Goal: Communication & Community: Answer question/provide support

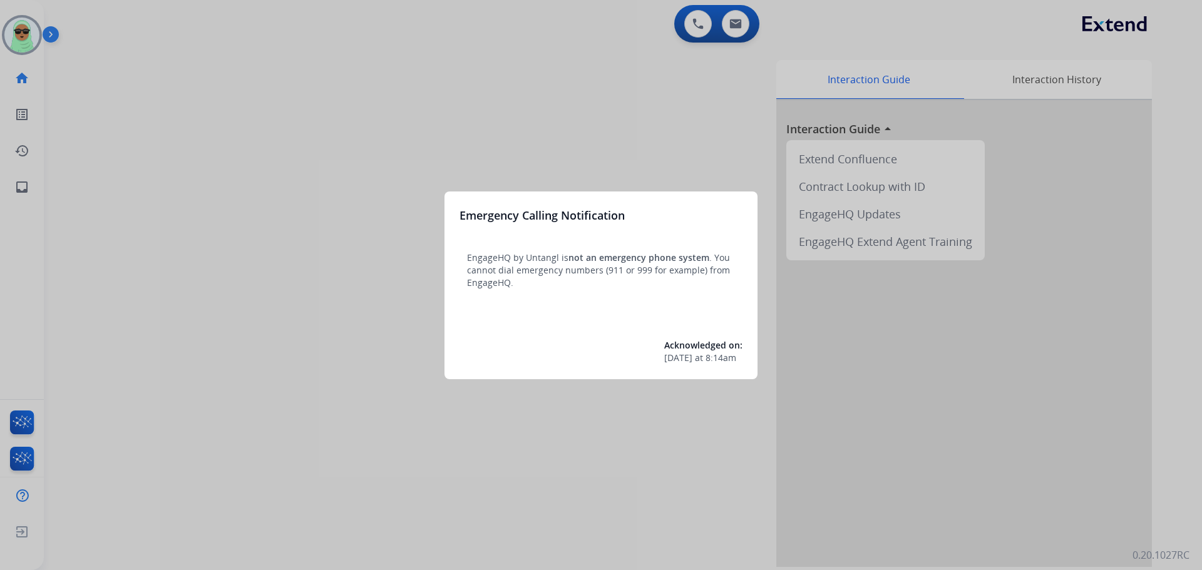
click at [411, 198] on div at bounding box center [601, 285] width 1202 height 570
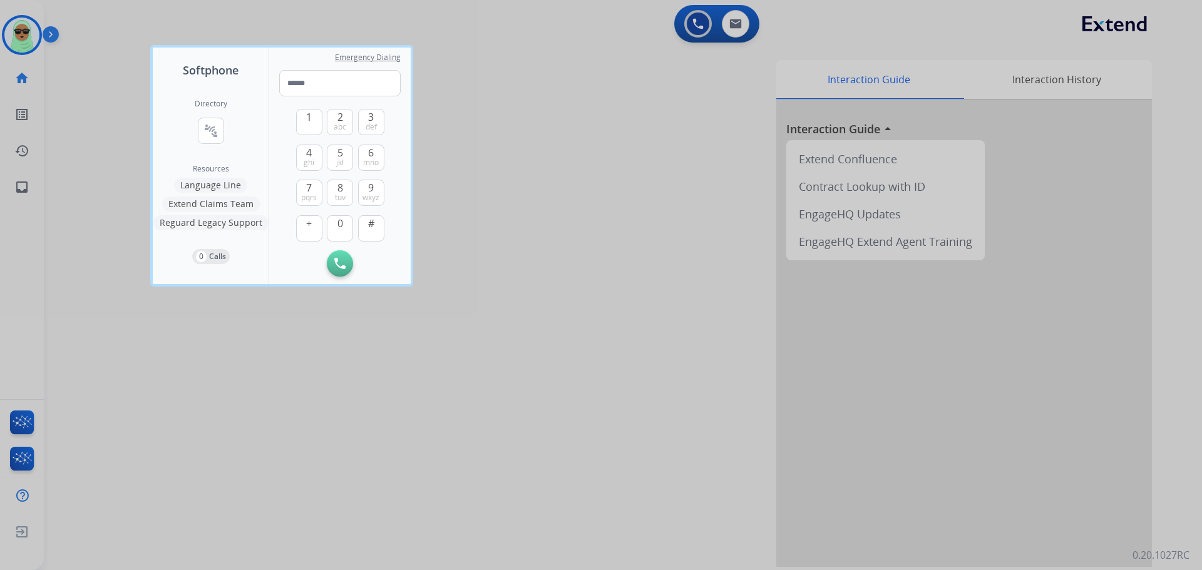
click at [620, 155] on div at bounding box center [601, 285] width 1202 height 570
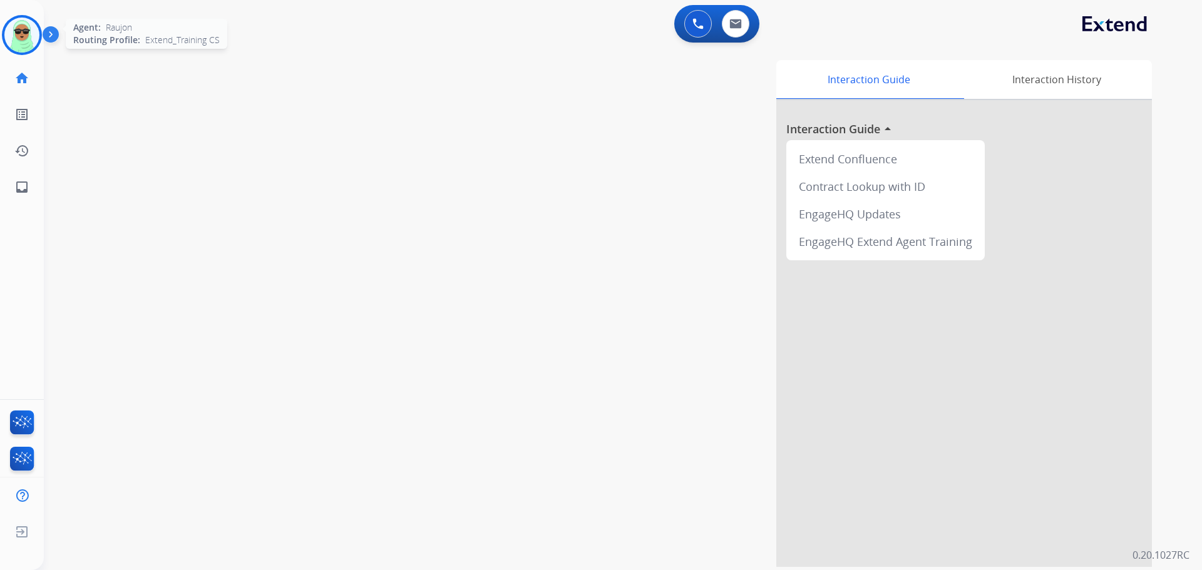
click at [28, 28] on img at bounding box center [21, 35] width 35 height 35
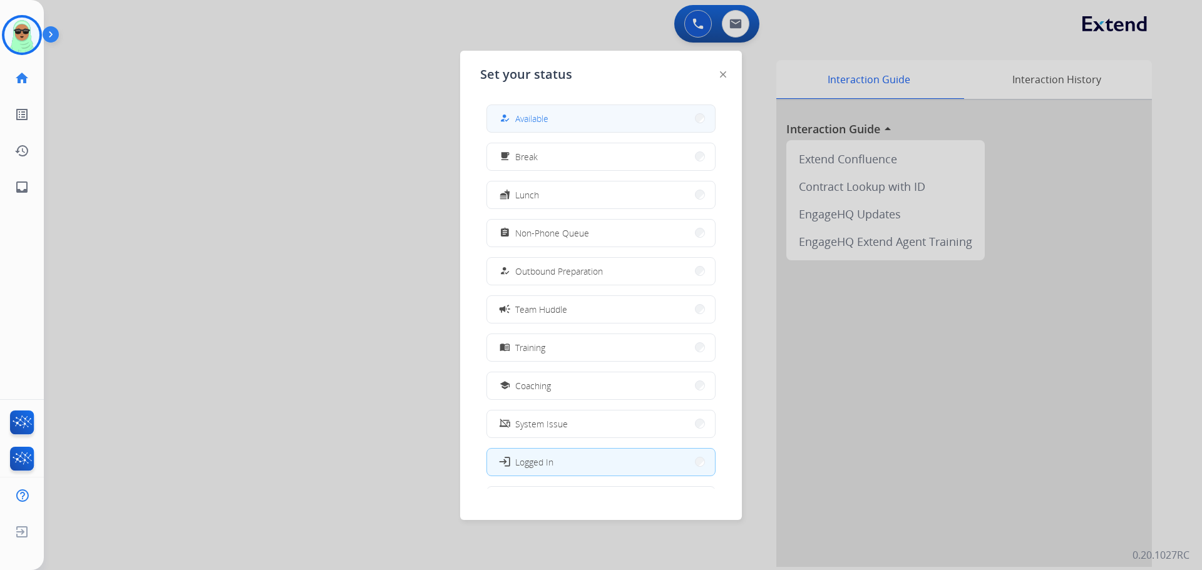
click at [579, 120] on button "how_to_reg Available" at bounding box center [601, 118] width 228 height 27
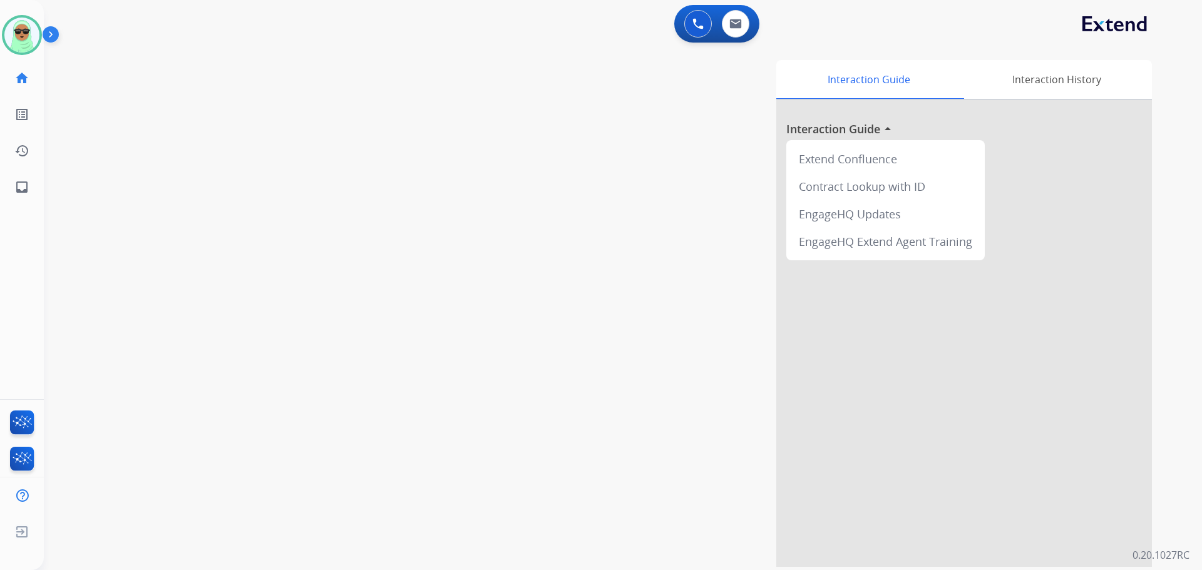
click at [565, 17] on div "0 Voice Interactions 0 Email Interactions" at bounding box center [615, 25] width 1113 height 40
click at [752, 19] on div "0 Email Interactions" at bounding box center [736, 24] width 38 height 28
click at [743, 23] on button at bounding box center [736, 24] width 28 height 28
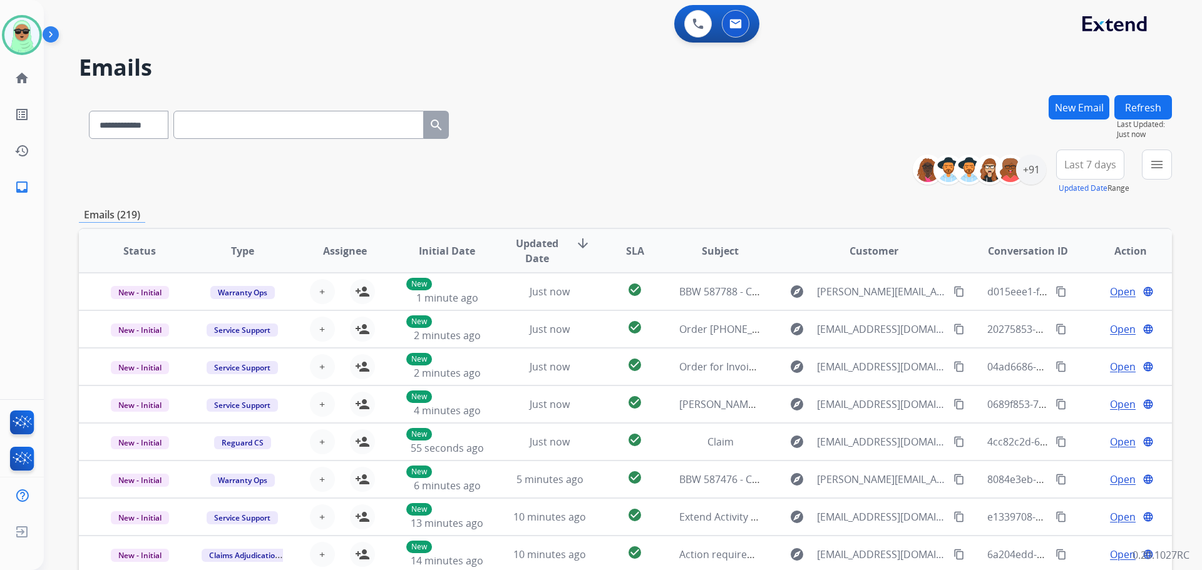
click at [1142, 163] on div "menu Type Claims Adjudication Customer Support Escalation Service Support Shipp…" at bounding box center [1157, 172] width 30 height 45
click at [1166, 175] on button "menu" at bounding box center [1157, 165] width 30 height 30
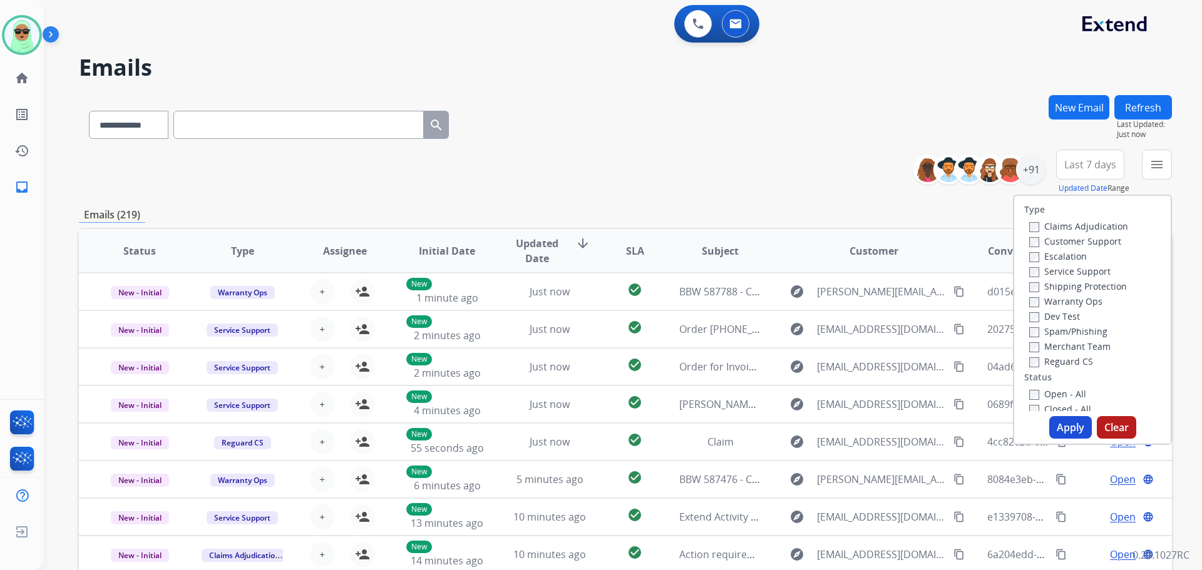
click at [1043, 240] on label "Customer Support" at bounding box center [1075, 241] width 92 height 12
click at [1036, 287] on label "Shipping Protection" at bounding box center [1078, 286] width 98 height 12
click at [1036, 405] on label "Closed - All" at bounding box center [1060, 409] width 62 height 12
click at [1033, 389] on label "Open - All" at bounding box center [1057, 390] width 57 height 12
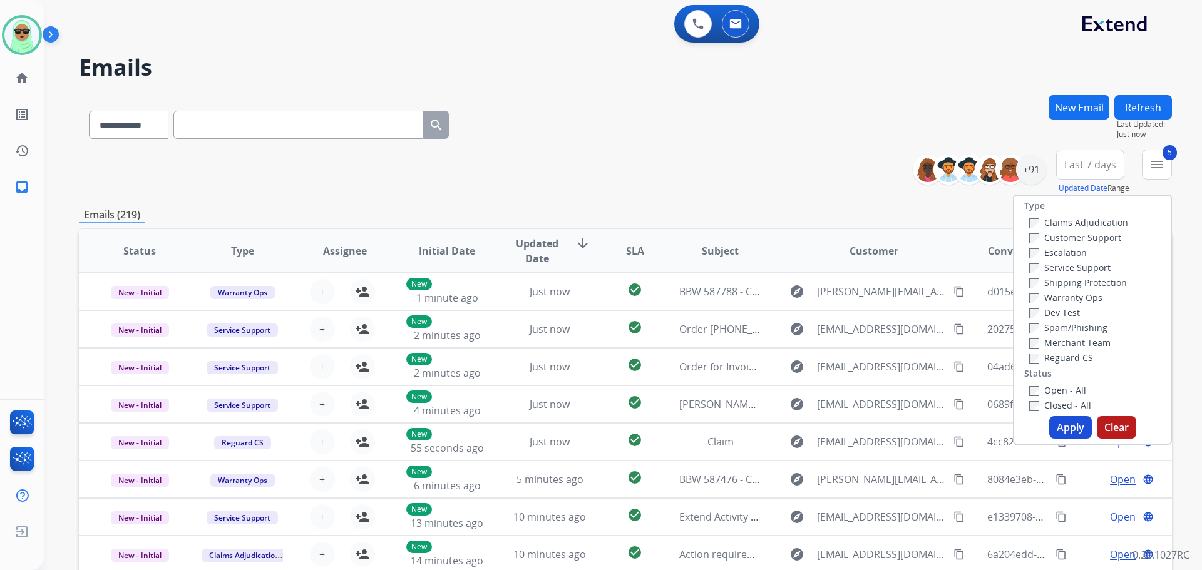
click at [1037, 407] on label "Closed - All" at bounding box center [1060, 405] width 62 height 12
click at [1065, 421] on button "Apply" at bounding box center [1070, 427] width 43 height 23
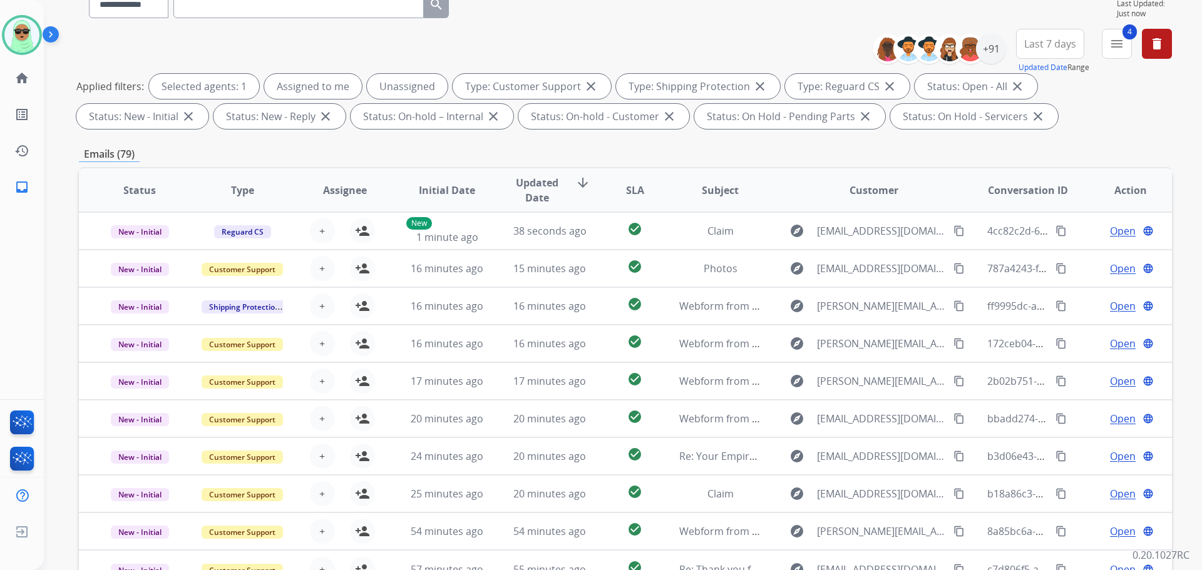
scroll to position [0, 0]
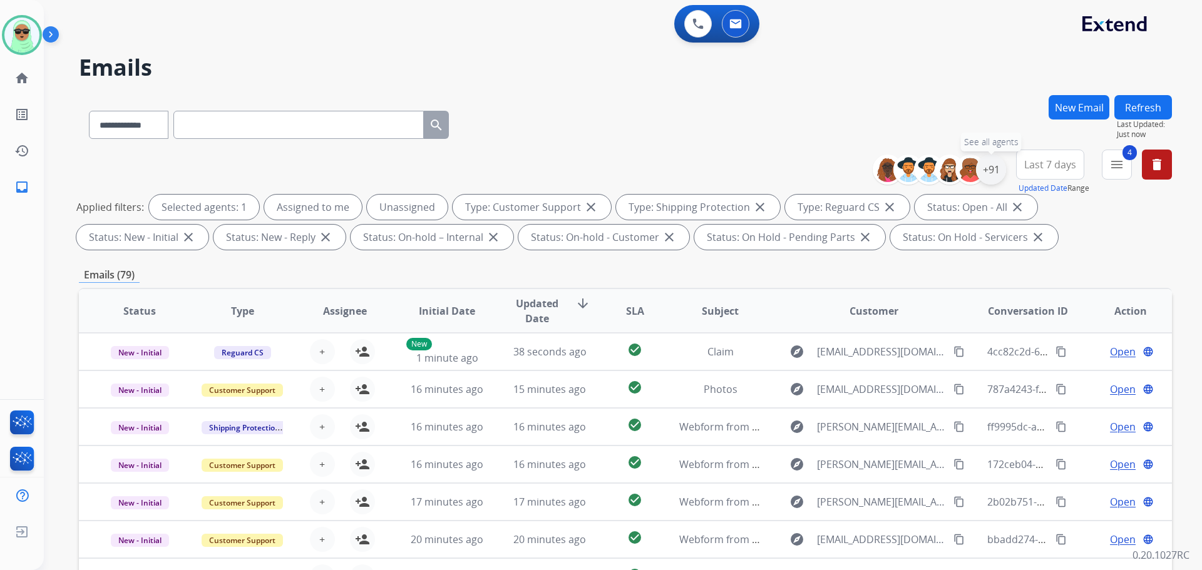
click at [993, 169] on div "+91" at bounding box center [991, 170] width 30 height 30
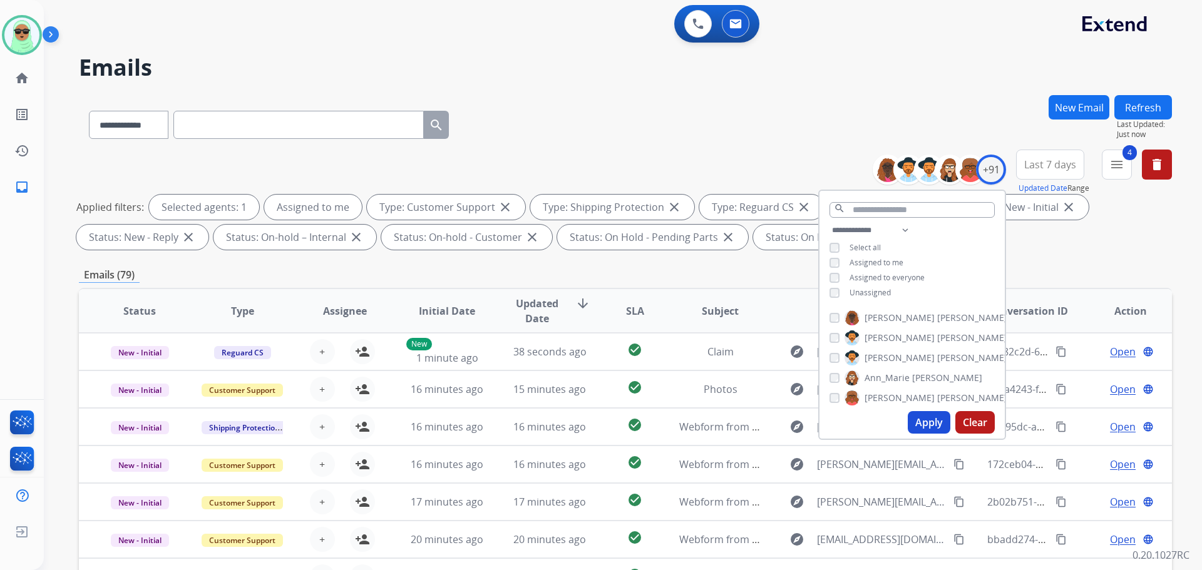
click at [935, 422] on button "Apply" at bounding box center [929, 422] width 43 height 23
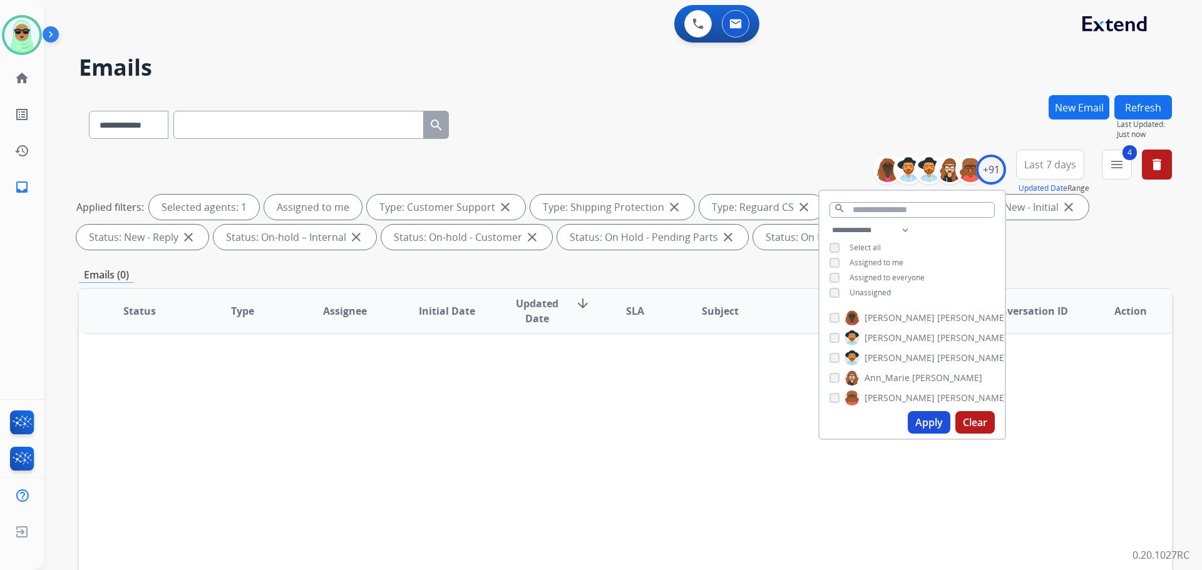
click at [868, 292] on span "Unassigned" at bounding box center [869, 292] width 41 height 11
click at [871, 242] on span "Select all" at bounding box center [864, 247] width 31 height 11
click at [868, 265] on span "Assigned to me" at bounding box center [876, 262] width 54 height 11
click at [928, 424] on button "Apply" at bounding box center [929, 422] width 43 height 23
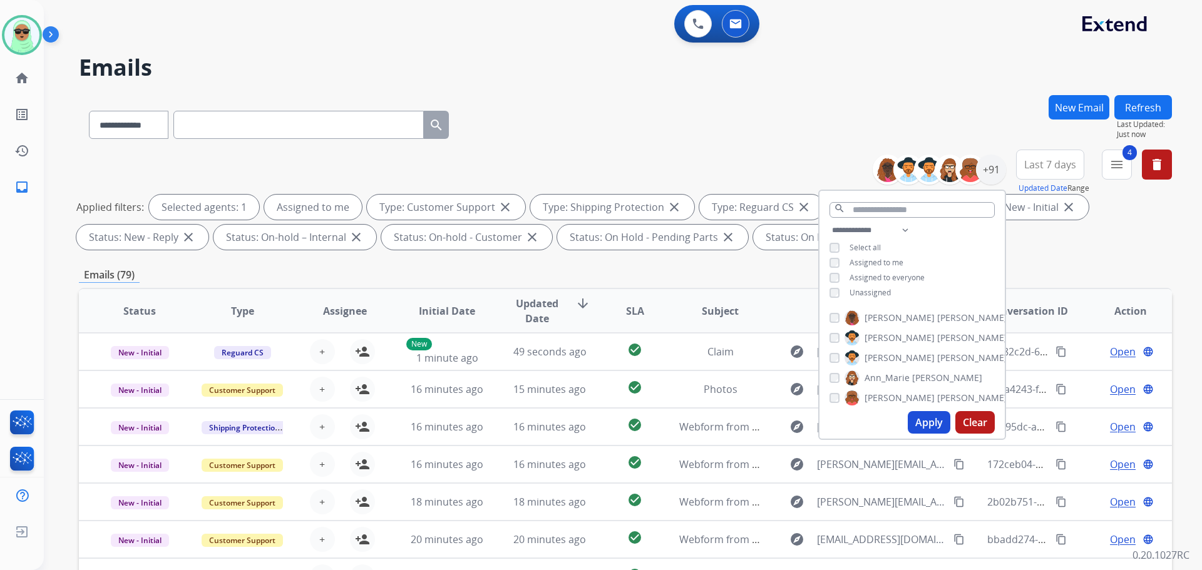
click at [868, 288] on span "Unassigned" at bounding box center [869, 292] width 41 height 11
click at [864, 260] on span "Assigned to me" at bounding box center [876, 262] width 54 height 11
click at [926, 417] on button "Apply" at bounding box center [929, 422] width 43 height 23
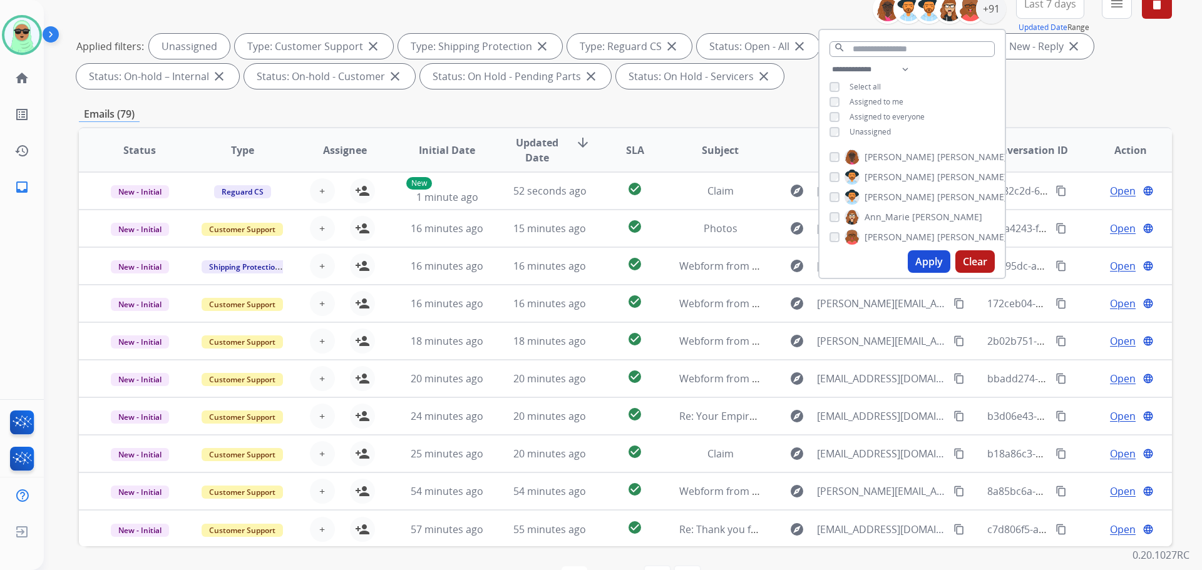
scroll to position [202, 0]
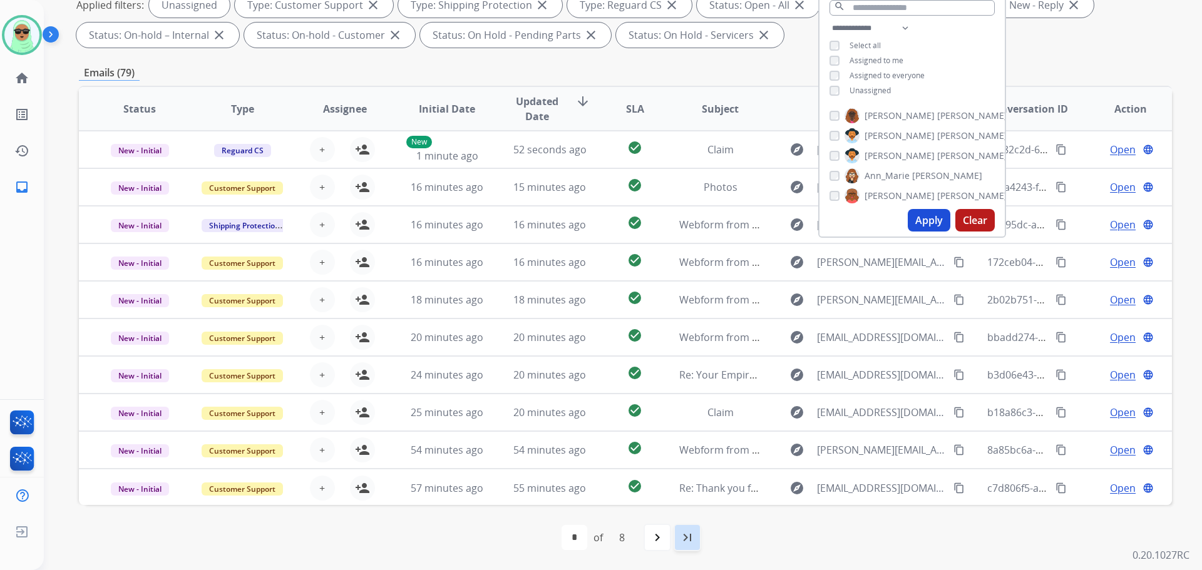
click at [700, 527] on div "last_page" at bounding box center [688, 538] width 28 height 28
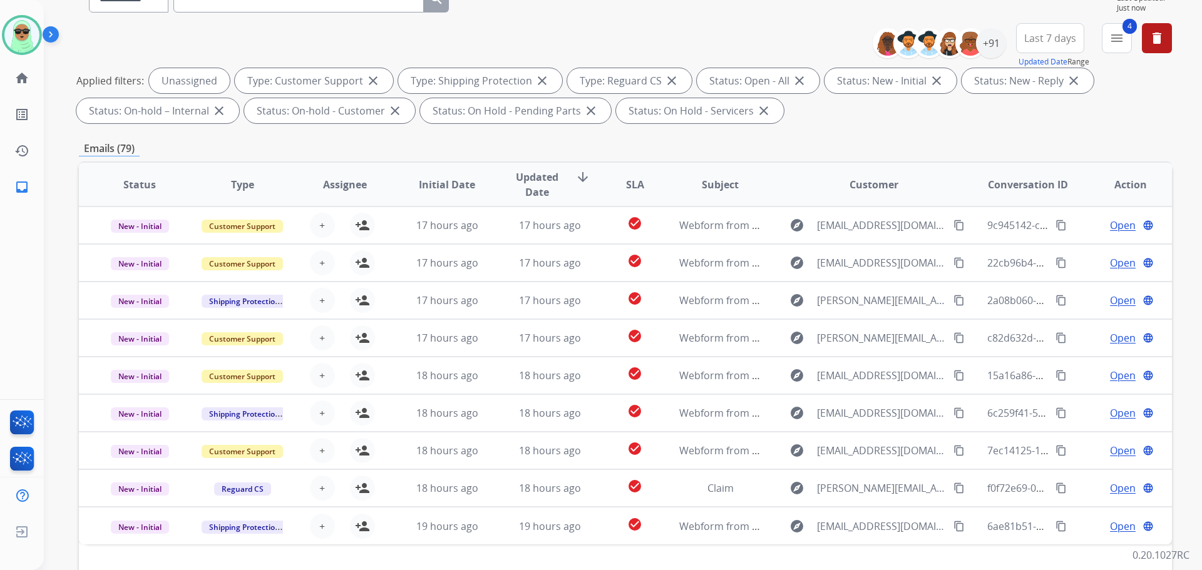
scroll to position [0, 0]
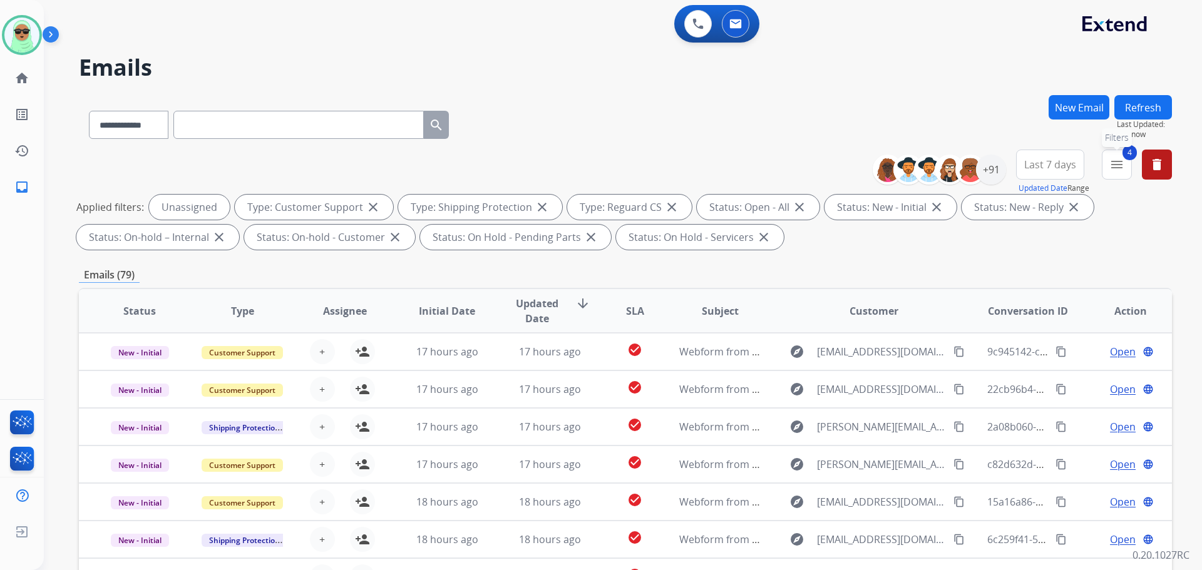
click at [1116, 160] on mat-icon "menu" at bounding box center [1116, 164] width 15 height 15
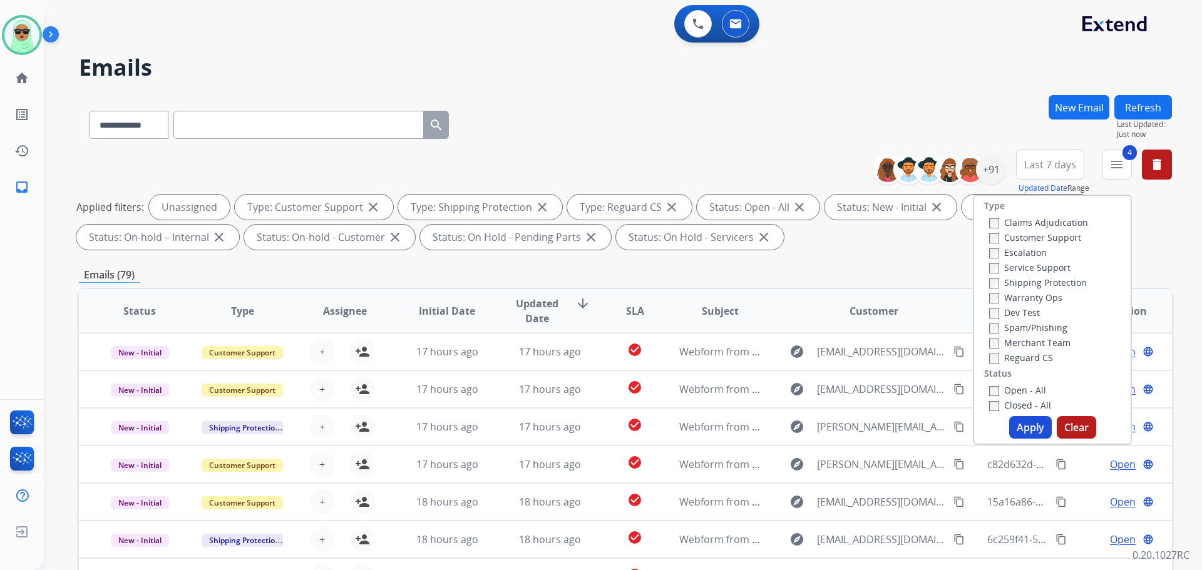
click at [1018, 239] on label "Customer Support" at bounding box center [1035, 238] width 92 height 12
click at [1008, 361] on label "Reguard CS" at bounding box center [1021, 358] width 64 height 12
click at [1022, 426] on button "Apply" at bounding box center [1030, 427] width 43 height 23
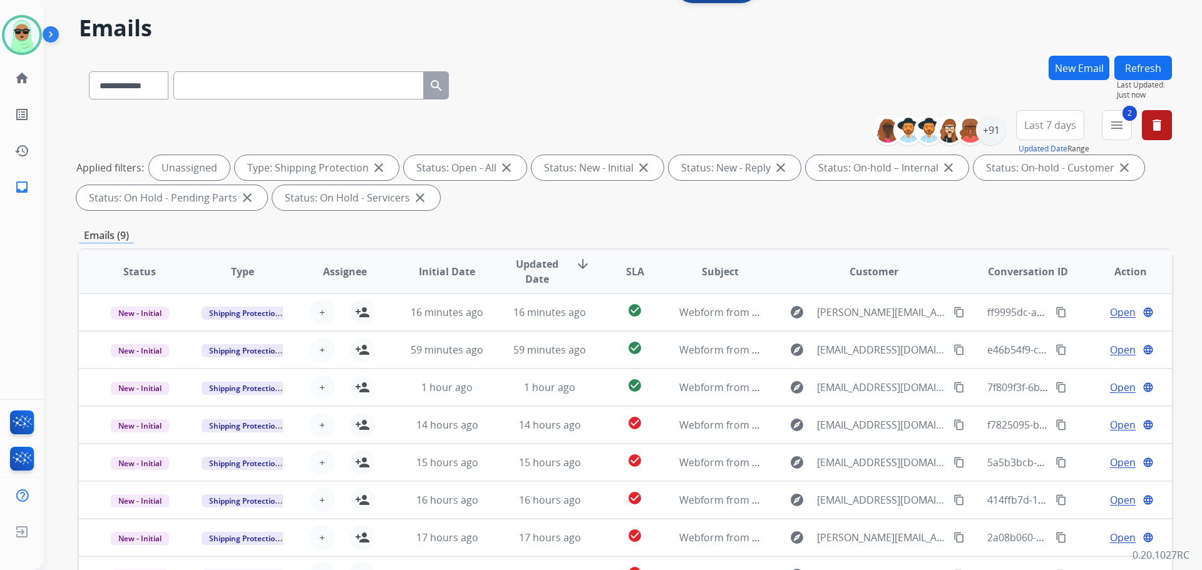
scroll to position [202, 0]
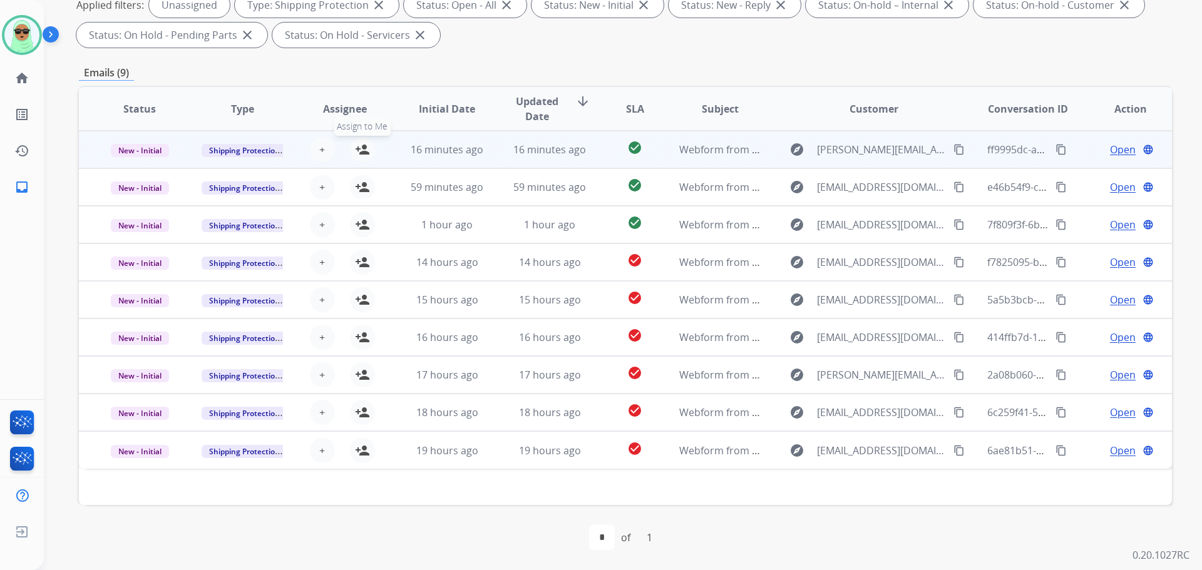
click at [361, 142] on mat-icon "person_add" at bounding box center [362, 149] width 15 height 15
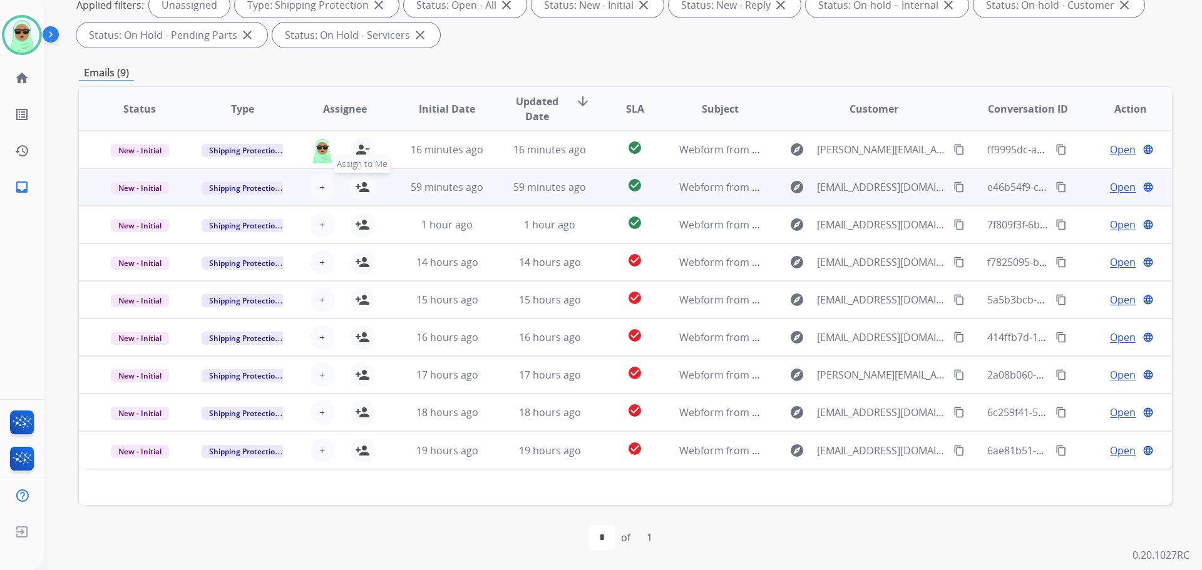
click at [359, 190] on mat-icon "person_add" at bounding box center [362, 187] width 15 height 15
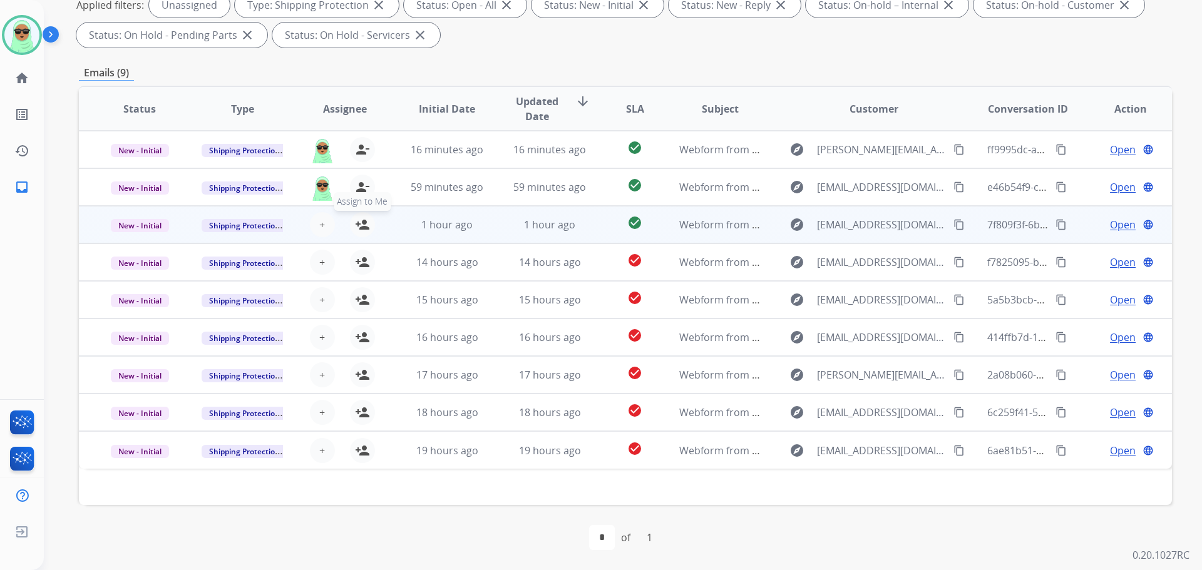
click at [367, 223] on mat-icon "person_add" at bounding box center [362, 224] width 15 height 15
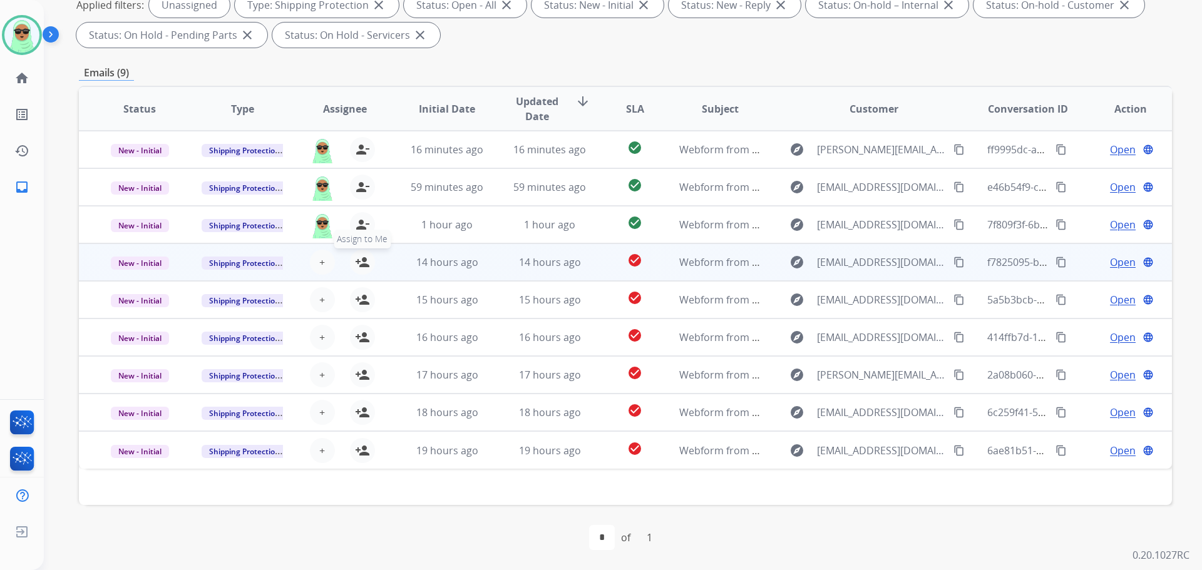
click at [365, 262] on mat-icon "person_add" at bounding box center [362, 262] width 15 height 15
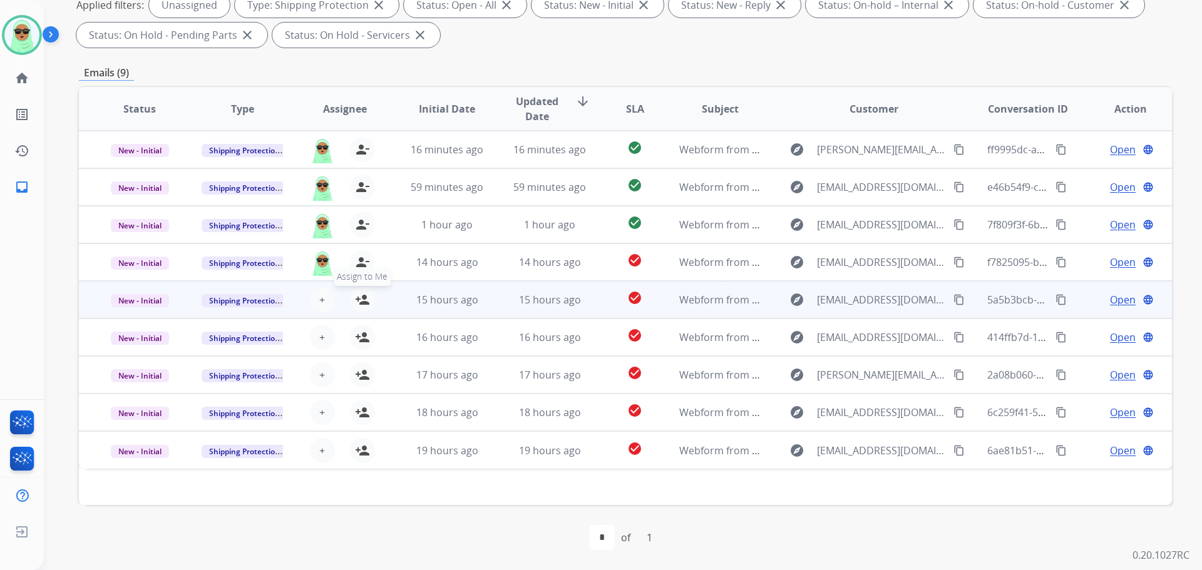
click at [356, 295] on mat-icon "person_add" at bounding box center [362, 299] width 15 height 15
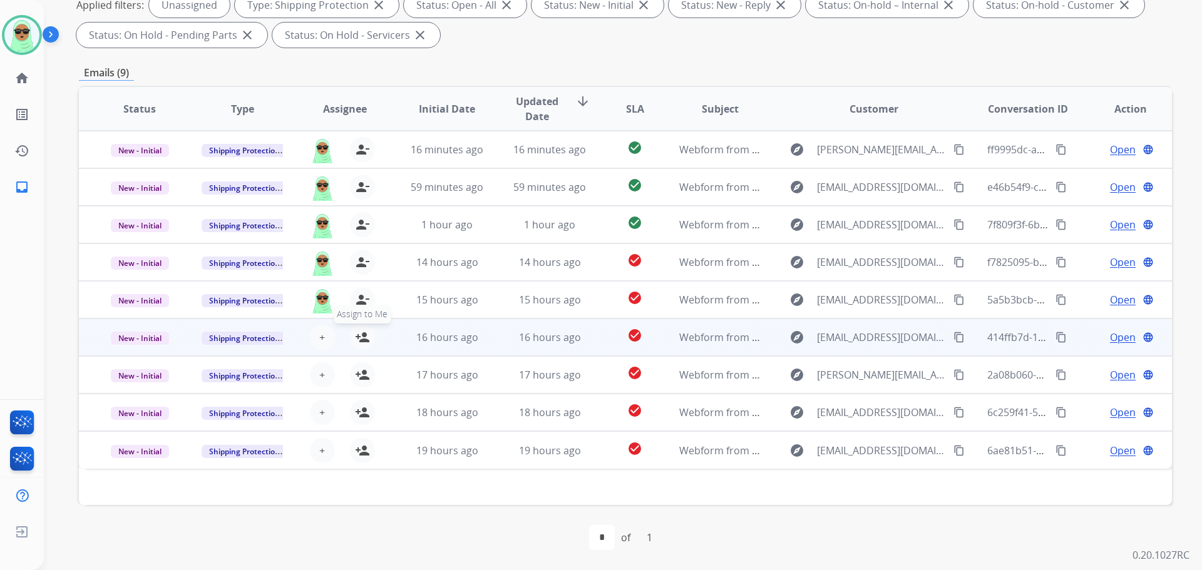
click at [362, 348] on button "person_add Assign to Me" at bounding box center [362, 337] width 25 height 25
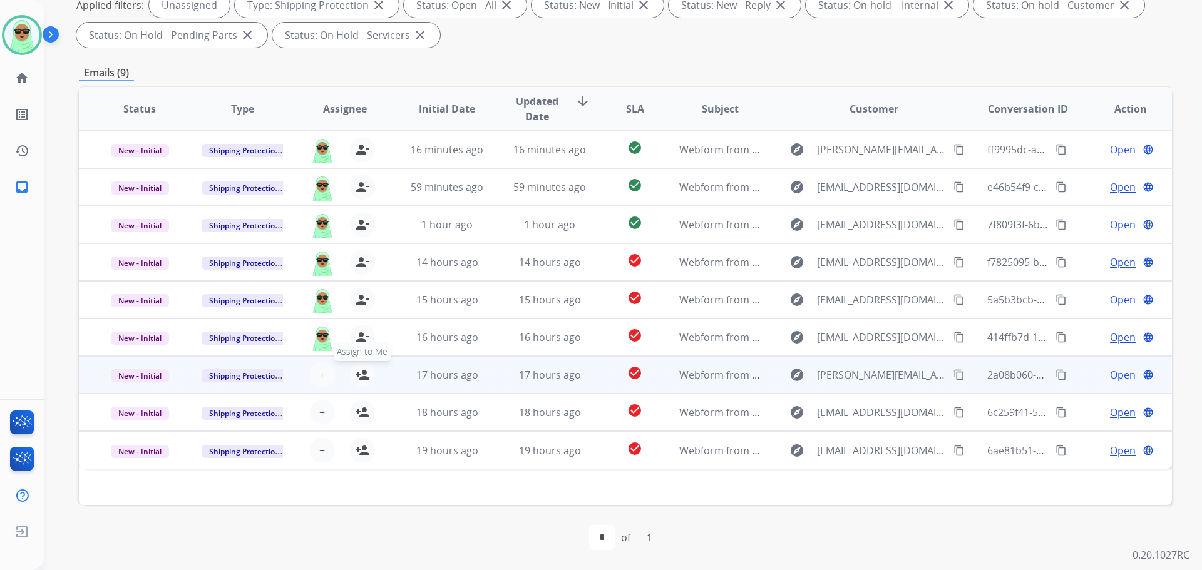
click at [366, 383] on button "person_add Assign to Me" at bounding box center [362, 374] width 25 height 25
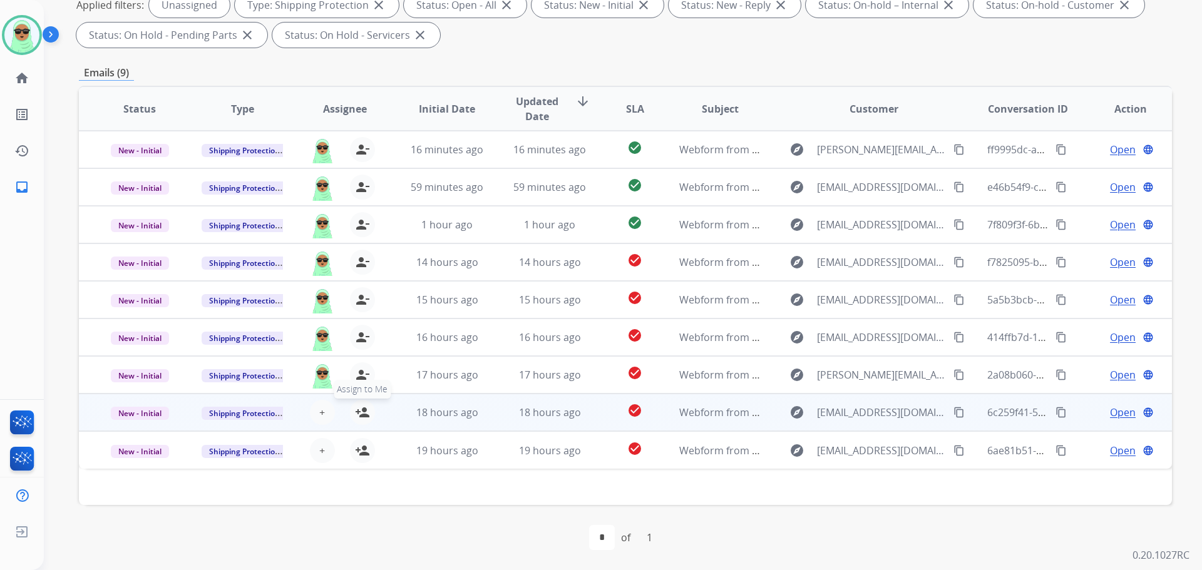
click at [367, 408] on button "person_add Assign to Me" at bounding box center [362, 412] width 25 height 25
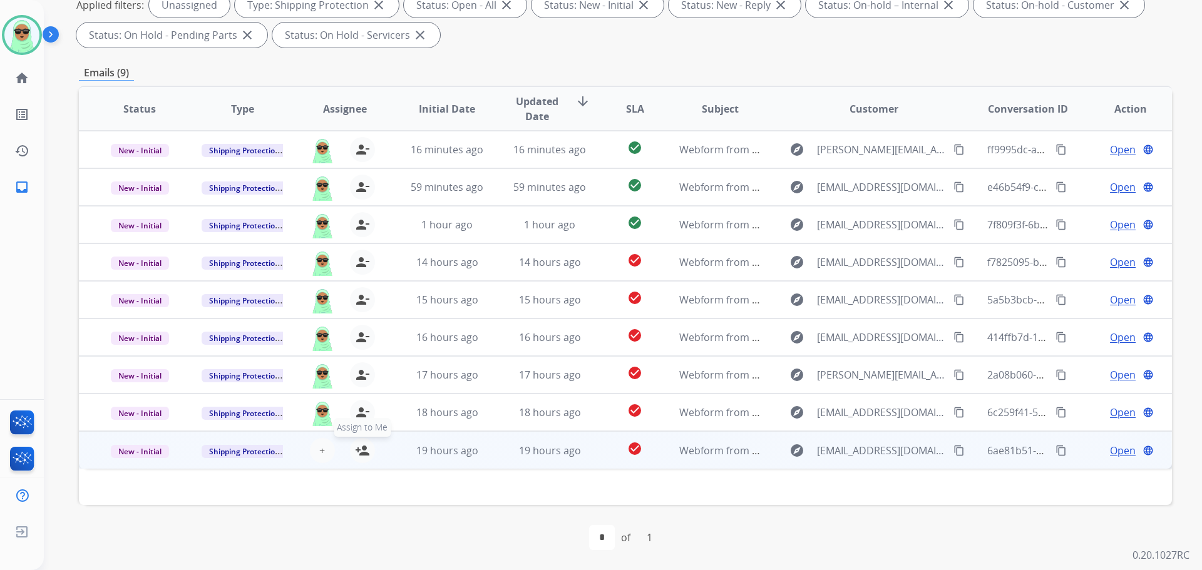
click at [362, 447] on mat-icon "person_add" at bounding box center [362, 450] width 15 height 15
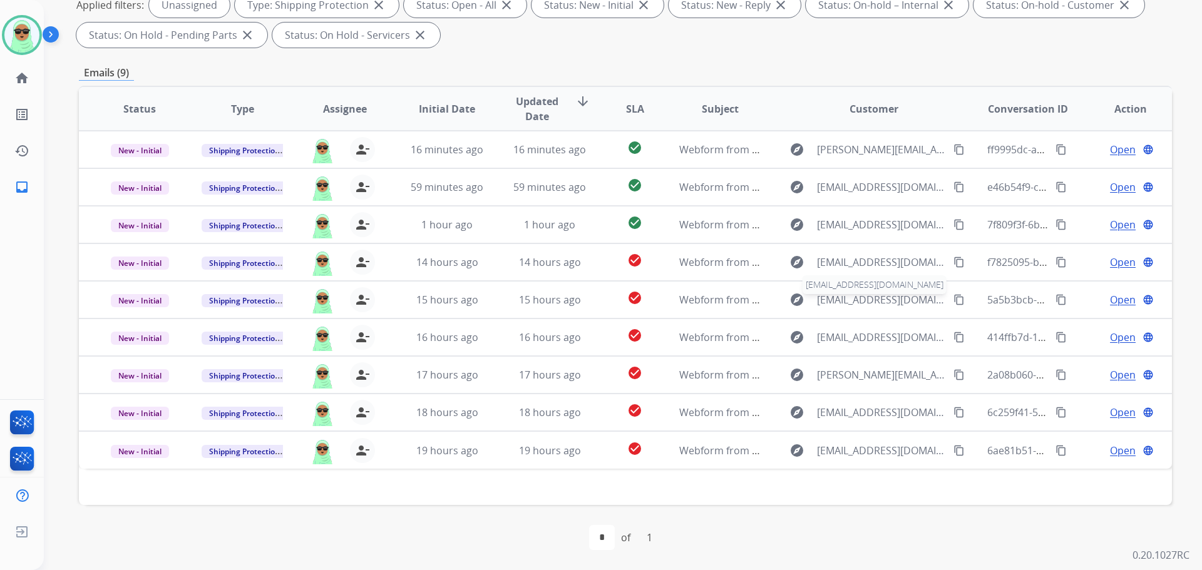
scroll to position [0, 0]
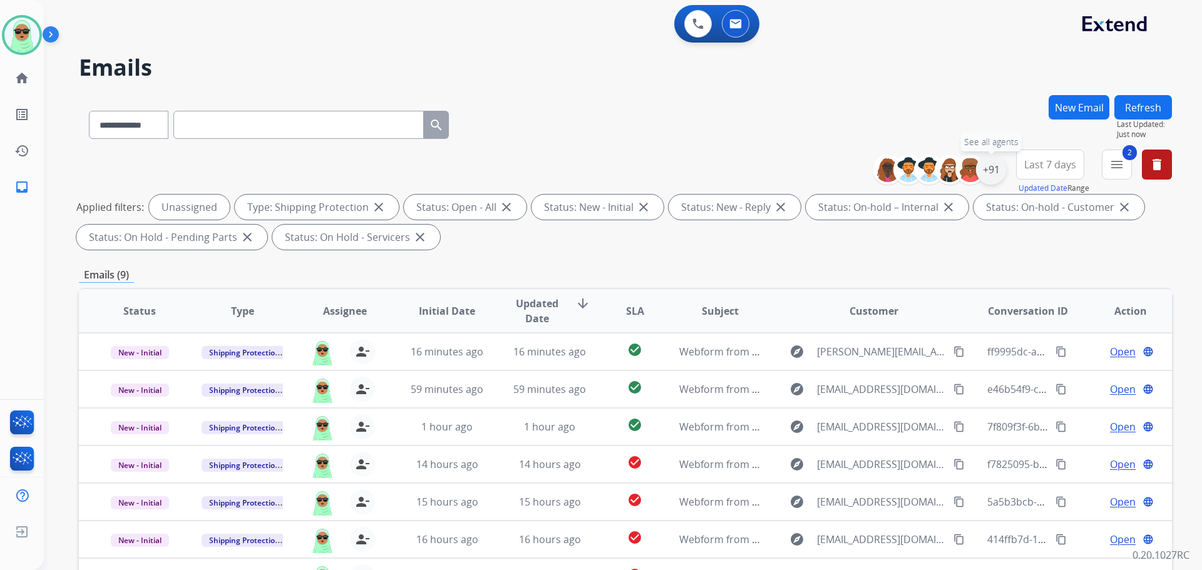
click at [1000, 169] on div "+91" at bounding box center [991, 170] width 30 height 30
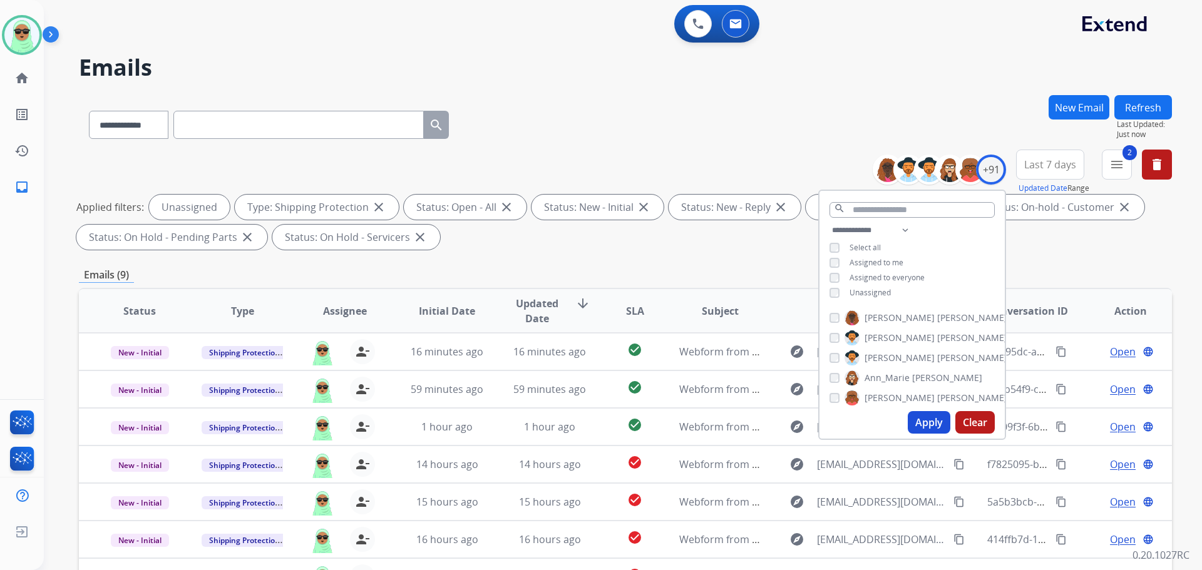
click at [860, 254] on div "**********" at bounding box center [911, 263] width 185 height 80
click at [860, 262] on span "Assigned to me" at bounding box center [876, 262] width 54 height 11
click at [867, 287] on span "Unassigned" at bounding box center [869, 292] width 41 height 11
click at [926, 409] on div "Apply Clear" at bounding box center [911, 422] width 185 height 33
click at [926, 416] on button "Apply" at bounding box center [929, 422] width 43 height 23
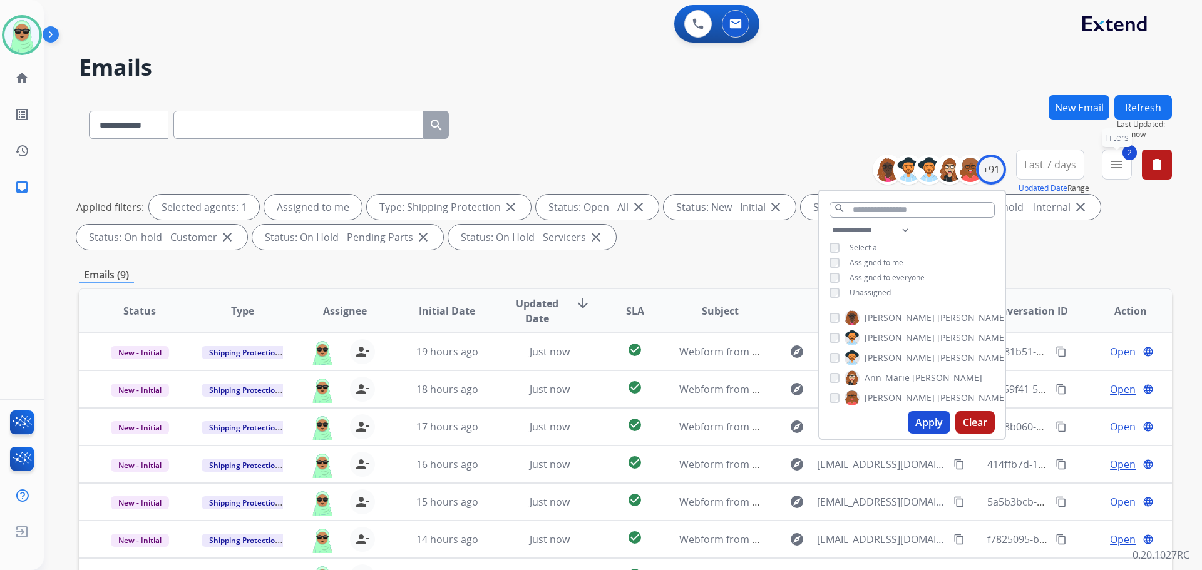
click at [1116, 168] on mat-icon "menu" at bounding box center [1116, 164] width 15 height 15
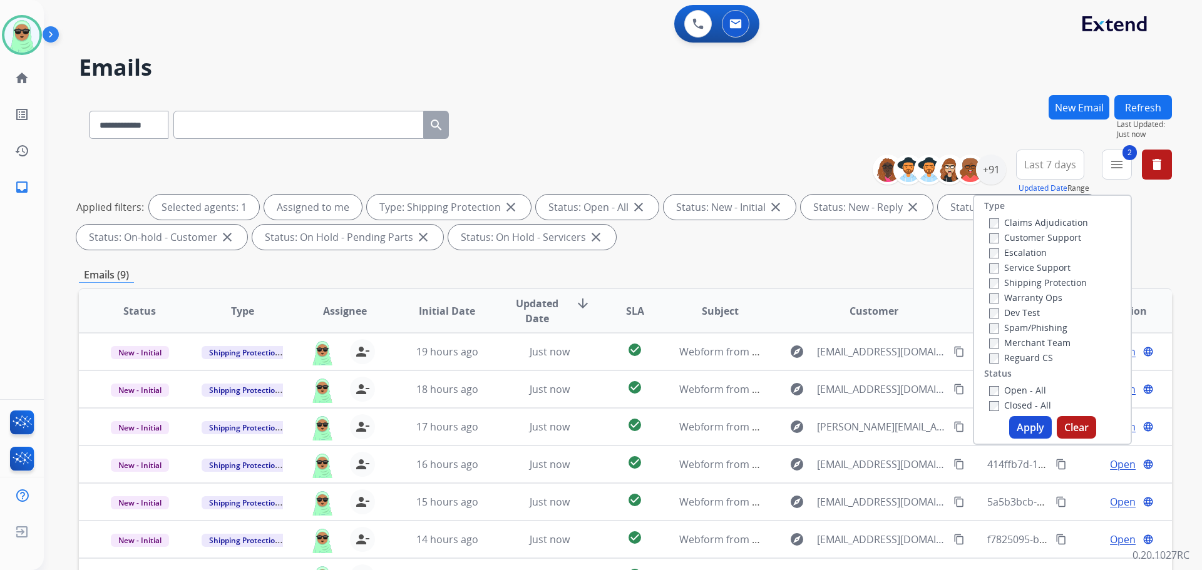
click at [992, 238] on label "Customer Support" at bounding box center [1035, 238] width 92 height 12
click at [1008, 359] on label "Reguard CS" at bounding box center [1021, 358] width 64 height 12
click at [1012, 419] on button "Apply" at bounding box center [1030, 427] width 43 height 23
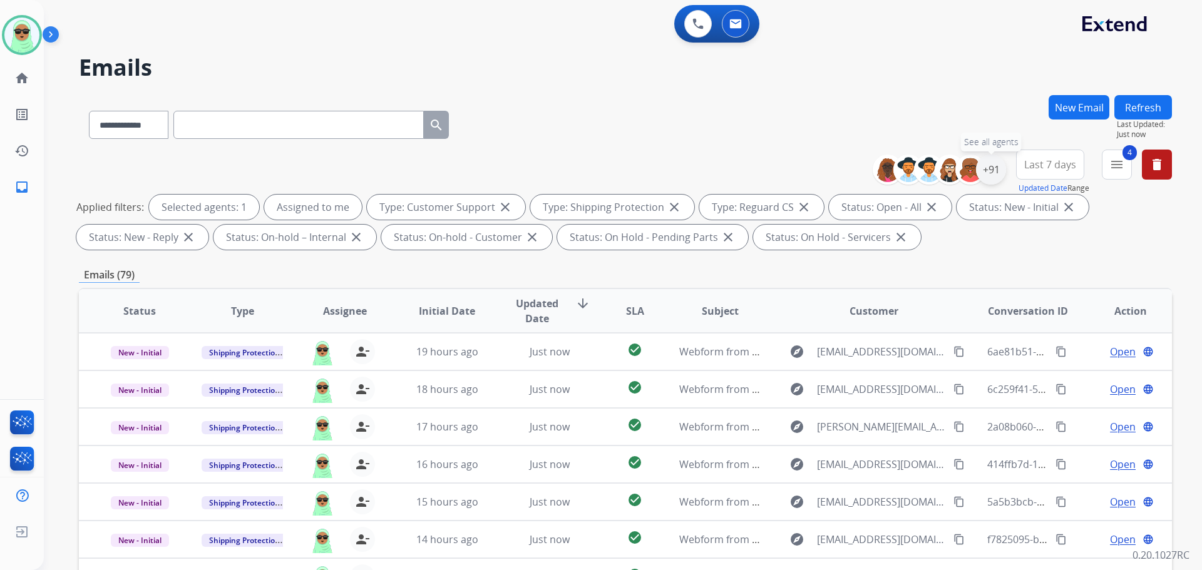
click at [993, 168] on div "+91" at bounding box center [991, 170] width 30 height 30
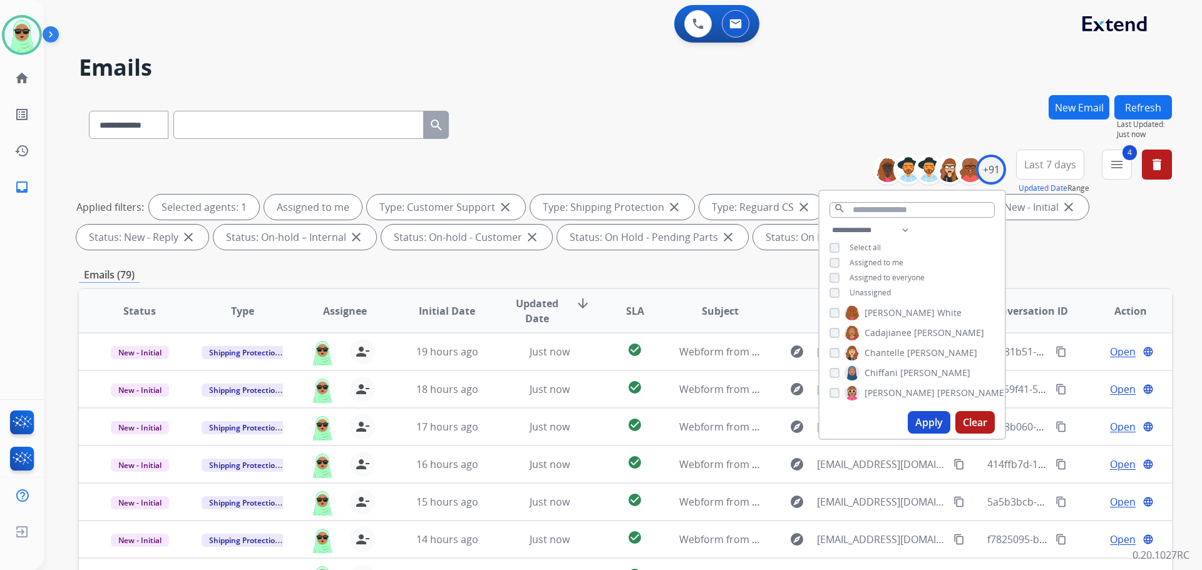
scroll to position [250, 0]
click at [969, 413] on button "Clear" at bounding box center [974, 422] width 39 height 23
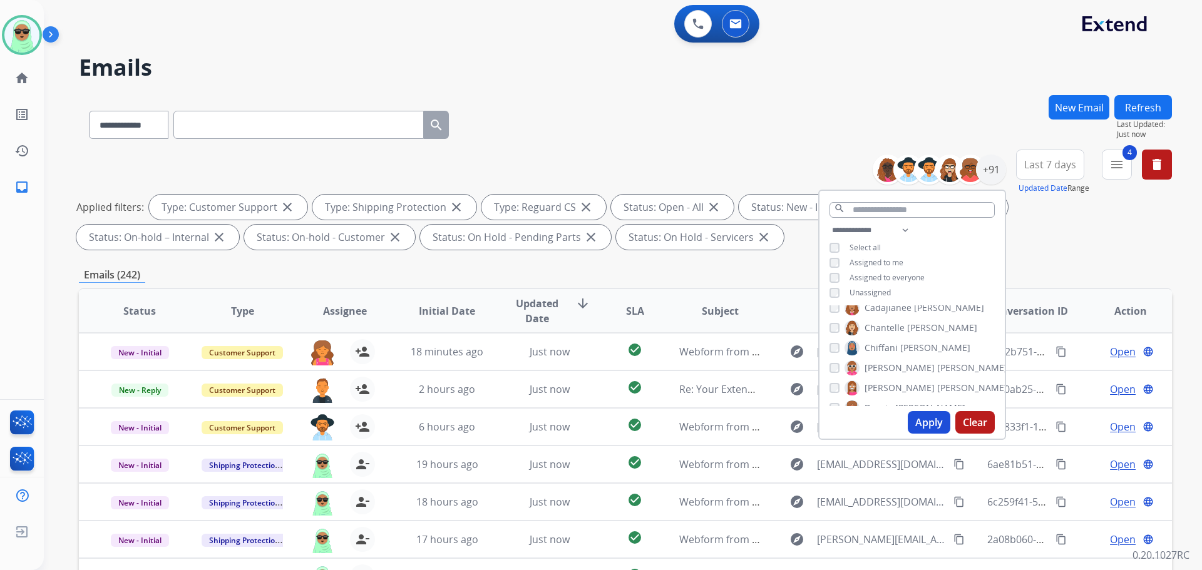
click at [868, 262] on span "Assigned to me" at bounding box center [876, 262] width 54 height 11
click at [926, 415] on button "Apply" at bounding box center [929, 422] width 43 height 23
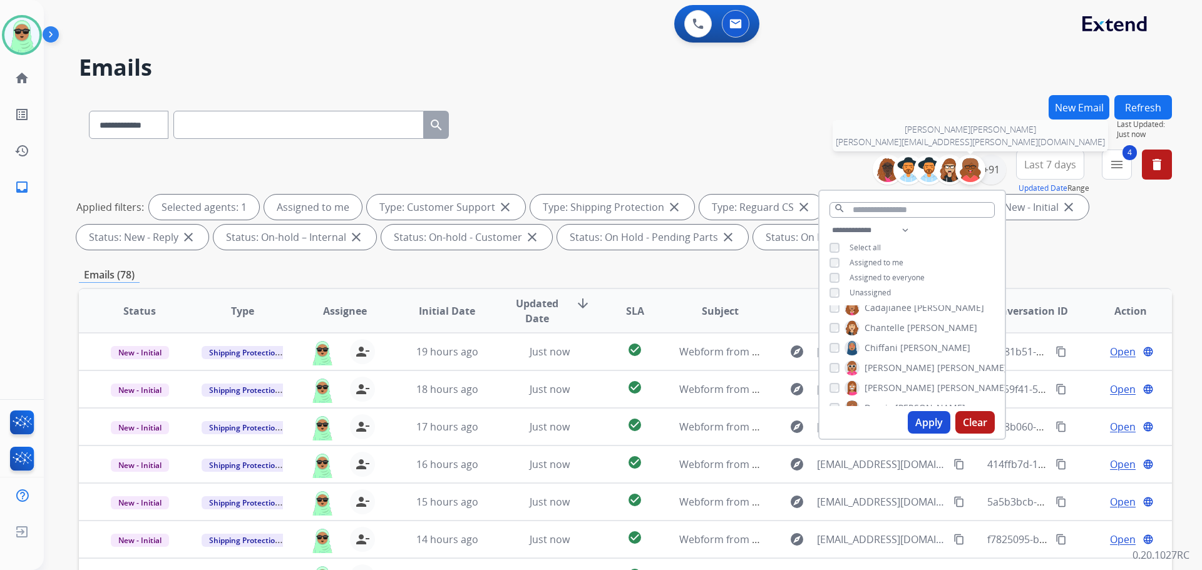
click at [983, 166] on div at bounding box center [970, 170] width 30 height 30
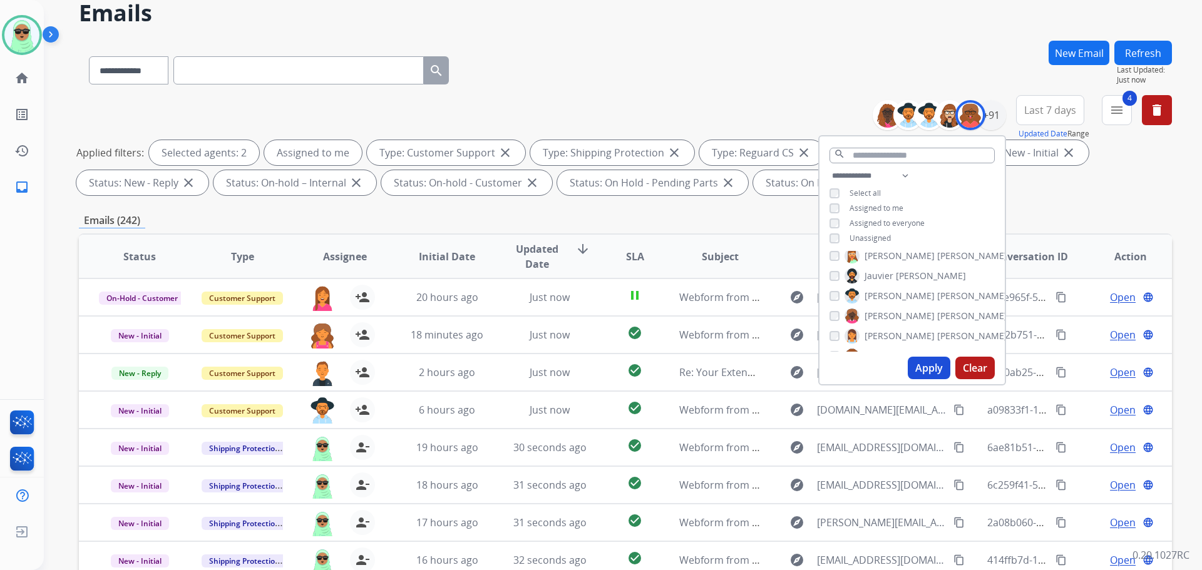
scroll to position [125, 0]
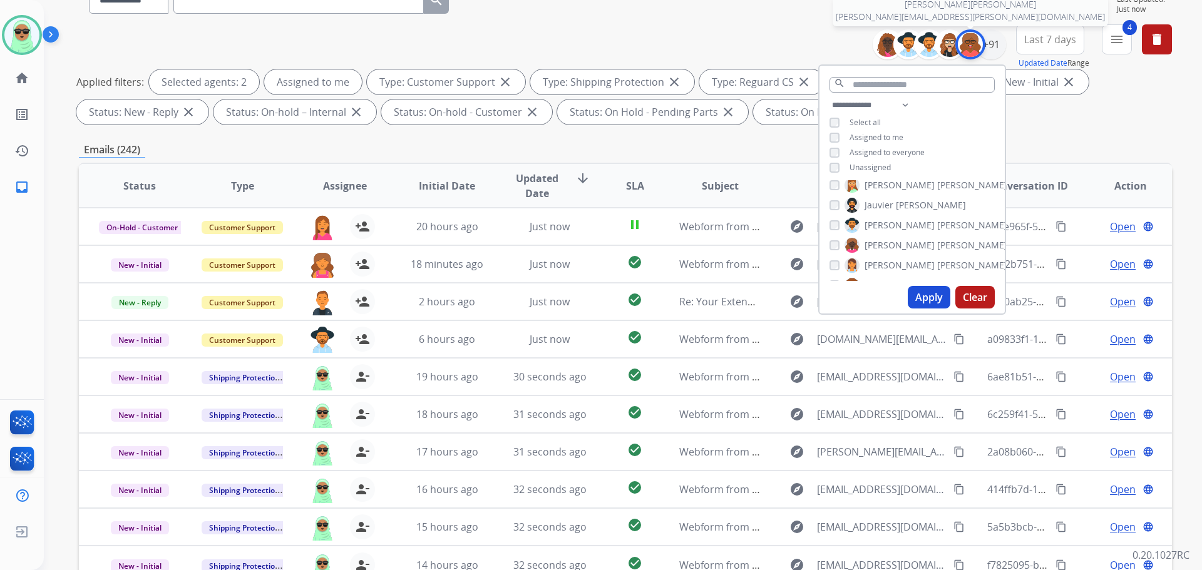
click at [968, 42] on img at bounding box center [970, 44] width 25 height 25
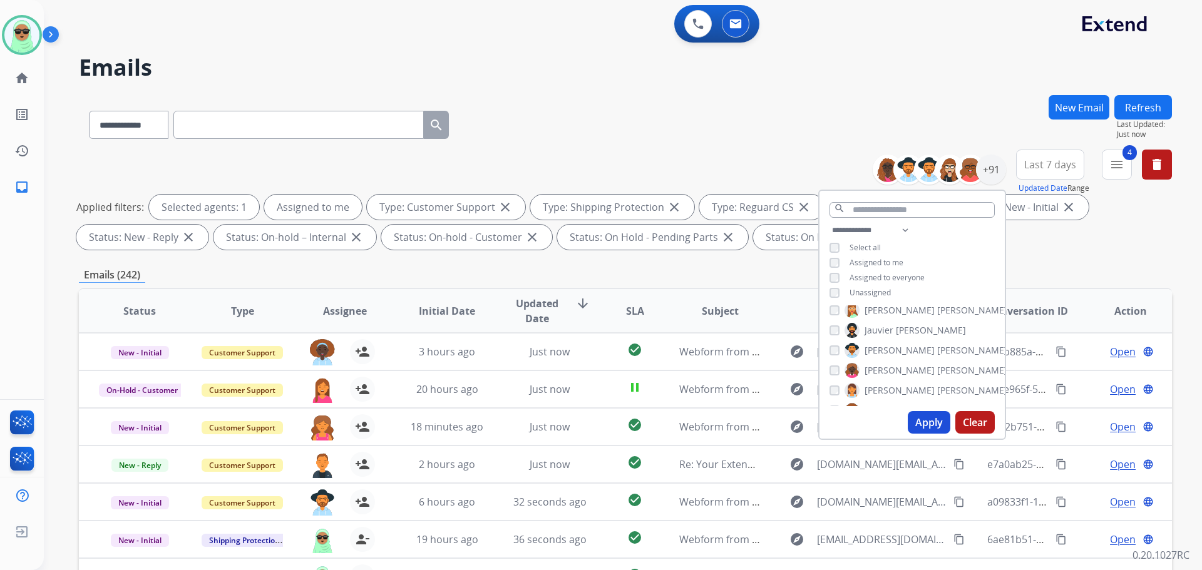
click at [968, 432] on button "Clear" at bounding box center [974, 422] width 39 height 23
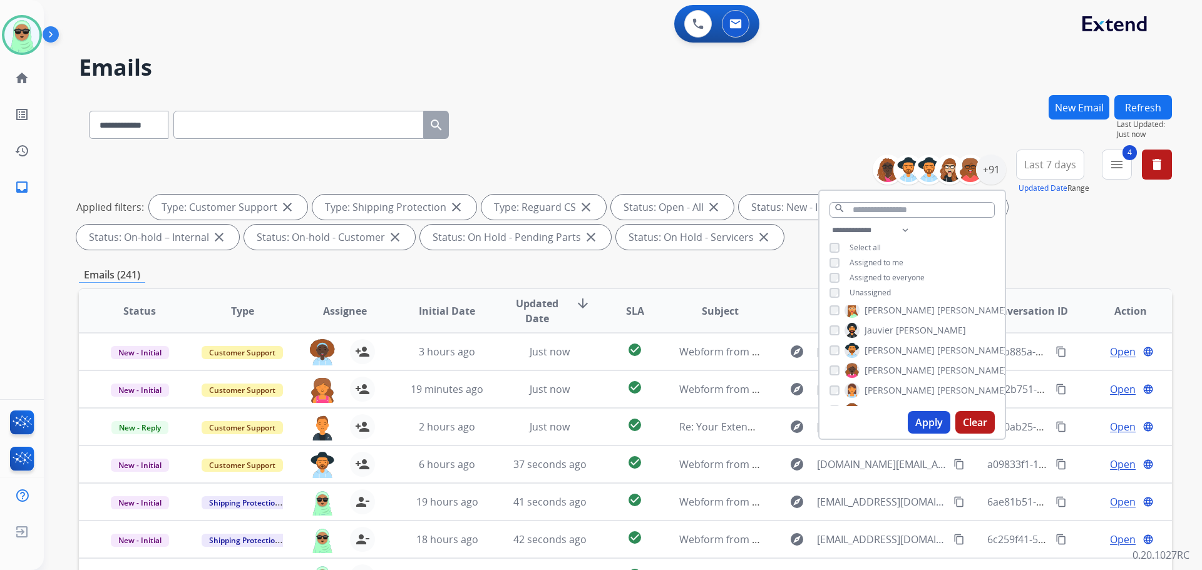
click at [866, 257] on span "Assigned to me" at bounding box center [876, 262] width 54 height 11
click at [921, 418] on button "Apply" at bounding box center [929, 422] width 43 height 23
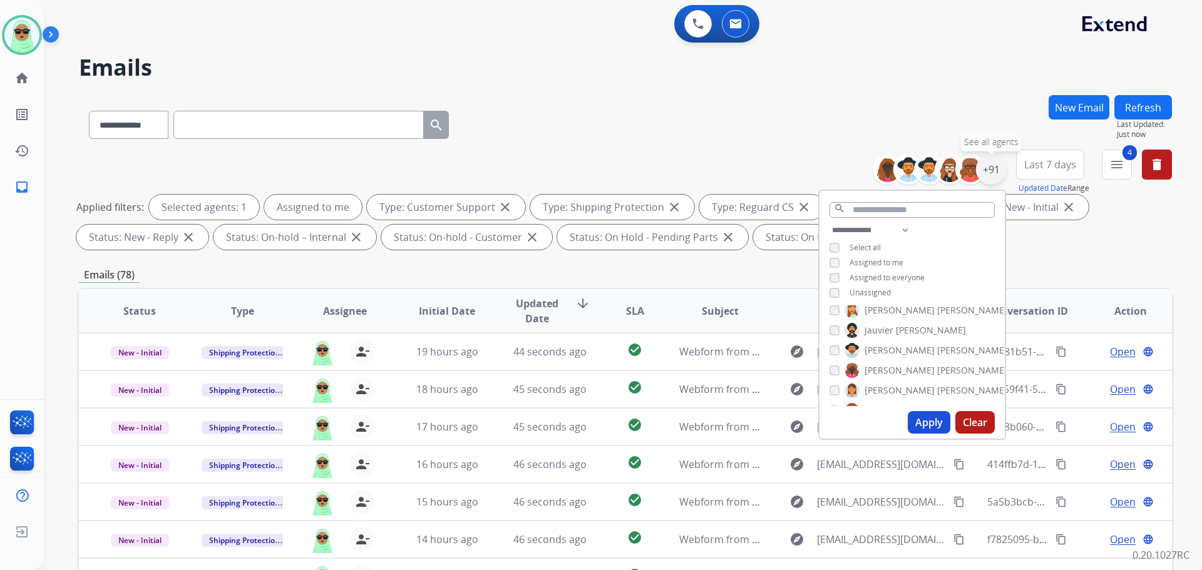
click at [992, 162] on div "+91" at bounding box center [991, 170] width 30 height 30
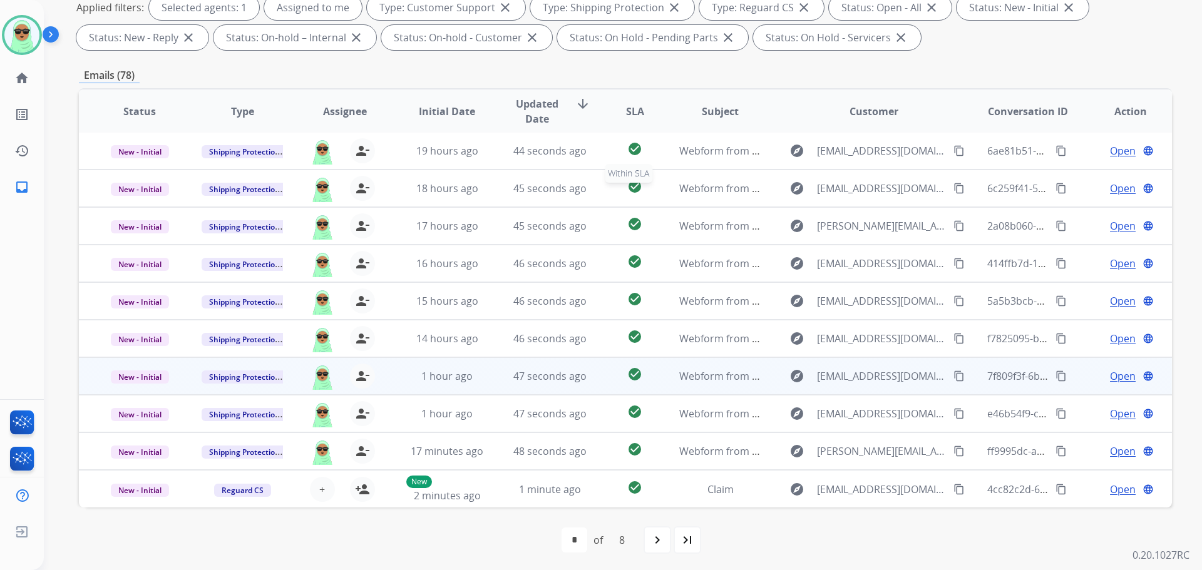
scroll to position [202, 0]
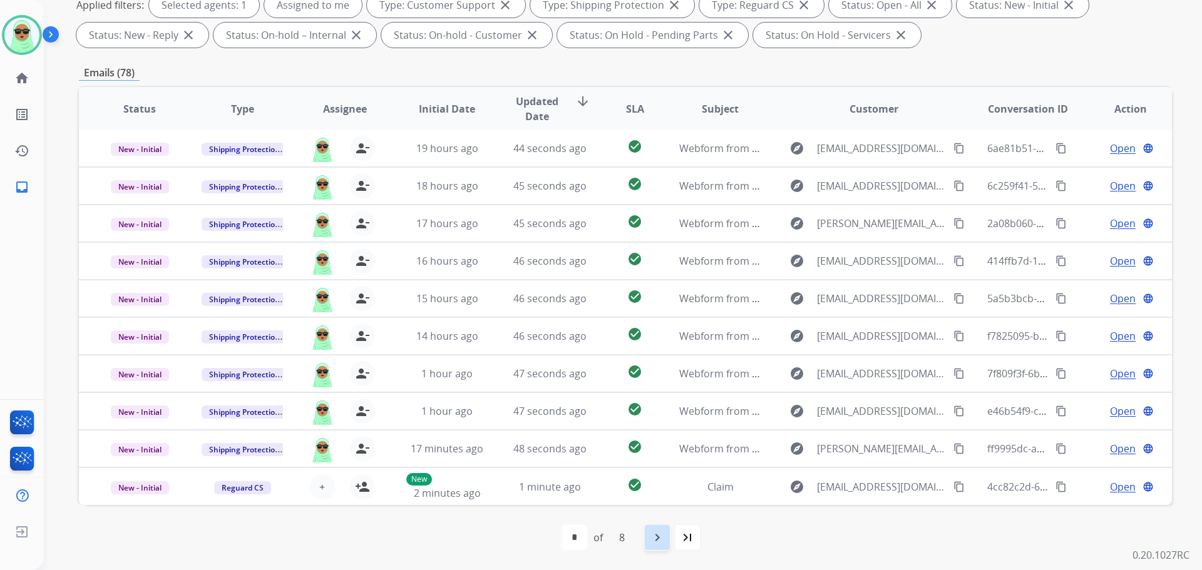
click at [667, 537] on div "navigate_next" at bounding box center [657, 538] width 28 height 28
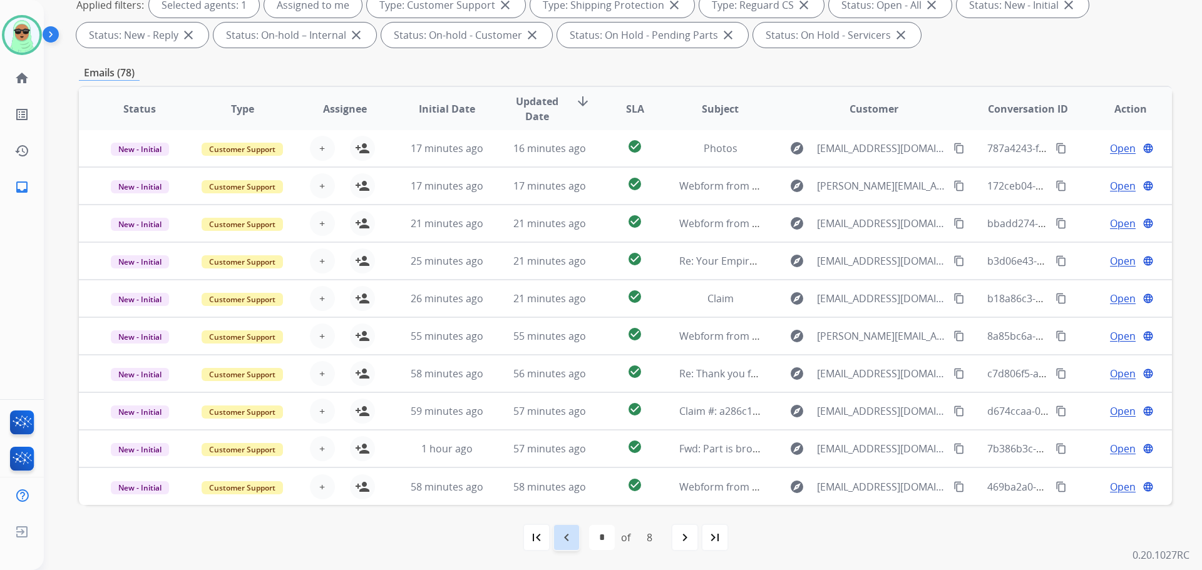
click at [566, 535] on mat-icon "navigate_before" at bounding box center [566, 537] width 15 height 15
select select "*"
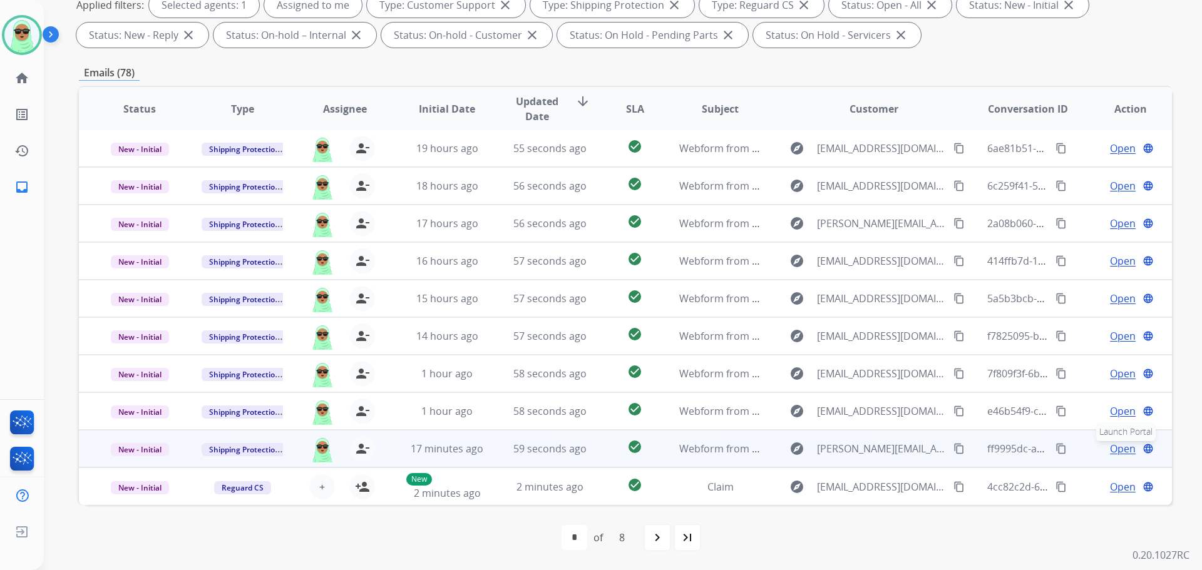
click at [1144, 454] on button "language Launch Portal" at bounding box center [1147, 448] width 15 height 15
click at [1110, 448] on span "Open" at bounding box center [1123, 448] width 26 height 15
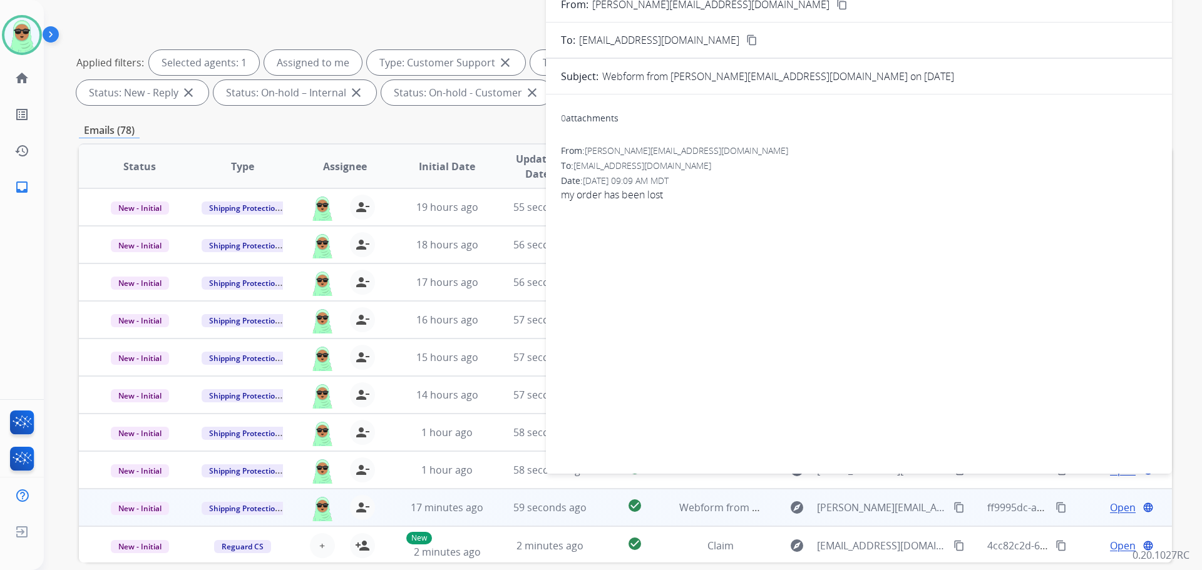
scroll to position [77, 0]
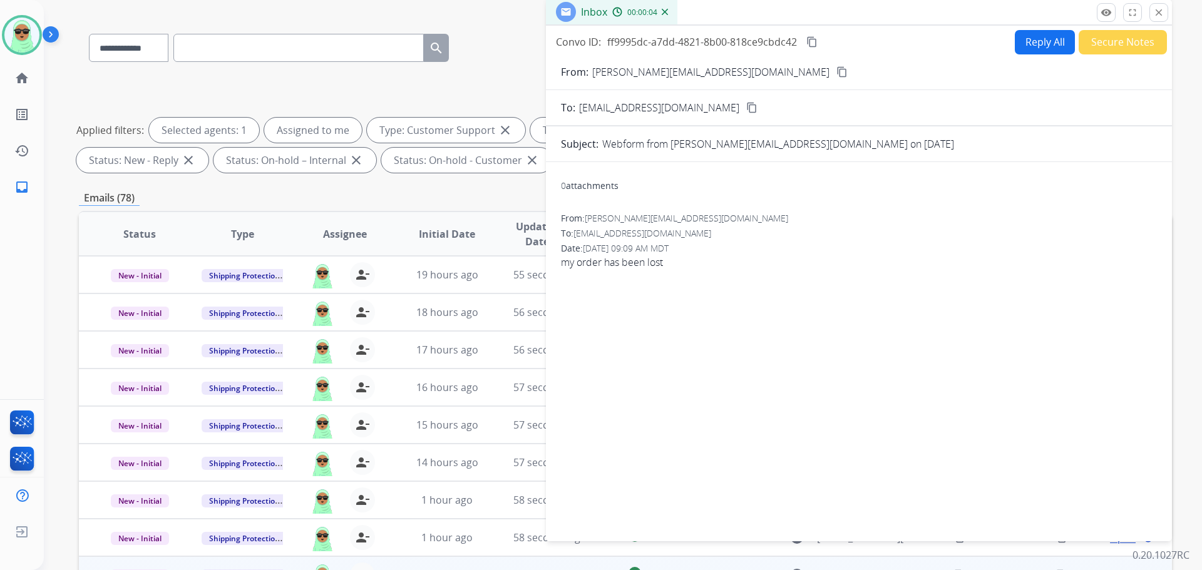
click at [722, 76] on p "[PERSON_NAME][EMAIL_ADDRESS][DOMAIN_NAME]" at bounding box center [710, 71] width 237 height 15
click at [836, 71] on mat-icon "content_copy" at bounding box center [841, 71] width 11 height 11
click at [1027, 32] on button "Reply All" at bounding box center [1045, 42] width 60 height 24
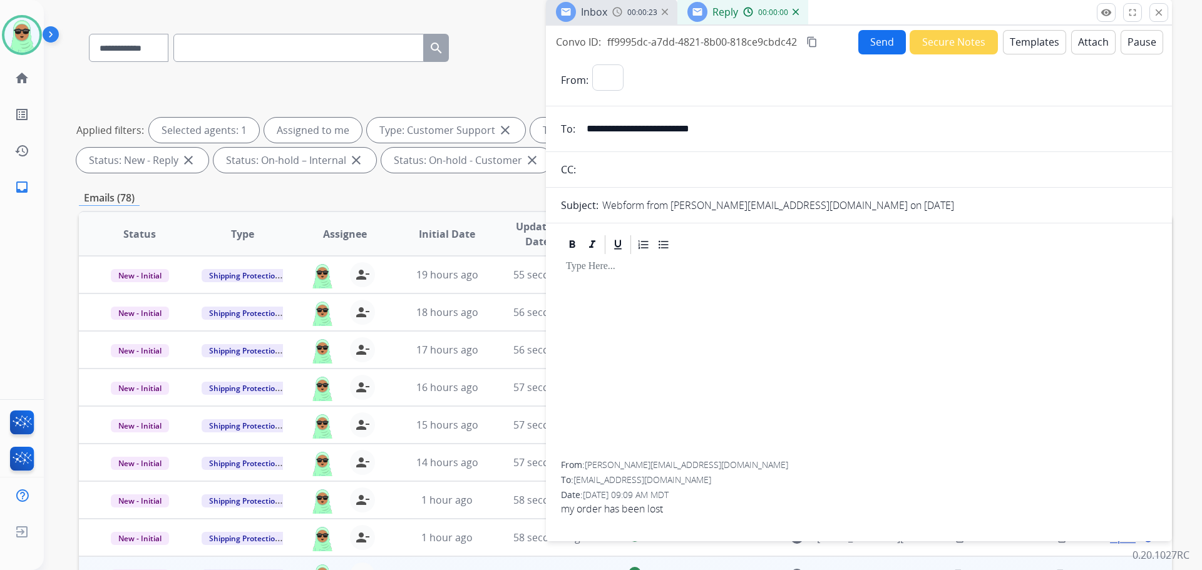
select select "**********"
click at [1019, 41] on button "Templates" at bounding box center [1034, 42] width 63 height 24
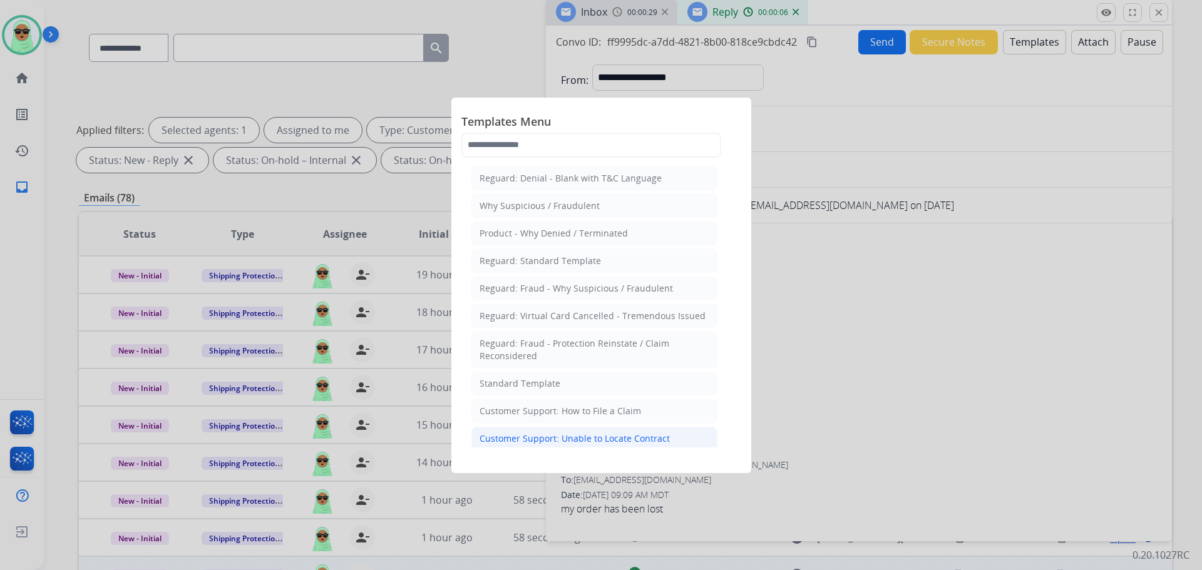
click at [574, 434] on div "Customer Support: Unable to Locate Contract" at bounding box center [574, 439] width 190 height 13
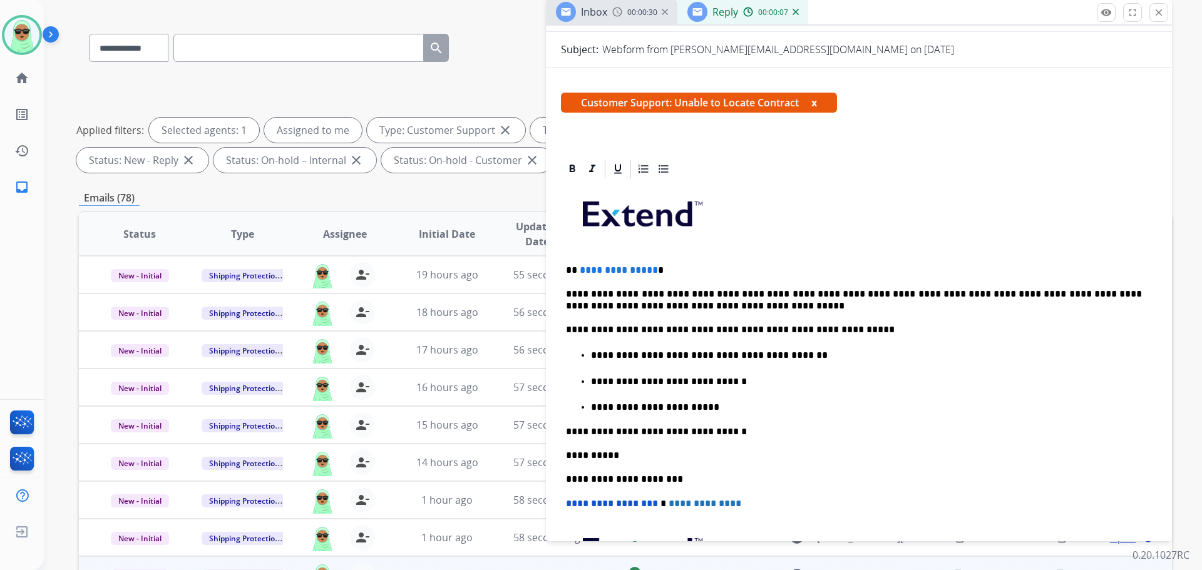
scroll to position [188, 0]
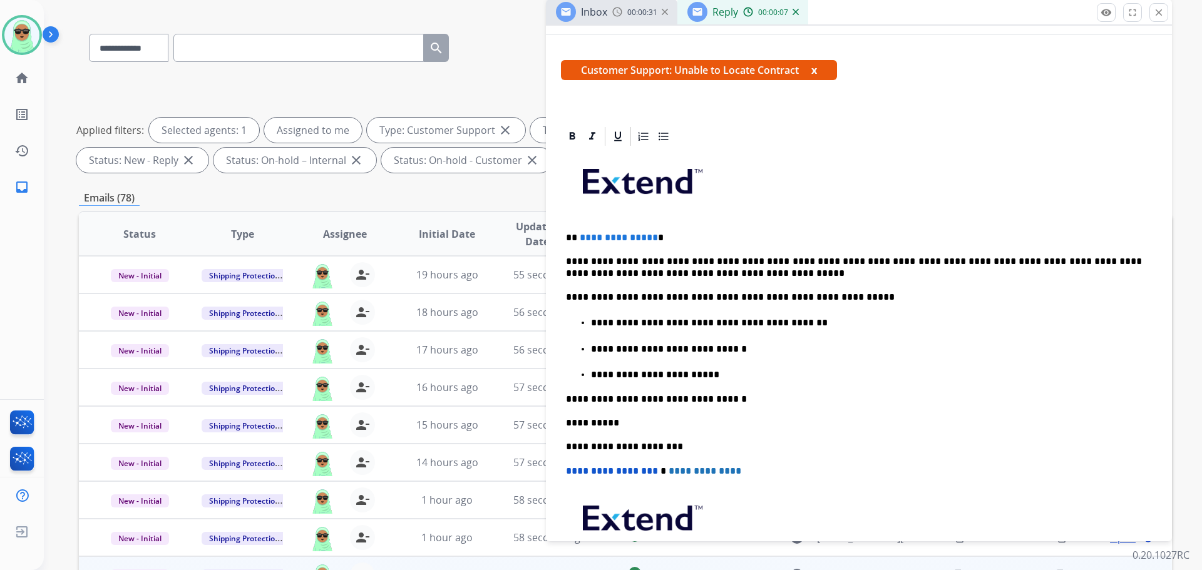
click at [777, 369] on p "**********" at bounding box center [866, 374] width 551 height 11
click at [767, 344] on p "**********" at bounding box center [866, 349] width 551 height 11
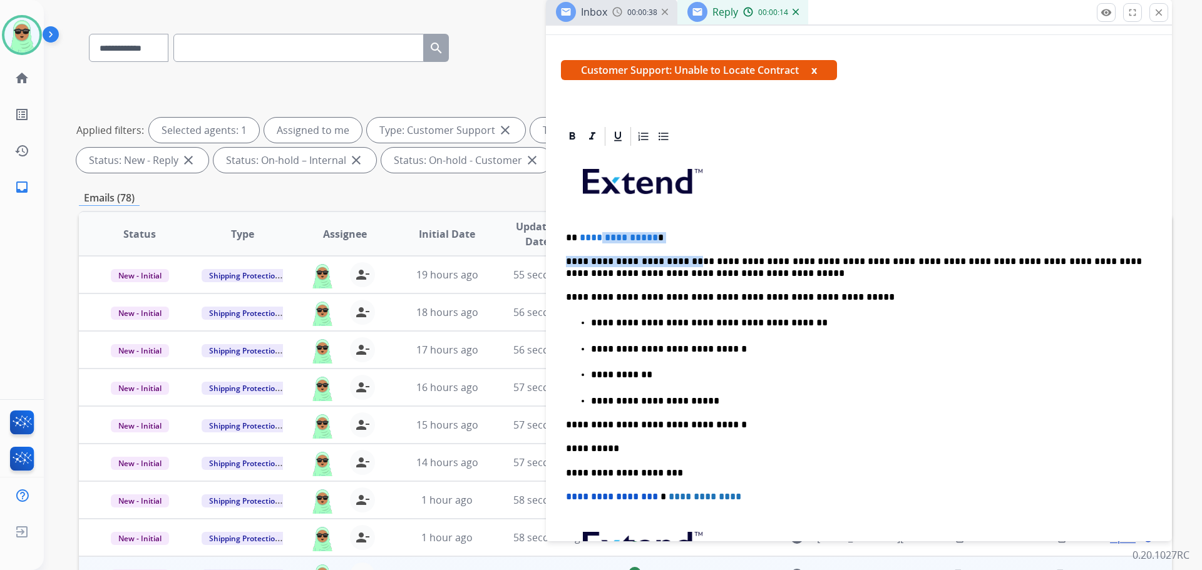
drag, startPoint x: 683, startPoint y: 251, endPoint x: 612, endPoint y: 229, distance: 74.0
click at [597, 233] on div "**********" at bounding box center [859, 403] width 596 height 510
click at [664, 214] on p at bounding box center [859, 186] width 586 height 67
drag, startPoint x: 662, startPoint y: 224, endPoint x: 575, endPoint y: 233, distance: 87.5
click at [575, 233] on div "**********" at bounding box center [859, 403] width 596 height 510
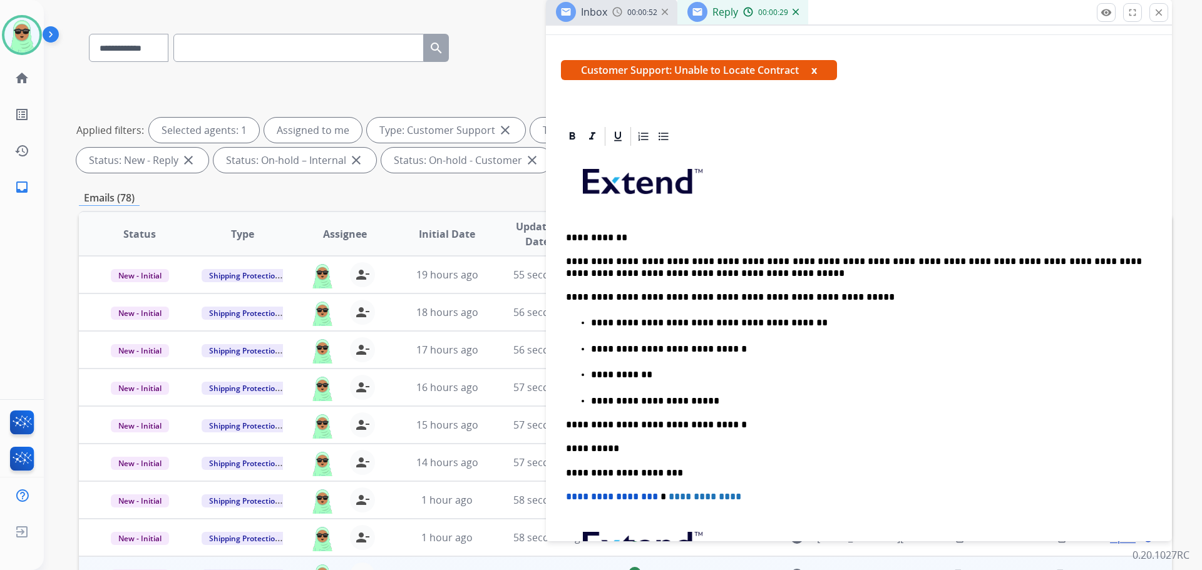
scroll to position [0, 0]
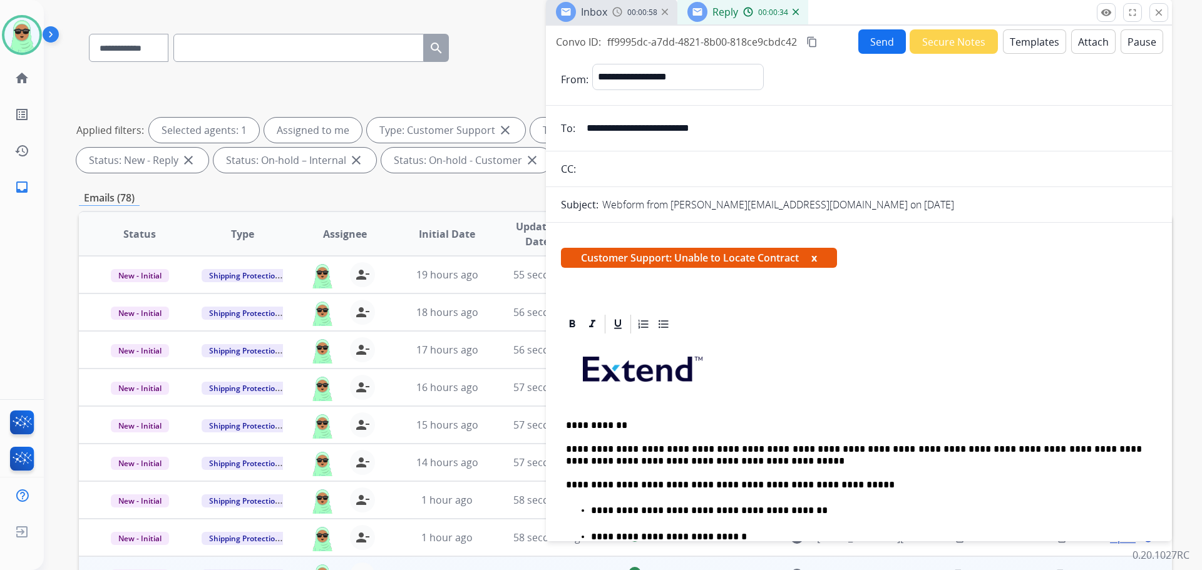
click at [877, 32] on button "Send" at bounding box center [882, 41] width 48 height 24
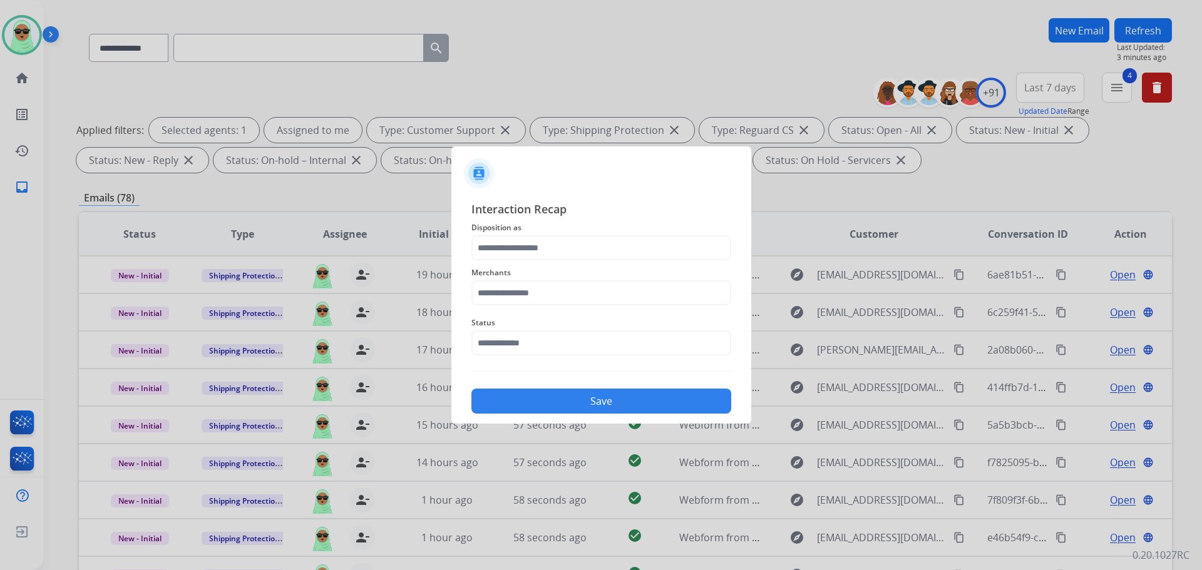
click at [556, 324] on span "Status" at bounding box center [601, 322] width 260 height 15
click at [543, 341] on input "text" at bounding box center [601, 343] width 260 height 25
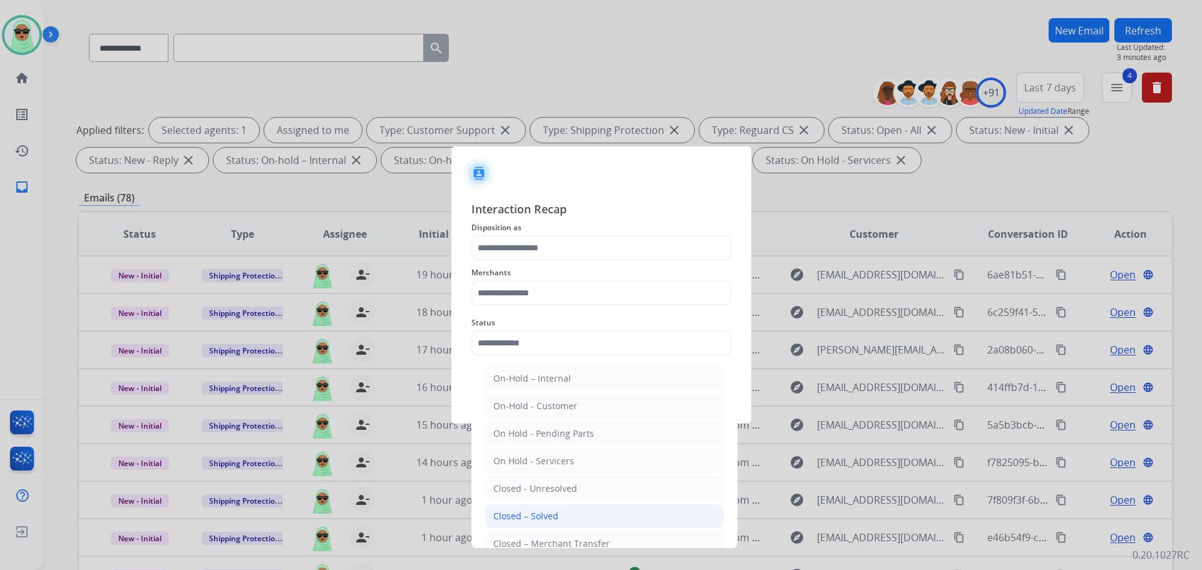
click at [524, 515] on div "Closed – Solved" at bounding box center [525, 516] width 65 height 13
type input "**********"
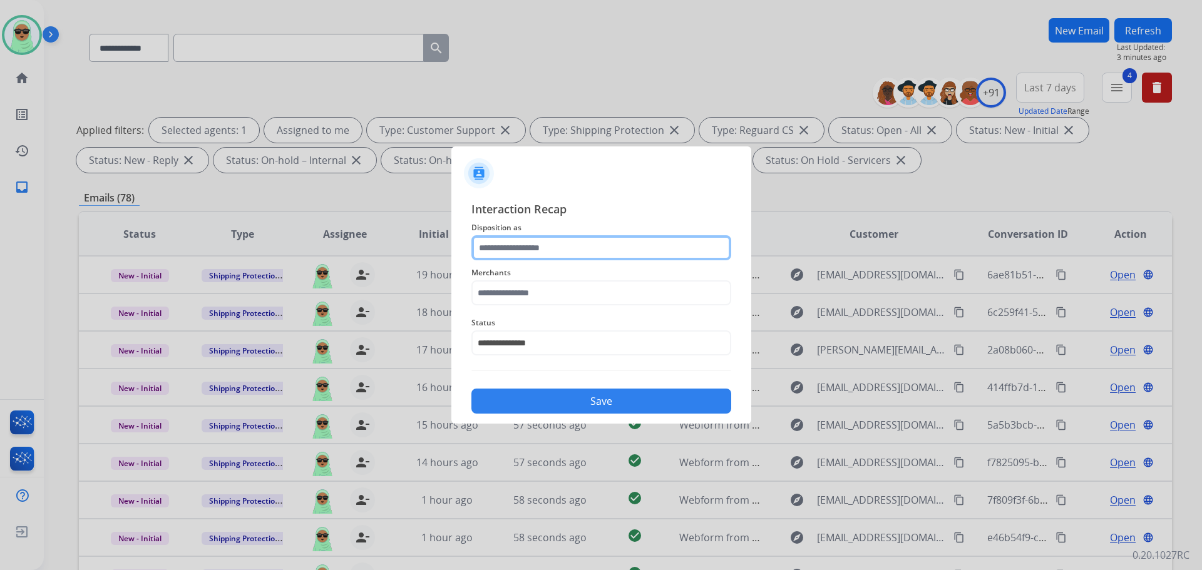
click at [555, 249] on input "text" at bounding box center [601, 247] width 260 height 25
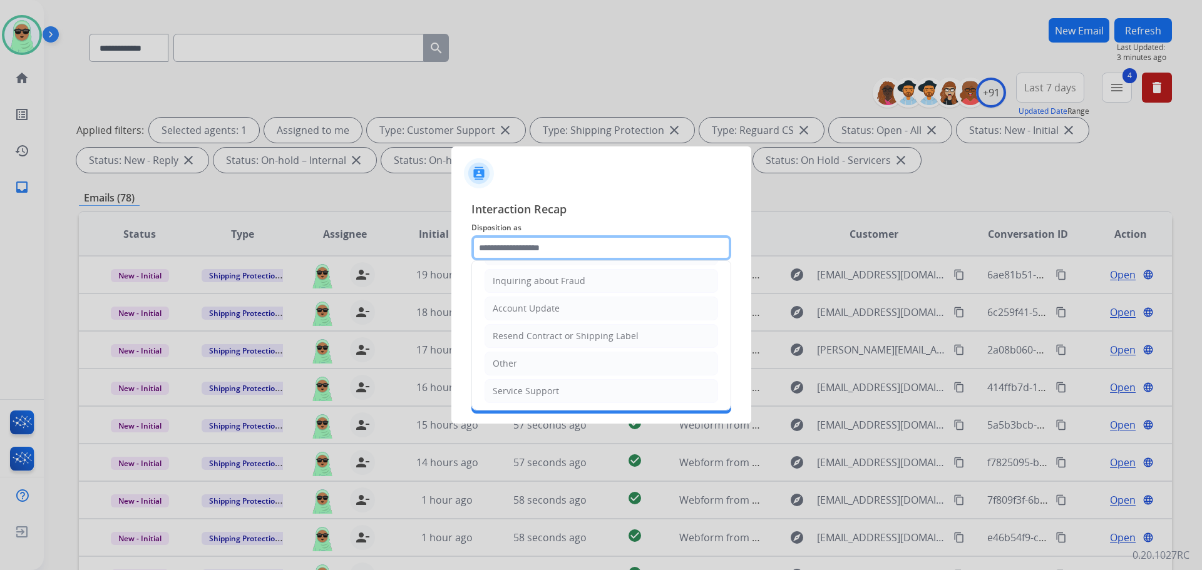
scroll to position [195, 0]
click at [567, 364] on li "Other" at bounding box center [600, 362] width 233 height 24
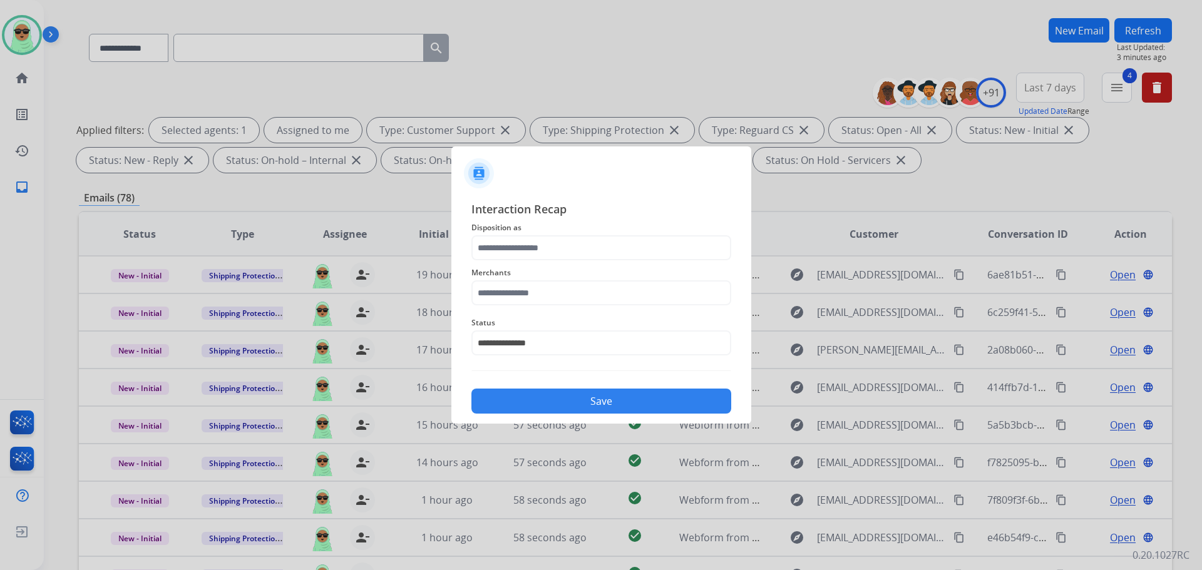
type input "*****"
click at [608, 305] on div "Merchants" at bounding box center [601, 285] width 260 height 50
click at [609, 295] on input "text" at bounding box center [601, 292] width 260 height 25
click at [504, 324] on div "Not found" at bounding box center [514, 328] width 43 height 13
type input "*********"
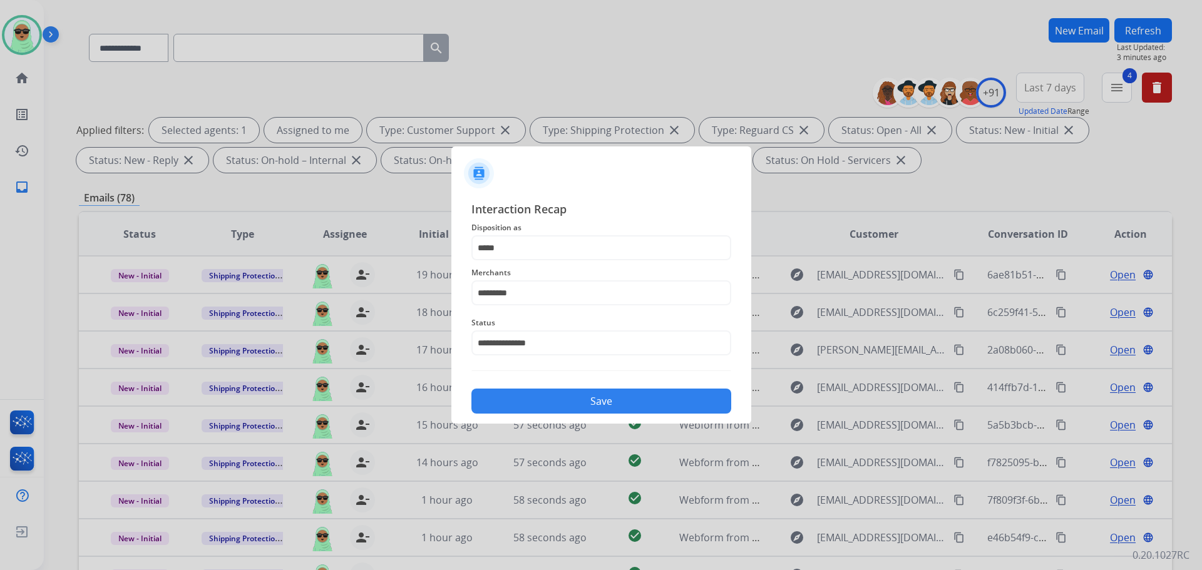
click at [587, 395] on button "Save" at bounding box center [601, 401] width 260 height 25
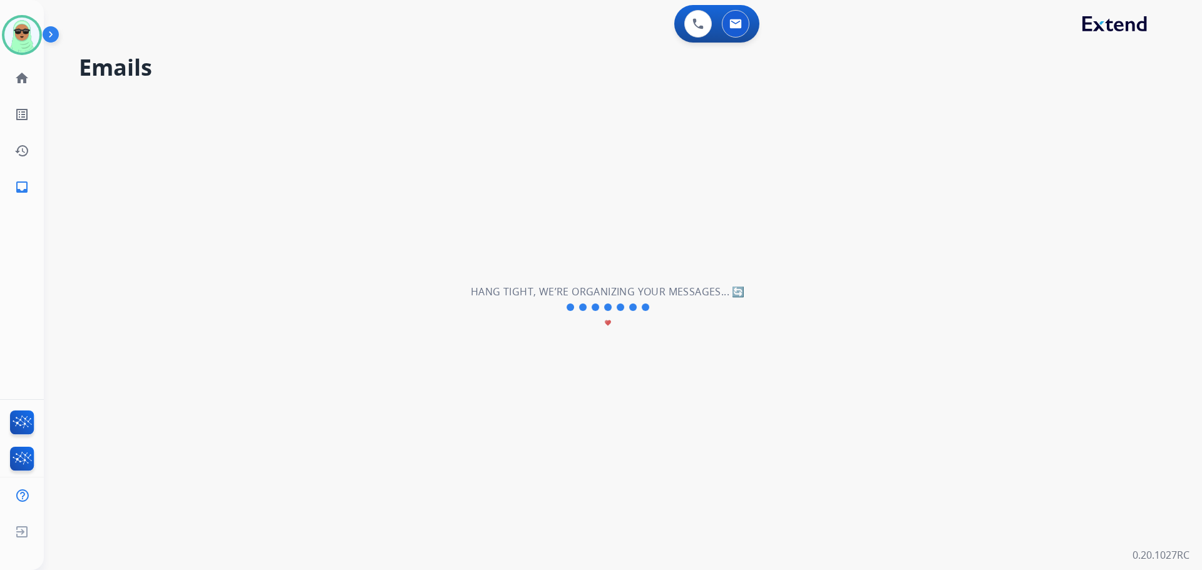
scroll to position [0, 0]
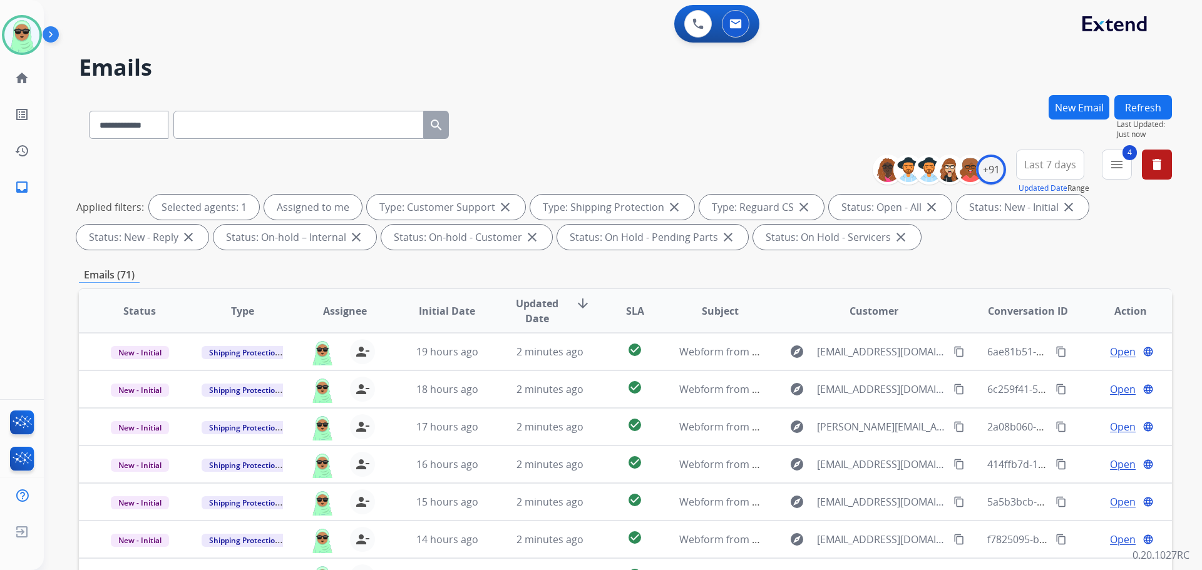
drag, startPoint x: 904, startPoint y: 91, endPoint x: 900, endPoint y: 75, distance: 16.7
click at [900, 75] on div "**********" at bounding box center [608, 330] width 1128 height 570
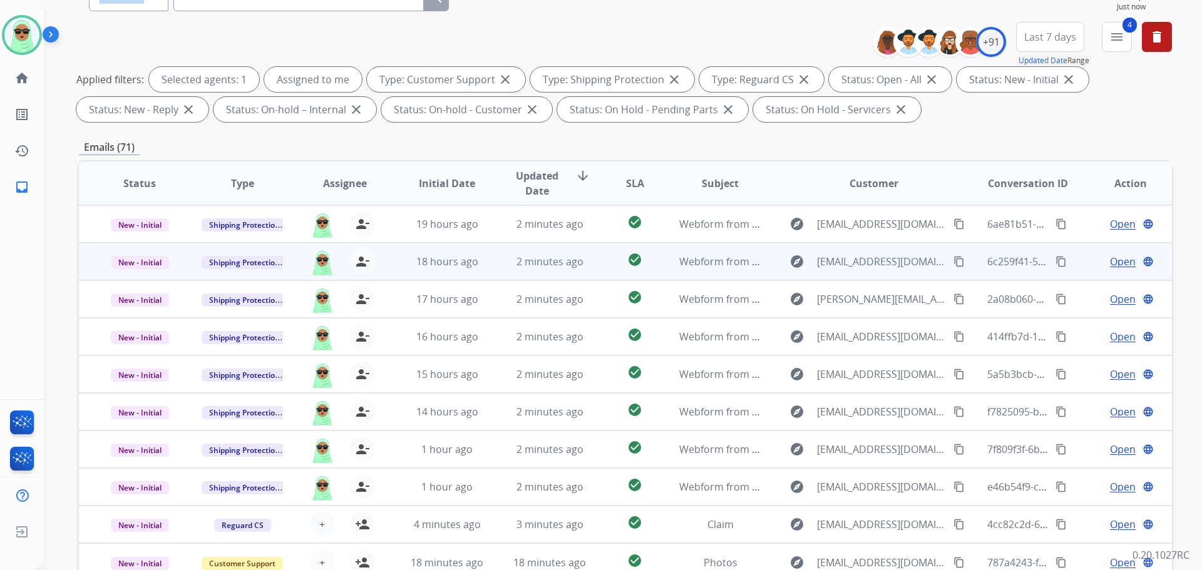
scroll to position [202, 0]
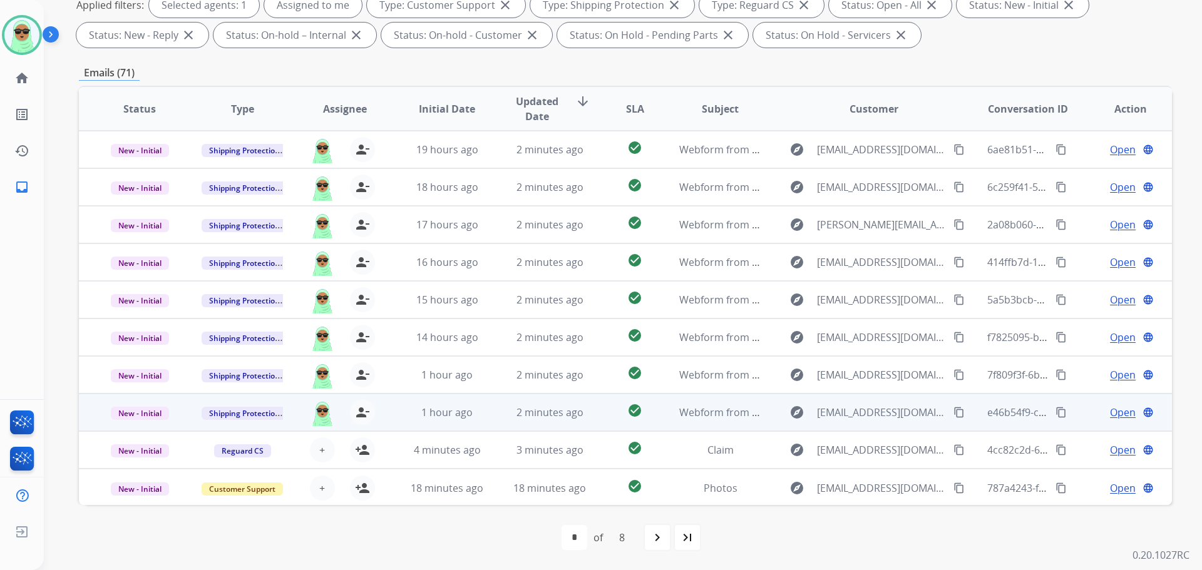
click at [1120, 411] on span "Open" at bounding box center [1123, 412] width 26 height 15
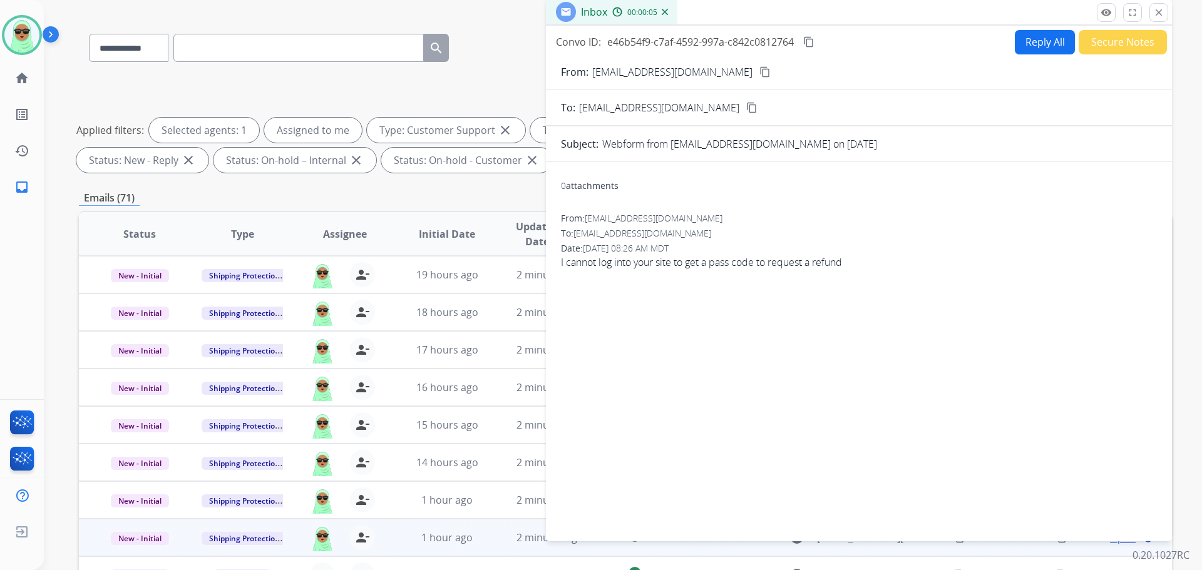
scroll to position [14, 0]
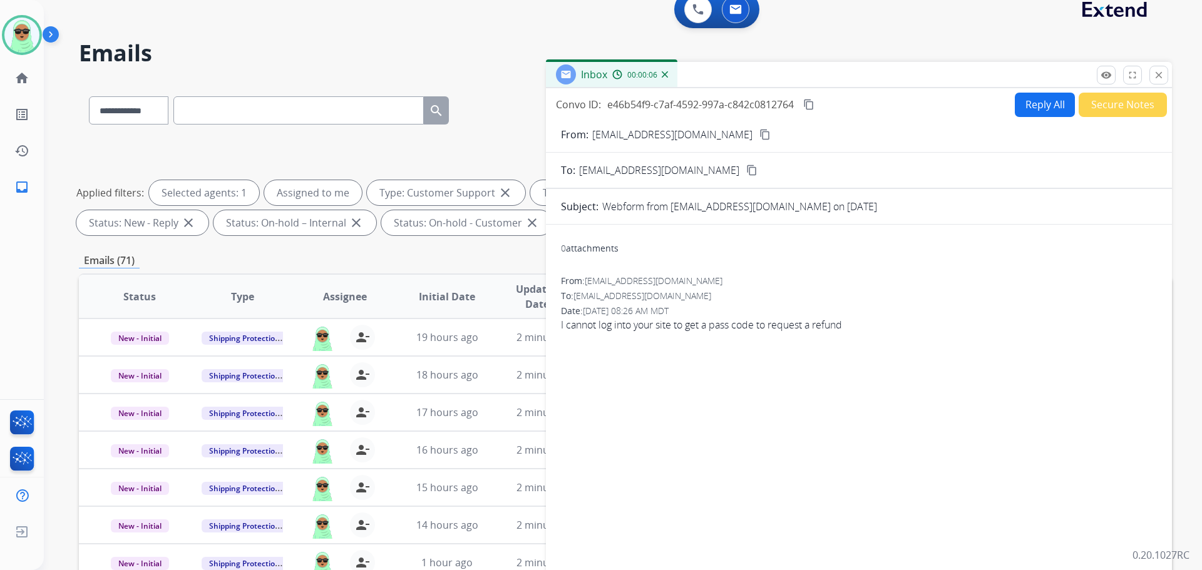
click at [759, 138] on mat-icon "content_copy" at bounding box center [764, 134] width 11 height 11
click at [1015, 109] on button "Reply All" at bounding box center [1045, 105] width 60 height 24
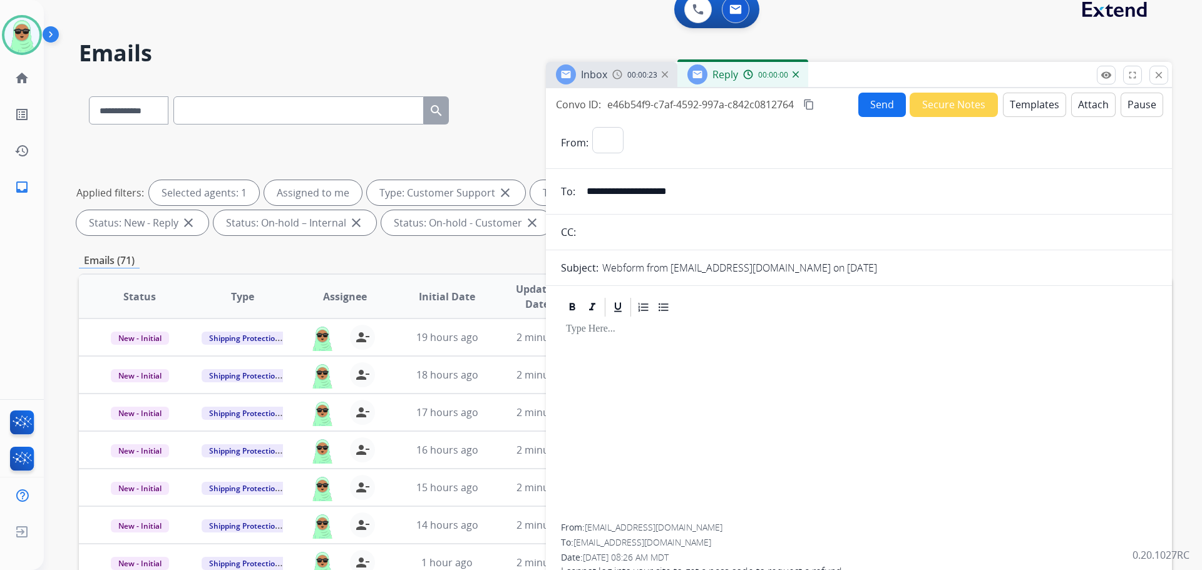
select select "**********"
click at [1031, 97] on button "Templates" at bounding box center [1034, 105] width 63 height 24
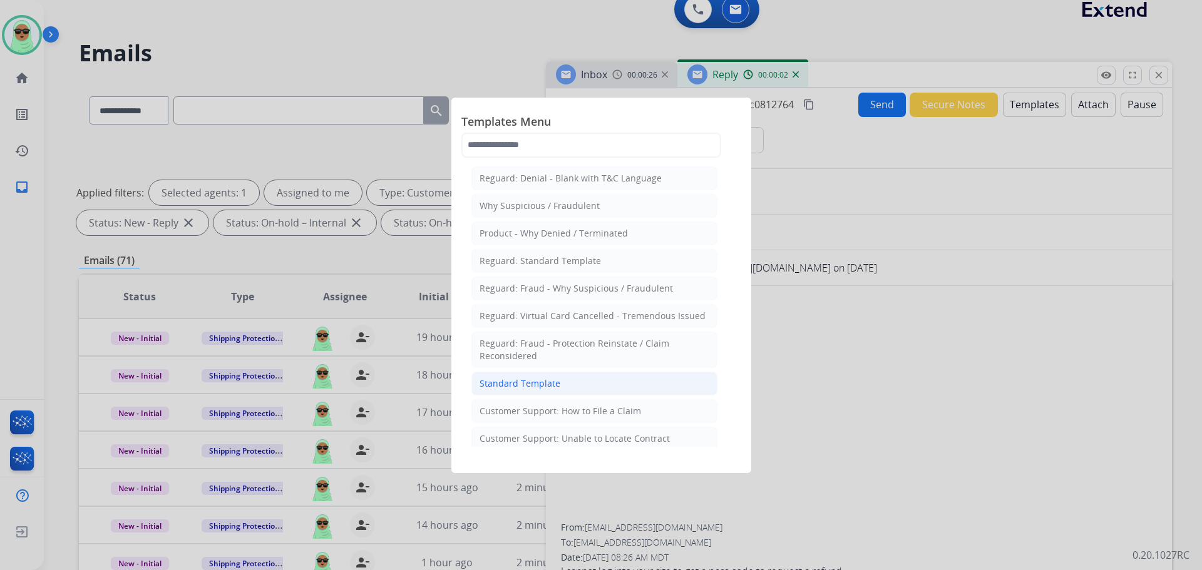
click at [608, 374] on li "Standard Template" at bounding box center [594, 384] width 246 height 24
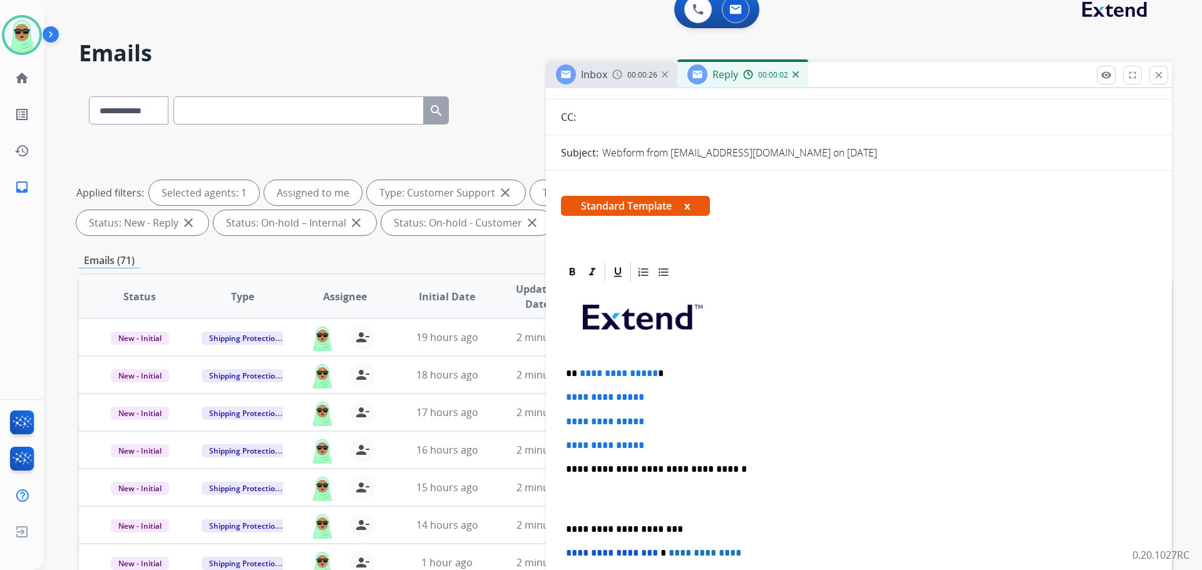
scroll to position [250, 0]
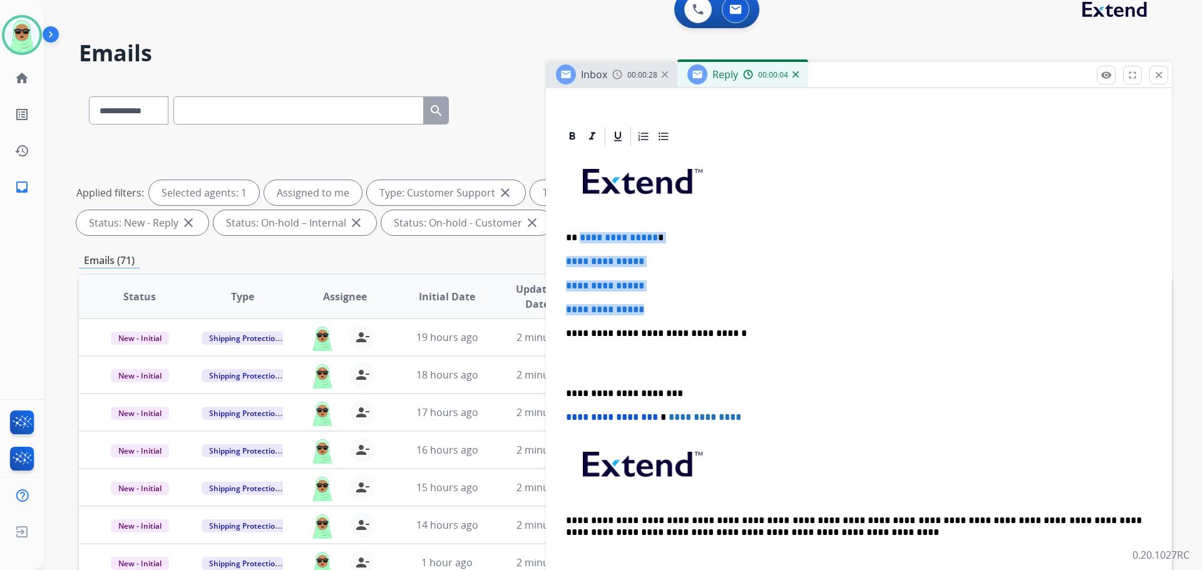
drag, startPoint x: 659, startPoint y: 300, endPoint x: 578, endPoint y: 239, distance: 101.5
click at [578, 239] on div "**********" at bounding box center [859, 363] width 596 height 431
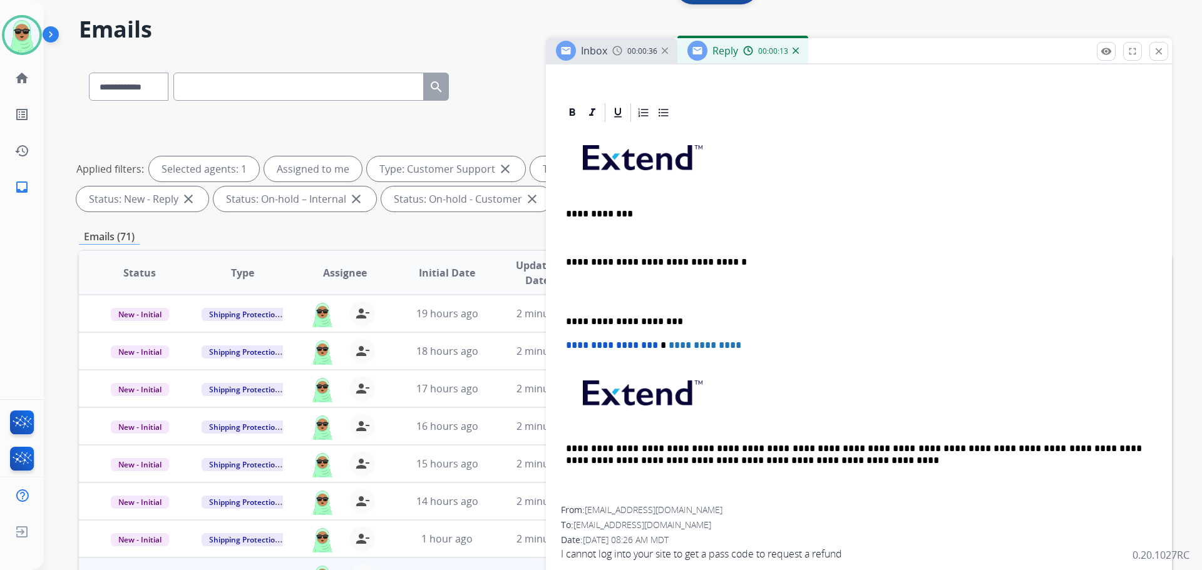
scroll to position [14, 0]
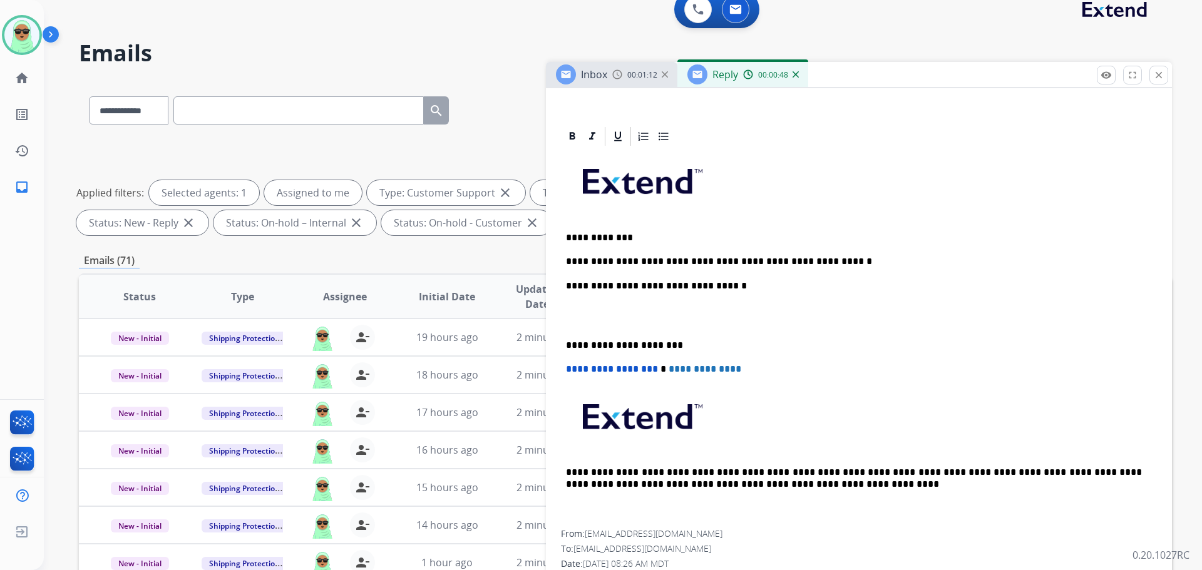
click at [685, 332] on div "**********" at bounding box center [859, 339] width 596 height 382
click at [684, 315] on p at bounding box center [859, 315] width 586 height 23
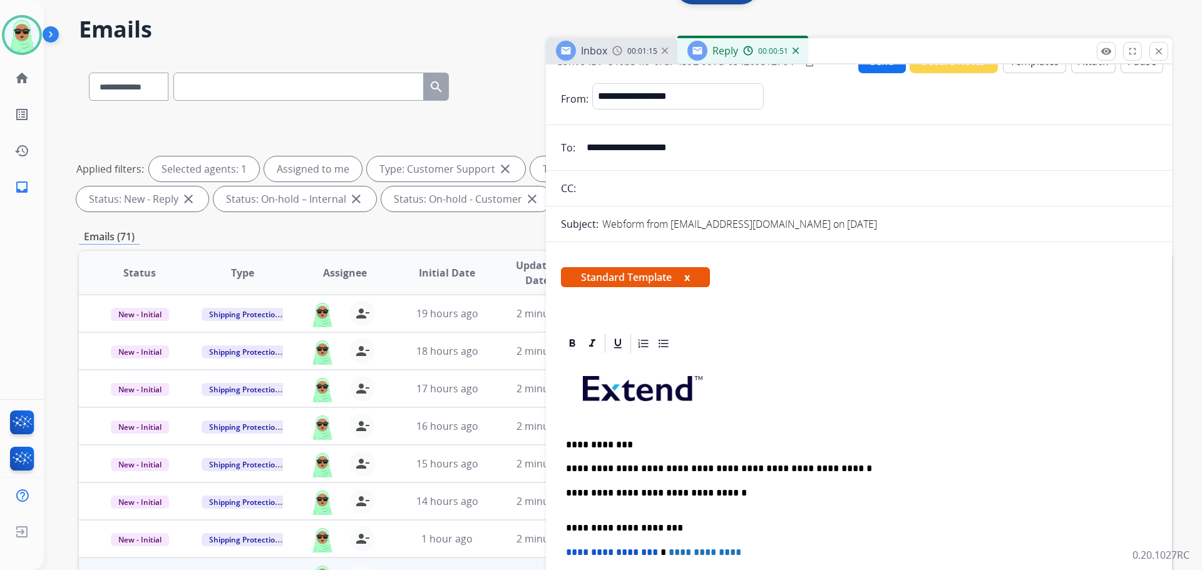
scroll to position [0, 0]
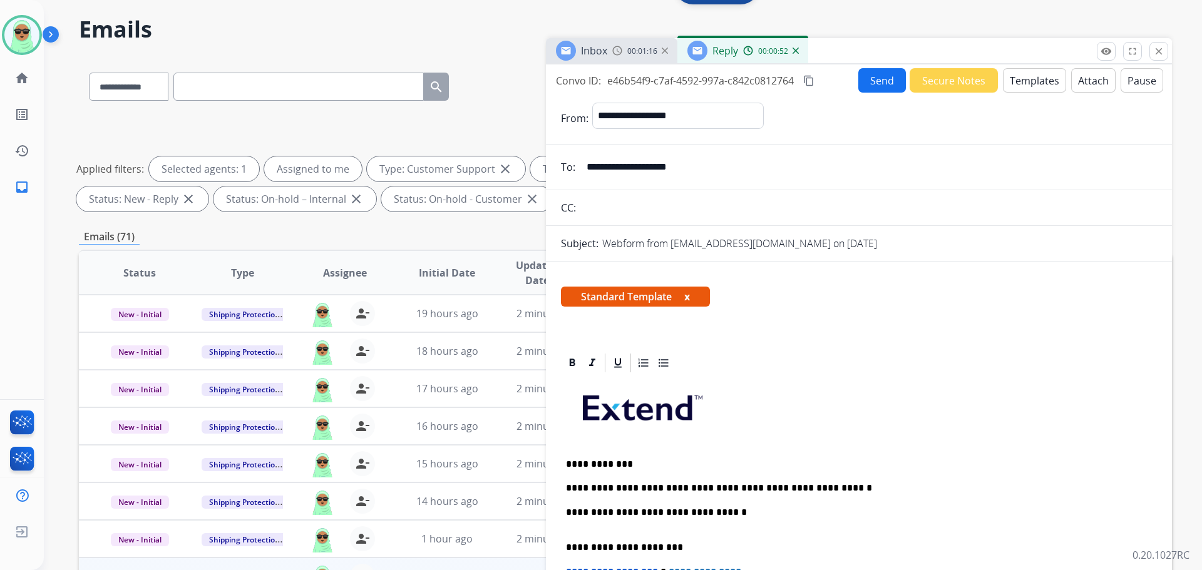
click at [872, 90] on button "Send" at bounding box center [882, 80] width 48 height 24
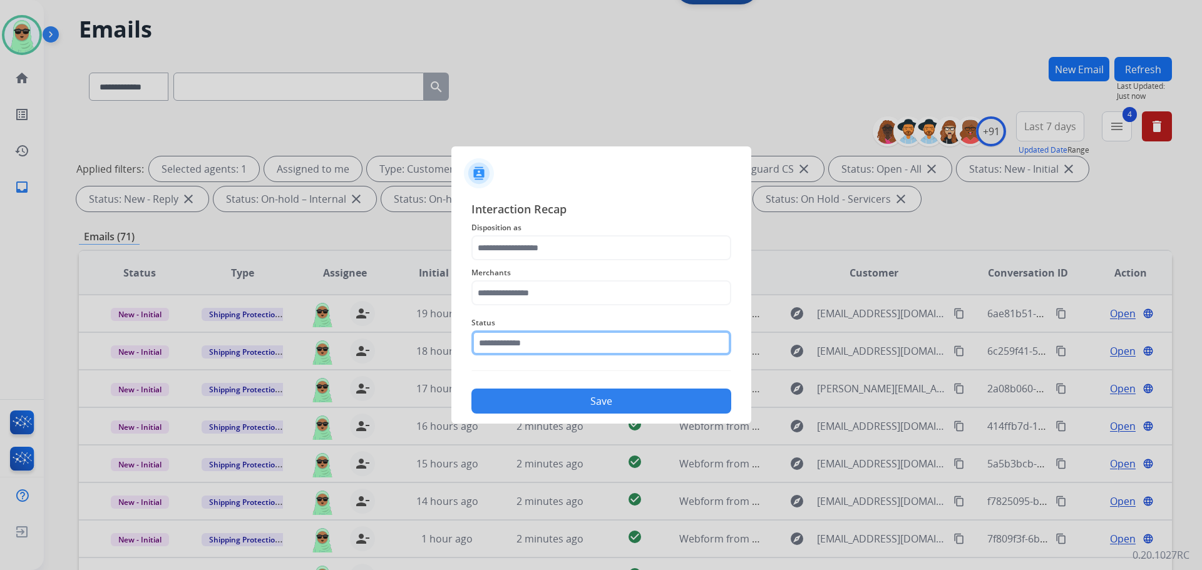
click at [609, 349] on input "text" at bounding box center [601, 343] width 260 height 25
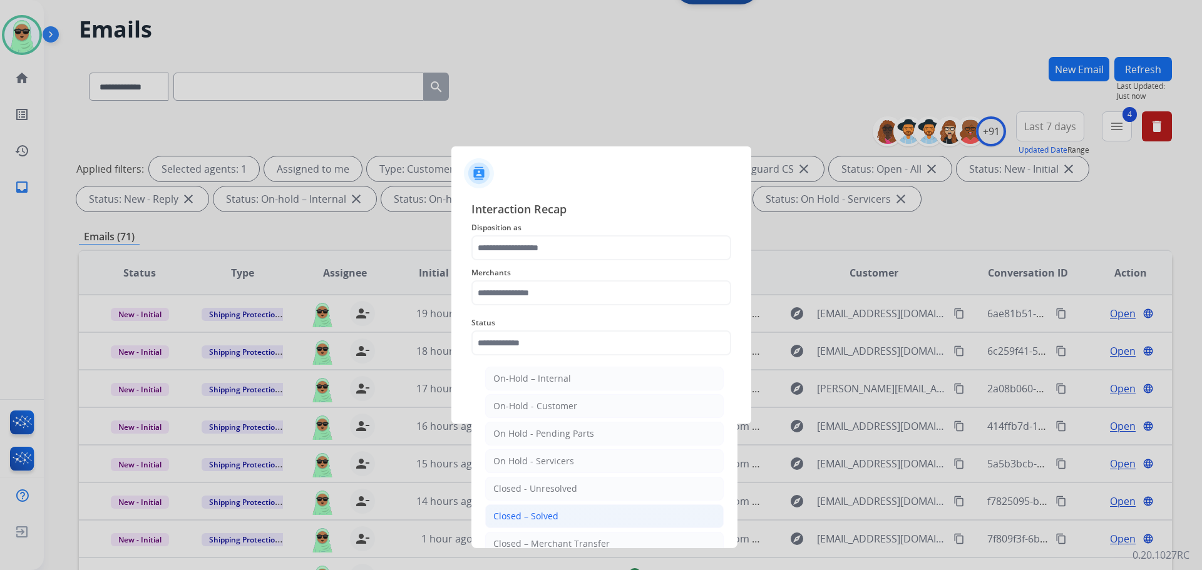
click at [577, 523] on li "Closed – Solved" at bounding box center [604, 517] width 238 height 24
type input "**********"
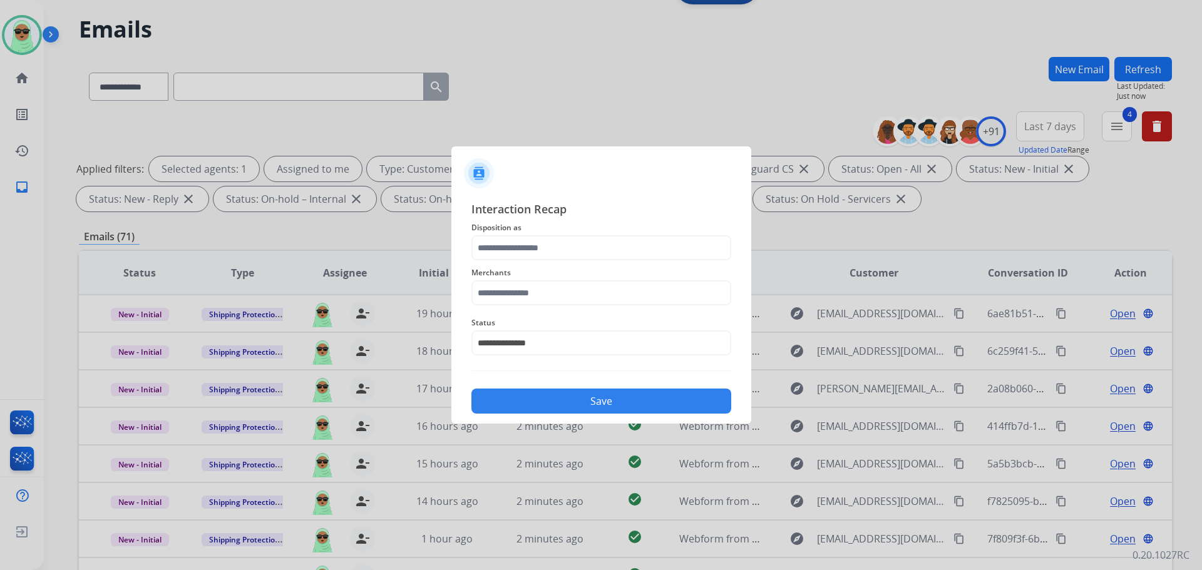
click at [555, 231] on span "Disposition as" at bounding box center [601, 227] width 260 height 15
click at [543, 249] on input "text" at bounding box center [601, 247] width 260 height 25
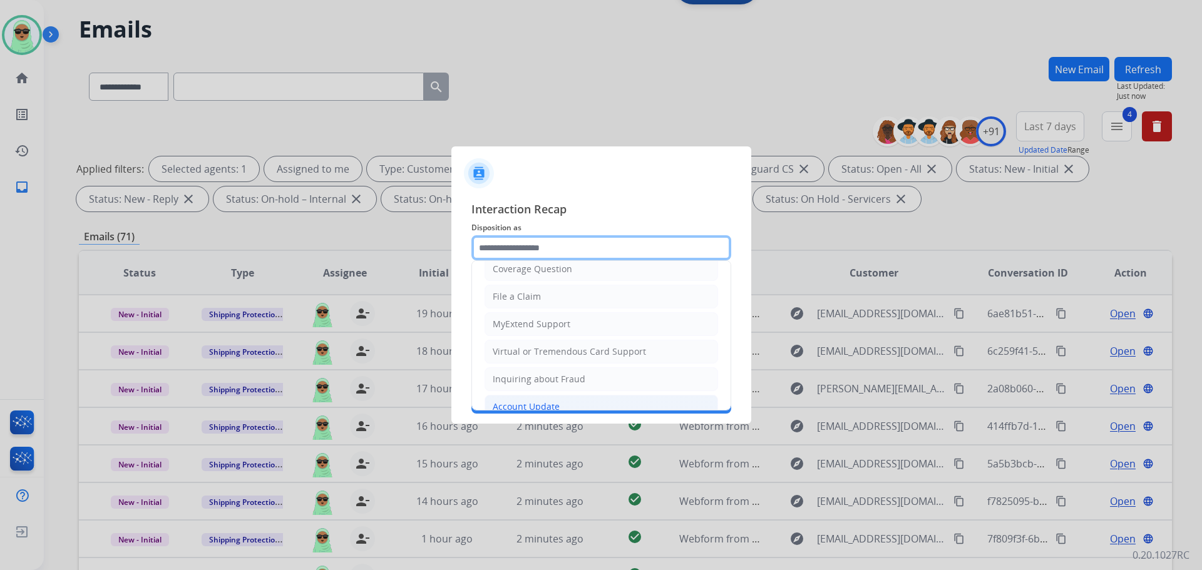
scroll to position [125, 0]
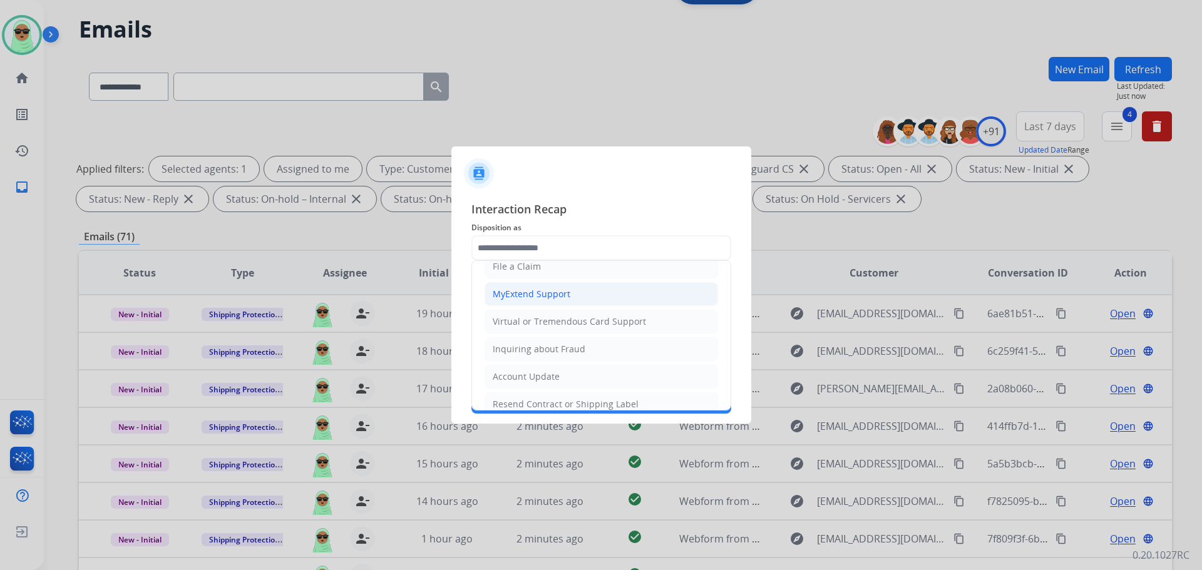
click at [588, 301] on li "MyExtend Support" at bounding box center [600, 294] width 233 height 24
type input "**********"
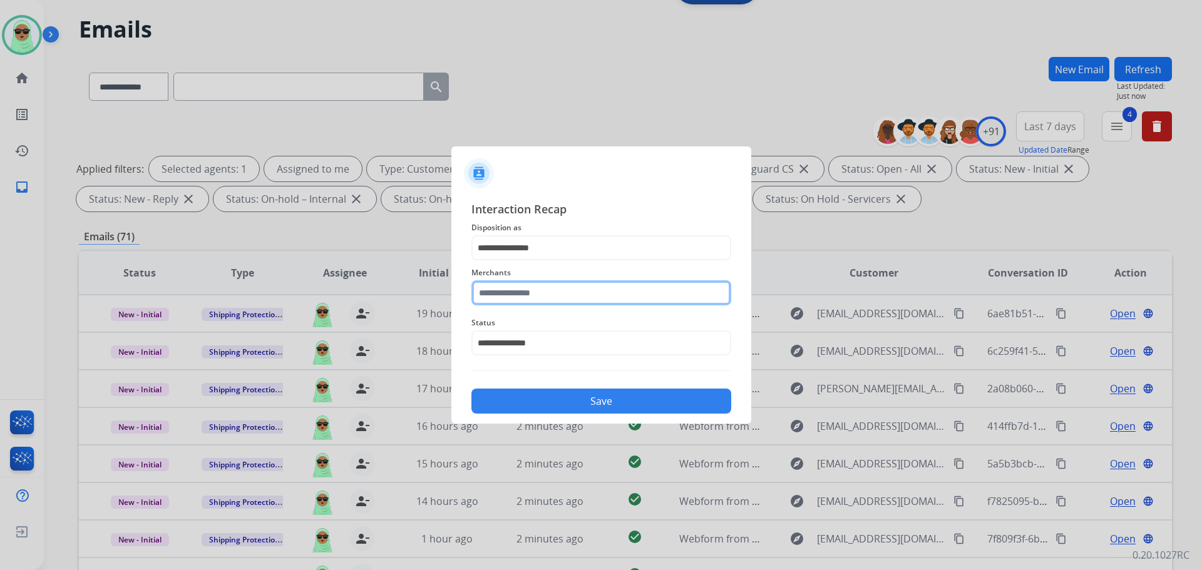
click at [592, 305] on input "text" at bounding box center [601, 292] width 260 height 25
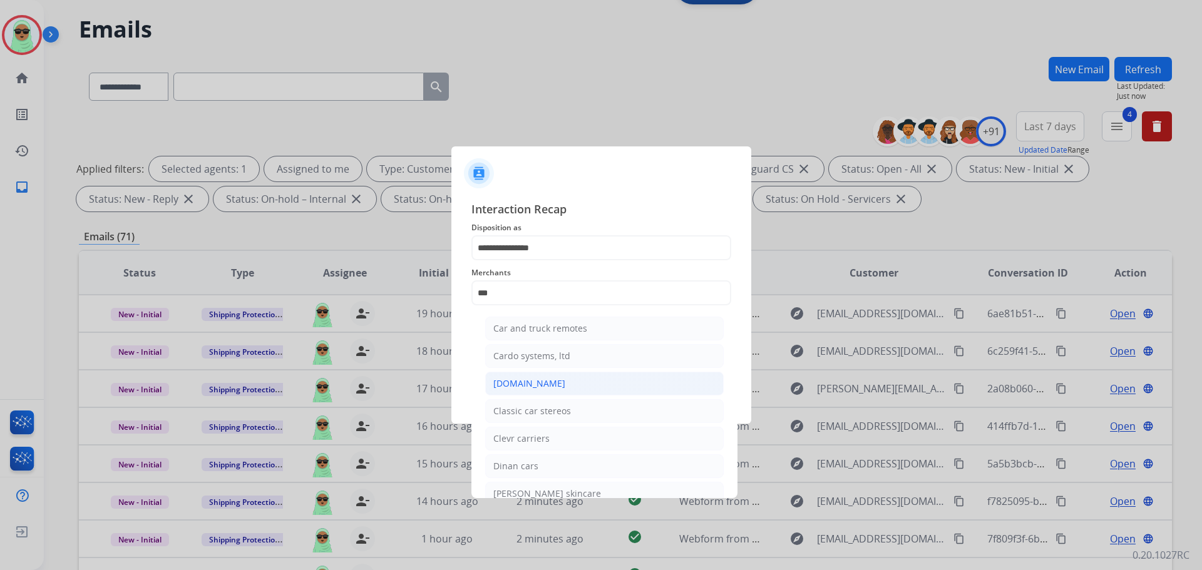
click at [575, 387] on li "[DOMAIN_NAME]" at bounding box center [604, 384] width 238 height 24
type input "**********"
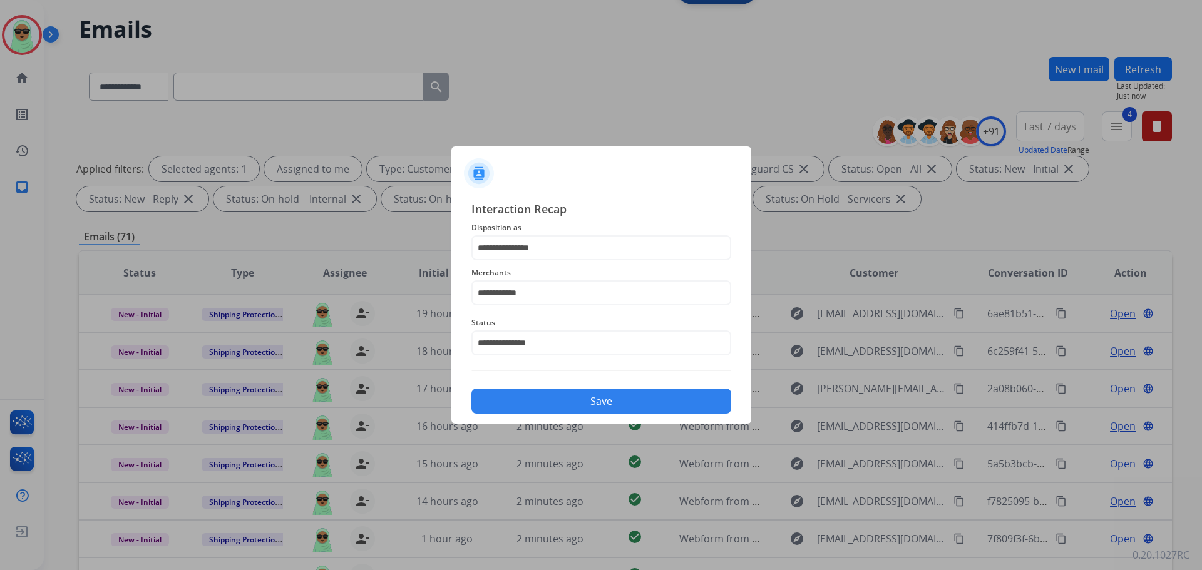
click at [612, 400] on button "Save" at bounding box center [601, 401] width 260 height 25
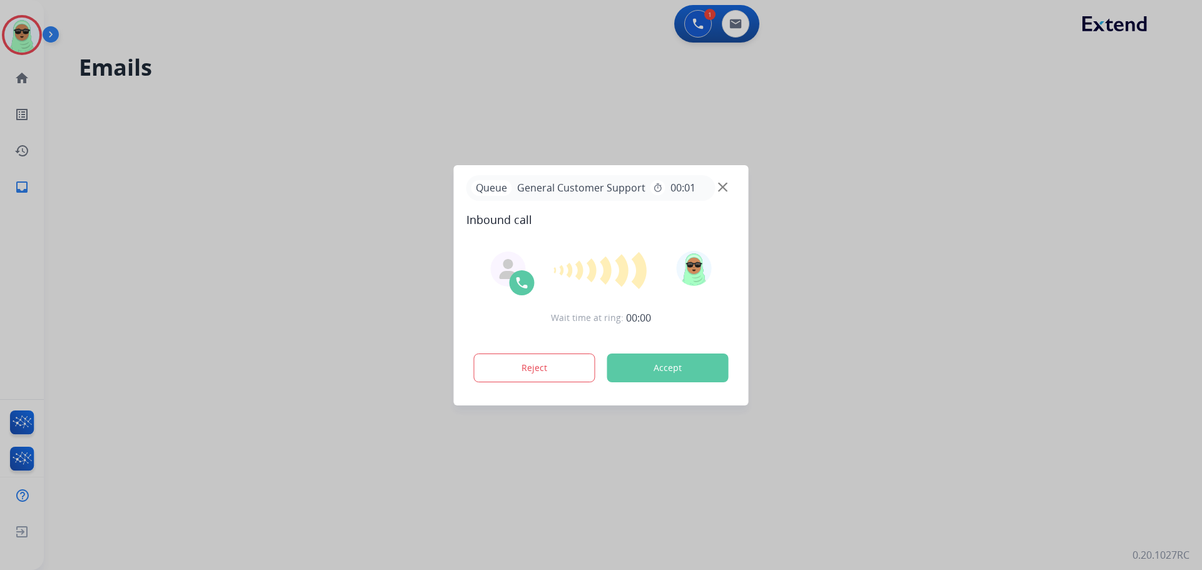
scroll to position [0, 0]
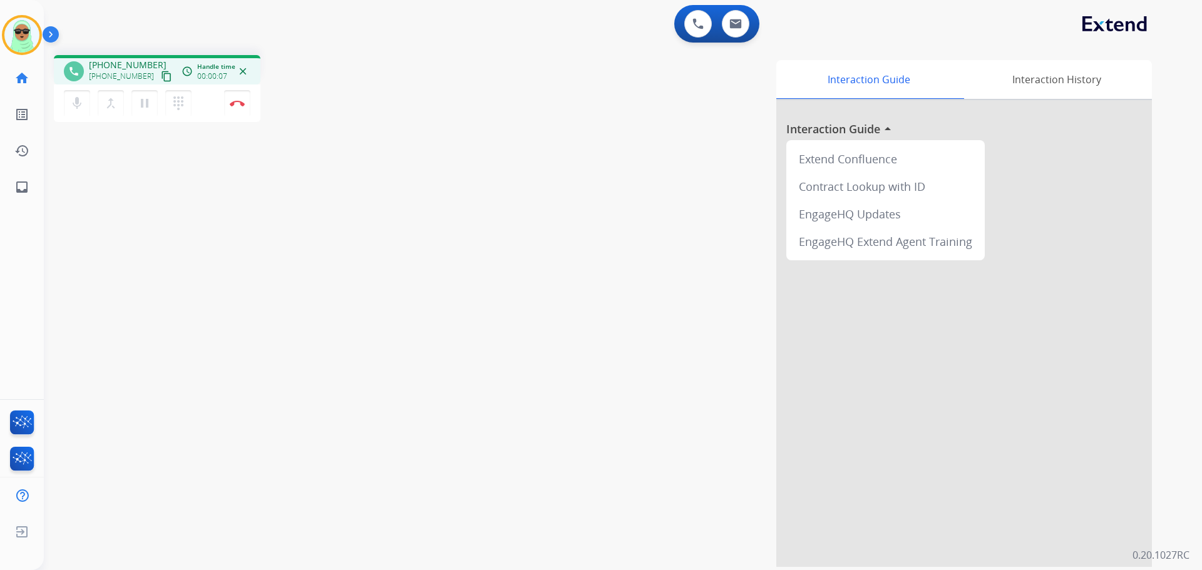
click at [161, 79] on mat-icon "content_copy" at bounding box center [166, 76] width 11 height 11
click at [702, 33] on button at bounding box center [698, 24] width 28 height 28
click at [691, 11] on button at bounding box center [698, 24] width 28 height 28
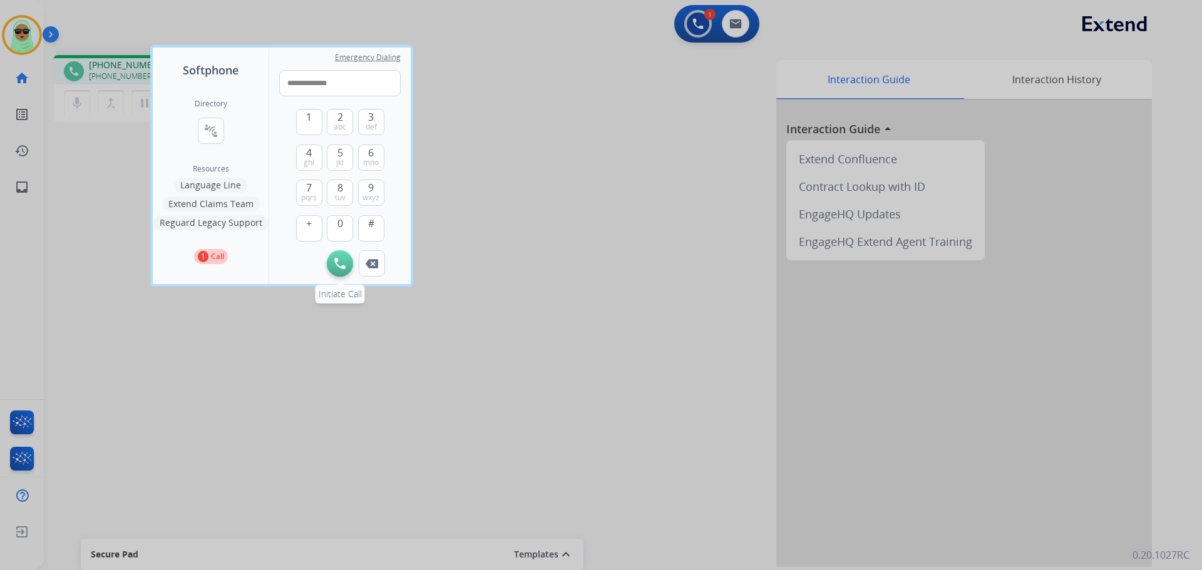
type input "**********"
click at [340, 265] on img at bounding box center [339, 263] width 11 height 11
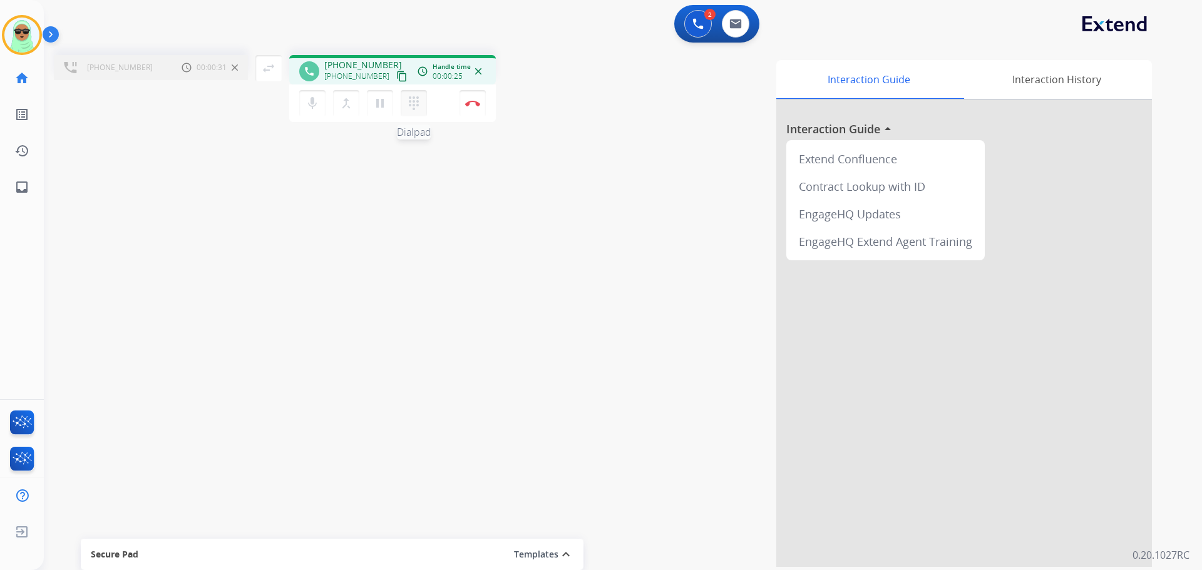
click at [407, 109] on mat-icon "dialpad" at bounding box center [413, 103] width 15 height 15
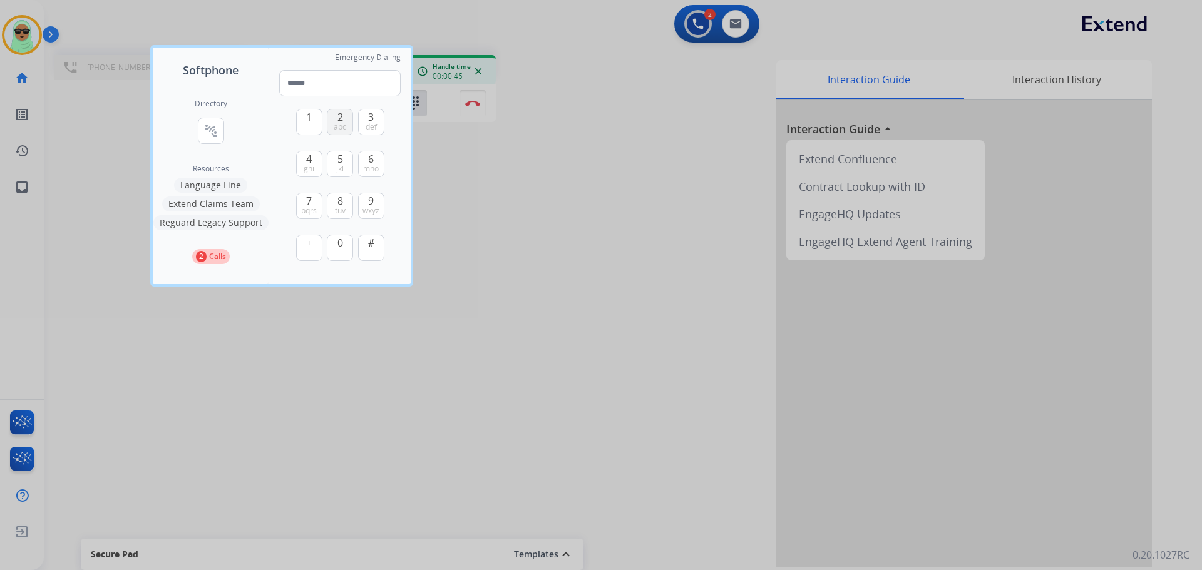
click at [348, 128] on button "2 abc" at bounding box center [340, 122] width 26 height 26
type input "*"
drag, startPoint x: 665, startPoint y: 221, endPoint x: 364, endPoint y: 143, distance: 310.5
click at [664, 221] on div at bounding box center [601, 285] width 1202 height 570
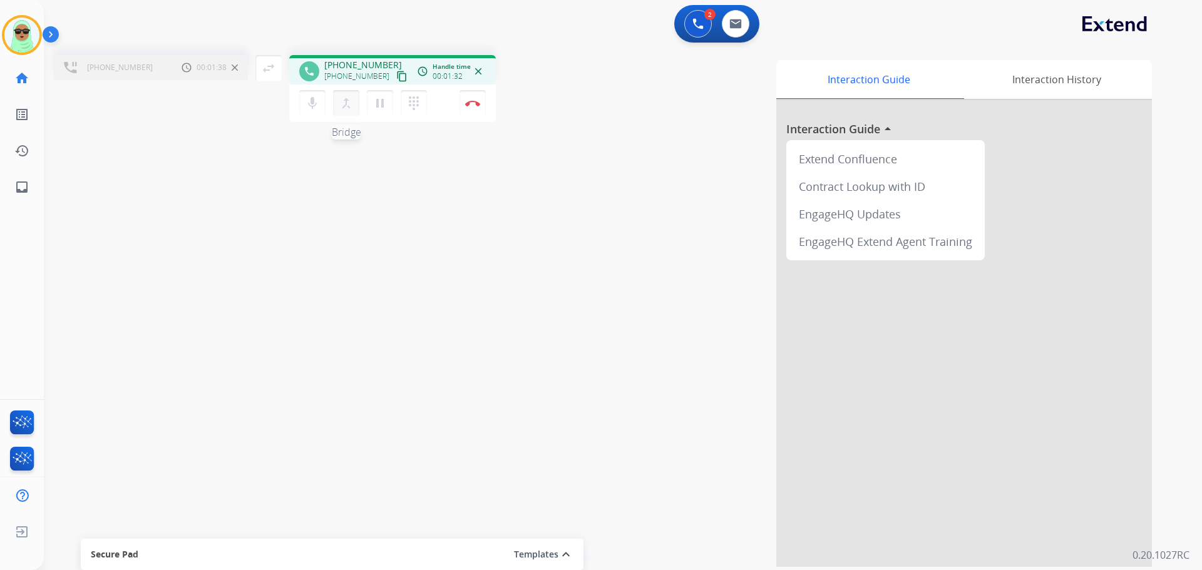
click at [353, 111] on button "merge_type Bridge" at bounding box center [346, 103] width 26 height 26
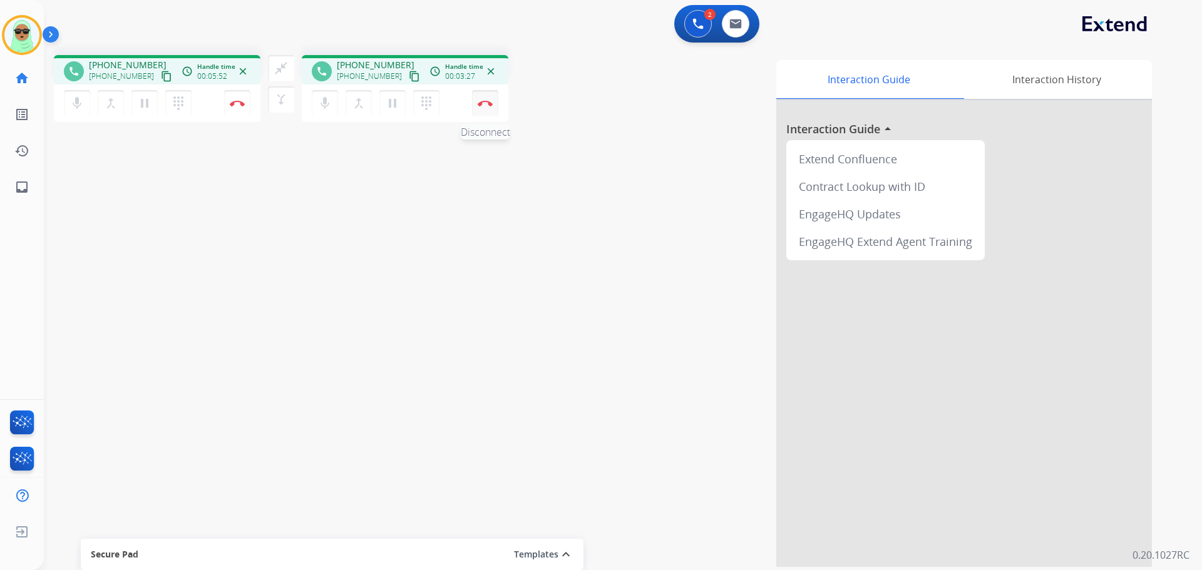
click at [245, 105] on img at bounding box center [237, 103] width 15 height 6
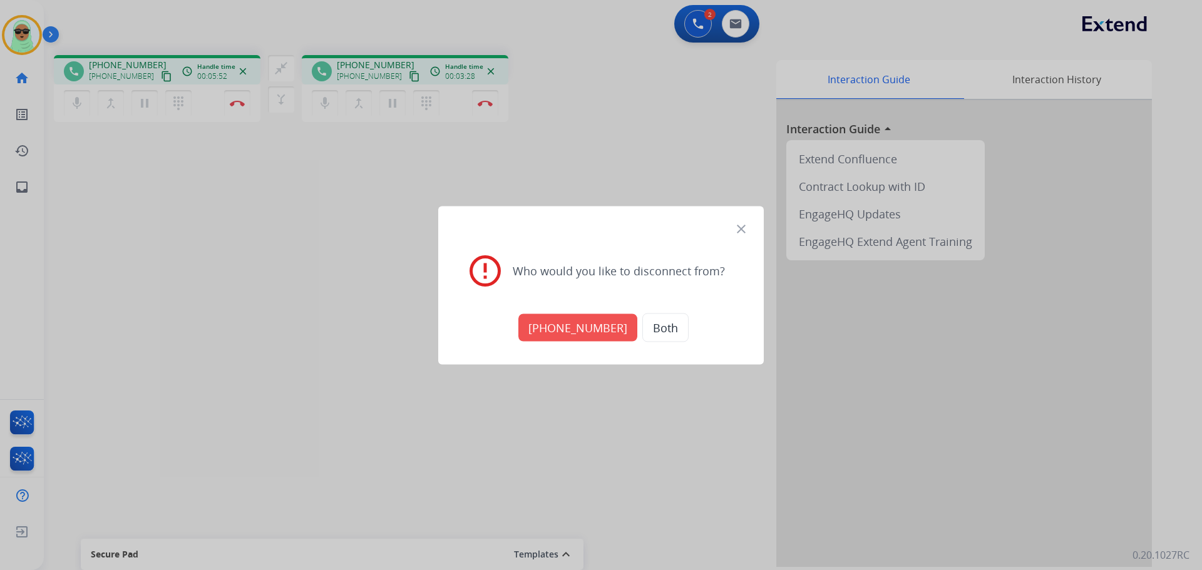
click at [578, 329] on button "[PHONE_NUMBER]" at bounding box center [577, 328] width 119 height 28
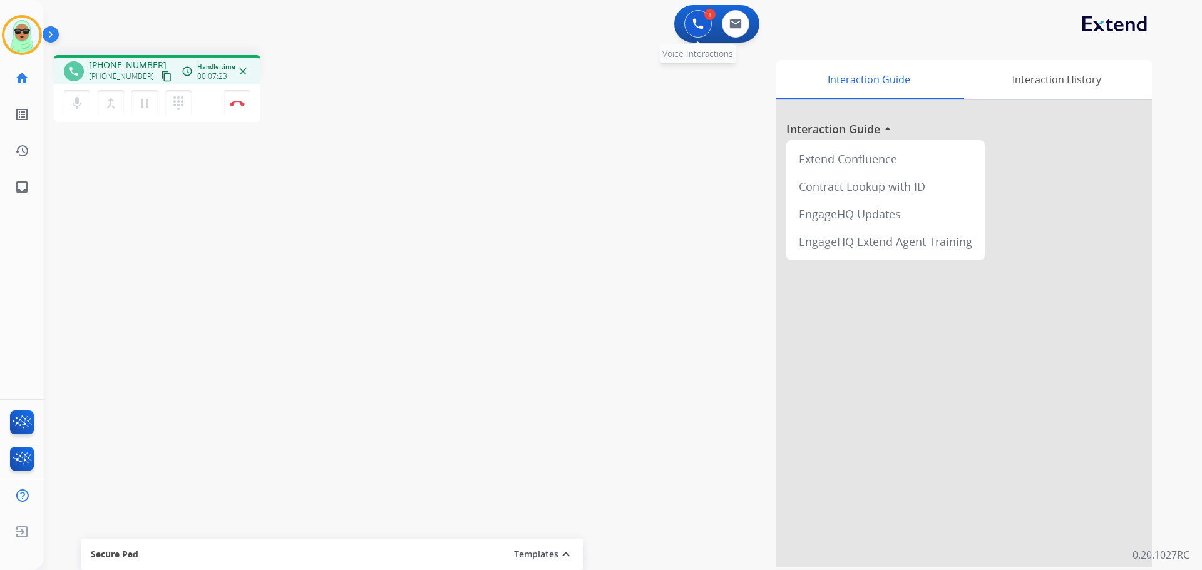
click at [695, 16] on button at bounding box center [698, 24] width 28 height 28
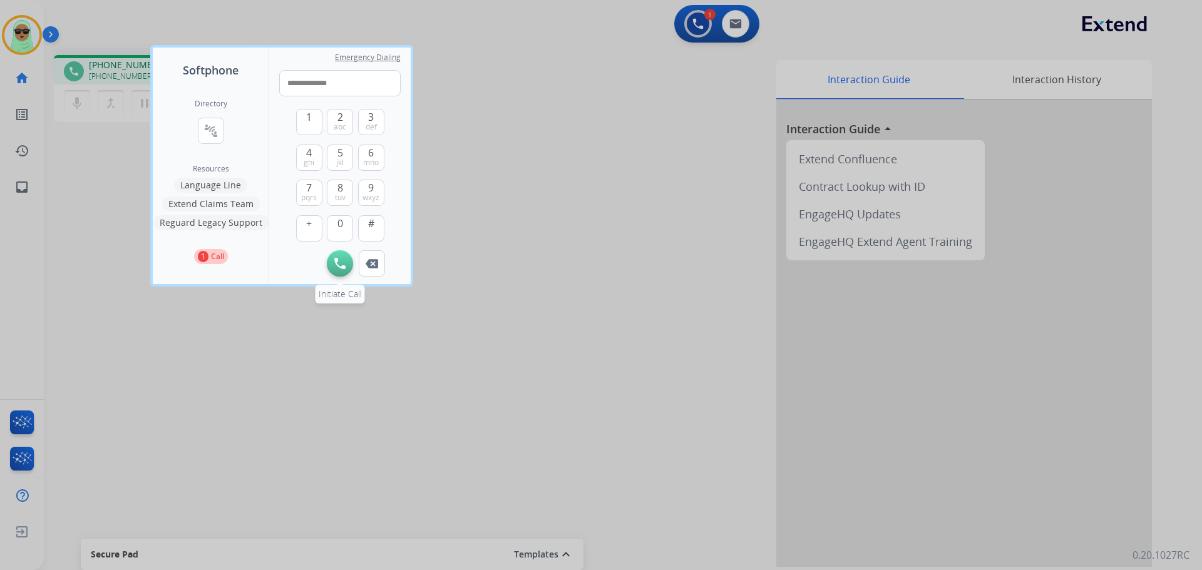
type input "**********"
click at [339, 264] on img at bounding box center [339, 263] width 11 height 11
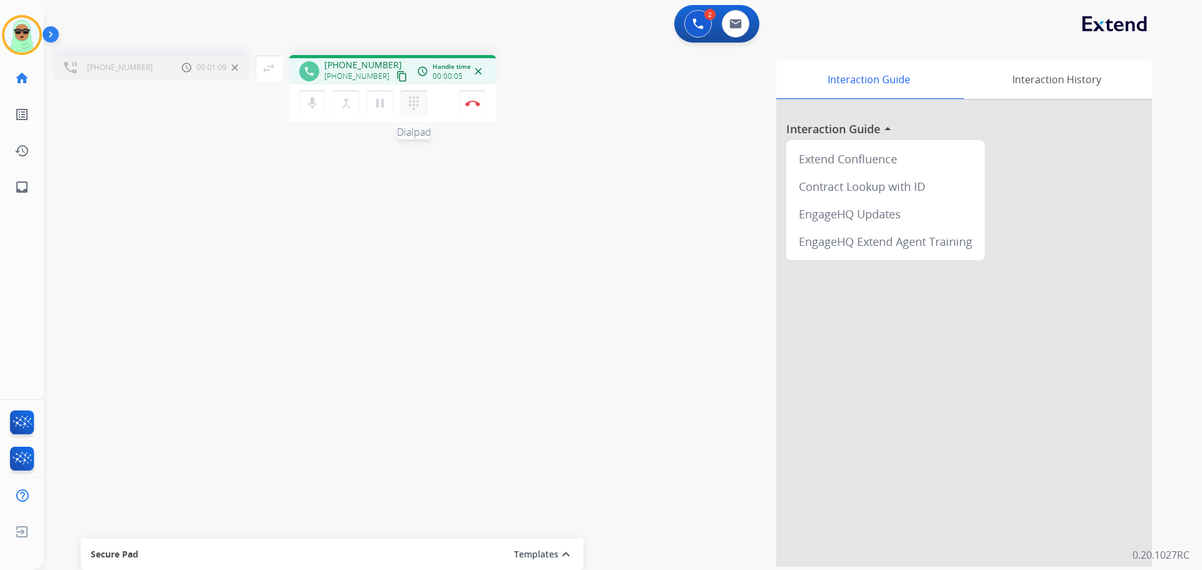
click at [406, 98] on button "dialpad Dialpad" at bounding box center [414, 103] width 26 height 26
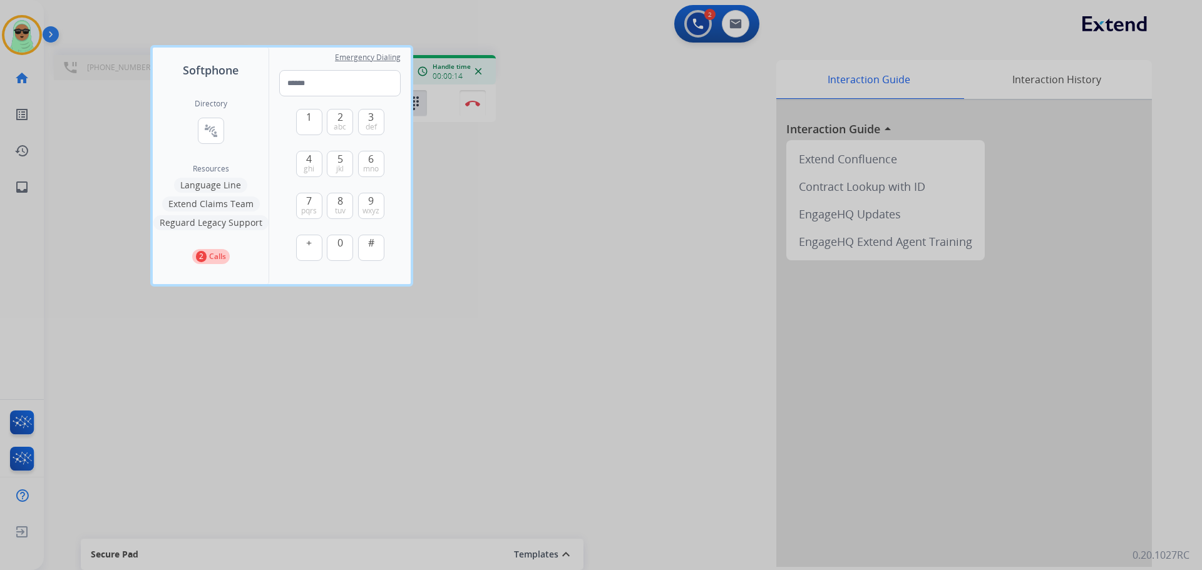
click at [633, 269] on div at bounding box center [601, 285] width 1202 height 570
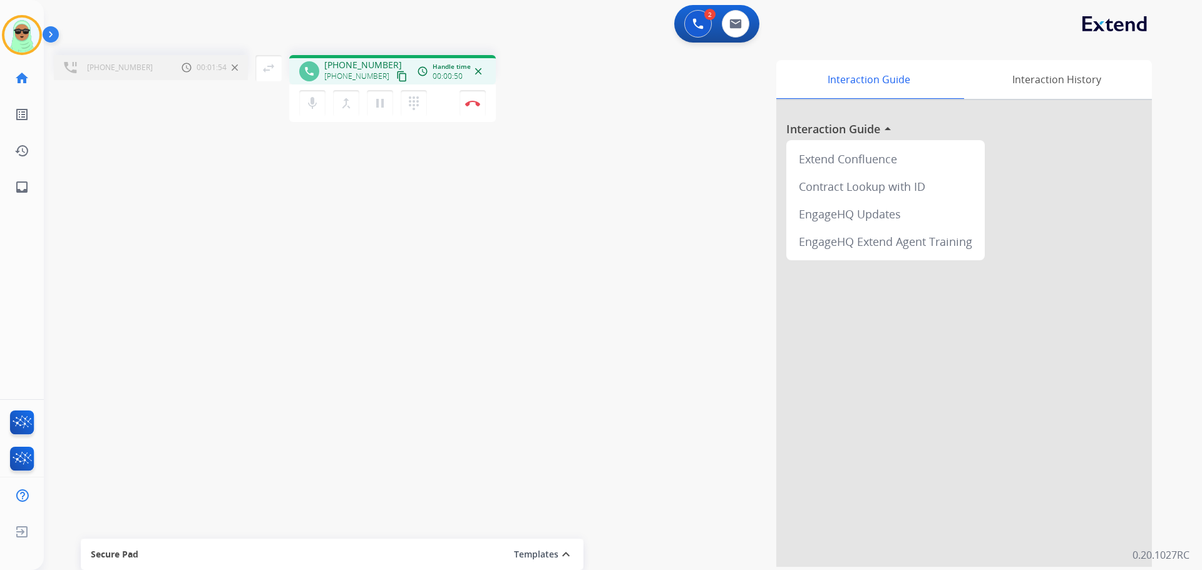
drag, startPoint x: 530, startPoint y: 491, endPoint x: 514, endPoint y: 364, distance: 127.4
click at [530, 490] on div "Interaction Guide Interaction History Interaction Guide arrow_drop_up Extend Co…" at bounding box center [826, 313] width 651 height 507
click at [418, 108] on mat-icon "dialpad" at bounding box center [413, 103] width 15 height 15
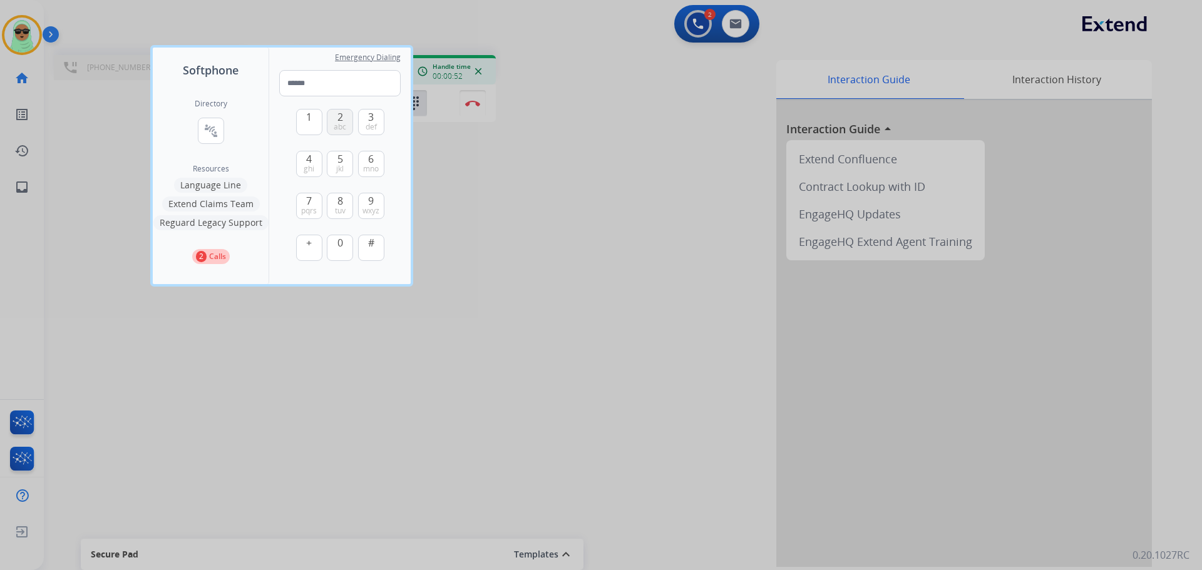
click at [344, 126] on span "abc" at bounding box center [340, 127] width 13 height 10
type input "*"
click at [555, 242] on div at bounding box center [601, 285] width 1202 height 570
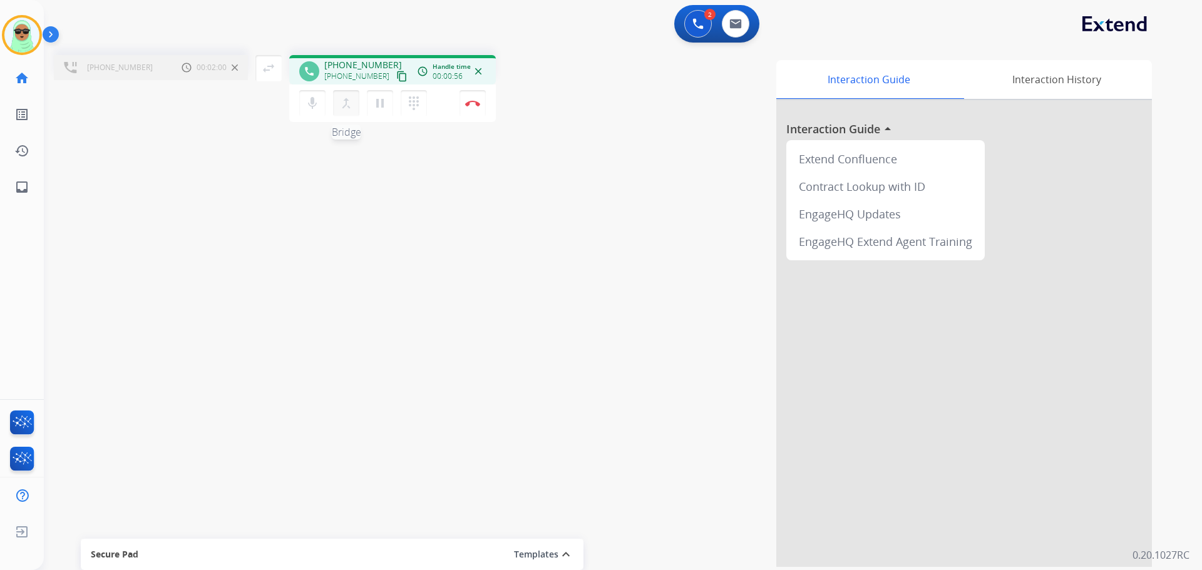
click at [349, 110] on mat-icon "merge_type" at bounding box center [346, 103] width 15 height 15
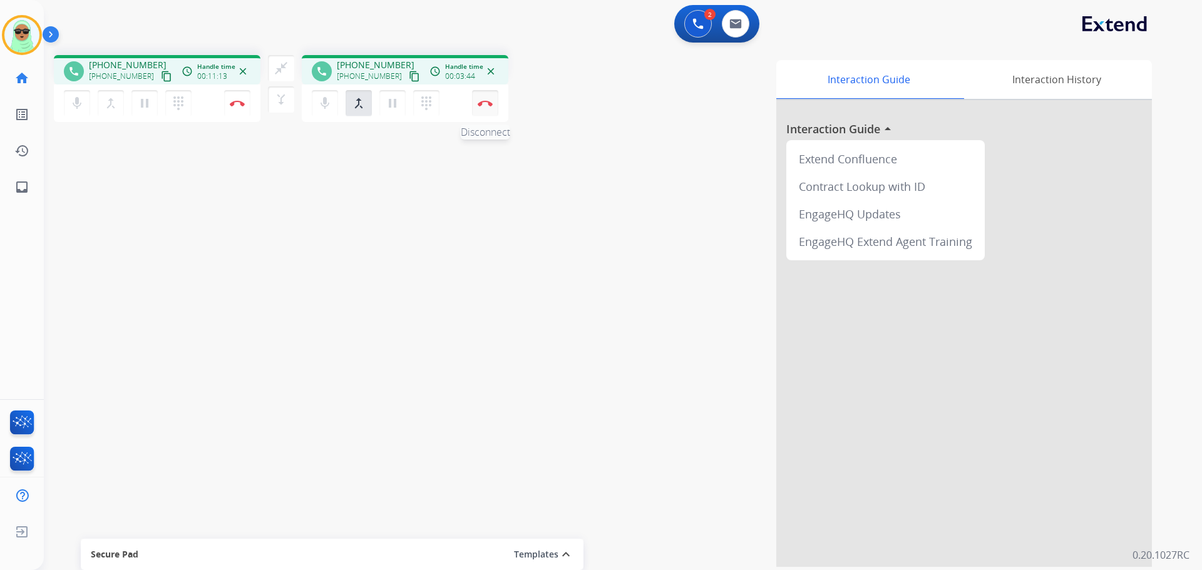
click at [245, 102] on img at bounding box center [237, 103] width 15 height 6
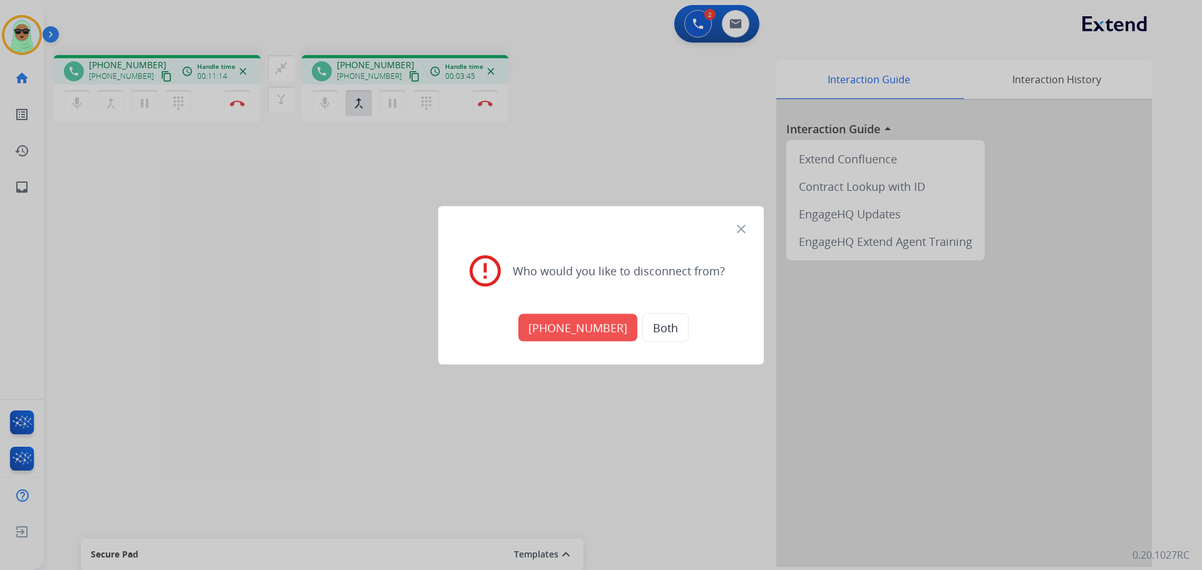
click at [599, 327] on button "[PHONE_NUMBER]" at bounding box center [577, 328] width 119 height 28
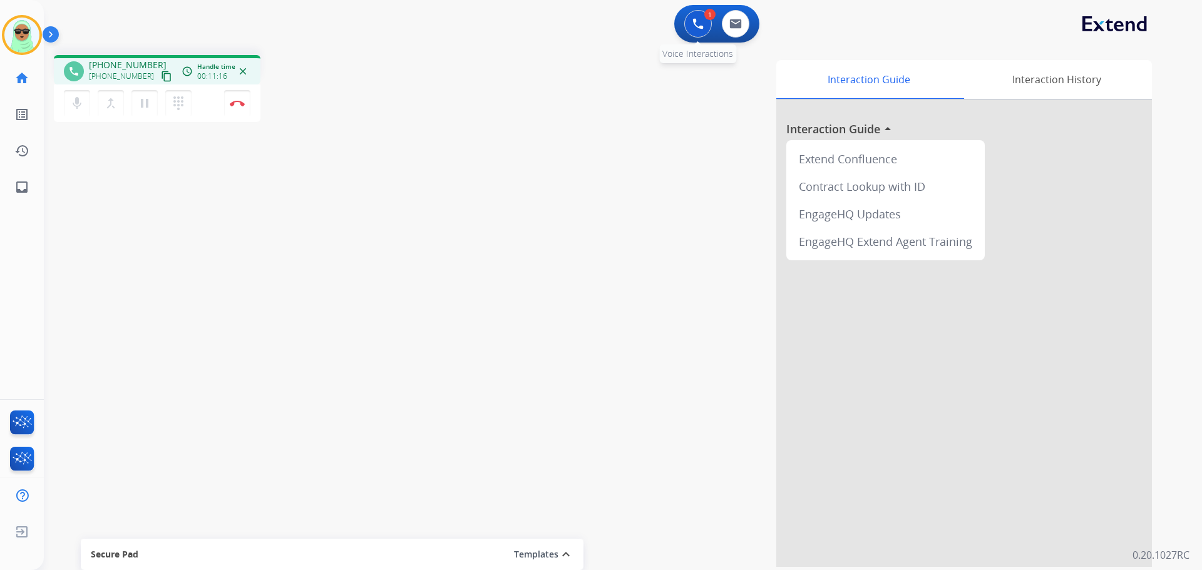
click at [697, 21] on img at bounding box center [697, 23] width 11 height 11
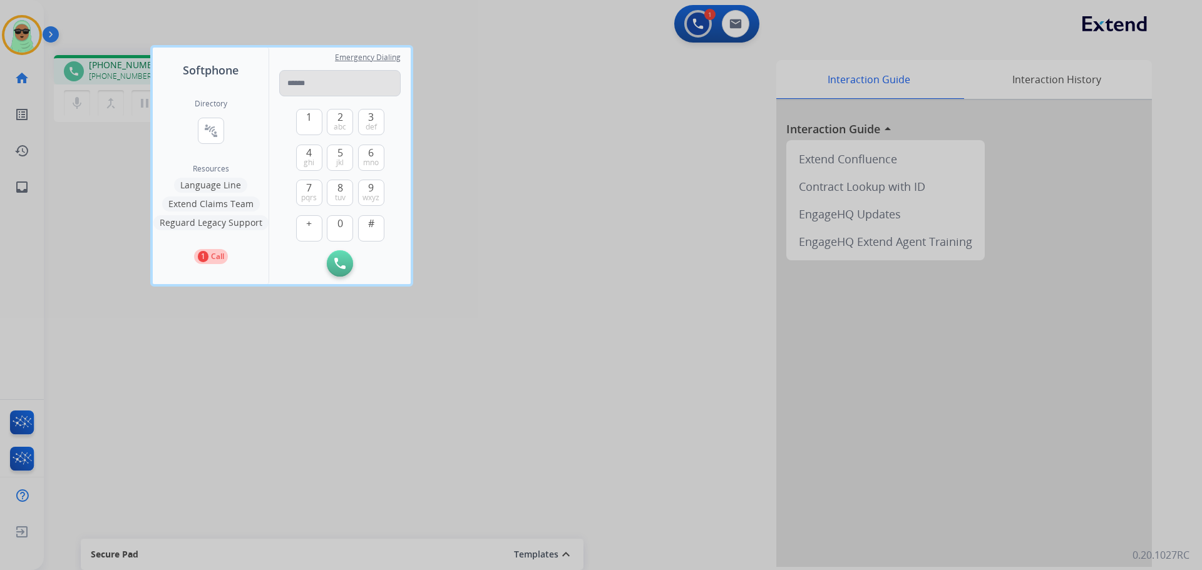
click at [330, 85] on input "tel" at bounding box center [339, 83] width 121 height 26
type input "**********"
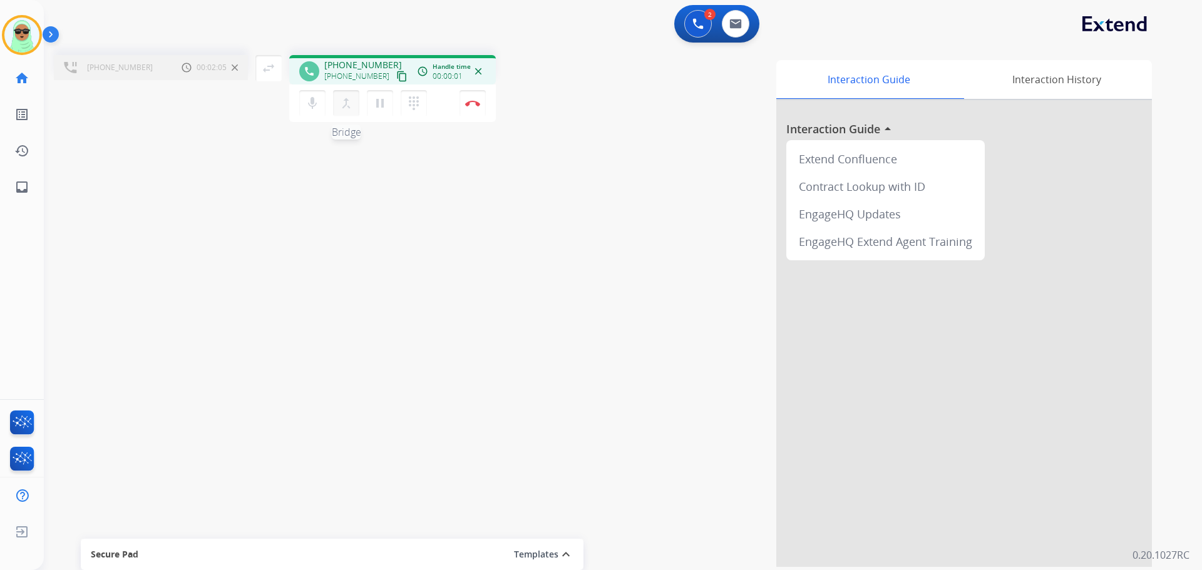
click at [347, 109] on mat-icon "merge_type" at bounding box center [346, 103] width 15 height 15
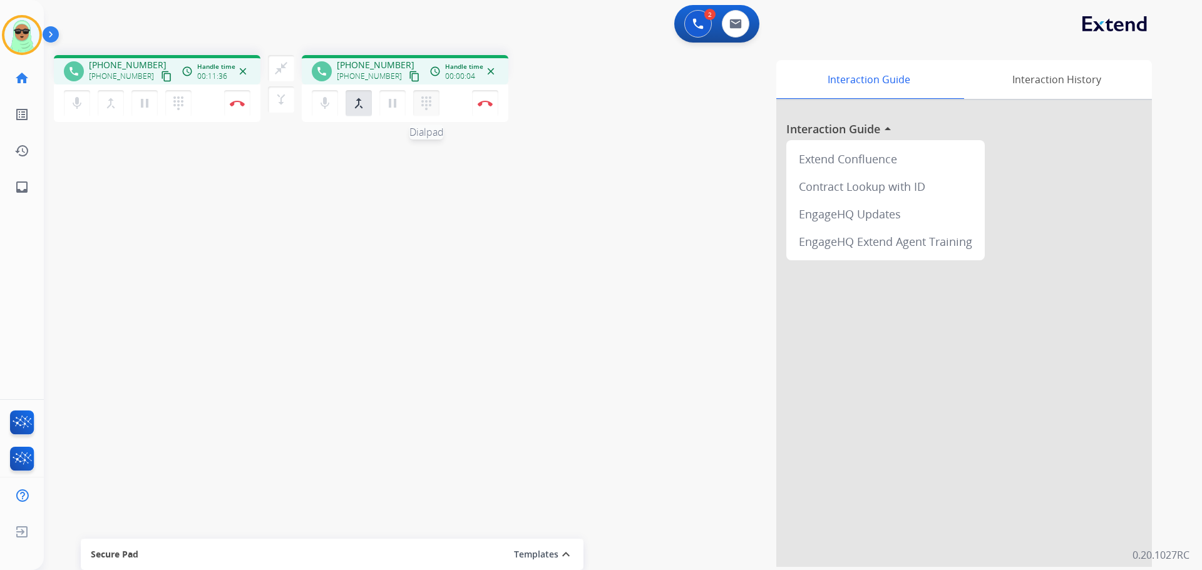
click at [192, 111] on button "dialpad Dialpad" at bounding box center [178, 103] width 26 height 26
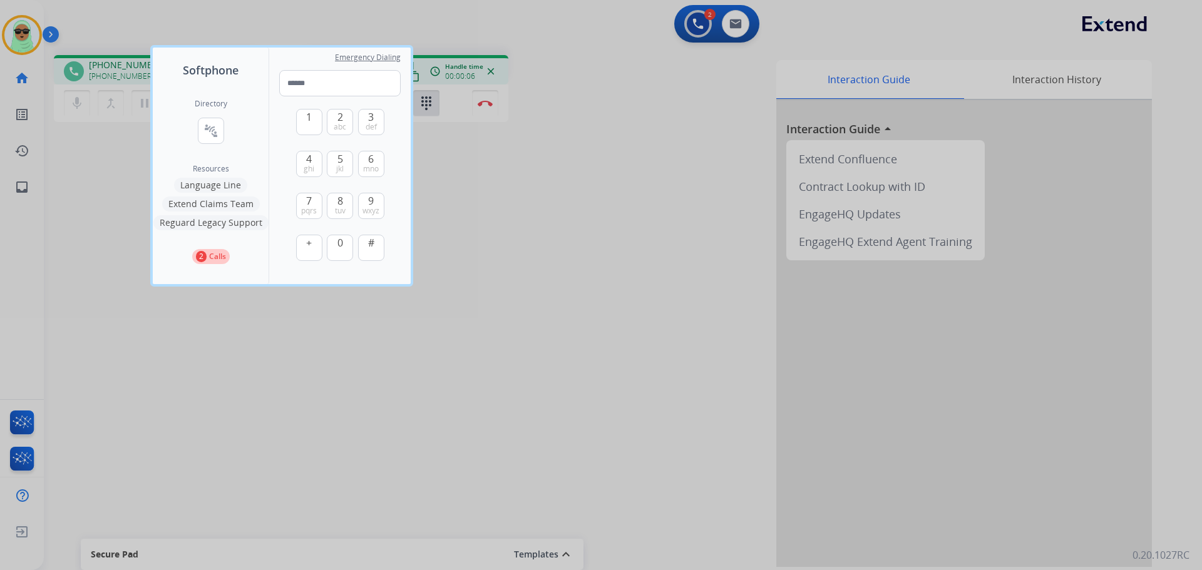
click at [642, 154] on div at bounding box center [601, 285] width 1202 height 570
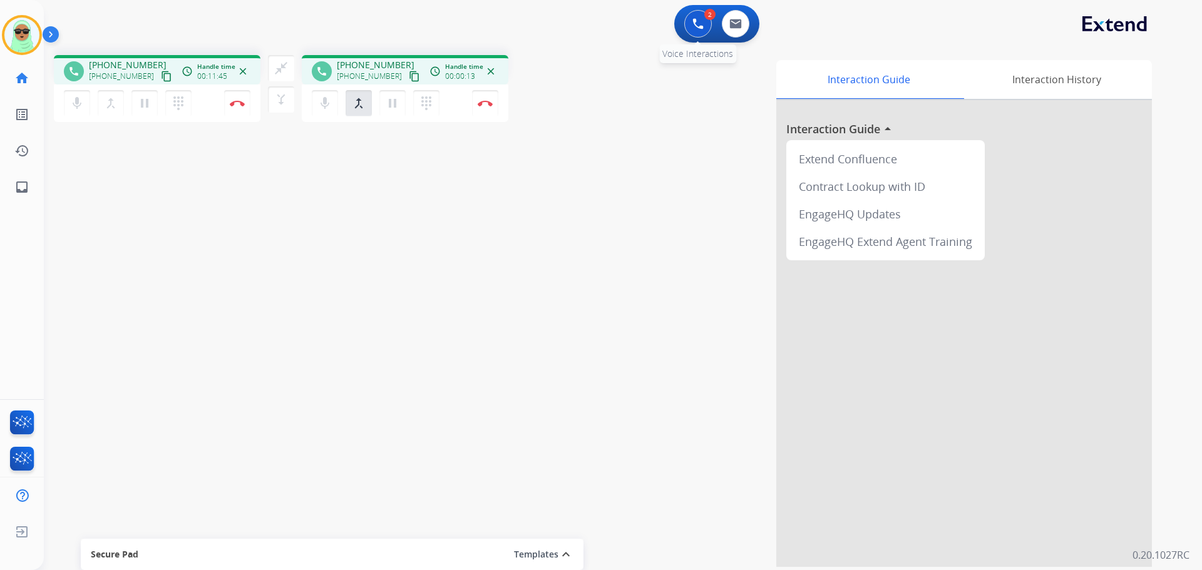
click at [694, 31] on button at bounding box center [698, 24] width 28 height 28
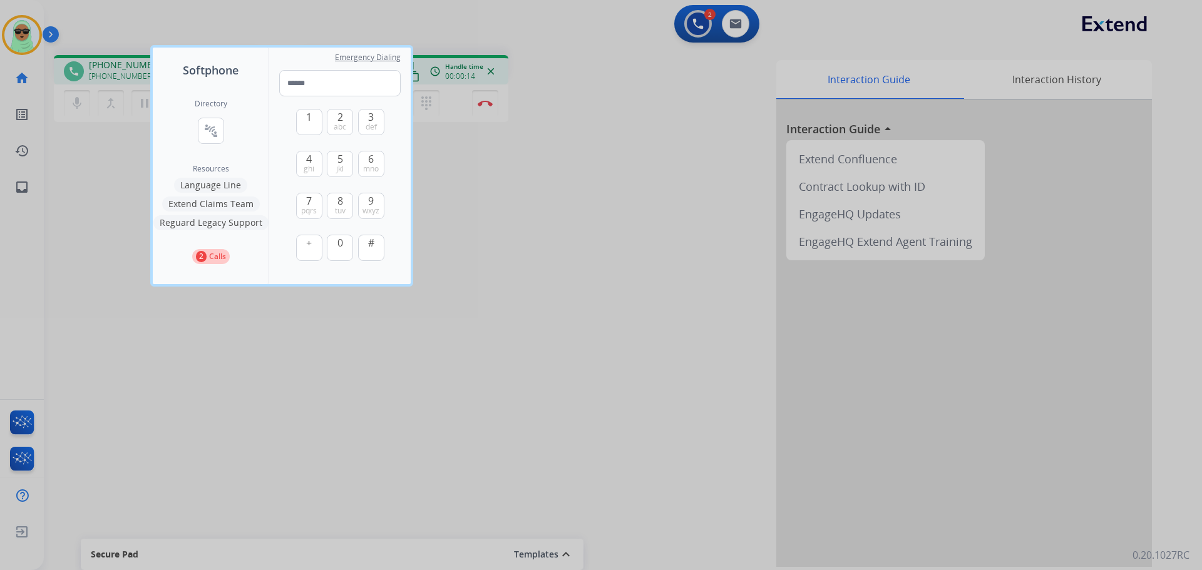
click at [444, 184] on div at bounding box center [601, 285] width 1202 height 570
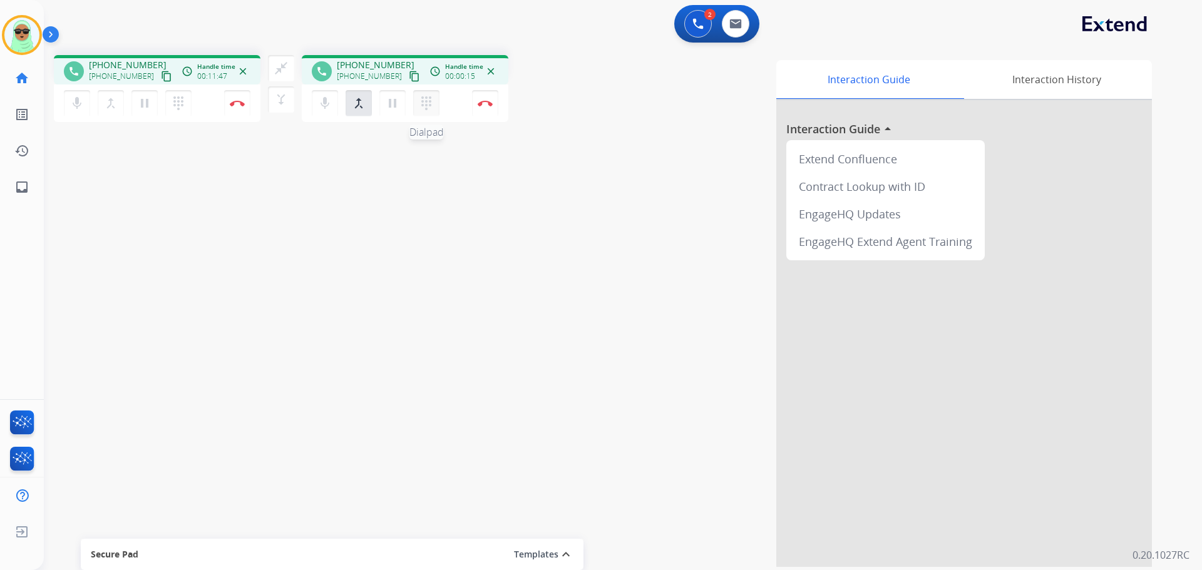
click at [186, 100] on mat-icon "dialpad" at bounding box center [178, 103] width 15 height 15
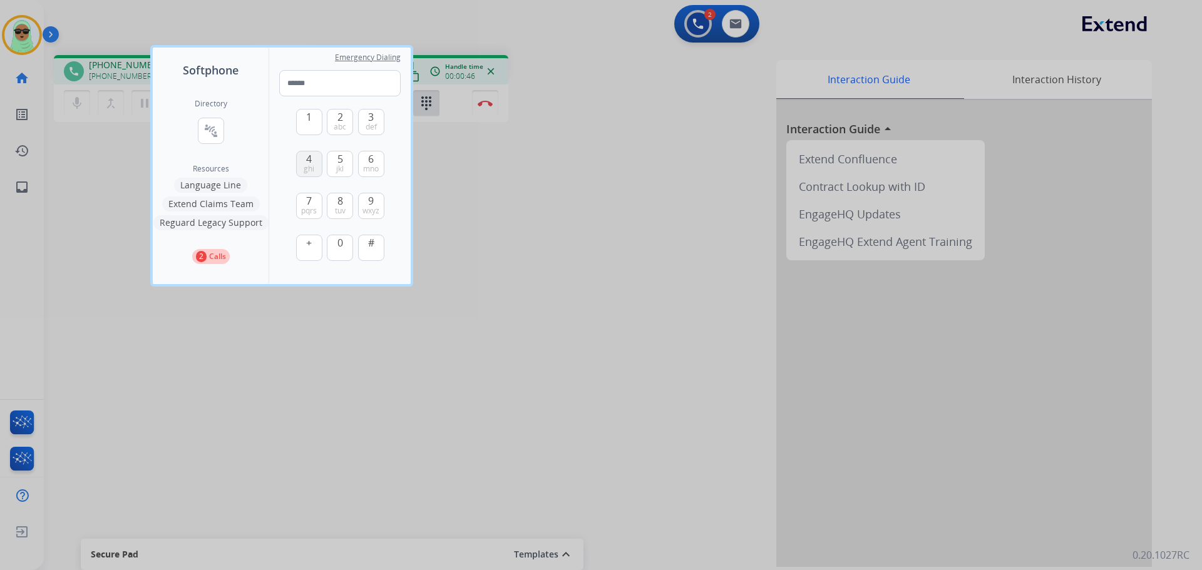
click at [311, 171] on span "ghi" at bounding box center [309, 169] width 11 height 10
type input "*"
click at [285, 399] on div at bounding box center [601, 285] width 1202 height 570
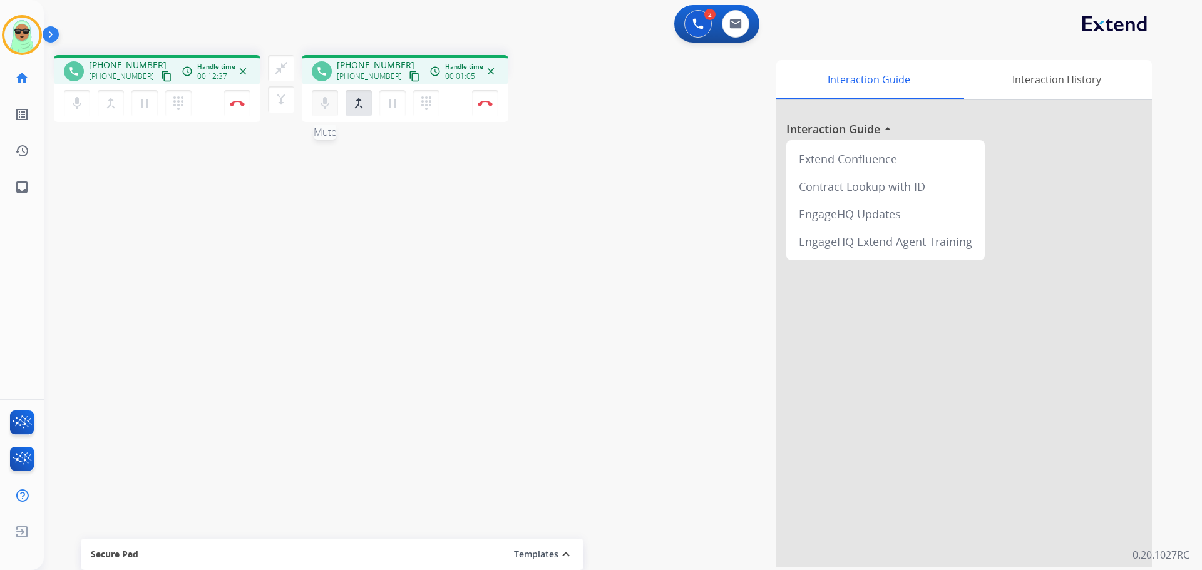
click at [85, 106] on mat-icon "mic" at bounding box center [76, 103] width 15 height 15
click at [286, 73] on mat-icon "close_fullscreen" at bounding box center [281, 68] width 15 height 15
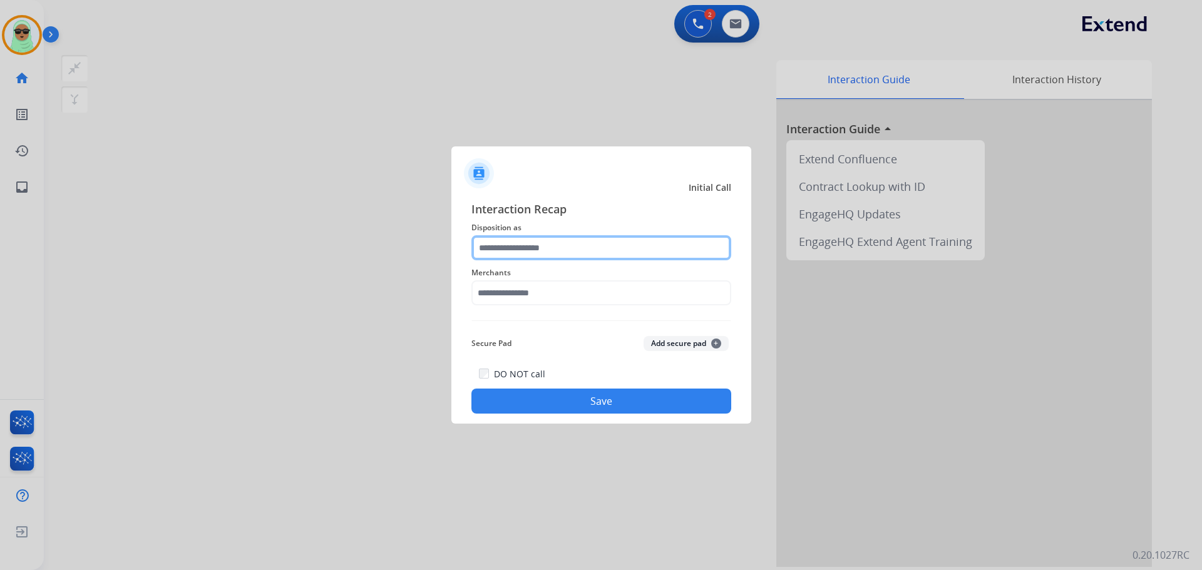
click at [663, 252] on input "text" at bounding box center [601, 247] width 260 height 25
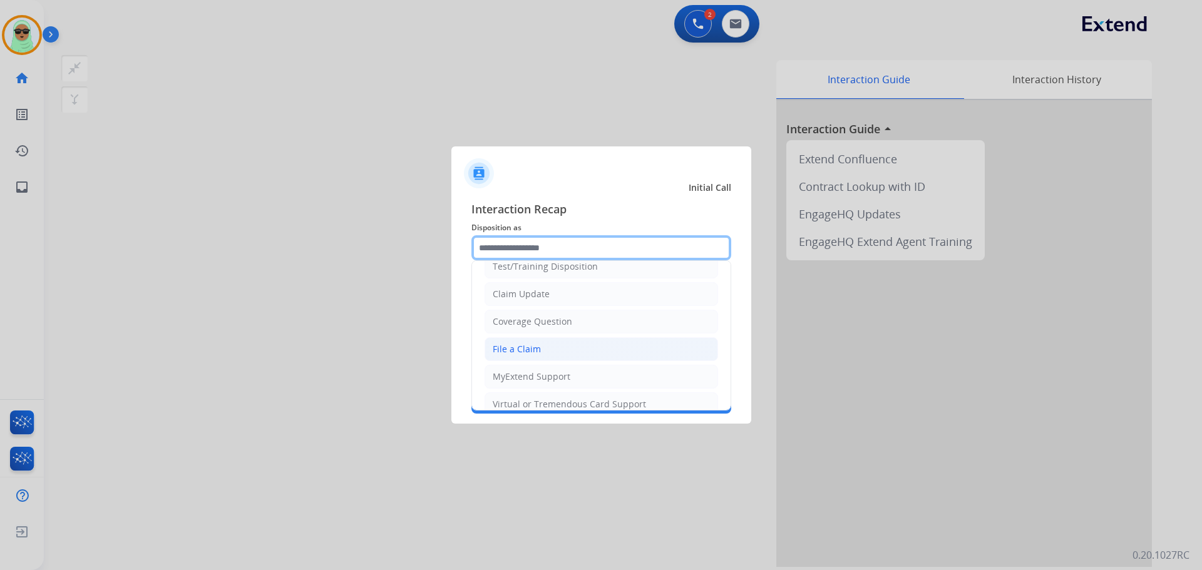
scroll to position [63, 0]
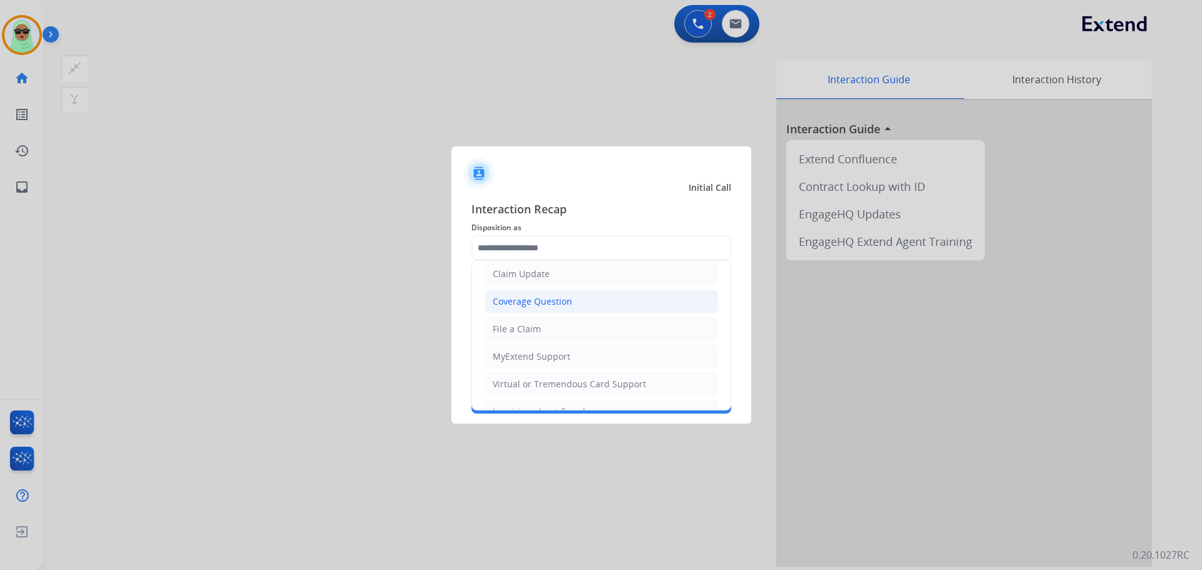
click at [553, 295] on div "Coverage Question" at bounding box center [532, 301] width 79 height 13
type input "**********"
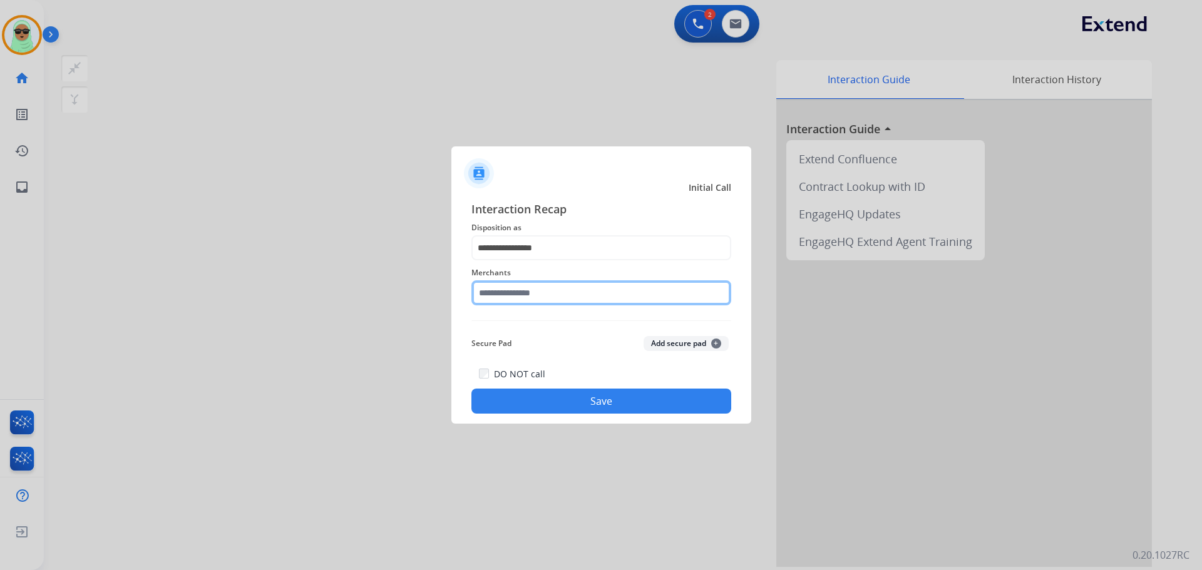
click at [553, 287] on input "text" at bounding box center [601, 292] width 260 height 25
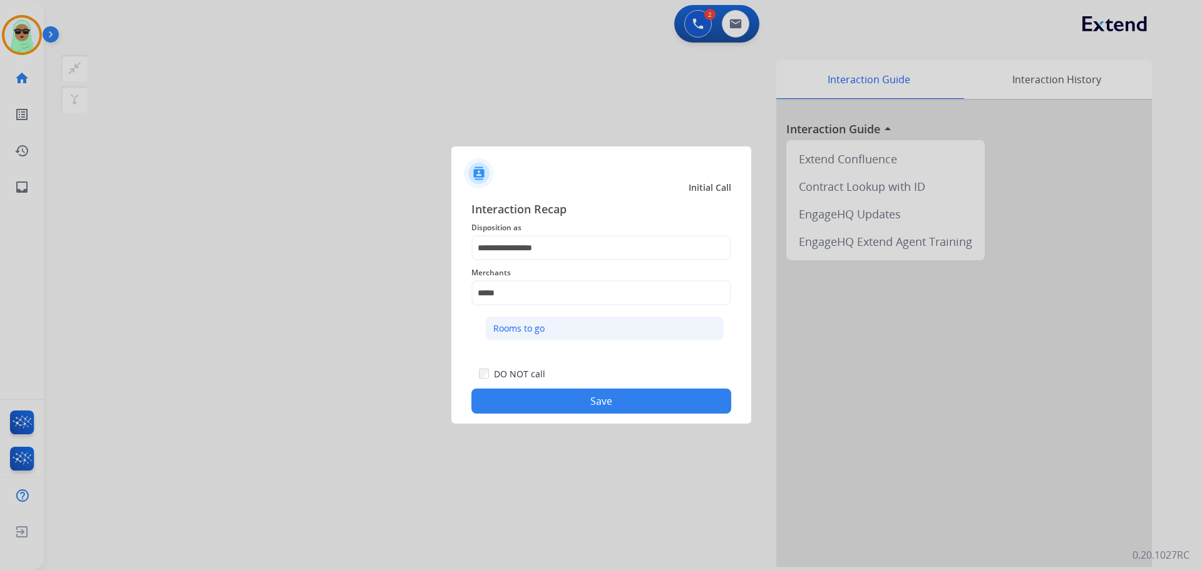
click at [578, 328] on li "Rooms to go" at bounding box center [604, 329] width 238 height 24
type input "**********"
click at [598, 412] on button "Save" at bounding box center [601, 401] width 260 height 25
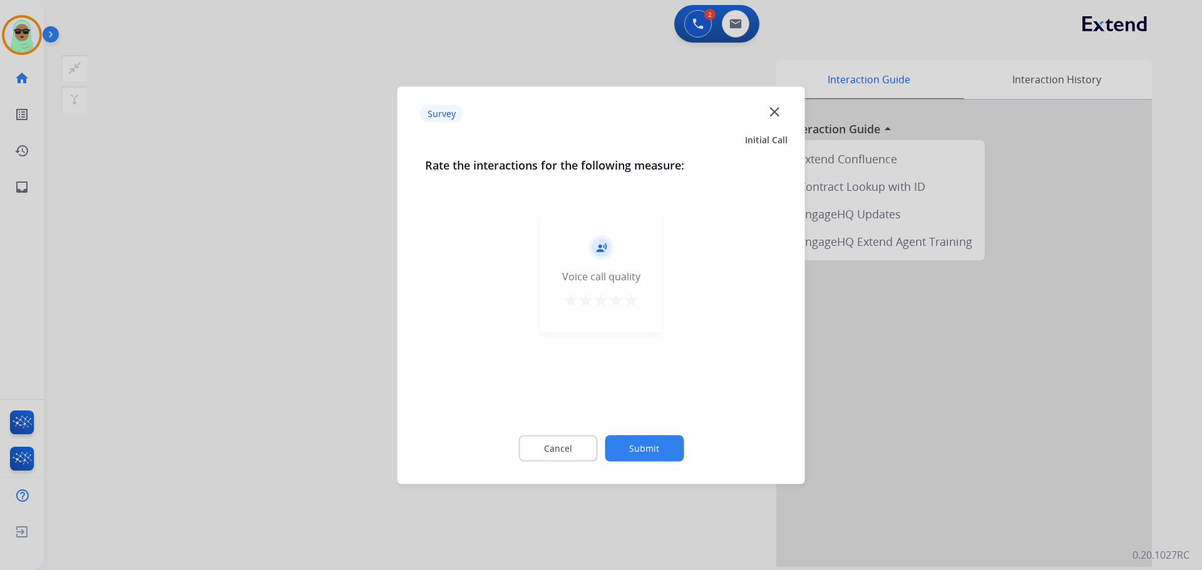
click at [637, 444] on button "Submit" at bounding box center [644, 448] width 79 height 26
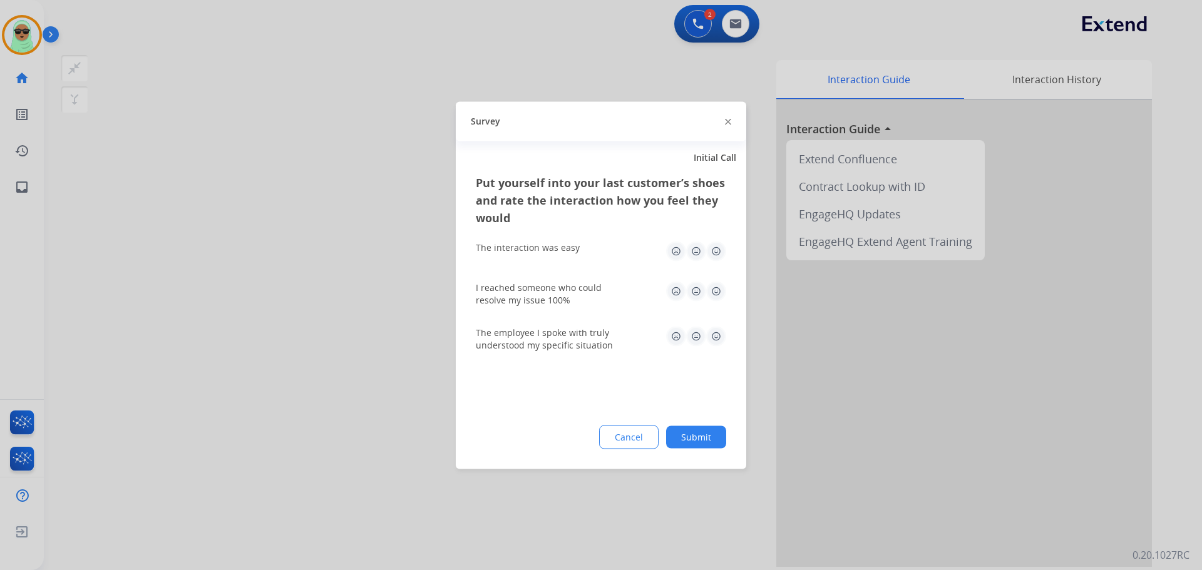
click at [638, 444] on button "Cancel" at bounding box center [628, 437] width 59 height 24
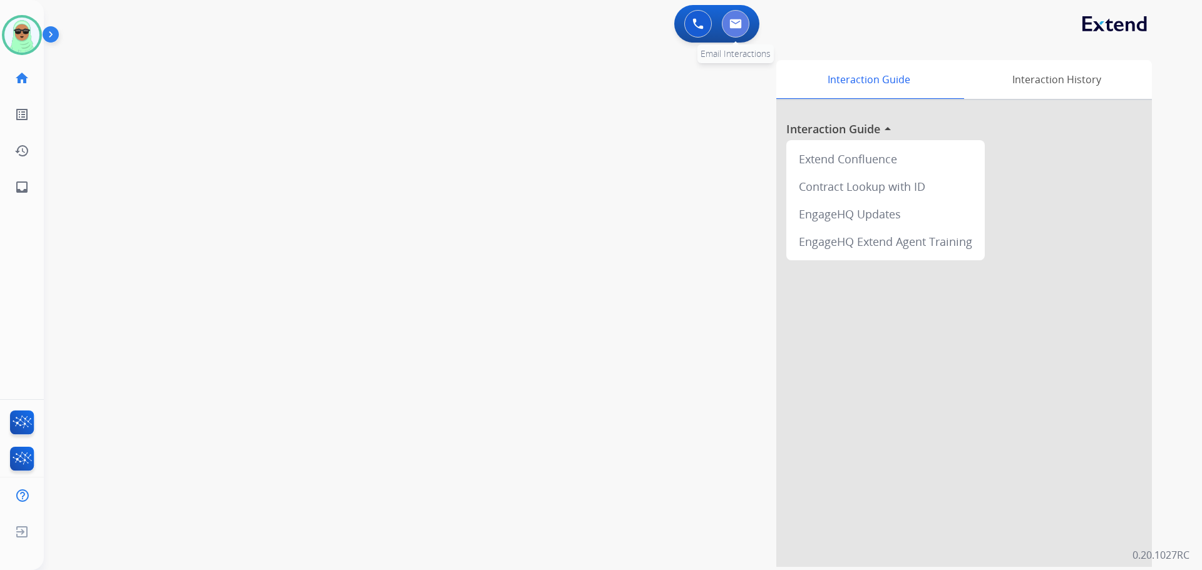
click at [747, 31] on div "0 Email Interactions" at bounding box center [736, 24] width 38 height 28
click at [709, 33] on div "0 Voice Interactions" at bounding box center [698, 24] width 38 height 28
click at [729, 21] on img at bounding box center [735, 24] width 13 height 10
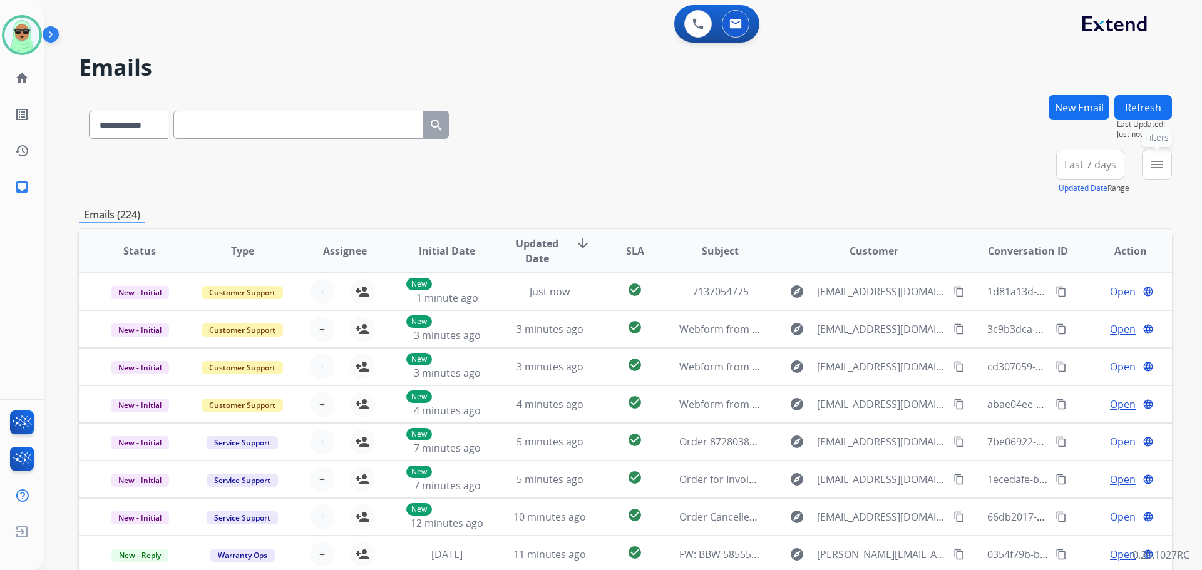
click at [1155, 160] on mat-icon "menu" at bounding box center [1156, 164] width 15 height 15
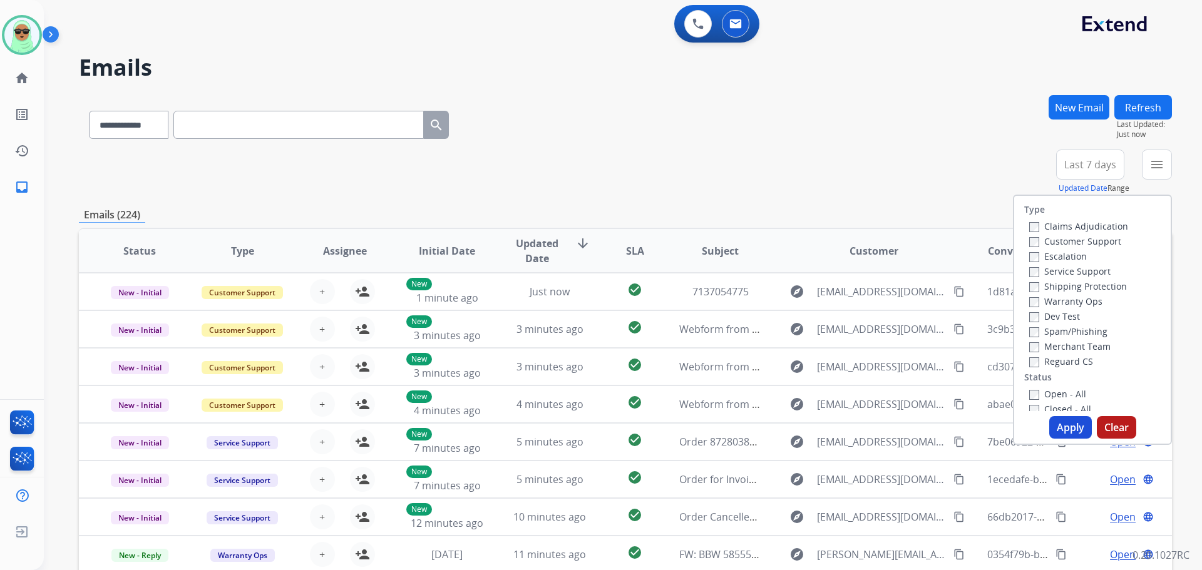
click at [1055, 235] on div "Customer Support" at bounding box center [1078, 240] width 99 height 15
click at [1053, 238] on label "Customer Support" at bounding box center [1075, 241] width 92 height 12
click at [1065, 285] on label "Shipping Protection" at bounding box center [1078, 286] width 98 height 12
click at [1070, 360] on label "Reguard CS" at bounding box center [1061, 362] width 64 height 12
drag, startPoint x: 1060, startPoint y: 405, endPoint x: 1062, endPoint y: 395, distance: 10.2
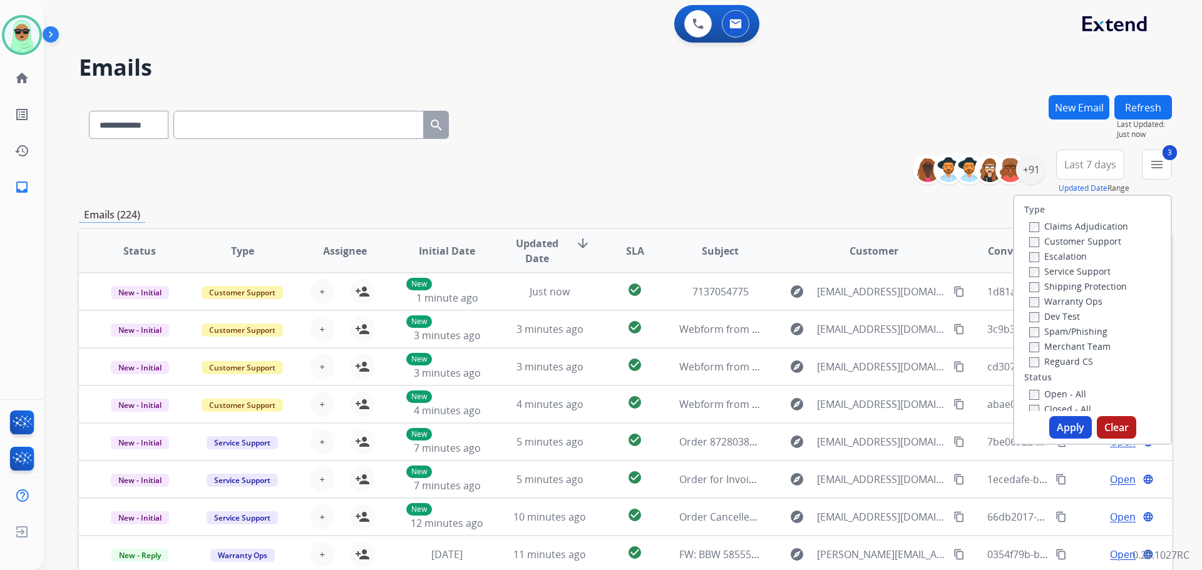
click at [1060, 402] on div "Closed - All" at bounding box center [1094, 408] width 131 height 15
click at [1063, 393] on label "Open - All" at bounding box center [1057, 394] width 57 height 12
click at [1058, 420] on button "Apply" at bounding box center [1070, 427] width 43 height 23
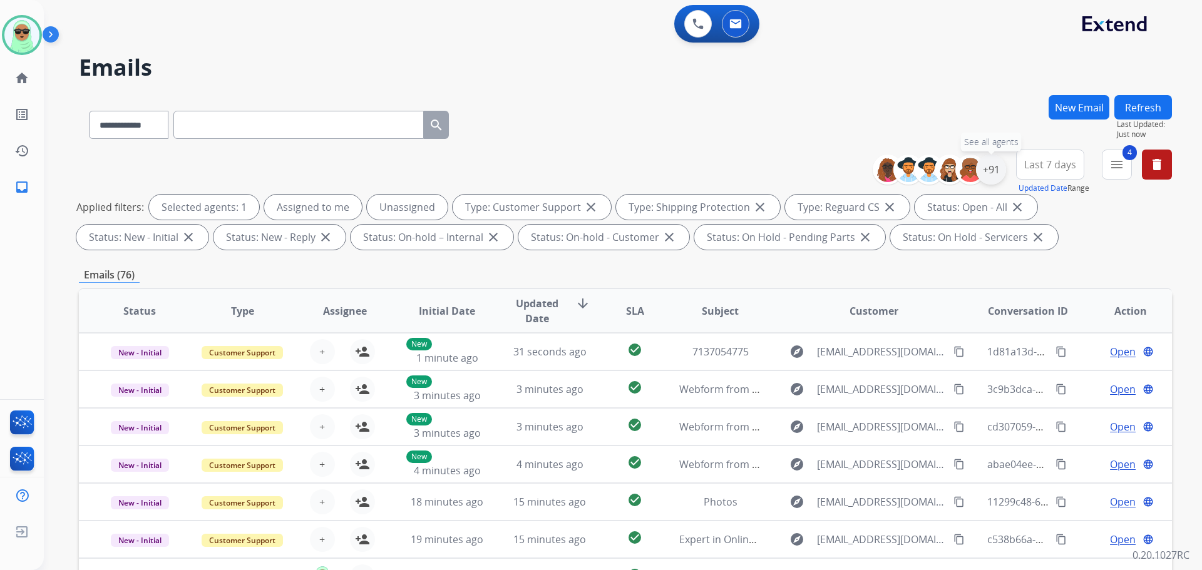
click at [994, 169] on div "+91" at bounding box center [991, 170] width 30 height 30
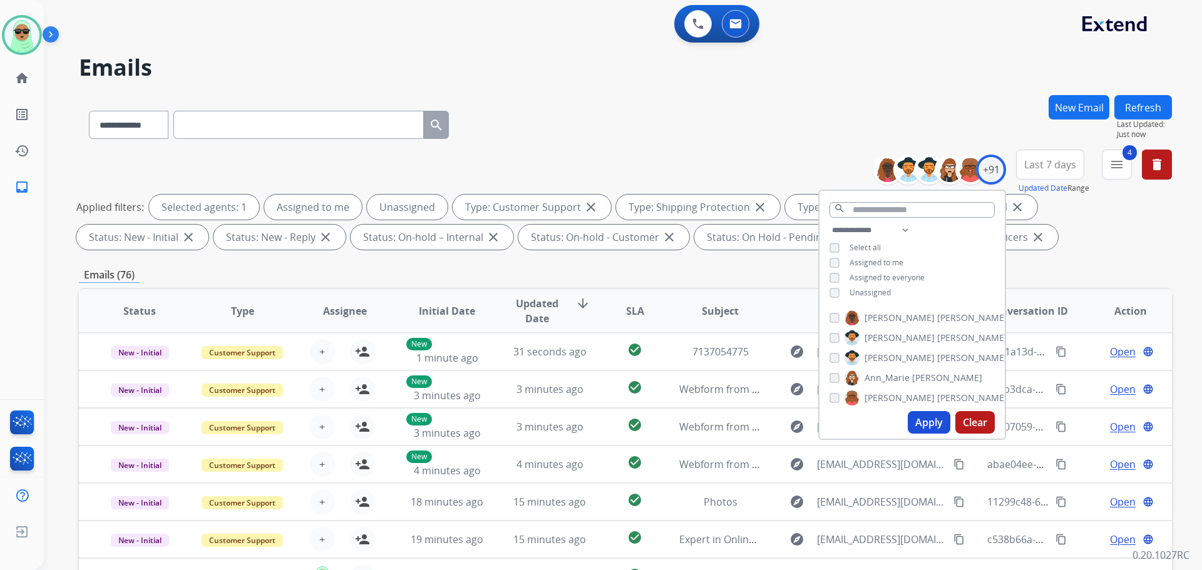
click at [881, 290] on span "Unassigned" at bounding box center [869, 292] width 41 height 11
click at [918, 413] on button "Apply" at bounding box center [929, 422] width 43 height 23
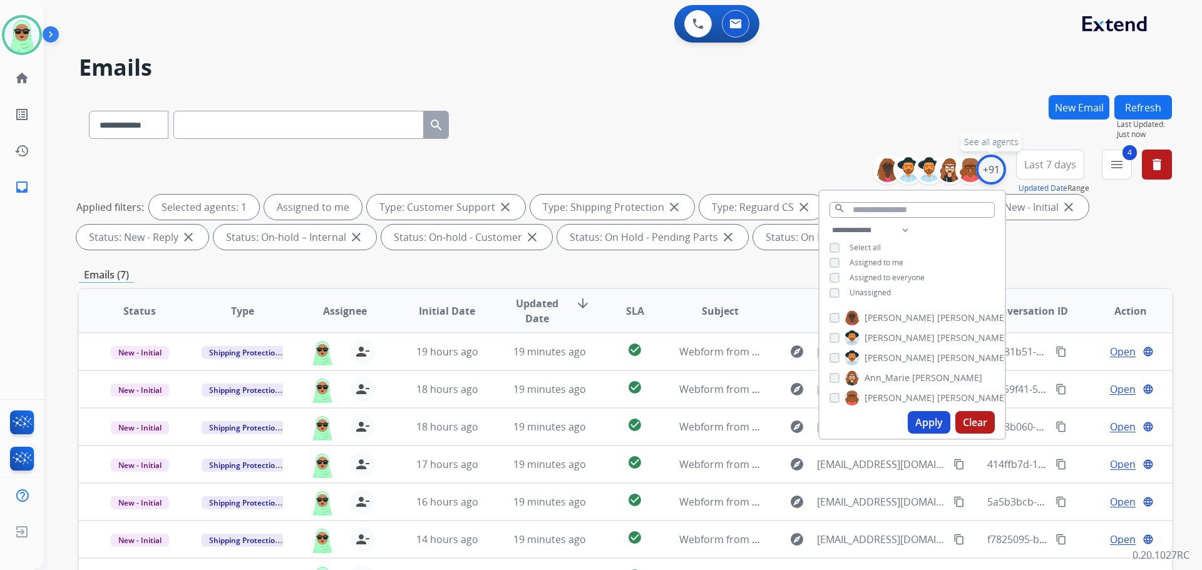
click at [994, 168] on div "+91" at bounding box center [991, 170] width 30 height 30
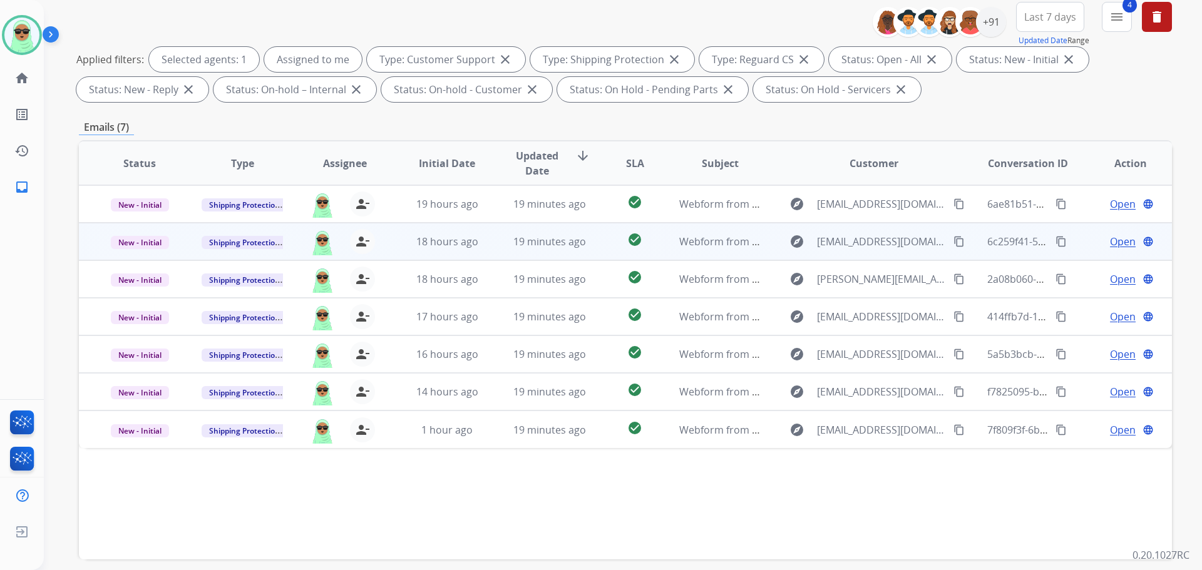
scroll to position [202, 0]
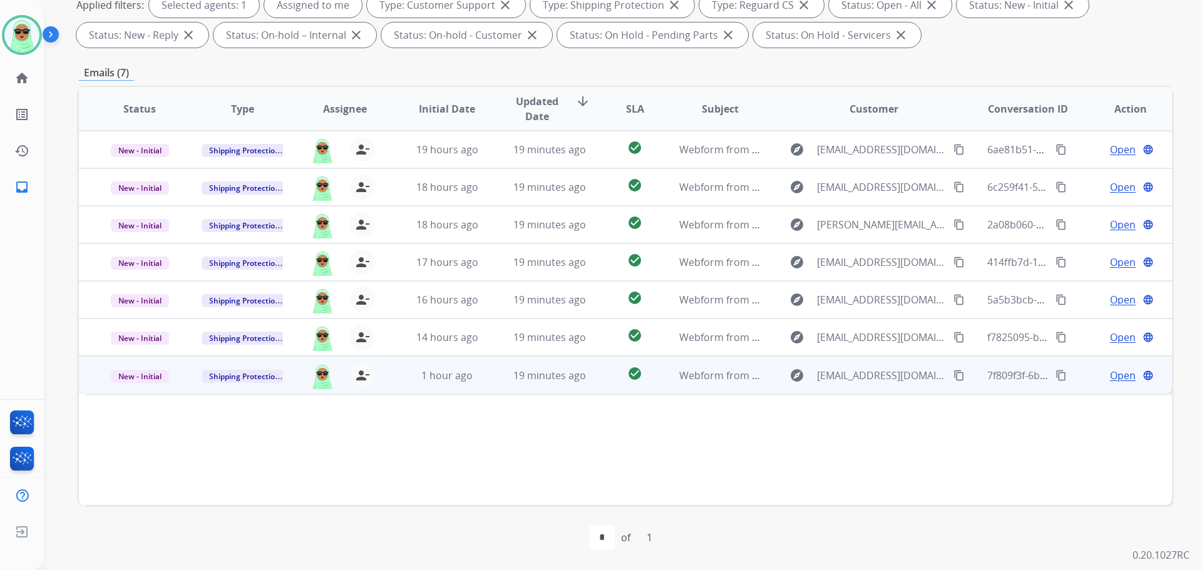
click at [1110, 371] on span "Open" at bounding box center [1123, 375] width 26 height 15
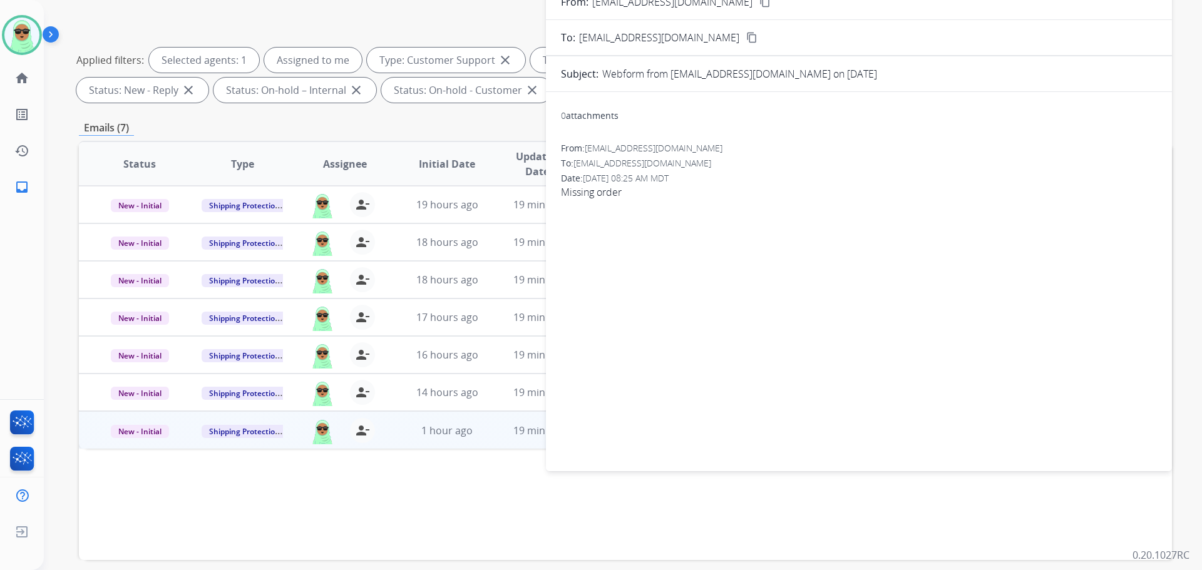
scroll to position [77, 0]
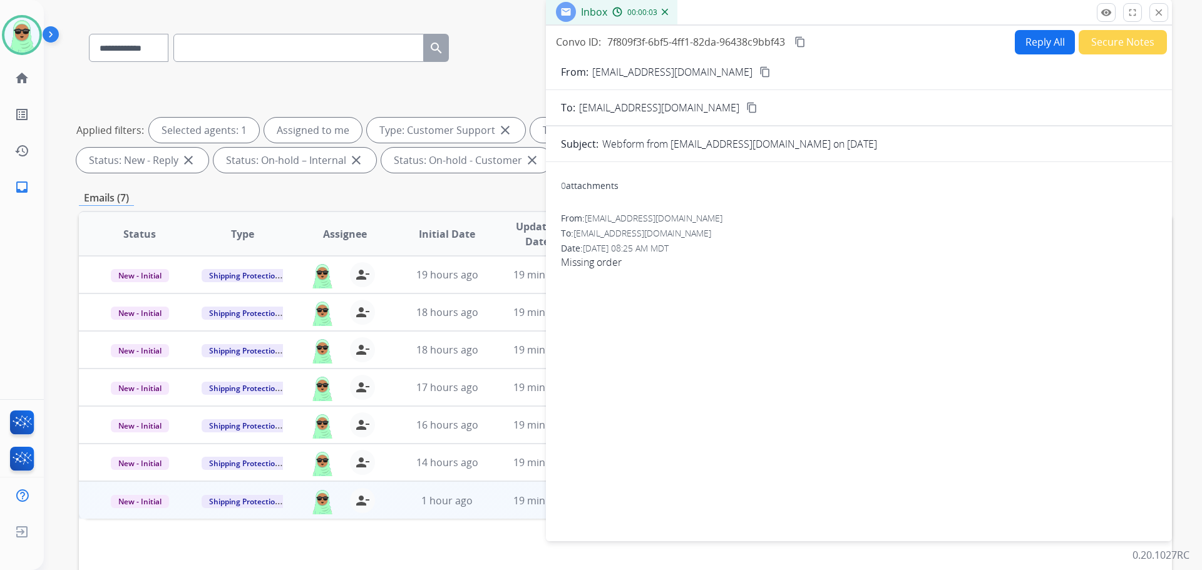
click at [759, 72] on mat-icon "content_copy" at bounding box center [764, 71] width 11 height 11
click at [1019, 42] on button "Reply All" at bounding box center [1045, 42] width 60 height 24
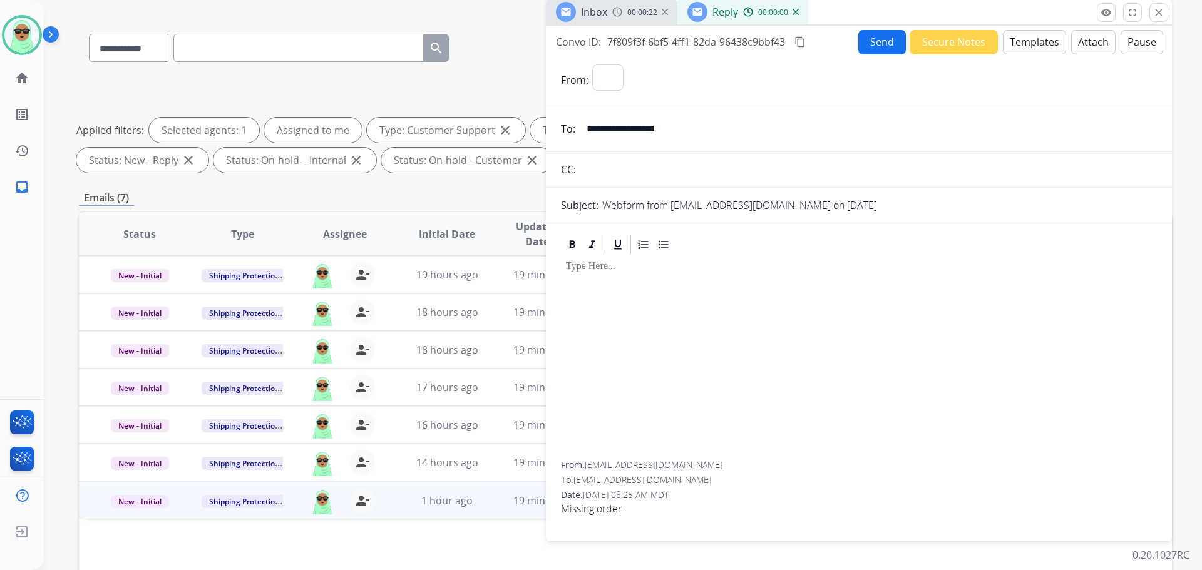
select select "**********"
click at [1021, 50] on button "Templates" at bounding box center [1034, 42] width 63 height 24
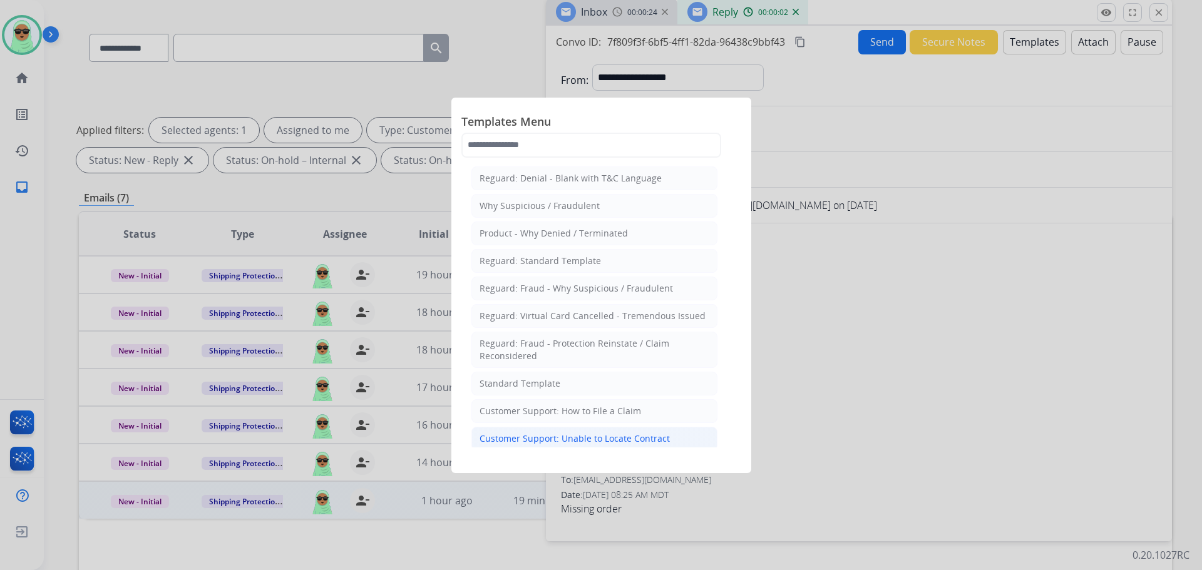
click at [655, 444] on div "Customer Support: Unable to Locate Contract" at bounding box center [574, 439] width 190 height 13
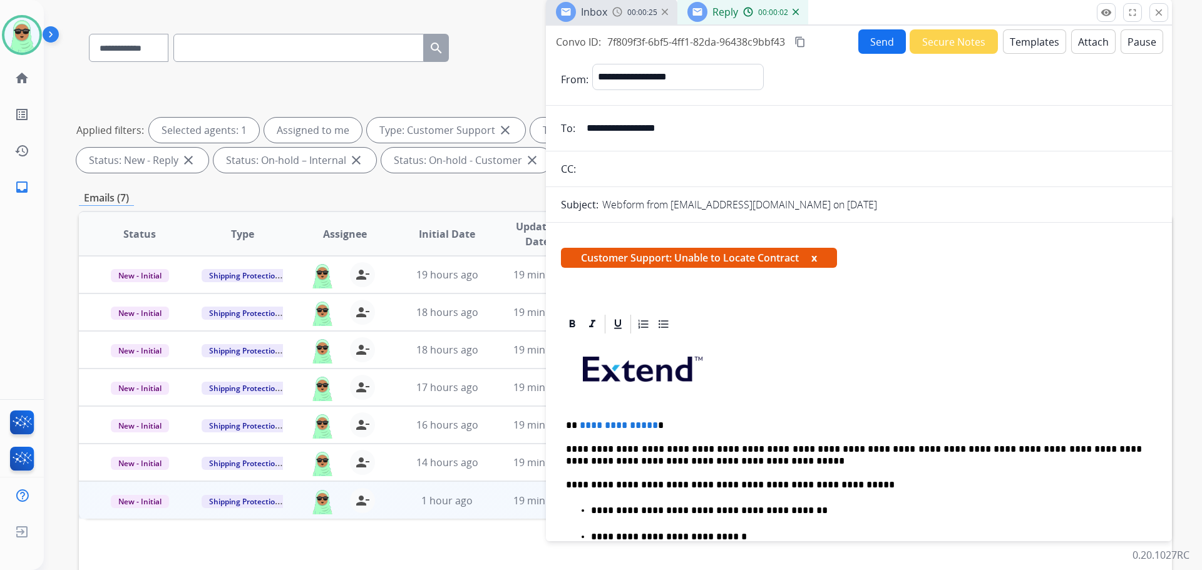
scroll to position [125, 0]
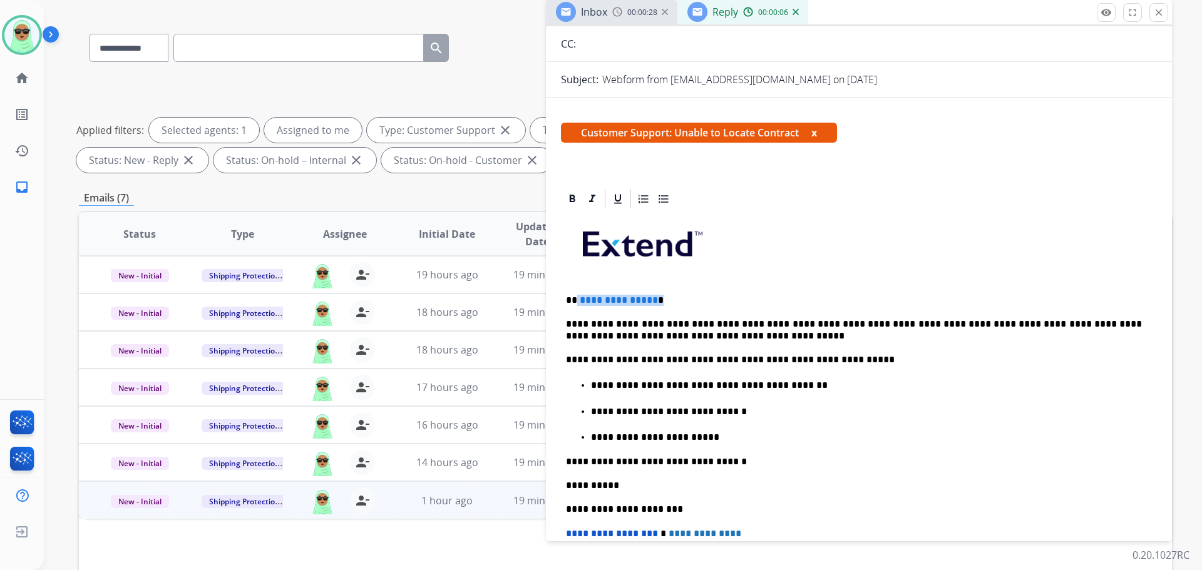
drag, startPoint x: 667, startPoint y: 293, endPoint x: 575, endPoint y: 297, distance: 92.1
click at [575, 297] on div "**********" at bounding box center [859, 452] width 596 height 484
click at [778, 406] on p "**********" at bounding box center [866, 411] width 551 height 11
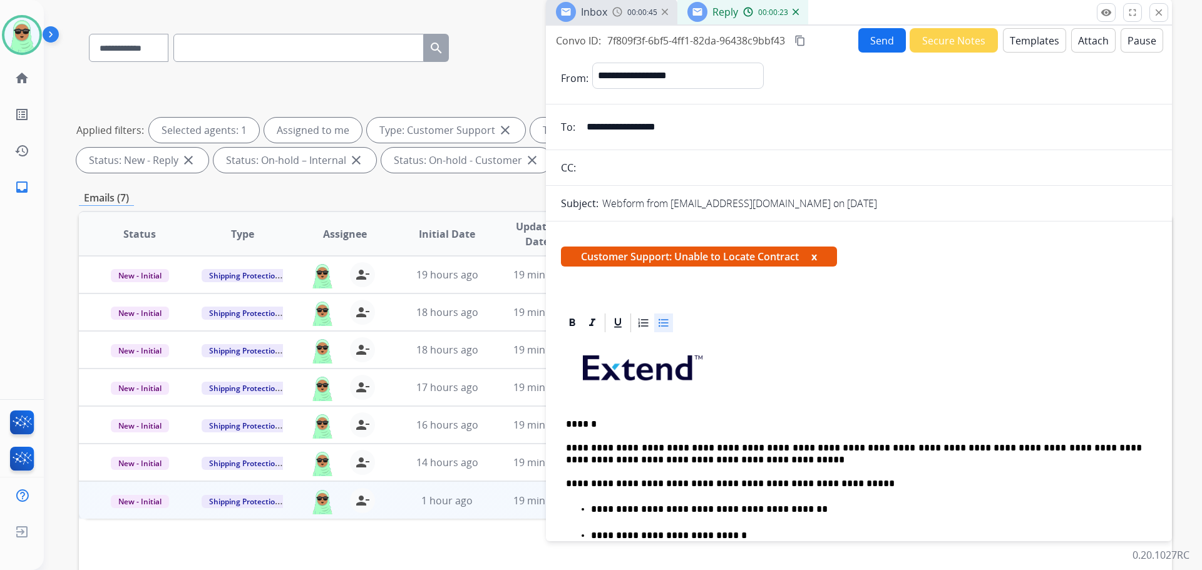
scroll to position [0, 0]
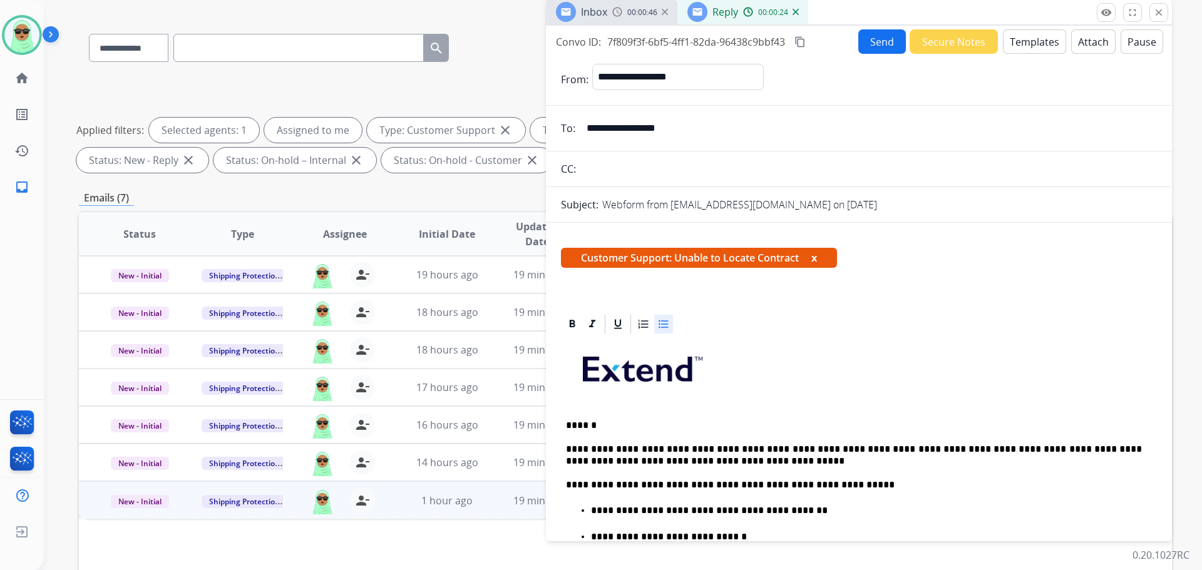
click at [882, 35] on button "Send" at bounding box center [882, 41] width 48 height 24
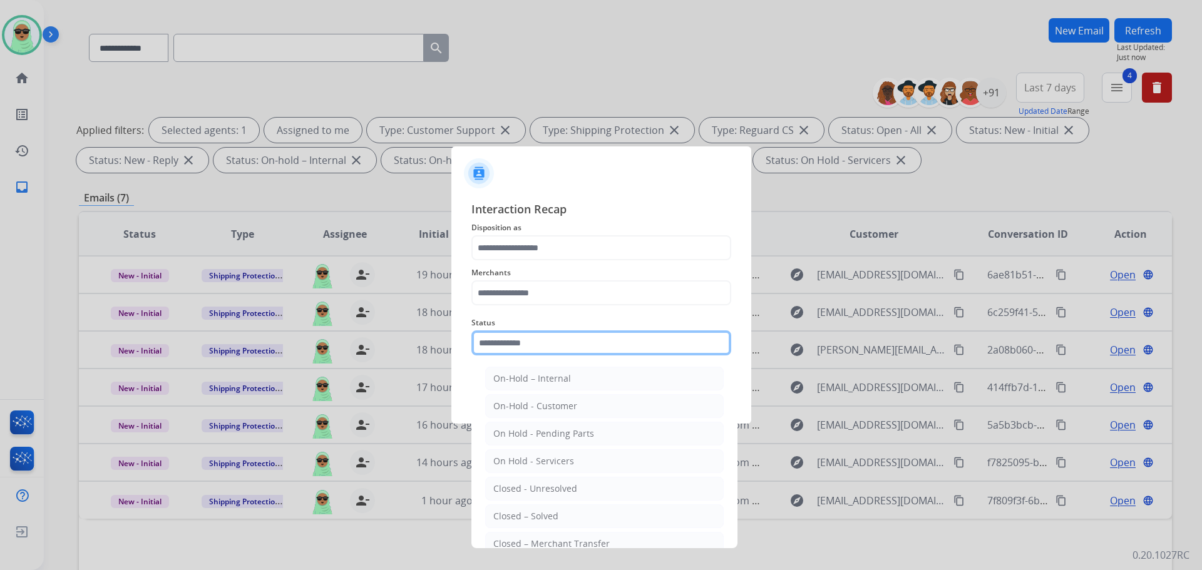
click at [632, 346] on input "text" at bounding box center [601, 343] width 260 height 25
click at [510, 507] on li "Closed – Solved" at bounding box center [604, 517] width 238 height 24
type input "**********"
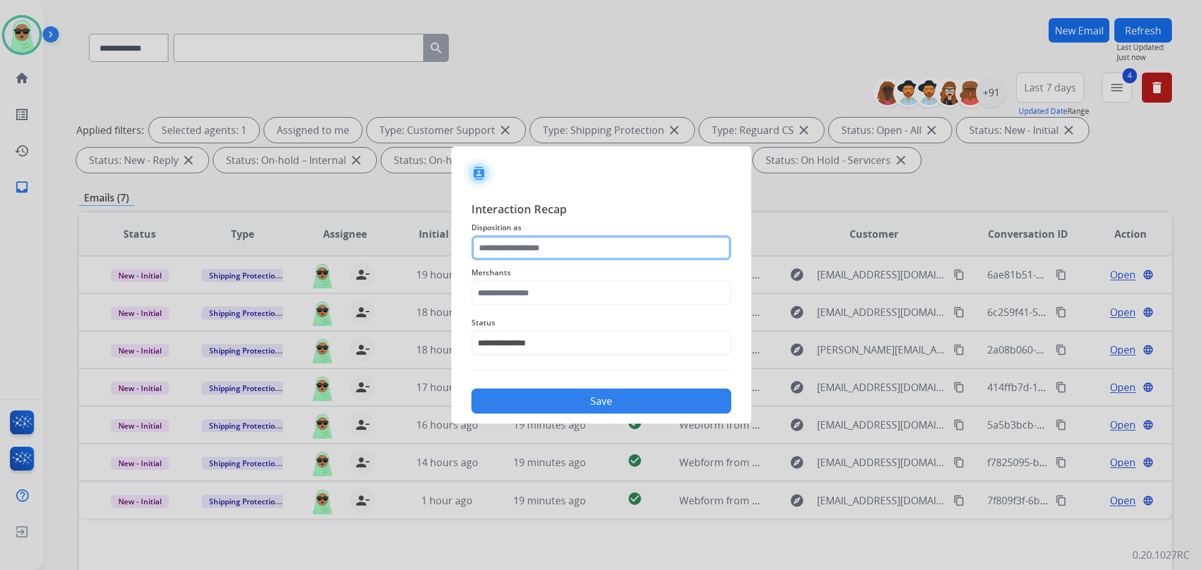
click at [543, 245] on input "text" at bounding box center [601, 247] width 260 height 25
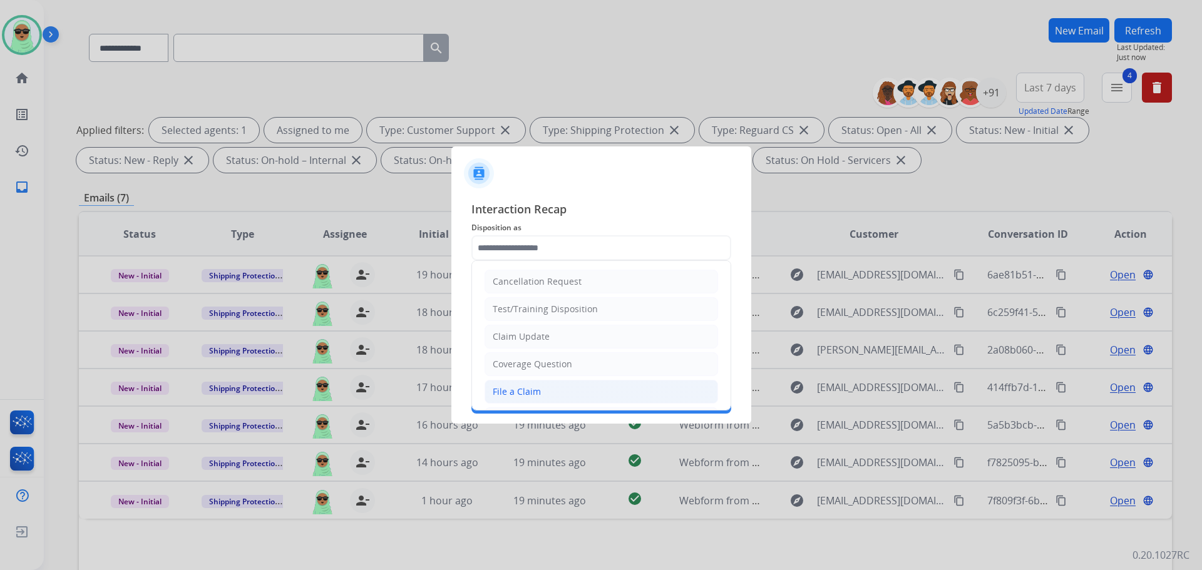
click at [534, 384] on li "File a Claim" at bounding box center [600, 392] width 233 height 24
type input "**********"
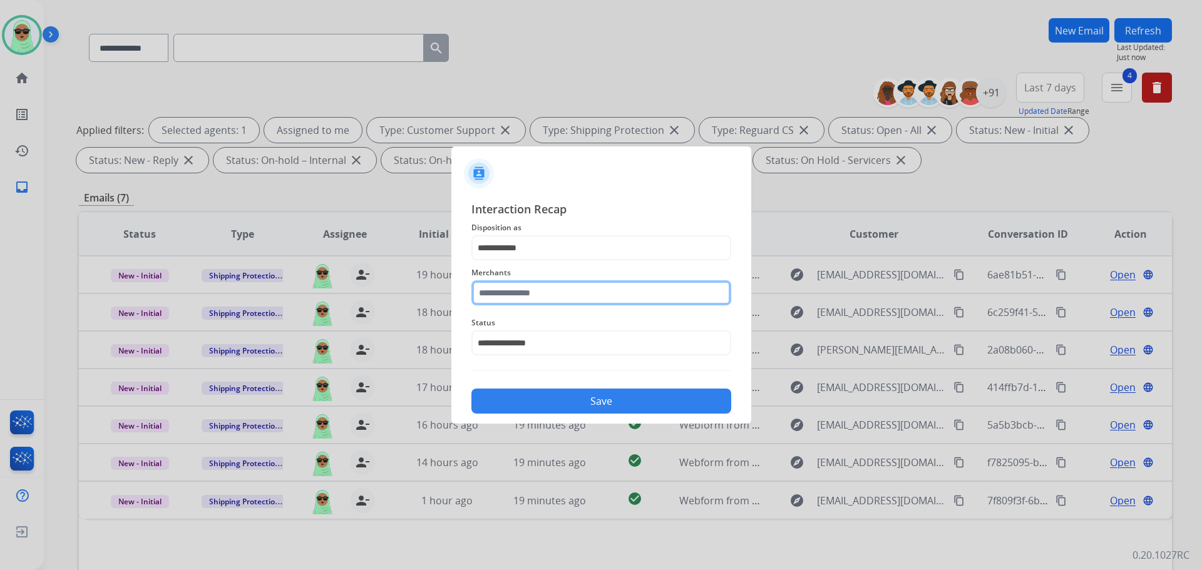
click at [555, 295] on input "text" at bounding box center [601, 292] width 260 height 25
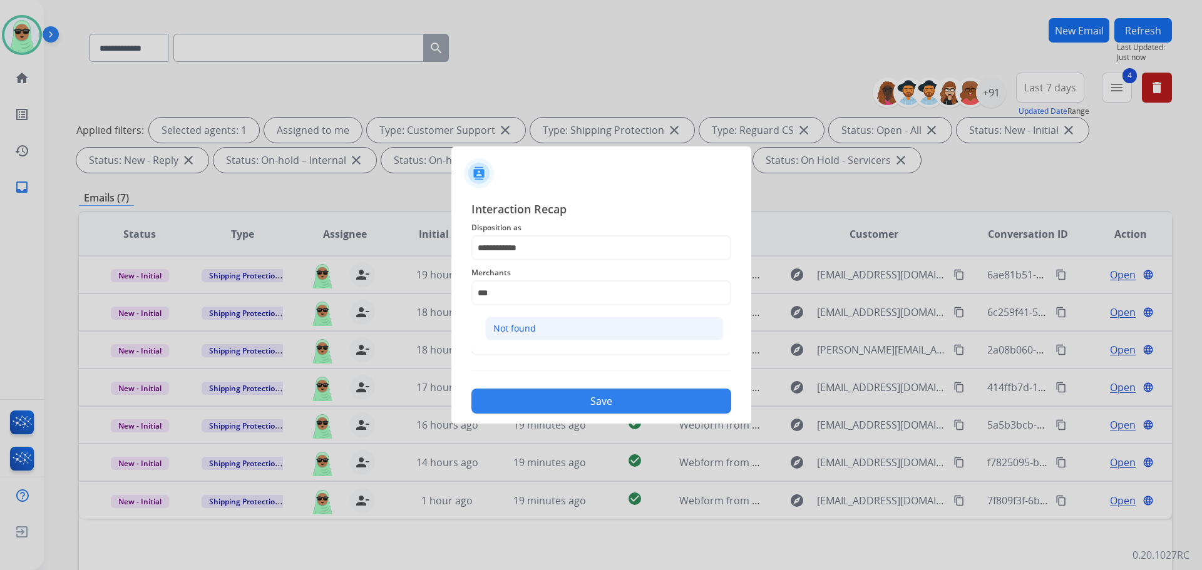
click at [515, 328] on div "Not found" at bounding box center [514, 328] width 43 height 13
type input "*********"
click at [864, 202] on div at bounding box center [601, 285] width 1202 height 570
click at [548, 411] on button "Save" at bounding box center [601, 401] width 260 height 25
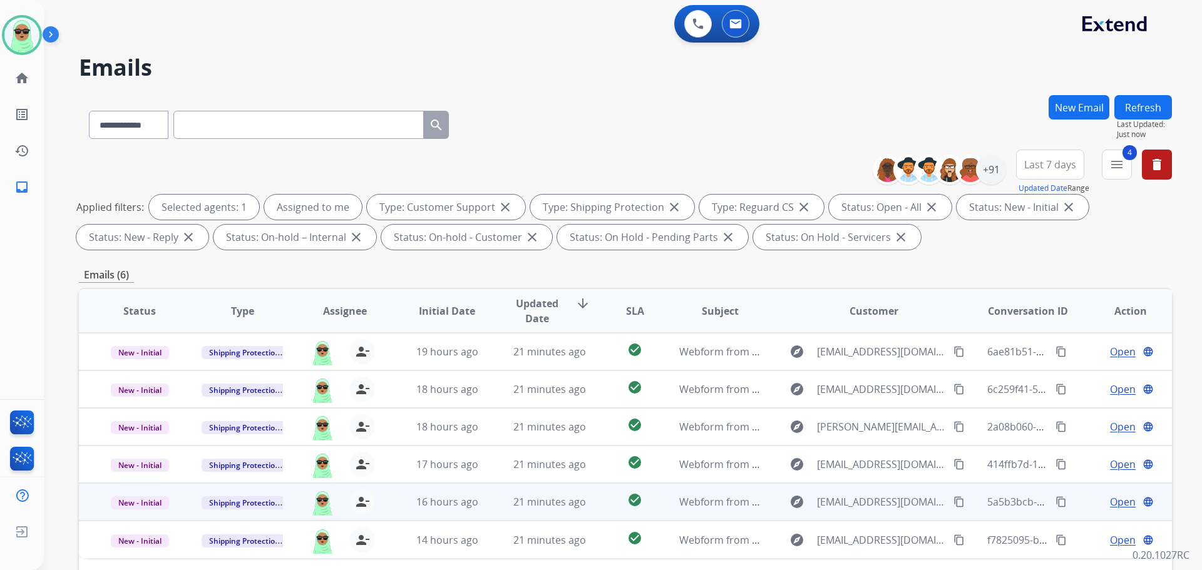
scroll to position [202, 0]
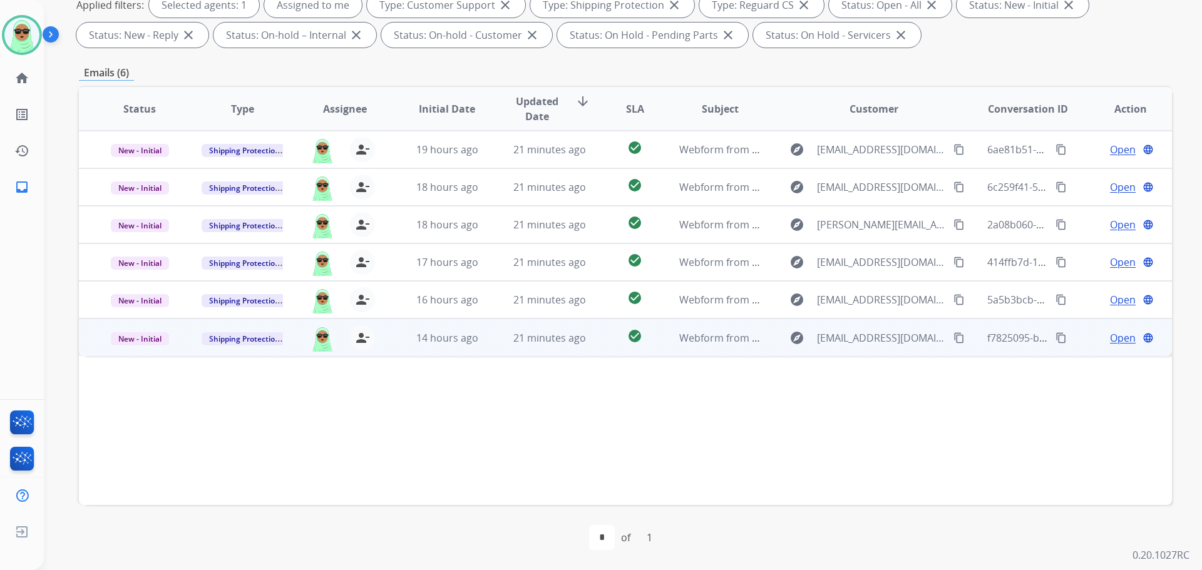
click at [1115, 332] on span "Open" at bounding box center [1123, 338] width 26 height 15
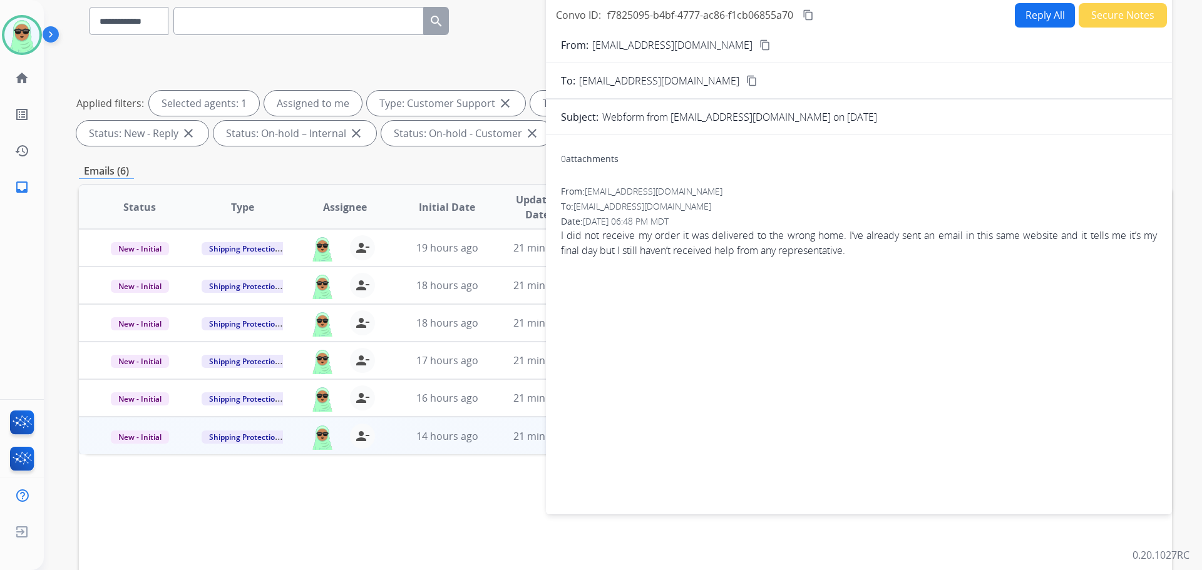
scroll to position [77, 0]
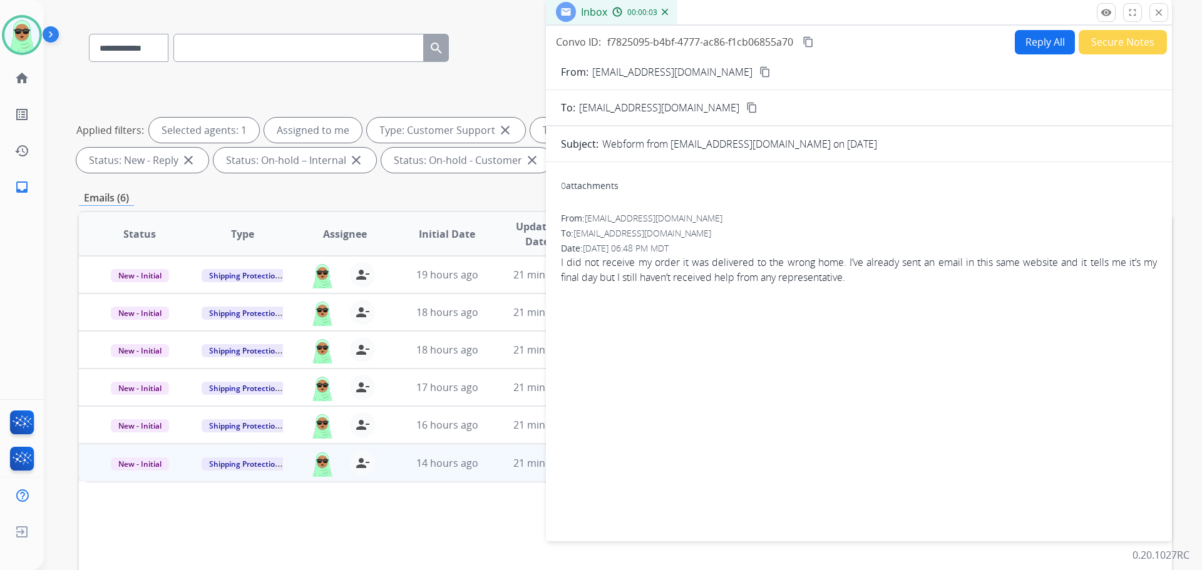
click at [759, 69] on mat-icon "content_copy" at bounding box center [764, 71] width 11 height 11
click at [1027, 30] on button "Reply All" at bounding box center [1045, 42] width 60 height 24
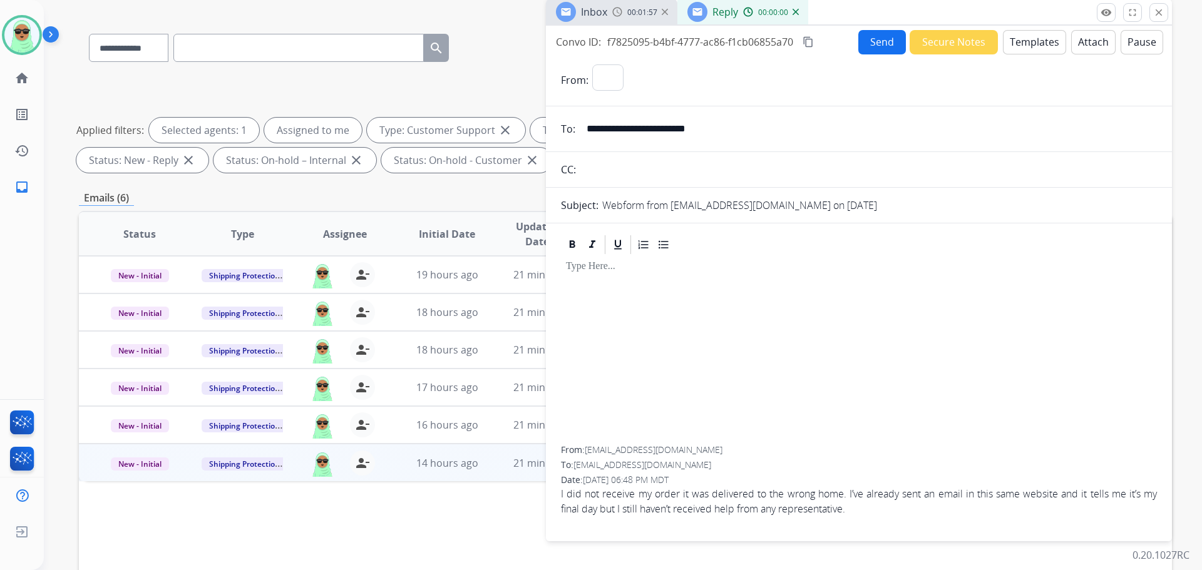
select select "**********"
click at [1028, 48] on button "Templates" at bounding box center [1034, 42] width 63 height 24
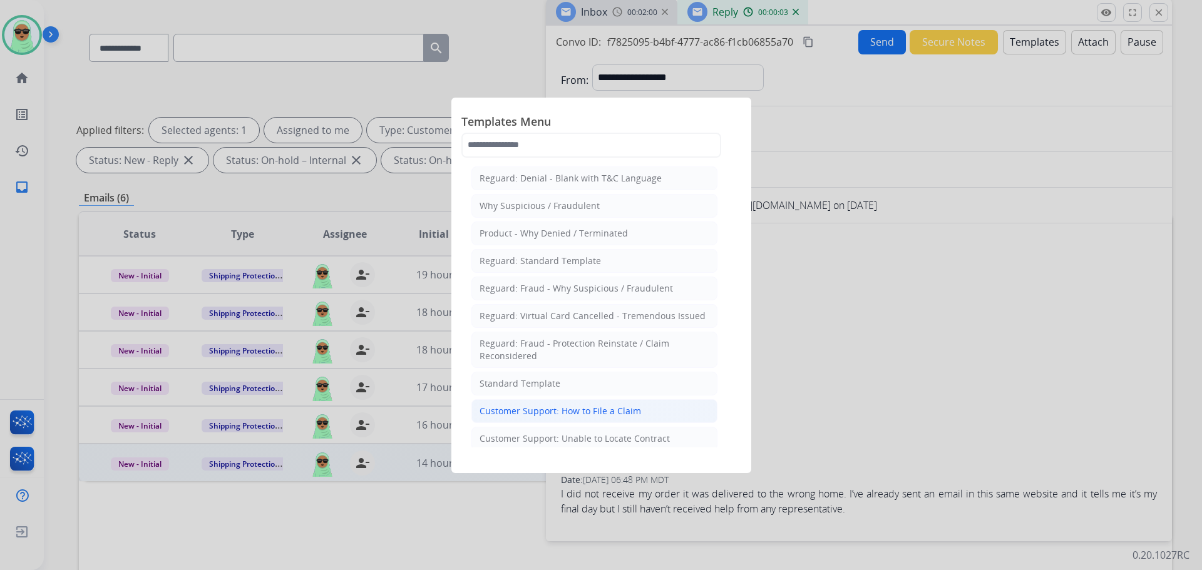
click at [645, 416] on li "Customer Support: How to File a Claim" at bounding box center [594, 411] width 246 height 24
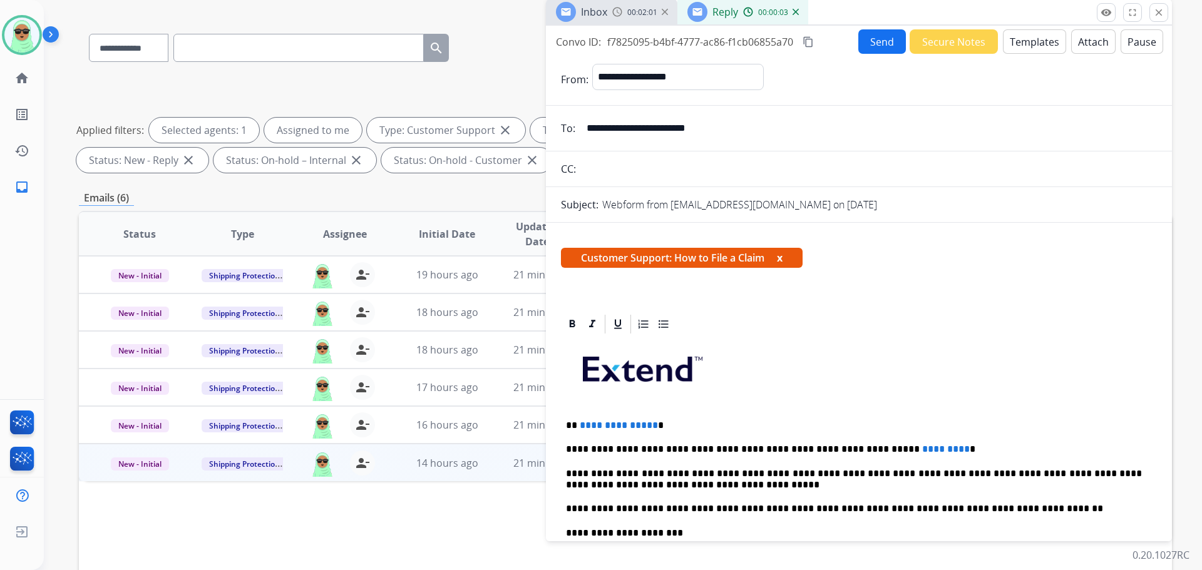
scroll to position [188, 0]
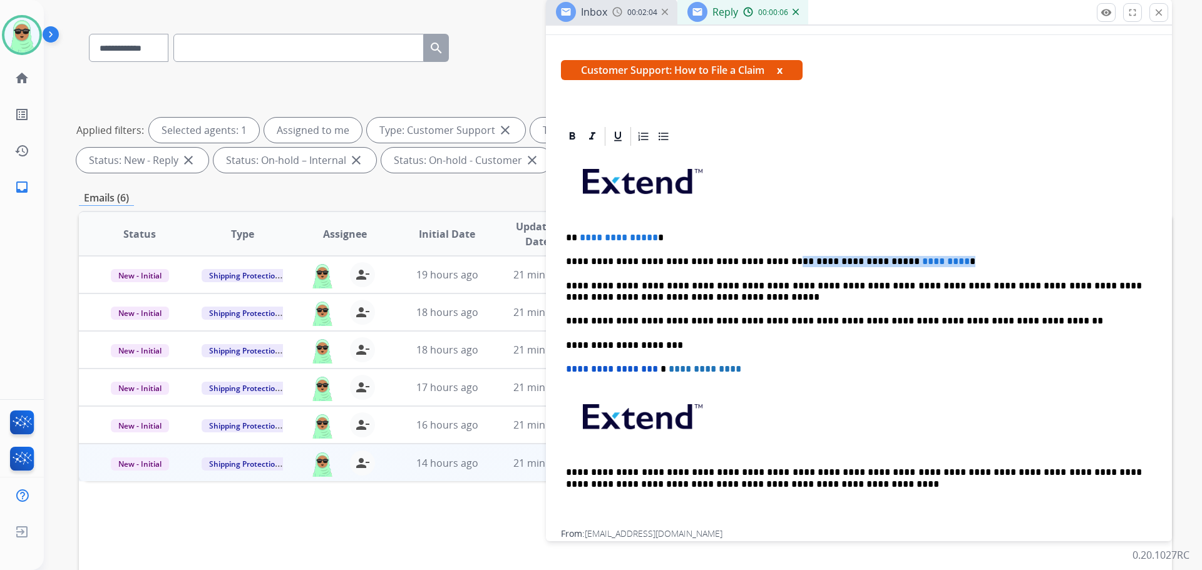
drag, startPoint x: 925, startPoint y: 254, endPoint x: 756, endPoint y: 252, distance: 168.4
click at [756, 252] on div "**********" at bounding box center [859, 339] width 596 height 382
click at [633, 225] on div "**********" at bounding box center [859, 339] width 596 height 382
drag, startPoint x: 692, startPoint y: 231, endPoint x: 585, endPoint y: 231, distance: 107.0
click at [578, 232] on p "**********" at bounding box center [854, 237] width 576 height 11
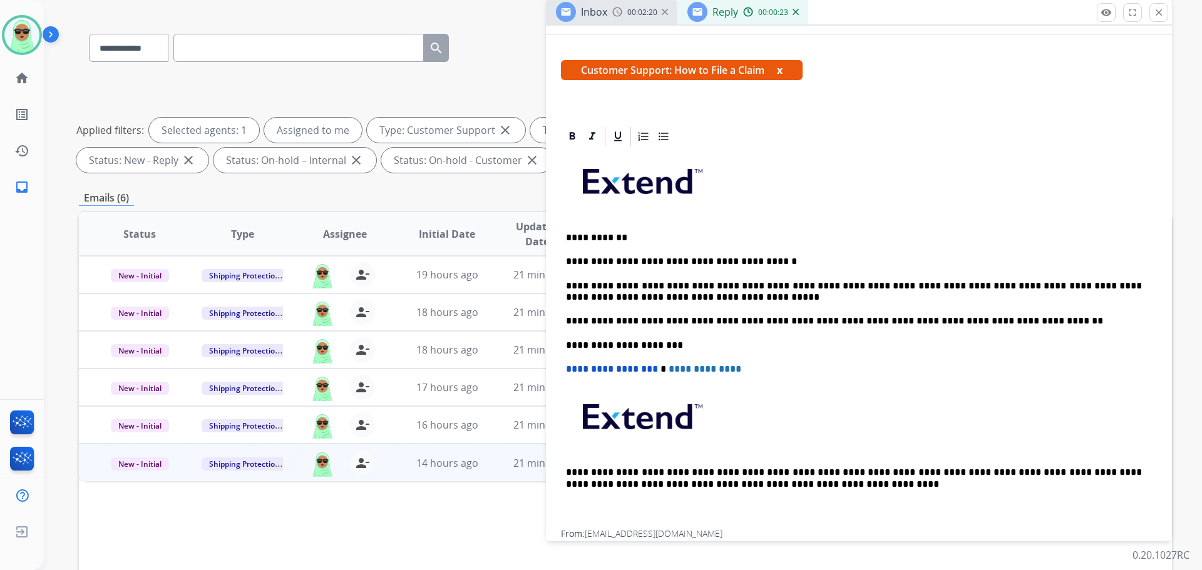
scroll to position [0, 0]
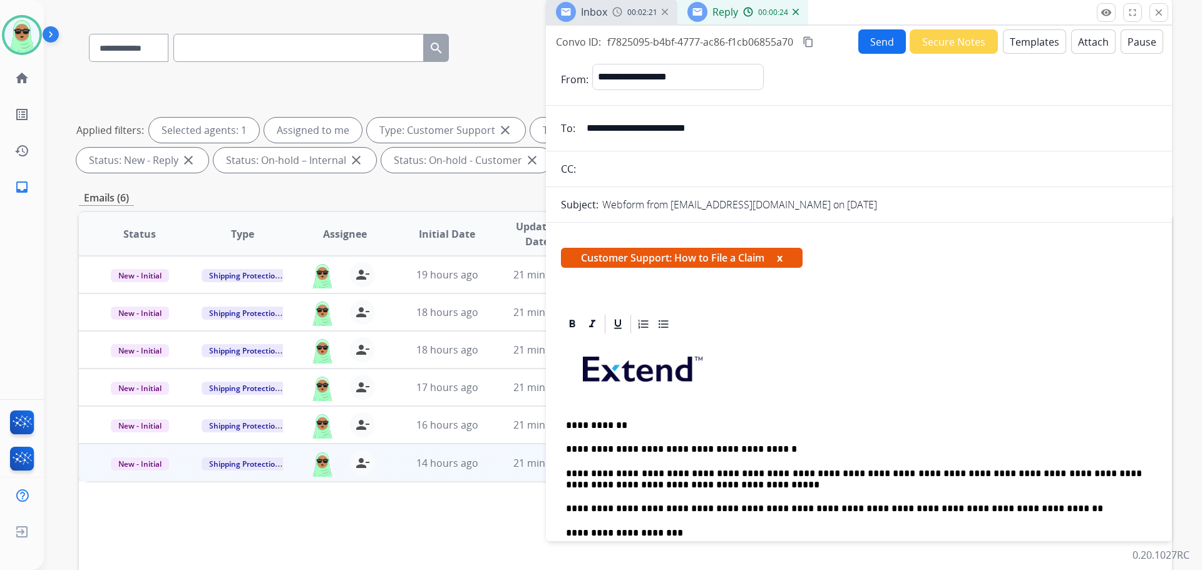
click at [874, 46] on button "Send" at bounding box center [882, 41] width 48 height 24
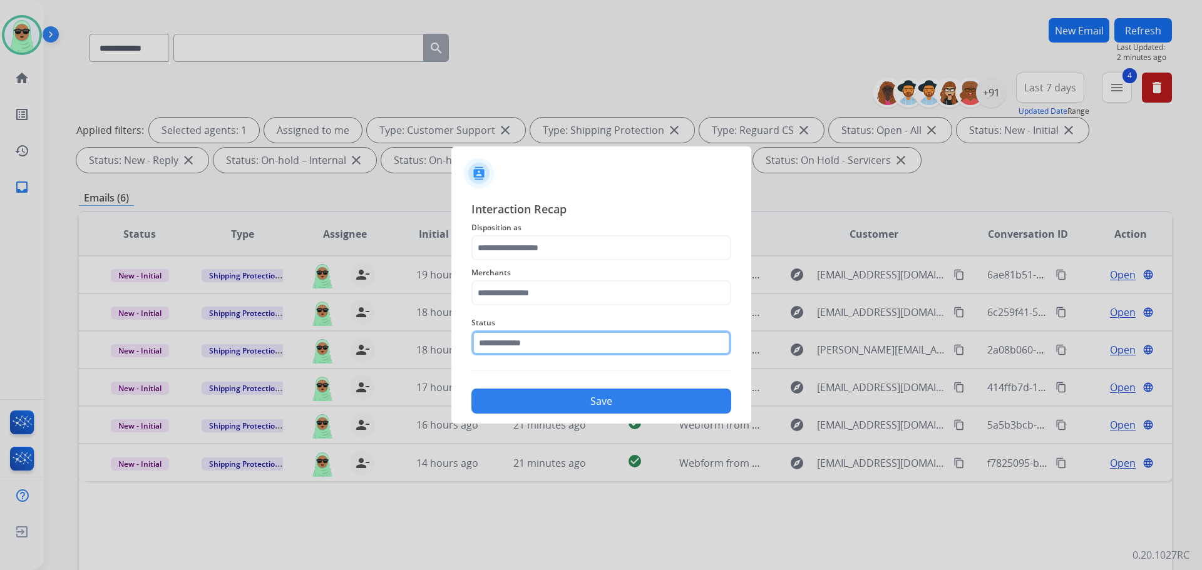
click at [544, 346] on input "text" at bounding box center [601, 343] width 260 height 25
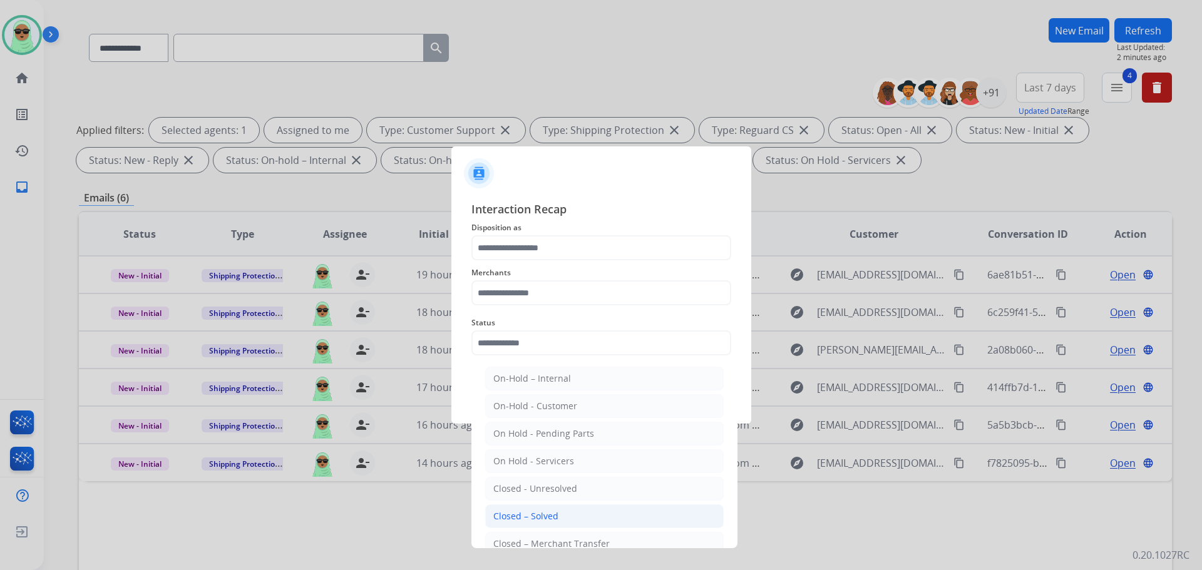
click at [556, 520] on li "Closed – Solved" at bounding box center [604, 517] width 238 height 24
type input "**********"
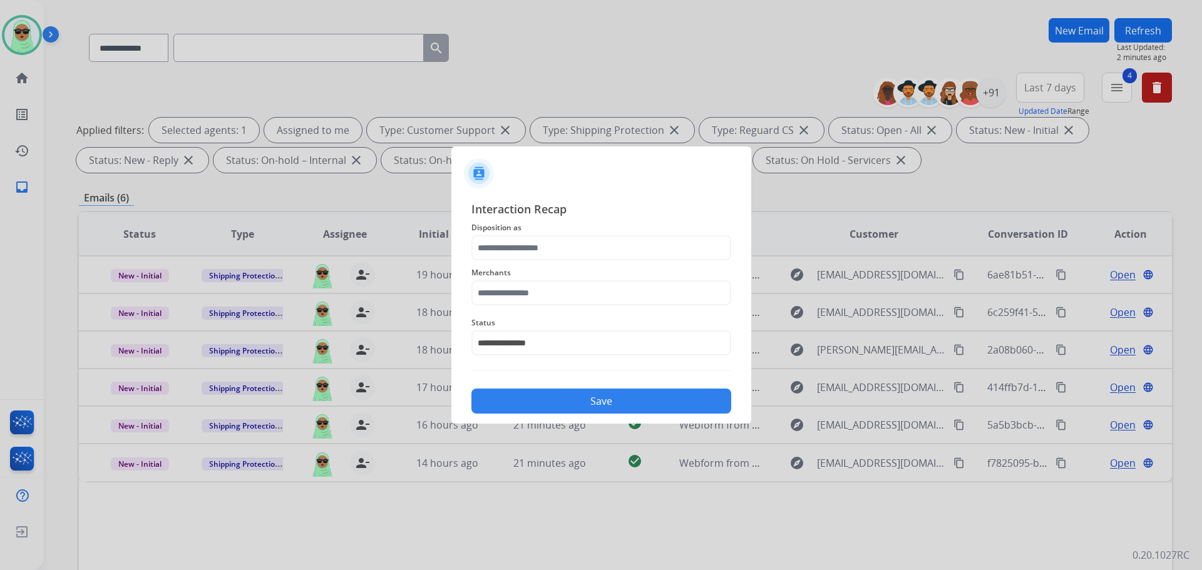
click at [545, 234] on span "Disposition as" at bounding box center [601, 227] width 260 height 15
click at [535, 251] on input "text" at bounding box center [601, 247] width 260 height 25
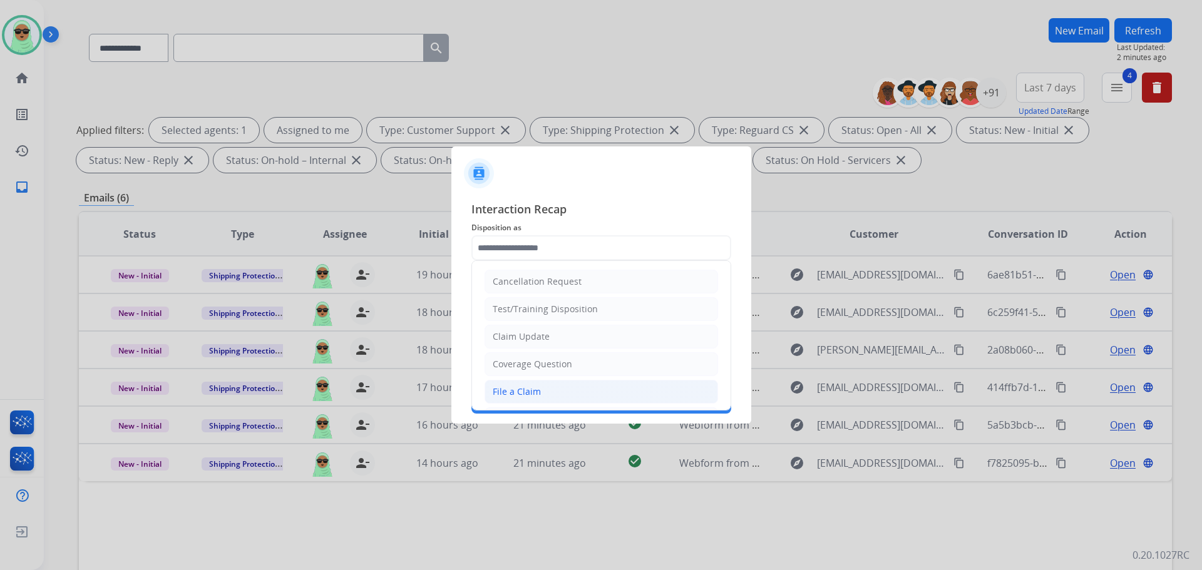
click at [542, 392] on li "File a Claim" at bounding box center [600, 392] width 233 height 24
type input "**********"
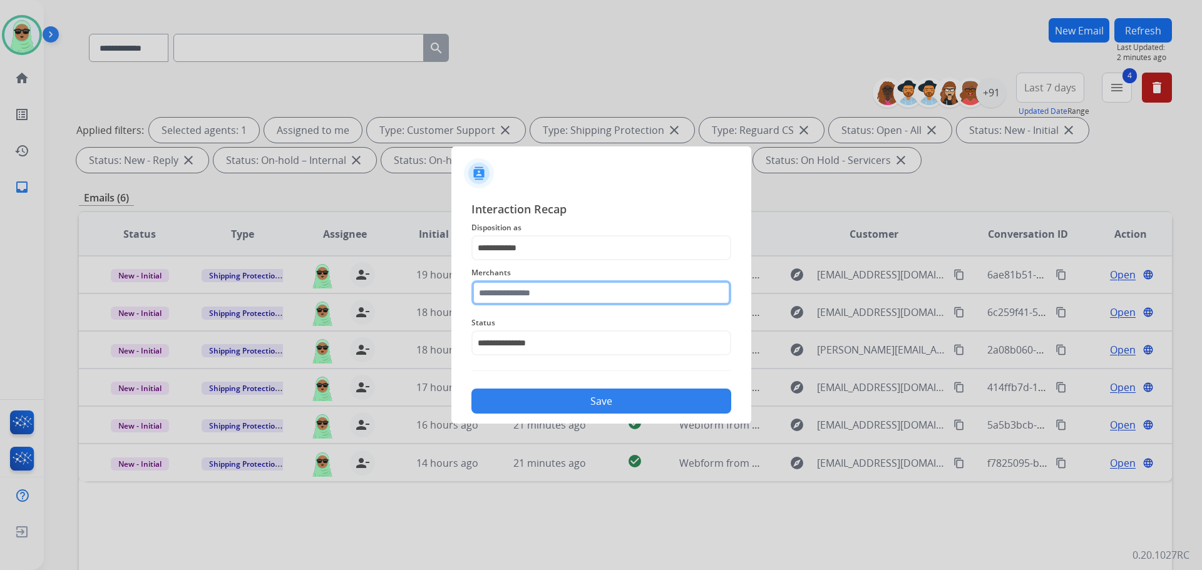
click at [545, 299] on input "text" at bounding box center [601, 292] width 260 height 25
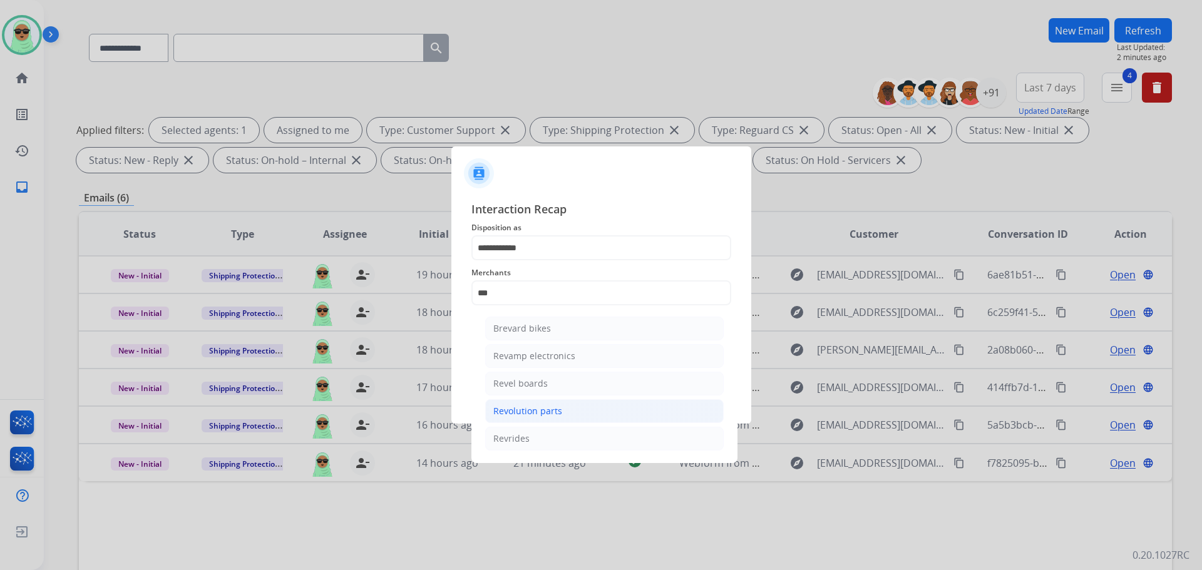
click at [556, 412] on div "Revolution parts" at bounding box center [527, 411] width 69 height 13
type input "**********"
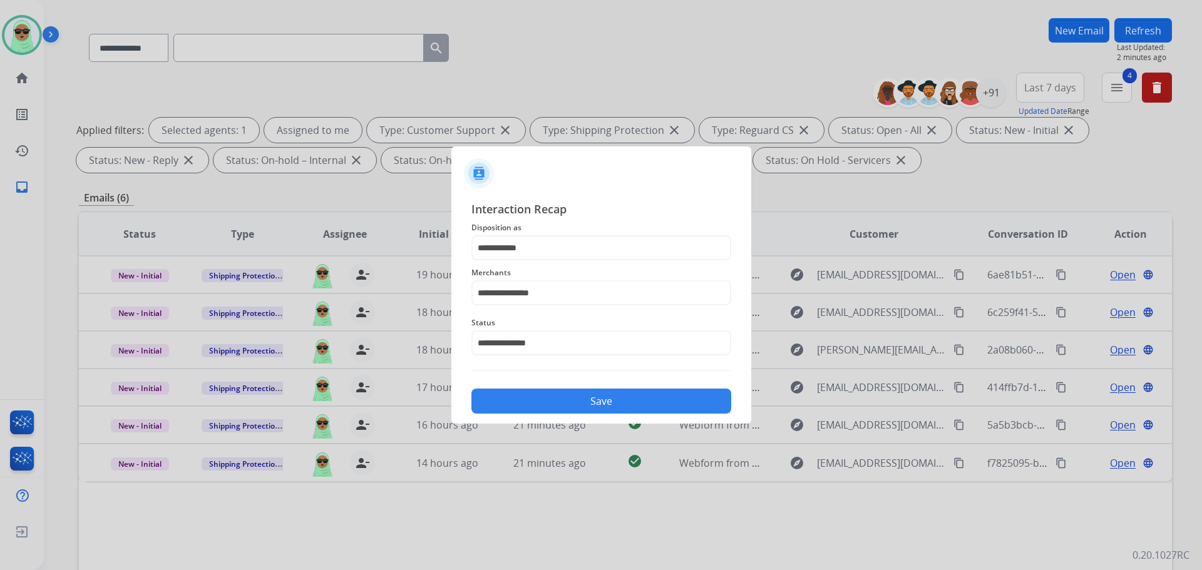
click at [582, 396] on button "Save" at bounding box center [601, 401] width 260 height 25
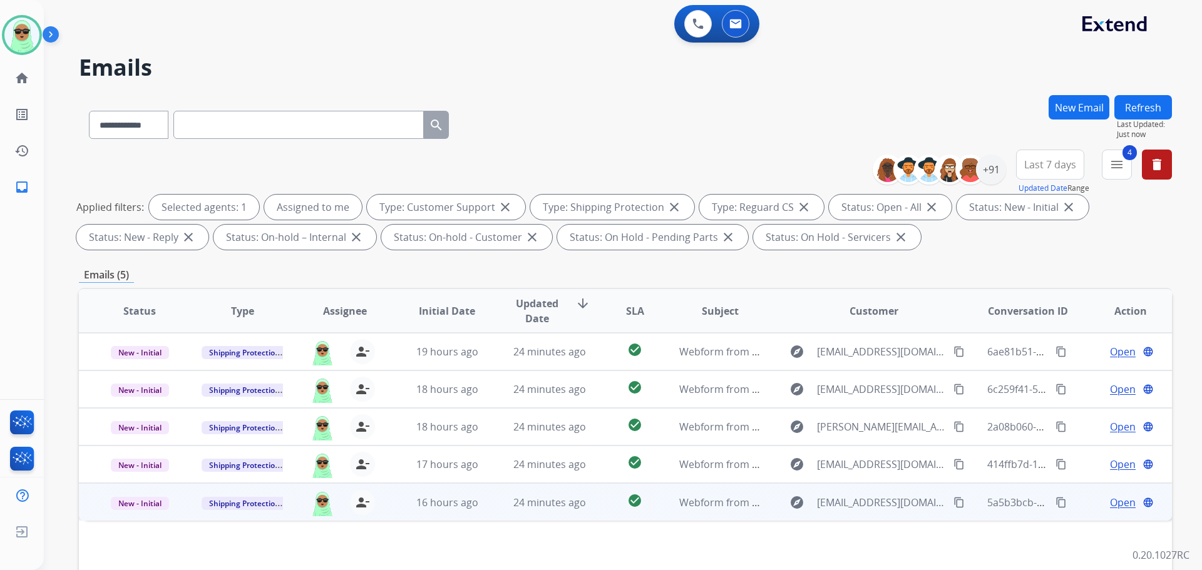
click at [953, 503] on mat-icon "content_copy" at bounding box center [958, 502] width 11 height 11
click at [1117, 503] on span "Open" at bounding box center [1123, 502] width 26 height 15
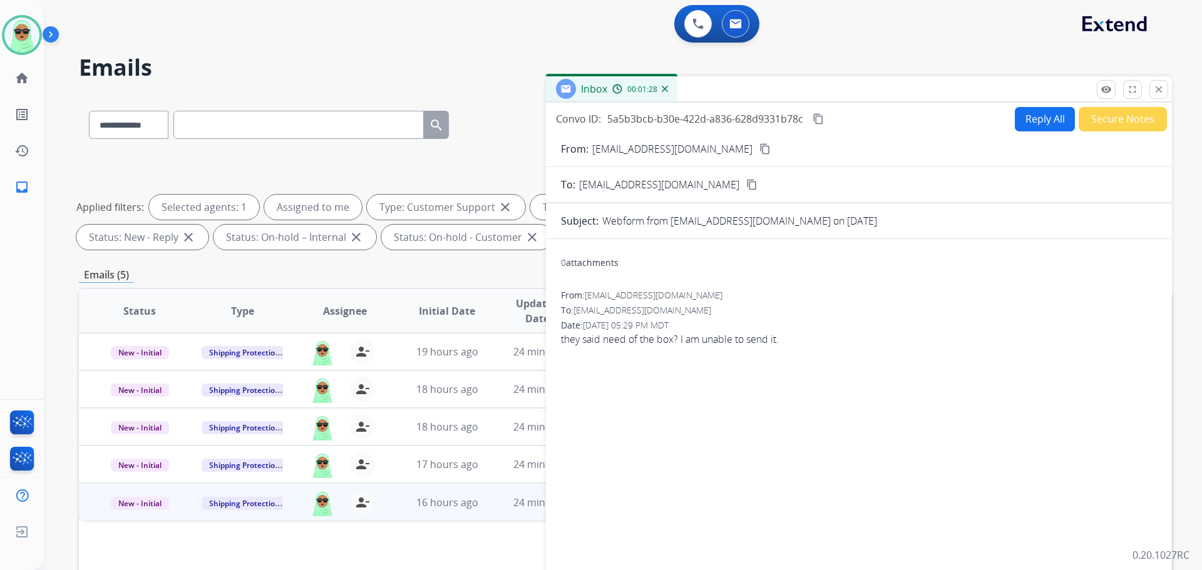
click at [1016, 121] on button "Reply All" at bounding box center [1045, 119] width 60 height 24
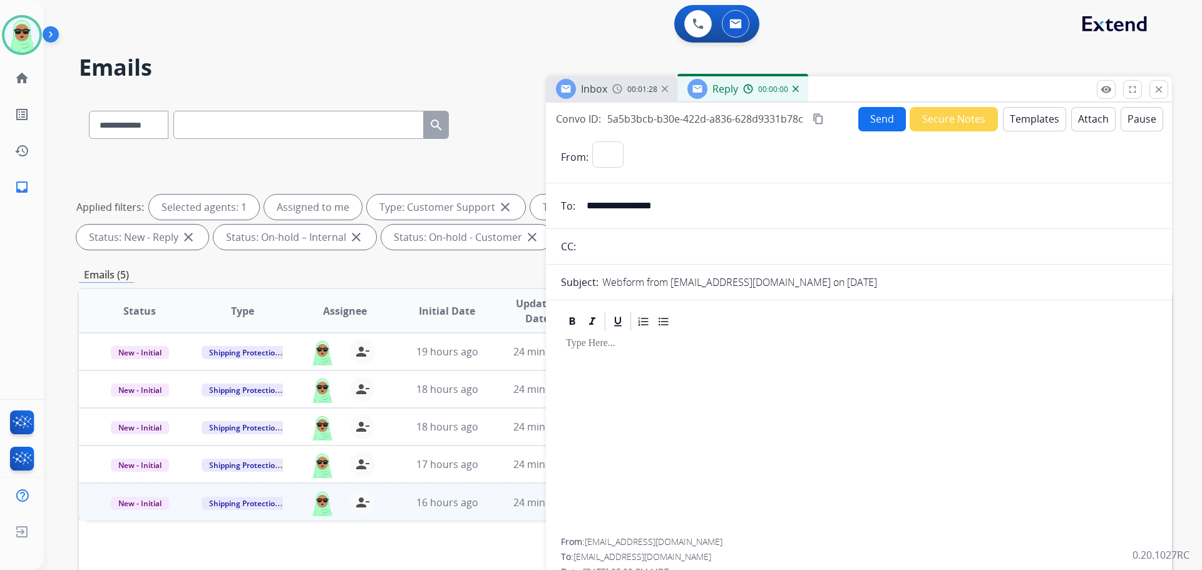
select select "**********"
click at [1017, 120] on button "Templates" at bounding box center [1034, 119] width 63 height 24
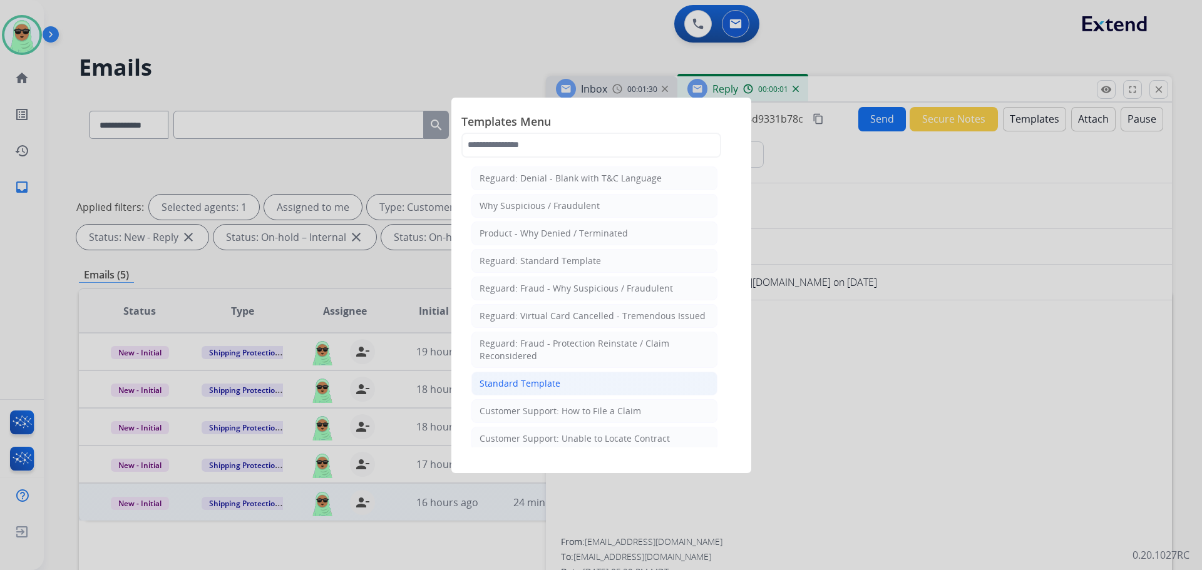
click at [603, 382] on li "Standard Template" at bounding box center [594, 384] width 246 height 24
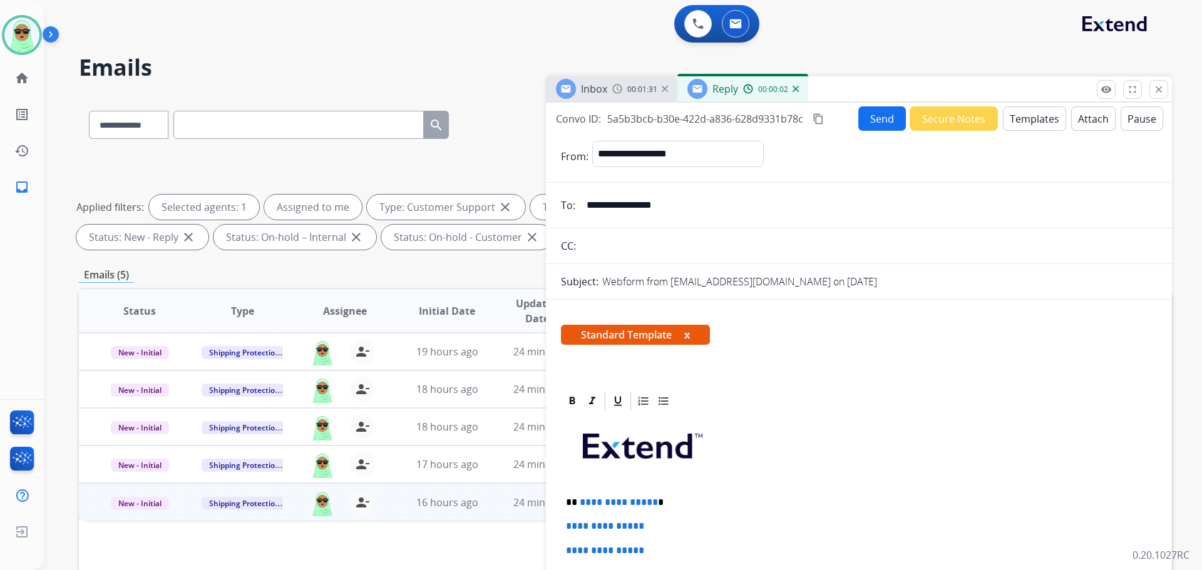
scroll to position [188, 0]
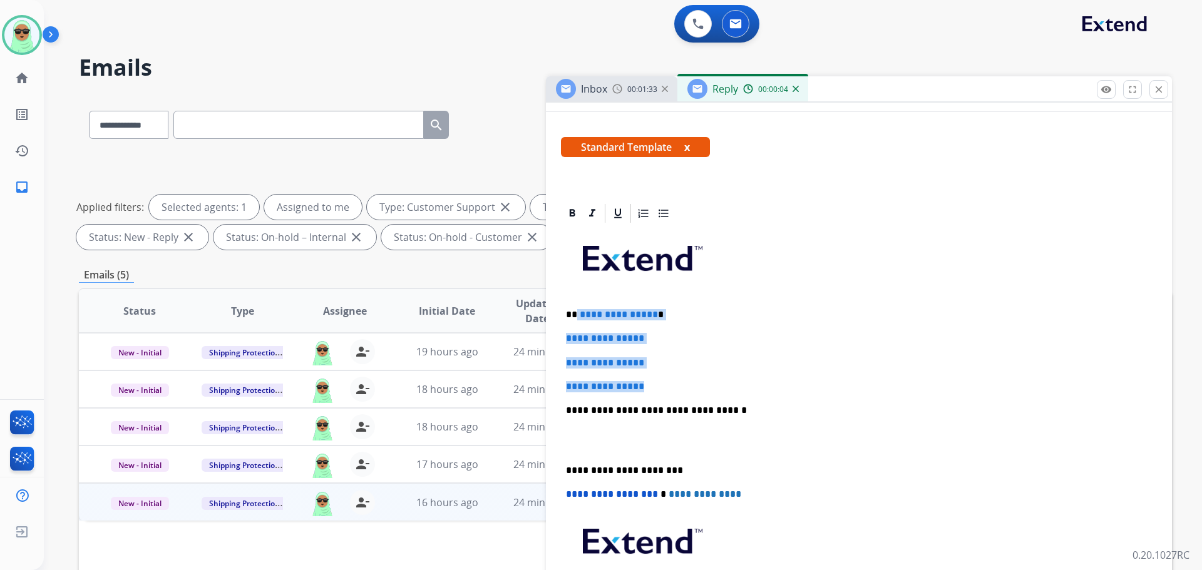
drag, startPoint x: 655, startPoint y: 384, endPoint x: 575, endPoint y: 308, distance: 109.8
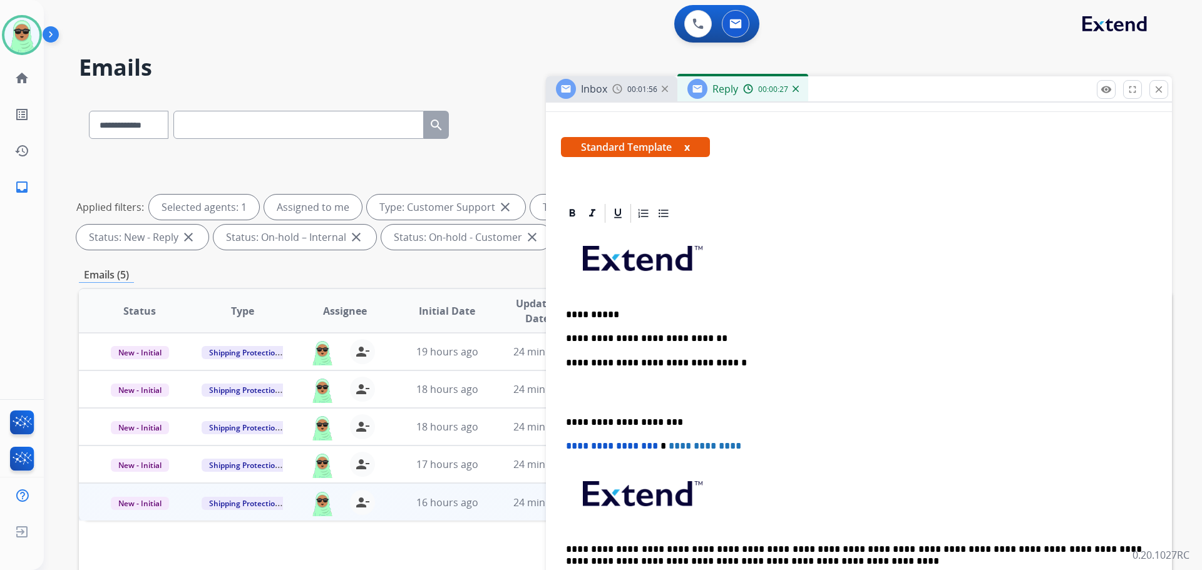
click at [704, 335] on p "**********" at bounding box center [854, 338] width 576 height 11
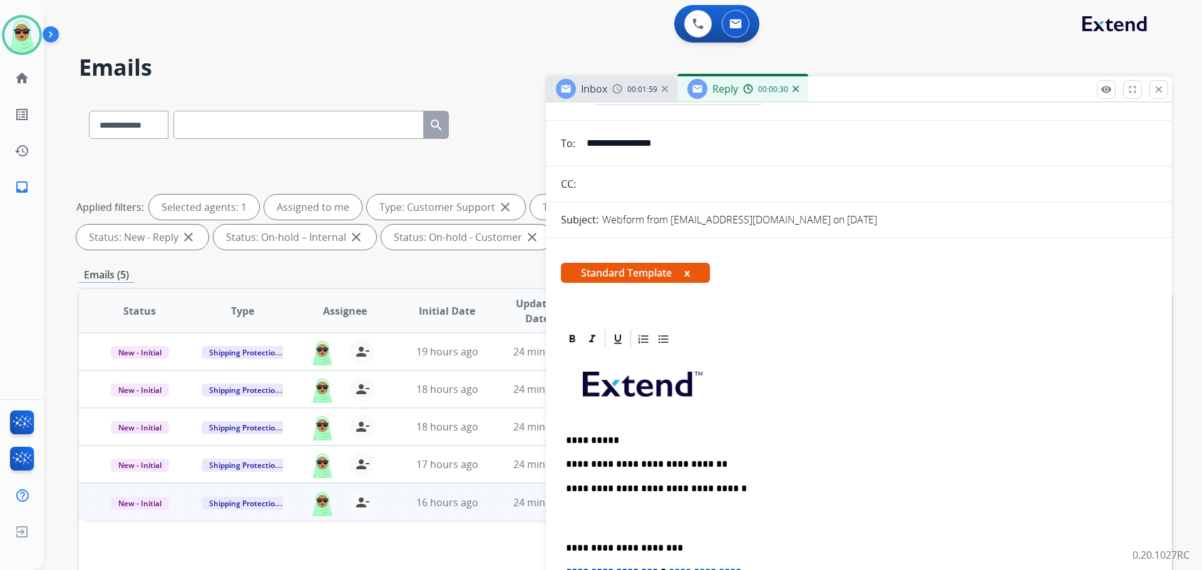
scroll to position [0, 0]
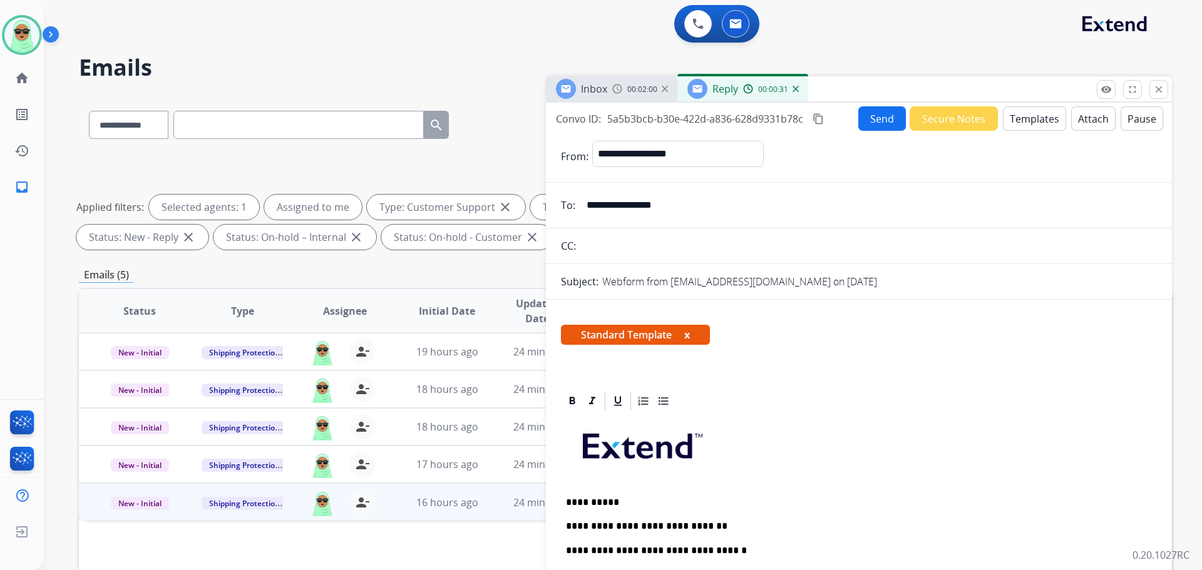
click at [866, 124] on button "Send" at bounding box center [882, 118] width 48 height 24
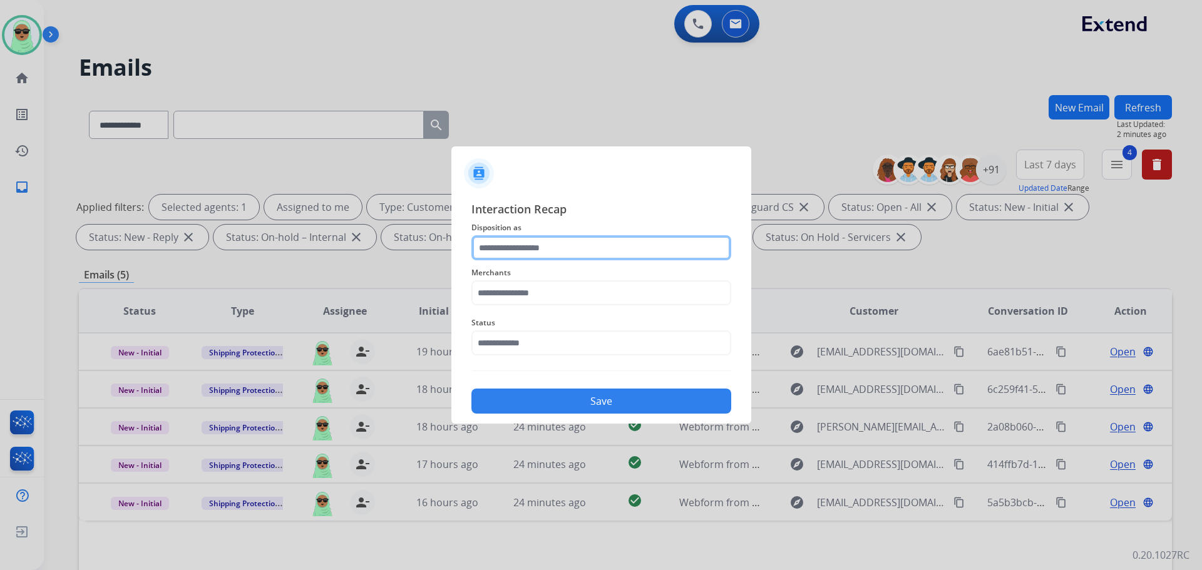
click at [568, 241] on input "text" at bounding box center [601, 247] width 260 height 25
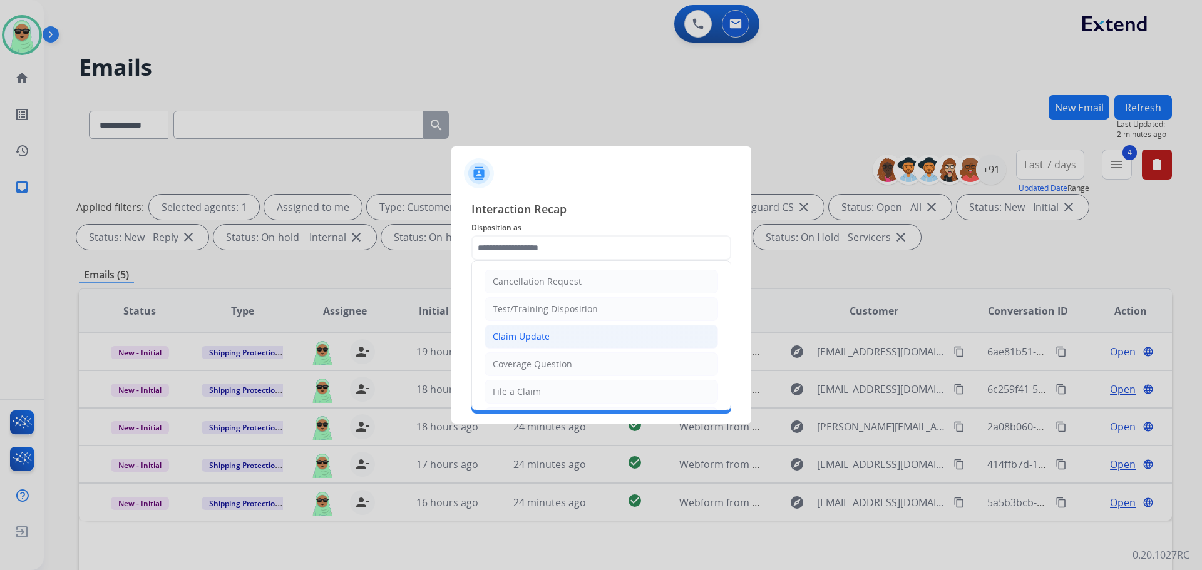
drag, startPoint x: 566, startPoint y: 343, endPoint x: 565, endPoint y: 290, distance: 52.6
click at [566, 341] on li "Claim Update" at bounding box center [600, 337] width 233 height 24
type input "**********"
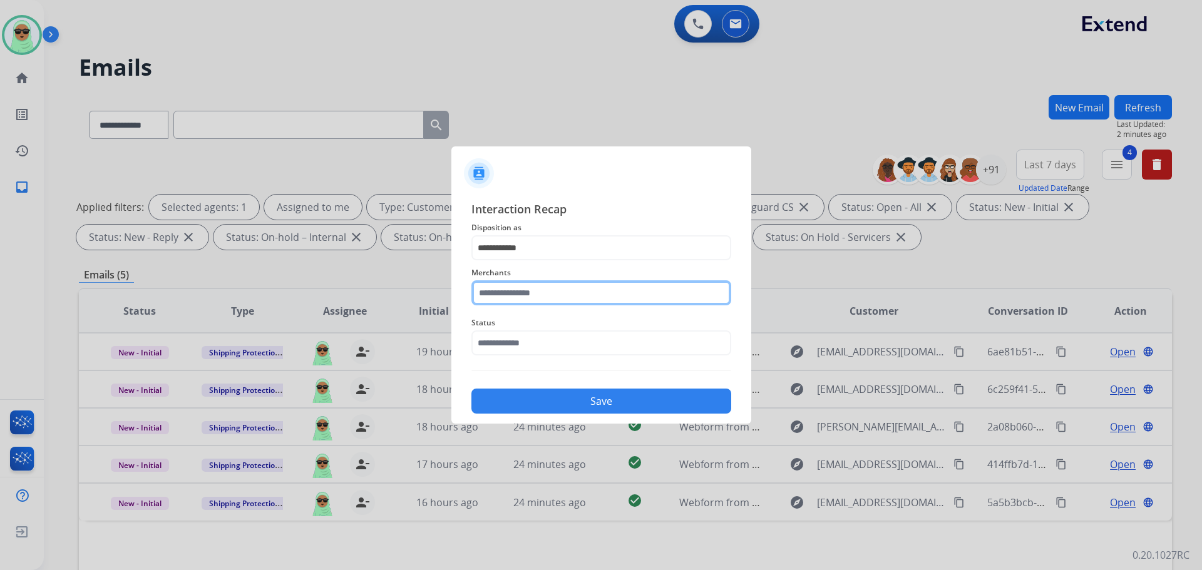
click at [565, 289] on input "text" at bounding box center [601, 292] width 260 height 25
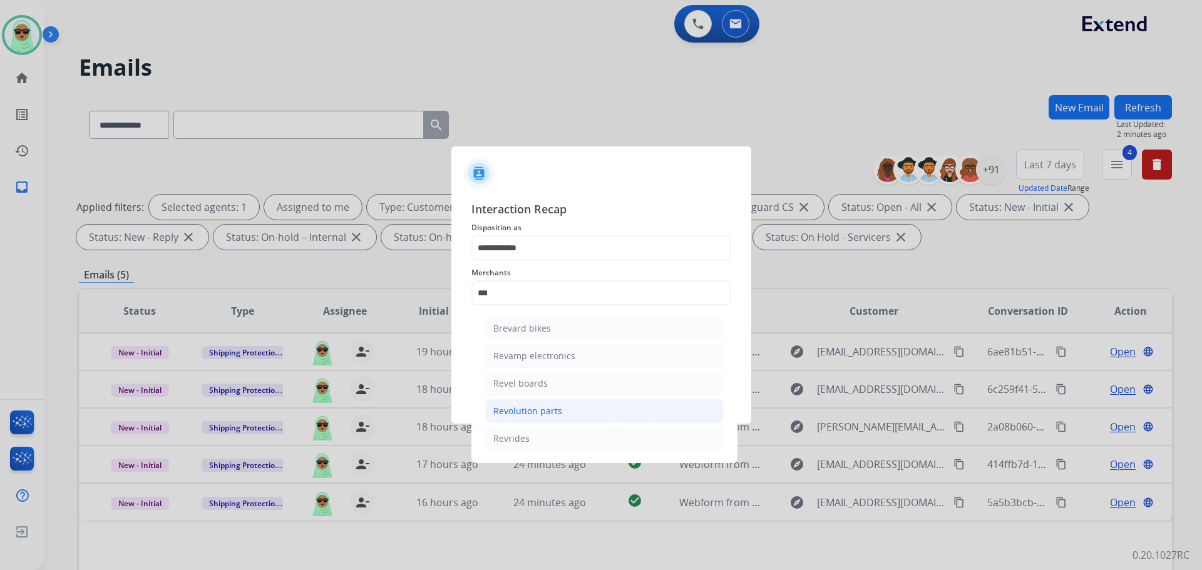
click at [556, 400] on li "Revolution parts" at bounding box center [604, 411] width 238 height 24
type input "**********"
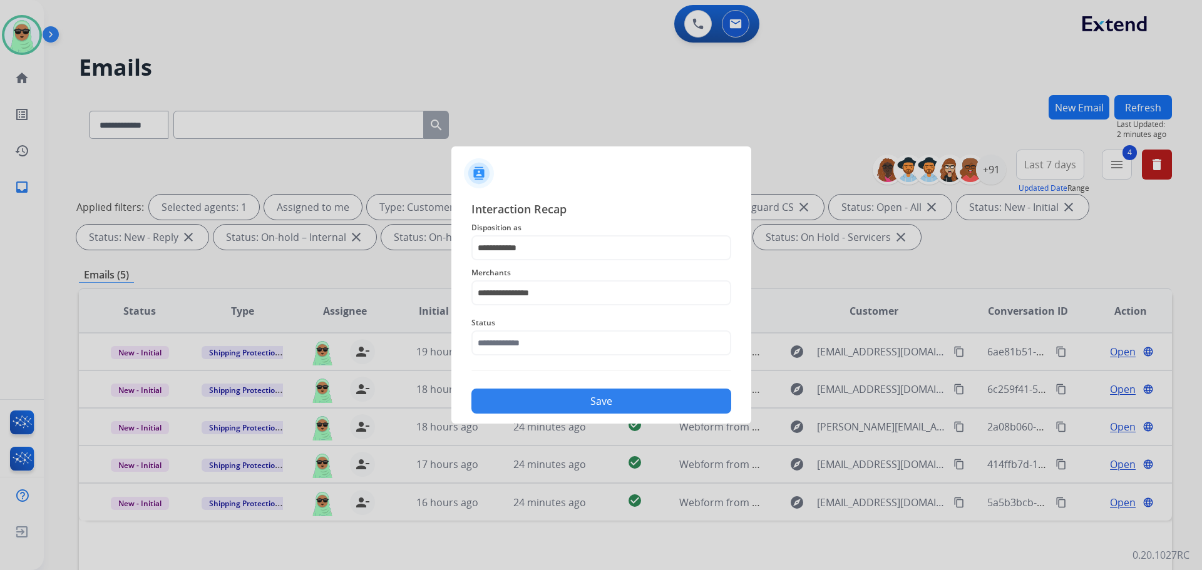
click at [577, 321] on span "Status" at bounding box center [601, 322] width 260 height 15
click at [575, 349] on input "text" at bounding box center [601, 343] width 260 height 25
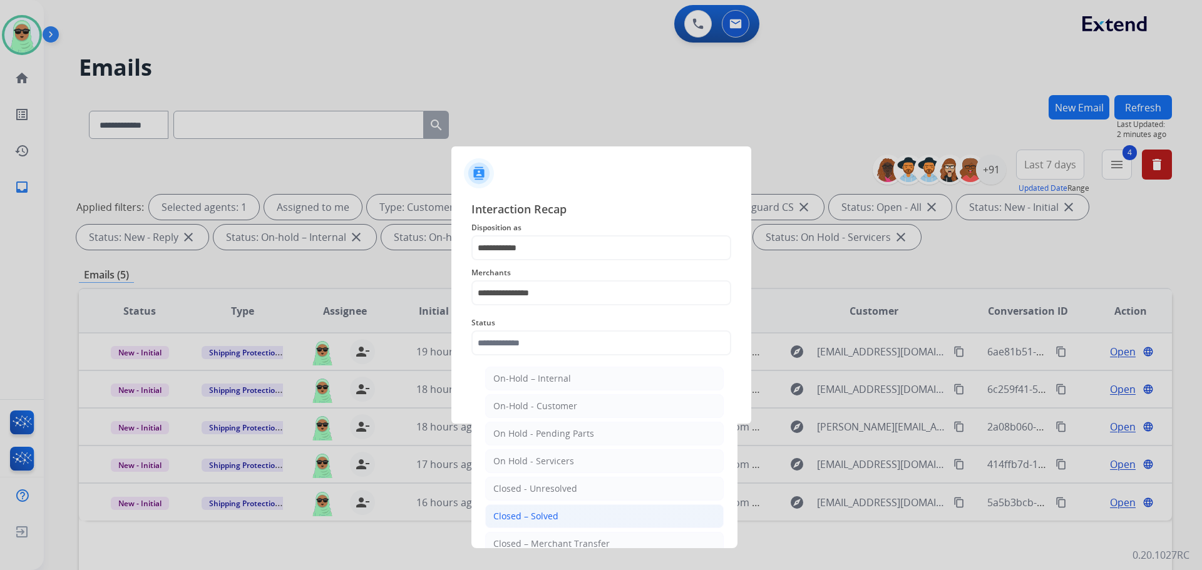
click at [572, 508] on li "Closed – Solved" at bounding box center [604, 517] width 238 height 24
type input "**********"
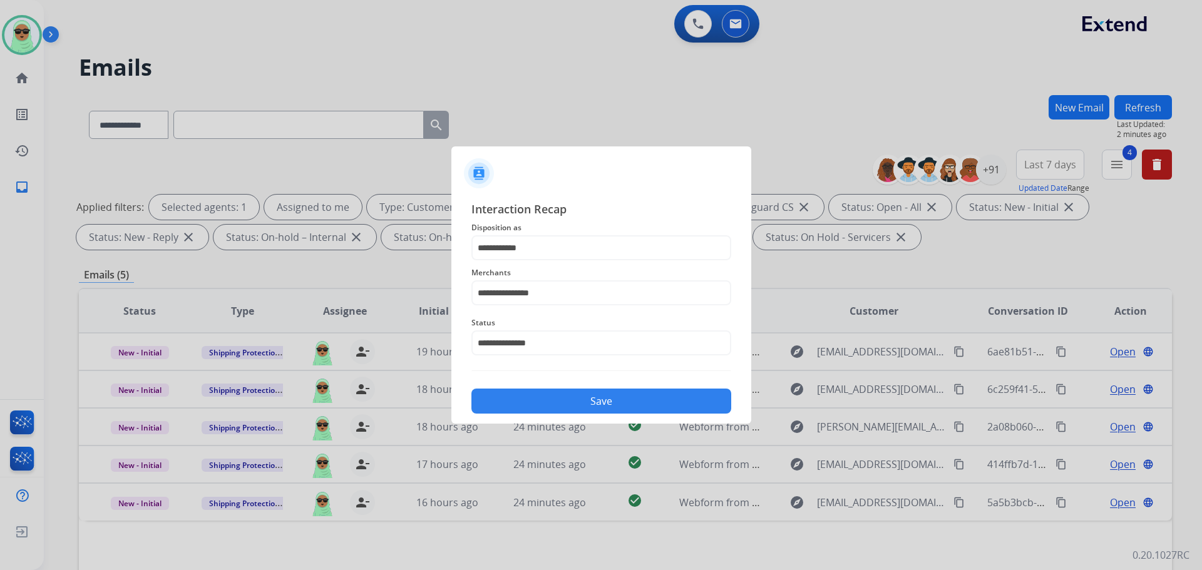
click at [582, 411] on button "Save" at bounding box center [601, 401] width 260 height 25
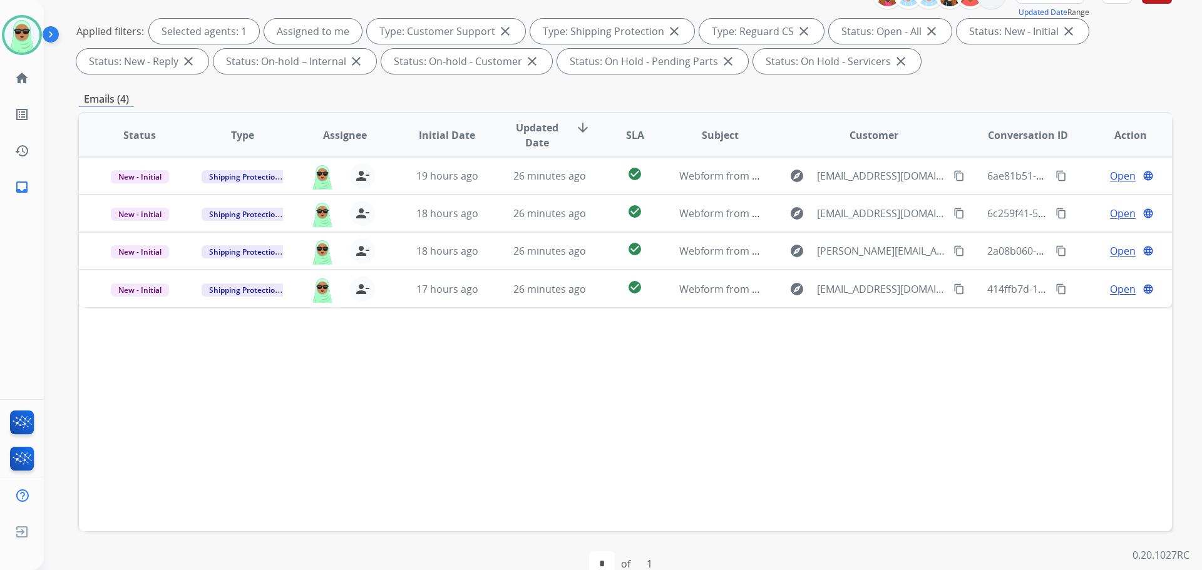
scroll to position [188, 0]
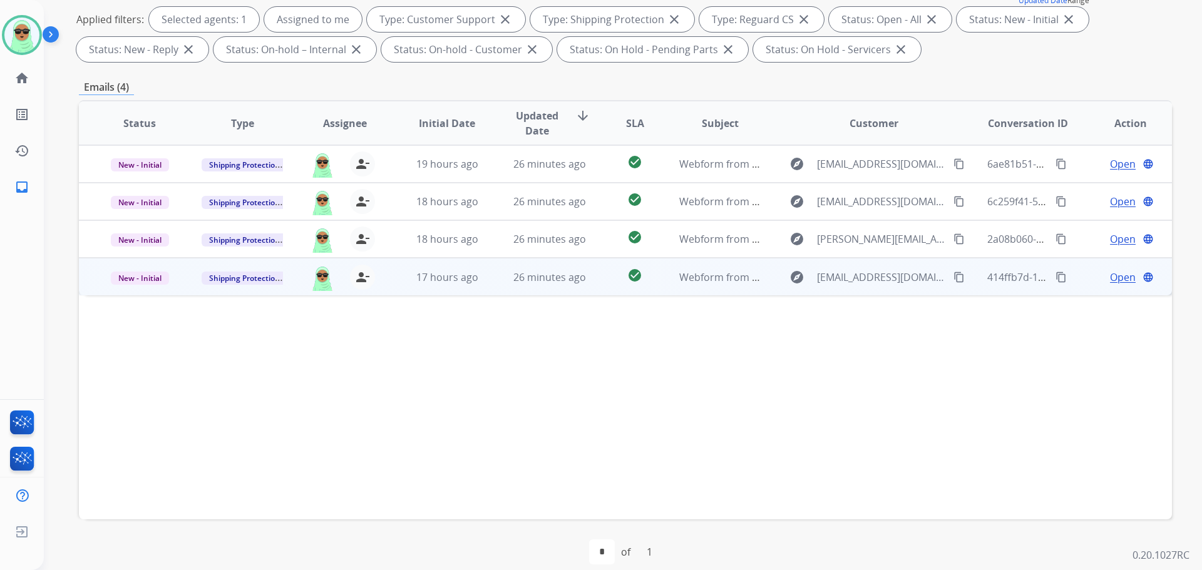
click at [953, 277] on mat-icon "content_copy" at bounding box center [958, 277] width 11 height 11
click at [953, 278] on mat-icon "content_copy" at bounding box center [958, 277] width 11 height 11
click at [1110, 277] on span "Open" at bounding box center [1123, 277] width 26 height 15
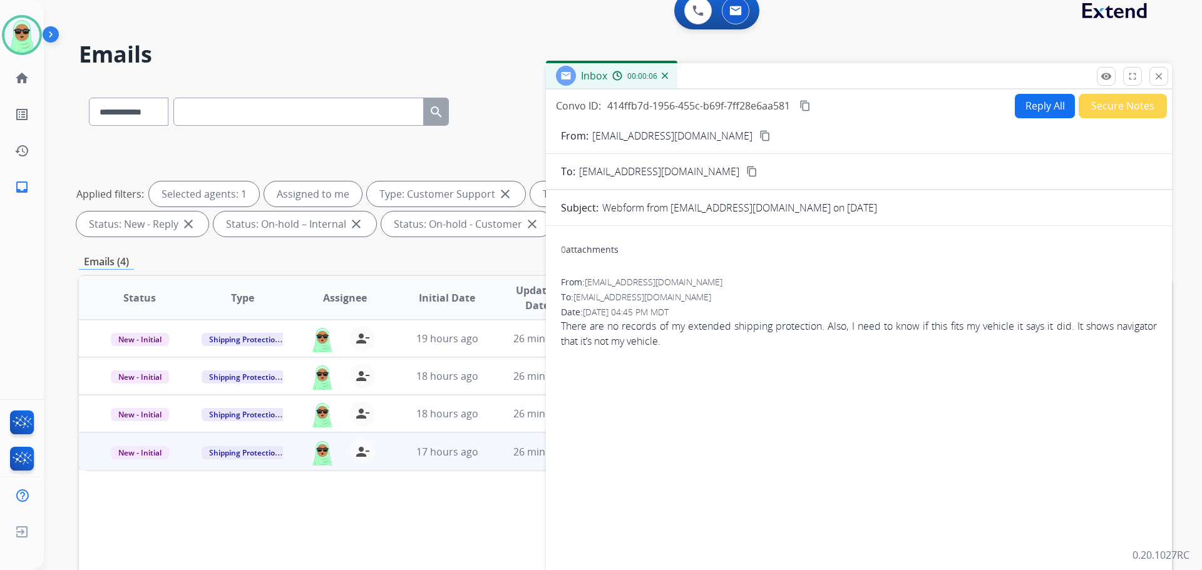
scroll to position [0, 0]
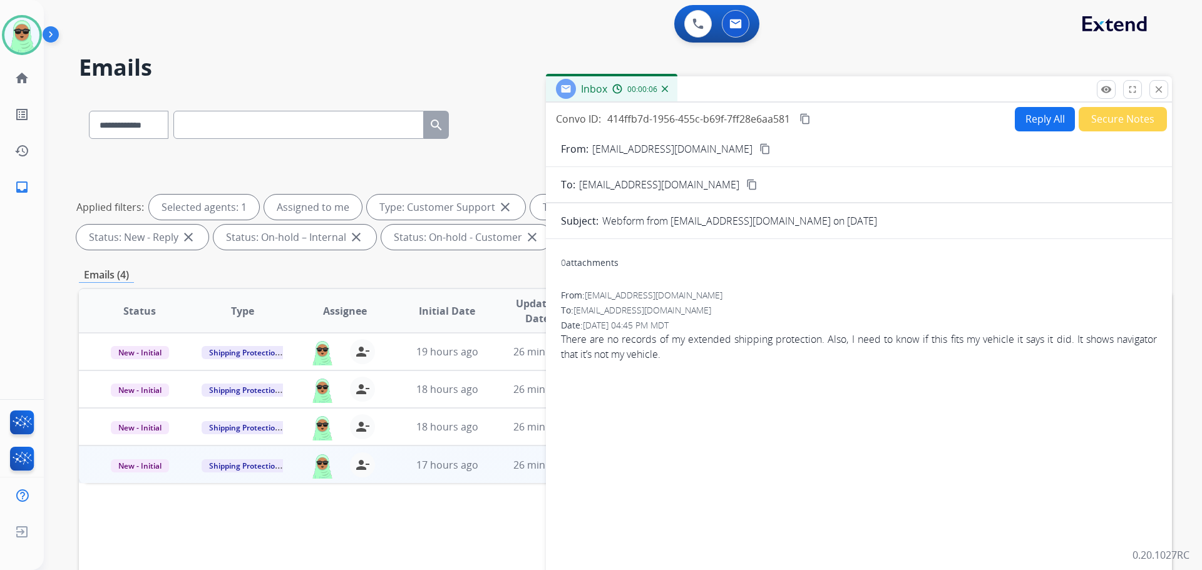
click at [1037, 123] on button "Reply All" at bounding box center [1045, 119] width 60 height 24
select select "**********"
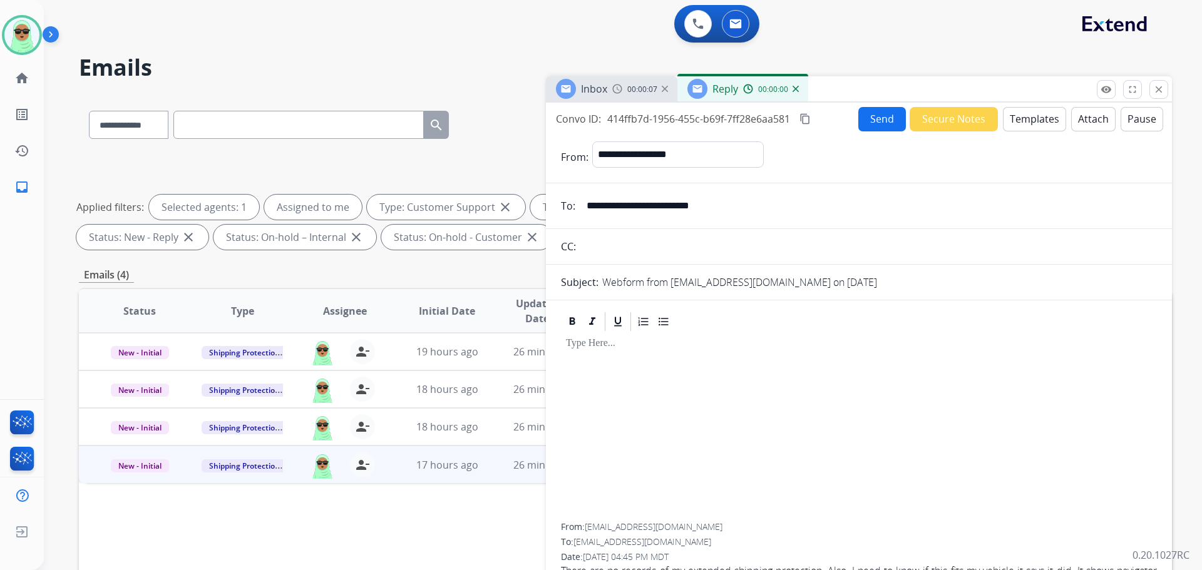
click at [1041, 121] on button "Templates" at bounding box center [1034, 119] width 63 height 24
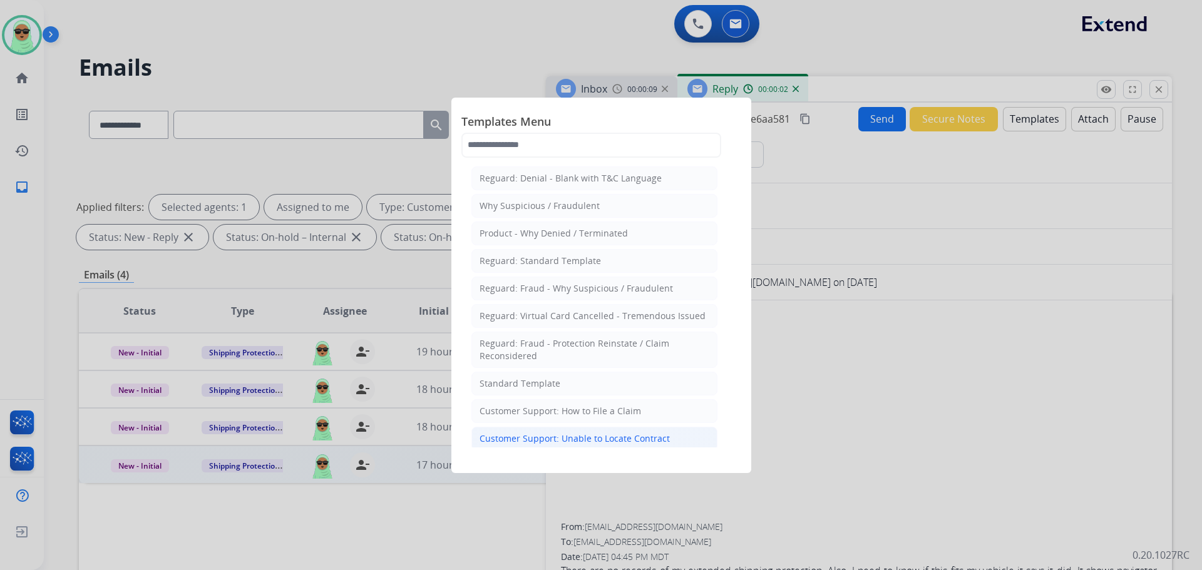
click at [629, 431] on li "Customer Support: Unable to Locate Contract" at bounding box center [594, 439] width 246 height 24
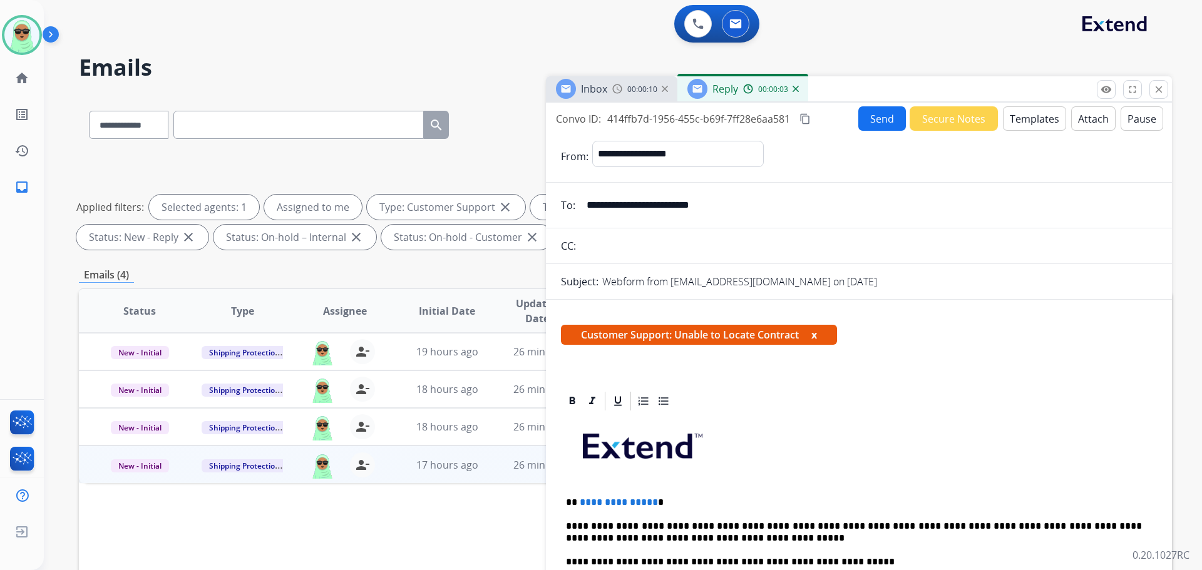
scroll to position [188, 0]
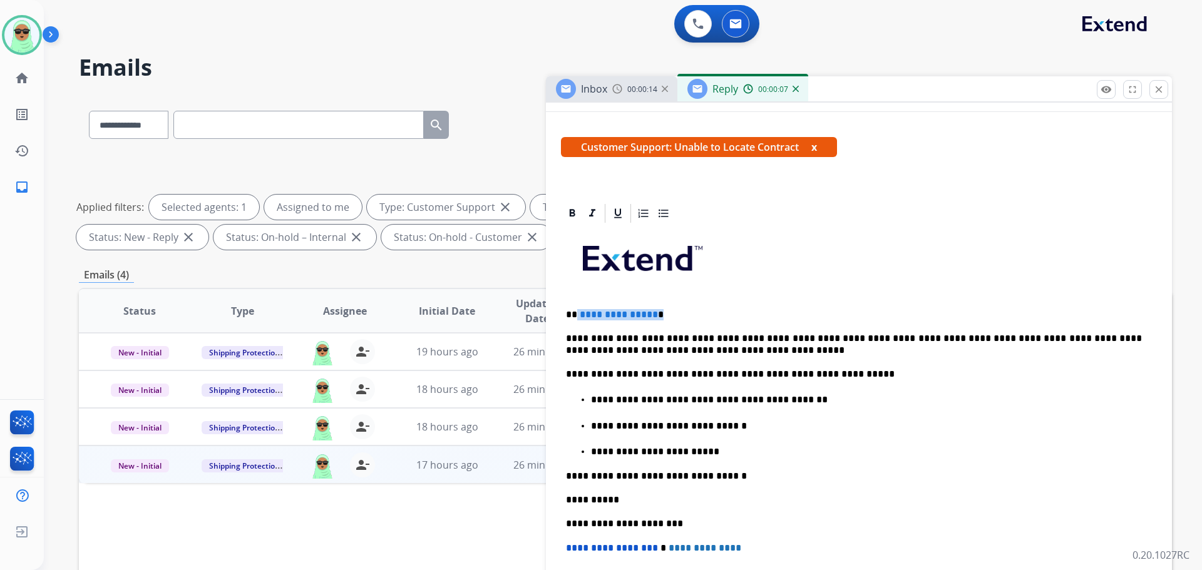
drag, startPoint x: 687, startPoint y: 303, endPoint x: 577, endPoint y: 307, distance: 110.9
click at [577, 307] on div "**********" at bounding box center [859, 467] width 596 height 484
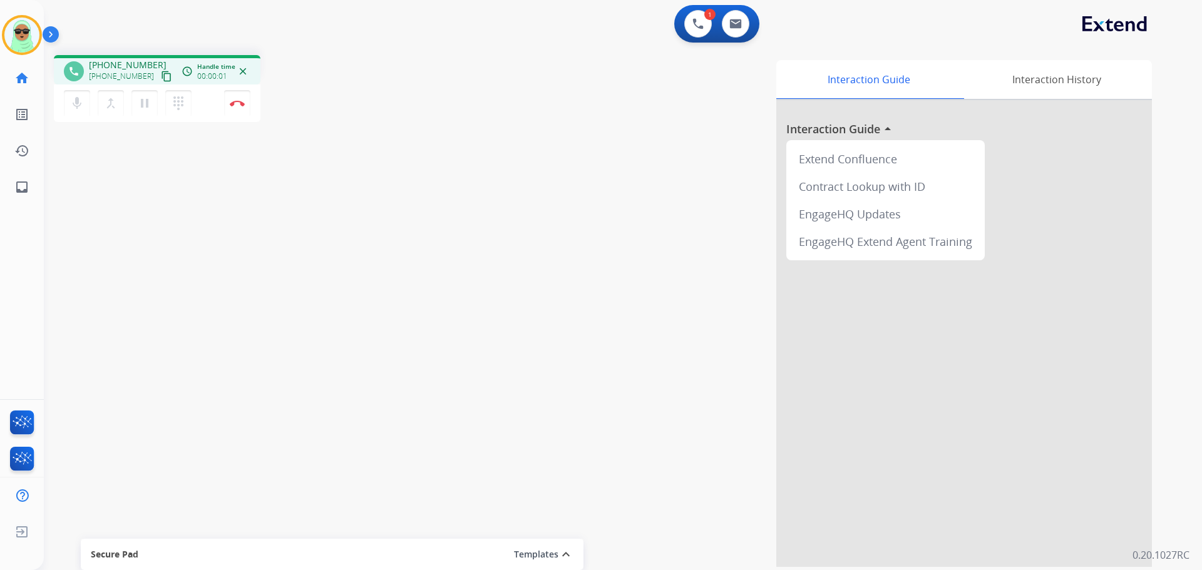
click at [161, 76] on mat-icon "content_copy" at bounding box center [166, 76] width 11 height 11
click at [160, 76] on button "content_copy" at bounding box center [166, 76] width 15 height 15
click at [742, 24] on button at bounding box center [736, 24] width 28 height 28
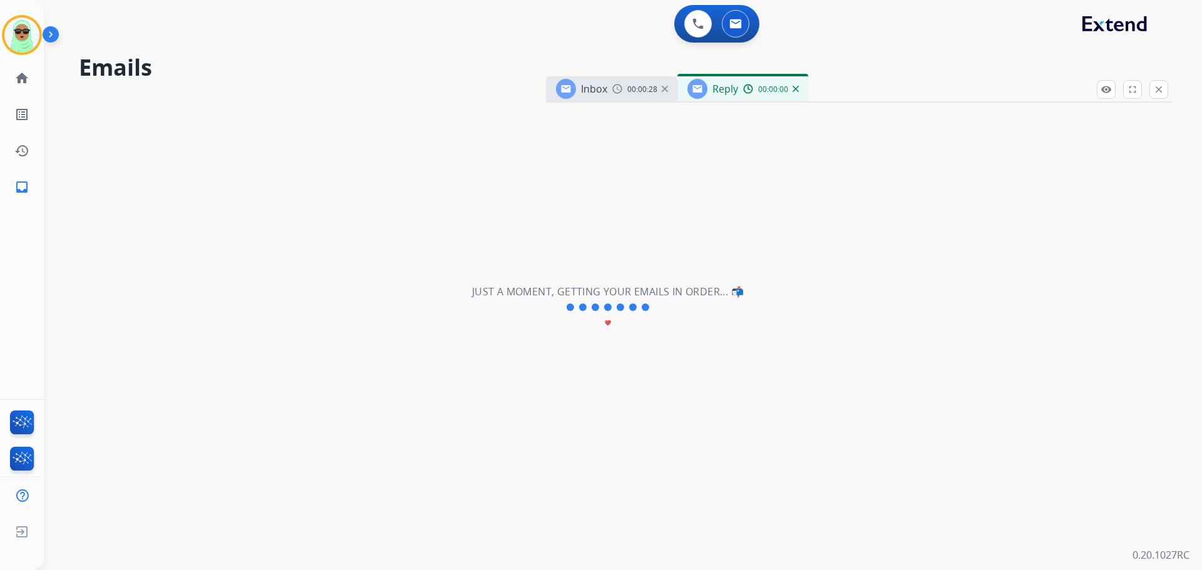
select select "**********"
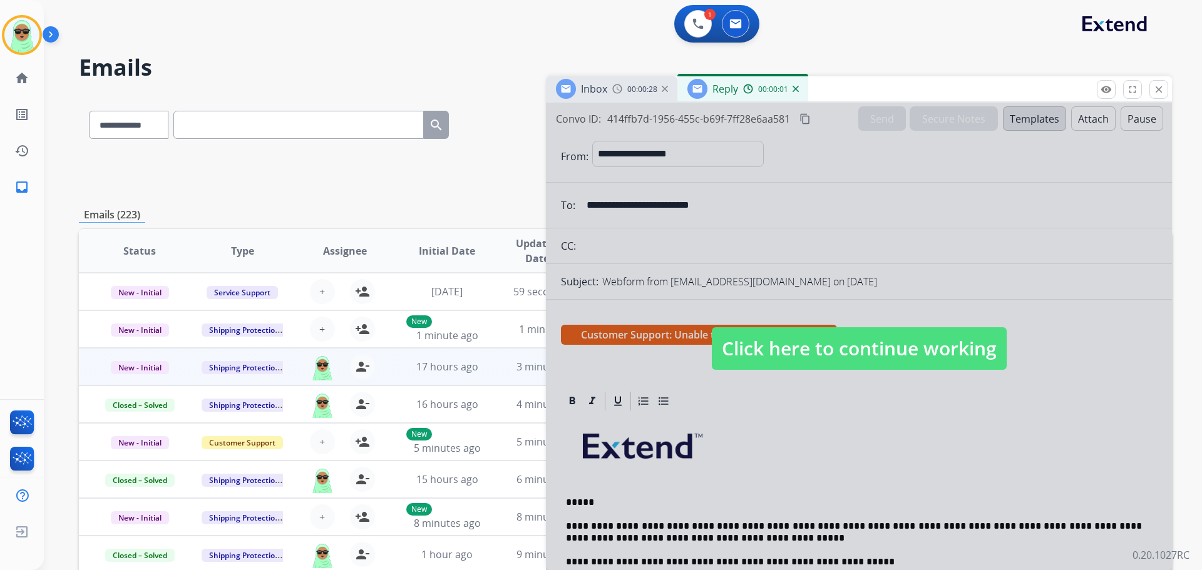
click at [781, 333] on span "Click here to continue working" at bounding box center [859, 348] width 295 height 43
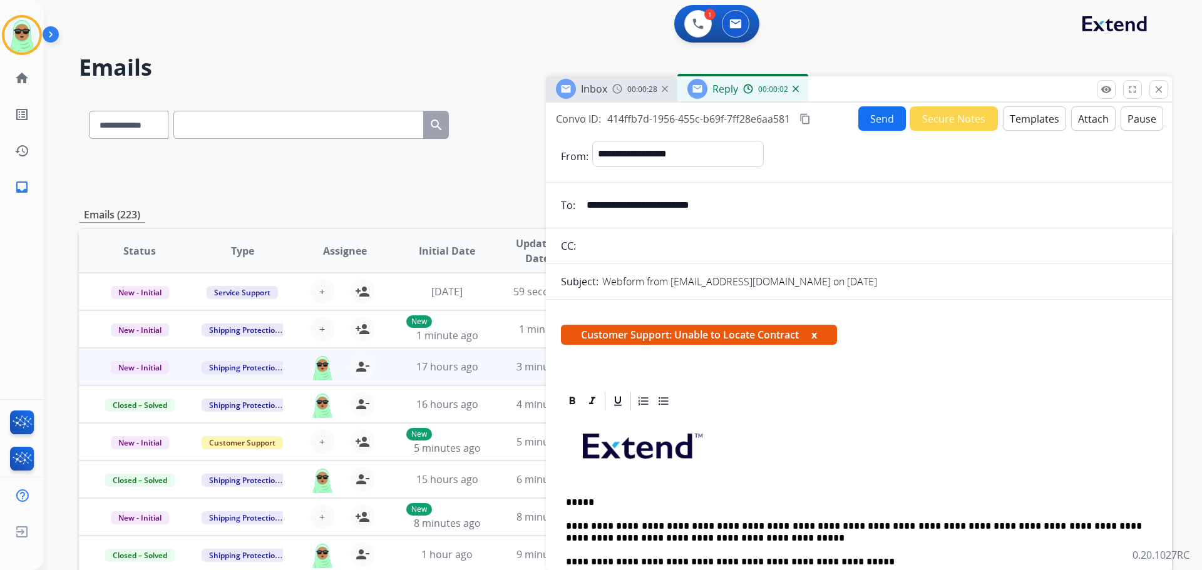
click at [678, 501] on p "*****" at bounding box center [854, 502] width 576 height 11
drag, startPoint x: 625, startPoint y: 207, endPoint x: 575, endPoint y: 207, distance: 50.1
click at [575, 207] on div "**********" at bounding box center [859, 205] width 626 height 25
paste div
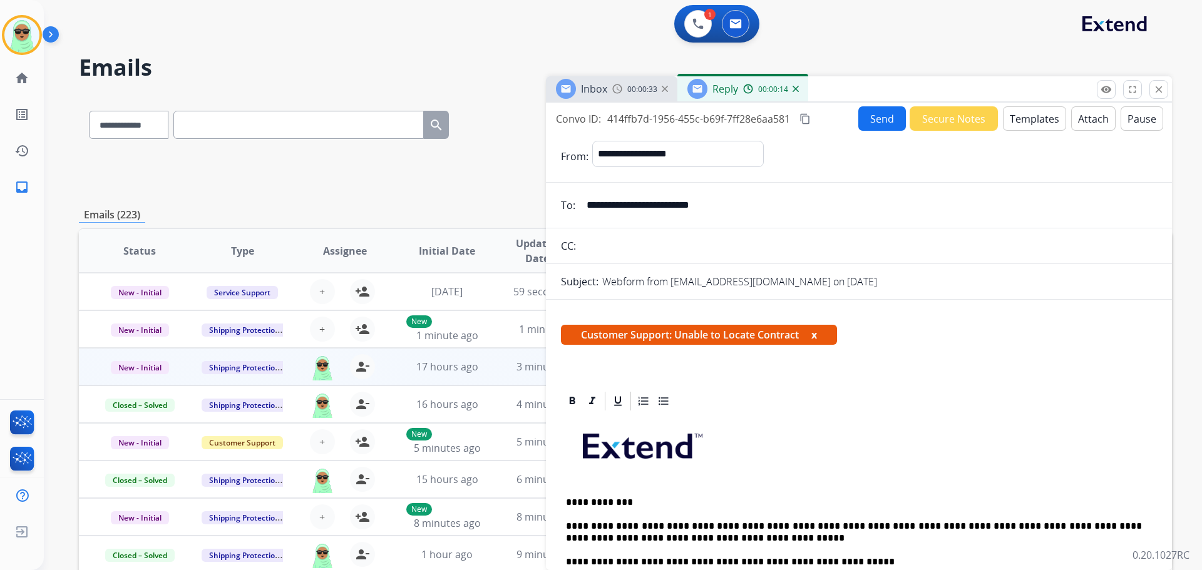
drag, startPoint x: 586, startPoint y: 501, endPoint x: 595, endPoint y: 501, distance: 8.8
click at [586, 501] on p "**********" at bounding box center [854, 502] width 576 height 11
click at [866, 120] on button "Send" at bounding box center [882, 118] width 48 height 24
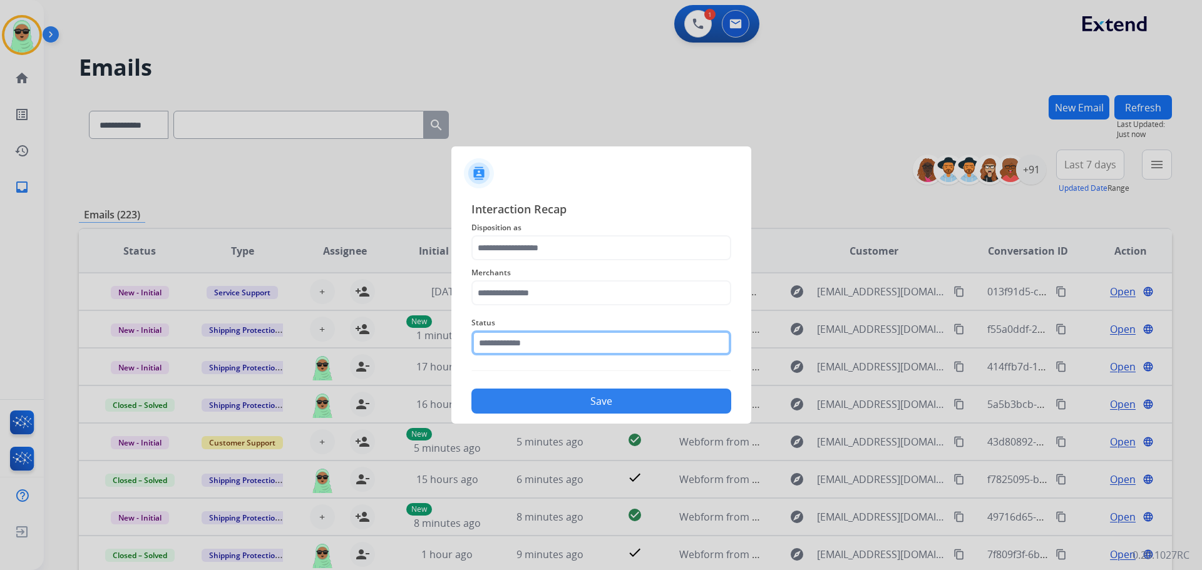
click at [561, 337] on input "text" at bounding box center [601, 343] width 260 height 25
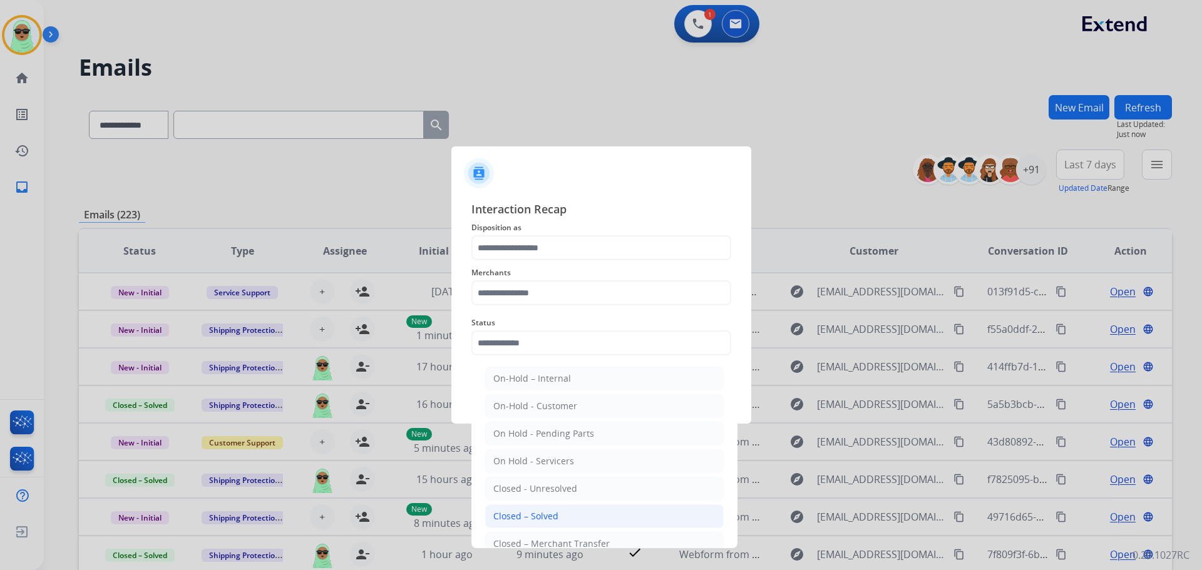
click at [558, 523] on li "Closed – Solved" at bounding box center [604, 517] width 238 height 24
type input "**********"
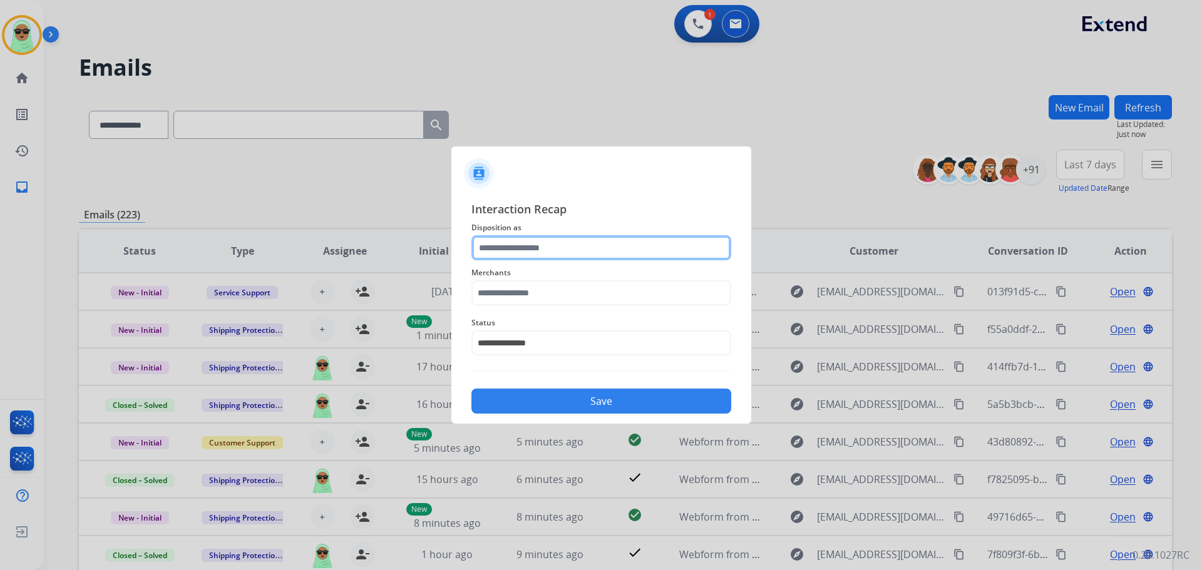
click at [567, 250] on input "text" at bounding box center [601, 247] width 260 height 25
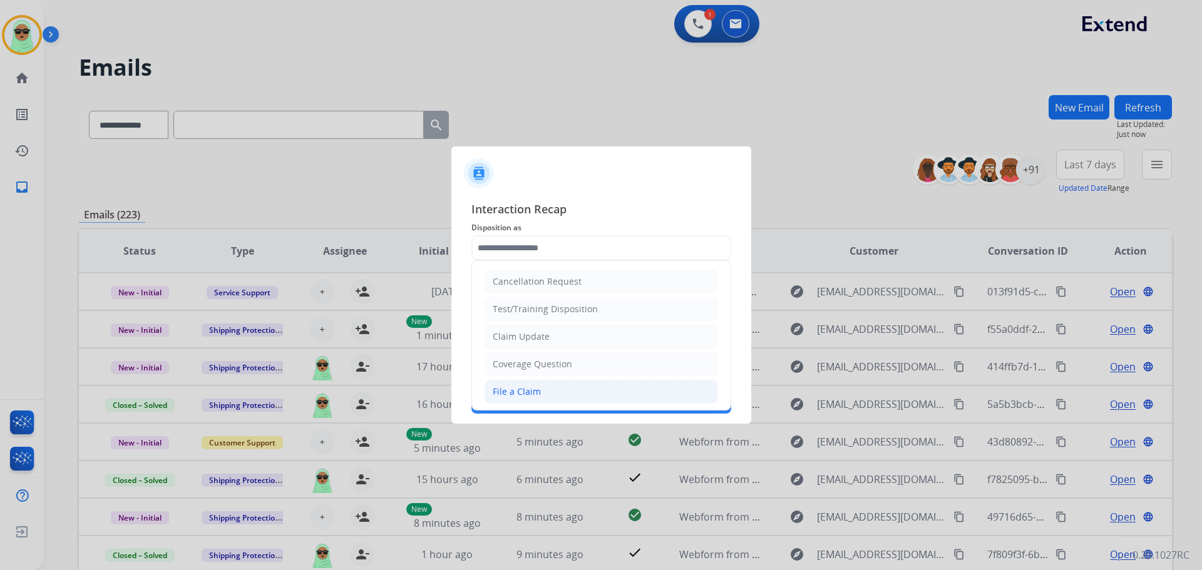
click at [551, 381] on li "File a Claim" at bounding box center [600, 392] width 233 height 24
type input "**********"
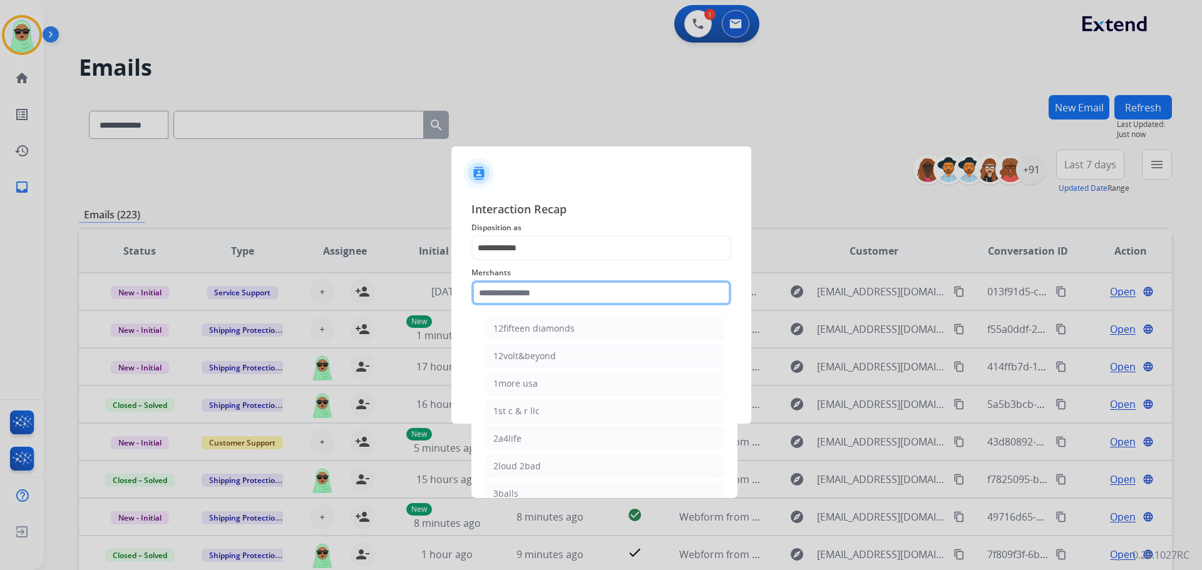
click at [551, 295] on input "text" at bounding box center [601, 292] width 260 height 25
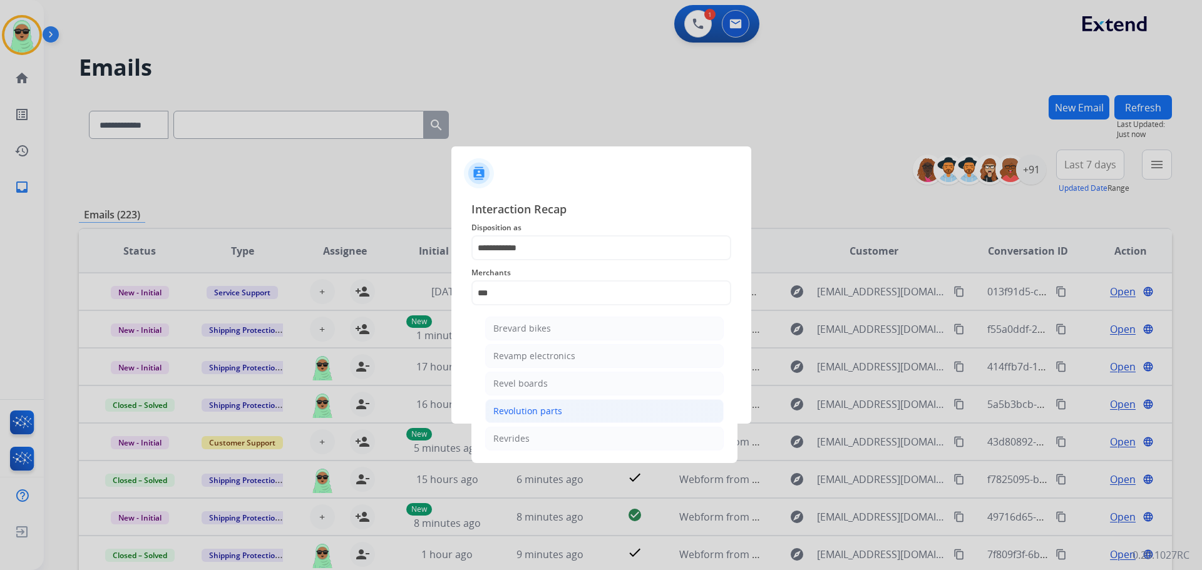
click at [566, 416] on li "Revolution parts" at bounding box center [604, 411] width 238 height 24
type input "**********"
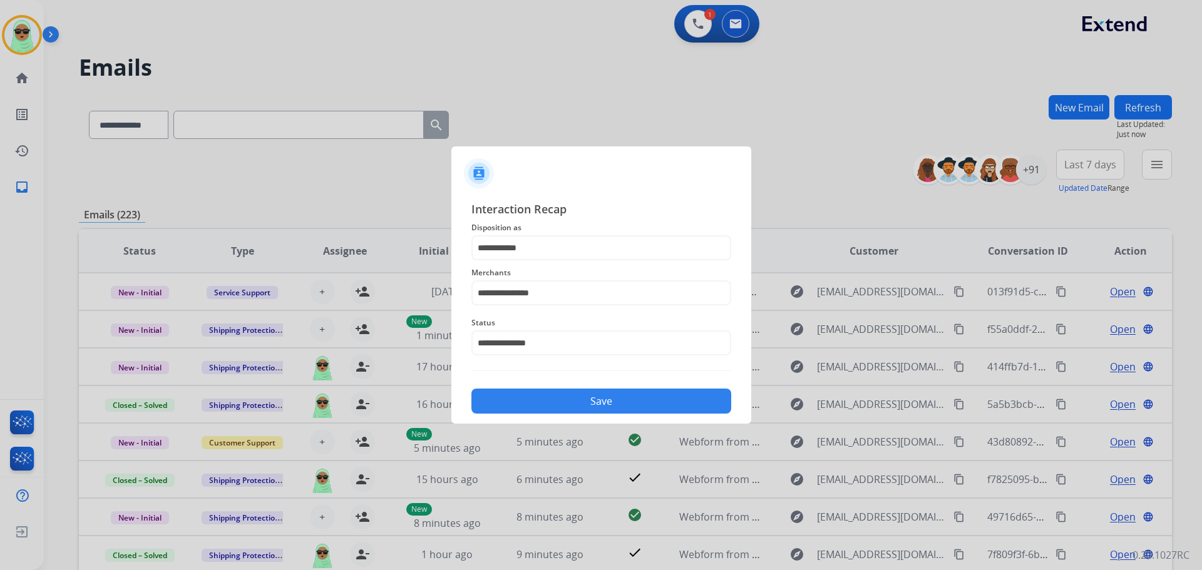
click at [571, 418] on div "**********" at bounding box center [601, 306] width 300 height 233
click at [588, 405] on button "Save" at bounding box center [601, 401] width 260 height 25
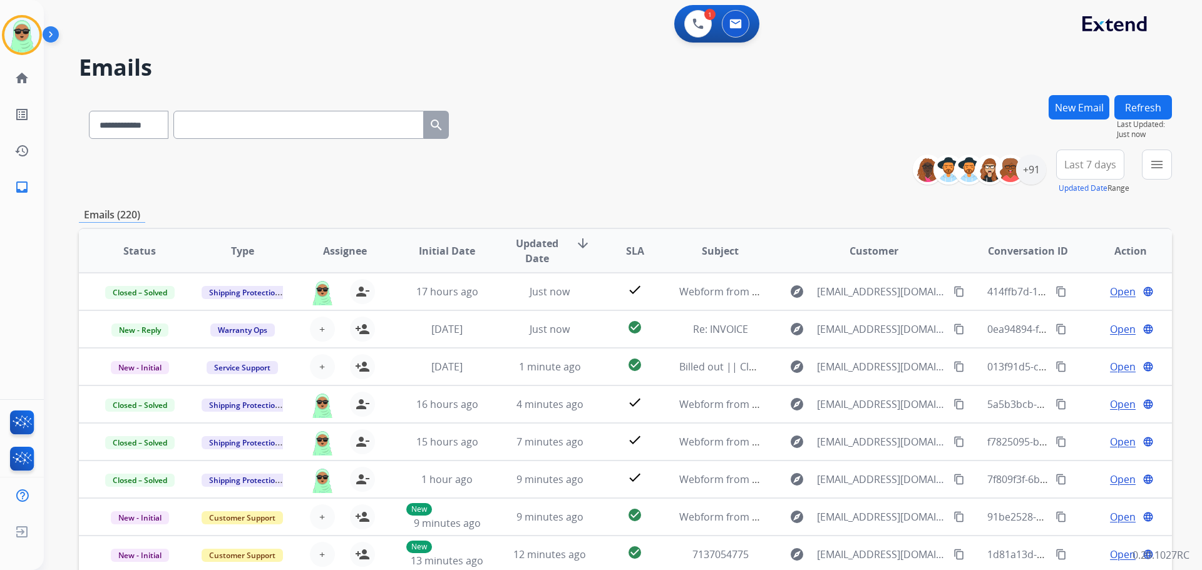
click at [342, 132] on input "text" at bounding box center [298, 125] width 250 height 28
click at [367, 124] on input "text" at bounding box center [298, 125] width 250 height 28
paste input "**********"
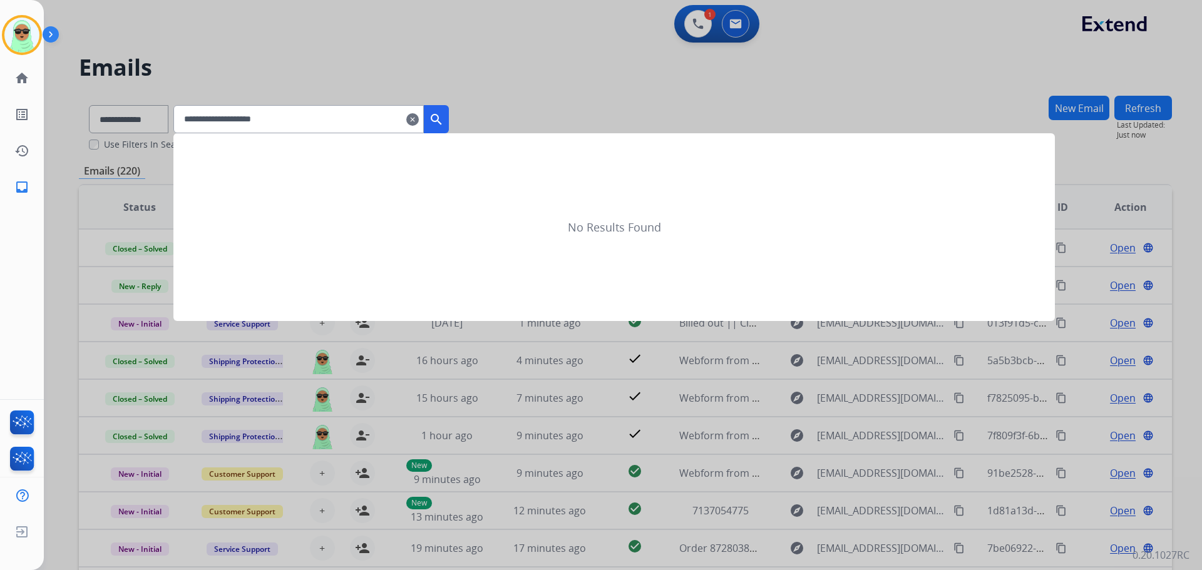
type input "**********"
click at [449, 121] on button "search" at bounding box center [436, 119] width 25 height 28
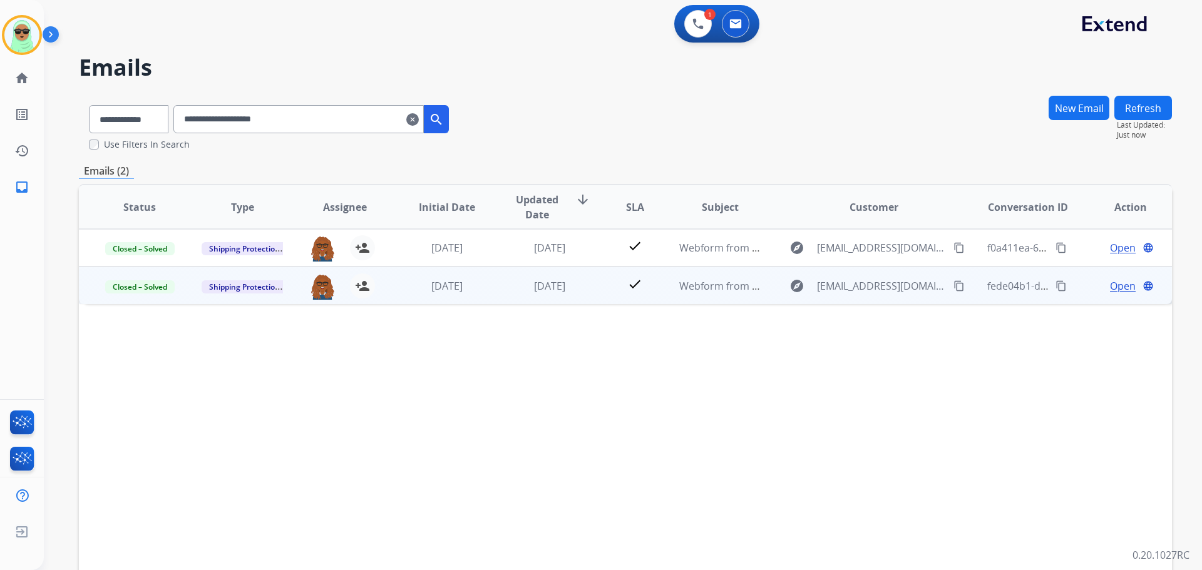
click at [1115, 284] on span "Open" at bounding box center [1123, 286] width 26 height 15
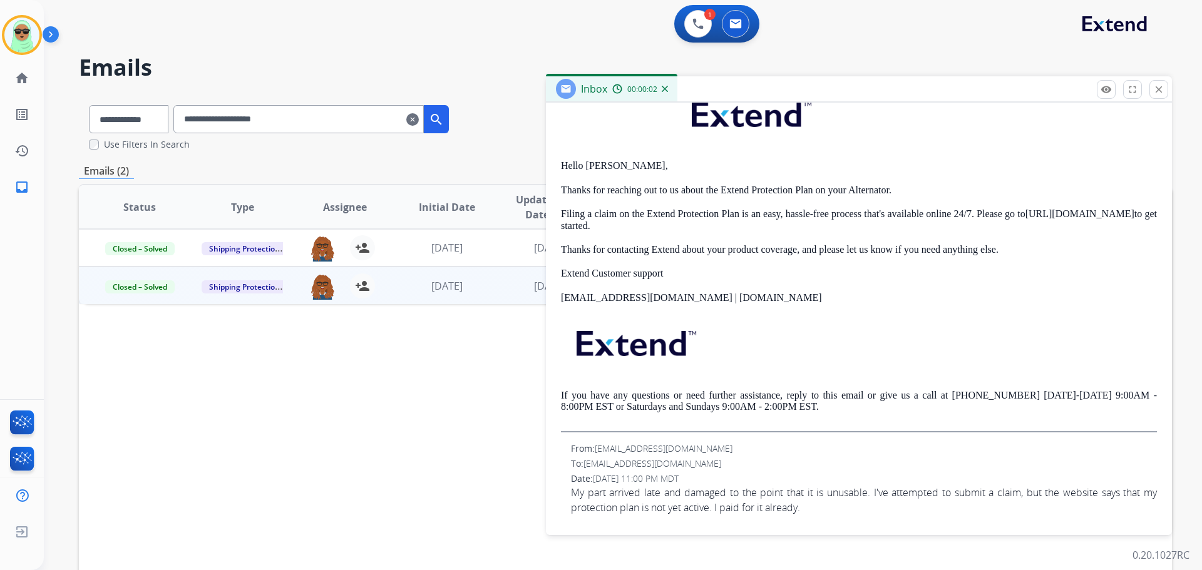
scroll to position [98, 0]
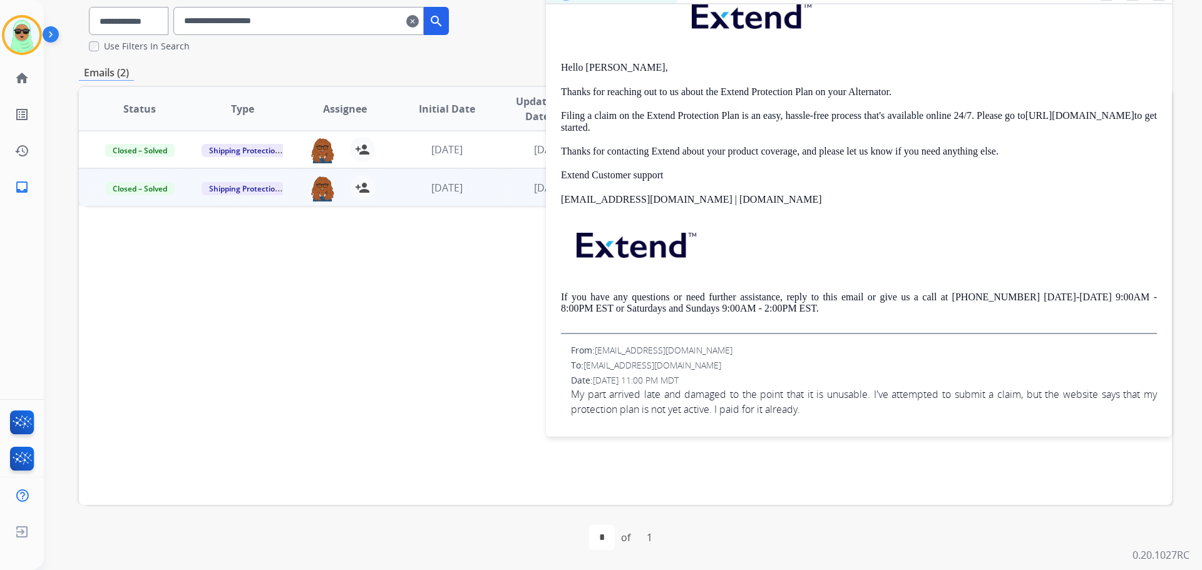
click at [799, 348] on div "From: orrinwhaley@yahoo.com" at bounding box center [864, 350] width 586 height 13
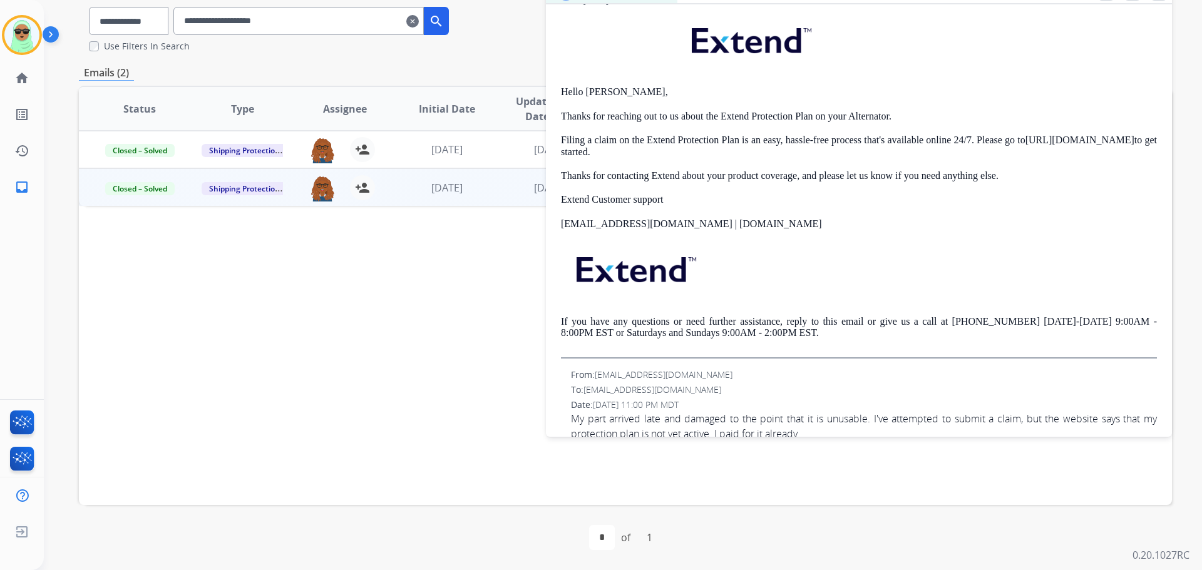
scroll to position [250, 0]
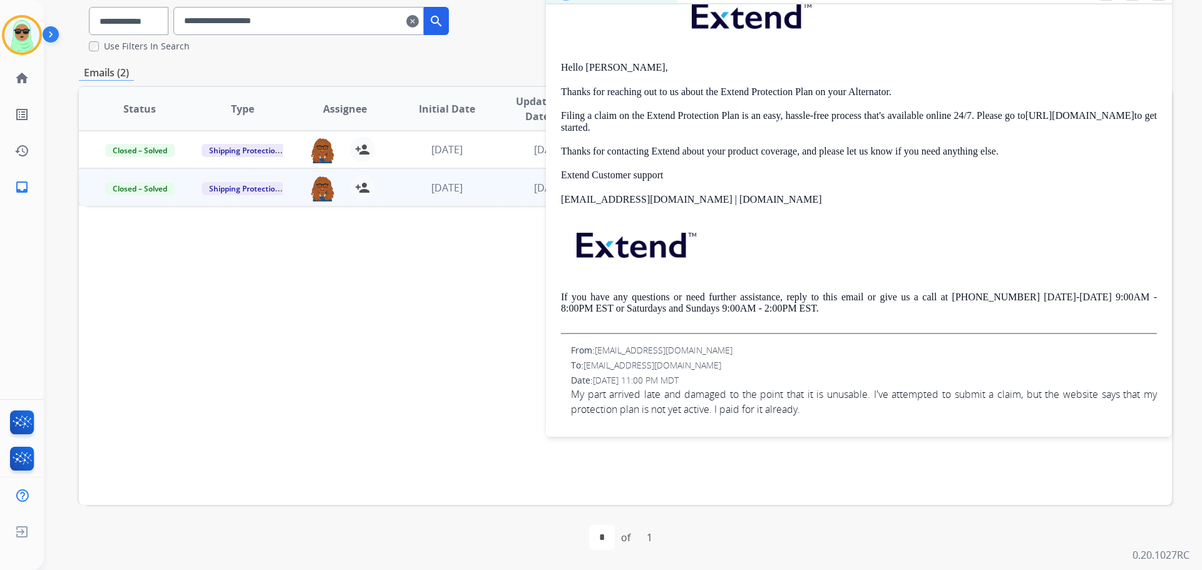
click at [426, 329] on div "Status Type Assignee Initial Date Updated Date arrow_downward SLA Subject Custo…" at bounding box center [625, 295] width 1093 height 419
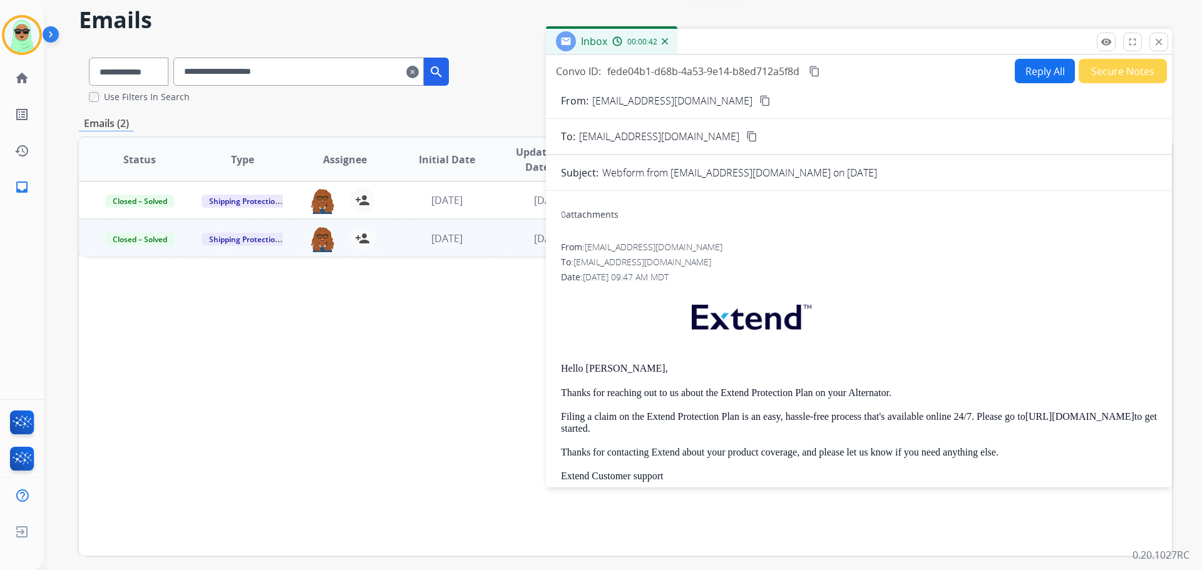
scroll to position [0, 0]
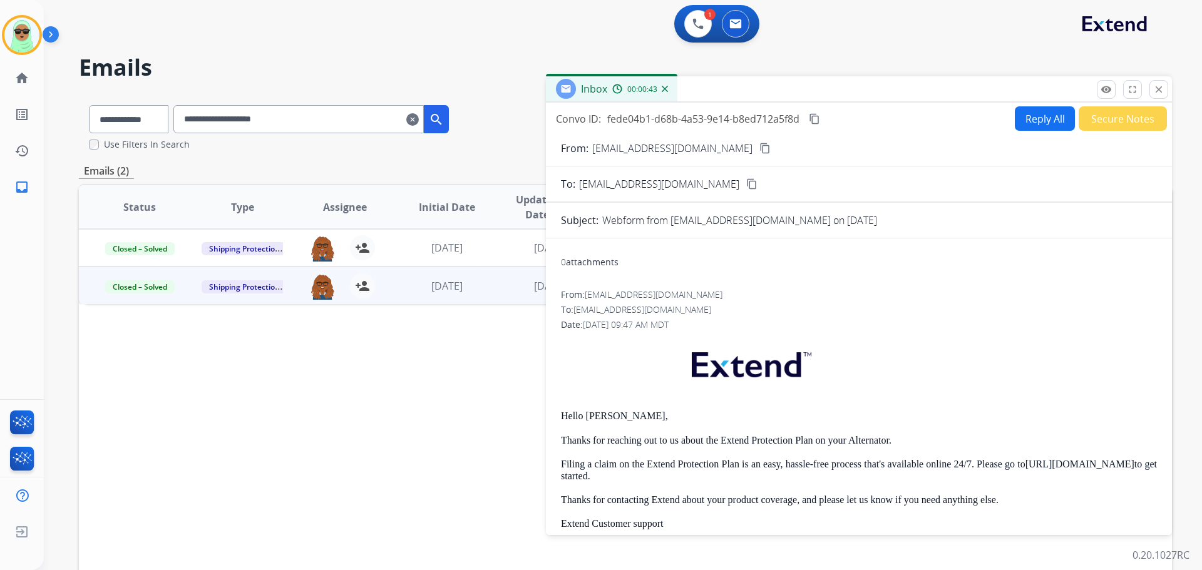
click at [1167, 100] on div "Inbox 00:00:43" at bounding box center [859, 89] width 626 height 26
click at [1167, 93] on button "close Close" at bounding box center [1158, 89] width 19 height 19
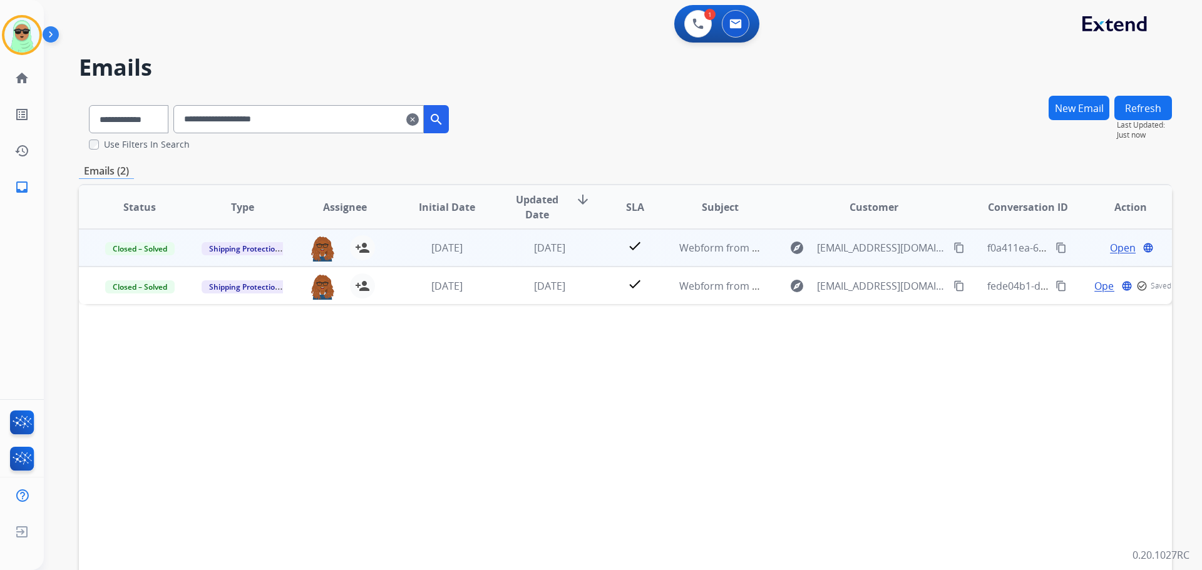
click at [659, 243] on td "Webform from orrinwhaley@yahoo.com on 08/02/2025" at bounding box center [710, 248] width 103 height 38
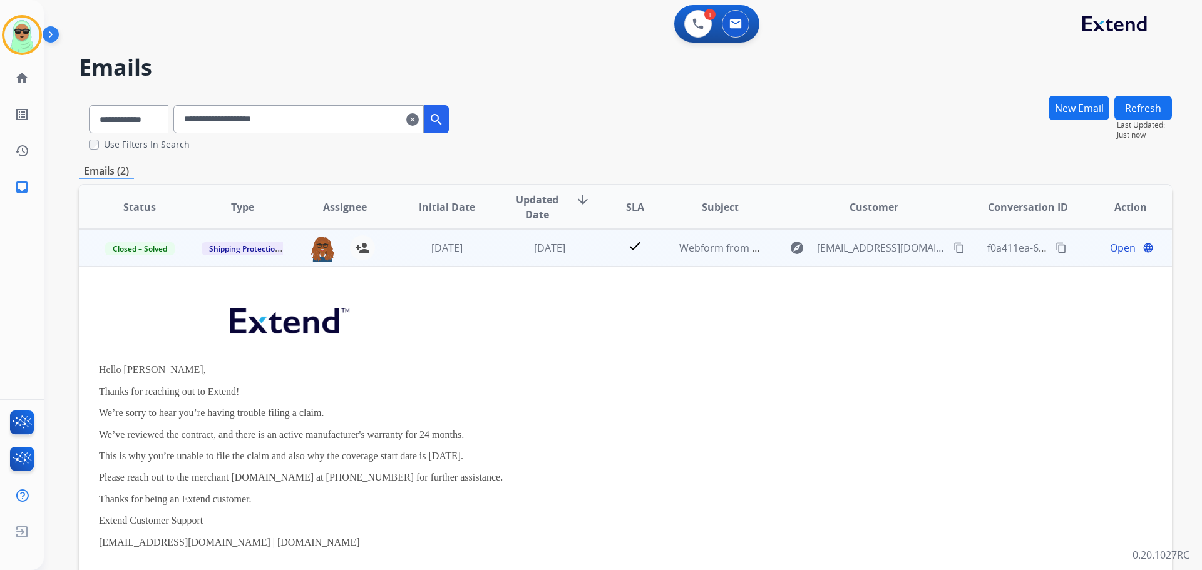
click at [1110, 244] on span "Open" at bounding box center [1123, 247] width 26 height 15
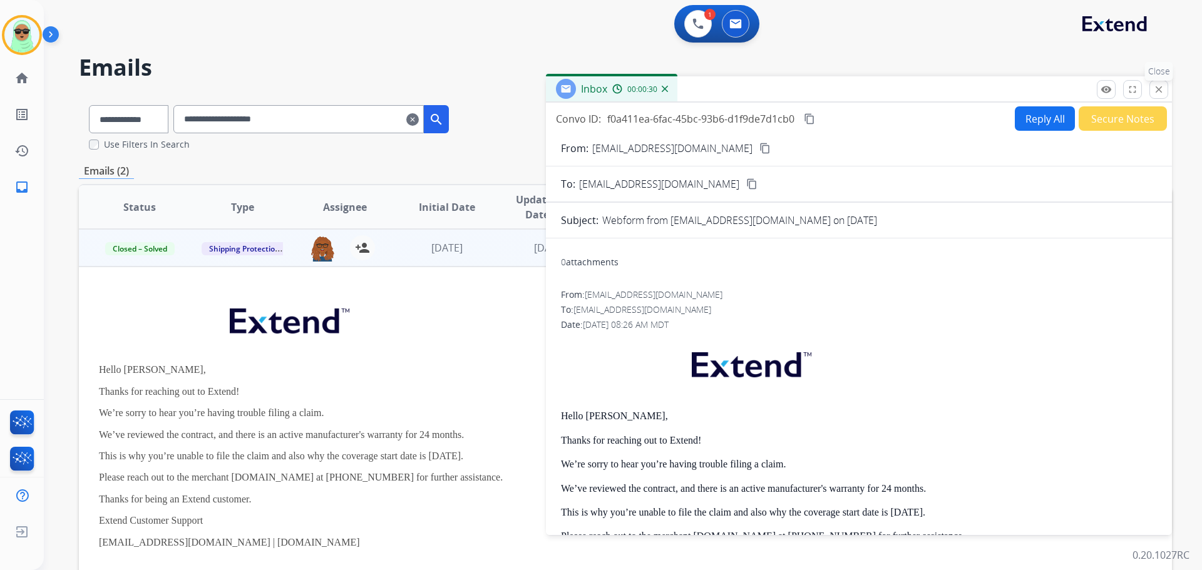
click at [1163, 88] on mat-icon "close" at bounding box center [1158, 89] width 11 height 11
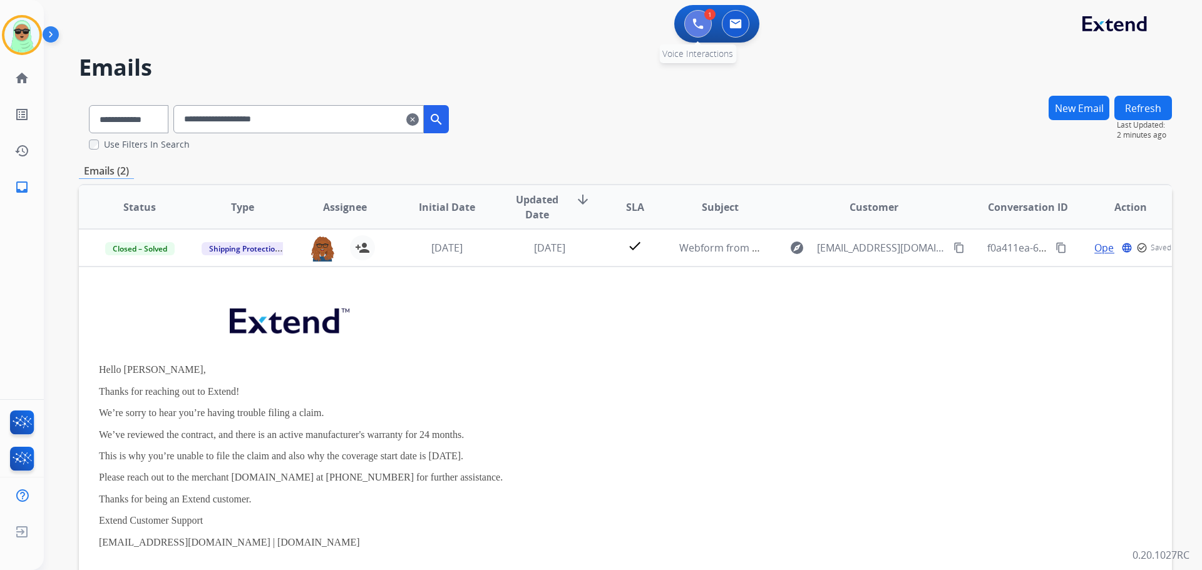
click at [699, 31] on button at bounding box center [698, 24] width 28 height 28
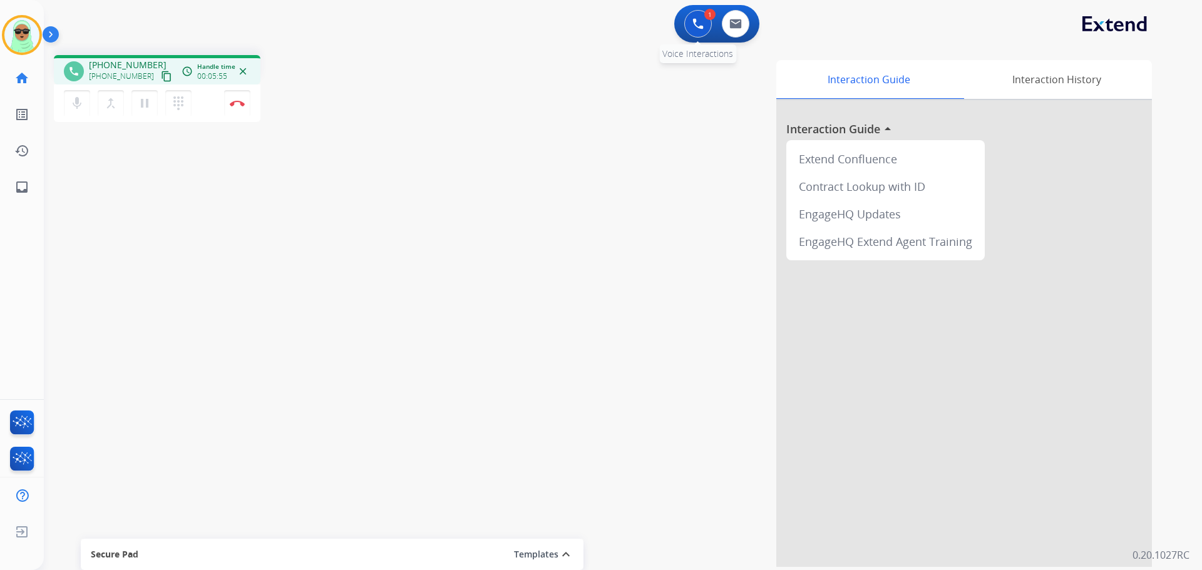
click at [708, 22] on button at bounding box center [698, 24] width 28 height 28
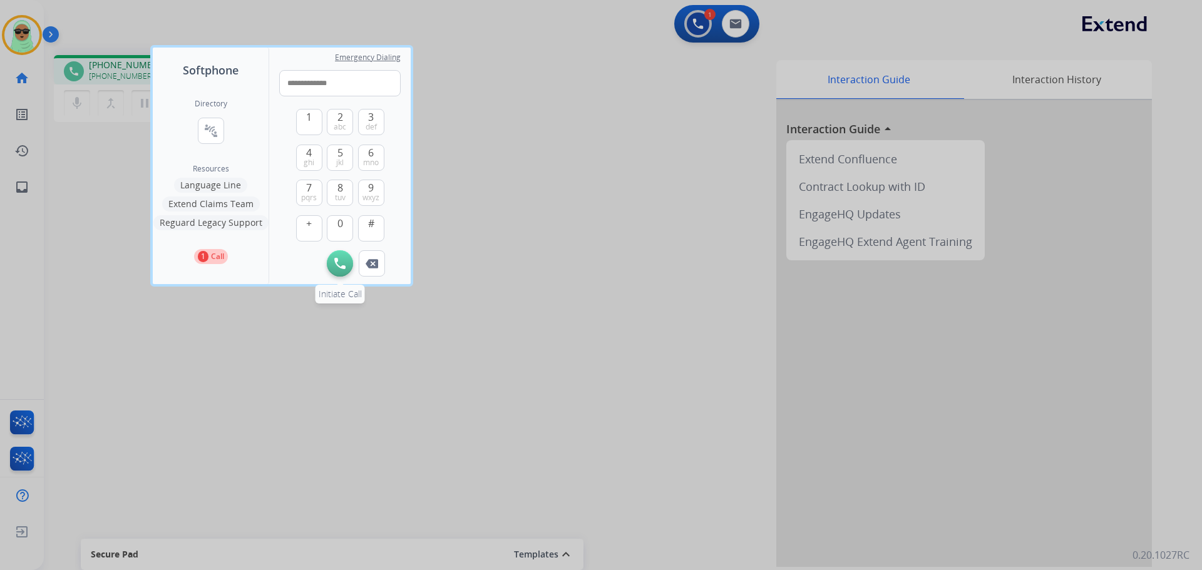
type input "**********"
click at [342, 262] on img at bounding box center [339, 263] width 11 height 11
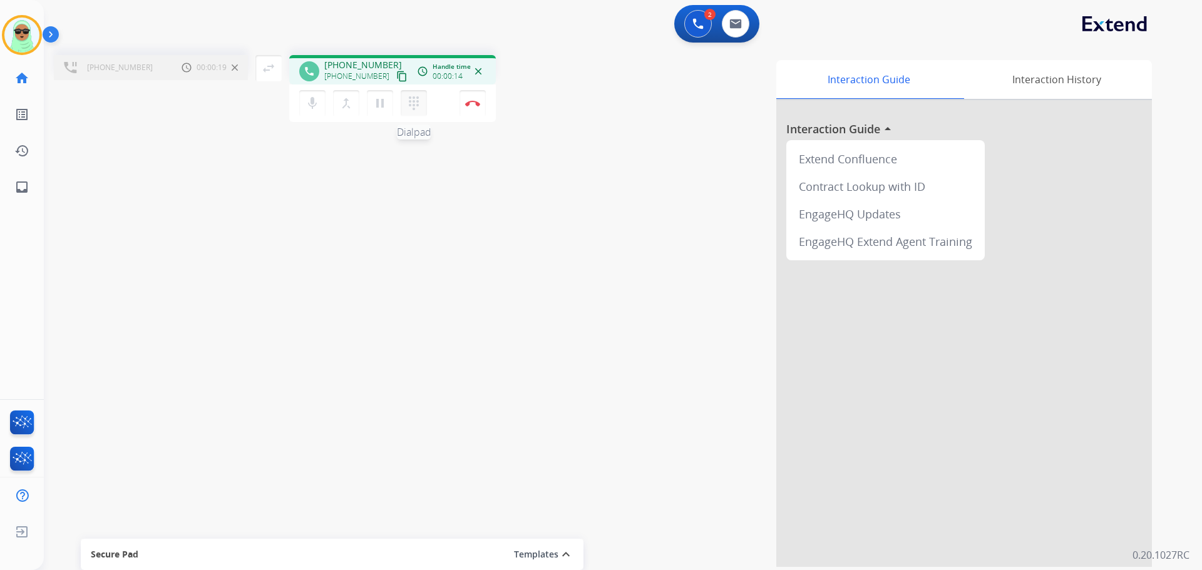
click at [404, 101] on button "dialpad Dialpad" at bounding box center [414, 103] width 26 height 26
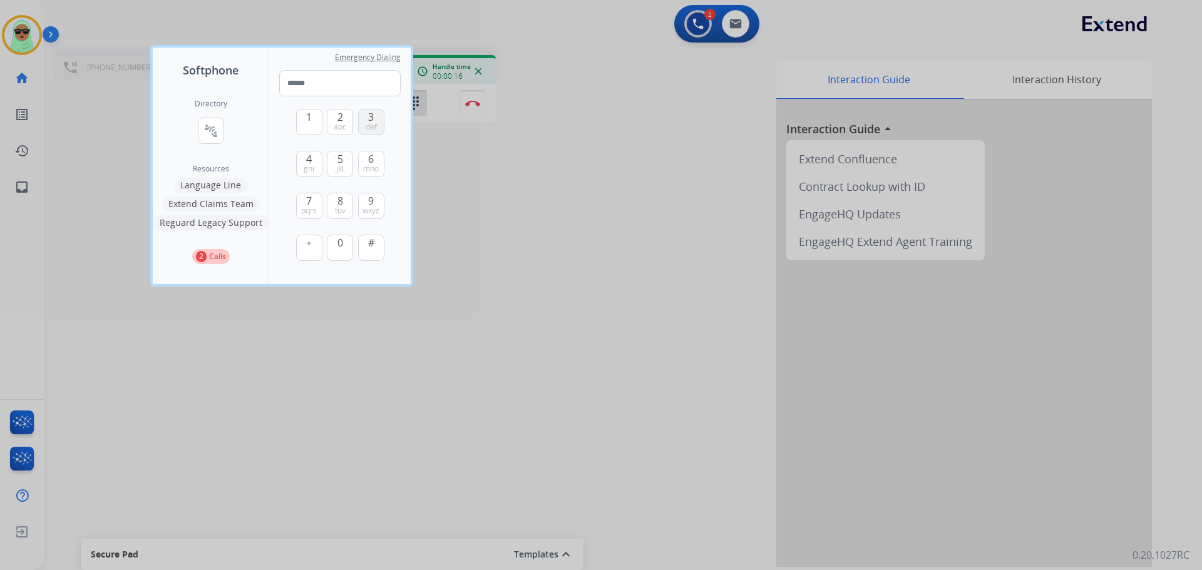
click at [370, 125] on span "def" at bounding box center [371, 127] width 11 height 10
type input "*"
click at [524, 382] on div at bounding box center [601, 285] width 1202 height 570
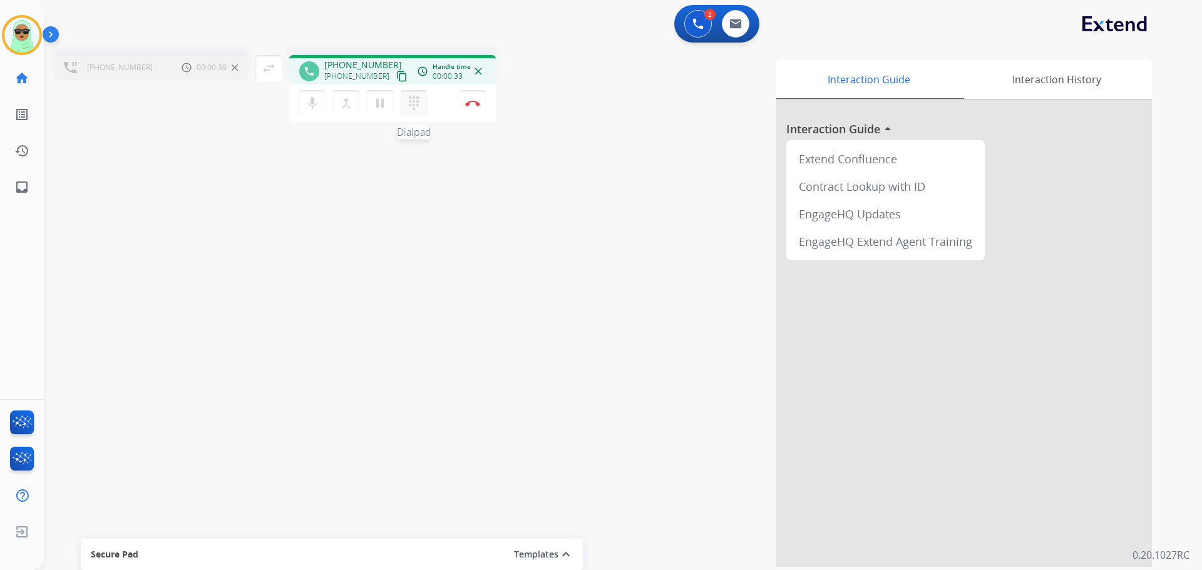
click at [413, 105] on mat-icon "dialpad" at bounding box center [413, 103] width 15 height 15
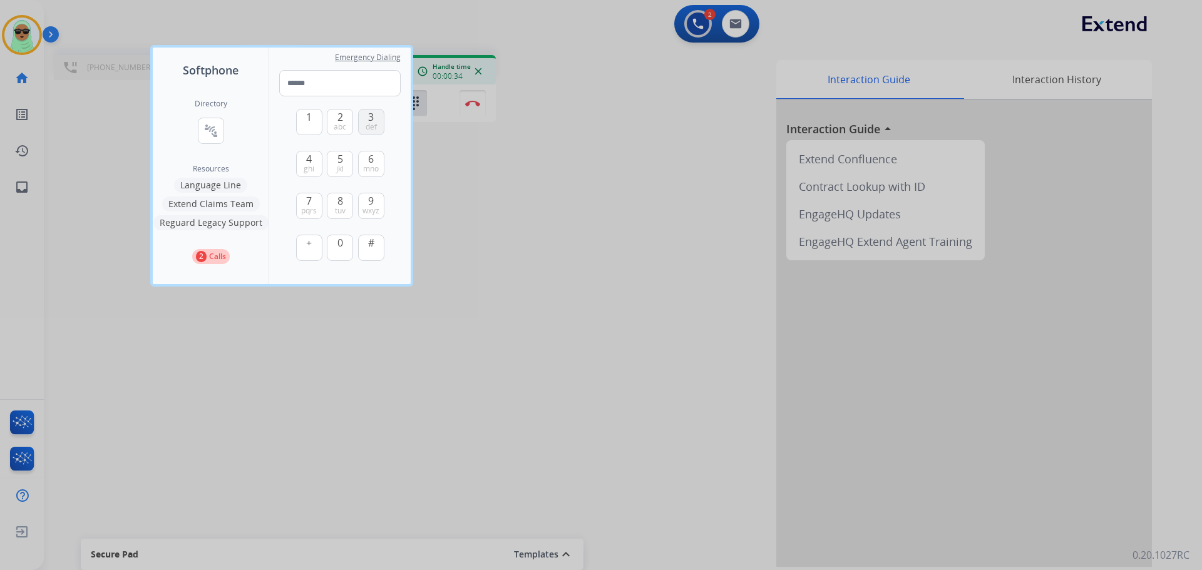
click at [369, 116] on span "3" at bounding box center [371, 117] width 6 height 15
type input "*"
click at [677, 271] on div at bounding box center [601, 285] width 1202 height 570
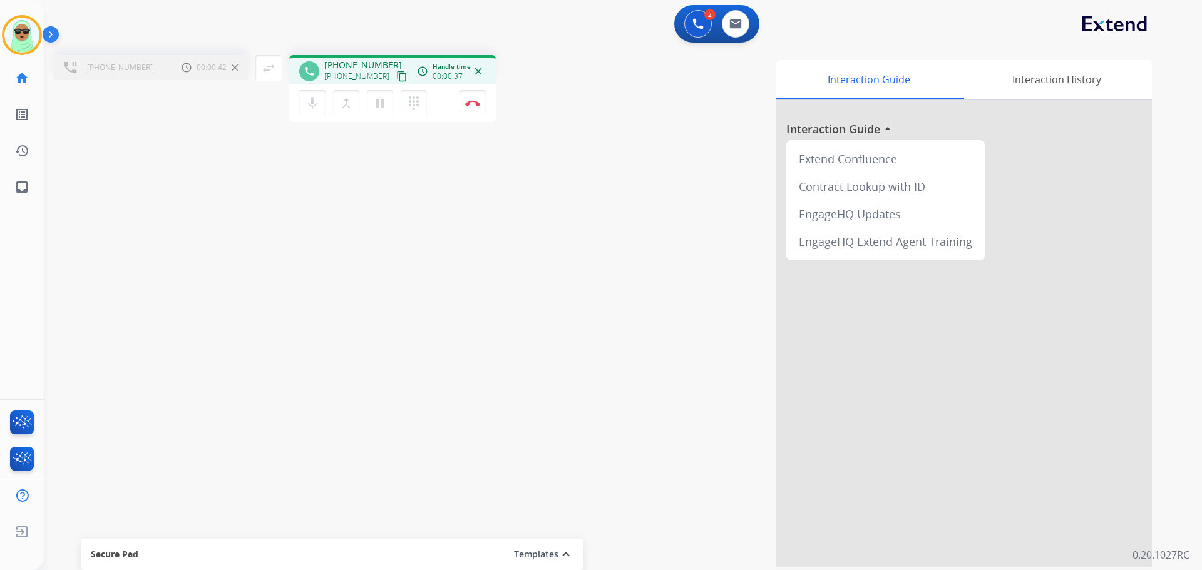
click at [476, 116] on div "mic Mute merge_type Bridge pause Hold dialpad Dialpad Disconnect" at bounding box center [392, 104] width 207 height 38
click at [478, 109] on button "Disconnect" at bounding box center [472, 103] width 26 height 26
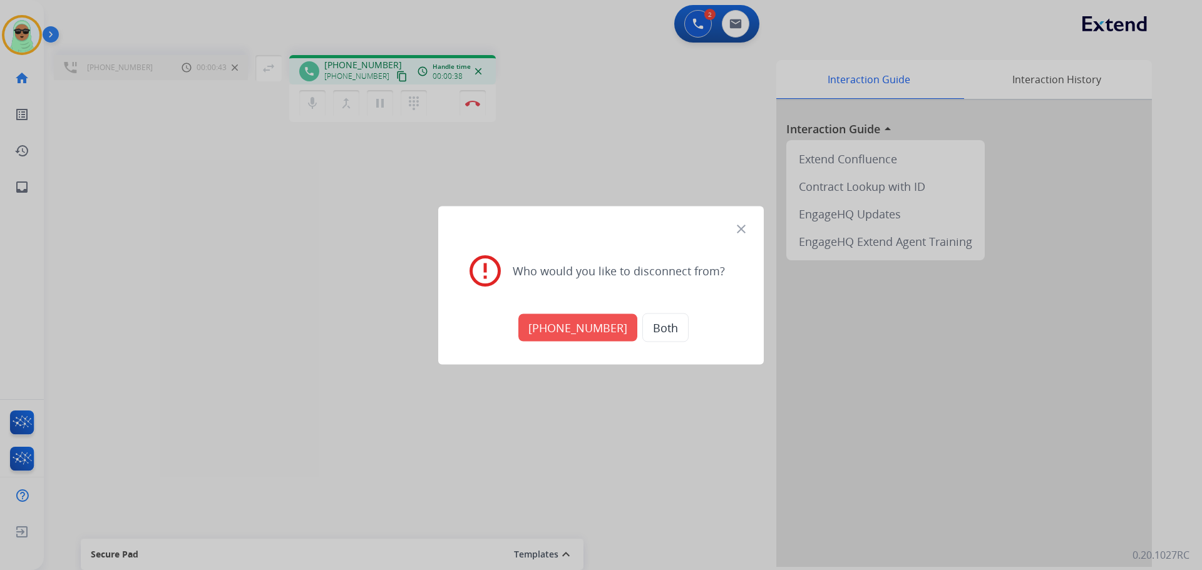
click at [578, 304] on div "error_outline Who would you like to disconnect from?" at bounding box center [600, 270] width 295 height 69
click at [574, 319] on button "+18665290412" at bounding box center [577, 328] width 119 height 28
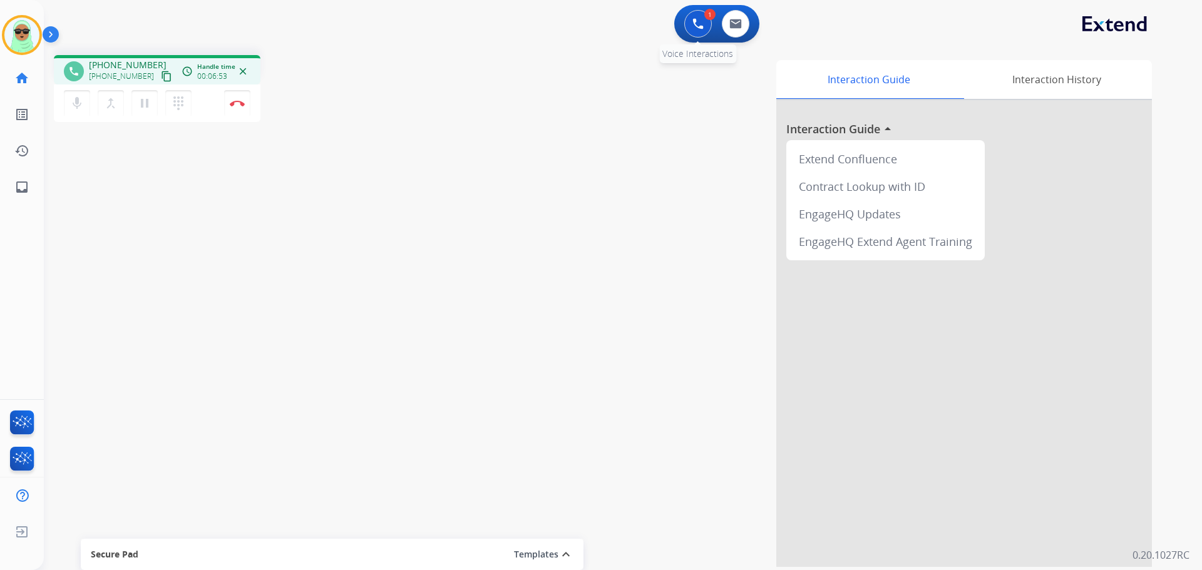
drag, startPoint x: 691, startPoint y: 24, endPoint x: 601, endPoint y: 44, distance: 92.2
click at [690, 25] on button at bounding box center [698, 24] width 28 height 28
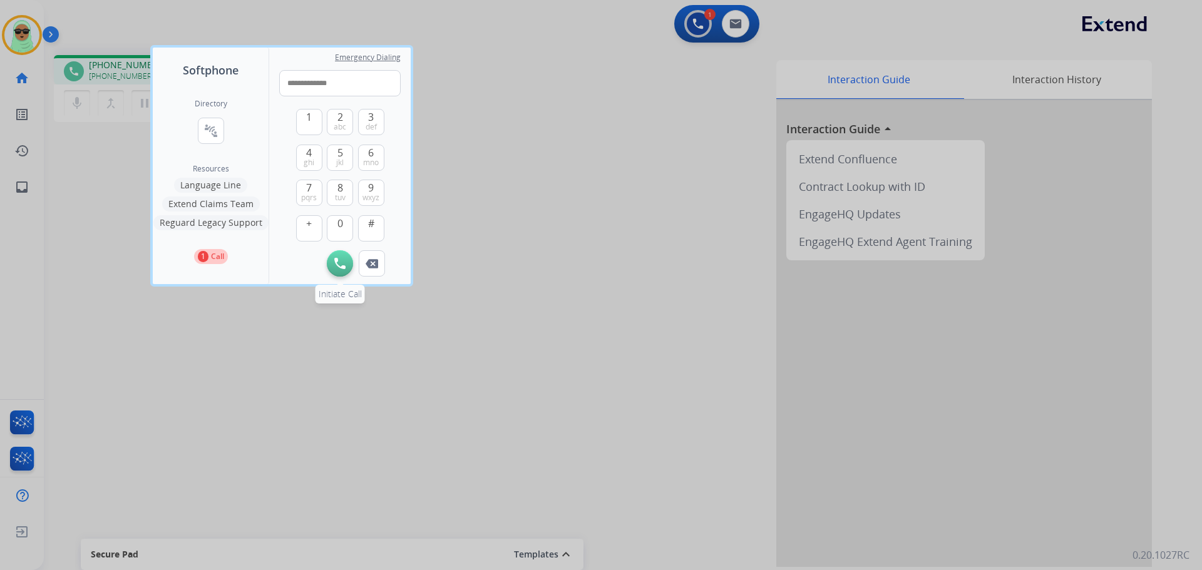
type input "**********"
click at [337, 257] on button "Initiate Call" at bounding box center [340, 263] width 26 height 26
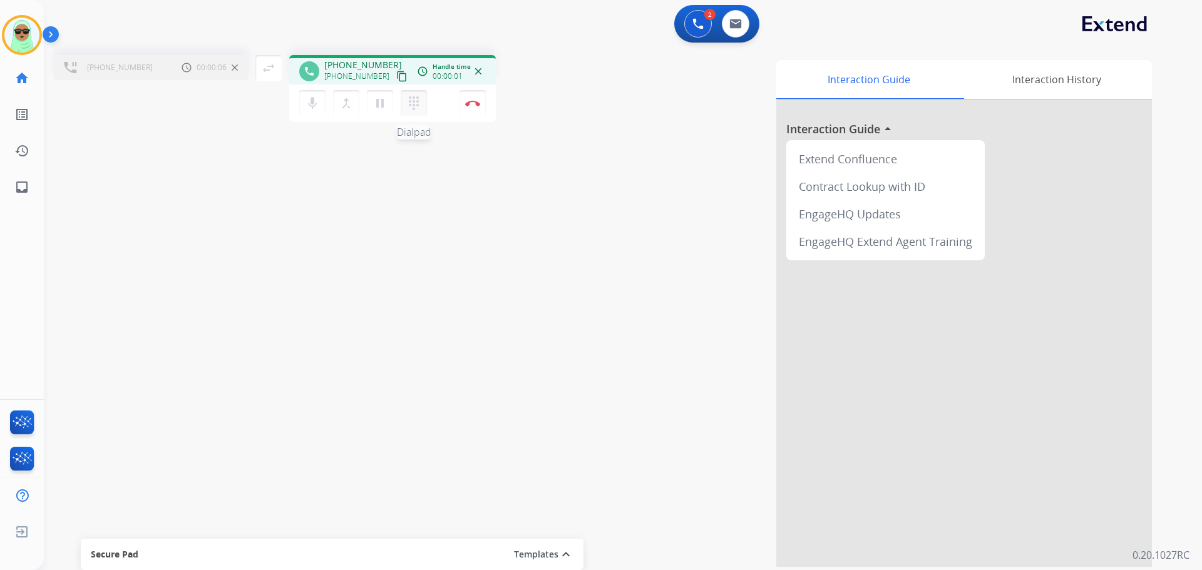
click at [402, 93] on button "dialpad Dialpad" at bounding box center [414, 103] width 26 height 26
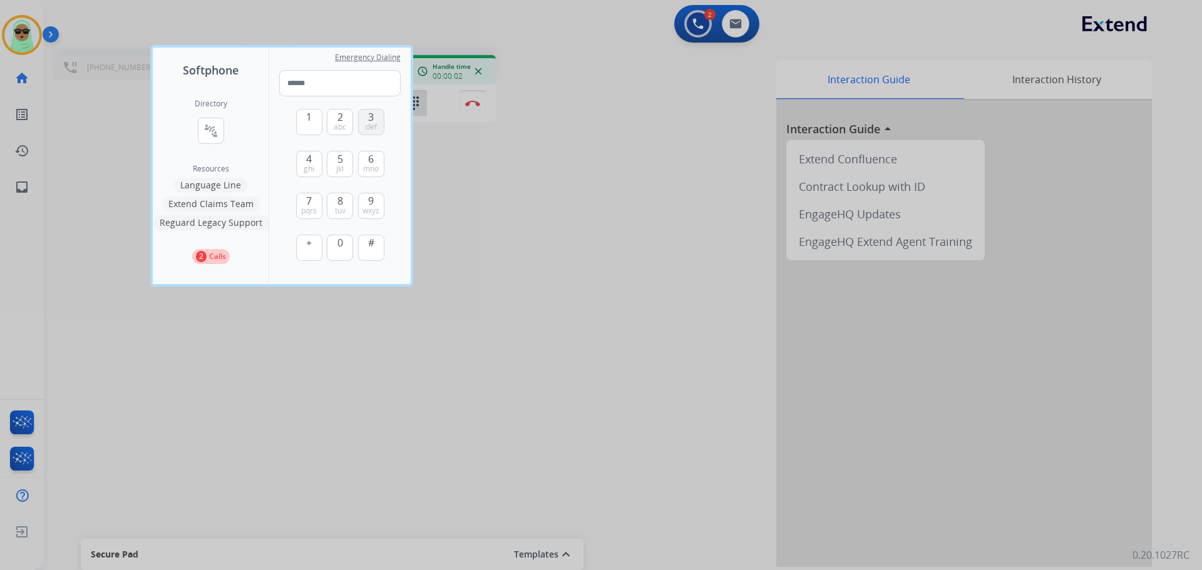
click at [366, 122] on span "def" at bounding box center [371, 127] width 11 height 10
click at [314, 126] on button "1" at bounding box center [309, 122] width 26 height 26
click at [313, 123] on button "1" at bounding box center [309, 122] width 26 height 26
type input "***"
click at [657, 153] on div at bounding box center [601, 285] width 1202 height 570
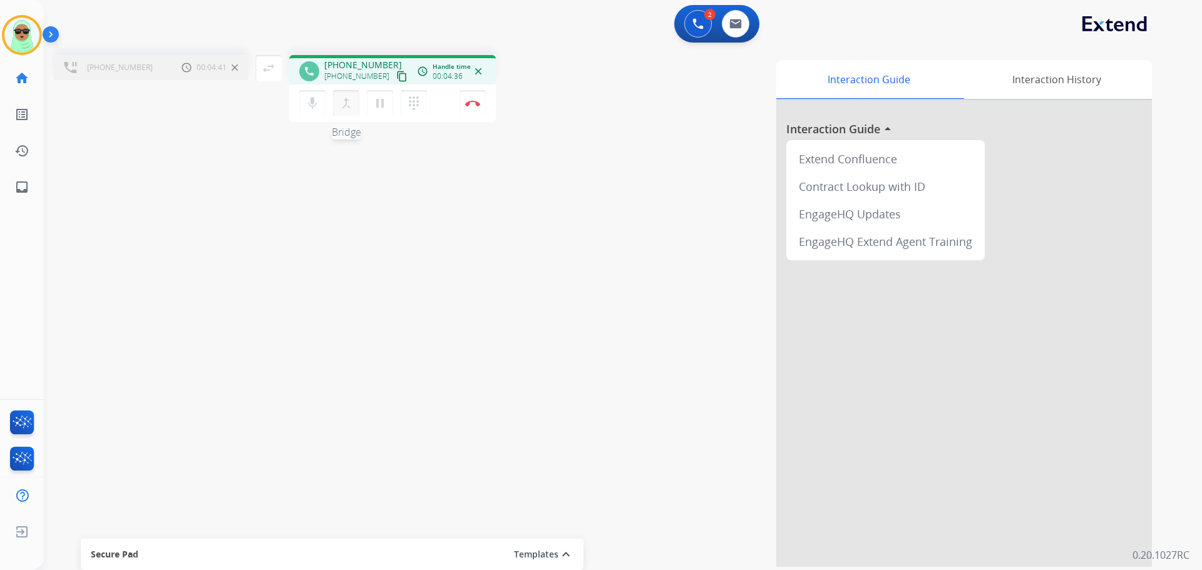
click at [349, 111] on button "merge_type Bridge" at bounding box center [346, 103] width 26 height 26
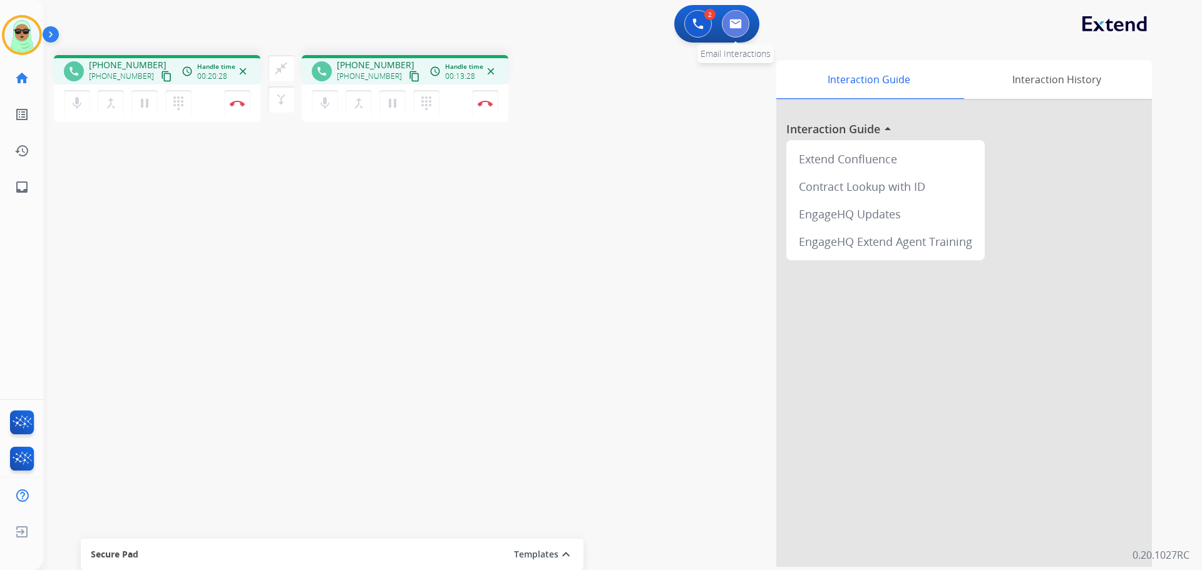
click at [736, 27] on img at bounding box center [735, 24] width 13 height 10
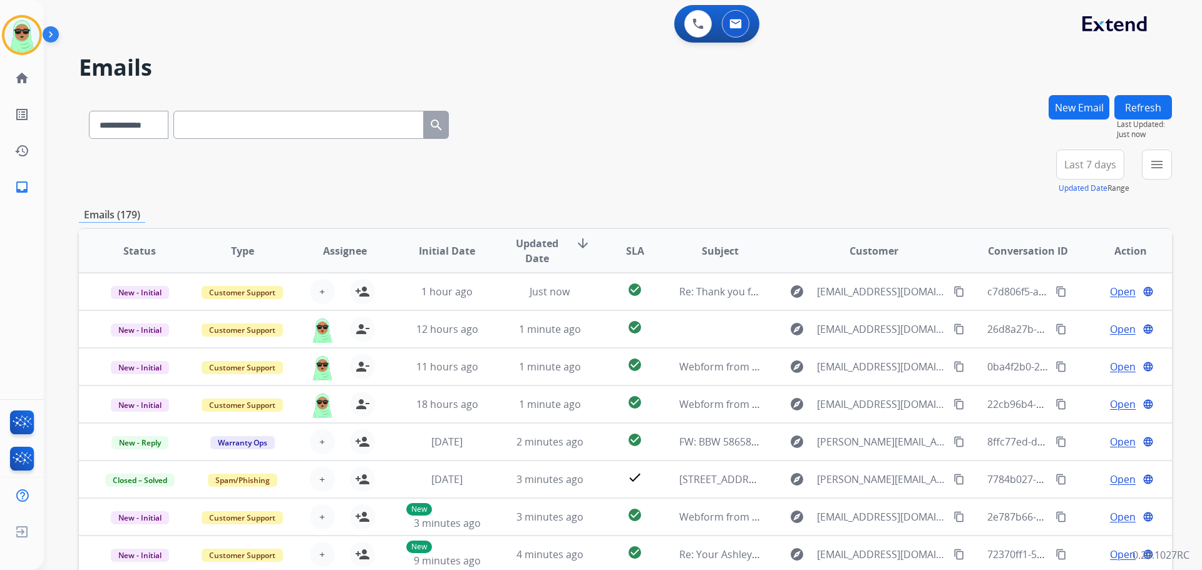
paste input "**********"
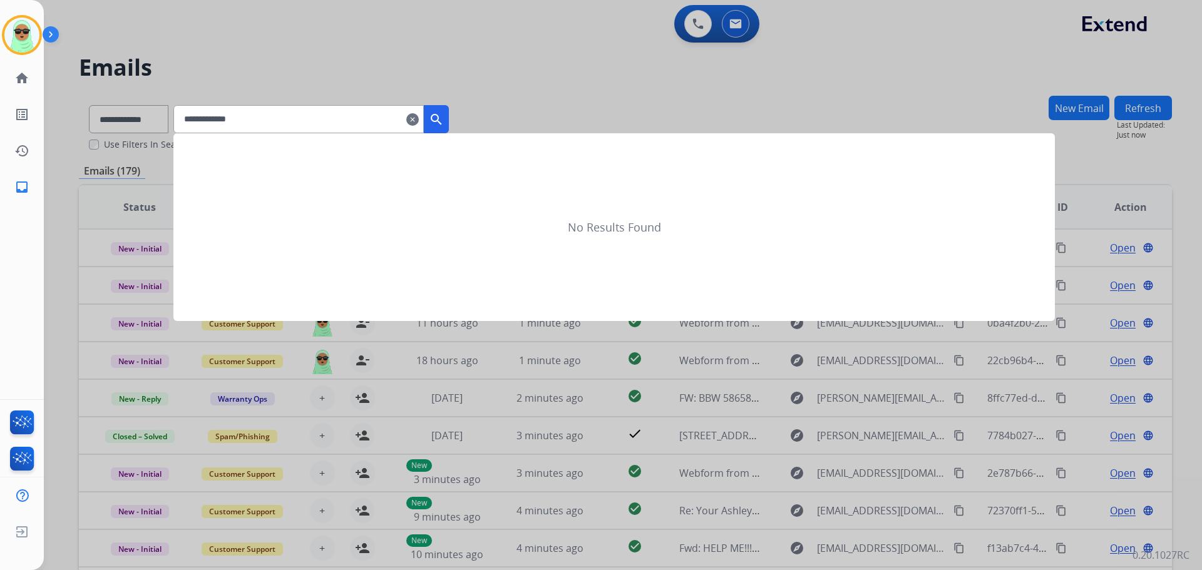
type input "**********"
click at [419, 120] on mat-icon "clear" at bounding box center [412, 119] width 13 height 15
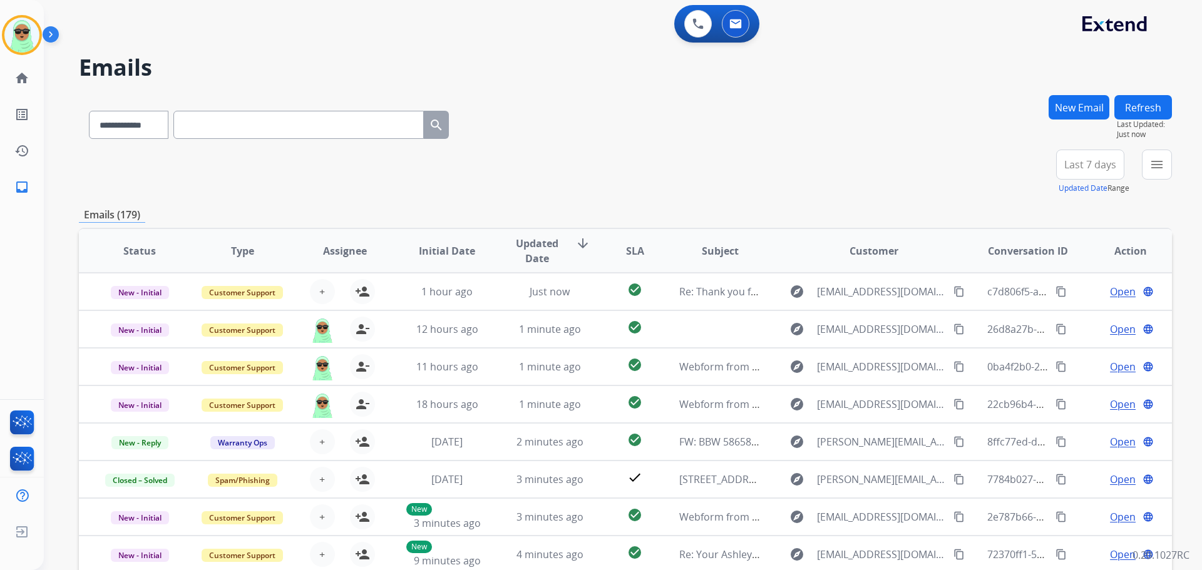
click at [357, 131] on input "text" at bounding box center [298, 125] width 250 height 28
click at [143, 134] on select "**********" at bounding box center [128, 125] width 78 height 28
click at [89, 111] on select "**********" at bounding box center [128, 125] width 78 height 28
click at [242, 127] on input "text" at bounding box center [298, 125] width 250 height 28
drag, startPoint x: 951, startPoint y: 90, endPoint x: 822, endPoint y: 90, distance: 128.9
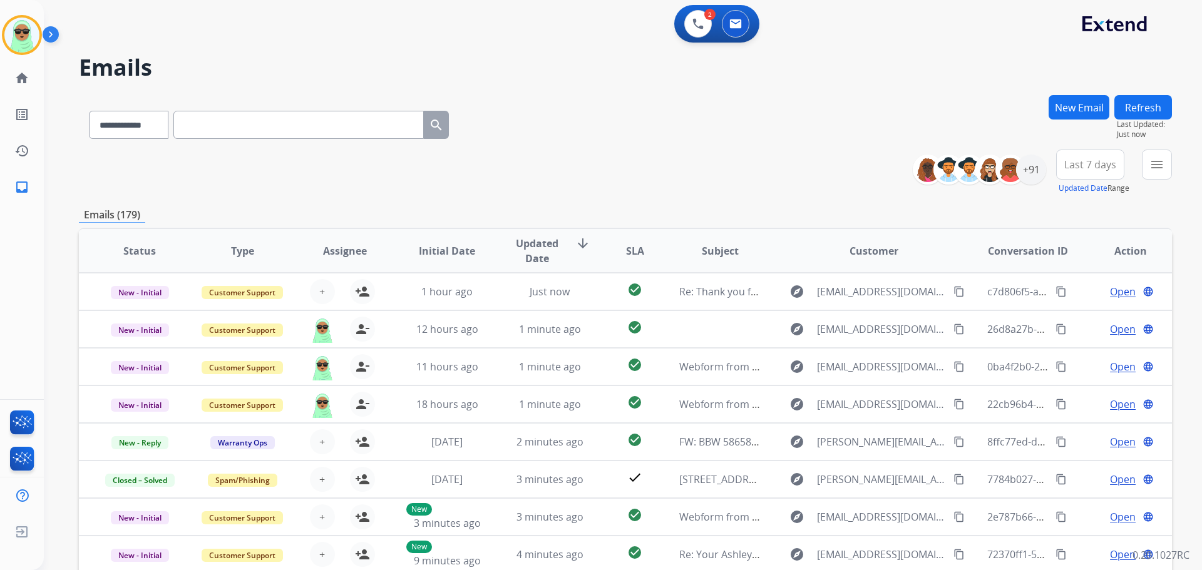
click at [950, 90] on div "**********" at bounding box center [608, 330] width 1128 height 570
click at [358, 133] on input "text" at bounding box center [298, 125] width 250 height 28
paste input "**********"
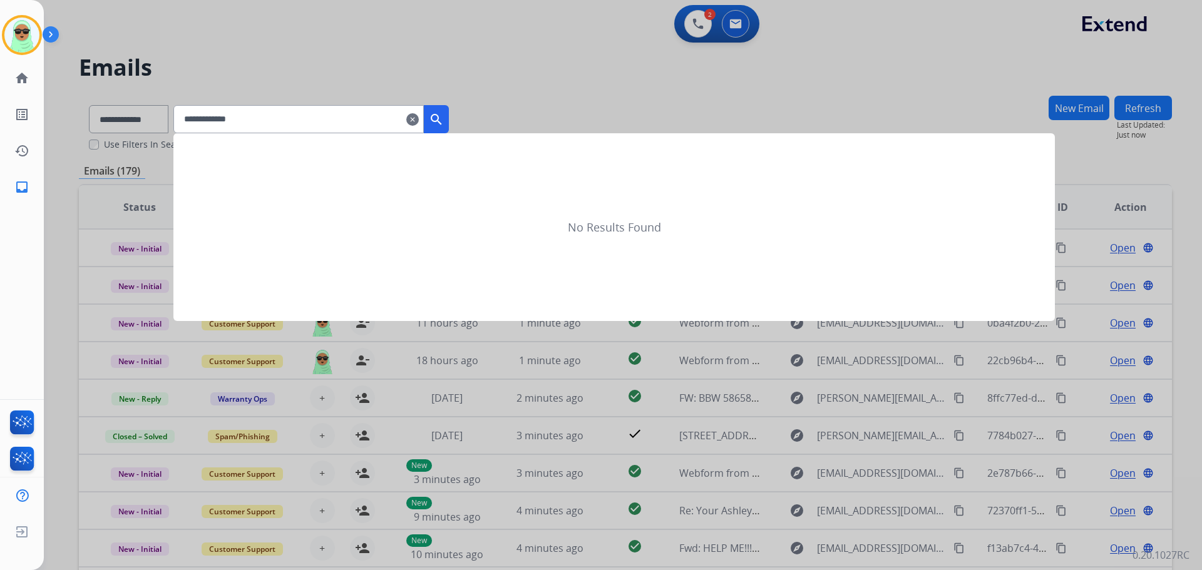
type input "**********"
click at [419, 122] on mat-icon "clear" at bounding box center [412, 119] width 13 height 15
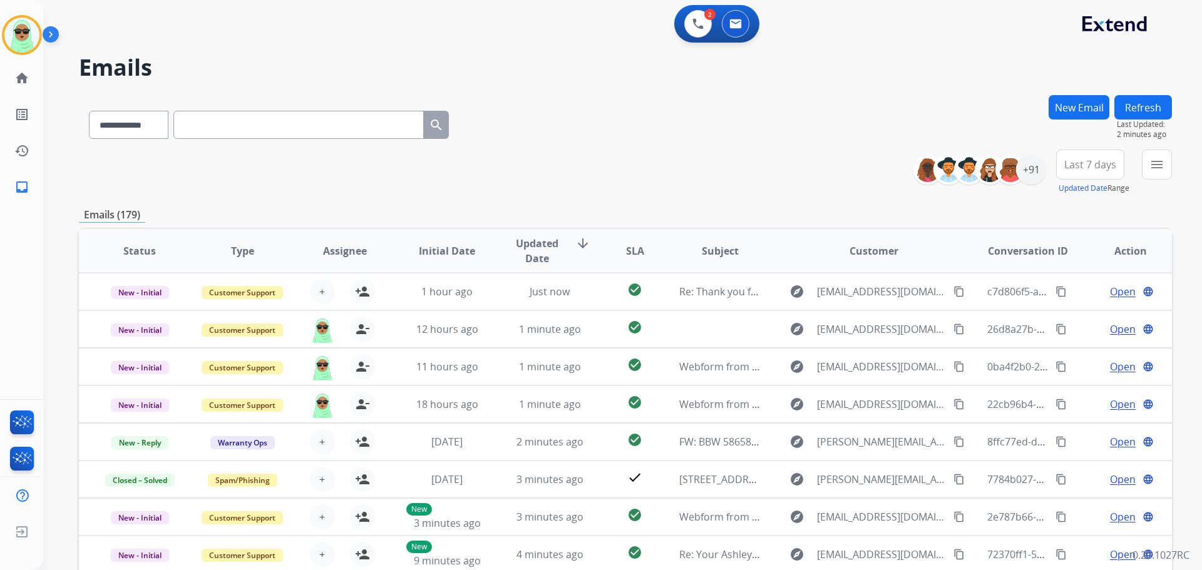
drag, startPoint x: 339, startPoint y: 130, endPoint x: 294, endPoint y: 120, distance: 46.0
click at [294, 120] on input "text" at bounding box center [298, 125] width 250 height 28
paste input "**********"
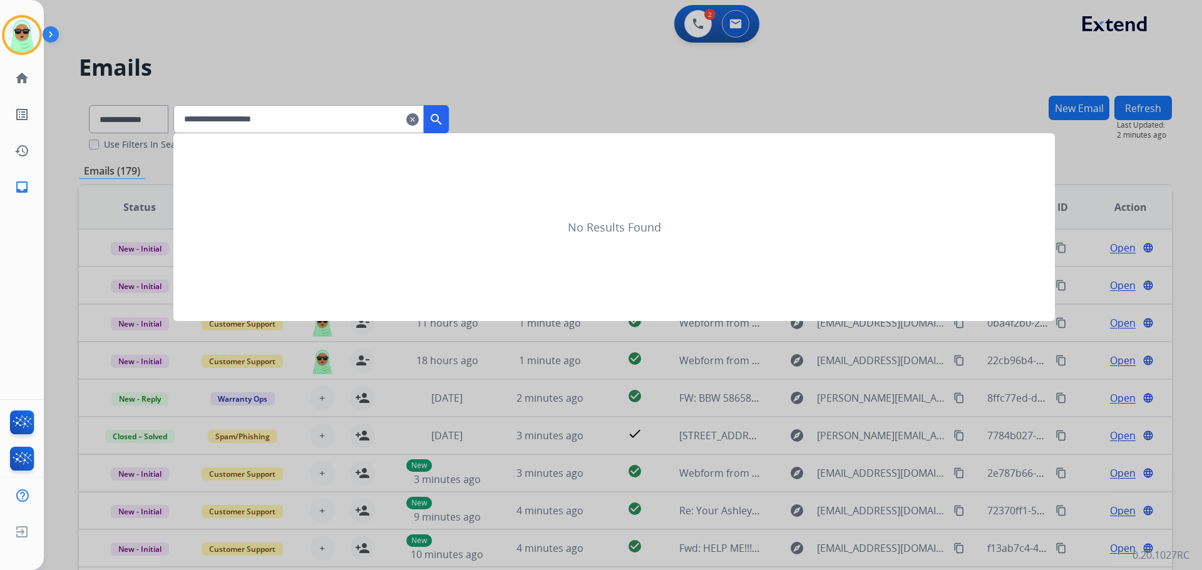
type input "**********"
click at [444, 116] on mat-icon "search" at bounding box center [436, 119] width 15 height 15
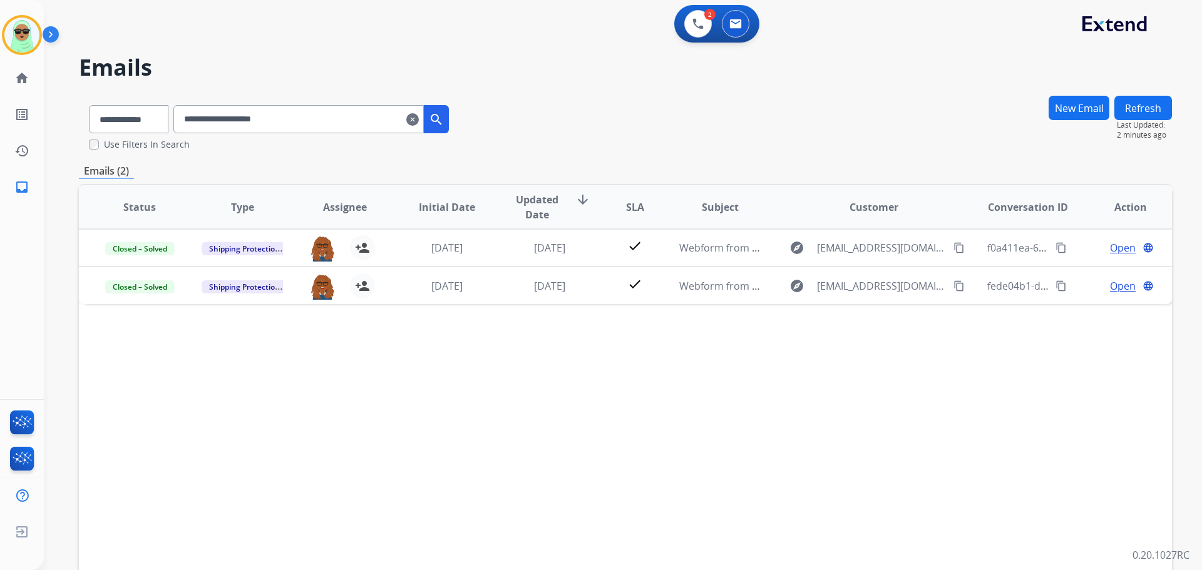
drag, startPoint x: 488, startPoint y: 500, endPoint x: 497, endPoint y: 493, distance: 11.6
click at [488, 500] on div "Status Type Assignee Initial Date Updated Date arrow_downward SLA Subject Custo…" at bounding box center [625, 393] width 1093 height 419
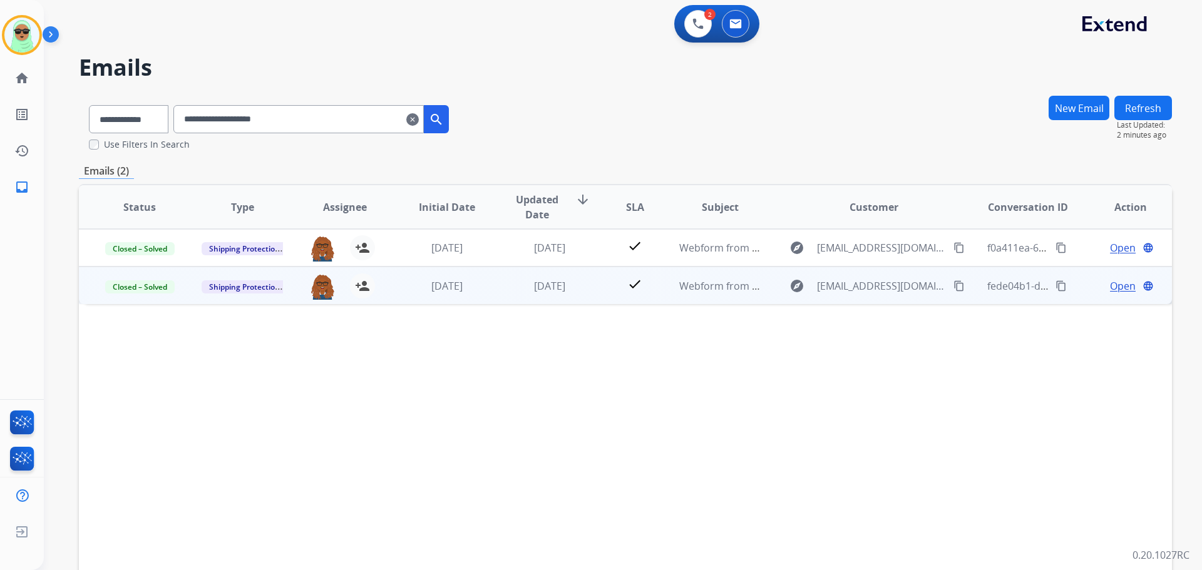
click at [1110, 288] on span "Open" at bounding box center [1123, 286] width 26 height 15
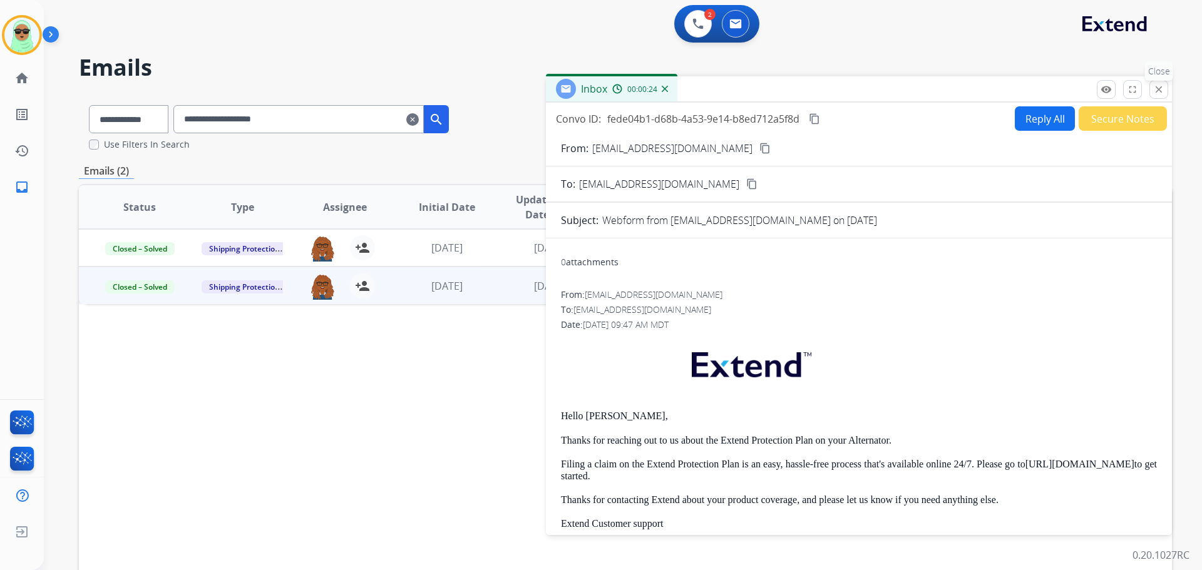
click at [1158, 94] on mat-icon "close" at bounding box center [1158, 89] width 11 height 11
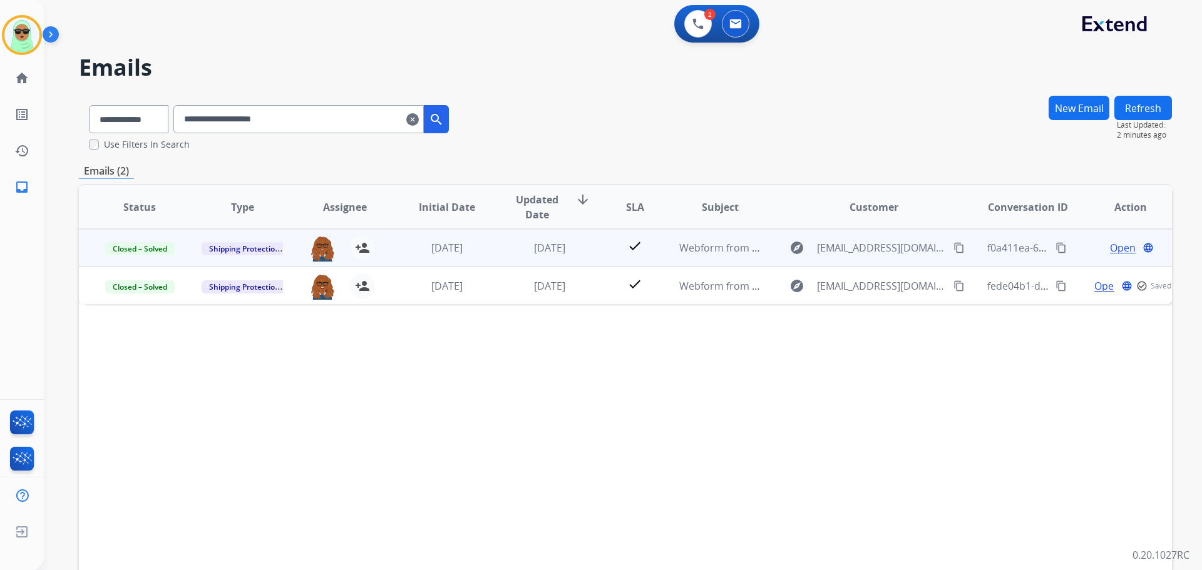
click at [1110, 250] on span "Open" at bounding box center [1123, 247] width 26 height 15
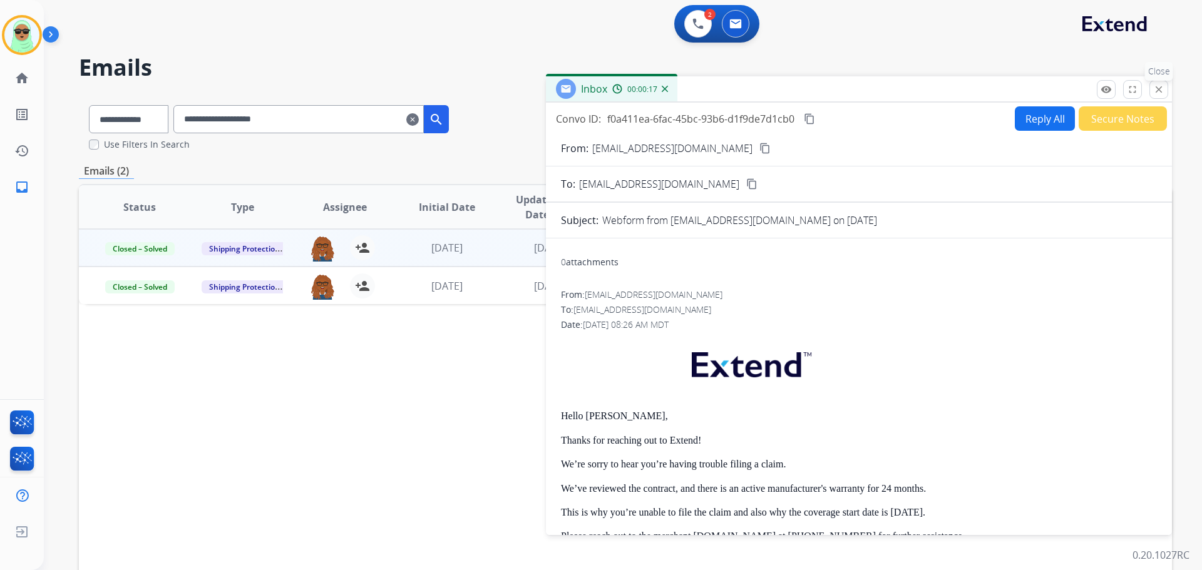
drag, startPoint x: 1157, startPoint y: 83, endPoint x: 1149, endPoint y: 92, distance: 12.0
click at [1157, 84] on button "close Close" at bounding box center [1158, 89] width 19 height 19
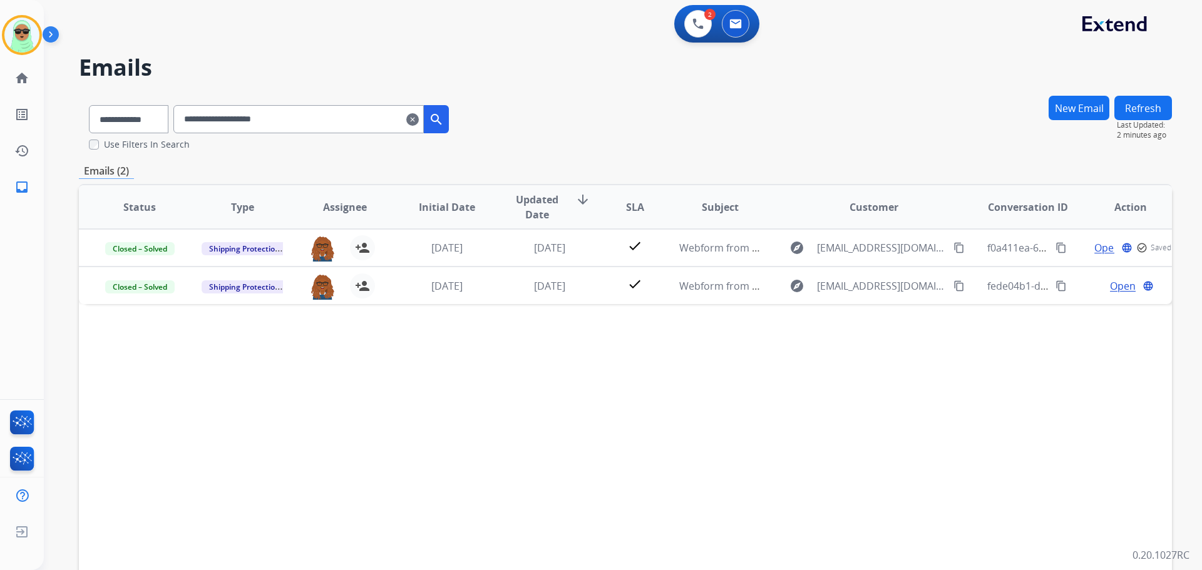
click at [1092, 109] on button "New Email" at bounding box center [1078, 108] width 61 height 24
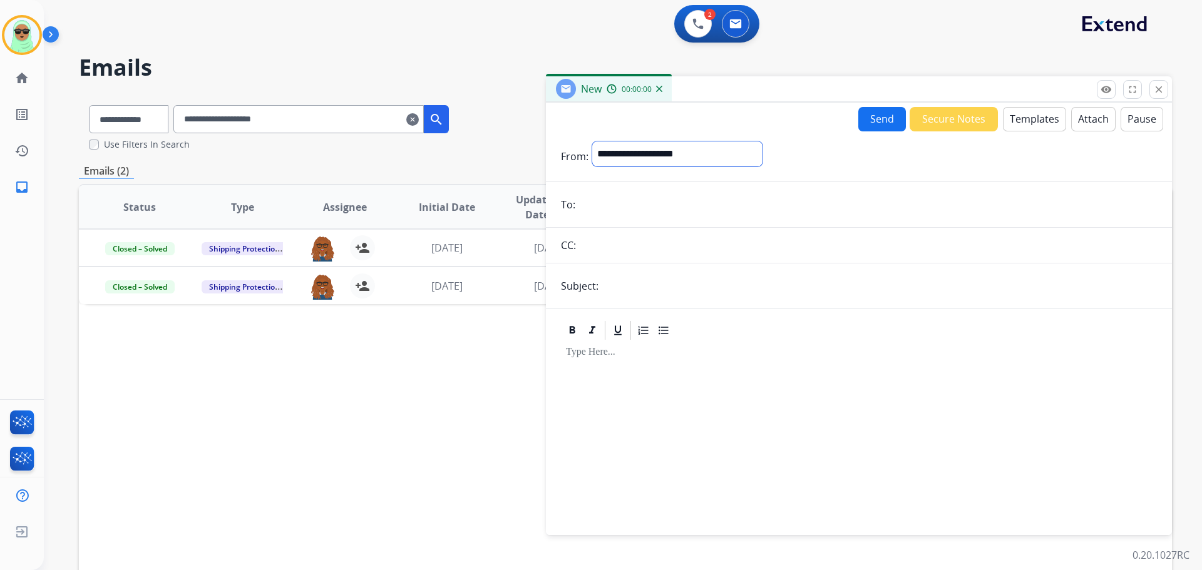
click at [662, 156] on select "**********" at bounding box center [677, 153] width 170 height 25
select select "**********"
click at [592, 141] on select "**********" at bounding box center [677, 153] width 170 height 25
click at [663, 220] on form "**********" at bounding box center [859, 330] width 626 height 399
click at [669, 208] on input "email" at bounding box center [868, 205] width 578 height 25
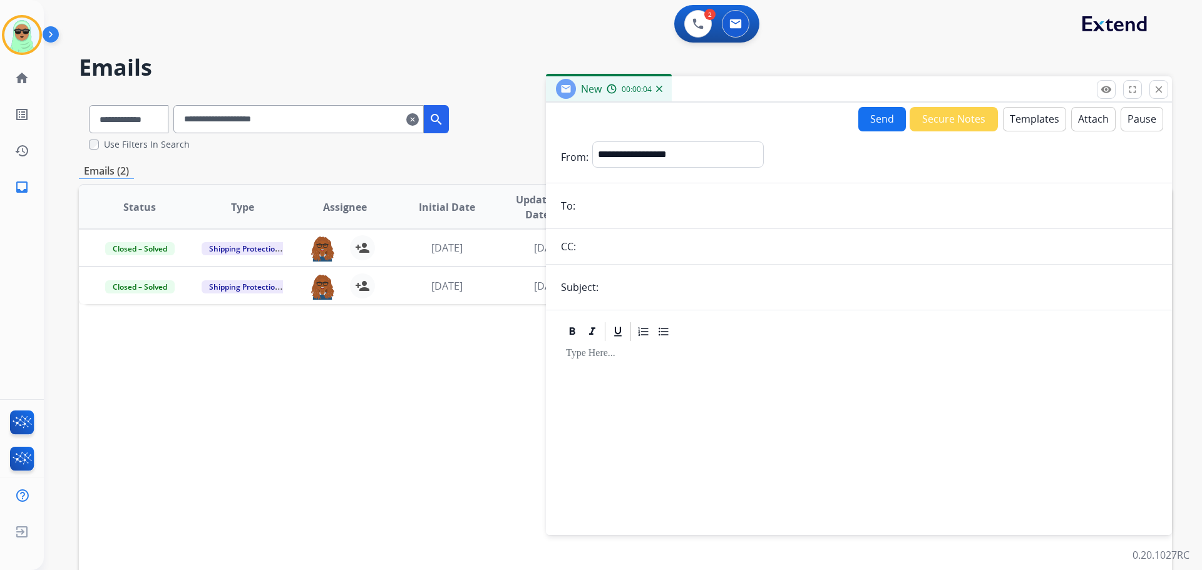
click at [622, 194] on input "email" at bounding box center [868, 205] width 578 height 25
type input "**********"
drag, startPoint x: 760, startPoint y: 253, endPoint x: 734, endPoint y: 305, distance: 58.5
click at [759, 256] on input "text" at bounding box center [868, 246] width 577 height 25
click at [666, 285] on input "text" at bounding box center [879, 287] width 555 height 25
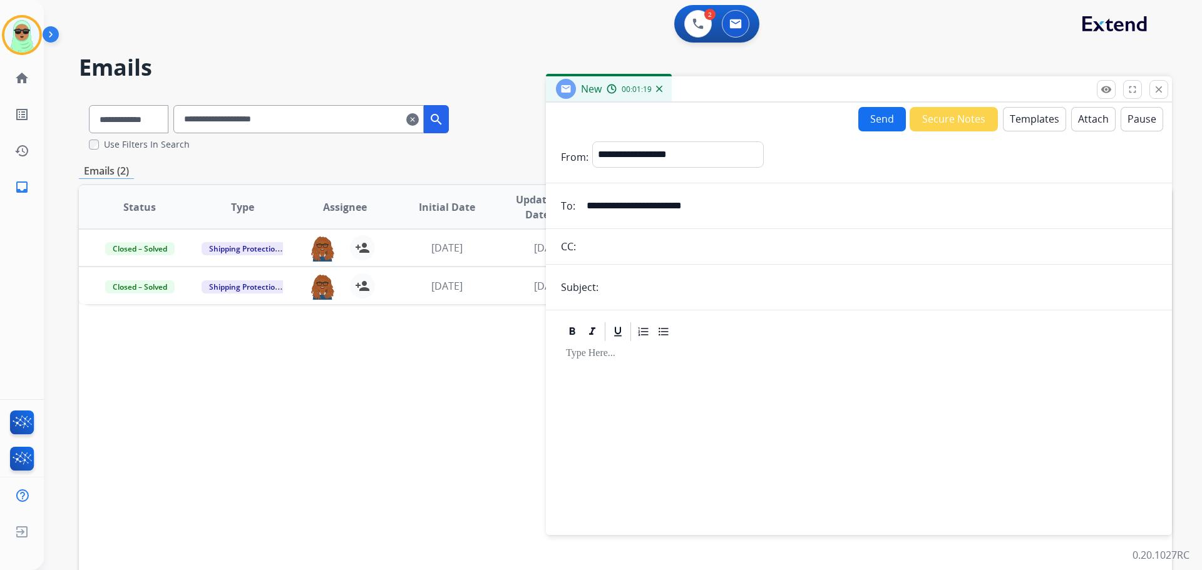
paste input "**********"
type input "**********"
click at [1025, 125] on button "Templates" at bounding box center [1034, 119] width 63 height 24
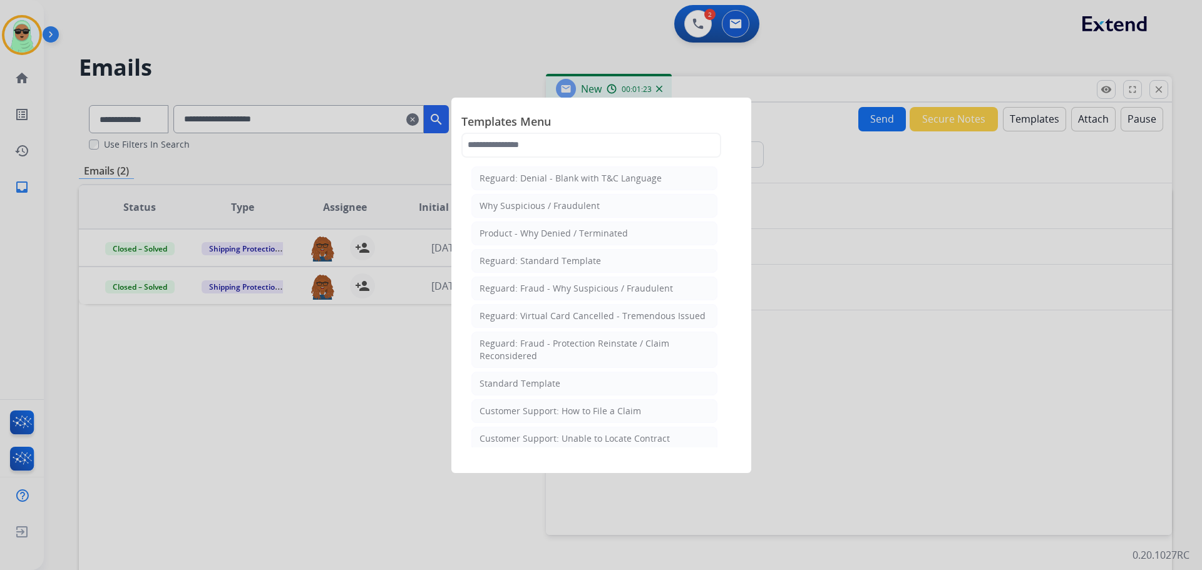
click at [1086, 119] on div at bounding box center [601, 285] width 1202 height 570
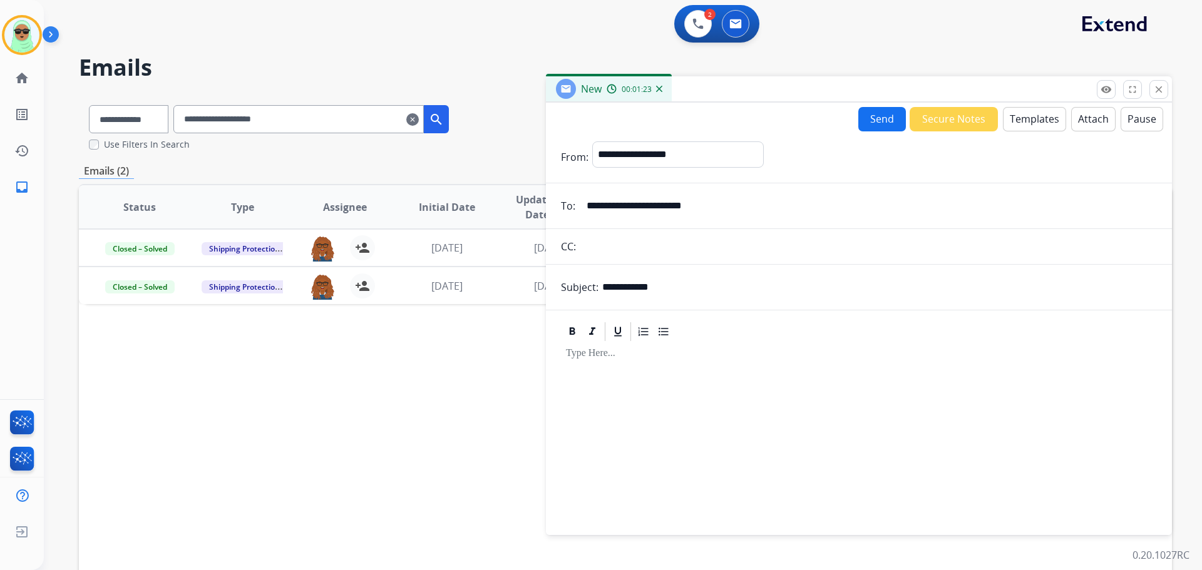
click at [1086, 119] on button "Attach" at bounding box center [1093, 119] width 44 height 24
click at [880, 120] on button "Send" at bounding box center [882, 119] width 48 height 24
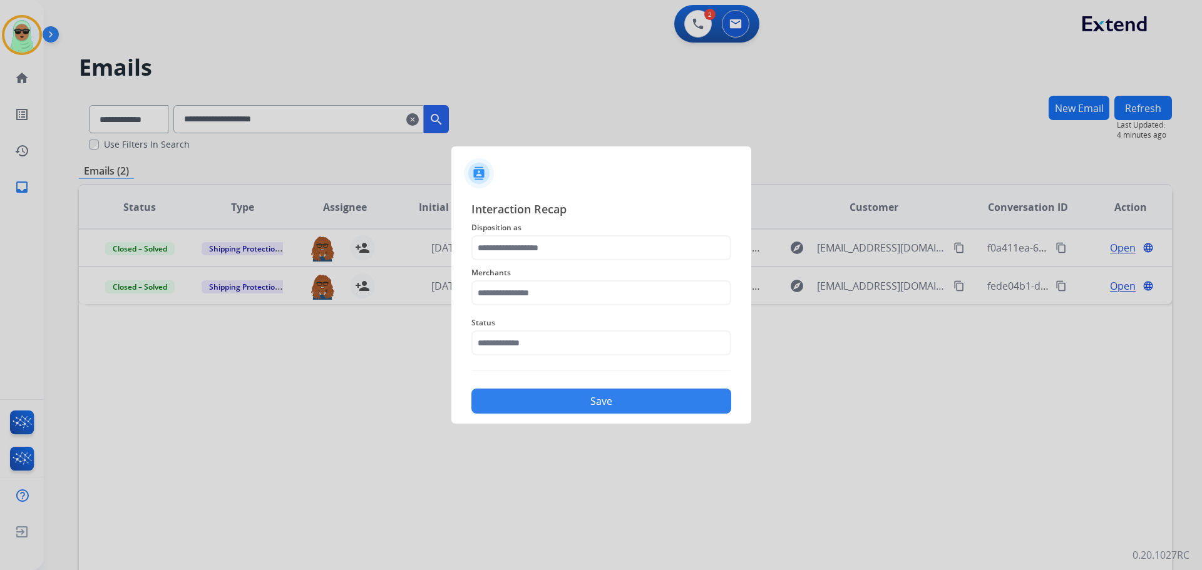
click at [542, 365] on div "Interaction Recap Disposition as Merchants Status Save" at bounding box center [601, 306] width 260 height 213
click at [545, 345] on input "text" at bounding box center [601, 343] width 260 height 25
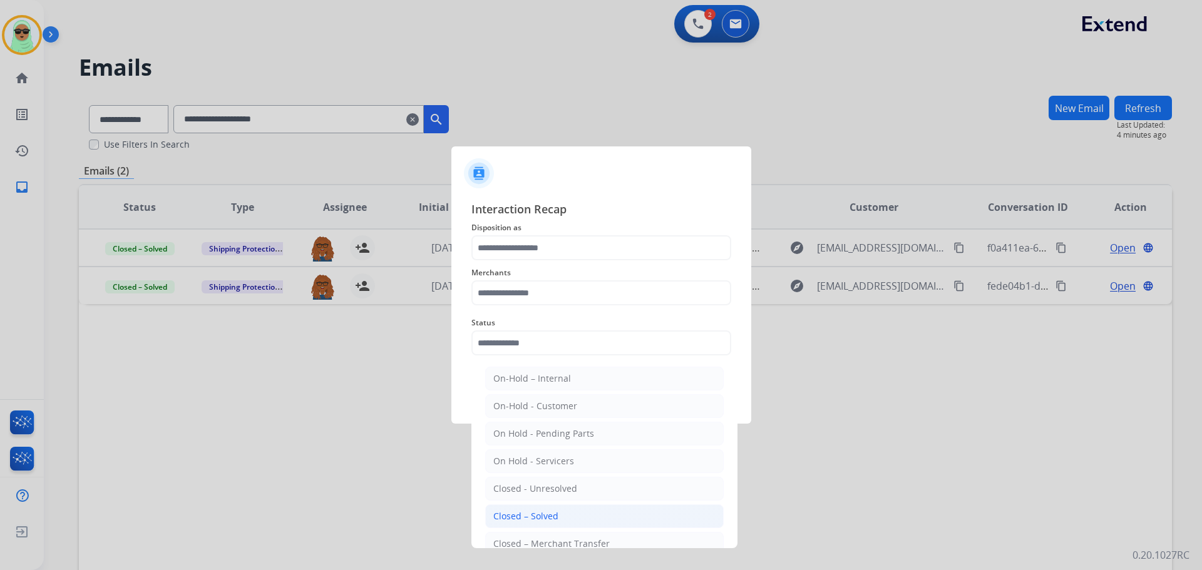
click at [587, 519] on li "Closed – Solved" at bounding box center [604, 517] width 238 height 24
type input "**********"
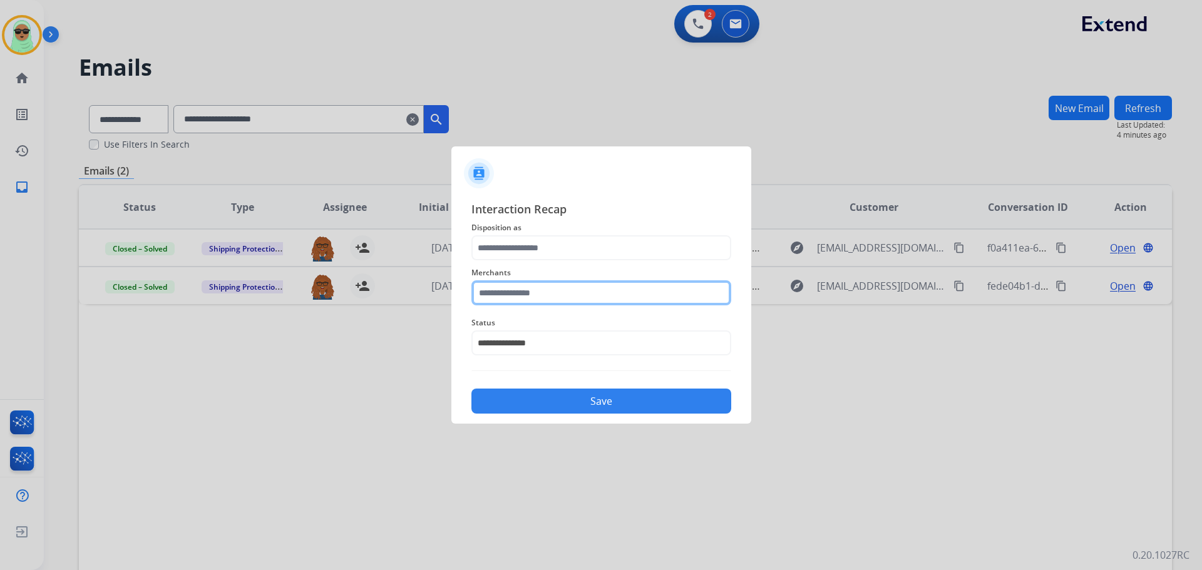
click at [561, 299] on input "text" at bounding box center [601, 292] width 260 height 25
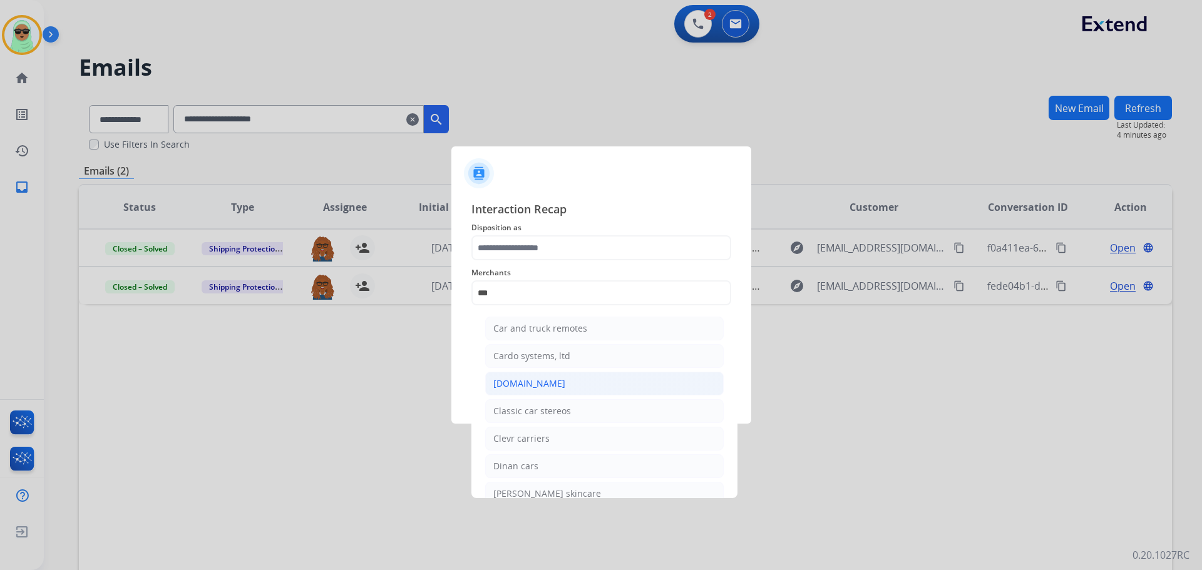
click at [553, 395] on li "Carparts.com" at bounding box center [604, 384] width 238 height 24
type input "**********"
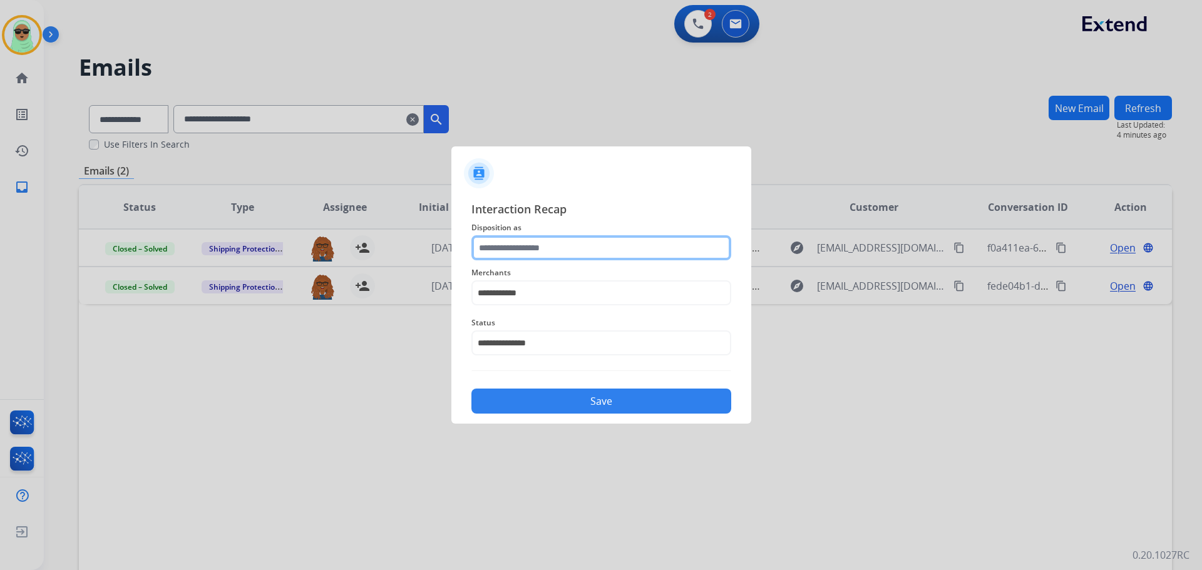
click at [529, 249] on input "text" at bounding box center [601, 247] width 260 height 25
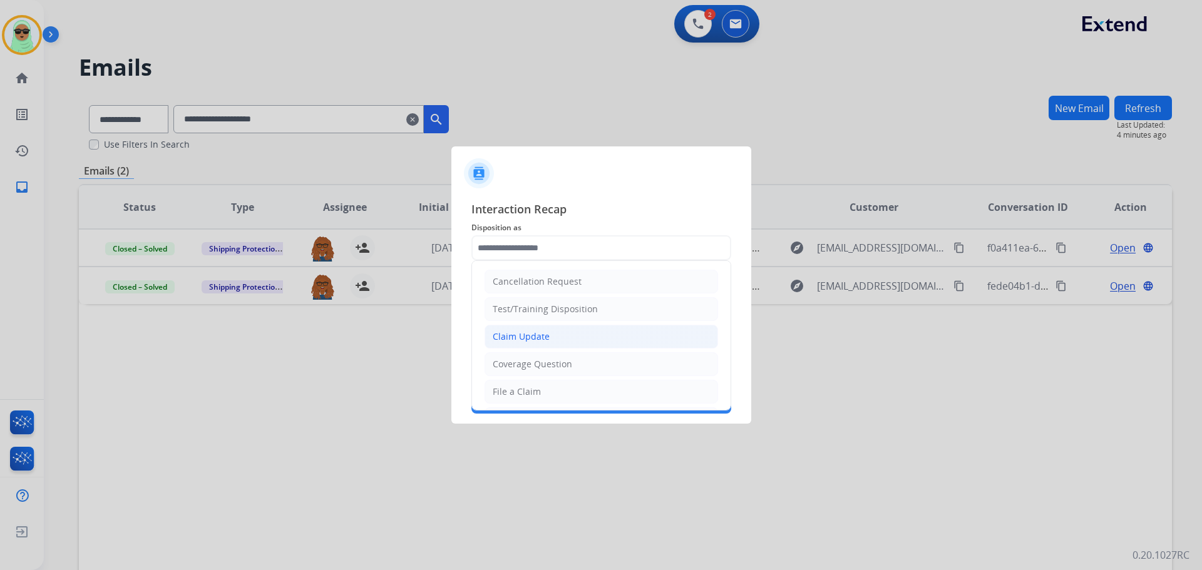
click at [540, 331] on div "Claim Update" at bounding box center [521, 337] width 57 height 13
type input "**********"
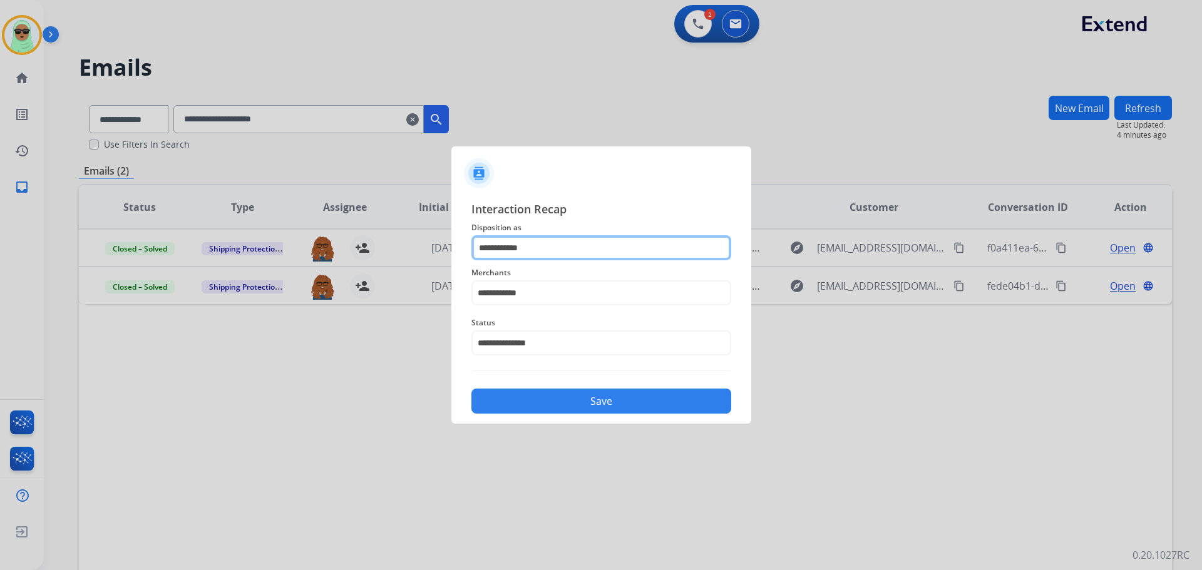
click at [584, 252] on input "**********" at bounding box center [601, 247] width 260 height 25
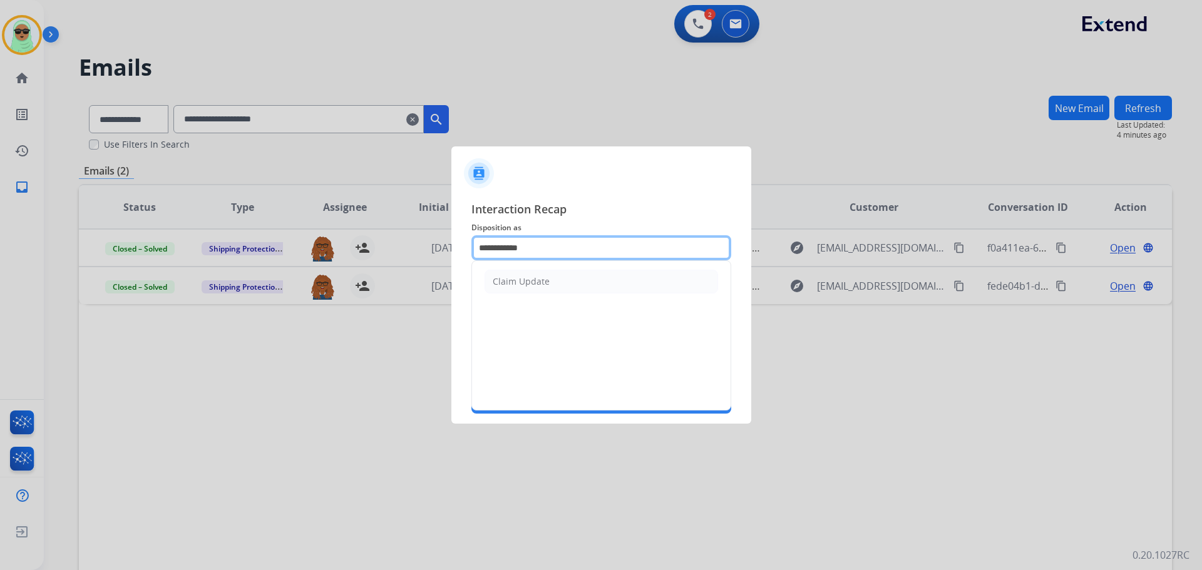
click at [584, 252] on input "**********" at bounding box center [601, 247] width 260 height 25
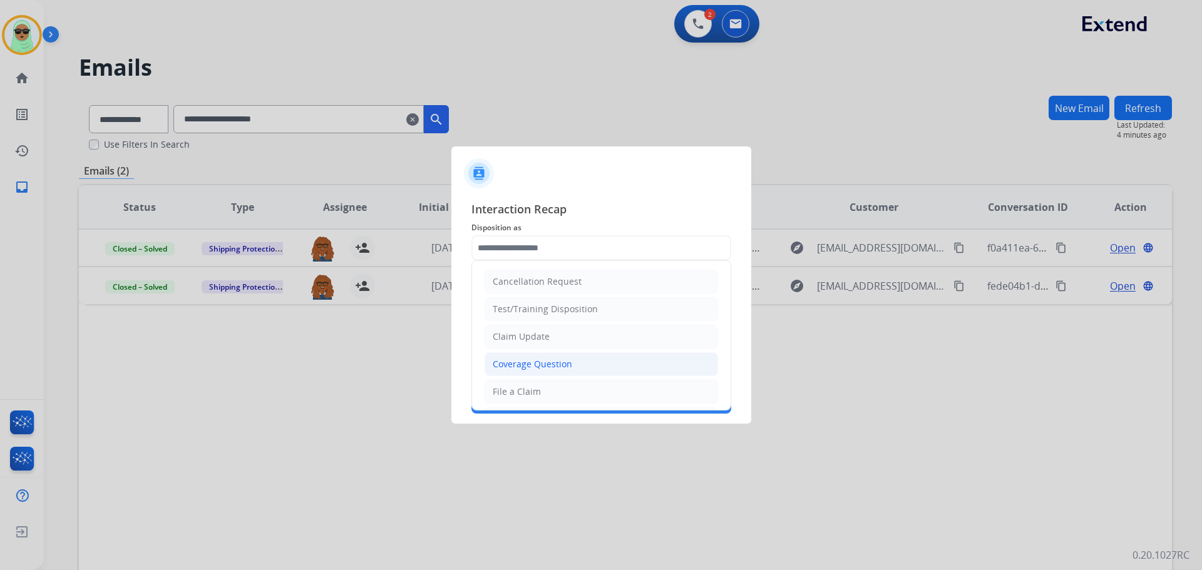
click at [570, 364] on li "Coverage Question" at bounding box center [600, 364] width 233 height 24
type input "**********"
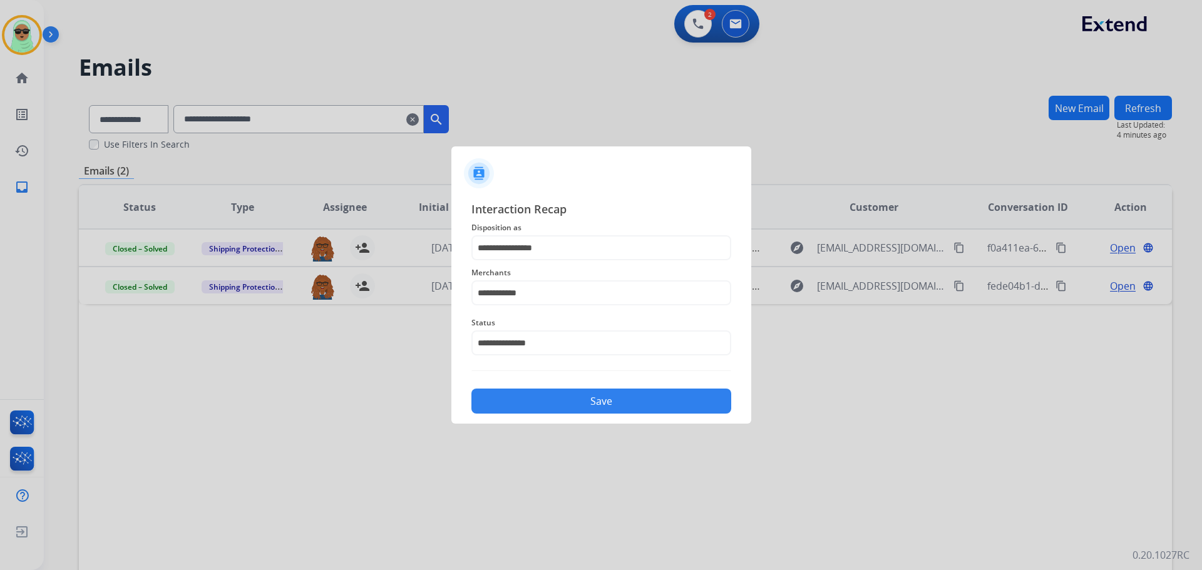
click at [570, 394] on button "Save" at bounding box center [601, 401] width 260 height 25
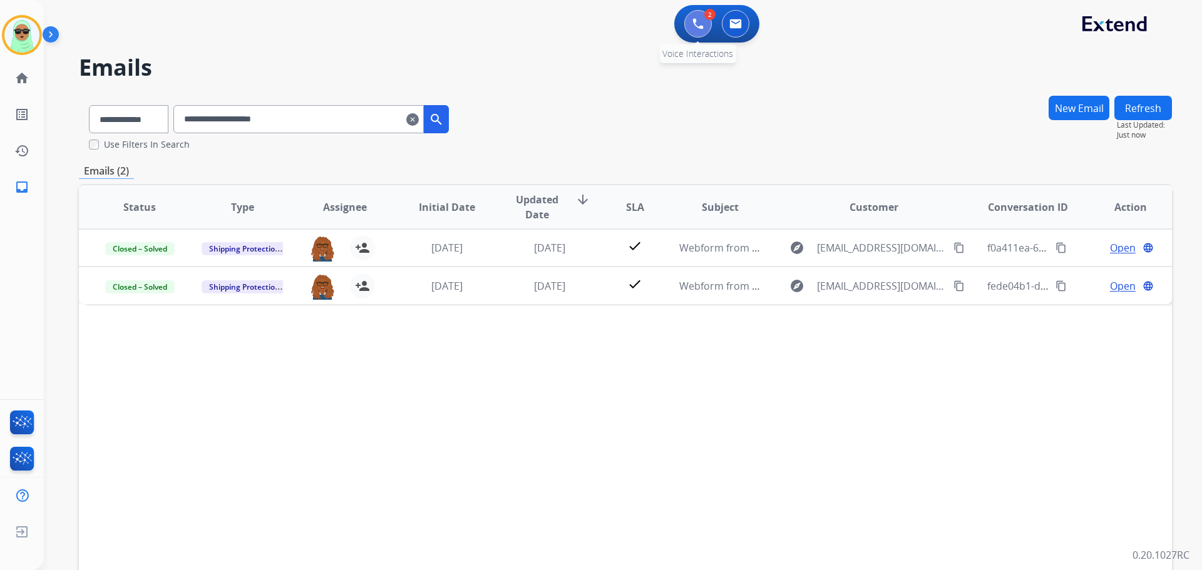
click at [698, 28] on img at bounding box center [697, 23] width 11 height 11
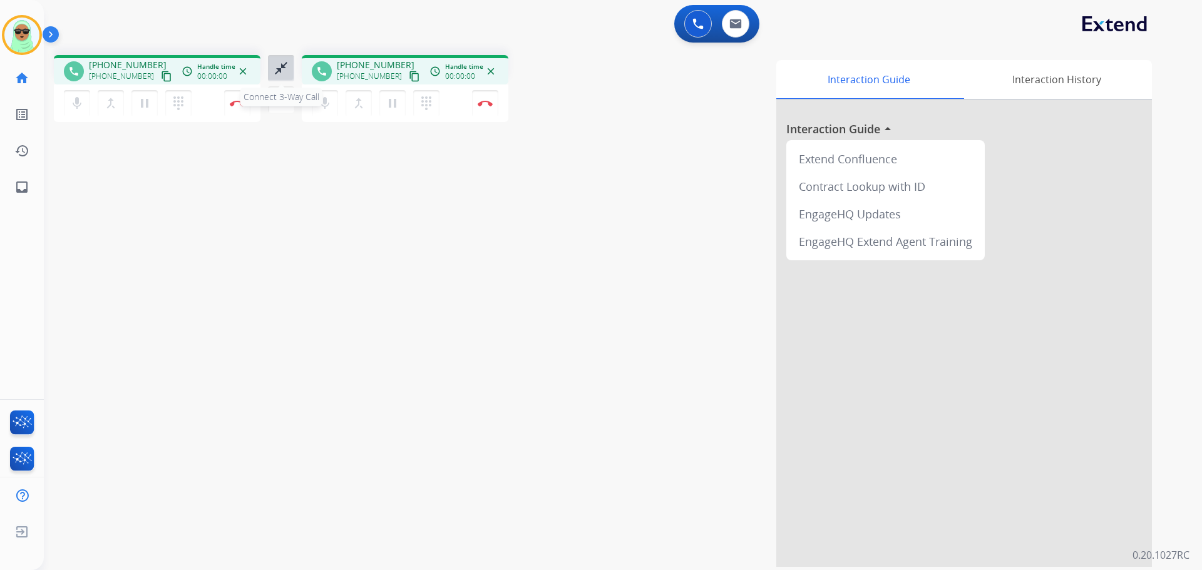
click at [294, 73] on div "close_fullscreen Connect 3-Way Call merge_type Separate 3-Way Call" at bounding box center [280, 84] width 41 height 58
click at [275, 61] on mat-icon "close_fullscreen" at bounding box center [281, 68] width 15 height 15
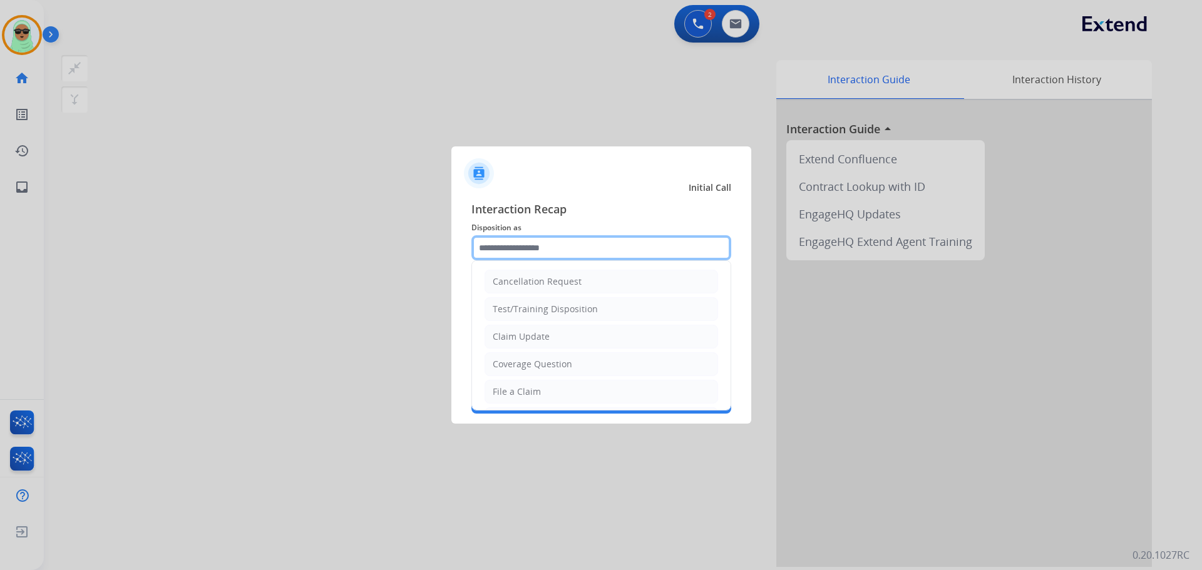
click at [584, 242] on input "text" at bounding box center [601, 247] width 260 height 25
click at [562, 355] on li "Coverage Question" at bounding box center [600, 364] width 233 height 24
type input "**********"
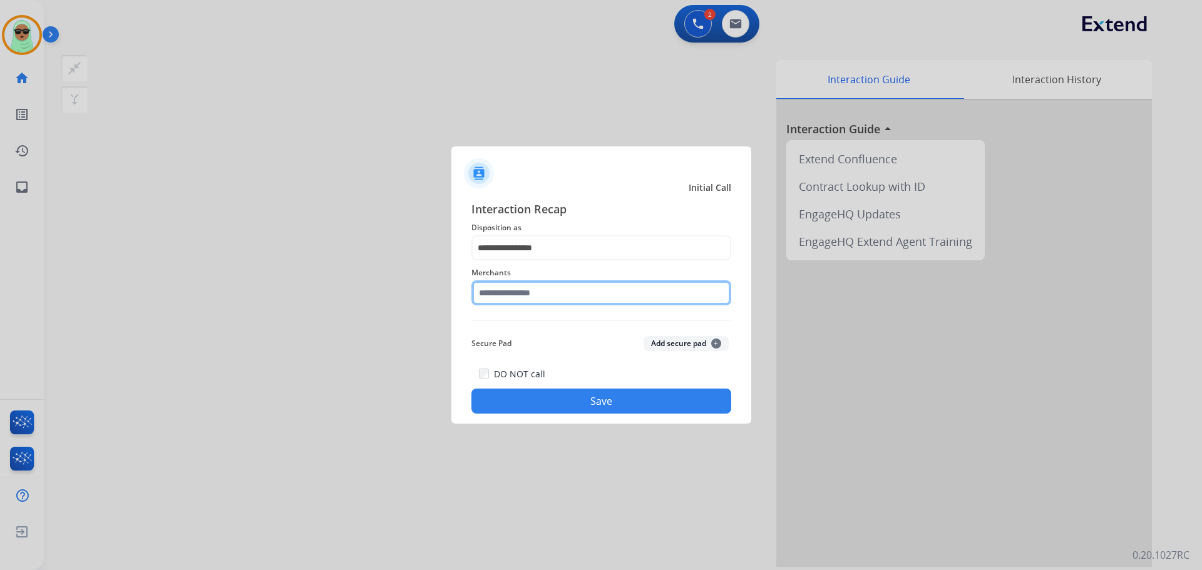
click at [556, 286] on input "text" at bounding box center [601, 292] width 260 height 25
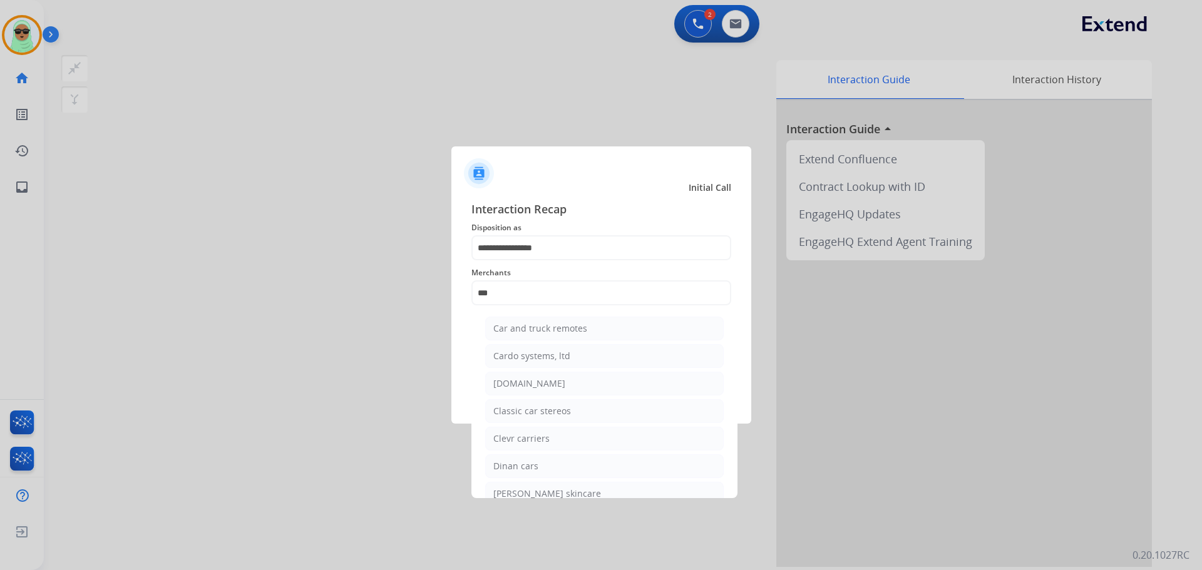
click at [550, 370] on ul "Car and truck remotes Cardo systems, ltd Carparts.com Classic car stereos Clevr…" at bounding box center [604, 455] width 246 height 290
click at [548, 377] on li "Carparts.com" at bounding box center [604, 384] width 238 height 24
type input "**********"
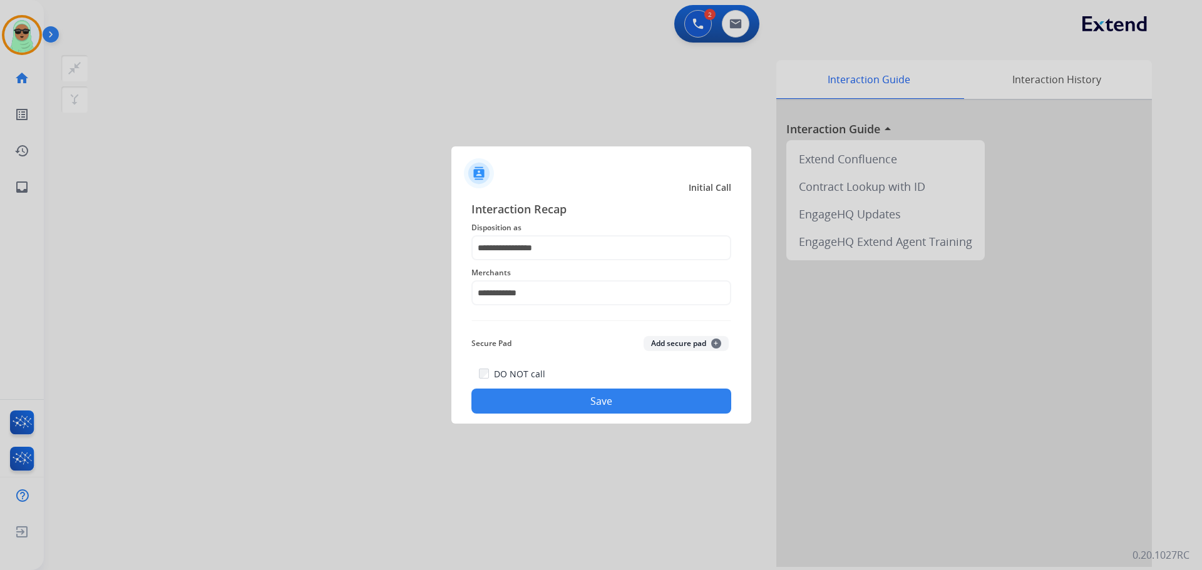
drag, startPoint x: 602, startPoint y: 389, endPoint x: 607, endPoint y: 401, distance: 12.7
click at [607, 401] on button "Save" at bounding box center [601, 401] width 260 height 25
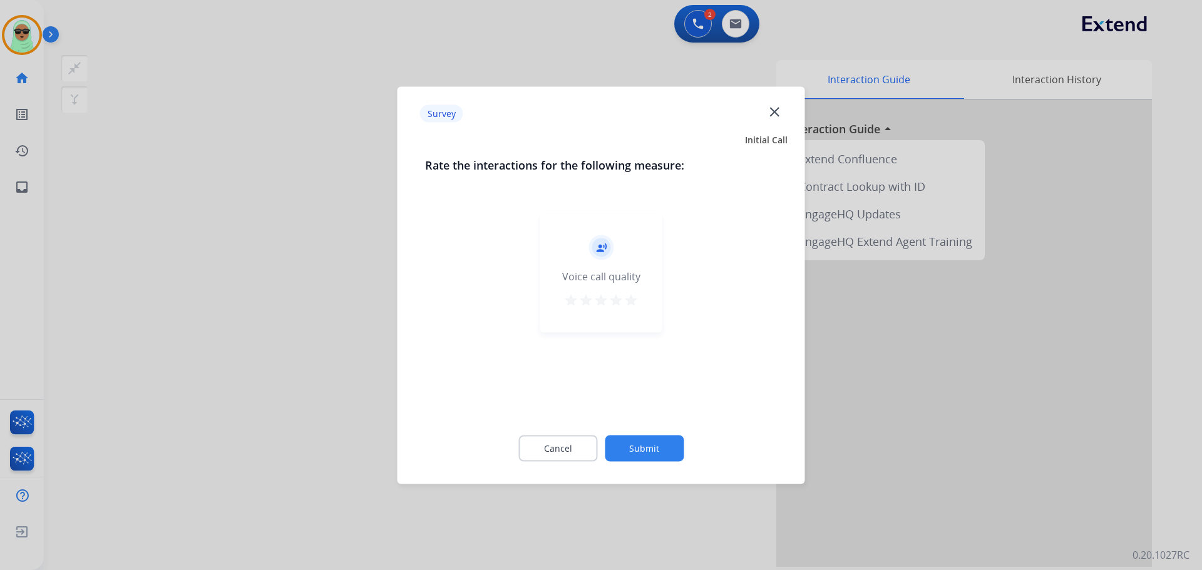
click at [636, 402] on div "record_voice_over Voice call quality star star star star star" at bounding box center [601, 311] width 352 height 217
click at [667, 458] on button "Submit" at bounding box center [644, 448] width 79 height 26
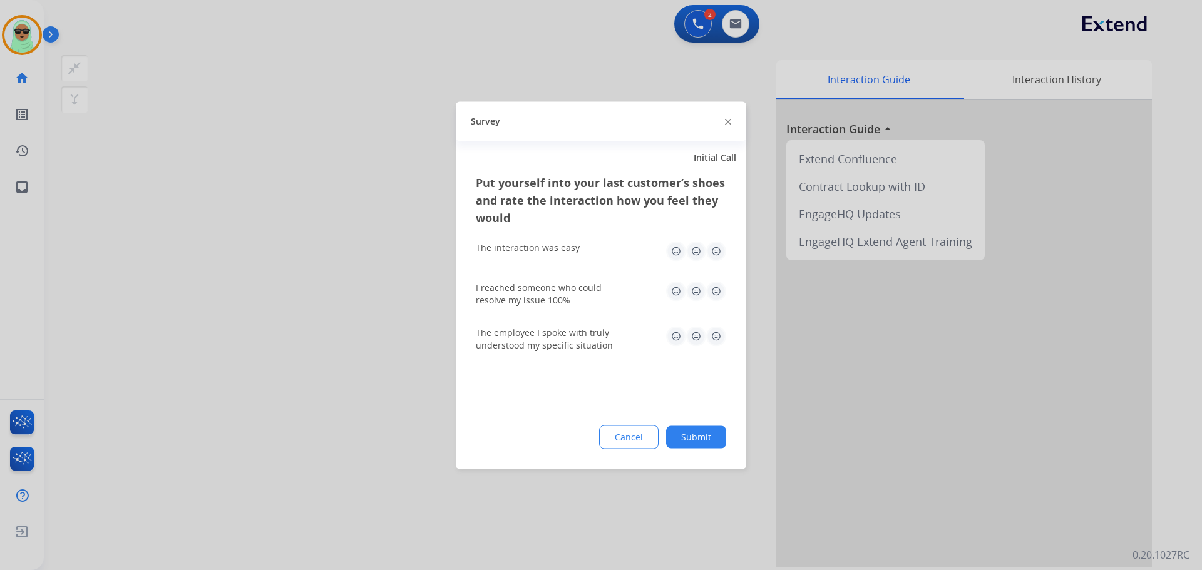
click at [682, 443] on button "Submit" at bounding box center [696, 437] width 60 height 23
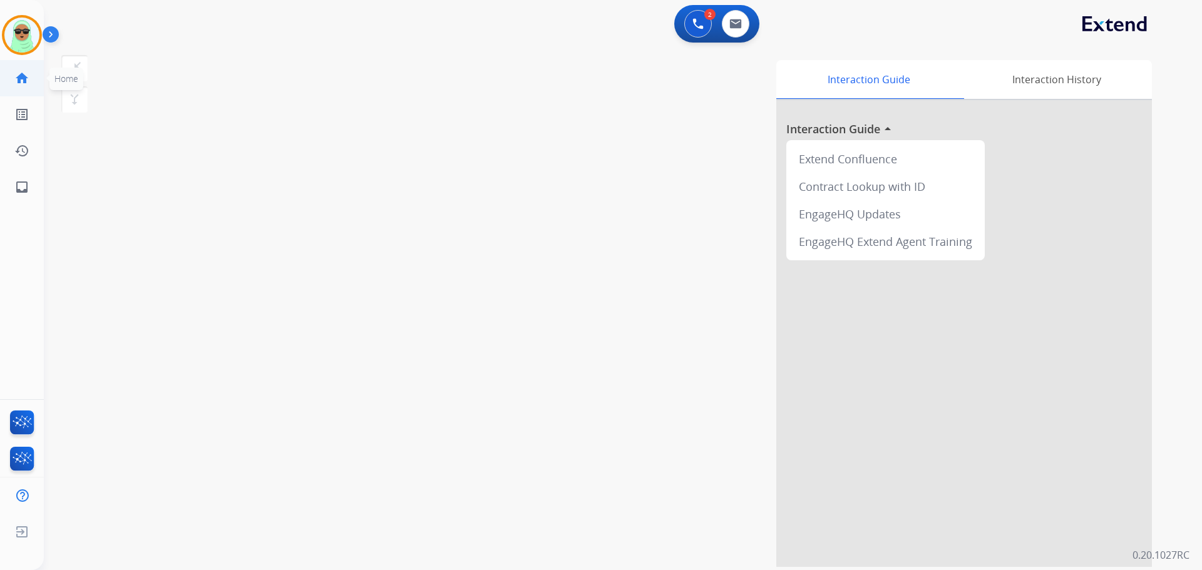
click at [16, 73] on mat-icon "home" at bounding box center [21, 78] width 15 height 15
click at [13, 26] on img at bounding box center [21, 35] width 35 height 35
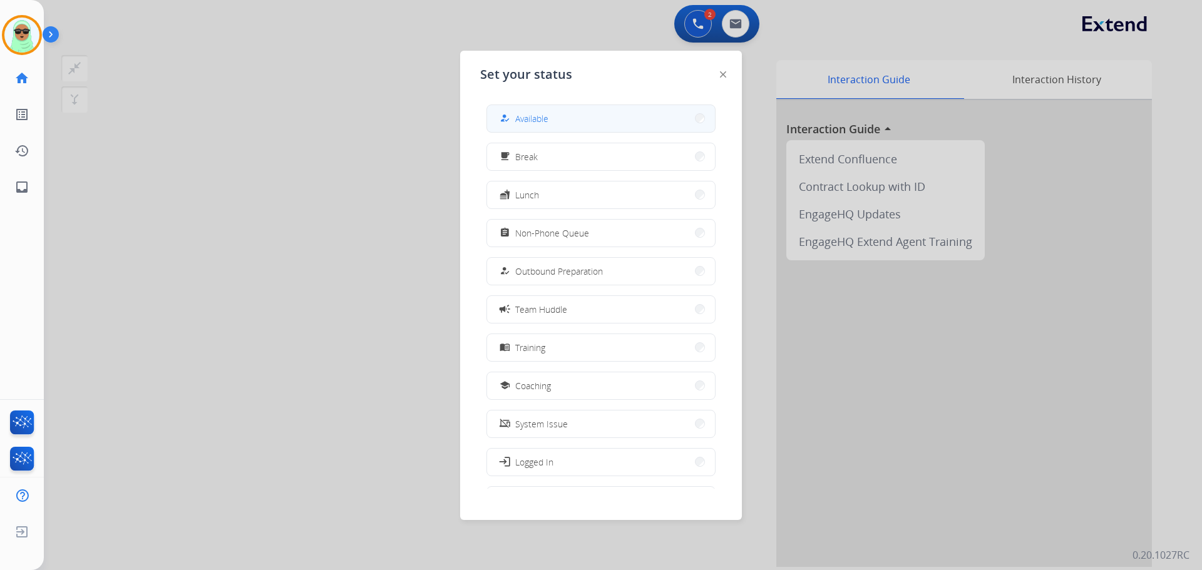
click at [523, 110] on button "how_to_reg Available" at bounding box center [601, 118] width 228 height 27
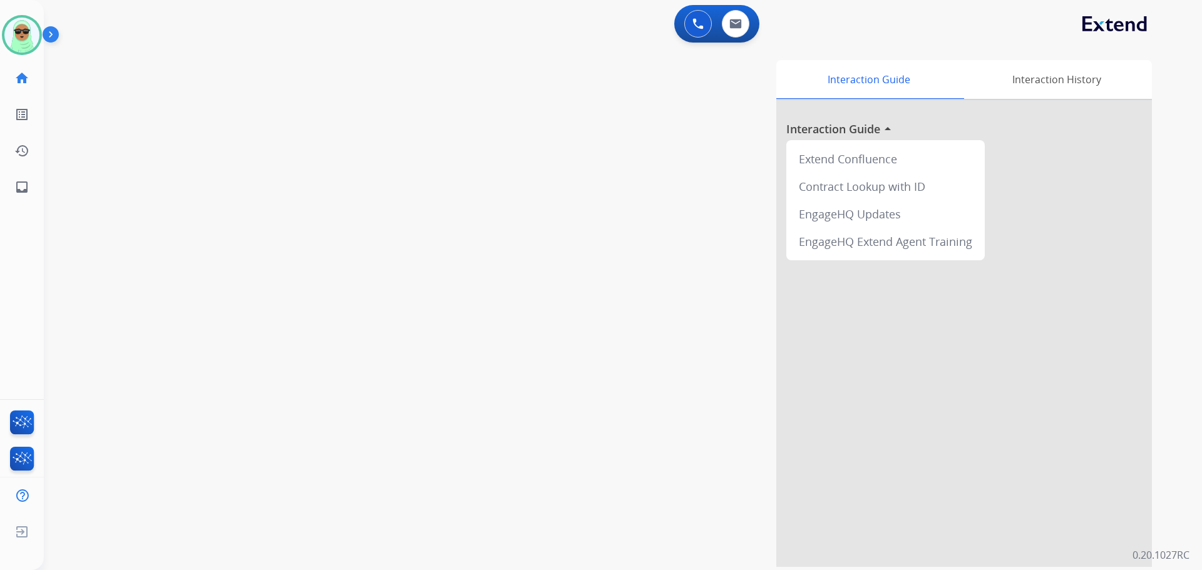
click at [362, 525] on div "swap_horiz Break voice bridge close_fullscreen Connect 3-Way Call merge_type Se…" at bounding box center [608, 306] width 1128 height 522
click at [729, 24] on button at bounding box center [736, 24] width 28 height 28
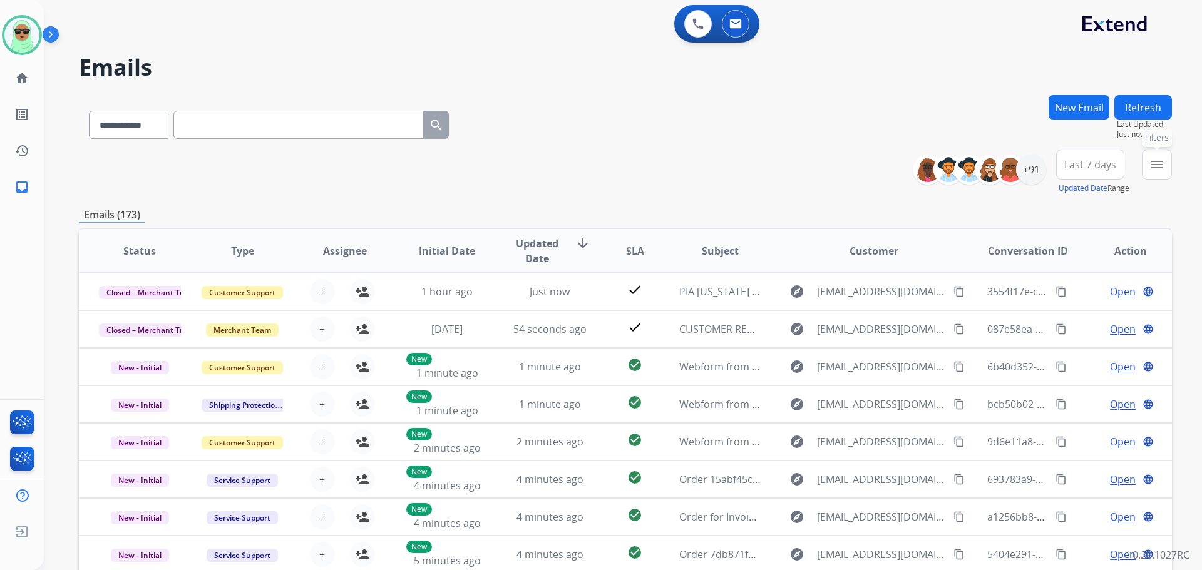
click at [1159, 168] on mat-icon "menu" at bounding box center [1156, 164] width 15 height 15
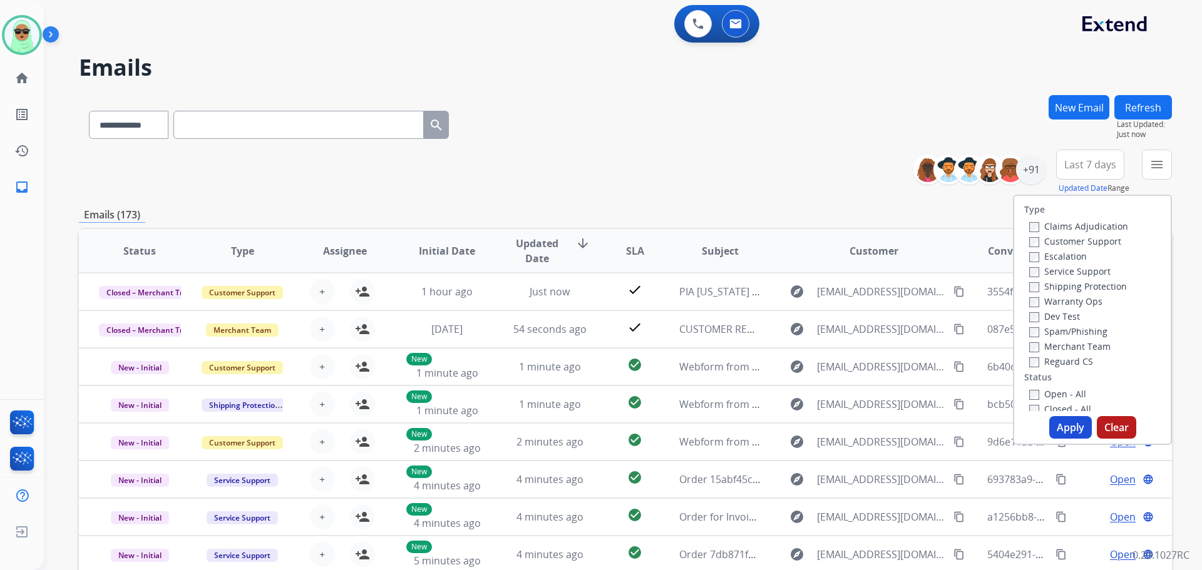
click at [1069, 244] on label "Customer Support" at bounding box center [1075, 241] width 92 height 12
click at [1064, 282] on label "Shipping Protection" at bounding box center [1078, 286] width 98 height 12
click at [1042, 362] on label "Reguard CS" at bounding box center [1061, 362] width 64 height 12
click at [1052, 392] on label "Open - All" at bounding box center [1057, 394] width 57 height 12
click at [1059, 429] on button "Apply" at bounding box center [1070, 427] width 43 height 23
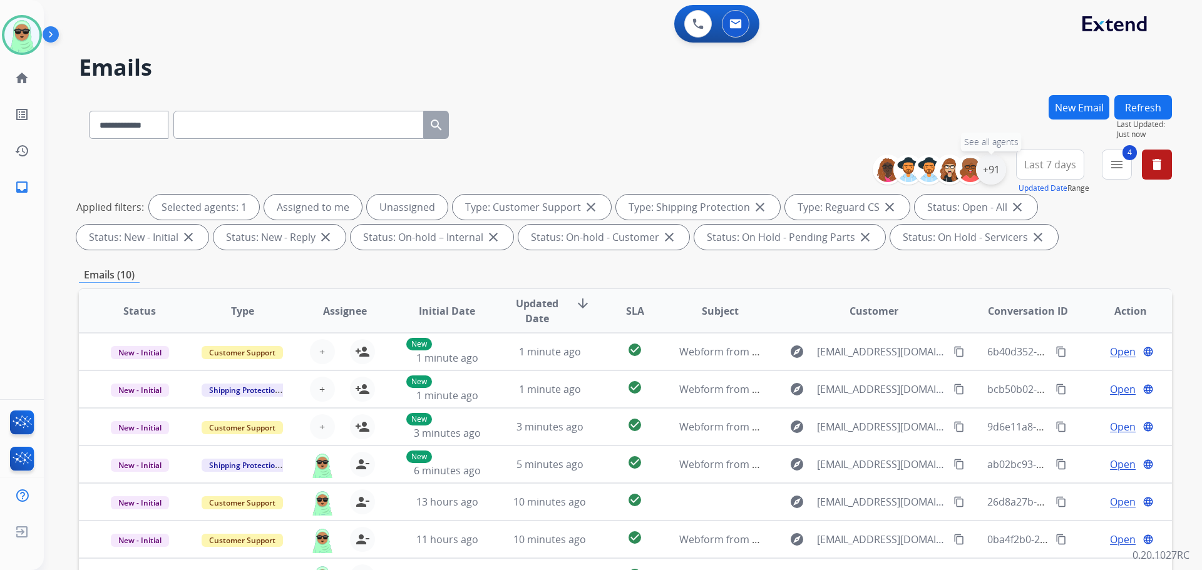
click at [987, 182] on div "+91" at bounding box center [991, 170] width 30 height 30
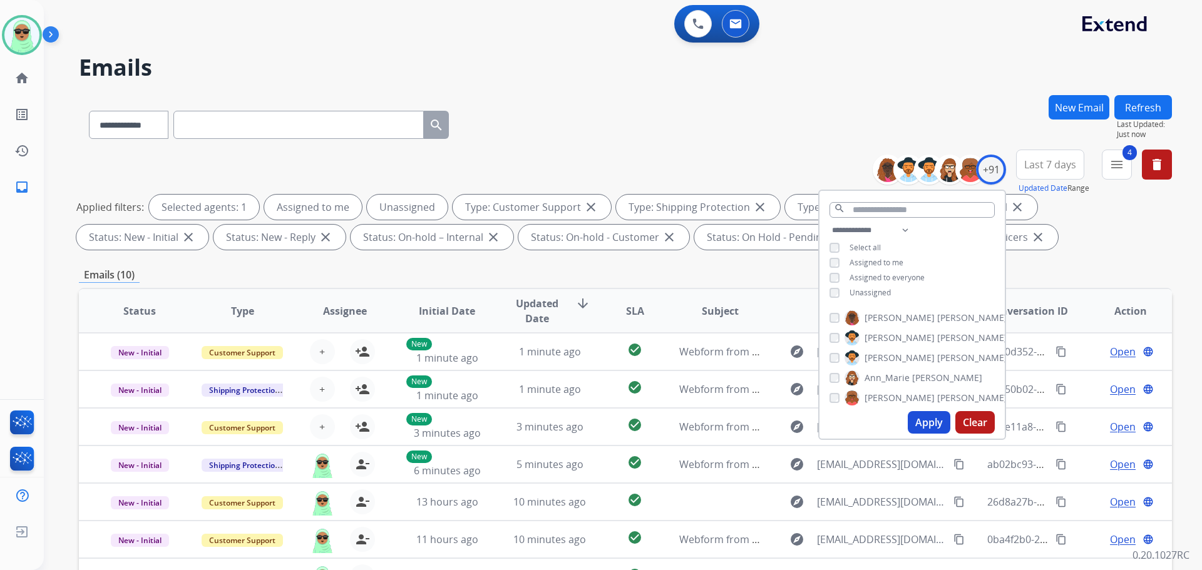
click at [859, 290] on span "Unassigned" at bounding box center [869, 292] width 41 height 11
click at [935, 421] on button "Apply" at bounding box center [929, 422] width 43 height 23
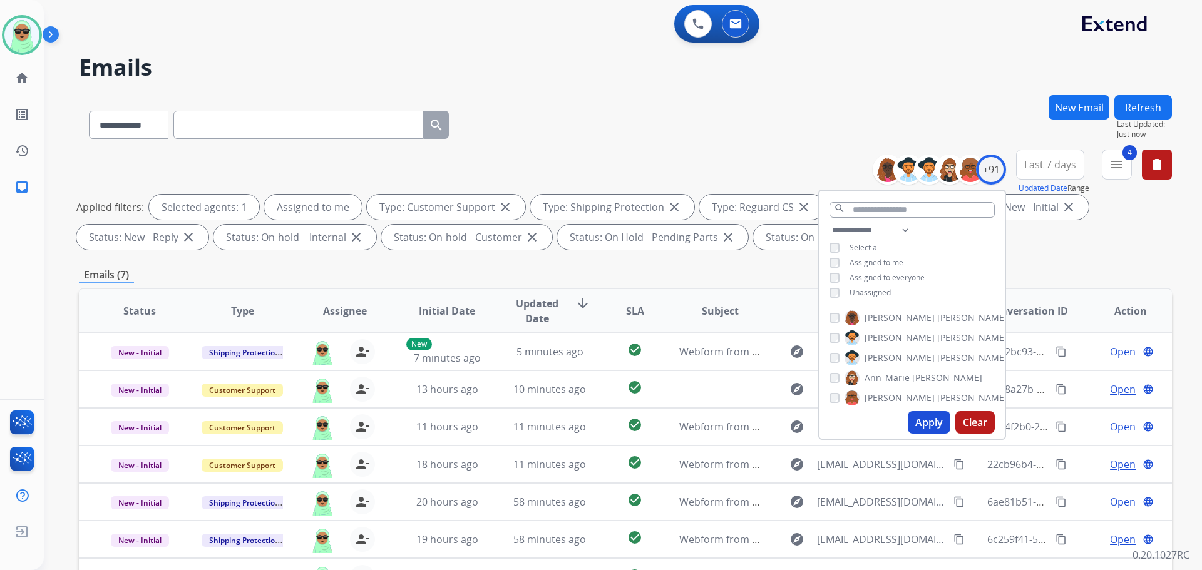
drag, startPoint x: 850, startPoint y: 22, endPoint x: 692, endPoint y: 42, distance: 159.0
click at [851, 11] on div "0 Voice Interactions 0 Email Interactions" at bounding box center [615, 25] width 1113 height 40
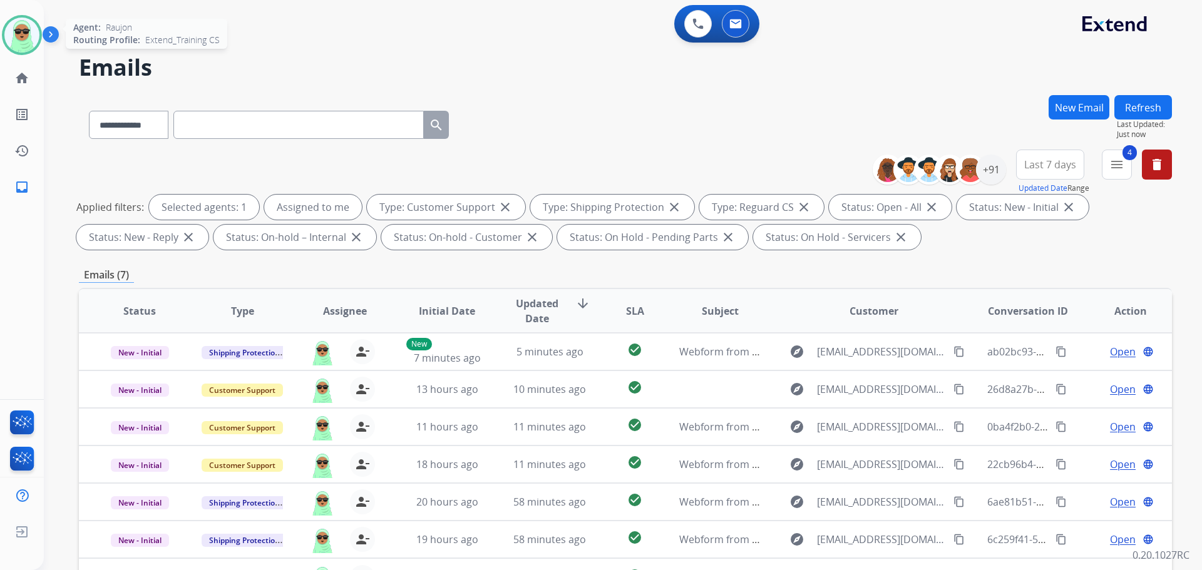
click at [16, 33] on img at bounding box center [21, 35] width 35 height 35
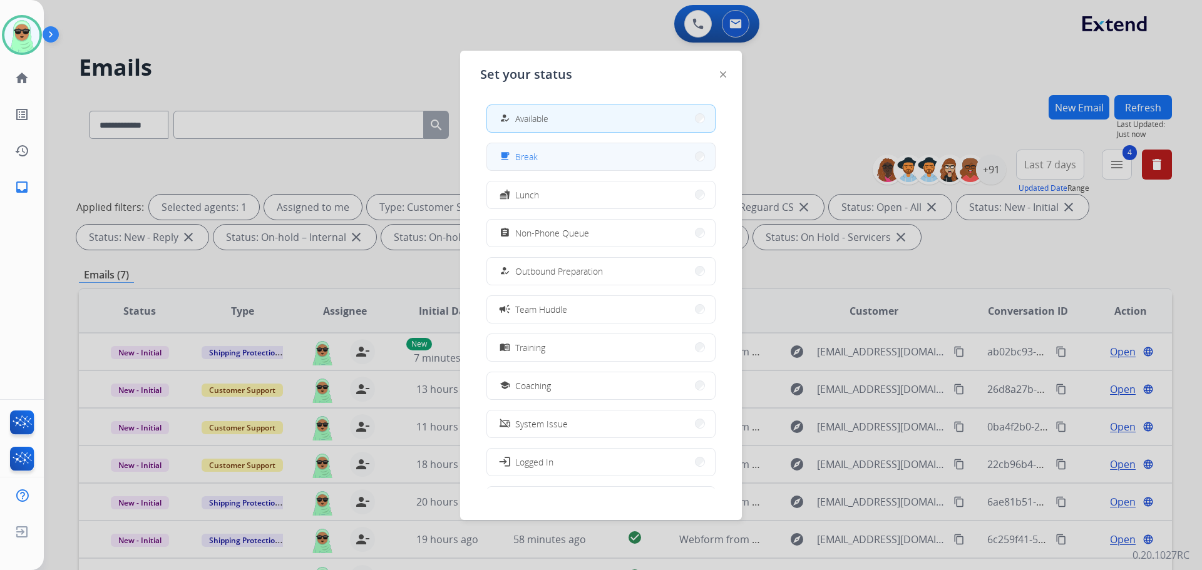
click at [568, 156] on button "free_breakfast Break" at bounding box center [601, 156] width 228 height 27
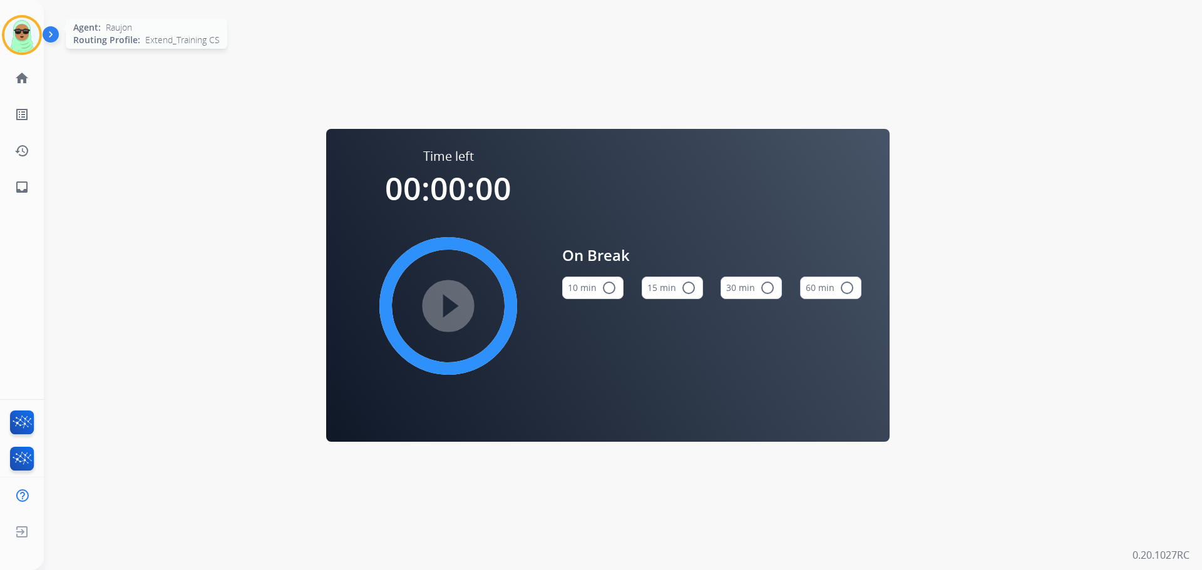
click at [14, 39] on img at bounding box center [21, 35] width 35 height 35
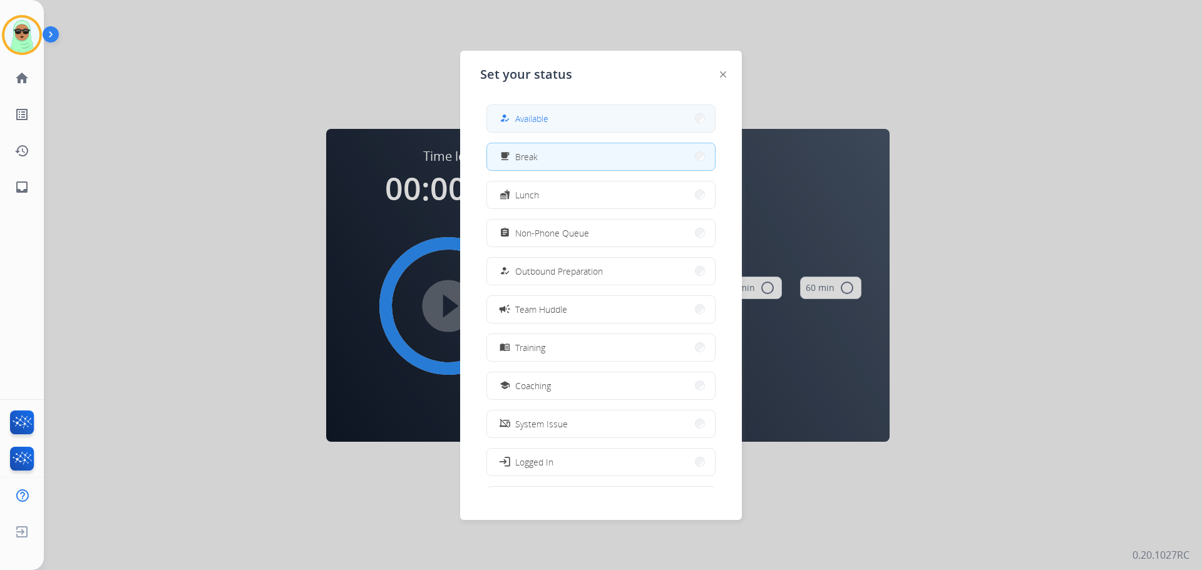
click at [666, 119] on button "how_to_reg Available" at bounding box center [601, 118] width 228 height 27
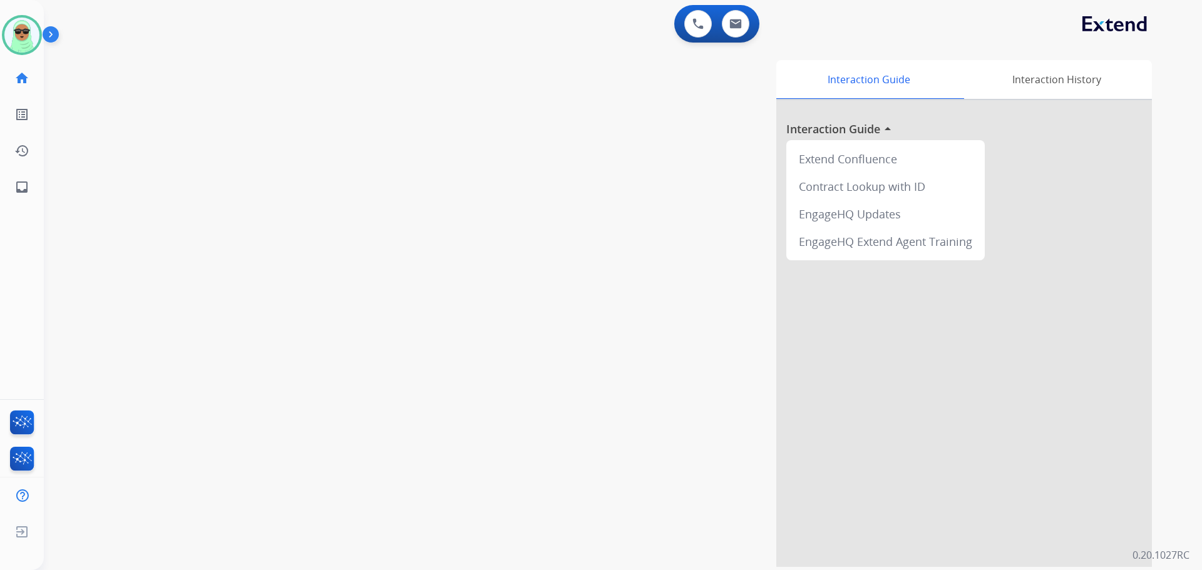
drag, startPoint x: 23, startPoint y: 28, endPoint x: 61, endPoint y: 39, distance: 40.2
click at [23, 28] on img at bounding box center [21, 35] width 35 height 35
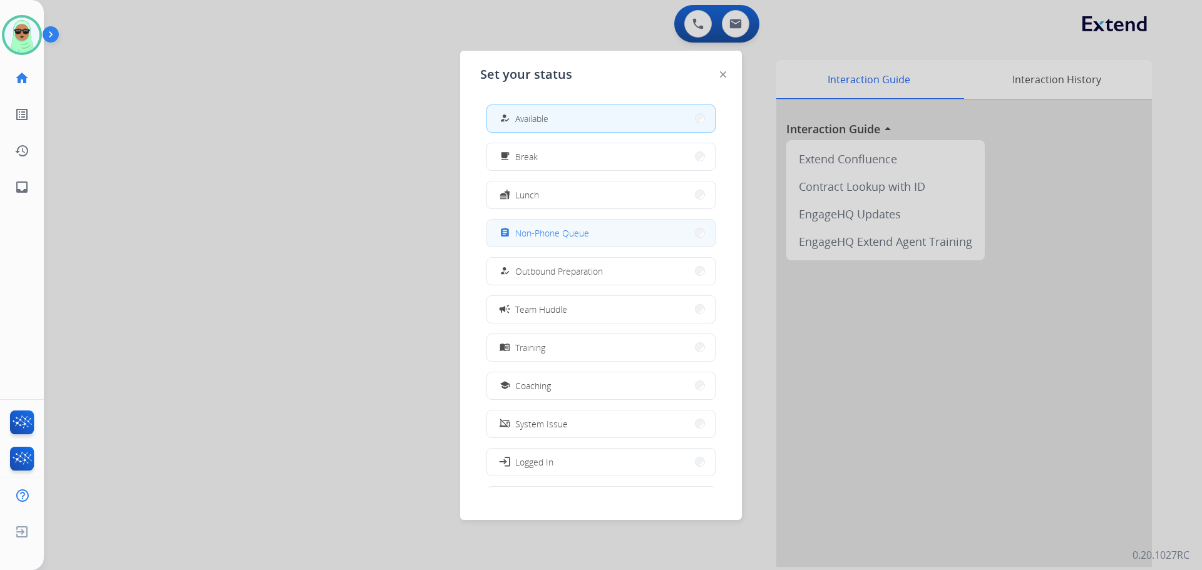
click at [571, 244] on button "assignment Non-Phone Queue" at bounding box center [601, 233] width 228 height 27
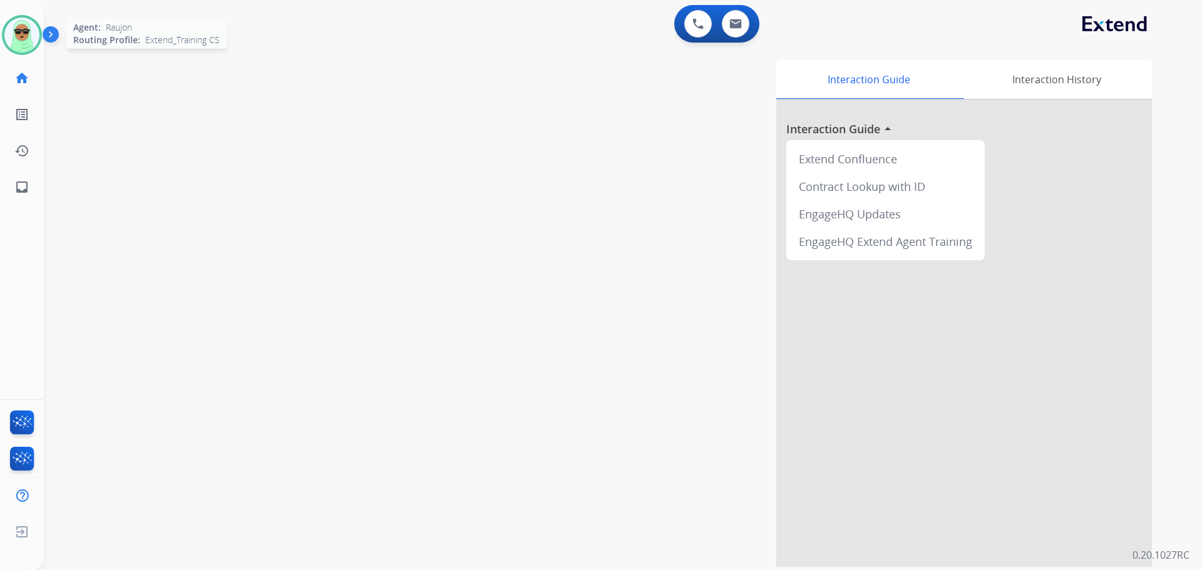
click at [31, 41] on img at bounding box center [21, 35] width 35 height 35
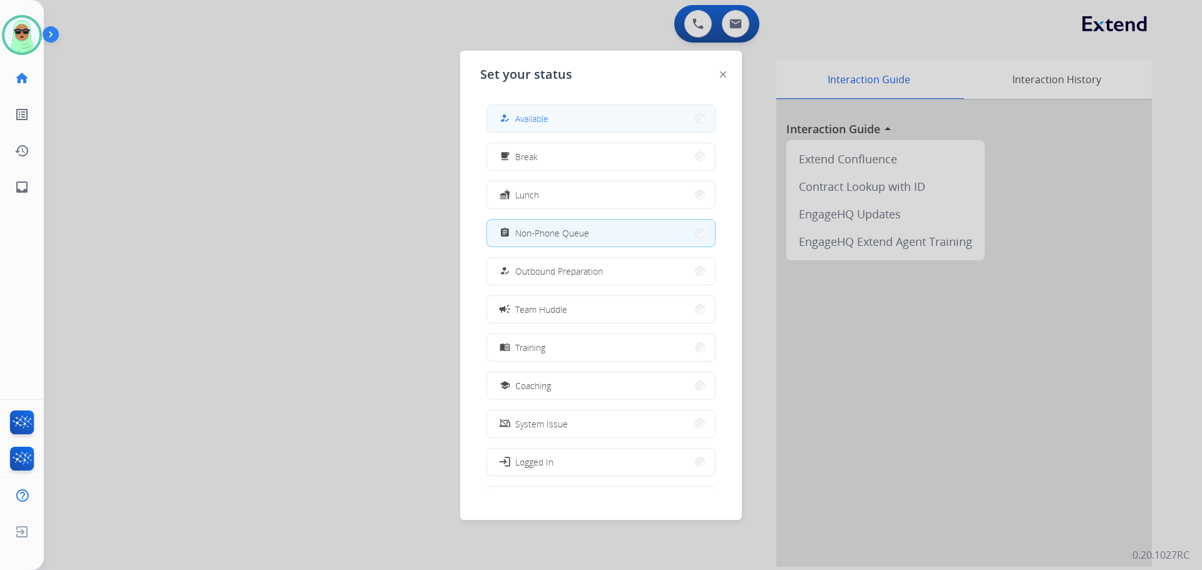
click at [561, 126] on button "how_to_reg Available" at bounding box center [601, 118] width 228 height 27
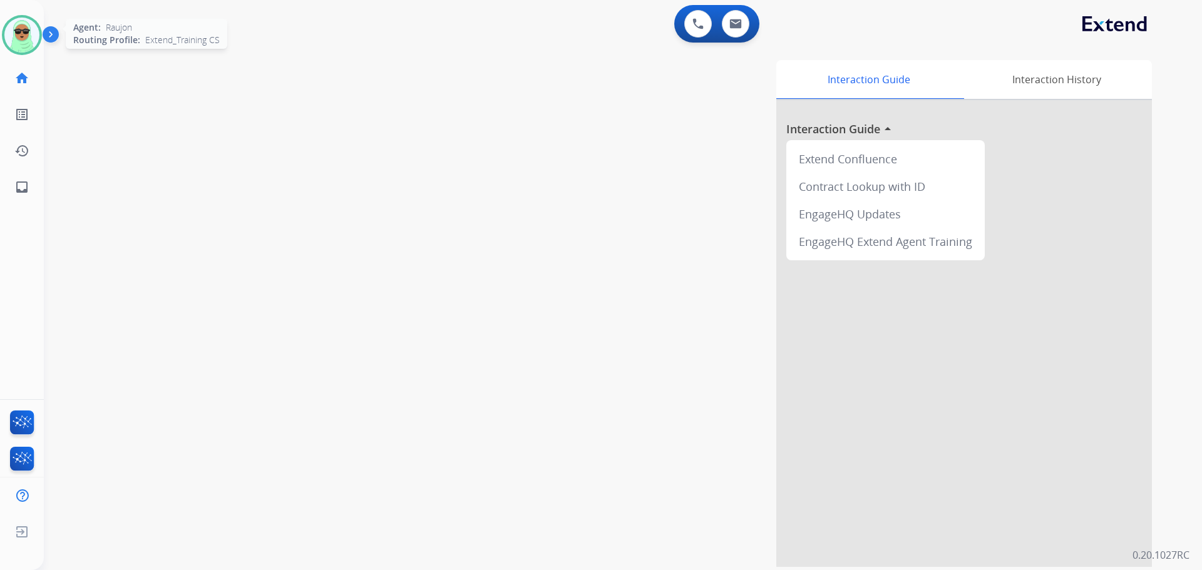
click at [20, 26] on img at bounding box center [21, 35] width 35 height 35
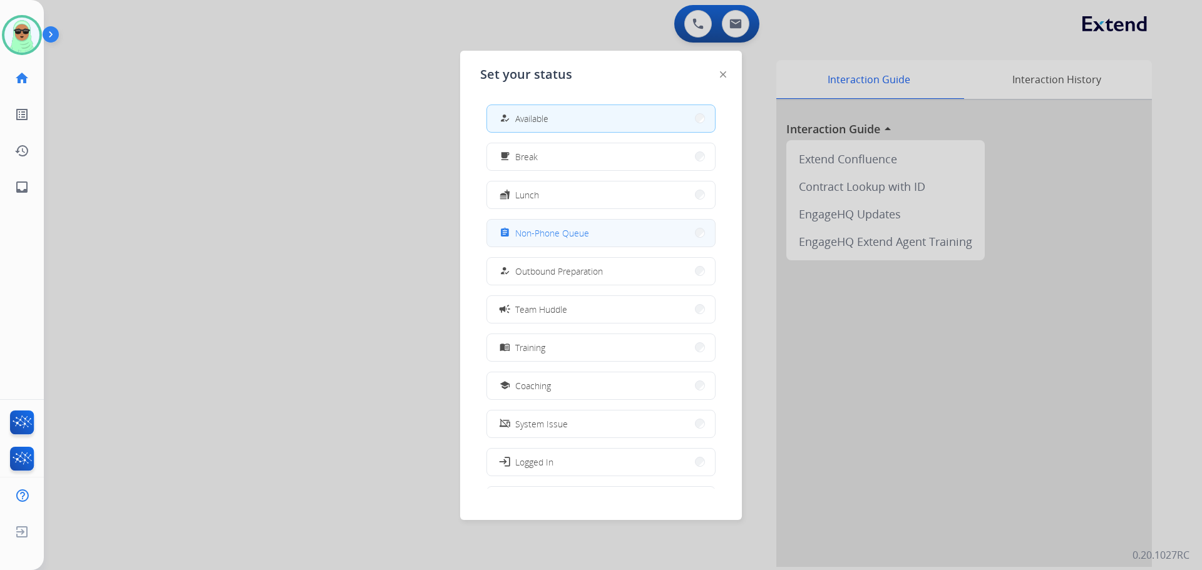
click at [571, 235] on span "Non-Phone Queue" at bounding box center [552, 233] width 74 height 13
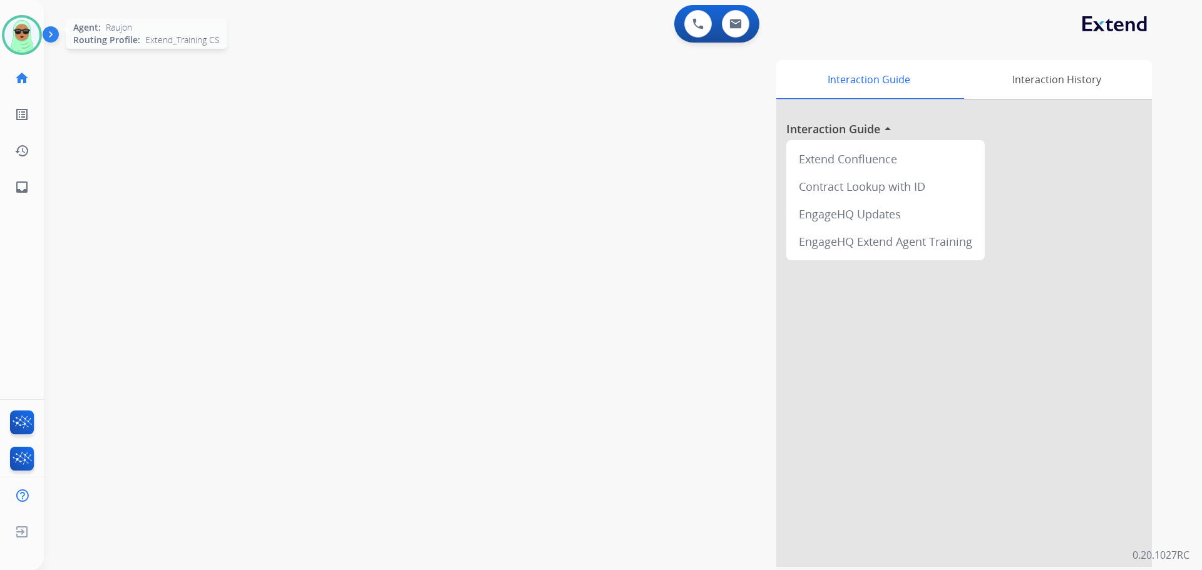
click at [21, 29] on img at bounding box center [21, 35] width 35 height 35
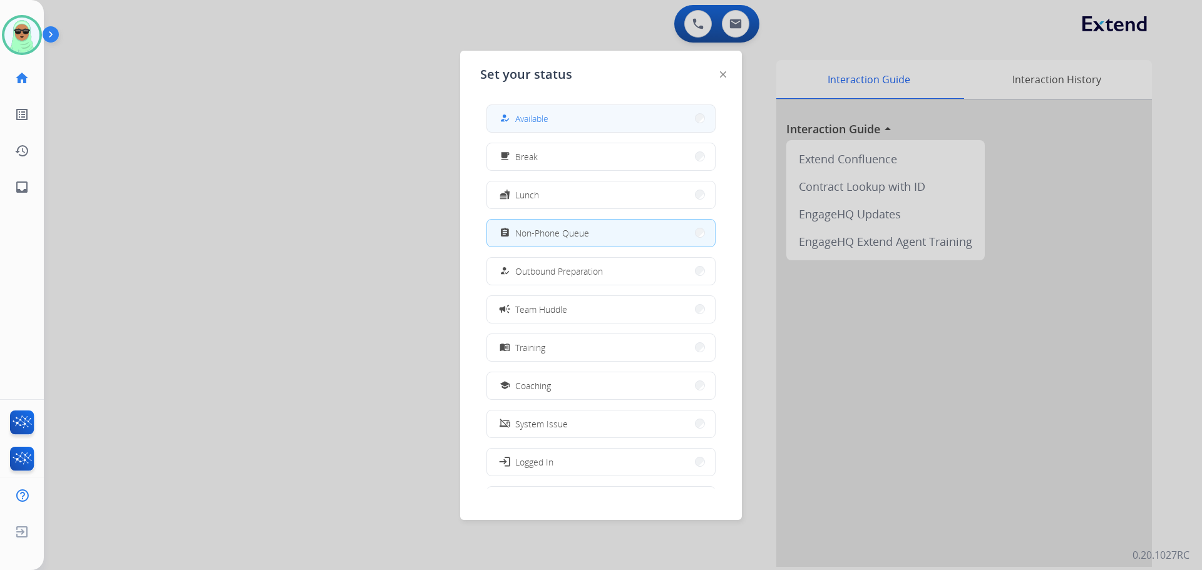
click at [630, 117] on button "how_to_reg Available" at bounding box center [601, 118] width 228 height 27
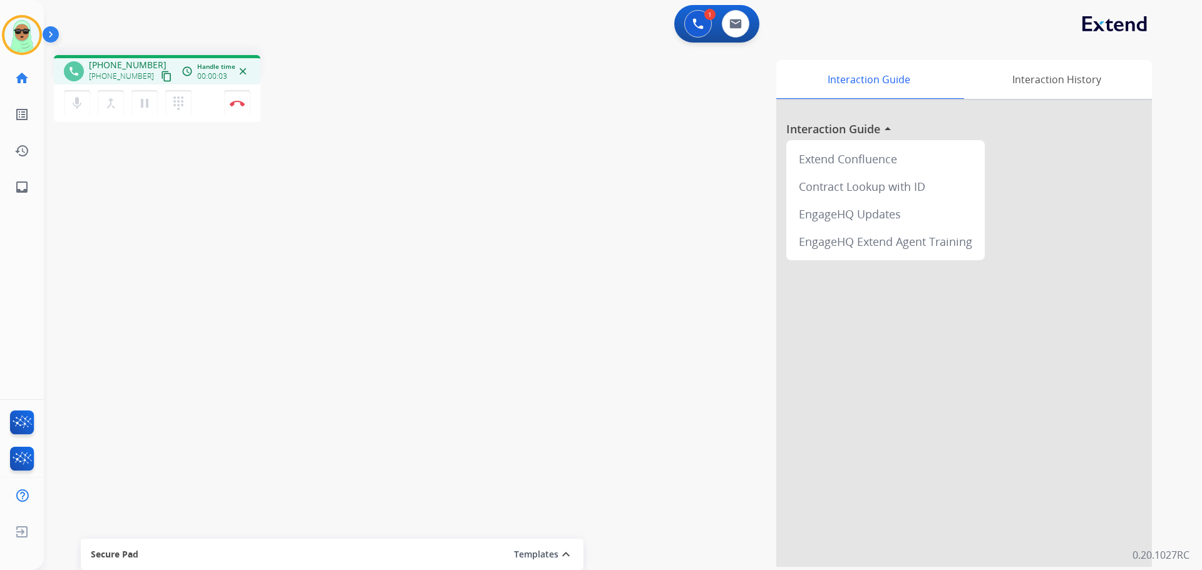
click at [161, 74] on mat-icon "content_copy" at bounding box center [166, 76] width 11 height 11
click at [695, 25] on img at bounding box center [697, 23] width 11 height 11
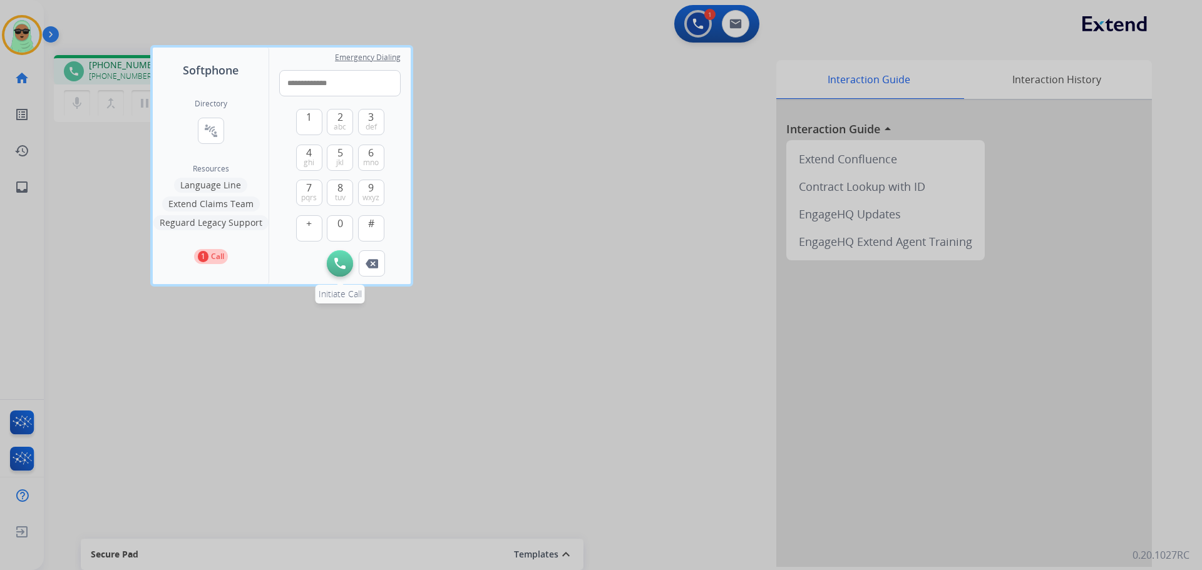
type input "**********"
click at [340, 267] on img at bounding box center [339, 263] width 11 height 11
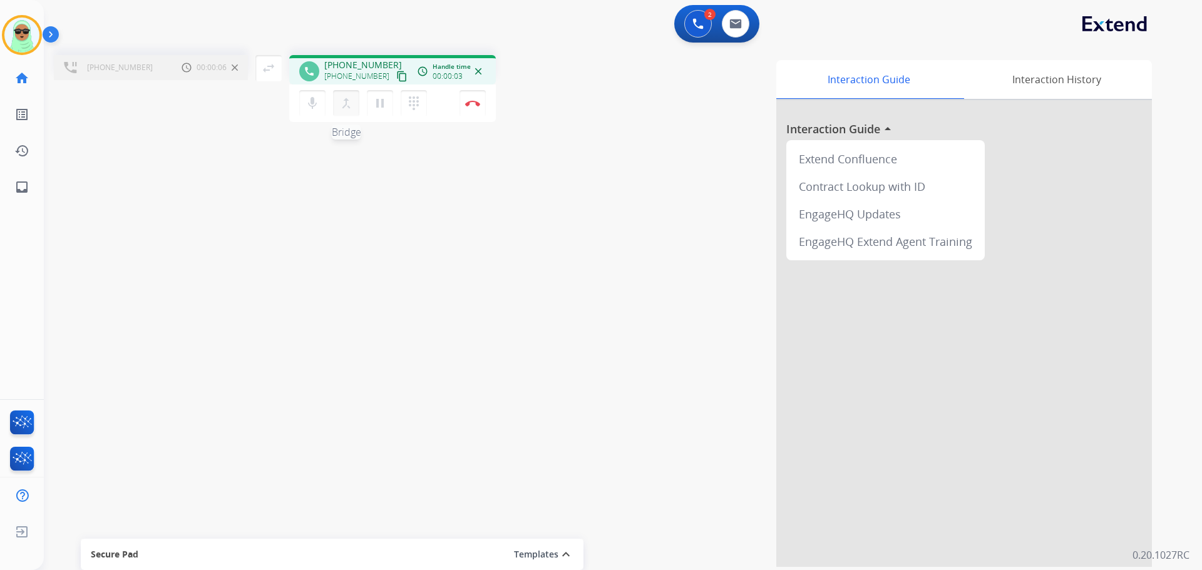
click at [334, 100] on button "merge_type Bridge" at bounding box center [346, 103] width 26 height 26
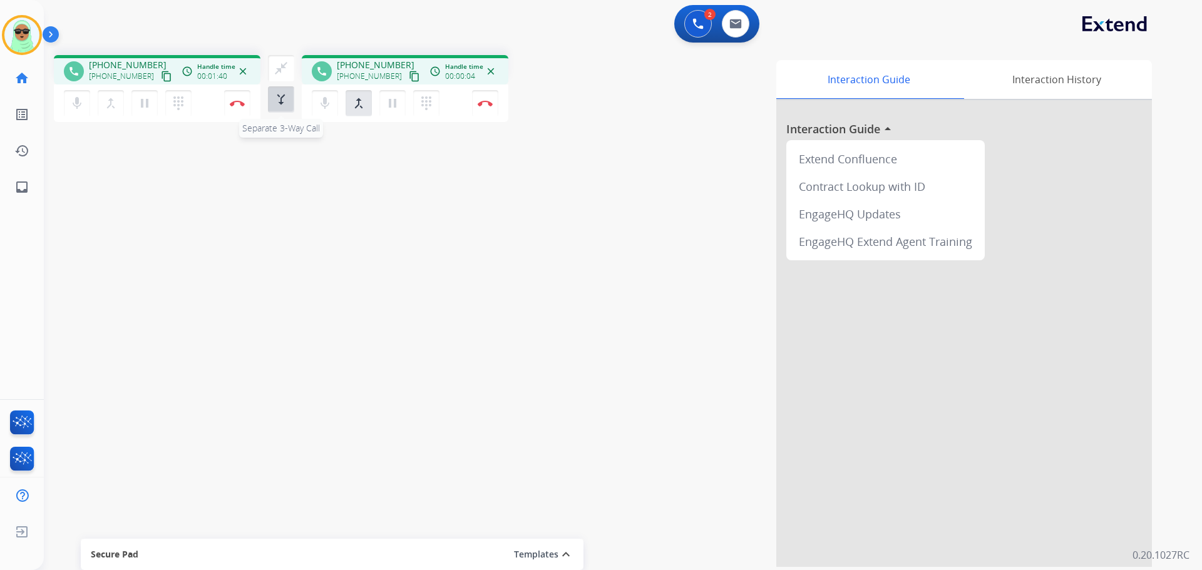
click at [276, 101] on mat-icon "merge_type" at bounding box center [281, 99] width 15 height 15
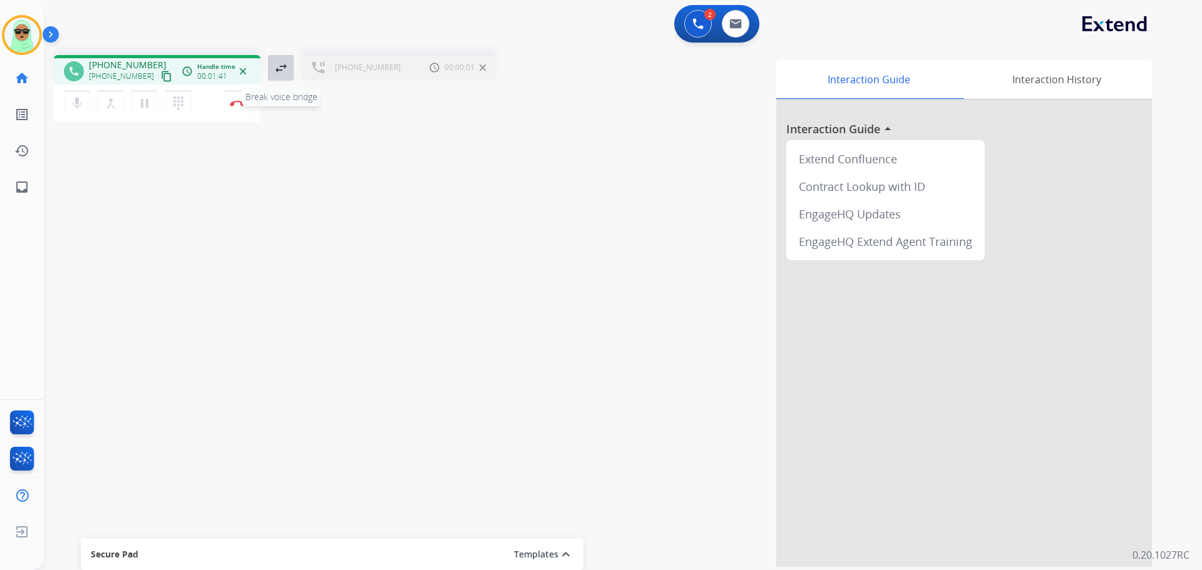
click at [285, 79] on button "swap_horiz Break voice bridge" at bounding box center [281, 68] width 26 height 26
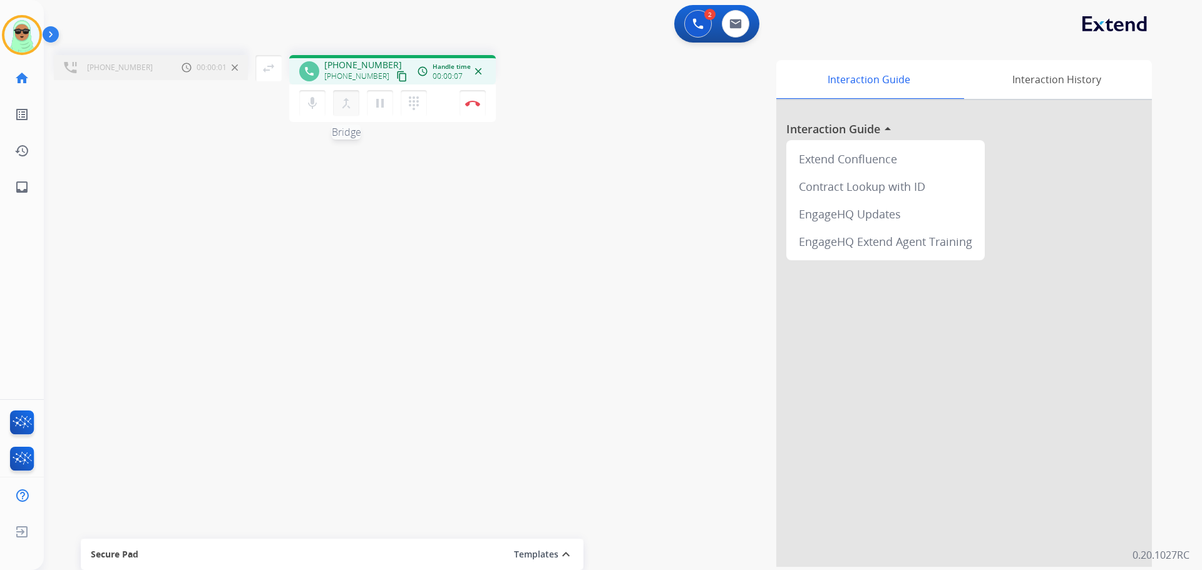
click at [346, 108] on mat-icon "merge_type" at bounding box center [346, 103] width 15 height 15
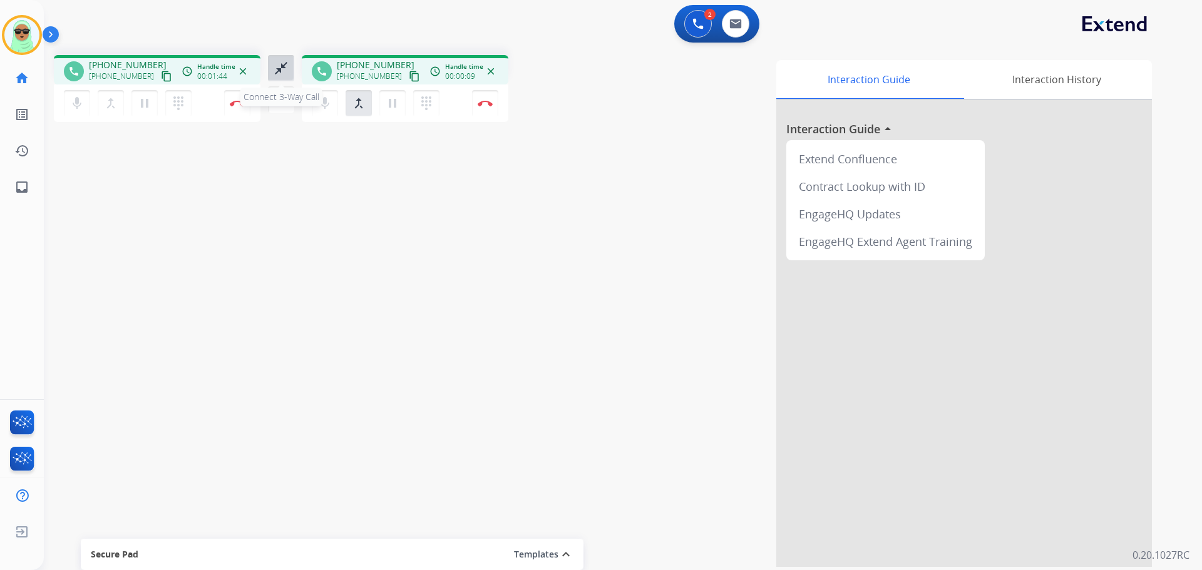
click at [277, 74] on mat-icon "close_fullscreen" at bounding box center [281, 68] width 15 height 15
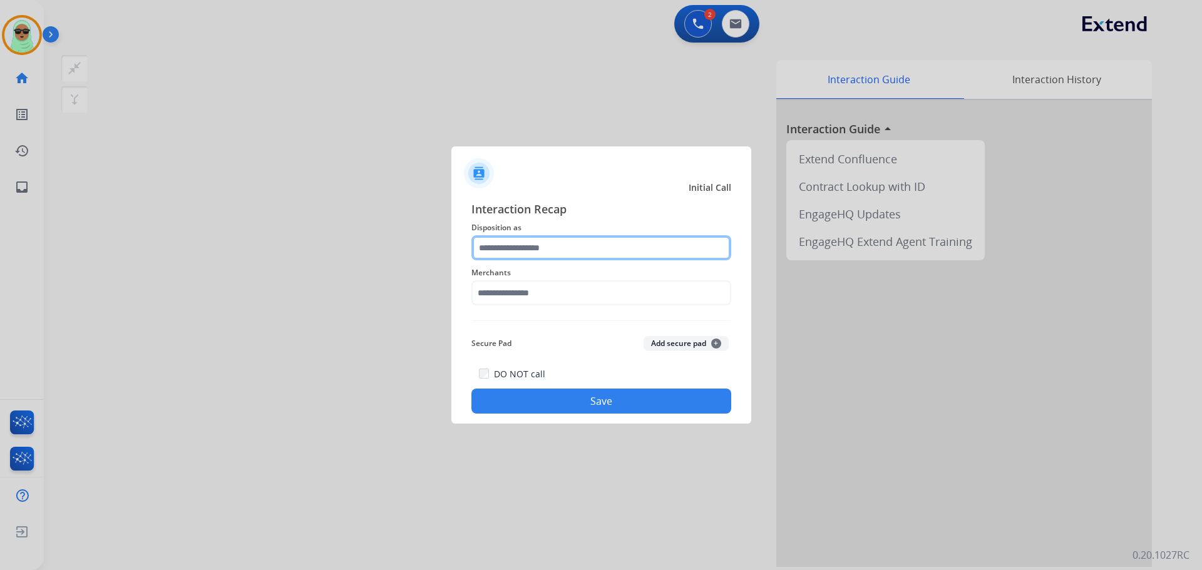
click at [591, 254] on input "text" at bounding box center [601, 247] width 260 height 25
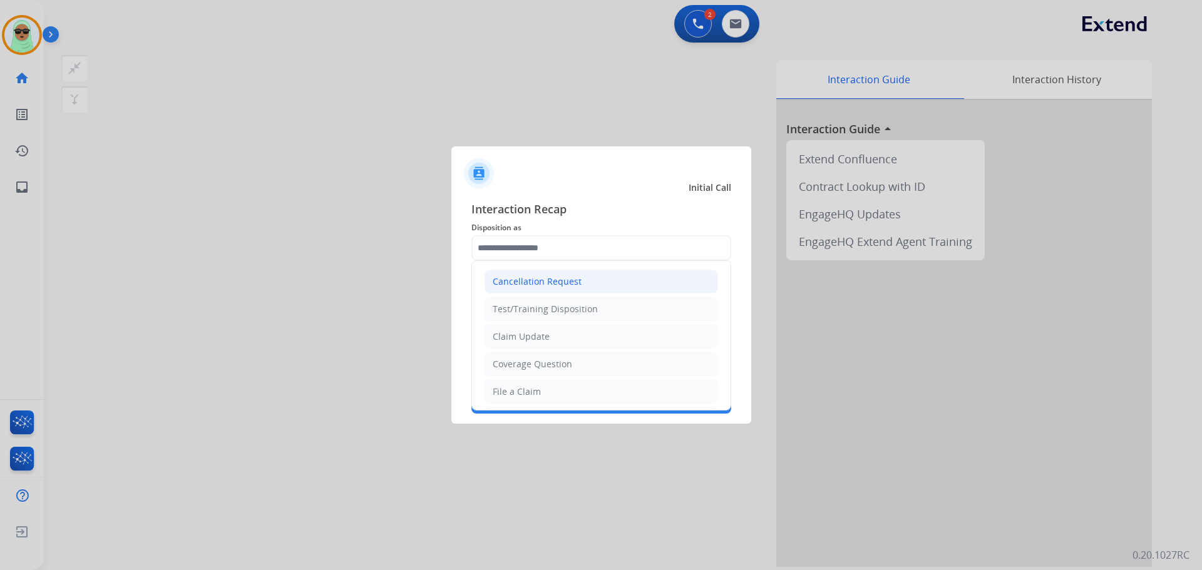
click at [589, 287] on li "Cancellation Request" at bounding box center [600, 282] width 233 height 24
type input "**********"
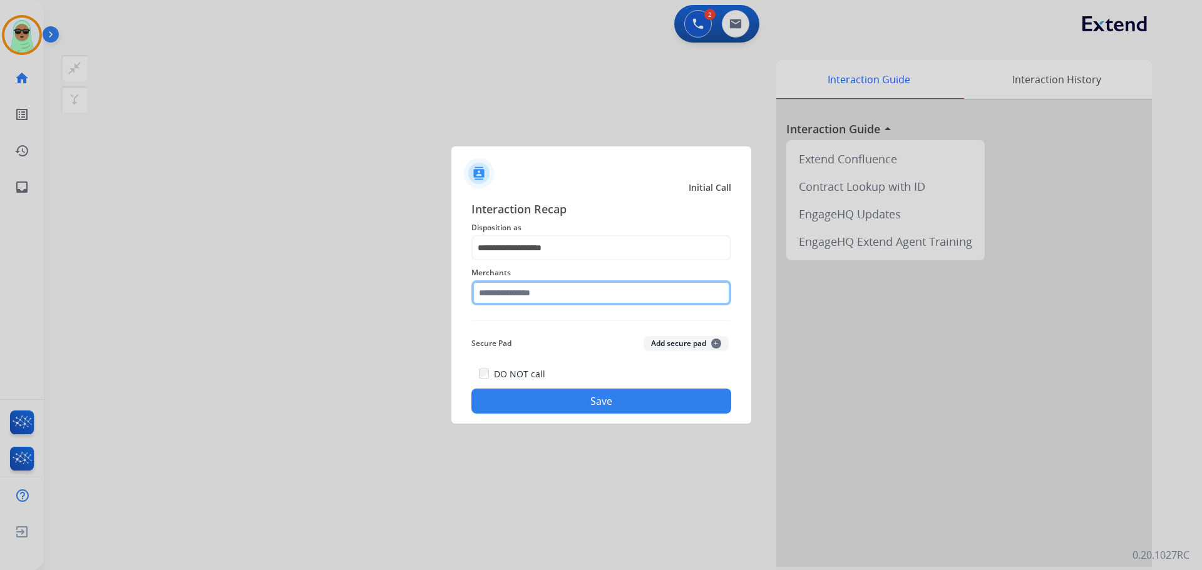
click at [588, 287] on input "text" at bounding box center [601, 292] width 260 height 25
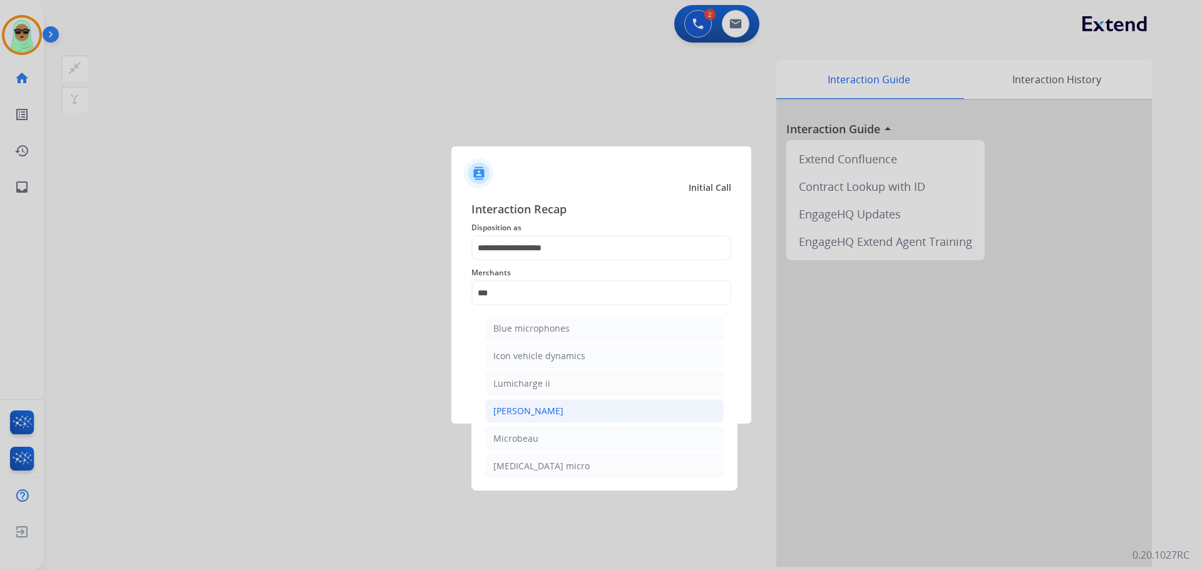
click at [555, 418] on li "Michaels" at bounding box center [604, 411] width 238 height 24
type input "********"
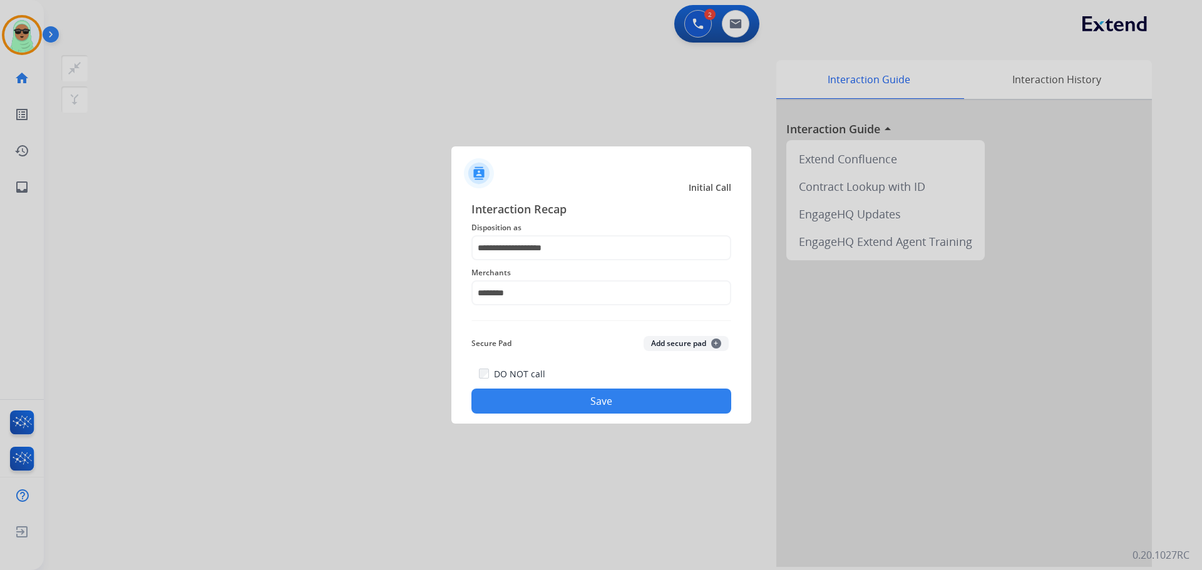
drag, startPoint x: 558, startPoint y: 424, endPoint x: 563, endPoint y: 418, distance: 8.0
click at [0, 422] on app-contact-recap-modal "**********" at bounding box center [0, 285] width 0 height 570
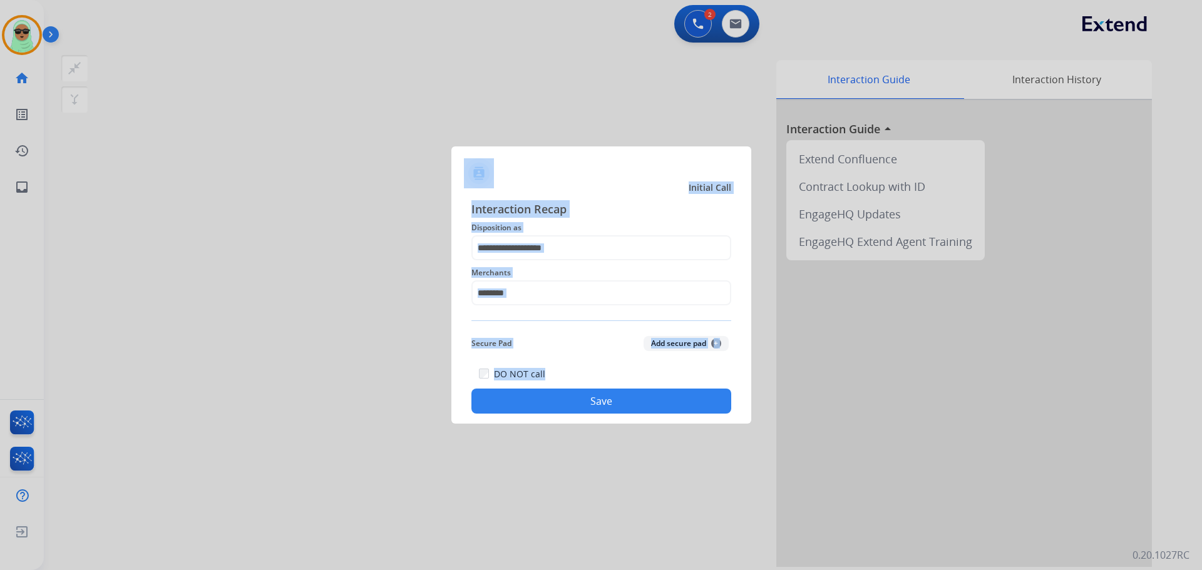
click at [573, 409] on button "Save" at bounding box center [601, 401] width 260 height 25
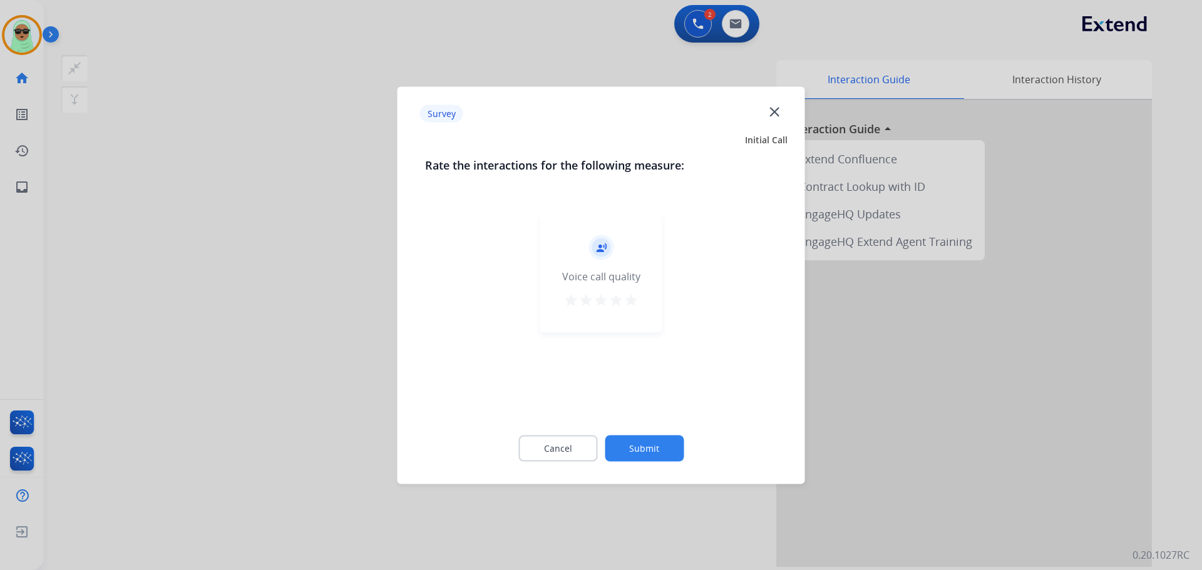
click at [587, 405] on div "record_voice_over Voice call quality star star star star star" at bounding box center [601, 311] width 352 height 217
click at [650, 448] on button "Submit" at bounding box center [644, 448] width 79 height 26
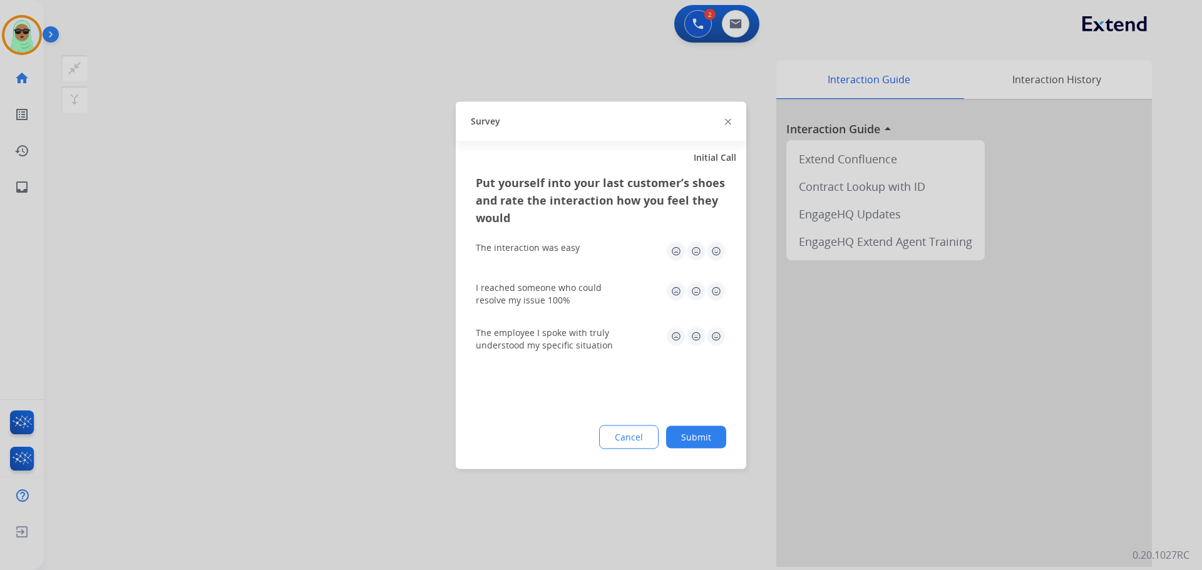
click at [694, 439] on button "Submit" at bounding box center [696, 437] width 60 height 23
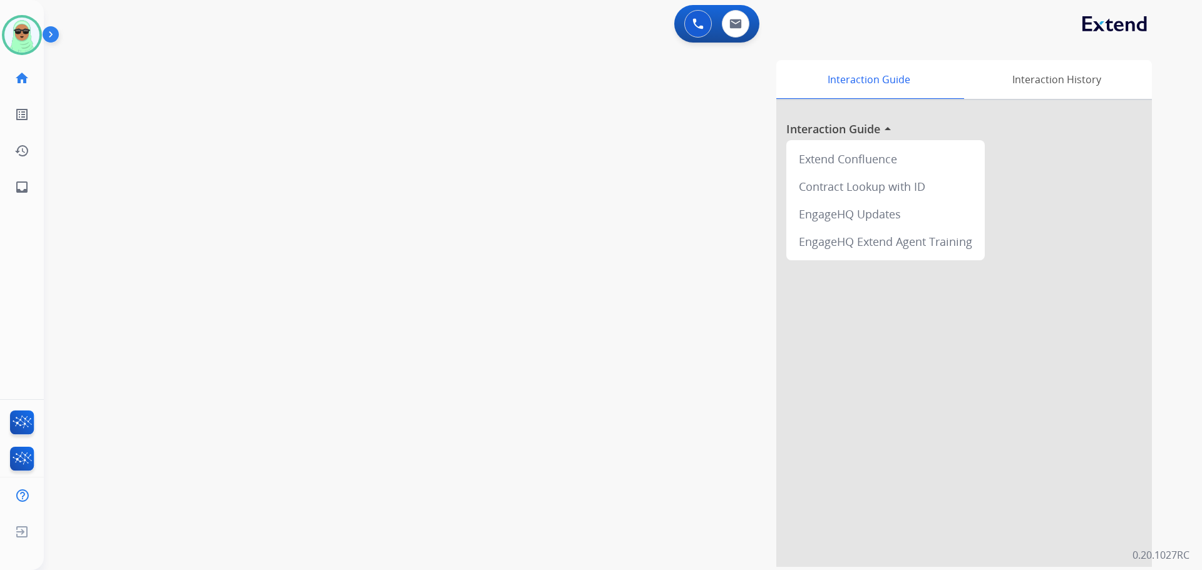
click at [553, 504] on div "Interaction Guide Interaction History Interaction Guide arrow_drop_up Extend Co…" at bounding box center [782, 313] width 737 height 507
click at [438, 528] on div "Interaction Guide Interaction History Interaction Guide arrow_drop_up Extend Co…" at bounding box center [782, 313] width 737 height 507
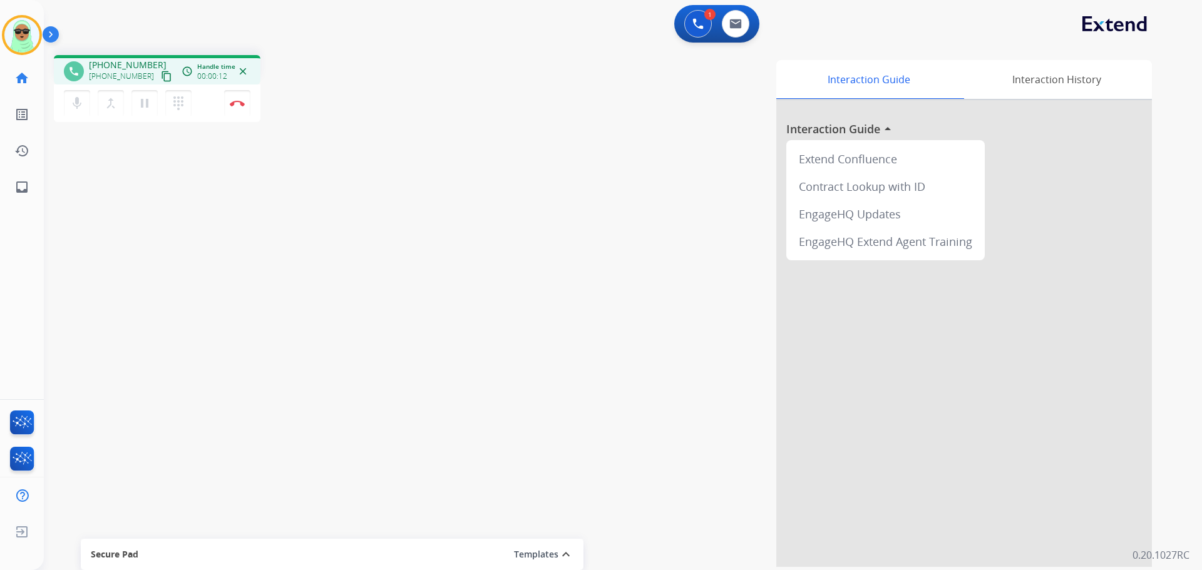
click at [161, 76] on mat-icon "content_copy" at bounding box center [166, 76] width 11 height 11
drag, startPoint x: 252, startPoint y: 107, endPoint x: 243, endPoint y: 105, distance: 9.1
click at [251, 107] on div "mic Mute merge_type Bridge pause Hold dialpad Dialpad Disconnect" at bounding box center [157, 104] width 207 height 38
click at [243, 105] on img at bounding box center [237, 103] width 15 height 6
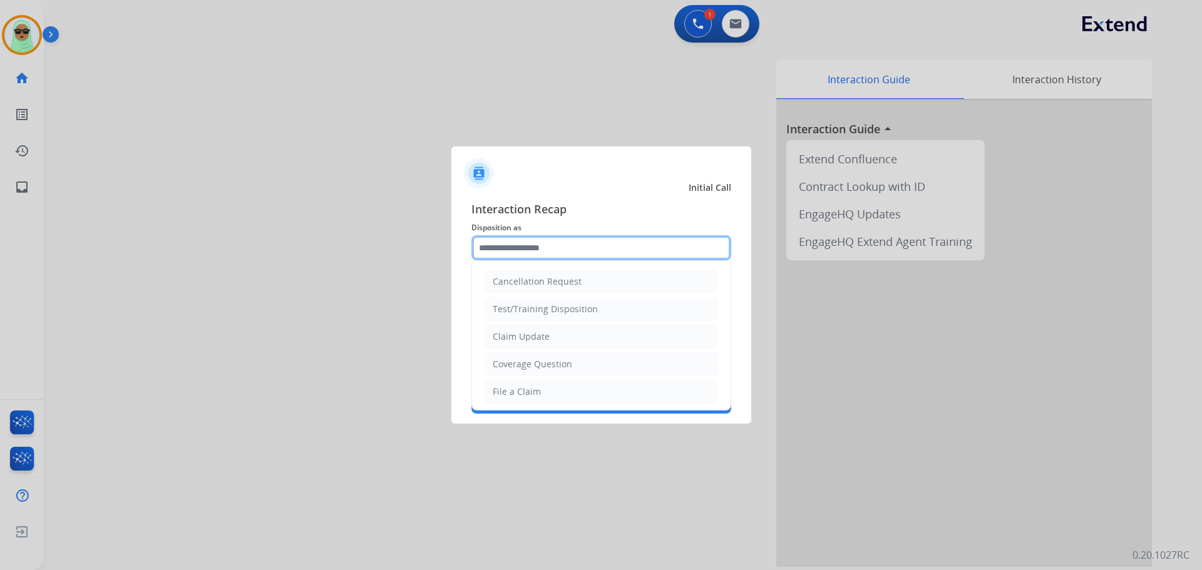
click at [581, 242] on input "text" at bounding box center [601, 247] width 260 height 25
click at [566, 333] on li "Claim Update" at bounding box center [600, 337] width 233 height 24
type input "**********"
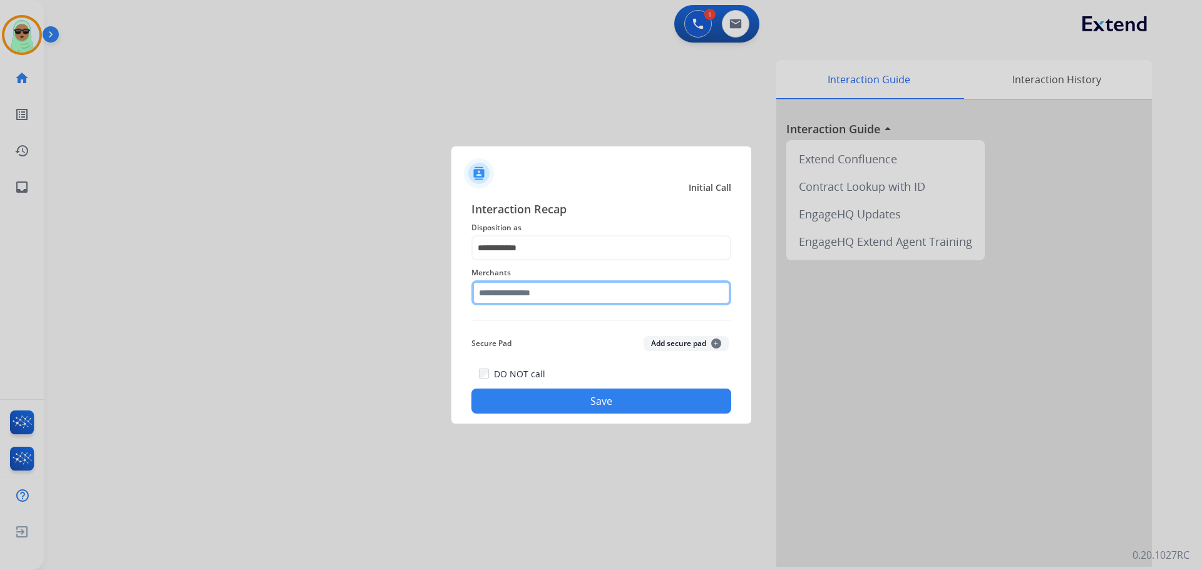
click at [555, 300] on input "text" at bounding box center [601, 292] width 260 height 25
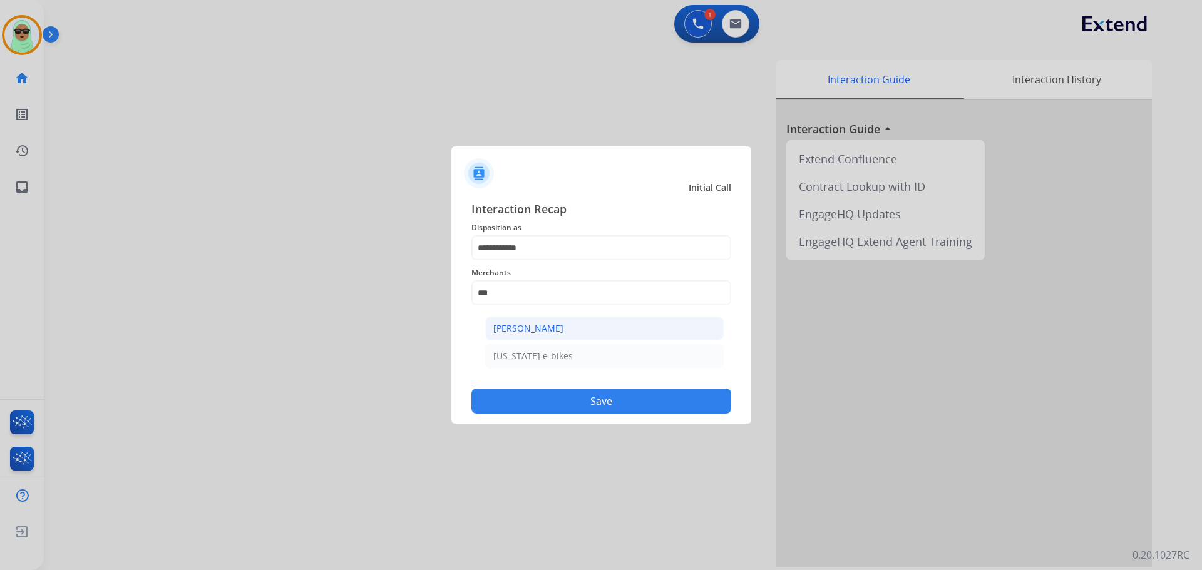
click at [568, 322] on li "Ashley - Reguard" at bounding box center [604, 329] width 238 height 24
type input "**********"
click at [599, 412] on button "Save" at bounding box center [601, 401] width 260 height 25
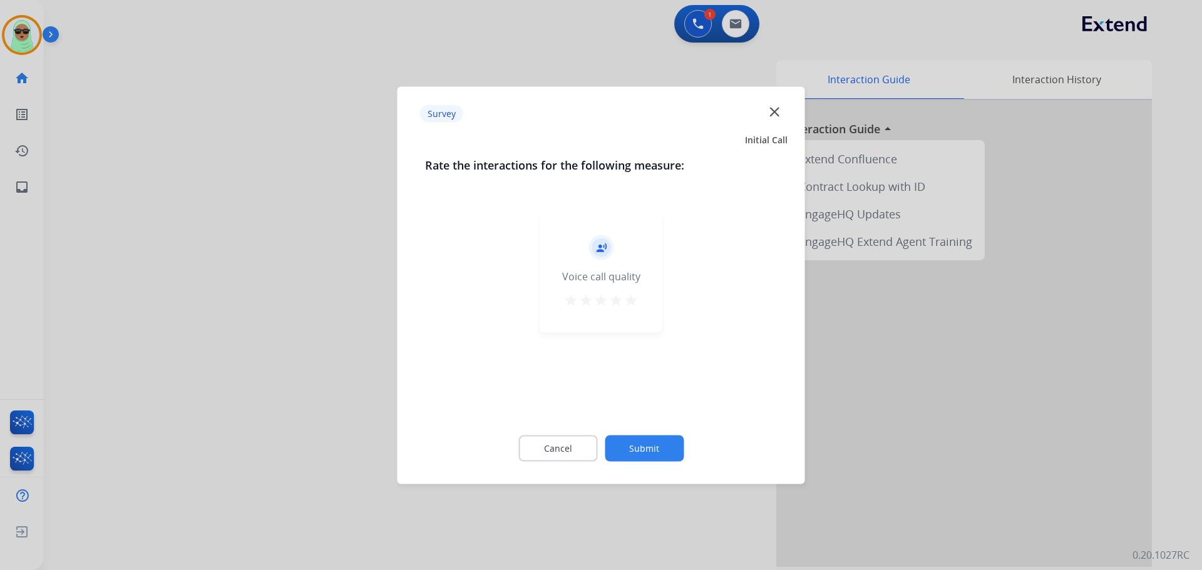
click at [602, 407] on div "record_voice_over Voice call quality star star star star star" at bounding box center [601, 311] width 352 height 217
click at [628, 426] on div "Cancel Submit" at bounding box center [601, 448] width 352 height 56
click at [635, 431] on div "Cancel Submit" at bounding box center [601, 448] width 352 height 56
click at [642, 438] on button "Submit" at bounding box center [644, 448] width 79 height 26
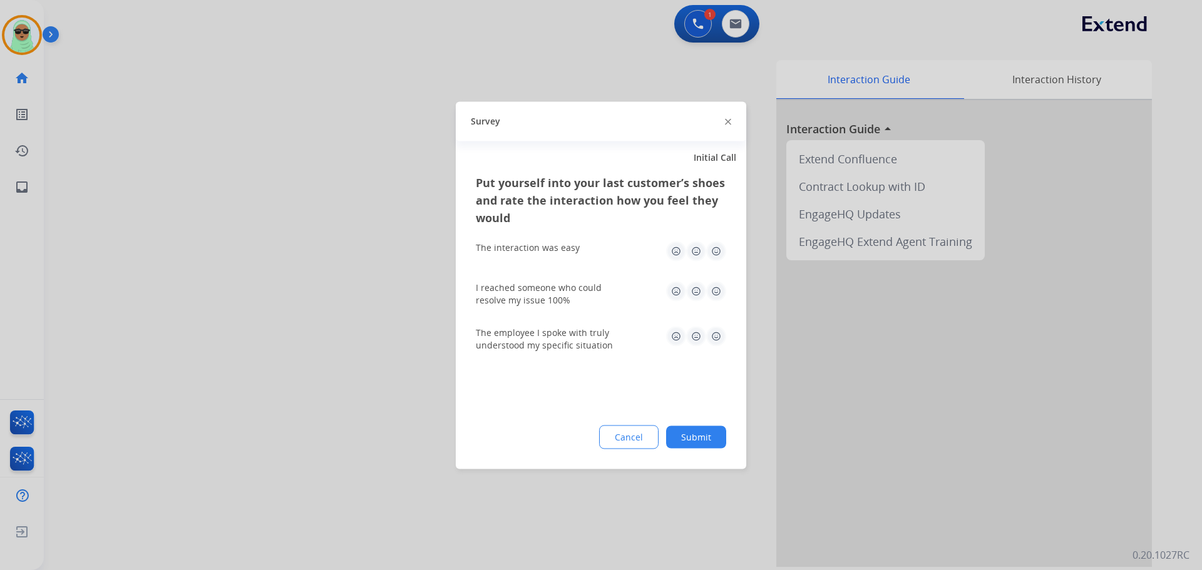
click at [650, 449] on div "Put yourself into your last customer’s shoes and rate the interaction how you f…" at bounding box center [601, 320] width 290 height 295
click at [654, 445] on button "Cancel" at bounding box center [629, 437] width 58 height 23
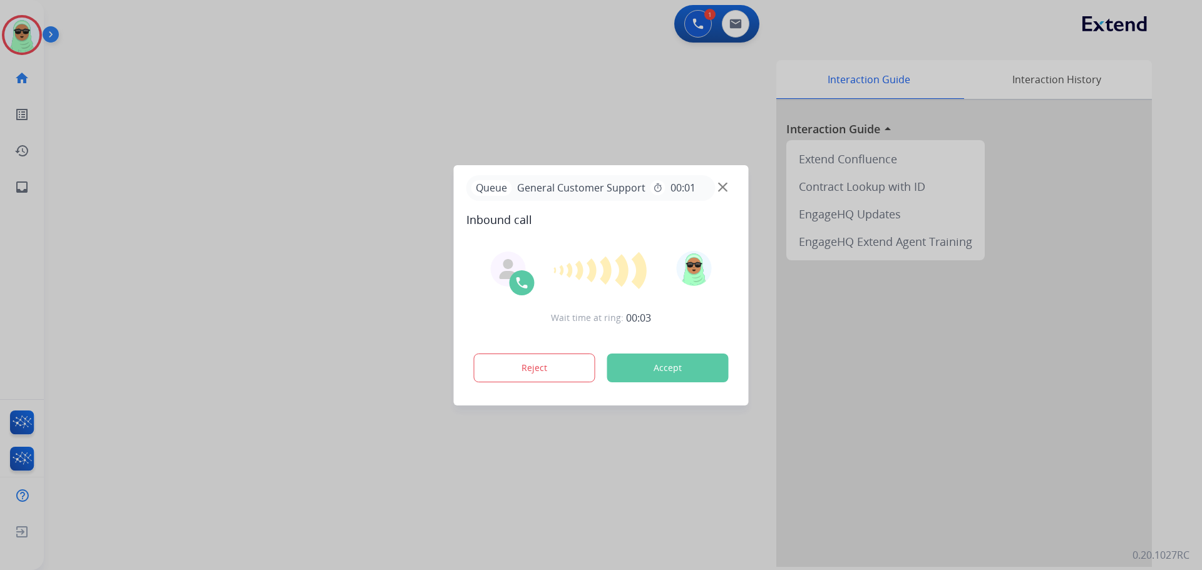
click at [533, 514] on div at bounding box center [601, 285] width 1202 height 570
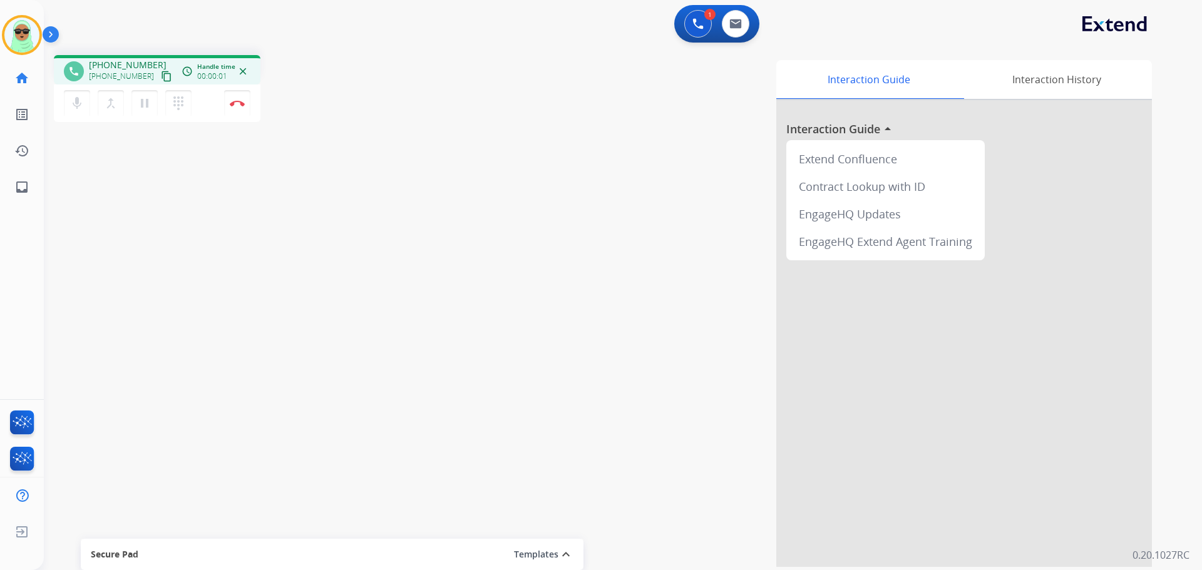
click at [161, 78] on mat-icon "content_copy" at bounding box center [166, 76] width 11 height 11
click at [146, 107] on mat-icon "pause" at bounding box center [144, 103] width 15 height 15
click at [94, 111] on div "mic Mute merge_type Bridge play_arrow Hold dialpad Dialpad" at bounding box center [131, 103] width 135 height 26
click at [78, 111] on button "mic Mute" at bounding box center [77, 103] width 26 height 26
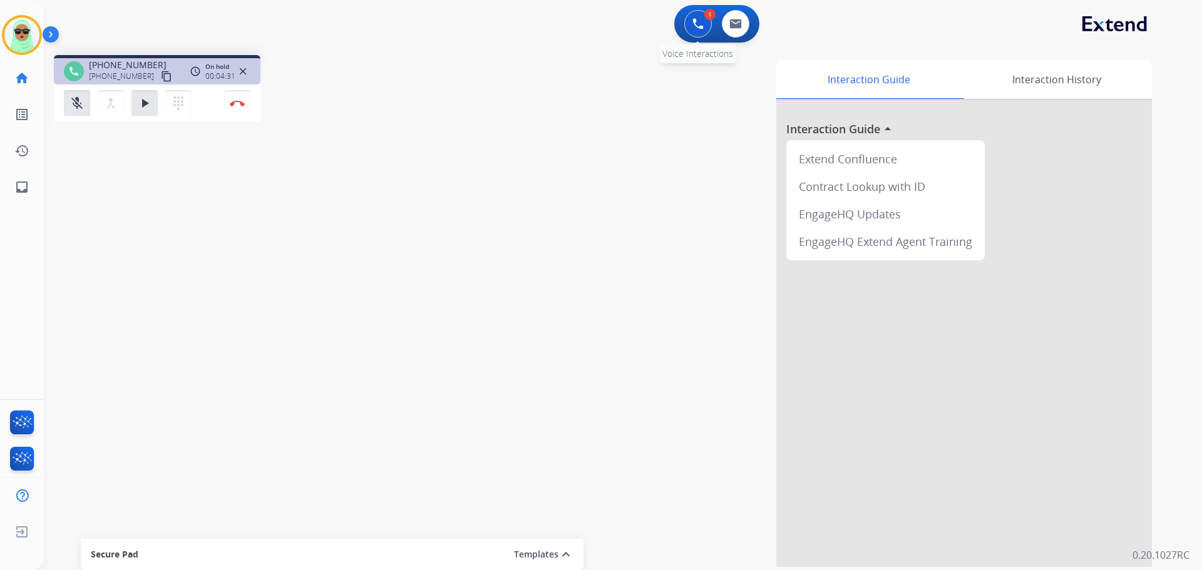
click at [703, 28] on img at bounding box center [697, 23] width 11 height 11
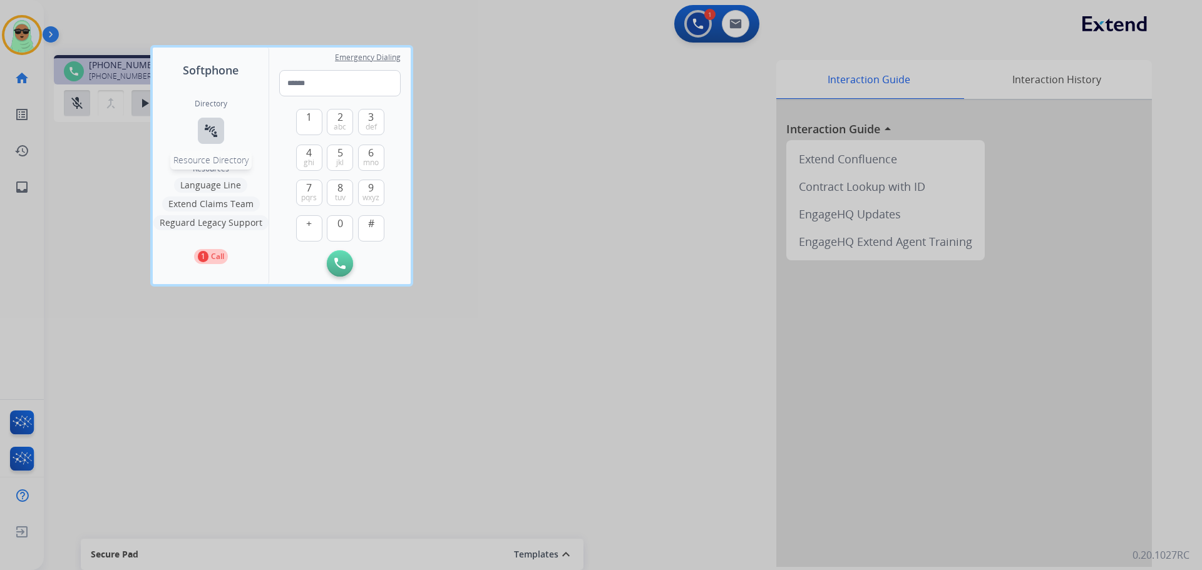
click at [220, 135] on button "connect_without_contact Resource Directory" at bounding box center [211, 131] width 26 height 26
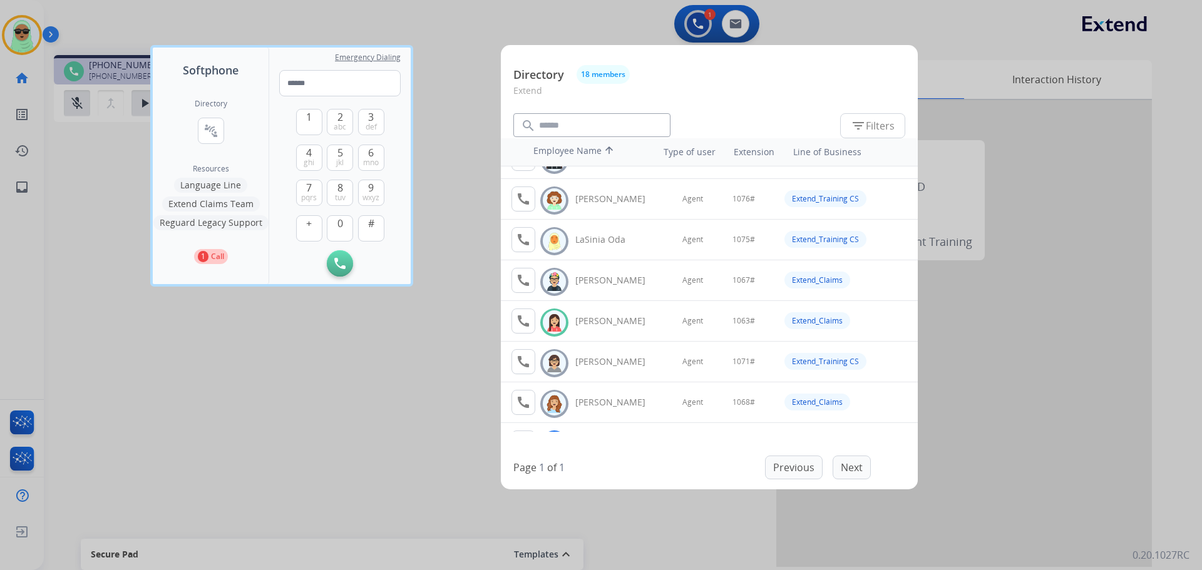
scroll to position [376, 0]
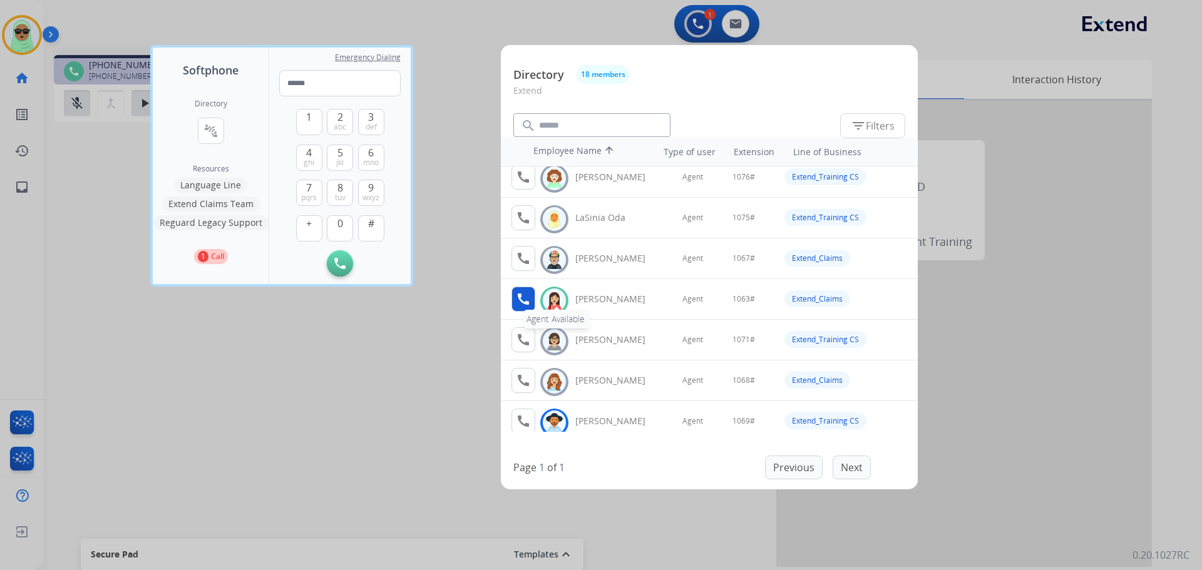
click at [528, 294] on mat-icon "call" at bounding box center [523, 299] width 15 height 15
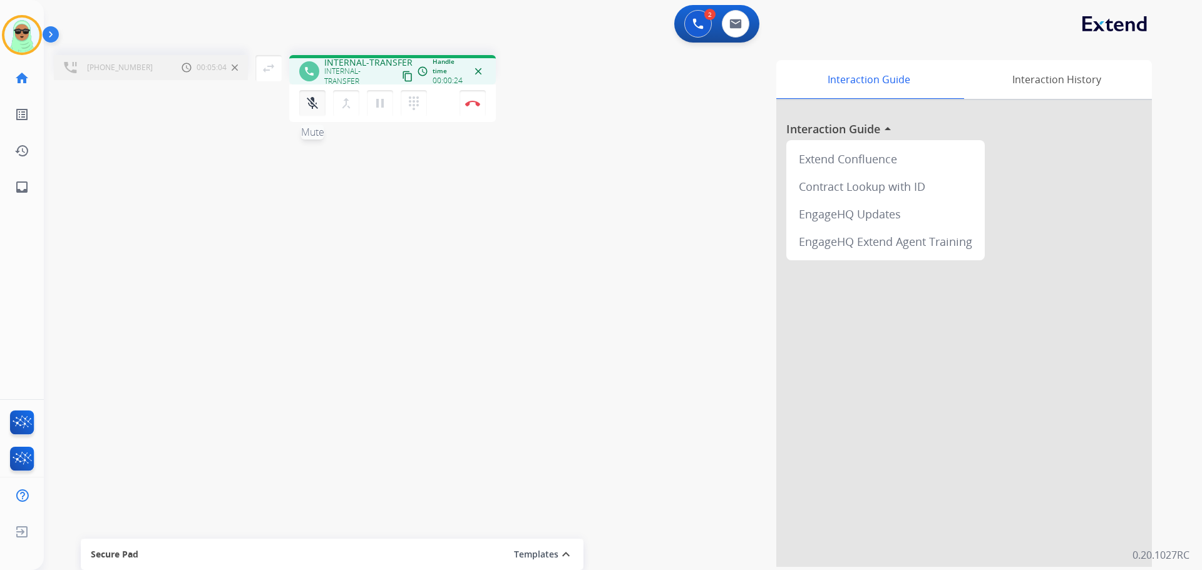
click at [320, 106] on button "mic_off Mute" at bounding box center [312, 103] width 26 height 26
click at [476, 106] on button "Disconnect" at bounding box center [472, 103] width 26 height 26
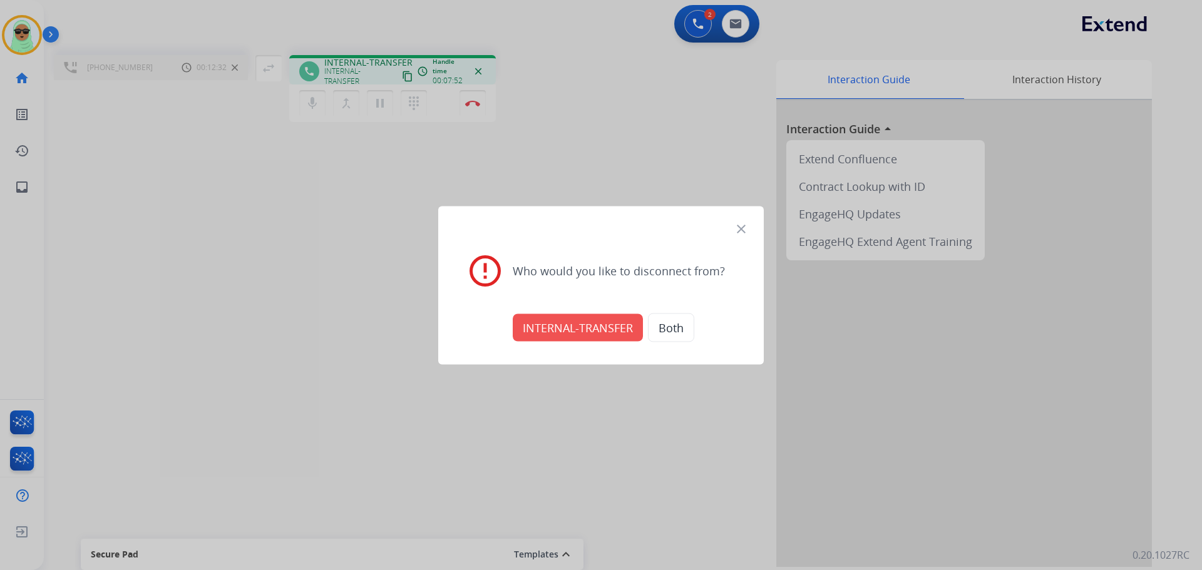
click at [573, 320] on button "INTERNAL-TRANSFER" at bounding box center [578, 328] width 130 height 28
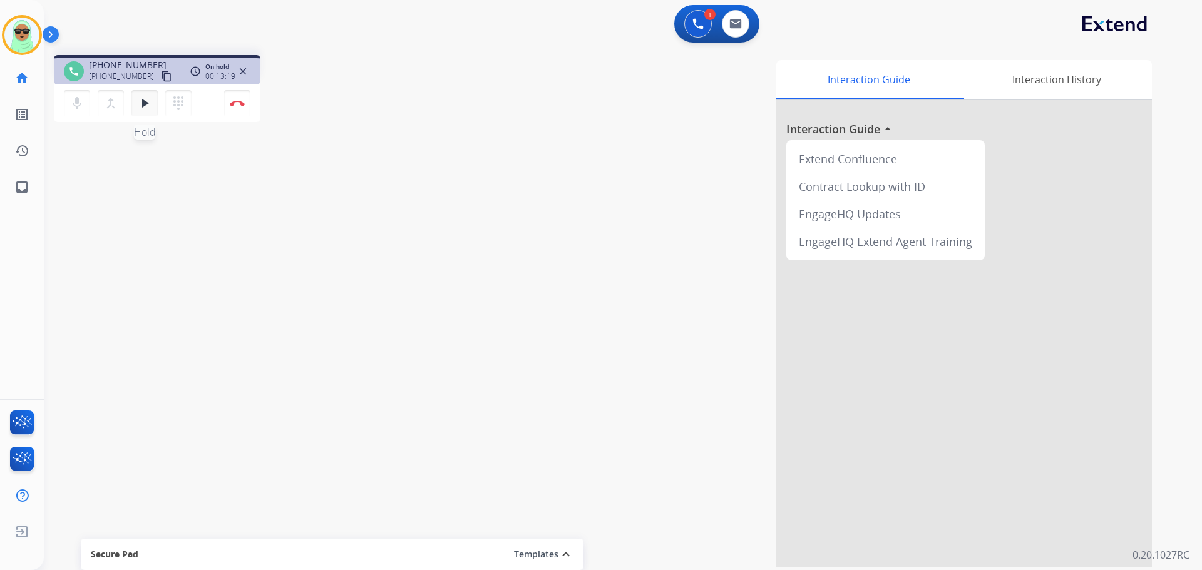
click at [153, 105] on button "play_arrow Hold" at bounding box center [144, 103] width 26 height 26
click at [240, 99] on button "Disconnect" at bounding box center [237, 103] width 26 height 26
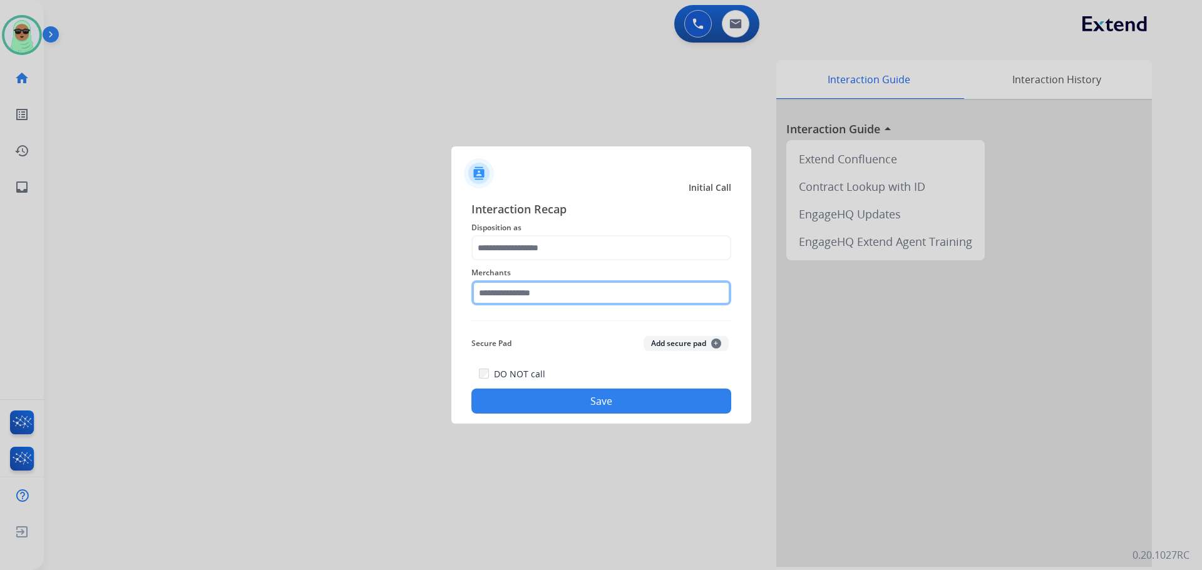
click at [553, 299] on input "text" at bounding box center [601, 292] width 260 height 25
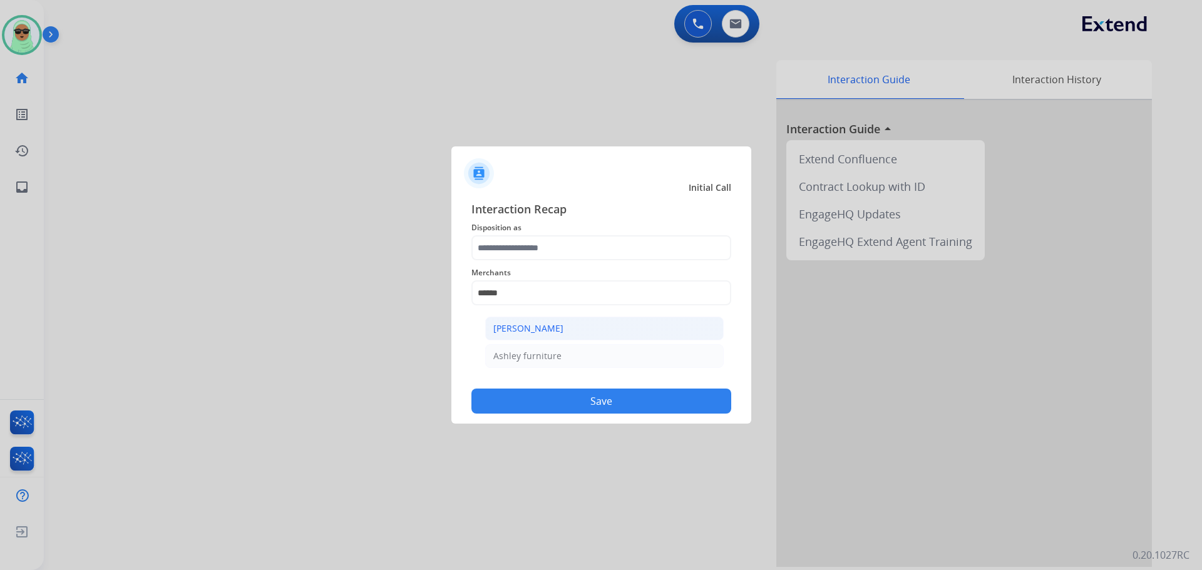
drag, startPoint x: 561, startPoint y: 334, endPoint x: 565, endPoint y: 327, distance: 7.8
click at [563, 332] on li "Ashley - Reguard" at bounding box center [604, 329] width 238 height 24
type input "**********"
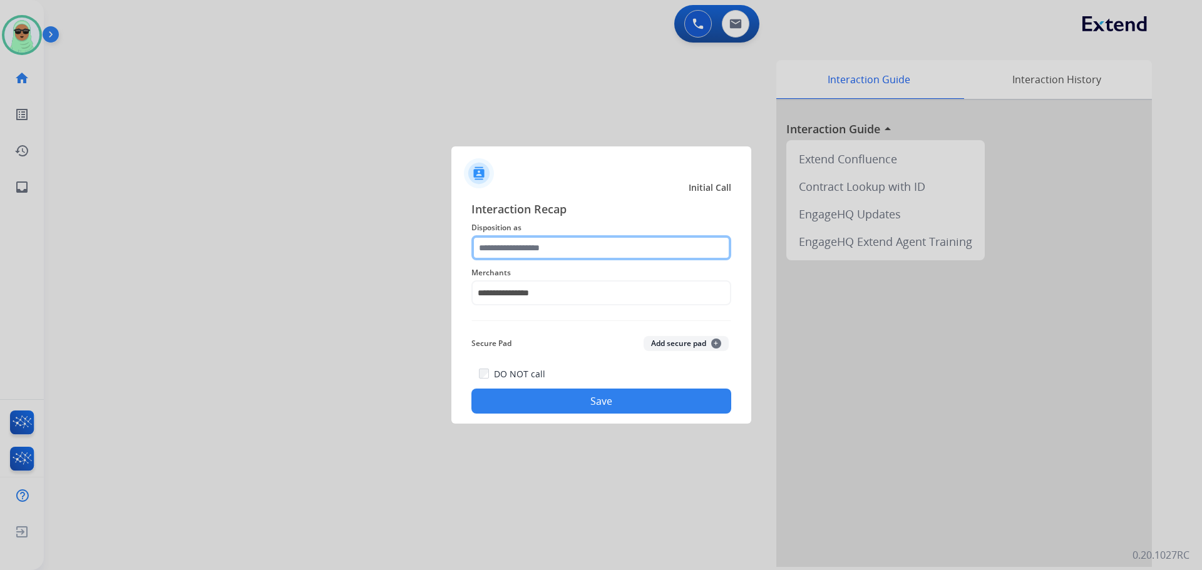
click at [565, 252] on input "text" at bounding box center [601, 247] width 260 height 25
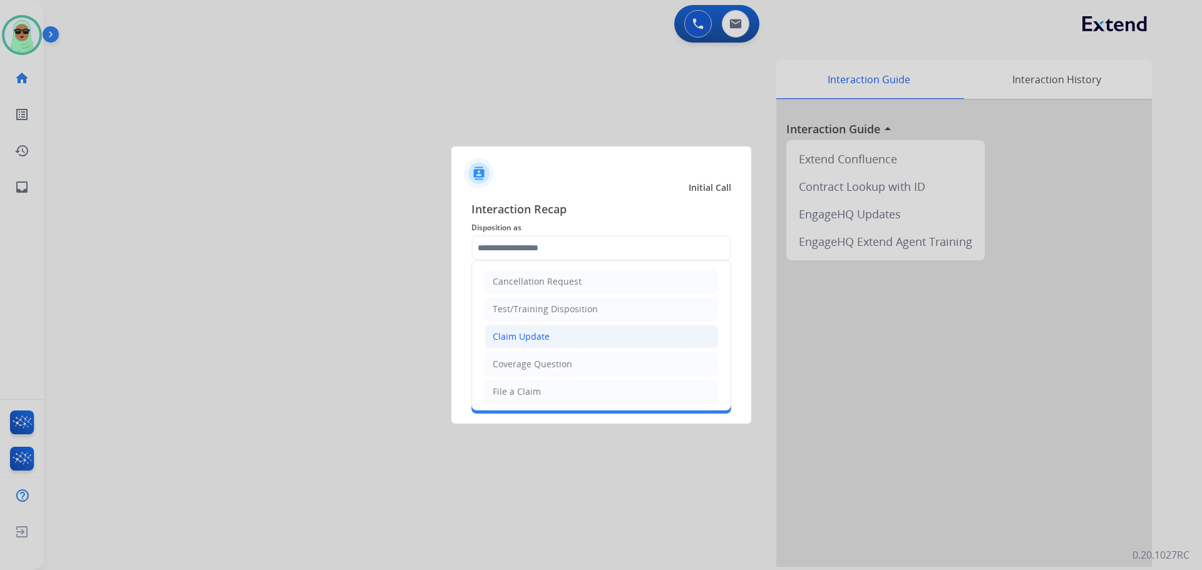
click at [536, 338] on div "Claim Update" at bounding box center [521, 337] width 57 height 13
type input "**********"
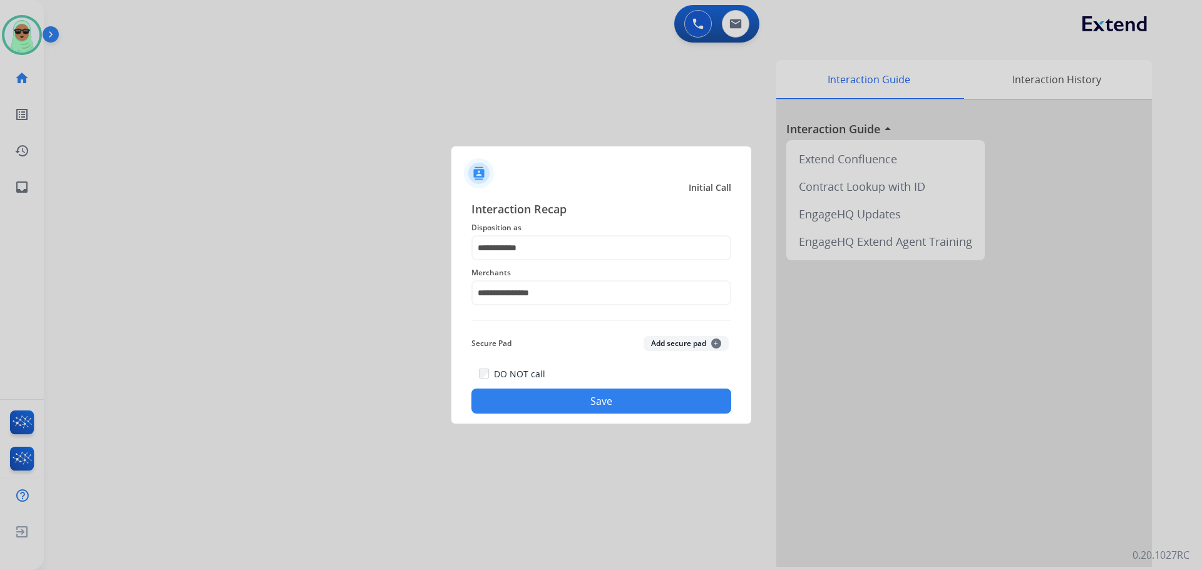
click at [555, 394] on button "Save" at bounding box center [601, 401] width 260 height 25
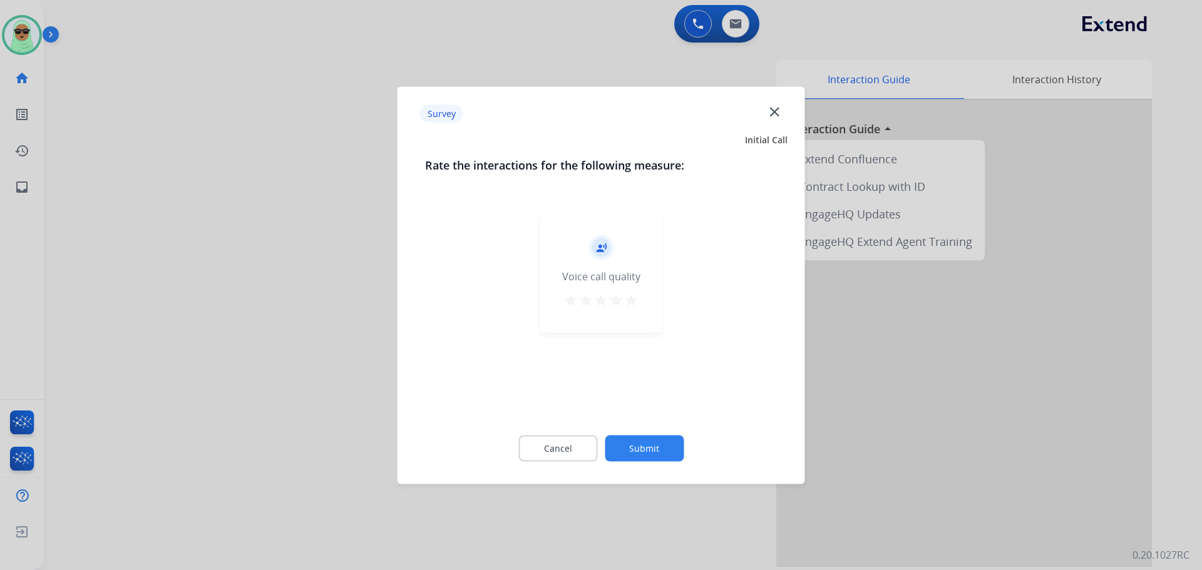
click at [661, 435] on div "Cancel Submit" at bounding box center [601, 448] width 352 height 56
click at [656, 443] on button "Submit" at bounding box center [644, 448] width 79 height 26
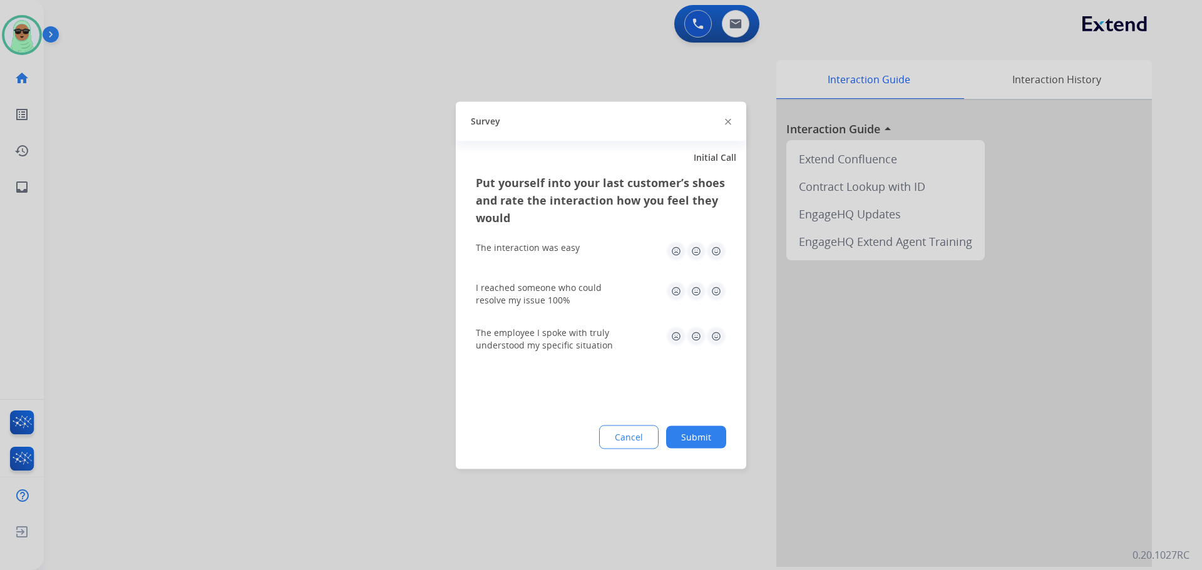
click at [656, 443] on button "Cancel" at bounding box center [628, 437] width 59 height 24
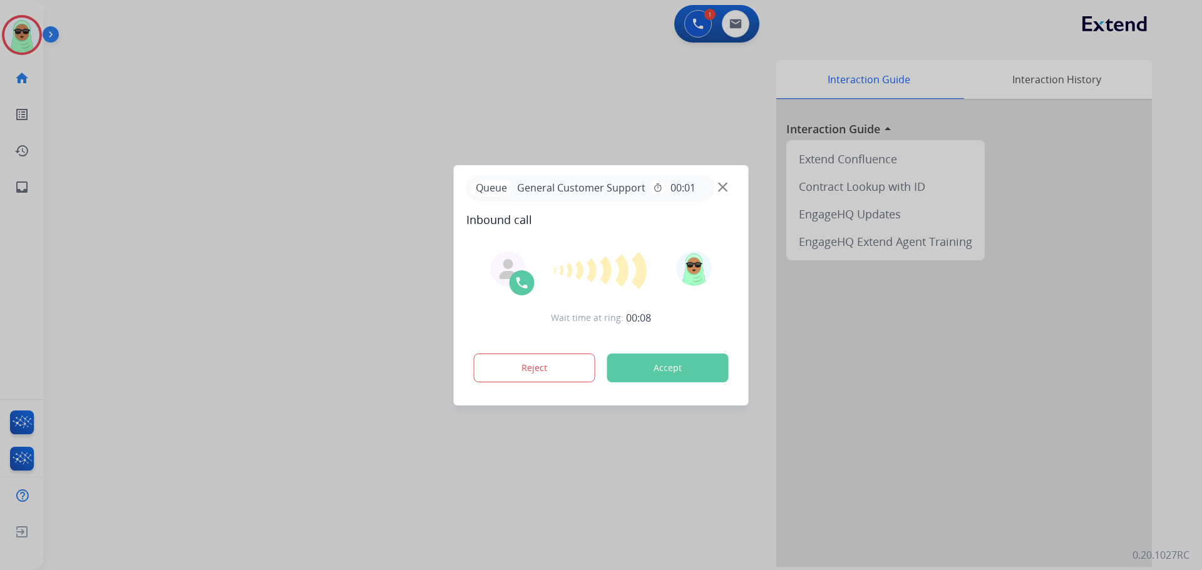
click at [303, 519] on div at bounding box center [601, 285] width 1202 height 570
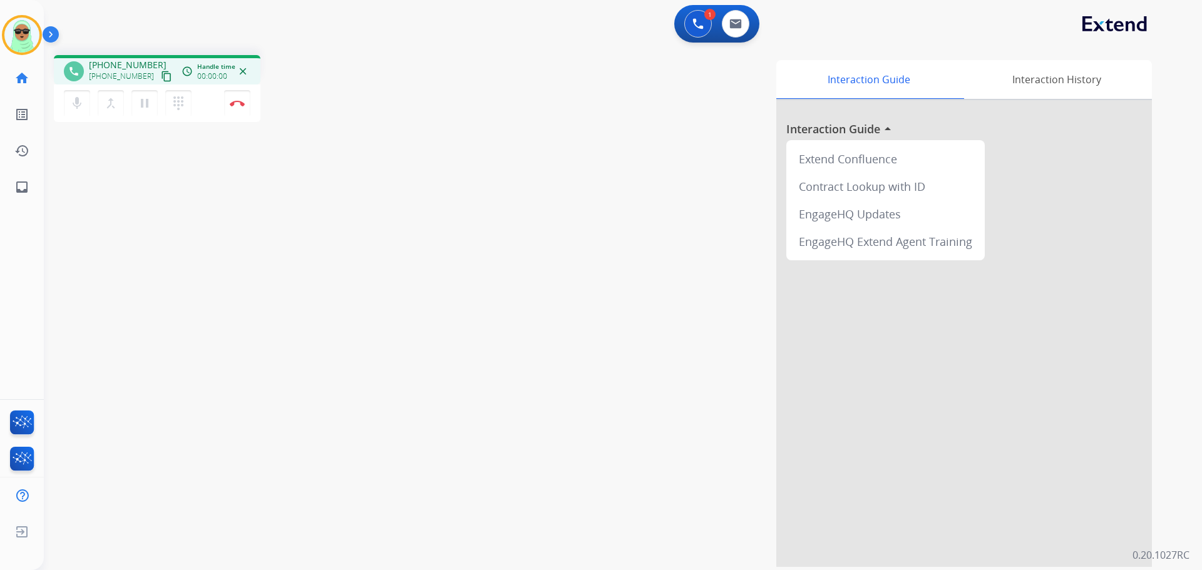
click at [161, 72] on mat-icon "content_copy" at bounding box center [166, 76] width 11 height 11
click at [79, 200] on div "phone +13529131492 +13529131492 content_copy access_time Call metrics Queue 00:…" at bounding box center [608, 306] width 1128 height 522
click at [241, 108] on button "Disconnect" at bounding box center [237, 103] width 26 height 26
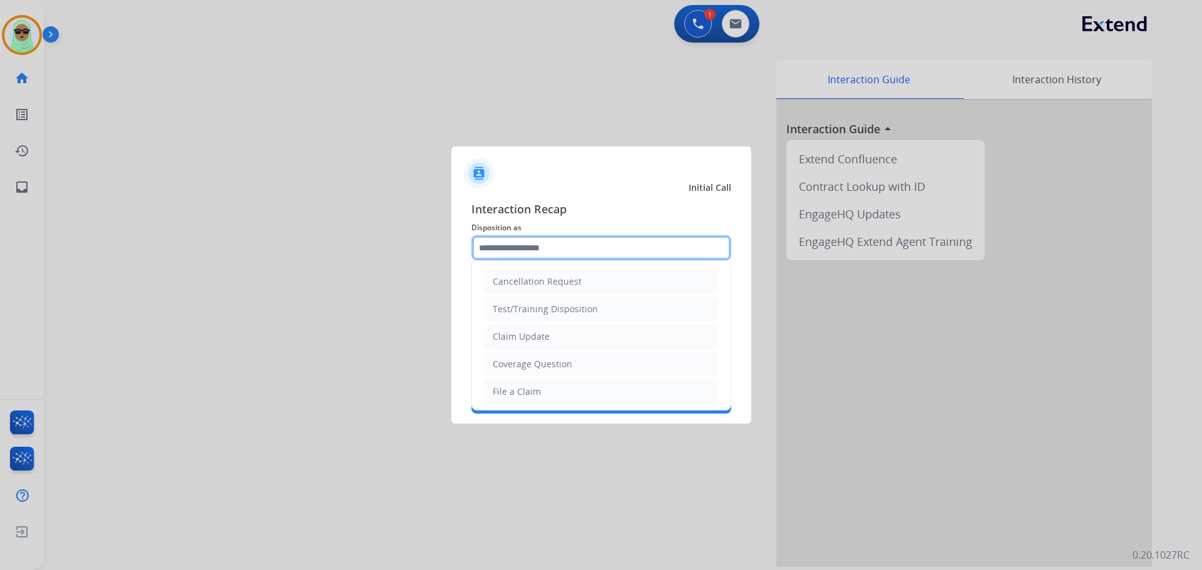
click at [495, 240] on input "text" at bounding box center [601, 247] width 260 height 25
click at [557, 346] on li "Claim Update" at bounding box center [600, 337] width 233 height 24
type input "**********"
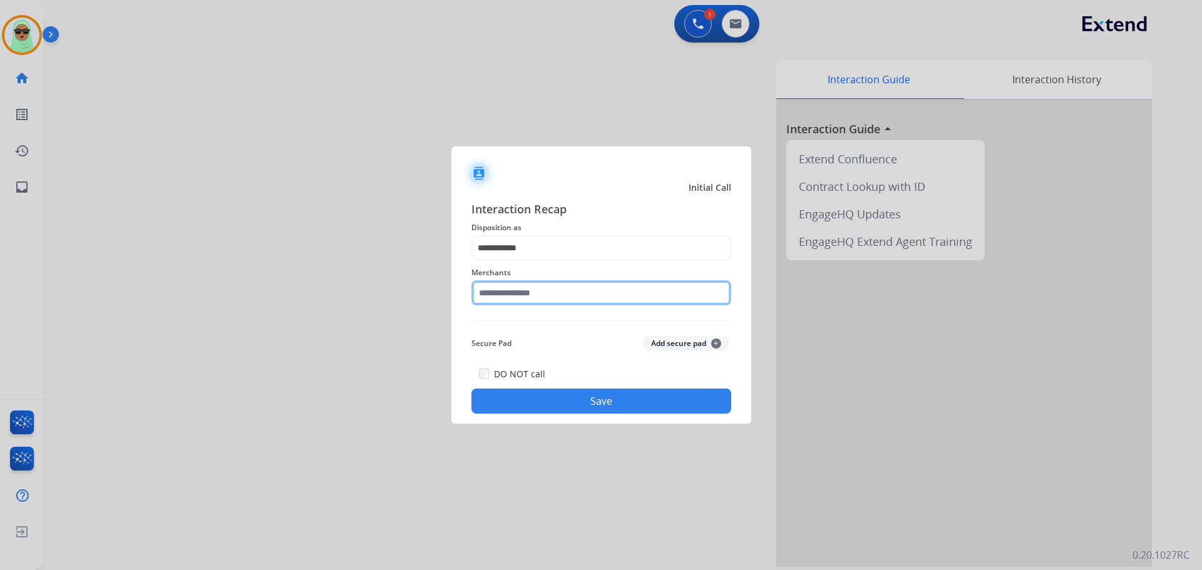
click at [587, 283] on input "text" at bounding box center [601, 292] width 260 height 25
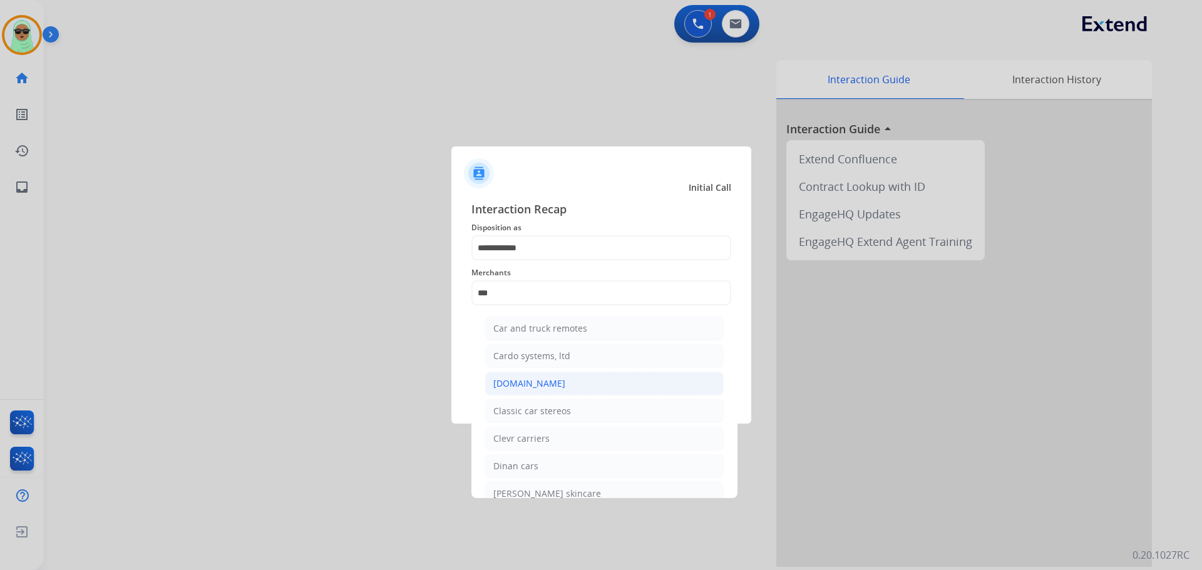
click at [521, 386] on div "Carparts.com" at bounding box center [529, 383] width 72 height 13
type input "**********"
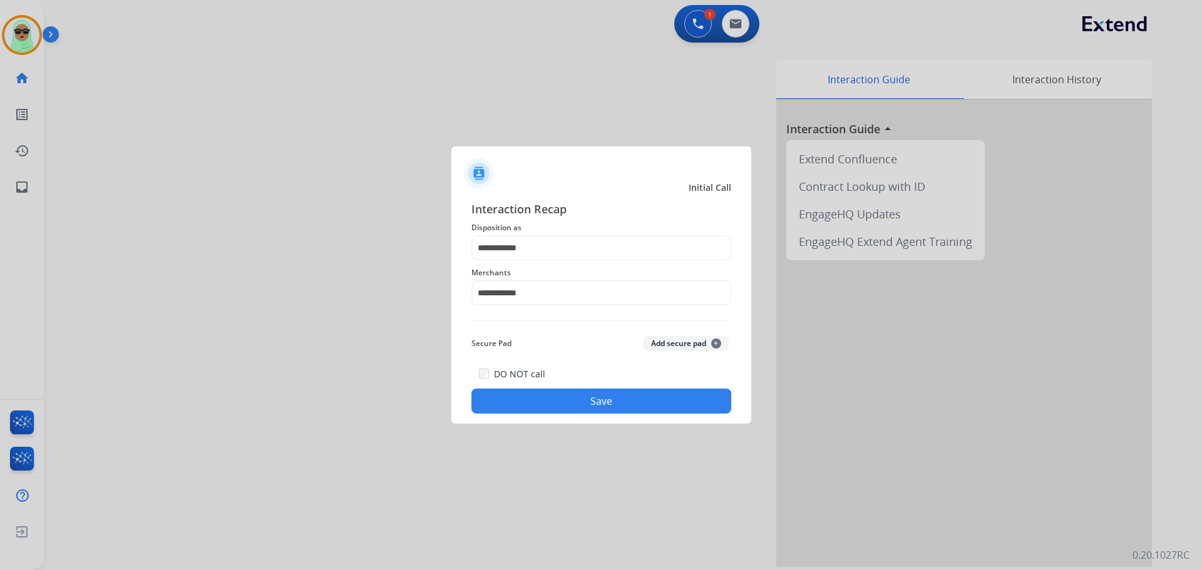
click at [603, 419] on div "**********" at bounding box center [601, 306] width 300 height 233
click at [623, 409] on button "Save" at bounding box center [601, 401] width 260 height 25
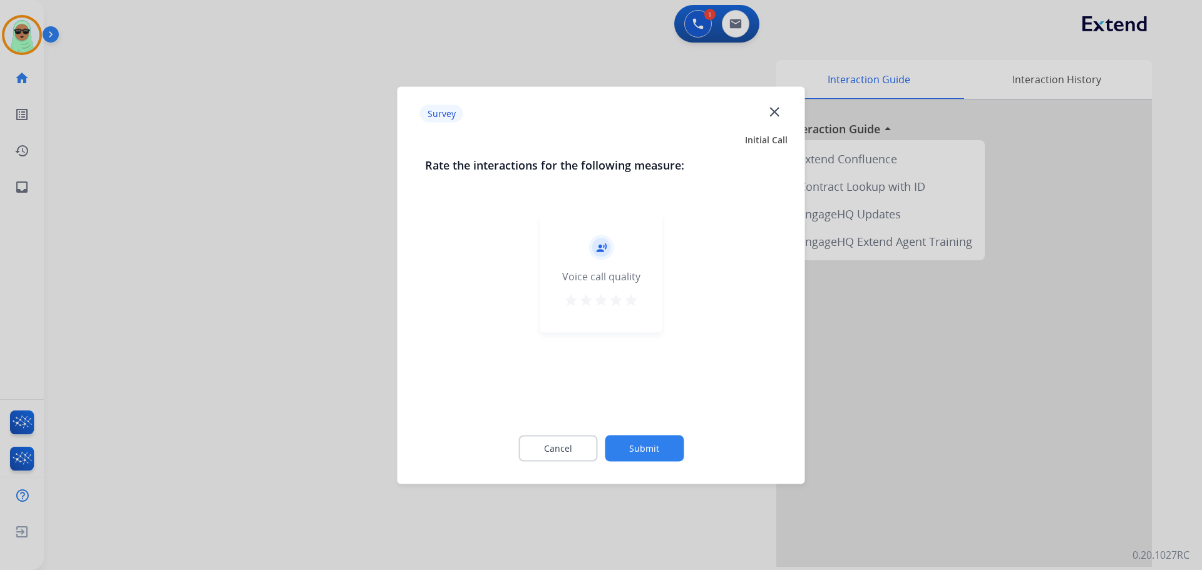
click at [682, 460] on div "Cancel Submit" at bounding box center [601, 448] width 352 height 56
click at [682, 458] on button "Submit" at bounding box center [644, 448] width 79 height 26
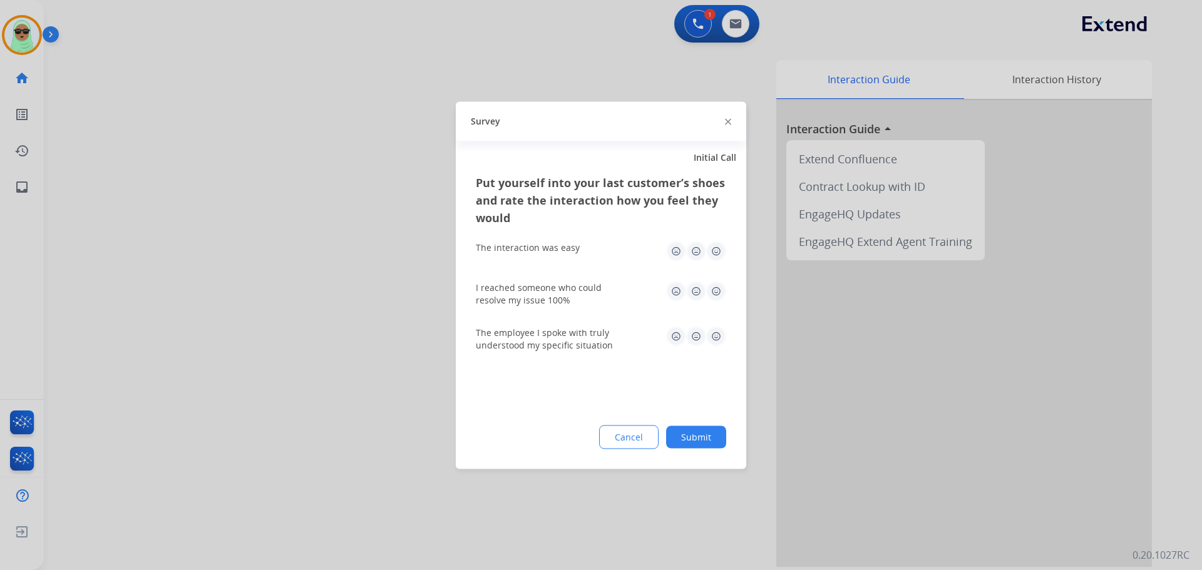
drag, startPoint x: 662, startPoint y: 406, endPoint x: 671, endPoint y: 428, distance: 23.0
click at [662, 411] on div "Put yourself into your last customer’s shoes and rate the interaction how you f…" at bounding box center [601, 320] width 290 height 295
click at [671, 428] on button "Submit" at bounding box center [696, 437] width 60 height 23
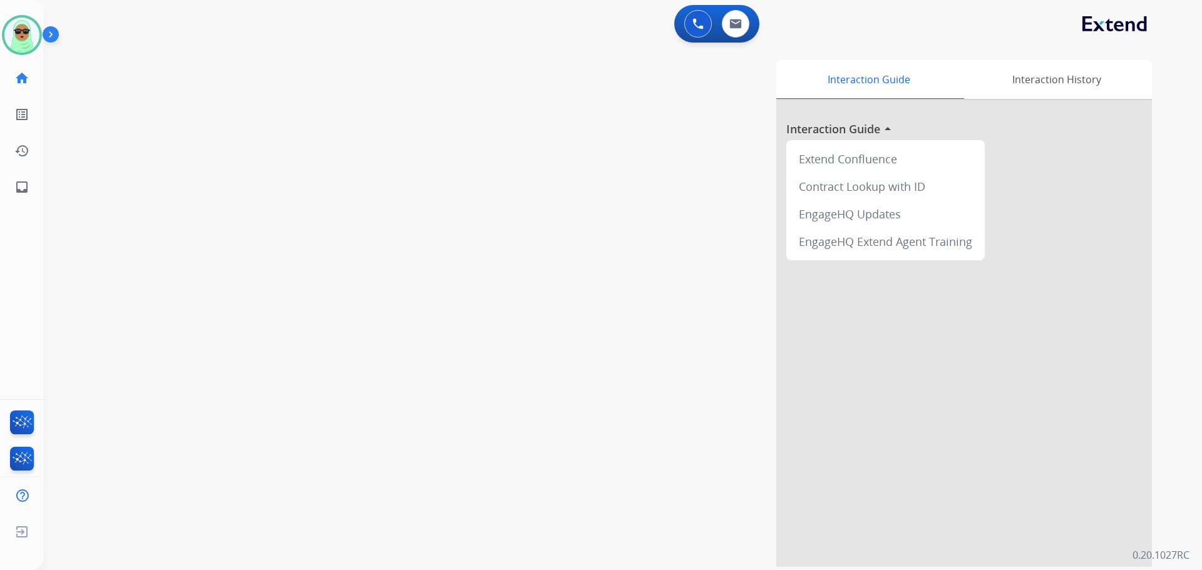
click at [367, 521] on div "swap_horiz Break voice bridge close_fullscreen Connect 3-Way Call merge_type Se…" at bounding box center [608, 306] width 1128 height 522
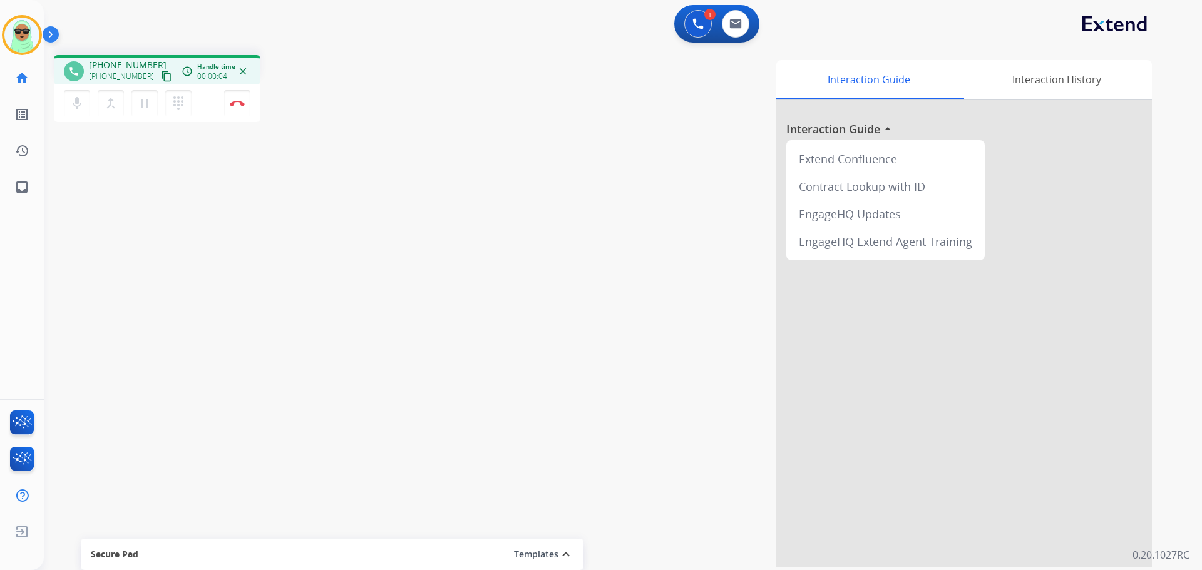
click at [159, 75] on button "content_copy" at bounding box center [166, 76] width 15 height 15
click at [161, 75] on mat-icon "content_copy" at bounding box center [166, 76] width 11 height 11
click at [696, 15] on button at bounding box center [698, 24] width 28 height 28
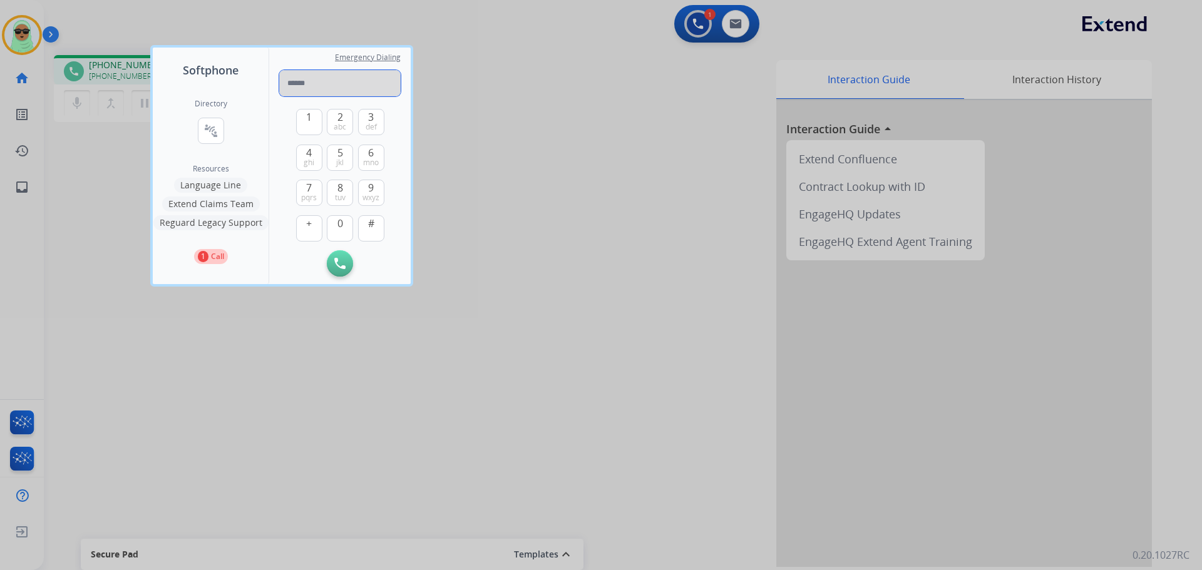
drag, startPoint x: 315, startPoint y: 66, endPoint x: 302, endPoint y: 85, distance: 23.1
paste input "**********"
type input "**********"
click at [338, 271] on button "Initiate Call" at bounding box center [340, 263] width 26 height 26
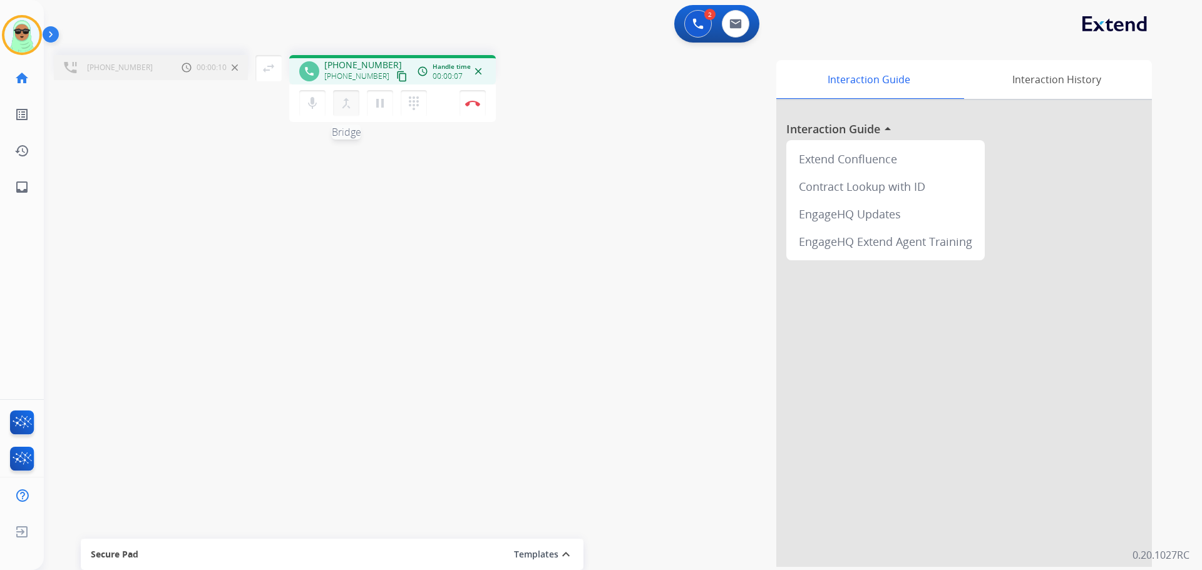
click at [350, 110] on mat-icon "merge_type" at bounding box center [346, 103] width 15 height 15
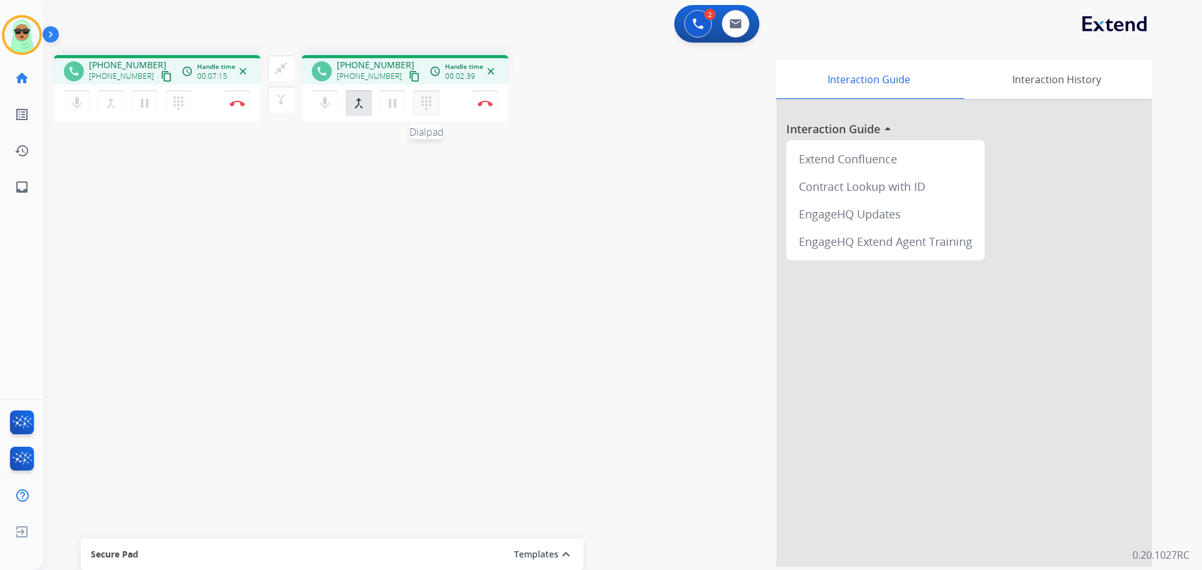
click at [192, 114] on button "dialpad Dialpad" at bounding box center [178, 103] width 26 height 26
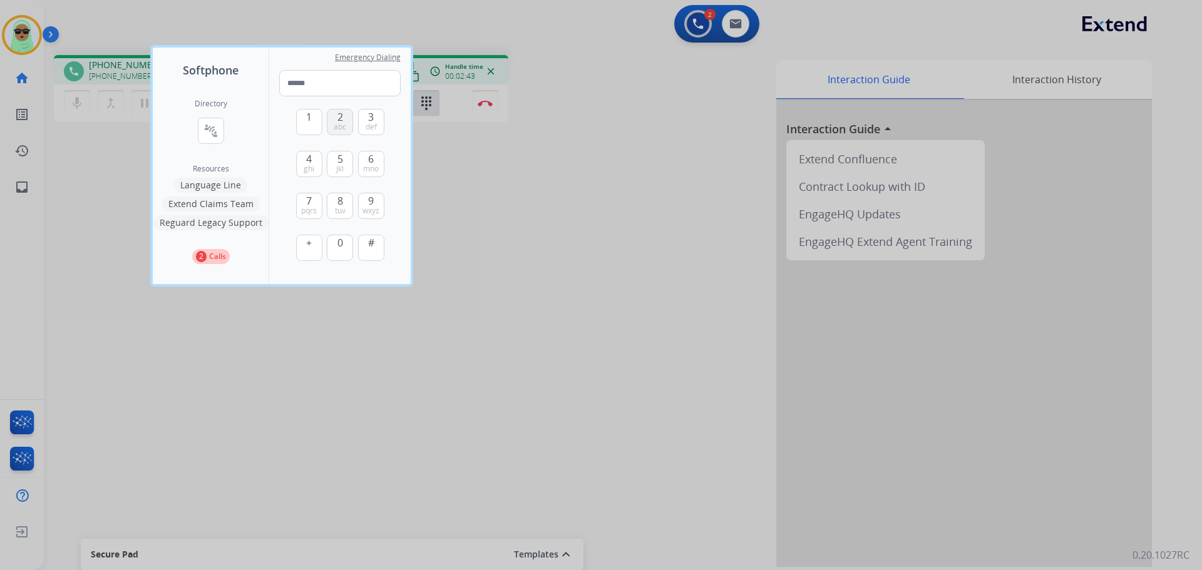
click at [340, 133] on button "2 abc" at bounding box center [340, 122] width 26 height 26
type input "*"
click at [465, 339] on div at bounding box center [601, 285] width 1202 height 570
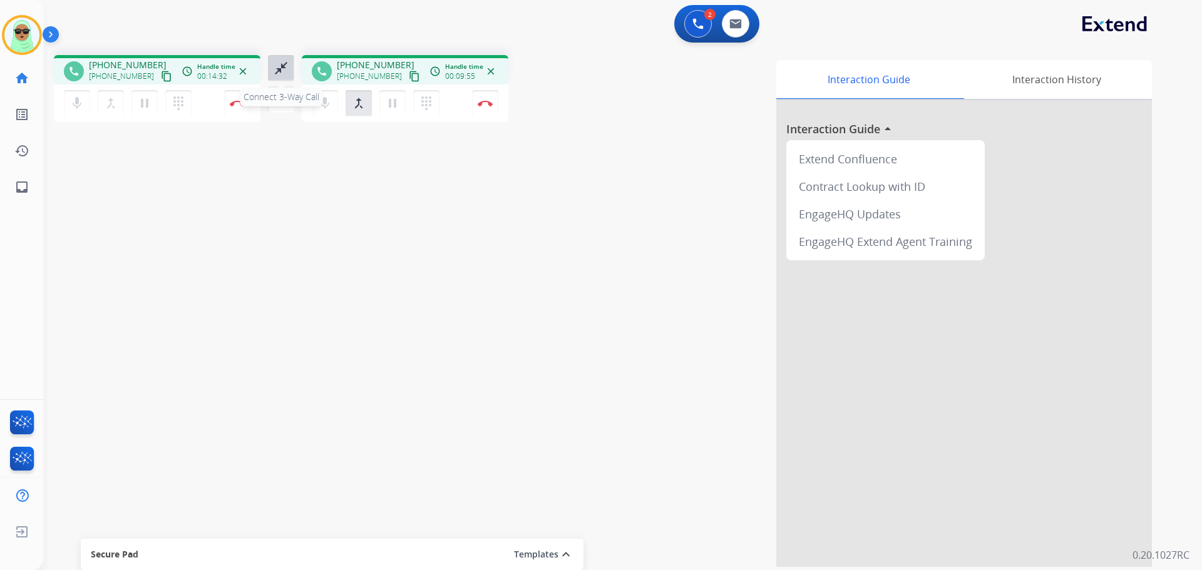
click at [274, 72] on mat-icon "close_fullscreen" at bounding box center [281, 68] width 15 height 15
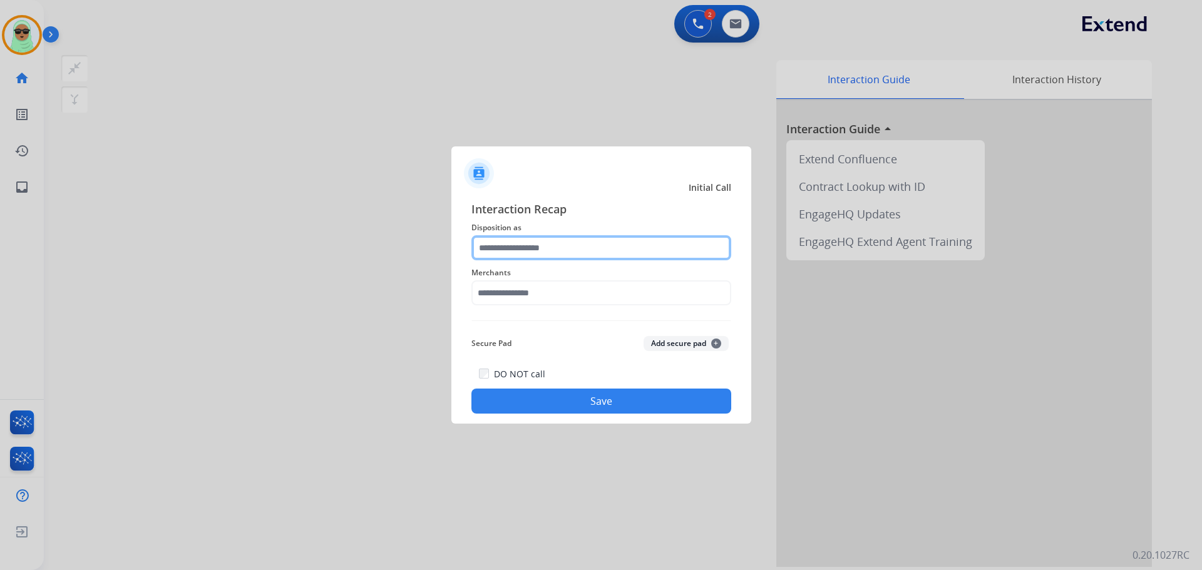
click at [558, 244] on input "text" at bounding box center [601, 247] width 260 height 25
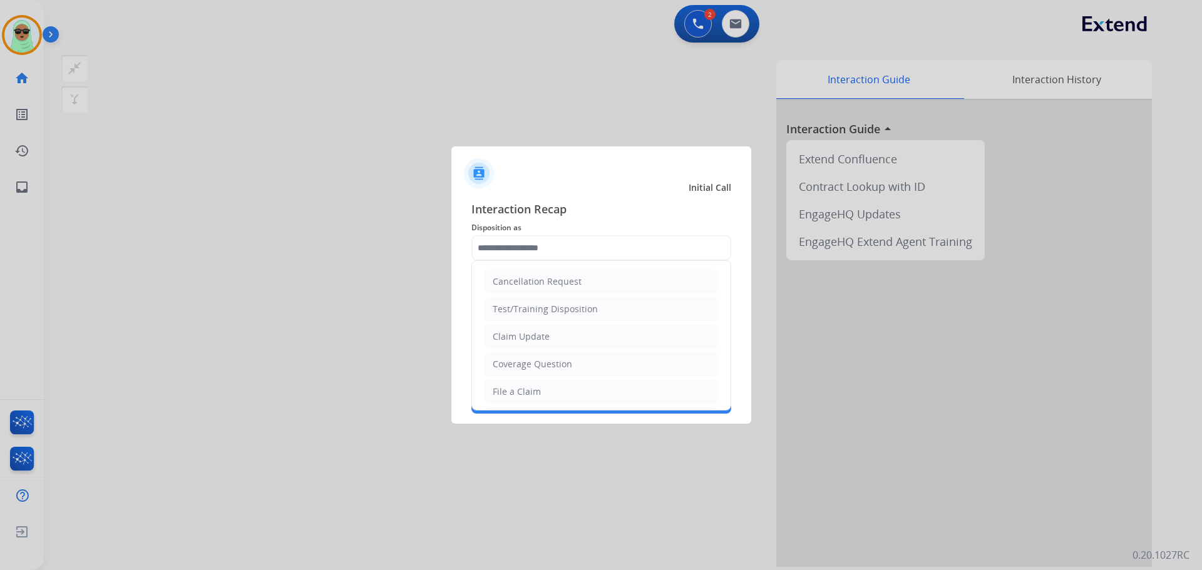
drag, startPoint x: 550, startPoint y: 364, endPoint x: 542, endPoint y: 331, distance: 33.4
click at [548, 364] on div "Coverage Question" at bounding box center [532, 364] width 79 height 13
type input "**********"
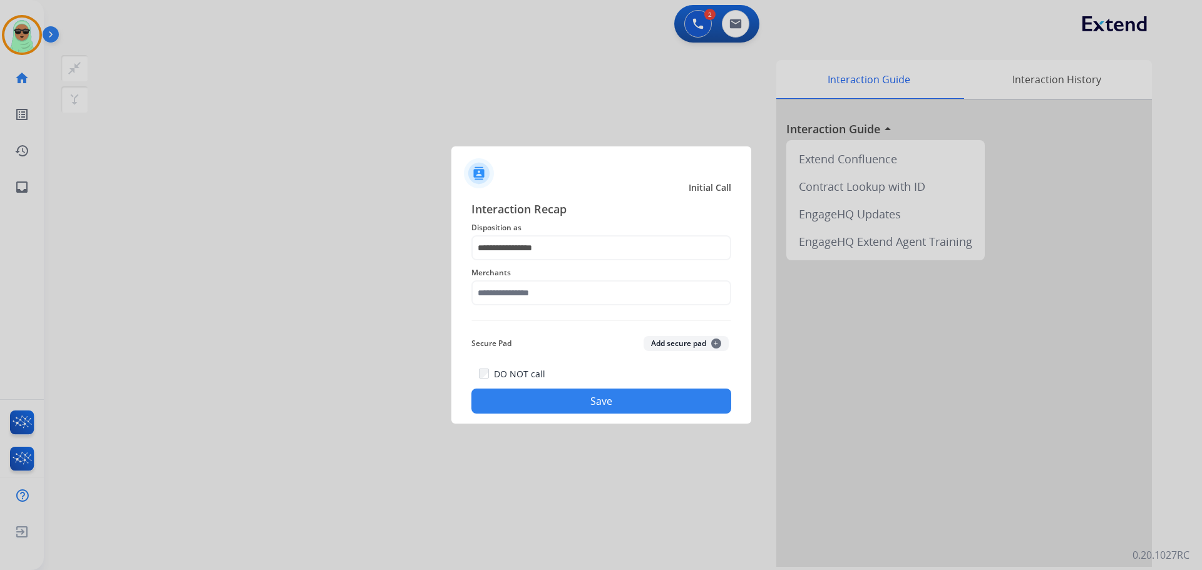
drag, startPoint x: 542, startPoint y: 311, endPoint x: 545, endPoint y: 287, distance: 24.0
click at [545, 289] on div "**********" at bounding box center [601, 306] width 260 height 213
click at [545, 287] on input "text" at bounding box center [601, 292] width 260 height 25
click at [554, 355] on div "Ashley furniture" at bounding box center [527, 356] width 68 height 13
type input "**********"
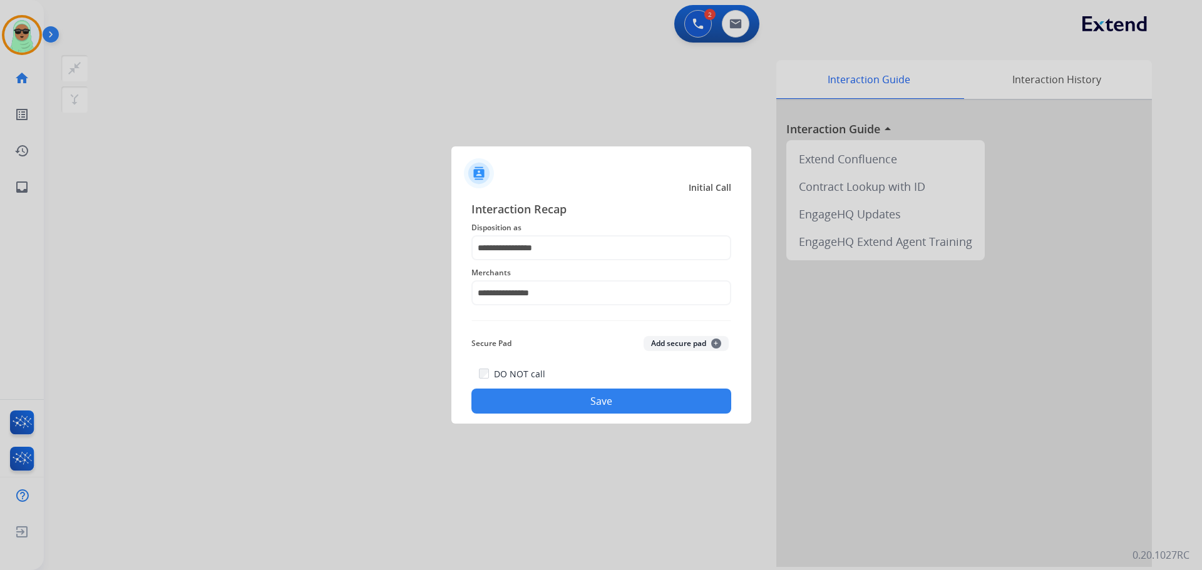
click at [572, 404] on button "Save" at bounding box center [601, 401] width 260 height 25
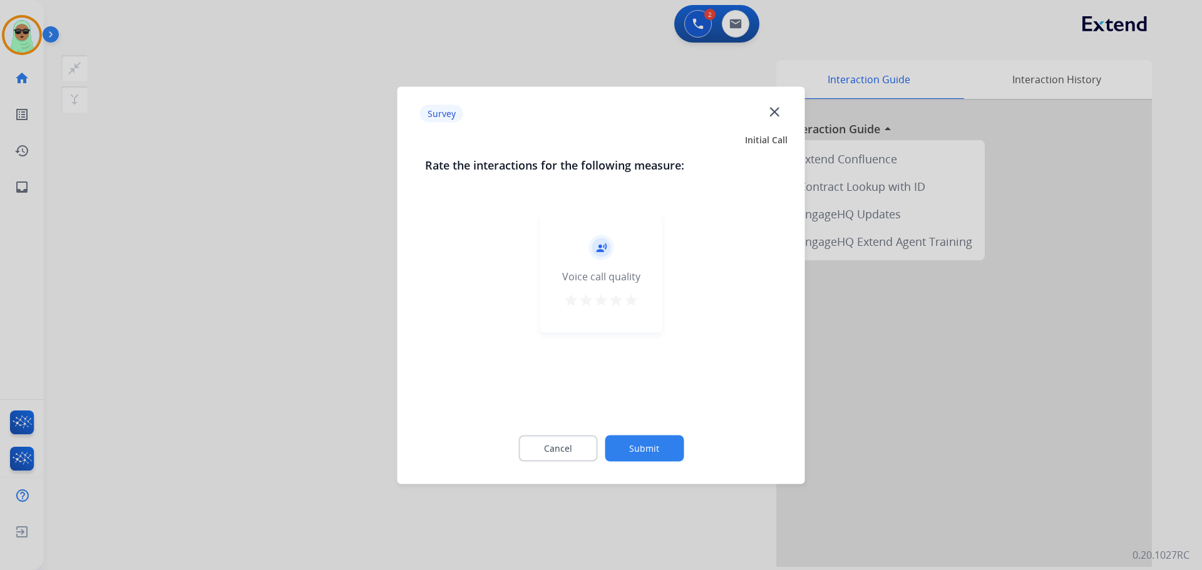
click at [658, 457] on button "Submit" at bounding box center [644, 448] width 79 height 26
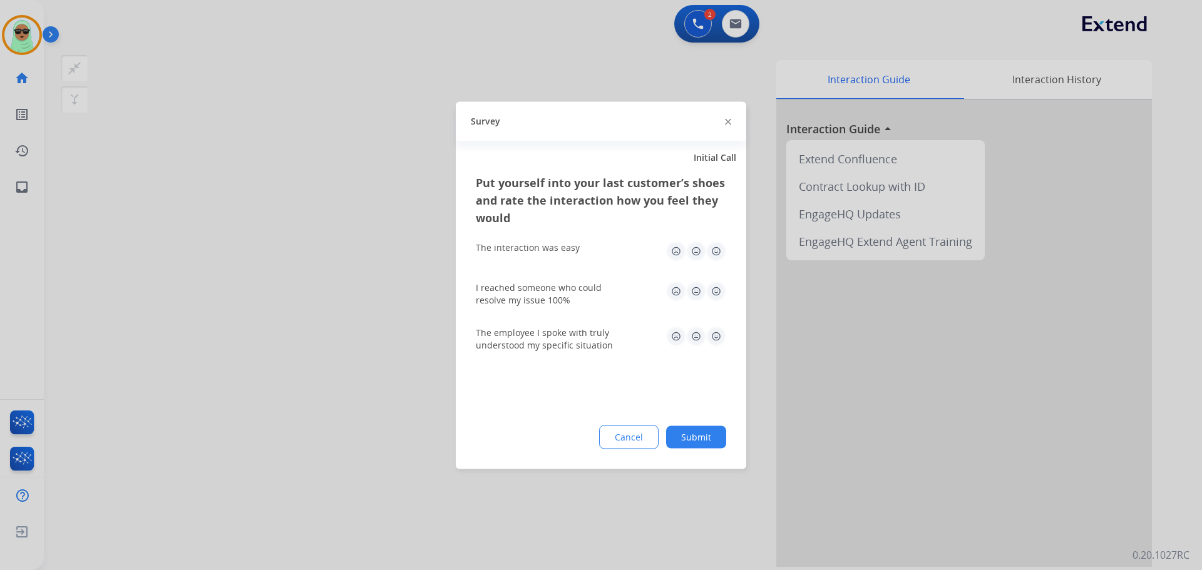
click at [655, 431] on button "Cancel" at bounding box center [628, 437] width 59 height 24
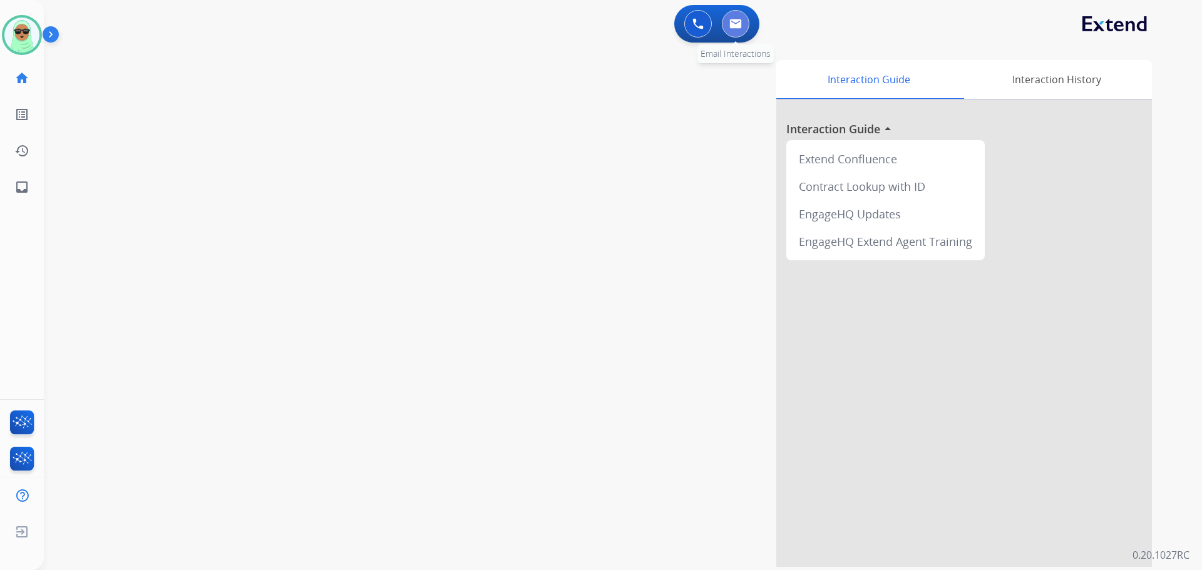
click at [732, 30] on button at bounding box center [736, 24] width 28 height 28
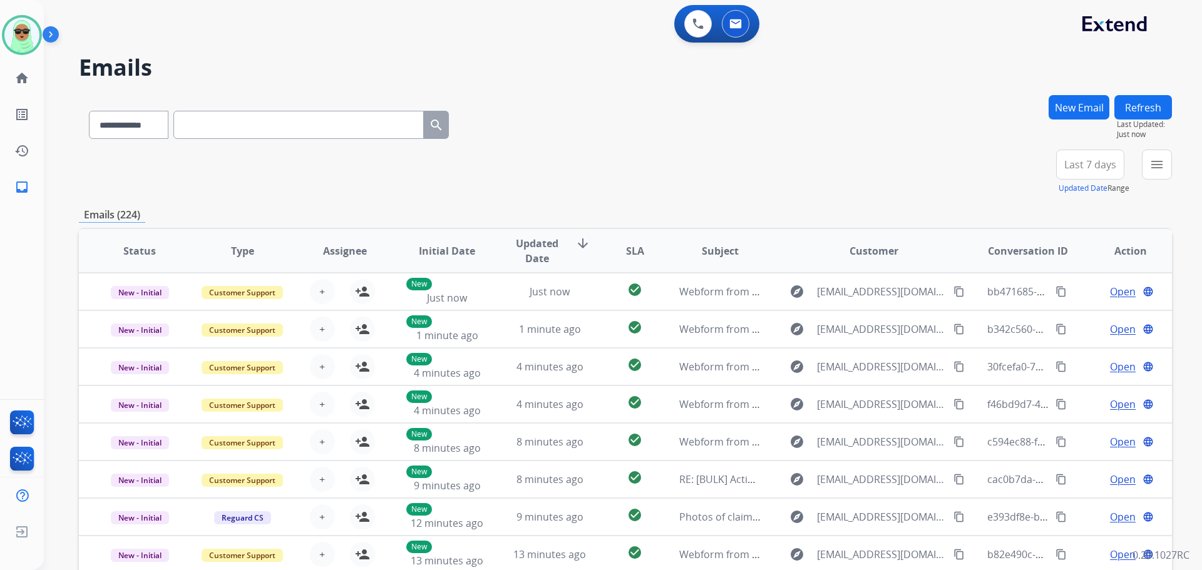
click at [1155, 167] on mat-icon "menu" at bounding box center [1156, 164] width 15 height 15
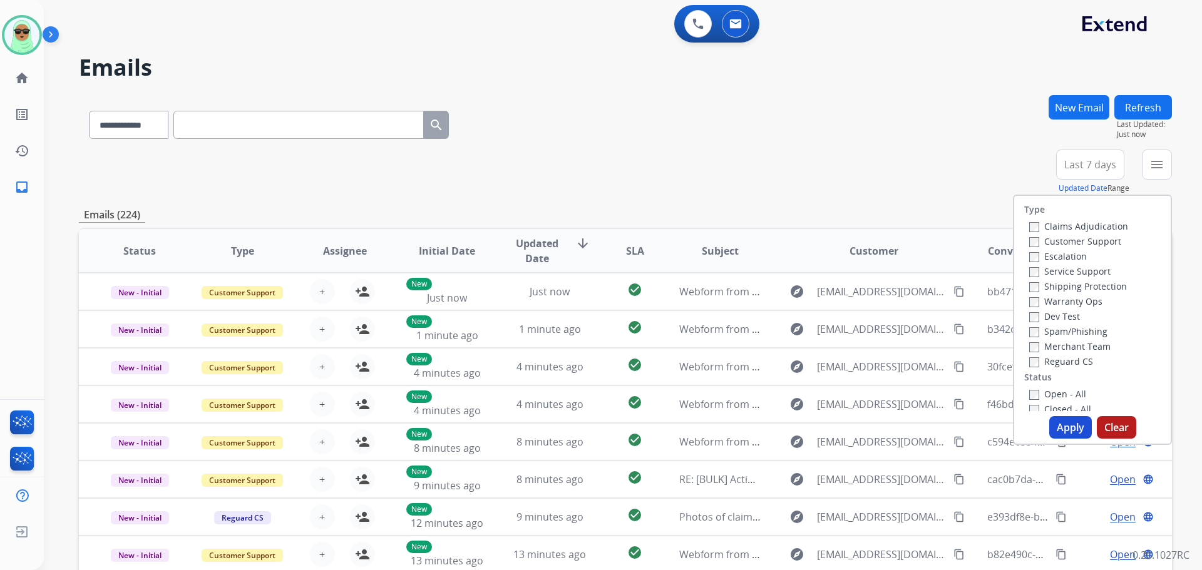
drag, startPoint x: 1092, startPoint y: 239, endPoint x: 1084, endPoint y: 247, distance: 11.1
click at [1092, 239] on label "Customer Support" at bounding box center [1075, 241] width 92 height 12
click at [1082, 283] on label "Shipping Protection" at bounding box center [1078, 286] width 98 height 12
click at [1061, 363] on label "Reguard CS" at bounding box center [1061, 362] width 64 height 12
click at [1053, 390] on label "Open - All" at bounding box center [1057, 394] width 57 height 12
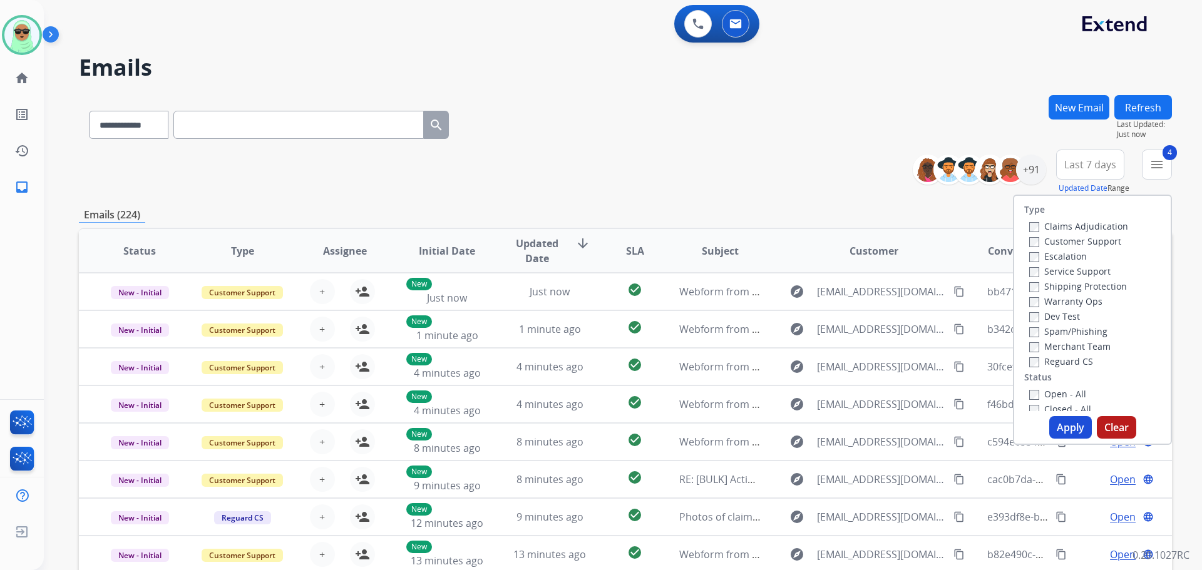
click at [1058, 418] on button "Apply" at bounding box center [1070, 427] width 43 height 23
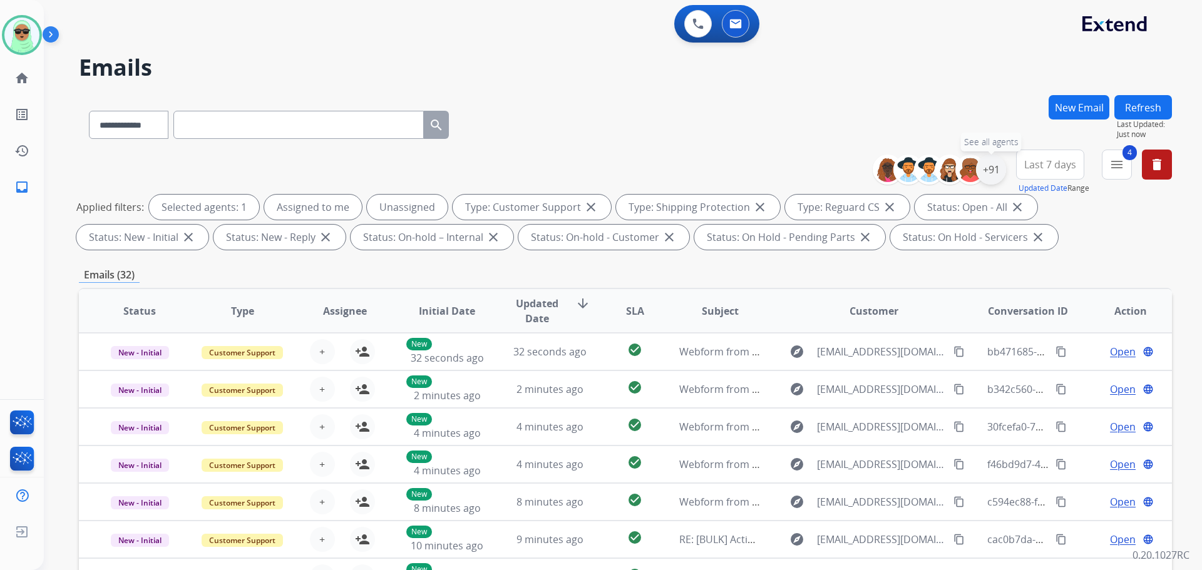
click at [993, 160] on div "+91" at bounding box center [991, 170] width 30 height 30
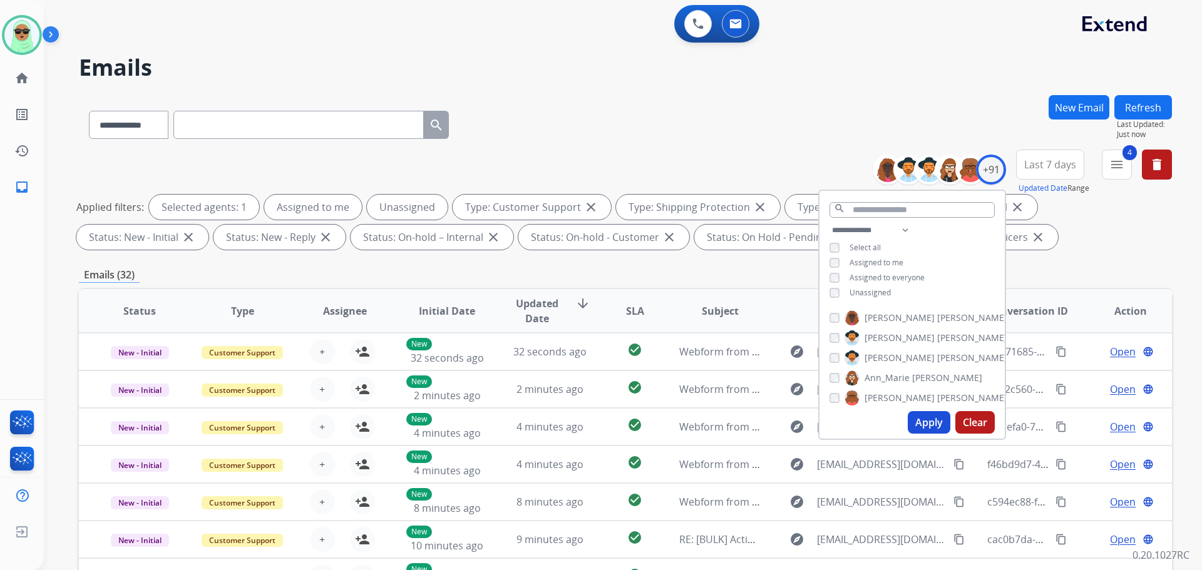
click at [886, 289] on span "Unassigned" at bounding box center [869, 292] width 41 height 11
click at [921, 423] on button "Apply" at bounding box center [929, 422] width 43 height 23
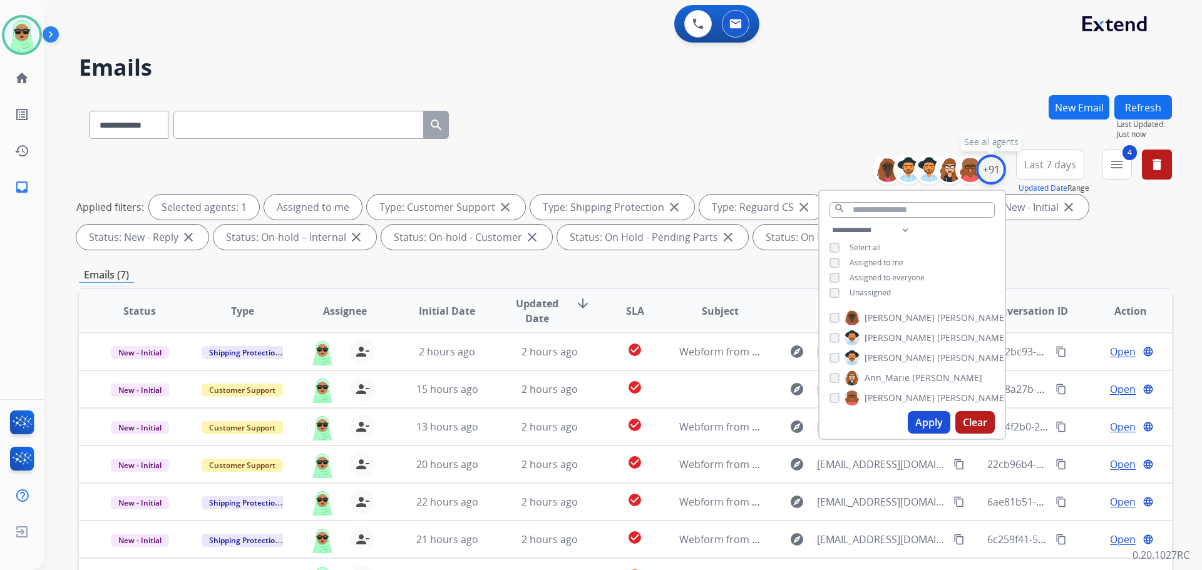
click at [993, 176] on div "+91" at bounding box center [991, 170] width 30 height 30
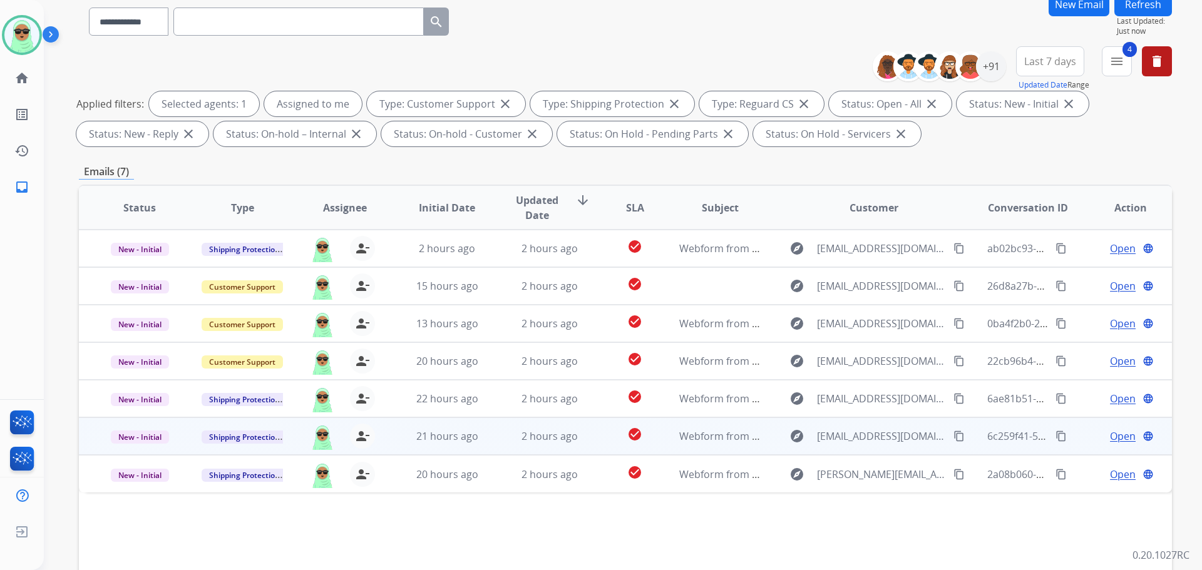
scroll to position [202, 0]
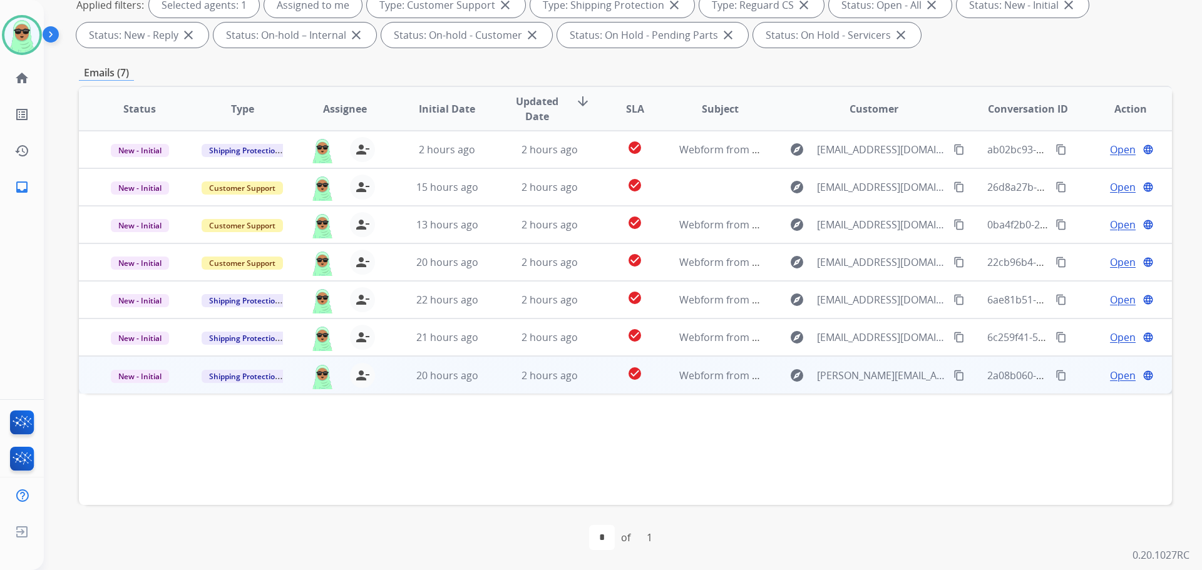
click at [1117, 368] on span "Open" at bounding box center [1123, 375] width 26 height 15
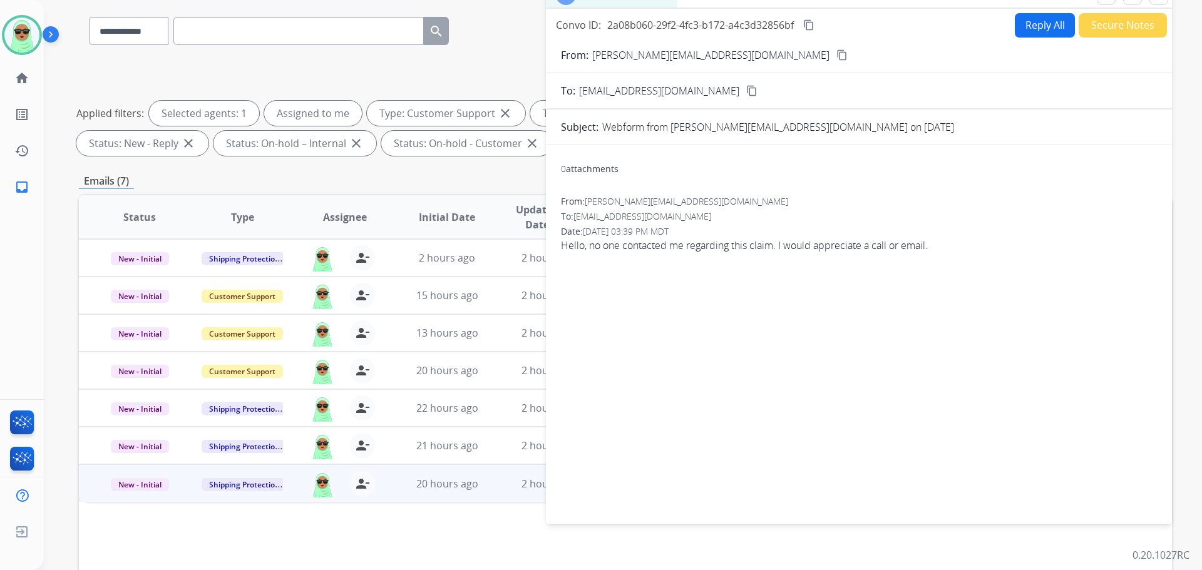
scroll to position [14, 0]
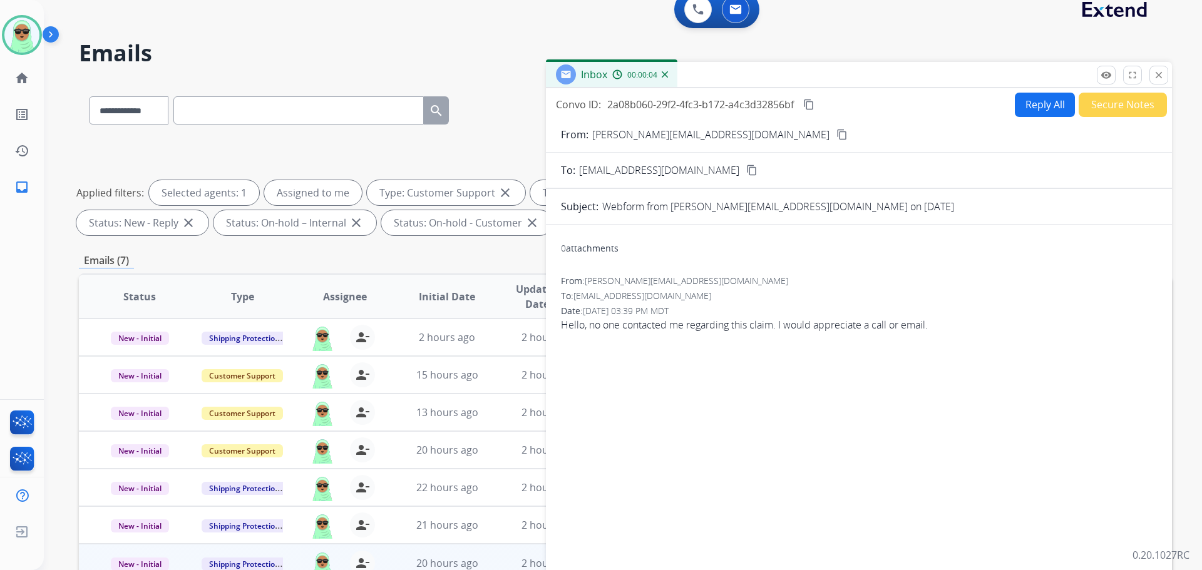
click at [727, 136] on div "From: Sahota.gs13@gmail.com content_copy" at bounding box center [859, 134] width 626 height 15
click at [834, 135] on button "content_copy" at bounding box center [841, 134] width 15 height 15
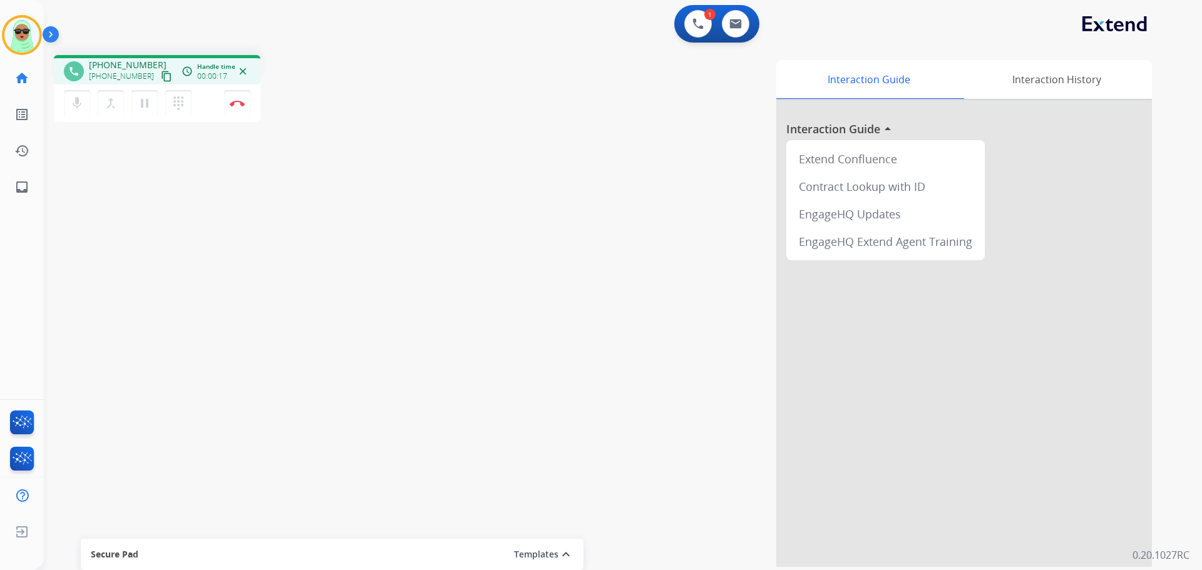
click at [161, 81] on mat-icon "content_copy" at bounding box center [166, 76] width 11 height 11
drag, startPoint x: 158, startPoint y: 81, endPoint x: 108, endPoint y: 91, distance: 50.9
click at [161, 81] on mat-icon "content_copy" at bounding box center [166, 76] width 11 height 11
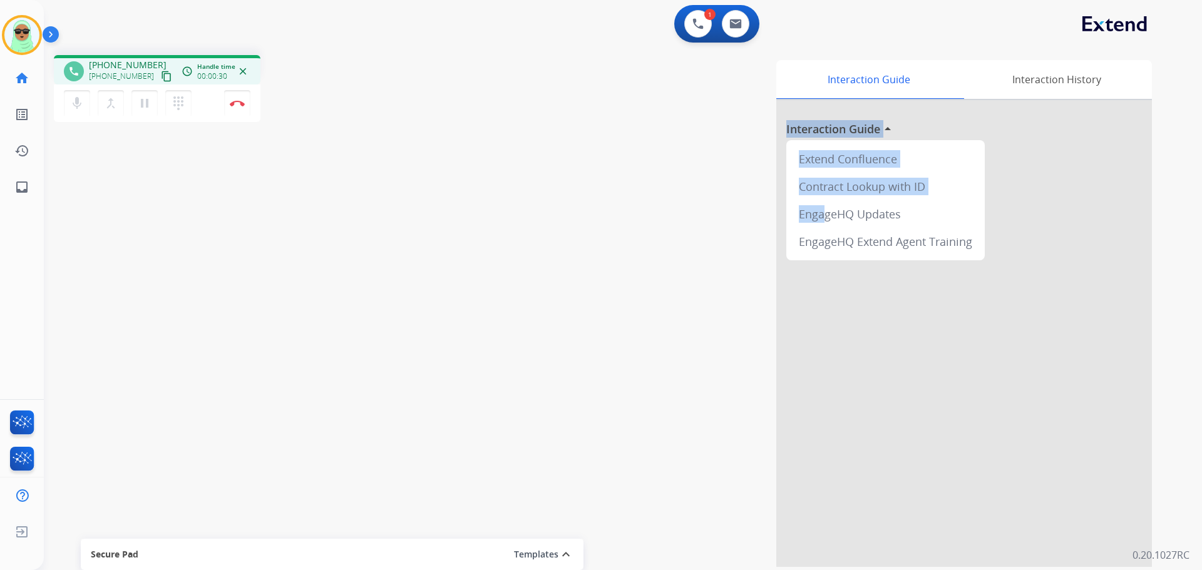
click at [729, 259] on div "Interaction Guide Interaction History Interaction Guide arrow_drop_up Extend Co…" at bounding box center [782, 313] width 737 height 507
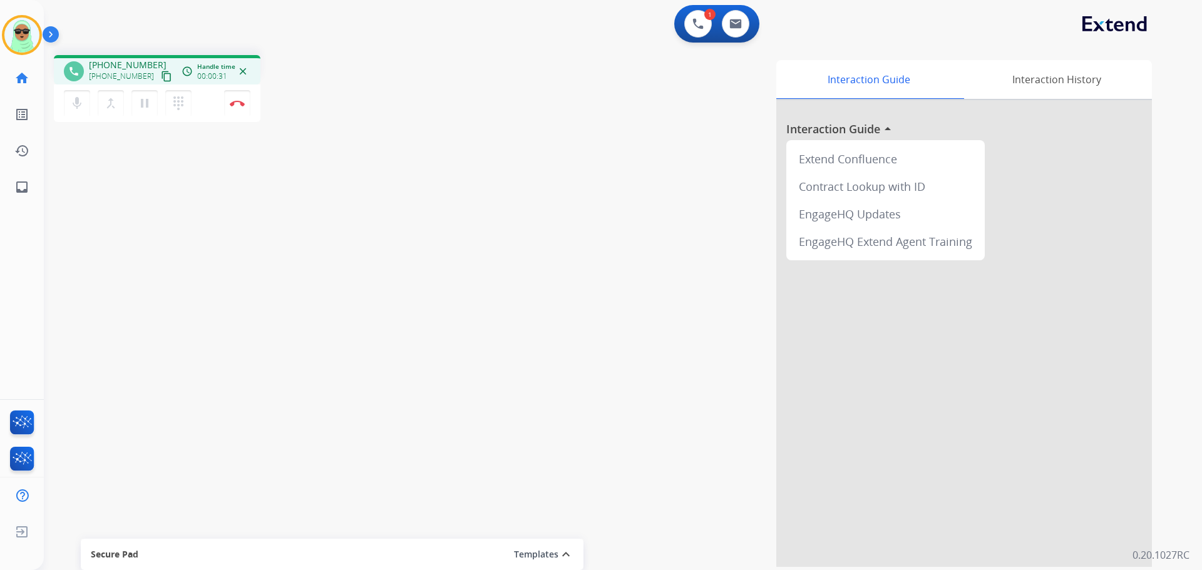
drag, startPoint x: 597, startPoint y: 279, endPoint x: 33, endPoint y: 282, distance: 564.6
click at [570, 282] on div "Interaction Guide Interaction History Interaction Guide arrow_drop_up Extend Co…" at bounding box center [782, 313] width 737 height 507
click at [130, 287] on div "phone +16626433988 +16626433988 content_copy access_time Call metrics Queue 00:…" at bounding box center [608, 306] width 1128 height 522
drag, startPoint x: 242, startPoint y: 118, endPoint x: 242, endPoint y: 108, distance: 10.6
click at [242, 108] on div "mic Mute merge_type Bridge pause Hold dialpad Dialpad Disconnect" at bounding box center [157, 104] width 207 height 38
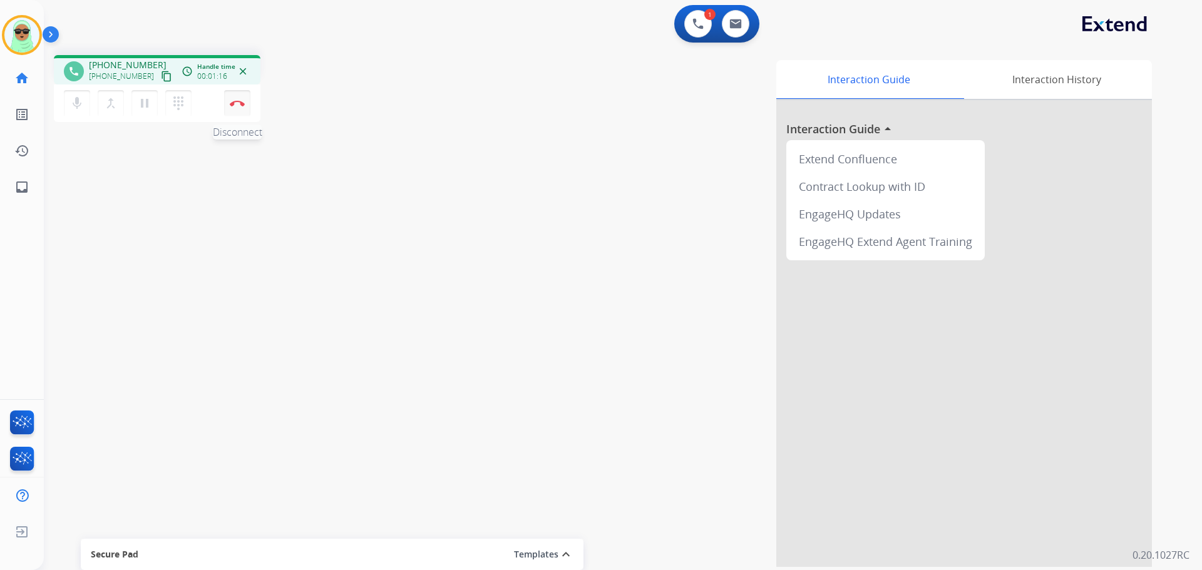
click at [242, 107] on button "Disconnect" at bounding box center [237, 103] width 26 height 26
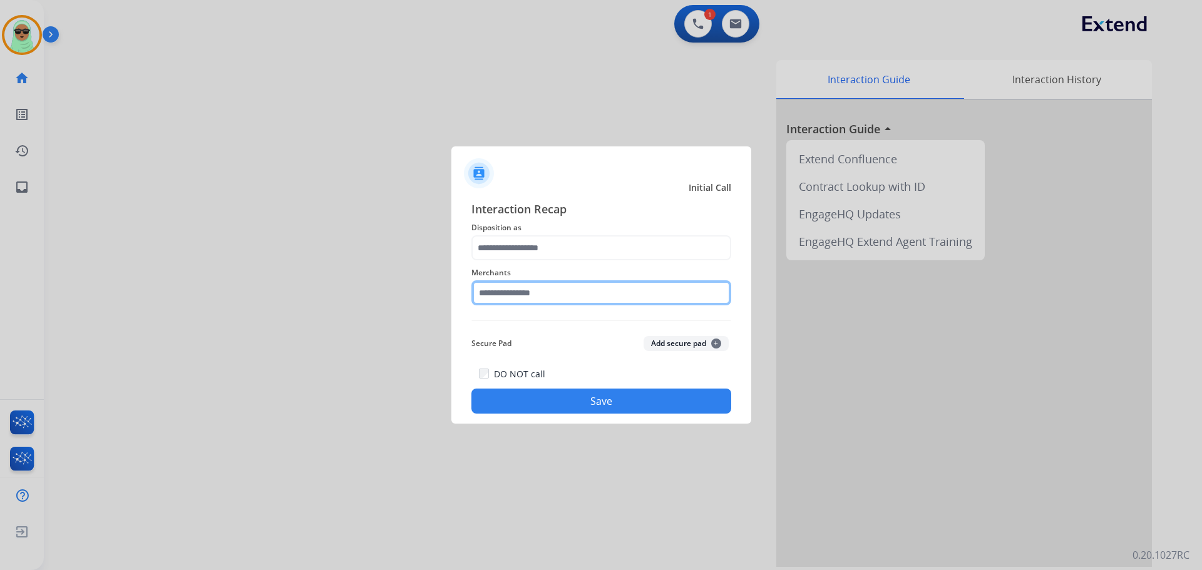
click at [631, 300] on input "text" at bounding box center [601, 292] width 260 height 25
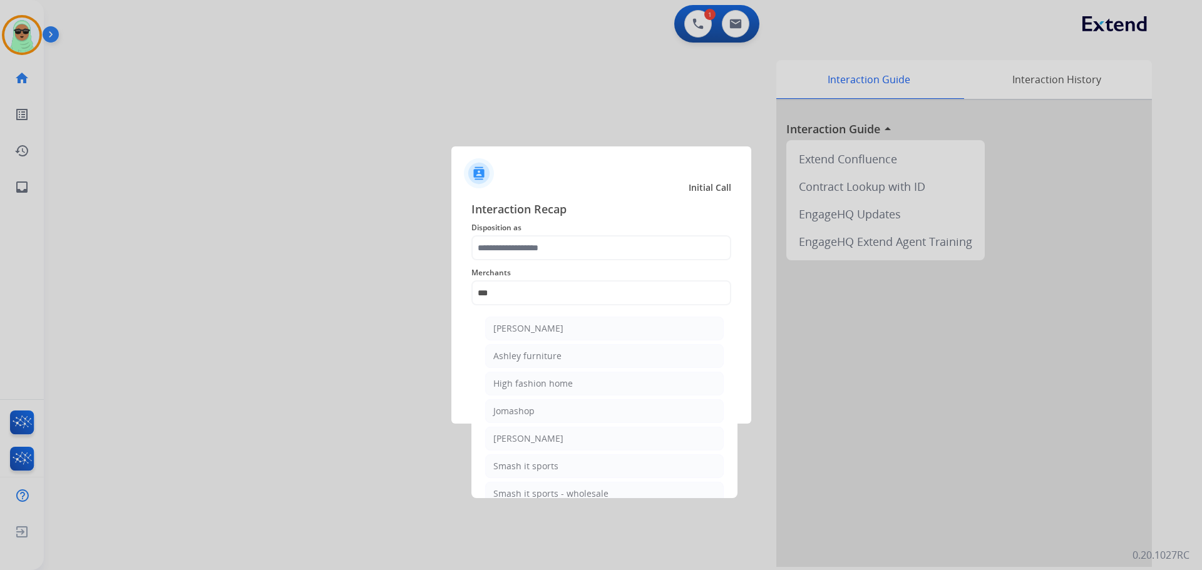
drag, startPoint x: 581, startPoint y: 361, endPoint x: 588, endPoint y: 277, distance: 84.2
click at [581, 358] on li "Ashley furniture" at bounding box center [604, 356] width 238 height 24
type input "**********"
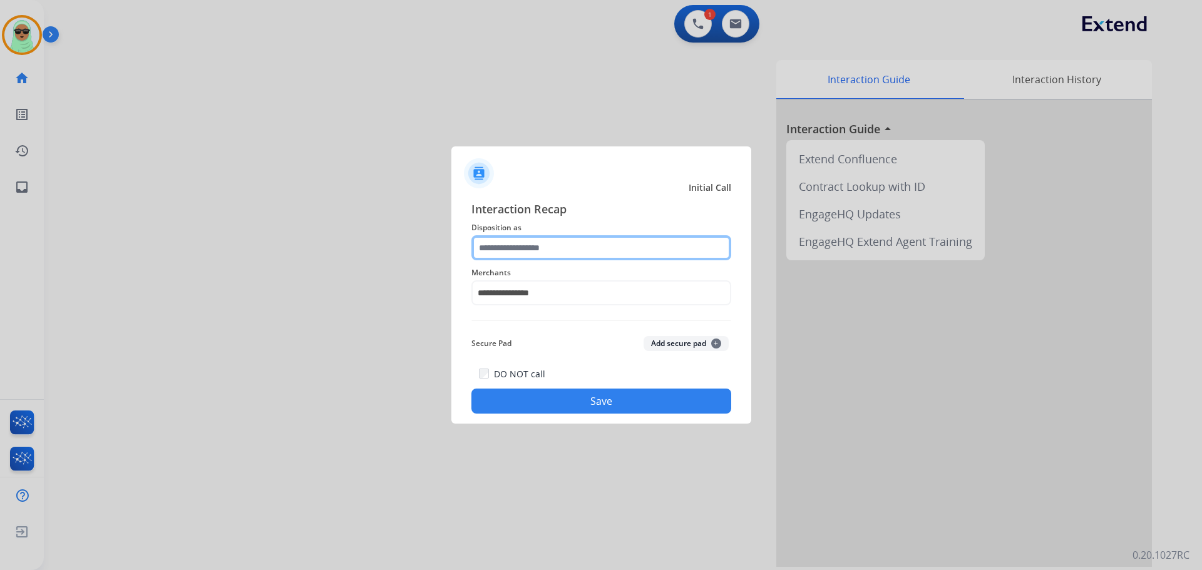
click at [588, 256] on input "text" at bounding box center [601, 247] width 260 height 25
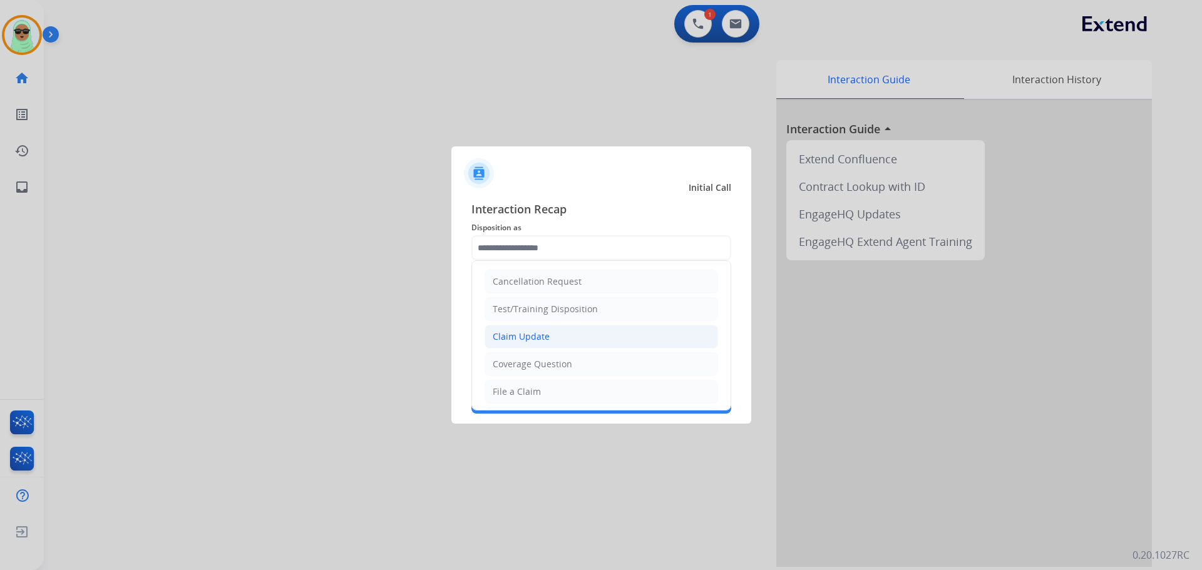
click at [547, 346] on li "Claim Update" at bounding box center [600, 337] width 233 height 24
type input "**********"
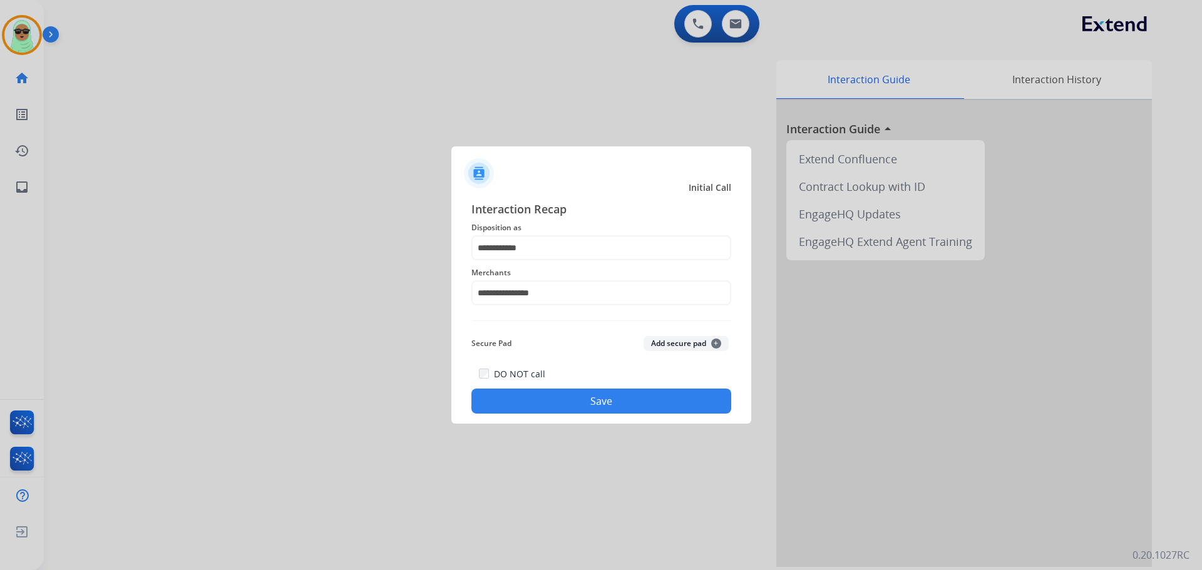
click at [573, 400] on button "Save" at bounding box center [601, 401] width 260 height 25
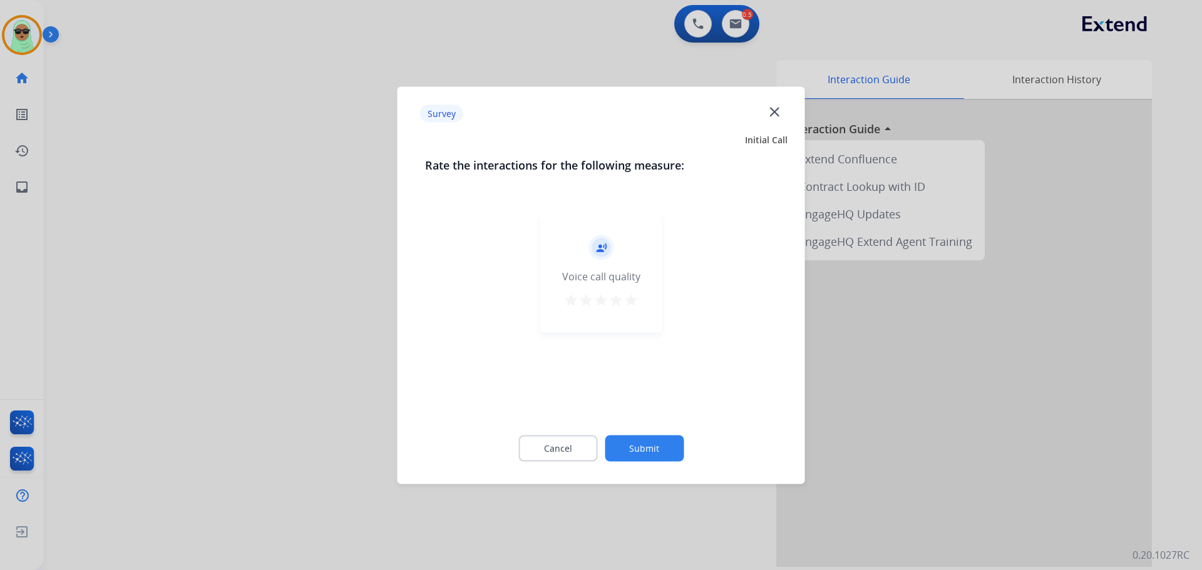
drag, startPoint x: 573, startPoint y: 400, endPoint x: 631, endPoint y: 438, distance: 68.8
click at [631, 438] on button "Submit" at bounding box center [644, 448] width 79 height 26
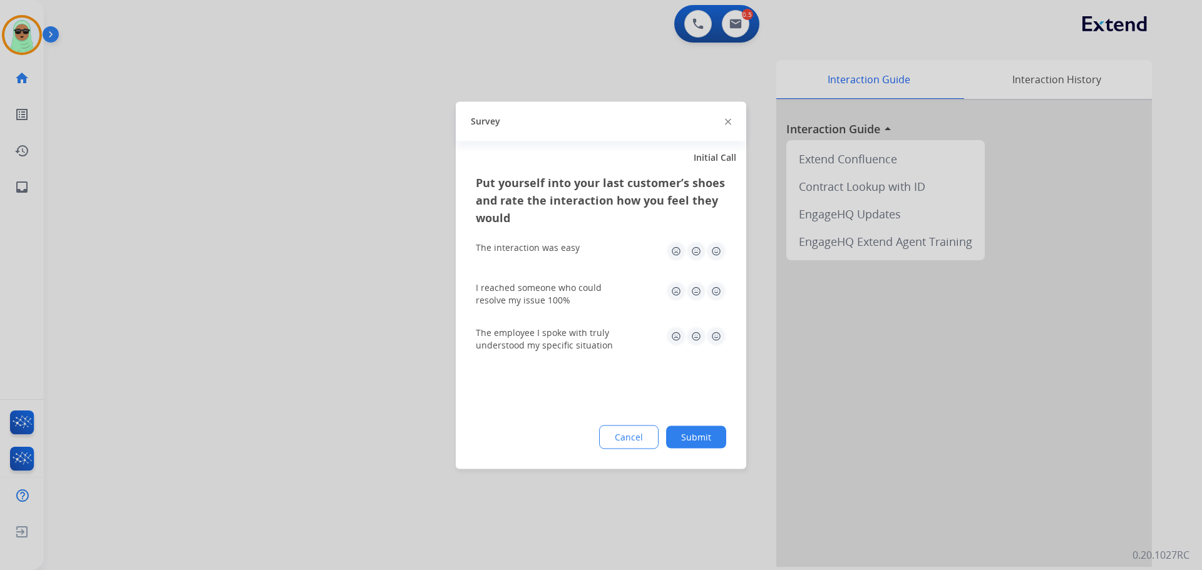
click at [671, 448] on div "Cancel Submit" at bounding box center [601, 437] width 250 height 24
click at [691, 445] on button "Submit" at bounding box center [696, 437] width 60 height 23
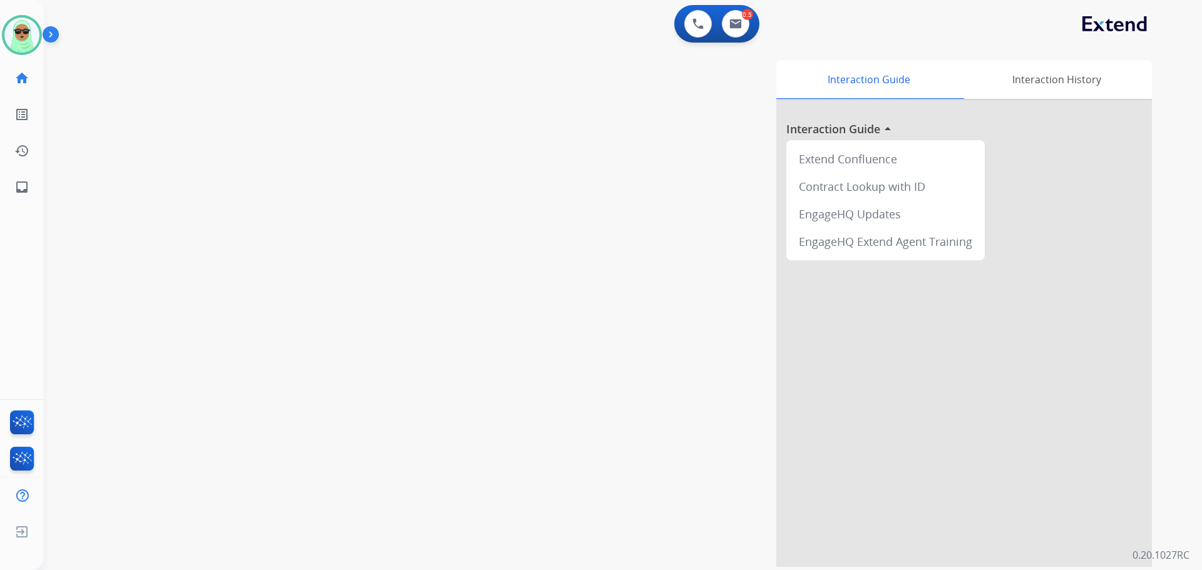
click at [110, 283] on div "swap_horiz Break voice bridge close_fullscreen Connect 3-Way Call merge_type Se…" at bounding box center [608, 306] width 1128 height 522
click at [24, 28] on img at bounding box center [21, 35] width 35 height 35
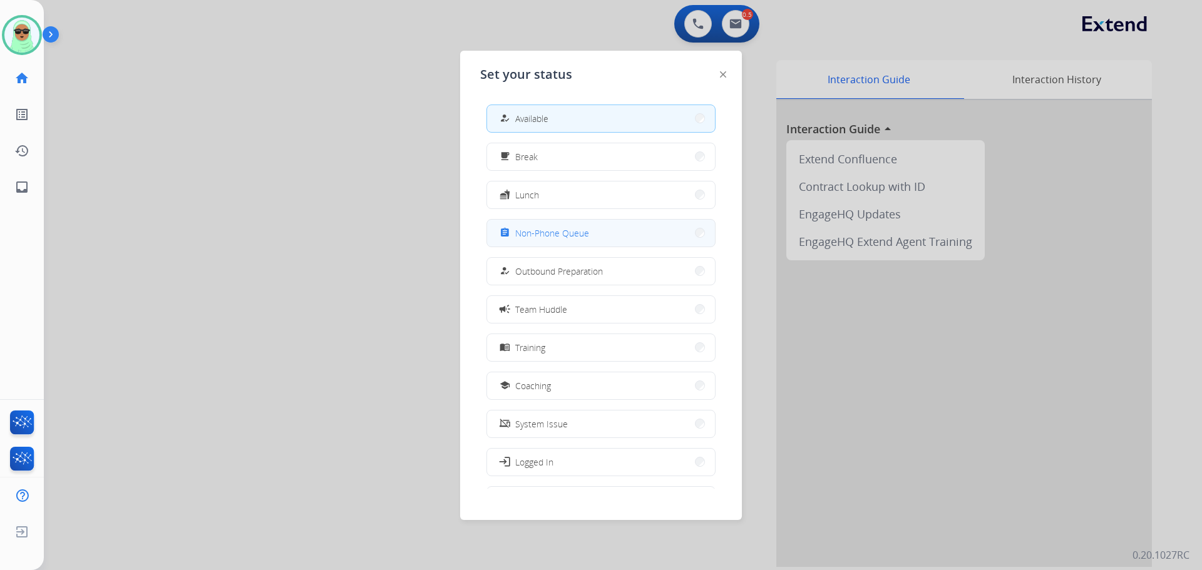
click at [583, 237] on span "Non-Phone Queue" at bounding box center [552, 233] width 74 height 13
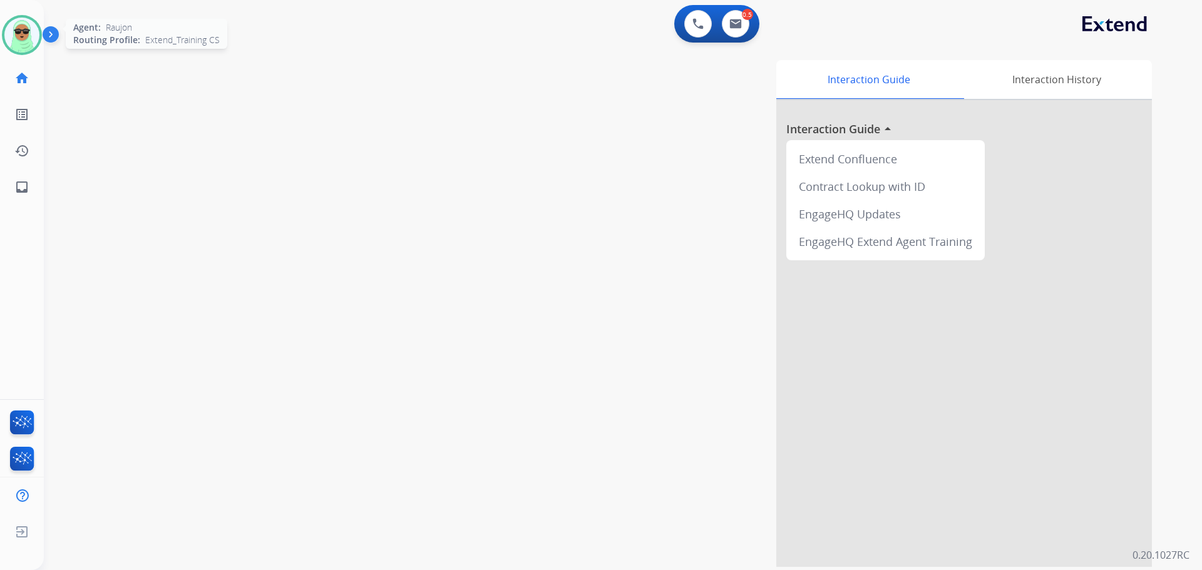
click at [21, 18] on img at bounding box center [21, 35] width 35 height 35
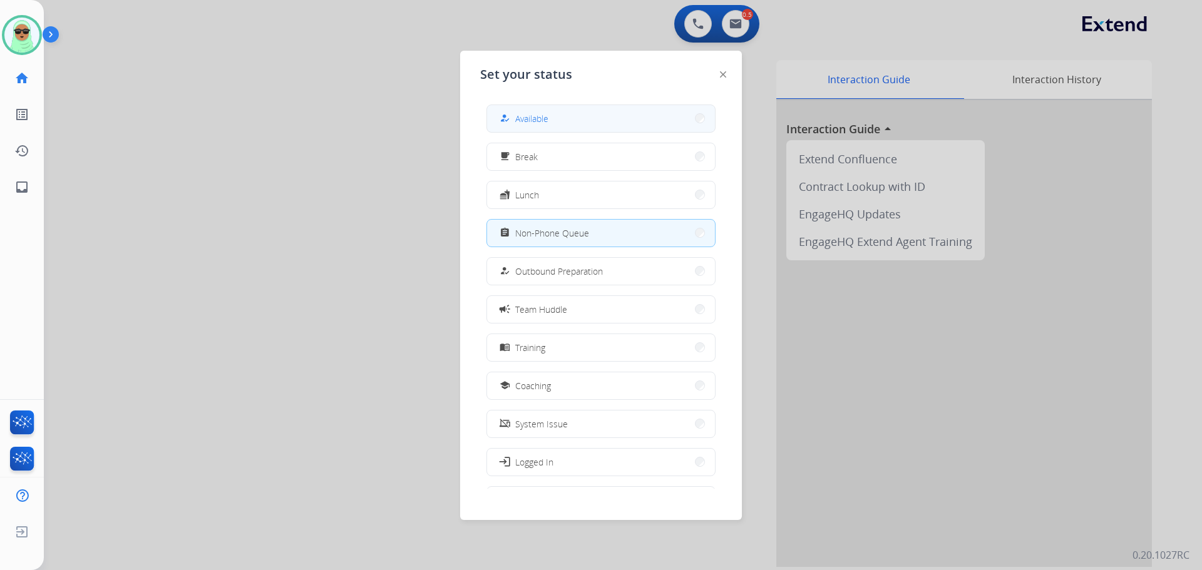
click at [593, 129] on button "how_to_reg Available" at bounding box center [601, 118] width 228 height 27
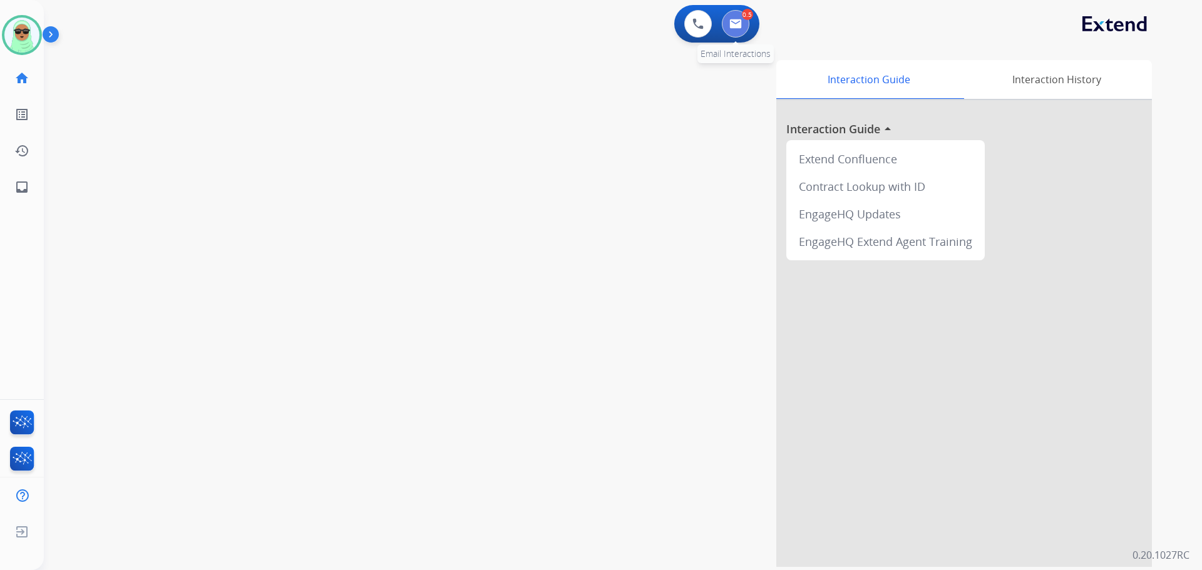
click at [738, 29] on button at bounding box center [736, 24] width 28 height 28
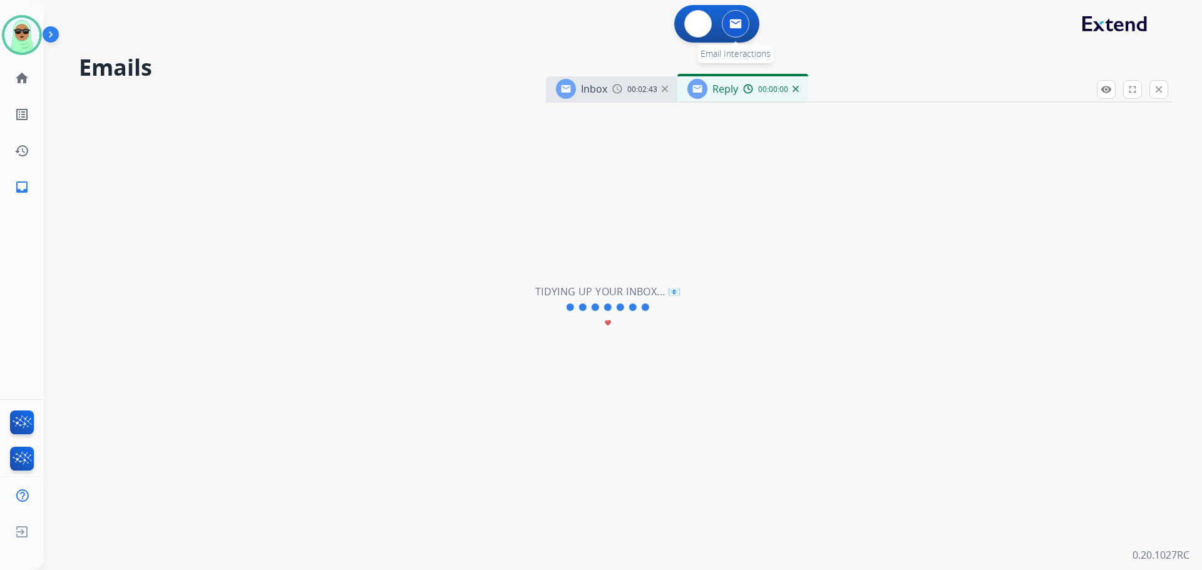
select select "**********"
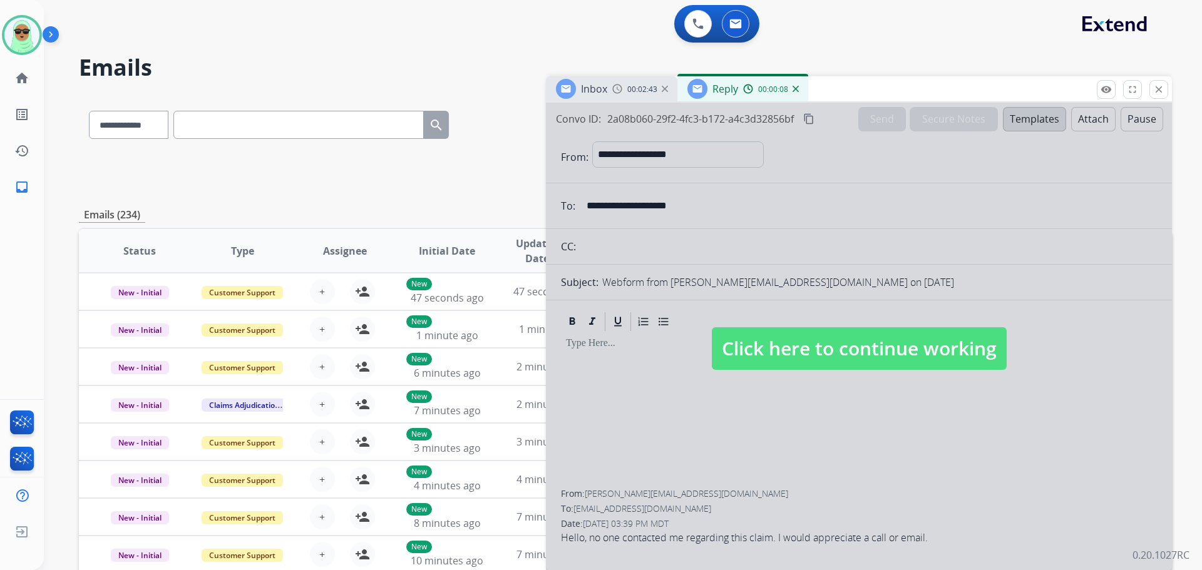
click at [909, 346] on span "Click here to continue working" at bounding box center [859, 348] width 295 height 43
select select
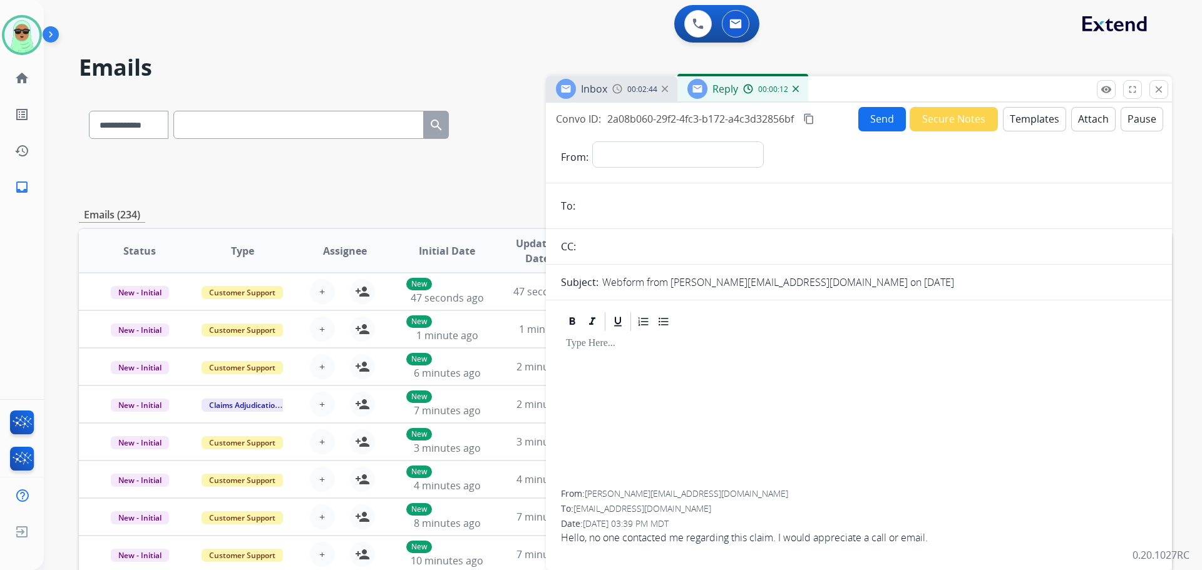
click at [799, 90] on div "Reply 00:00:12" at bounding box center [742, 88] width 131 height 25
click at [796, 90] on img at bounding box center [795, 89] width 6 height 6
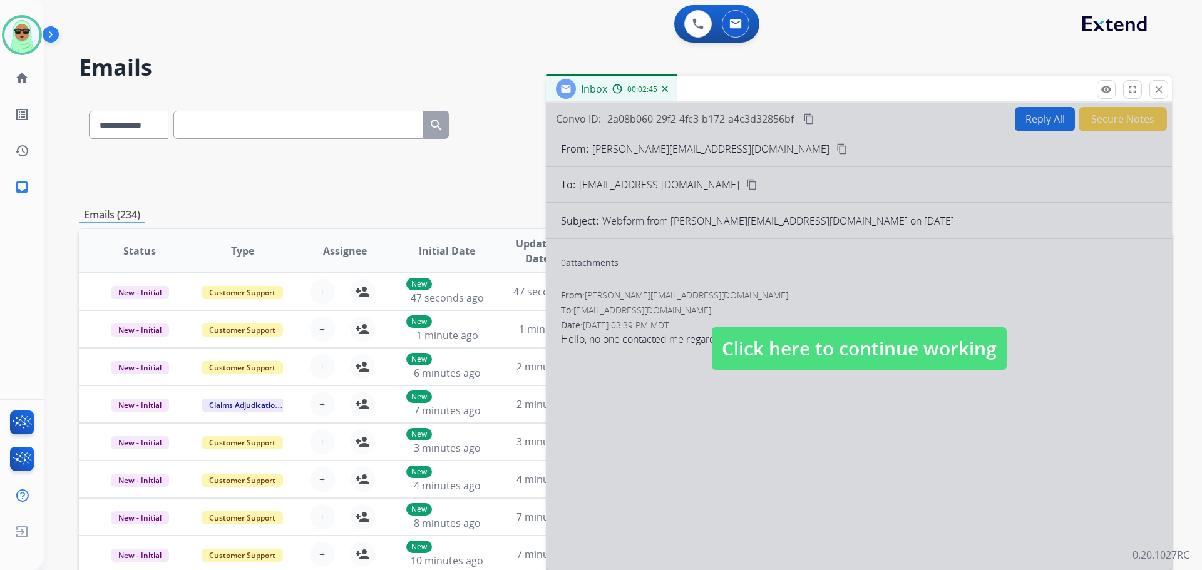
click at [759, 290] on div at bounding box center [859, 337] width 626 height 468
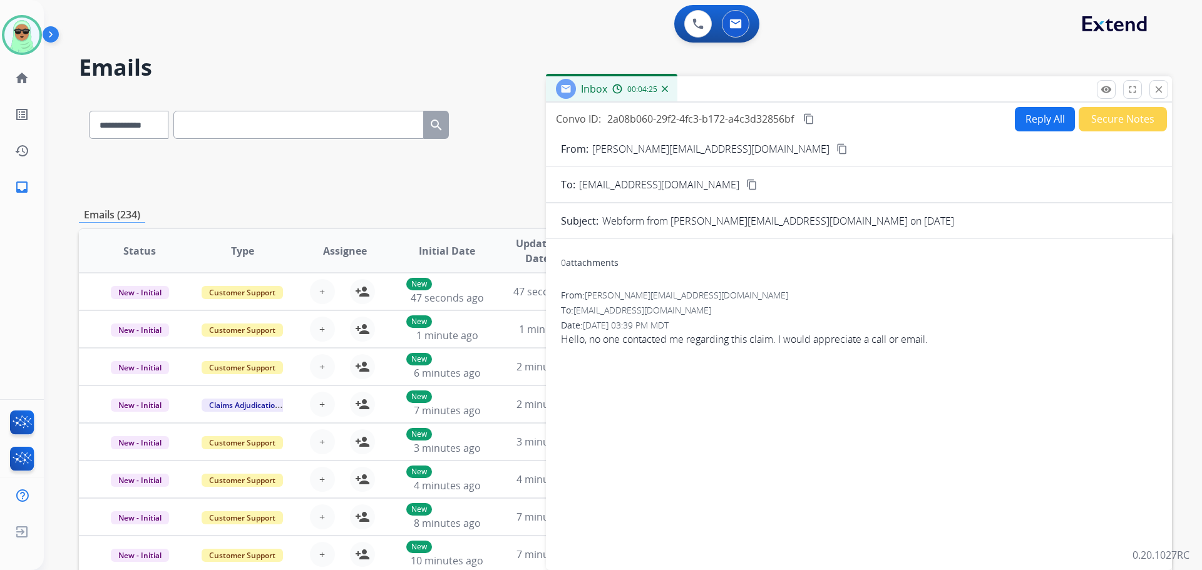
drag, startPoint x: 1035, startPoint y: 339, endPoint x: 1042, endPoint y: 299, distance: 40.5
click at [1035, 339] on span "Hello, no one contacted me regarding this claim. I would appreciate a call or e…" at bounding box center [859, 339] width 596 height 15
click at [1049, 124] on button "Reply All" at bounding box center [1045, 119] width 60 height 24
select select "**********"
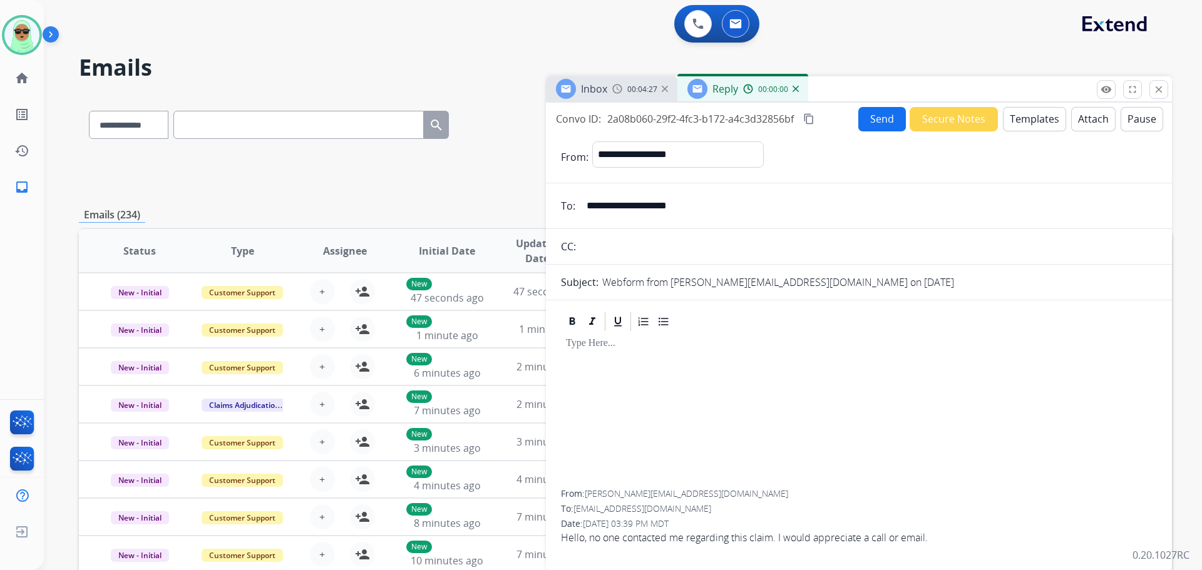
click at [1043, 118] on button "Templates" at bounding box center [1034, 119] width 63 height 24
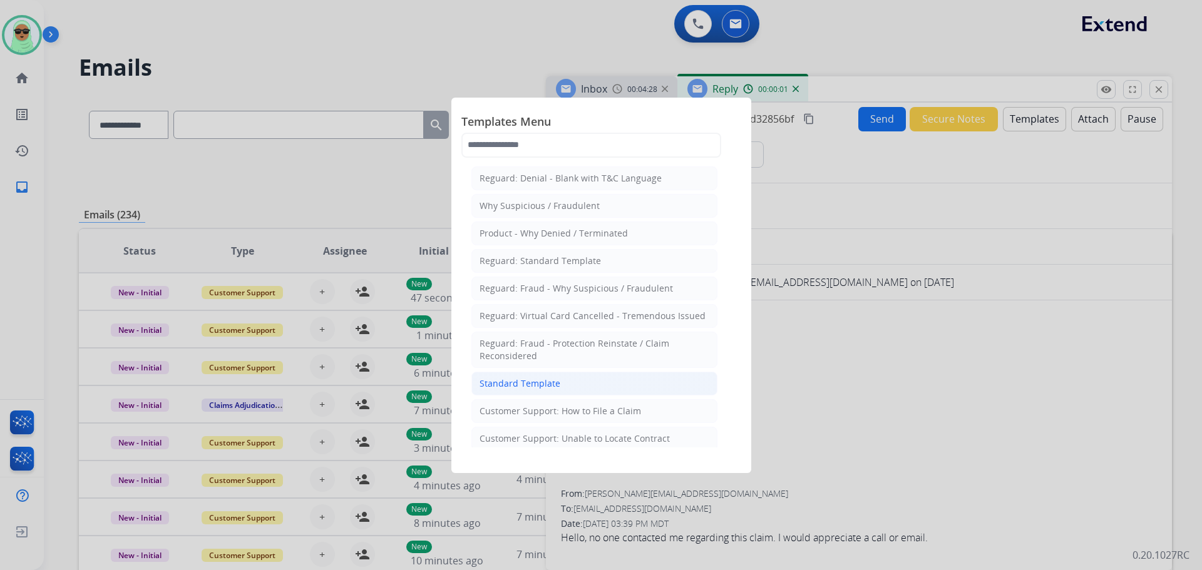
click at [643, 384] on li "Standard Template" at bounding box center [594, 384] width 246 height 24
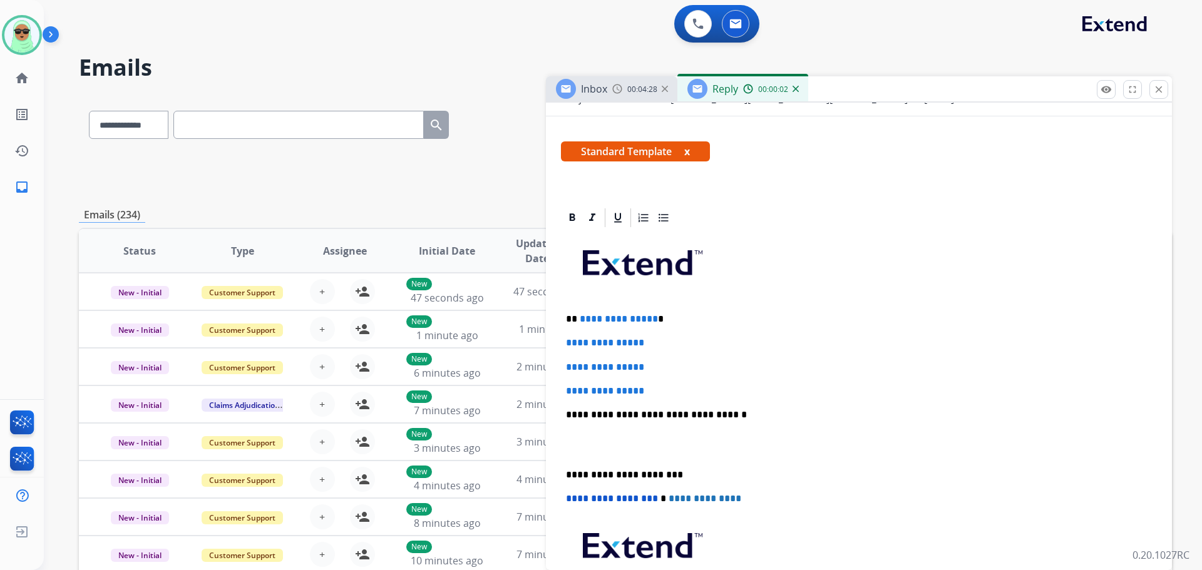
scroll to position [347, 0]
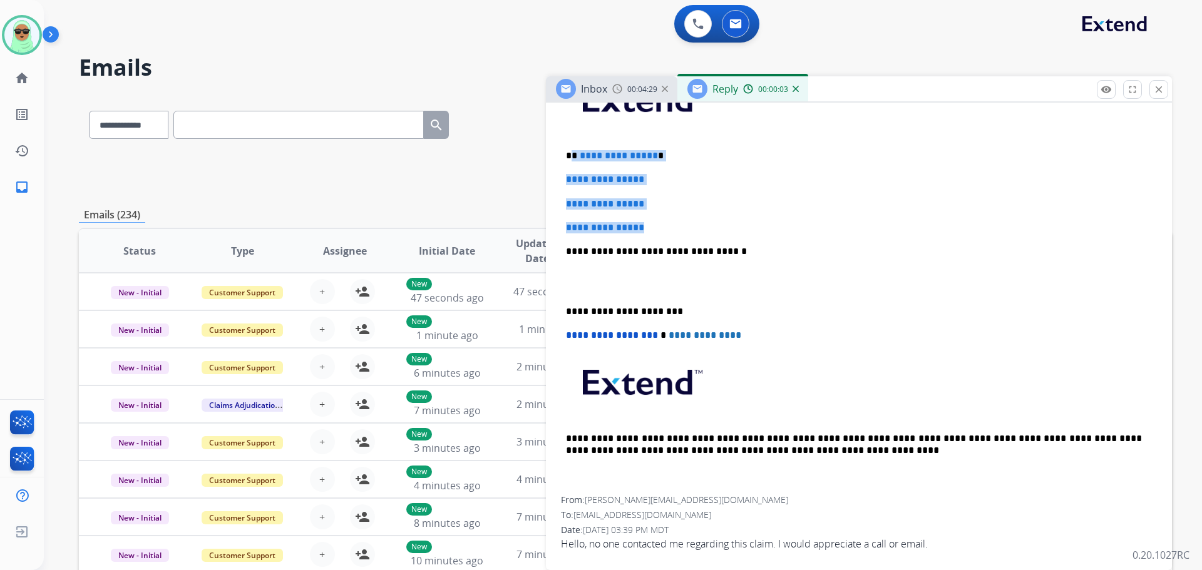
drag, startPoint x: 674, startPoint y: 219, endPoint x: 570, endPoint y: 143, distance: 129.1
click at [570, 143] on div "**********" at bounding box center [859, 281] width 596 height 431
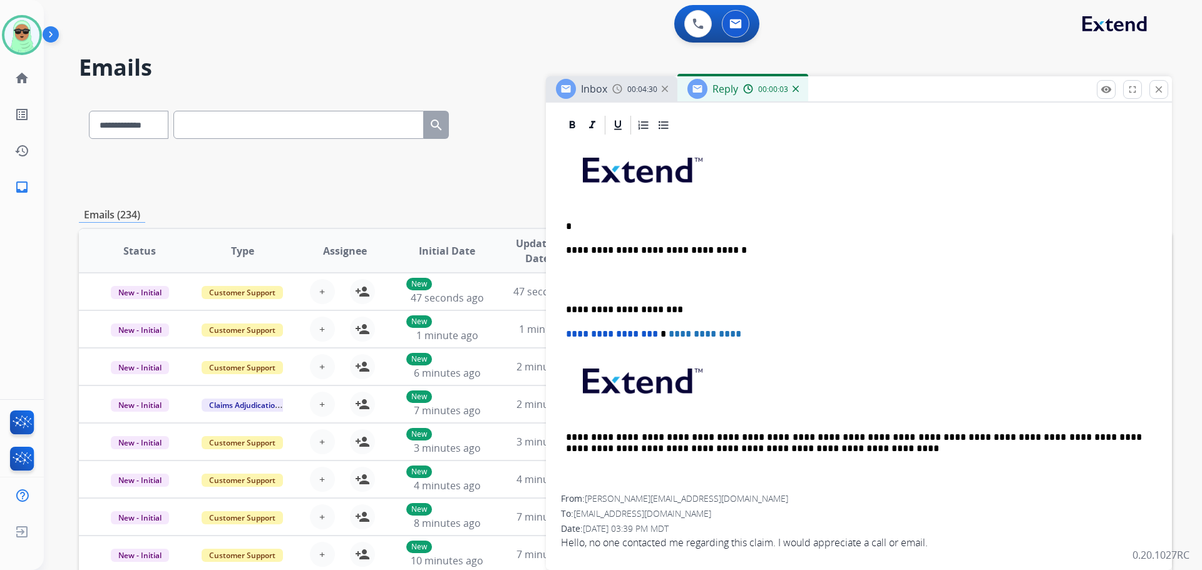
scroll to position [275, 0]
click at [665, 226] on p "*****" at bounding box center [854, 227] width 576 height 11
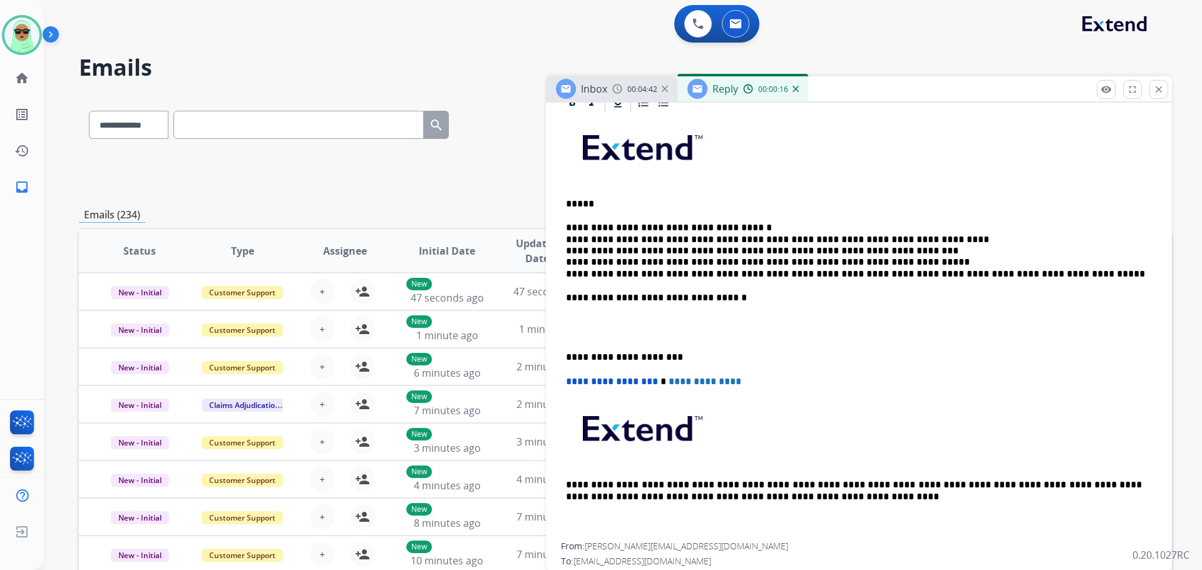
scroll to position [345, 0]
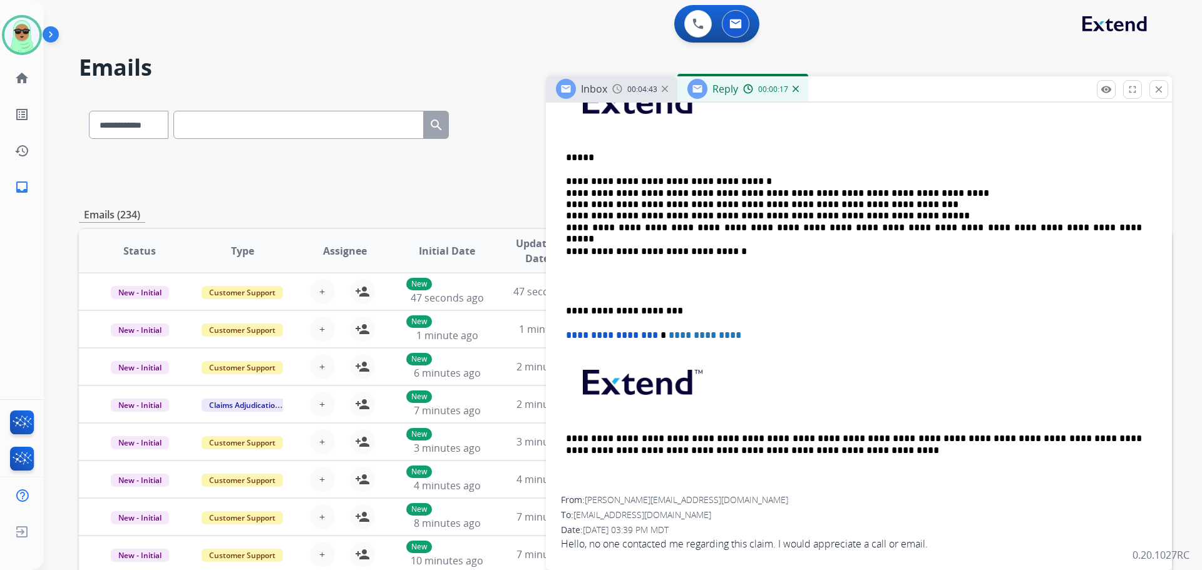
click at [749, 155] on p "*****" at bounding box center [854, 157] width 576 height 11
drag, startPoint x: 651, startPoint y: 142, endPoint x: 642, endPoint y: 152, distance: 13.7
click at [649, 143] on div "**********" at bounding box center [859, 282] width 596 height 429
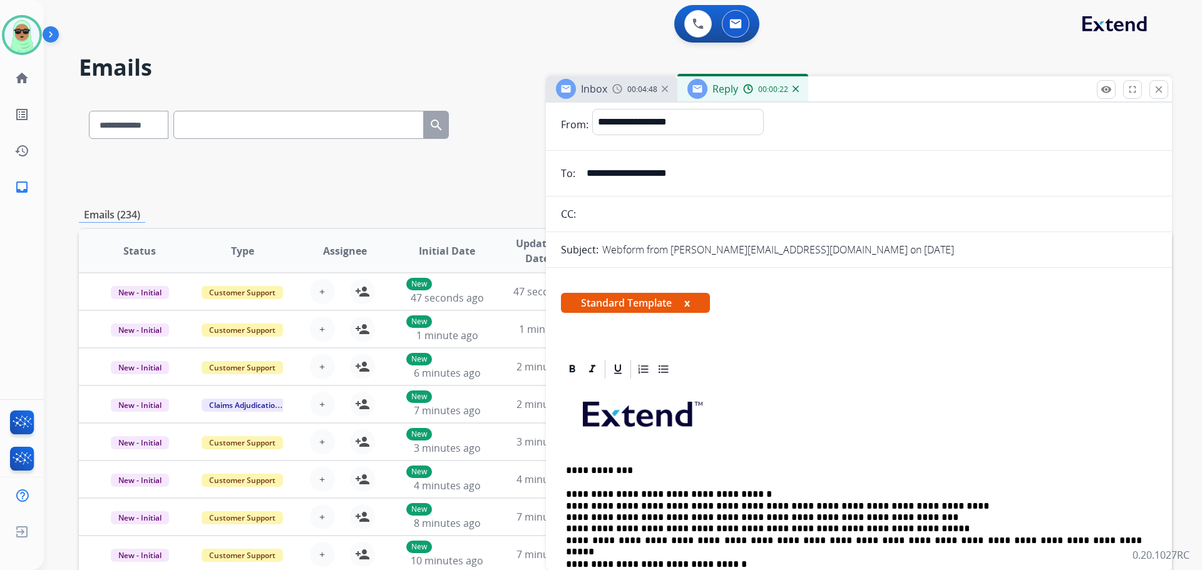
scroll to position [0, 0]
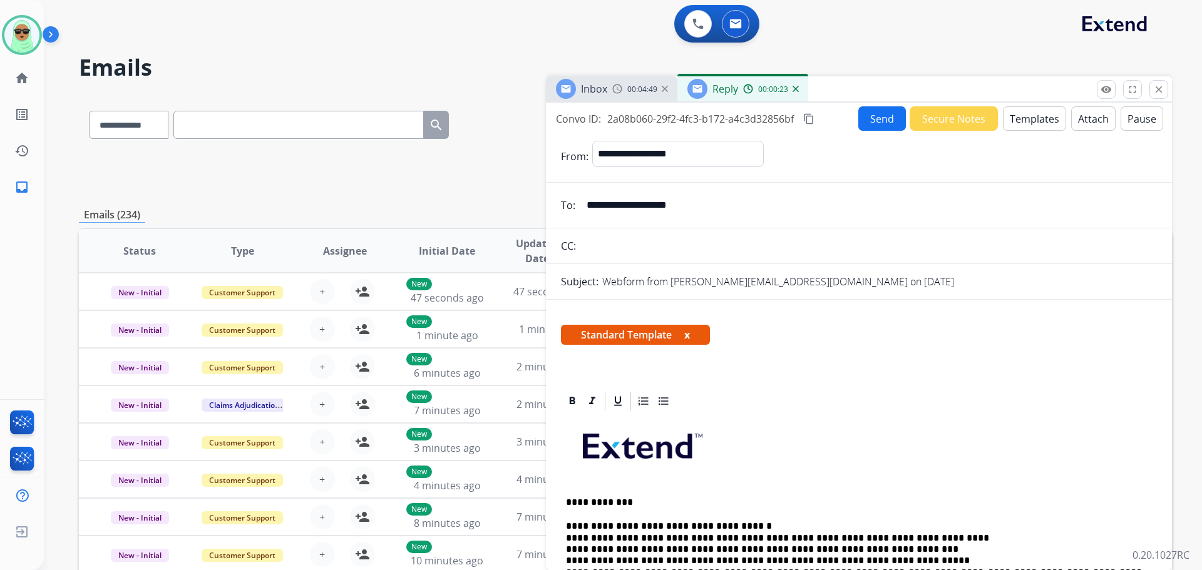
click at [878, 108] on button "Send" at bounding box center [882, 118] width 48 height 24
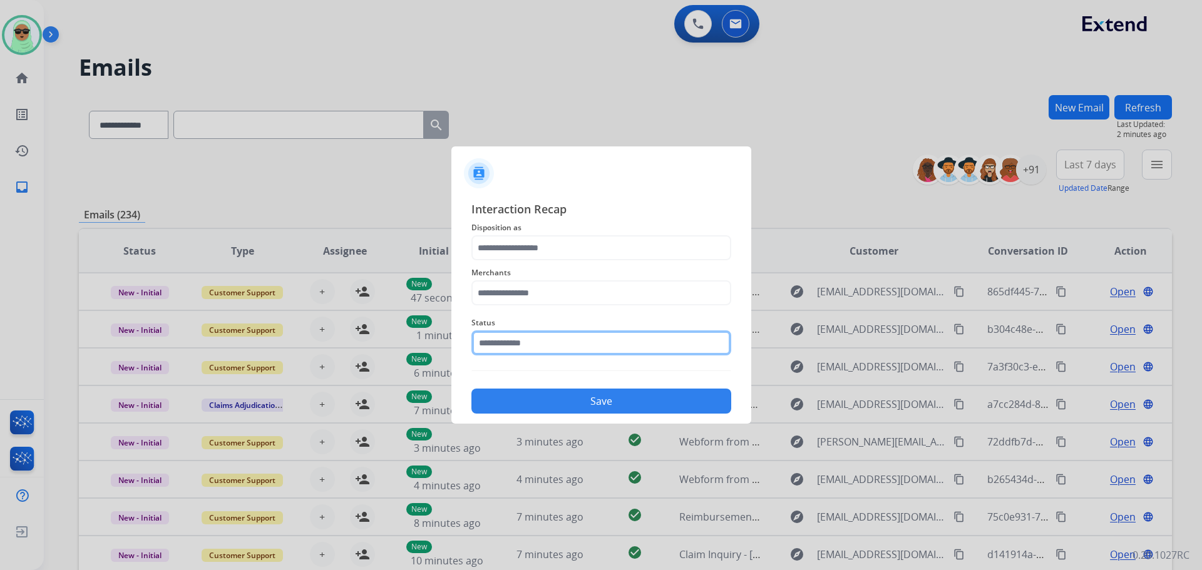
click at [606, 340] on input "text" at bounding box center [601, 343] width 260 height 25
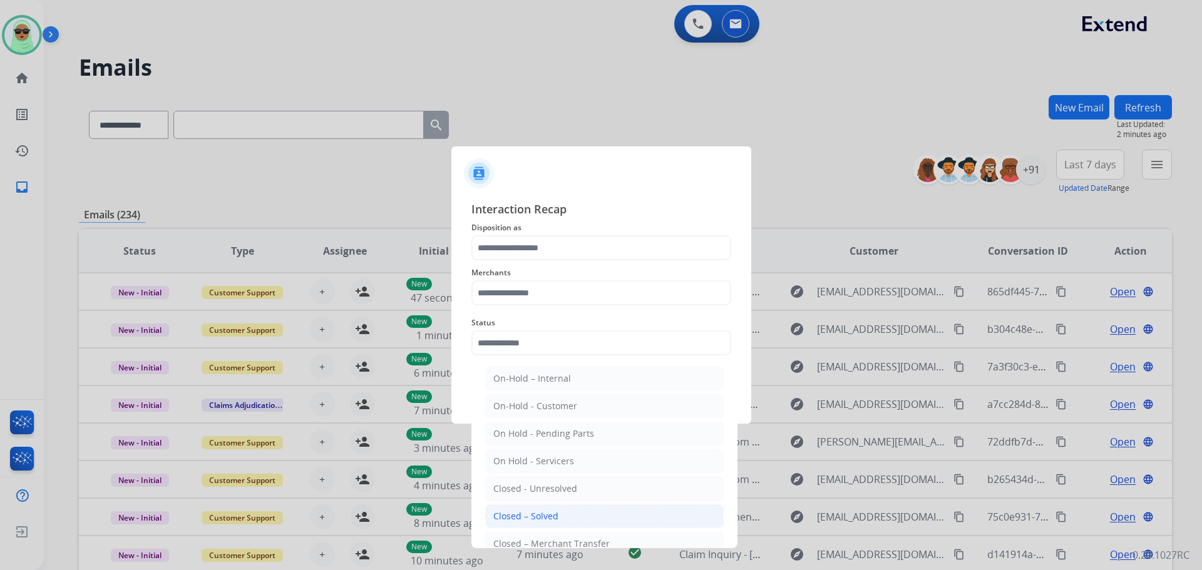
click at [585, 515] on li "Closed – Solved" at bounding box center [604, 517] width 238 height 24
type input "**********"
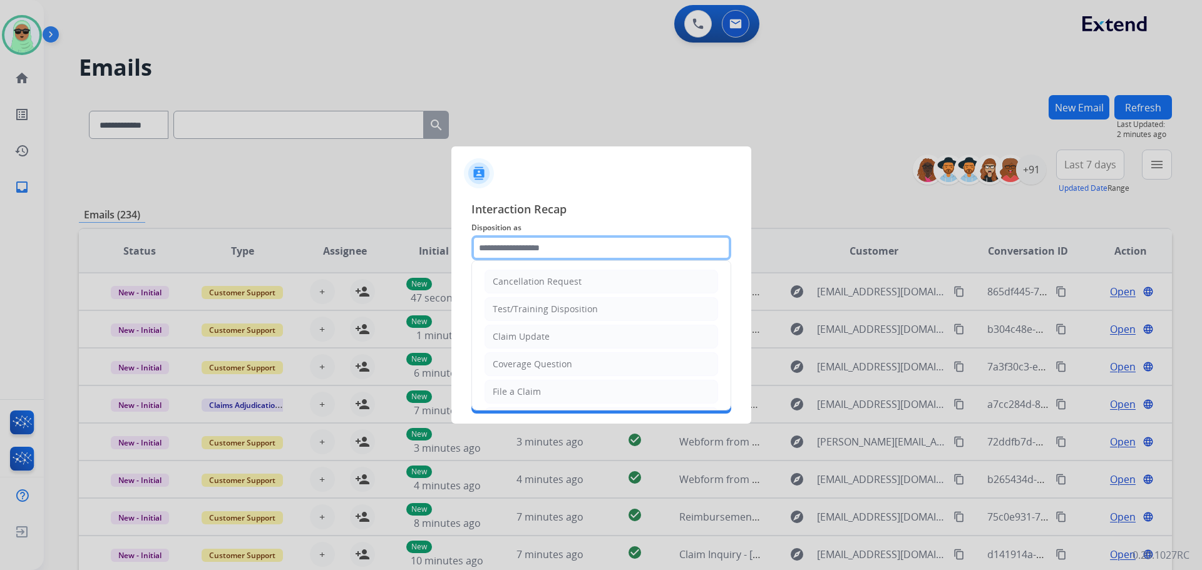
click at [559, 250] on input "text" at bounding box center [601, 247] width 260 height 25
click at [545, 334] on div "Claim Update" at bounding box center [521, 337] width 57 height 13
type input "**********"
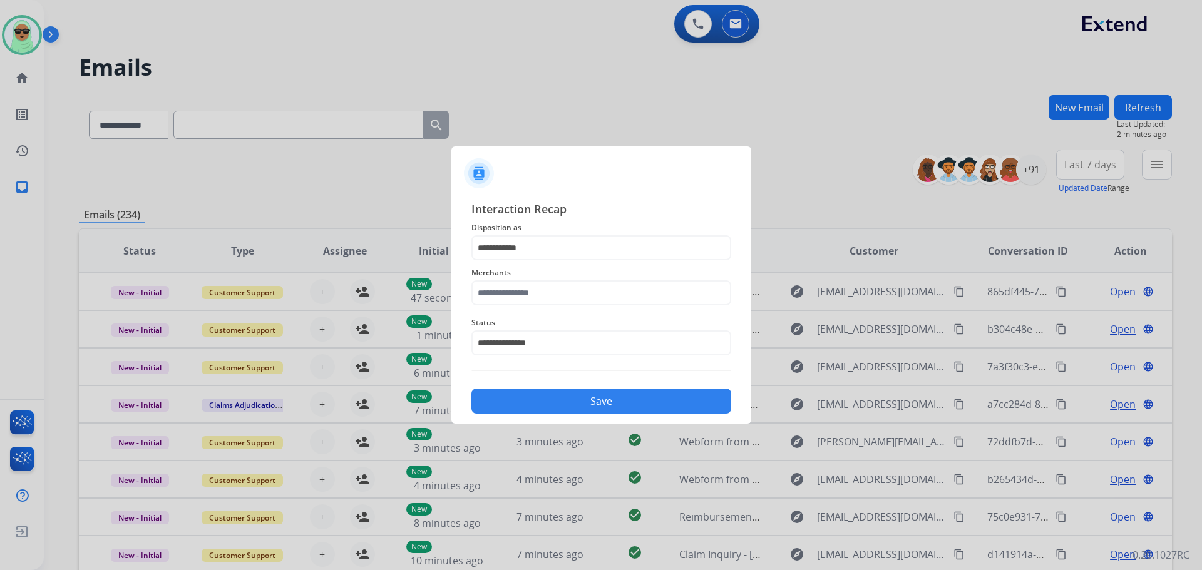
click at [556, 277] on span "Merchants" at bounding box center [601, 272] width 260 height 15
click at [556, 281] on input "text" at bounding box center [601, 292] width 260 height 25
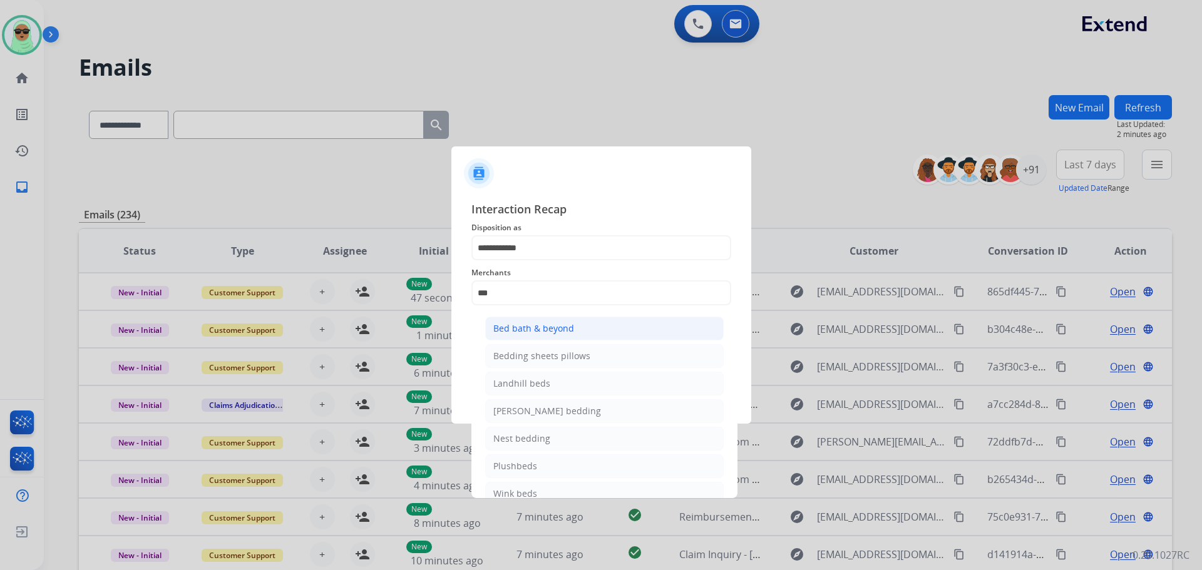
click at [593, 327] on li "Bed bath & beyond" at bounding box center [604, 329] width 238 height 24
type input "**********"
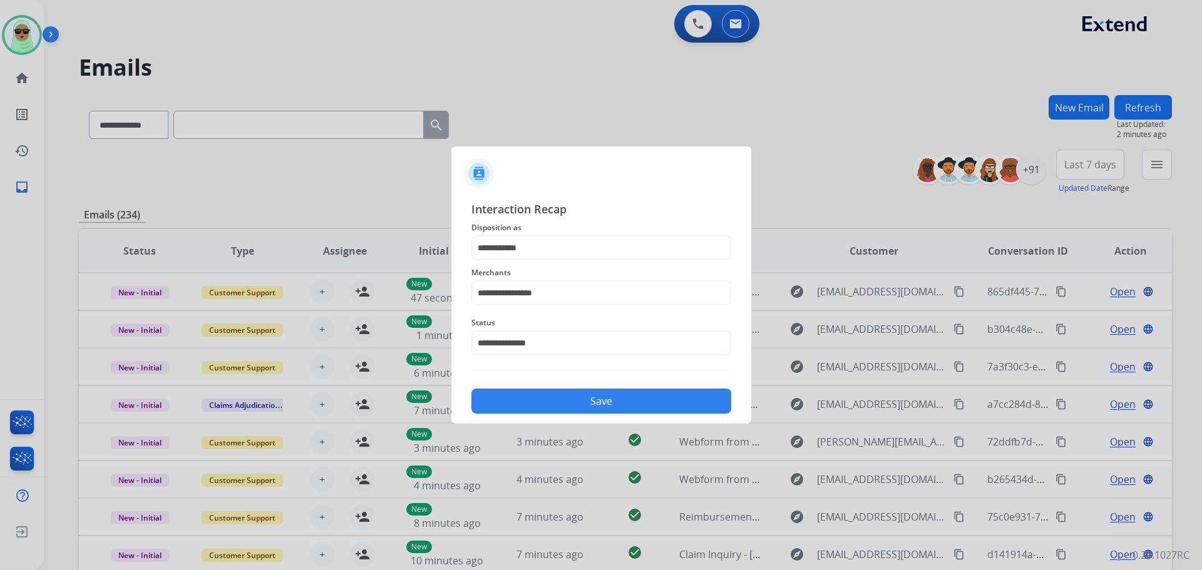
click at [590, 408] on button "Save" at bounding box center [601, 401] width 260 height 25
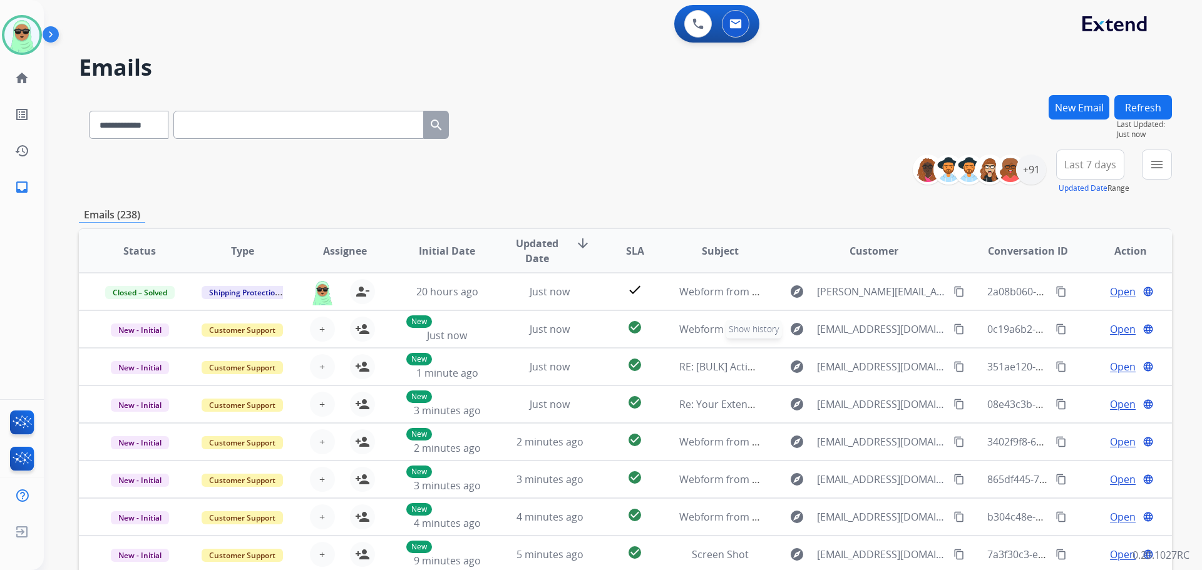
scroll to position [1, 0]
click at [1031, 167] on div "+91" at bounding box center [1031, 170] width 30 height 30
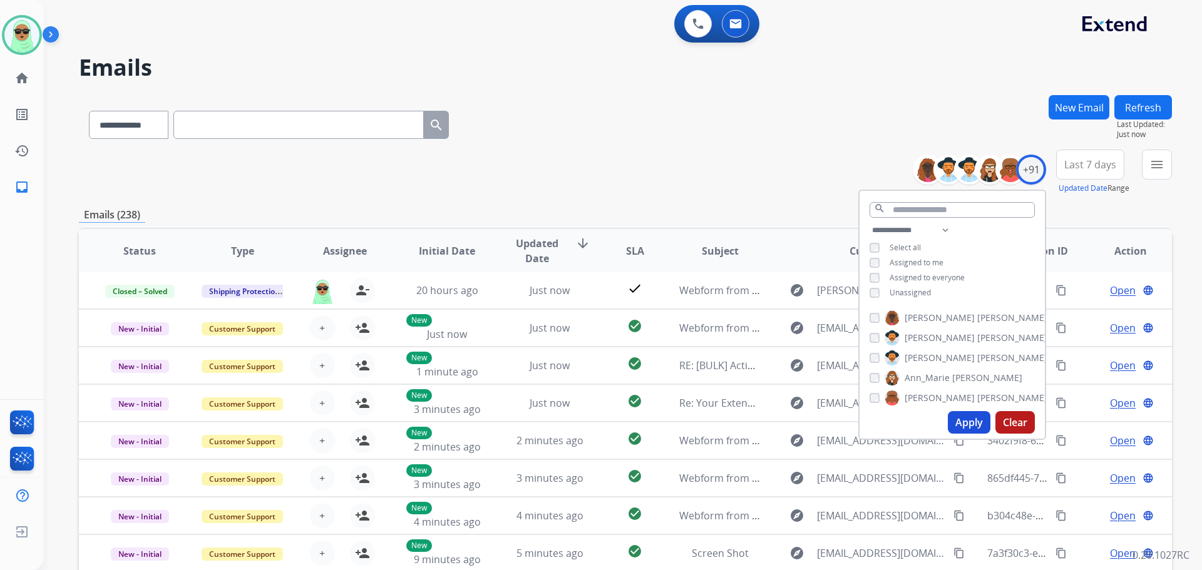
click at [928, 294] on span "Unassigned" at bounding box center [909, 292] width 41 height 11
click at [955, 416] on button "Apply" at bounding box center [969, 422] width 43 height 23
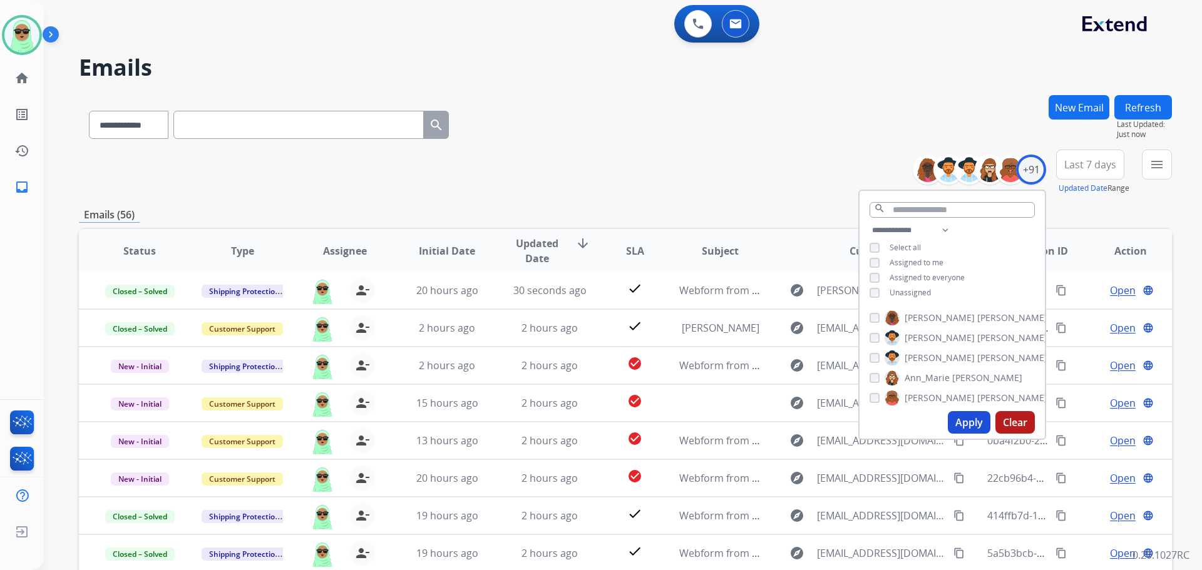
click at [1156, 174] on button "menu" at bounding box center [1157, 165] width 30 height 30
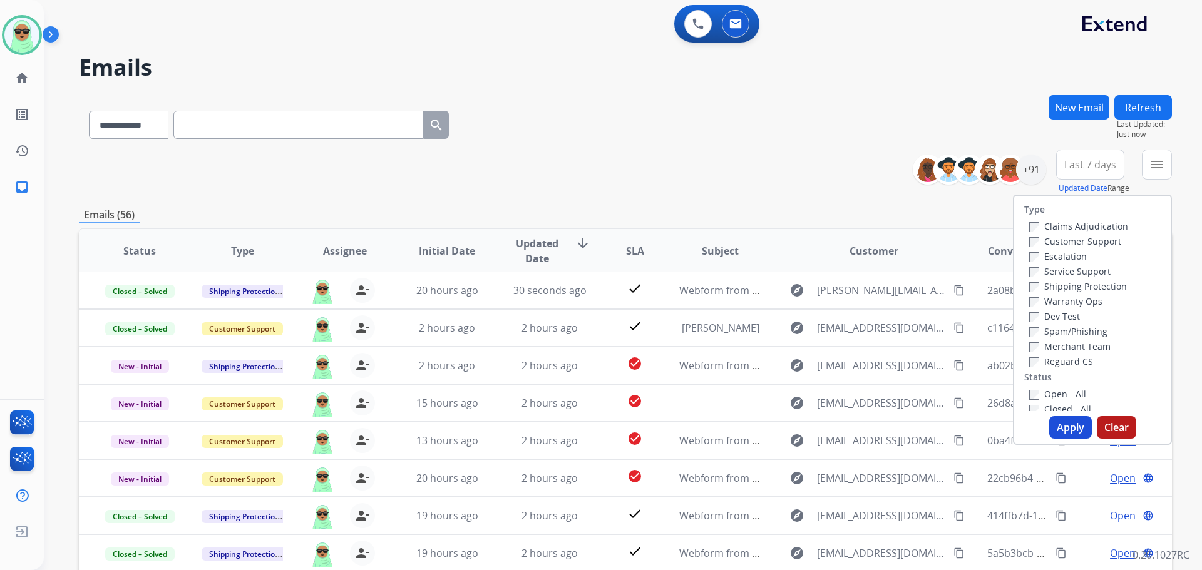
click at [1094, 240] on label "Customer Support" at bounding box center [1075, 241] width 92 height 12
click at [1084, 284] on label "Shipping Protection" at bounding box center [1078, 286] width 98 height 12
click at [1069, 369] on div "Type Claims Adjudication Customer Support Escalation Service Support Shipping P…" at bounding box center [1092, 303] width 156 height 215
click at [1070, 363] on label "Reguard CS" at bounding box center [1061, 362] width 64 height 12
click at [1070, 402] on div "Closed - All" at bounding box center [1094, 408] width 131 height 15
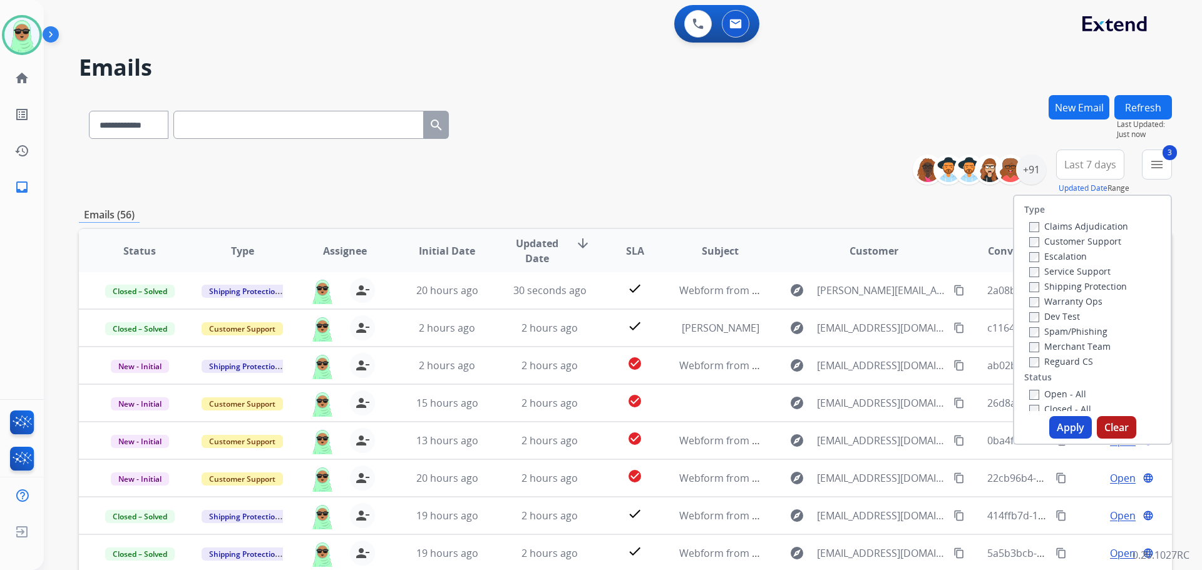
click at [1070, 393] on label "Open - All" at bounding box center [1057, 394] width 57 height 12
click at [1064, 423] on button "Apply" at bounding box center [1070, 427] width 43 height 23
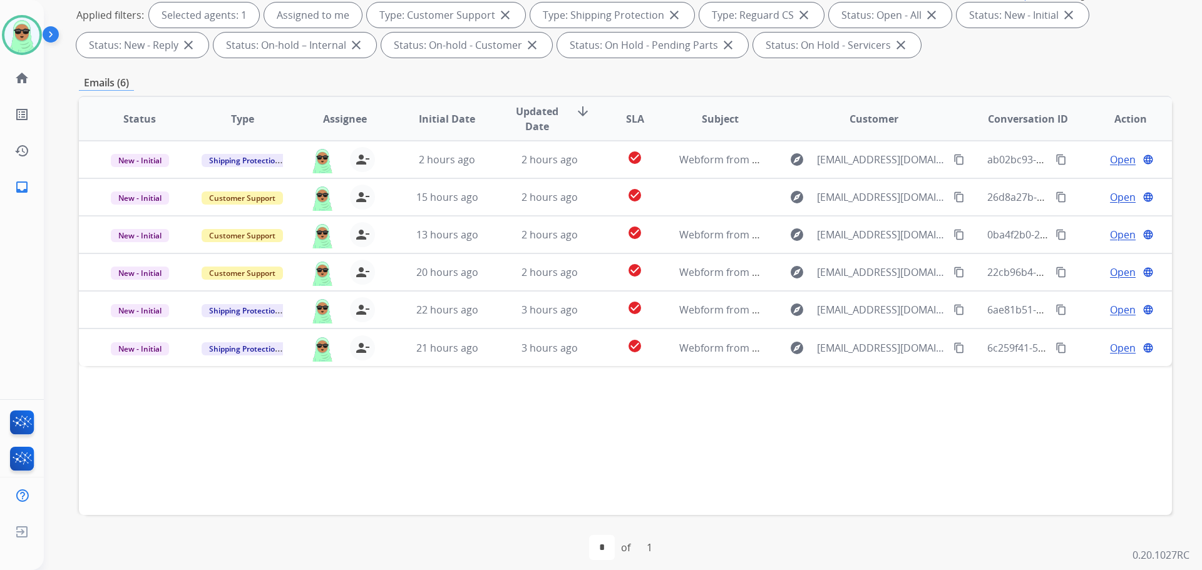
scroll to position [202, 0]
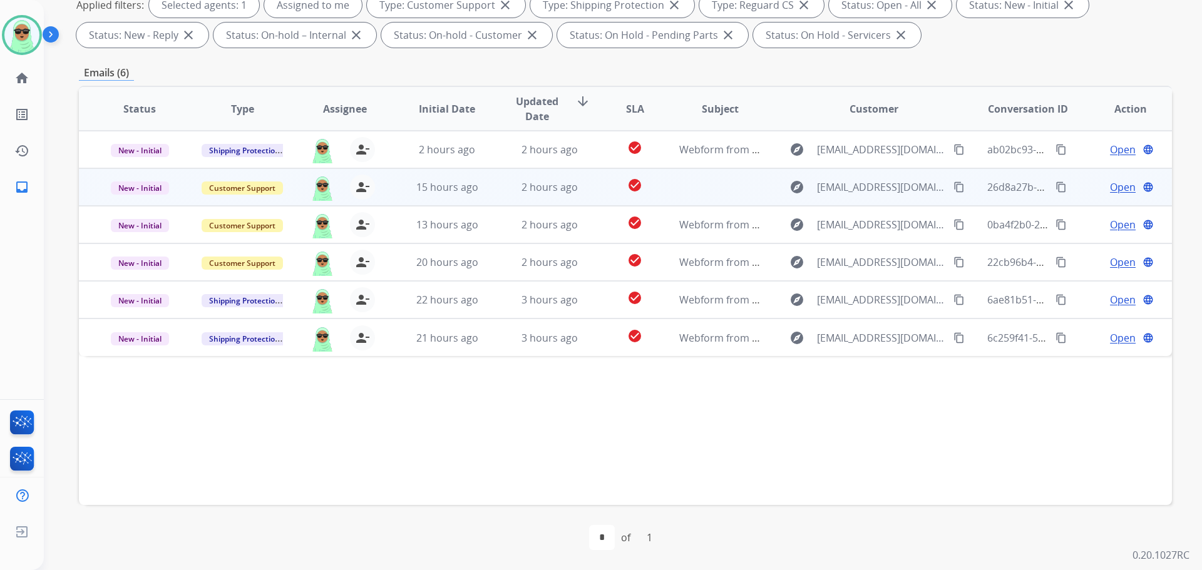
click at [1114, 193] on span "Open" at bounding box center [1123, 187] width 26 height 15
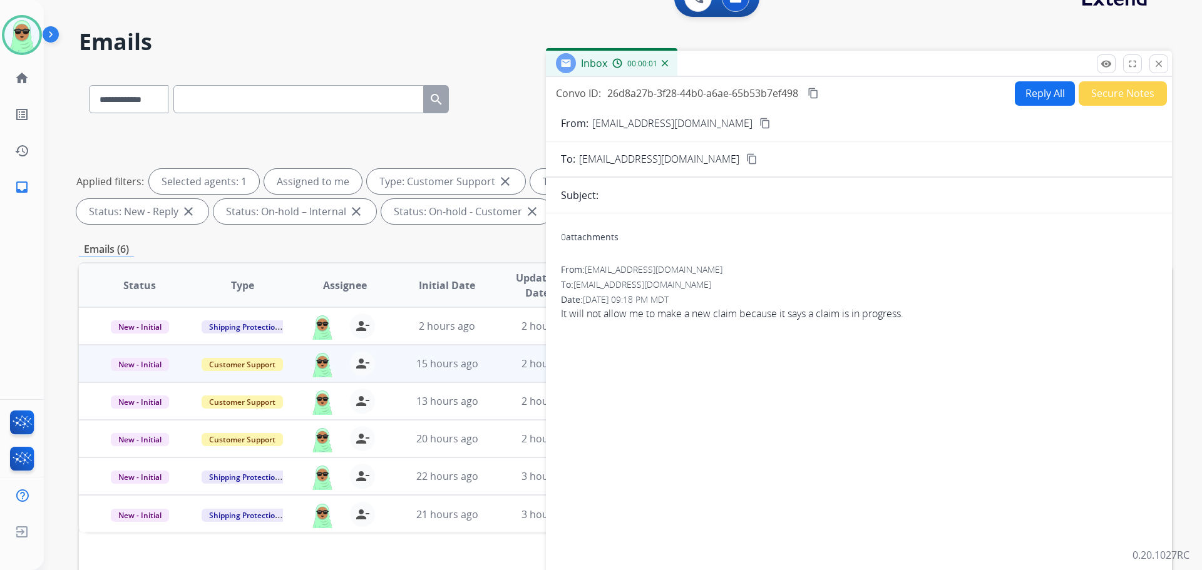
scroll to position [14, 0]
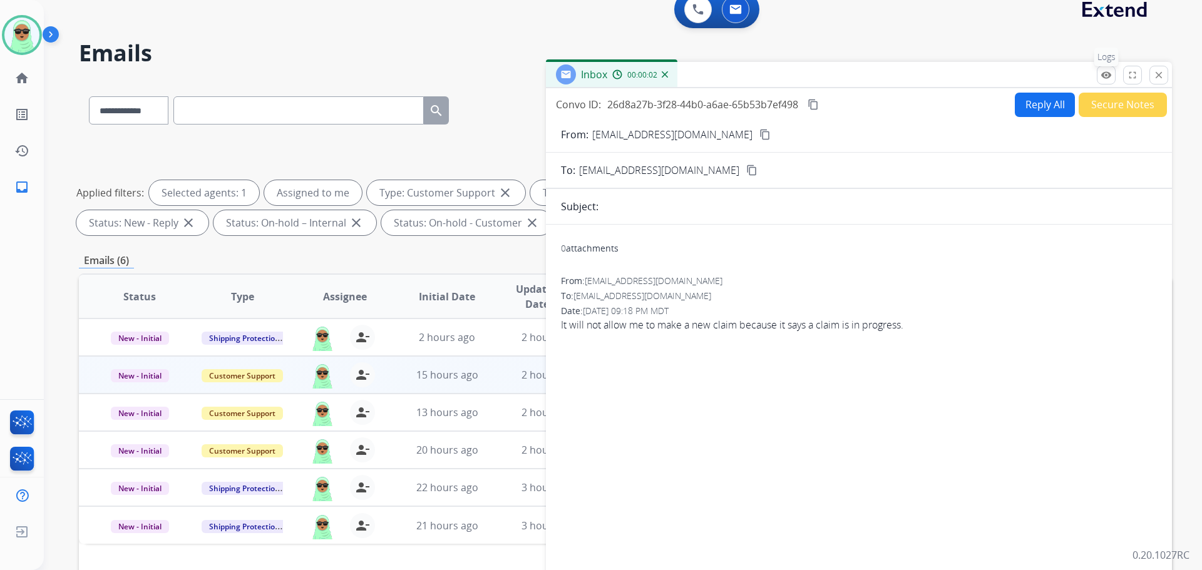
click at [1097, 81] on div "remove_red_eye Logs fullscreen Expand close Close" at bounding box center [1132, 75] width 71 height 19
click at [1105, 79] on mat-icon "remove_red_eye" at bounding box center [1105, 74] width 11 height 11
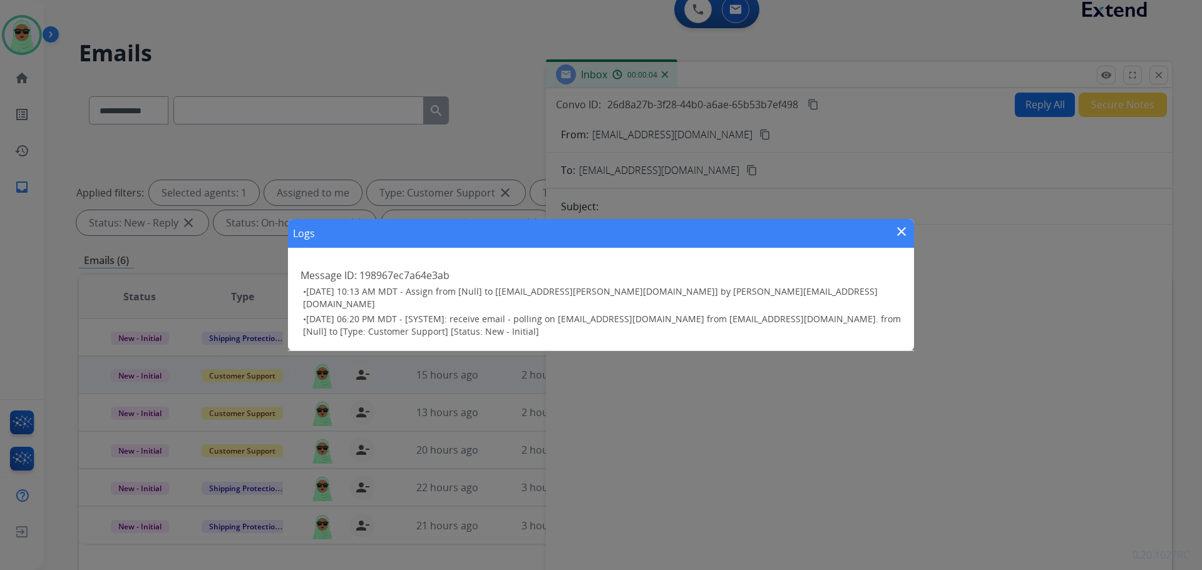
click at [900, 243] on button "close" at bounding box center [901, 233] width 15 height 19
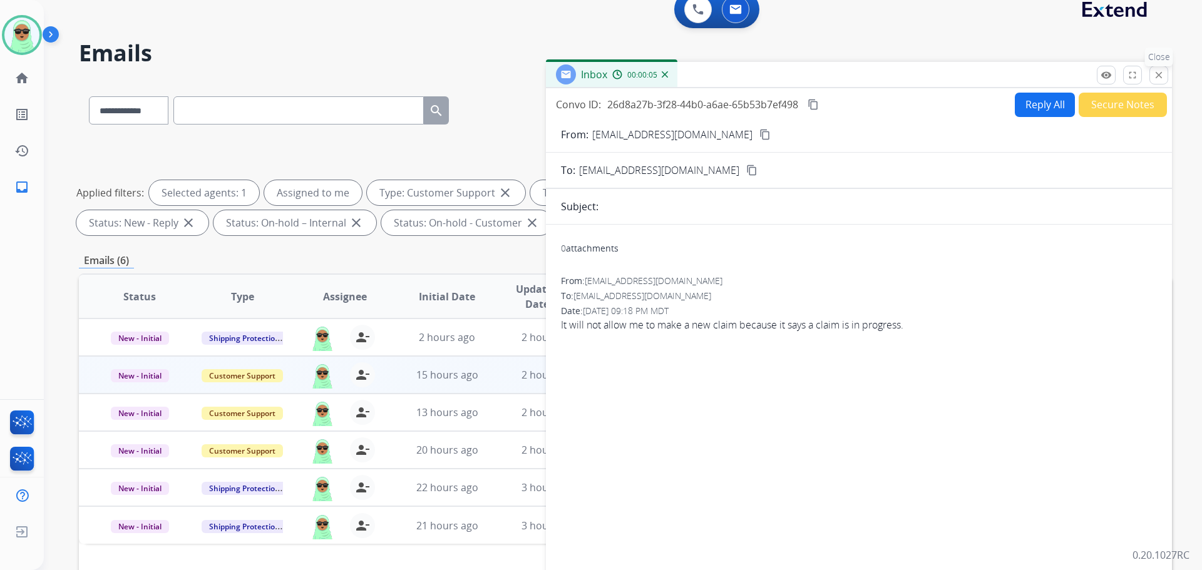
click at [1155, 81] on button "close Close" at bounding box center [1158, 75] width 19 height 19
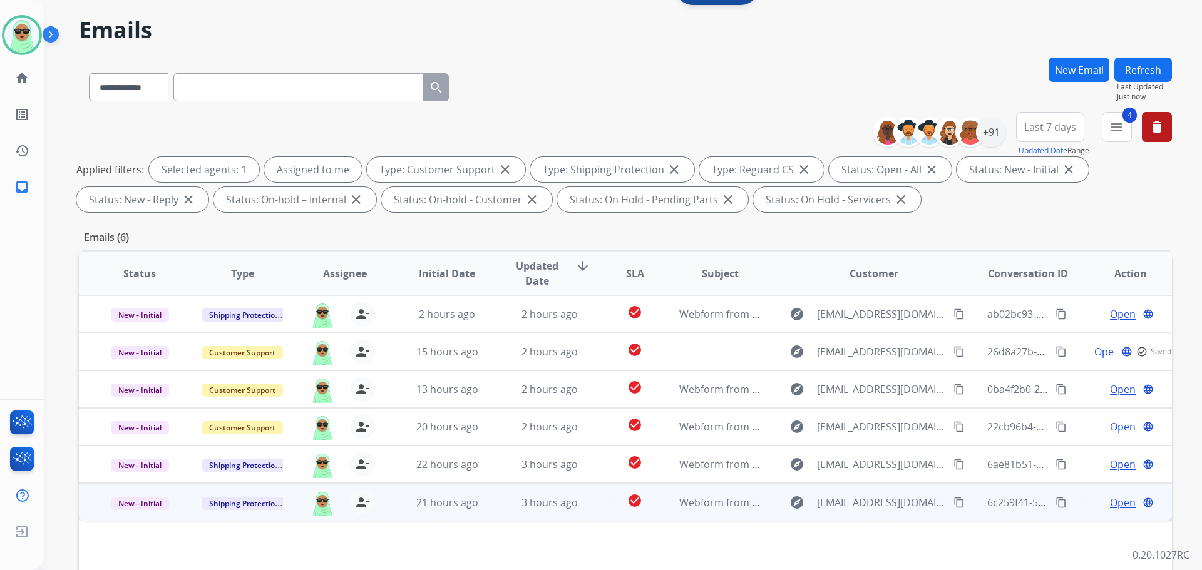
scroll to position [140, 0]
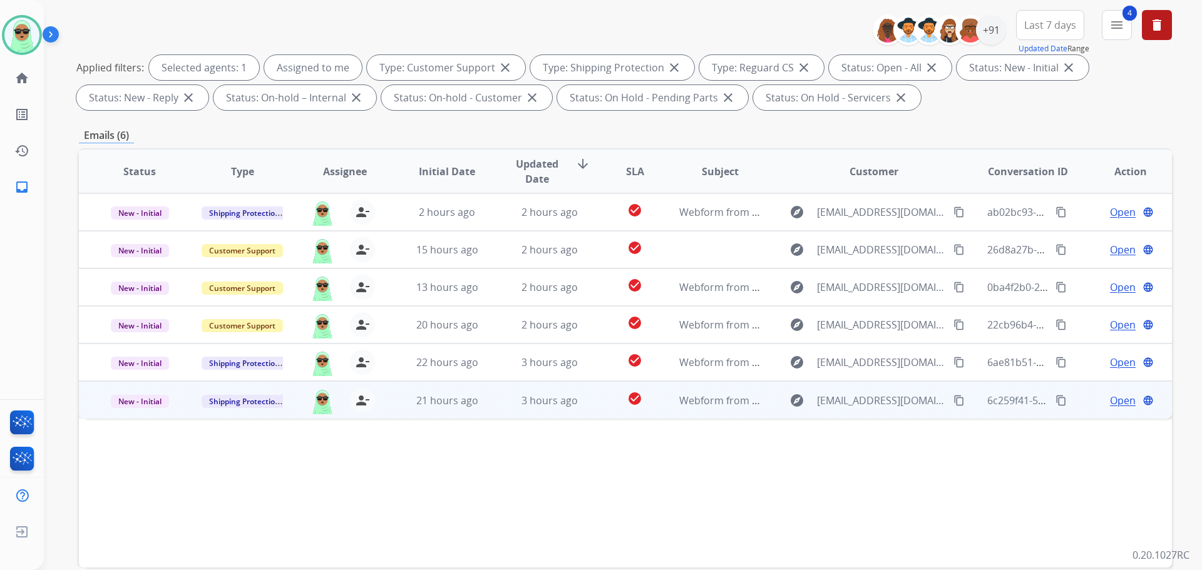
click at [1110, 399] on span "Open" at bounding box center [1123, 400] width 26 height 15
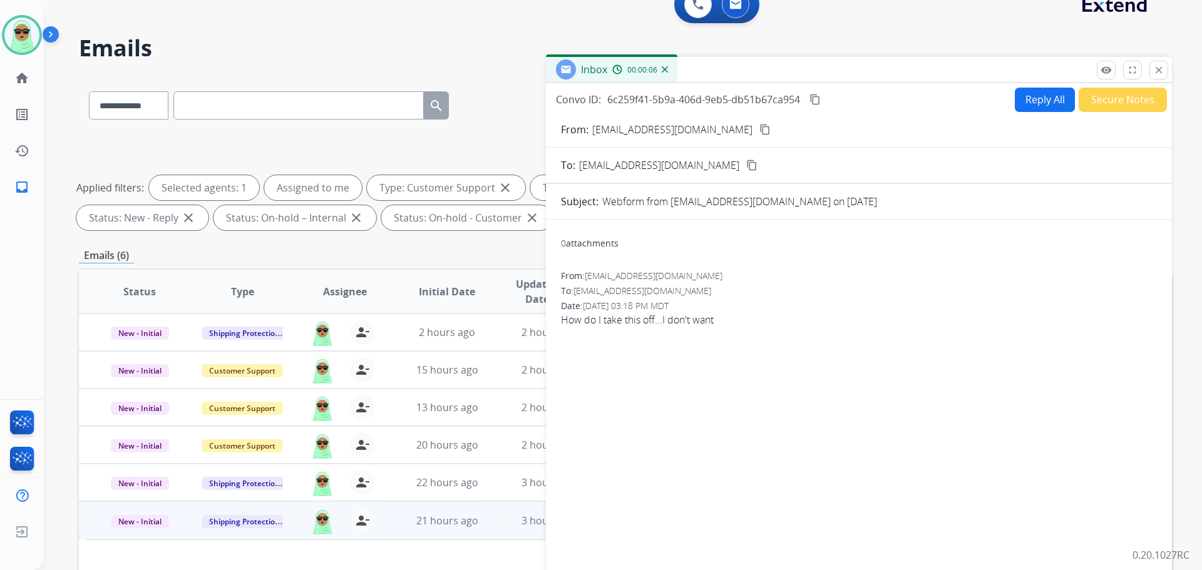
scroll to position [14, 0]
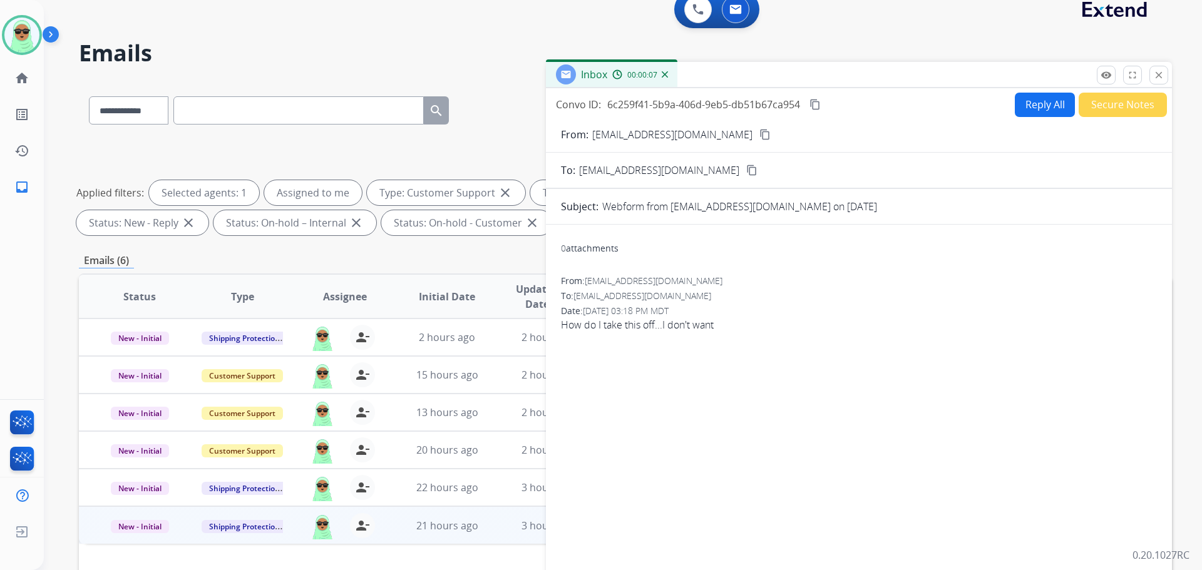
click at [729, 129] on div "From: ellenm333@hotmail.com content_copy" at bounding box center [859, 134] width 626 height 15
click at [757, 135] on button "content_copy" at bounding box center [764, 134] width 15 height 15
click at [1027, 105] on button "Reply All" at bounding box center [1045, 105] width 60 height 24
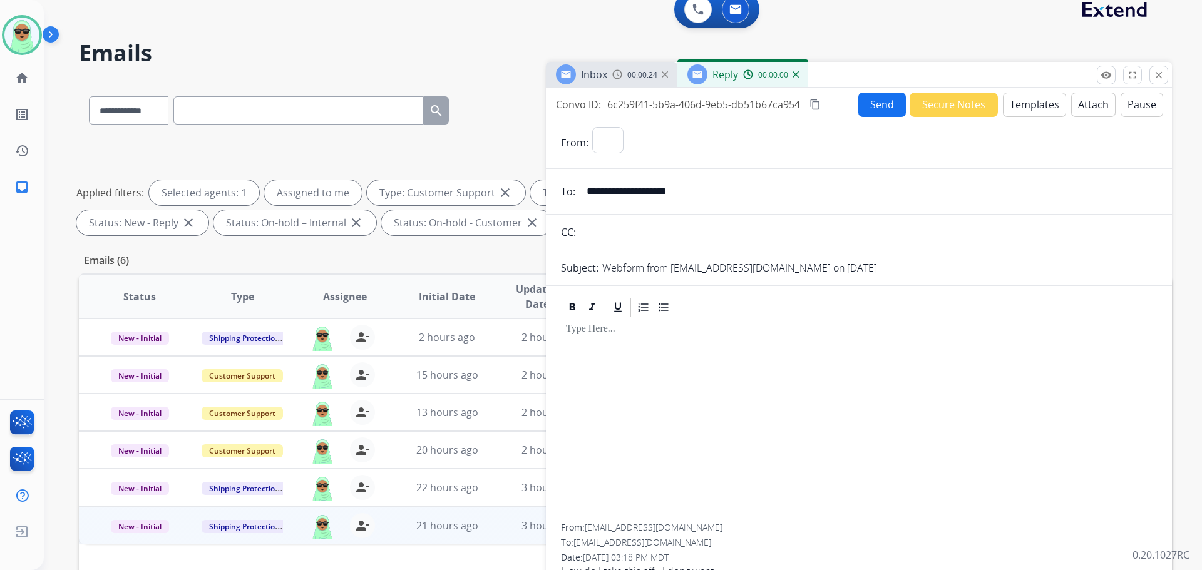
select select "**********"
click at [1027, 105] on button "Templates" at bounding box center [1034, 105] width 63 height 24
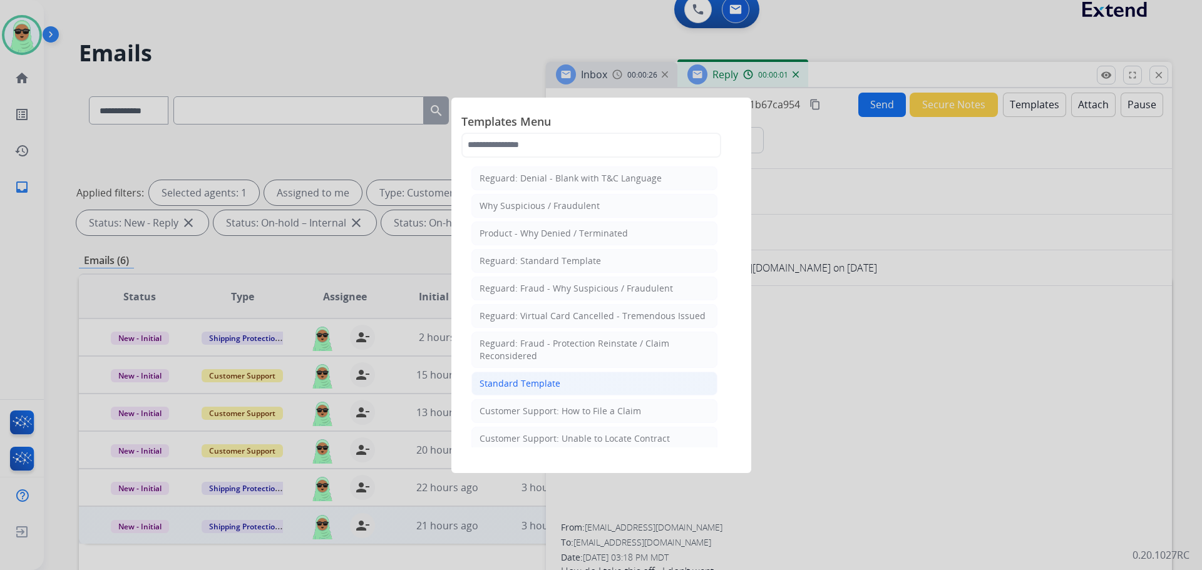
click at [585, 378] on li "Standard Template" at bounding box center [594, 384] width 246 height 24
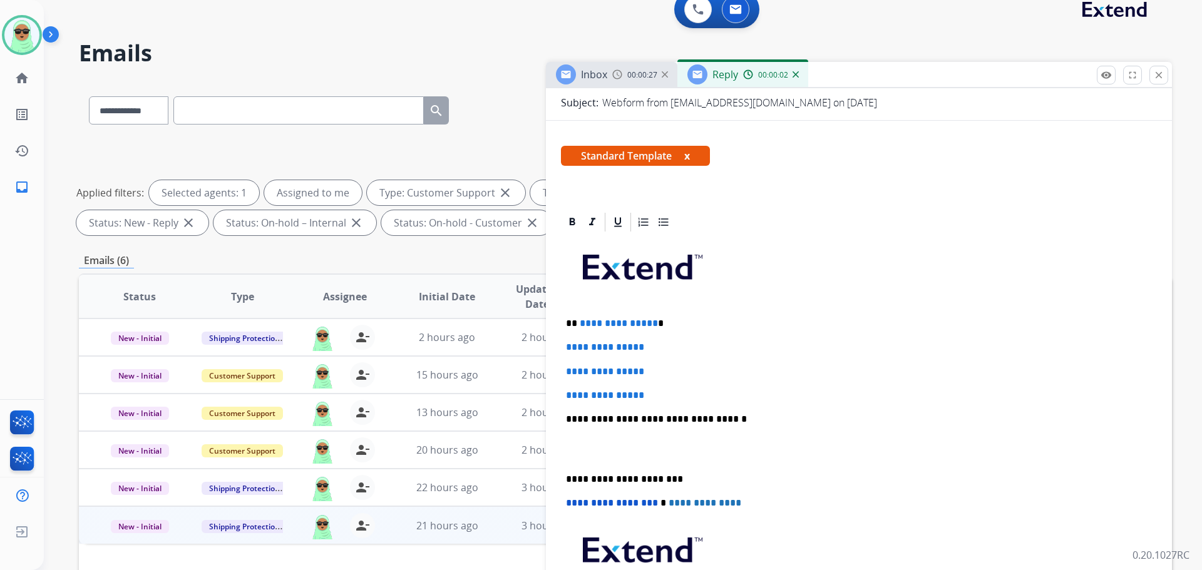
scroll to position [188, 0]
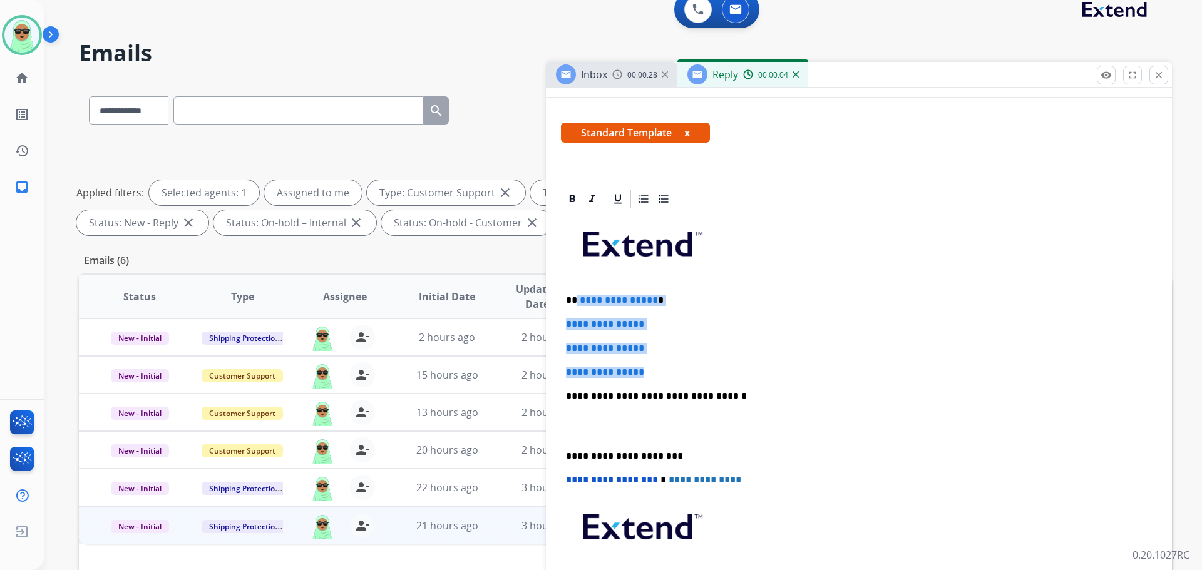
drag, startPoint x: 652, startPoint y: 362, endPoint x: 575, endPoint y: 291, distance: 104.6
click at [575, 291] on div "**********" at bounding box center [859, 425] width 596 height 431
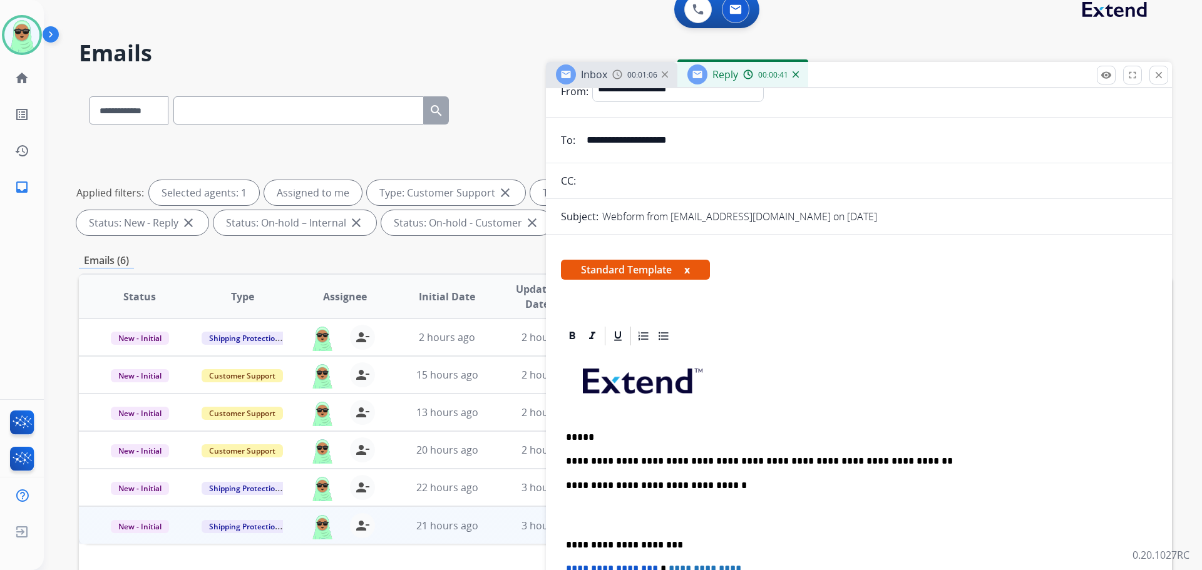
scroll to position [0, 0]
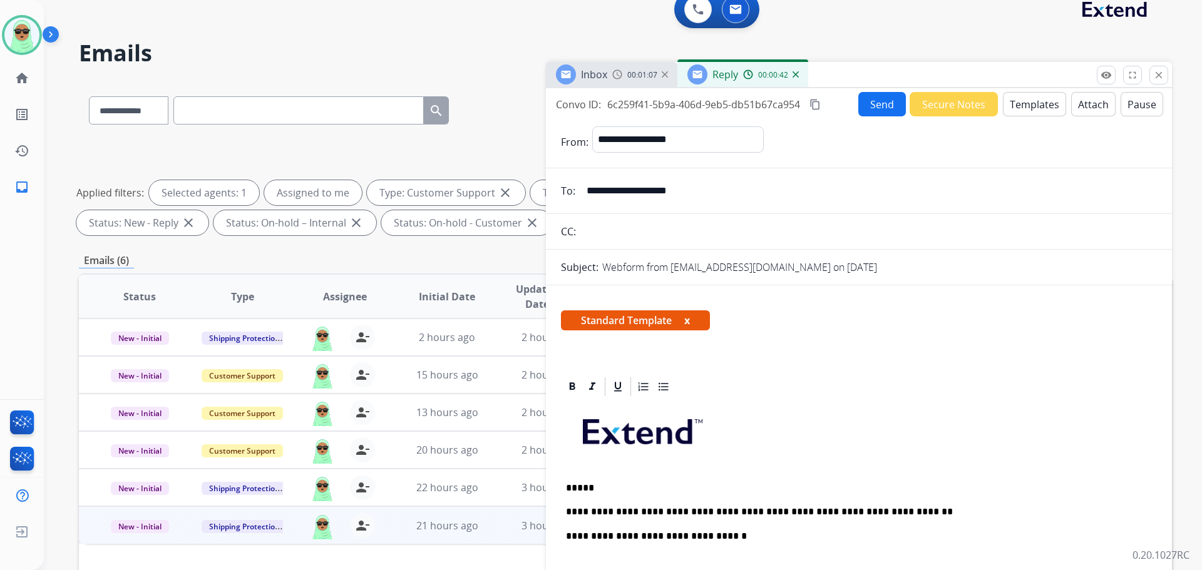
click at [867, 107] on button "Send" at bounding box center [882, 104] width 48 height 24
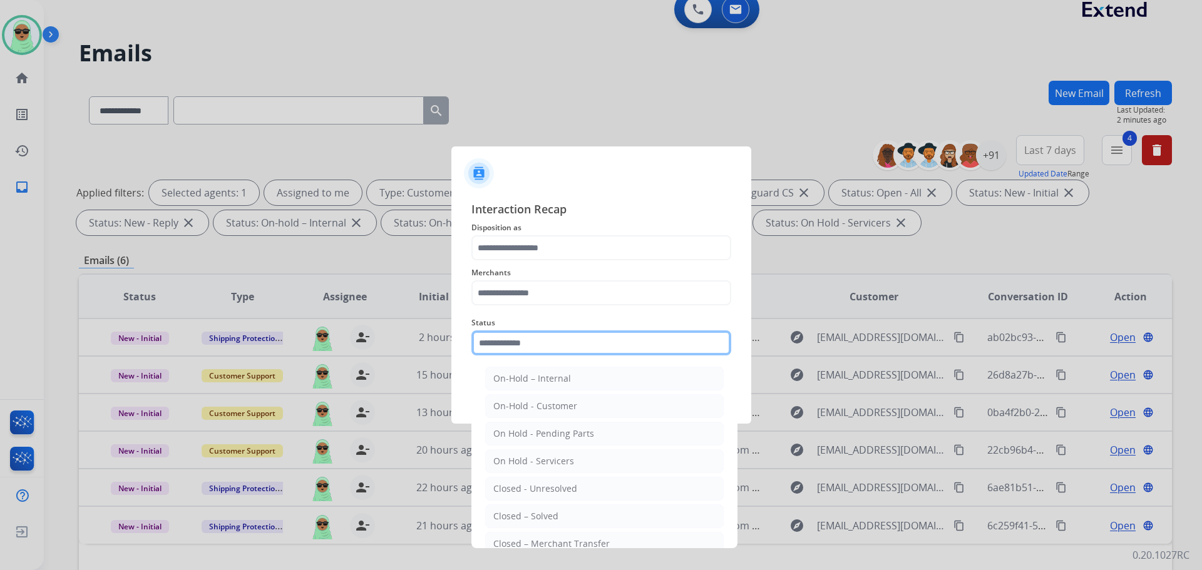
drag, startPoint x: 588, startPoint y: 333, endPoint x: 594, endPoint y: 358, distance: 25.8
click at [586, 333] on input "text" at bounding box center [601, 343] width 260 height 25
click at [592, 514] on li "Closed – Solved" at bounding box center [604, 517] width 238 height 24
type input "**********"
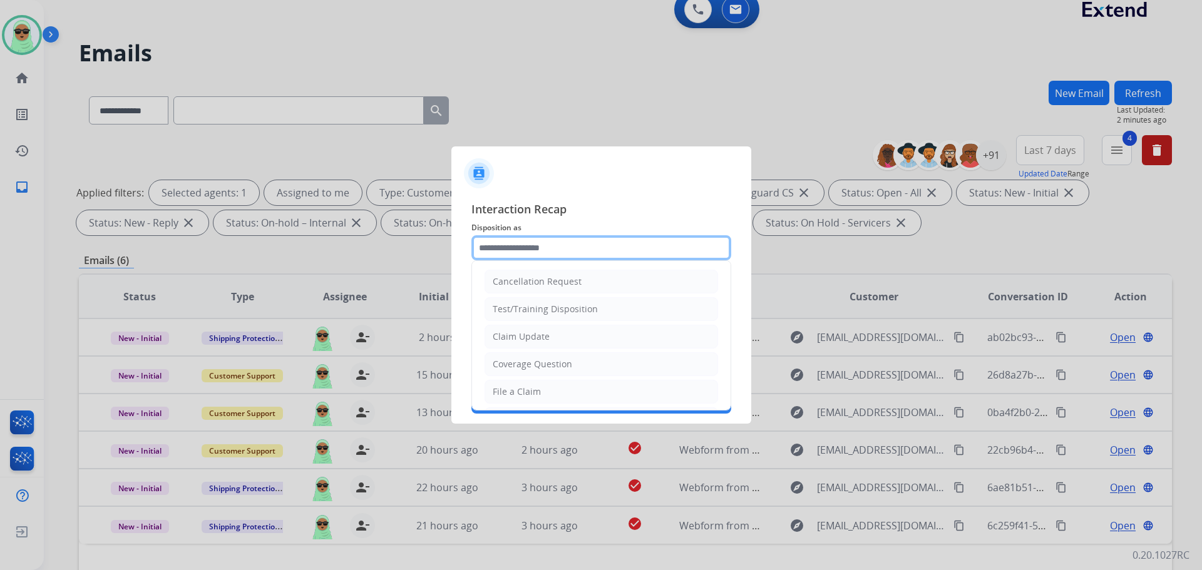
click at [554, 244] on input "text" at bounding box center [601, 247] width 260 height 25
click at [556, 342] on li "Claim Update" at bounding box center [600, 337] width 233 height 24
type input "**********"
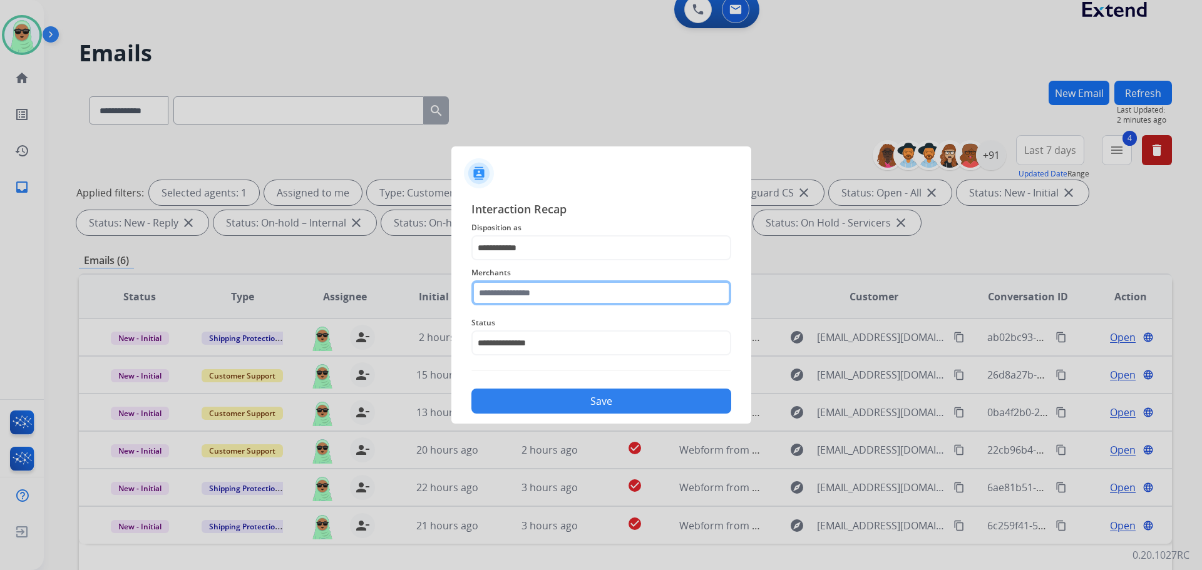
click at [575, 286] on input "text" at bounding box center [601, 292] width 260 height 25
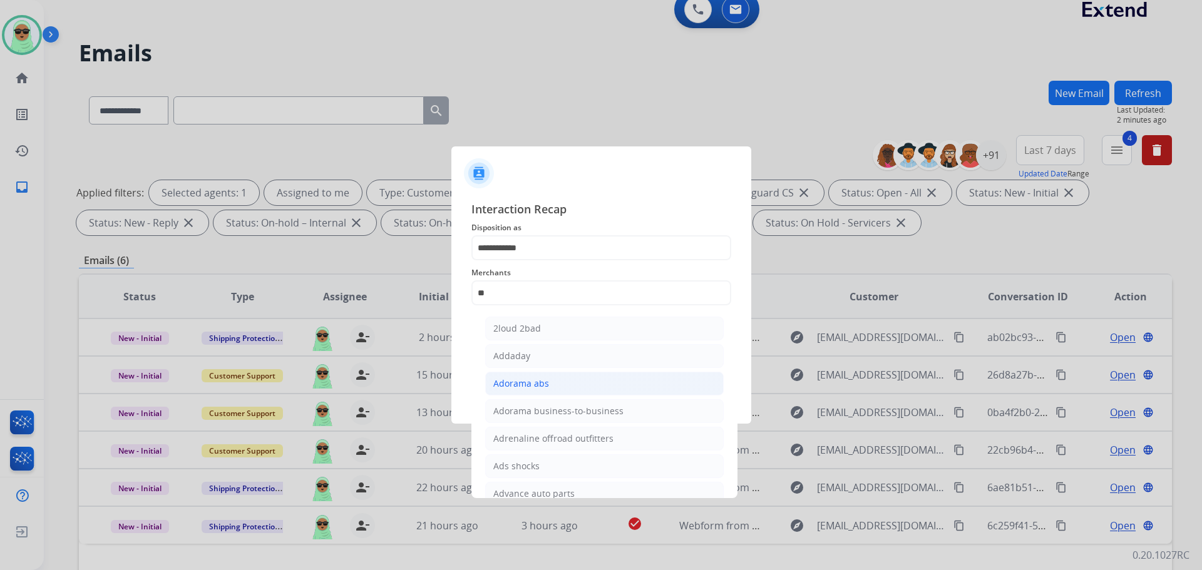
click at [588, 379] on li "Adorama abs" at bounding box center [604, 384] width 238 height 24
type input "**********"
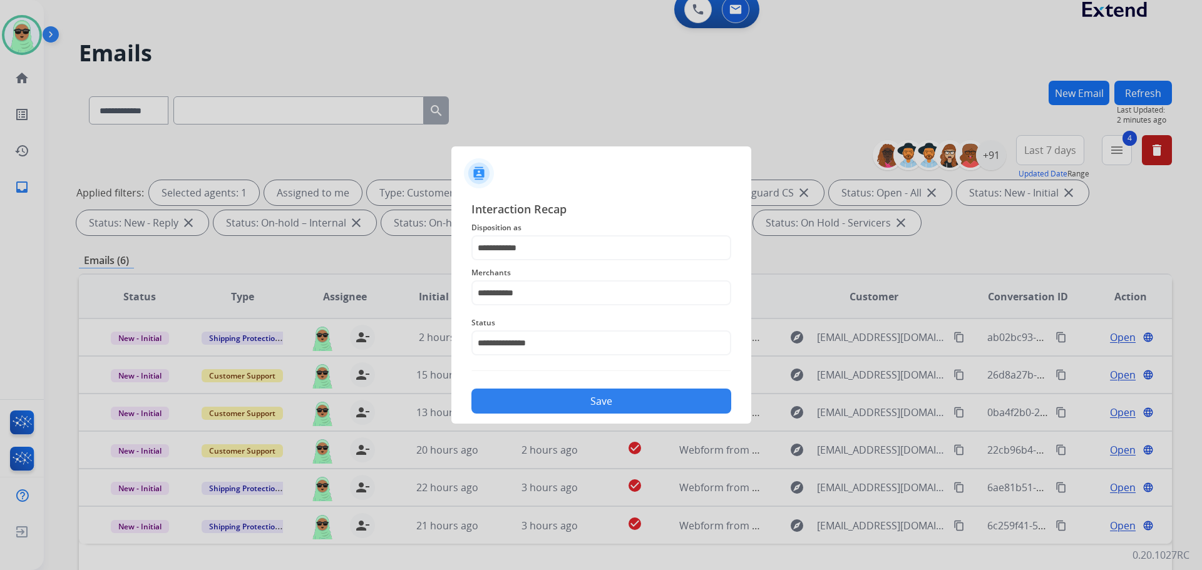
drag, startPoint x: 608, startPoint y: 427, endPoint x: 601, endPoint y: 409, distance: 18.8
click at [608, 424] on div at bounding box center [601, 285] width 1202 height 570
drag, startPoint x: 600, startPoint y: 404, endPoint x: 601, endPoint y: 396, distance: 8.2
click at [601, 400] on button "Save" at bounding box center [601, 401] width 260 height 25
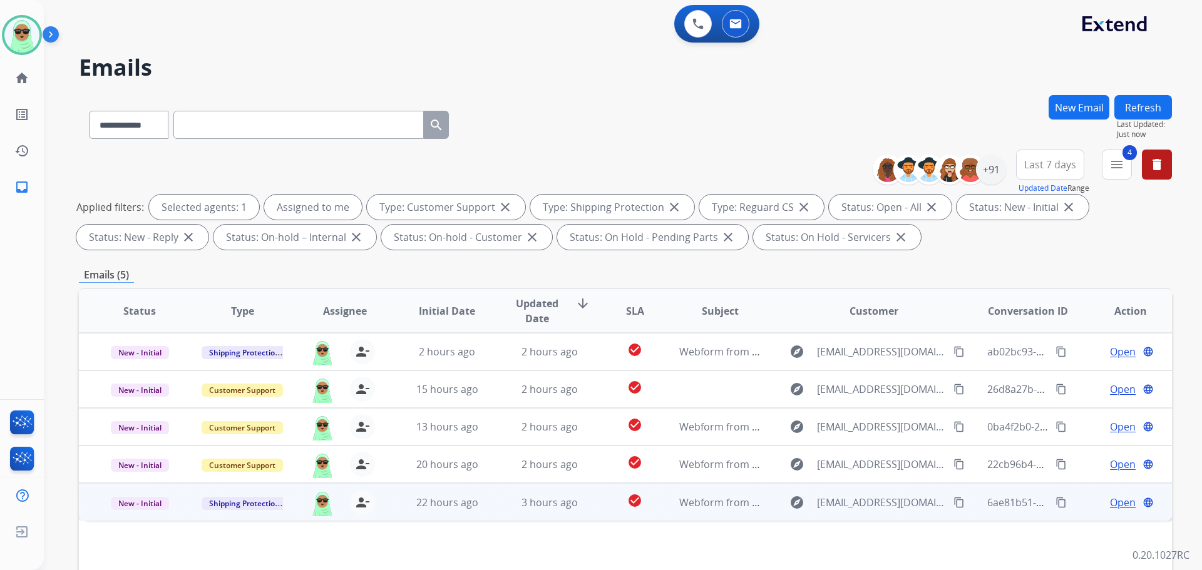
click at [947, 510] on div "explore antwil756557@gmail.com content_copy" at bounding box center [874, 503] width 184 height 20
click at [953, 502] on mat-icon "content_copy" at bounding box center [958, 501] width 11 height 11
click at [1115, 501] on span "Open" at bounding box center [1123, 502] width 26 height 15
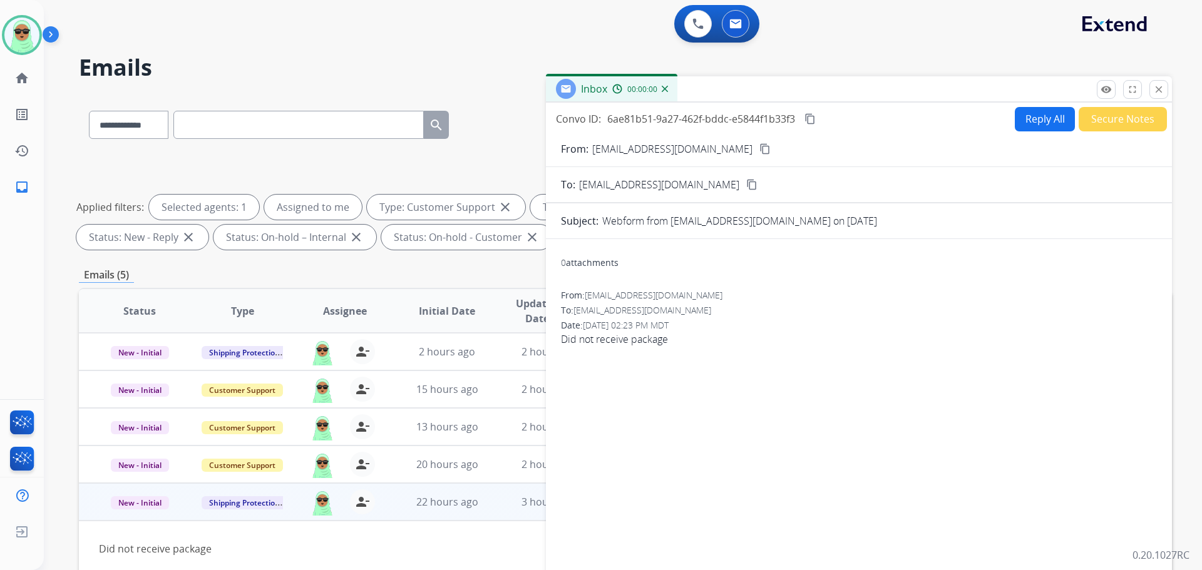
click at [1043, 117] on button "Reply All" at bounding box center [1045, 119] width 60 height 24
select select "**********"
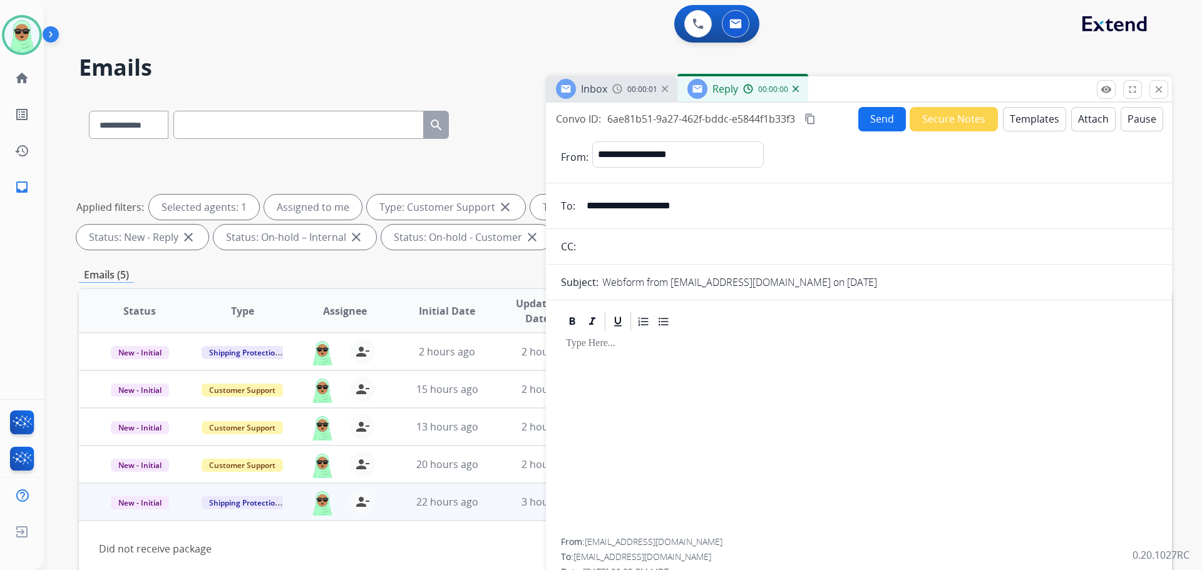
click at [1040, 117] on button "Templates" at bounding box center [1034, 119] width 63 height 24
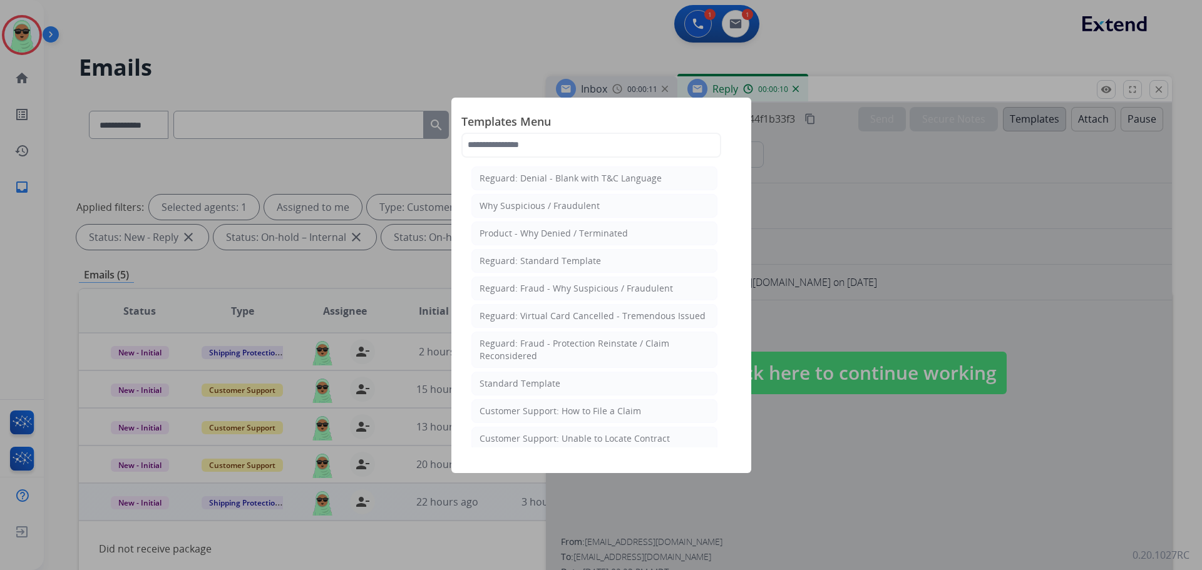
click at [899, 257] on div at bounding box center [601, 285] width 1202 height 570
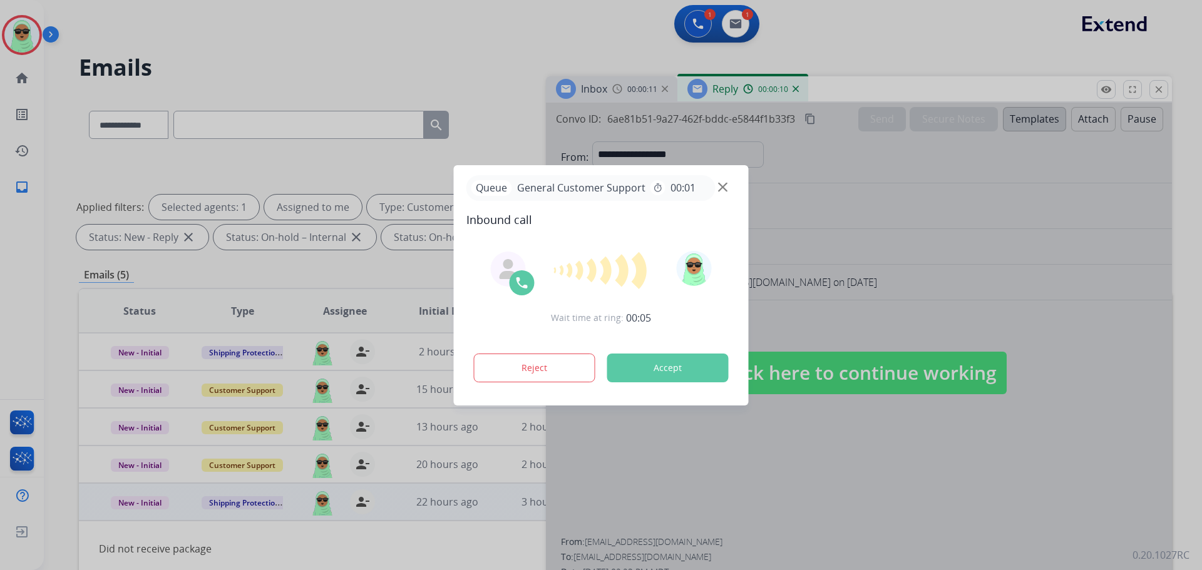
select select "**********"
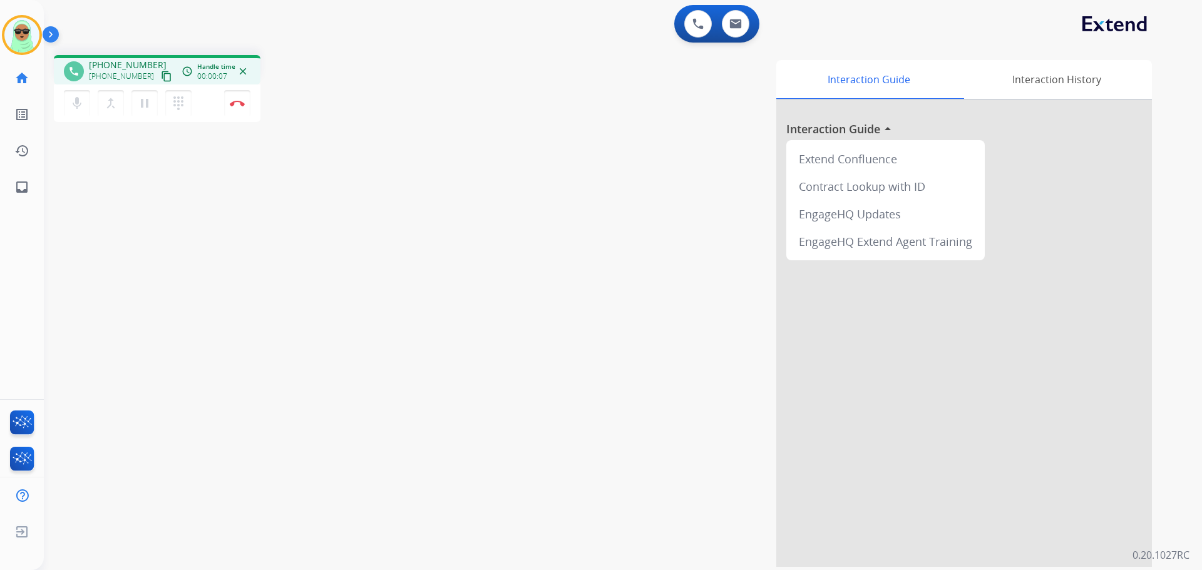
click at [161, 71] on mat-icon "content_copy" at bounding box center [166, 76] width 11 height 11
click at [161, 74] on mat-icon "content_copy" at bounding box center [166, 76] width 11 height 11
click at [520, 132] on div "Interaction Guide Interaction History Interaction Guide arrow_drop_up Extend Co…" at bounding box center [782, 313] width 737 height 507
click at [247, 101] on button "Disconnect" at bounding box center [237, 103] width 26 height 26
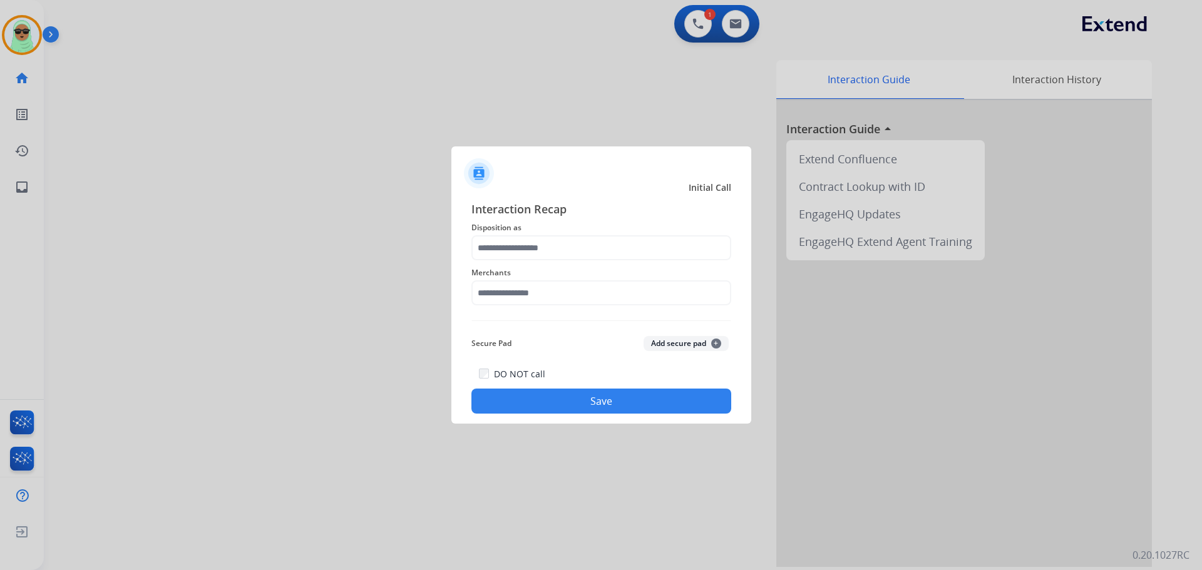
click at [564, 267] on span "Merchants" at bounding box center [601, 272] width 260 height 15
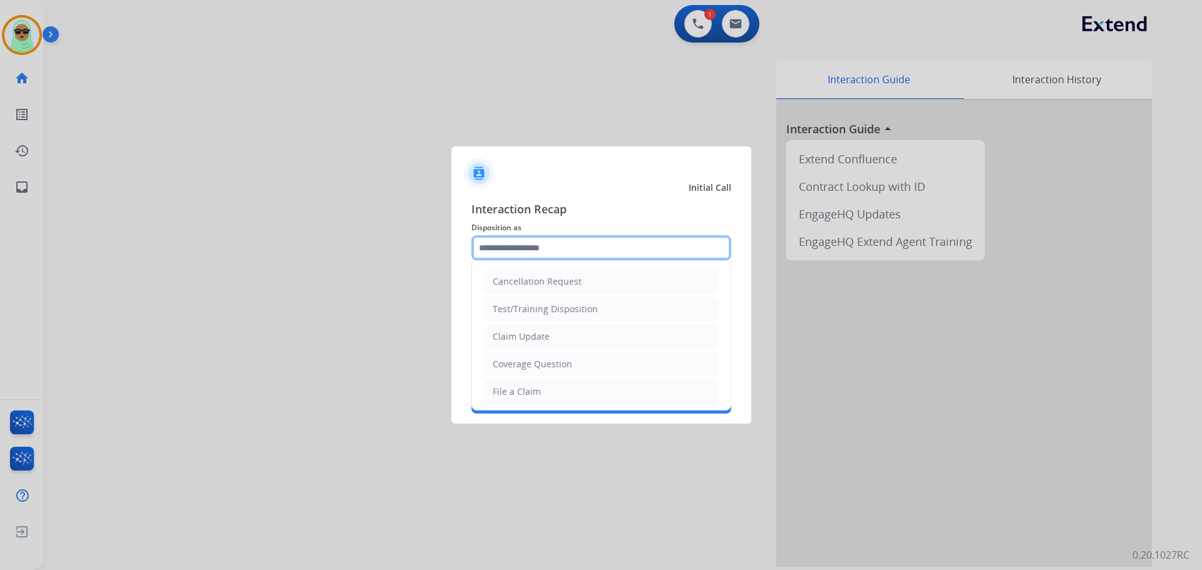
click at [570, 254] on input "text" at bounding box center [601, 247] width 260 height 25
click at [546, 387] on li "File a Claim" at bounding box center [600, 392] width 233 height 24
type input "**********"
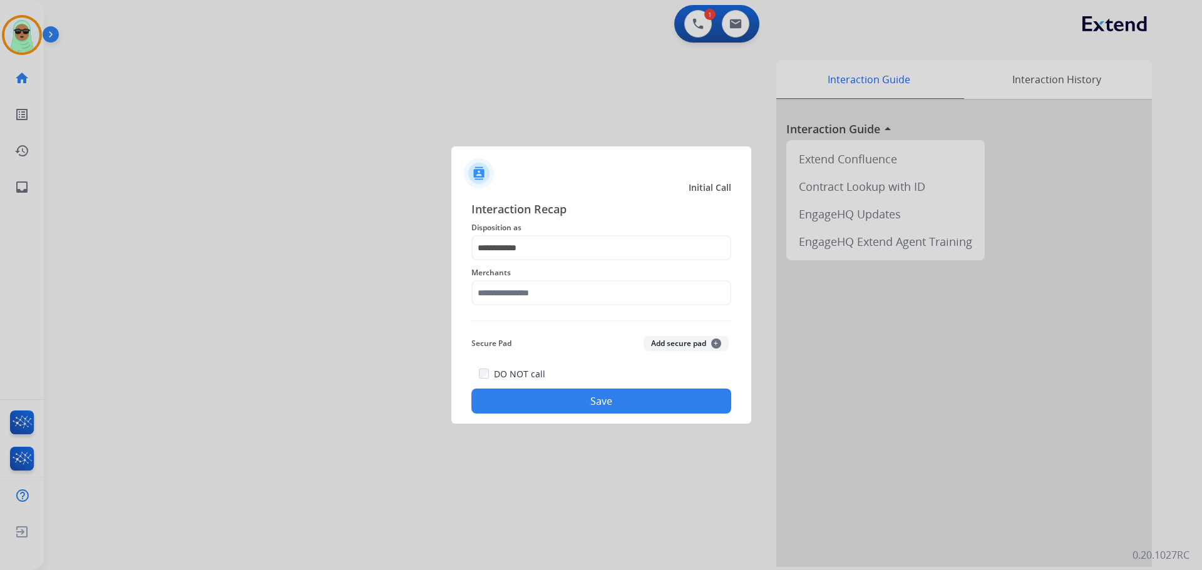
click at [544, 305] on div "Merchants" at bounding box center [601, 285] width 260 height 50
click at [545, 304] on input "text" at bounding box center [601, 292] width 260 height 25
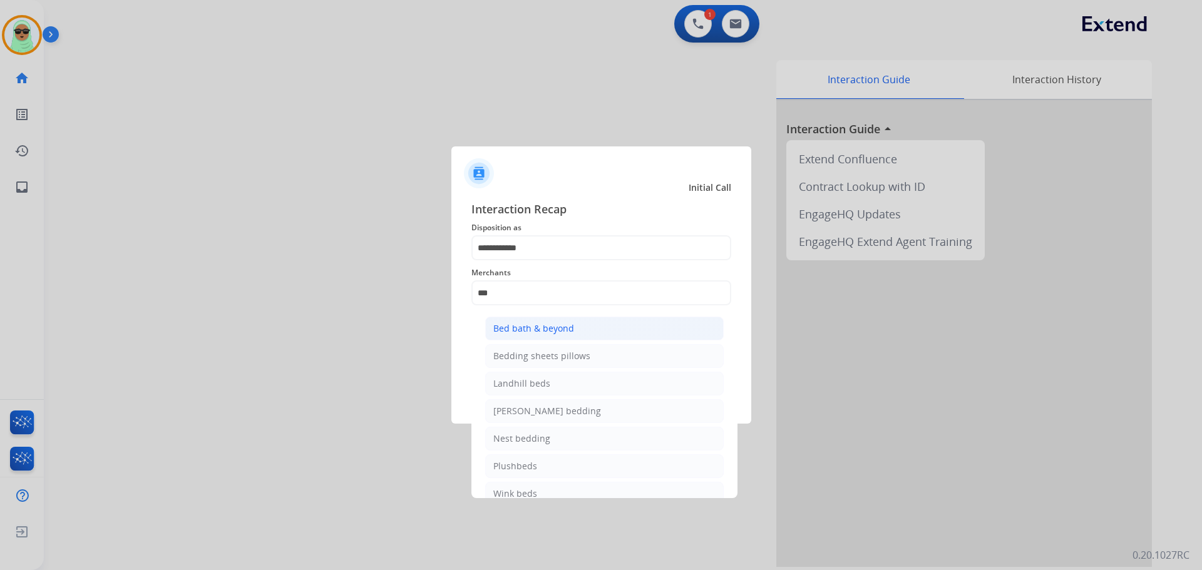
click at [572, 332] on li "Bed bath & beyond" at bounding box center [604, 329] width 238 height 24
type input "**********"
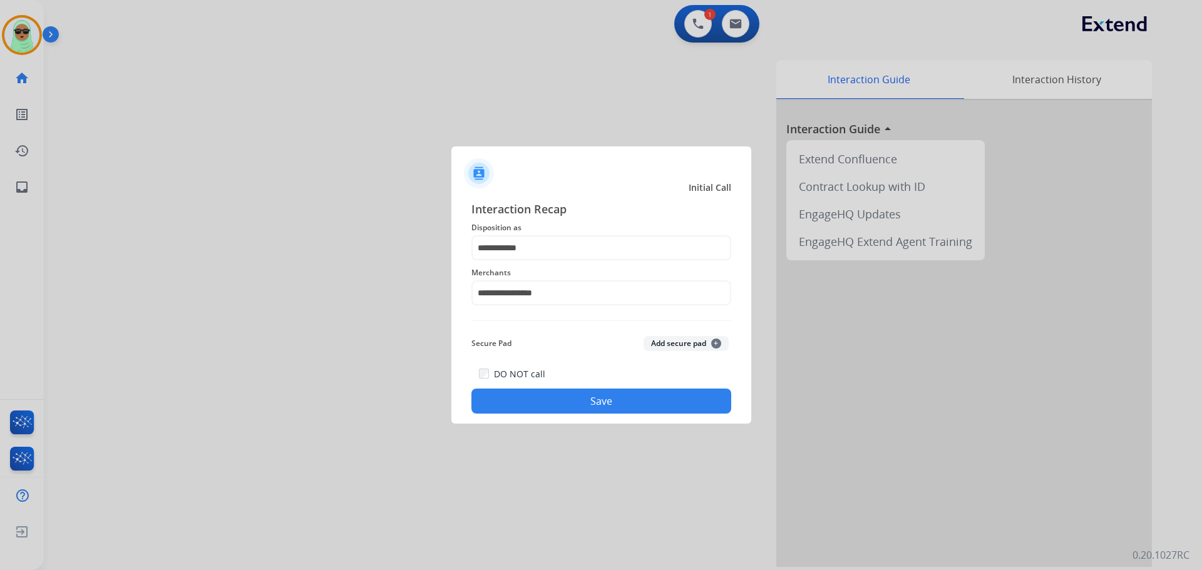
click at [592, 399] on button "Save" at bounding box center [601, 401] width 260 height 25
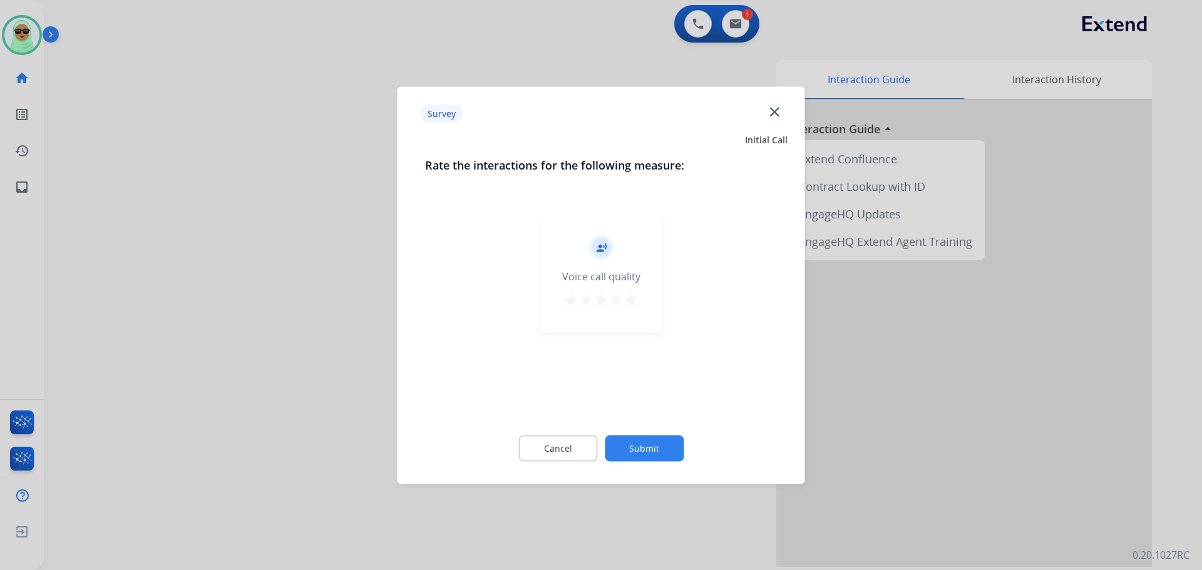
click at [762, 113] on div "Survey close" at bounding box center [601, 113] width 392 height 39
click at [772, 110] on mat-icon "close" at bounding box center [774, 111] width 16 height 16
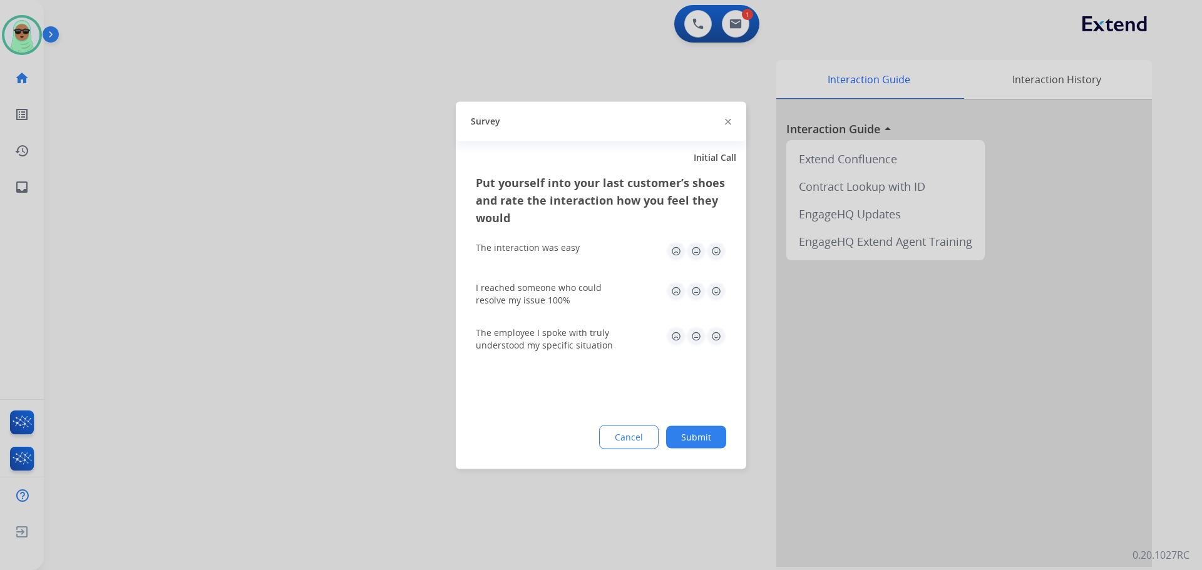
click at [705, 431] on button "Submit" at bounding box center [696, 437] width 60 height 23
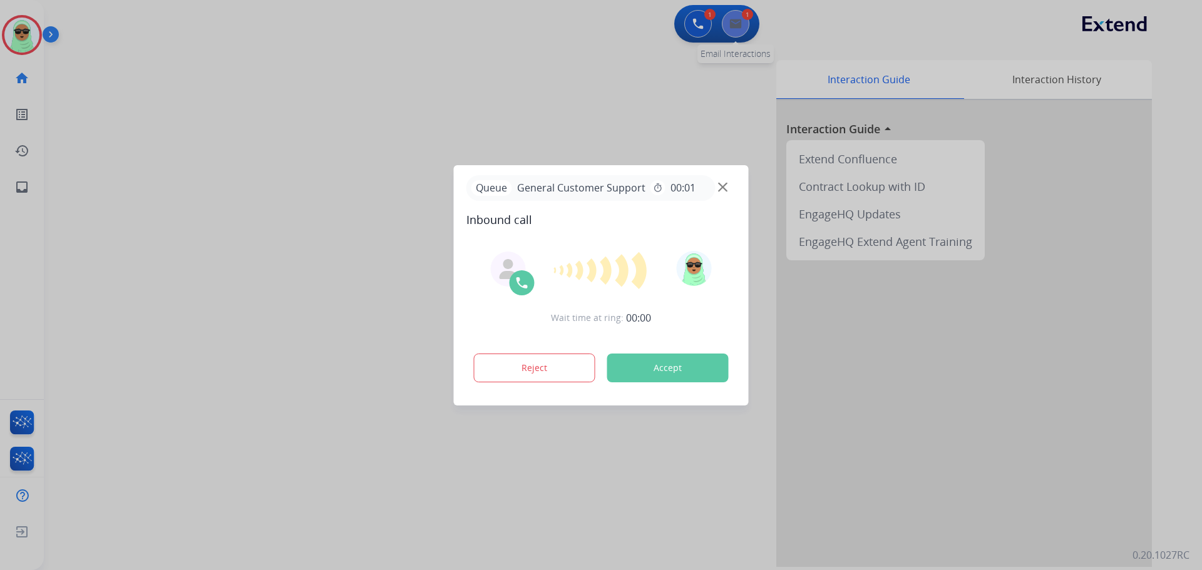
click at [732, 23] on div at bounding box center [601, 285] width 1202 height 570
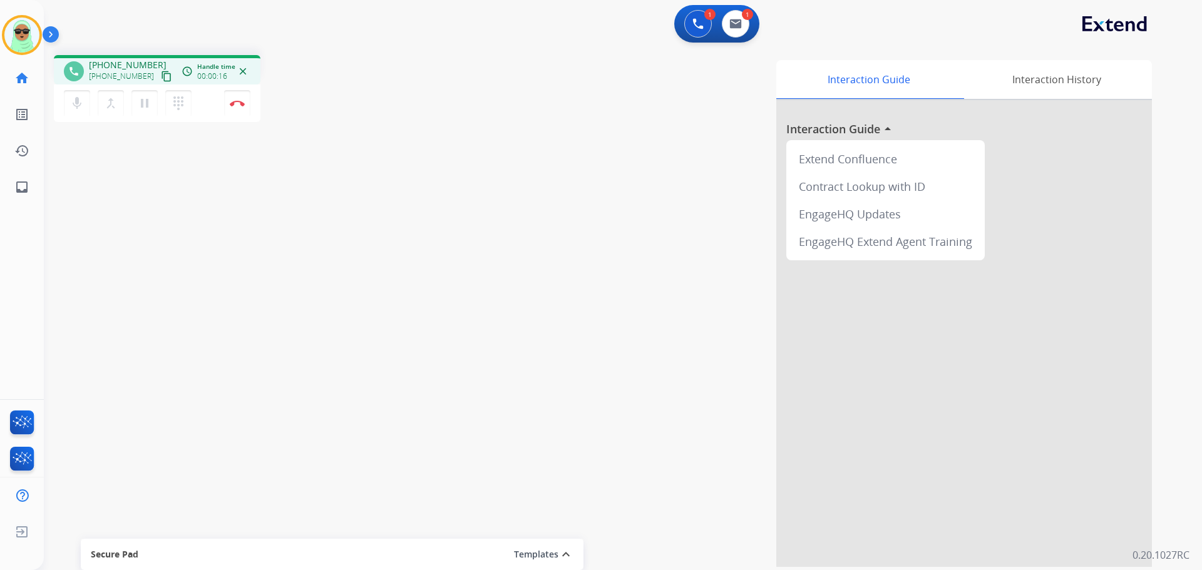
click at [159, 70] on button "content_copy" at bounding box center [166, 76] width 15 height 15
click at [692, 28] on img at bounding box center [697, 23] width 11 height 11
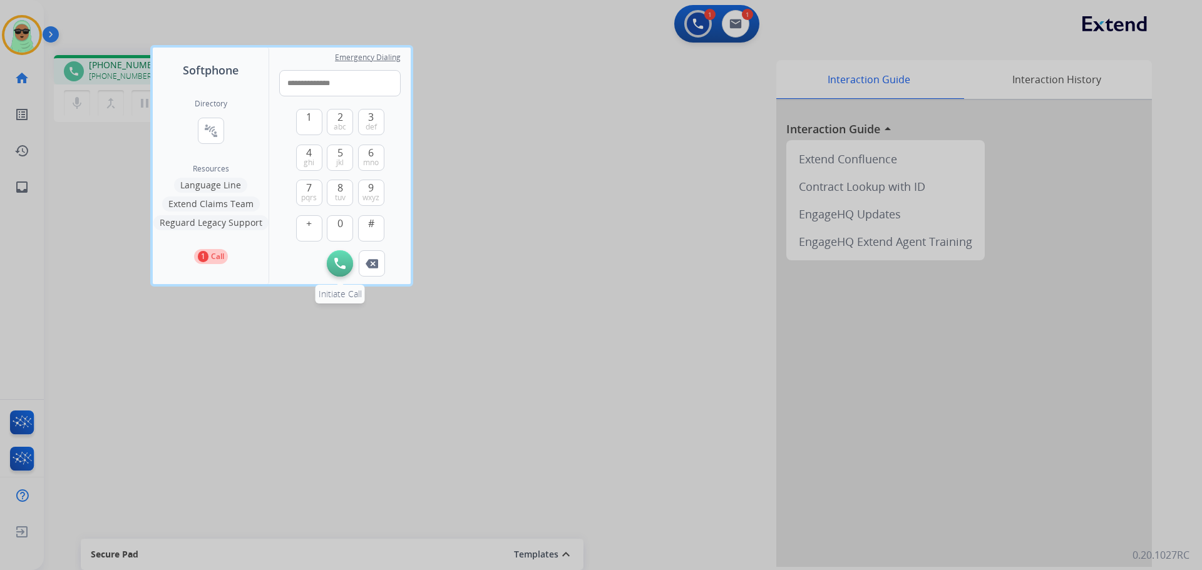
type input "**********"
click at [346, 270] on button "Initiate Call" at bounding box center [340, 263] width 26 height 26
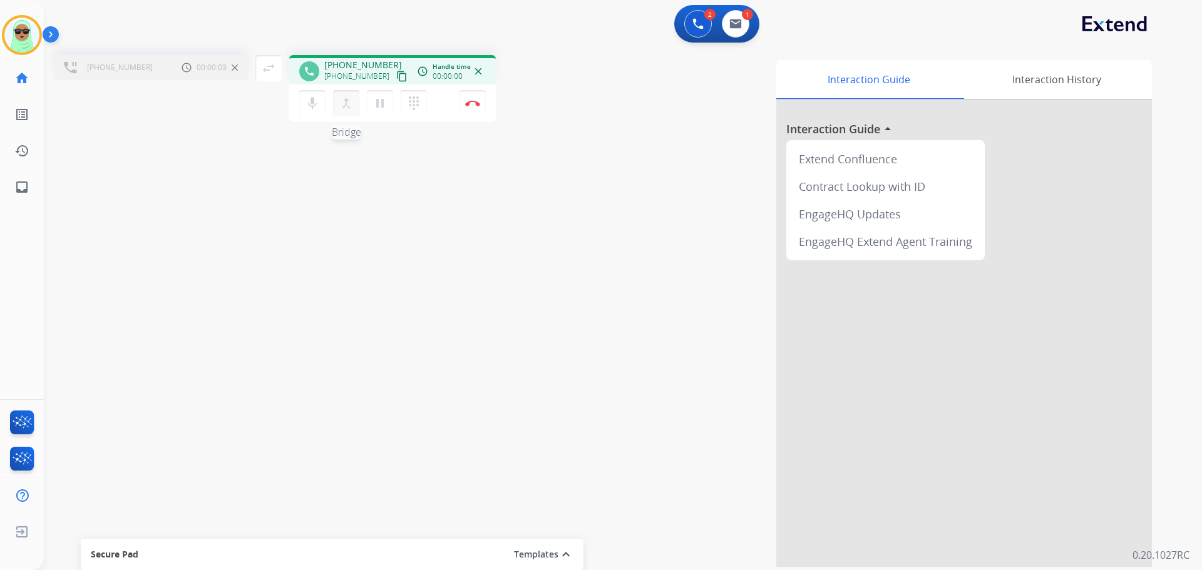
click at [344, 101] on mat-icon "merge_type" at bounding box center [346, 103] width 15 height 15
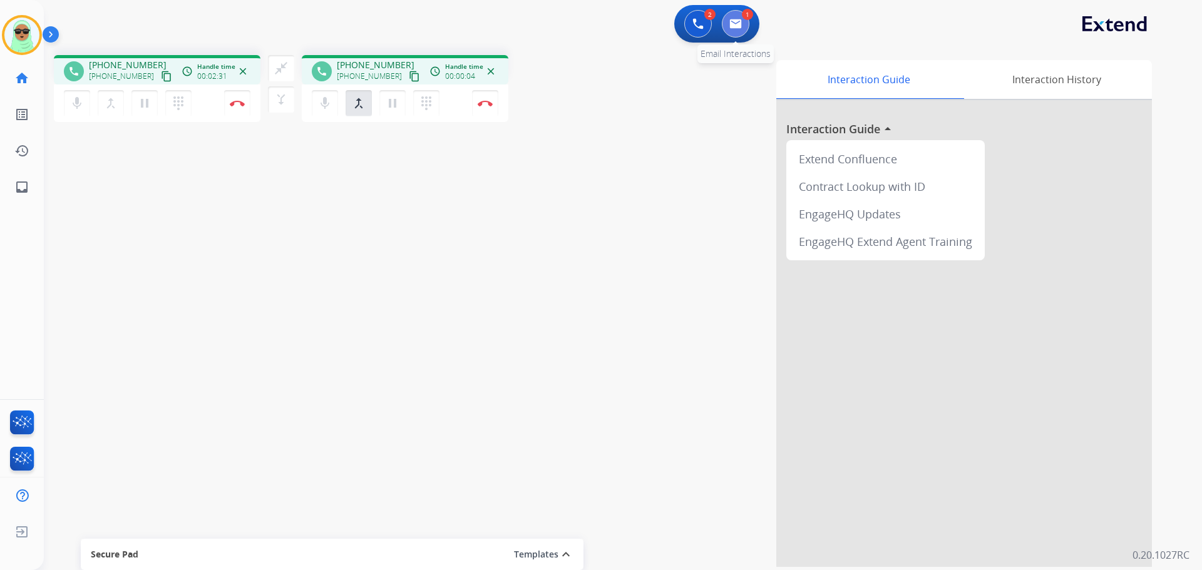
click at [738, 26] on img at bounding box center [735, 24] width 13 height 10
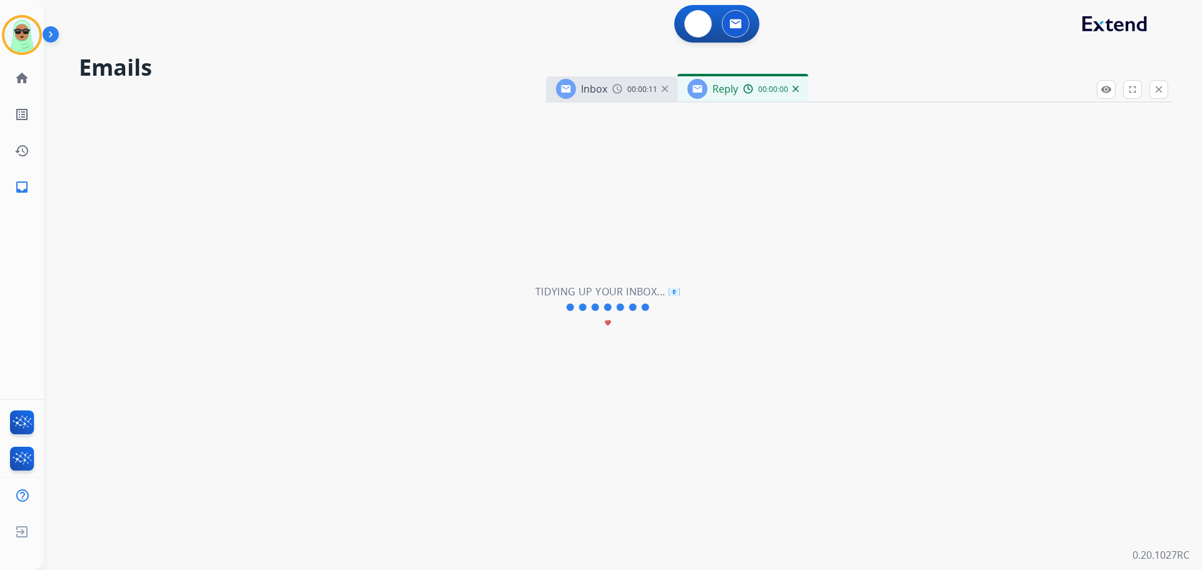
select select "**********"
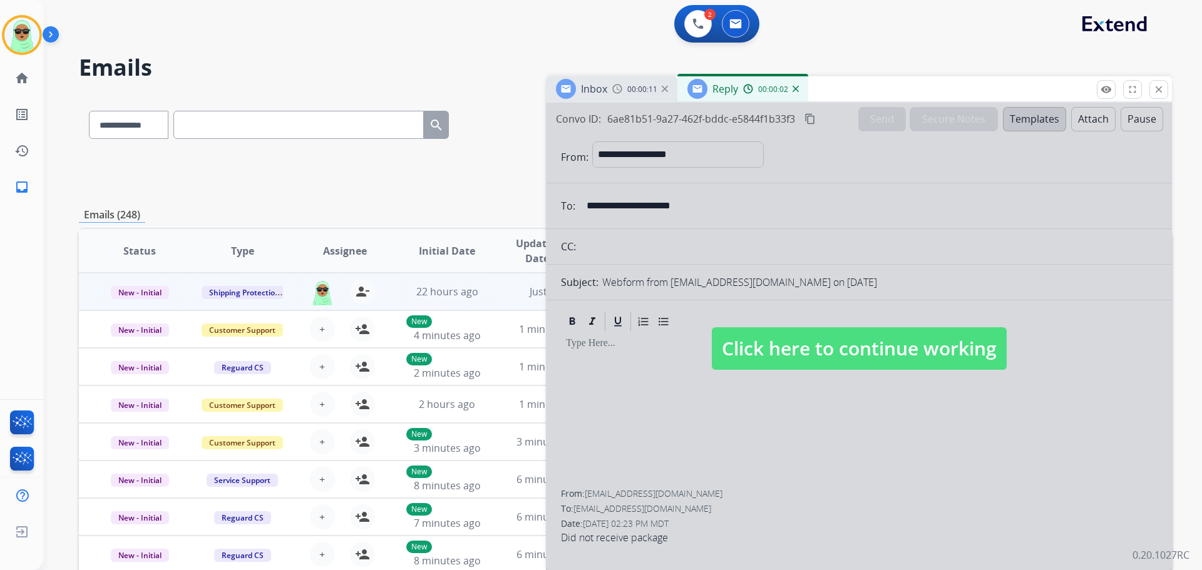
drag, startPoint x: 1082, startPoint y: 319, endPoint x: 1005, endPoint y: 319, distance: 77.6
click at [1080, 319] on div at bounding box center [859, 337] width 626 height 468
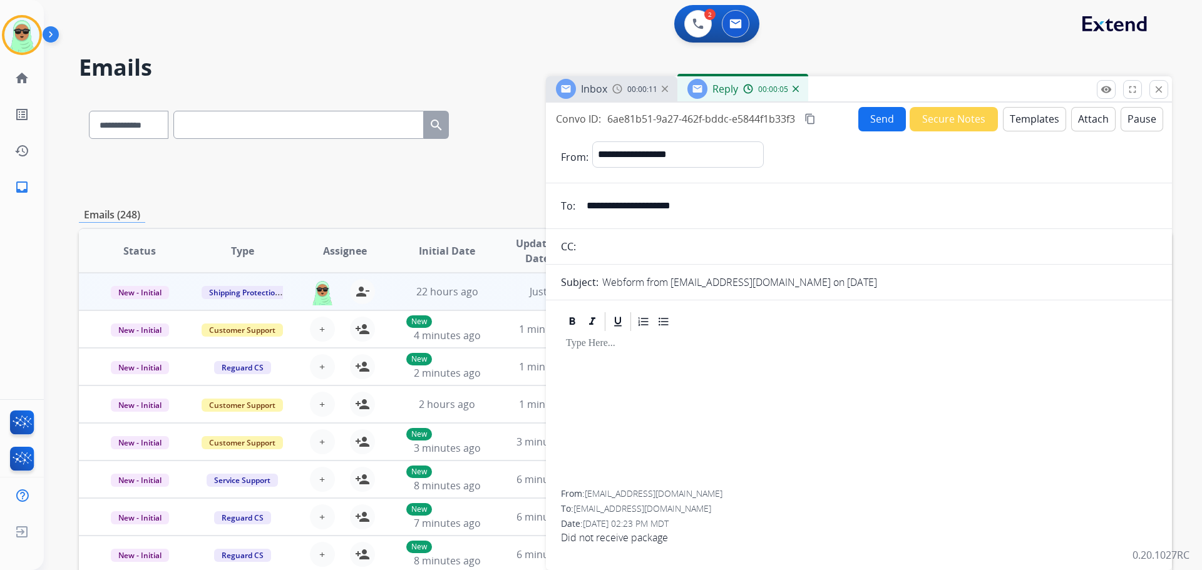
click at [708, 227] on form "**********" at bounding box center [859, 348] width 626 height 434
click at [702, 201] on input "**********" at bounding box center [868, 205] width 578 height 25
click at [1028, 128] on button "Templates" at bounding box center [1034, 119] width 63 height 24
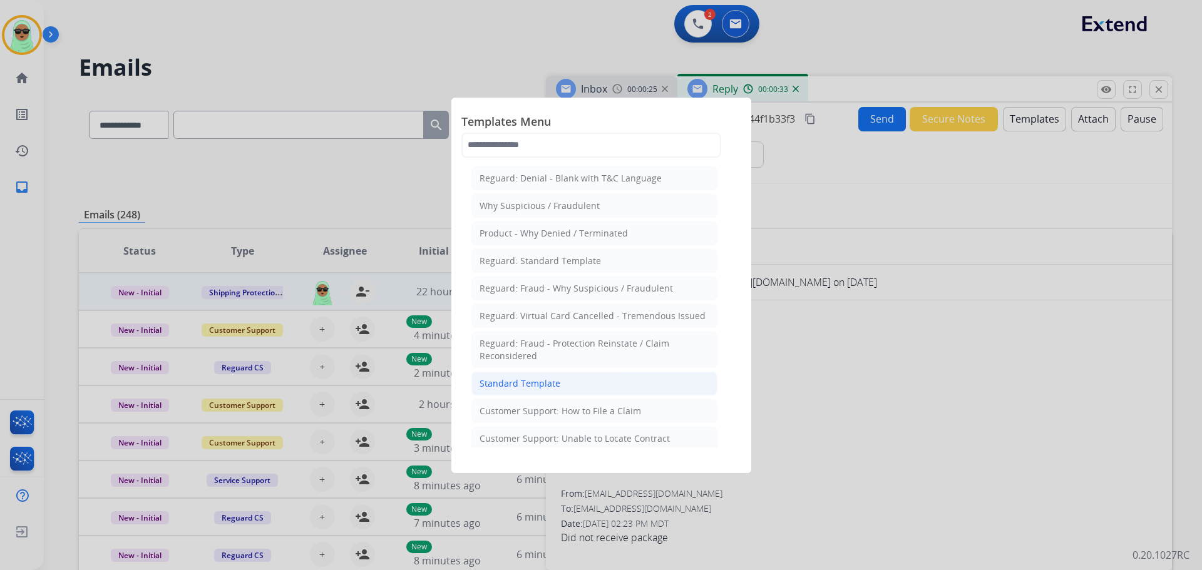
click at [629, 375] on li "Standard Template" at bounding box center [594, 384] width 246 height 24
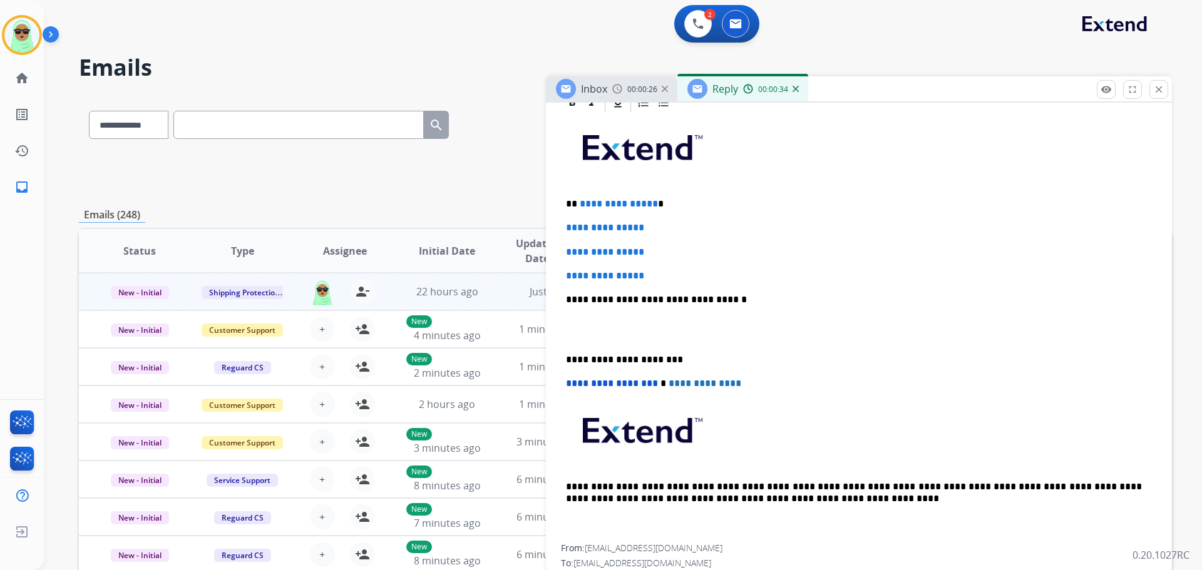
scroll to position [313, 0]
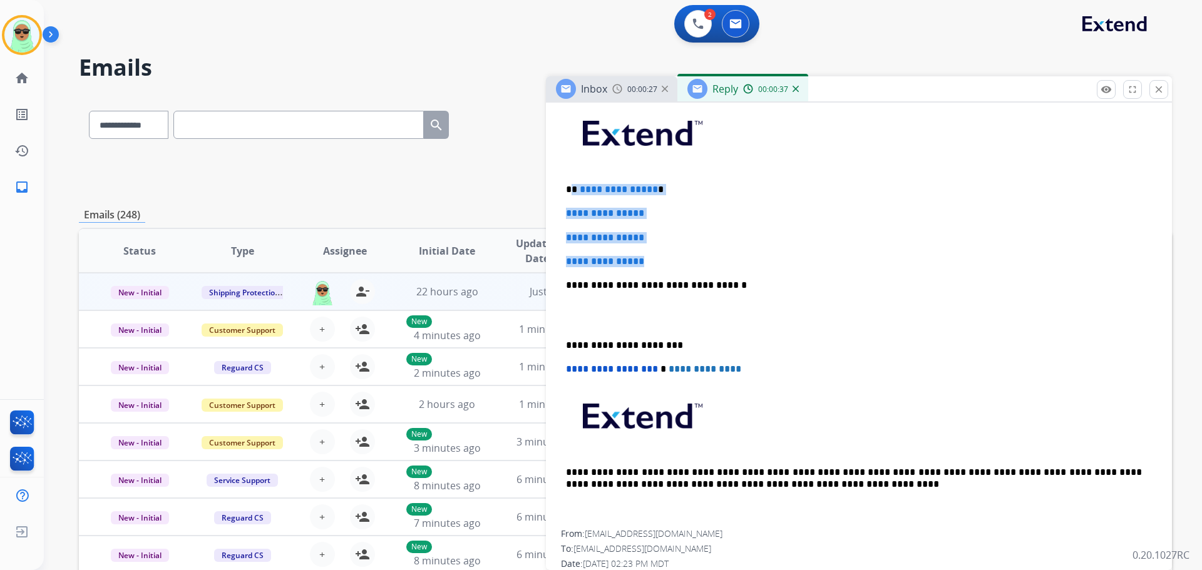
drag, startPoint x: 667, startPoint y: 254, endPoint x: 574, endPoint y: 175, distance: 121.7
click at [574, 175] on div "**********" at bounding box center [859, 315] width 596 height 431
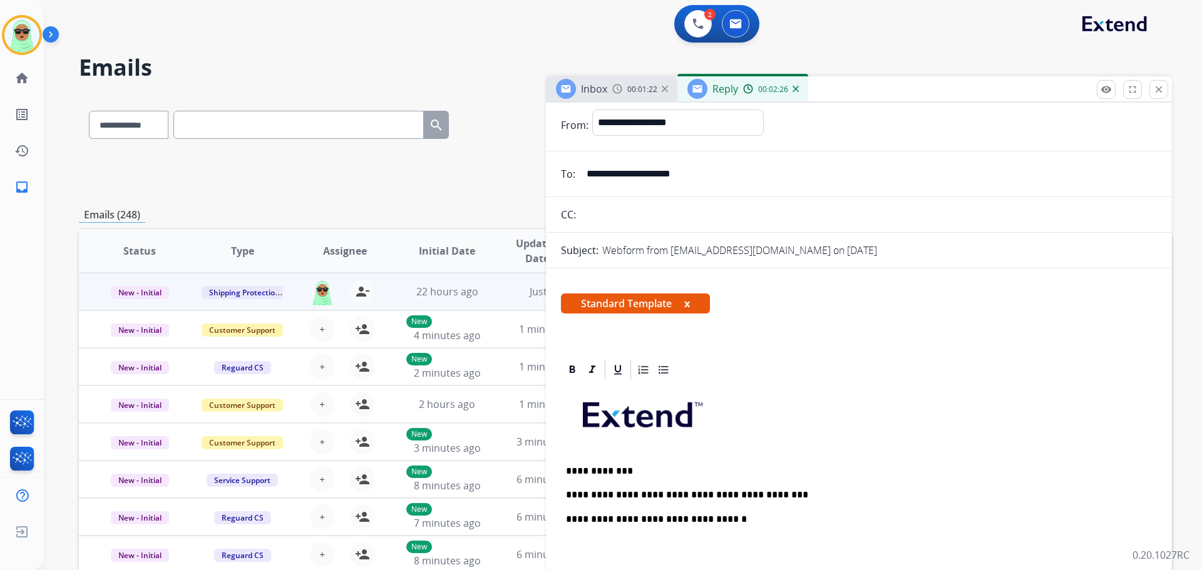
scroll to position [0, 0]
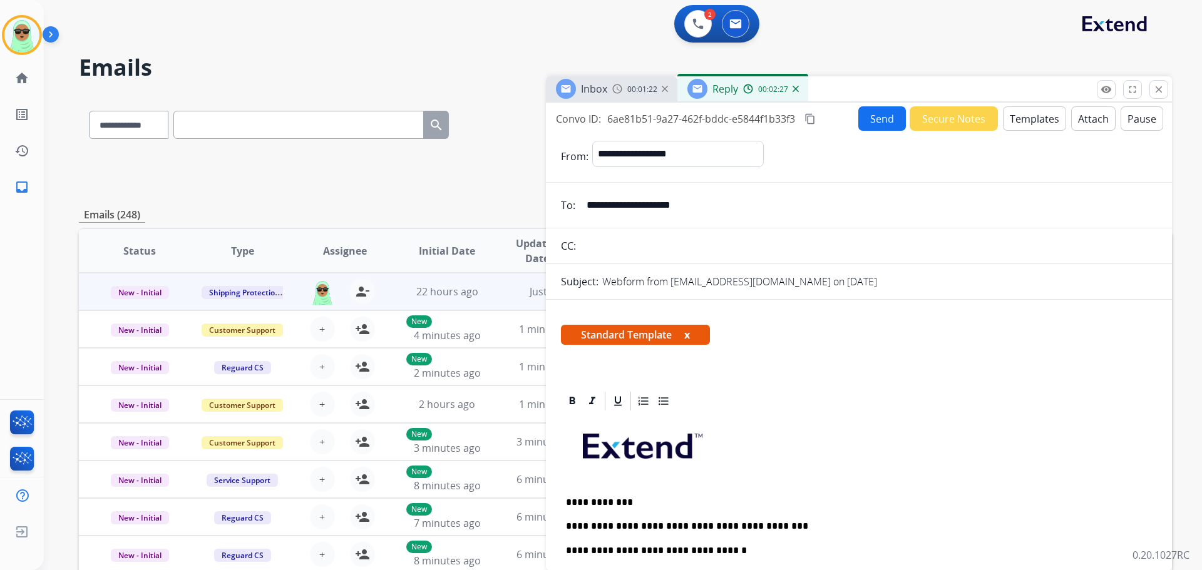
click at [858, 121] on button "Send" at bounding box center [882, 118] width 48 height 24
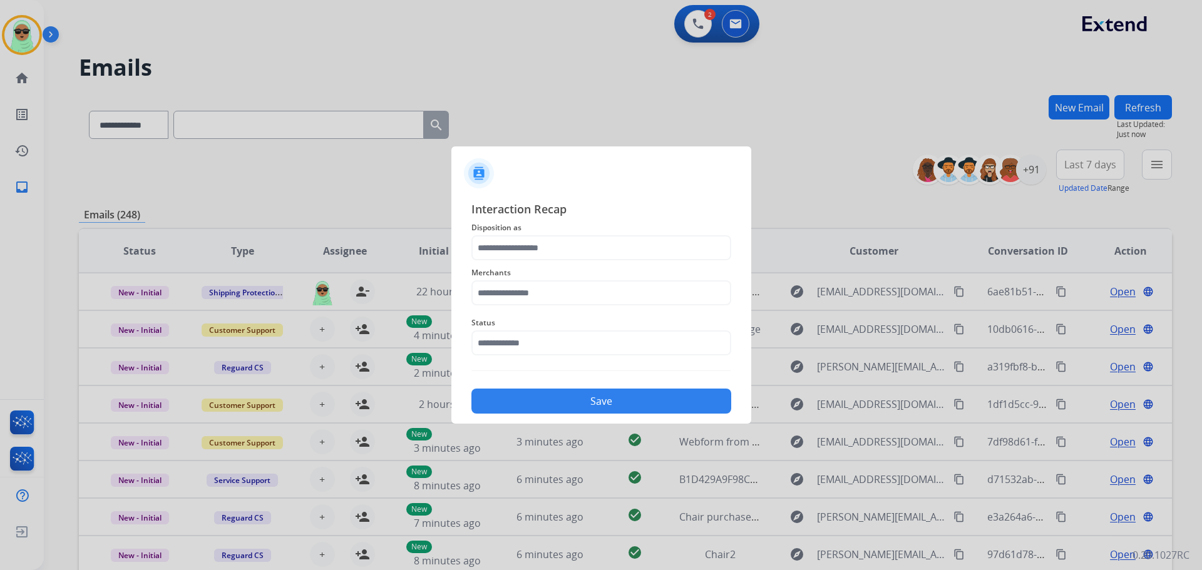
drag, startPoint x: 560, startPoint y: 327, endPoint x: 558, endPoint y: 340, distance: 12.8
click at [558, 337] on div "Status" at bounding box center [601, 335] width 260 height 50
drag, startPoint x: 554, startPoint y: 349, endPoint x: 543, endPoint y: 354, distance: 11.5
click at [552, 350] on input "text" at bounding box center [601, 343] width 260 height 25
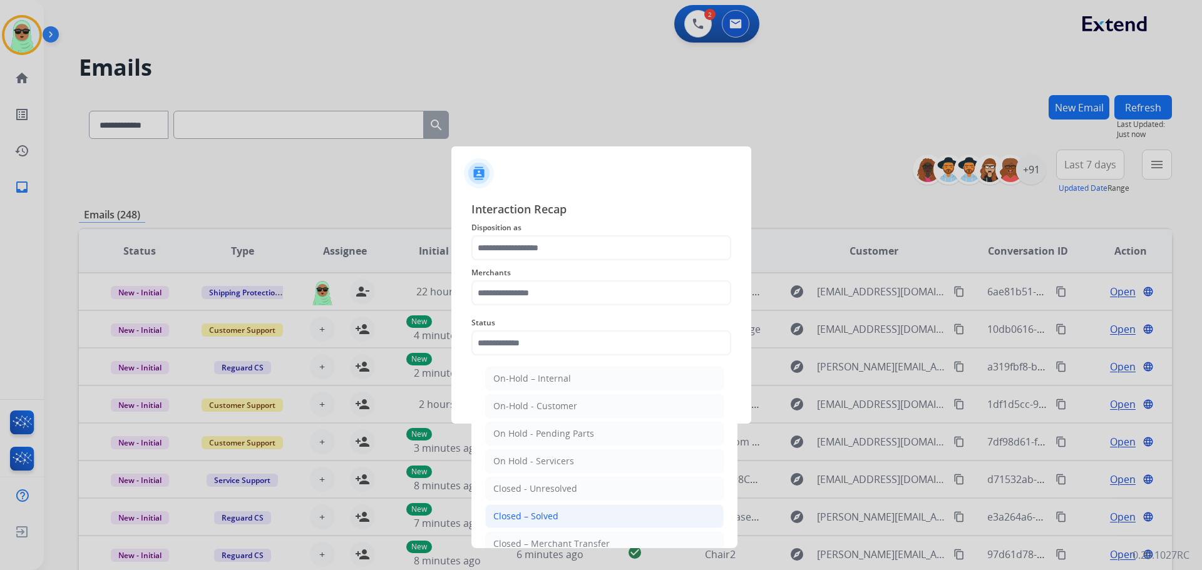
click at [543, 518] on div "Closed – Solved" at bounding box center [525, 516] width 65 height 13
type input "**********"
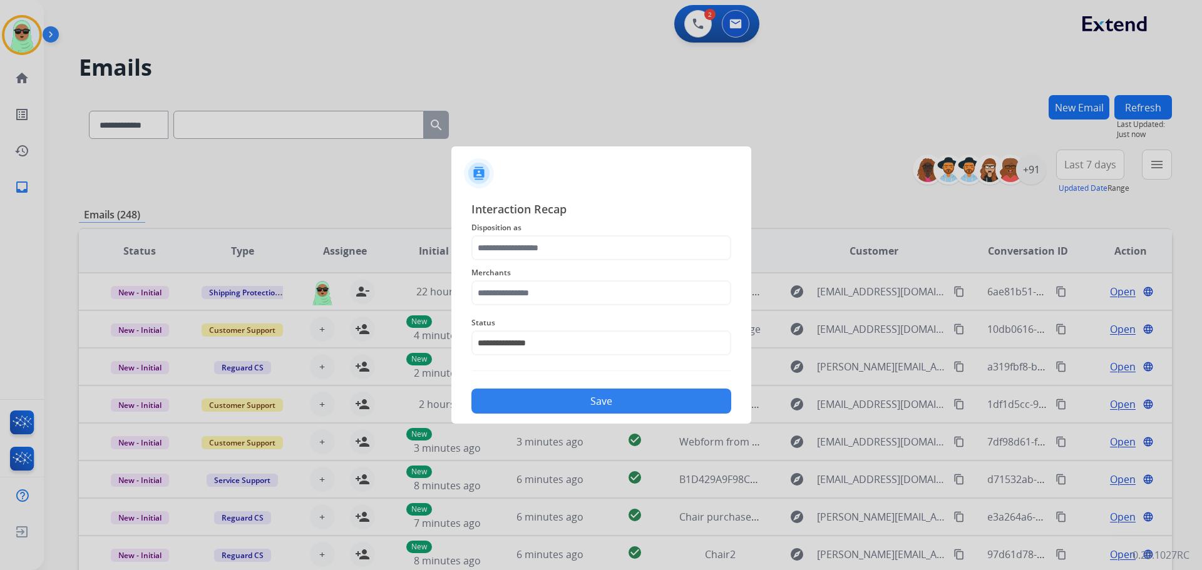
click at [543, 307] on div "Merchants" at bounding box center [601, 285] width 260 height 50
click at [541, 287] on input "text" at bounding box center [601, 292] width 260 height 25
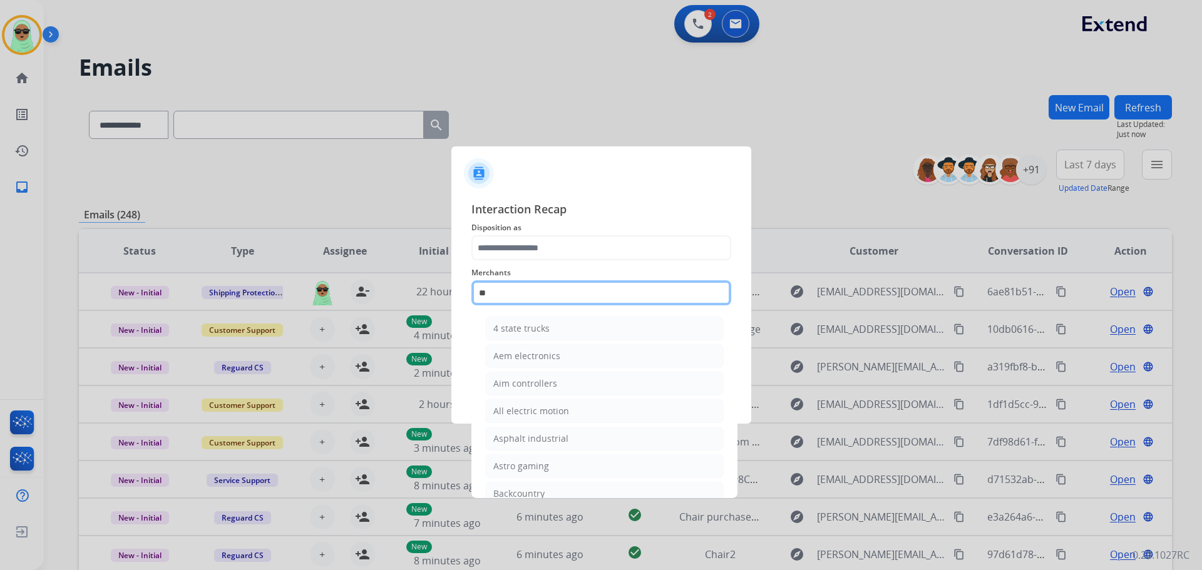
type input "*"
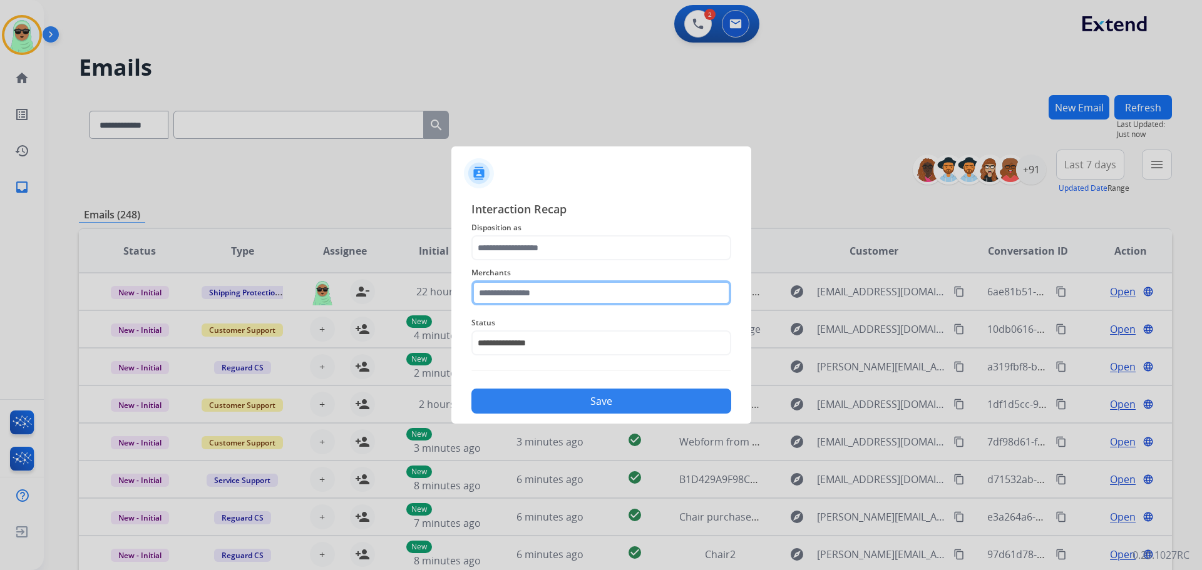
click at [597, 287] on input "text" at bounding box center [601, 292] width 260 height 25
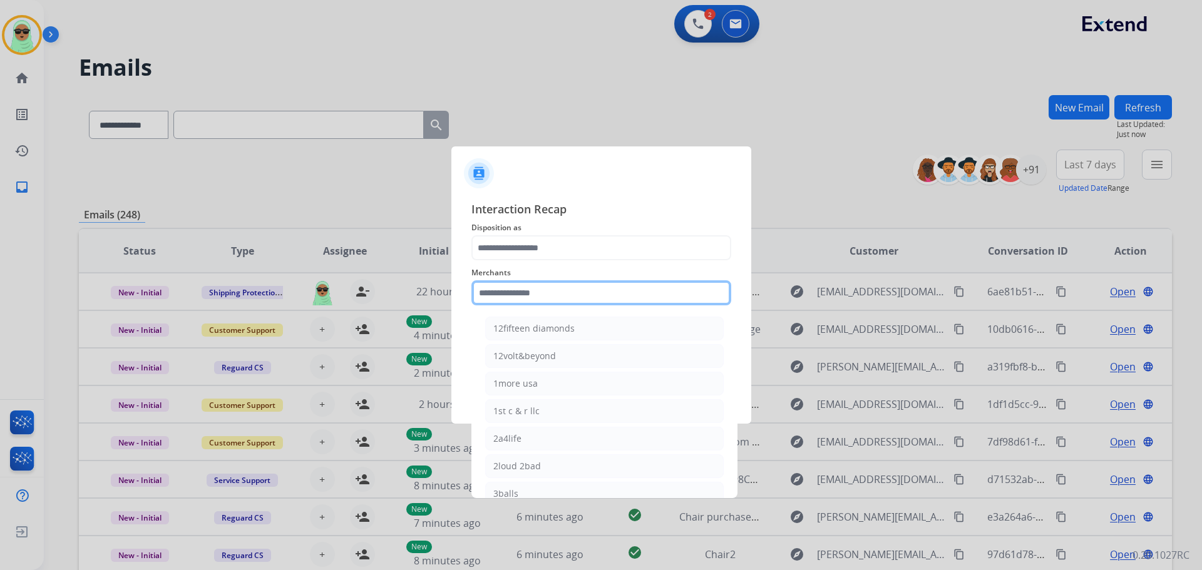
paste input "**********"
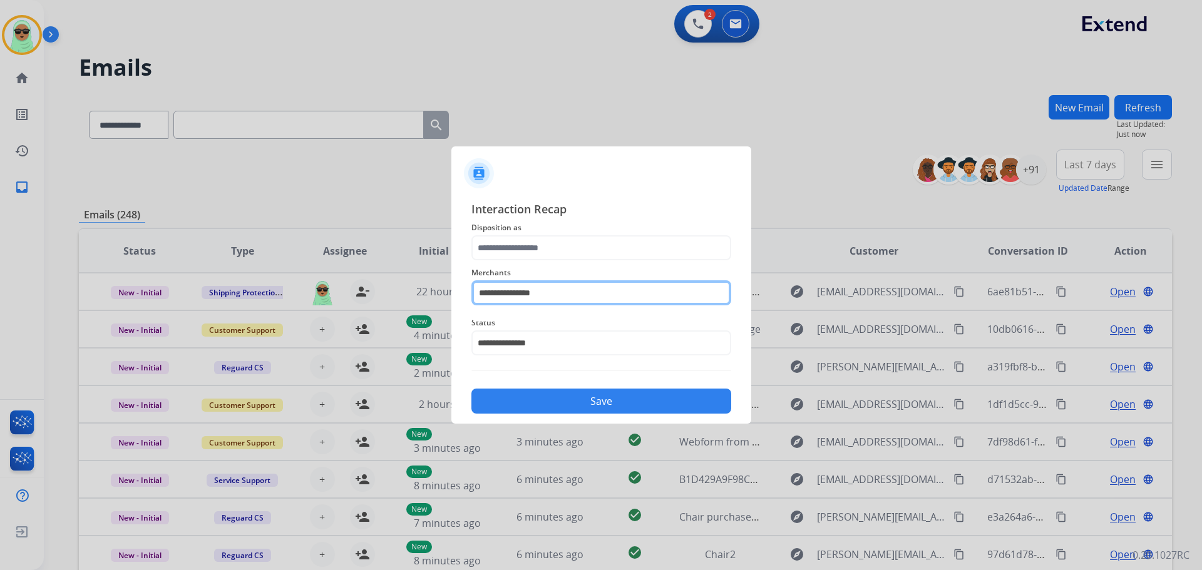
type input "**********"
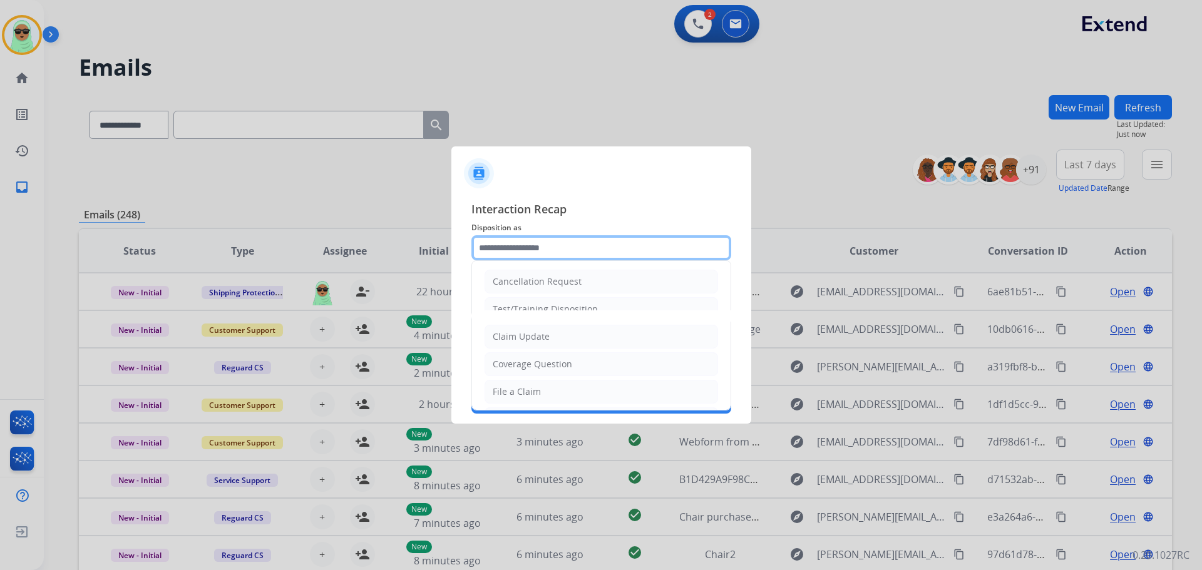
click at [585, 260] on div "Cancellation Request Test/Training Disposition Claim Update Coverage Question F…" at bounding box center [601, 247] width 260 height 25
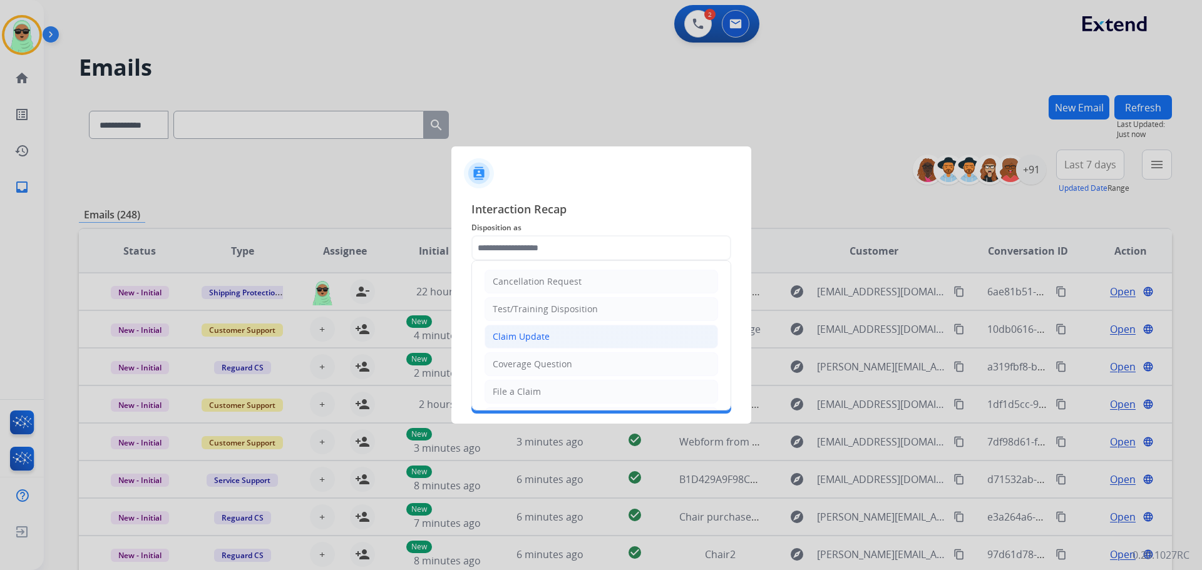
click at [538, 340] on div "Claim Update" at bounding box center [521, 337] width 57 height 13
type input "**********"
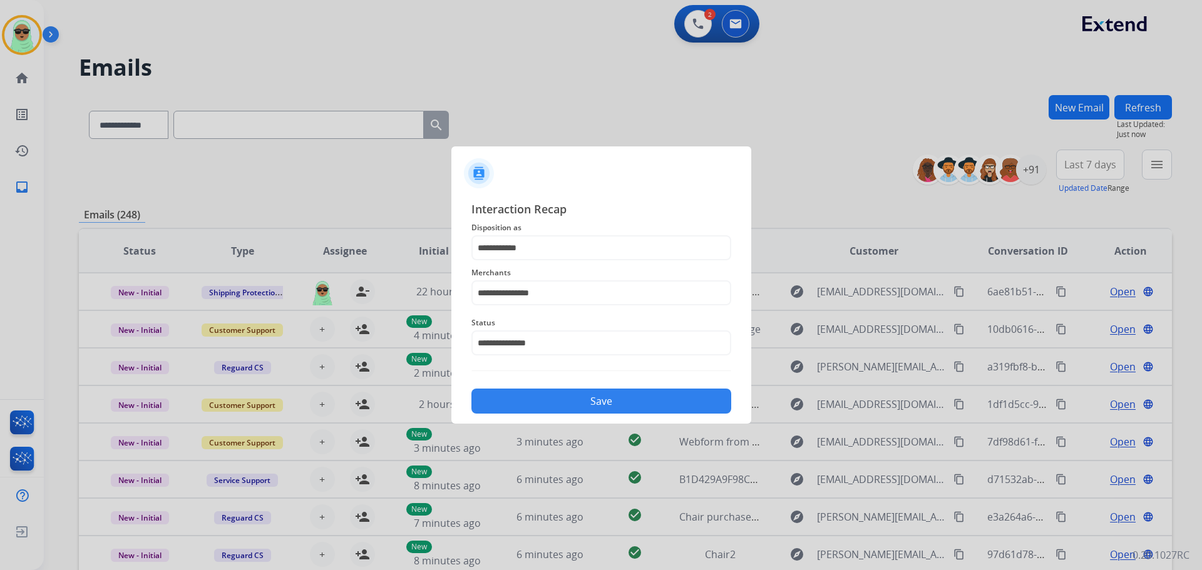
click at [579, 280] on span "Merchants" at bounding box center [601, 272] width 260 height 15
click at [577, 290] on input "**********" at bounding box center [601, 292] width 260 height 25
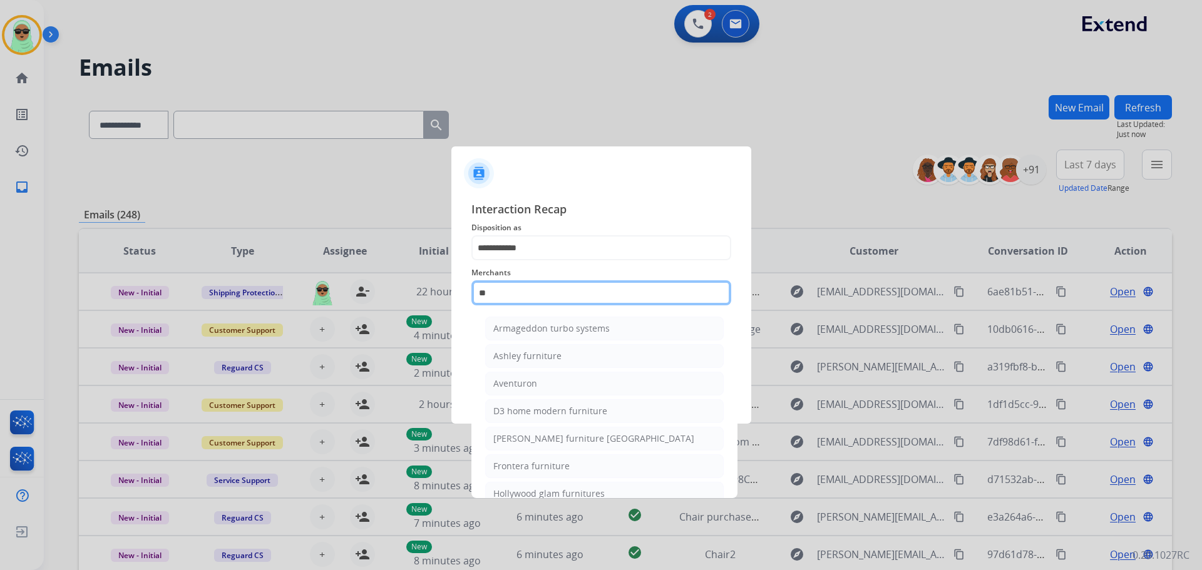
type input "*"
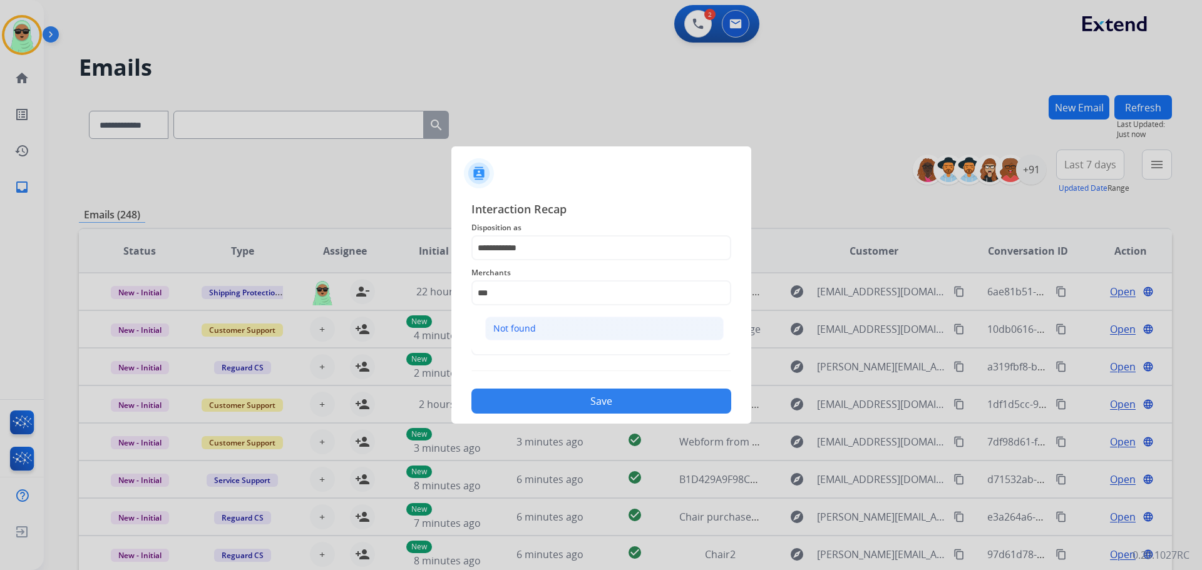
click at [586, 339] on li "Not found" at bounding box center [604, 329] width 238 height 24
type input "*********"
click at [593, 416] on div "**********" at bounding box center [601, 306] width 300 height 233
click at [607, 409] on button "Save" at bounding box center [601, 401] width 260 height 25
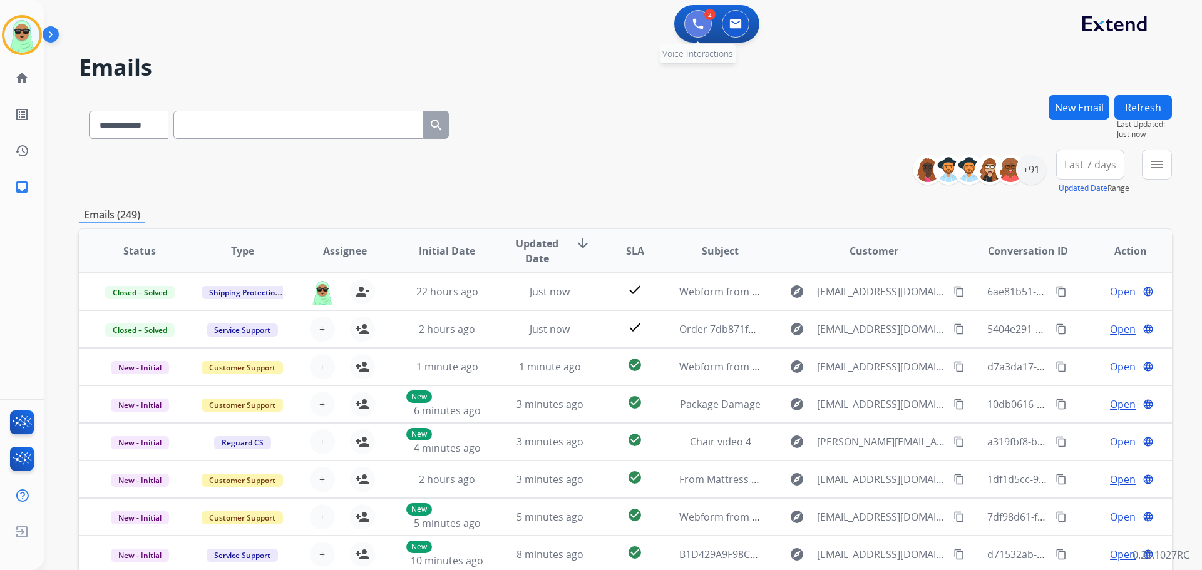
click at [698, 18] on button at bounding box center [698, 24] width 28 height 28
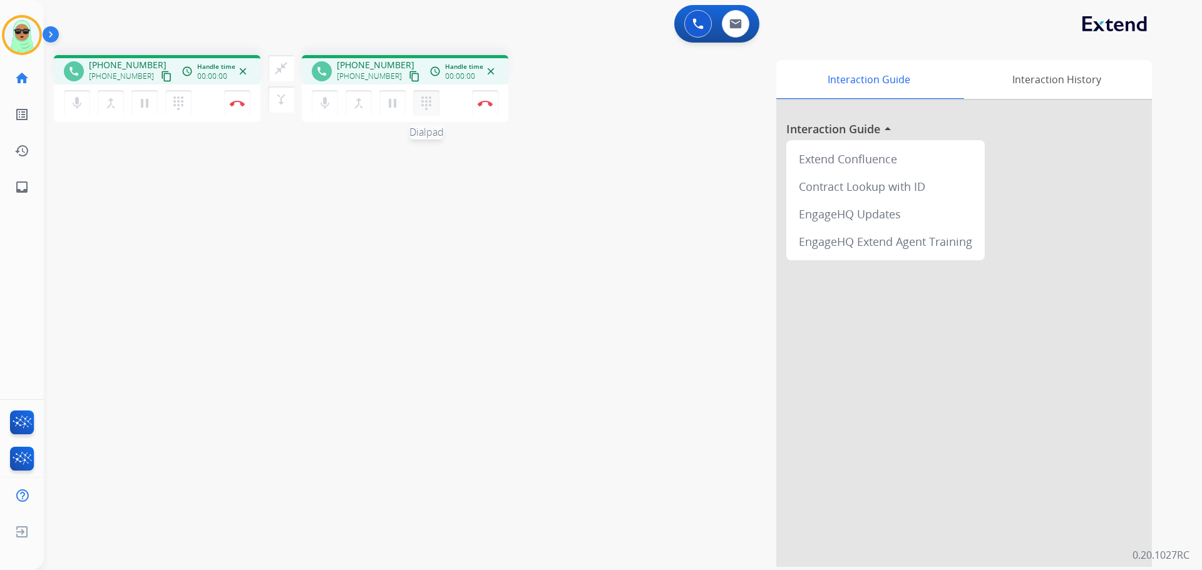
click at [186, 96] on mat-icon "dialpad" at bounding box center [178, 103] width 15 height 15
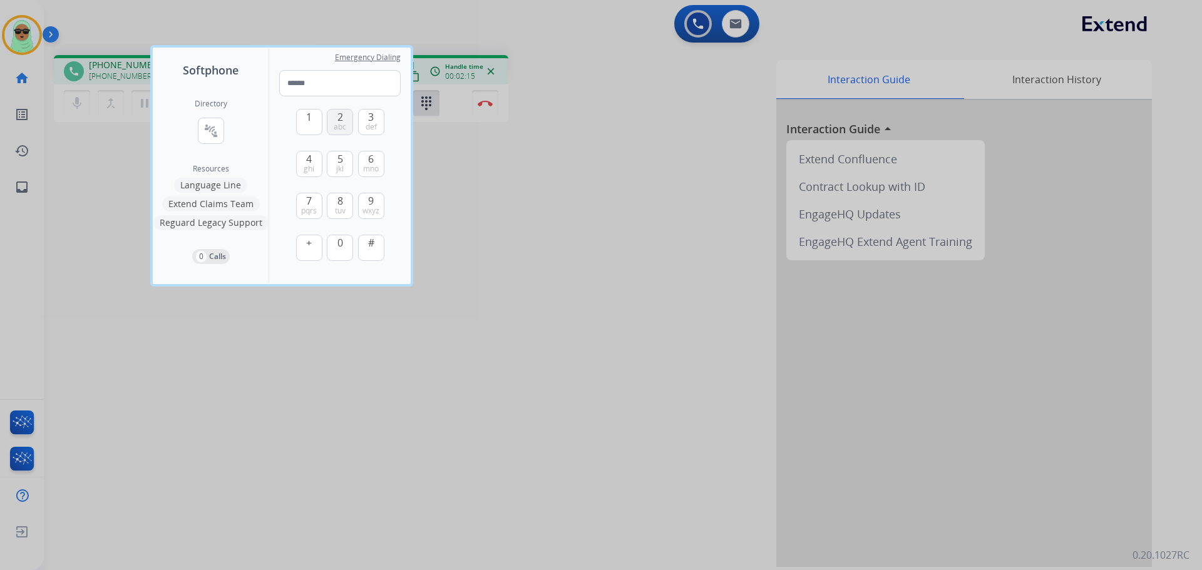
click at [351, 121] on button "2 abc" at bounding box center [340, 122] width 26 height 26
type input "*"
drag, startPoint x: 587, startPoint y: 233, endPoint x: 610, endPoint y: 187, distance: 51.8
click at [587, 232] on div at bounding box center [601, 285] width 1202 height 570
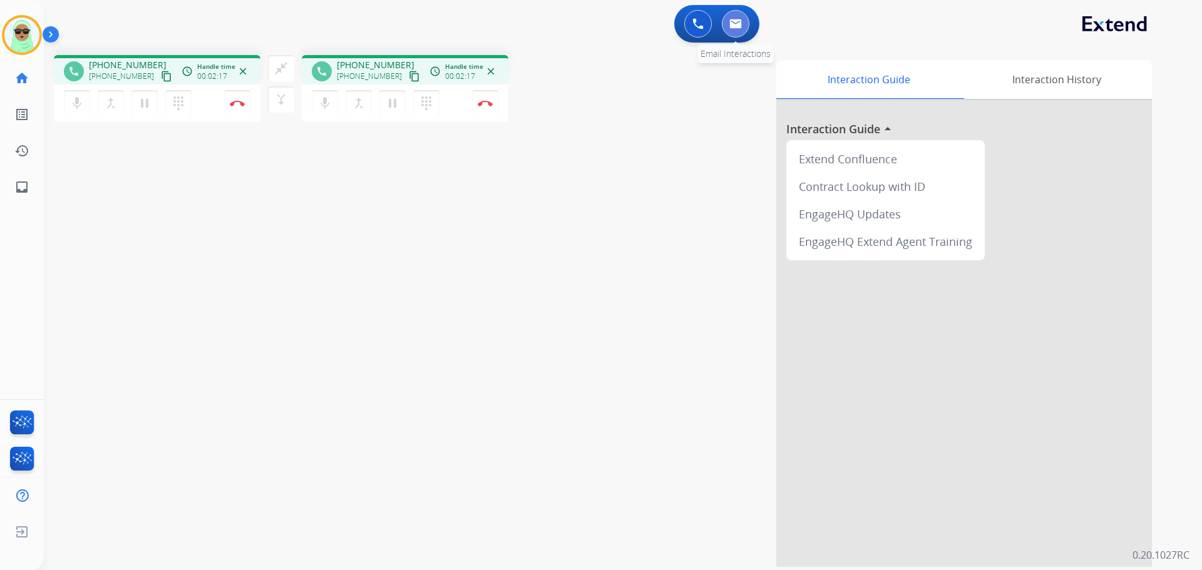
click at [747, 26] on button at bounding box center [736, 24] width 28 height 28
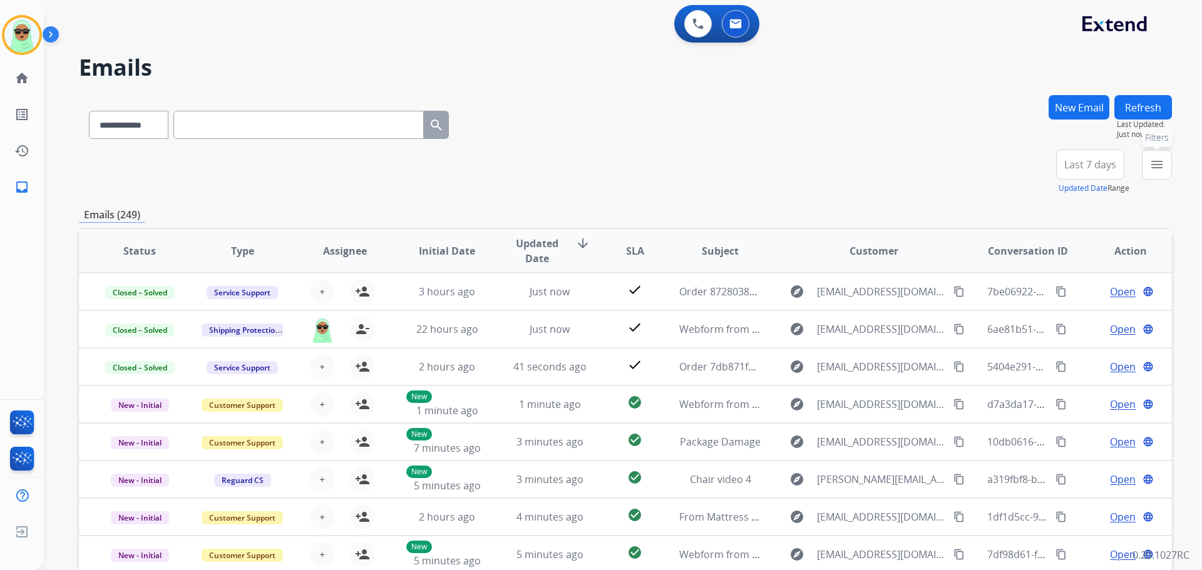
click at [1168, 163] on button "menu Filters" at bounding box center [1157, 165] width 30 height 30
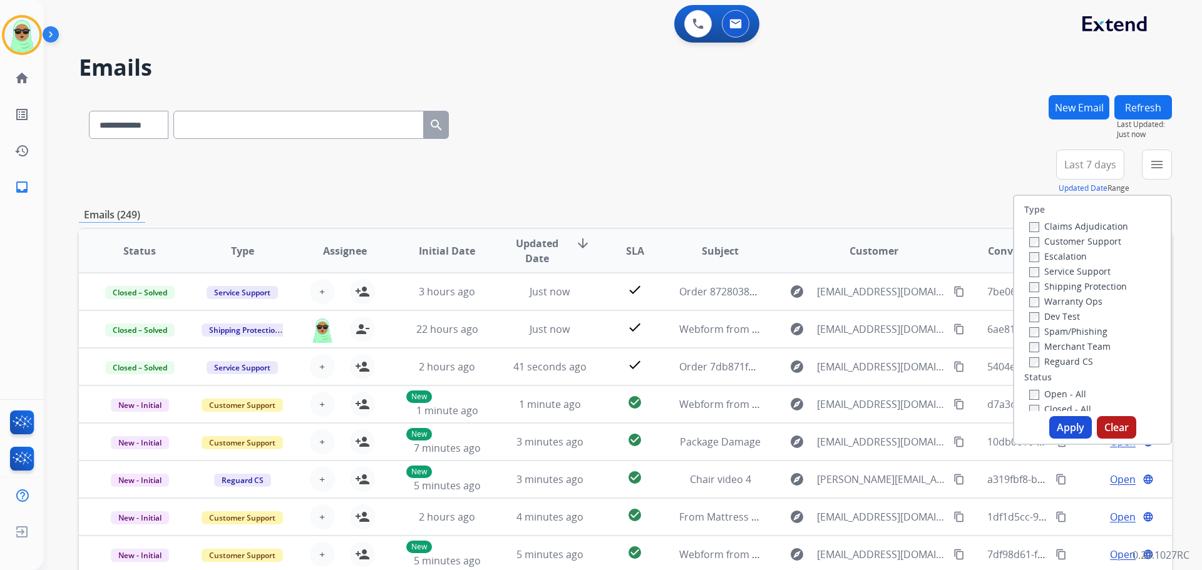
click at [1081, 245] on label "Customer Support" at bounding box center [1075, 241] width 92 height 12
drag, startPoint x: 1082, startPoint y: 285, endPoint x: 1110, endPoint y: 254, distance: 42.1
click at [1091, 275] on div "Claims Adjudication Customer Support Escalation Service Support Shipping Protec…" at bounding box center [1076, 293] width 104 height 150
drag, startPoint x: 1154, startPoint y: 168, endPoint x: 1149, endPoint y: 139, distance: 29.2
click at [1154, 167] on mat-icon "menu" at bounding box center [1156, 164] width 15 height 15
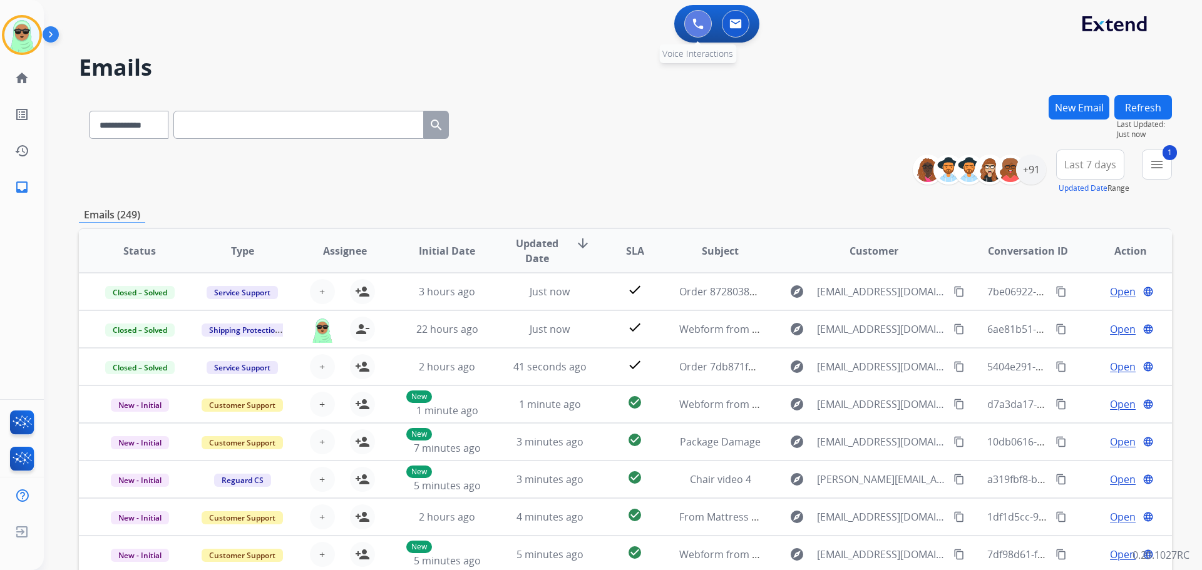
click at [695, 19] on img at bounding box center [697, 23] width 11 height 11
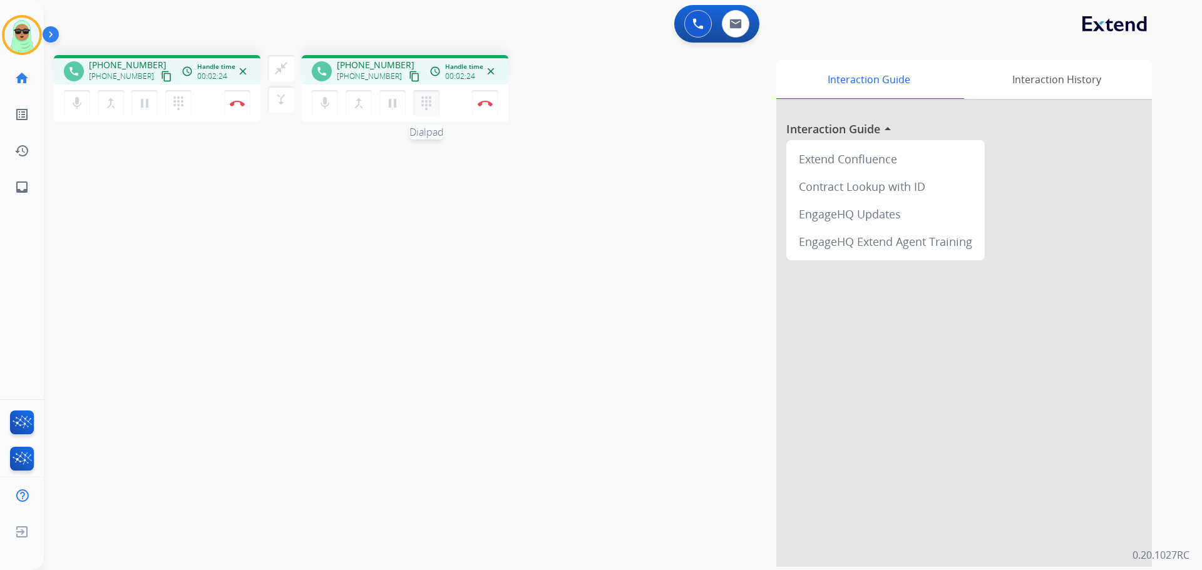
click at [192, 109] on button "dialpad Dialpad" at bounding box center [178, 103] width 26 height 26
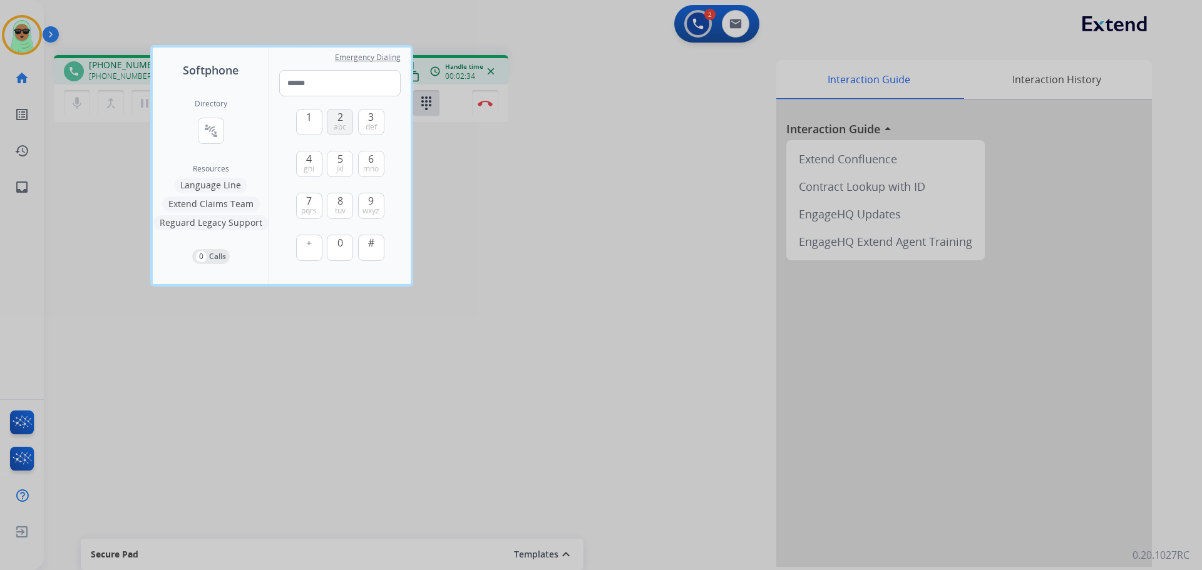
click at [337, 115] on span "2" at bounding box center [340, 117] width 6 height 15
type input "*"
click at [630, 247] on div at bounding box center [601, 285] width 1202 height 570
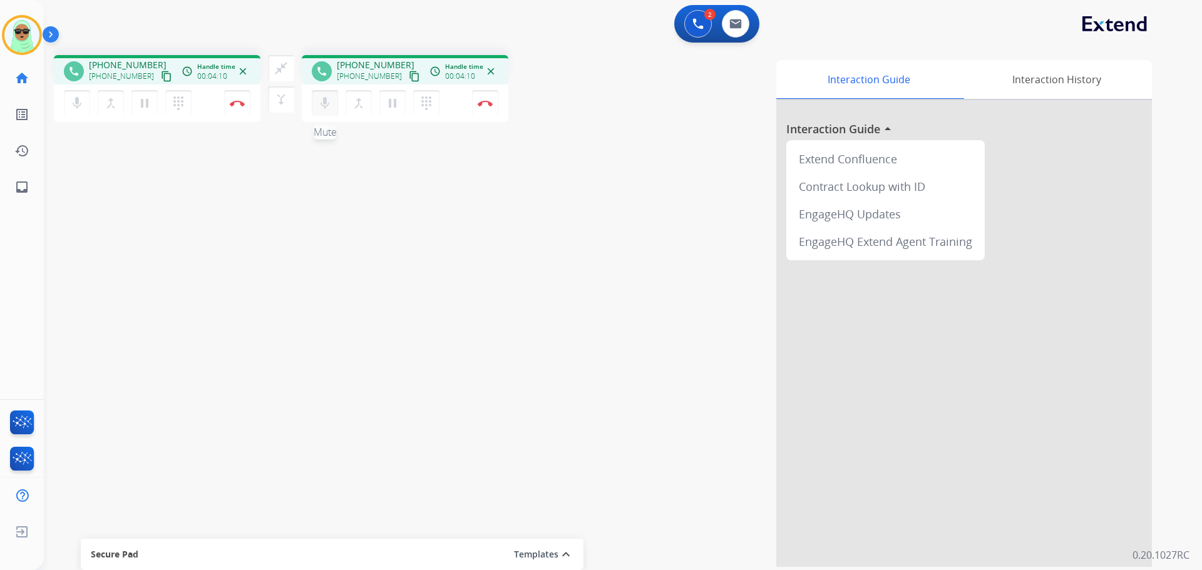
click at [90, 103] on button "mic Mute" at bounding box center [77, 103] width 26 height 26
click at [90, 103] on button "mic_off Mute" at bounding box center [77, 103] width 26 height 26
click at [732, 33] on button at bounding box center [736, 24] width 28 height 28
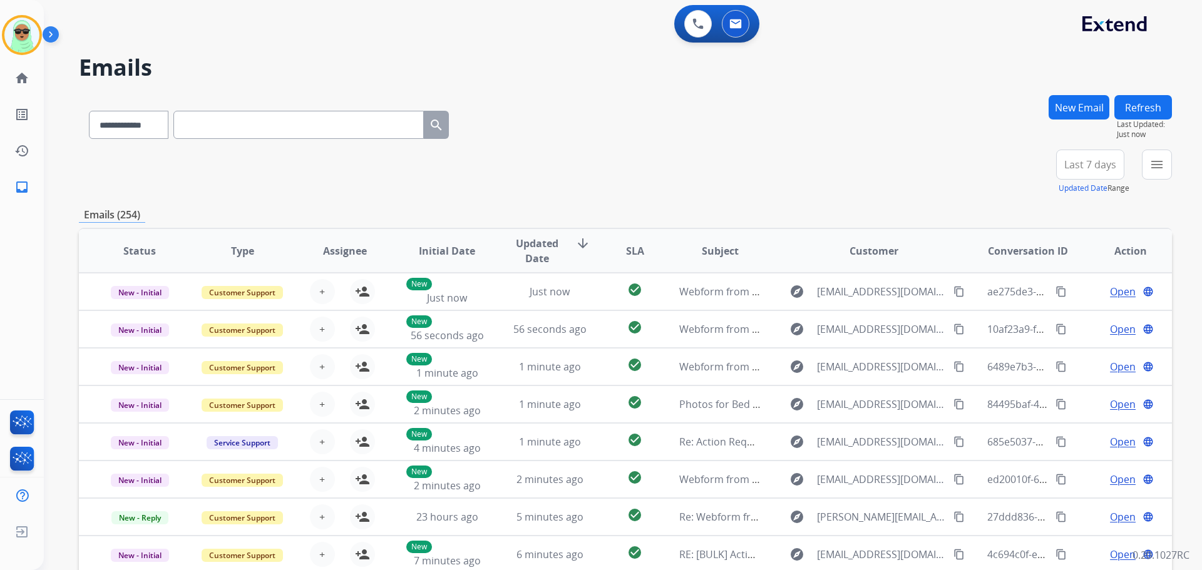
click at [1156, 105] on button "Refresh" at bounding box center [1143, 107] width 58 height 24
click at [1137, 108] on button "Refresh" at bounding box center [1143, 107] width 58 height 24
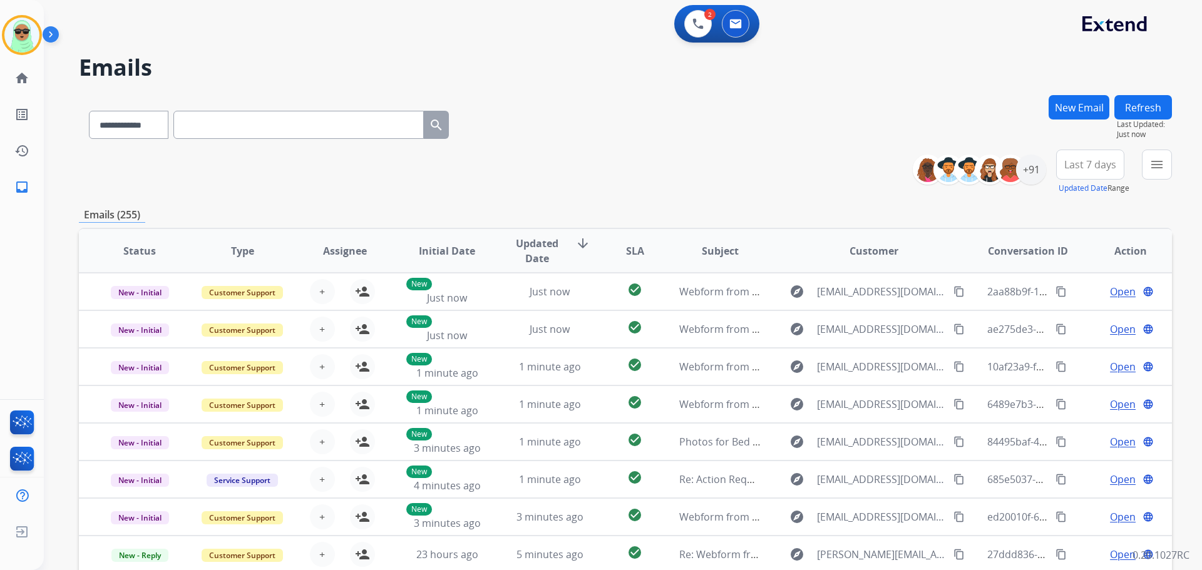
click at [1151, 110] on button "Refresh" at bounding box center [1143, 107] width 58 height 24
click at [1135, 116] on button "Refresh" at bounding box center [1143, 107] width 58 height 24
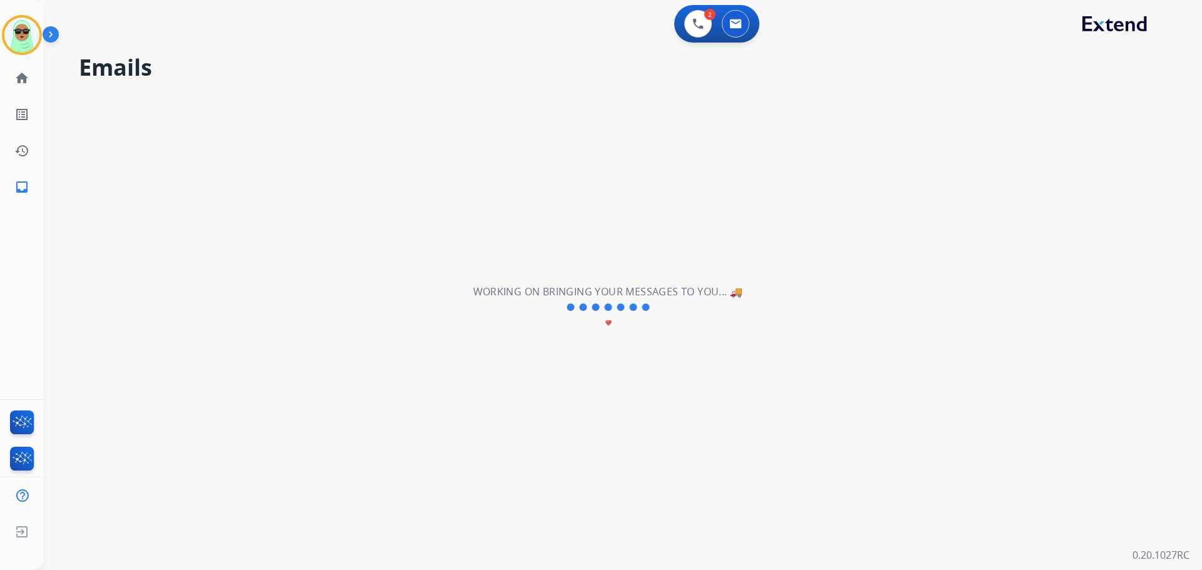
click at [1135, 116] on div "**********" at bounding box center [608, 307] width 1128 height 525
click at [1136, 115] on div "**********" at bounding box center [608, 307] width 1128 height 525
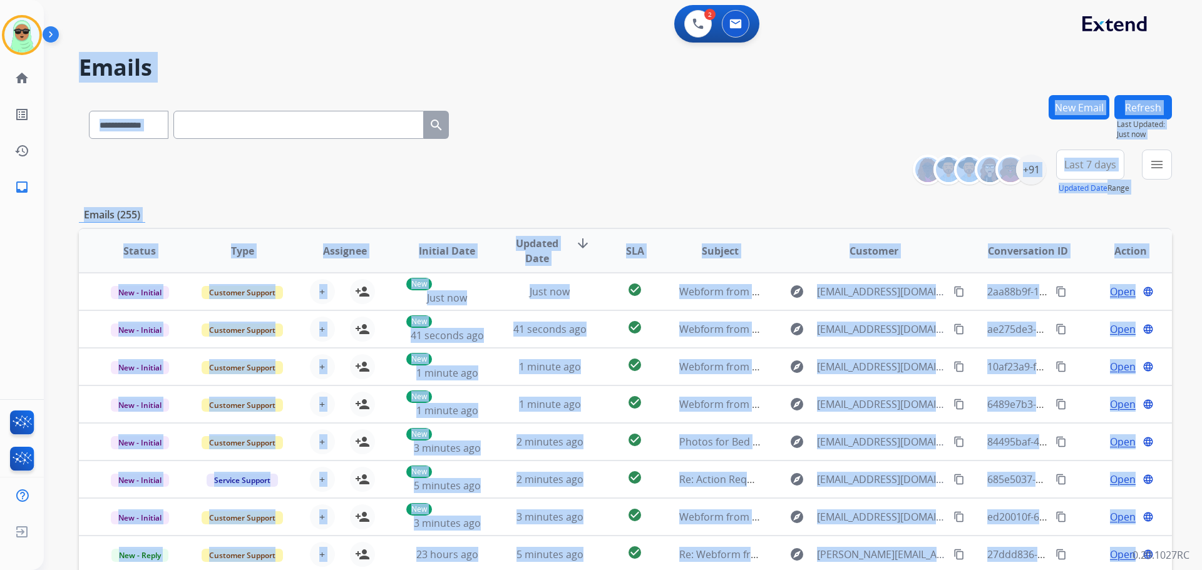
click at [839, 203] on div "**********" at bounding box center [625, 403] width 1093 height 617
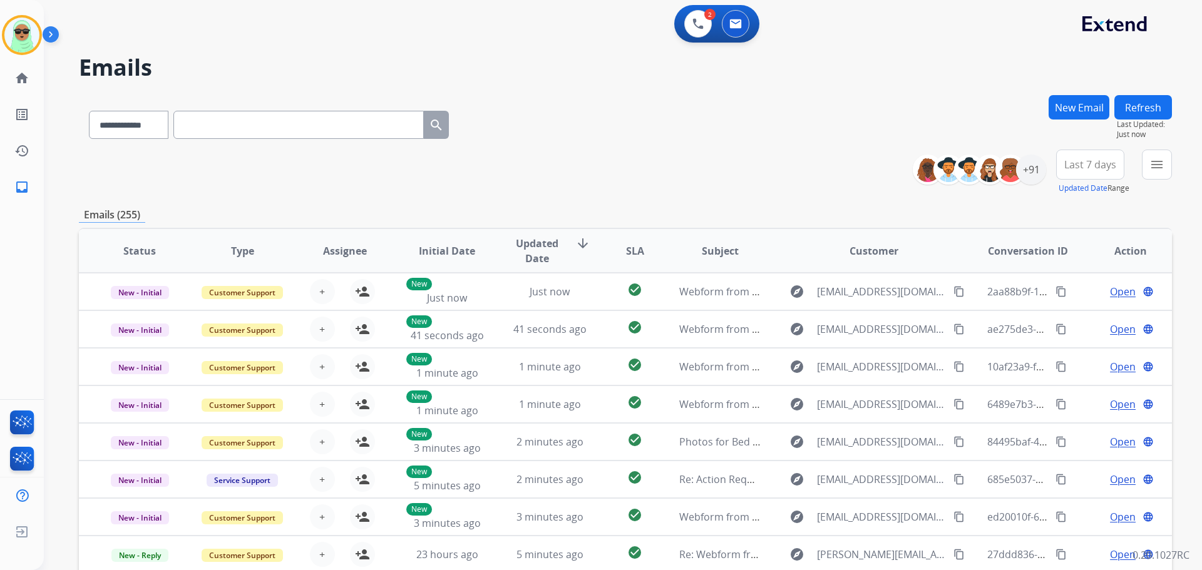
click at [1147, 110] on button "Refresh" at bounding box center [1143, 107] width 58 height 24
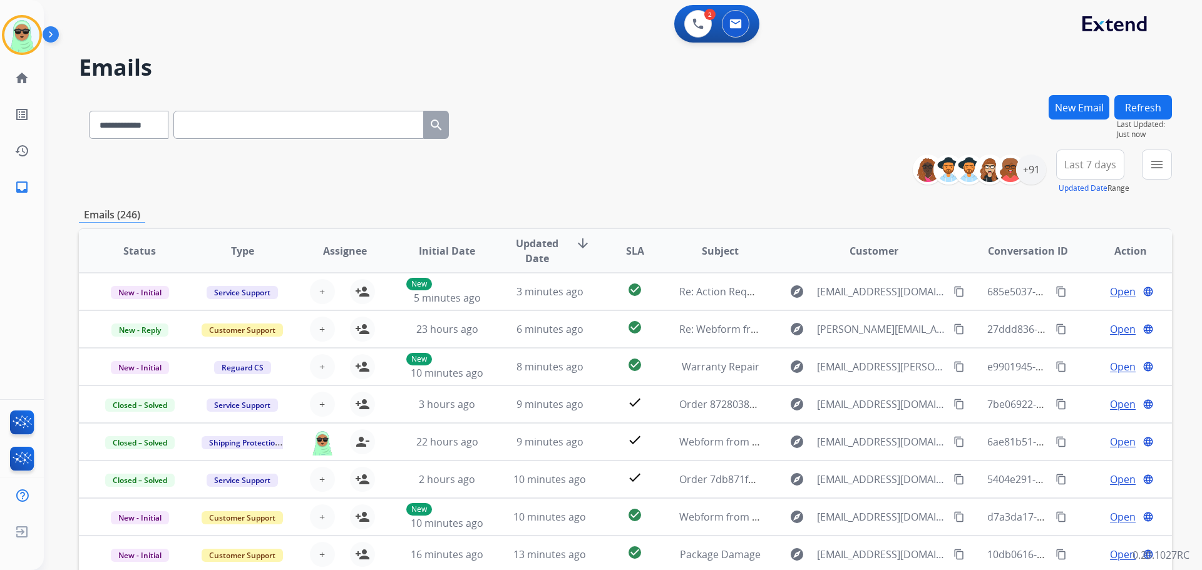
click at [1150, 111] on button "Refresh" at bounding box center [1143, 107] width 58 height 24
click at [1138, 98] on button "Refresh" at bounding box center [1143, 107] width 58 height 24
click at [1132, 99] on button "Refresh" at bounding box center [1143, 107] width 58 height 24
click at [1154, 123] on span "Last Updated:" at bounding box center [1144, 125] width 55 height 10
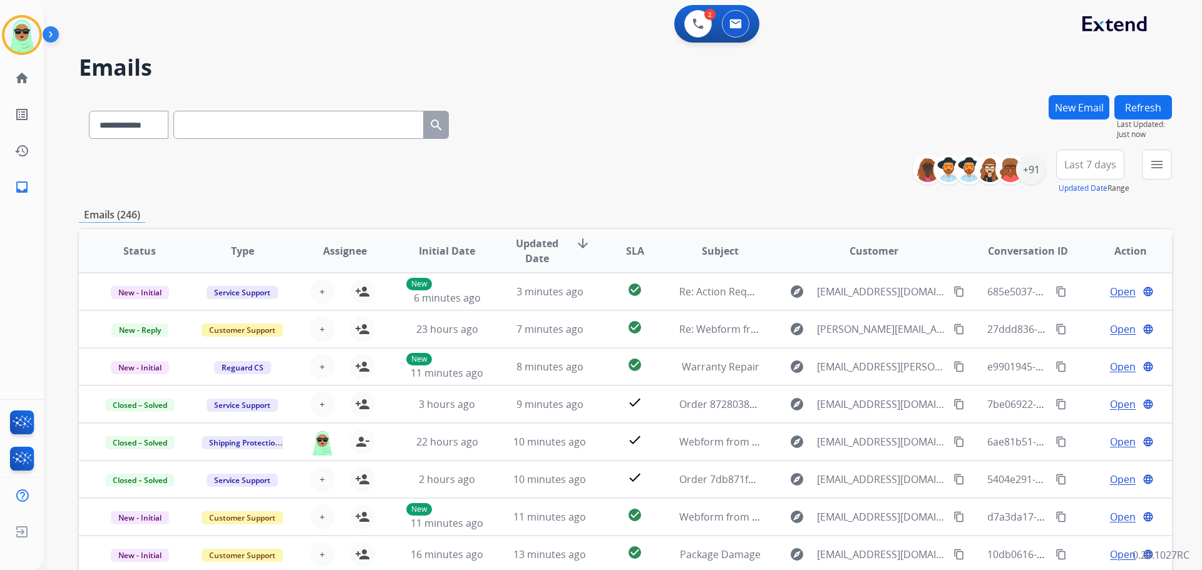
click at [1149, 105] on button "Refresh" at bounding box center [1143, 107] width 58 height 24
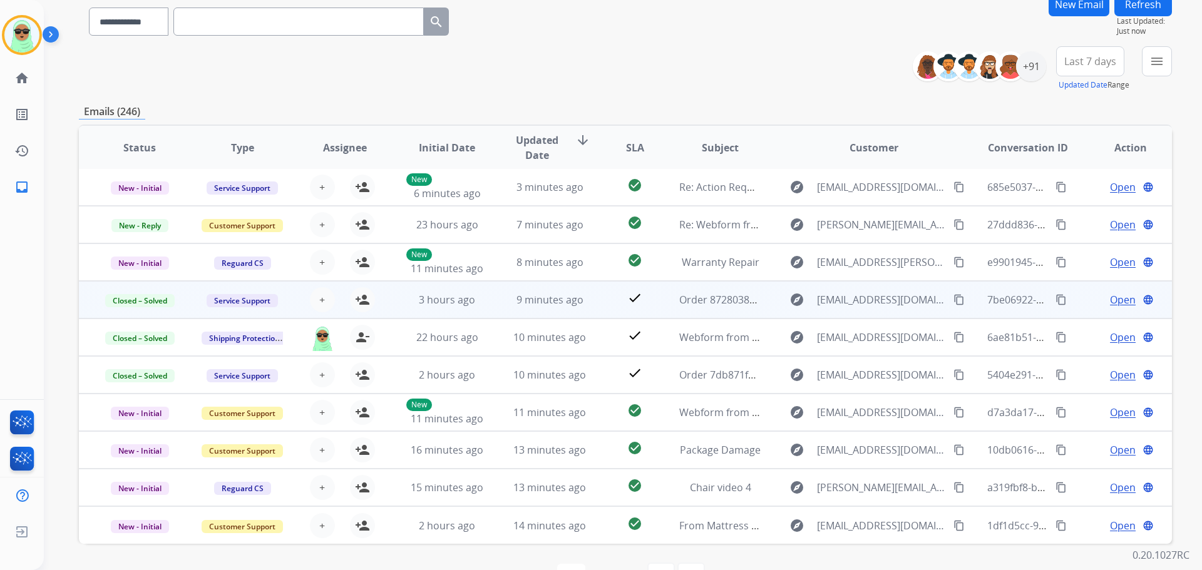
scroll to position [142, 0]
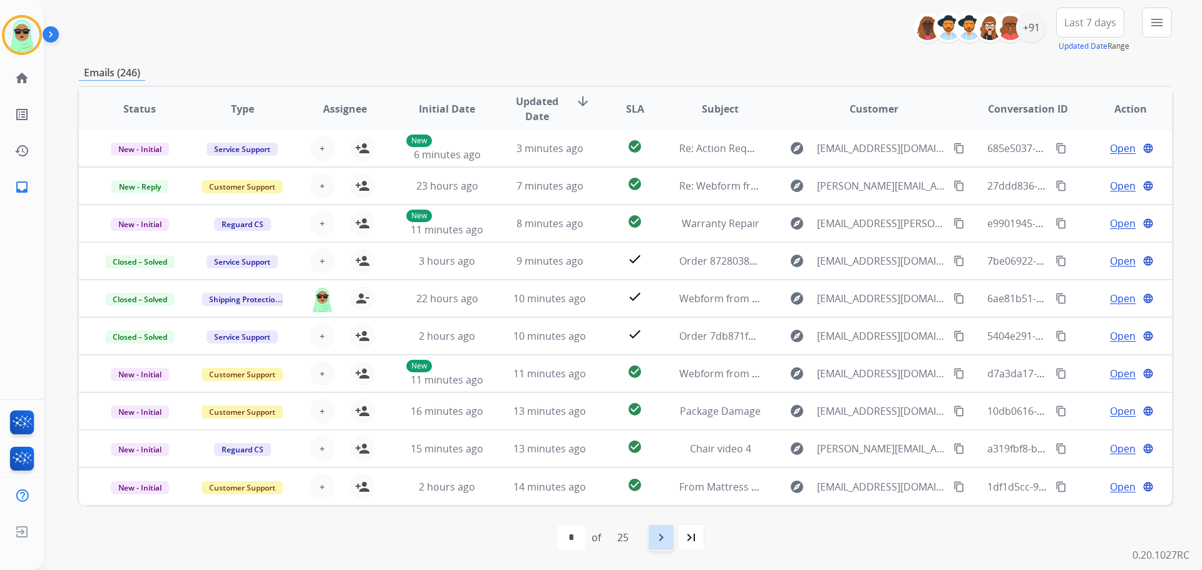
click at [657, 538] on mat-icon "navigate_next" at bounding box center [660, 537] width 15 height 15
select select "*"
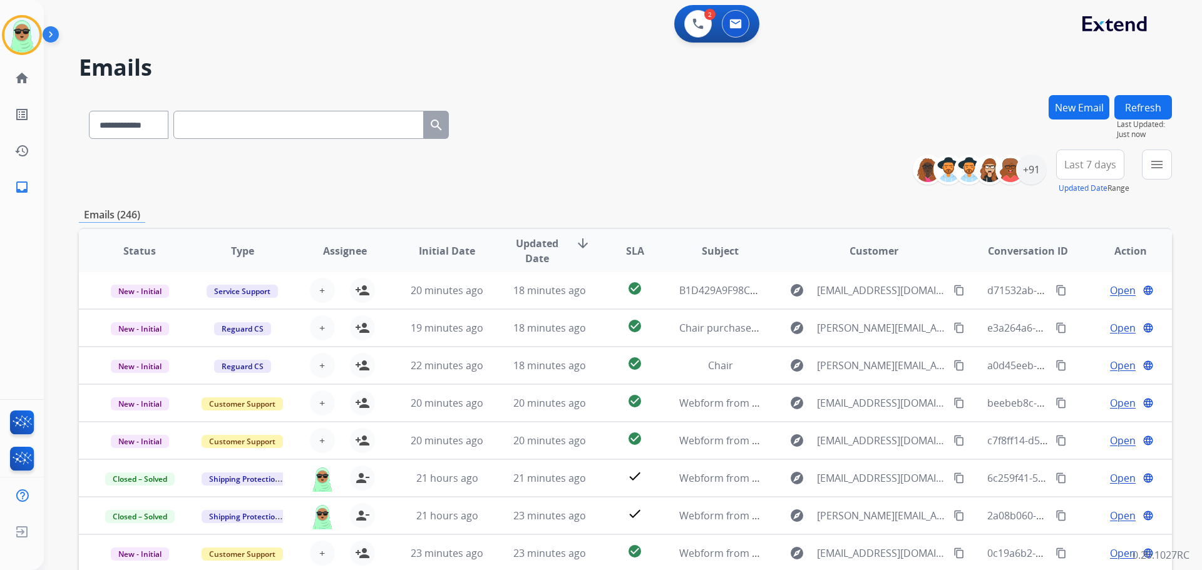
click at [1069, 104] on button "New Email" at bounding box center [1078, 107] width 61 height 24
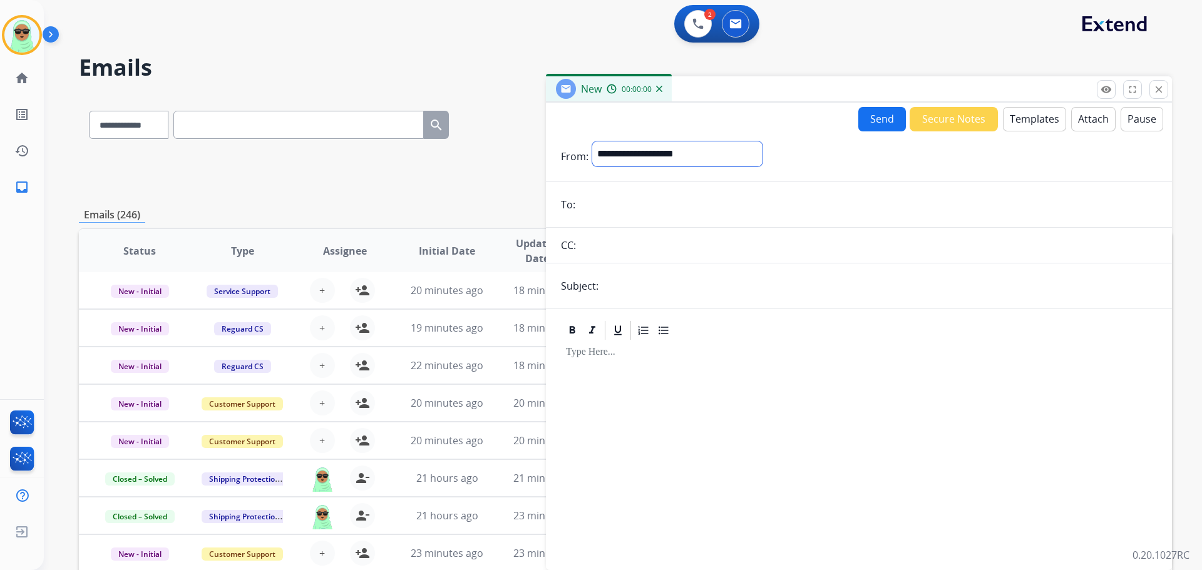
click at [665, 158] on select "**********" at bounding box center [677, 153] width 170 height 25
select select "**********"
click at [592, 141] on select "**********" at bounding box center [677, 153] width 170 height 25
click at [648, 193] on input "email" at bounding box center [868, 205] width 578 height 25
type input "**********"
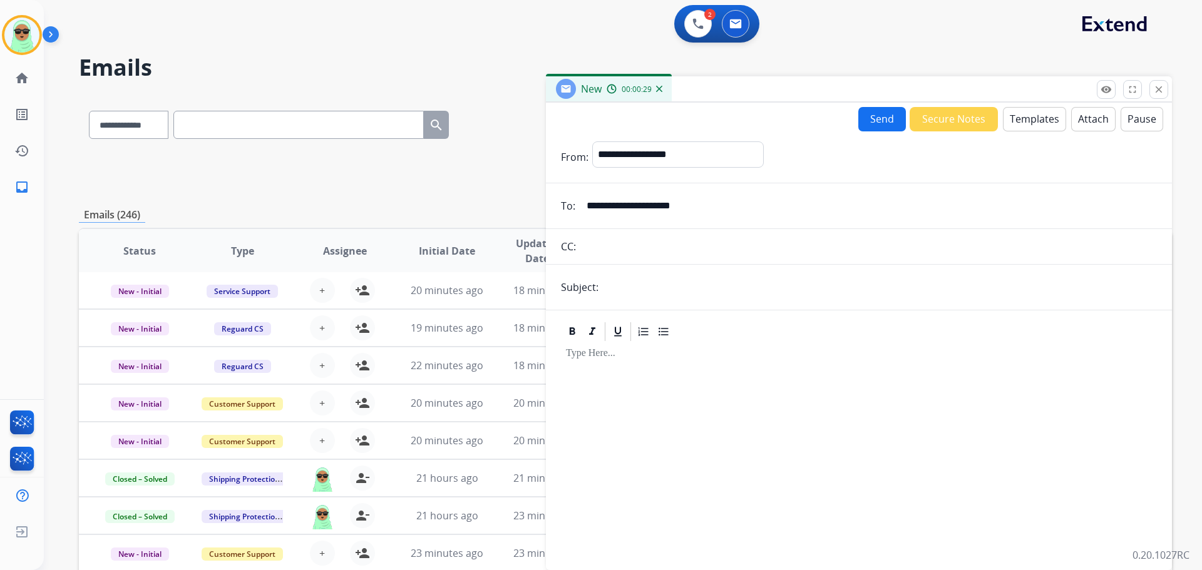
click at [848, 220] on form "**********" at bounding box center [859, 348] width 626 height 434
click at [848, 216] on input "**********" at bounding box center [868, 205] width 578 height 25
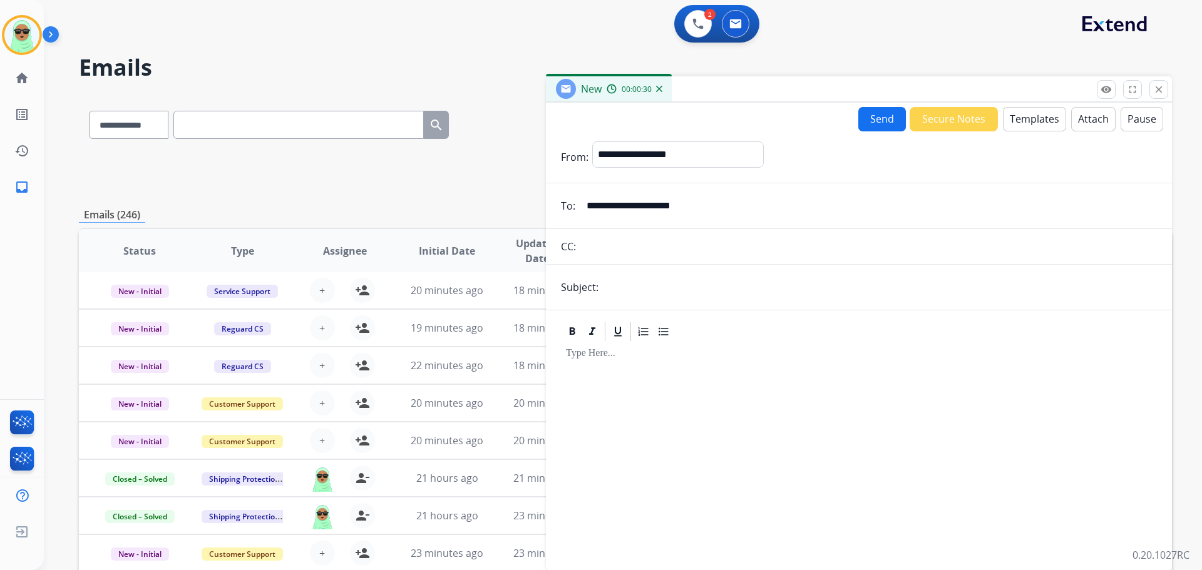
click at [848, 216] on input "**********" at bounding box center [868, 205] width 578 height 25
click at [276, 124] on input "text" at bounding box center [298, 125] width 250 height 28
paste input "**********"
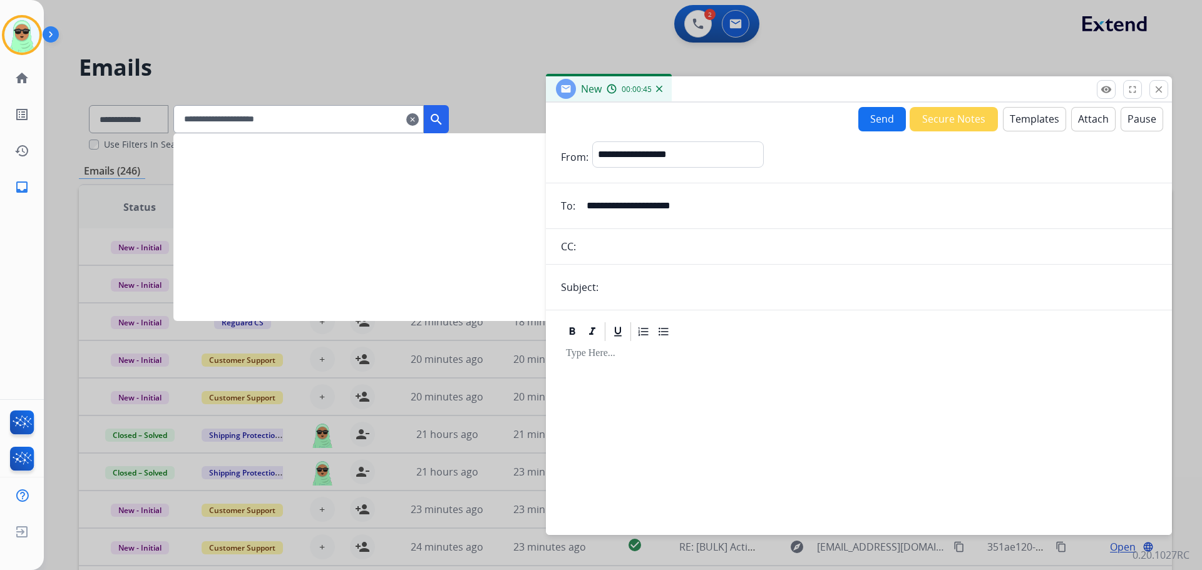
type input "**********"
click at [449, 125] on button "search" at bounding box center [436, 119] width 25 height 28
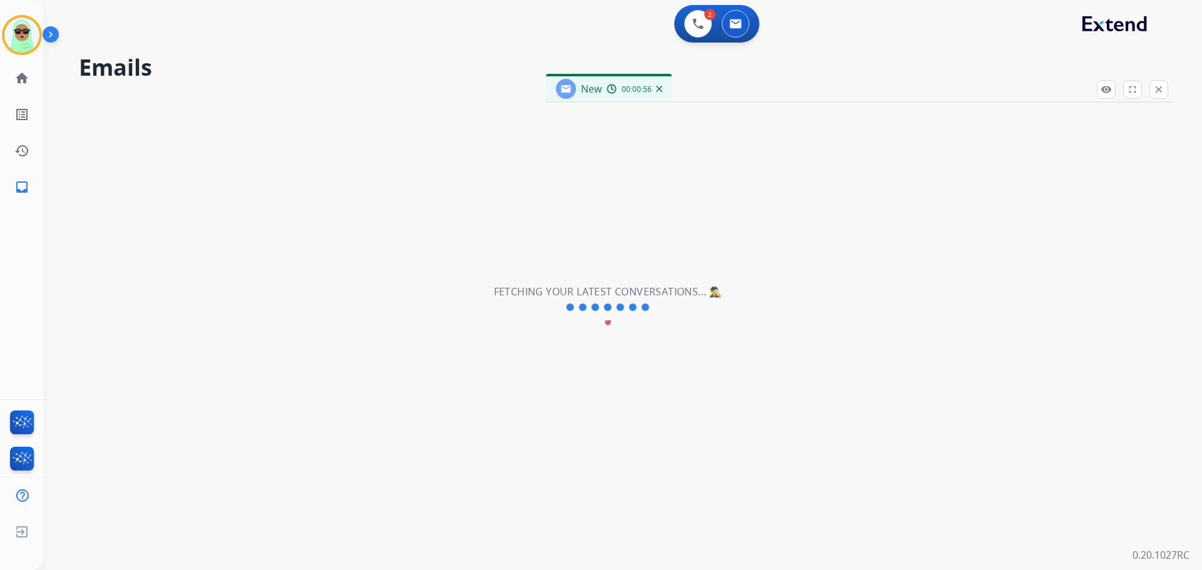
select select "*"
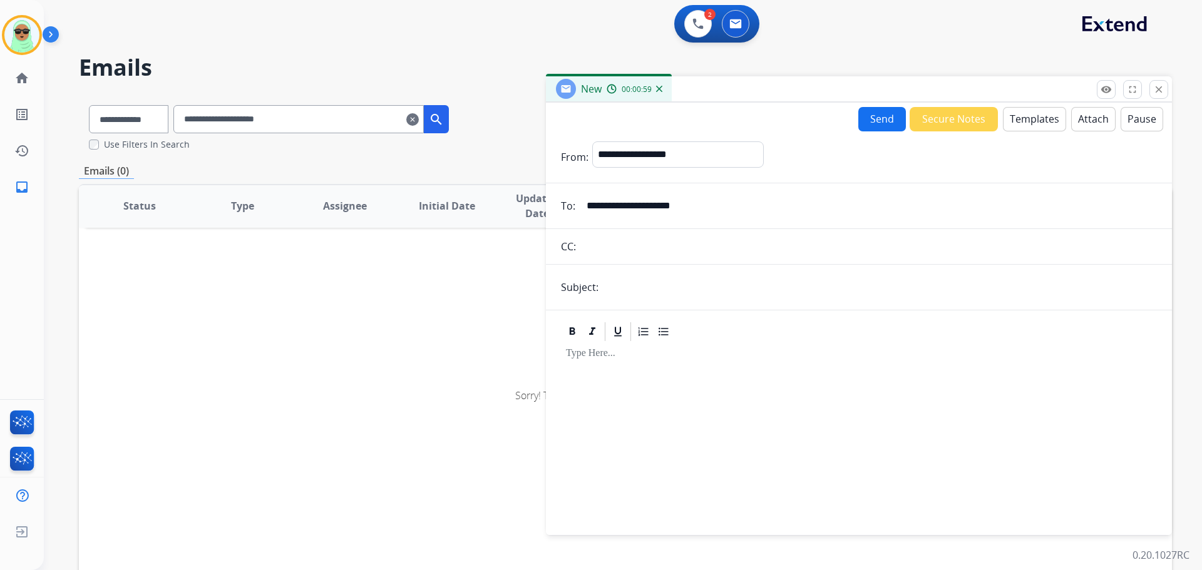
click at [695, 255] on input "text" at bounding box center [868, 246] width 577 height 25
click at [691, 293] on input "text" at bounding box center [879, 287] width 555 height 25
type input "**********"
click at [1023, 128] on button "Templates" at bounding box center [1034, 119] width 63 height 24
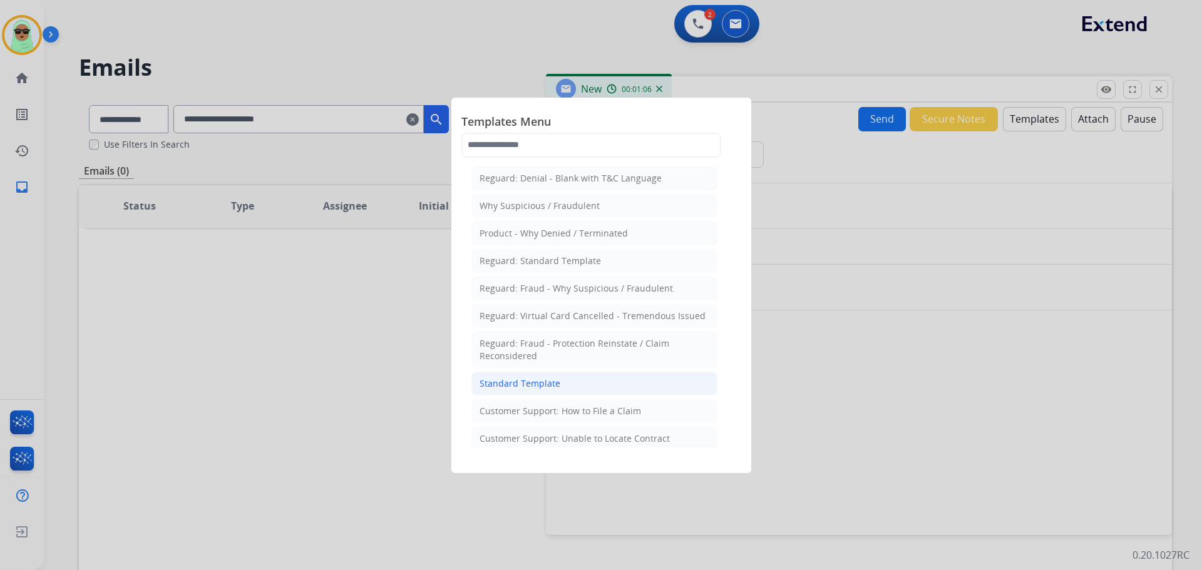
click at [654, 381] on li "Standard Template" at bounding box center [594, 384] width 246 height 24
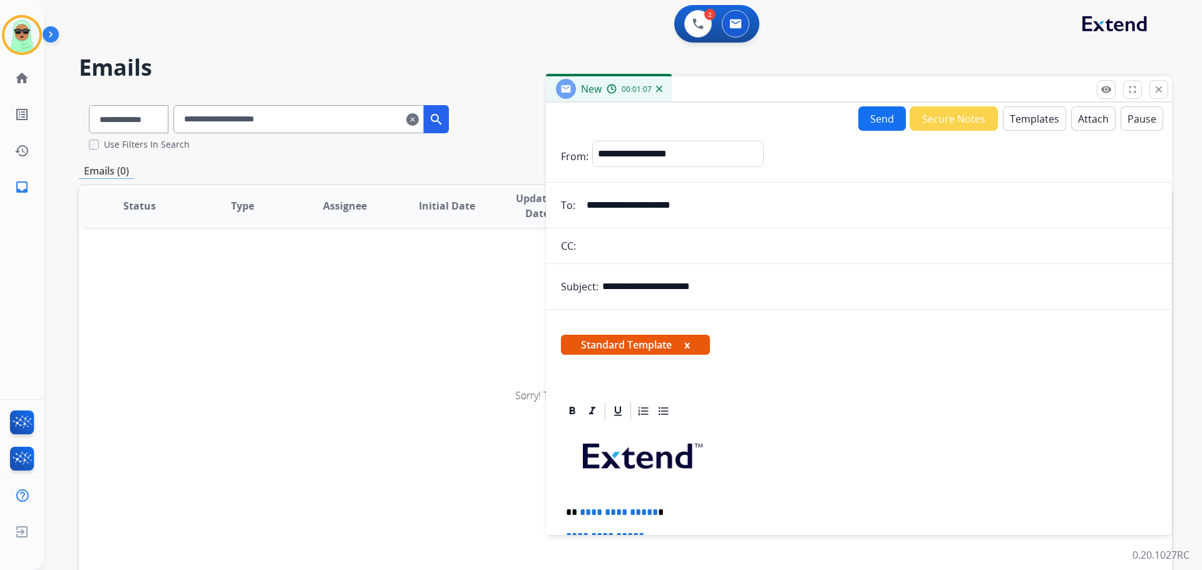
scroll to position [188, 0]
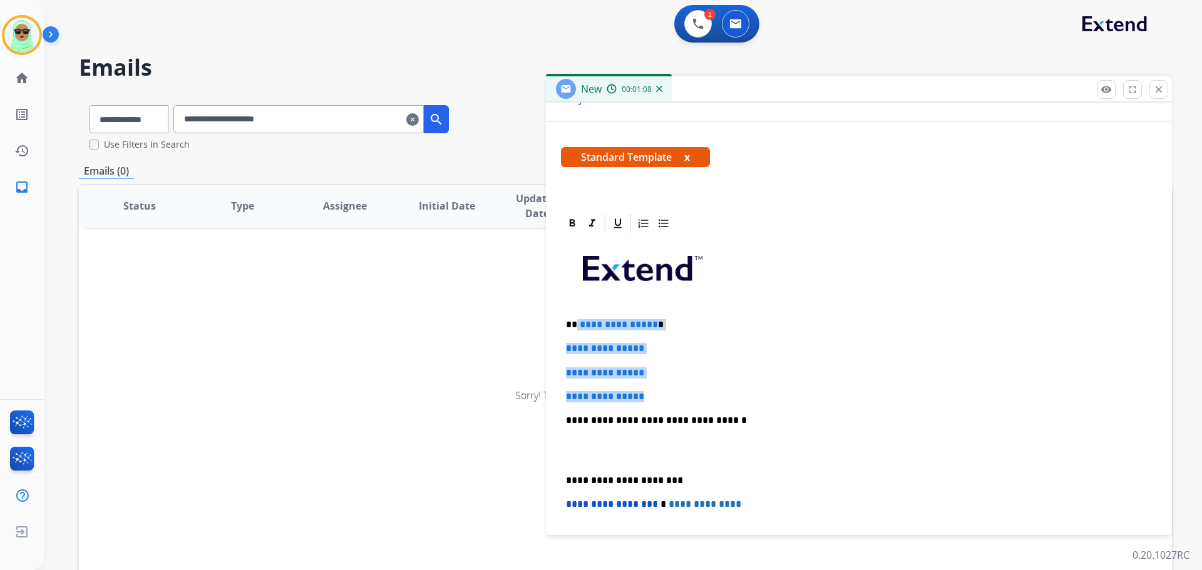
drag, startPoint x: 656, startPoint y: 383, endPoint x: 576, endPoint y: 321, distance: 101.3
click at [576, 321] on div "**********" at bounding box center [859, 450] width 596 height 431
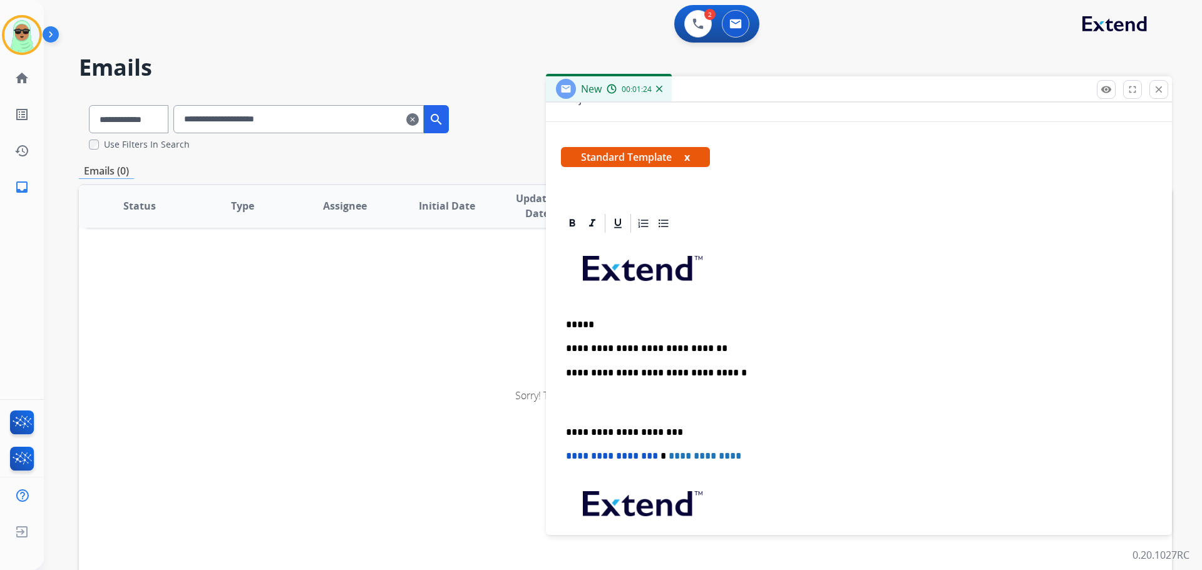
drag, startPoint x: 676, startPoint y: 358, endPoint x: 657, endPoint y: 347, distance: 21.6
click at [751, 346] on p "**********" at bounding box center [854, 348] width 576 height 11
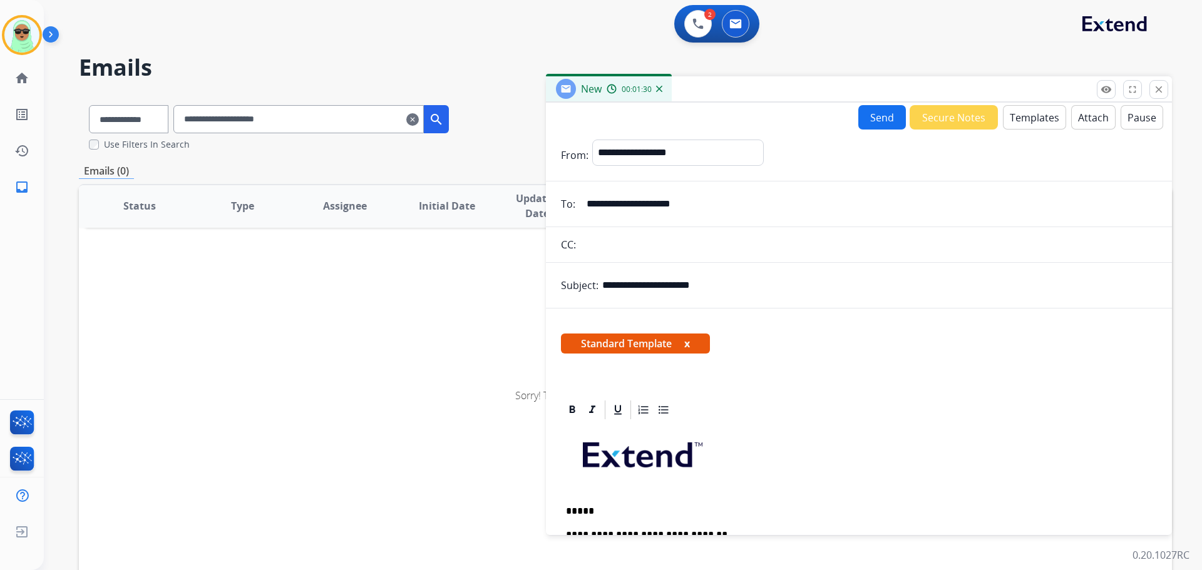
scroll to position [0, 0]
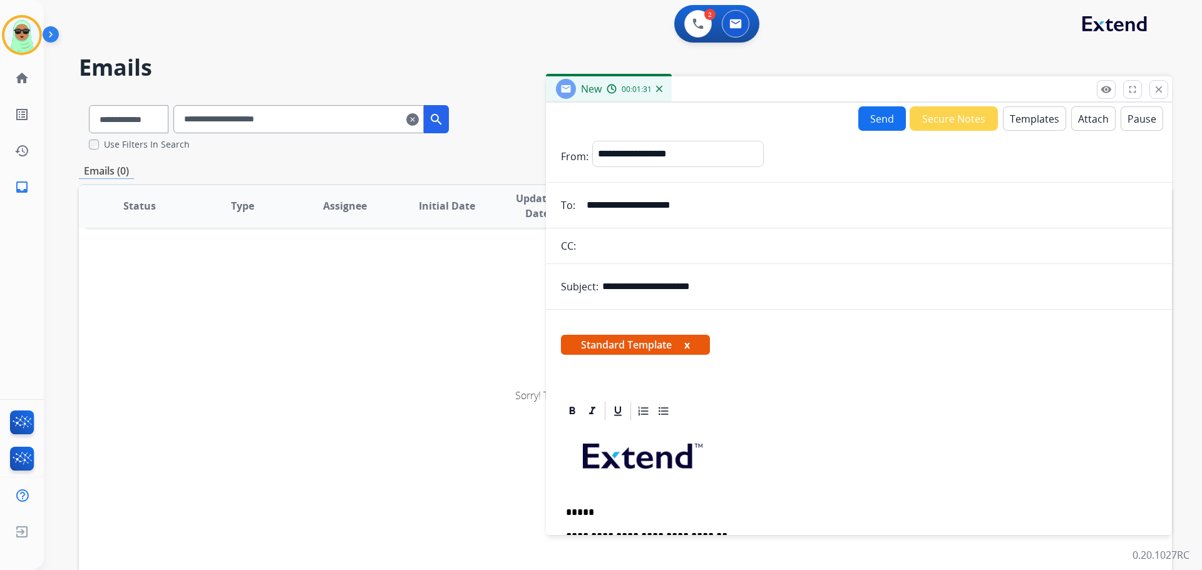
click at [861, 118] on button "Send" at bounding box center [882, 118] width 48 height 24
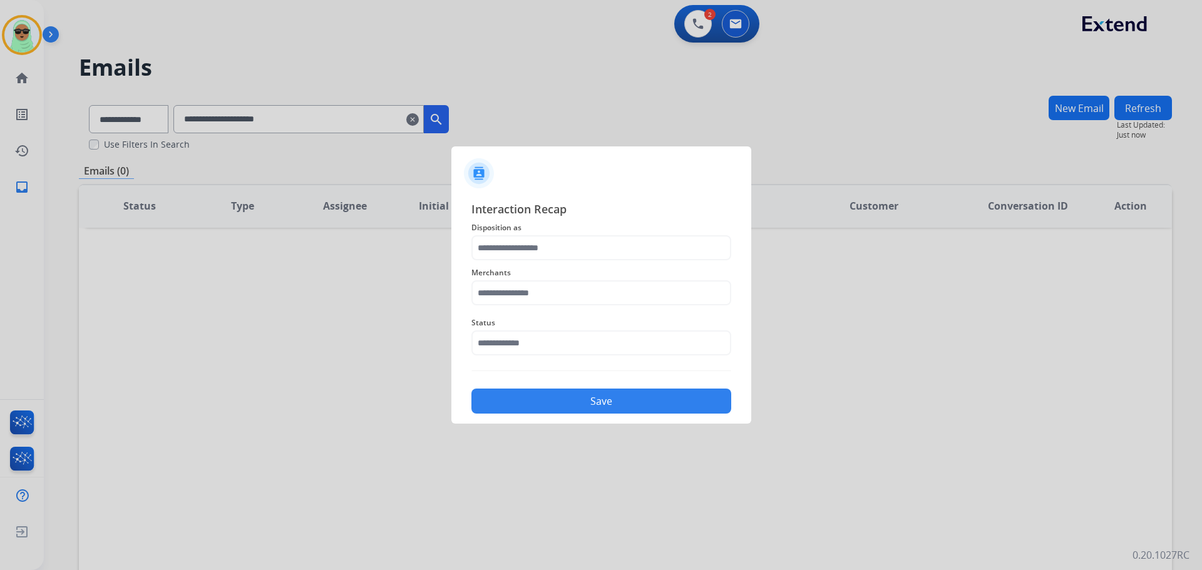
click at [627, 320] on span "Status" at bounding box center [601, 322] width 260 height 15
click at [612, 341] on input "text" at bounding box center [601, 343] width 260 height 25
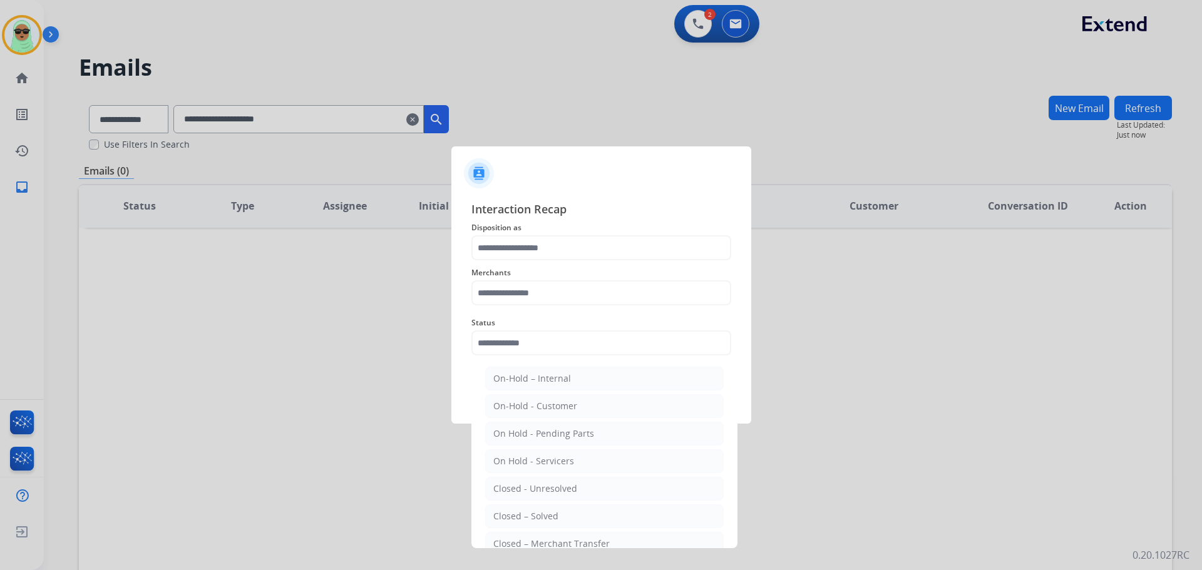
drag, startPoint x: 588, startPoint y: 515, endPoint x: 582, endPoint y: 486, distance: 28.9
click at [587, 515] on li "Closed – Solved" at bounding box center [604, 517] width 238 height 24
type input "**********"
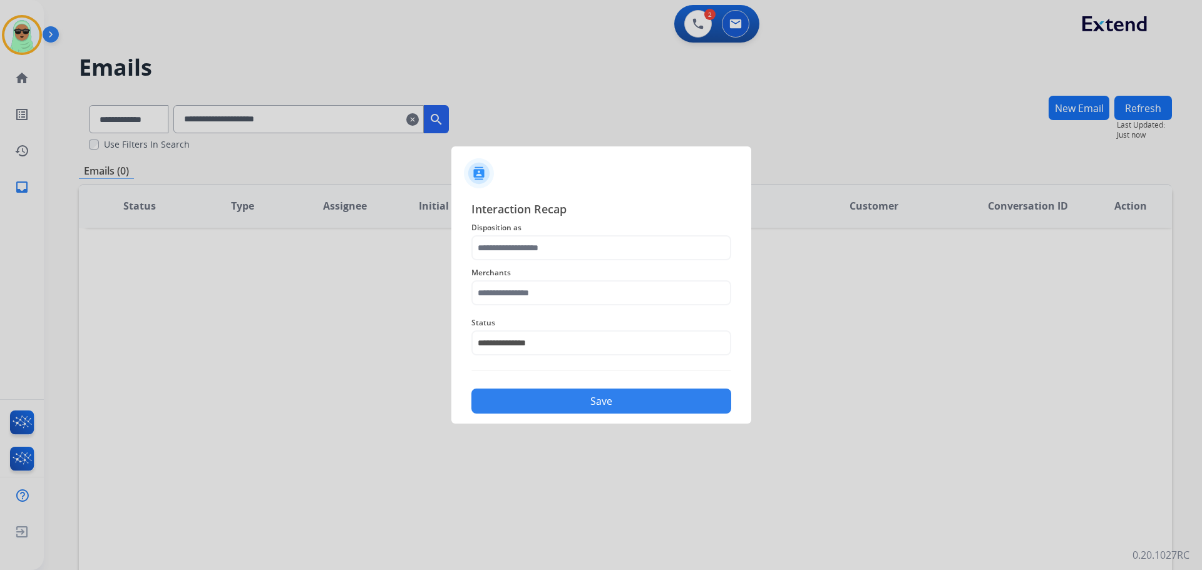
click at [548, 235] on span "Disposition as" at bounding box center [601, 227] width 260 height 15
click at [545, 261] on div "Merchants" at bounding box center [601, 285] width 260 height 50
drag, startPoint x: 553, startPoint y: 257, endPoint x: 553, endPoint y: 241, distance: 16.3
click at [553, 254] on div "**********" at bounding box center [601, 306] width 260 height 213
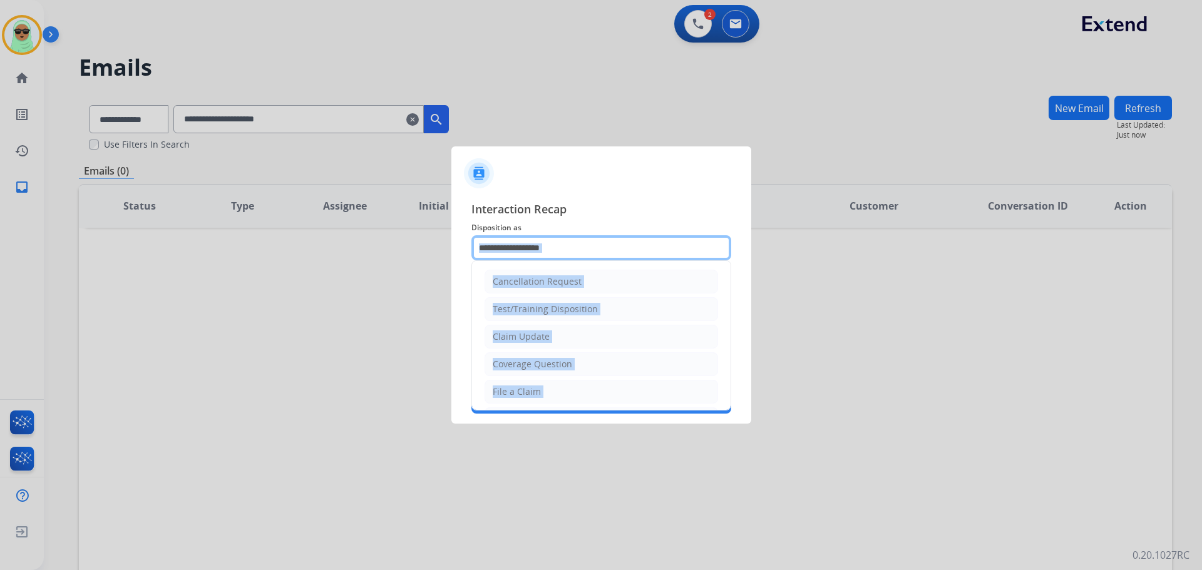
click at [553, 241] on input "text" at bounding box center [601, 247] width 260 height 25
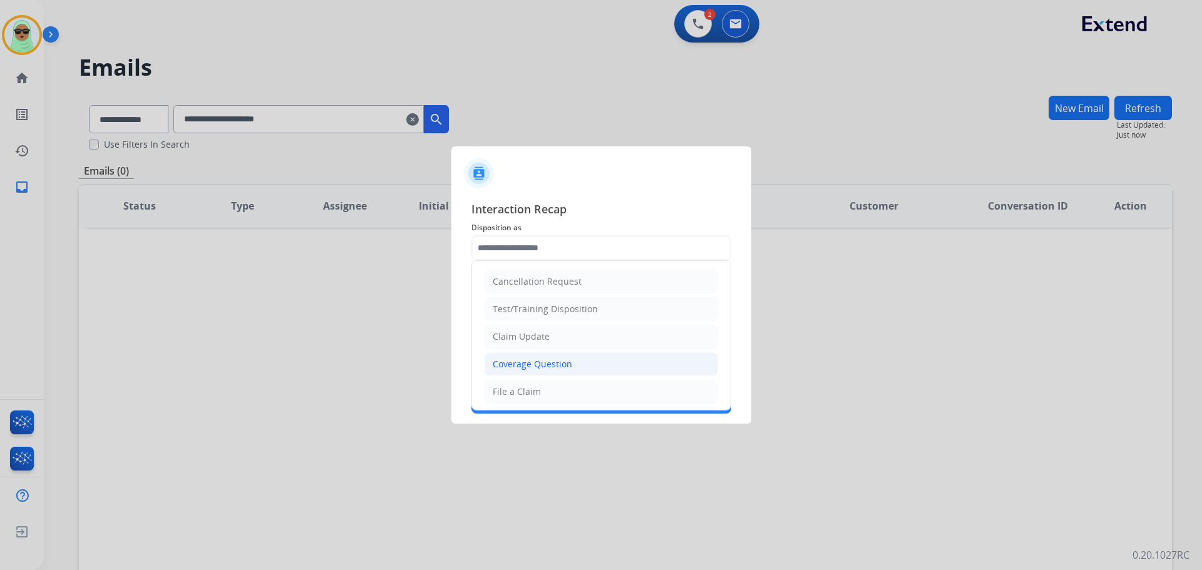
click at [565, 366] on div "Coverage Question" at bounding box center [532, 364] width 79 height 13
type input "**********"
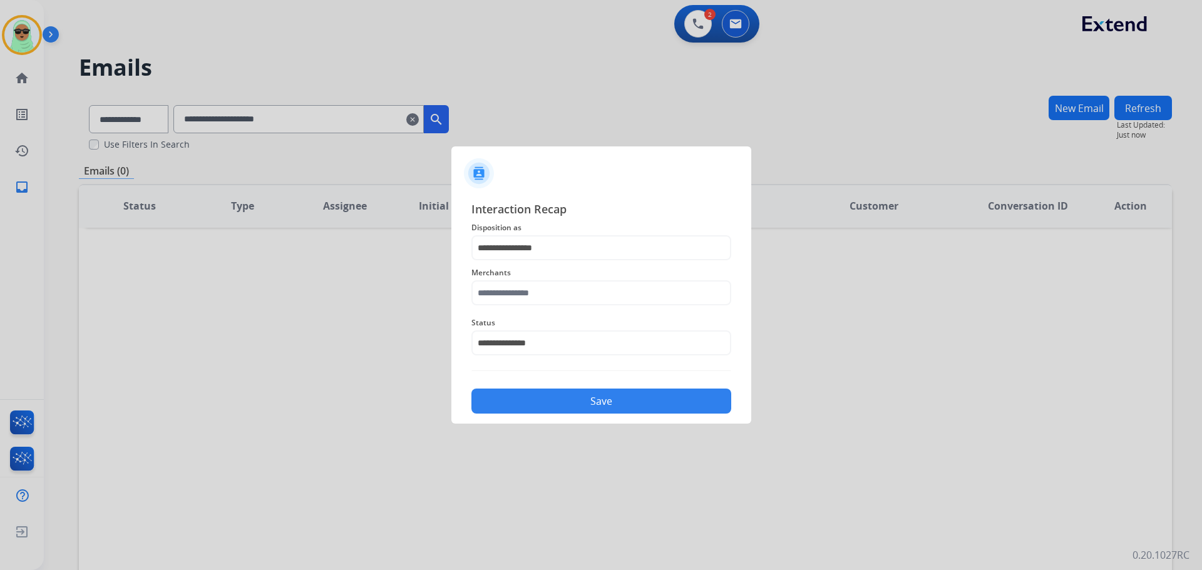
drag, startPoint x: 565, startPoint y: 312, endPoint x: 565, endPoint y: 302, distance: 10.6
click at [565, 307] on div "**********" at bounding box center [601, 306] width 260 height 213
click at [565, 301] on input "text" at bounding box center [601, 292] width 260 height 25
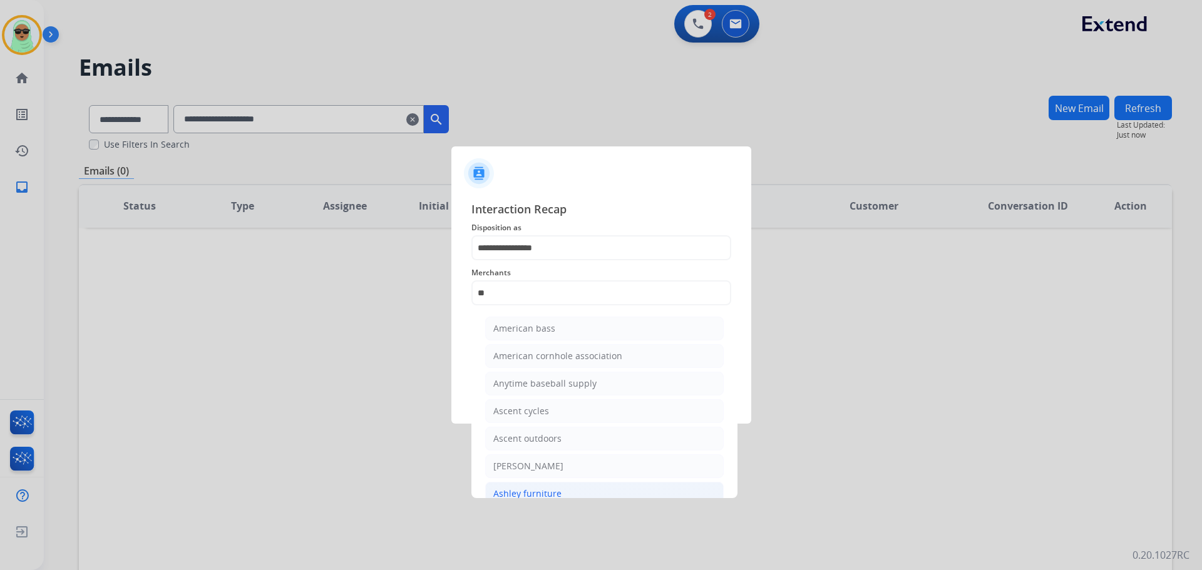
click at [583, 489] on li "Ashley furniture" at bounding box center [604, 494] width 238 height 24
type input "**********"
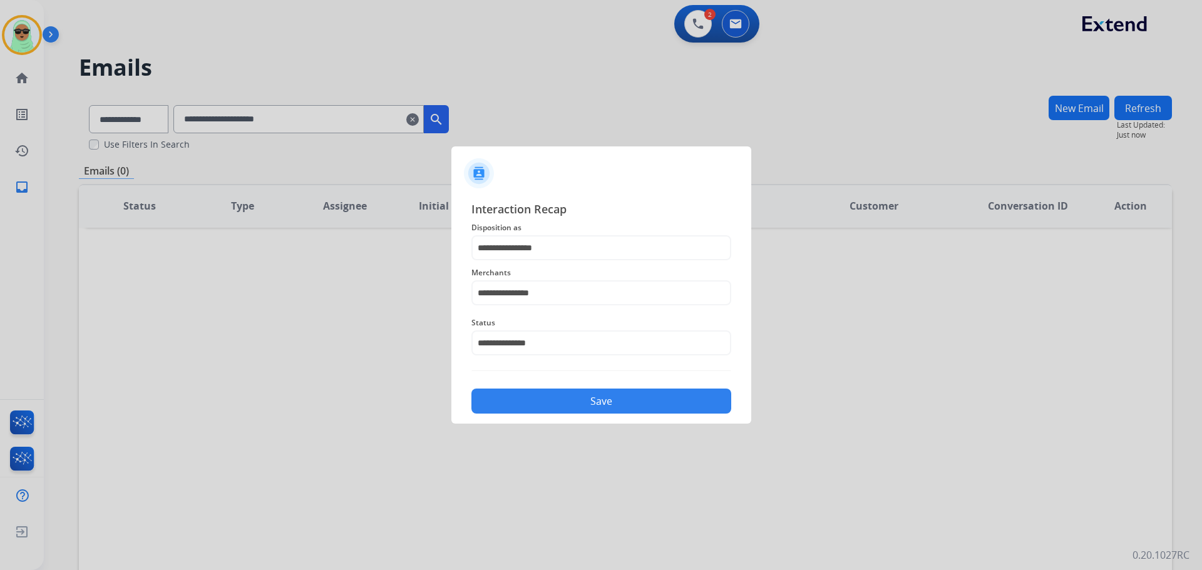
click at [600, 385] on div "Save" at bounding box center [601, 397] width 260 height 33
click at [602, 399] on button "Save" at bounding box center [601, 401] width 260 height 25
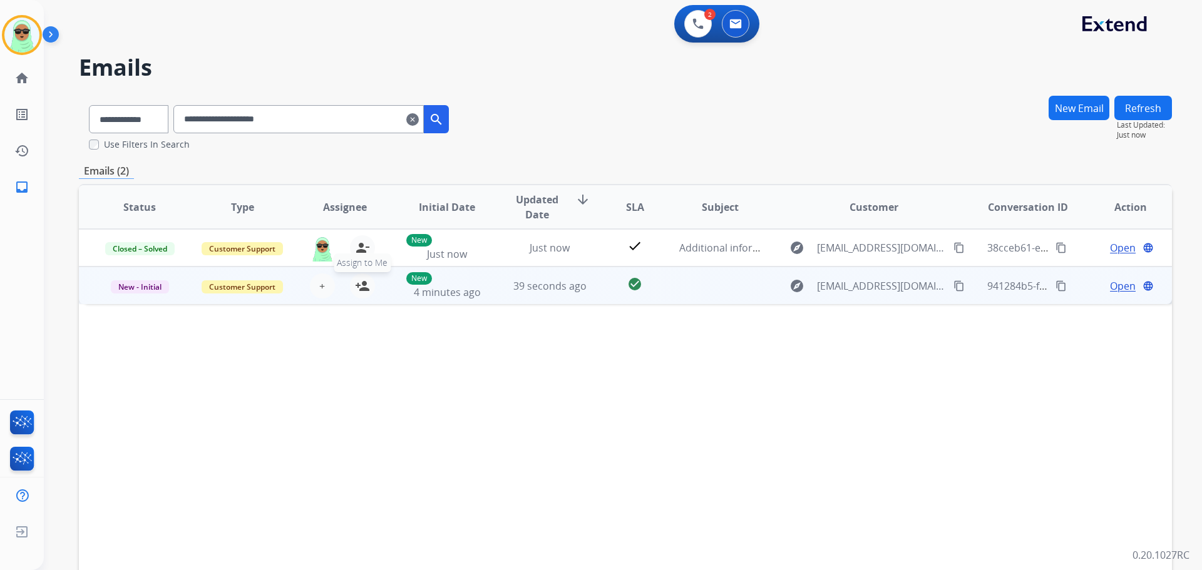
click at [362, 297] on button "person_add Assign to Me" at bounding box center [362, 286] width 25 height 25
click at [1119, 287] on span "Open" at bounding box center [1123, 286] width 26 height 15
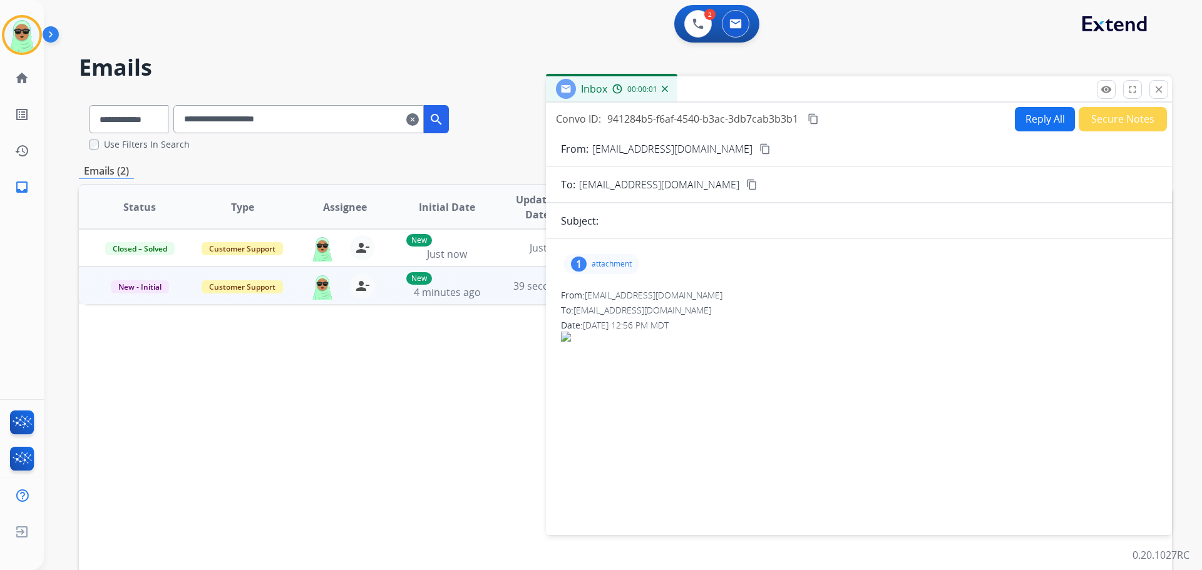
click at [601, 252] on div "1 attachment" at bounding box center [859, 264] width 596 height 30
click at [592, 259] on p "attachment" at bounding box center [612, 264] width 40 height 10
click at [607, 289] on div at bounding box center [604, 296] width 63 height 44
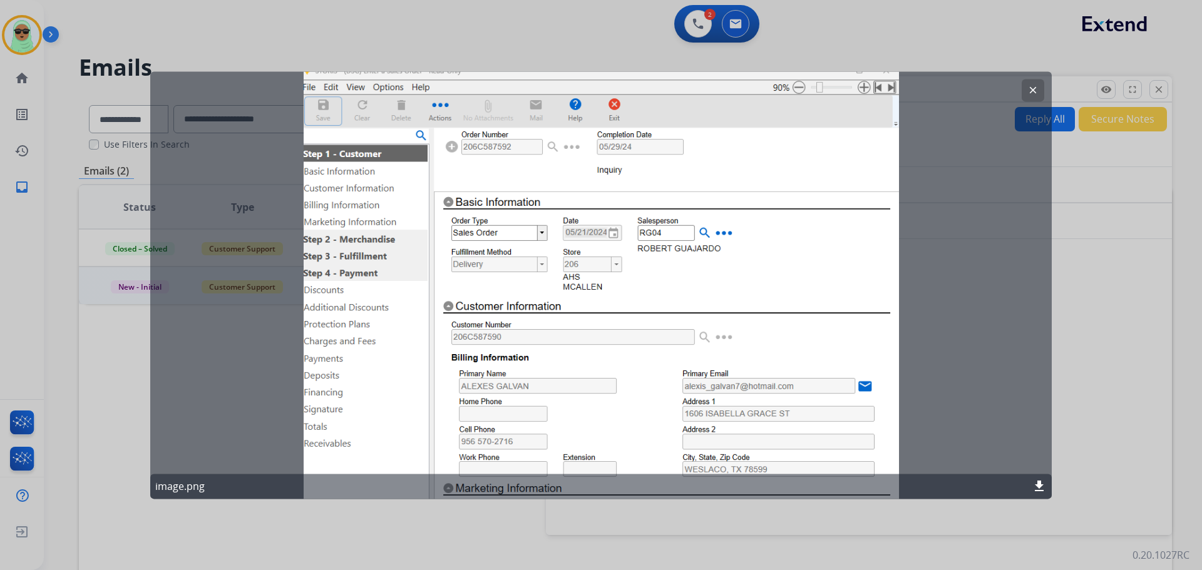
click at [577, 6] on div at bounding box center [601, 285] width 1202 height 570
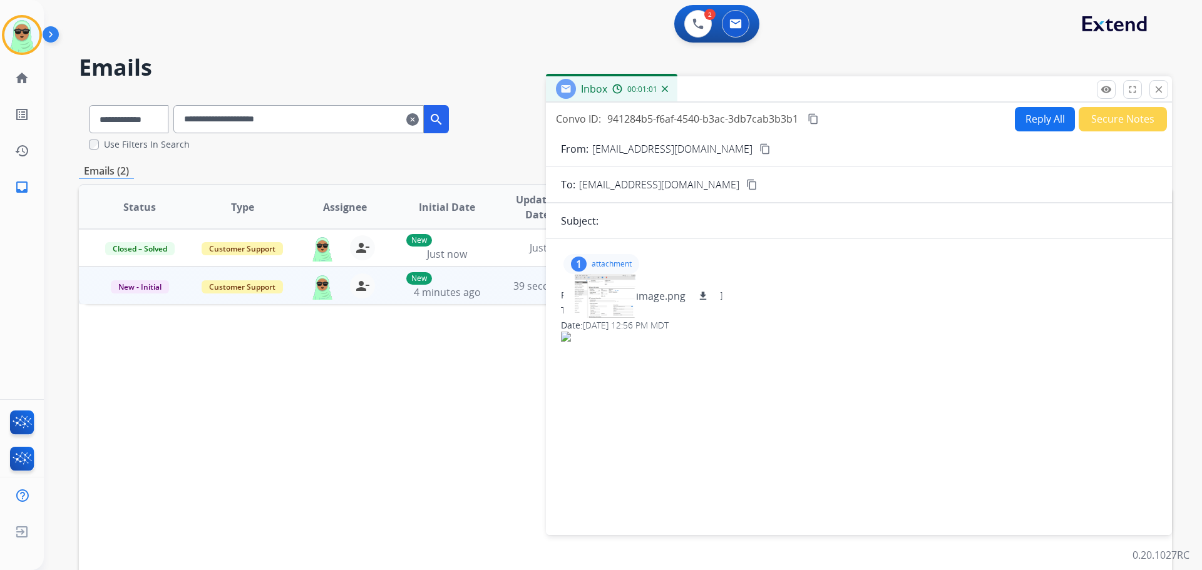
click at [1161, 80] on p "Close" at bounding box center [1159, 71] width 28 height 19
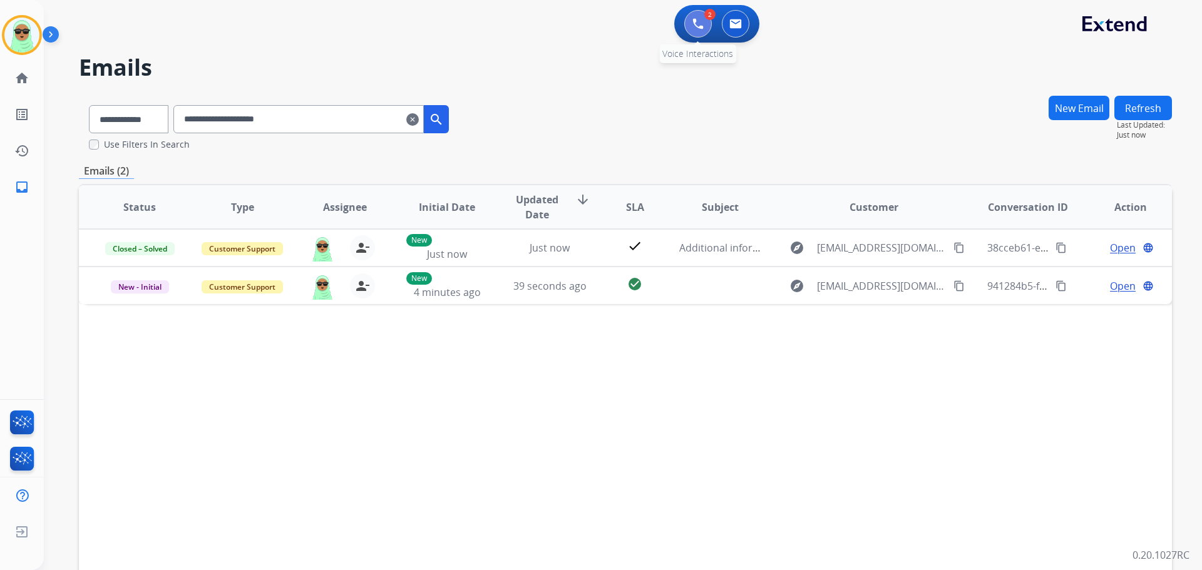
click at [700, 37] on button at bounding box center [698, 24] width 28 height 28
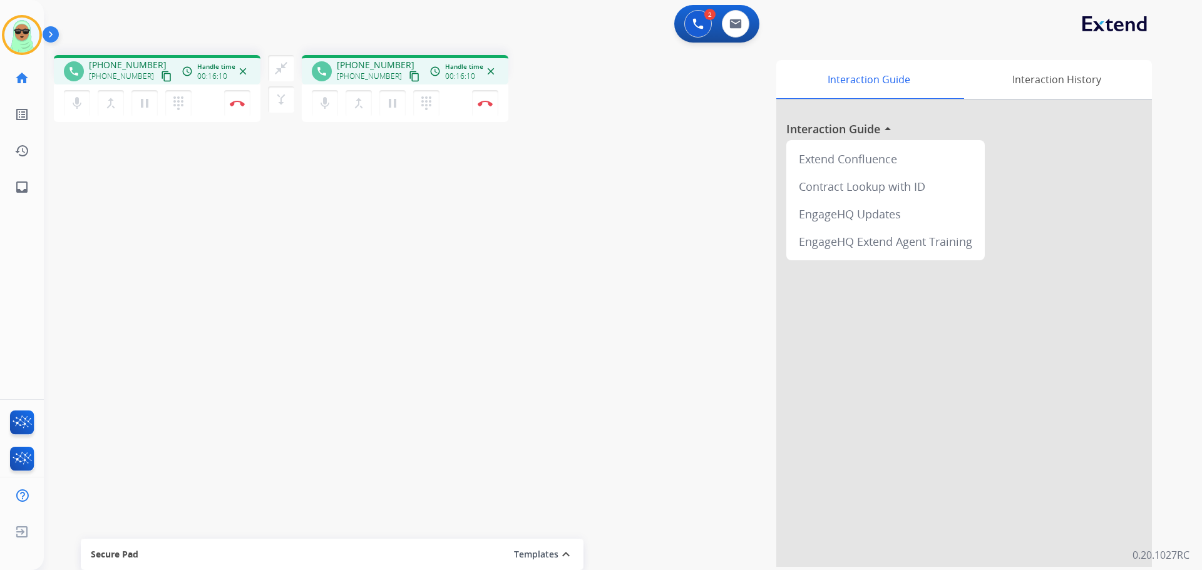
drag, startPoint x: 486, startPoint y: 217, endPoint x: 422, endPoint y: 136, distance: 102.9
click at [495, 211] on div "phone +19563096878 +19563096878 content_copy access_time Call metrics Queue 18:…" at bounding box center [608, 306] width 1128 height 522
click at [286, 79] on button "close_fullscreen Connect 3-Way Call" at bounding box center [281, 68] width 26 height 26
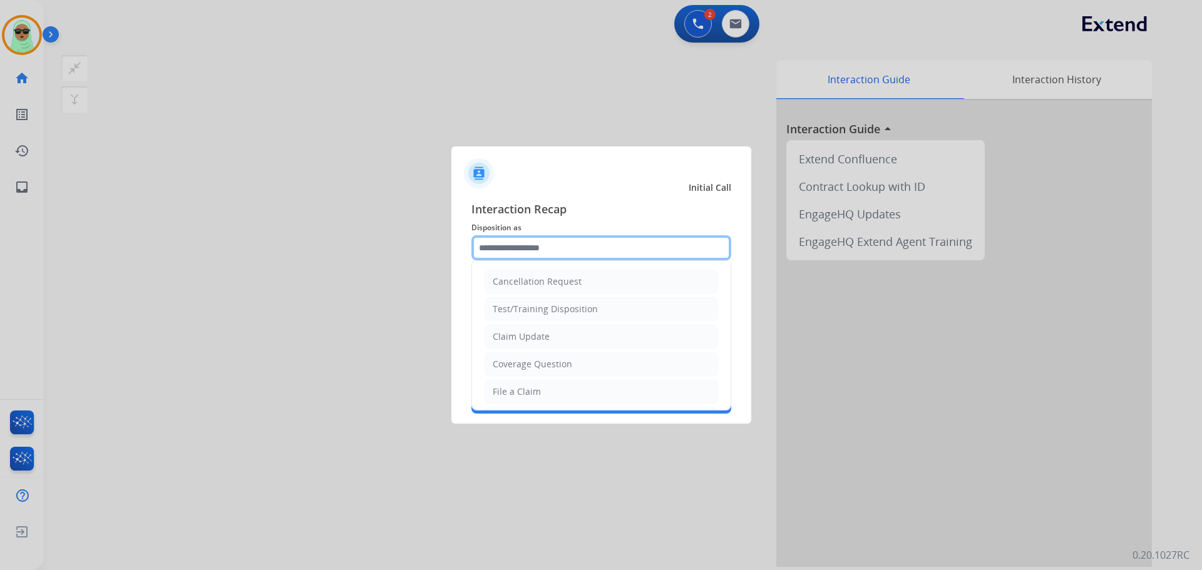
click at [580, 247] on input "text" at bounding box center [601, 247] width 260 height 25
click at [590, 357] on li "Coverage Question" at bounding box center [600, 364] width 233 height 24
type input "**********"
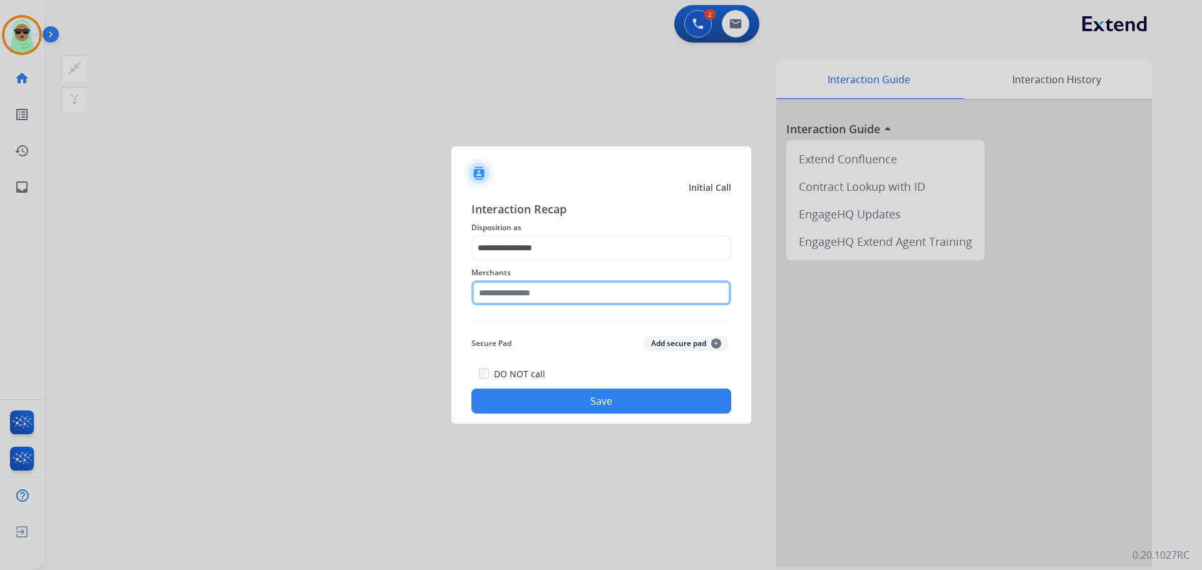
click at [571, 300] on input "text" at bounding box center [601, 292] width 260 height 25
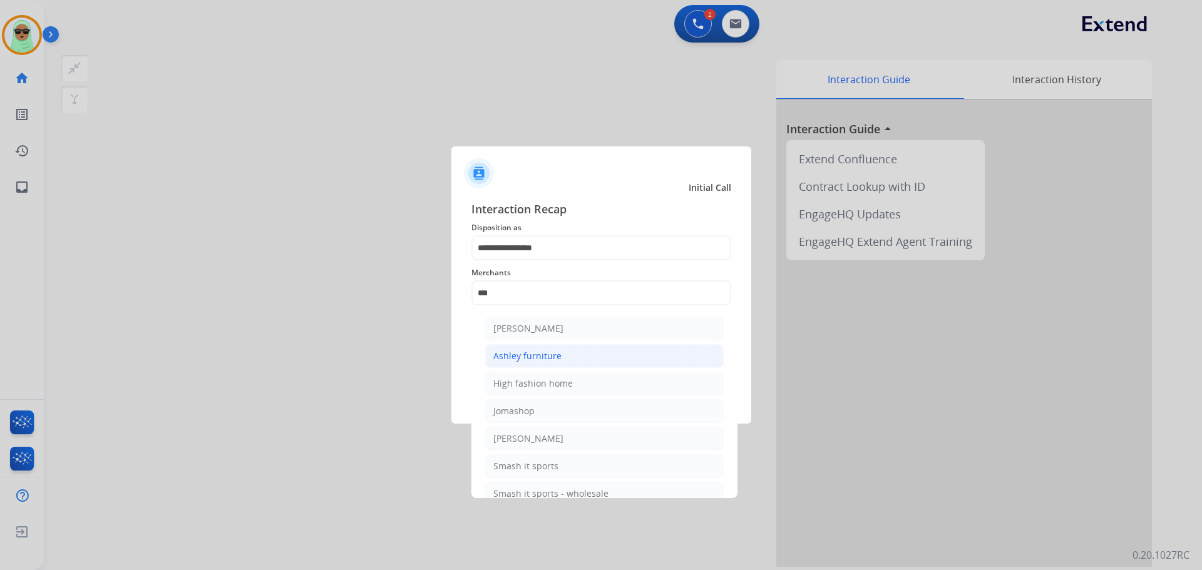
click at [588, 359] on li "Ashley furniture" at bounding box center [604, 356] width 238 height 24
type input "**********"
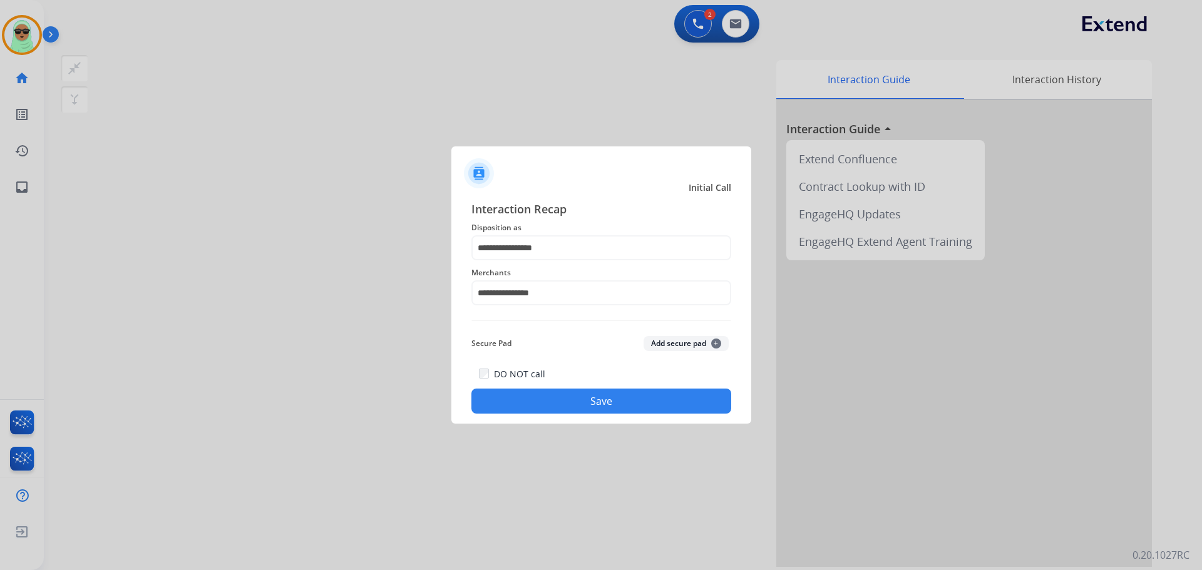
click at [576, 395] on button "Save" at bounding box center [601, 401] width 260 height 25
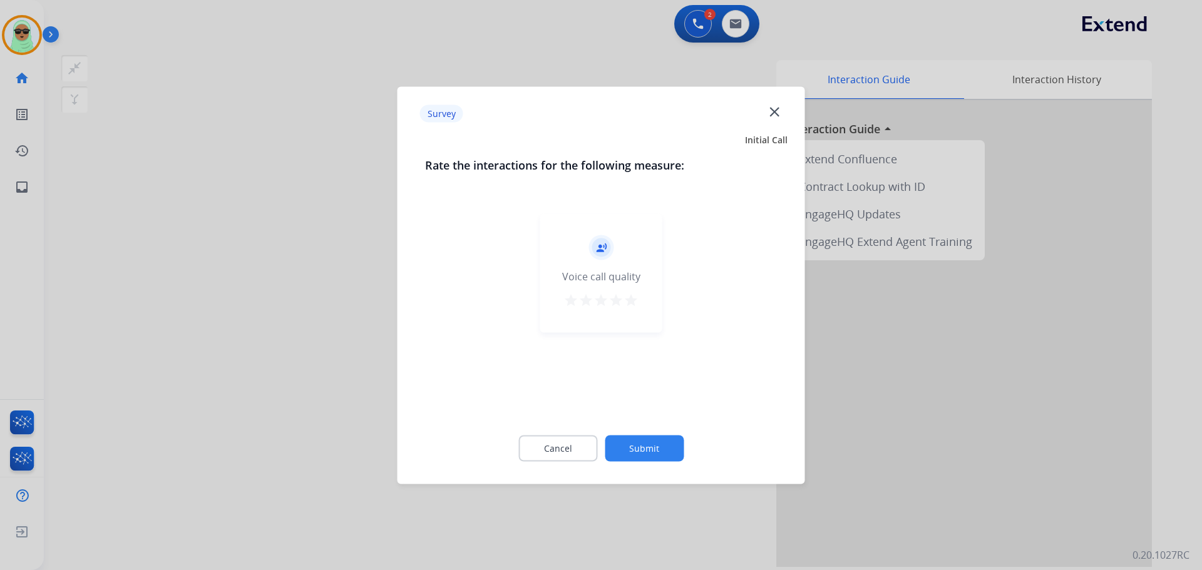
click at [652, 438] on button "Submit" at bounding box center [644, 448] width 79 height 26
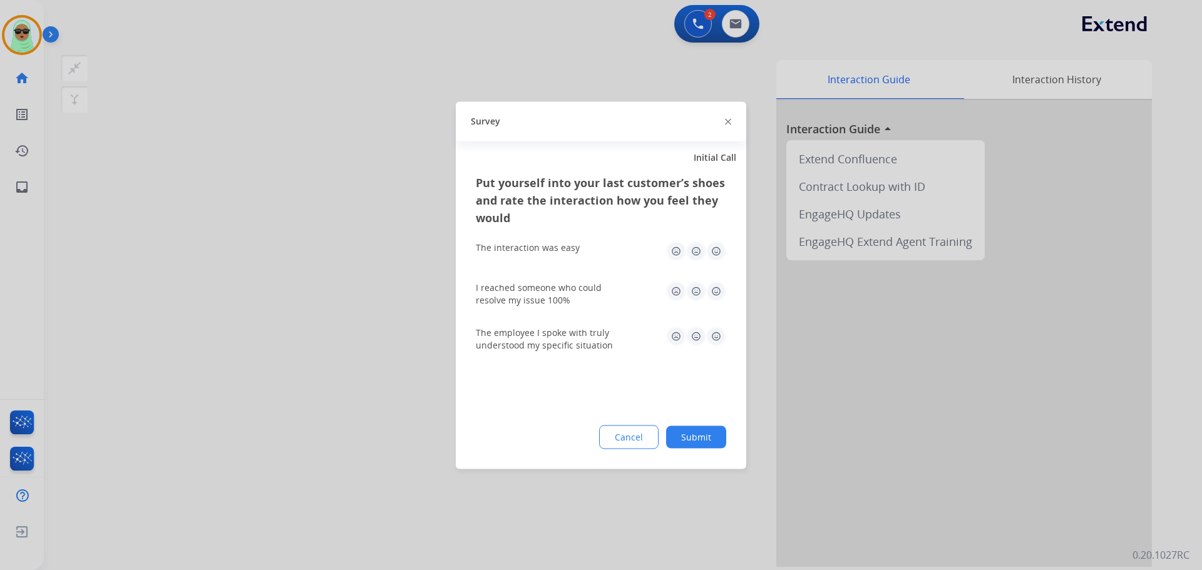
click at [652, 438] on button "Cancel" at bounding box center [628, 437] width 59 height 24
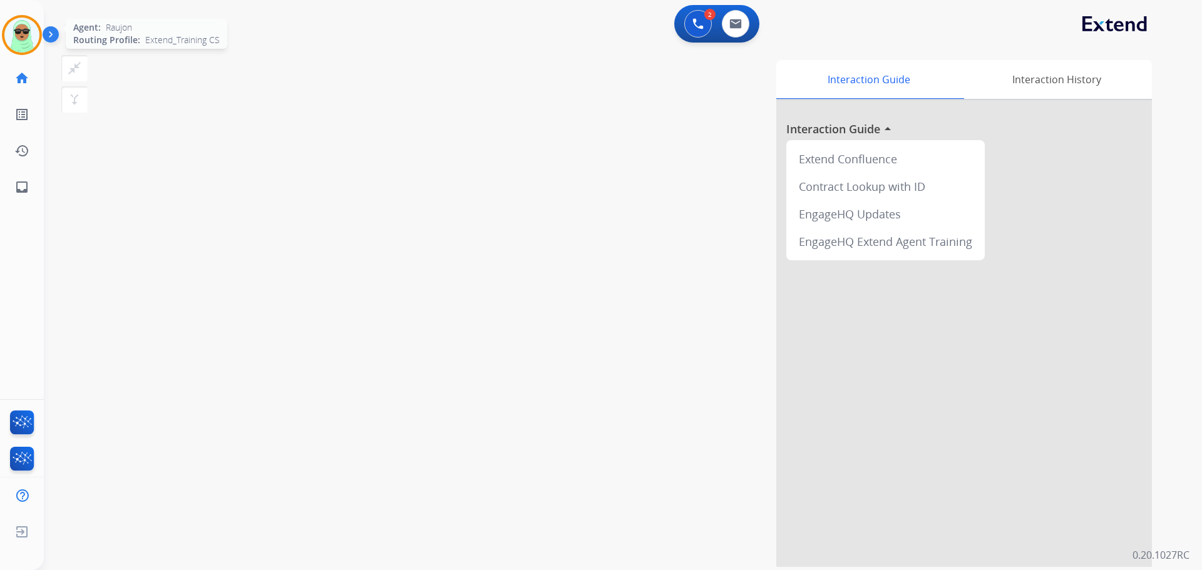
click at [20, 39] on img at bounding box center [21, 35] width 35 height 35
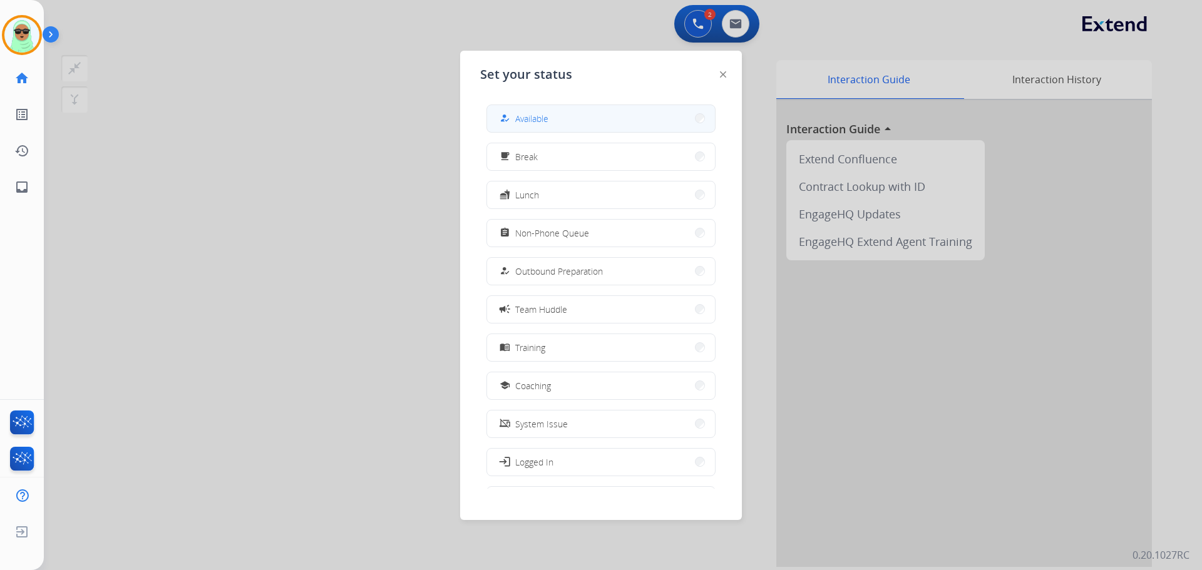
drag, startPoint x: 616, startPoint y: 112, endPoint x: 481, endPoint y: 175, distance: 148.4
click at [615, 112] on button "how_to_reg Available" at bounding box center [601, 118] width 228 height 27
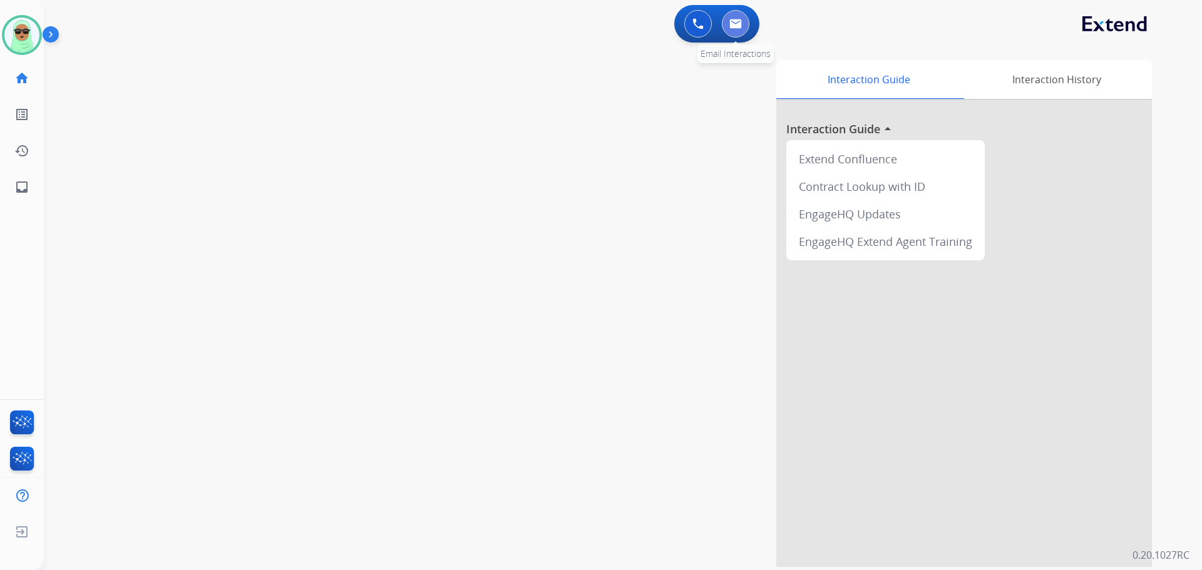
click at [736, 29] on button at bounding box center [736, 24] width 28 height 28
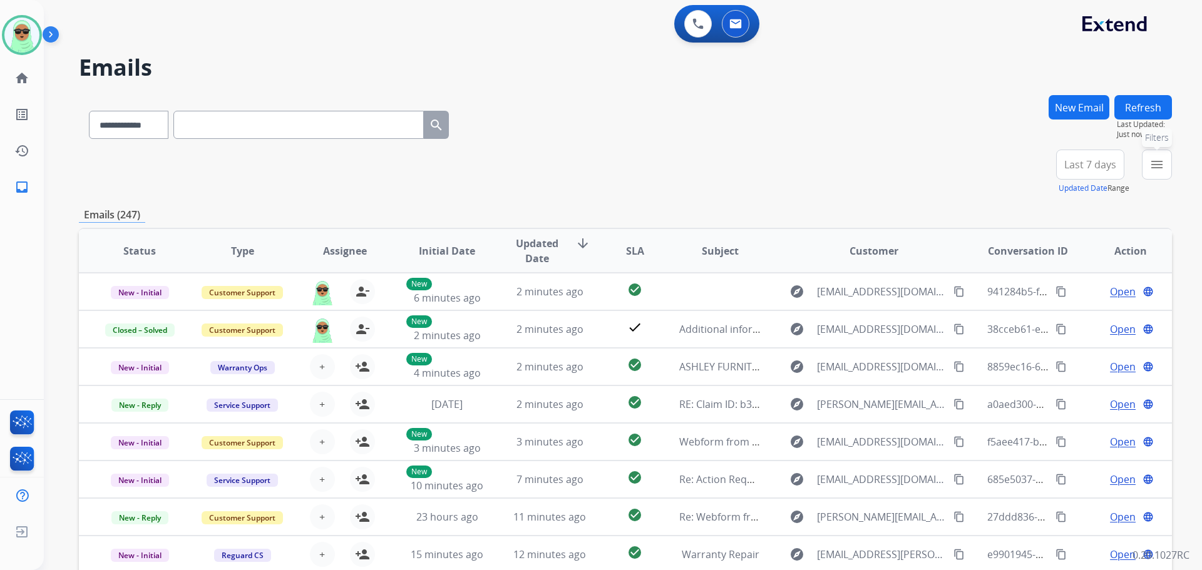
click at [1154, 161] on mat-icon "menu" at bounding box center [1156, 164] width 15 height 15
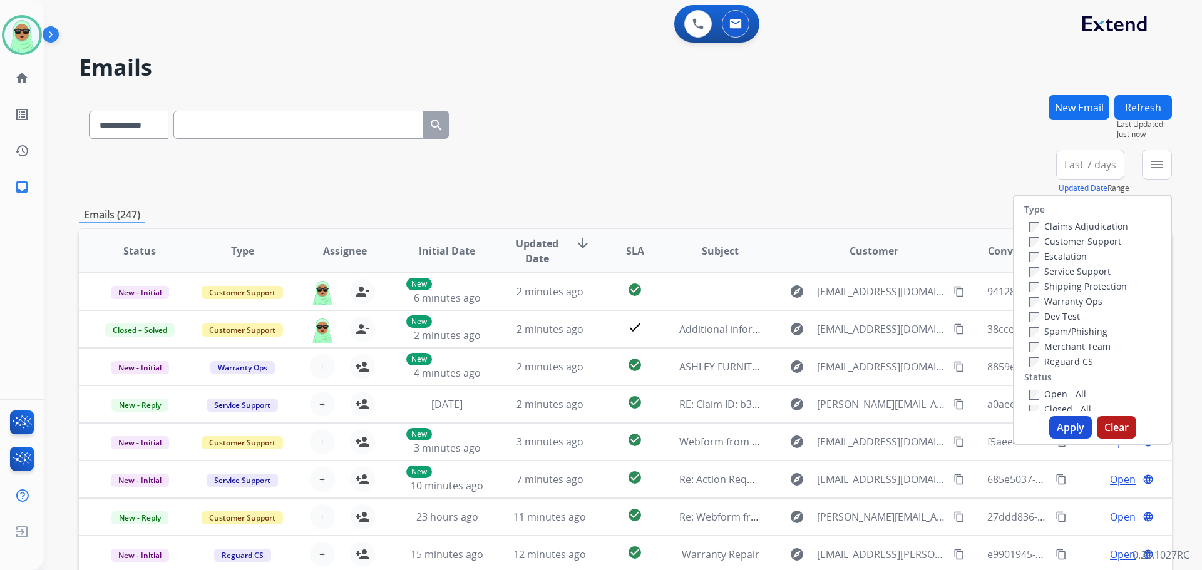
click at [1067, 240] on label "Customer Support" at bounding box center [1075, 241] width 92 height 12
click at [1058, 282] on label "Shipping Protection" at bounding box center [1078, 286] width 98 height 12
click at [1047, 359] on label "Reguard CS" at bounding box center [1061, 362] width 64 height 12
click at [1050, 390] on label "Open - All" at bounding box center [1057, 394] width 57 height 12
click at [1066, 423] on button "Apply" at bounding box center [1070, 427] width 43 height 23
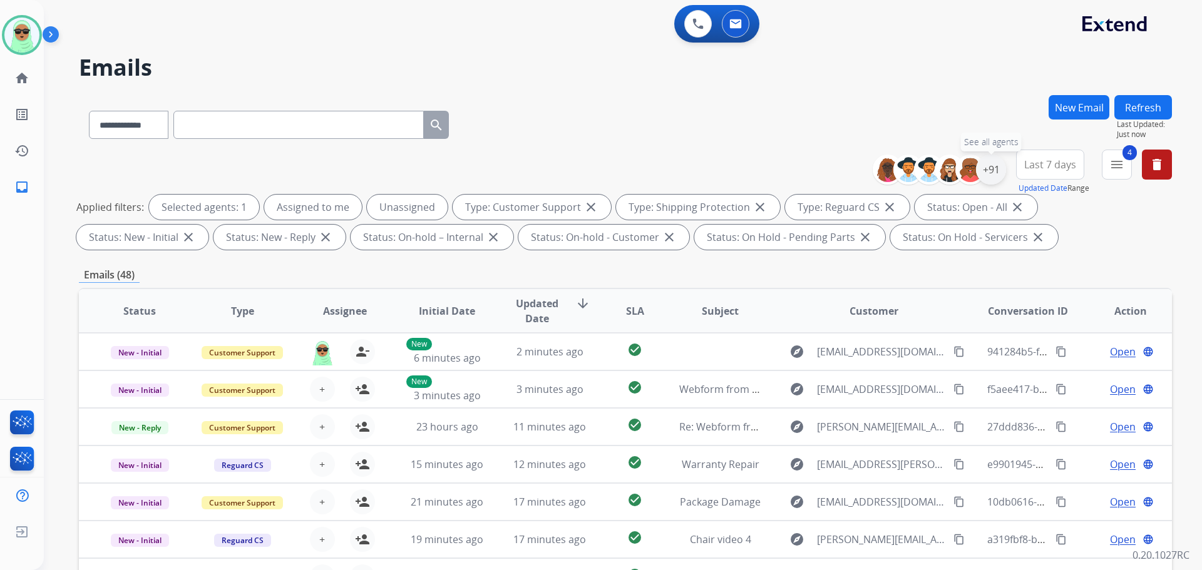
click at [983, 163] on div "+91" at bounding box center [991, 170] width 30 height 30
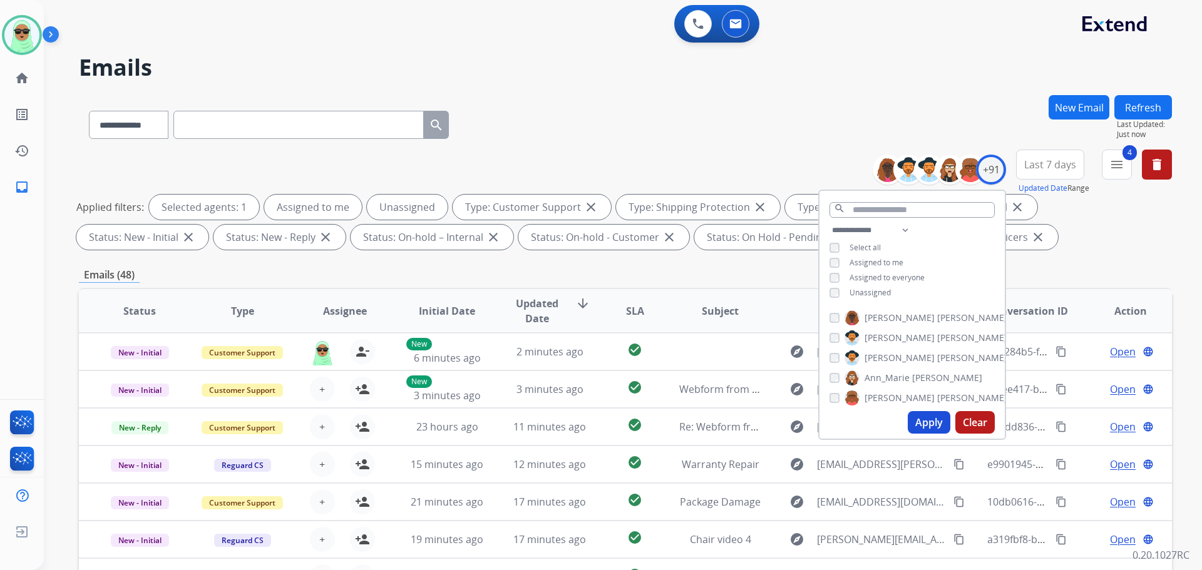
click at [879, 285] on div "**********" at bounding box center [911, 263] width 185 height 80
click at [875, 293] on span "Unassigned" at bounding box center [869, 292] width 41 height 11
click at [927, 414] on button "Apply" at bounding box center [929, 422] width 43 height 23
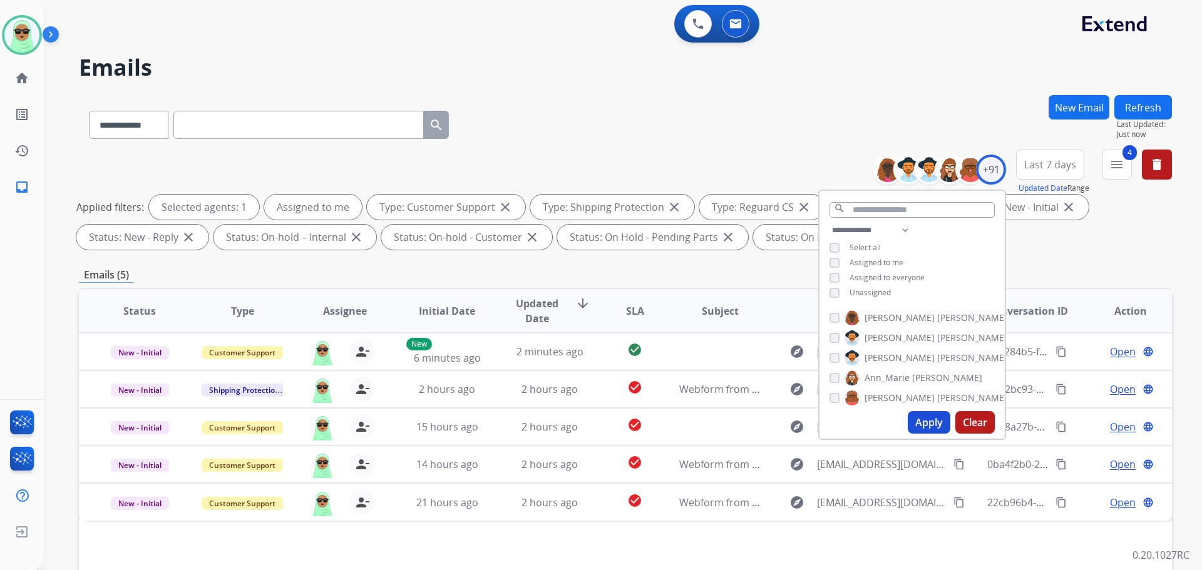
click at [553, 89] on div "**********" at bounding box center [608, 330] width 1128 height 570
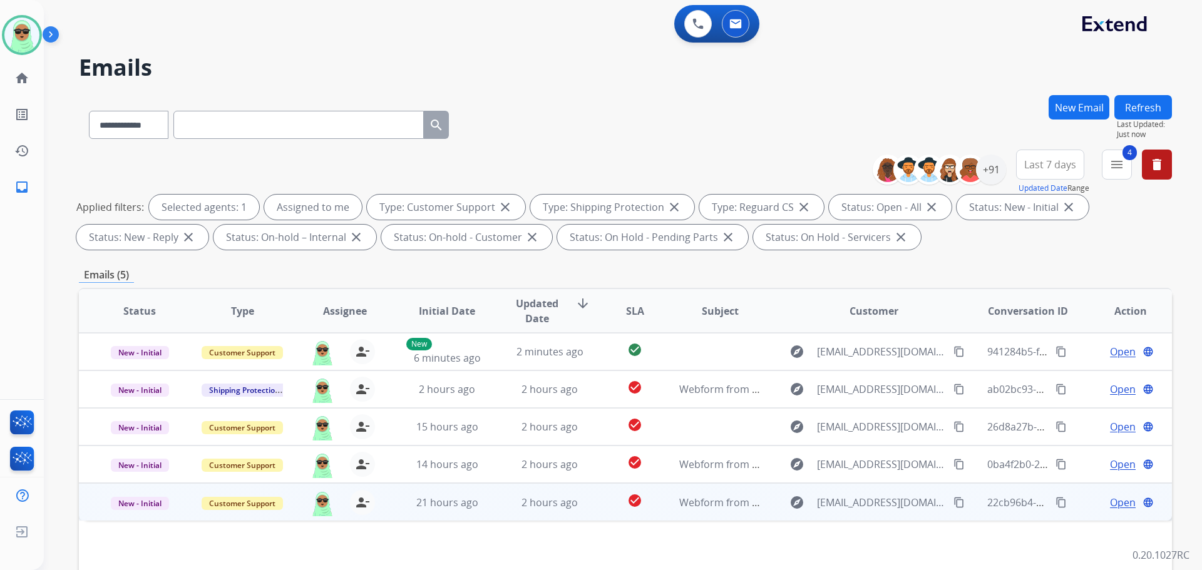
click at [1110, 501] on span "Open" at bounding box center [1123, 502] width 26 height 15
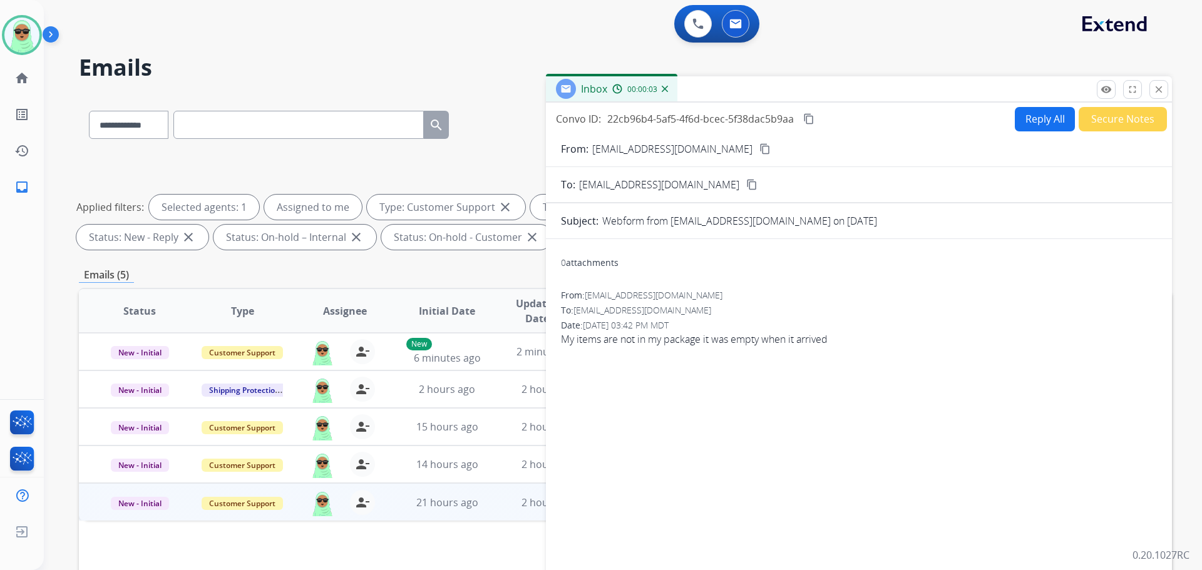
click at [759, 145] on mat-icon "content_copy" at bounding box center [764, 148] width 11 height 11
click at [1030, 118] on button "Reply All" at bounding box center [1045, 119] width 60 height 24
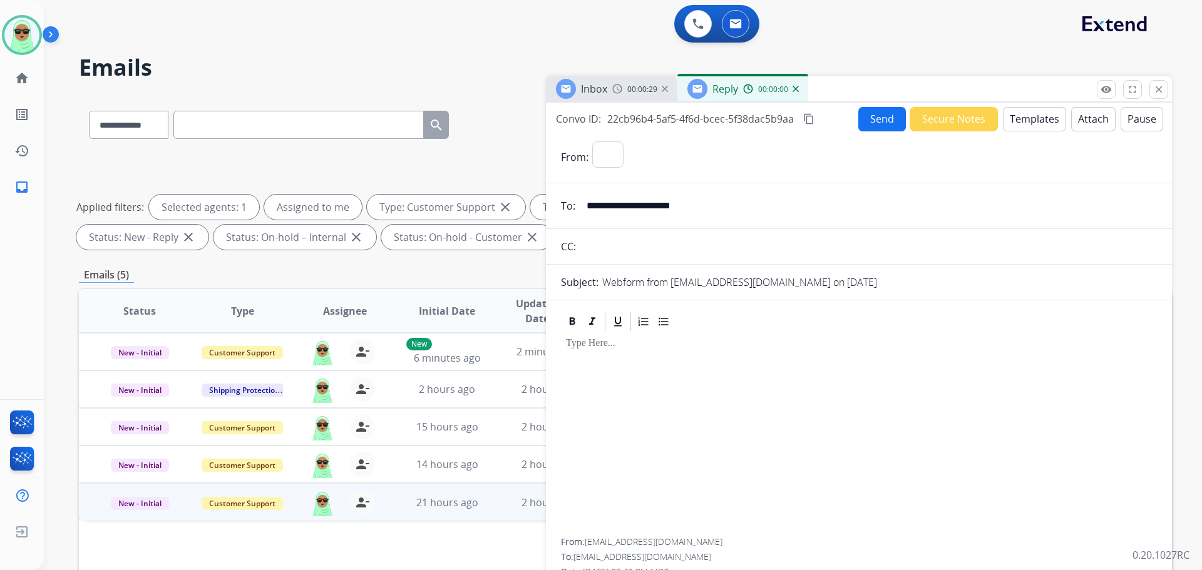
select select "**********"
click at [1040, 121] on button "Templates" at bounding box center [1034, 119] width 63 height 24
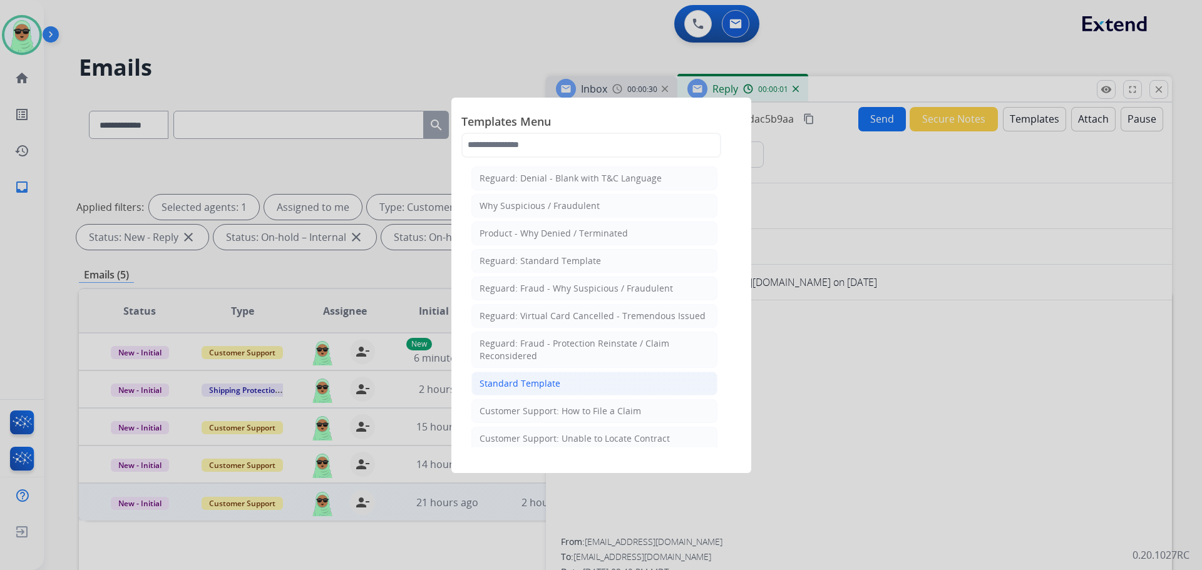
click at [599, 392] on li "Standard Template" at bounding box center [594, 384] width 246 height 24
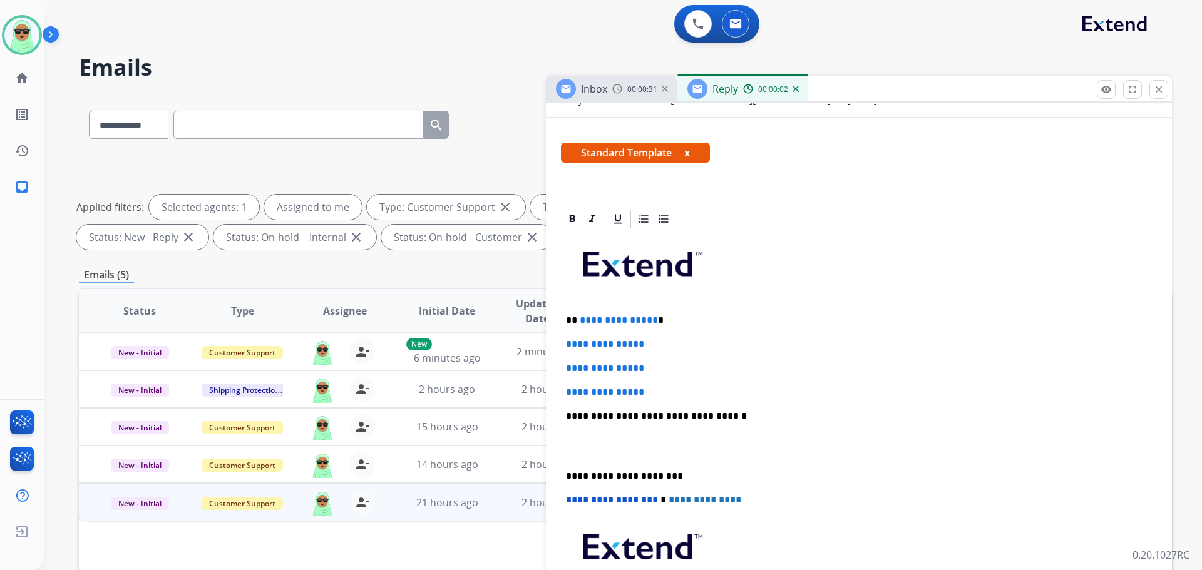
scroll to position [188, 0]
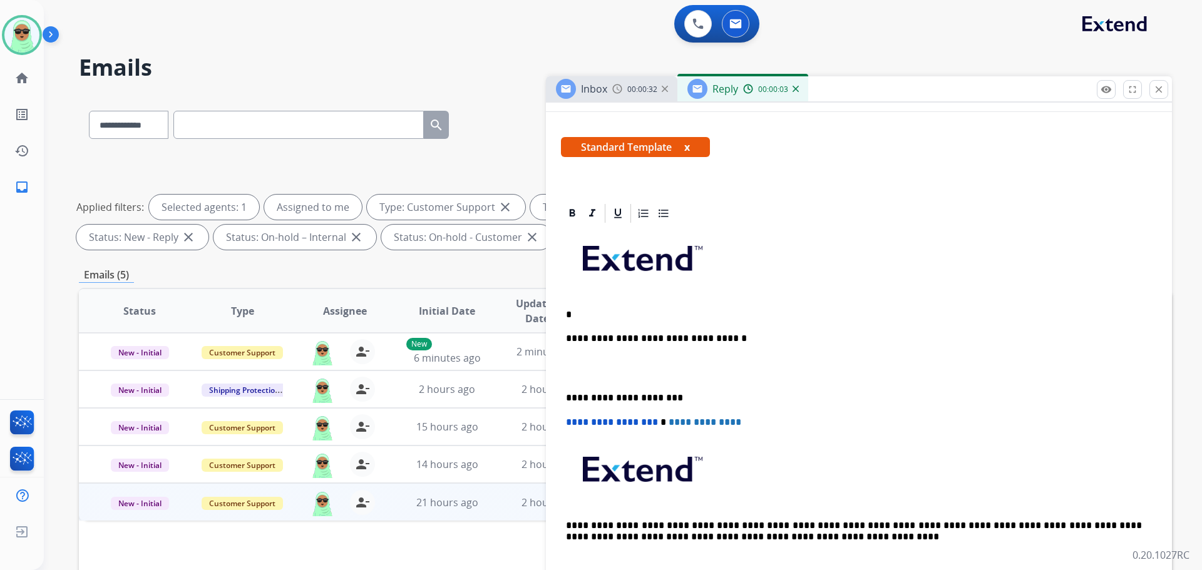
drag, startPoint x: 667, startPoint y: 371, endPoint x: 572, endPoint y: 305, distance: 115.6
click at [572, 305] on div "**********" at bounding box center [859, 404] width 596 height 359
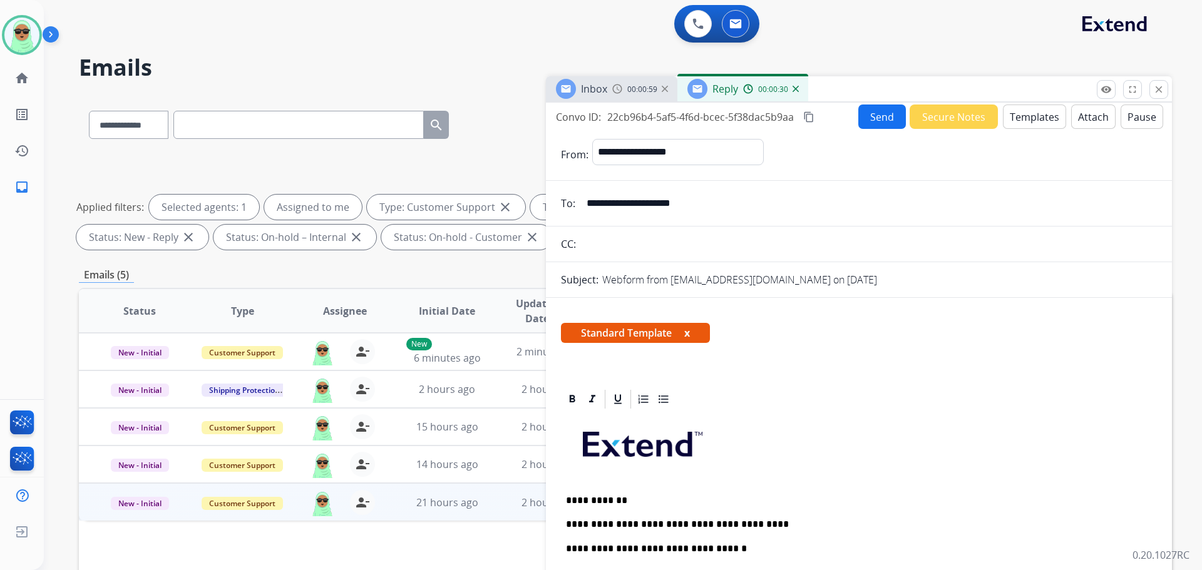
scroll to position [0, 0]
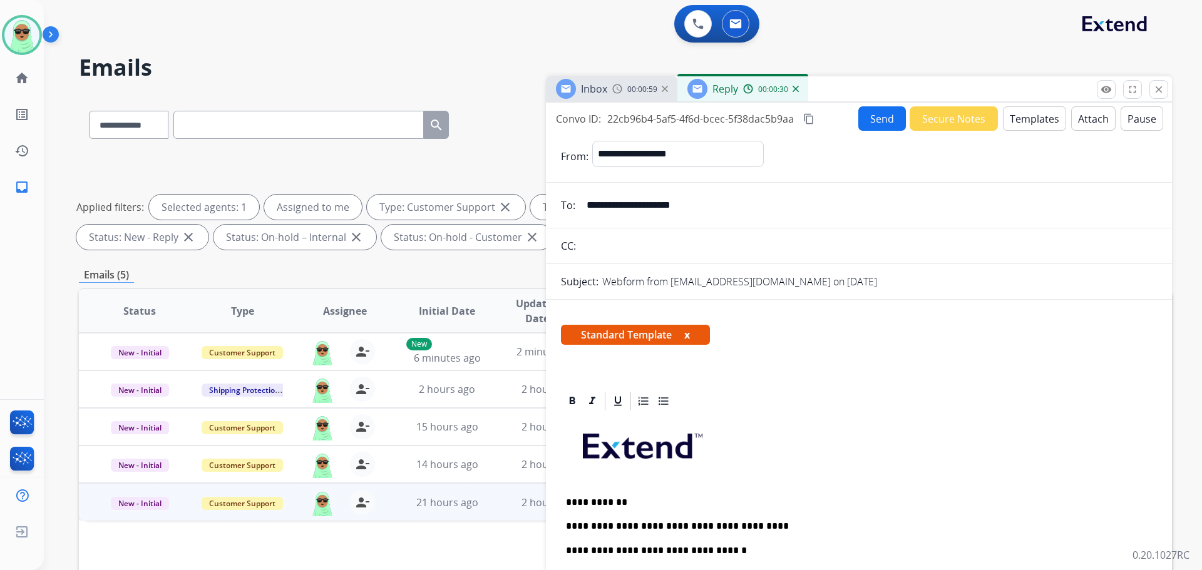
click at [866, 121] on button "Send" at bounding box center [882, 118] width 48 height 24
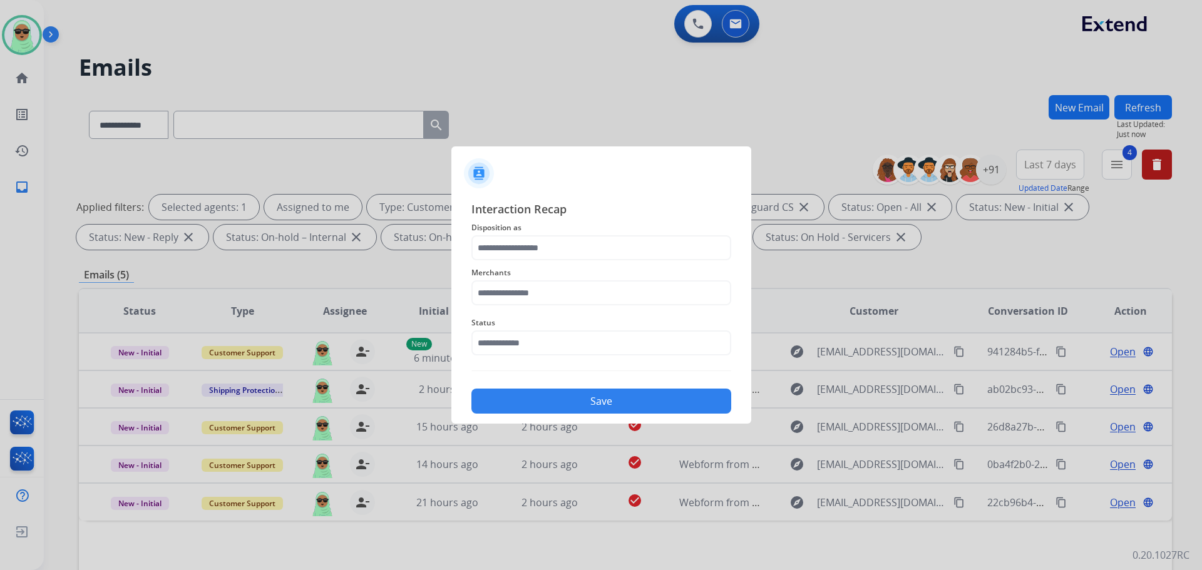
click at [563, 359] on div "Status" at bounding box center [601, 335] width 260 height 50
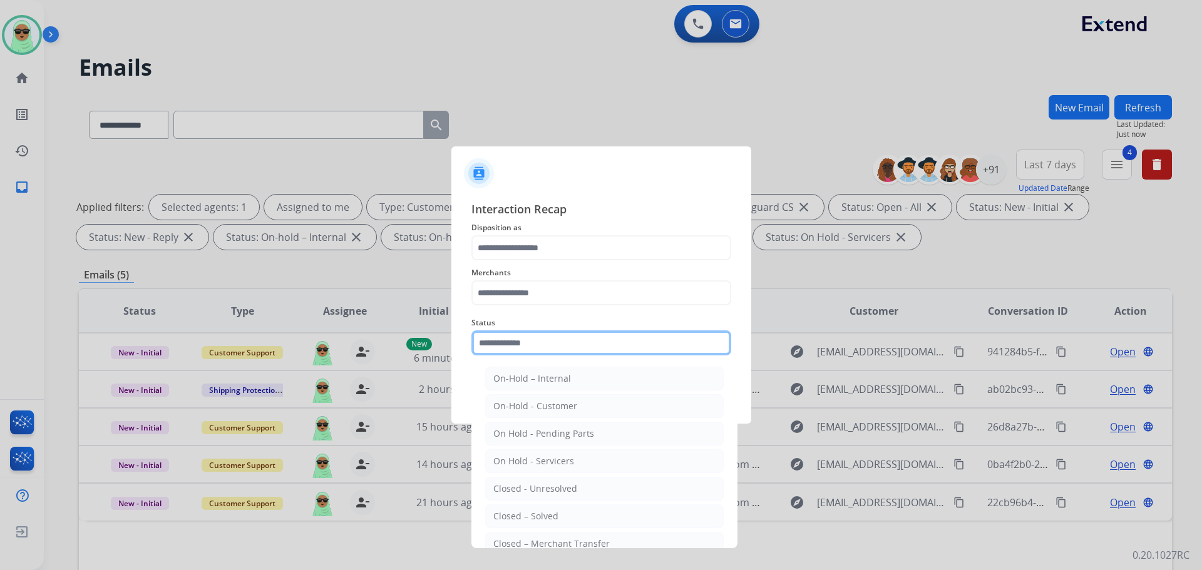
click at [565, 348] on input "text" at bounding box center [601, 343] width 260 height 25
click at [585, 512] on li "Closed – Solved" at bounding box center [604, 517] width 238 height 24
type input "**********"
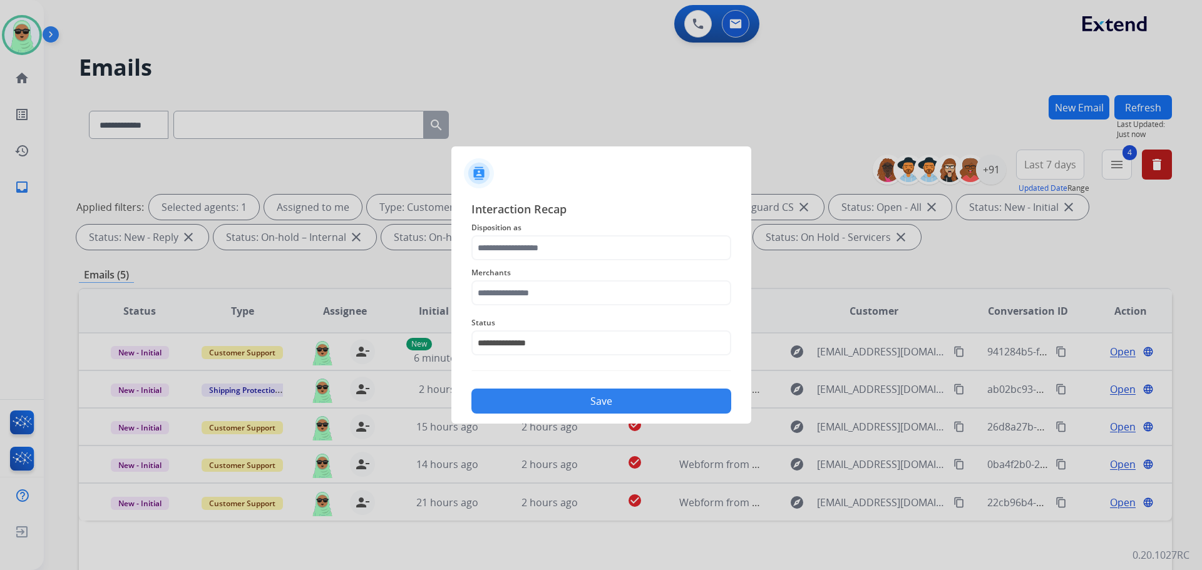
click at [530, 235] on span "Disposition as" at bounding box center [601, 227] width 260 height 15
click at [530, 259] on input "text" at bounding box center [601, 247] width 260 height 25
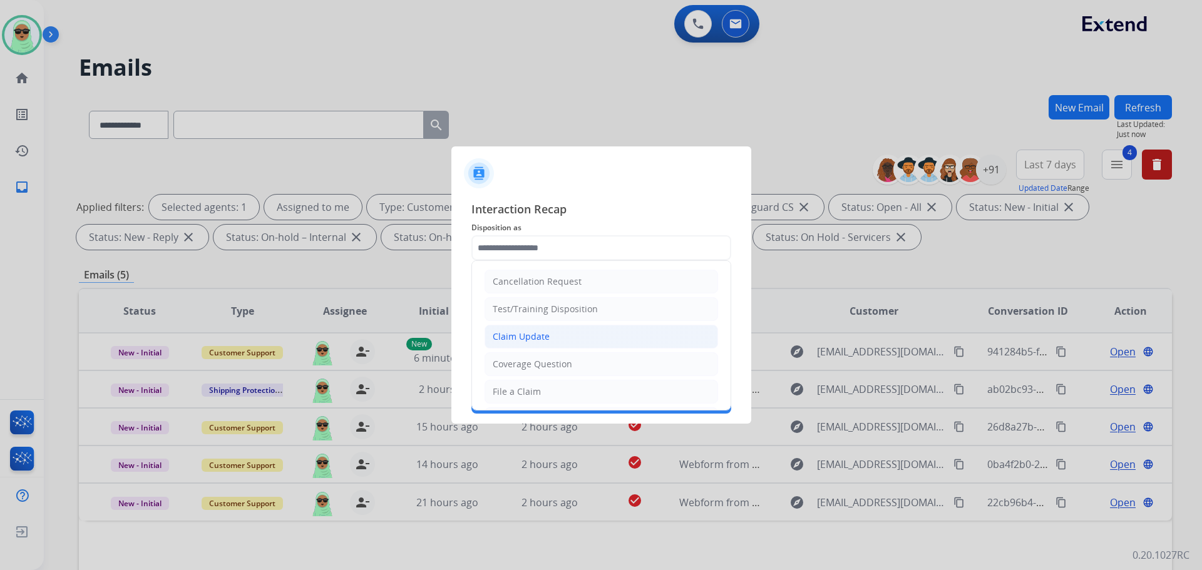
click at [551, 341] on li "Claim Update" at bounding box center [600, 337] width 233 height 24
type input "**********"
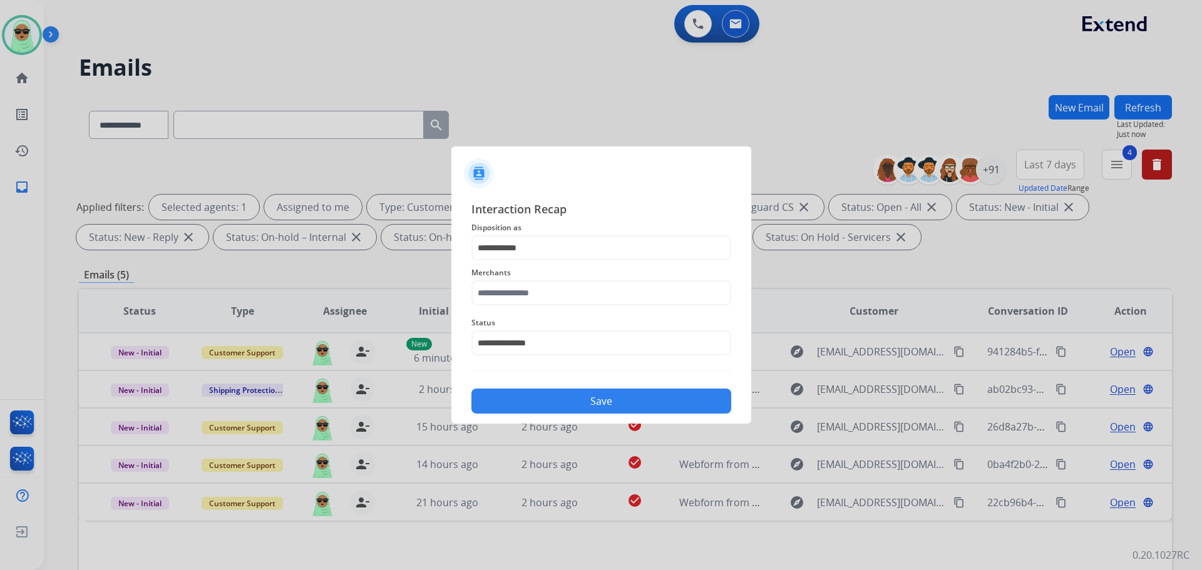
click at [560, 311] on div "**********" at bounding box center [601, 335] width 260 height 50
click at [560, 296] on input "text" at bounding box center [601, 292] width 260 height 25
click at [550, 334] on li "Cj pony parts" at bounding box center [604, 329] width 238 height 24
type input "**********"
click at [605, 388] on div "Save" at bounding box center [601, 397] width 260 height 33
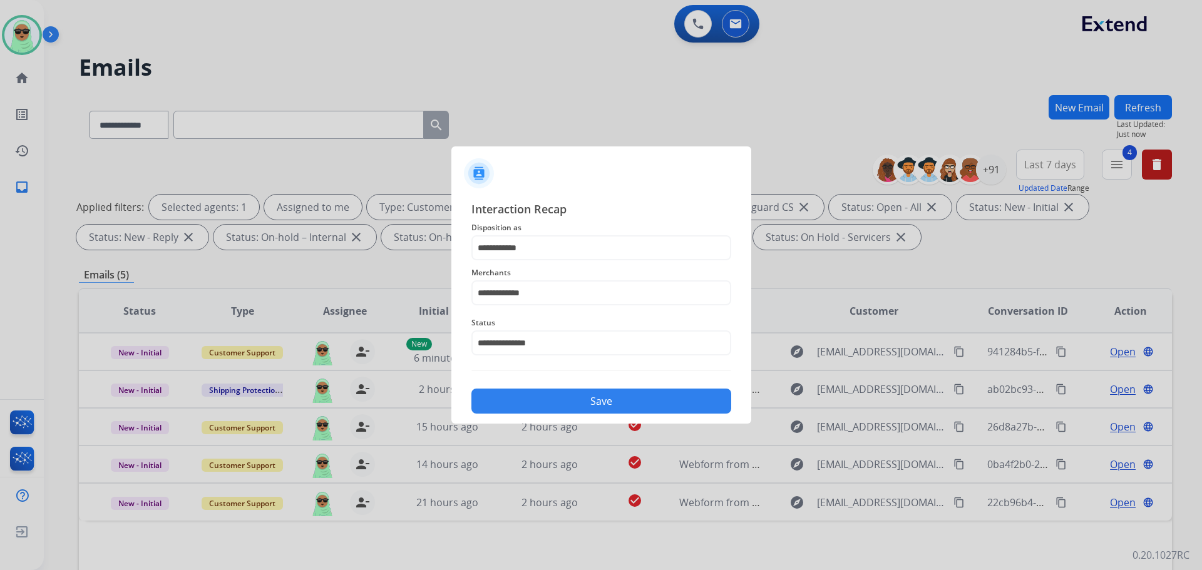
click at [607, 400] on button "Save" at bounding box center [601, 401] width 260 height 25
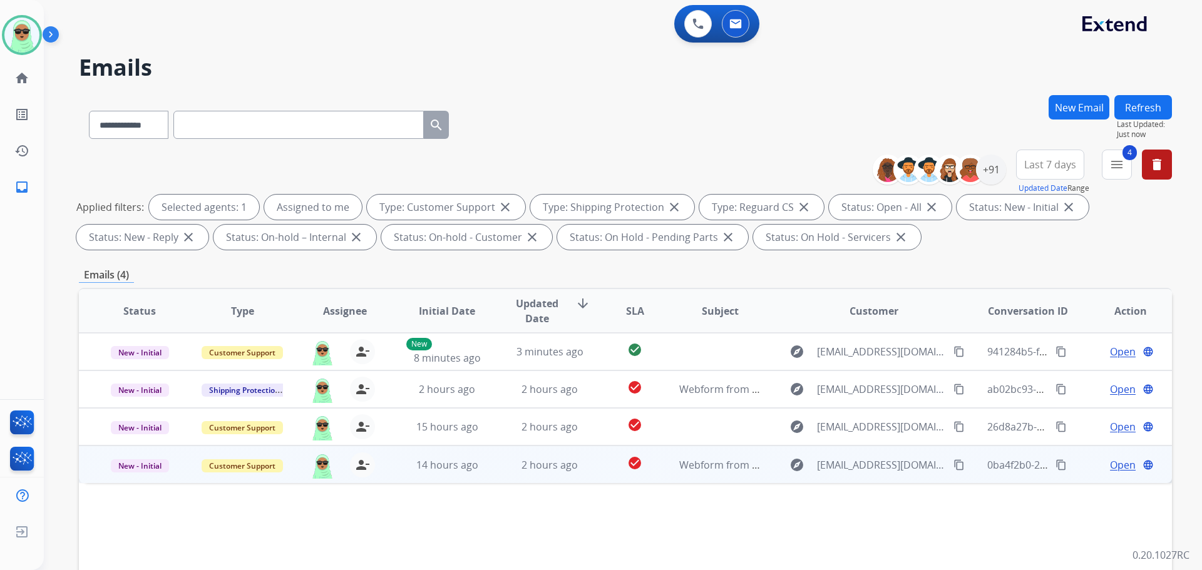
click at [953, 465] on mat-icon "content_copy" at bounding box center [958, 464] width 11 height 11
click at [1116, 464] on span "Open" at bounding box center [1123, 465] width 26 height 15
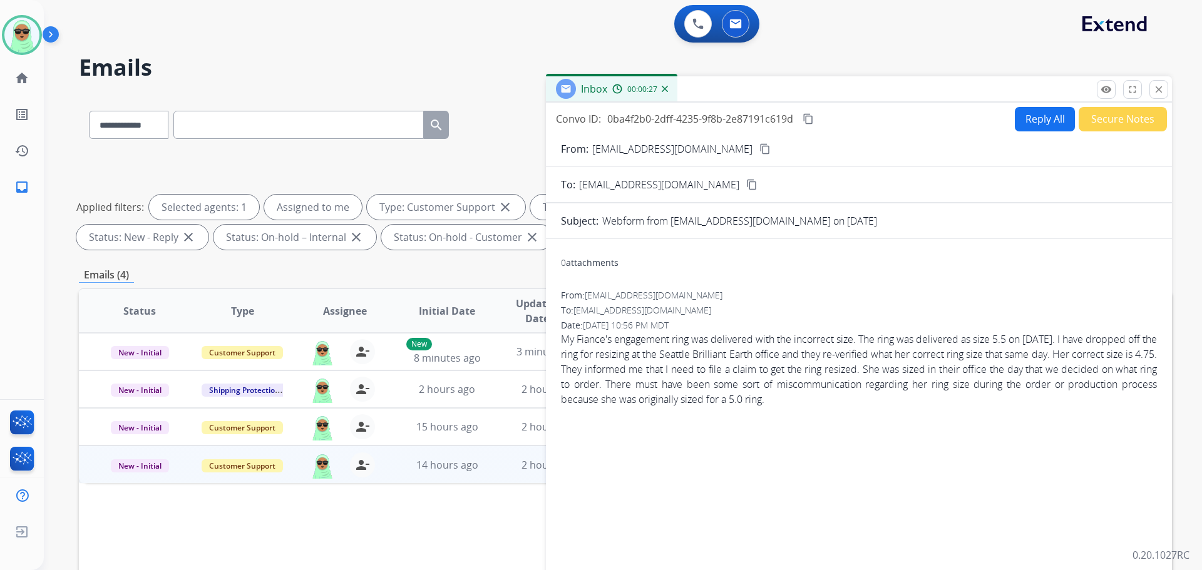
click at [1016, 106] on div "Convo ID: 0ba4f2b0-2dff-4235-9f8b-2e87191c619d content_copy Reply All Secure No…" at bounding box center [859, 358] width 626 height 511
click at [1016, 108] on button "Reply All" at bounding box center [1045, 119] width 60 height 24
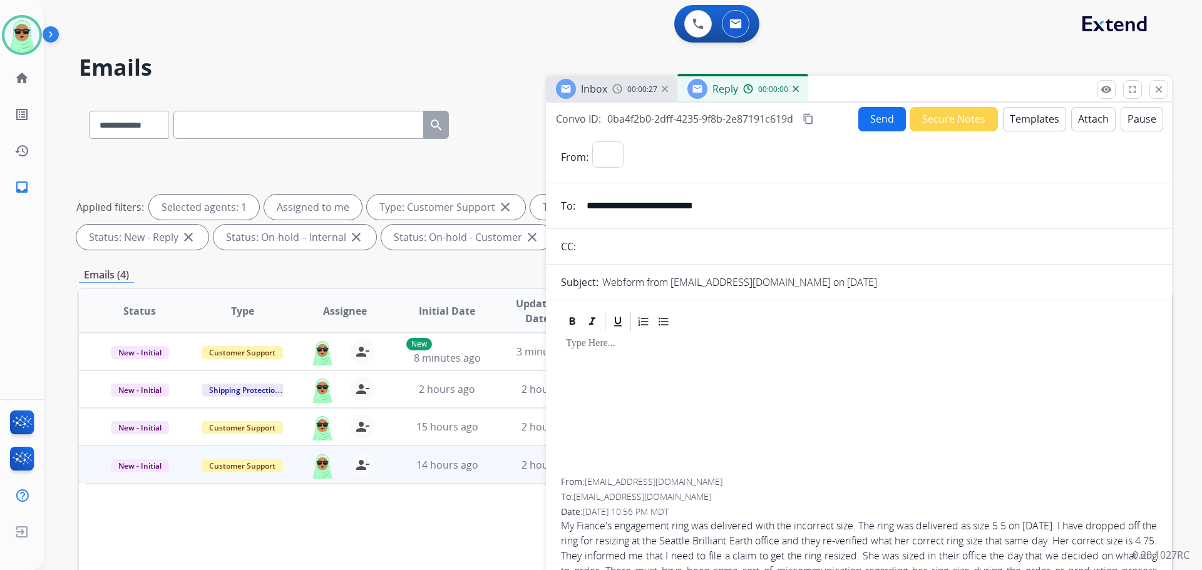
select select "**********"
click at [1016, 114] on button "Templates" at bounding box center [1034, 119] width 63 height 24
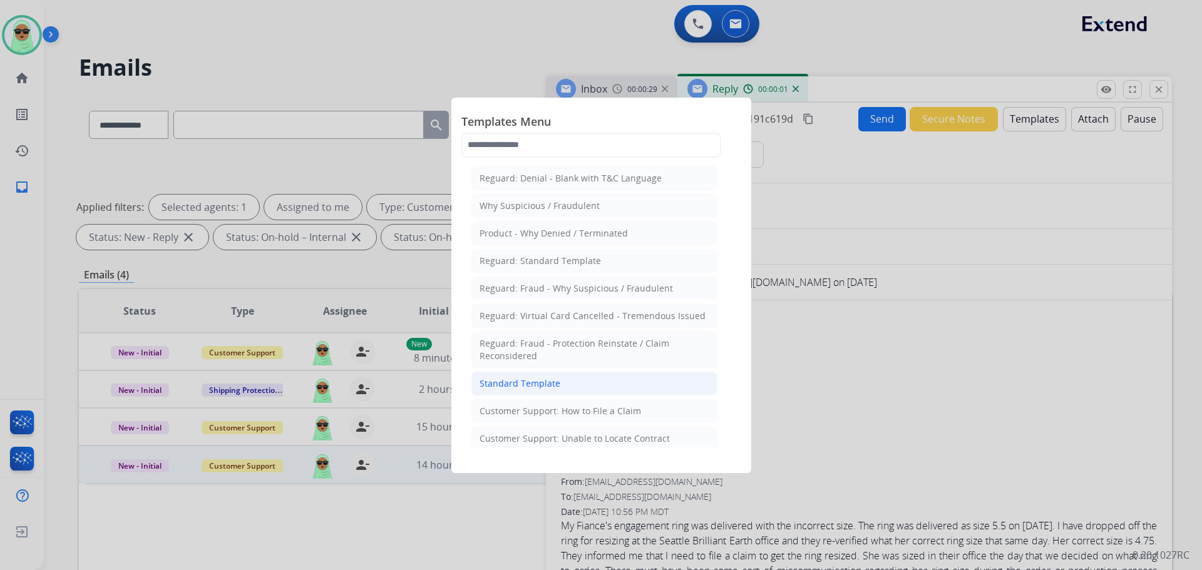
click at [583, 389] on li "Standard Template" at bounding box center [594, 384] width 246 height 24
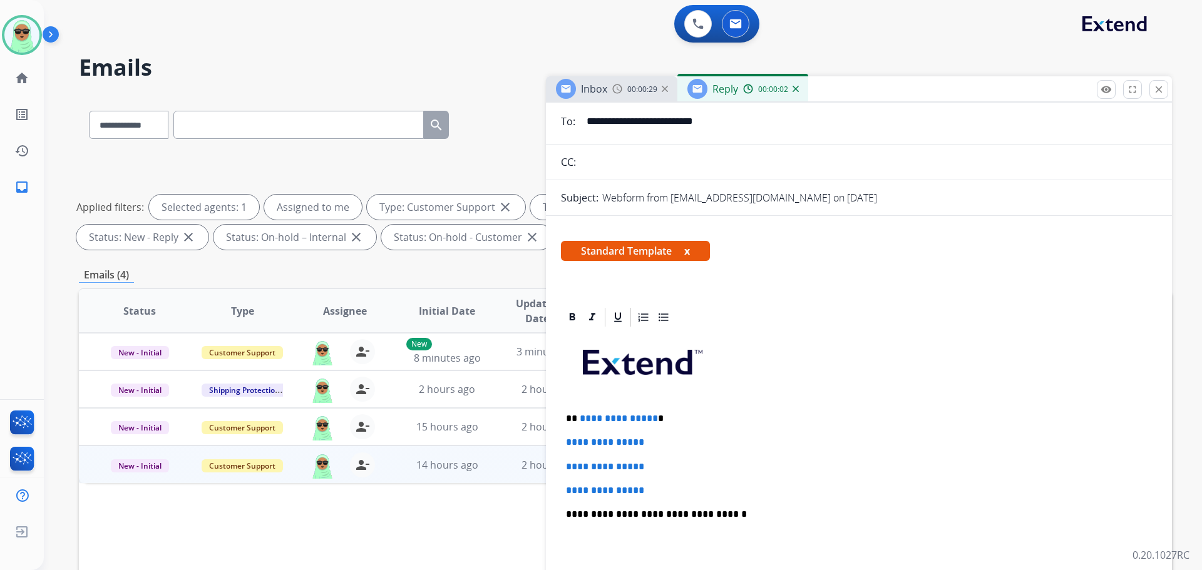
scroll to position [125, 0]
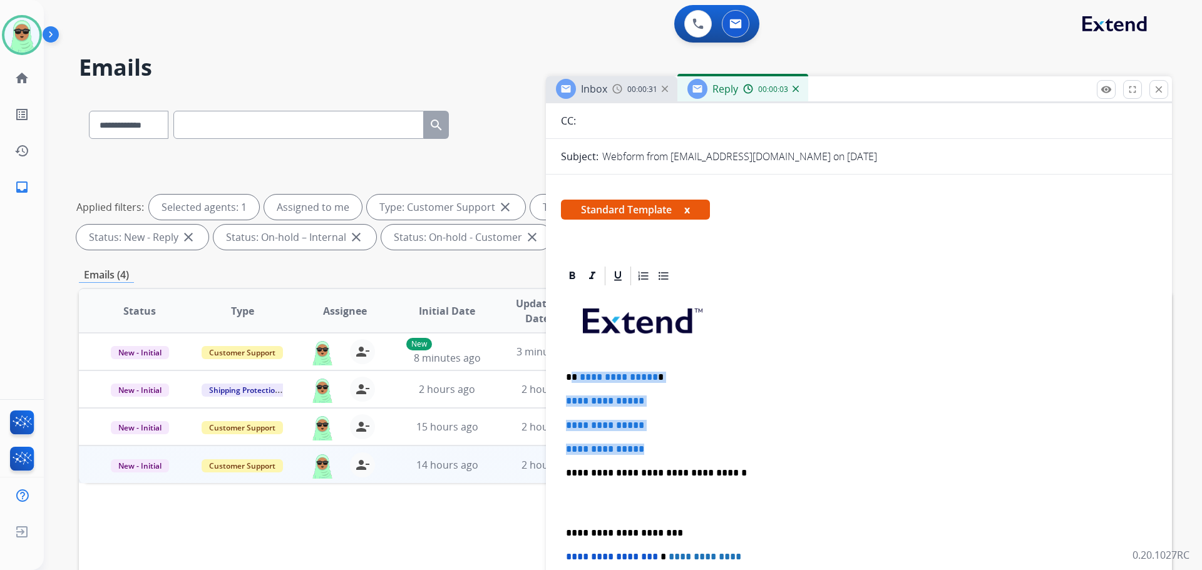
drag, startPoint x: 679, startPoint y: 439, endPoint x: 572, endPoint y: 373, distance: 125.4
click at [572, 374] on div "**********" at bounding box center [859, 502] width 596 height 431
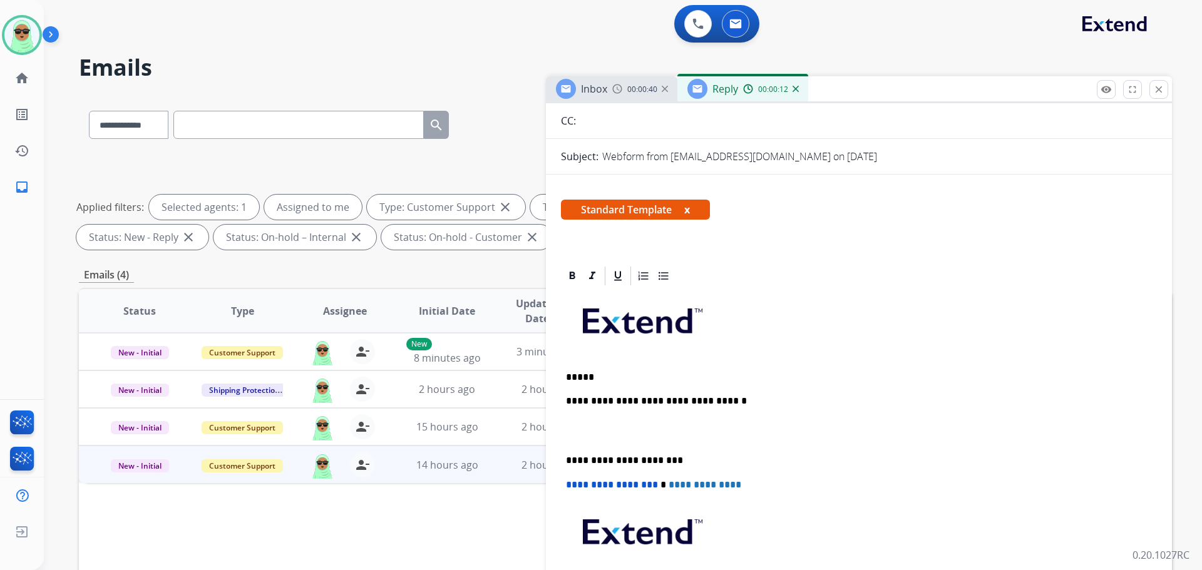
click at [632, 372] on p "*****" at bounding box center [854, 377] width 576 height 11
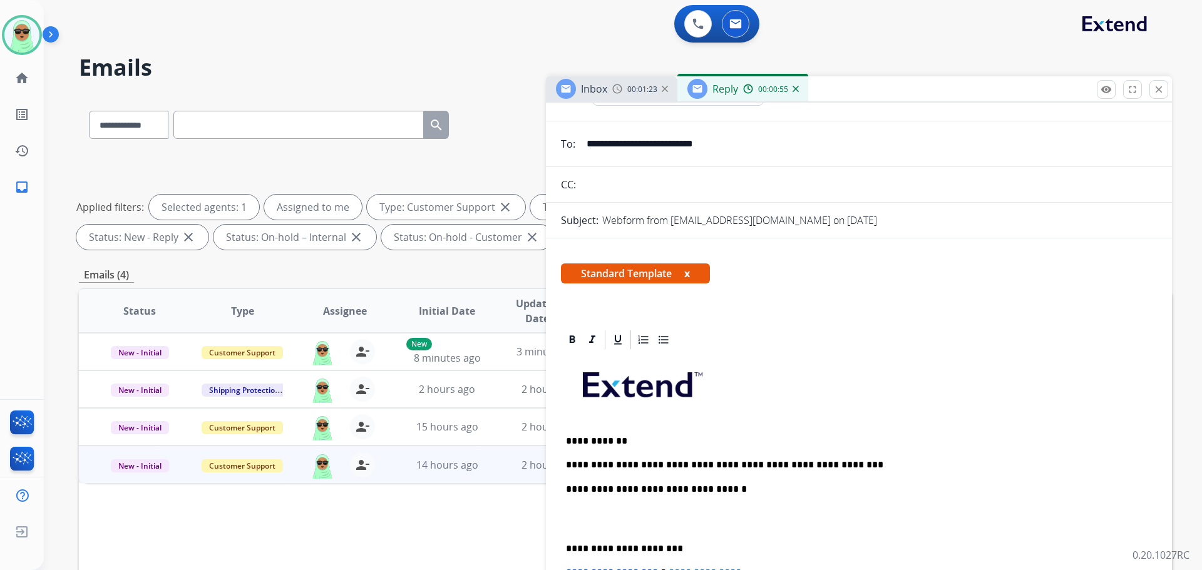
scroll to position [0, 0]
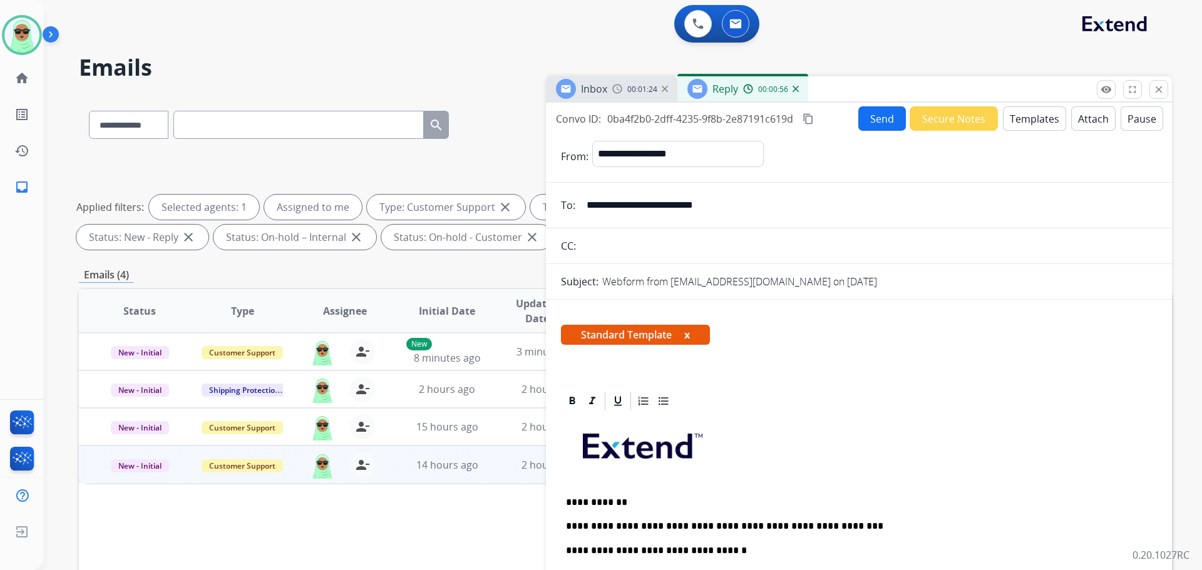
click at [871, 126] on button "Send" at bounding box center [882, 118] width 48 height 24
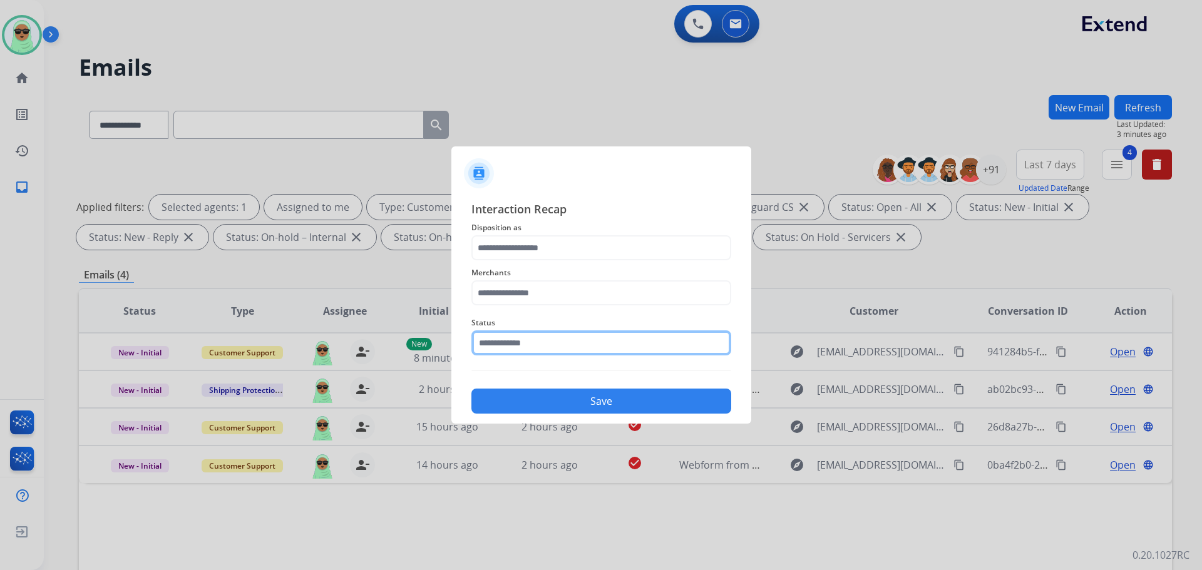
click at [580, 347] on input "text" at bounding box center [601, 343] width 260 height 25
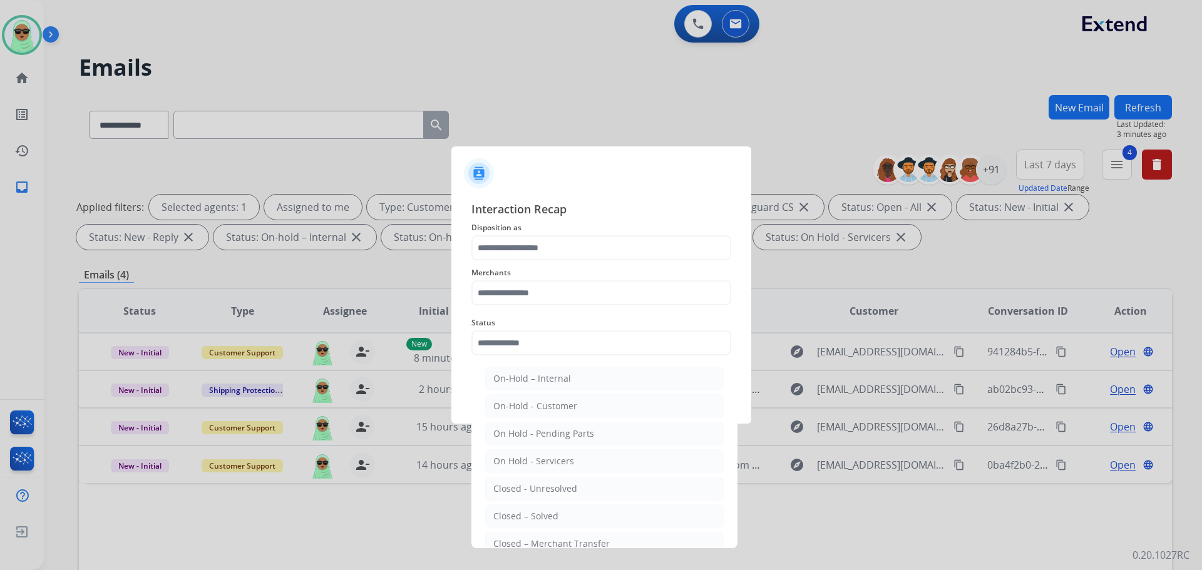
drag, startPoint x: 524, startPoint y: 510, endPoint x: 546, endPoint y: 377, distance: 134.6
click at [523, 510] on li "Closed – Solved" at bounding box center [604, 517] width 238 height 24
type input "**********"
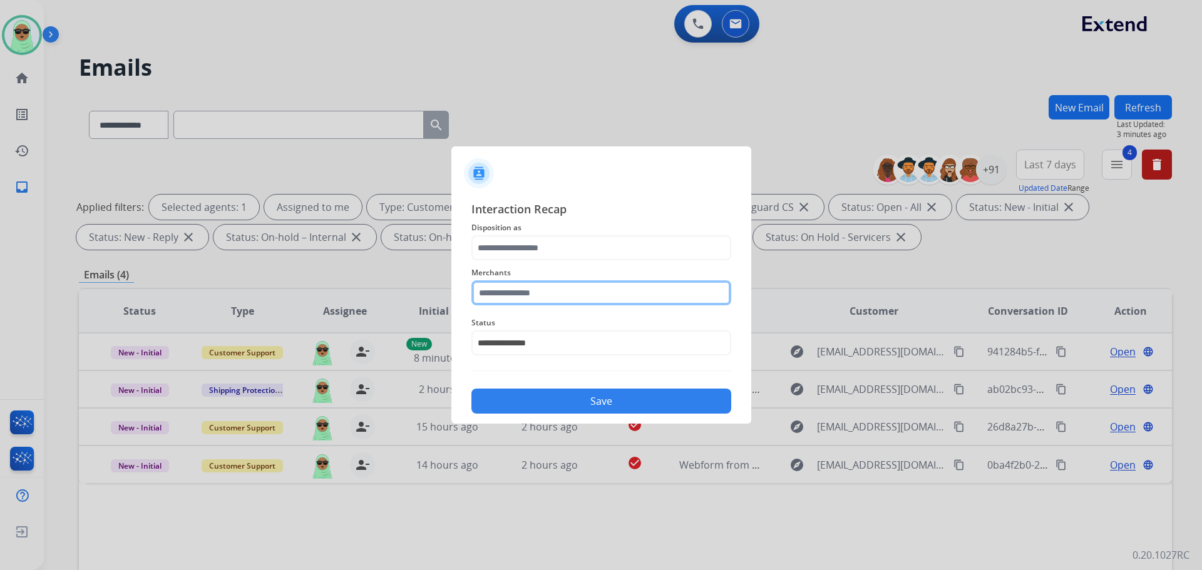
click at [540, 299] on input "text" at bounding box center [601, 292] width 260 height 25
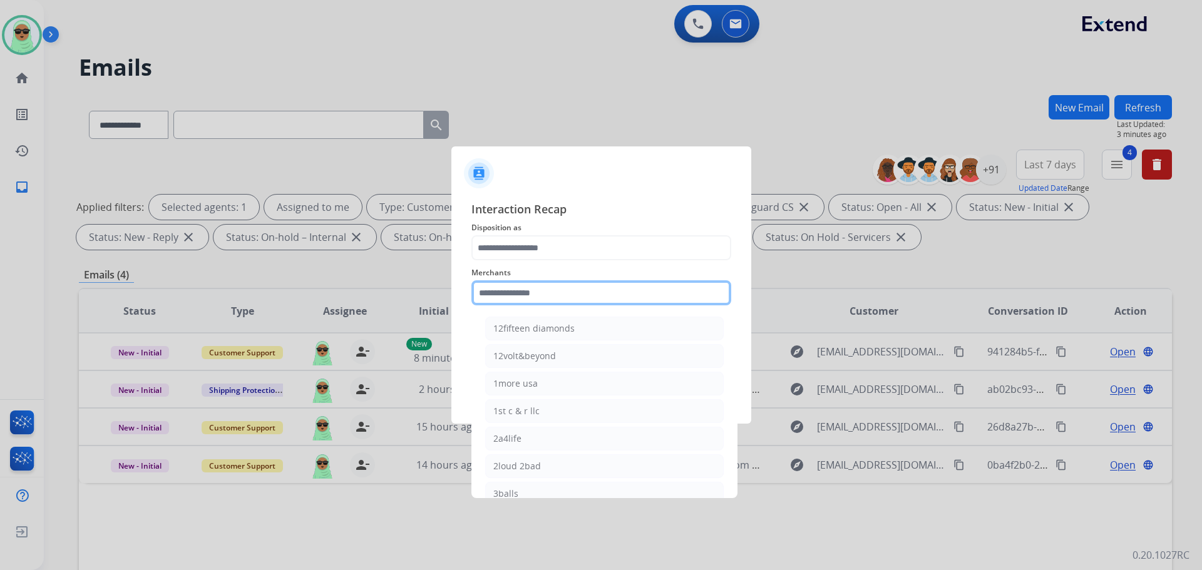
drag, startPoint x: 533, startPoint y: 282, endPoint x: 522, endPoint y: 287, distance: 11.5
click at [533, 282] on input "text" at bounding box center [601, 292] width 260 height 25
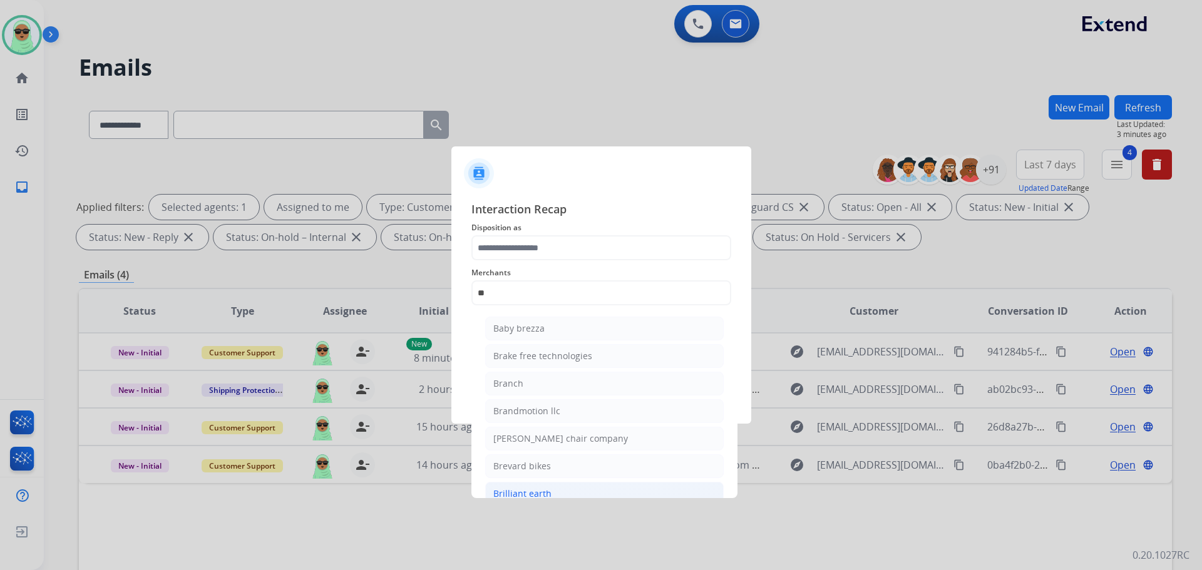
click at [518, 493] on div "Brilliant earth" at bounding box center [522, 494] width 58 height 13
type input "**********"
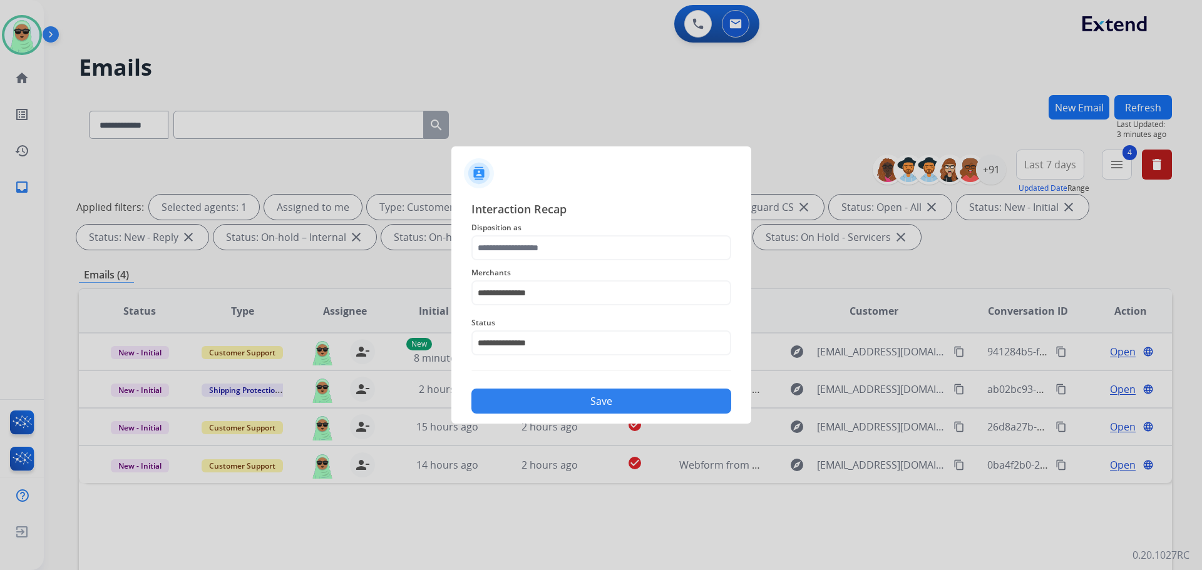
click at [579, 260] on div "**********" at bounding box center [601, 306] width 260 height 213
click at [580, 245] on input "text" at bounding box center [601, 247] width 260 height 25
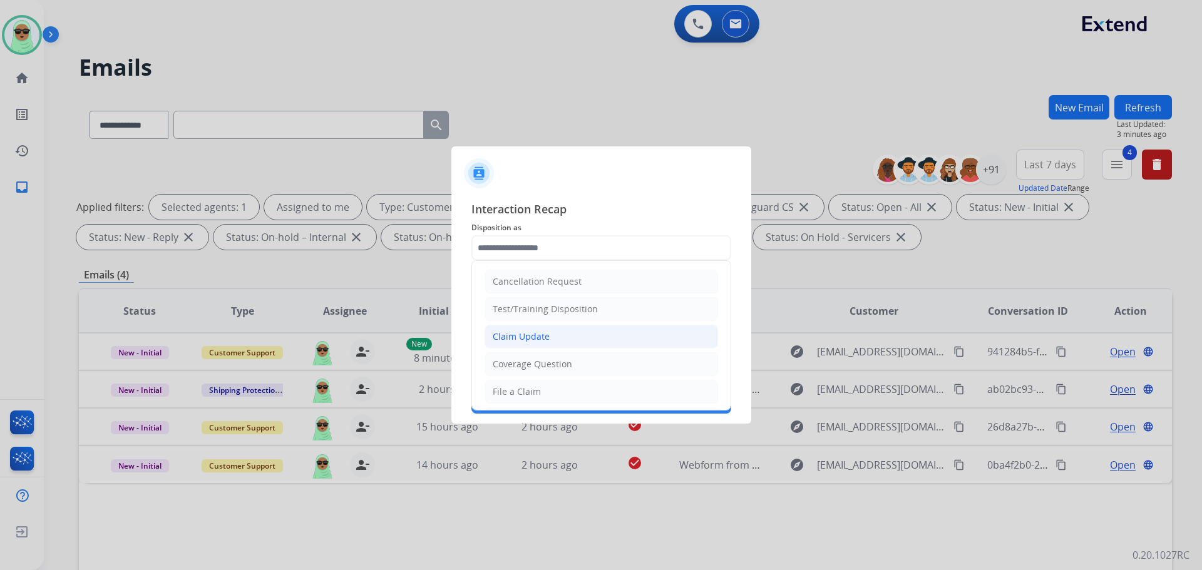
click at [561, 343] on li "Claim Update" at bounding box center [600, 337] width 233 height 24
type input "**********"
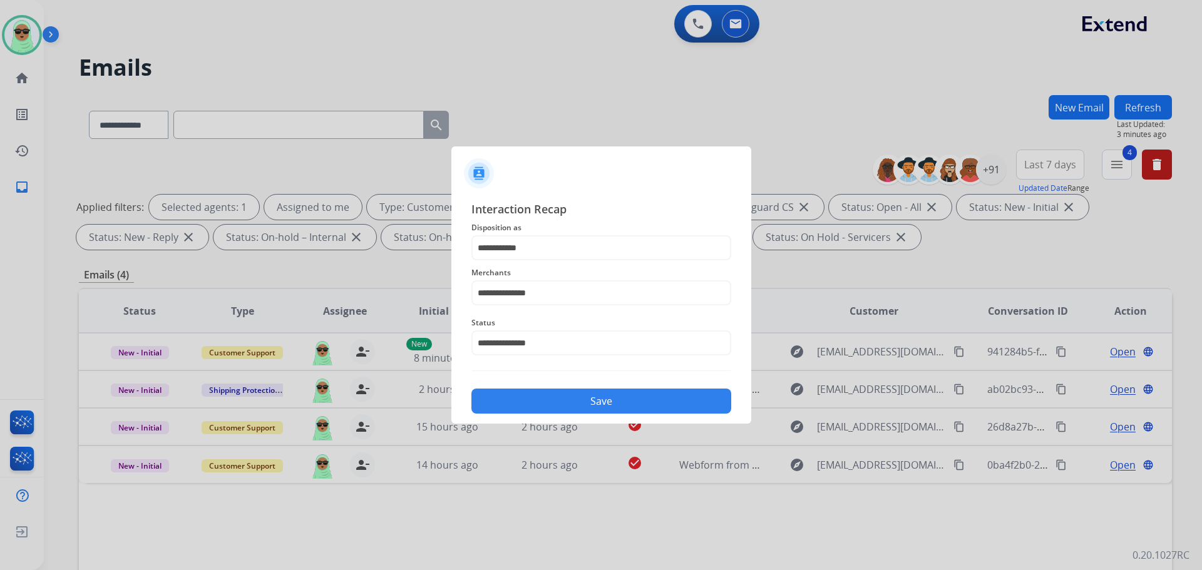
click at [581, 390] on button "Save" at bounding box center [601, 401] width 260 height 25
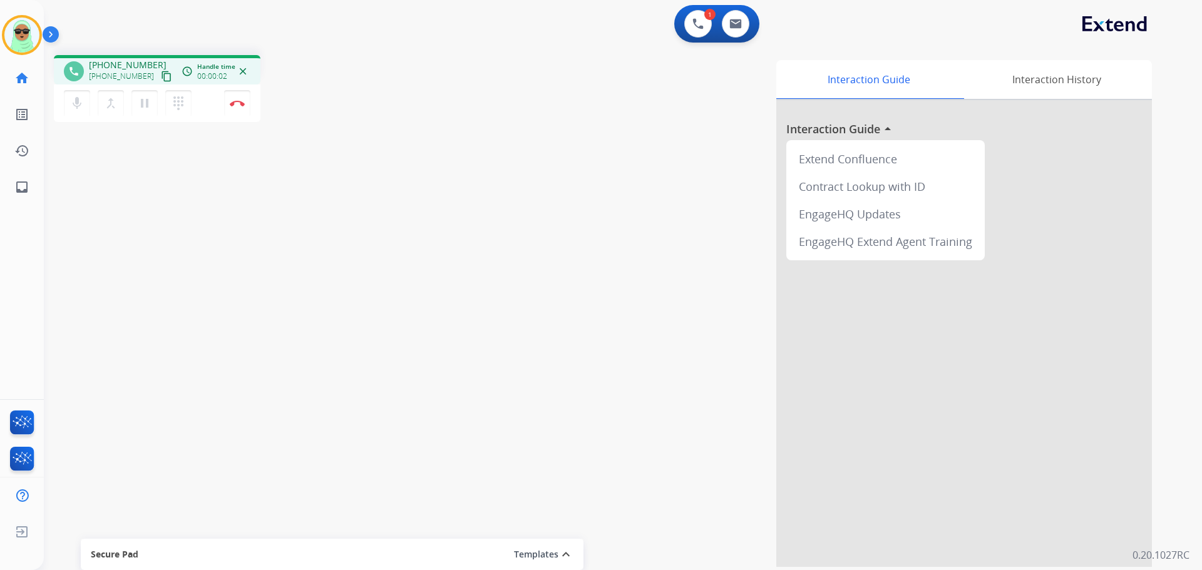
click at [399, 511] on div "phone +16307783802 +16307783802 content_copy access_time Call metrics Queue 00:…" at bounding box center [608, 306] width 1128 height 522
click at [158, 78] on div "phone +16307783802 +16307783802 content_copy access_time Call metrics Queue 00:…" at bounding box center [157, 69] width 207 height 29
click at [161, 79] on mat-icon "content_copy" at bounding box center [166, 76] width 11 height 11
click at [242, 110] on button "Disconnect" at bounding box center [237, 103] width 26 height 26
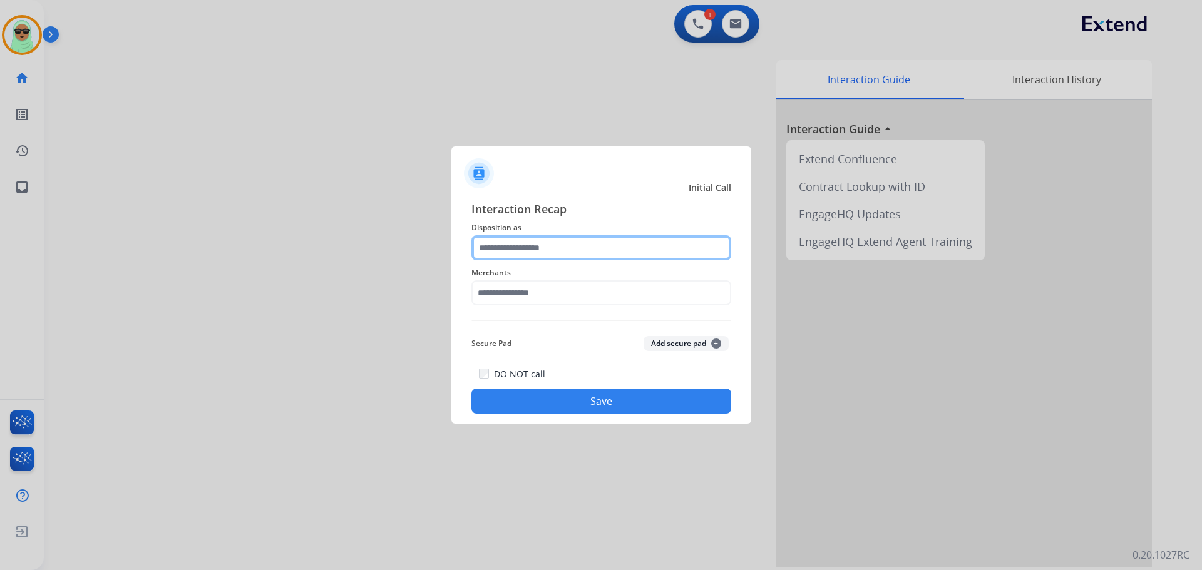
click at [542, 250] on input "text" at bounding box center [601, 247] width 260 height 25
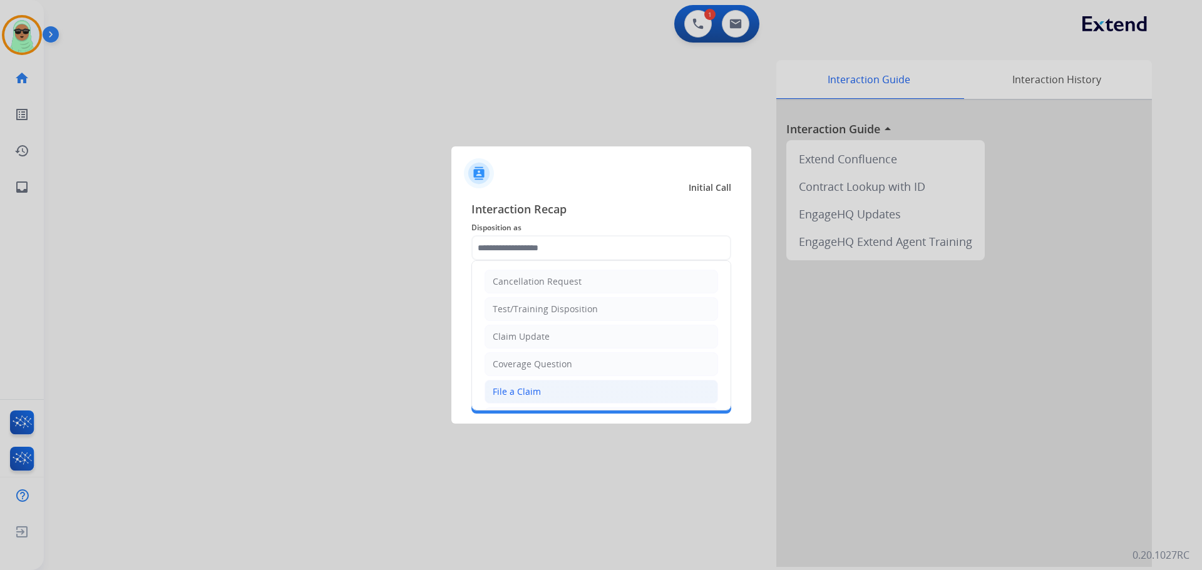
click at [566, 399] on li "File a Claim" at bounding box center [600, 392] width 233 height 24
type input "**********"
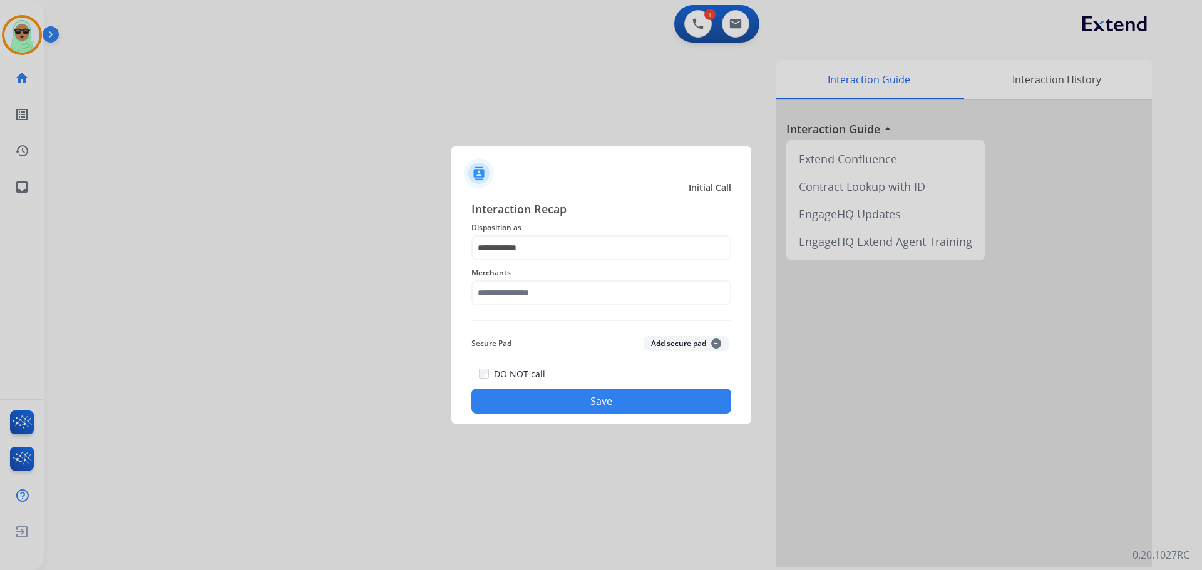
click at [570, 308] on div "Merchants" at bounding box center [601, 285] width 260 height 50
click at [574, 300] on input "text" at bounding box center [601, 292] width 260 height 25
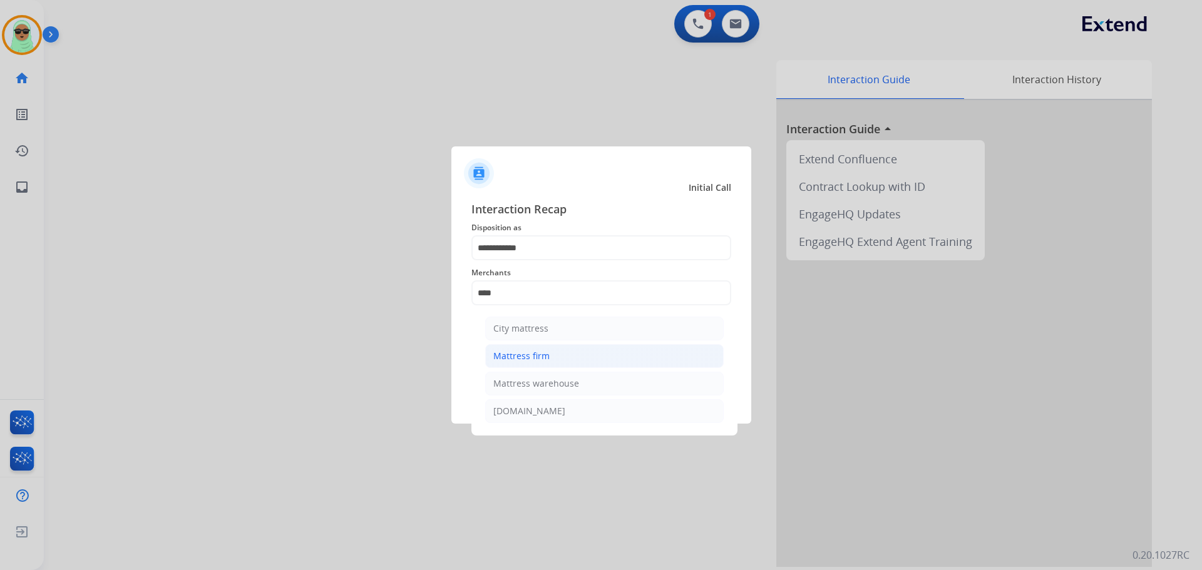
click at [548, 357] on li "Mattress firm" at bounding box center [604, 356] width 238 height 24
type input "**********"
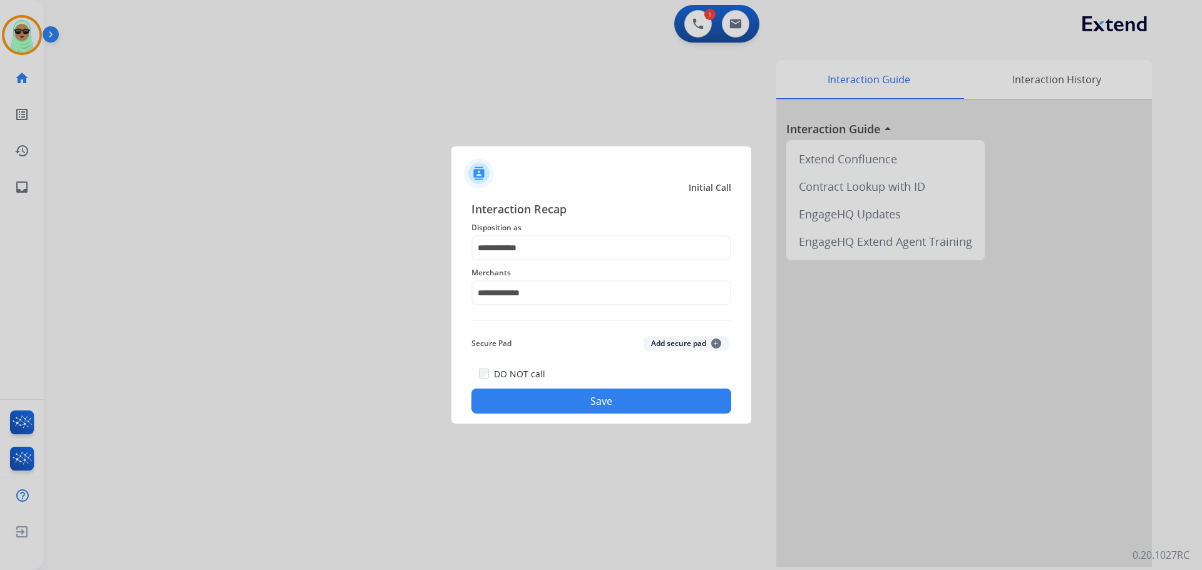
click at [606, 399] on button "Save" at bounding box center [601, 401] width 260 height 25
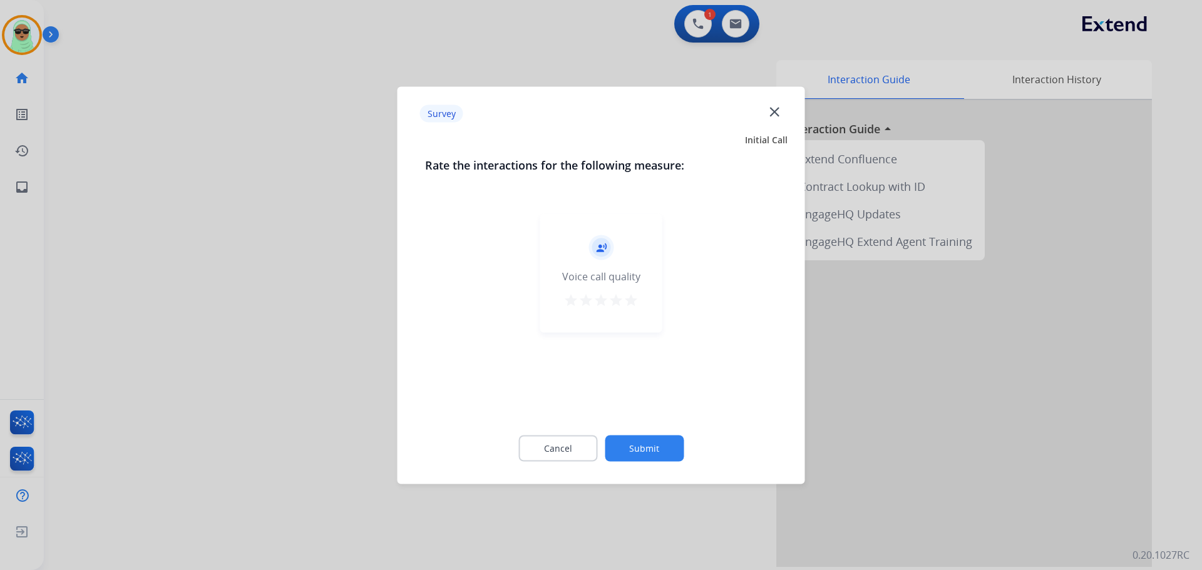
click at [674, 446] on button "Submit" at bounding box center [644, 448] width 79 height 26
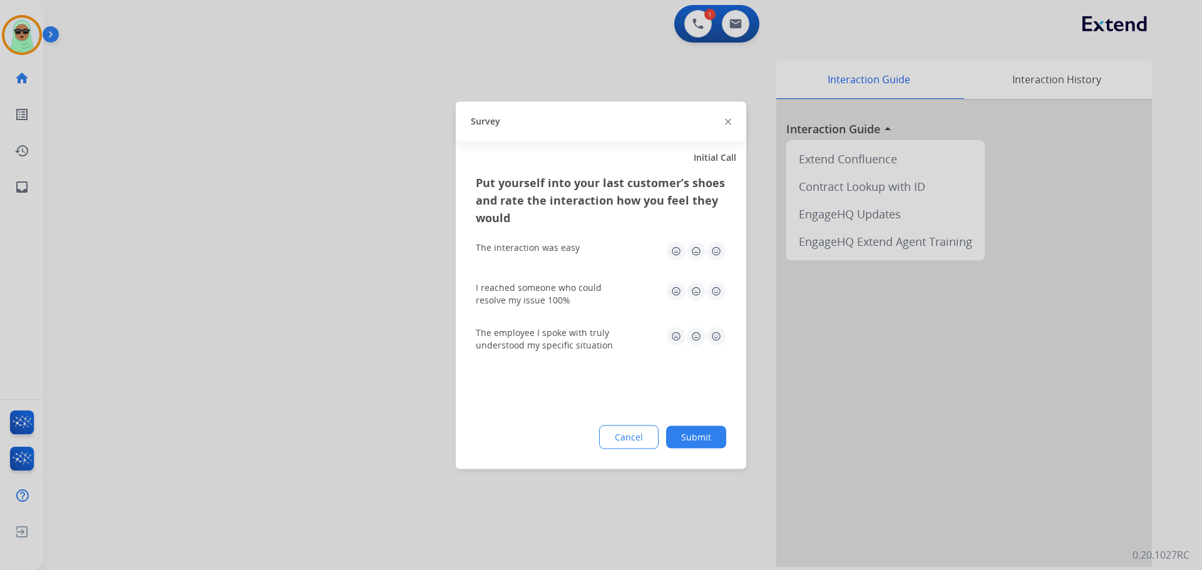
click at [690, 446] on button "Submit" at bounding box center [696, 437] width 60 height 23
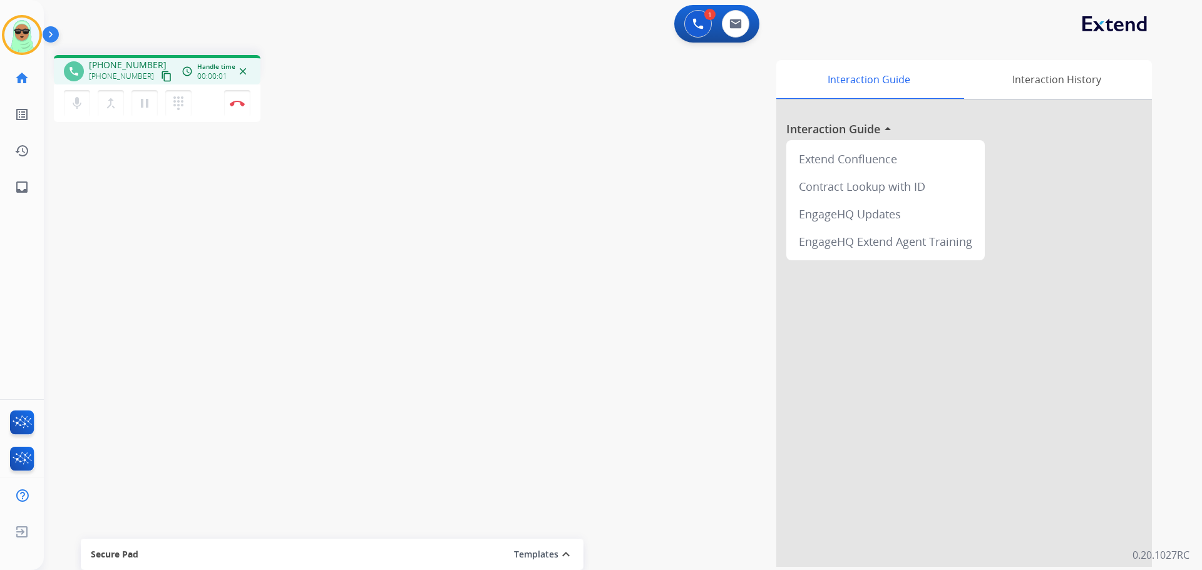
click at [161, 72] on mat-icon "content_copy" at bounding box center [166, 76] width 11 height 11
click at [685, 23] on button at bounding box center [698, 24] width 28 height 28
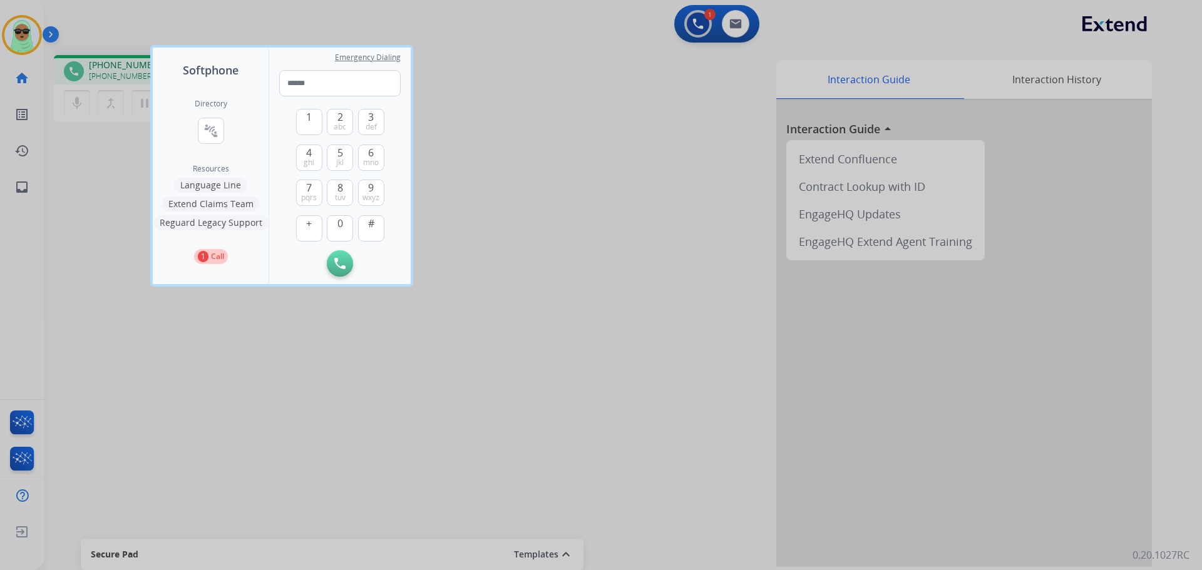
click at [227, 181] on button "Language Line" at bounding box center [210, 185] width 73 height 15
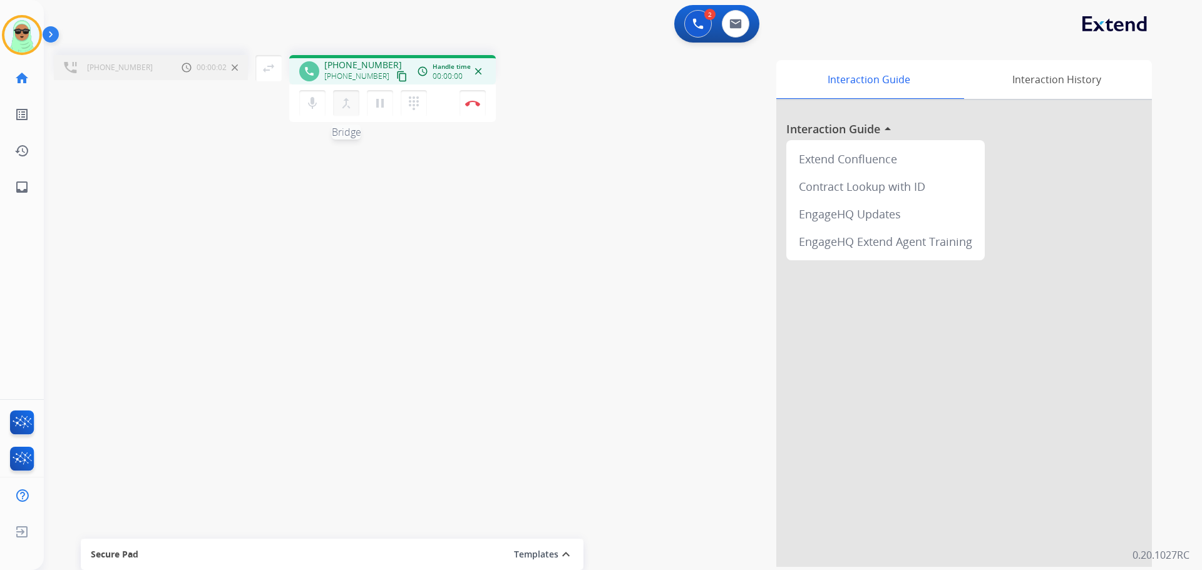
click at [356, 108] on button "merge_type Bridge" at bounding box center [346, 103] width 26 height 26
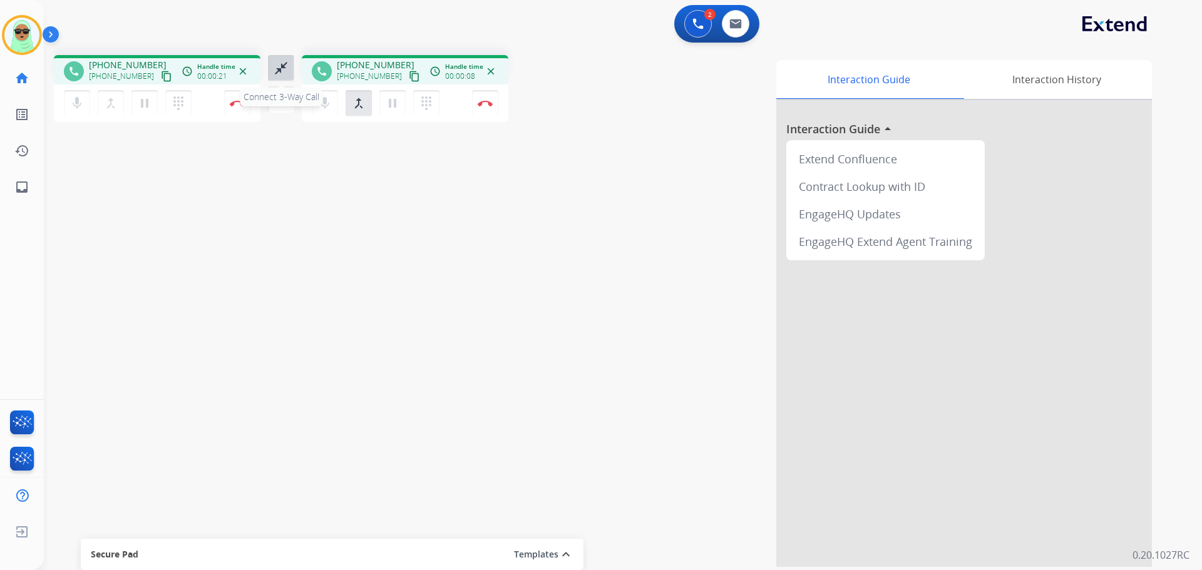
click at [289, 71] on button "close_fullscreen Connect 3-Way Call" at bounding box center [281, 68] width 26 height 26
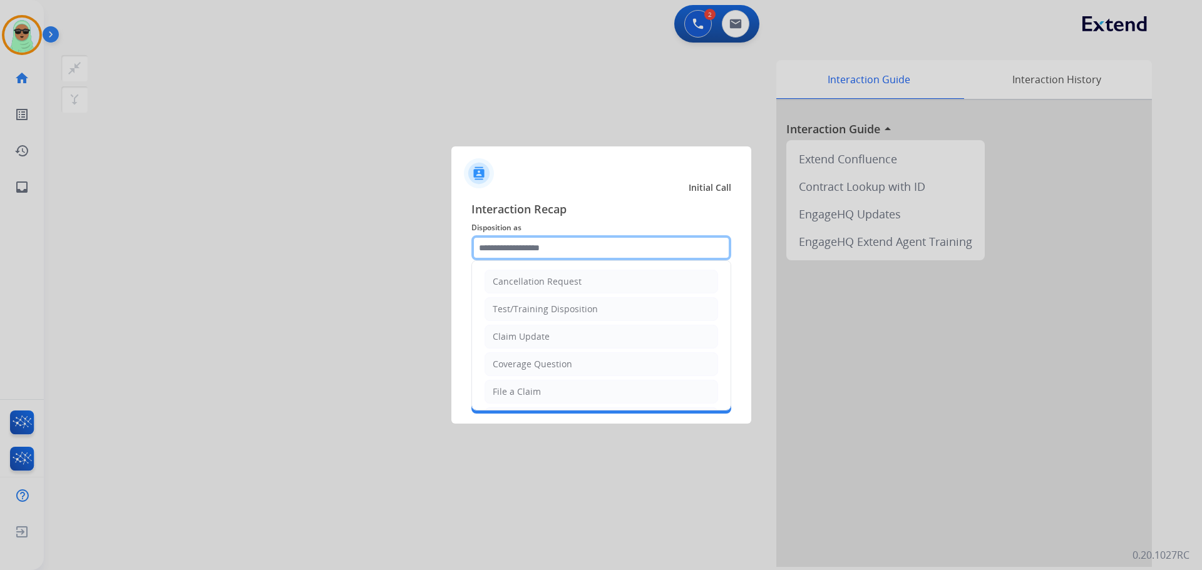
click at [569, 249] on input "text" at bounding box center [601, 247] width 260 height 25
click at [543, 367] on div "Coverage Question" at bounding box center [532, 364] width 79 height 13
type input "**********"
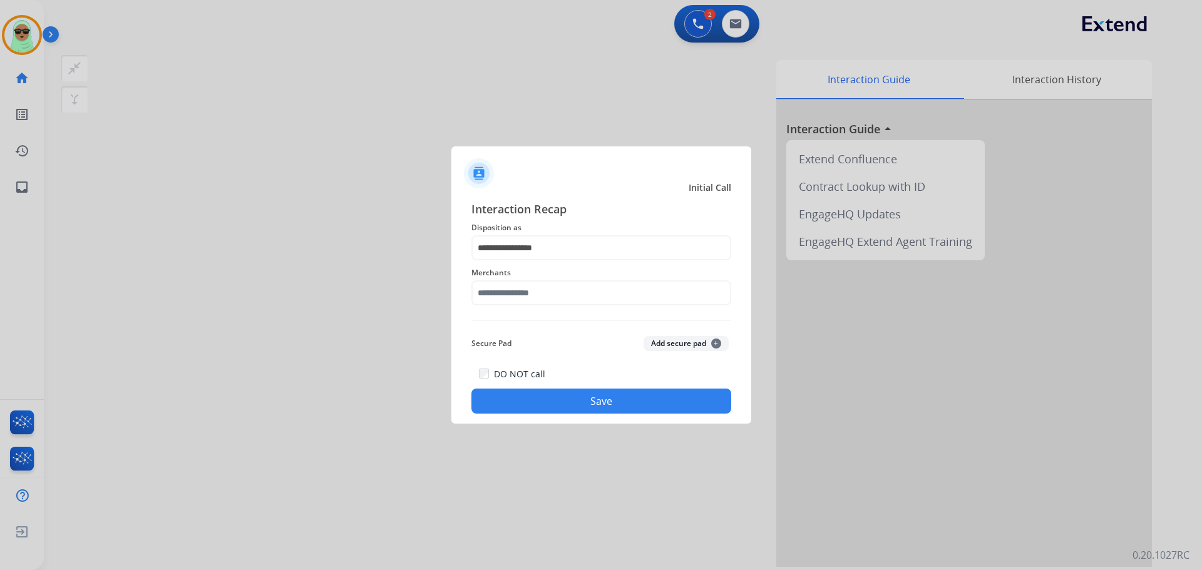
click at [552, 307] on div "Merchants" at bounding box center [601, 285] width 260 height 50
click at [555, 295] on input "text" at bounding box center [601, 292] width 260 height 25
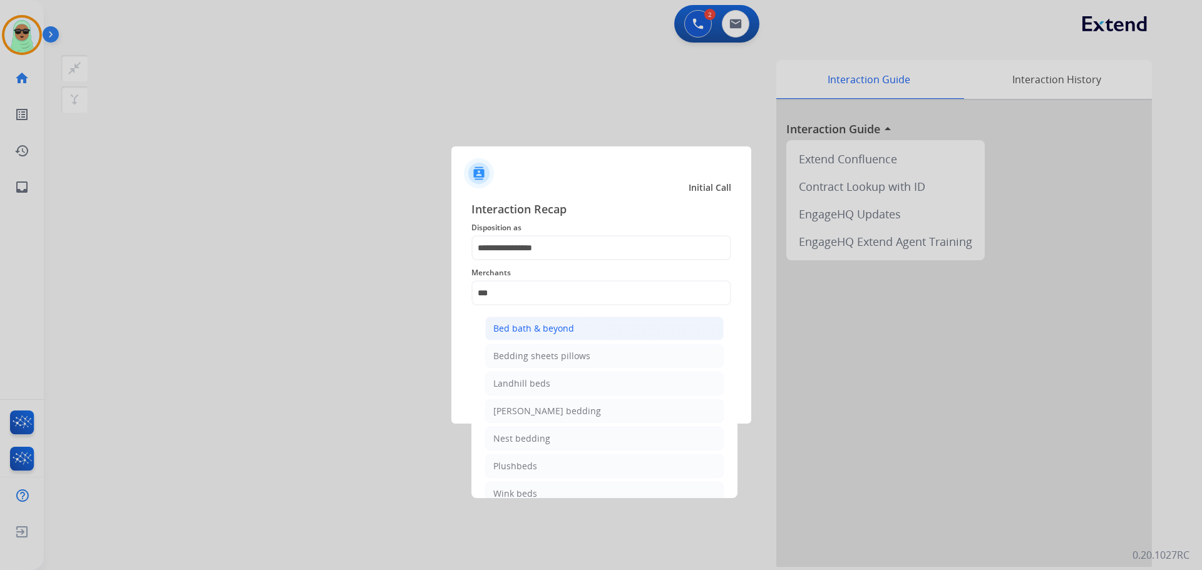
click at [550, 325] on div "Bed bath & beyond" at bounding box center [533, 328] width 81 height 13
type input "**********"
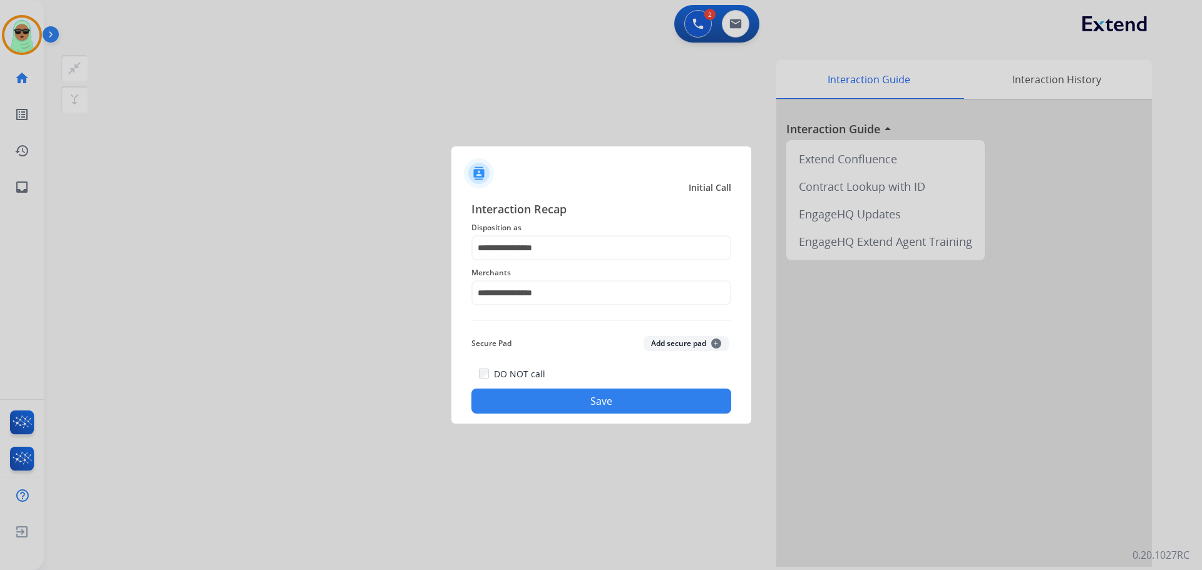
drag, startPoint x: 587, startPoint y: 386, endPoint x: 605, endPoint y: 404, distance: 25.7
click at [588, 387] on div "DO NOT call Save" at bounding box center [601, 390] width 260 height 48
click at [605, 404] on button "Save" at bounding box center [601, 401] width 260 height 25
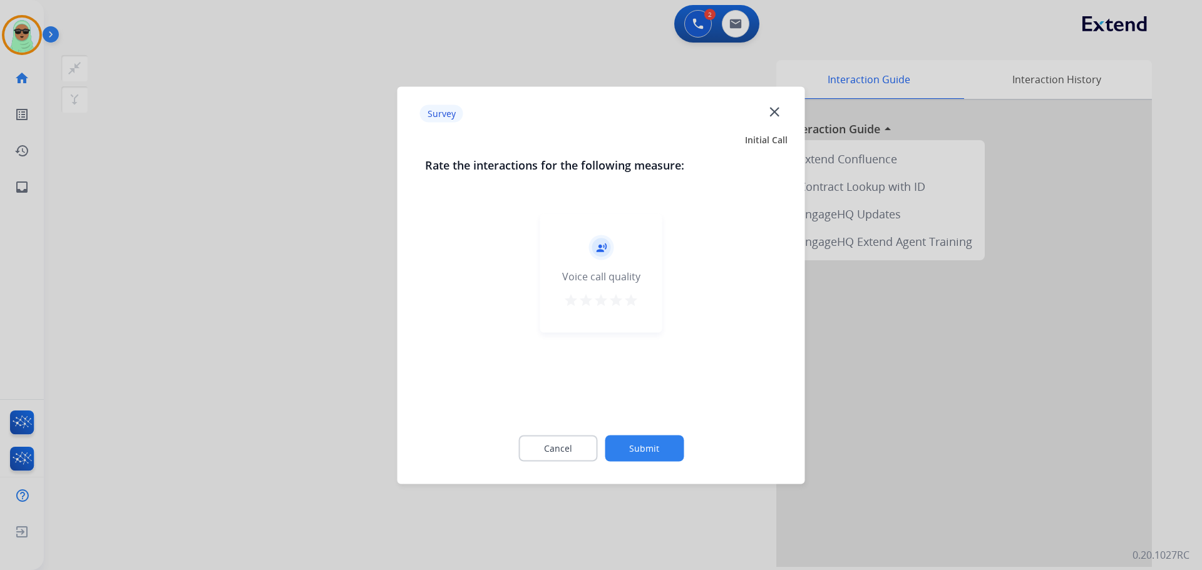
drag, startPoint x: 684, startPoint y: 421, endPoint x: 678, endPoint y: 444, distance: 24.0
click at [685, 437] on div "Cancel Submit" at bounding box center [601, 448] width 352 height 56
click at [677, 444] on button "Submit" at bounding box center [644, 448] width 79 height 26
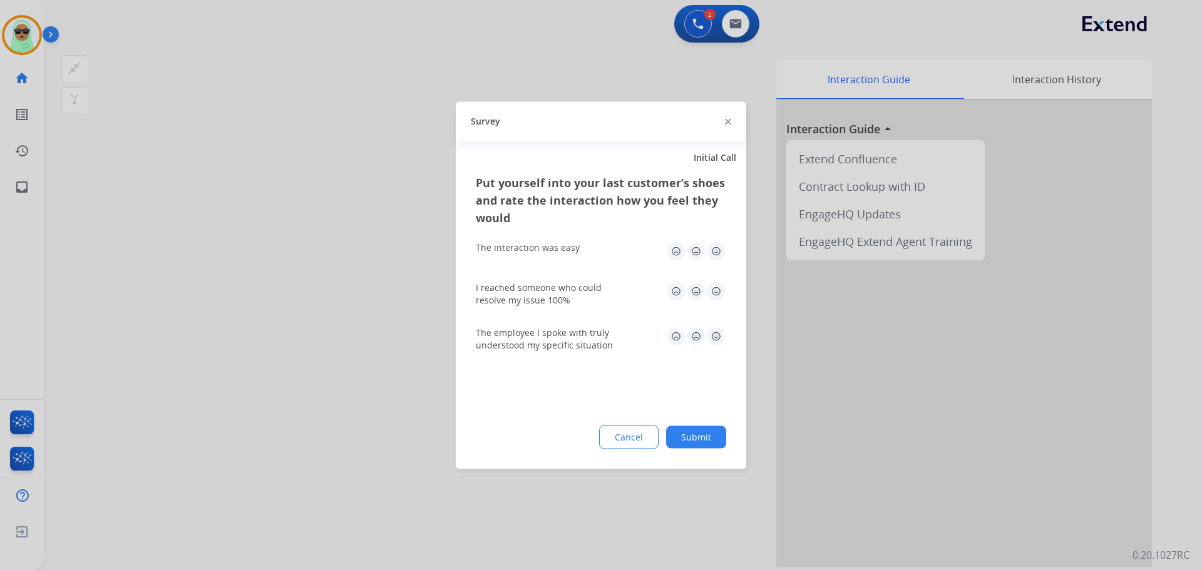
click at [677, 444] on button "Submit" at bounding box center [696, 437] width 60 height 23
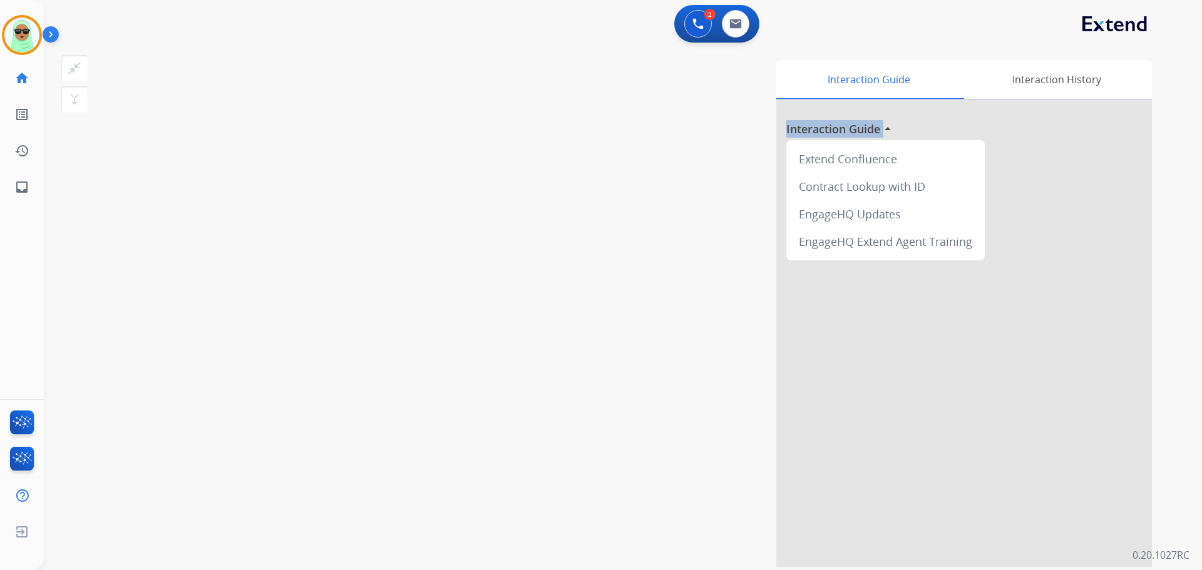
click at [677, 444] on div "Interaction Guide Interaction History Interaction Guide arrow_drop_up Extend Co…" at bounding box center [782, 313] width 737 height 507
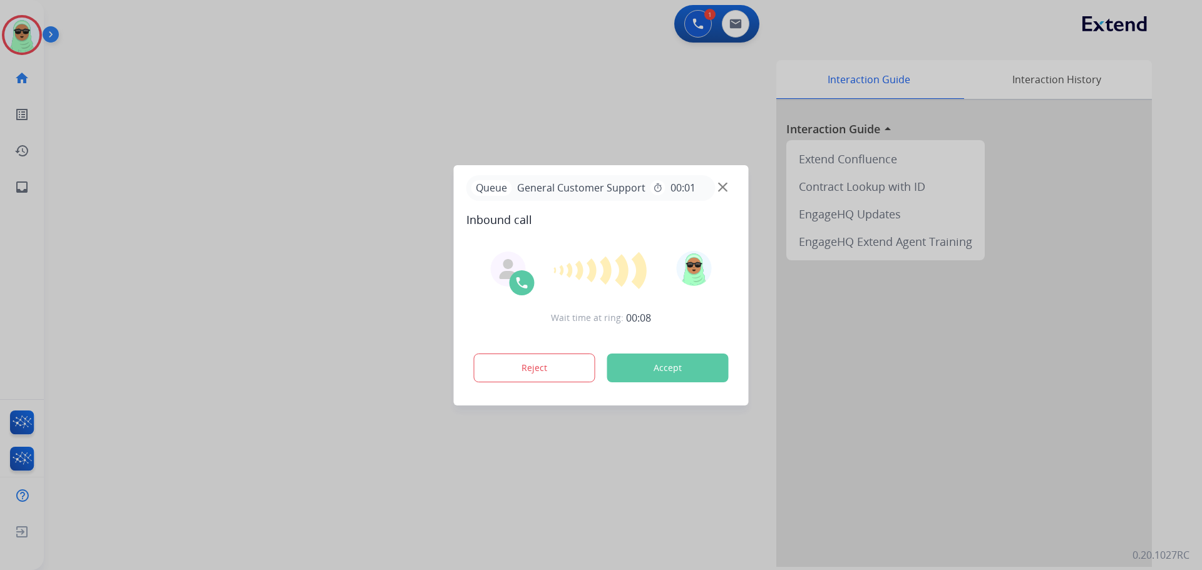
click at [550, 131] on div at bounding box center [601, 285] width 1202 height 570
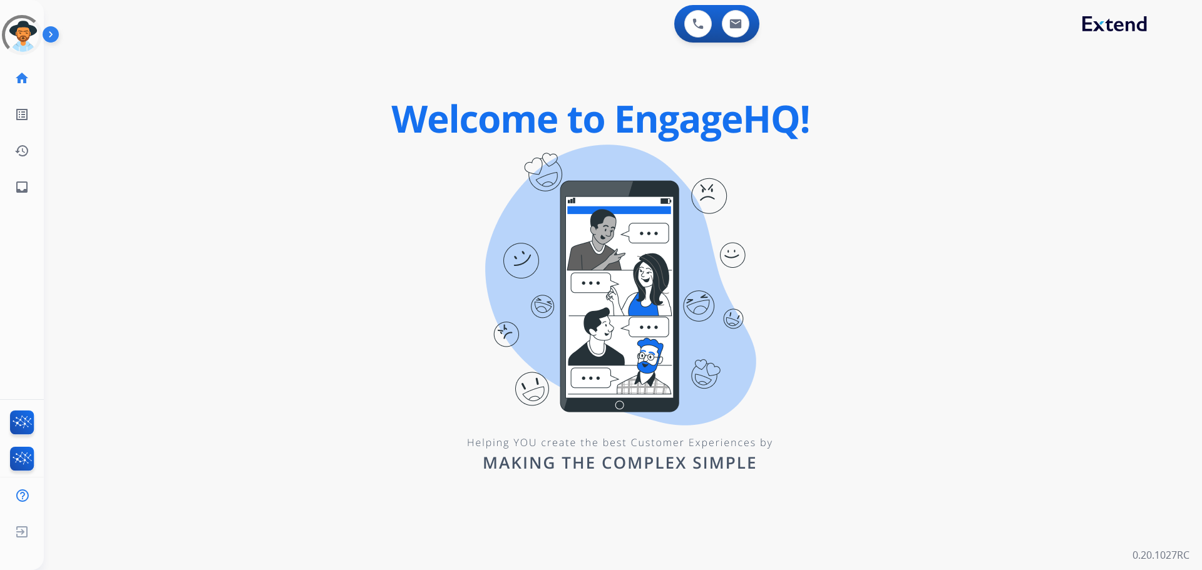
click at [398, 126] on div "0 Voice Interactions 0 Email Interactions swap_horiz Break voice bridge close_f…" at bounding box center [623, 285] width 1158 height 570
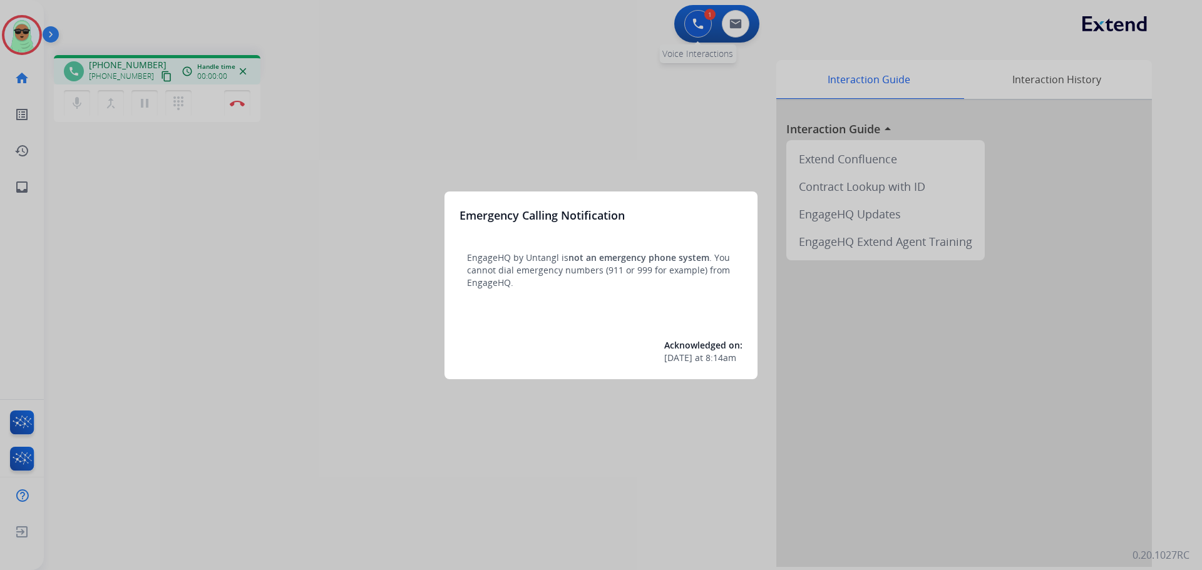
click at [690, 25] on div at bounding box center [601, 285] width 1202 height 570
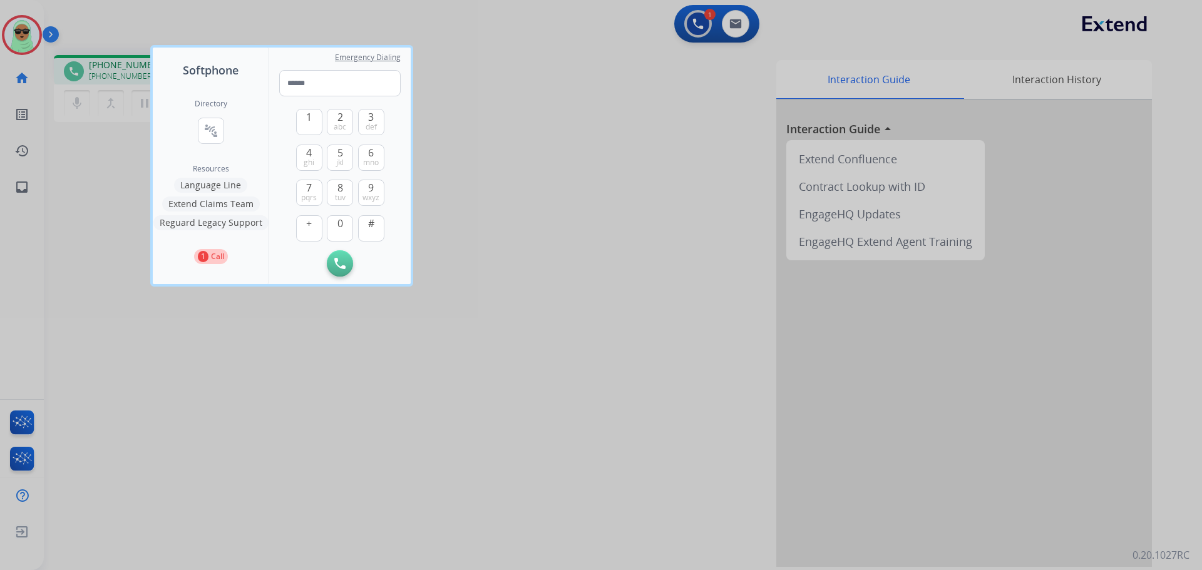
drag, startPoint x: 732, startPoint y: 30, endPoint x: 682, endPoint y: 39, distance: 50.2
click at [729, 30] on div at bounding box center [601, 285] width 1202 height 570
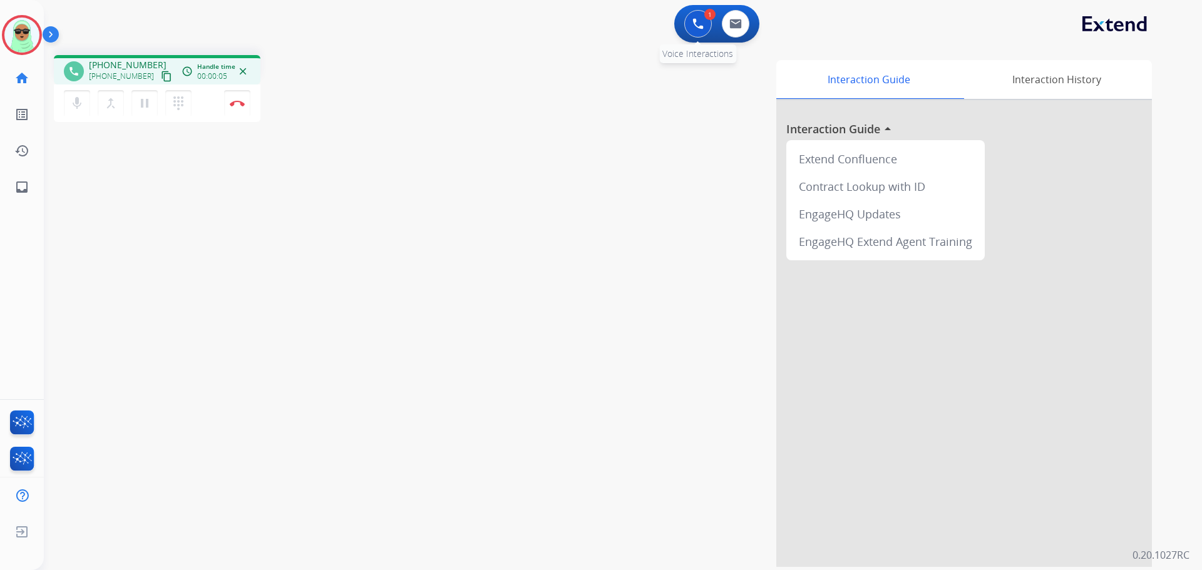
click at [690, 24] on button at bounding box center [698, 24] width 28 height 28
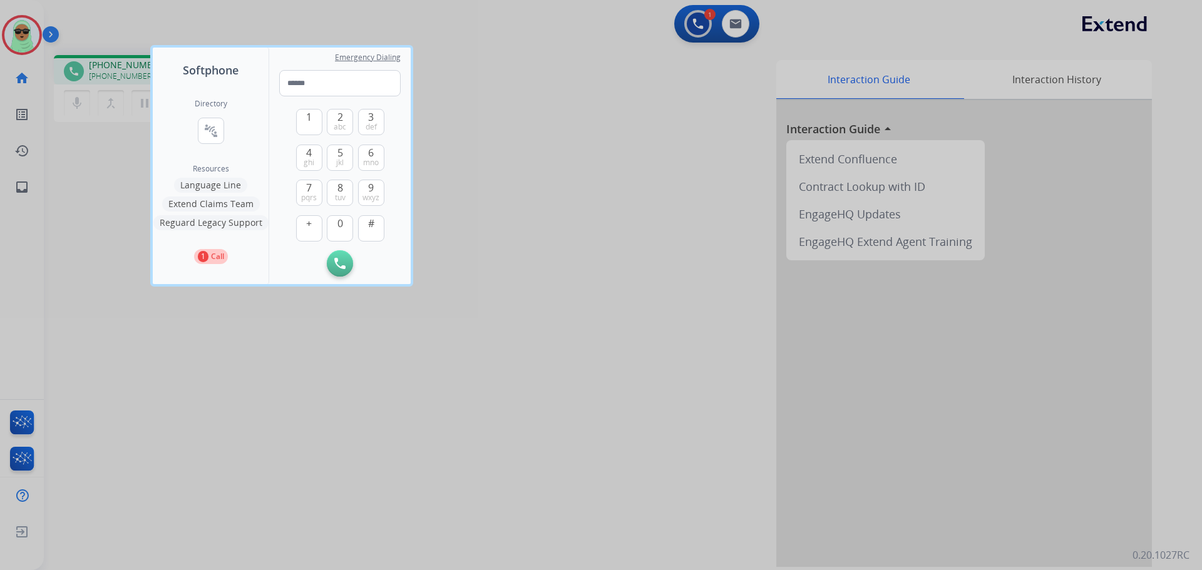
click at [227, 223] on button "Reguard Legacy Support" at bounding box center [210, 222] width 115 height 15
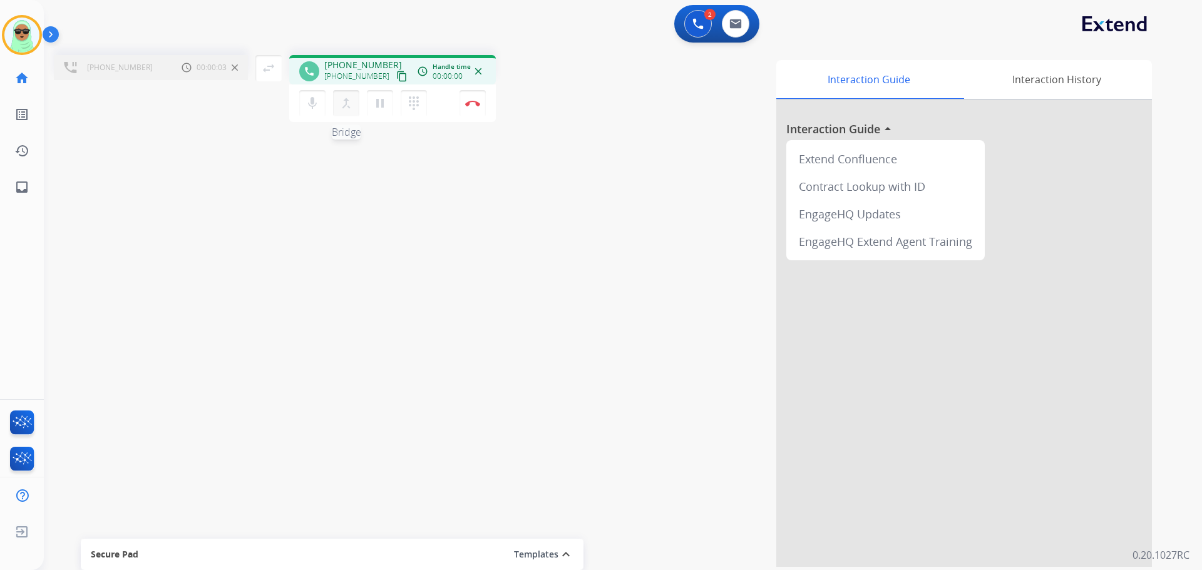
click at [342, 109] on mat-icon "merge_type" at bounding box center [346, 103] width 15 height 15
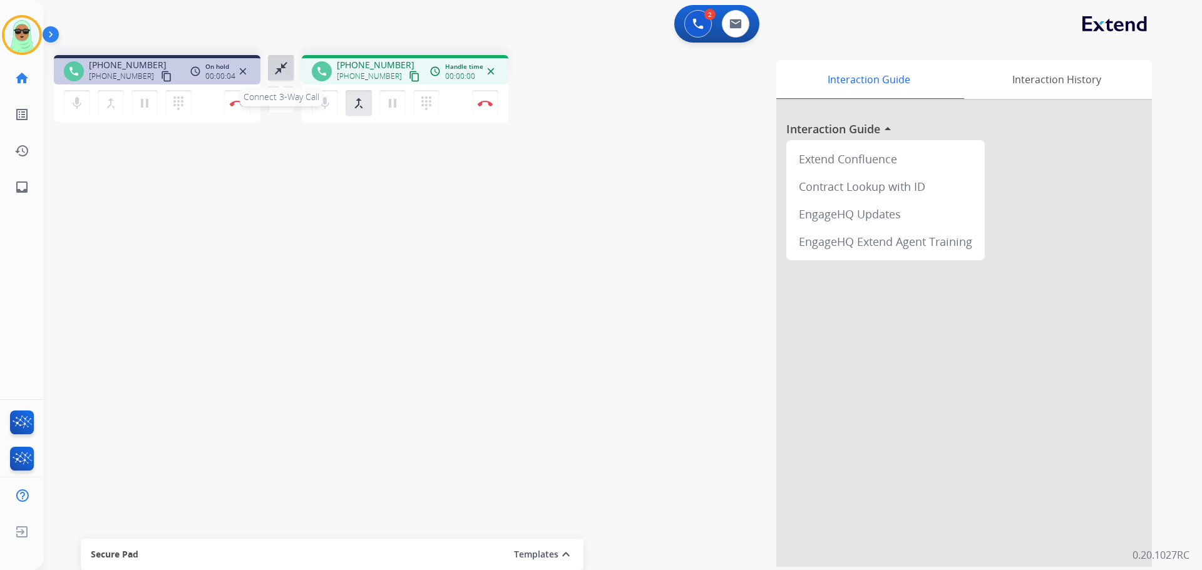
click at [275, 73] on mat-icon "close_fullscreen" at bounding box center [281, 68] width 15 height 15
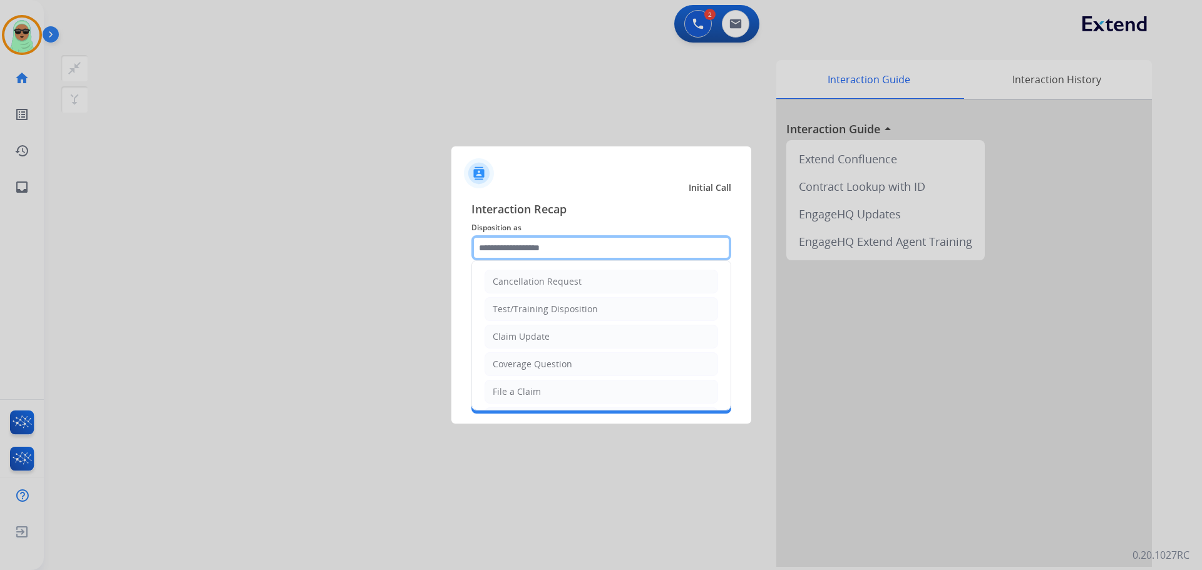
click at [544, 250] on input "text" at bounding box center [601, 247] width 260 height 25
click at [547, 334] on div "Claim Update" at bounding box center [521, 337] width 57 height 13
type input "**********"
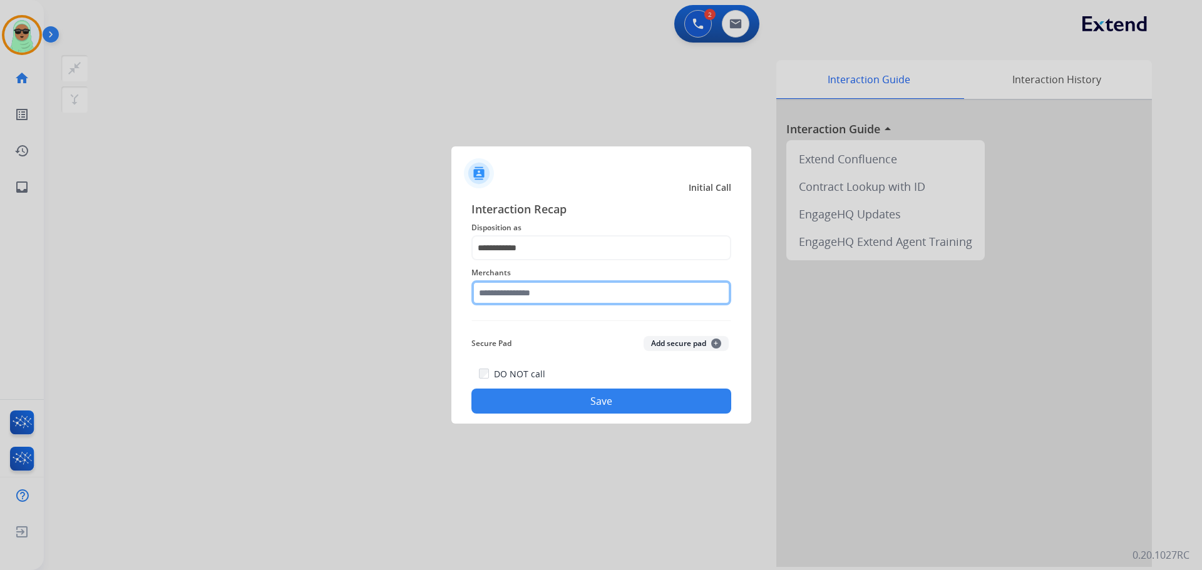
click at [536, 295] on input "text" at bounding box center [601, 292] width 260 height 25
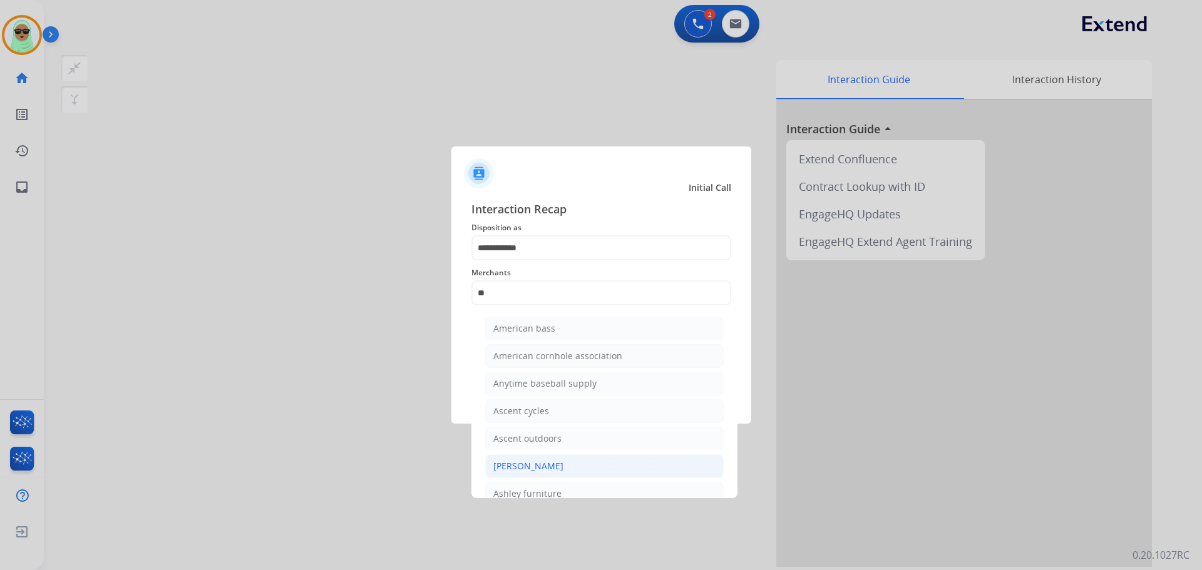
click at [581, 458] on li "[PERSON_NAME]" at bounding box center [604, 466] width 238 height 24
type input "**********"
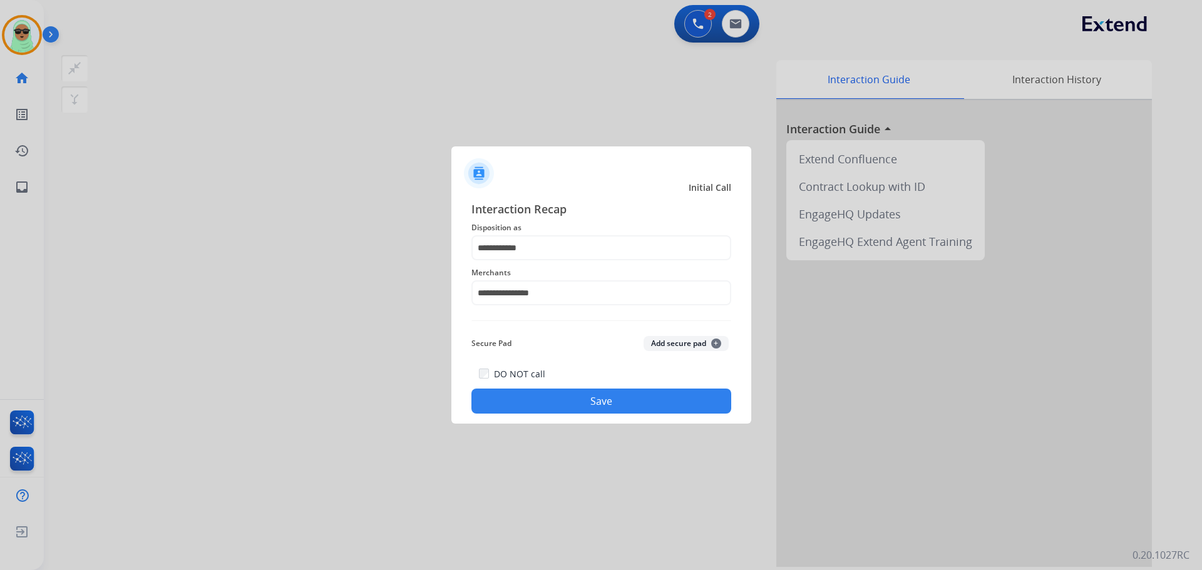
click at [614, 402] on button "Save" at bounding box center [601, 401] width 260 height 25
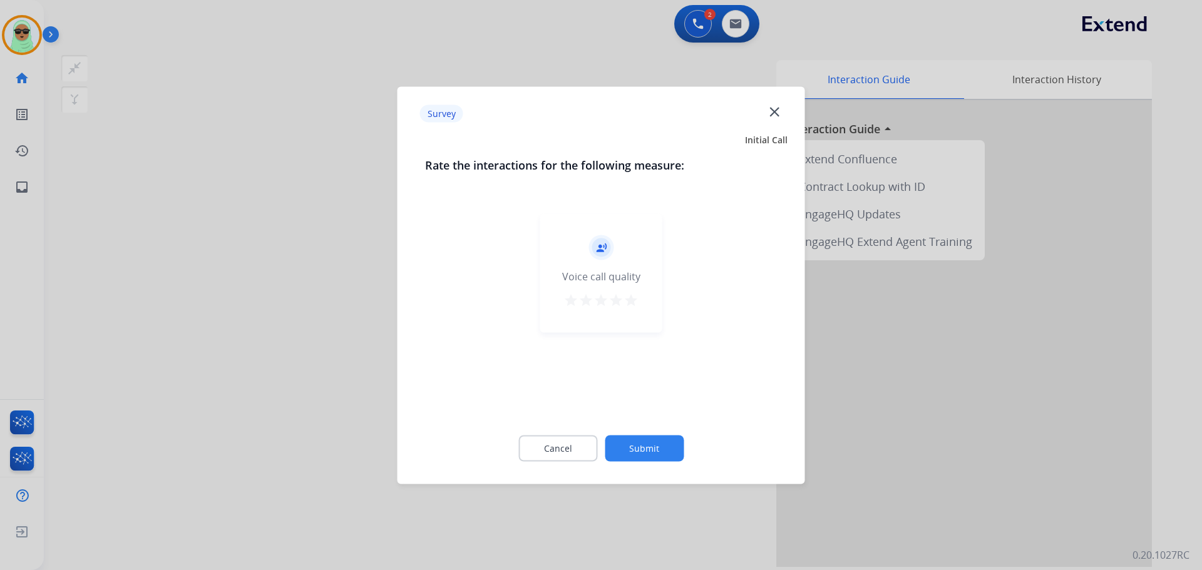
click at [648, 431] on div "Cancel Submit" at bounding box center [601, 448] width 352 height 56
click at [648, 449] on button "Submit" at bounding box center [644, 448] width 79 height 26
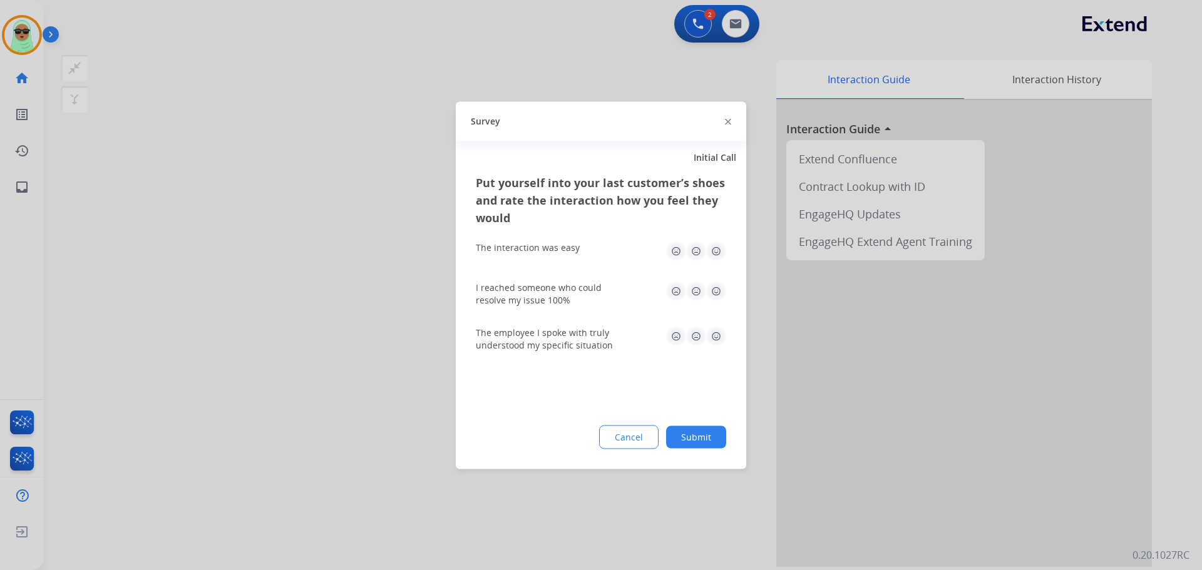
click at [690, 451] on div "Put yourself into your last customer’s shoes and rate the interaction how you f…" at bounding box center [601, 320] width 290 height 295
click at [700, 441] on button "Submit" at bounding box center [696, 437] width 60 height 23
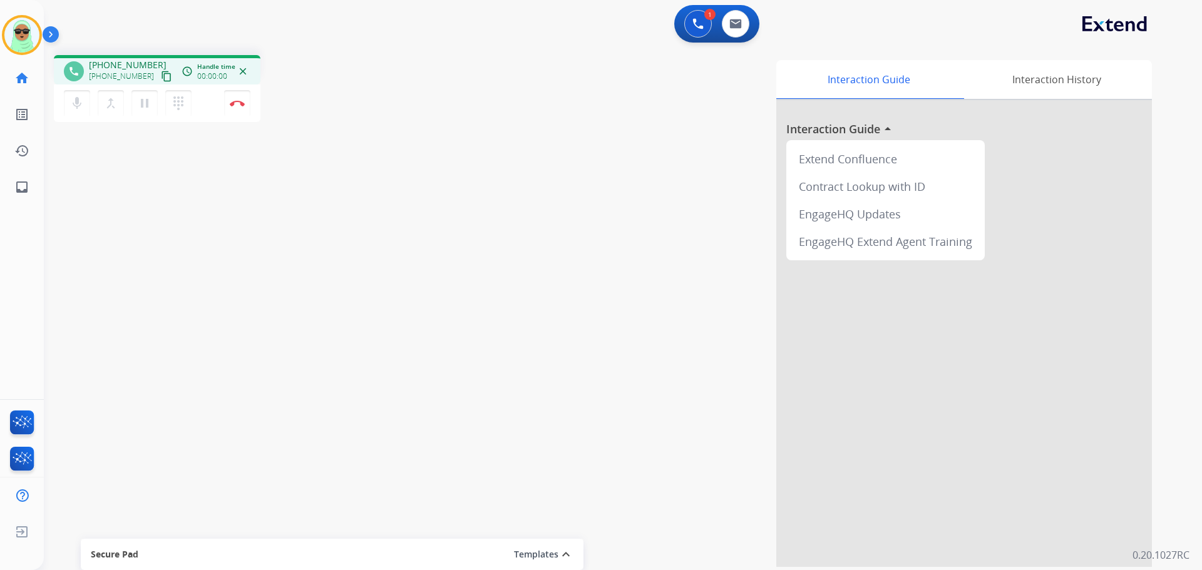
click at [159, 73] on button "content_copy" at bounding box center [166, 76] width 15 height 15
click at [690, 24] on button at bounding box center [698, 24] width 28 height 28
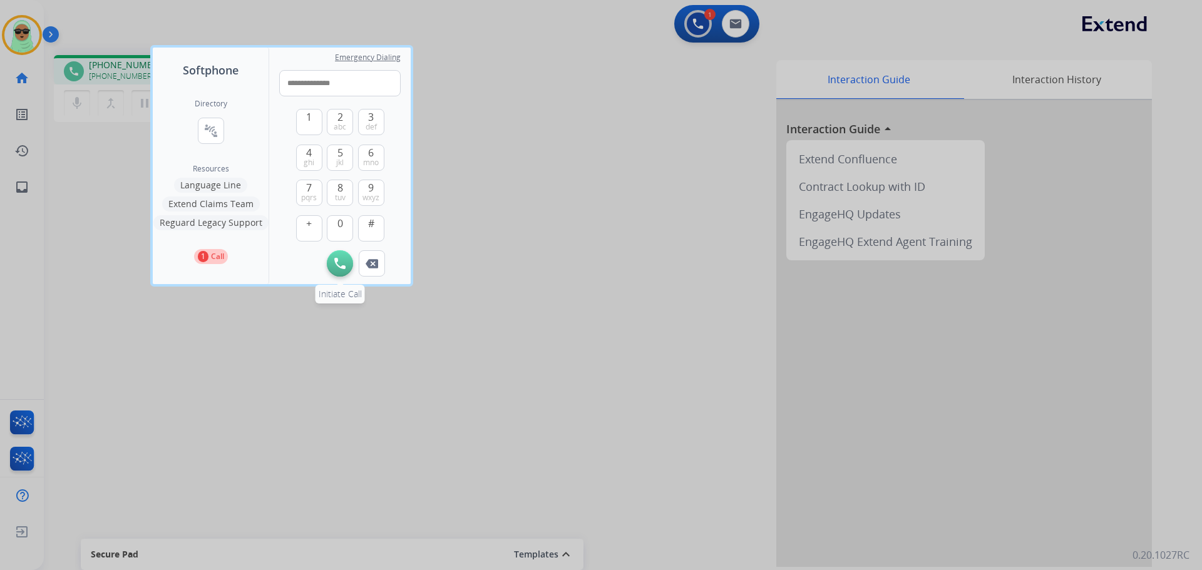
type input "**********"
click at [339, 257] on button "Initiate Call" at bounding box center [340, 263] width 26 height 26
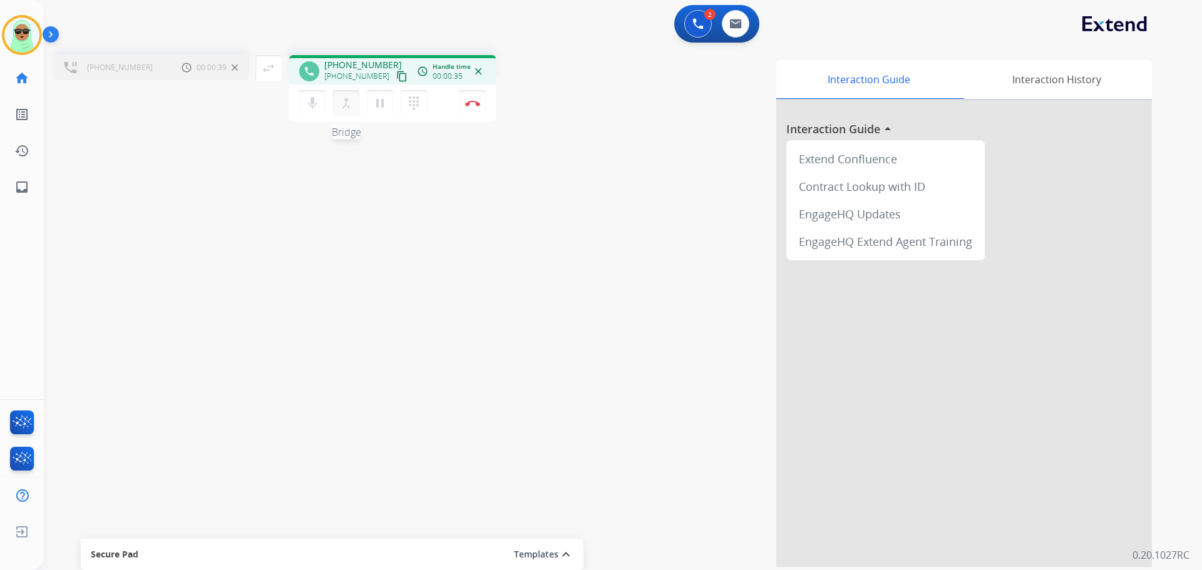
click at [347, 105] on mat-icon "merge_type" at bounding box center [346, 103] width 15 height 15
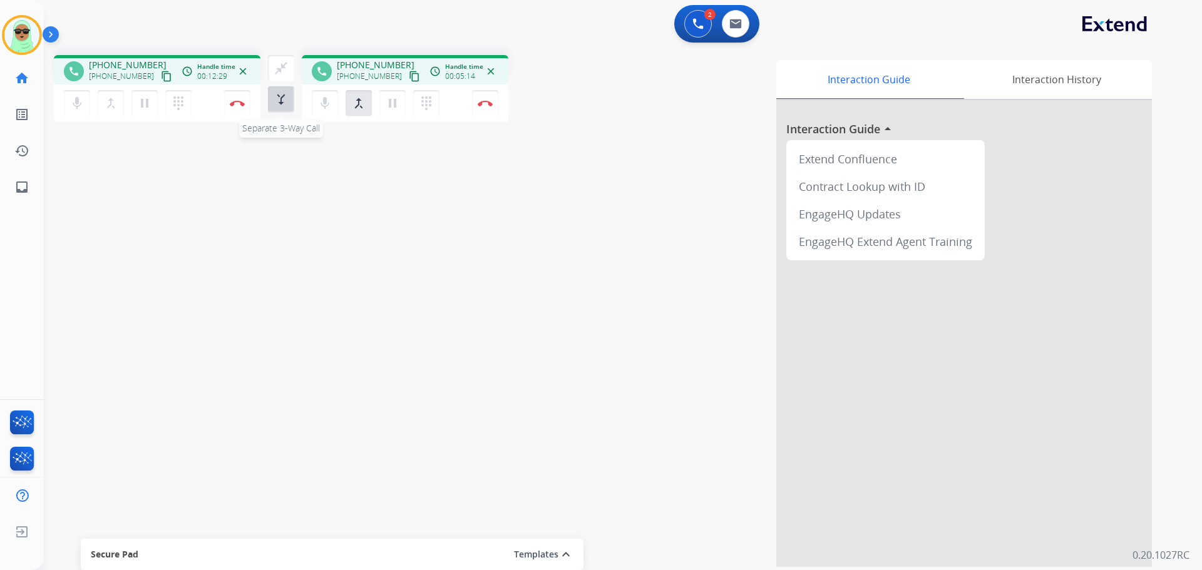
click at [287, 101] on mat-icon "merge_type" at bounding box center [281, 99] width 15 height 15
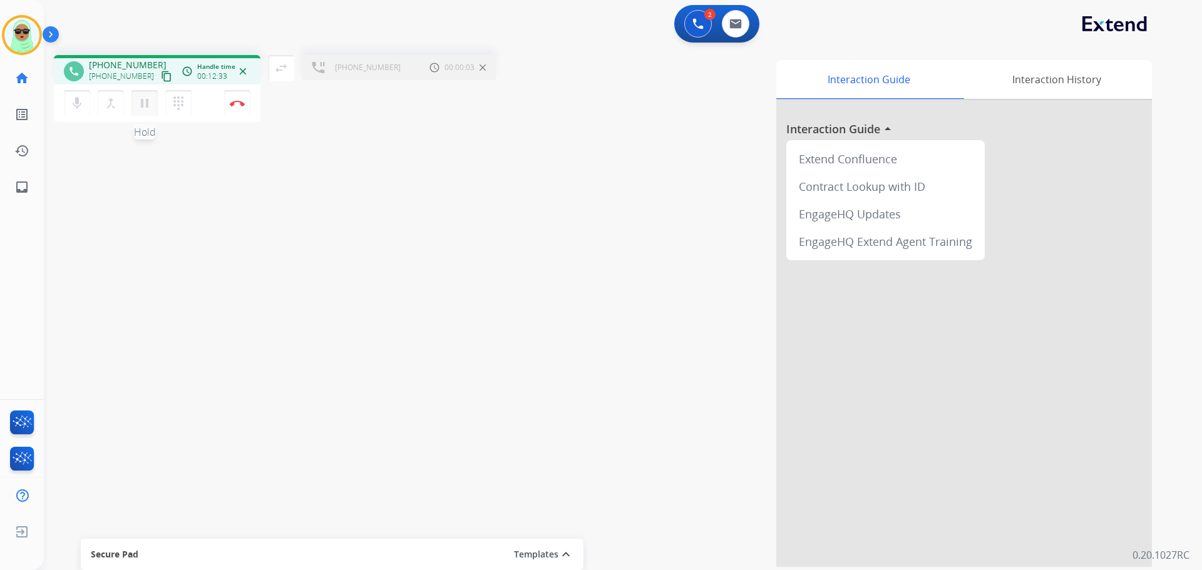
click at [138, 95] on button "pause Hold" at bounding box center [144, 103] width 26 height 26
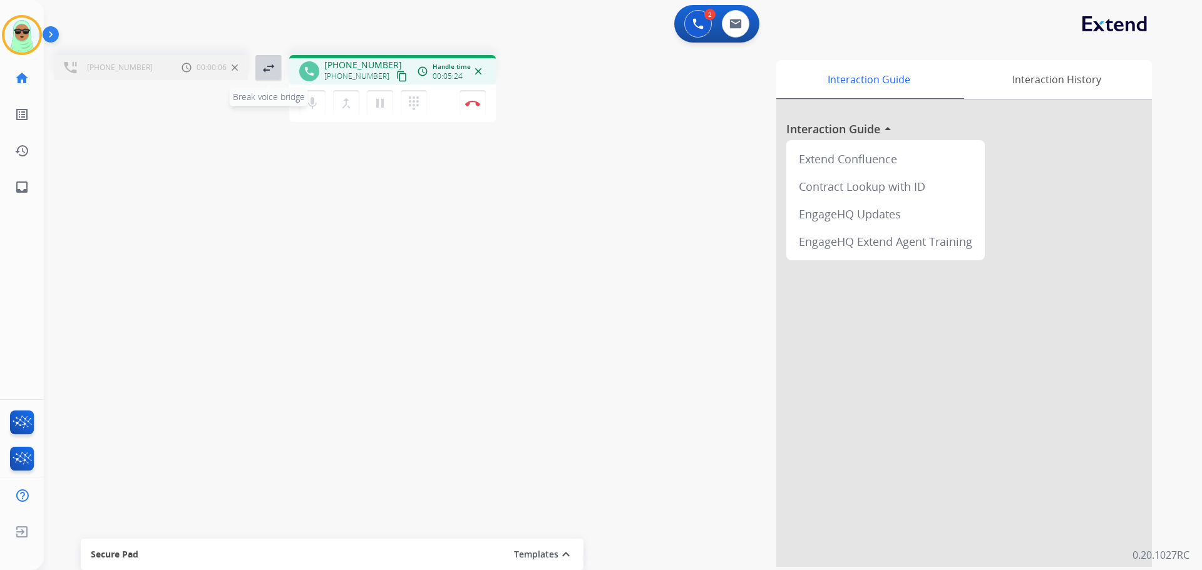
click at [266, 71] on mat-icon "swap_horiz" at bounding box center [268, 68] width 15 height 15
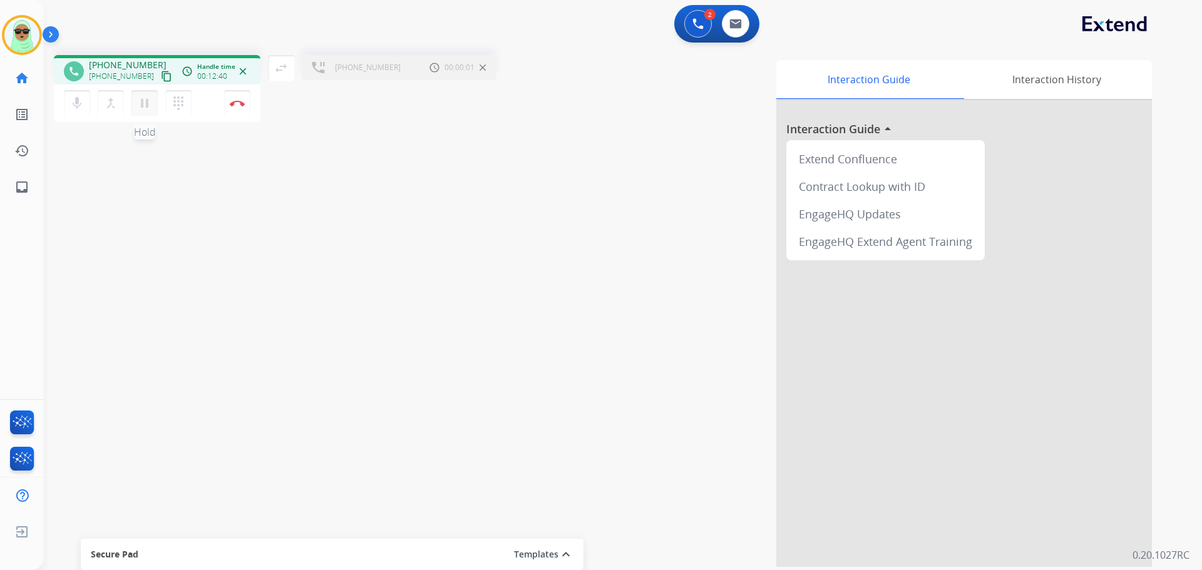
click at [138, 98] on mat-icon "pause" at bounding box center [144, 103] width 15 height 15
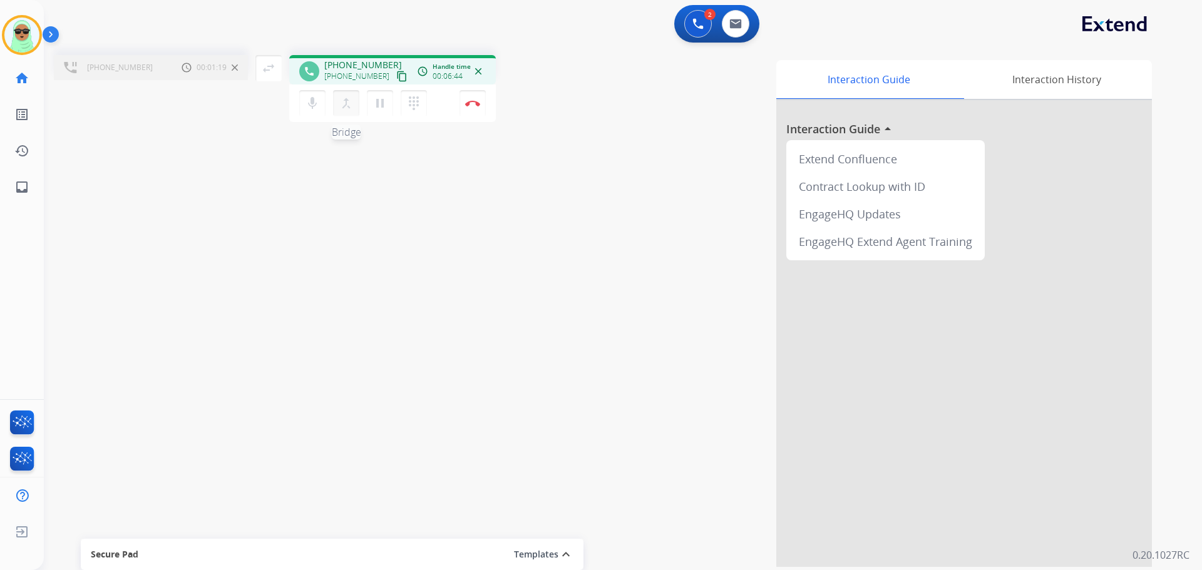
click at [339, 102] on mat-icon "merge_type" at bounding box center [346, 103] width 15 height 15
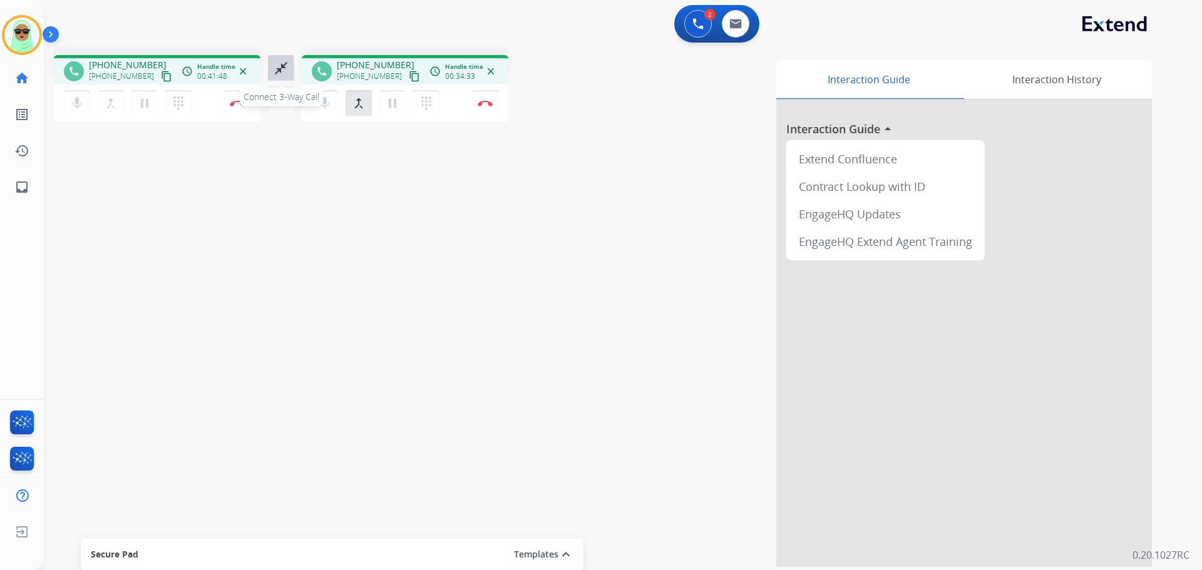
click at [279, 76] on button "close_fullscreen Connect 3-Way Call" at bounding box center [281, 68] width 26 height 26
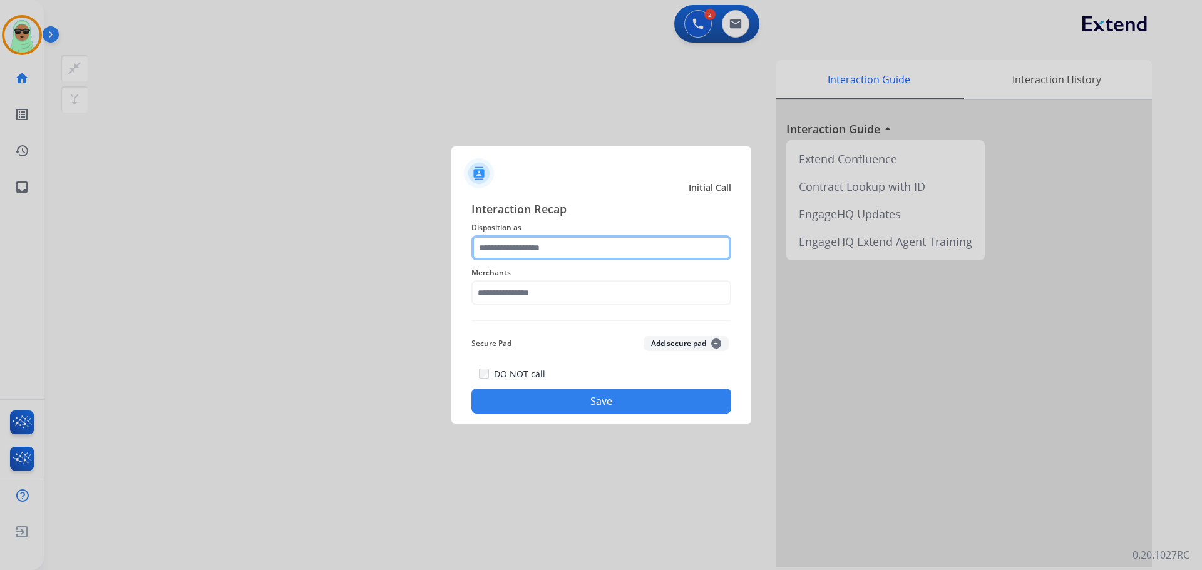
click at [608, 245] on input "text" at bounding box center [601, 247] width 260 height 25
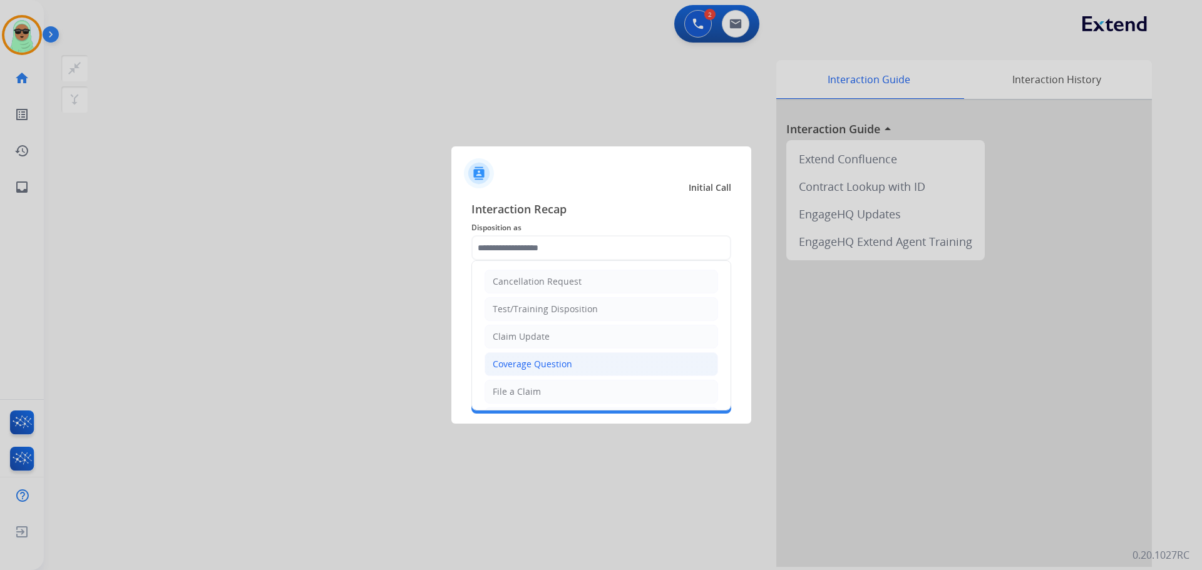
click at [605, 362] on li "Coverage Question" at bounding box center [600, 364] width 233 height 24
type input "**********"
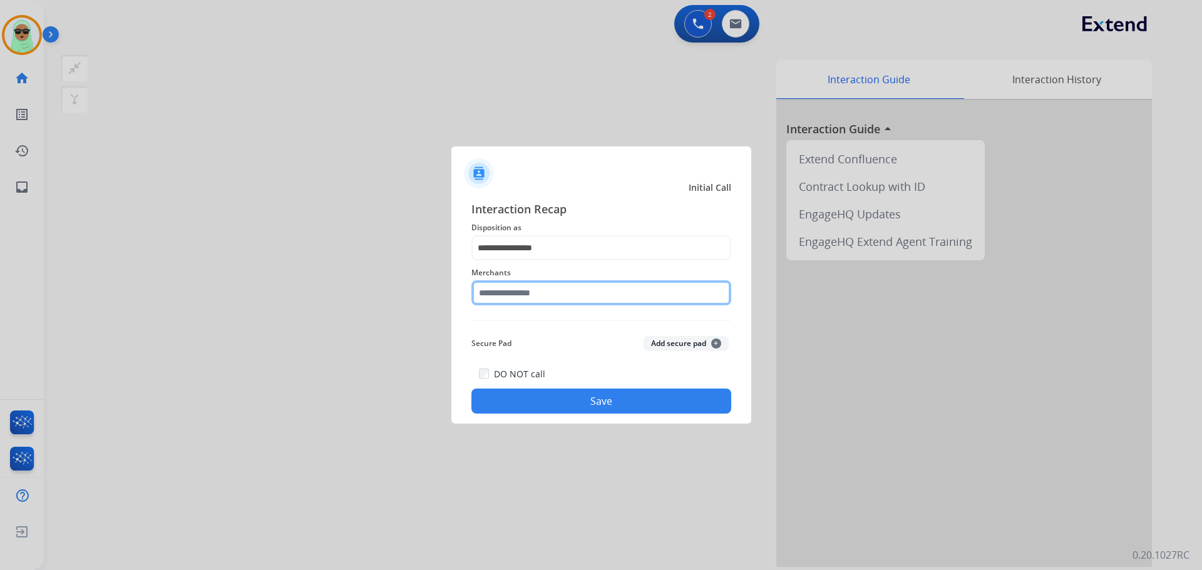
click at [521, 287] on input "text" at bounding box center [601, 292] width 260 height 25
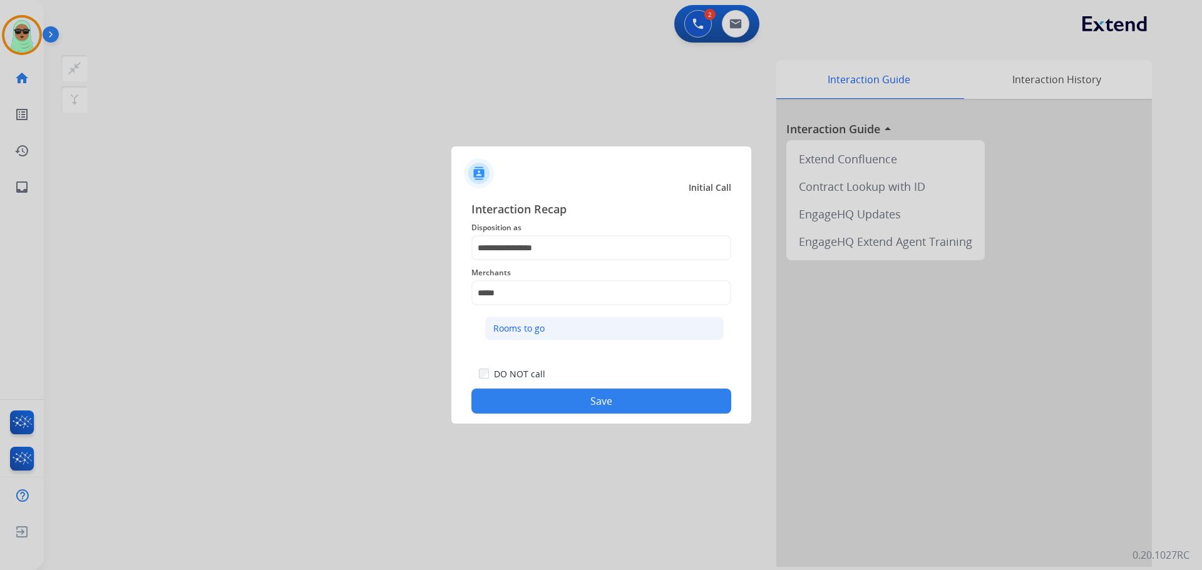
click at [542, 327] on div "Rooms to go" at bounding box center [518, 328] width 51 height 13
type input "**********"
click at [590, 406] on button "Save" at bounding box center [601, 401] width 260 height 25
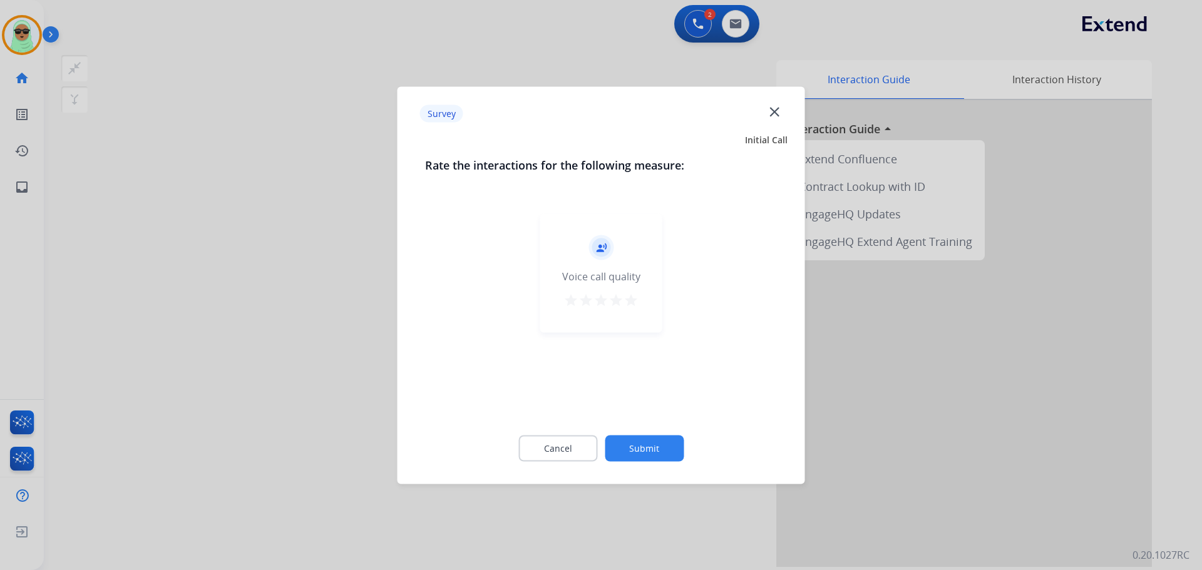
click at [653, 447] on button "Submit" at bounding box center [644, 448] width 79 height 26
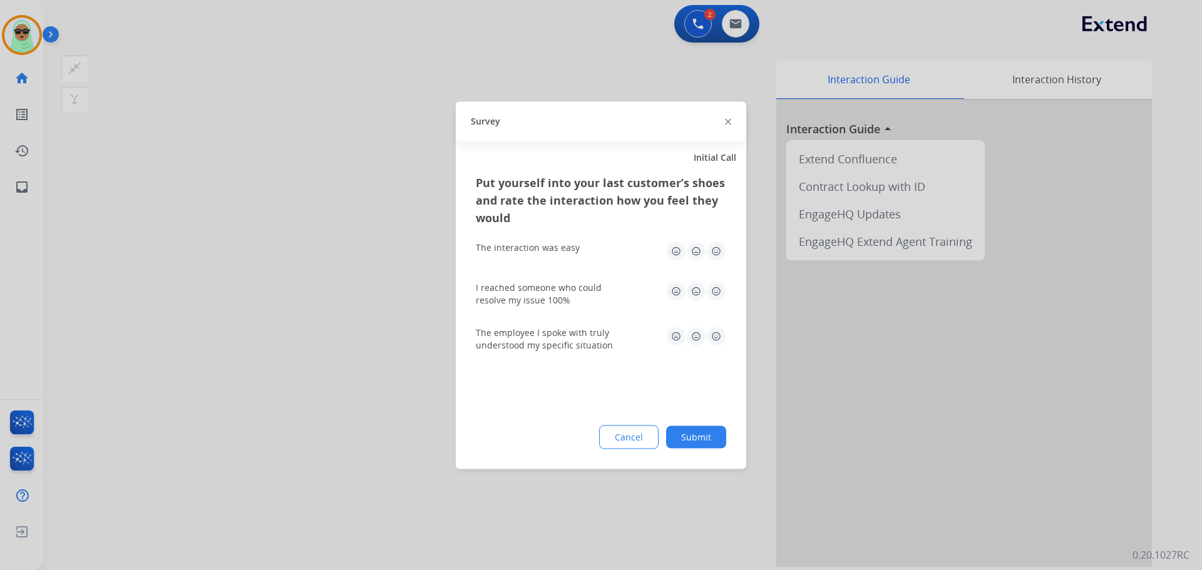
drag, startPoint x: 722, startPoint y: 419, endPoint x: 693, endPoint y: 432, distance: 31.4
click at [718, 421] on div "Put yourself into your last customer’s shoes and rate the interaction how you f…" at bounding box center [601, 320] width 290 height 295
click at [693, 432] on button "Submit" at bounding box center [696, 437] width 60 height 23
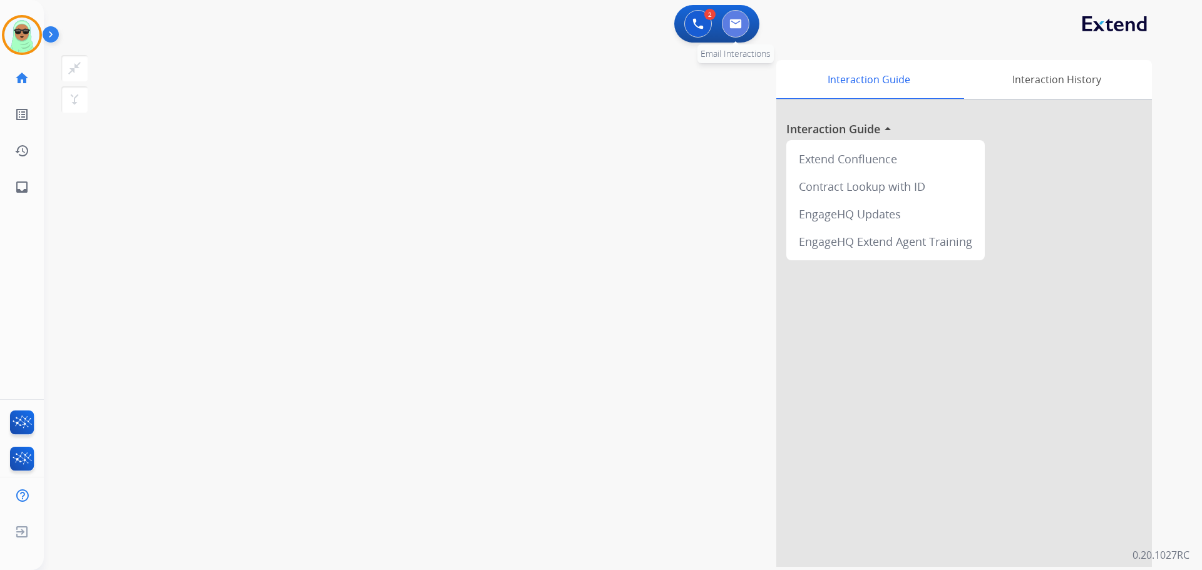
click at [732, 22] on img at bounding box center [735, 24] width 13 height 10
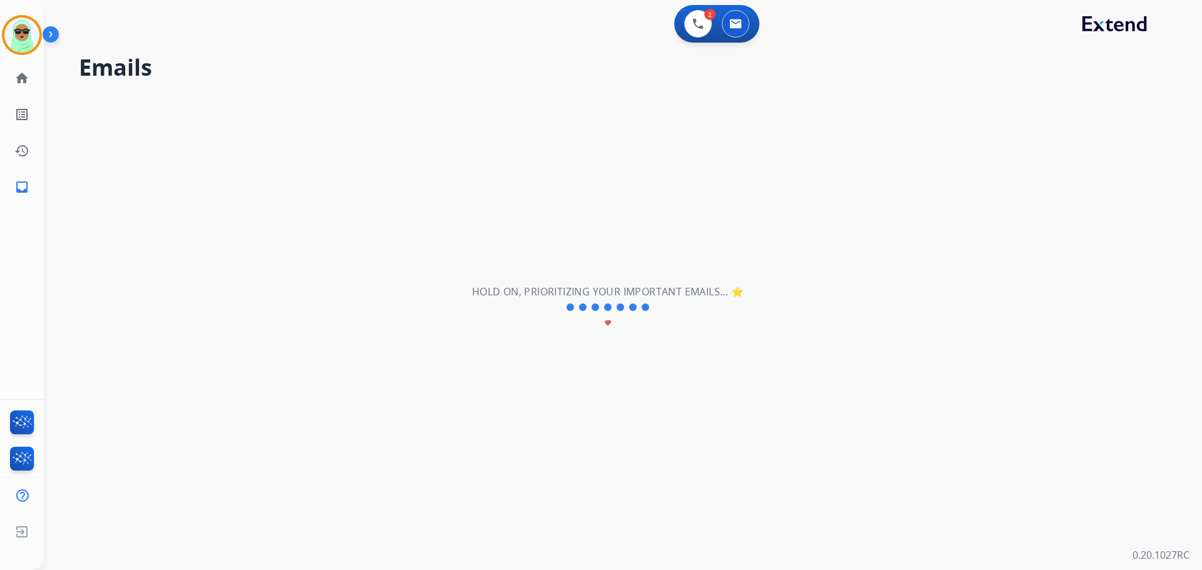
drag, startPoint x: 427, startPoint y: 463, endPoint x: 430, endPoint y: 456, distance: 7.0
click at [429, 460] on div "**********" at bounding box center [608, 307] width 1128 height 525
click at [26, 84] on mat-icon "home" at bounding box center [21, 78] width 15 height 15
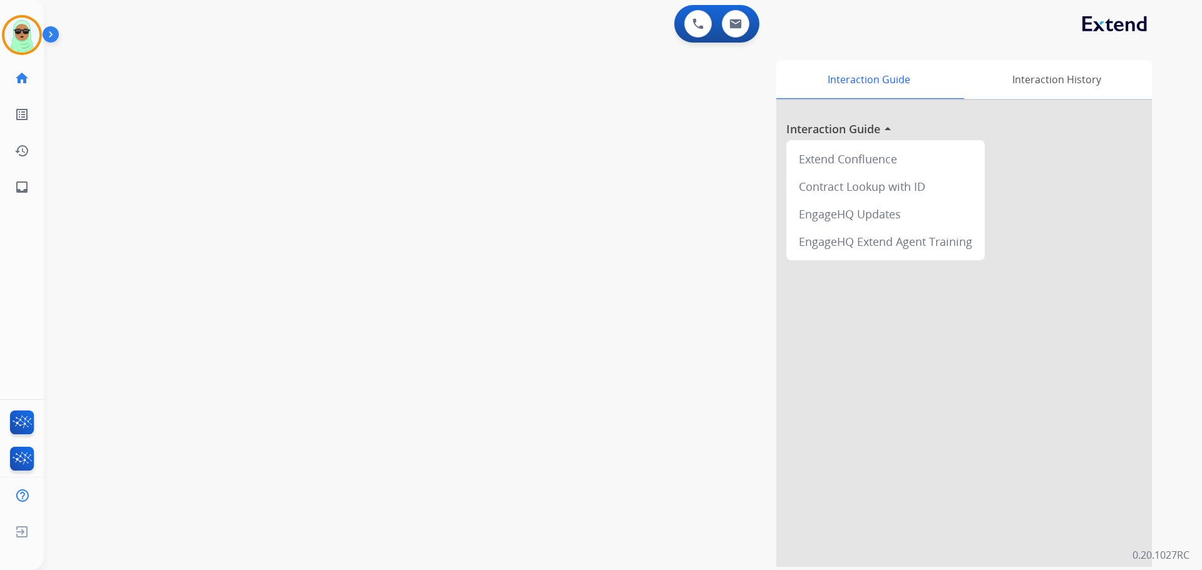
click at [26, 84] on mat-icon "home" at bounding box center [21, 78] width 15 height 15
click at [35, 31] on img at bounding box center [21, 35] width 35 height 35
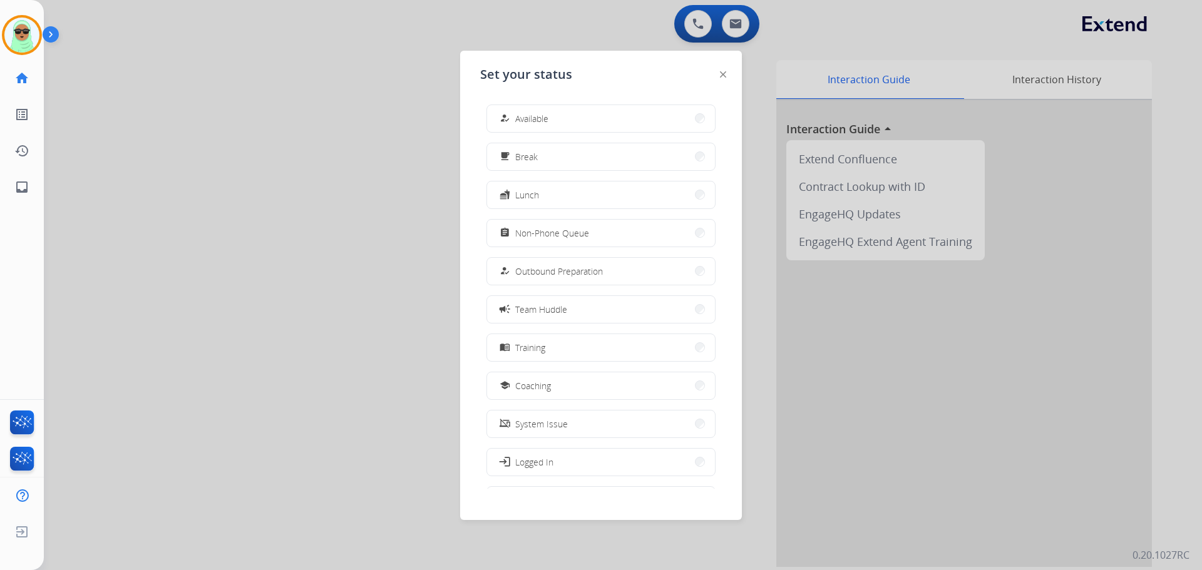
click at [566, 110] on button "how_to_reg Available" at bounding box center [601, 118] width 228 height 27
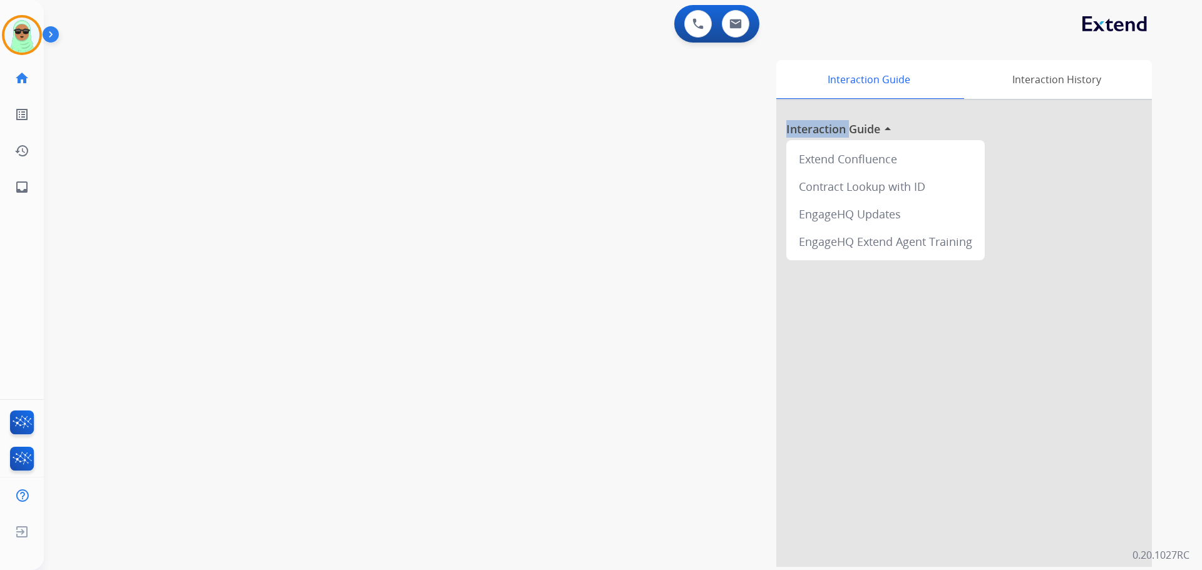
click at [566, 110] on div "Interaction Guide Interaction History Interaction Guide arrow_drop_up Extend Co…" at bounding box center [782, 313] width 737 height 507
click at [20, 81] on mat-icon "home" at bounding box center [21, 78] width 15 height 15
click at [20, 80] on mat-icon "home" at bounding box center [21, 78] width 15 height 15
click at [750, 22] on div "0 Email Interactions" at bounding box center [736, 24] width 38 height 28
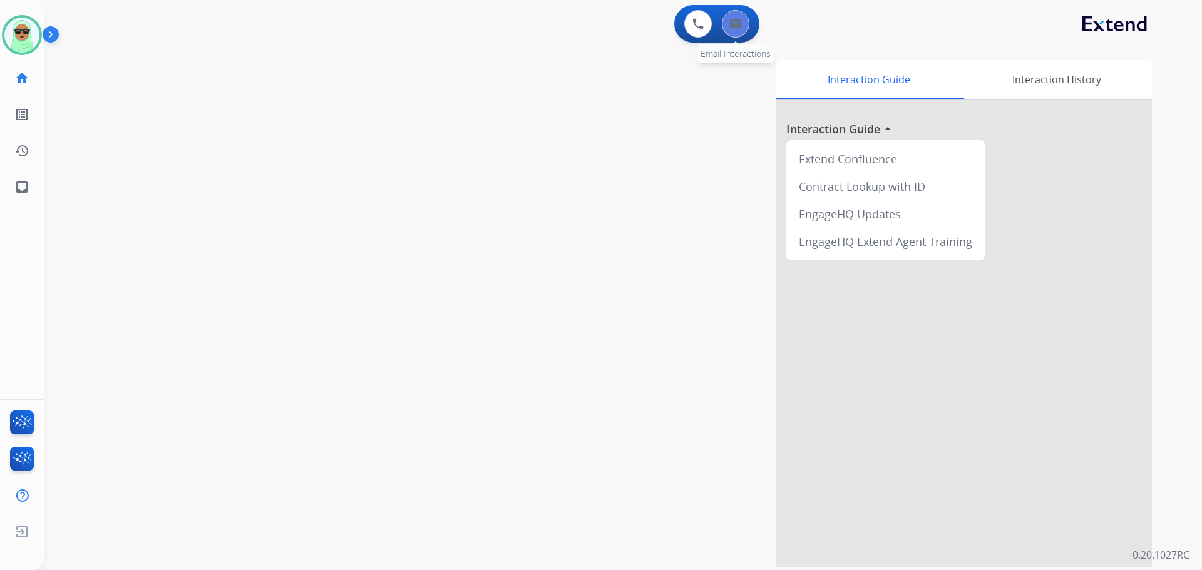
click at [726, 31] on button at bounding box center [736, 24] width 28 height 28
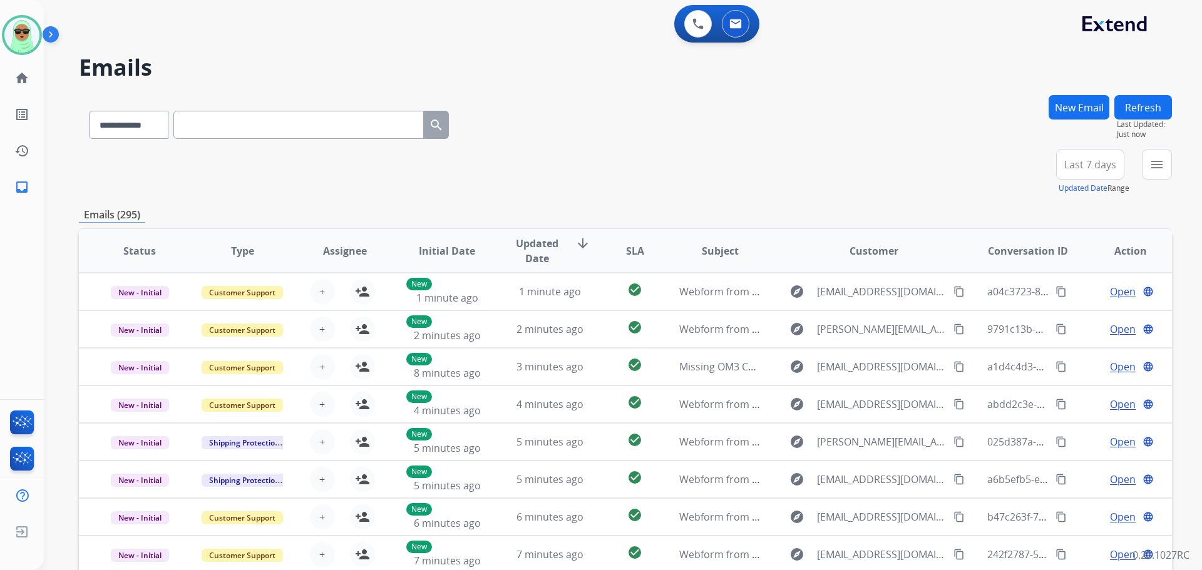
click at [1162, 168] on button "menu" at bounding box center [1157, 165] width 30 height 30
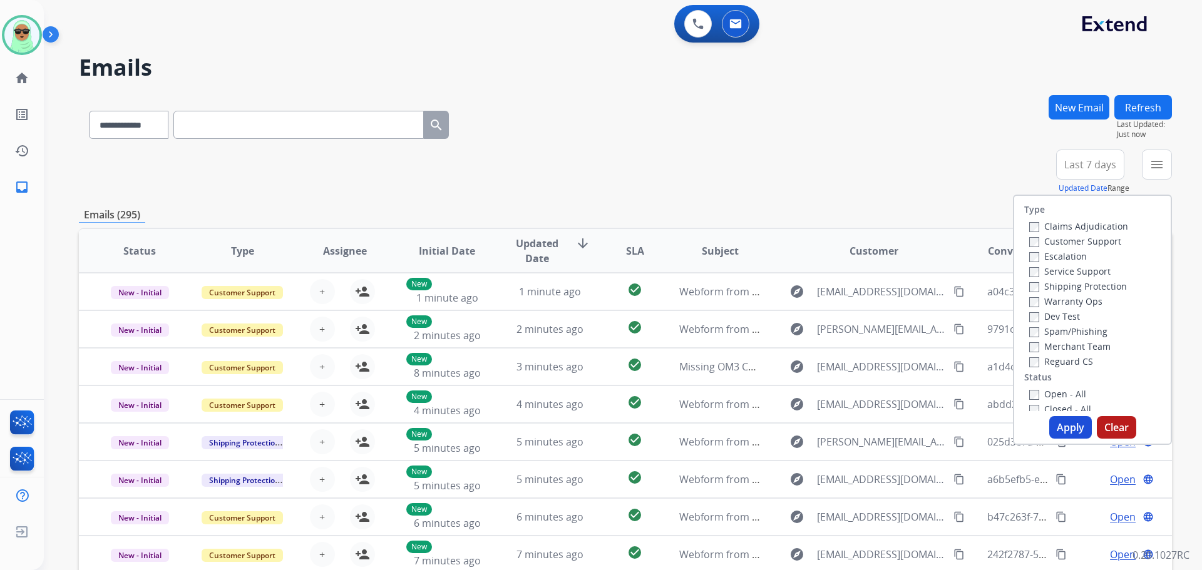
click at [1038, 240] on label "Customer Support" at bounding box center [1075, 241] width 92 height 12
click at [1050, 287] on label "Shipping Protection" at bounding box center [1078, 286] width 98 height 12
click at [1050, 362] on label "Reguard CS" at bounding box center [1061, 362] width 64 height 12
click at [1050, 393] on label "Open - All" at bounding box center [1057, 394] width 57 height 12
click at [1066, 429] on button "Apply" at bounding box center [1070, 427] width 43 height 23
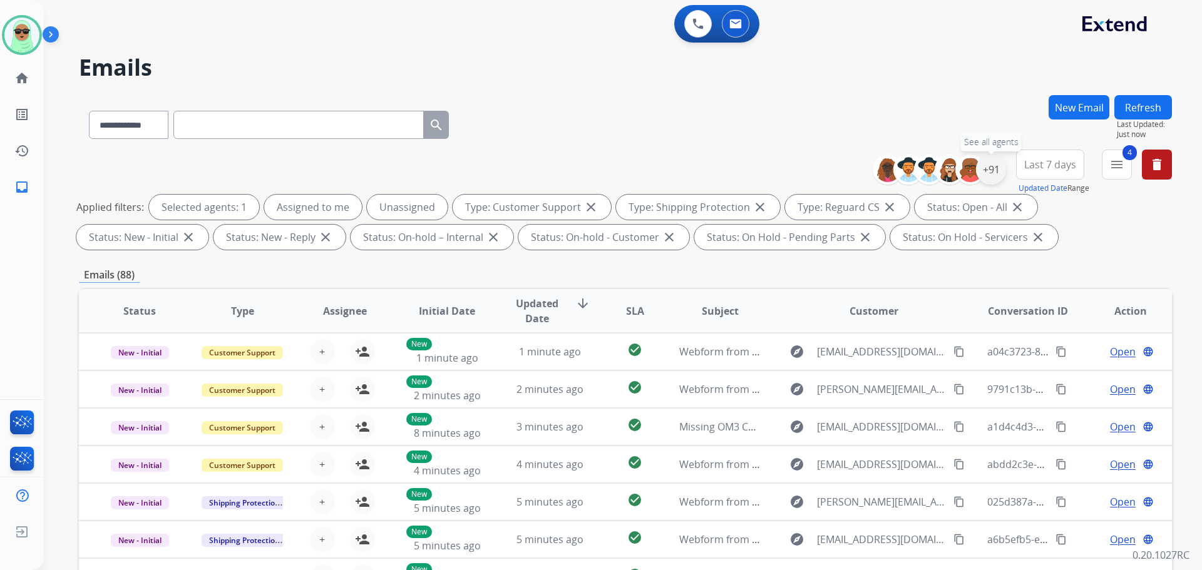
click at [992, 170] on div "+91" at bounding box center [991, 170] width 30 height 30
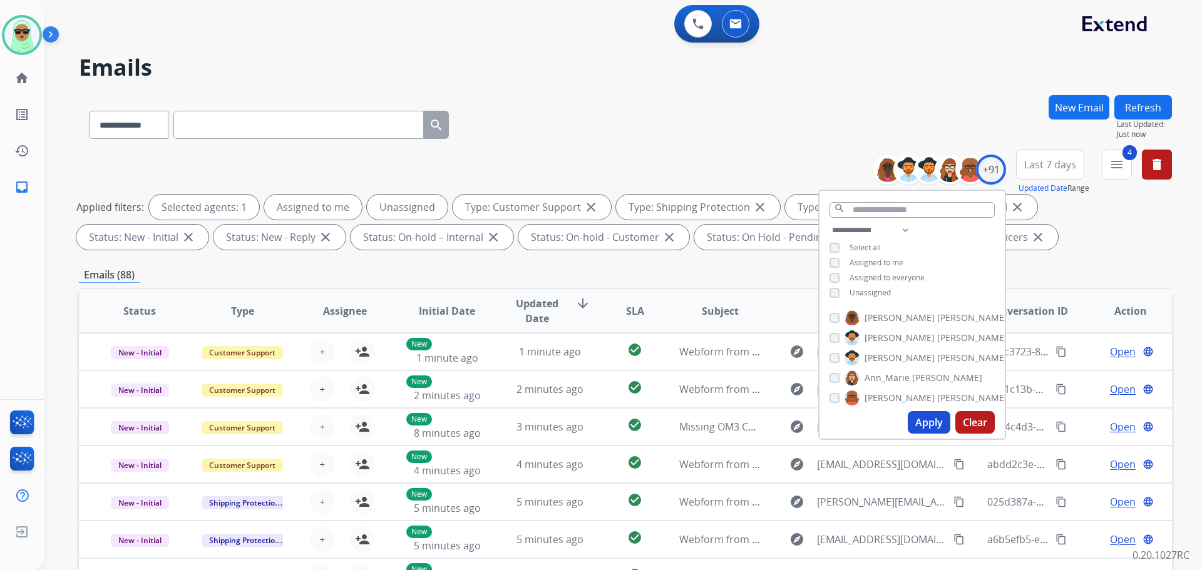
click at [858, 290] on span "Unassigned" at bounding box center [869, 292] width 41 height 11
click at [919, 416] on button "Apply" at bounding box center [929, 422] width 43 height 23
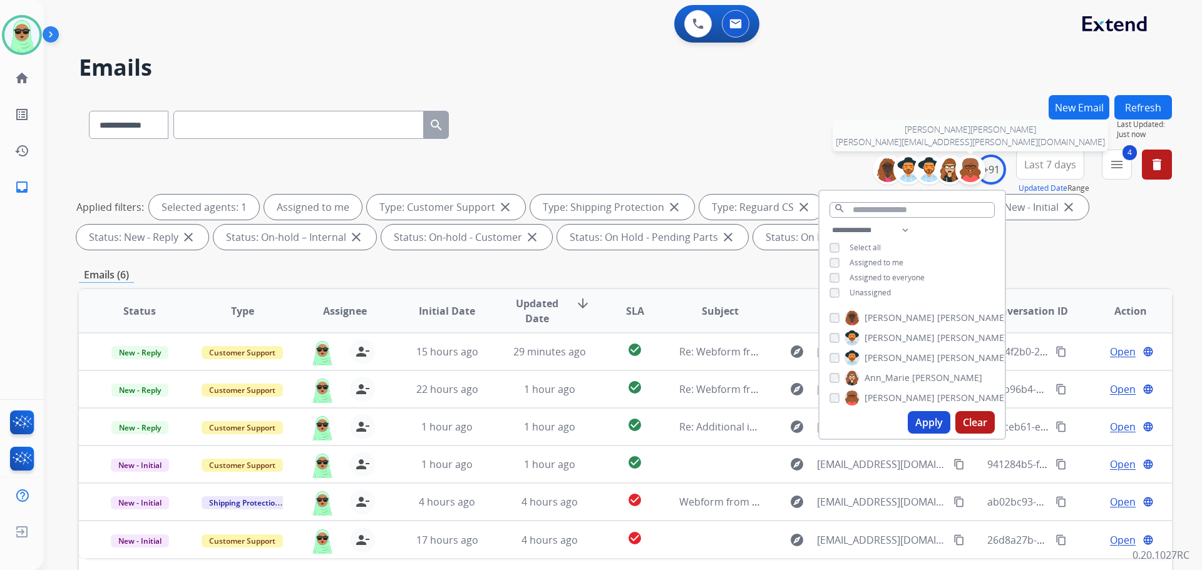
click at [971, 170] on img at bounding box center [970, 169] width 25 height 25
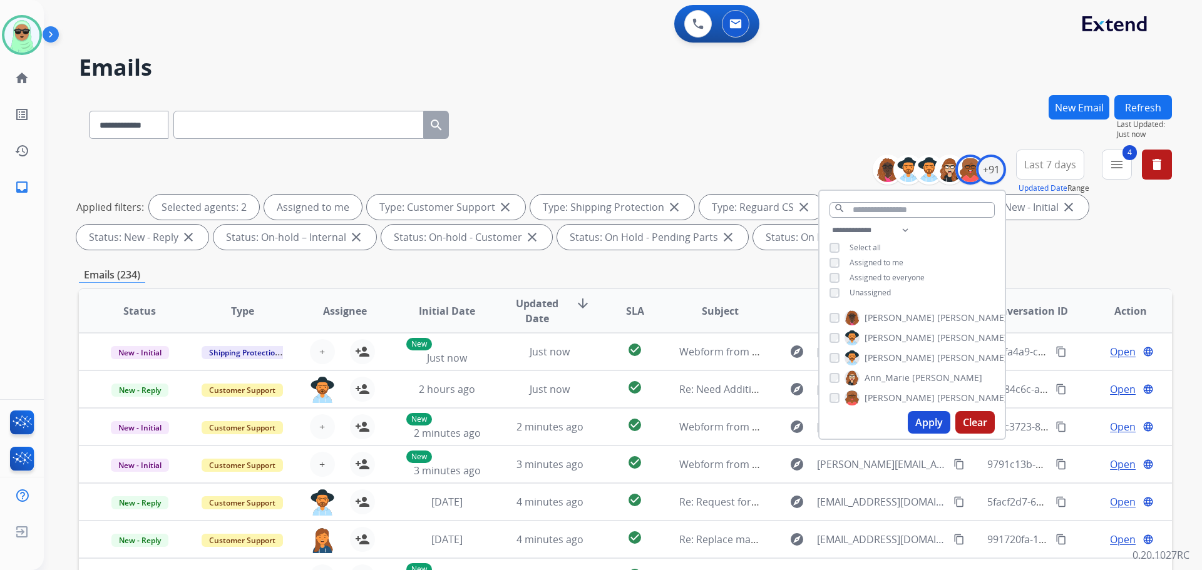
click at [888, 402] on span "[PERSON_NAME]" at bounding box center [899, 398] width 70 height 13
click at [928, 418] on button "Apply" at bounding box center [929, 422] width 43 height 23
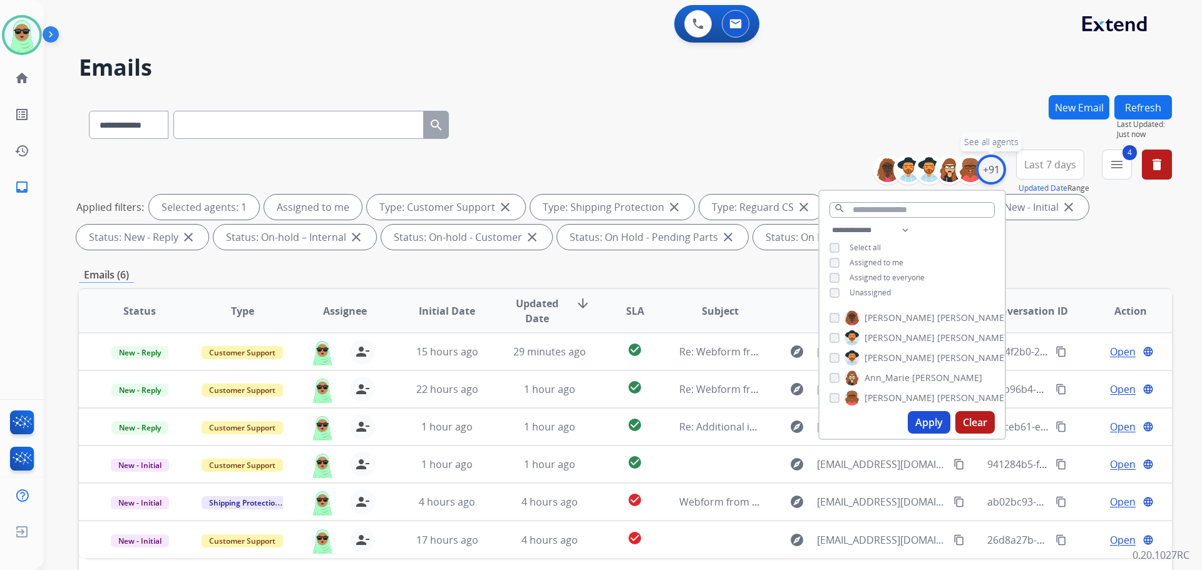
click at [987, 164] on div "+91" at bounding box center [991, 170] width 30 height 30
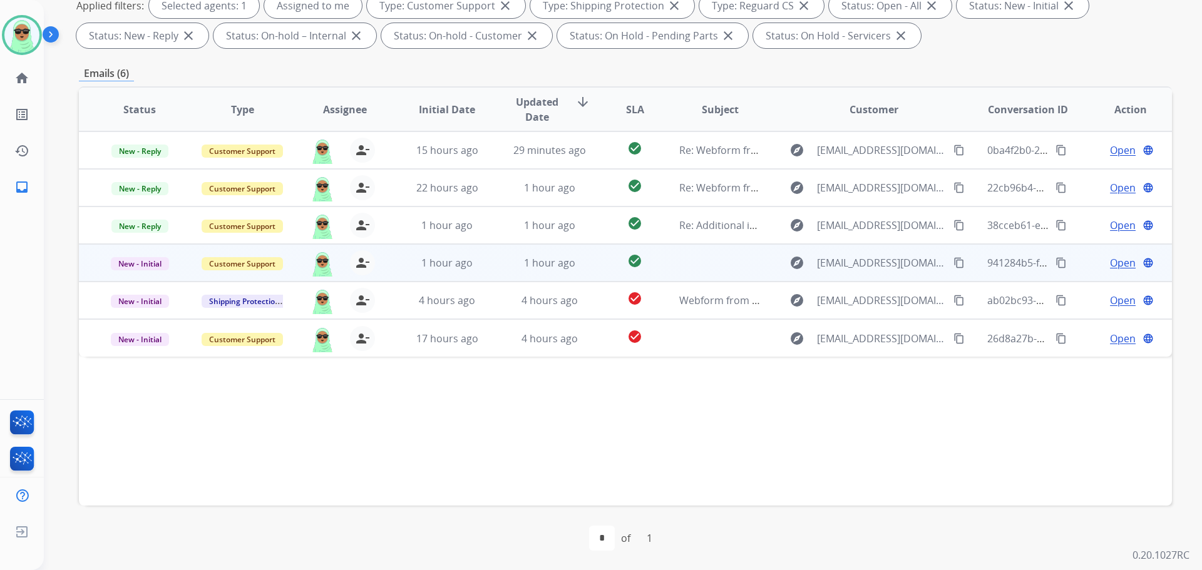
scroll to position [202, 0]
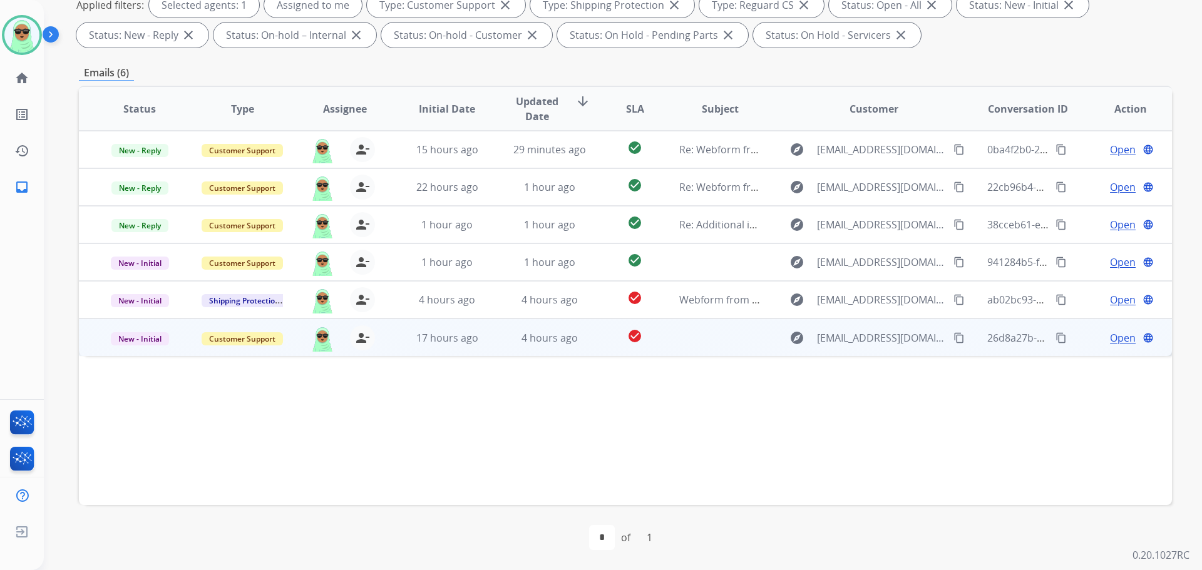
click at [1099, 336] on div "Open language" at bounding box center [1130, 338] width 82 height 15
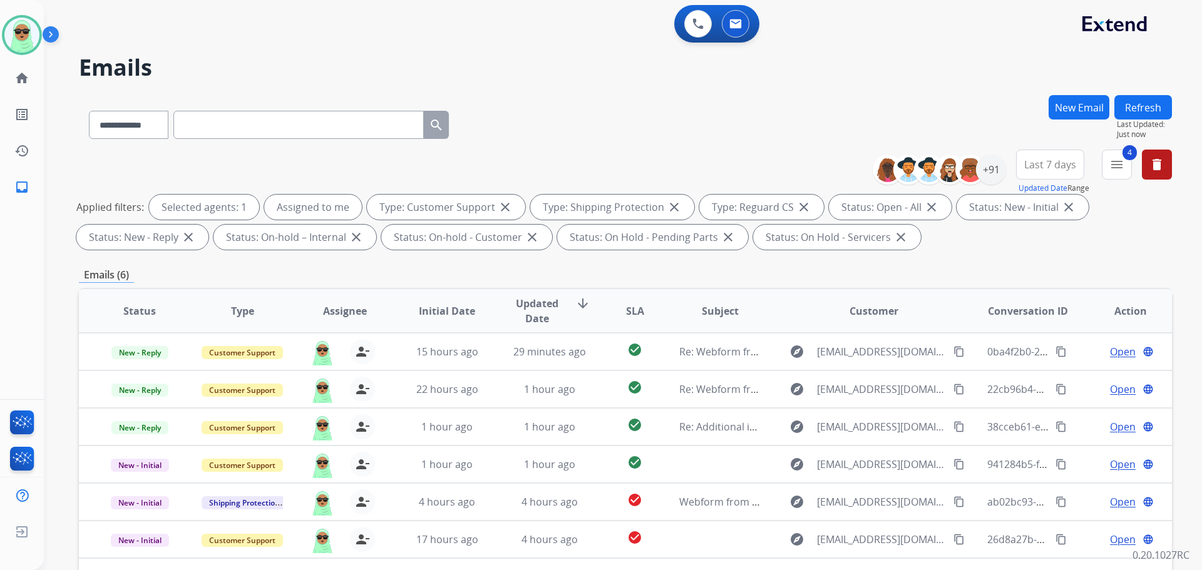
scroll to position [188, 0]
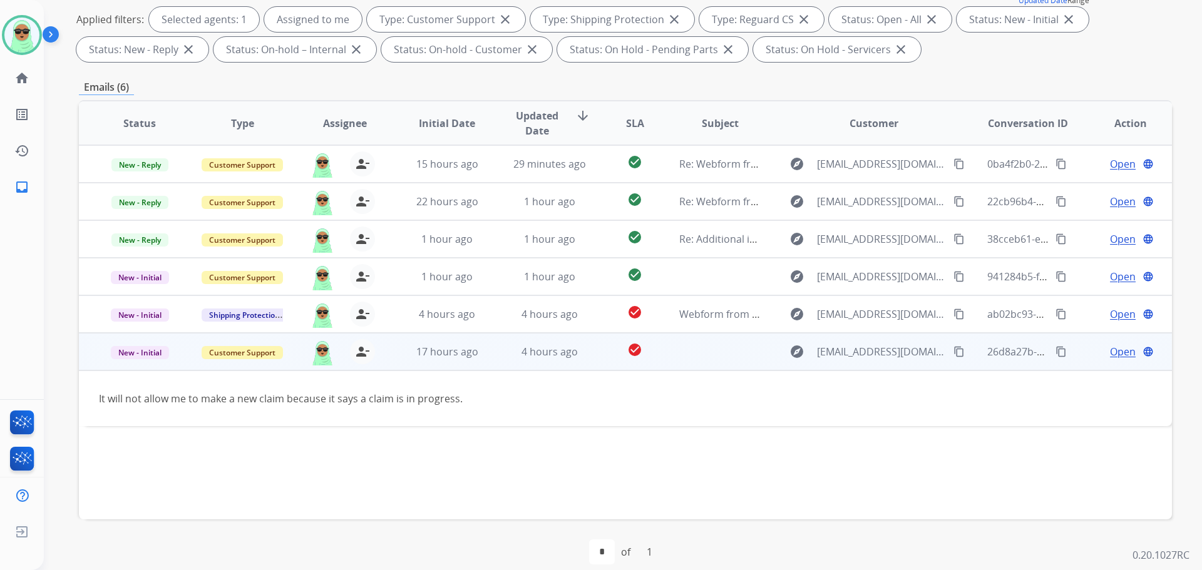
click at [1097, 352] on div "Open language" at bounding box center [1130, 351] width 82 height 15
click at [1110, 349] on span "Open" at bounding box center [1123, 352] width 26 height 15
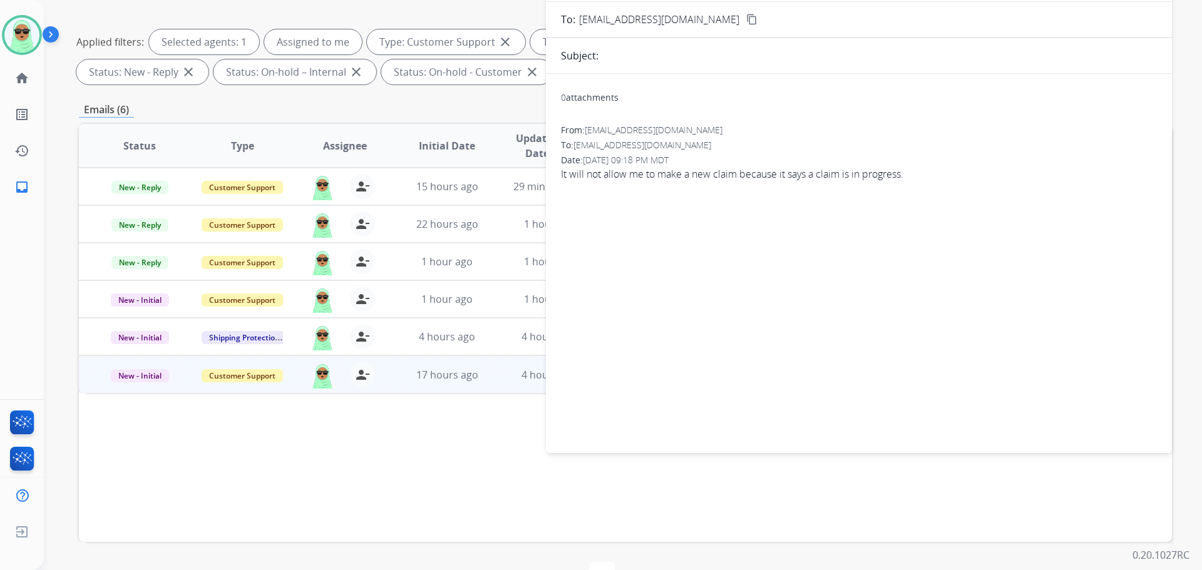
scroll to position [63, 0]
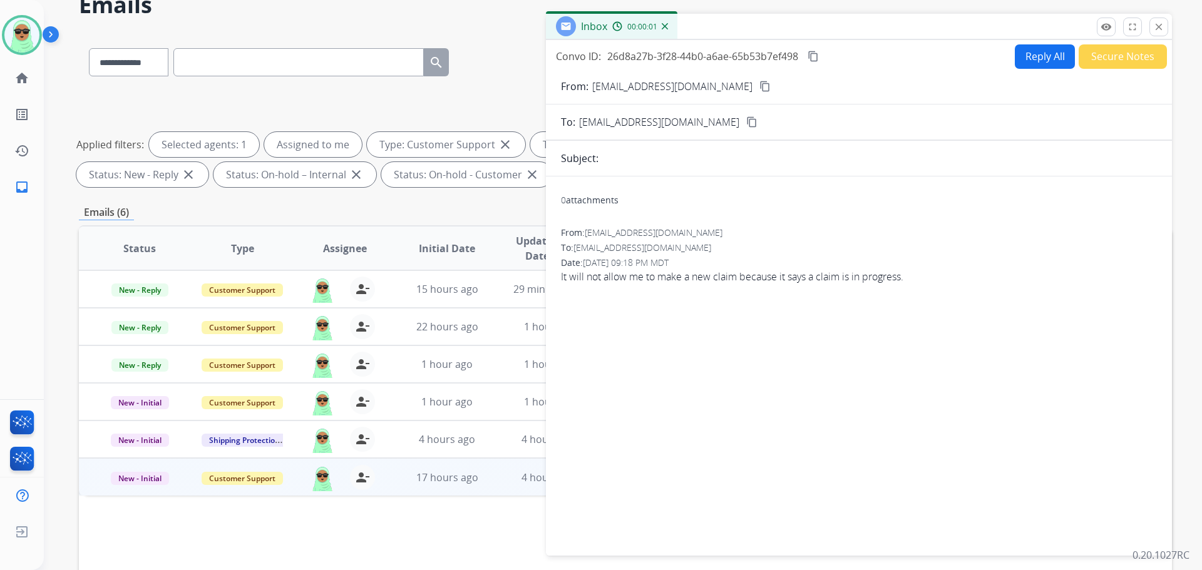
click at [1037, 71] on form "From: kales2001@gmail.com content_copy To: support@extend.com content_copy Subj…" at bounding box center [859, 310] width 626 height 482
click at [1037, 63] on button "Reply All" at bounding box center [1045, 56] width 60 height 24
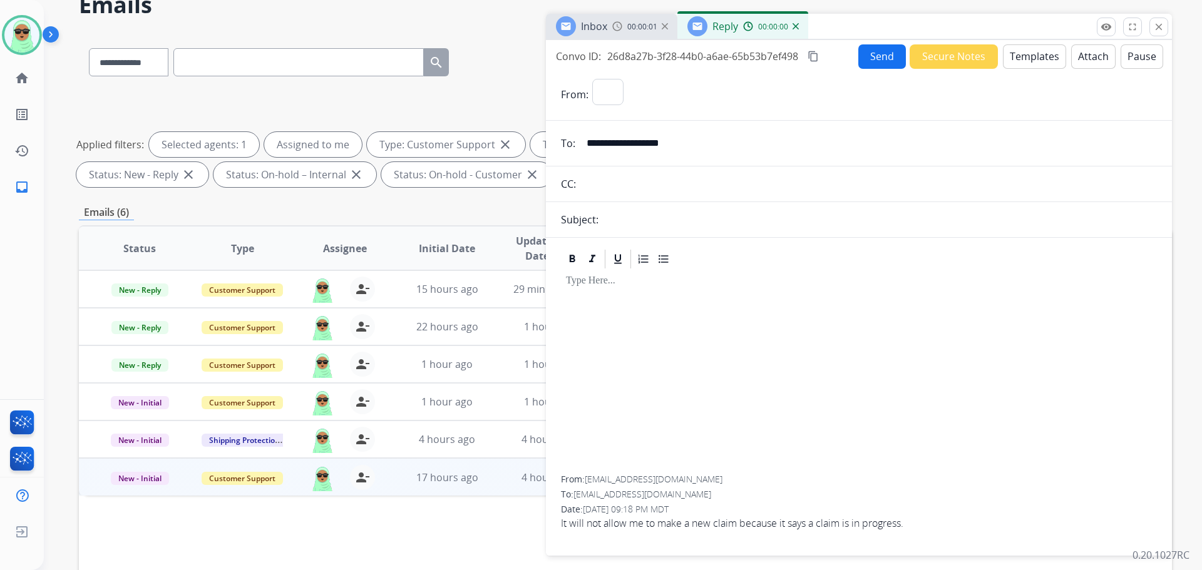
select select "**********"
click at [1023, 57] on button "Templates" at bounding box center [1034, 56] width 63 height 24
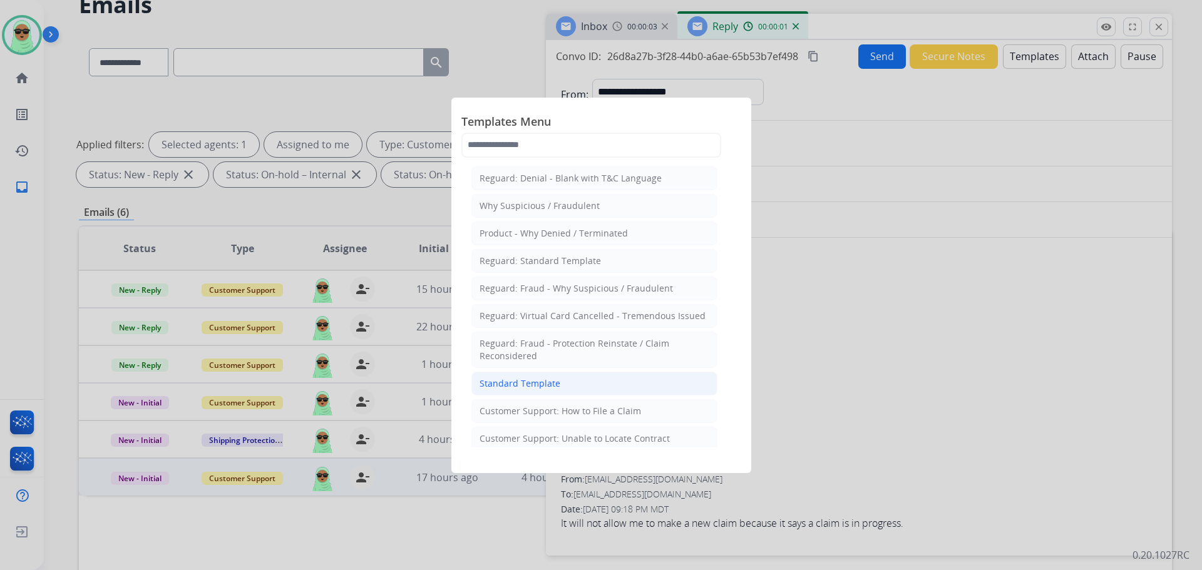
click at [597, 393] on li "Standard Template" at bounding box center [594, 384] width 246 height 24
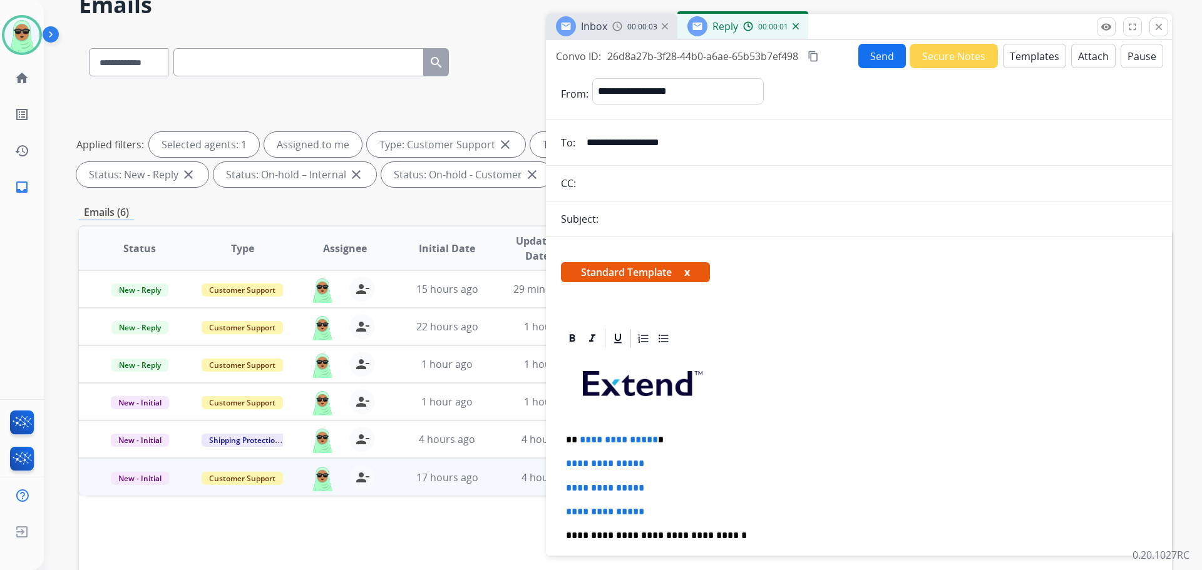
scroll to position [125, 0]
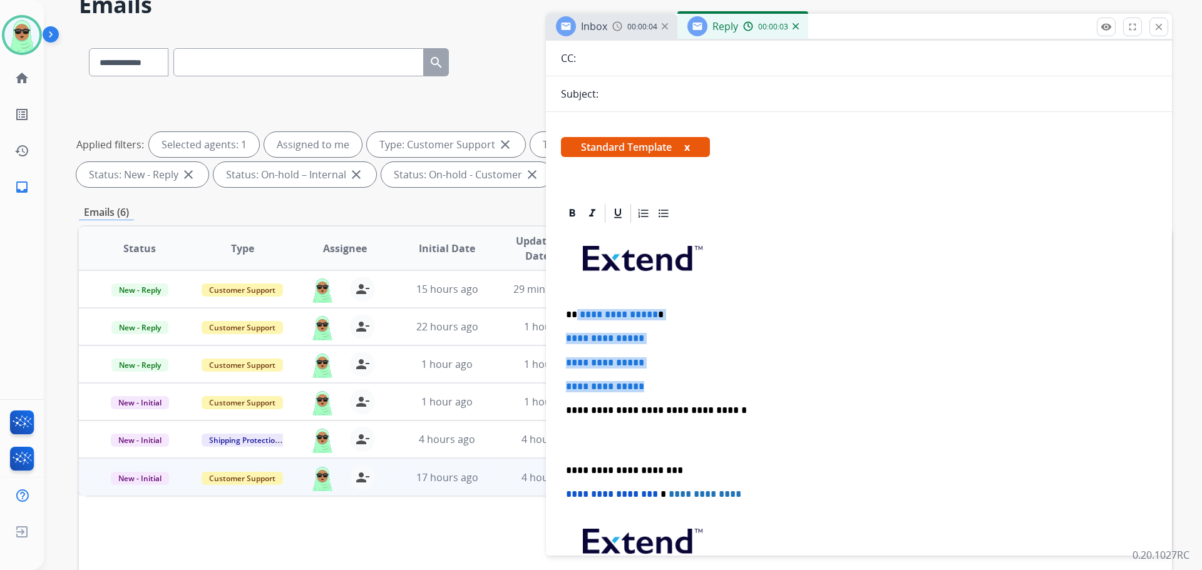
drag, startPoint x: 683, startPoint y: 387, endPoint x: 577, endPoint y: 302, distance: 135.9
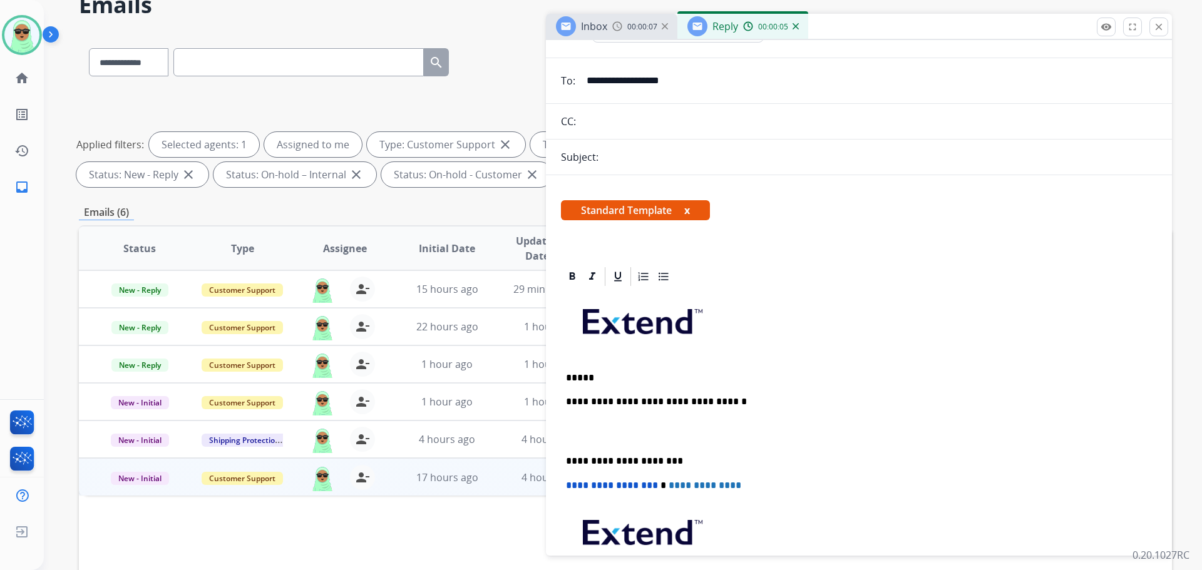
scroll to position [0, 0]
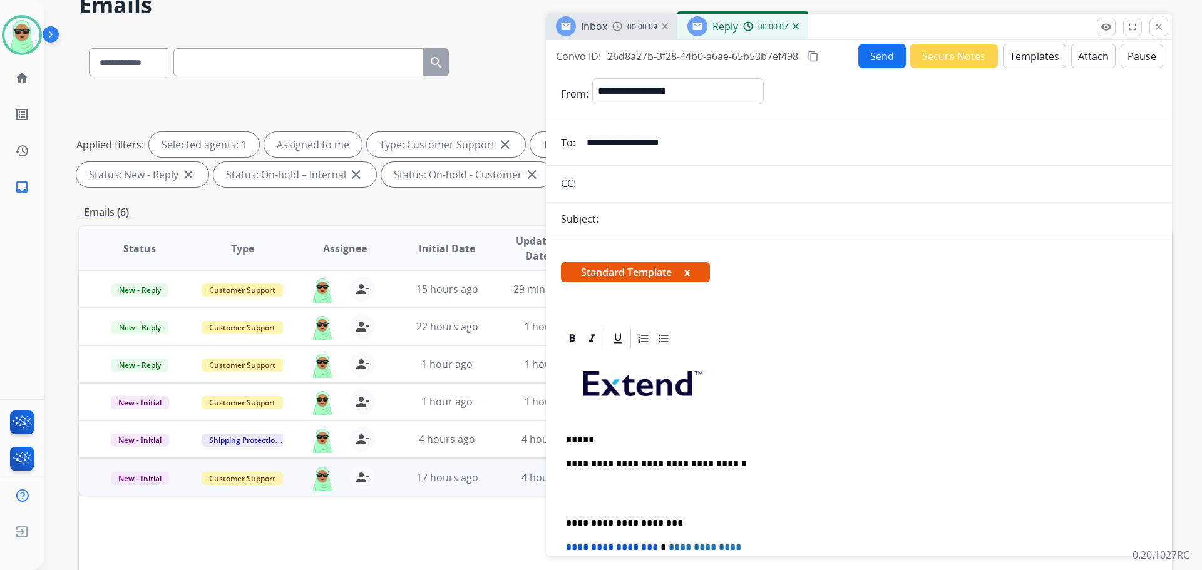
drag, startPoint x: 606, startPoint y: 142, endPoint x: 593, endPoint y: 145, distance: 13.4
click at [584, 145] on input "**********" at bounding box center [868, 142] width 578 height 25
click at [624, 436] on p "*****" at bounding box center [854, 439] width 576 height 11
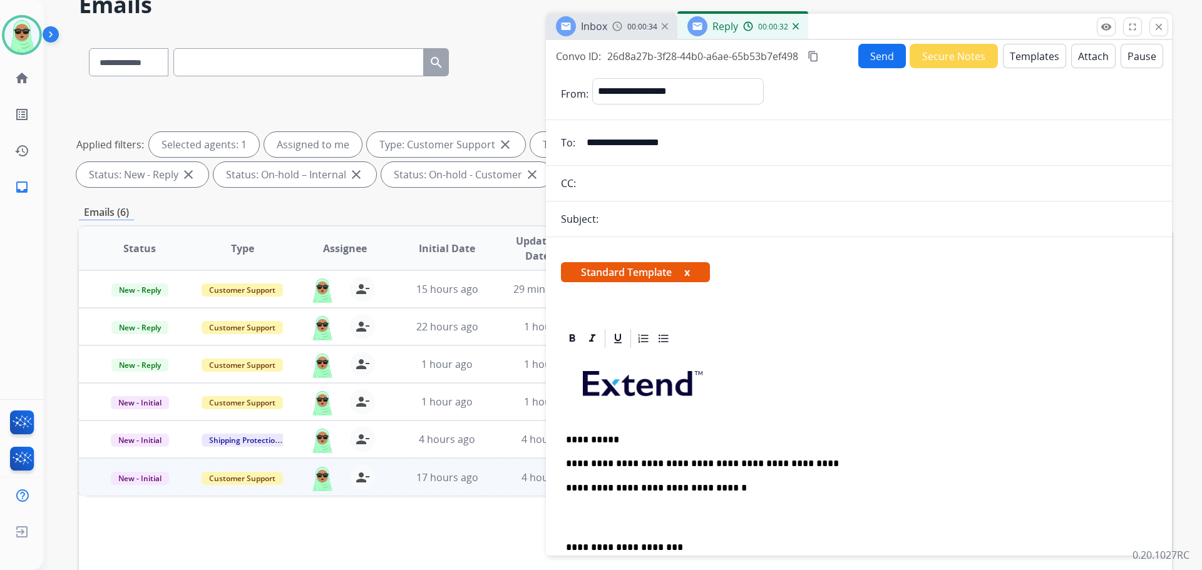
click at [875, 57] on button "Send" at bounding box center [882, 56] width 48 height 24
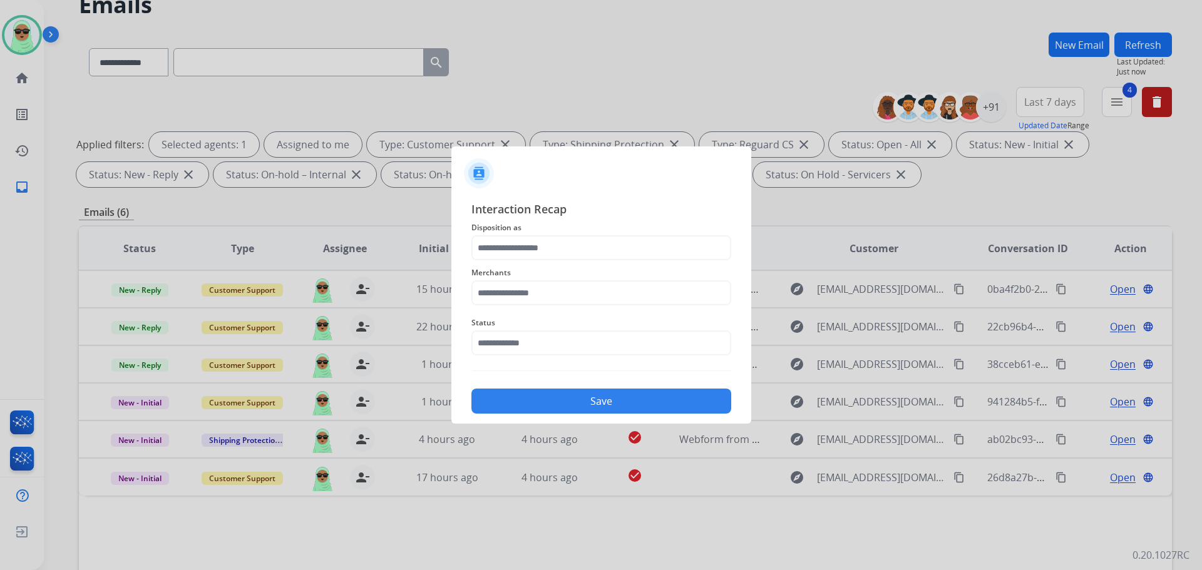
click at [524, 315] on span "Status" at bounding box center [601, 322] width 260 height 15
click at [522, 342] on input "text" at bounding box center [601, 343] width 260 height 25
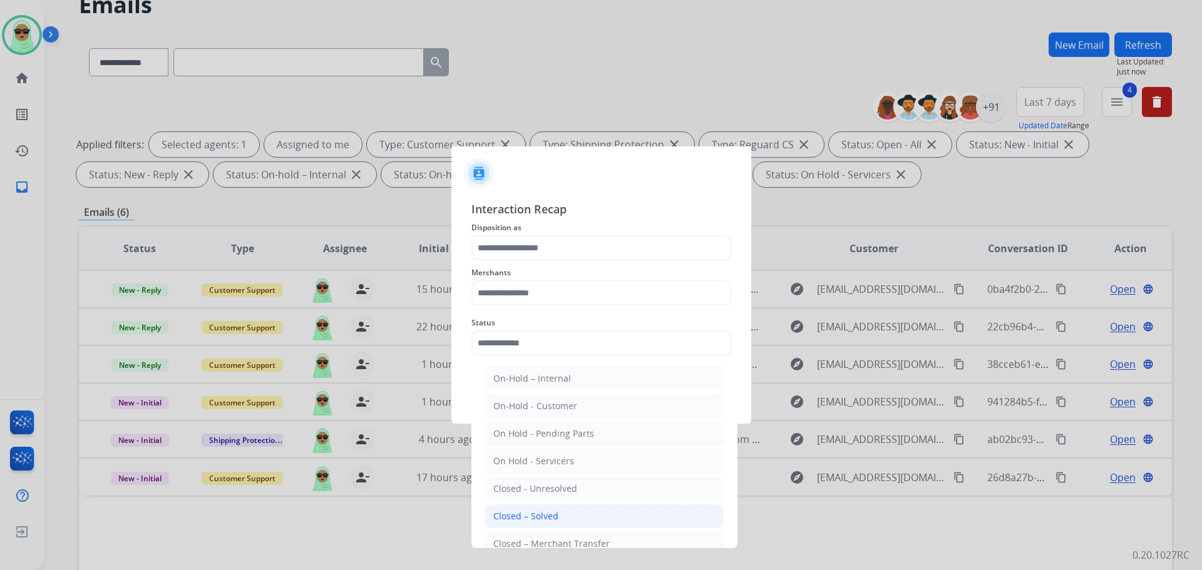
click at [541, 515] on div "Closed – Solved" at bounding box center [525, 516] width 65 height 13
type input "**********"
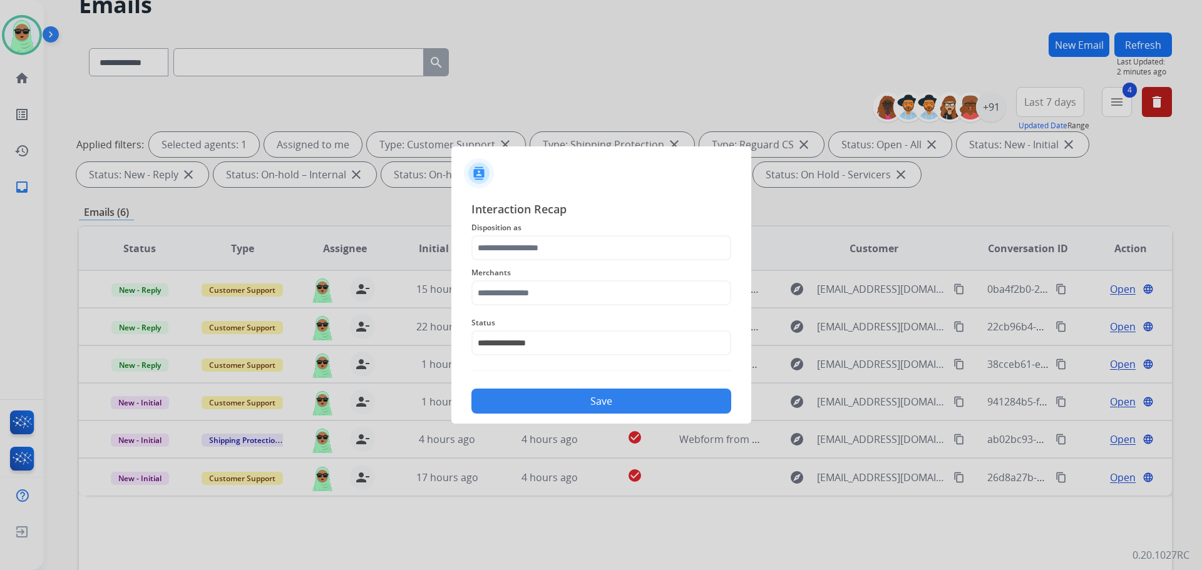
click at [577, 269] on span "Merchants" at bounding box center [601, 272] width 260 height 15
click at [581, 287] on input "text" at bounding box center [601, 292] width 260 height 25
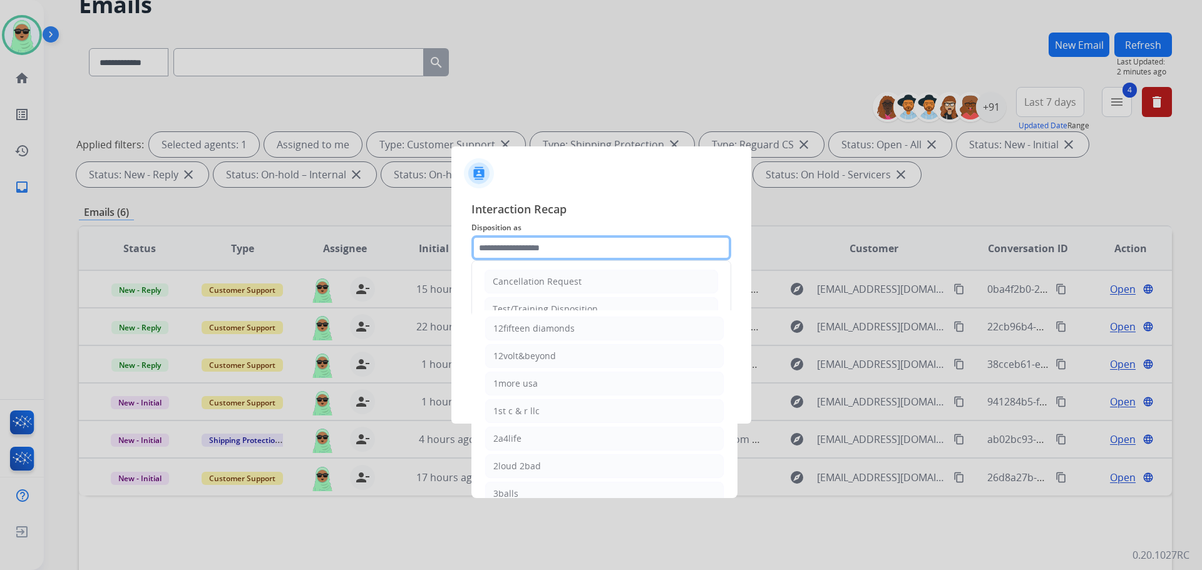
click at [573, 241] on input "text" at bounding box center [601, 247] width 260 height 25
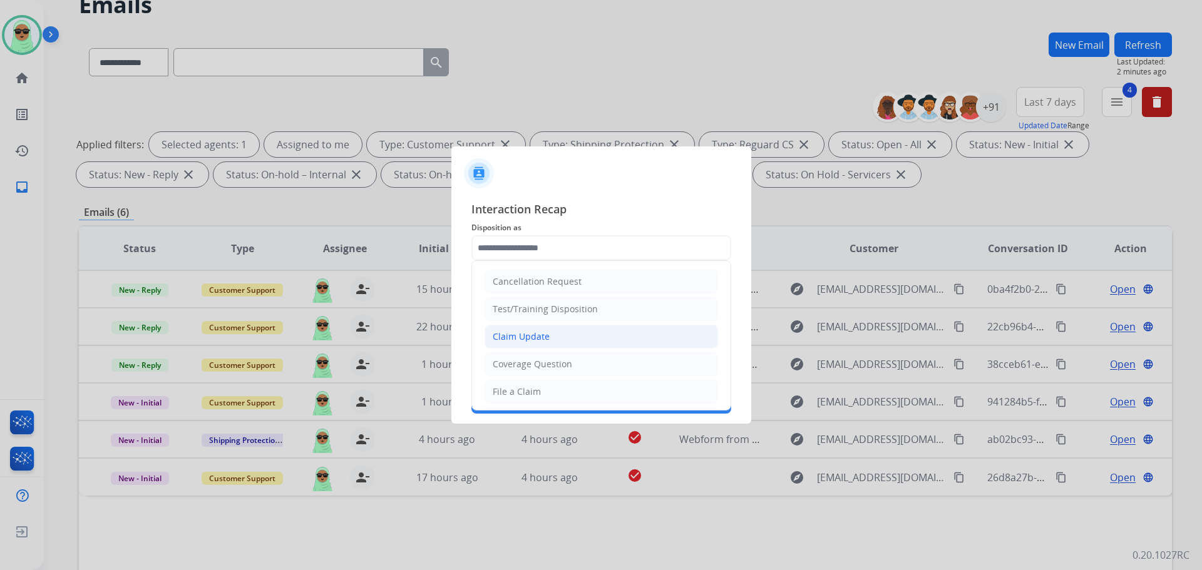
click at [550, 332] on li "Claim Update" at bounding box center [600, 337] width 233 height 24
type input "**********"
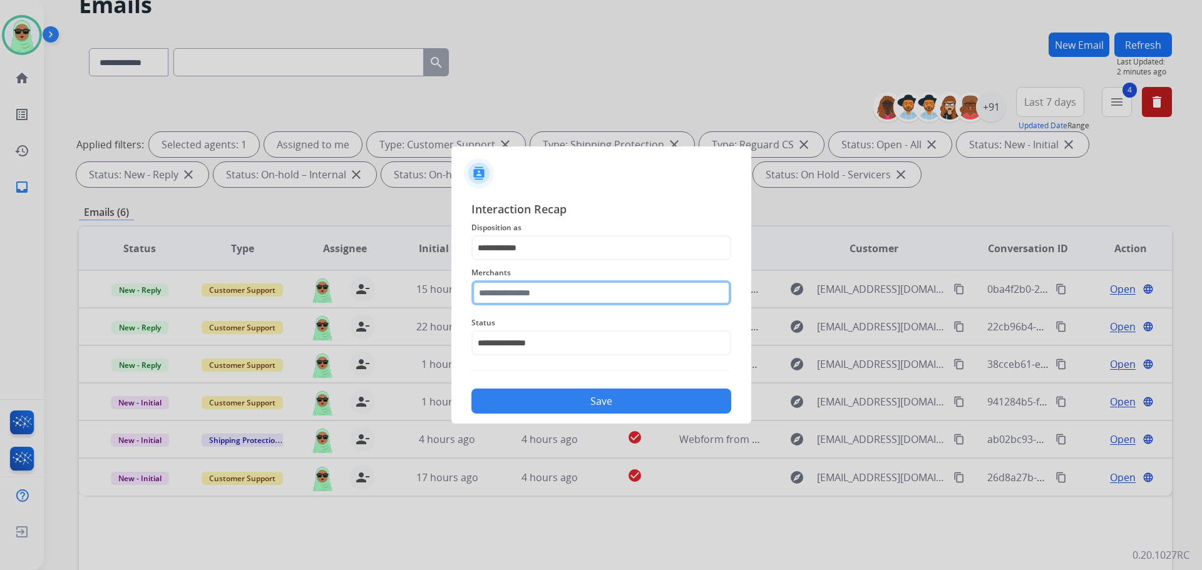
click at [561, 297] on input "text" at bounding box center [601, 292] width 260 height 25
click at [602, 294] on input "text" at bounding box center [601, 292] width 260 height 25
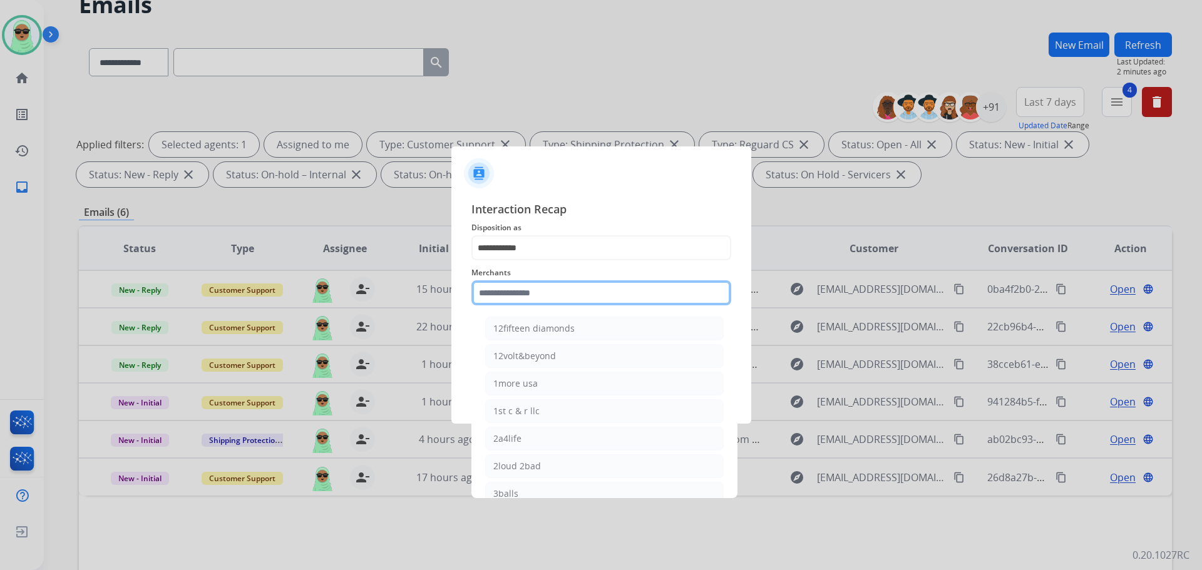
paste input "**********"
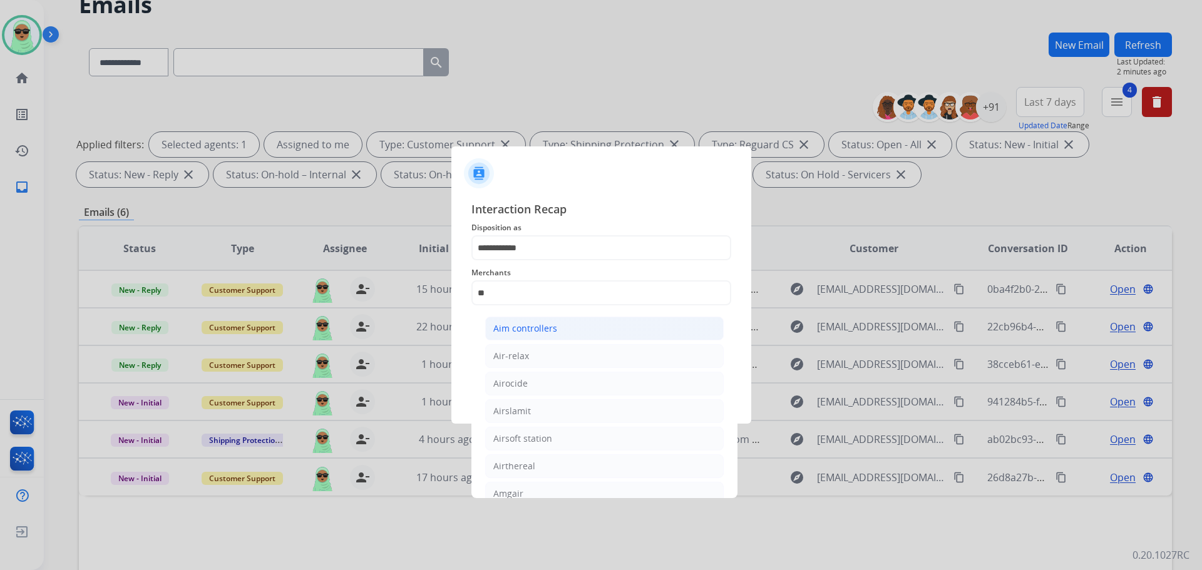
click at [581, 324] on li "Aim controllers" at bounding box center [604, 329] width 238 height 24
type input "**********"
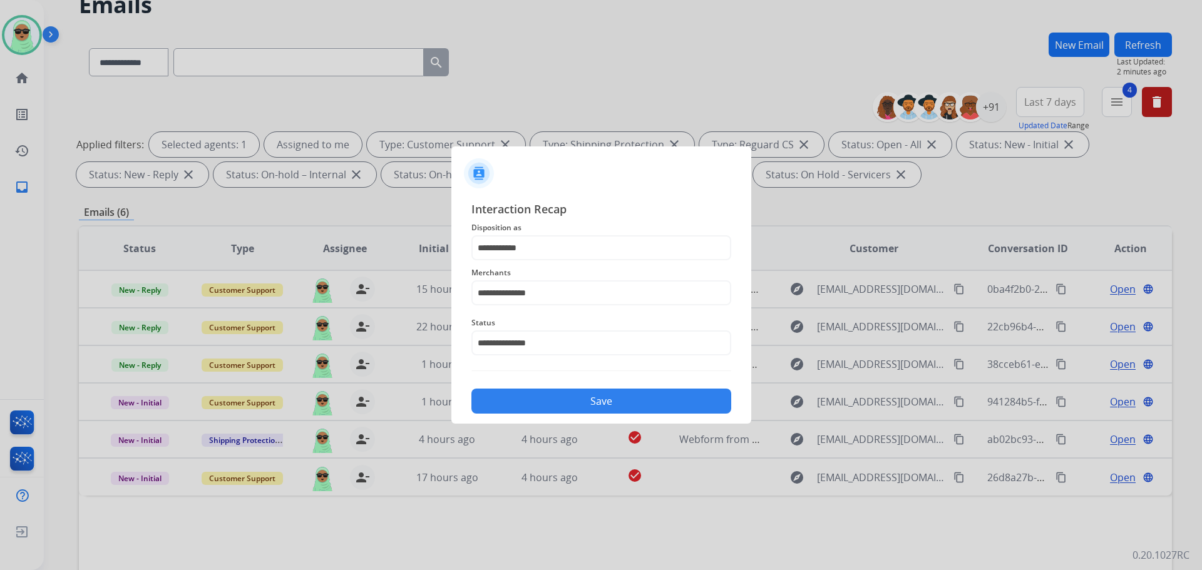
click at [587, 371] on img at bounding box center [601, 371] width 260 height 1
click at [587, 389] on button "Save" at bounding box center [601, 401] width 260 height 25
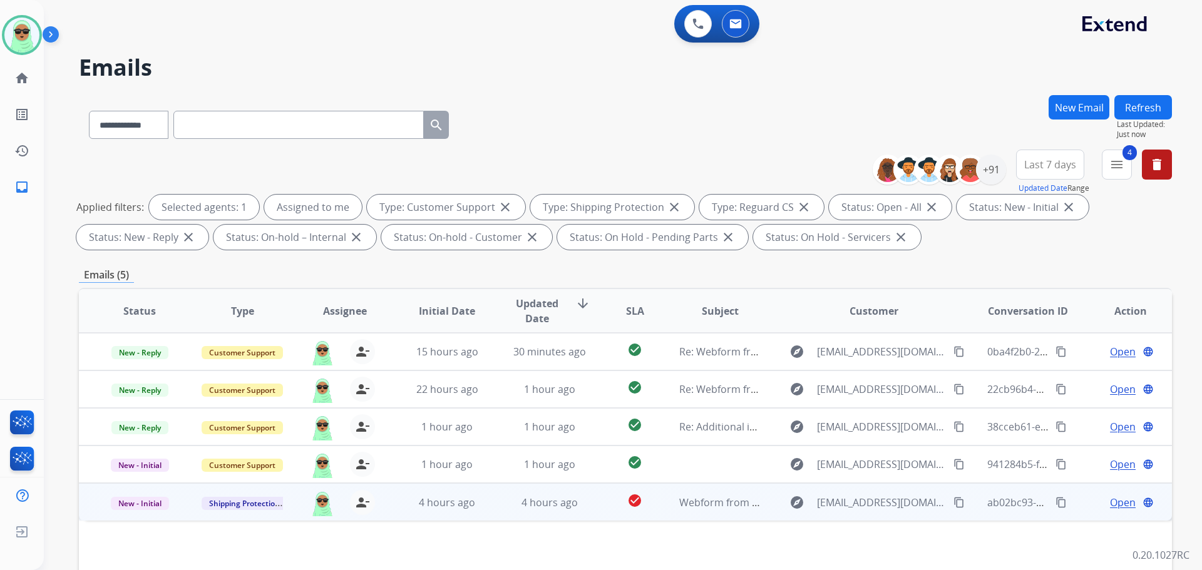
click at [953, 507] on mat-icon "content_copy" at bounding box center [958, 502] width 11 height 11
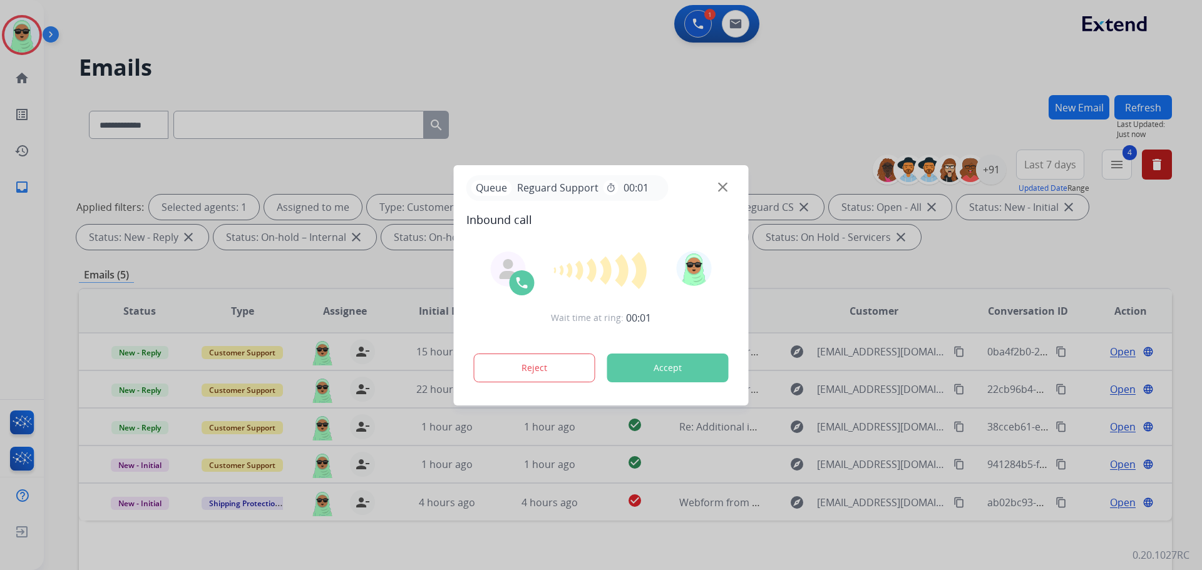
click at [893, 110] on div at bounding box center [601, 285] width 1202 height 570
drag, startPoint x: 709, startPoint y: 188, endPoint x: 720, endPoint y: 185, distance: 11.3
click at [714, 187] on div "Queue Reguard Support timer 00:01" at bounding box center [601, 188] width 270 height 26
click at [721, 184] on img at bounding box center [722, 186] width 9 height 9
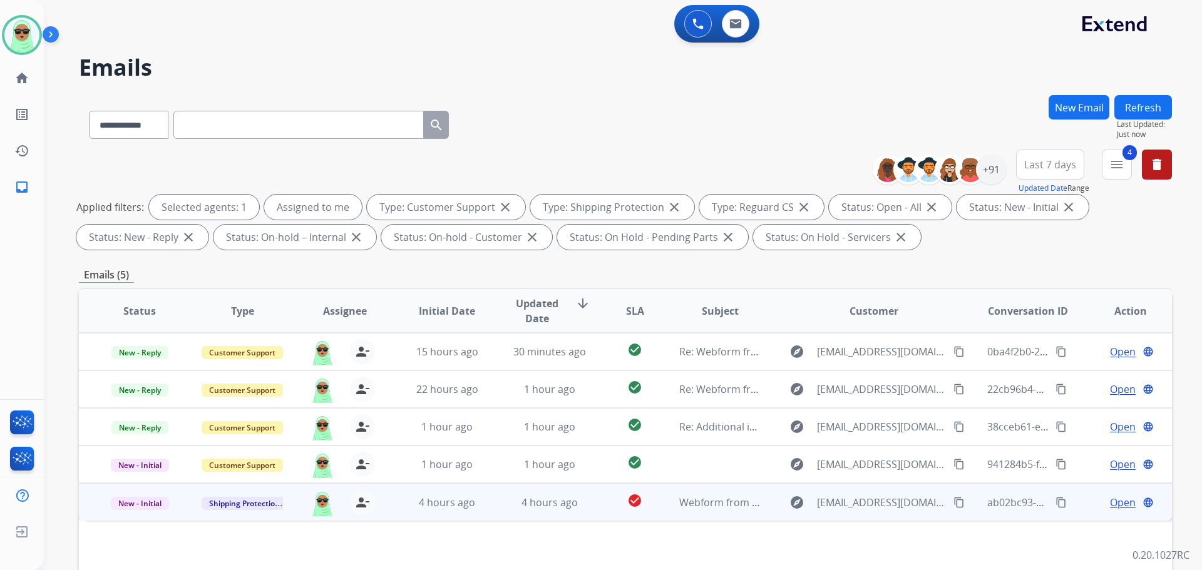
click at [1115, 500] on span "Open" at bounding box center [1123, 502] width 26 height 15
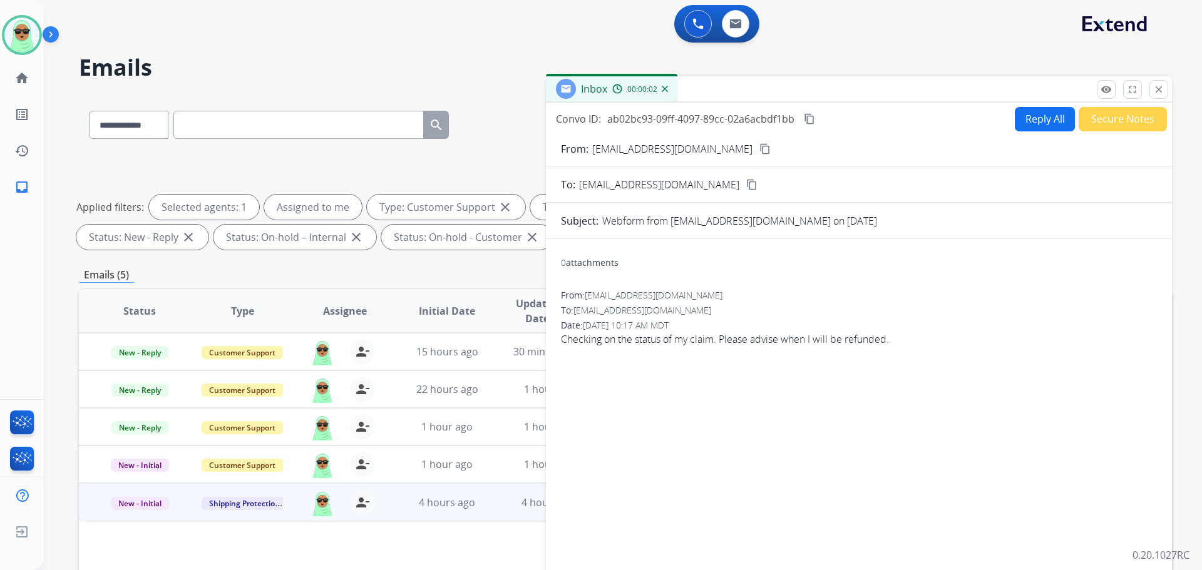
click at [759, 147] on mat-icon "content_copy" at bounding box center [764, 148] width 11 height 11
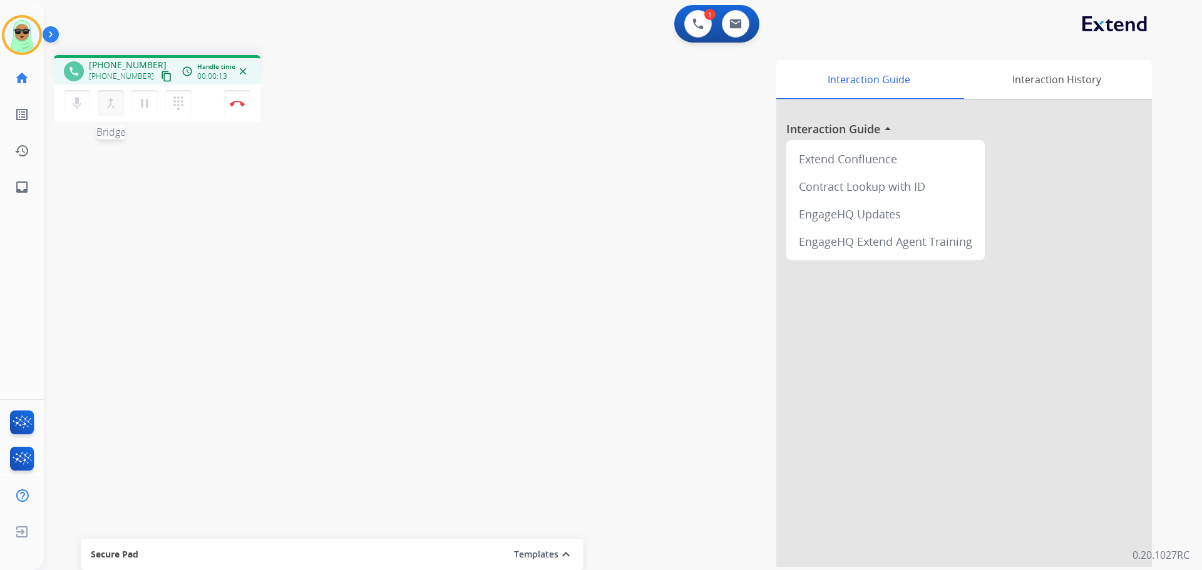
drag, startPoint x: 70, startPoint y: 130, endPoint x: 115, endPoint y: 110, distance: 49.1
click at [76, 125] on div "phone +13149046304 +13149046304 content_copy access_time Call metrics Queue 00:…" at bounding box center [608, 306] width 1128 height 522
click at [161, 77] on mat-icon "content_copy" at bounding box center [166, 76] width 11 height 11
click at [161, 76] on mat-icon "content_copy" at bounding box center [166, 76] width 11 height 11
click at [705, 18] on div "1 Voice Interactions" at bounding box center [698, 24] width 38 height 28
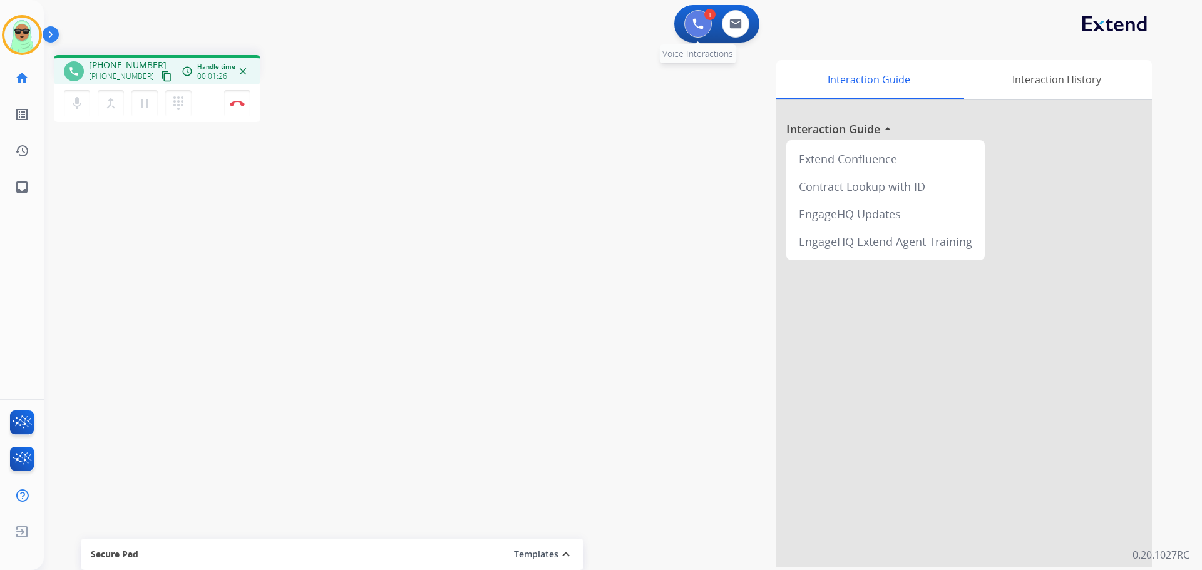
click at [700, 28] on img at bounding box center [697, 23] width 11 height 11
click at [702, 20] on img at bounding box center [697, 23] width 11 height 11
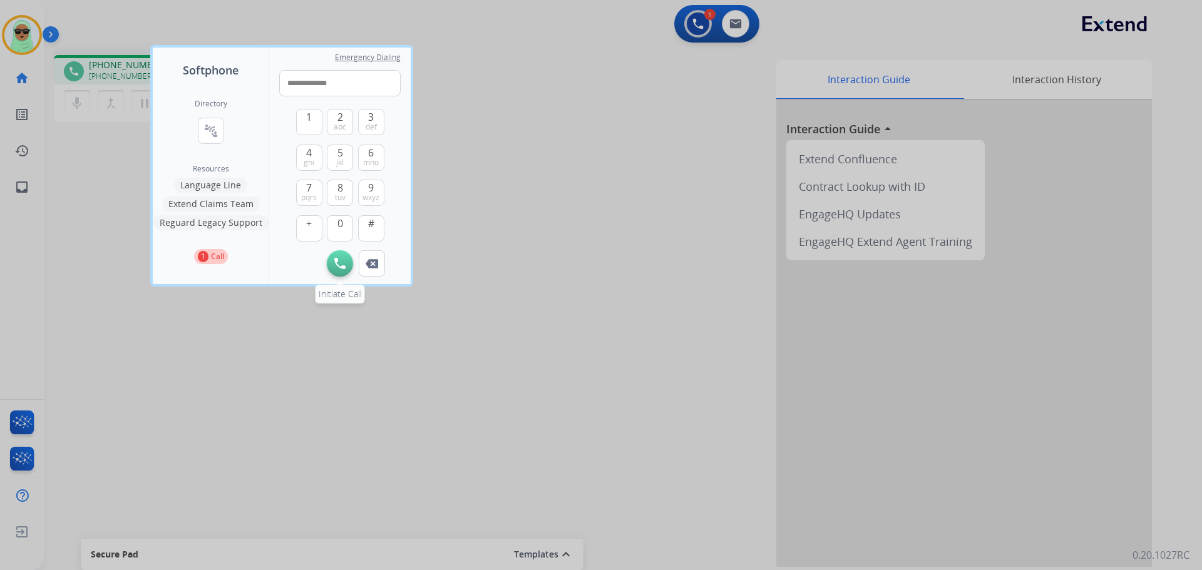
type input "**********"
click at [334, 267] on button "Initiate Call" at bounding box center [340, 263] width 26 height 26
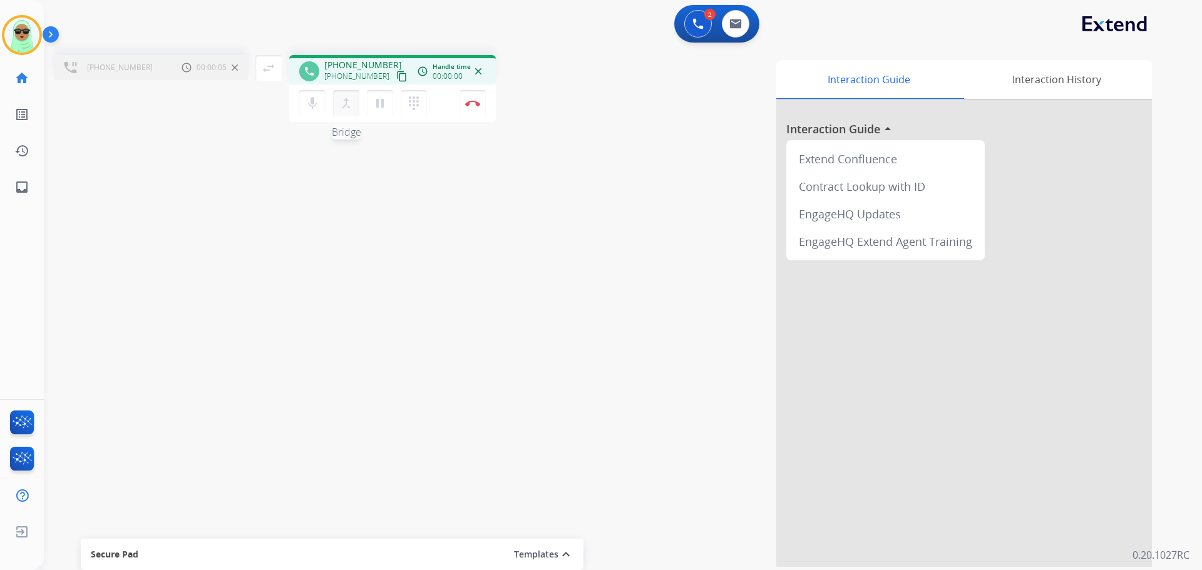
click at [351, 103] on mat-icon "merge_type" at bounding box center [346, 103] width 15 height 15
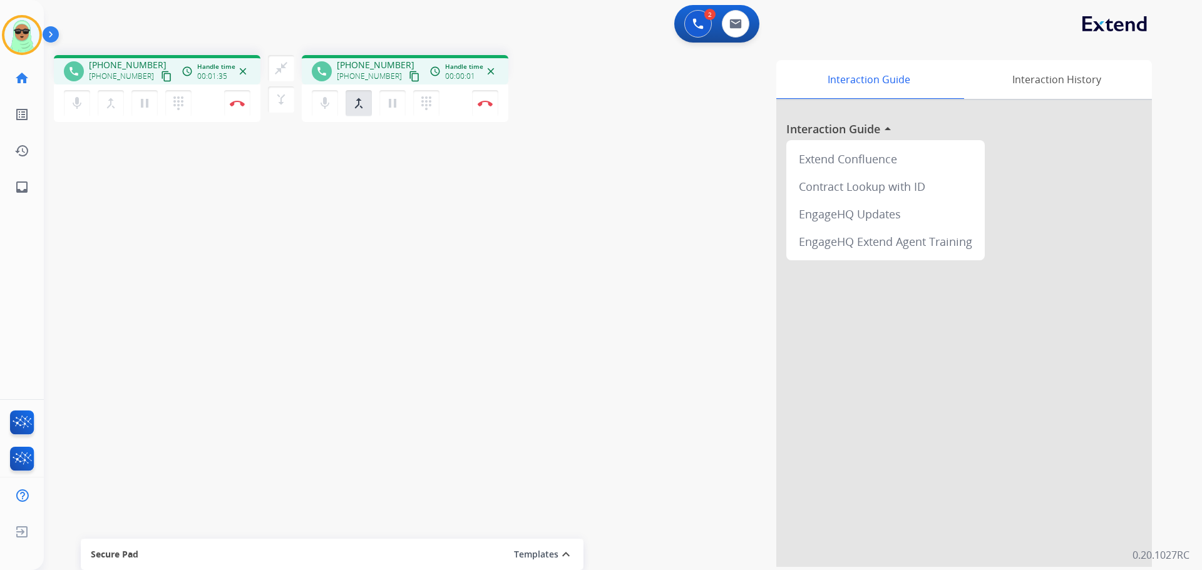
drag, startPoint x: 296, startPoint y: 112, endPoint x: 307, endPoint y: 105, distance: 13.5
click at [300, 110] on div "close_fullscreen Connect 3-Way Call merge_type Separate 3-Way Call" at bounding box center [280, 84] width 41 height 58
drag, startPoint x: 310, startPoint y: 105, endPoint x: 320, endPoint y: 100, distance: 11.2
click at [260, 103] on div "mic Mute merge_type Bridge pause Hold dialpad Dialpad Disconnect" at bounding box center [157, 104] width 207 height 38
click at [85, 100] on mat-icon "mic" at bounding box center [76, 103] width 15 height 15
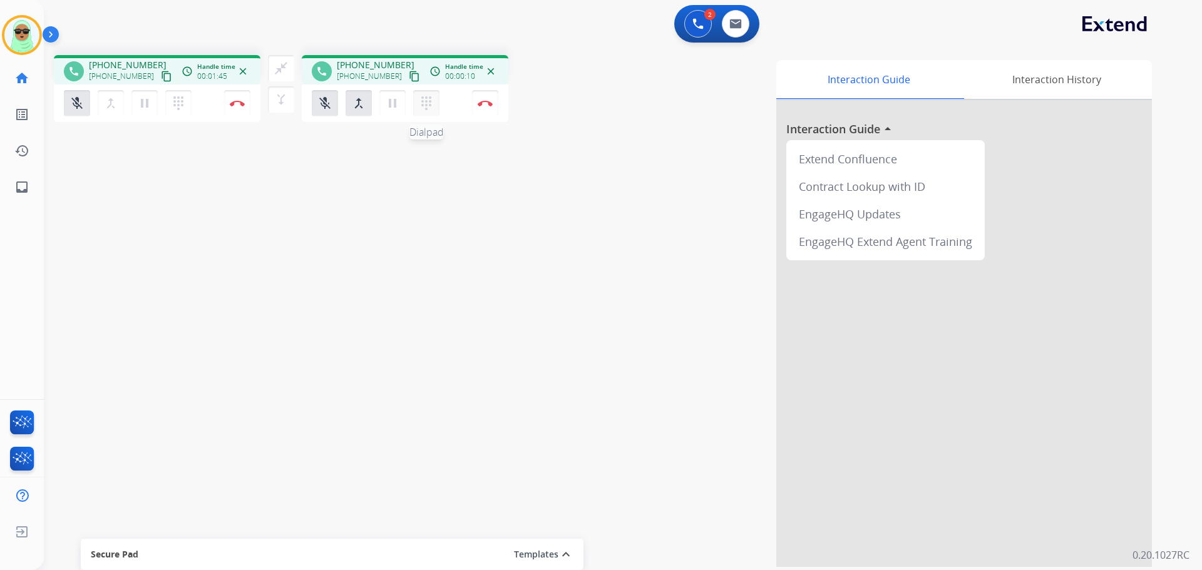
click at [186, 98] on mat-icon "dialpad" at bounding box center [178, 103] width 15 height 15
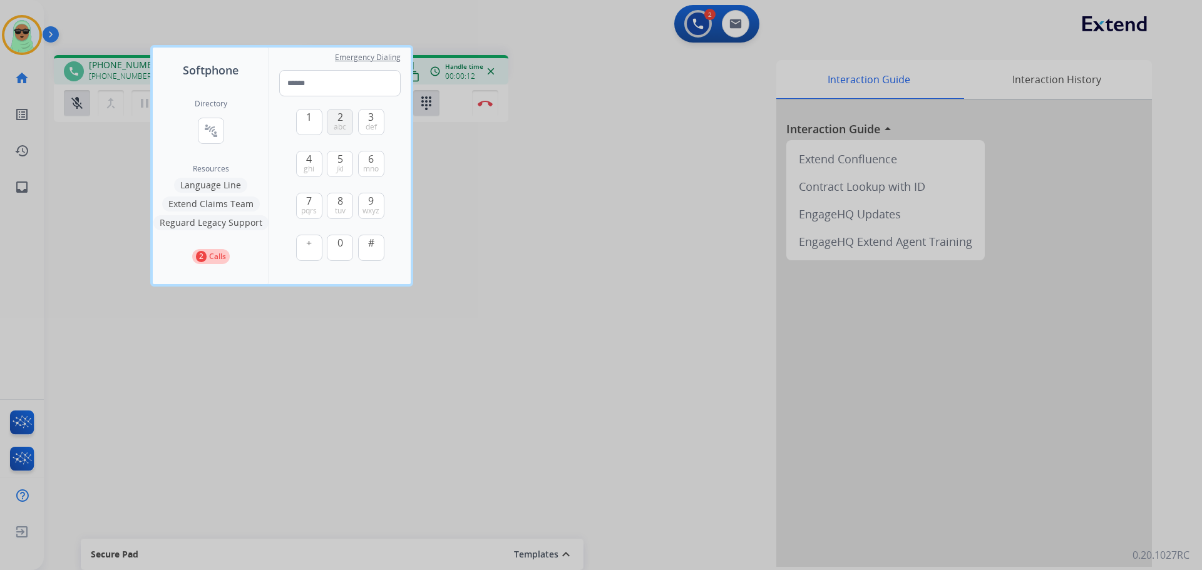
click at [343, 119] on button "2 abc" at bounding box center [340, 122] width 26 height 26
type input "*"
click at [655, 148] on div at bounding box center [601, 285] width 1202 height 570
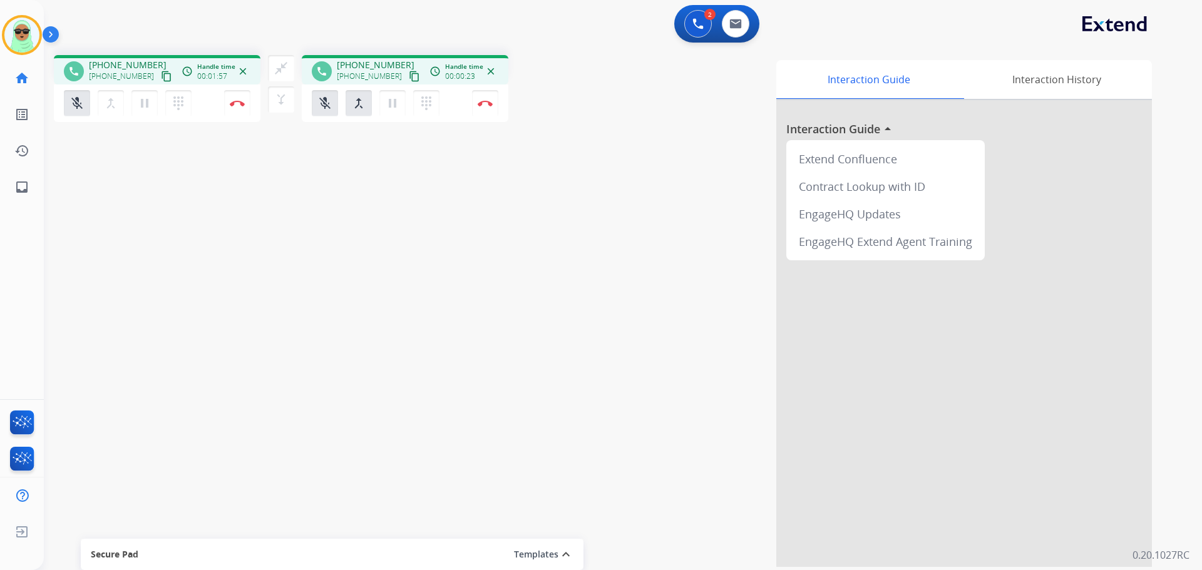
click at [764, 16] on div "2 Voice Interactions 0 Email Interactions" at bounding box center [615, 25] width 1113 height 40
click at [728, 29] on button at bounding box center [736, 24] width 28 height 28
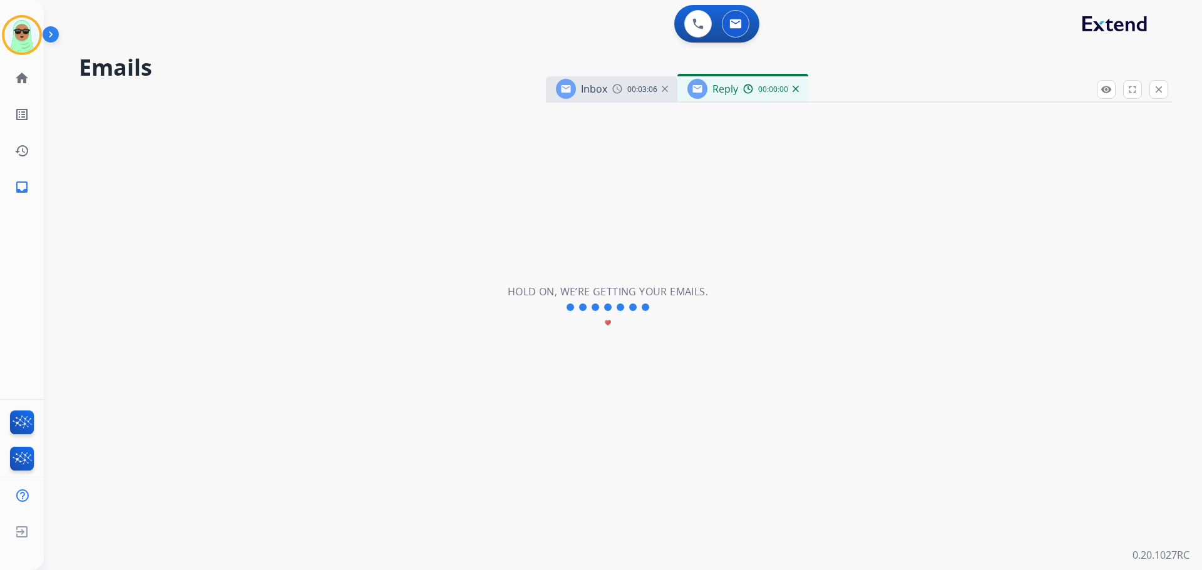
select select "**********"
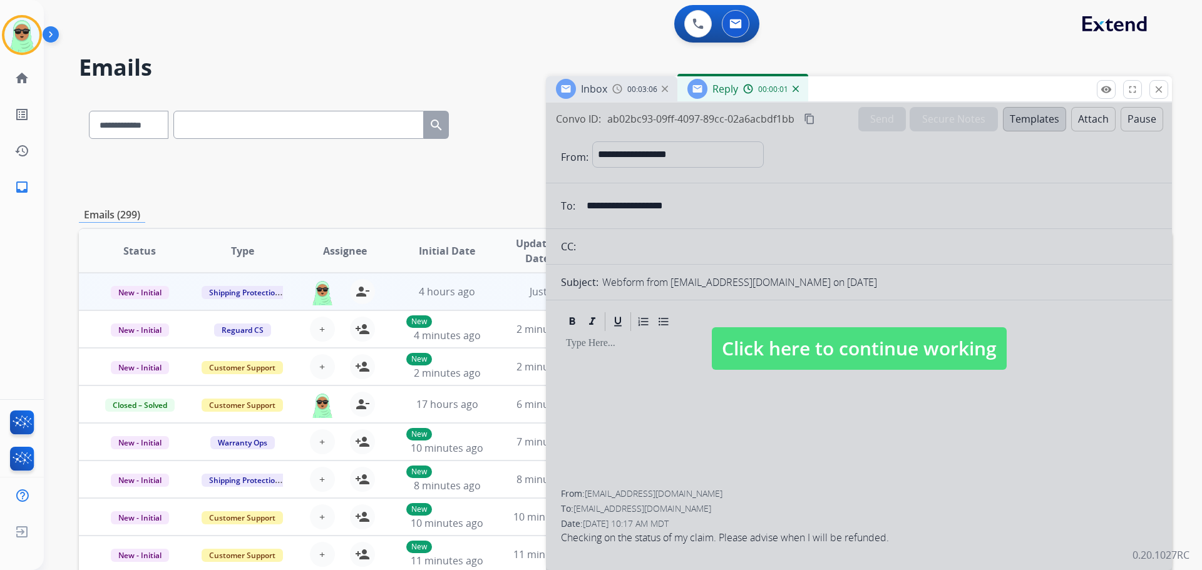
click at [918, 339] on span "Click here to continue working" at bounding box center [859, 348] width 295 height 43
select select
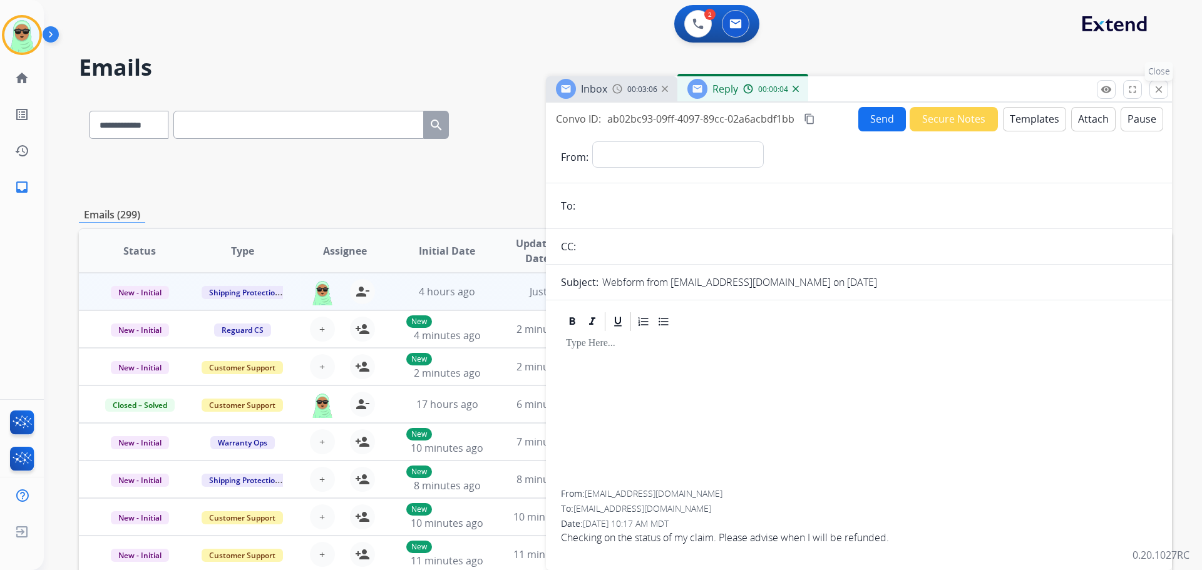
click at [1154, 87] on mat-icon "close" at bounding box center [1158, 89] width 11 height 11
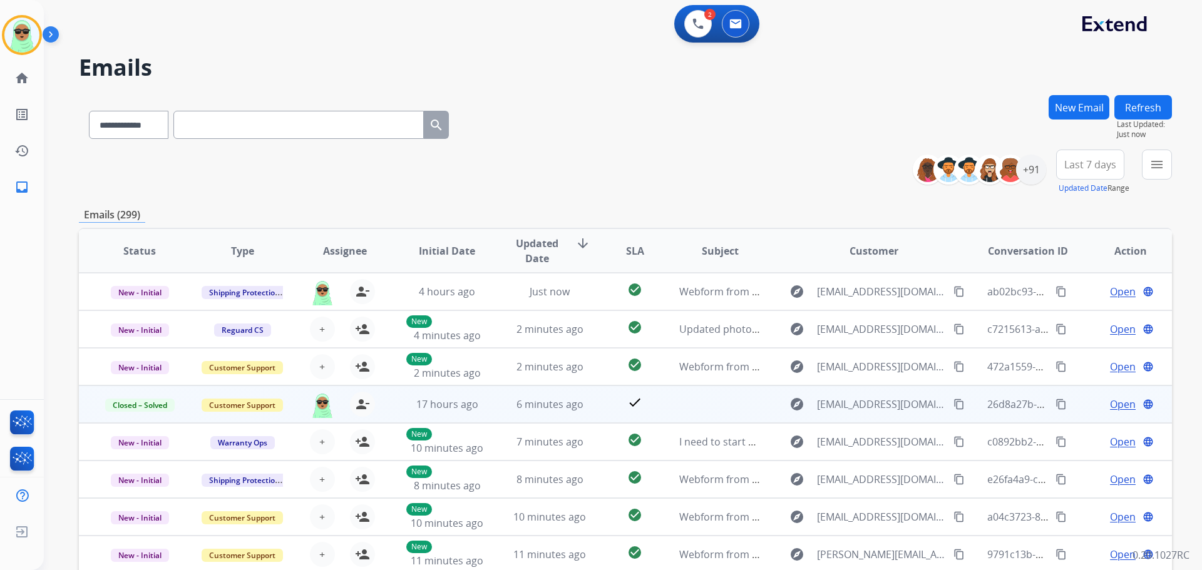
click at [951, 411] on button "content_copy" at bounding box center [958, 404] width 15 height 15
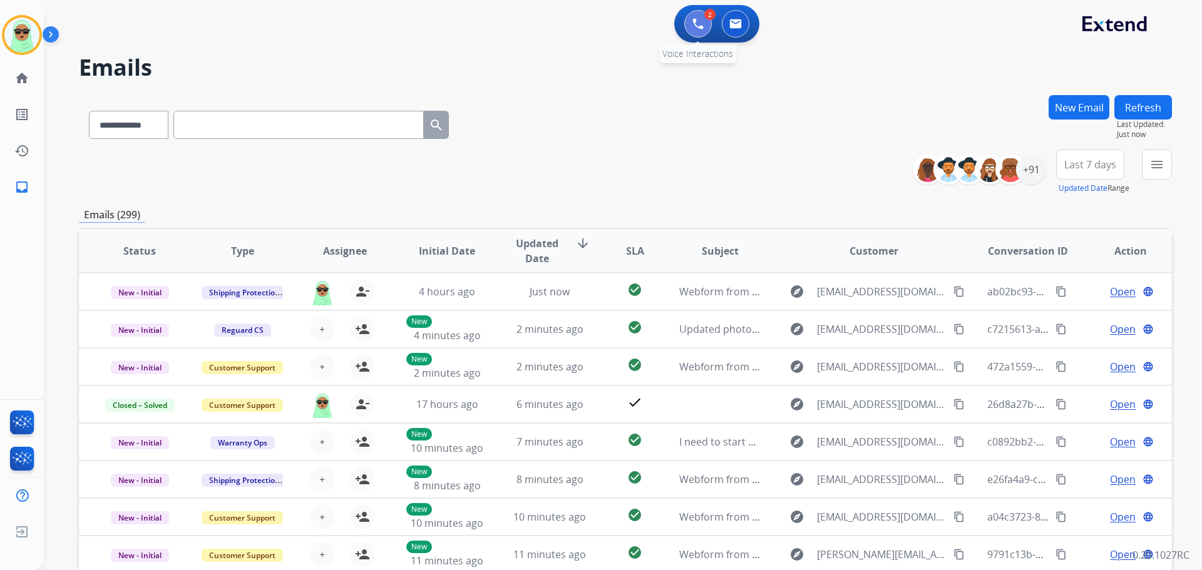
click at [689, 17] on button at bounding box center [698, 24] width 28 height 28
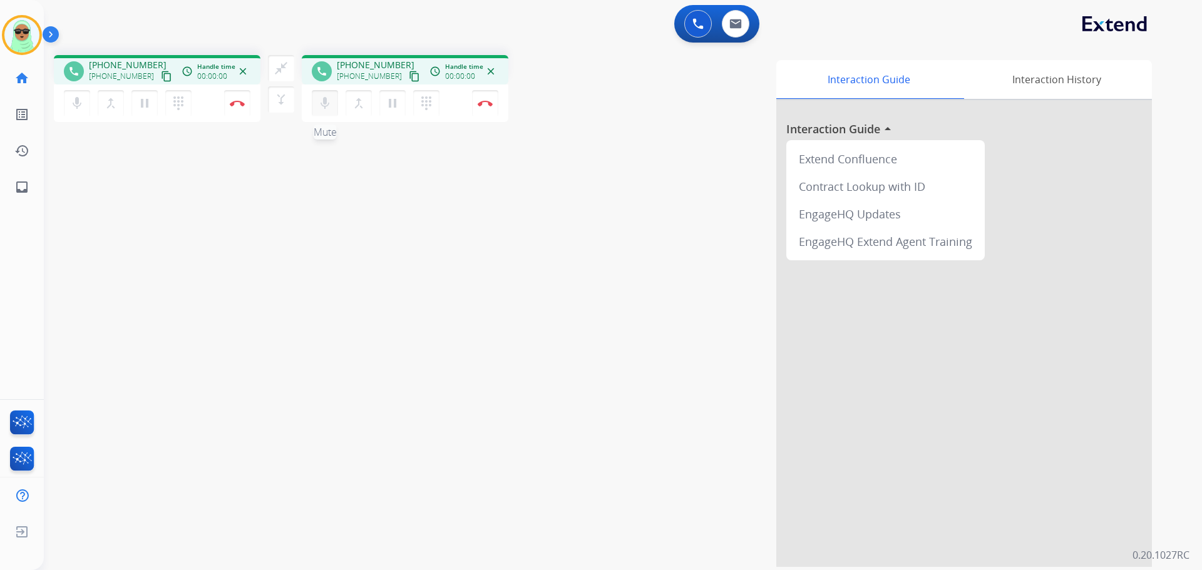
click at [85, 105] on mat-icon "mic" at bounding box center [76, 103] width 15 height 15
click at [85, 105] on mat-icon "mic_off" at bounding box center [76, 103] width 15 height 15
click at [85, 105] on mat-icon "mic" at bounding box center [76, 103] width 15 height 15
click at [567, 11] on div "2 Voice Interactions 0 Email Interactions" at bounding box center [615, 25] width 1113 height 40
click at [730, 18] on button at bounding box center [736, 24] width 28 height 28
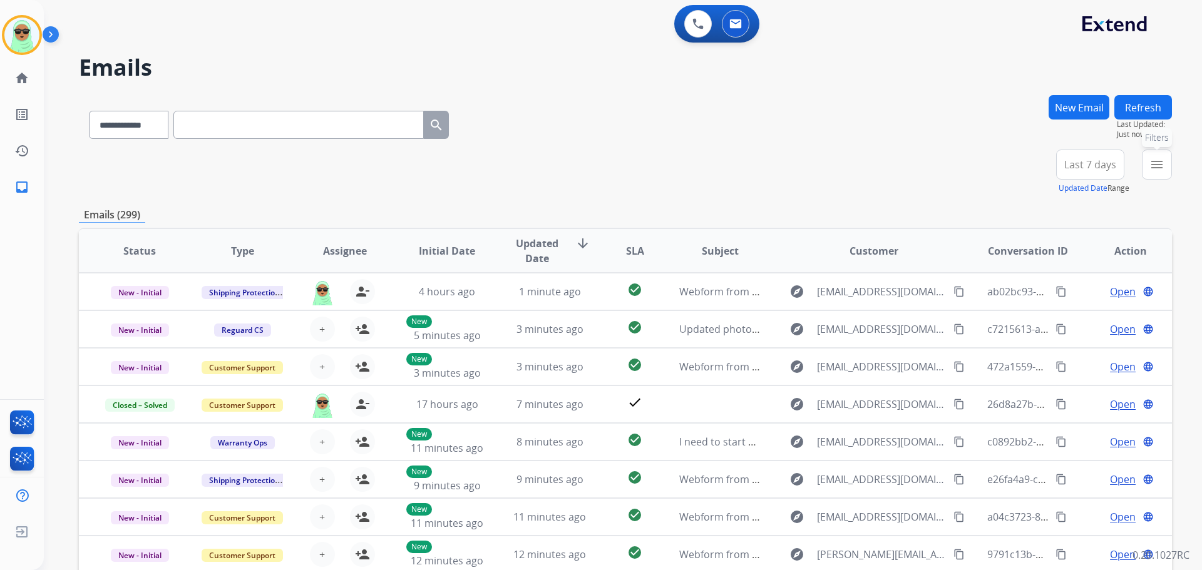
click at [1144, 161] on button "menu Filters" at bounding box center [1157, 165] width 30 height 30
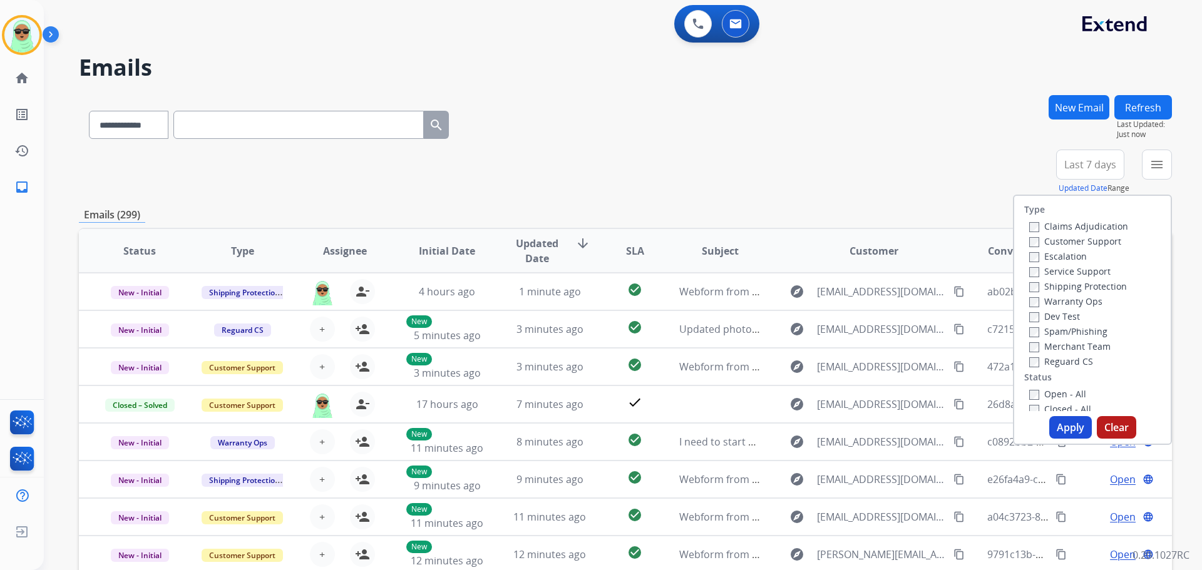
click at [1065, 241] on label "Customer Support" at bounding box center [1075, 241] width 92 height 12
click at [1042, 284] on label "Shipping Protection" at bounding box center [1078, 286] width 98 height 12
click at [1066, 357] on label "Reguard CS" at bounding box center [1061, 362] width 64 height 12
drag, startPoint x: 1064, startPoint y: 390, endPoint x: 1062, endPoint y: 401, distance: 11.3
click at [1062, 392] on label "Open - All" at bounding box center [1057, 394] width 57 height 12
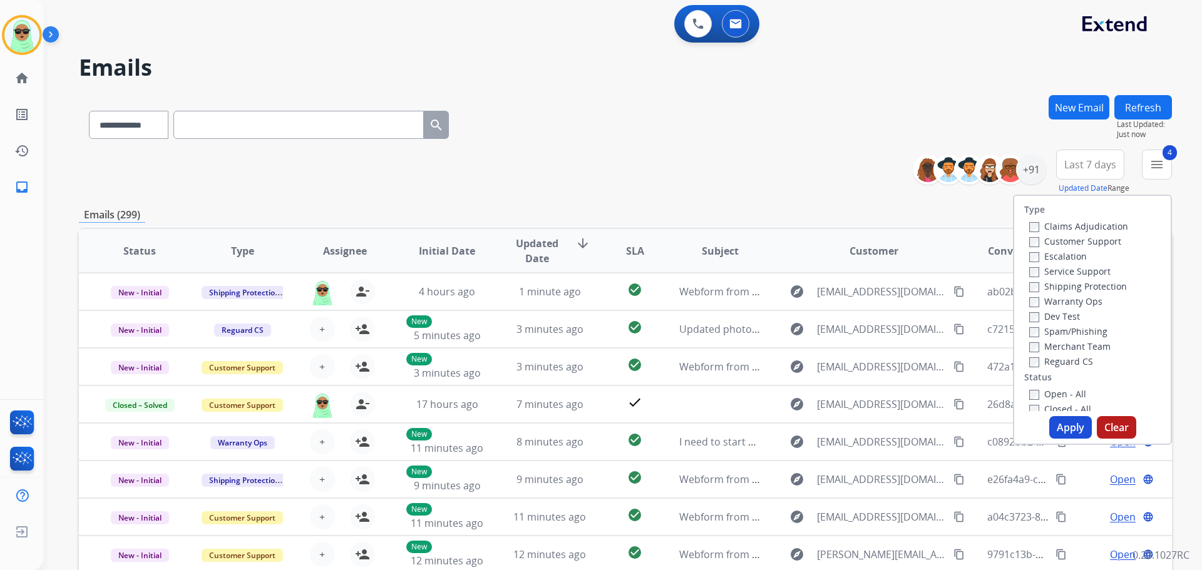
click at [1063, 419] on button "Apply" at bounding box center [1070, 427] width 43 height 23
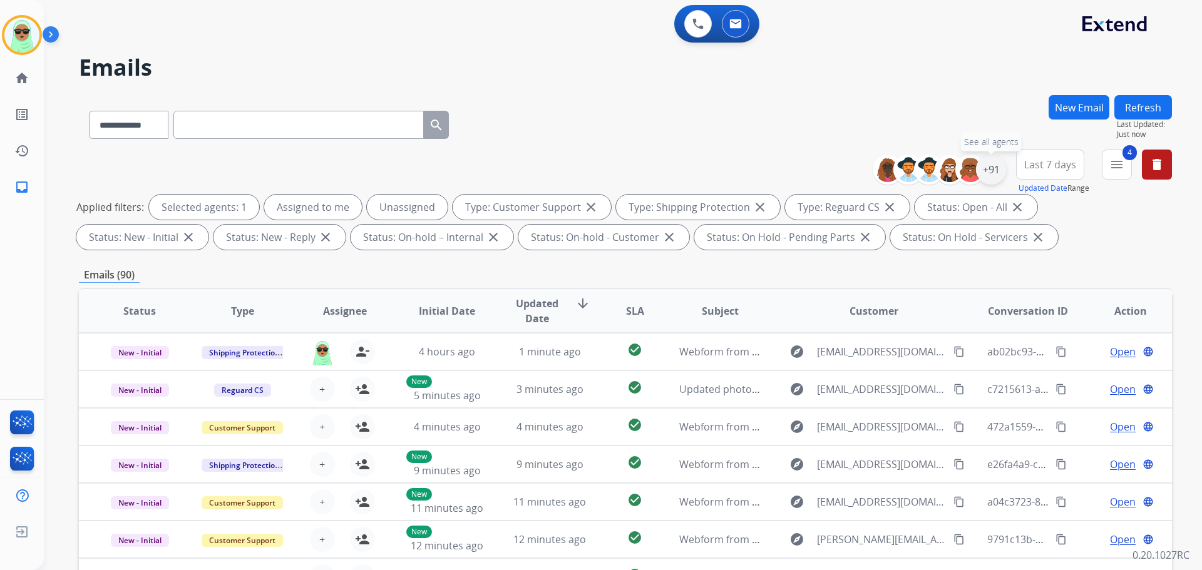
click at [990, 163] on div "+91" at bounding box center [991, 170] width 30 height 30
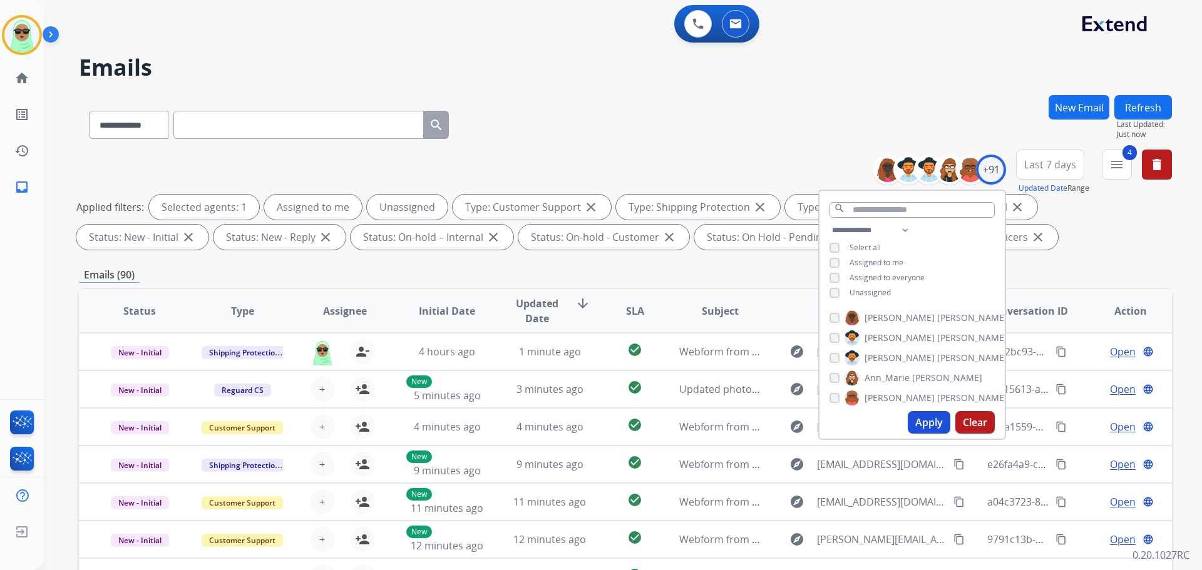
click at [884, 293] on span "Unassigned" at bounding box center [869, 292] width 41 height 11
click at [916, 416] on button "Apply" at bounding box center [929, 422] width 43 height 23
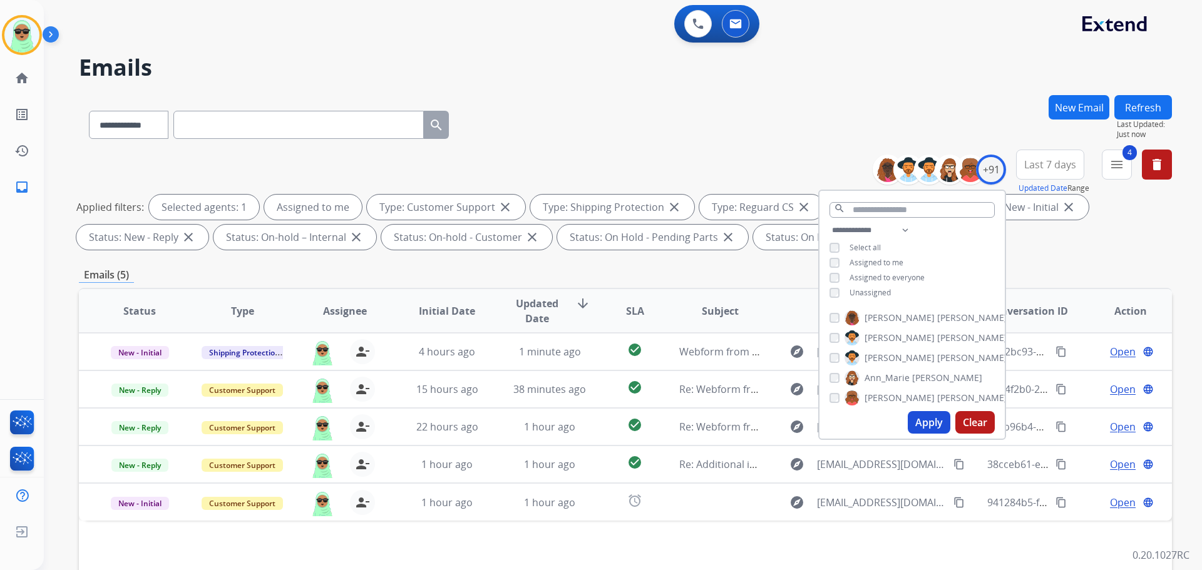
click at [592, 141] on div "**********" at bounding box center [625, 122] width 1093 height 54
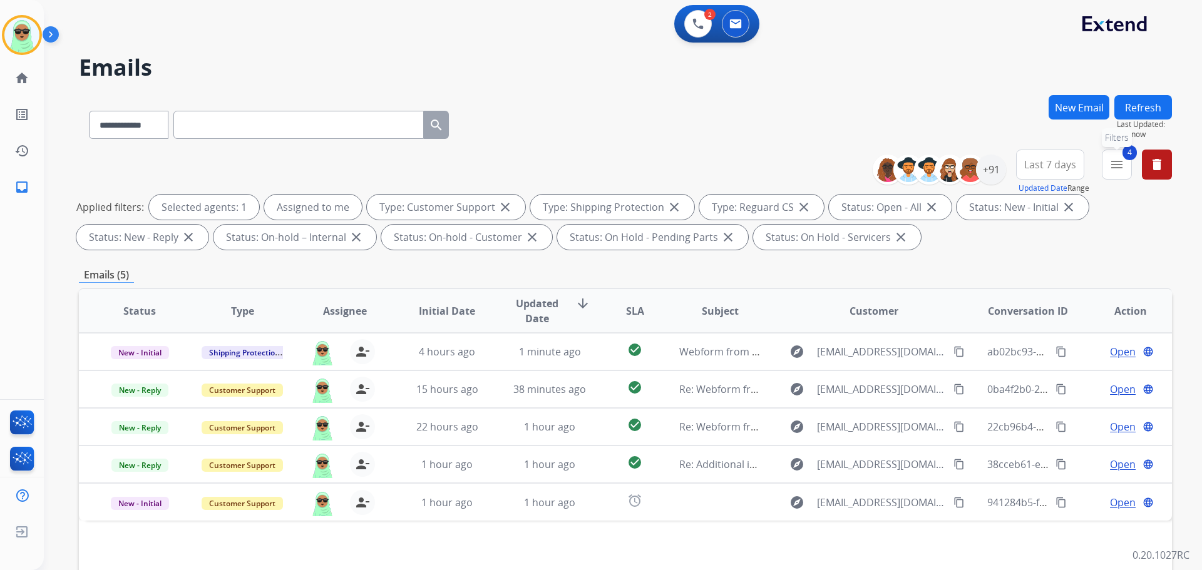
click at [1120, 176] on button "4 menu Filters" at bounding box center [1117, 165] width 30 height 30
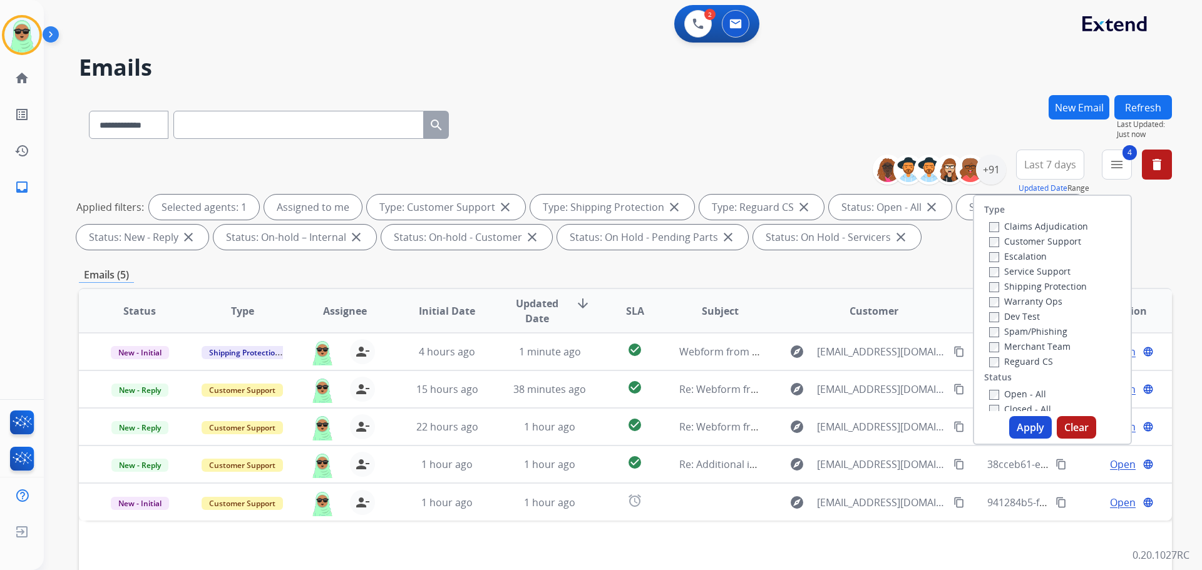
click at [1017, 409] on label "Closed - All" at bounding box center [1020, 409] width 62 height 12
click at [1030, 429] on button "Apply" at bounding box center [1030, 427] width 43 height 23
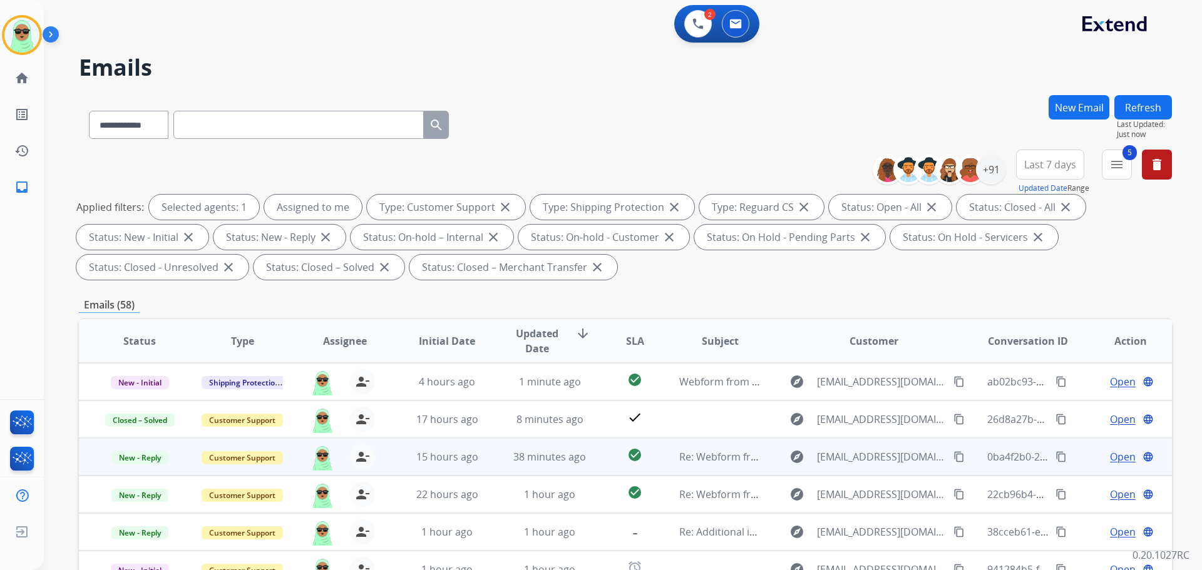
click at [951, 455] on button "content_copy" at bounding box center [958, 456] width 15 height 15
click at [951, 455] on button "content_copy Copied!" at bounding box center [958, 456] width 15 height 15
click at [966, 454] on span "Copied!" at bounding box center [984, 457] width 36 height 19
click at [890, 64] on h2 "Emails" at bounding box center [625, 67] width 1093 height 25
click at [1130, 157] on span "5" at bounding box center [1129, 152] width 14 height 15
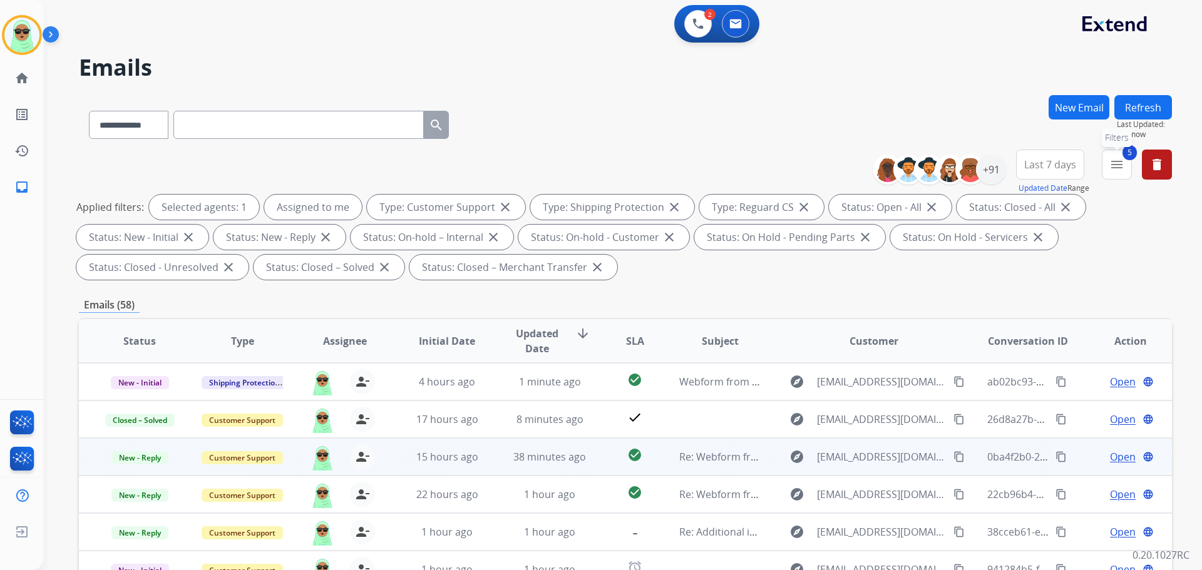
click at [1119, 161] on mat-icon "menu" at bounding box center [1116, 164] width 15 height 15
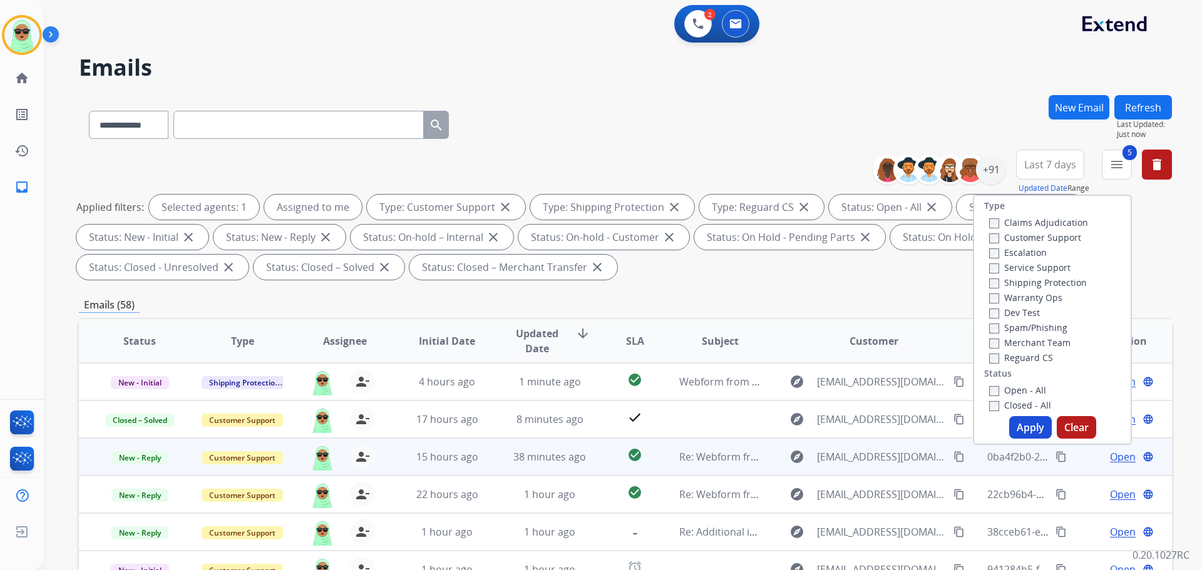
drag, startPoint x: 1026, startPoint y: 408, endPoint x: 1032, endPoint y: 416, distance: 9.9
click at [1027, 408] on label "Closed - All" at bounding box center [1020, 405] width 62 height 12
click at [1038, 424] on button "Apply" at bounding box center [1030, 427] width 43 height 23
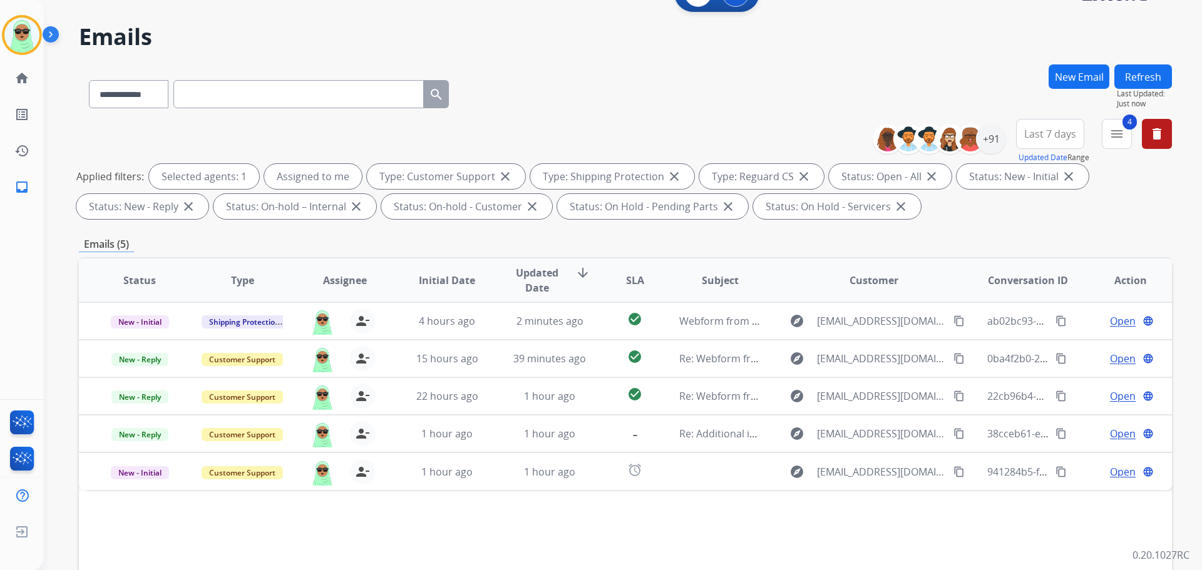
scroll to position [188, 0]
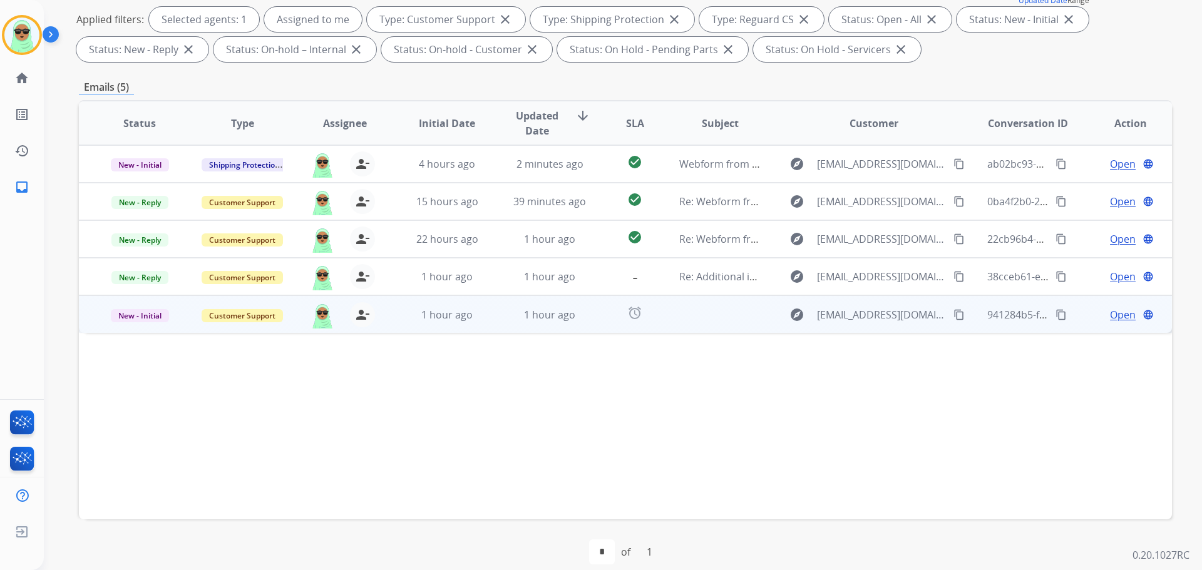
click at [1118, 316] on span "Open" at bounding box center [1123, 314] width 26 height 15
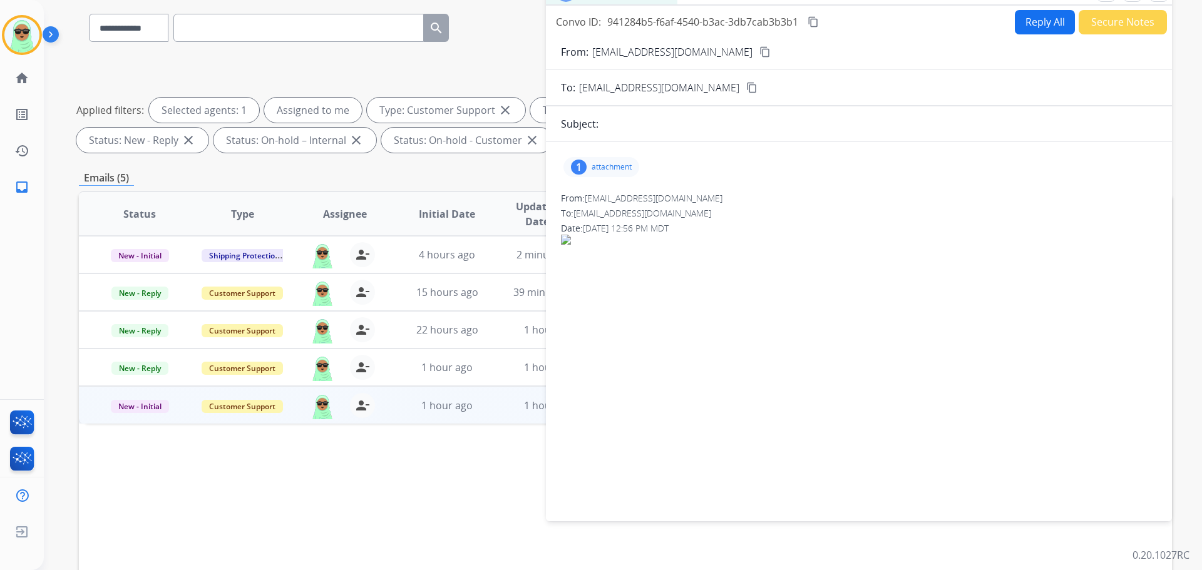
scroll to position [0, 0]
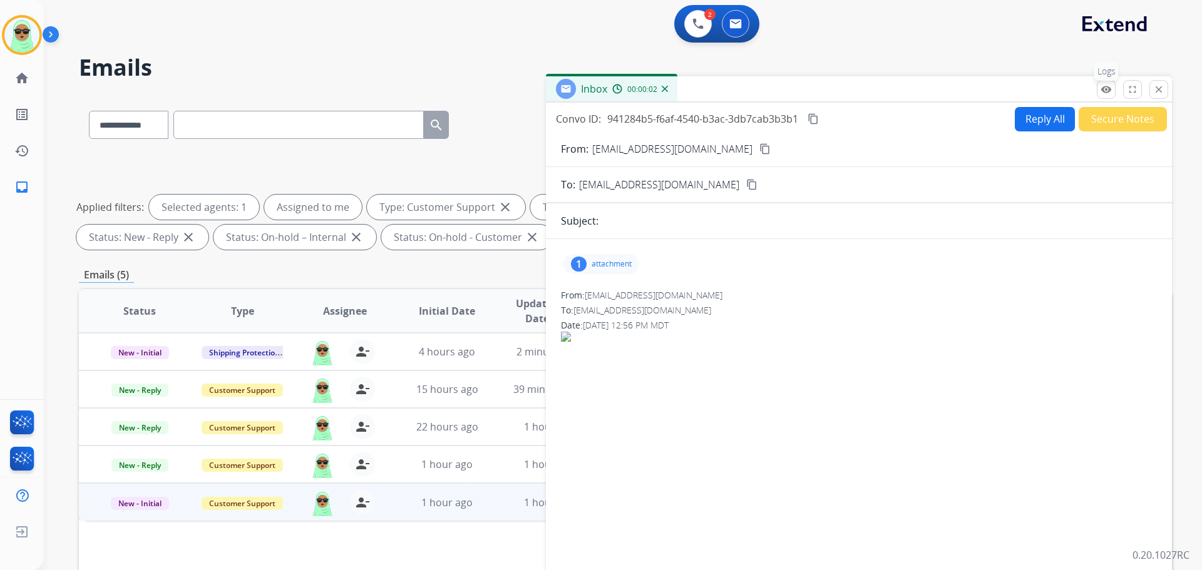
click at [1112, 93] on button "remove_red_eye Logs" at bounding box center [1106, 89] width 19 height 19
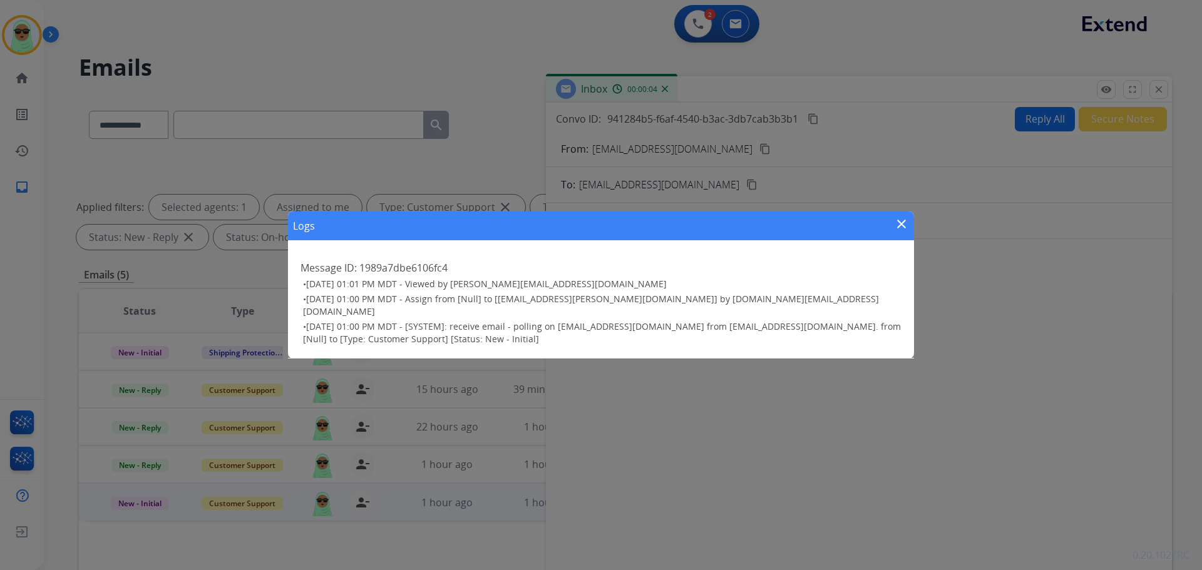
click at [891, 223] on div "Logs close" at bounding box center [601, 226] width 626 height 29
click at [908, 216] on div "Logs close Message ID: 1989a7dbe6106fc4 • 08/11/2025 - 01:01 PM MDT - Viewed by…" at bounding box center [601, 285] width 1202 height 570
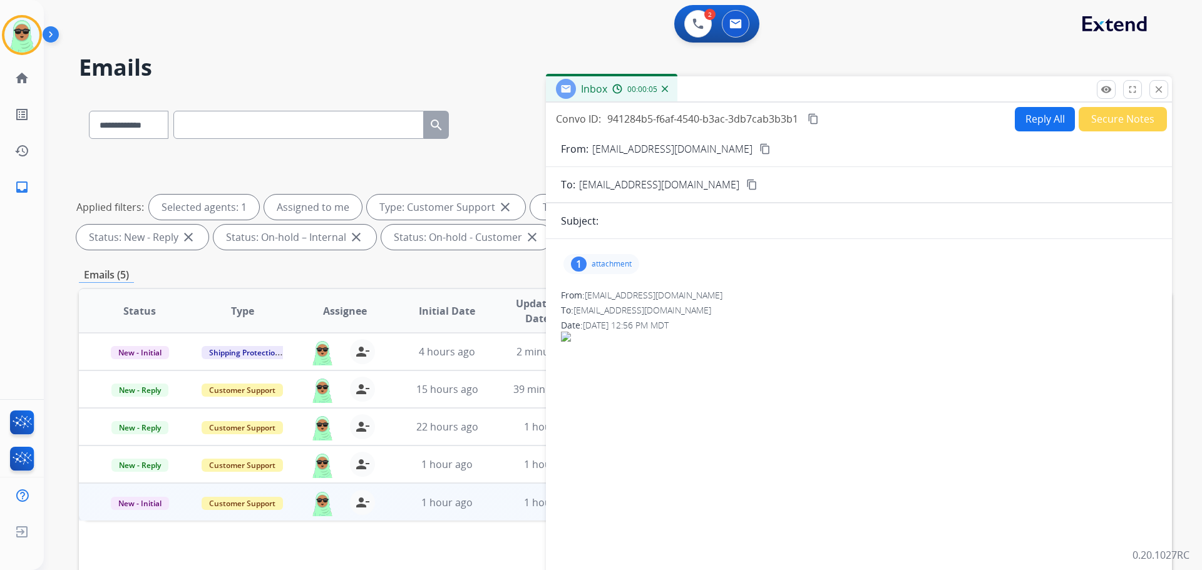
click at [1085, 113] on button "Secure Notes" at bounding box center [1123, 119] width 88 height 24
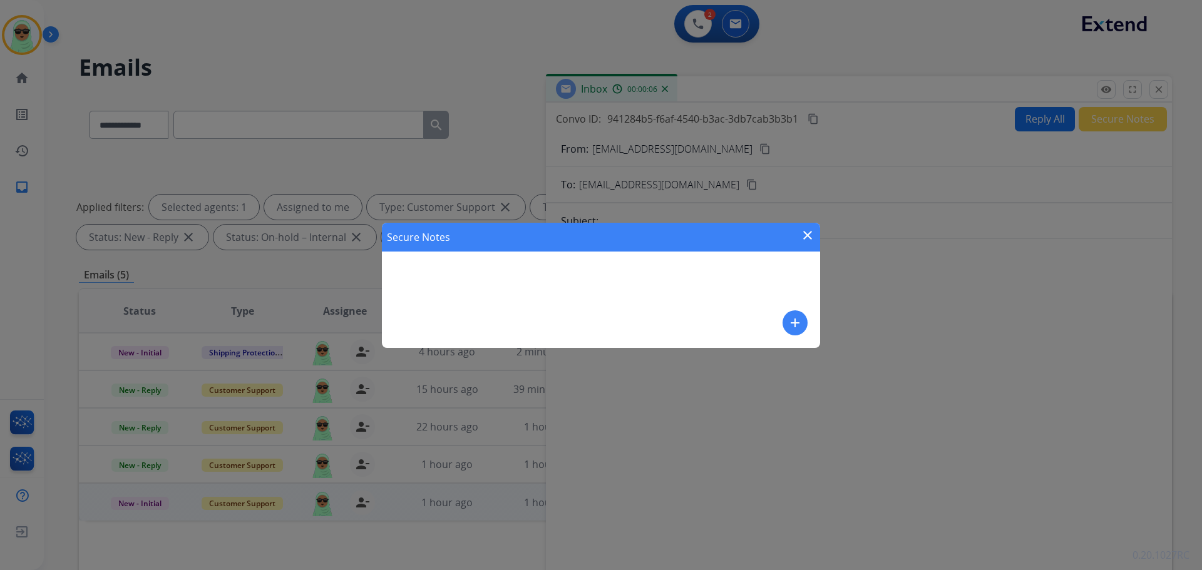
click at [796, 324] on mat-icon "add" at bounding box center [794, 322] width 15 height 15
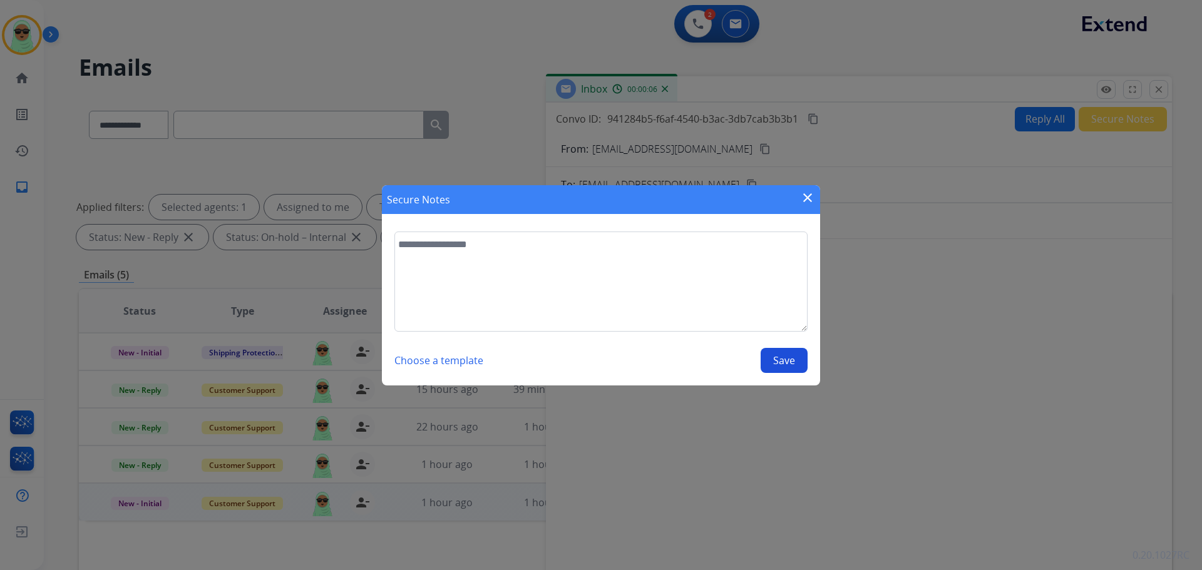
click at [610, 287] on textarea at bounding box center [600, 282] width 413 height 100
click at [613, 250] on textarea "**********" at bounding box center [600, 282] width 413 height 100
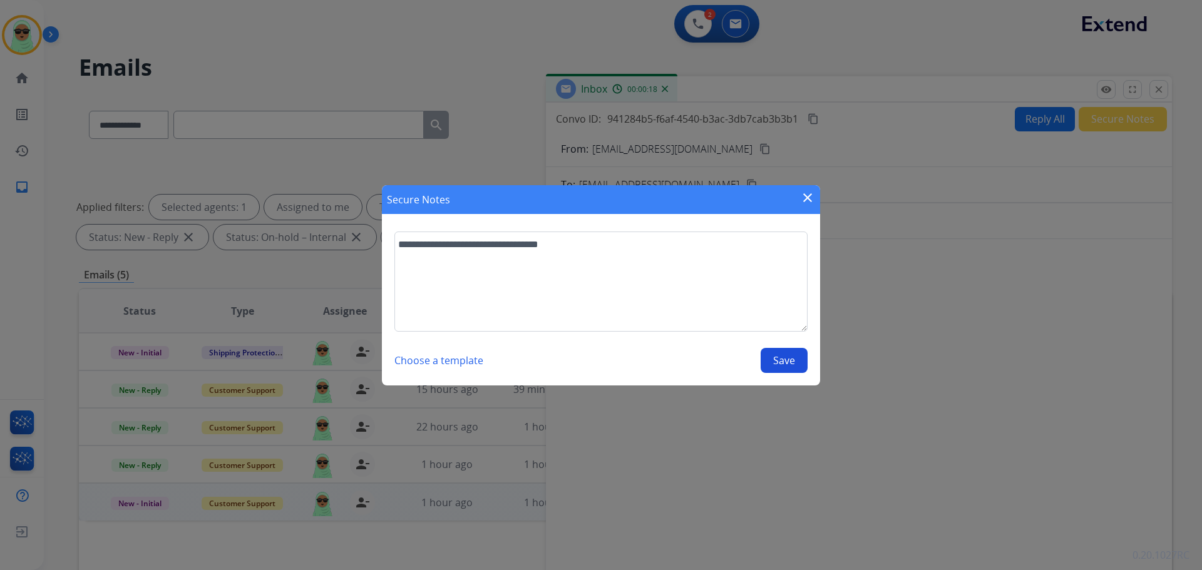
type textarea "**********"
click at [784, 357] on button "Save" at bounding box center [784, 360] width 47 height 25
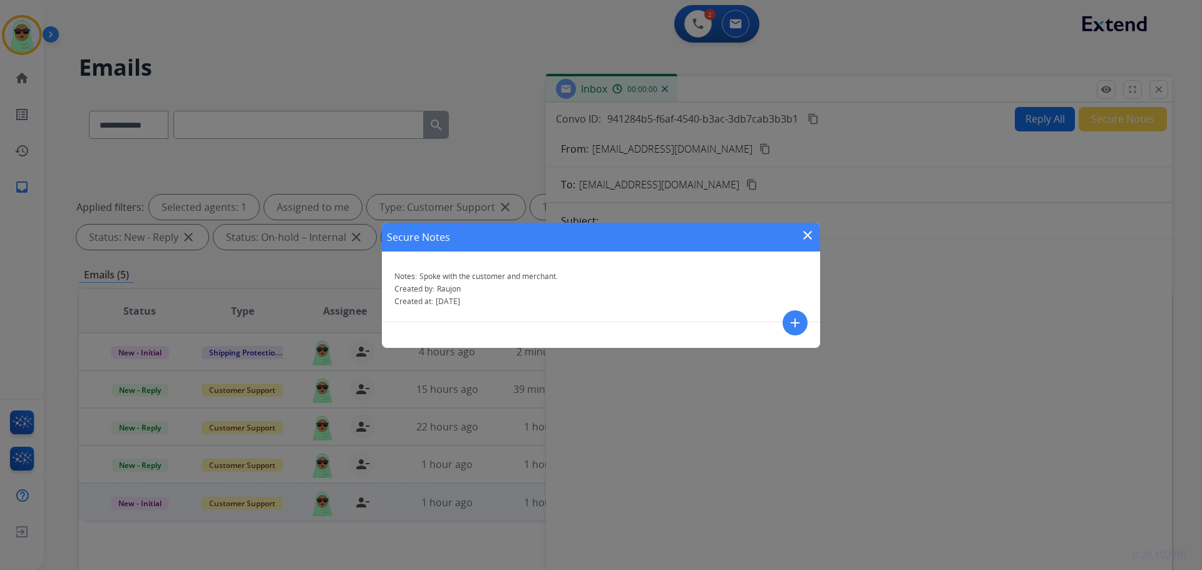
drag, startPoint x: 807, startPoint y: 229, endPoint x: 888, endPoint y: 197, distance: 87.1
click at [809, 228] on mat-icon "close" at bounding box center [807, 235] width 15 height 15
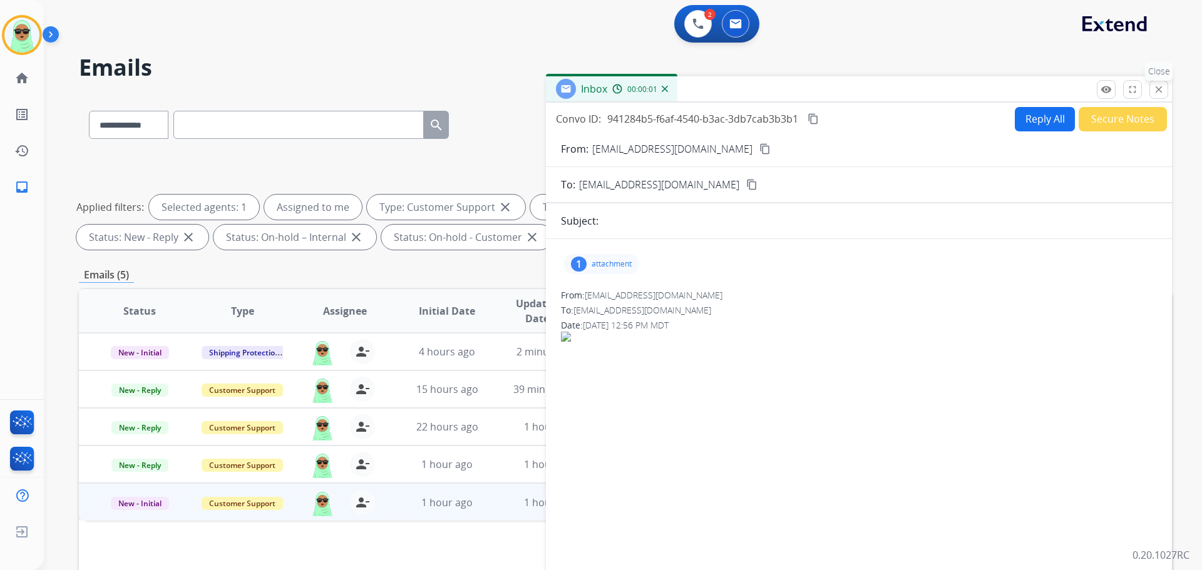
click at [1160, 85] on mat-icon "close" at bounding box center [1158, 89] width 11 height 11
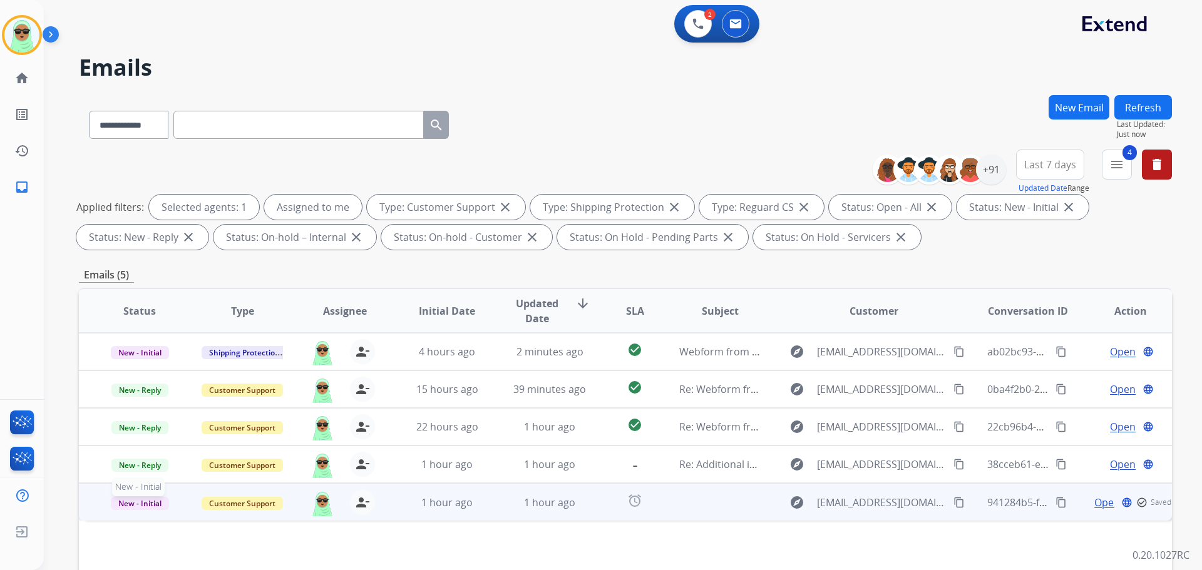
click at [134, 501] on span "New - Initial" at bounding box center [140, 503] width 58 height 13
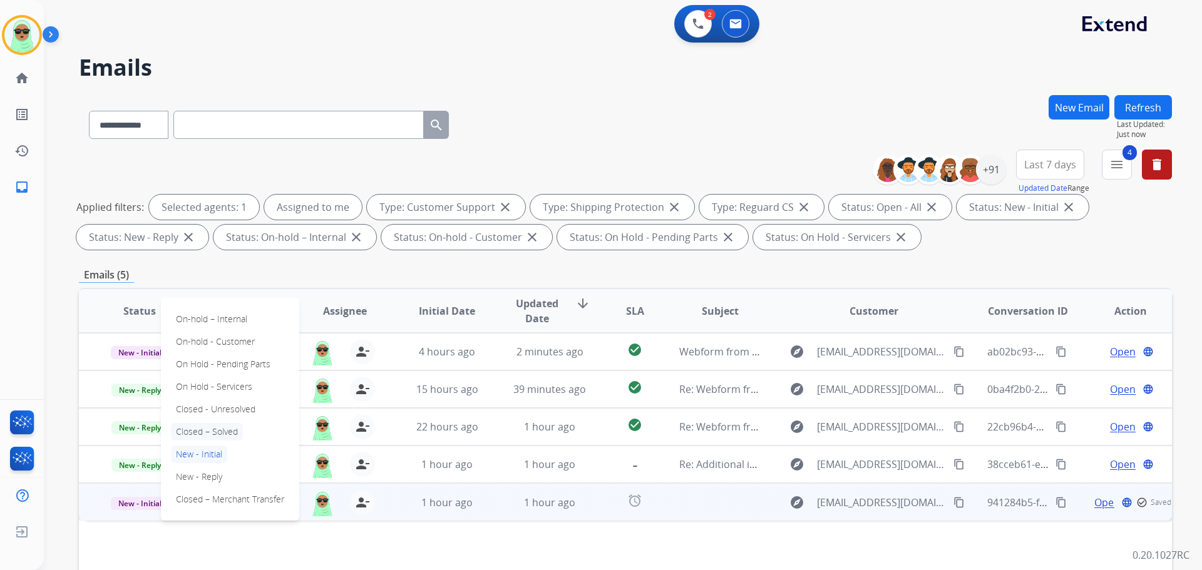
click at [219, 430] on p "Closed – Solved" at bounding box center [207, 432] width 72 height 18
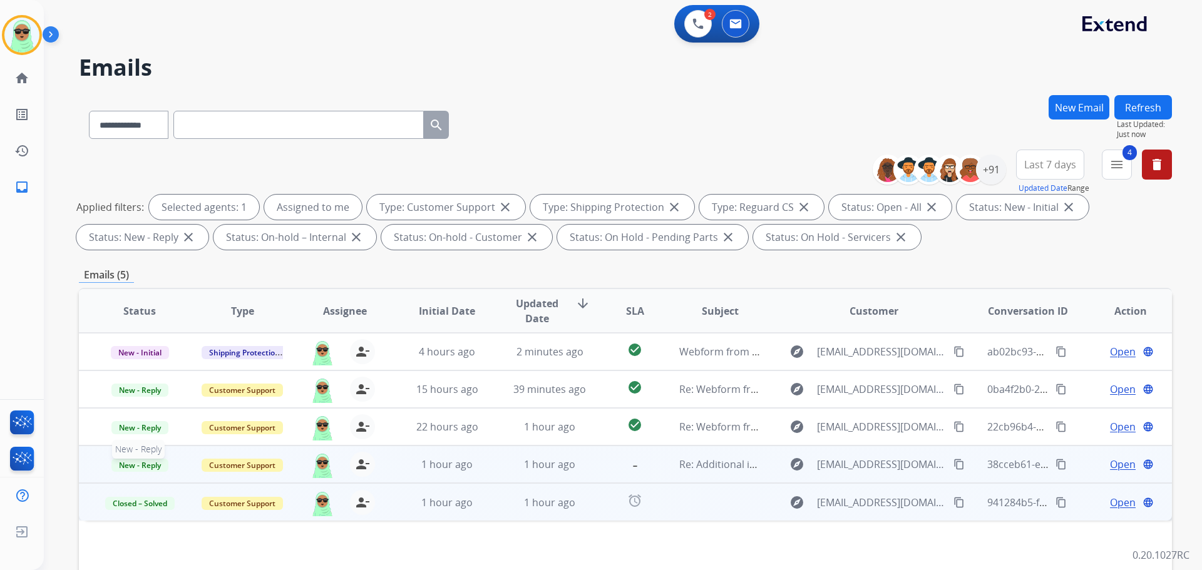
click at [154, 466] on span "New - Reply" at bounding box center [139, 465] width 57 height 13
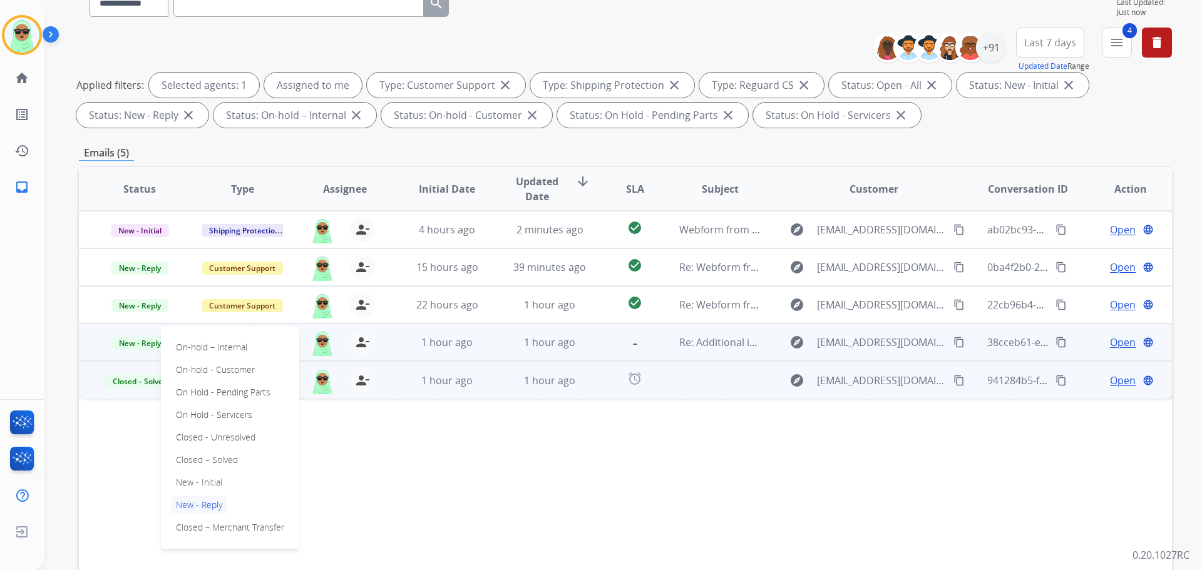
scroll to position [125, 0]
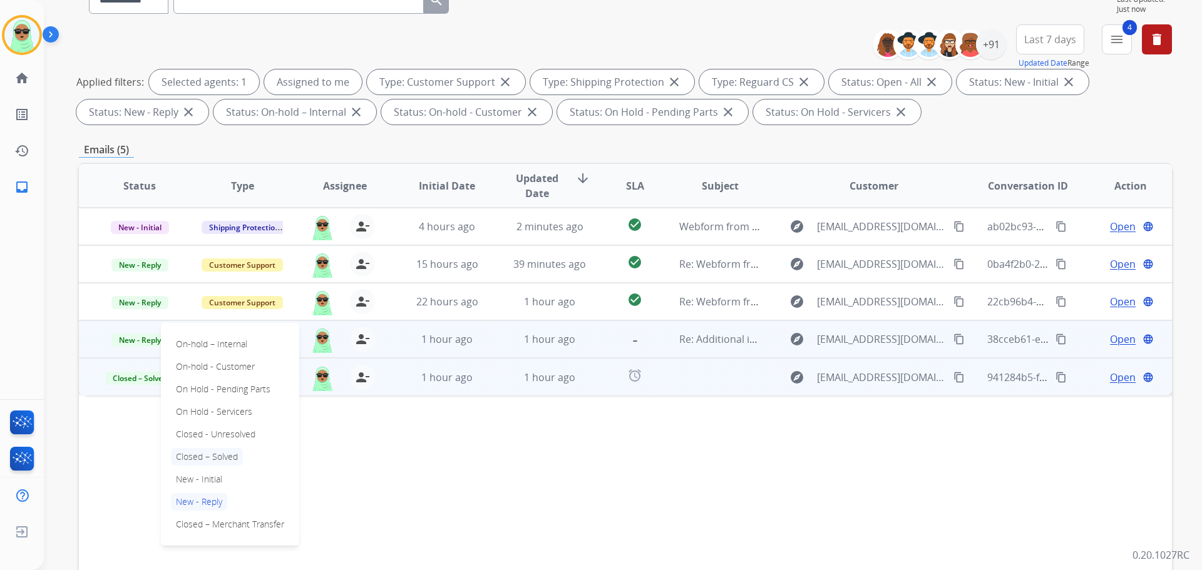
click at [226, 453] on p "Closed – Solved" at bounding box center [207, 457] width 72 height 18
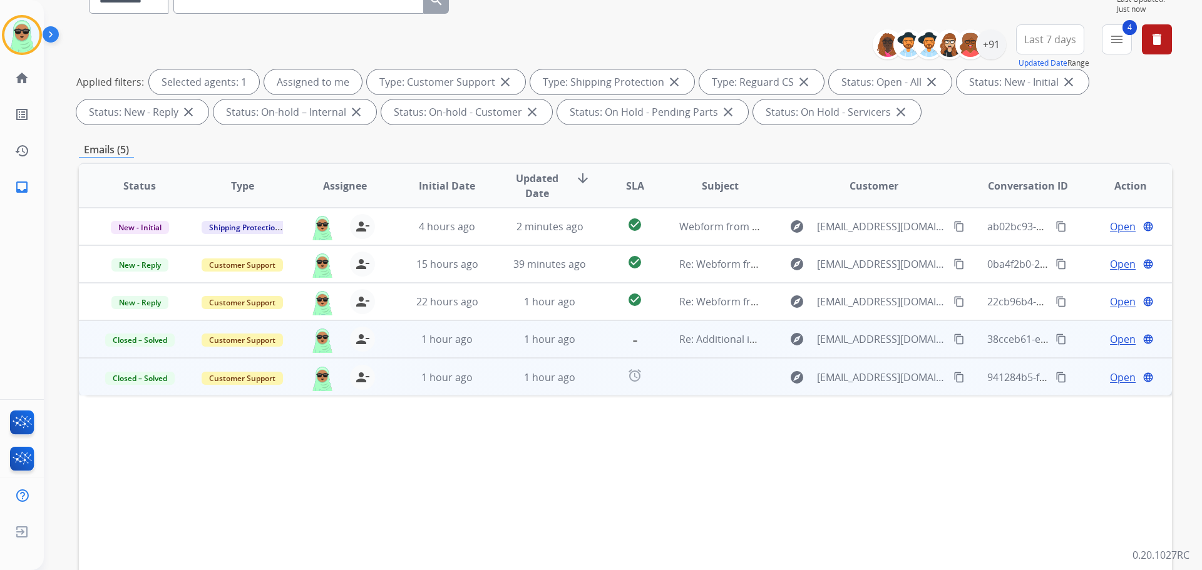
click at [1113, 342] on span "Open" at bounding box center [1123, 339] width 26 height 15
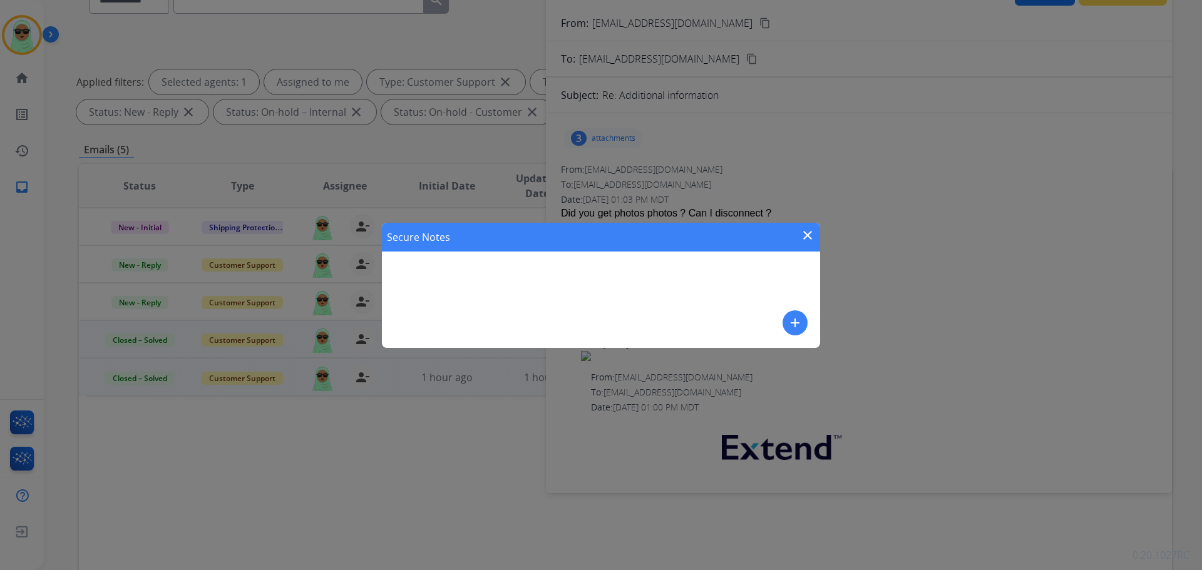
drag, startPoint x: 598, startPoint y: 292, endPoint x: 777, endPoint y: 323, distance: 181.6
click at [599, 292] on div "Secure Notes close add" at bounding box center [601, 285] width 438 height 125
click at [784, 324] on button "add" at bounding box center [794, 322] width 25 height 25
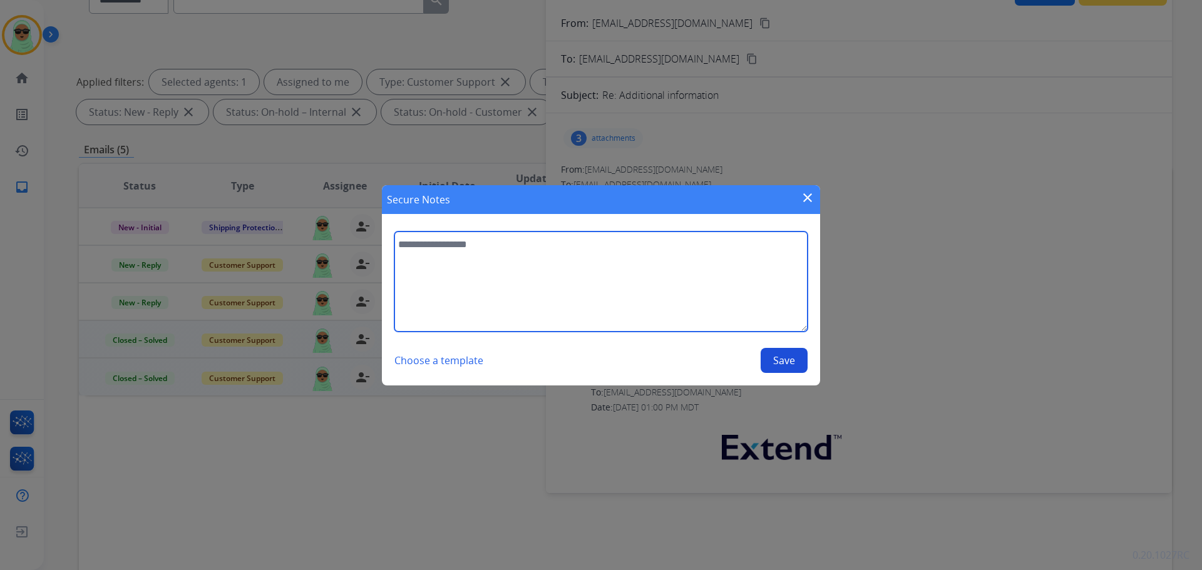
click at [743, 310] on textarea at bounding box center [600, 282] width 413 height 100
paste textarea "**********"
type textarea "**********"
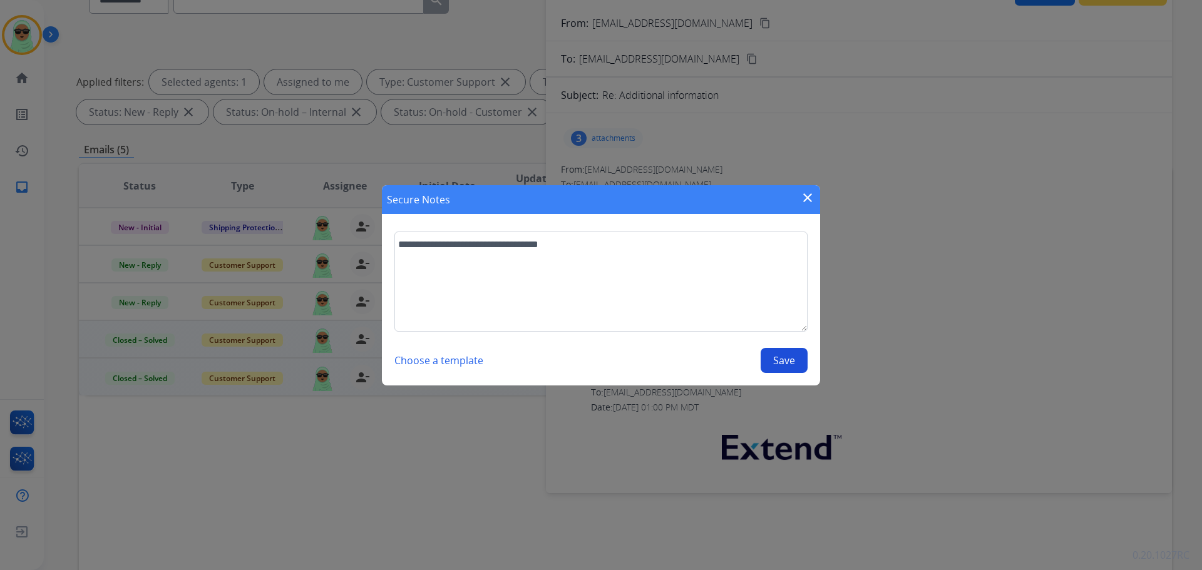
click at [801, 361] on button "Save" at bounding box center [784, 360] width 47 height 25
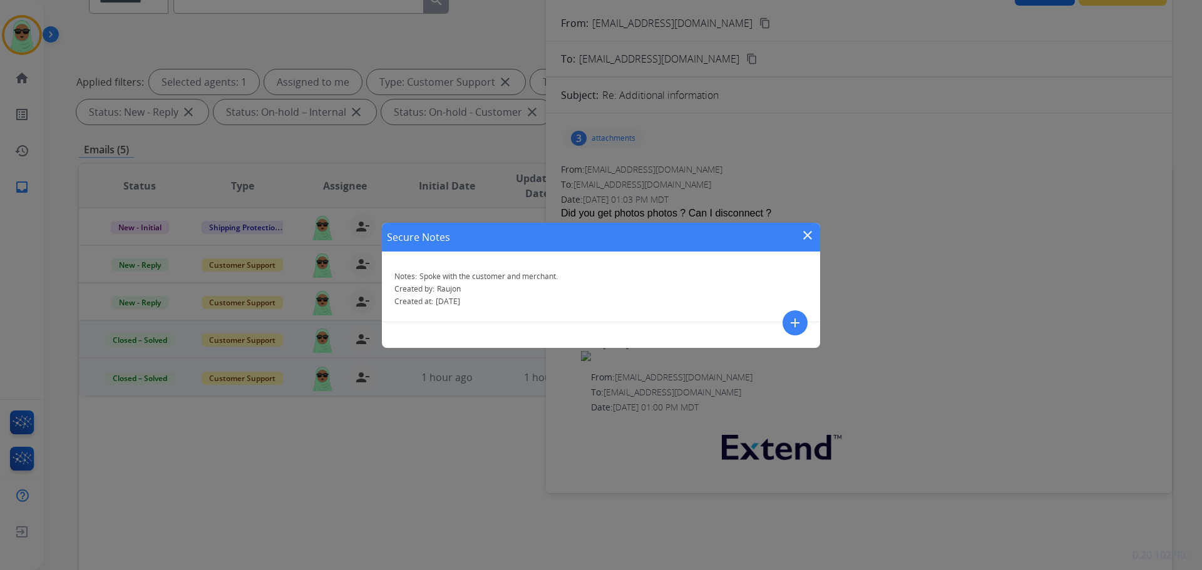
click at [809, 243] on button "close" at bounding box center [807, 237] width 15 height 19
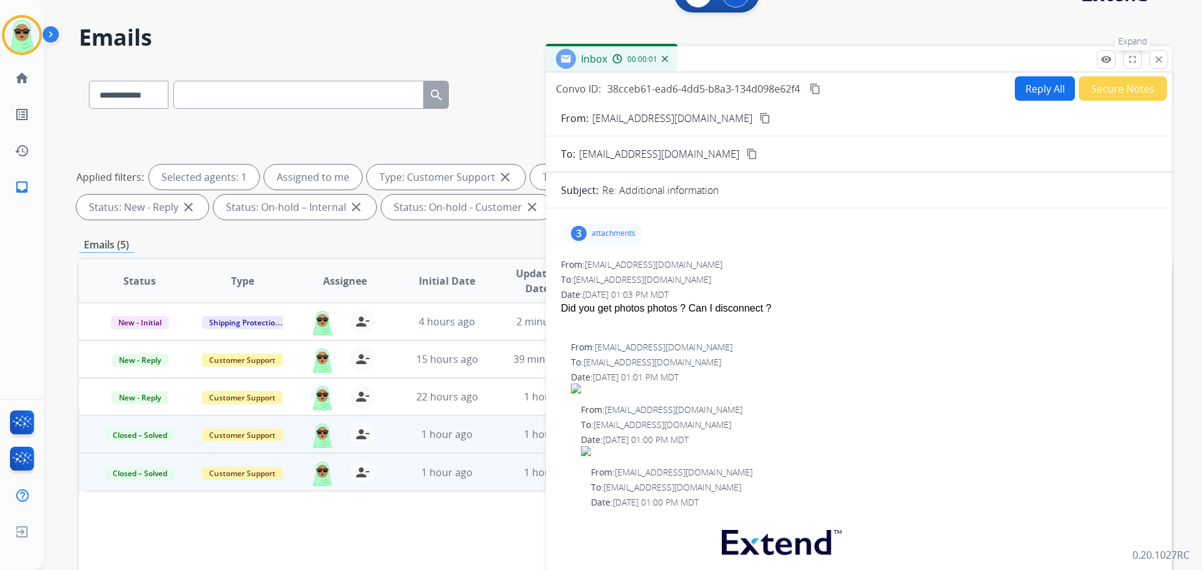
scroll to position [0, 0]
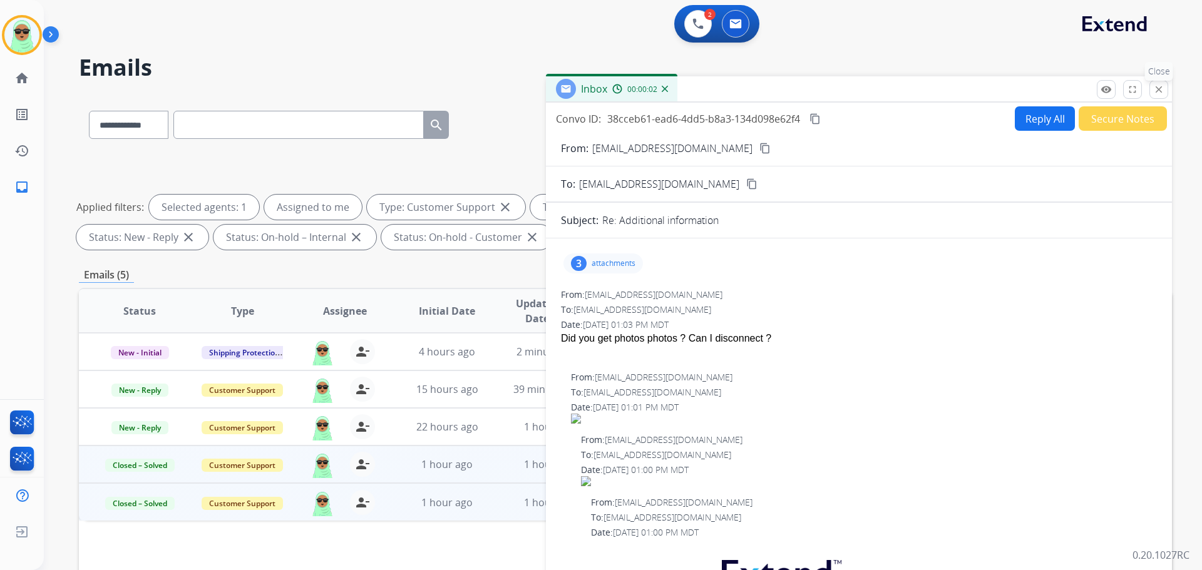
click at [1152, 88] on button "close Close" at bounding box center [1158, 89] width 19 height 19
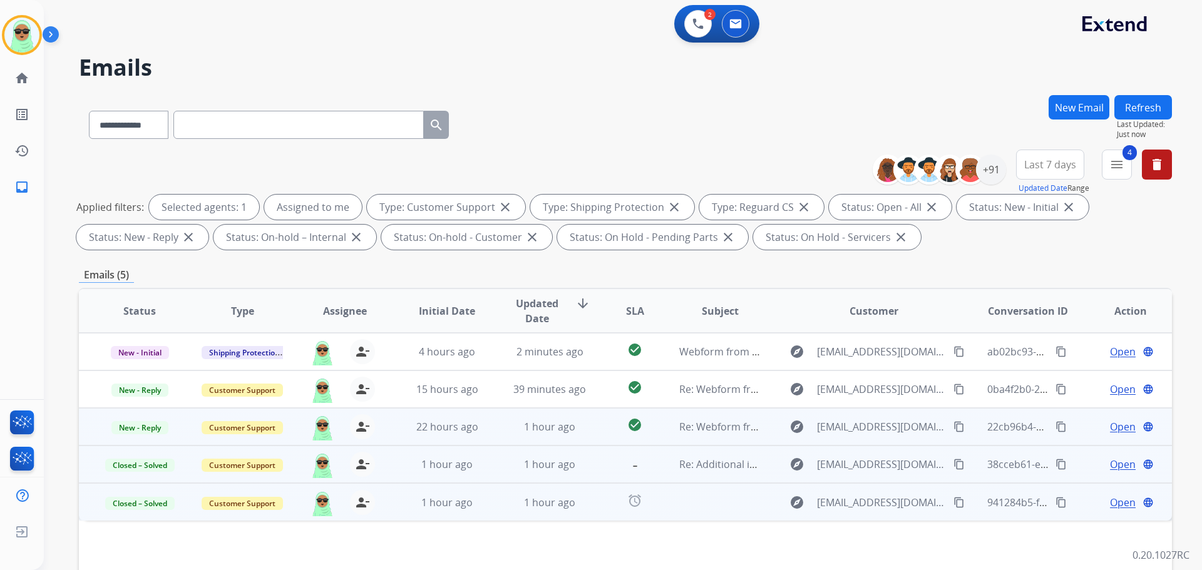
click at [953, 425] on mat-icon "content_copy" at bounding box center [958, 426] width 11 height 11
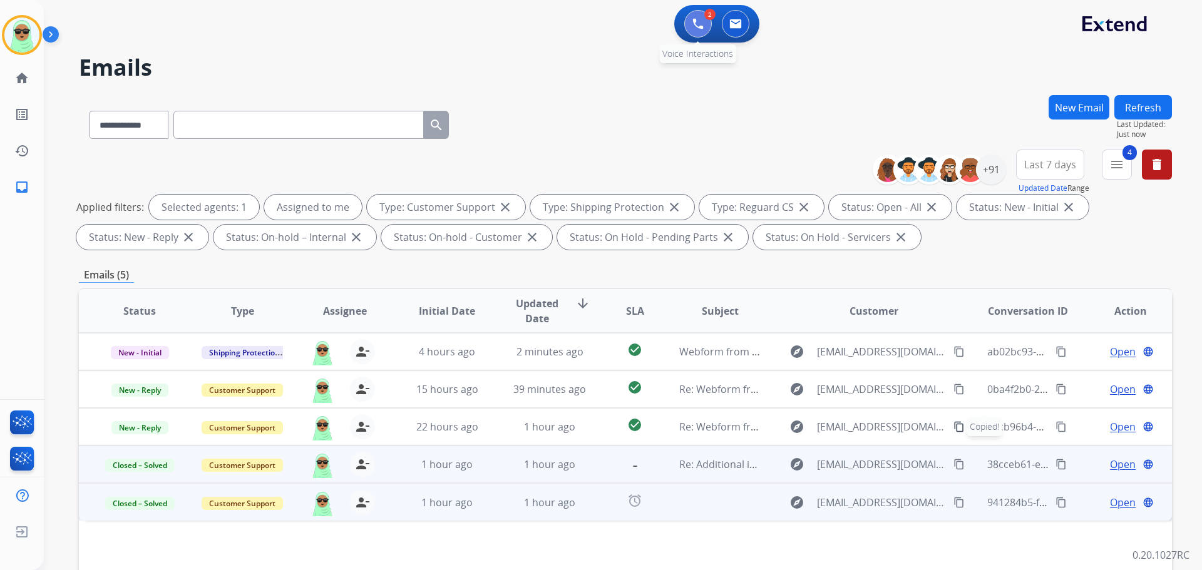
click at [703, 29] on button at bounding box center [698, 24] width 28 height 28
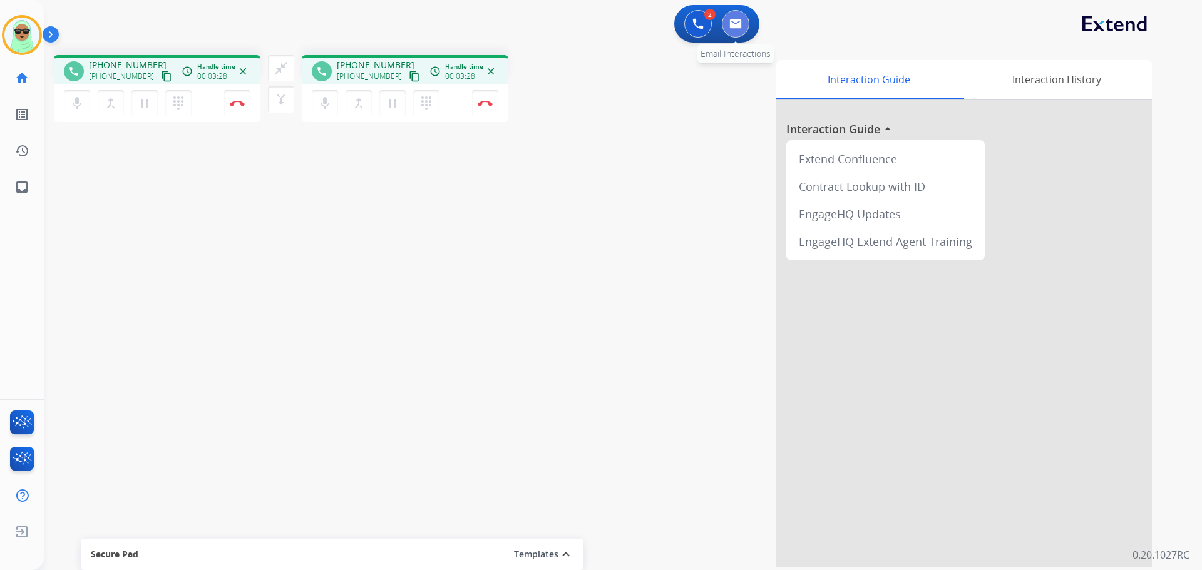
click at [746, 28] on button at bounding box center [736, 24] width 28 height 28
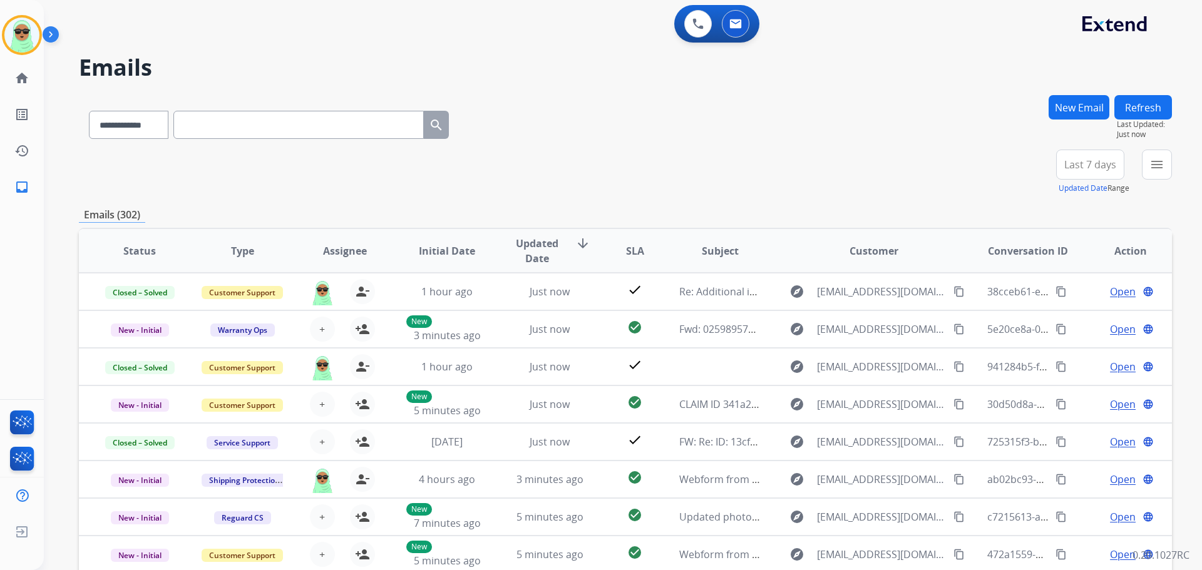
click at [1131, 163] on div "Last 7 days Updated Date Range Custom Recent Last 7 days Last 14 days Last 30 d…" at bounding box center [1094, 172] width 76 height 45
click at [1146, 170] on button "menu Filters" at bounding box center [1157, 165] width 30 height 30
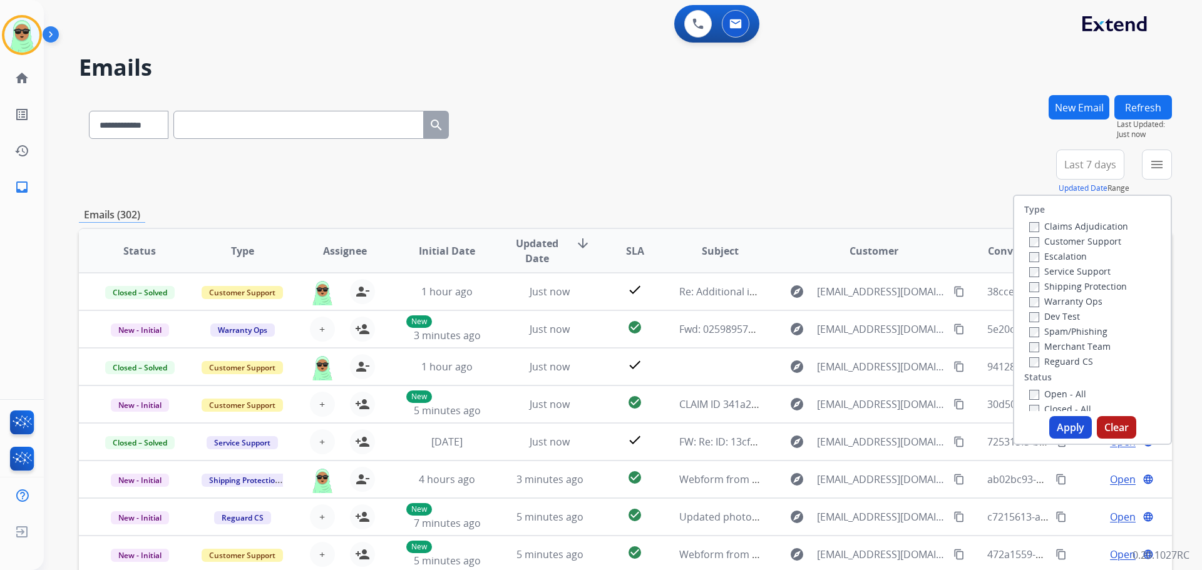
click at [1074, 239] on label "Customer Support" at bounding box center [1075, 241] width 92 height 12
click at [1077, 282] on label "Shipping Protection" at bounding box center [1078, 286] width 98 height 12
click at [1077, 366] on label "Reguard CS" at bounding box center [1061, 362] width 64 height 12
click at [1055, 393] on label "Open - All" at bounding box center [1057, 394] width 57 height 12
click at [1053, 426] on button "Apply" at bounding box center [1070, 427] width 43 height 23
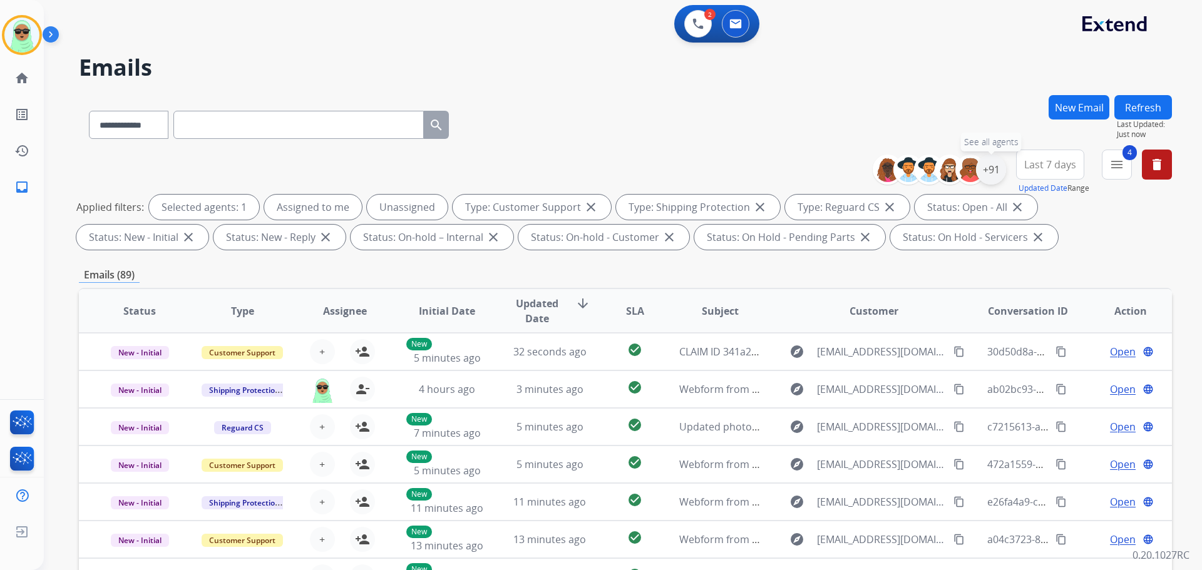
click at [998, 177] on div "+91" at bounding box center [991, 170] width 30 height 30
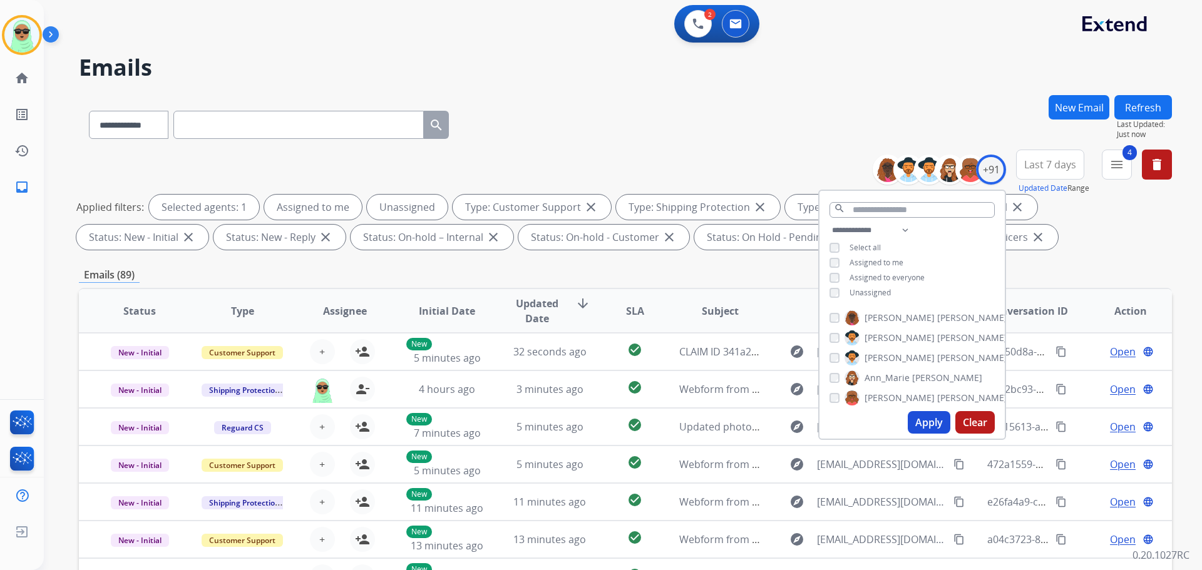
click at [869, 294] on span "Unassigned" at bounding box center [869, 292] width 41 height 11
click at [933, 427] on button "Apply" at bounding box center [929, 422] width 43 height 23
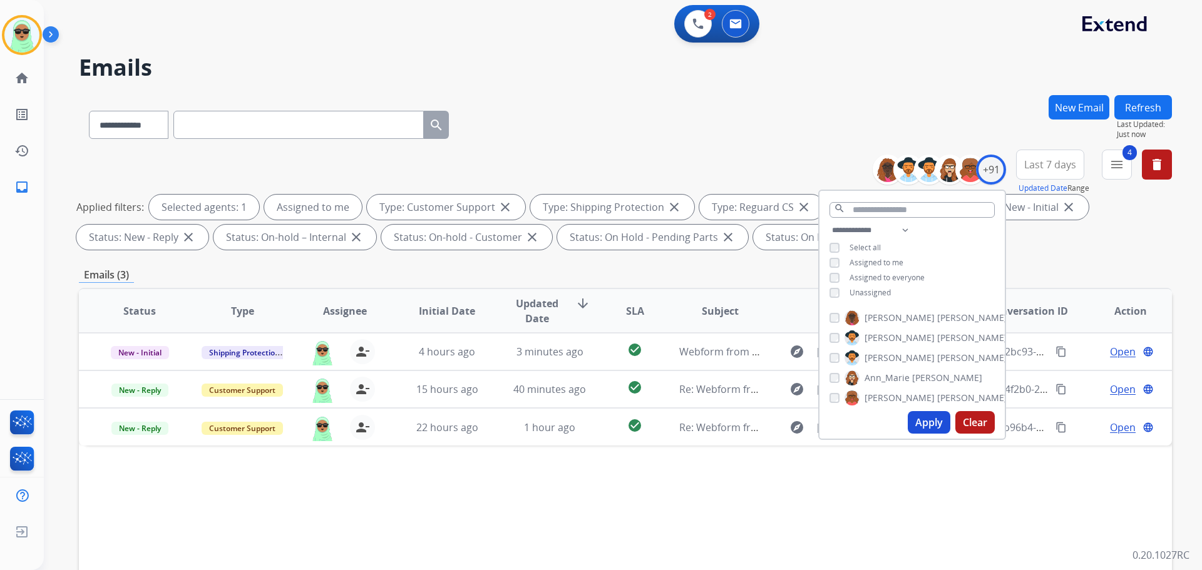
click at [793, 513] on div "Status Type Assignee Initial Date Updated Date arrow_downward SLA Subject Custo…" at bounding box center [625, 497] width 1093 height 419
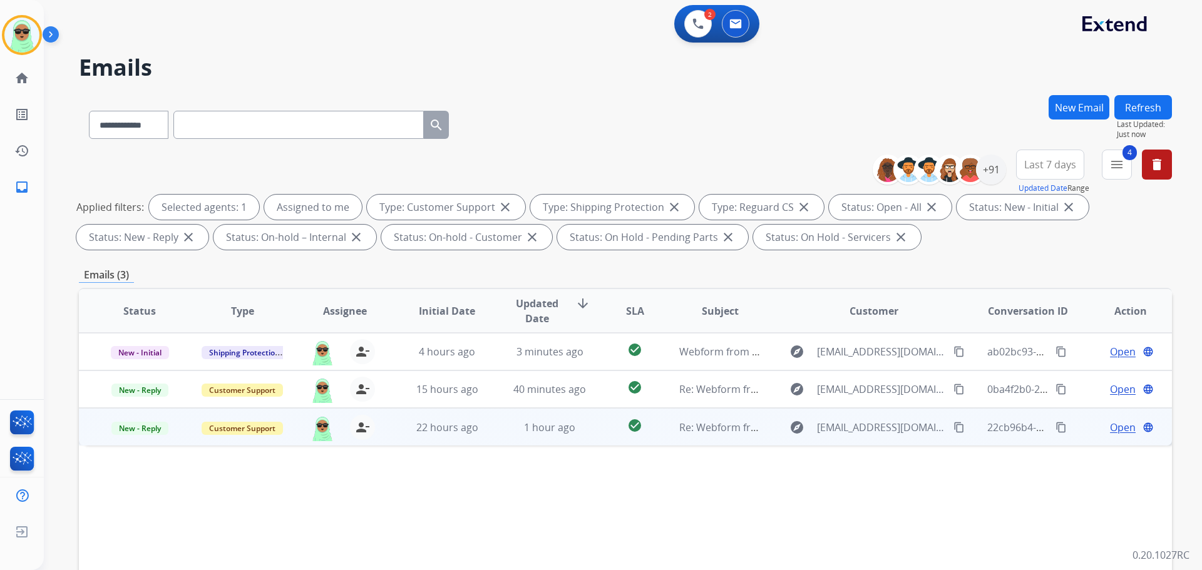
click at [1110, 424] on span "Open" at bounding box center [1123, 427] width 26 height 15
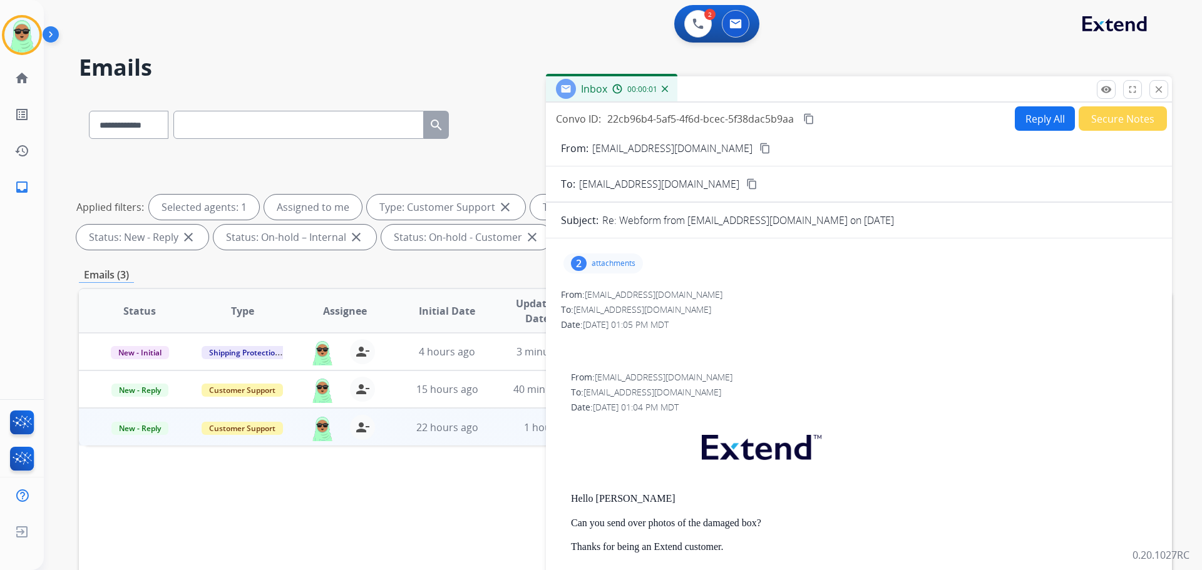
click at [592, 255] on div "2 attachments" at bounding box center [602, 264] width 79 height 20
click at [606, 314] on div at bounding box center [604, 296] width 63 height 44
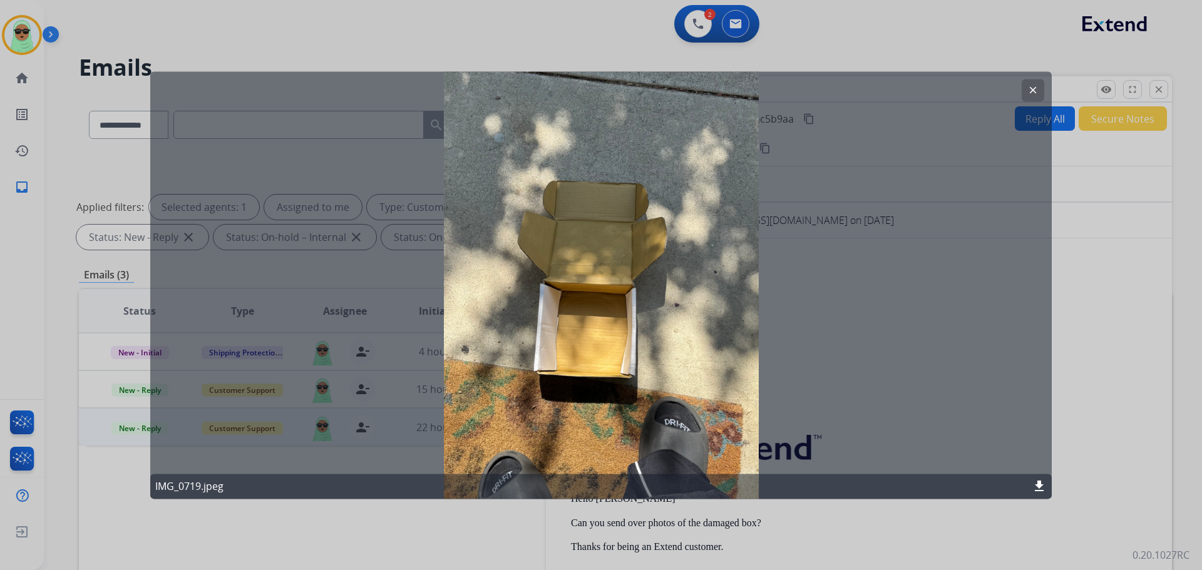
click at [1033, 85] on mat-icon "clear" at bounding box center [1032, 90] width 11 height 11
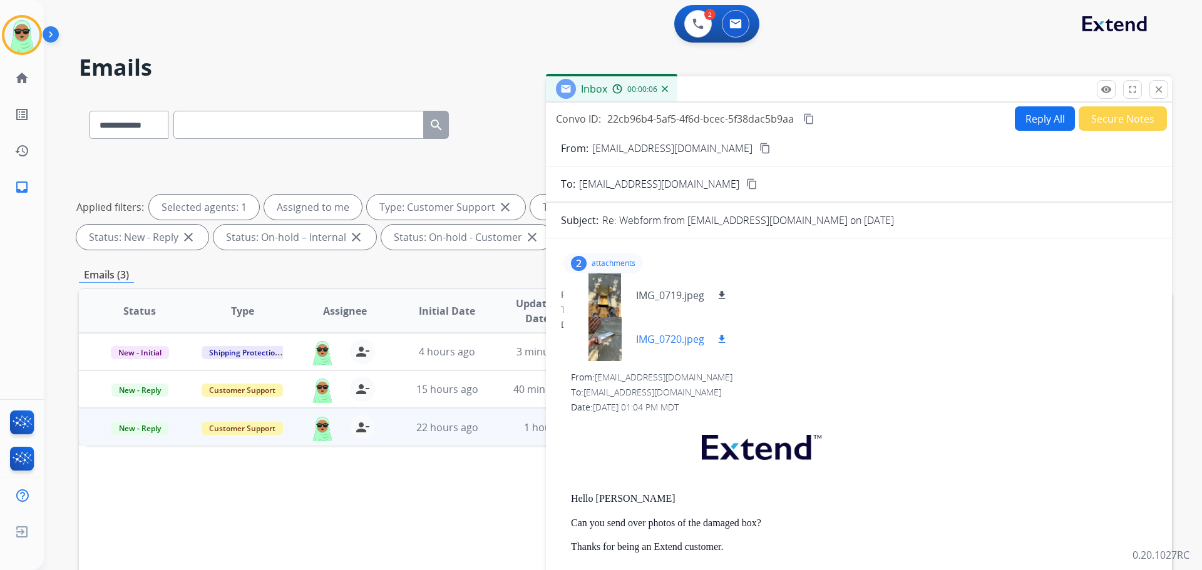
click at [610, 348] on div at bounding box center [604, 339] width 63 height 44
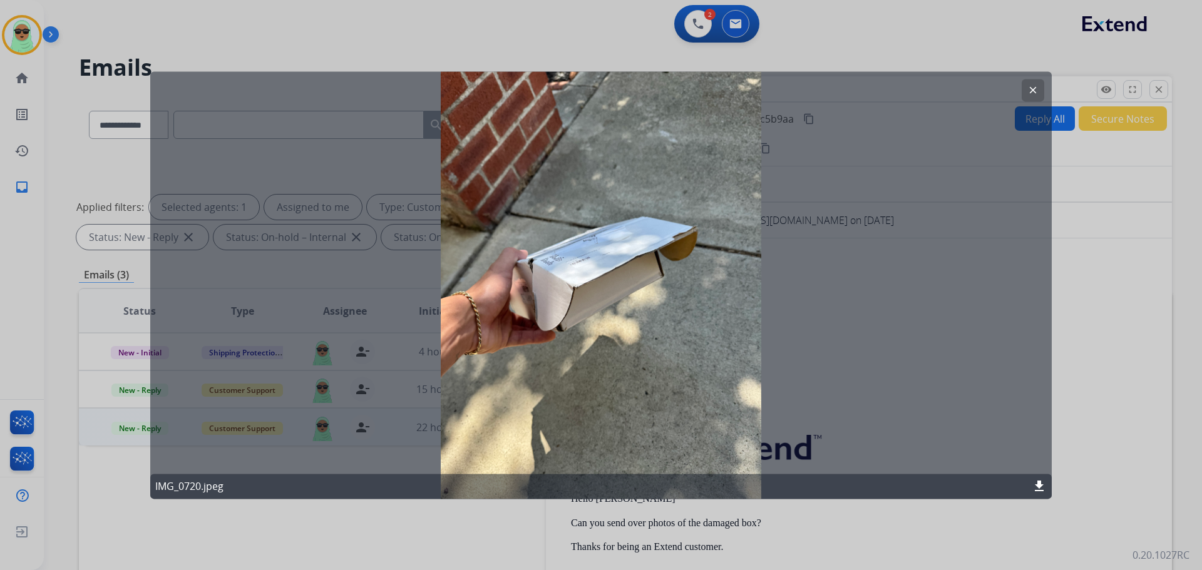
click at [1033, 86] on mat-icon "clear" at bounding box center [1032, 90] width 11 height 11
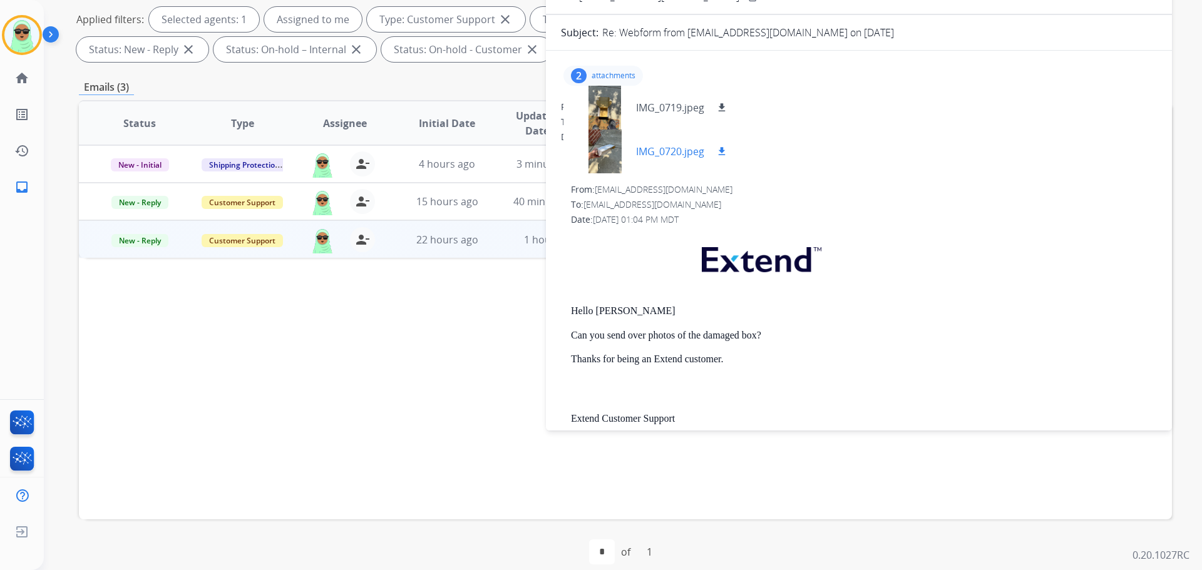
click at [588, 135] on div at bounding box center [604, 152] width 63 height 44
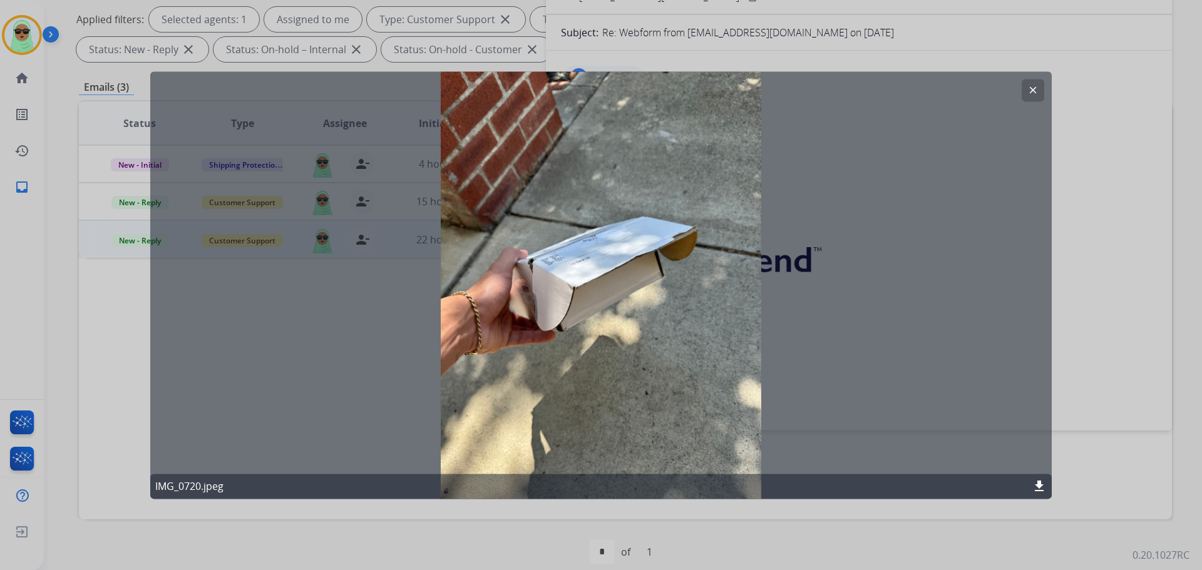
drag, startPoint x: 1040, startPoint y: 89, endPoint x: 936, endPoint y: 107, distance: 104.9
click at [1038, 90] on button "clear" at bounding box center [1033, 90] width 23 height 23
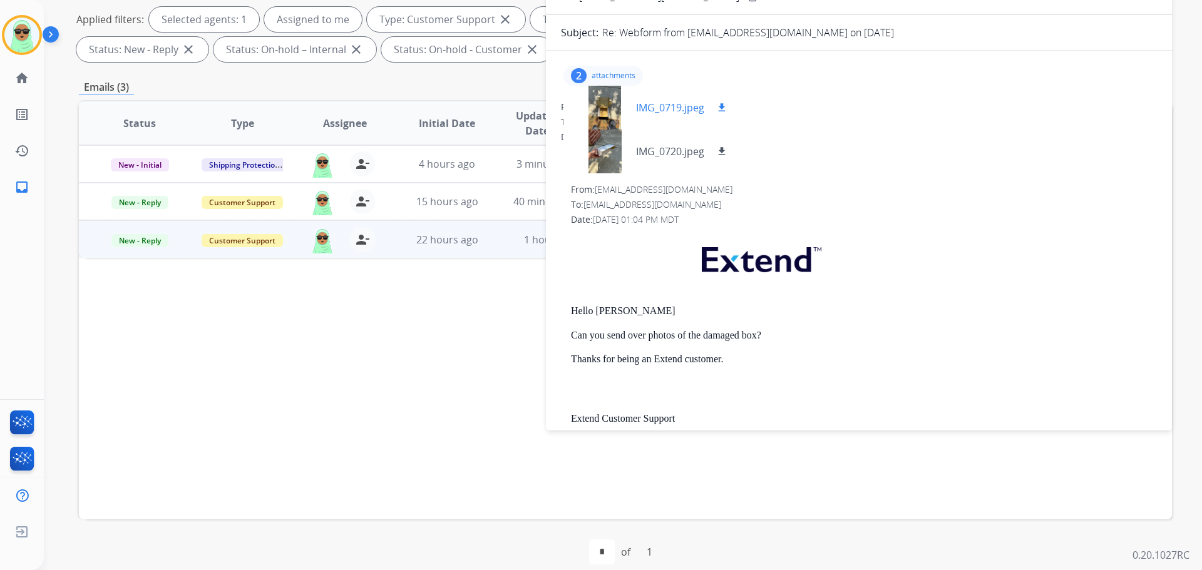
click at [600, 102] on div at bounding box center [604, 108] width 63 height 44
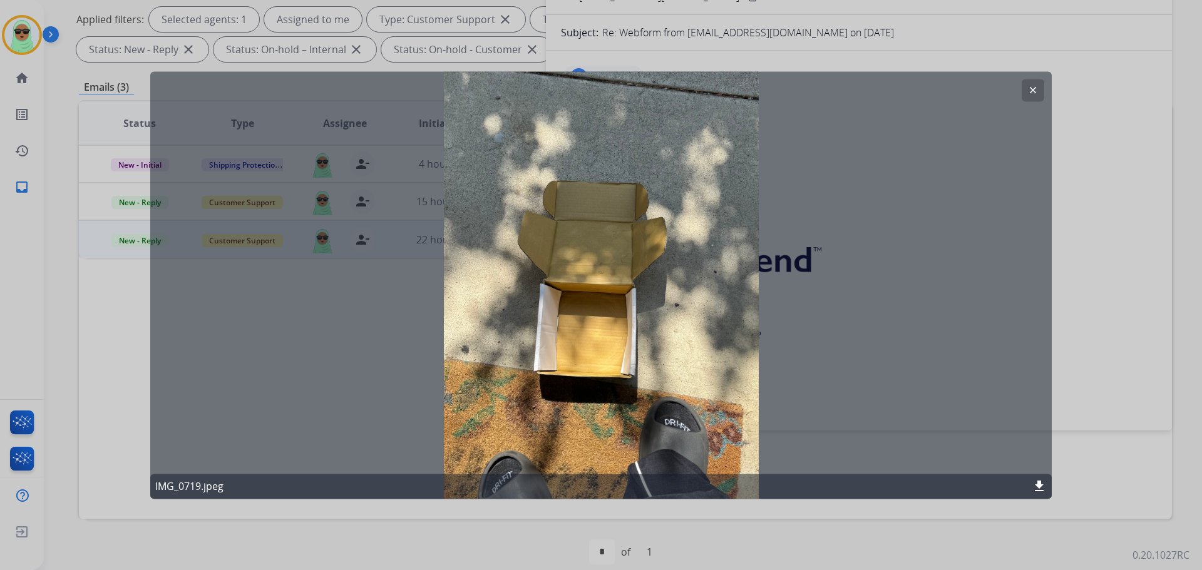
click at [1040, 88] on button "clear" at bounding box center [1033, 90] width 23 height 23
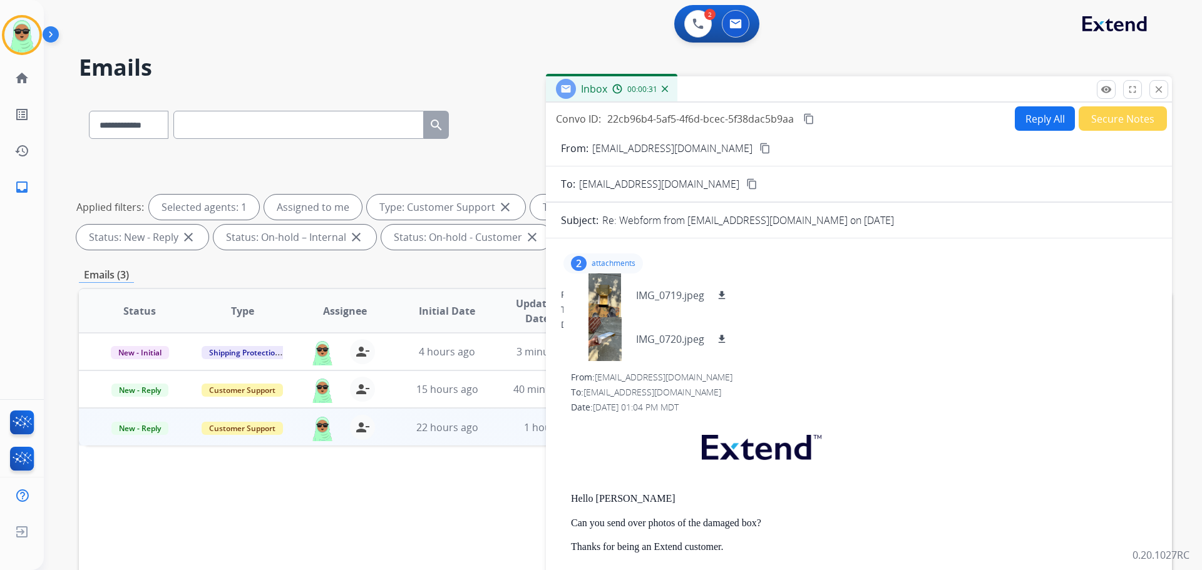
click at [759, 151] on mat-icon "content_copy" at bounding box center [764, 148] width 11 height 11
click at [1037, 124] on button "Reply All" at bounding box center [1045, 118] width 60 height 24
select select "**********"
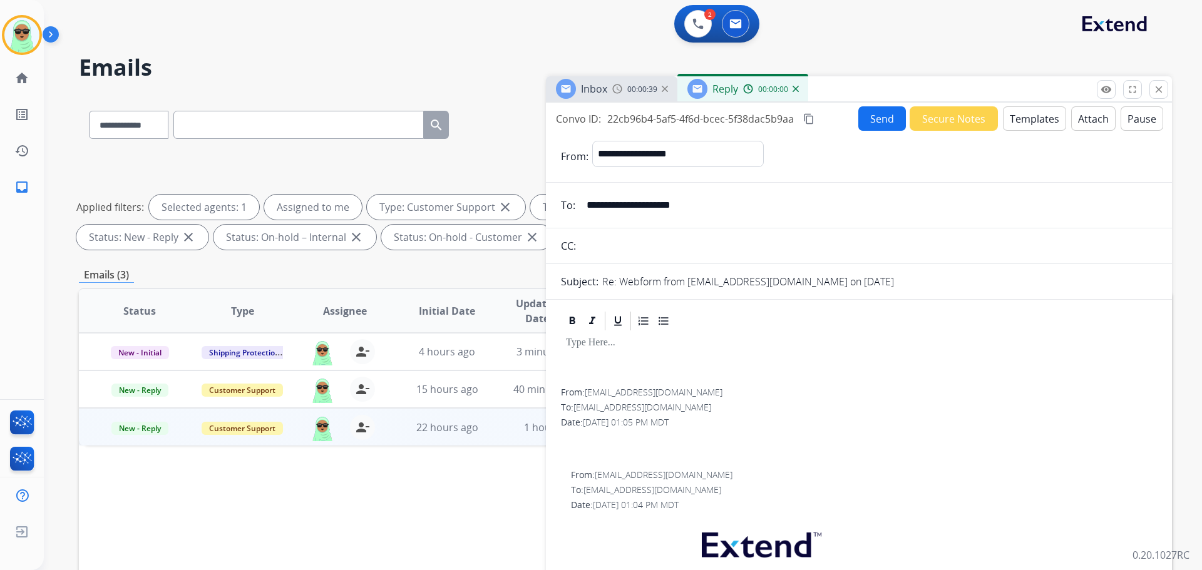
click at [1037, 124] on button "Templates" at bounding box center [1034, 118] width 63 height 24
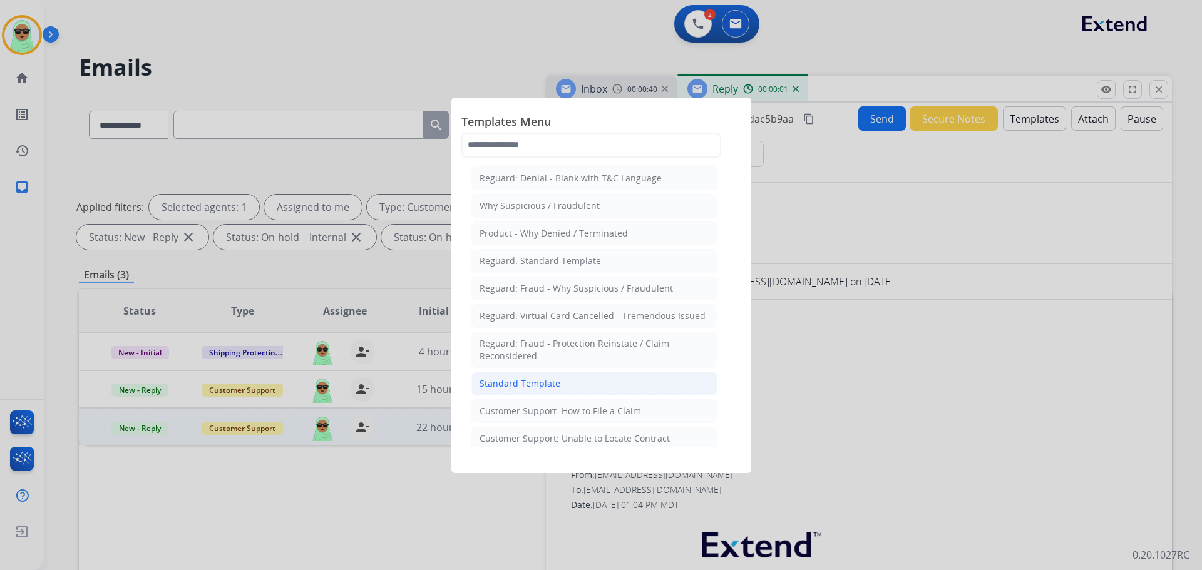
click at [660, 388] on li "Standard Template" at bounding box center [594, 384] width 246 height 24
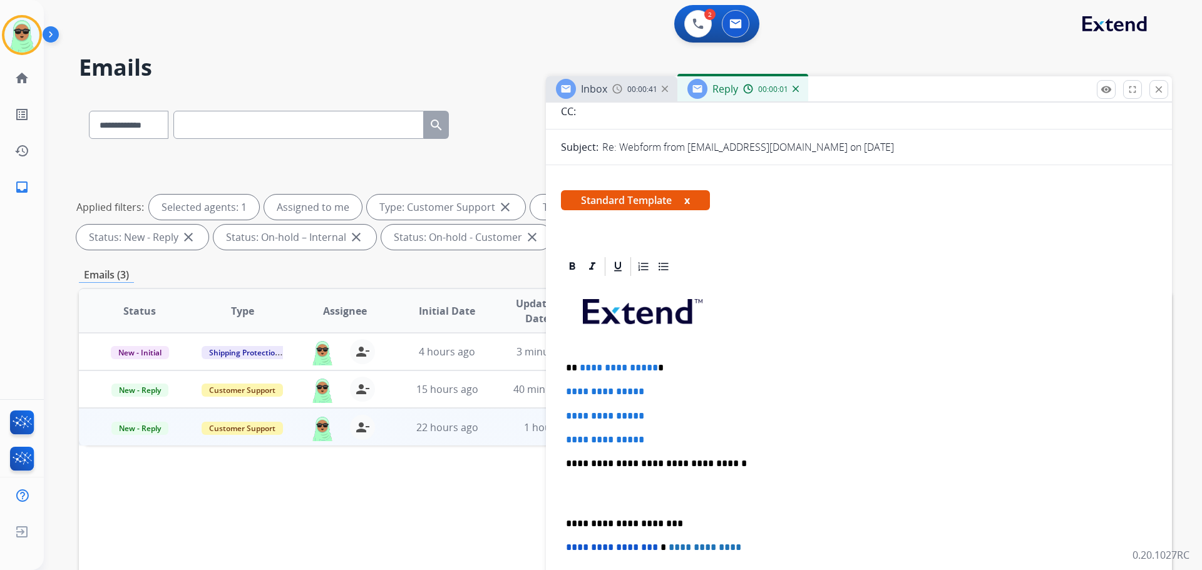
scroll to position [250, 0]
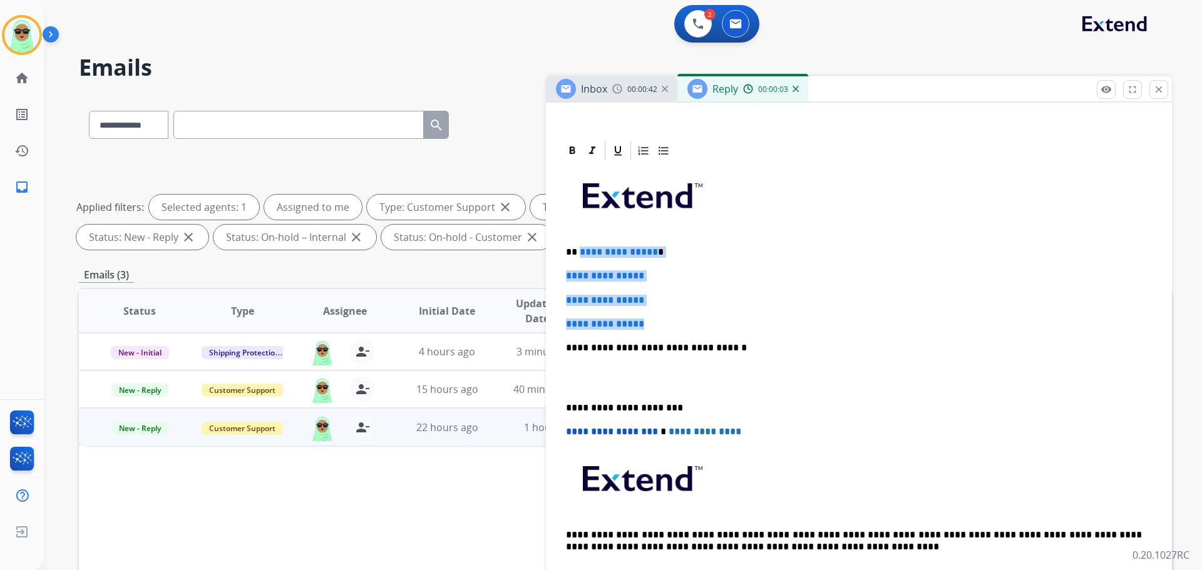
drag, startPoint x: 664, startPoint y: 322, endPoint x: 578, endPoint y: 250, distance: 111.6
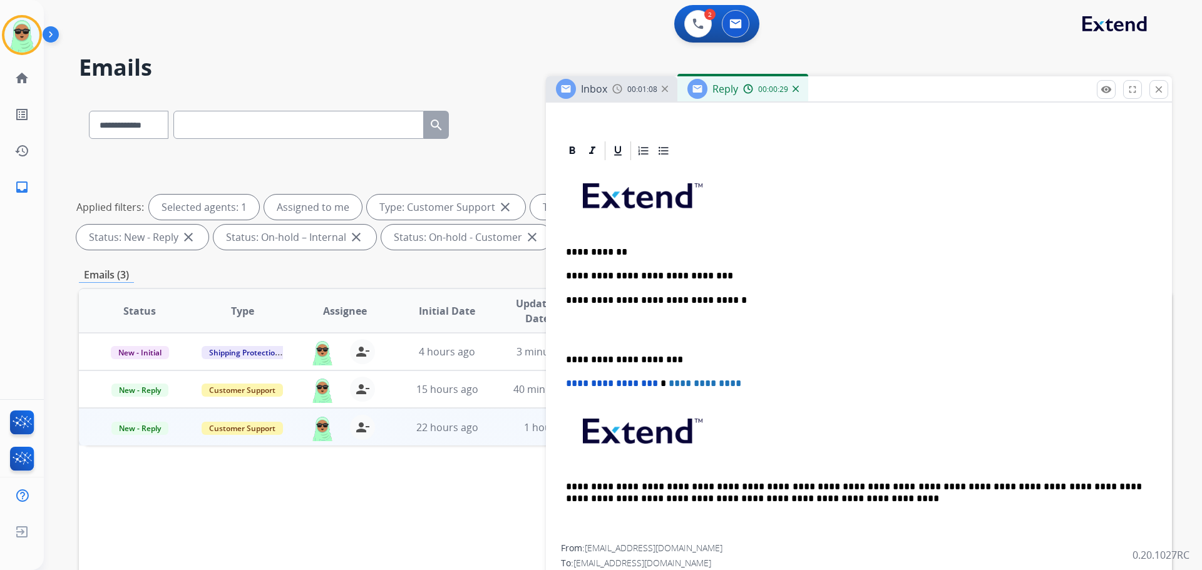
click at [761, 267] on div "**********" at bounding box center [859, 353] width 596 height 382
click at [715, 274] on p "**********" at bounding box center [854, 275] width 576 height 11
click at [707, 274] on p "**********" at bounding box center [854, 275] width 576 height 11
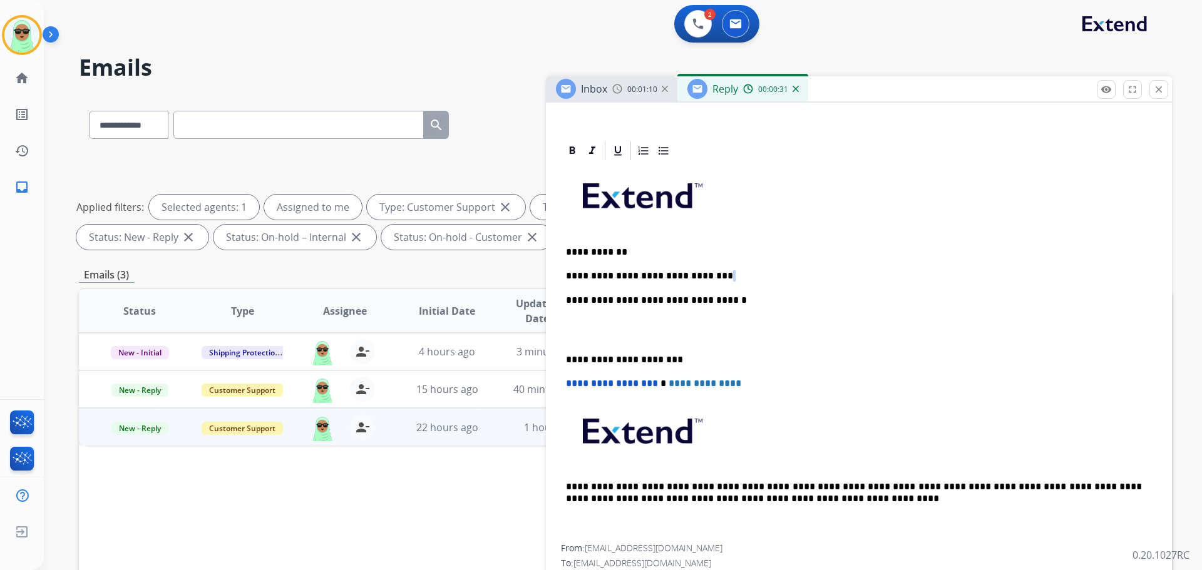
click at [707, 274] on p "**********" at bounding box center [854, 275] width 576 height 11
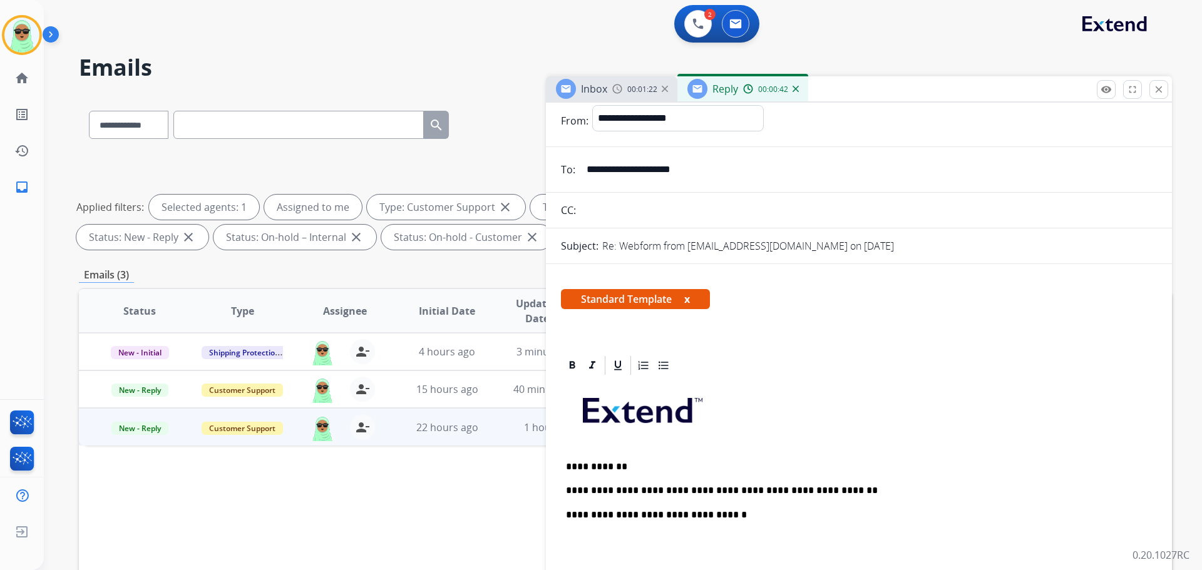
scroll to position [0, 0]
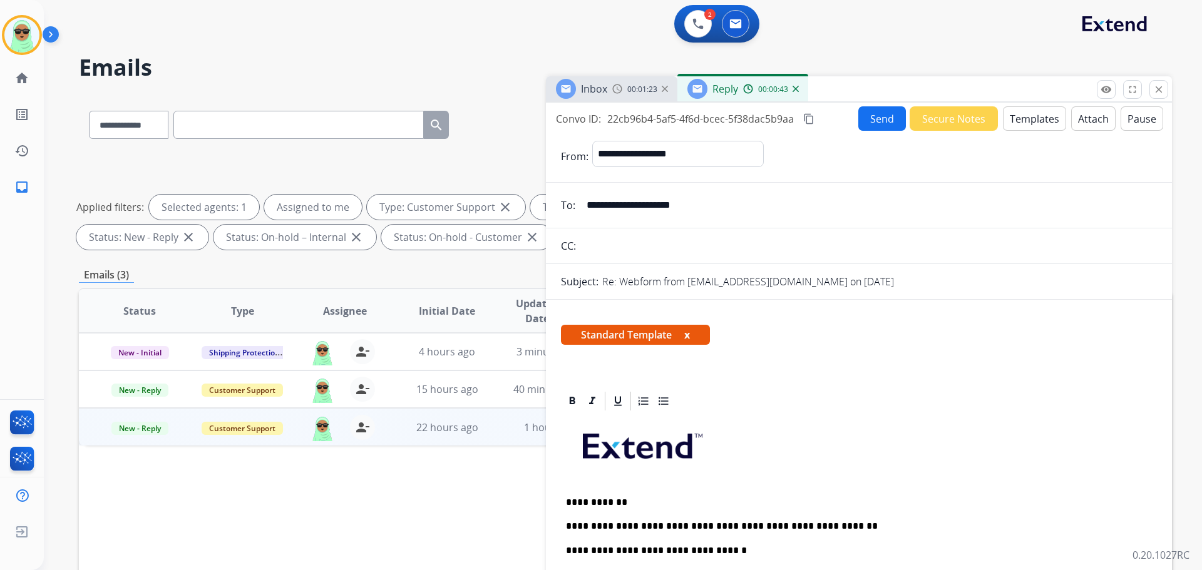
click at [873, 123] on button "Send" at bounding box center [882, 118] width 48 height 24
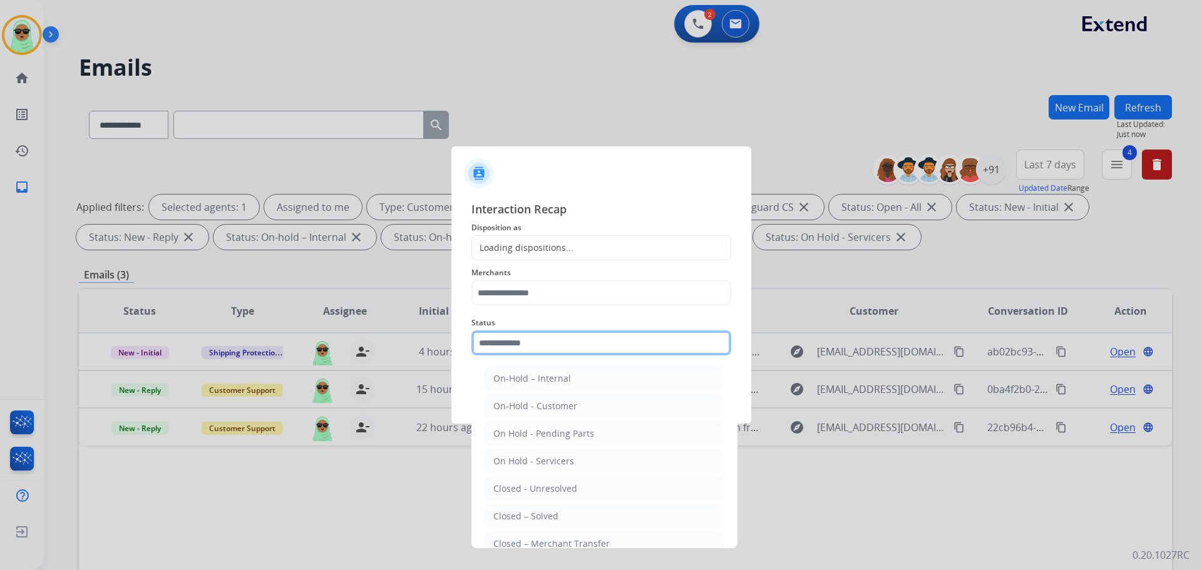
drag, startPoint x: 539, startPoint y: 341, endPoint x: 560, endPoint y: 392, distance: 56.1
click at [538, 342] on input "text" at bounding box center [601, 343] width 260 height 25
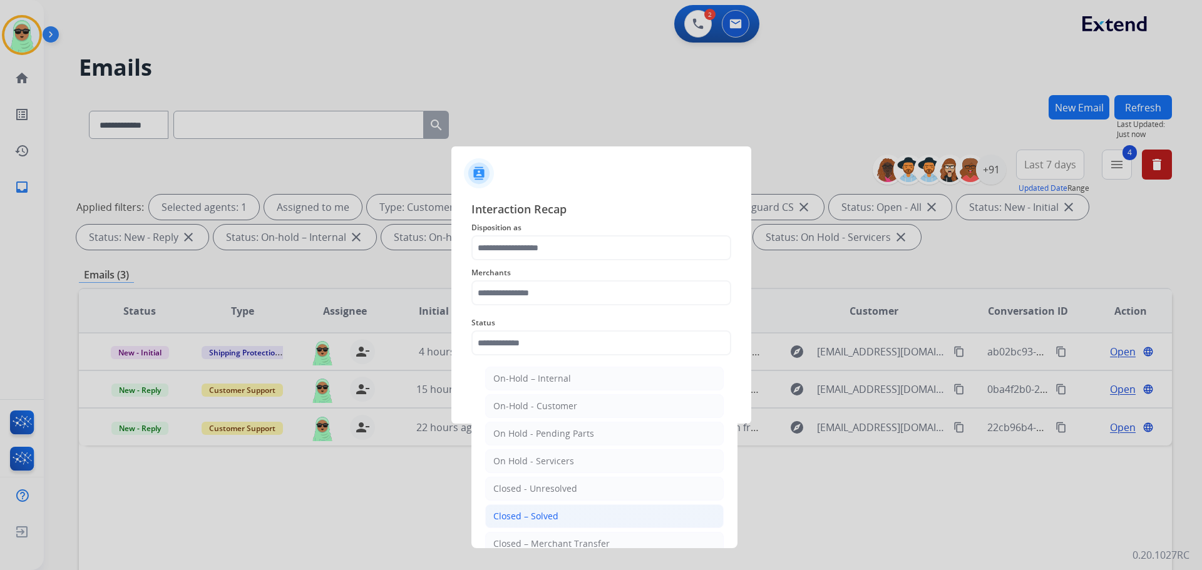
drag, startPoint x: 571, startPoint y: 515, endPoint x: 548, endPoint y: 361, distance: 155.6
click at [570, 515] on li "Closed – Solved" at bounding box center [604, 517] width 238 height 24
type input "**********"
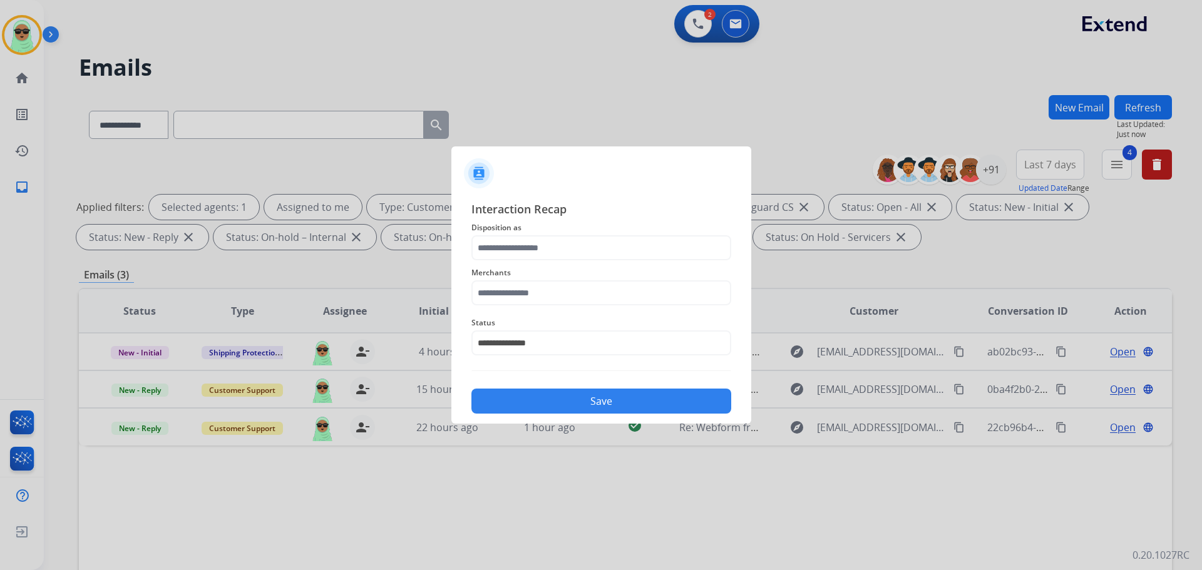
click at [551, 302] on div "Merchants" at bounding box center [601, 285] width 260 height 50
click at [551, 300] on input "text" at bounding box center [601, 292] width 260 height 25
click at [535, 322] on div "Cj pony parts" at bounding box center [521, 328] width 56 height 13
type input "**********"
click at [556, 240] on input "text" at bounding box center [601, 247] width 260 height 25
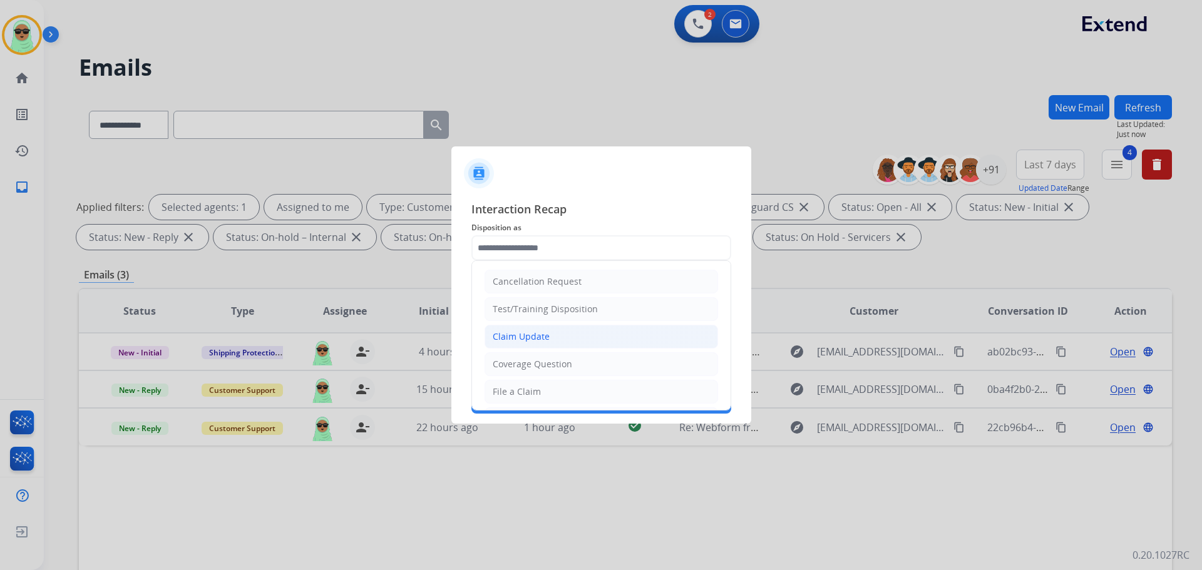
click at [554, 327] on li "Claim Update" at bounding box center [600, 337] width 233 height 24
type input "**********"
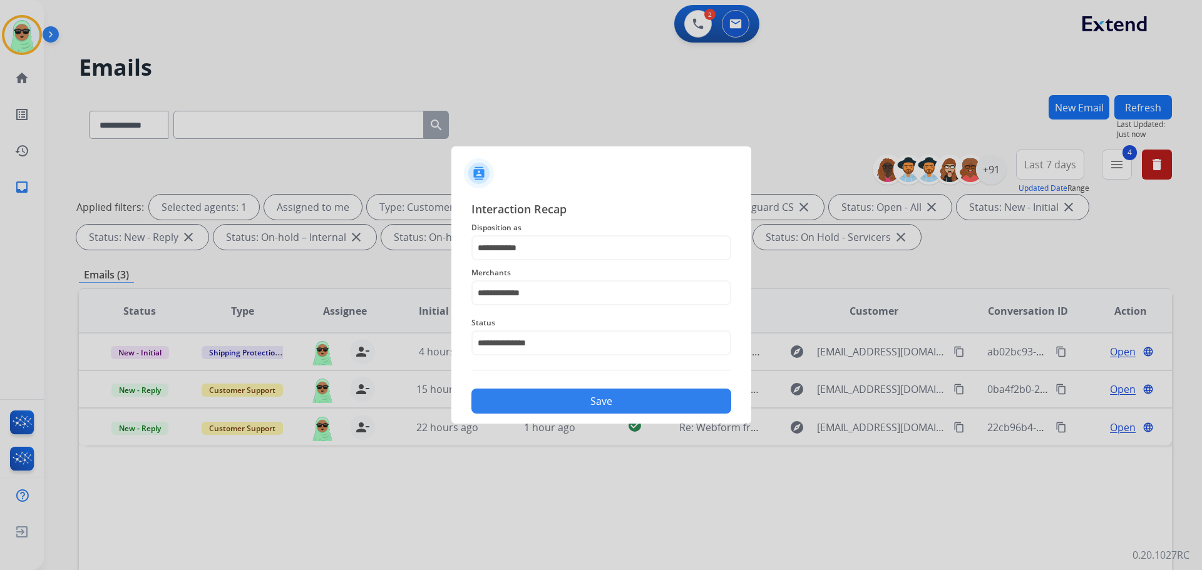
click at [606, 402] on button "Save" at bounding box center [601, 401] width 260 height 25
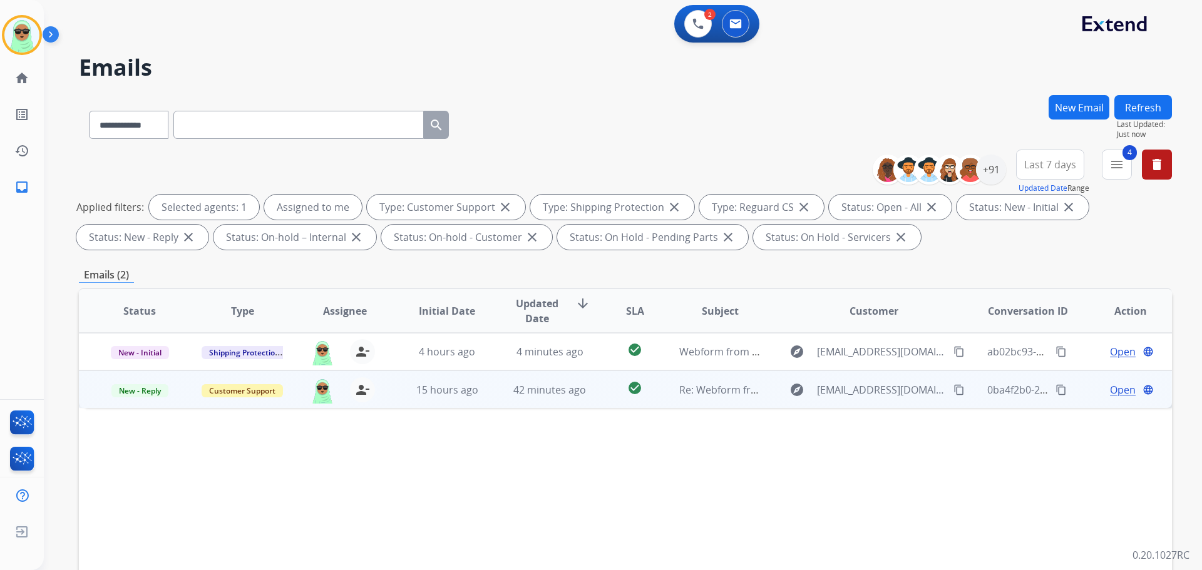
click at [1110, 396] on span "Open" at bounding box center [1123, 389] width 26 height 15
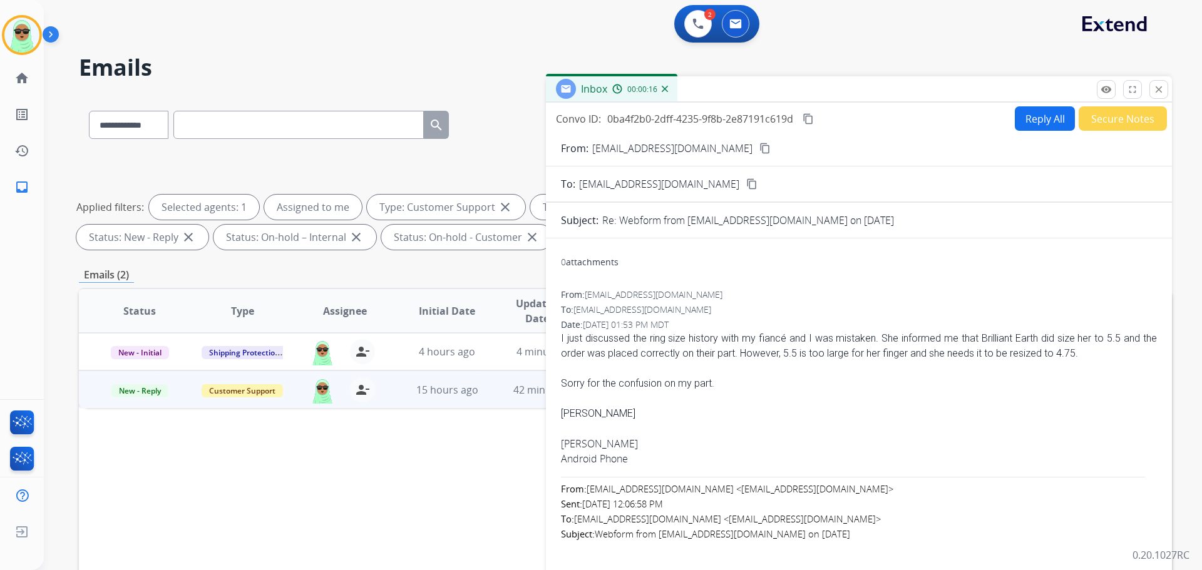
click at [1027, 115] on button "Reply All" at bounding box center [1045, 118] width 60 height 24
select select "**********"
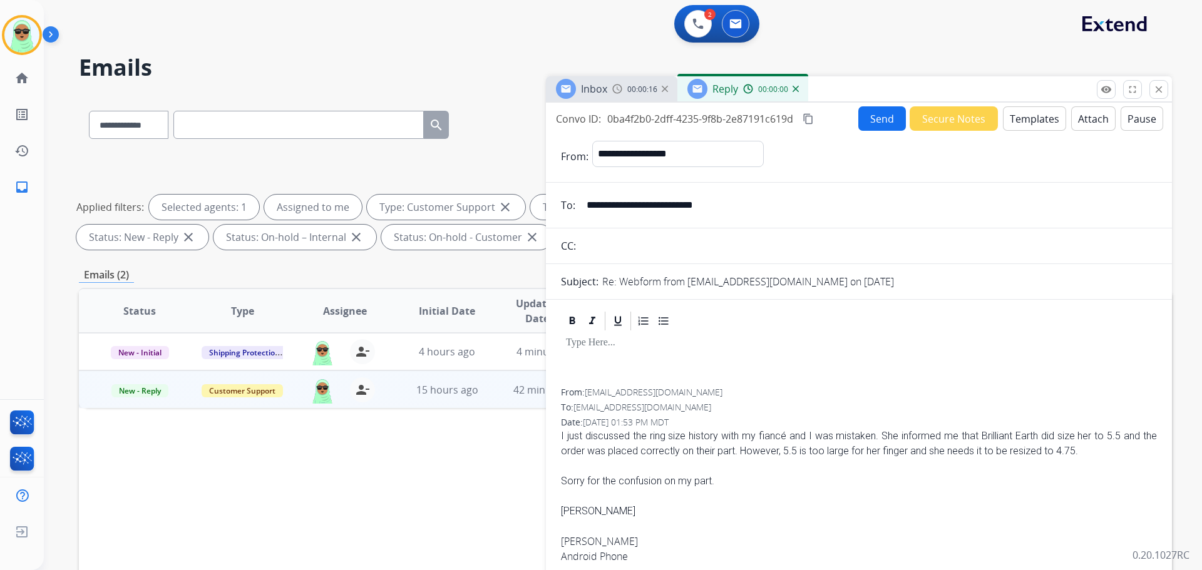
click at [1027, 115] on button "Templates" at bounding box center [1034, 118] width 63 height 24
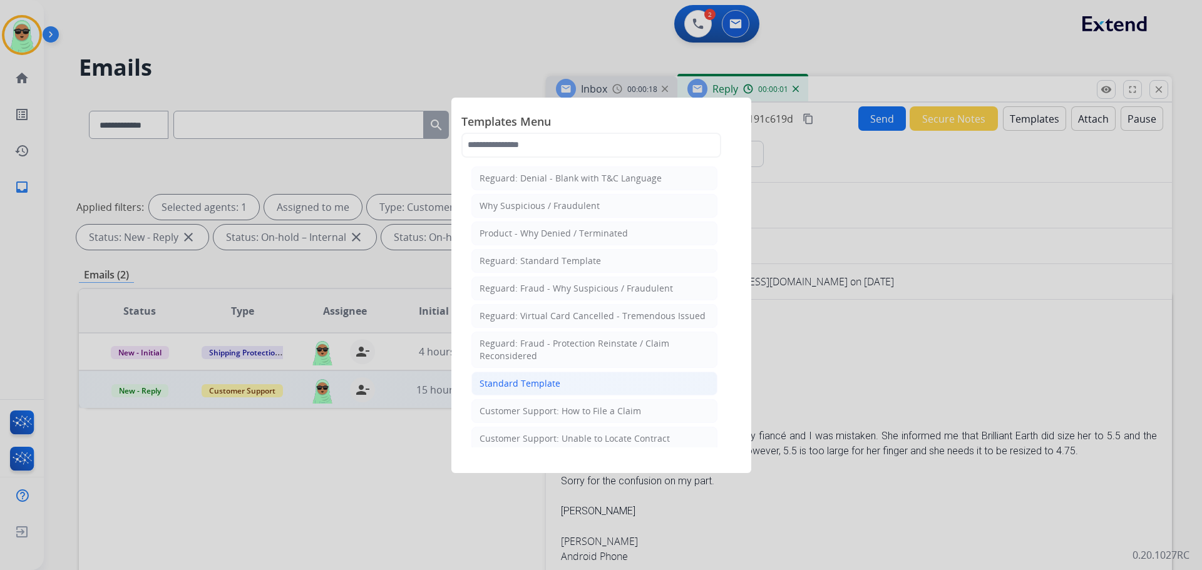
click at [648, 385] on li "Standard Template" at bounding box center [594, 384] width 246 height 24
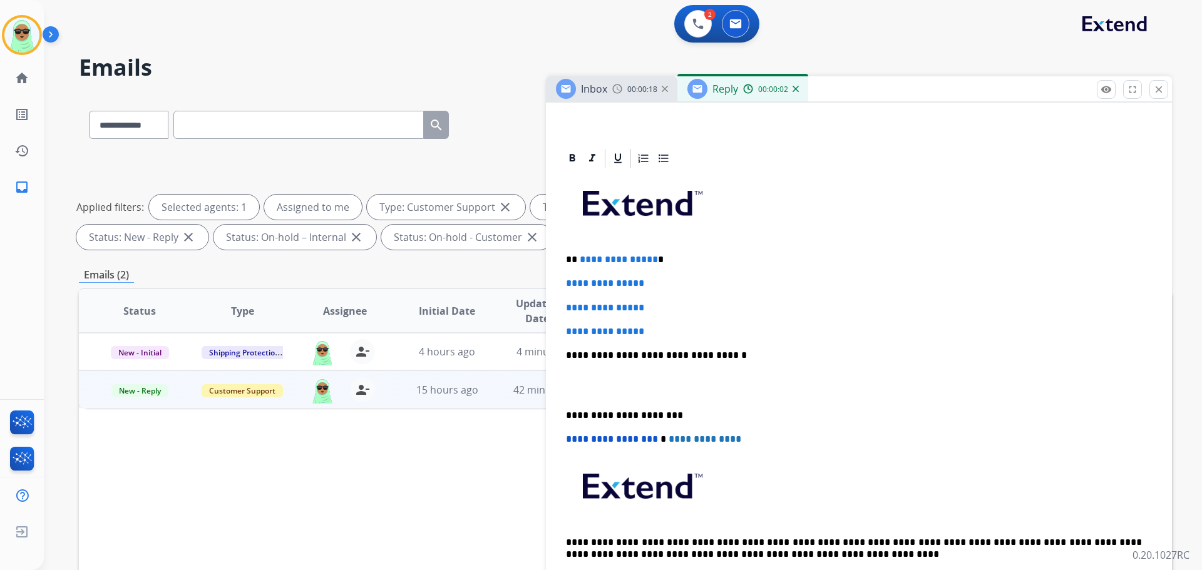
scroll to position [250, 0]
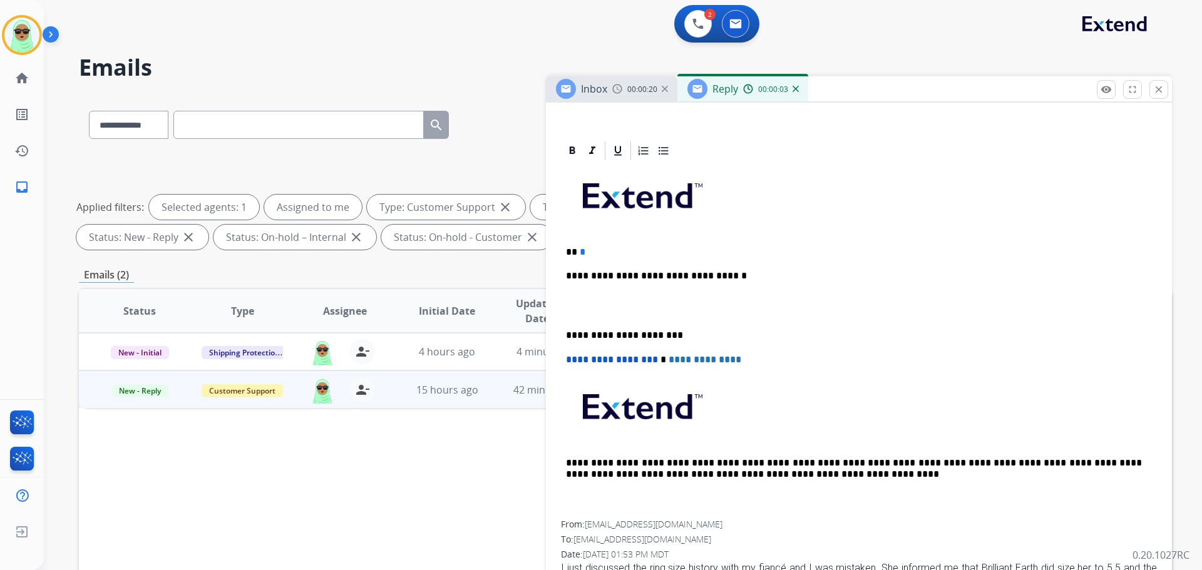
drag, startPoint x: 667, startPoint y: 320, endPoint x: 585, endPoint y: 252, distance: 106.3
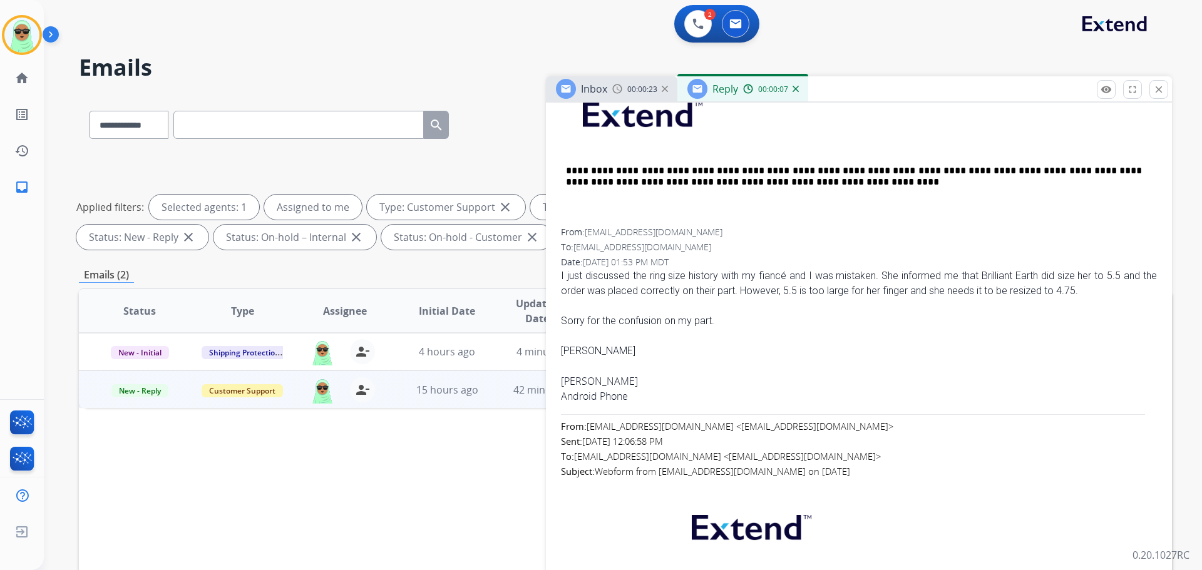
scroll to position [626, 0]
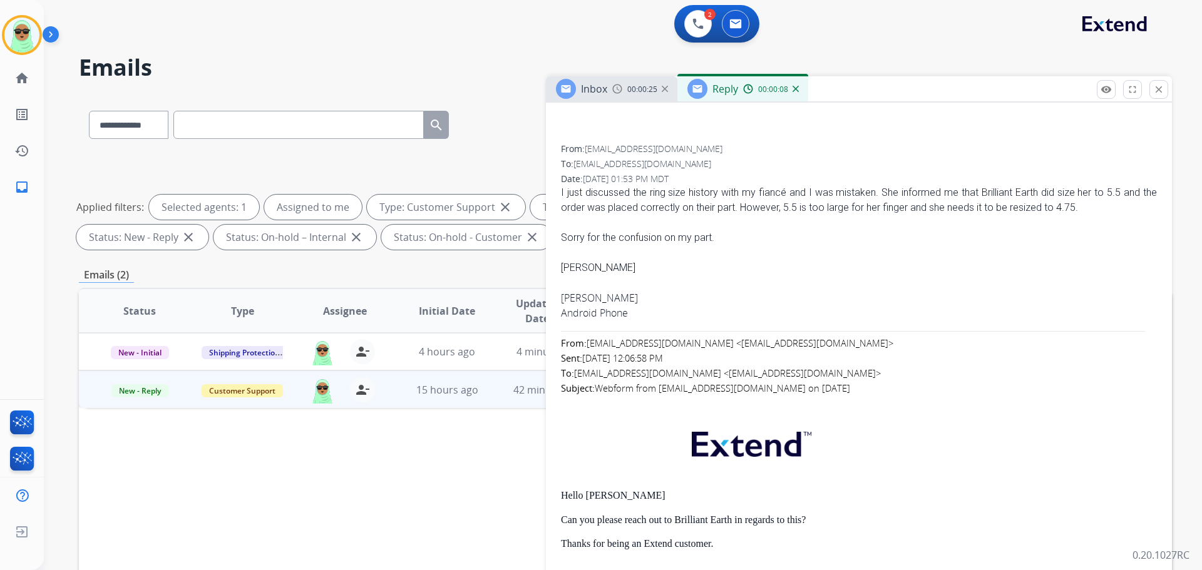
drag, startPoint x: 577, startPoint y: 274, endPoint x: 577, endPoint y: 266, distance: 7.5
click at [577, 272] on div "Dustin Cassell" at bounding box center [859, 267] width 596 height 15
click at [577, 266] on div "Dustin Cassell" at bounding box center [859, 267] width 596 height 15
copy div "Dustin"
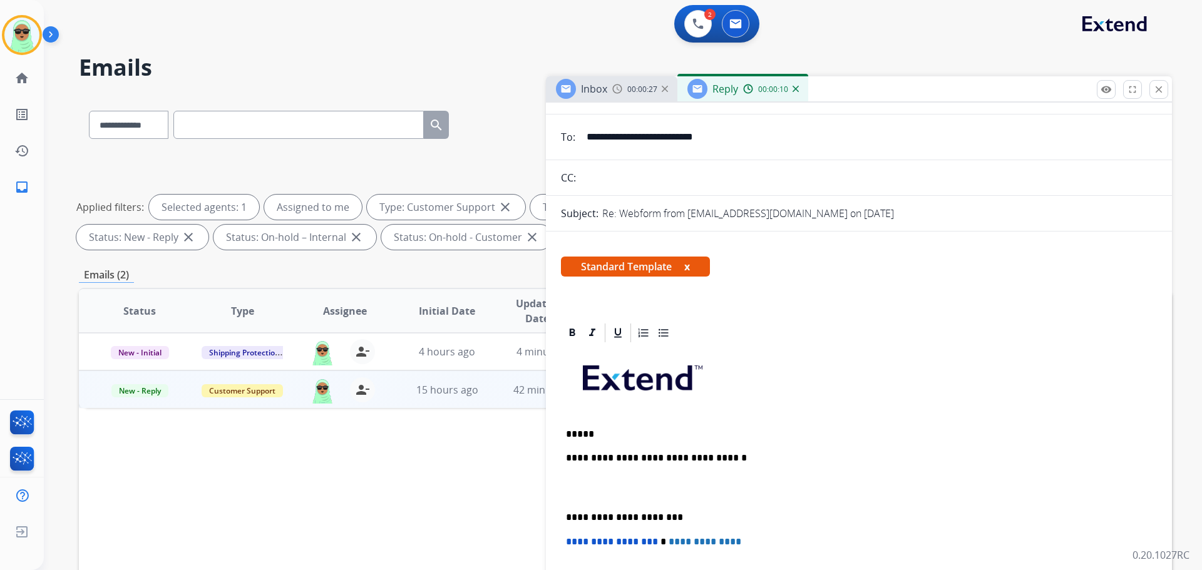
scroll to position [63, 0]
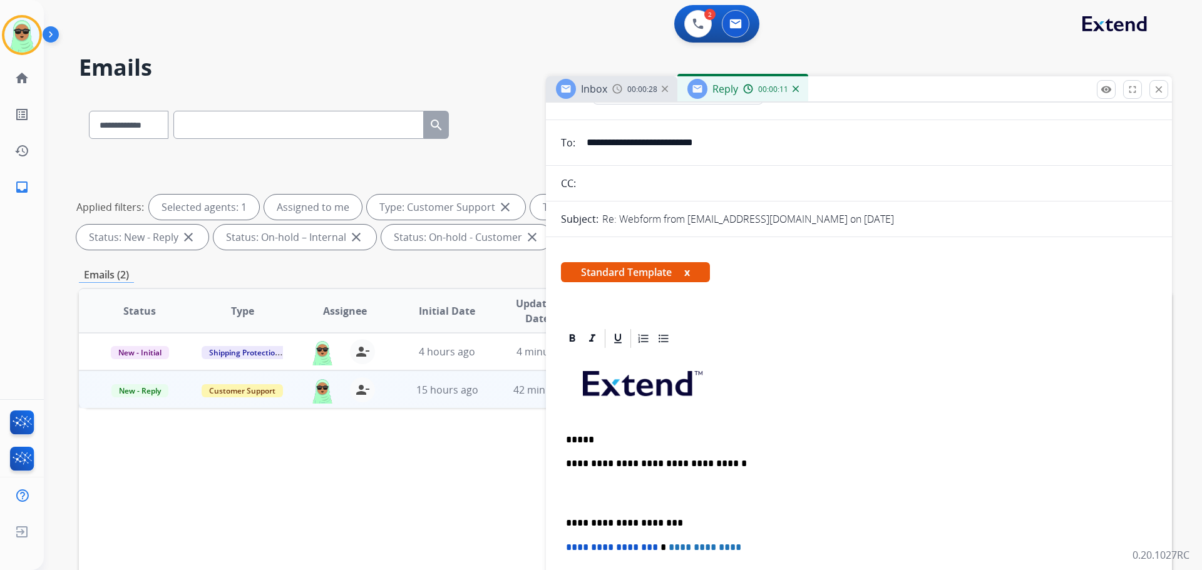
click at [653, 435] on p "*****" at bounding box center [854, 439] width 576 height 11
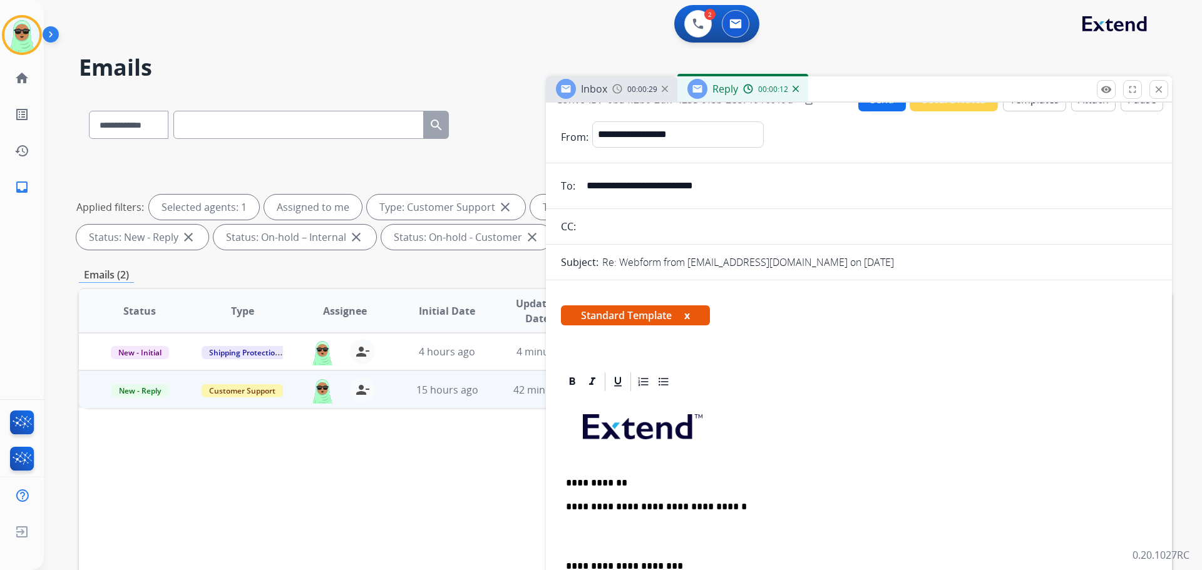
scroll to position [0, 0]
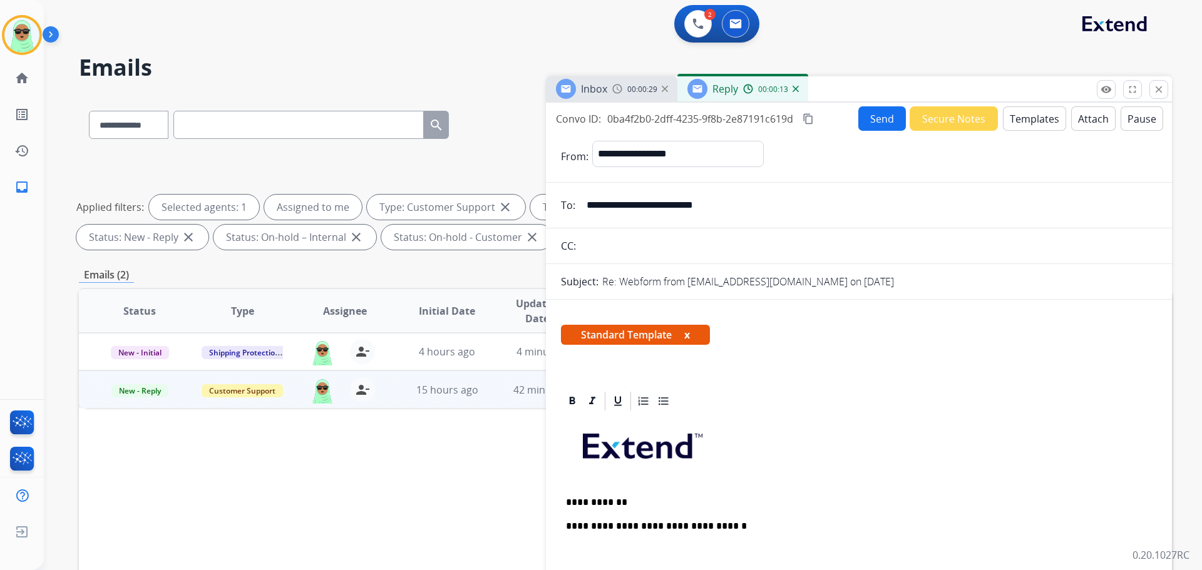
click at [672, 212] on input "**********" at bounding box center [868, 205] width 578 height 25
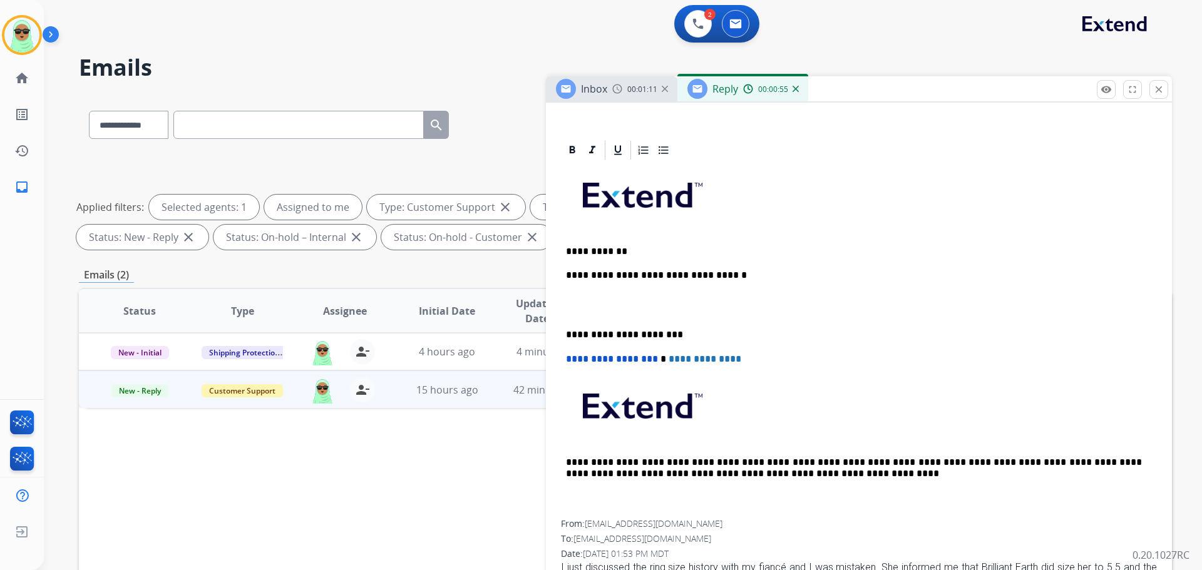
scroll to position [161, 0]
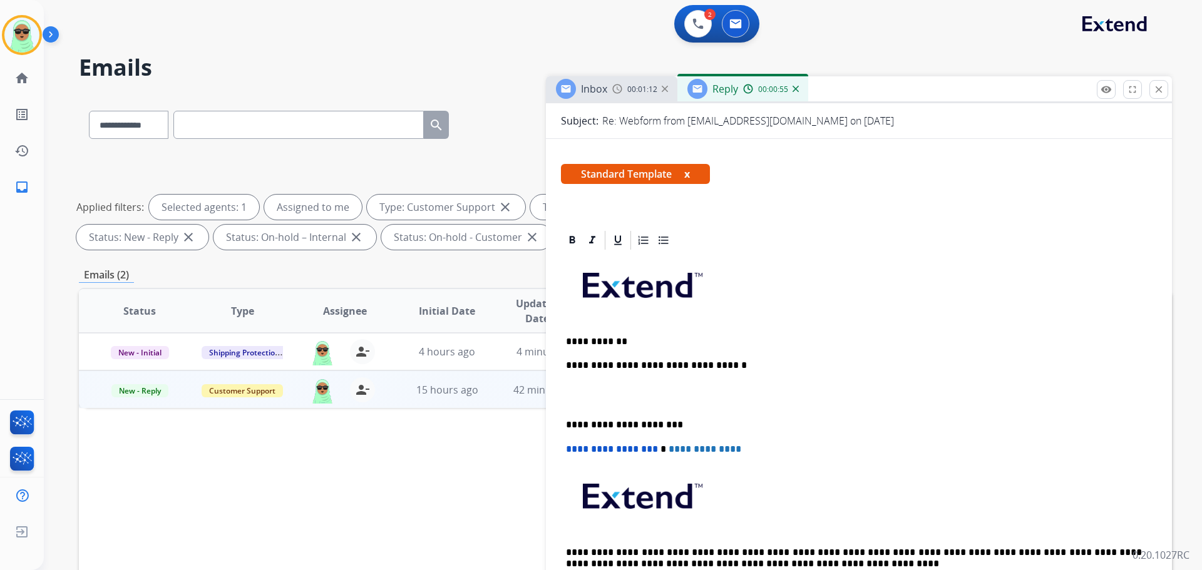
click at [669, 344] on p "**********" at bounding box center [854, 341] width 576 height 11
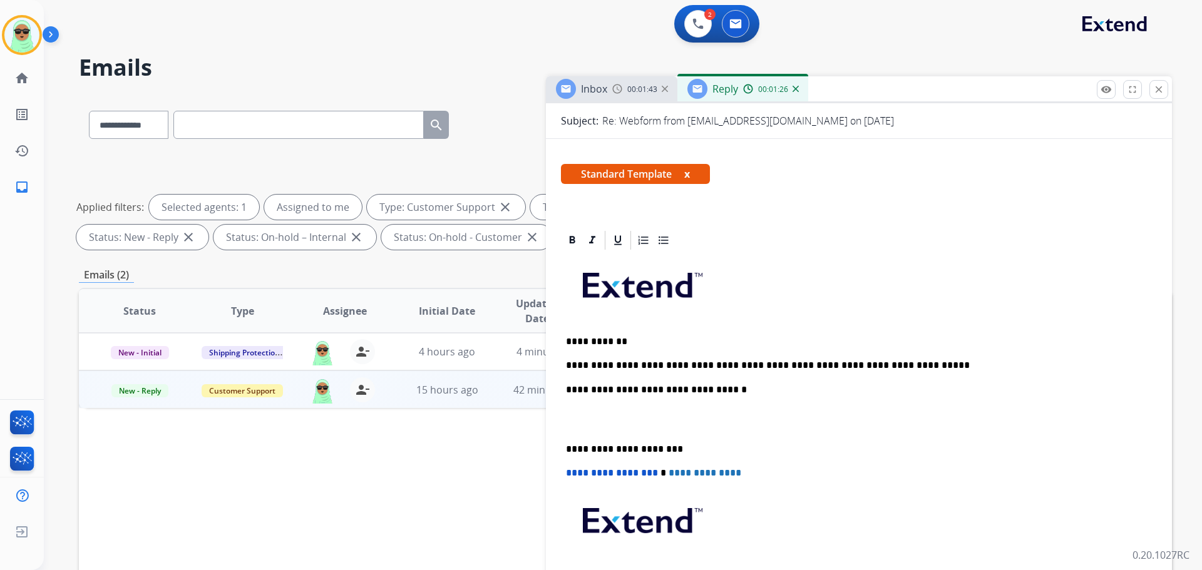
click at [935, 366] on p "**********" at bounding box center [854, 365] width 576 height 11
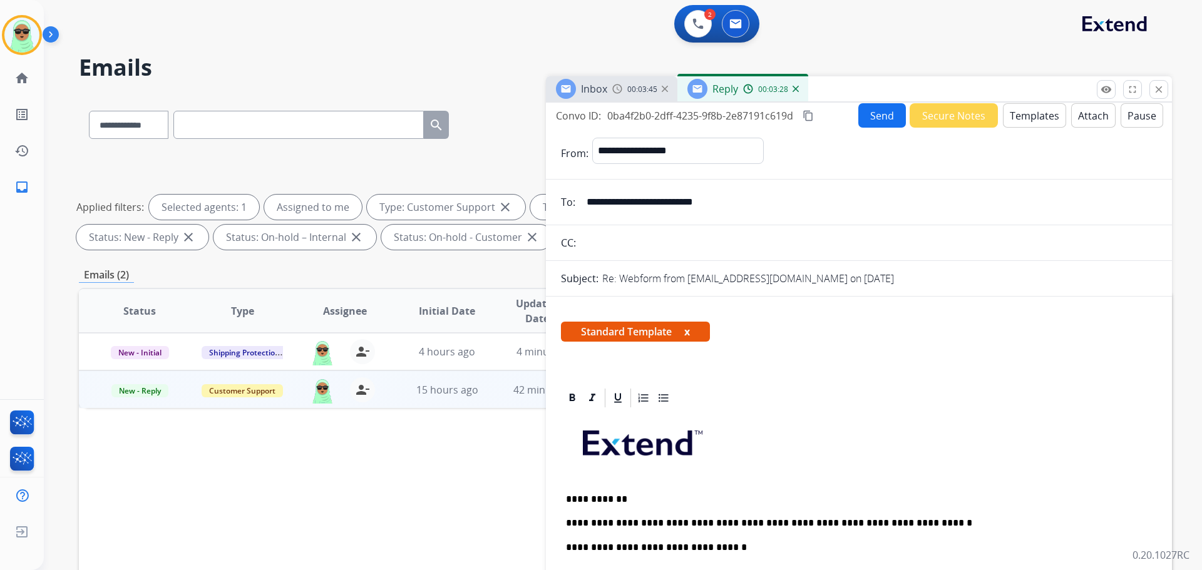
scroll to position [0, 0]
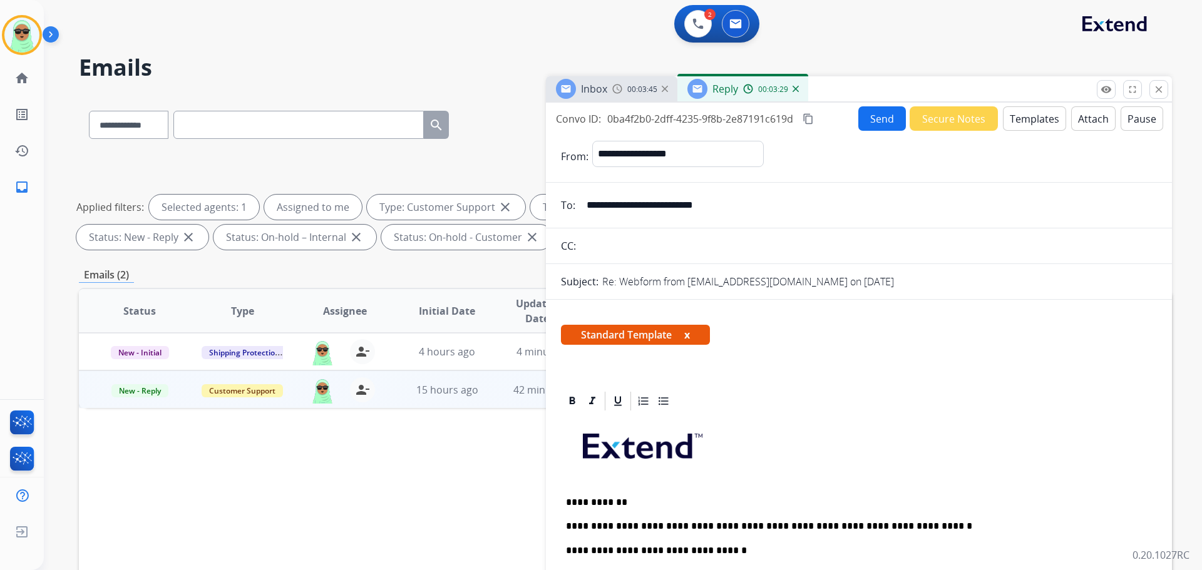
click at [864, 123] on button "Send" at bounding box center [882, 118] width 48 height 24
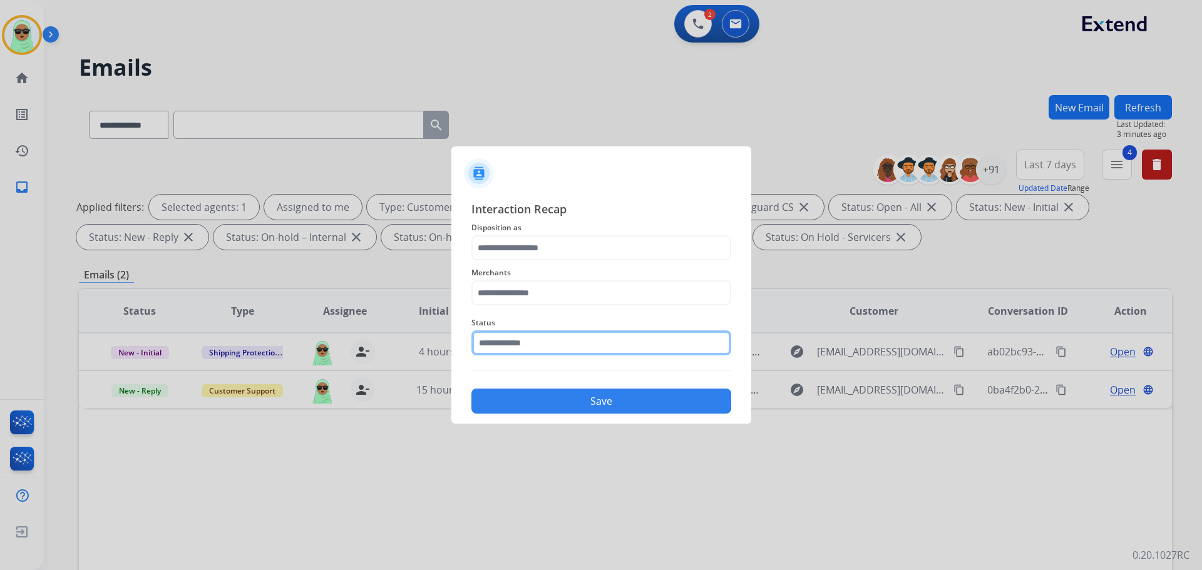
click at [525, 334] on input "text" at bounding box center [601, 343] width 260 height 25
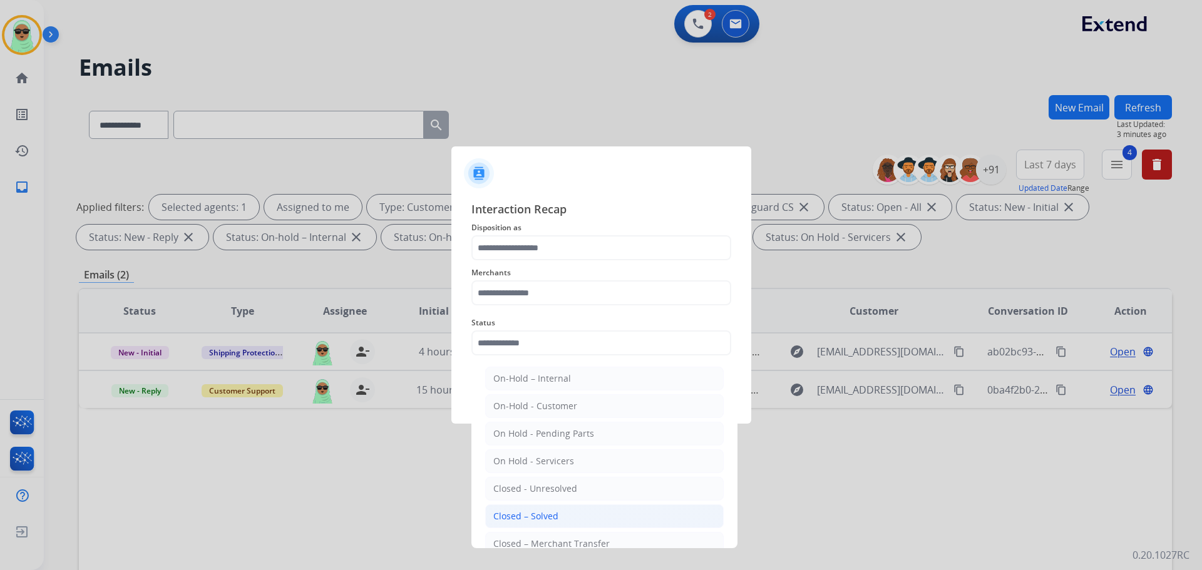
click at [583, 526] on li "Closed – Solved" at bounding box center [604, 517] width 238 height 24
type input "**********"
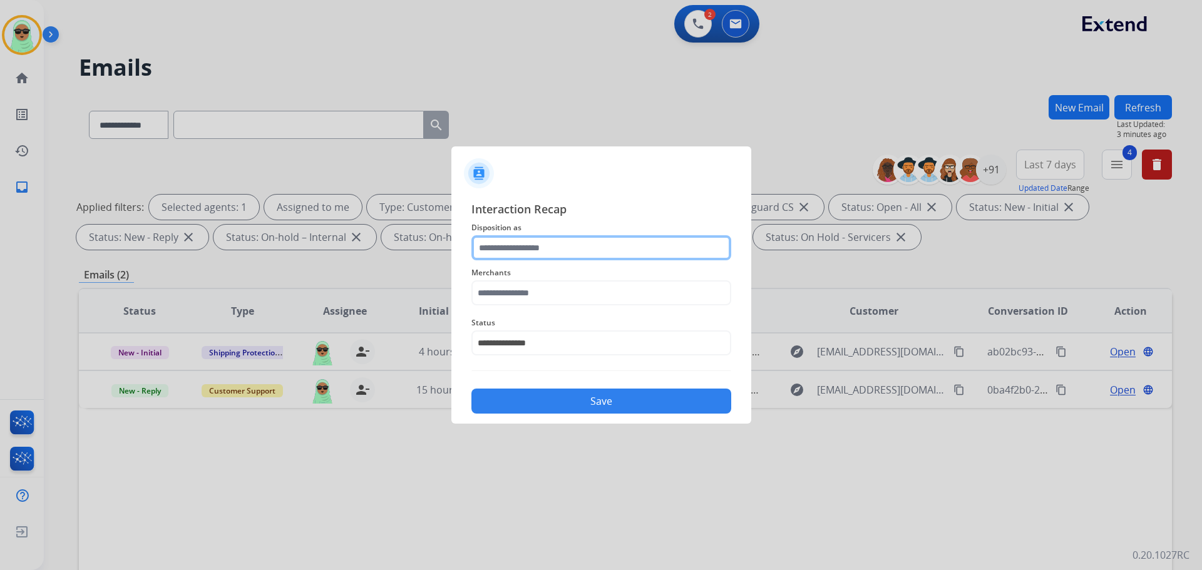
click at [580, 251] on input "text" at bounding box center [601, 247] width 260 height 25
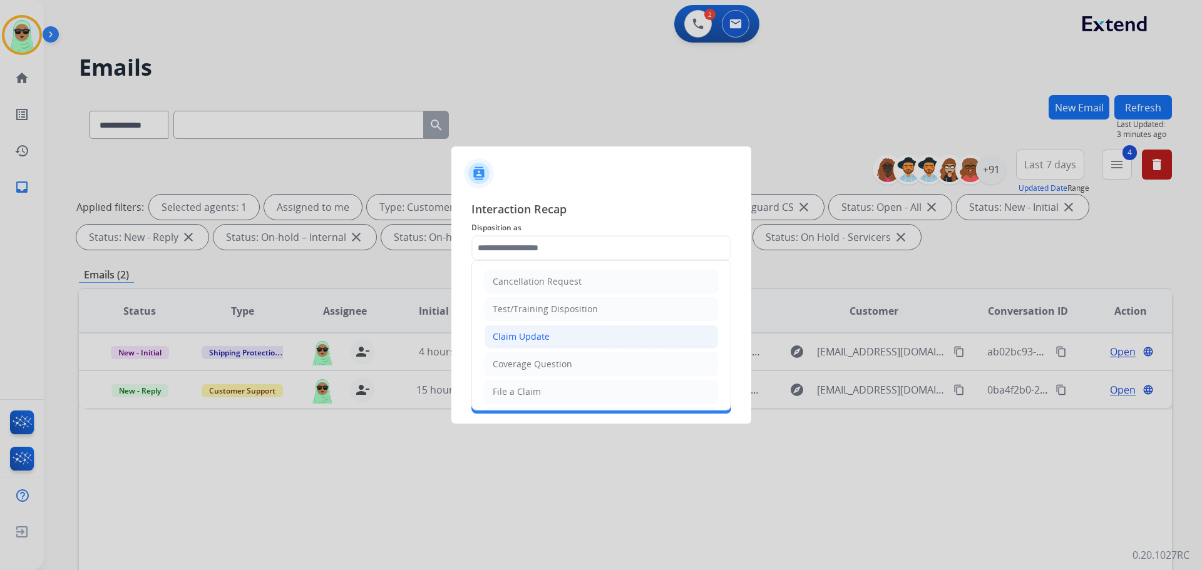
click at [572, 342] on li "Claim Update" at bounding box center [600, 337] width 233 height 24
type input "**********"
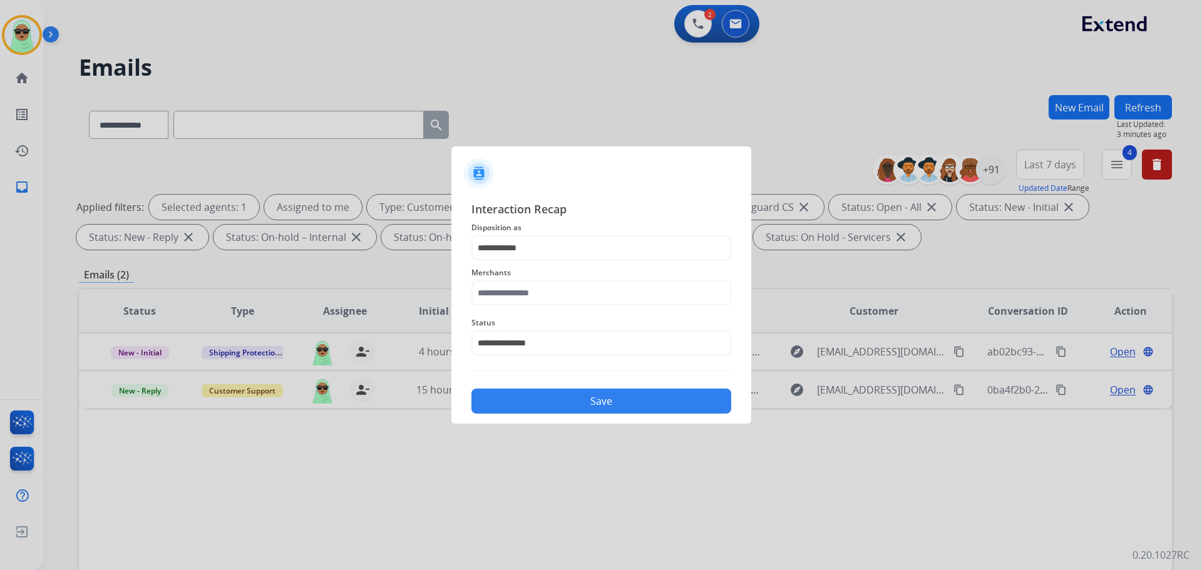
drag, startPoint x: 567, startPoint y: 268, endPoint x: 561, endPoint y: 292, distance: 24.4
click at [566, 269] on span "Merchants" at bounding box center [601, 272] width 260 height 15
click at [561, 292] on input "text" at bounding box center [601, 292] width 260 height 25
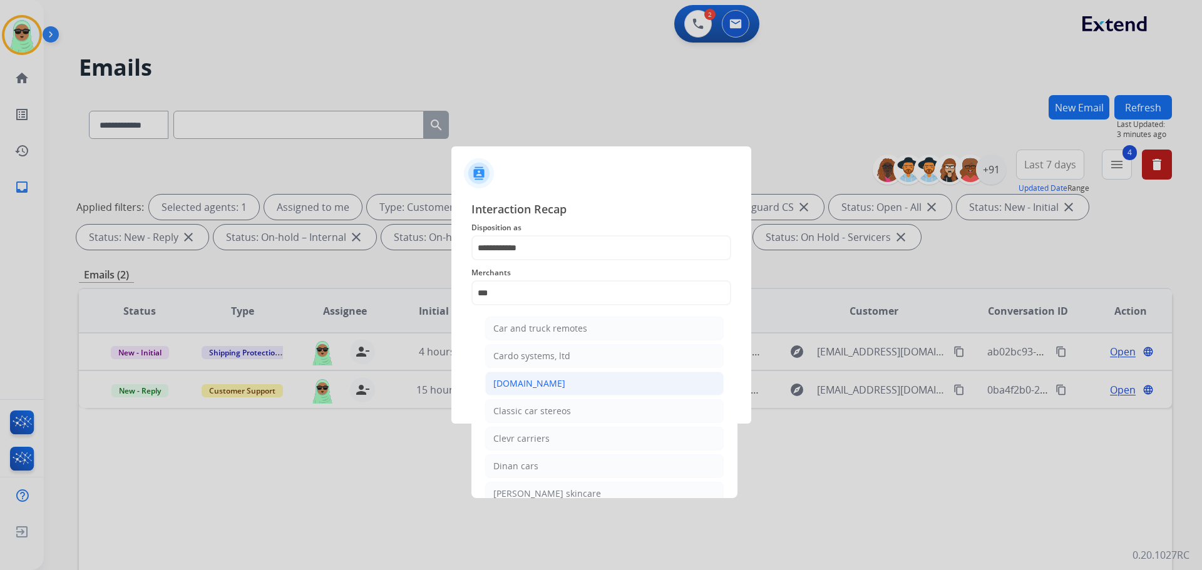
click at [585, 378] on li "[DOMAIN_NAME]" at bounding box center [604, 384] width 238 height 24
type input "**********"
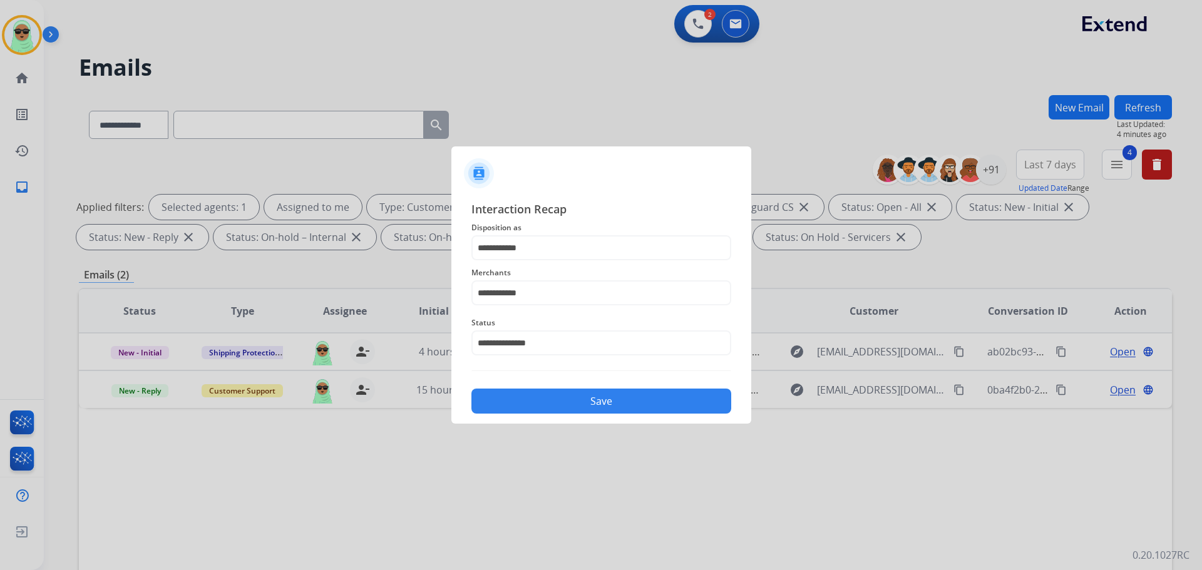
click at [592, 391] on button "Save" at bounding box center [601, 401] width 260 height 25
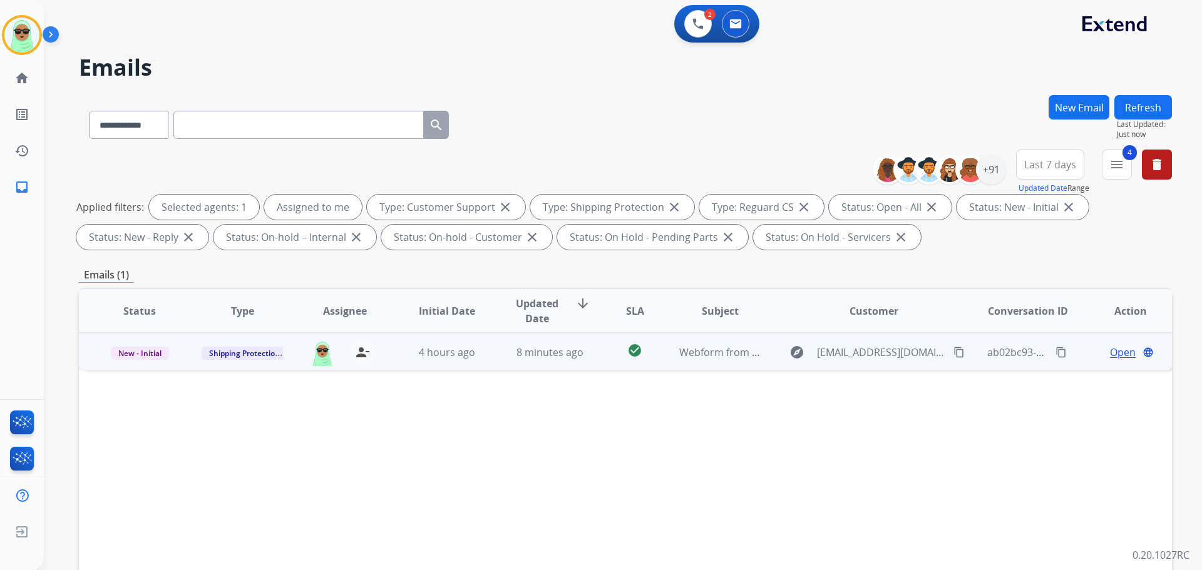
click at [1110, 349] on span "Open" at bounding box center [1123, 352] width 26 height 15
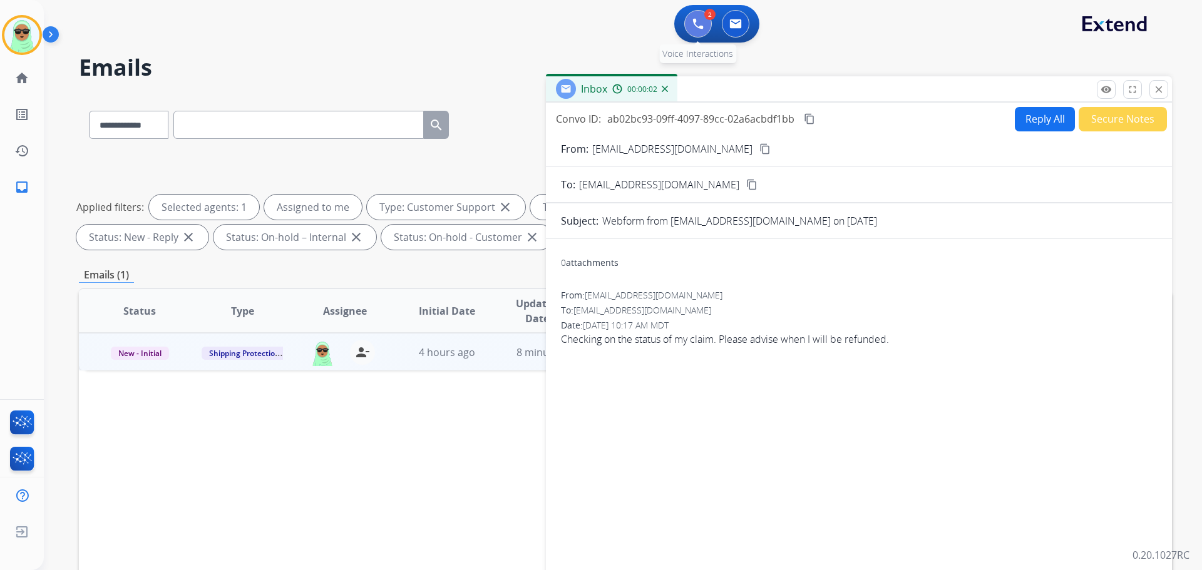
click at [692, 29] on button at bounding box center [698, 24] width 28 height 28
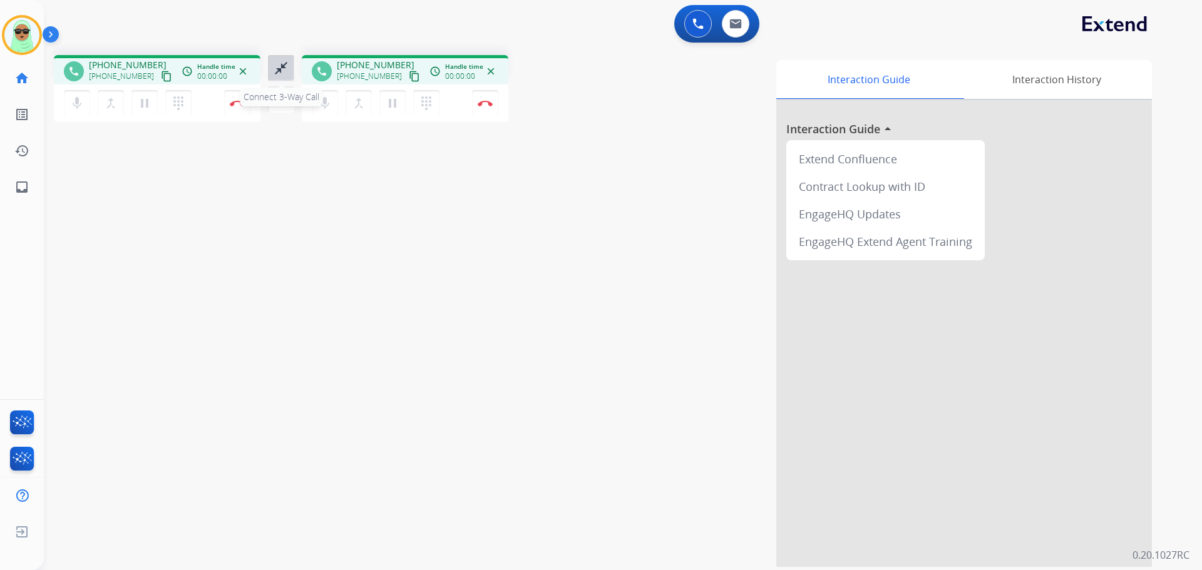
click at [281, 59] on button "close_fullscreen Connect 3-Way Call" at bounding box center [281, 68] width 26 height 26
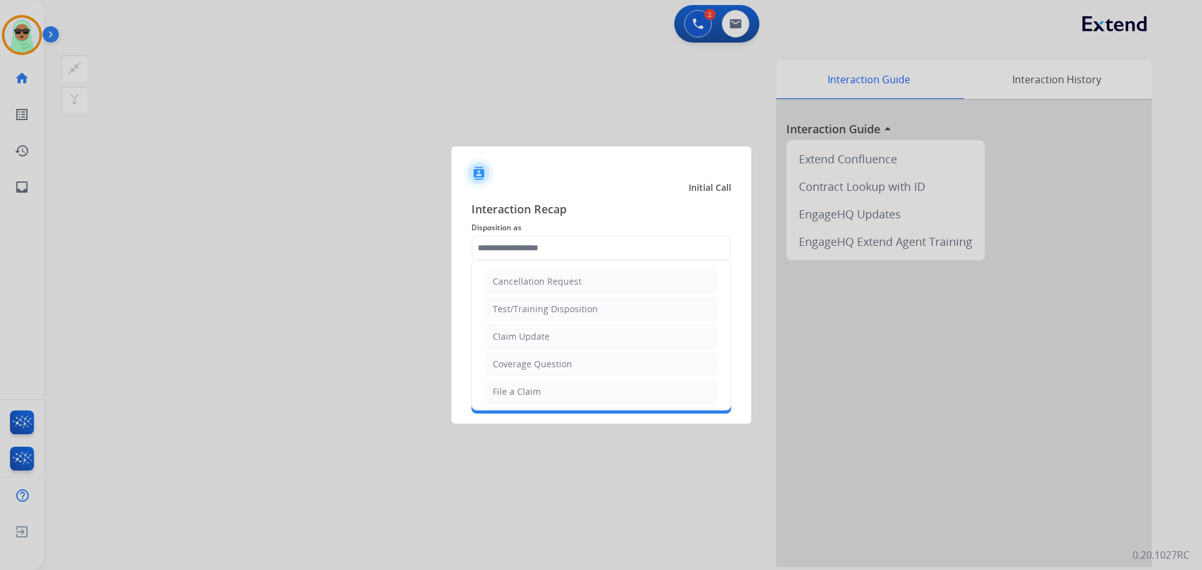
click at [544, 245] on input "text" at bounding box center [601, 247] width 260 height 25
click at [567, 366] on div "Coverage Question" at bounding box center [532, 364] width 79 height 13
type input "**********"
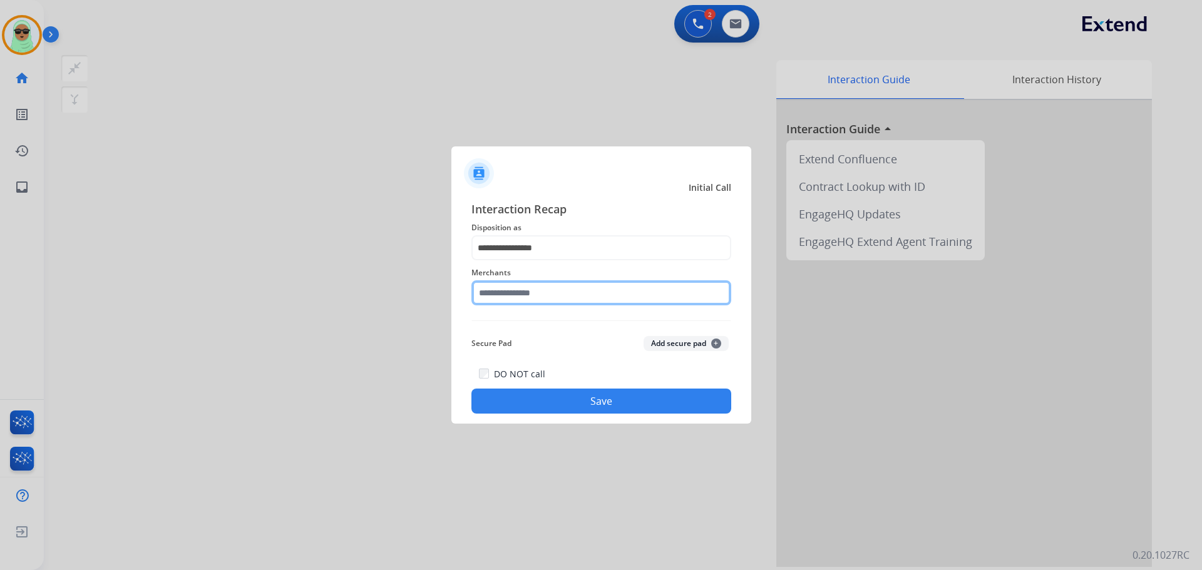
click at [558, 302] on input "text" at bounding box center [601, 292] width 260 height 25
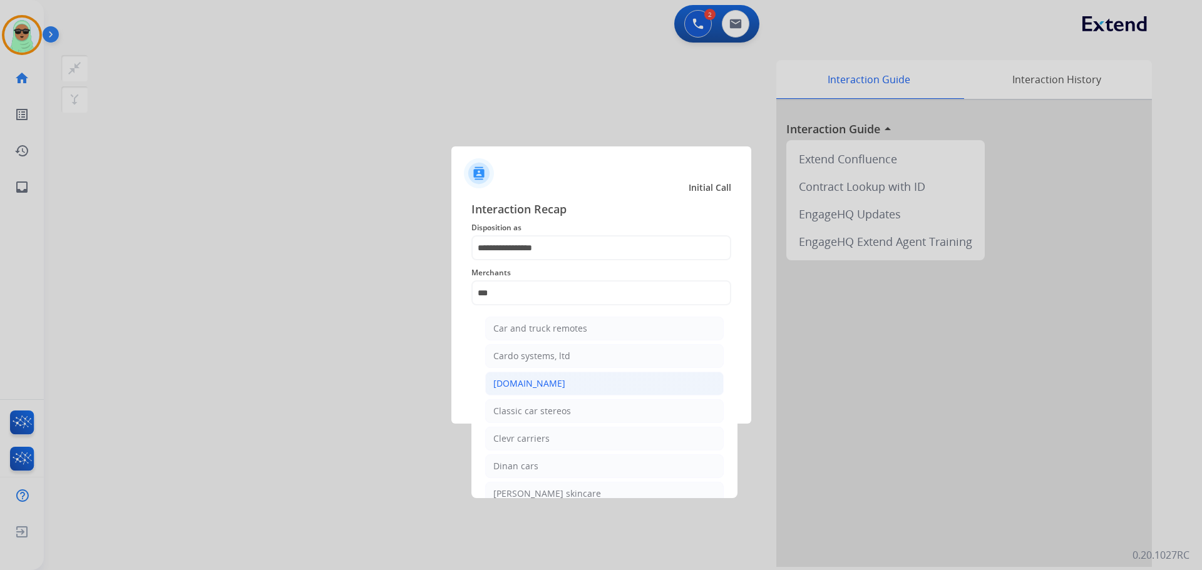
drag, startPoint x: 539, startPoint y: 382, endPoint x: 538, endPoint y: 392, distance: 10.1
click at [540, 382] on div "[DOMAIN_NAME]" at bounding box center [529, 383] width 72 height 13
type input "**********"
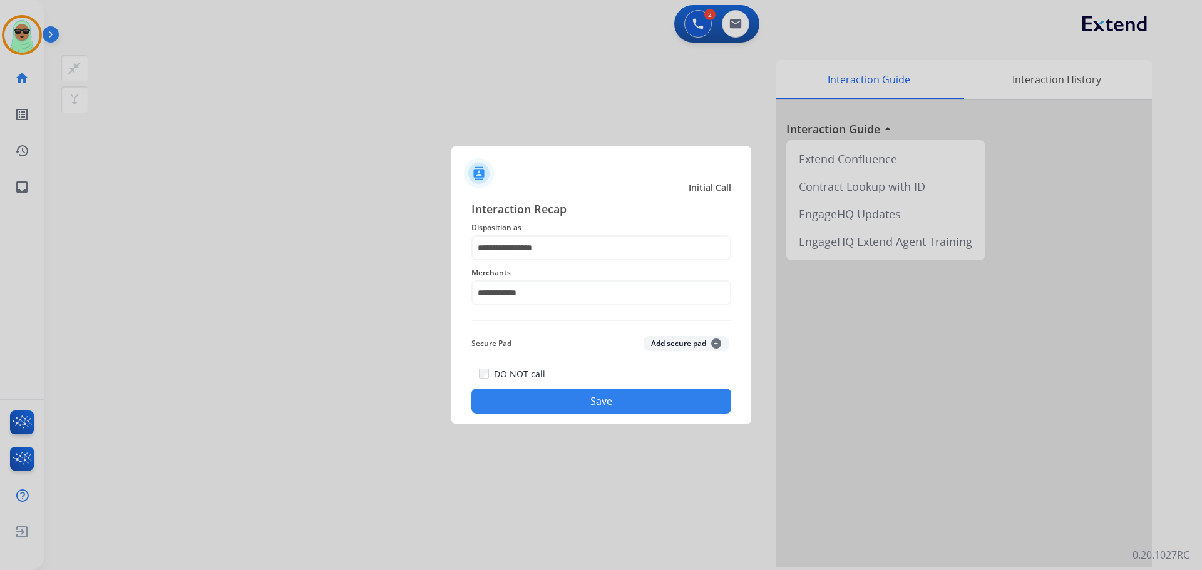
click at [555, 397] on button "Save" at bounding box center [601, 401] width 260 height 25
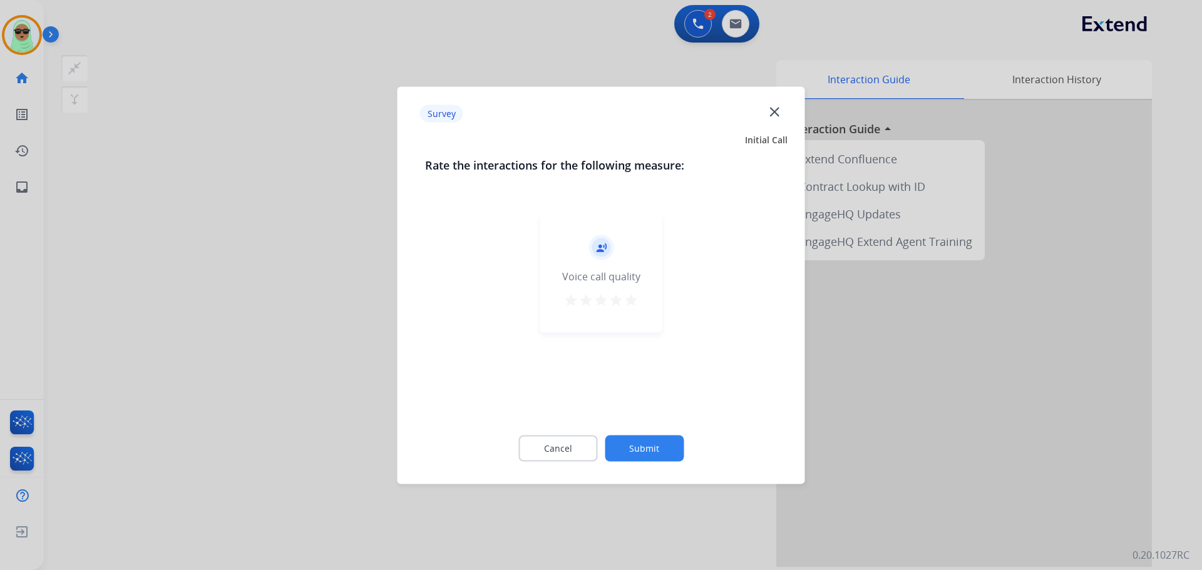
click at [653, 446] on button "Submit" at bounding box center [644, 448] width 79 height 26
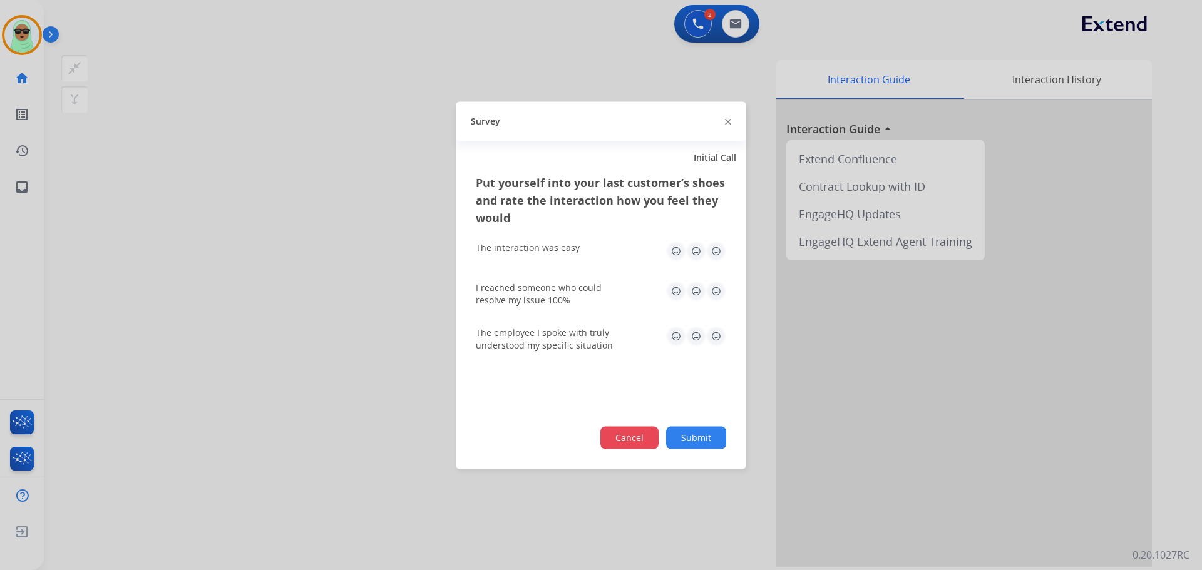
click at [649, 446] on button "Cancel" at bounding box center [629, 437] width 58 height 23
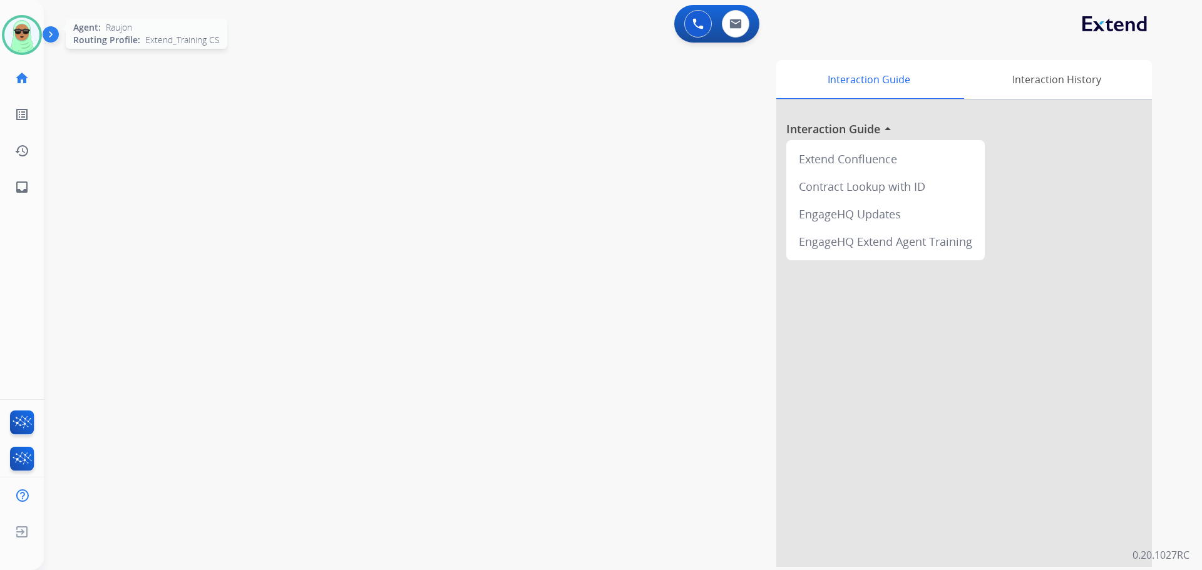
click at [36, 44] on img at bounding box center [21, 35] width 35 height 35
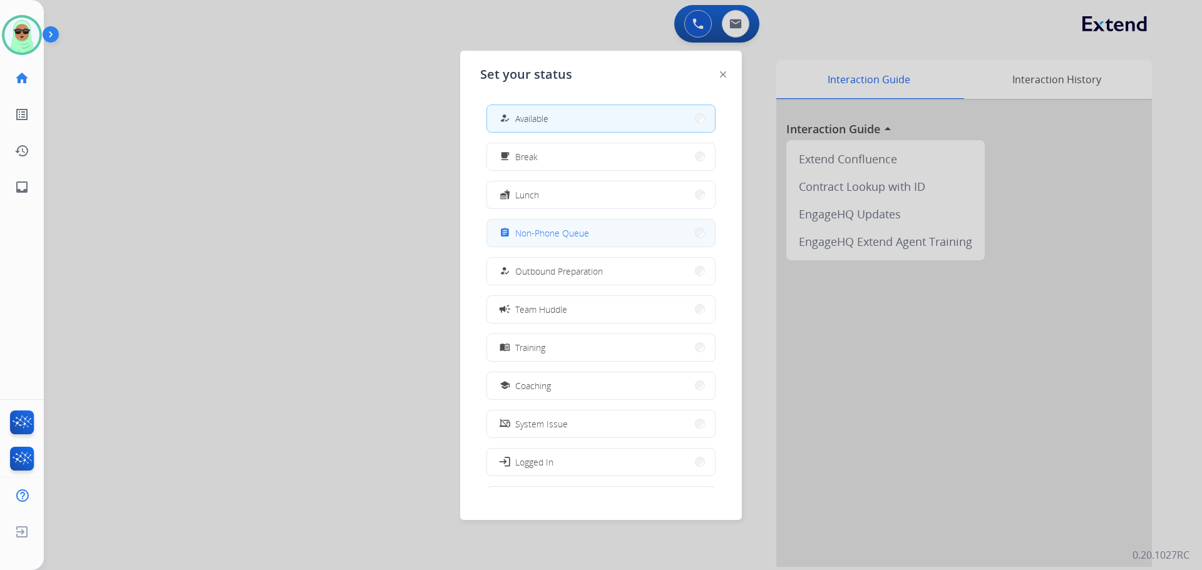
click at [588, 233] on span "Non-Phone Queue" at bounding box center [552, 233] width 74 height 13
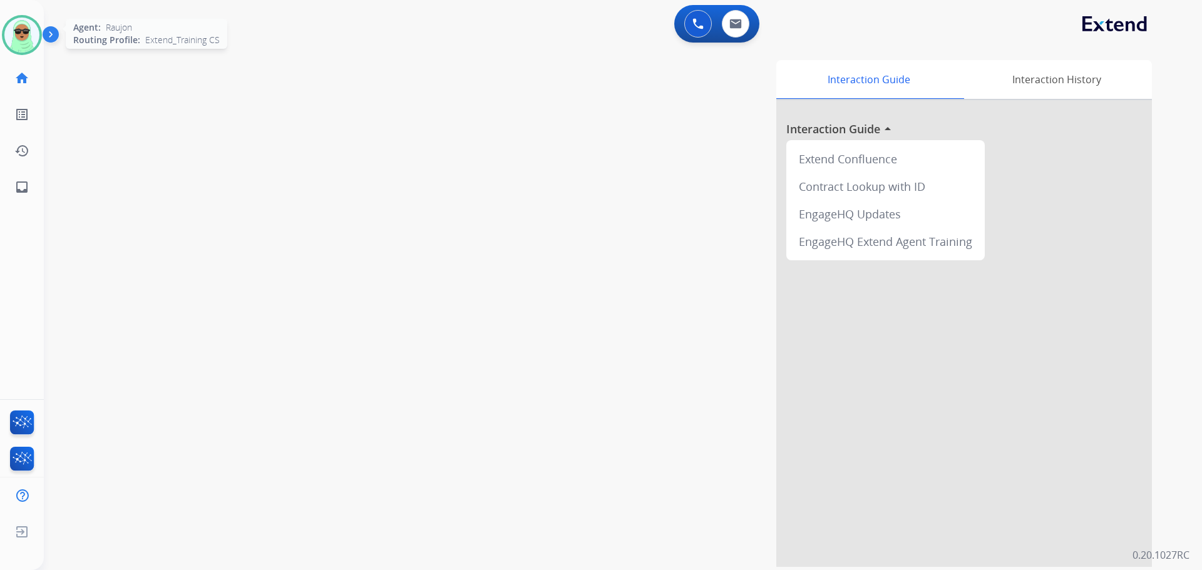
click at [13, 36] on img at bounding box center [21, 35] width 35 height 35
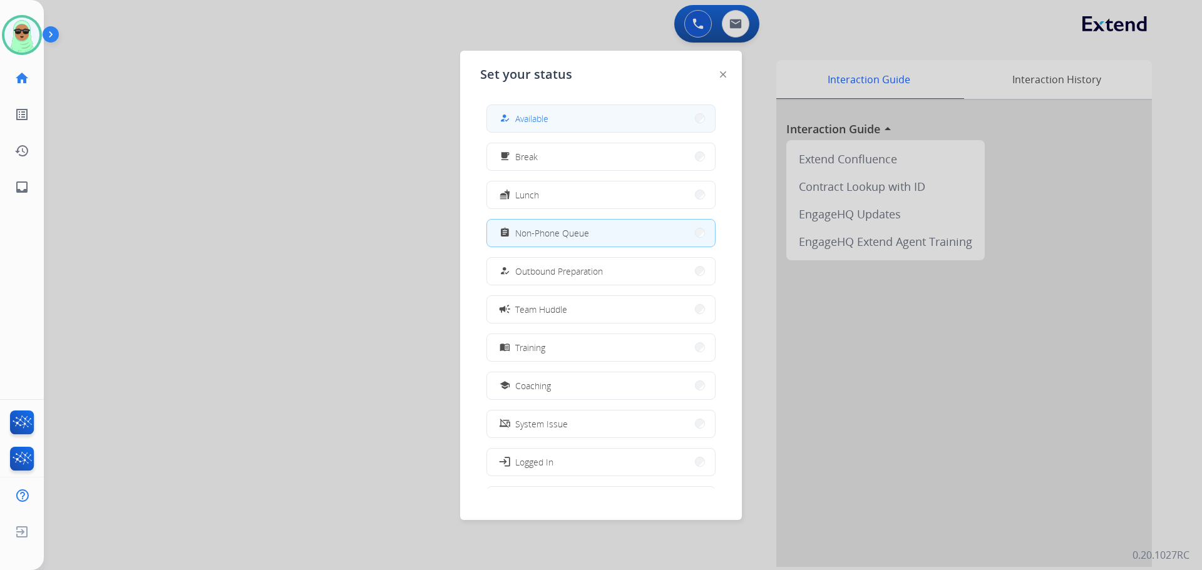
click at [585, 125] on button "how_to_reg Available" at bounding box center [601, 118] width 228 height 27
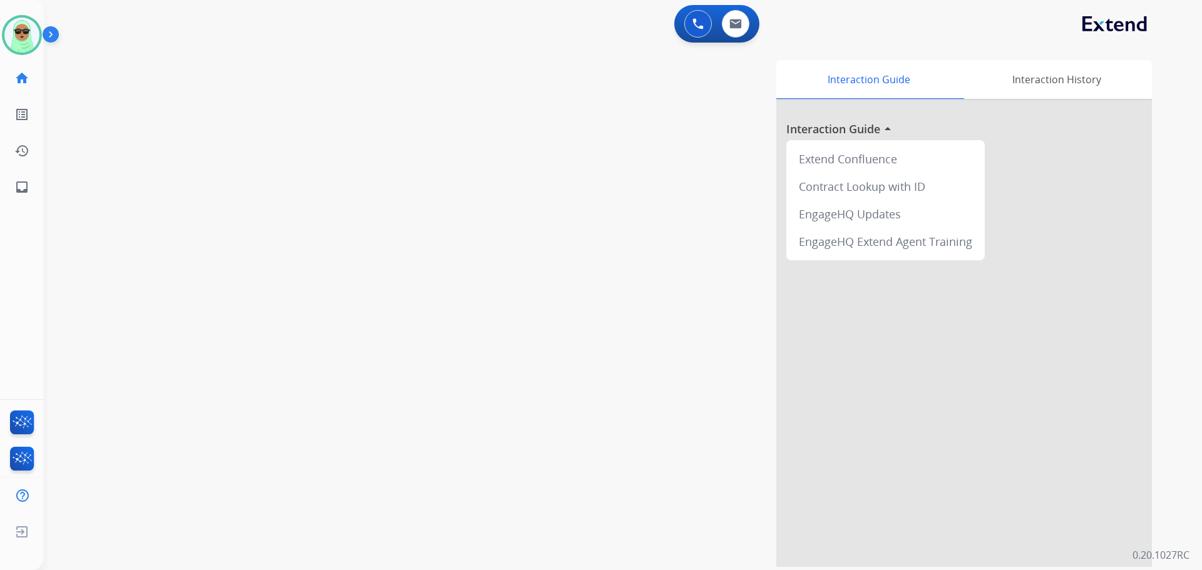
click at [301, 501] on div "swap_horiz Break voice bridge close_fullscreen Connect 3-Way Call merge_type Se…" at bounding box center [608, 306] width 1128 height 522
click at [6, 39] on img at bounding box center [21, 35] width 35 height 35
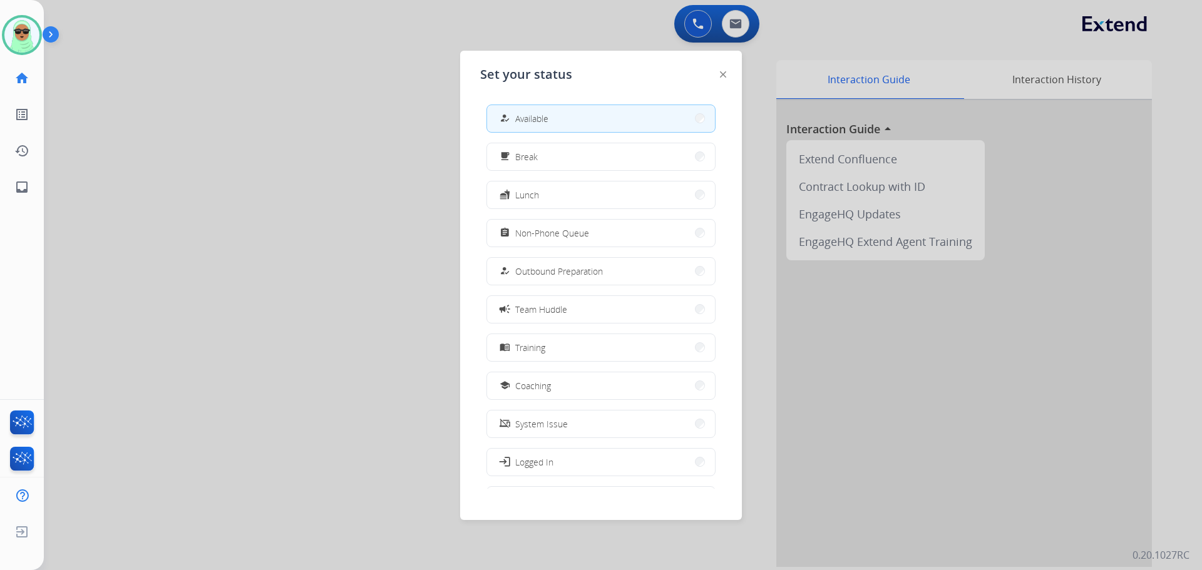
click at [536, 110] on button "how_to_reg Available" at bounding box center [601, 118] width 228 height 27
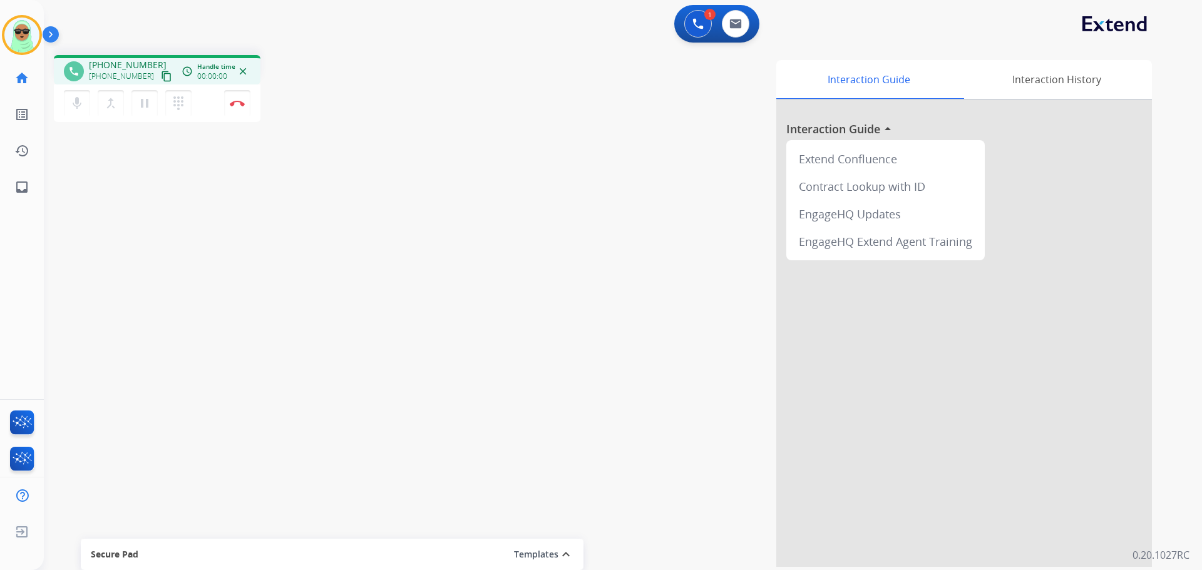
drag, startPoint x: 910, startPoint y: 17, endPoint x: 776, endPoint y: 48, distance: 138.2
click at [908, 18] on div "1 Voice Interactions 0 Email Interactions" at bounding box center [615, 25] width 1113 height 40
click at [690, 24] on button at bounding box center [698, 24] width 28 height 28
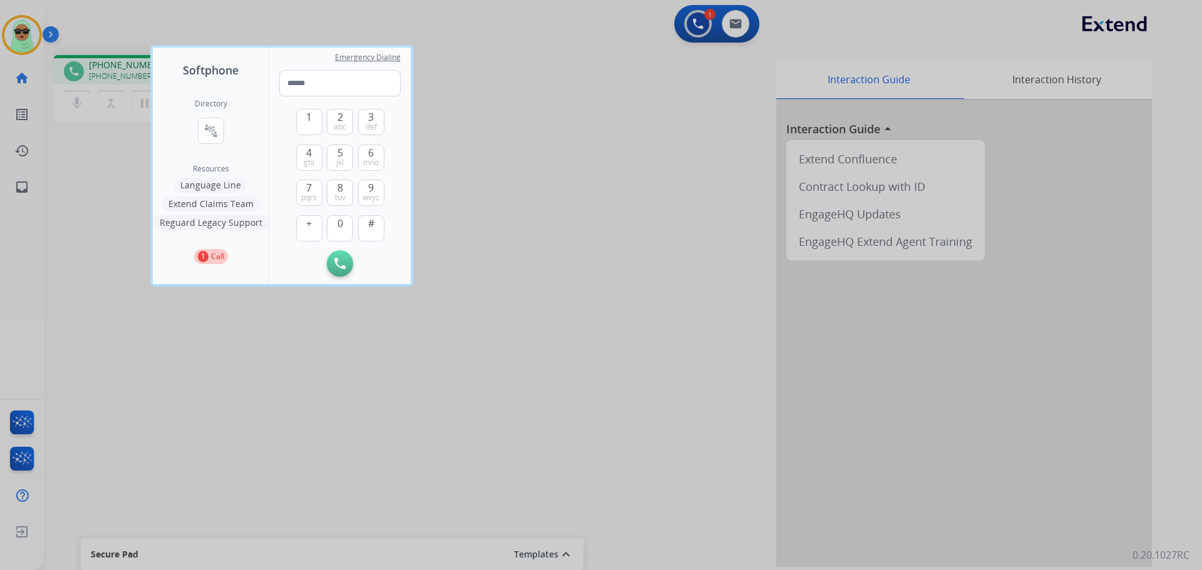
click at [231, 186] on button "Language Line" at bounding box center [210, 185] width 73 height 15
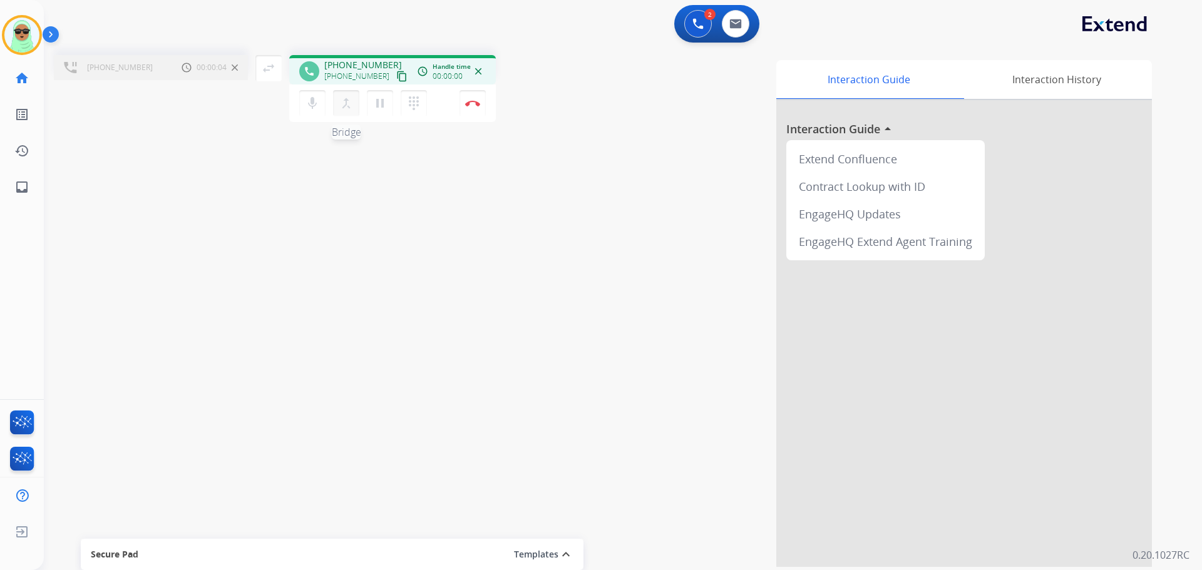
click at [344, 110] on mat-icon "merge_type" at bounding box center [346, 103] width 15 height 15
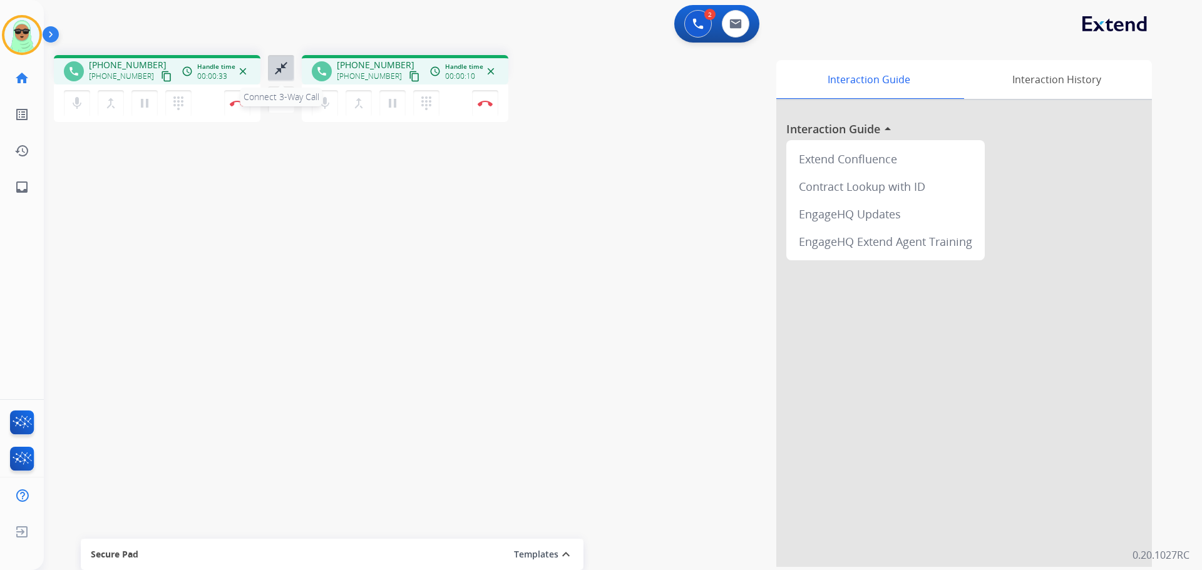
click at [279, 67] on mat-icon "close_fullscreen" at bounding box center [281, 68] width 15 height 15
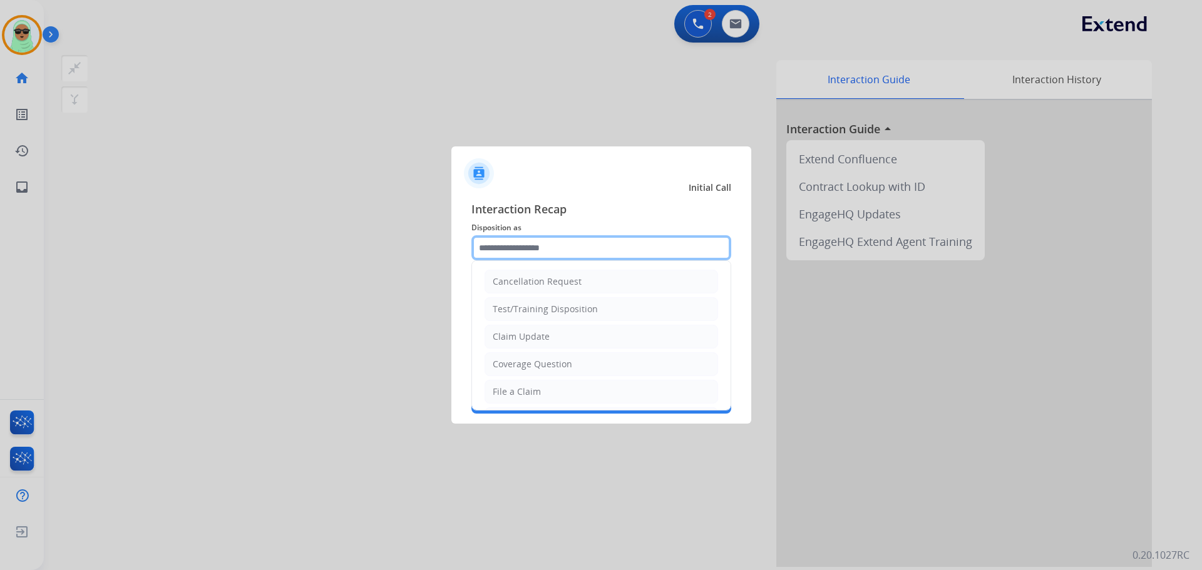
click at [547, 246] on input "text" at bounding box center [601, 247] width 260 height 25
click at [545, 398] on li "File a Claim" at bounding box center [600, 392] width 233 height 24
type input "**********"
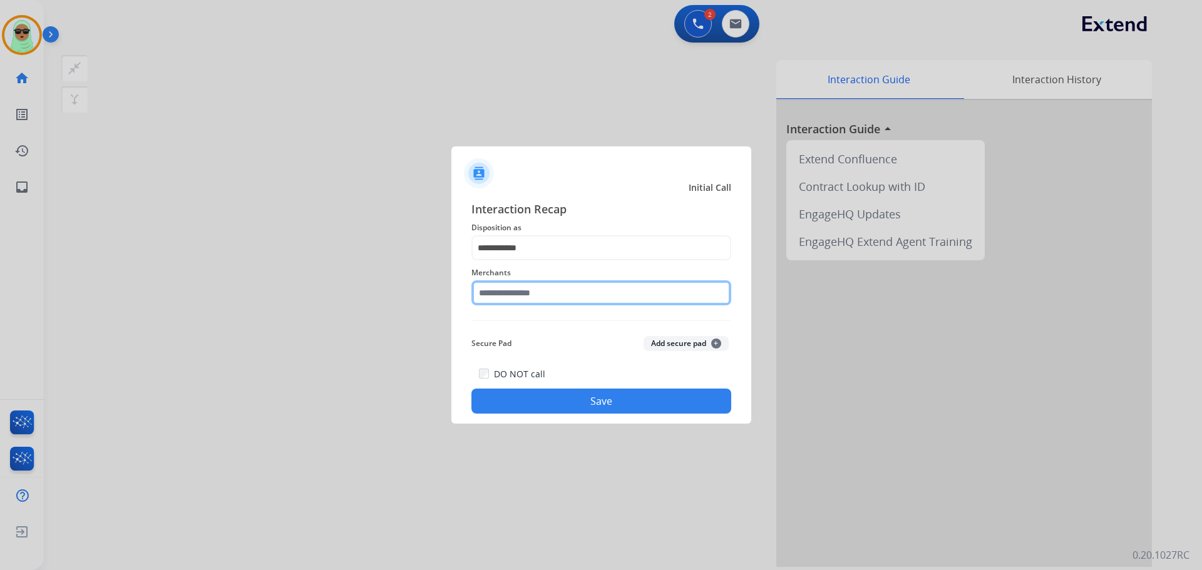
click at [543, 297] on input "text" at bounding box center [601, 292] width 260 height 25
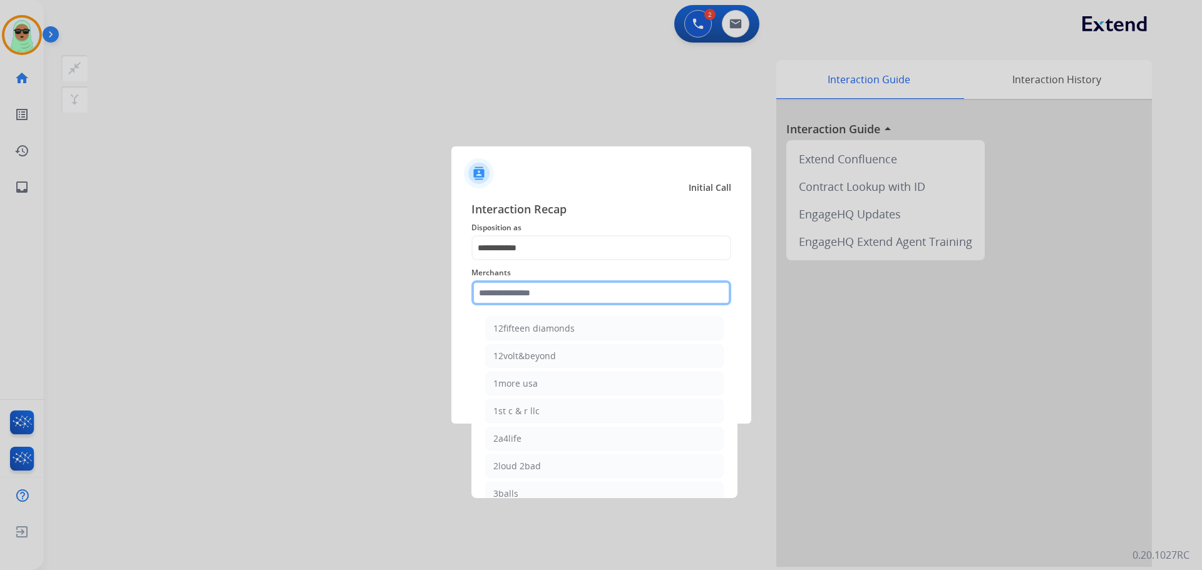
type input "*"
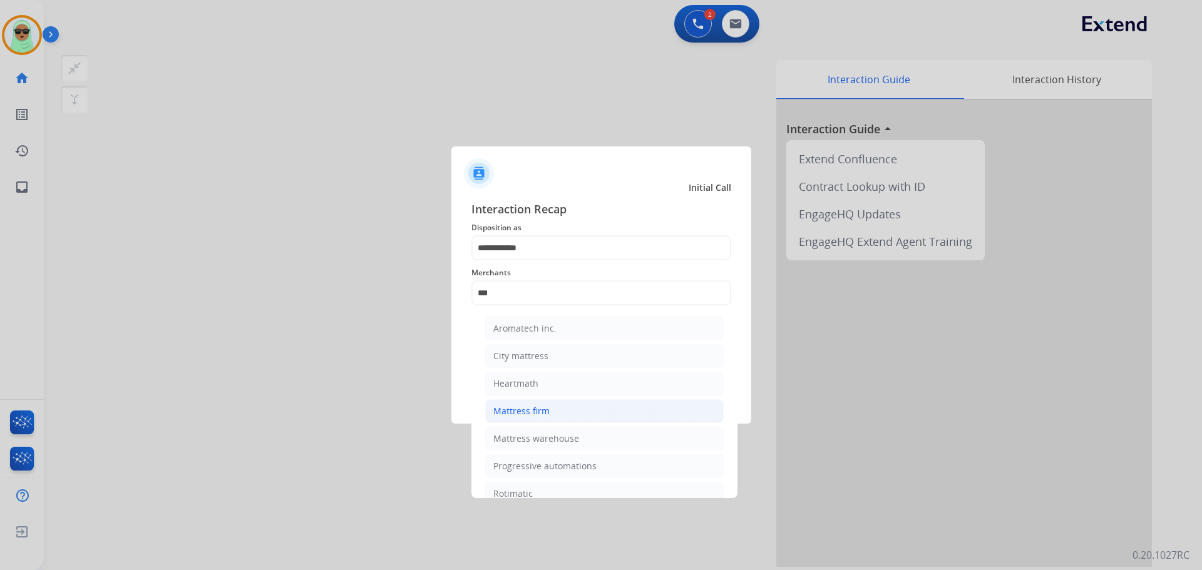
click at [538, 406] on div "Mattress firm" at bounding box center [521, 411] width 56 height 13
type input "**********"
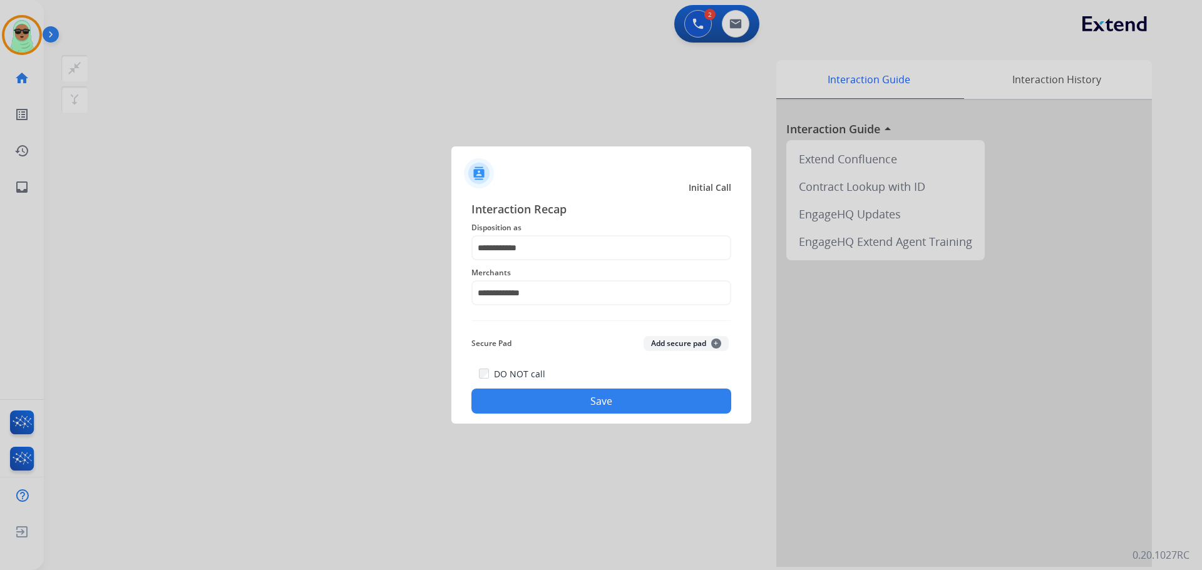
click at [597, 401] on button "Save" at bounding box center [601, 401] width 260 height 25
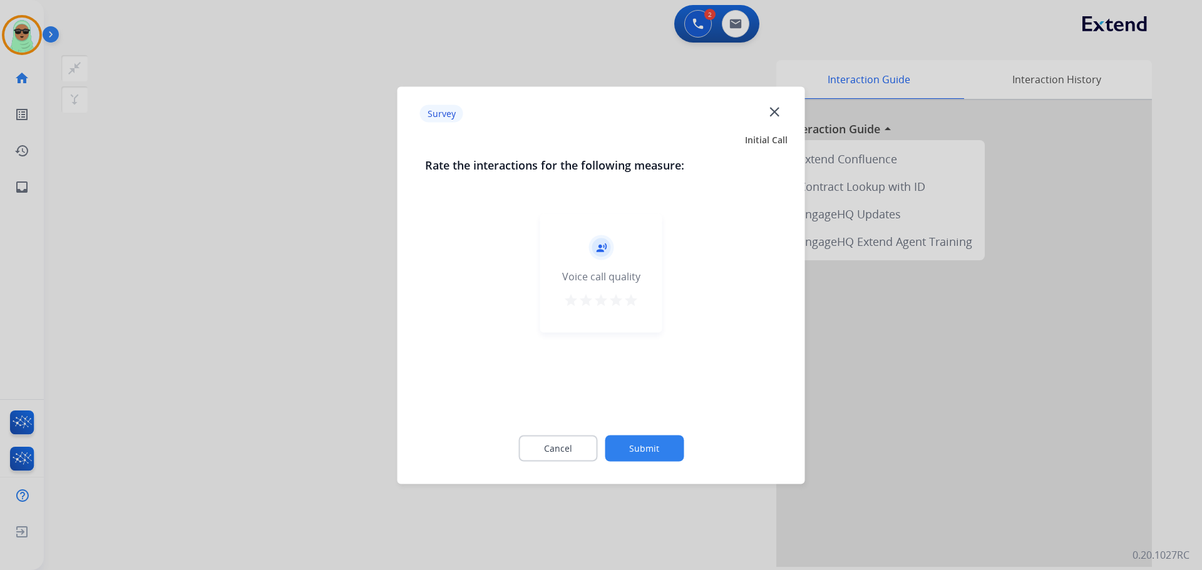
click at [622, 443] on button "Submit" at bounding box center [644, 448] width 79 height 26
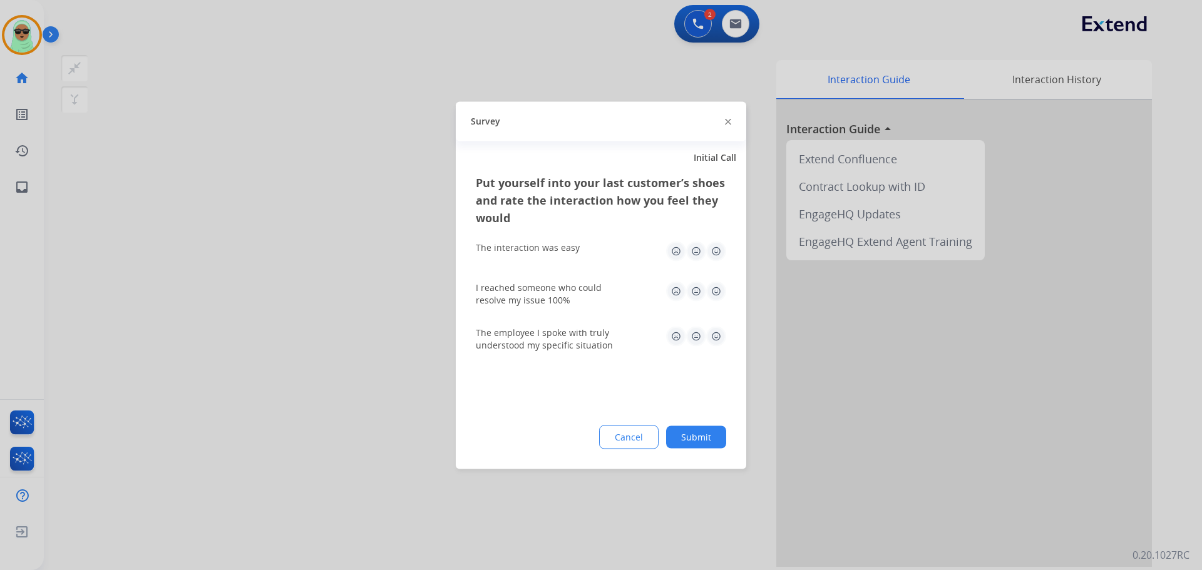
click at [737, 440] on div "Put yourself into your last customer’s shoes and rate the interaction how you f…" at bounding box center [601, 320] width 290 height 295
drag, startPoint x: 705, startPoint y: 441, endPoint x: 646, endPoint y: 451, distance: 59.7
click at [704, 441] on button "Submit" at bounding box center [696, 437] width 60 height 23
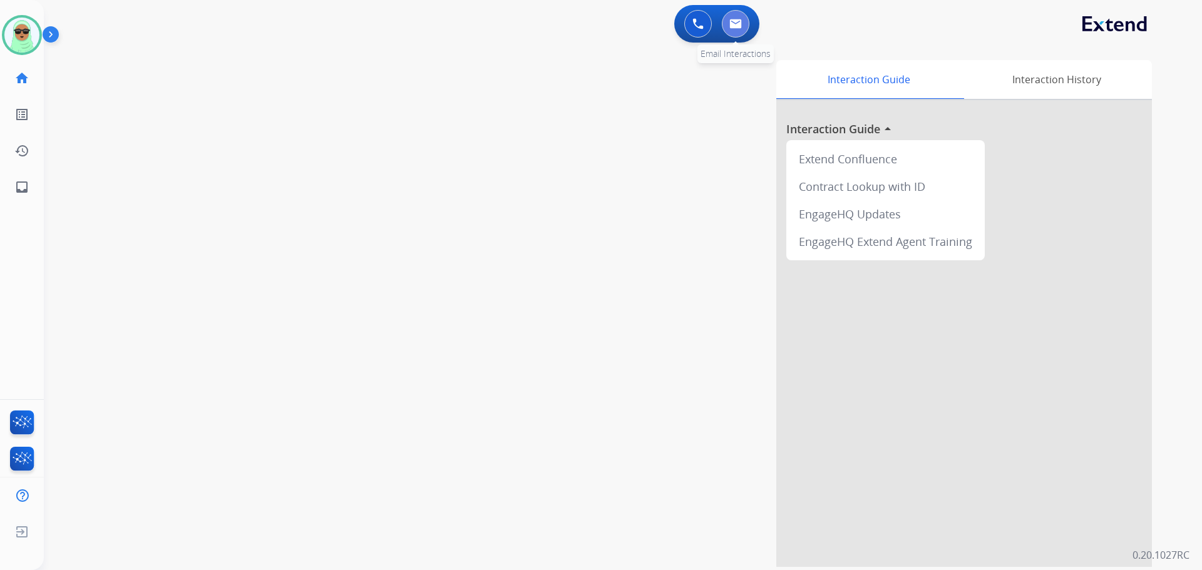
click at [735, 34] on button at bounding box center [736, 24] width 28 height 28
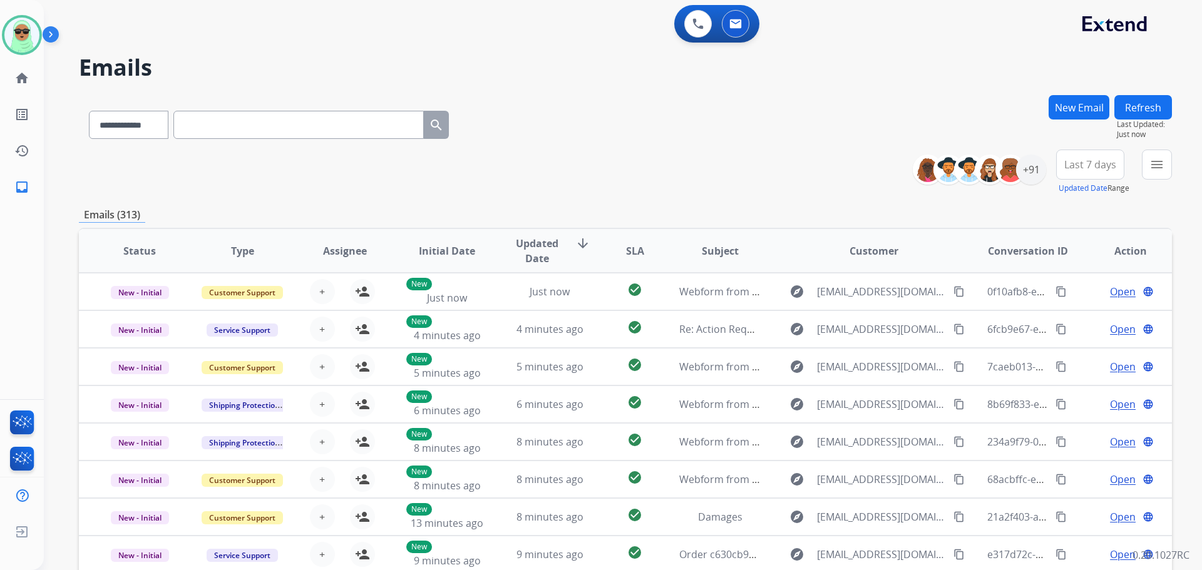
drag, startPoint x: 958, startPoint y: 93, endPoint x: 950, endPoint y: 98, distance: 9.2
click at [955, 95] on div "**********" at bounding box center [608, 330] width 1128 height 570
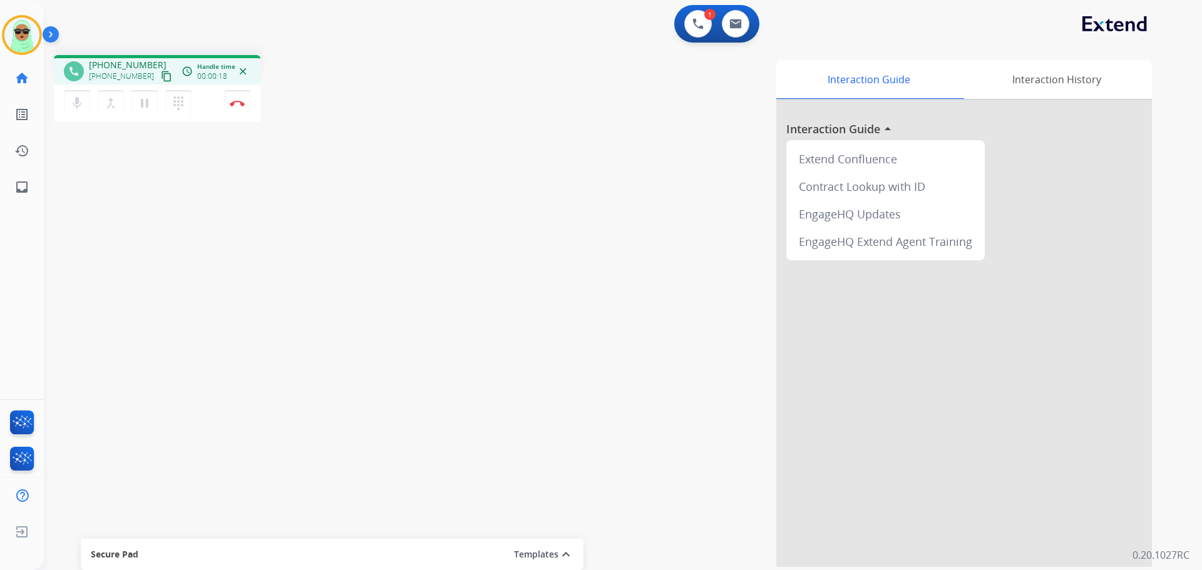
drag, startPoint x: 137, startPoint y: 76, endPoint x: 143, endPoint y: 76, distance: 6.3
click at [140, 76] on span "+16027625286" at bounding box center [121, 76] width 65 height 10
click at [159, 74] on button "content_copy" at bounding box center [166, 76] width 15 height 15
click at [478, 525] on div "Interaction Guide Interaction History Interaction Guide arrow_drop_up Extend Co…" at bounding box center [782, 313] width 737 height 507
click at [690, 14] on button at bounding box center [698, 24] width 28 height 28
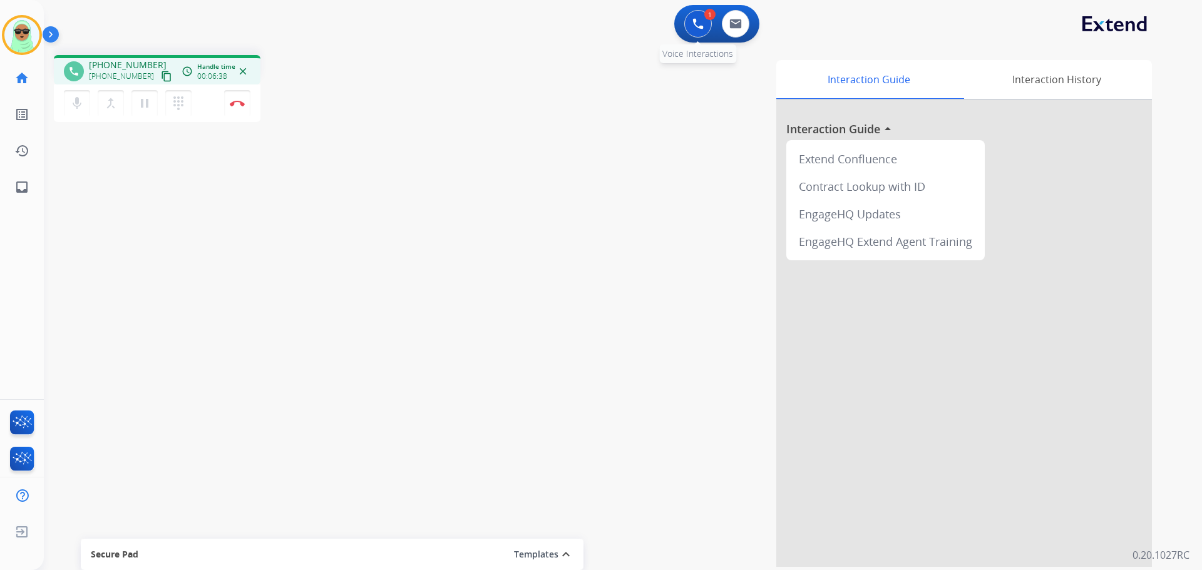
click at [693, 23] on img at bounding box center [697, 23] width 11 height 11
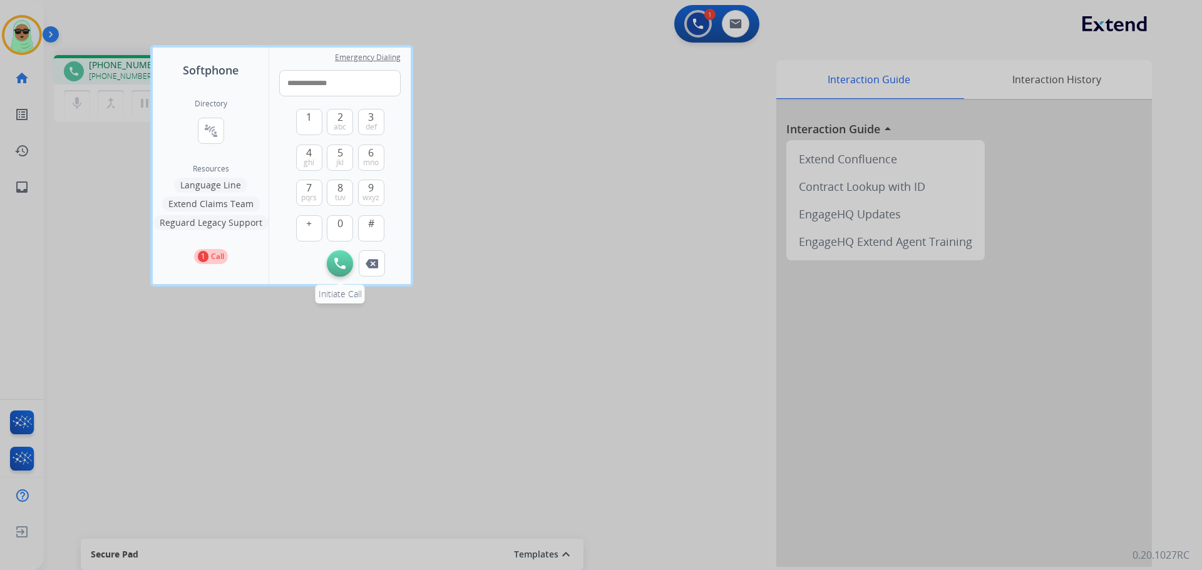
type input "**********"
click at [346, 266] on button "Initiate Call" at bounding box center [340, 263] width 26 height 26
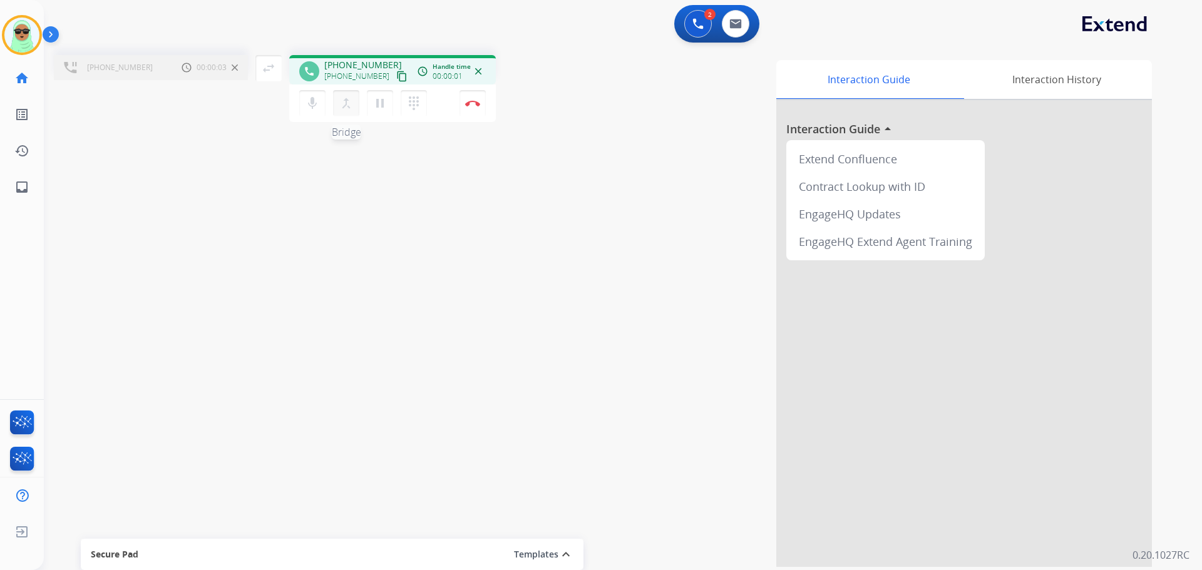
click at [348, 102] on mat-icon "merge_type" at bounding box center [346, 103] width 15 height 15
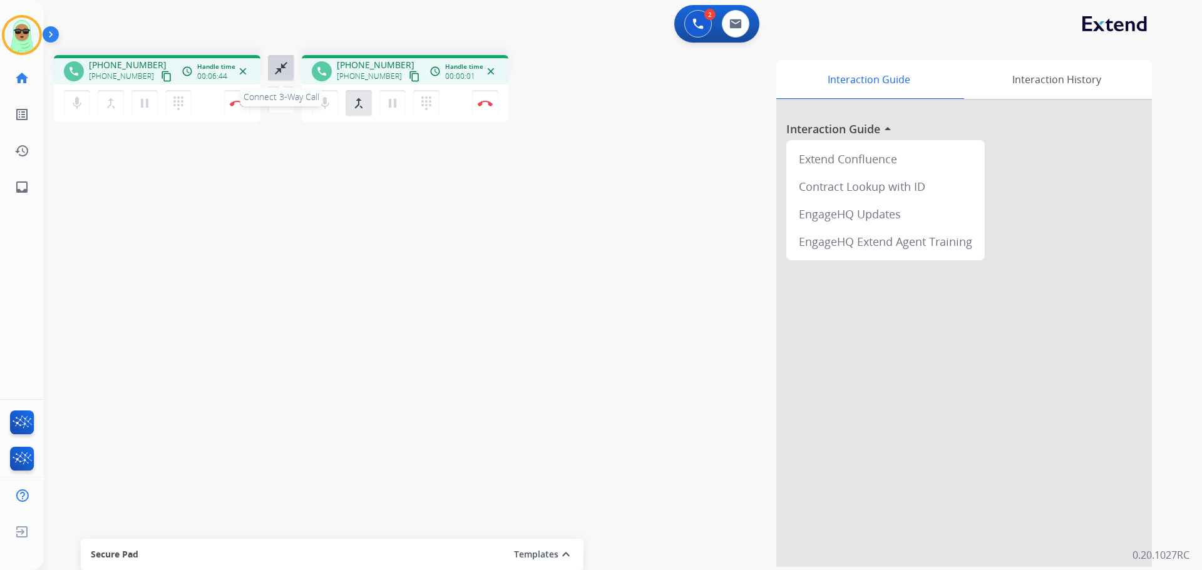
click at [274, 66] on mat-icon "close_fullscreen" at bounding box center [281, 68] width 15 height 15
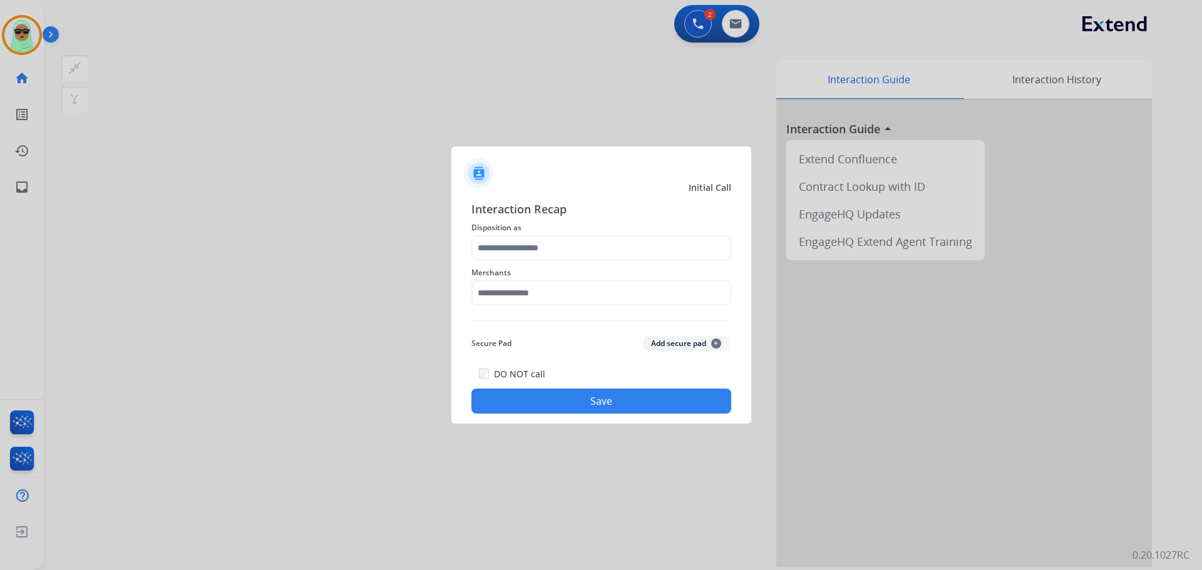
click at [576, 309] on div "Merchants" at bounding box center [601, 285] width 260 height 50
click at [576, 292] on input "text" at bounding box center [601, 292] width 260 height 25
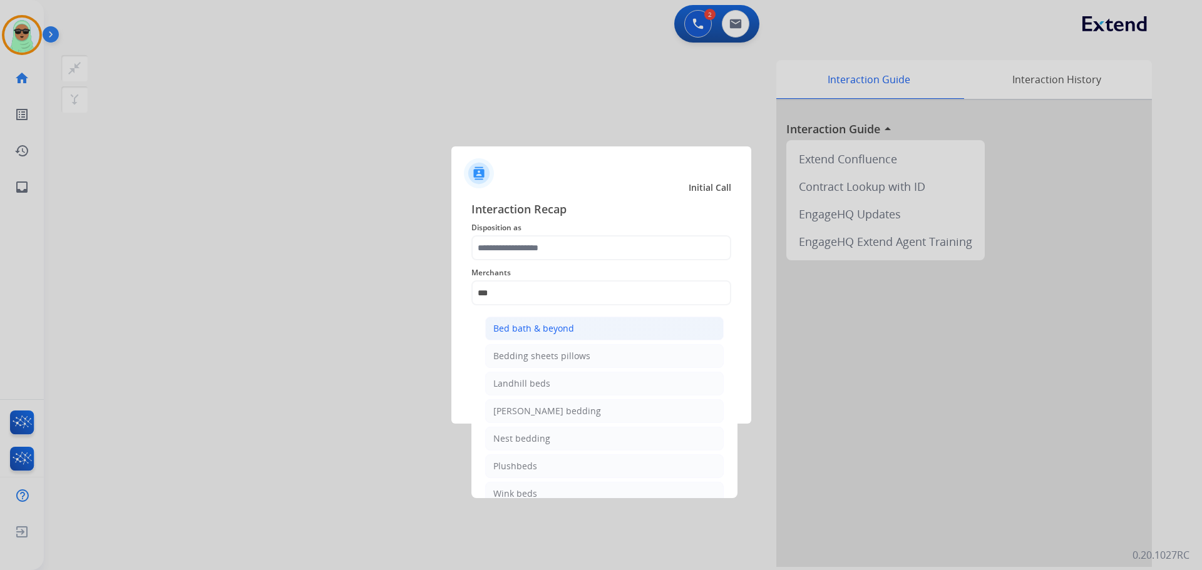
click at [563, 324] on div "Bed bath & beyond" at bounding box center [533, 328] width 81 height 13
type input "**********"
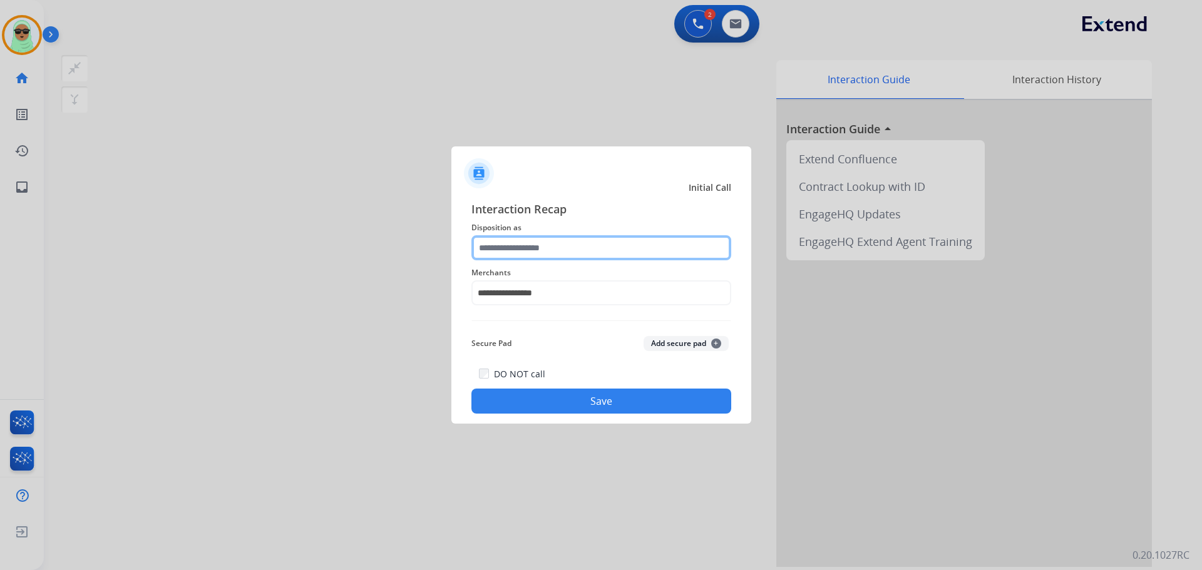
click at [560, 239] on input "text" at bounding box center [601, 247] width 260 height 25
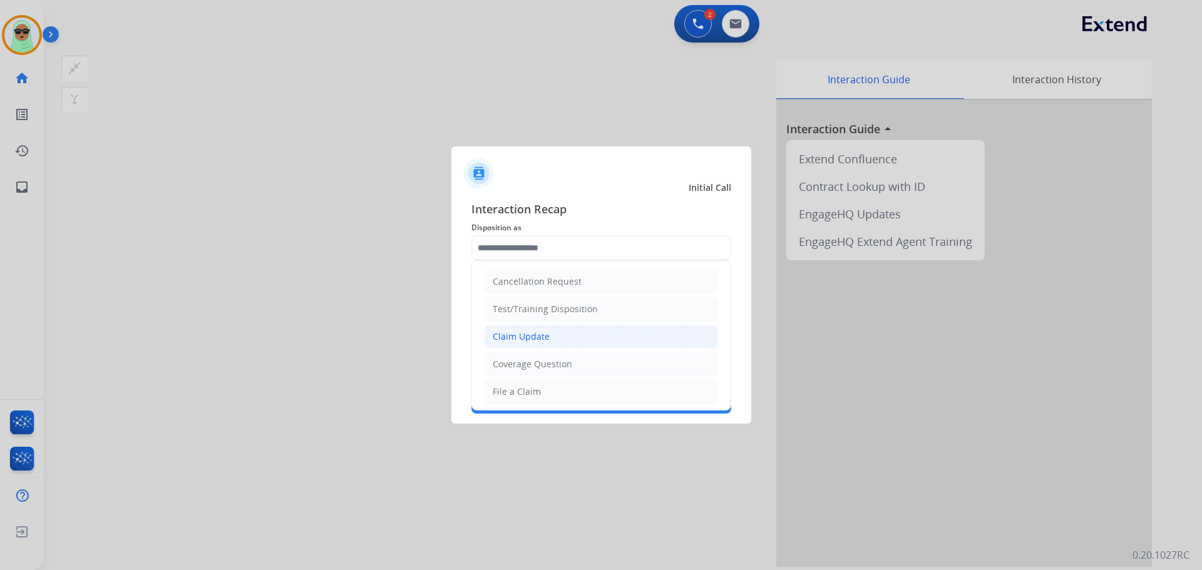
click at [529, 334] on div "Claim Update" at bounding box center [521, 337] width 57 height 13
type input "**********"
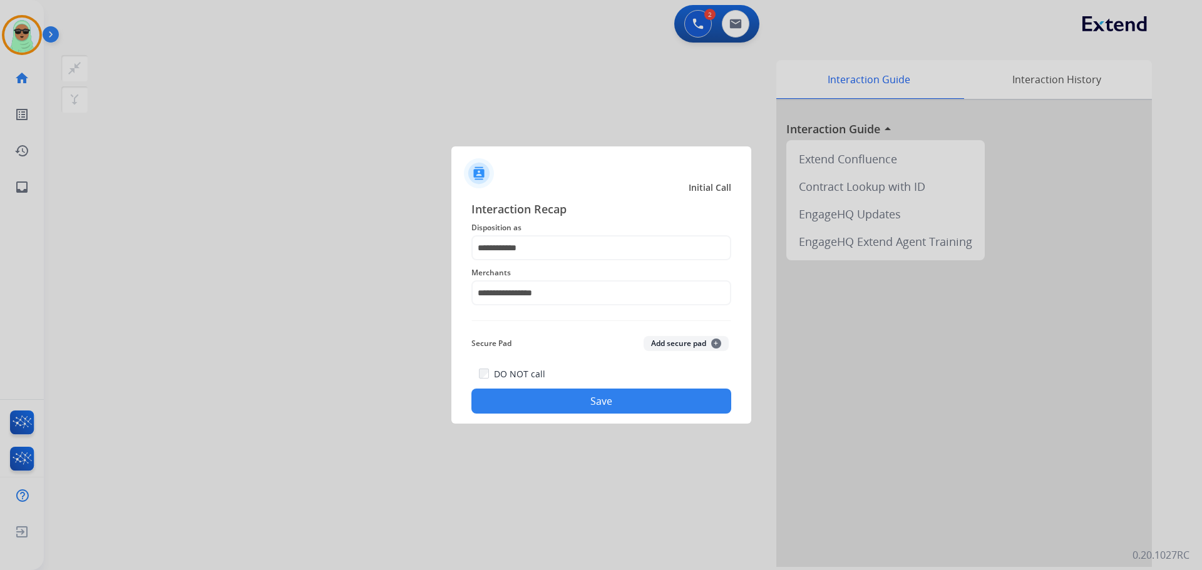
click at [563, 401] on button "Save" at bounding box center [601, 401] width 260 height 25
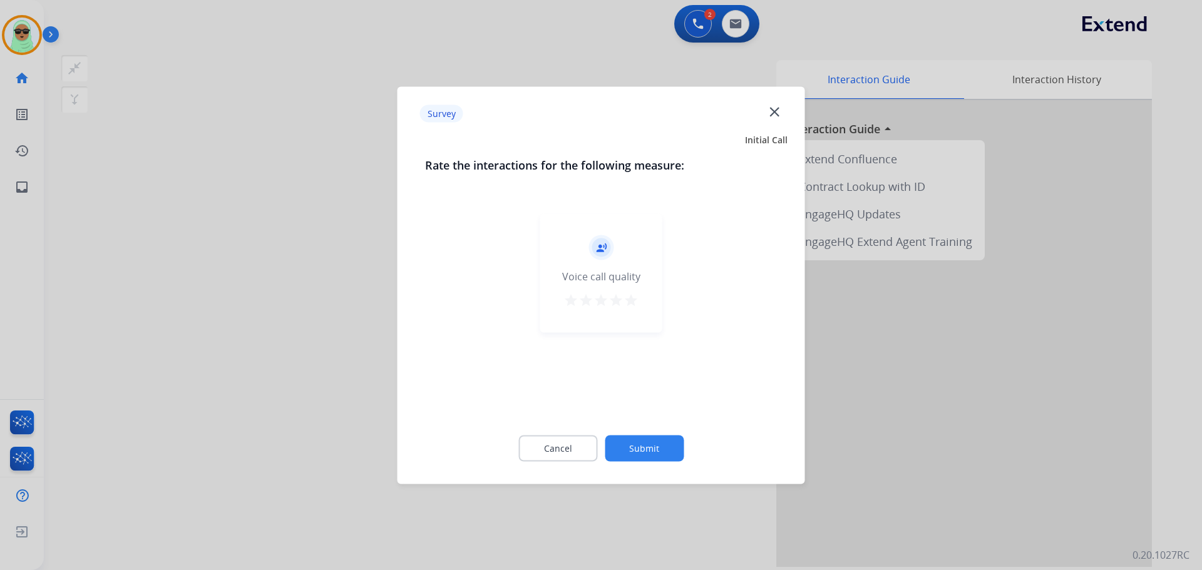
click at [637, 436] on button "Submit" at bounding box center [644, 448] width 79 height 26
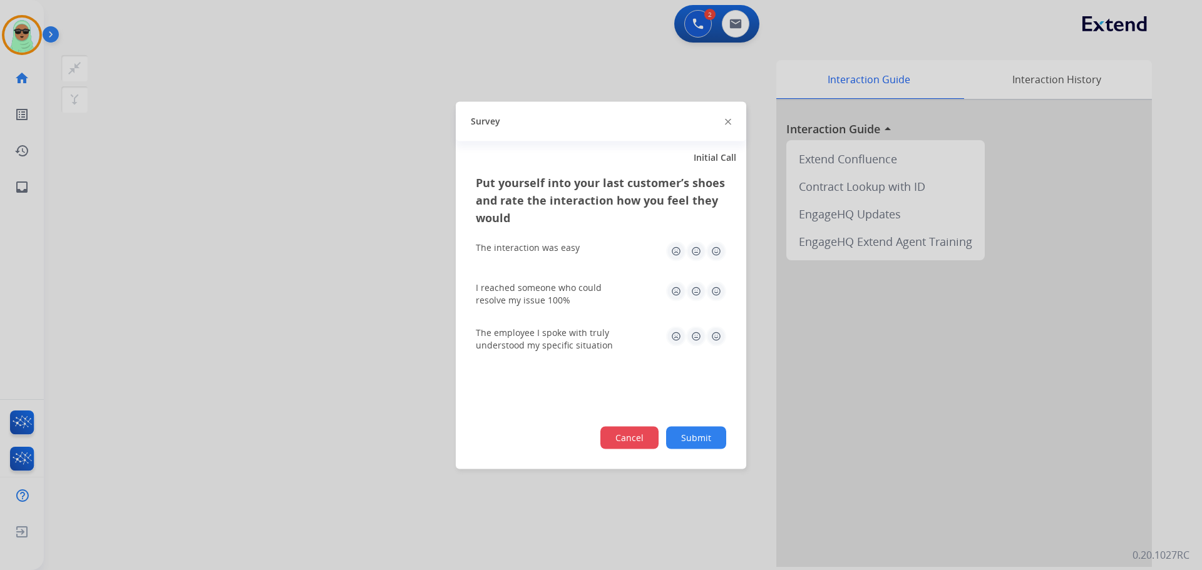
click at [648, 437] on button "Cancel" at bounding box center [629, 437] width 58 height 23
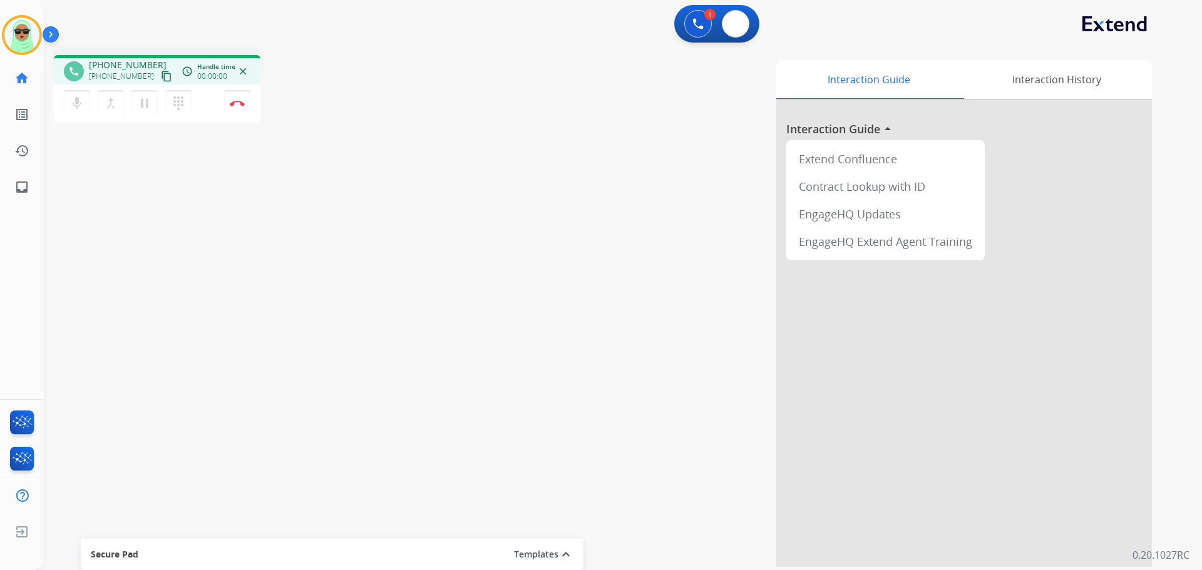
click at [742, 16] on button at bounding box center [736, 24] width 28 height 28
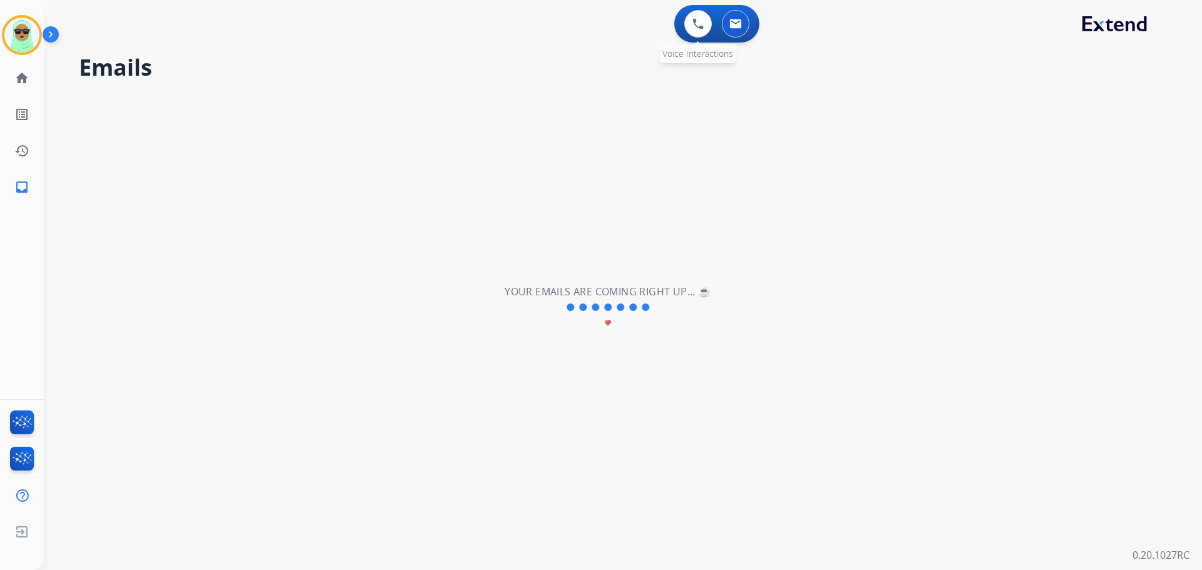
click at [683, 29] on div "0 Voice Interactions" at bounding box center [698, 24] width 38 height 28
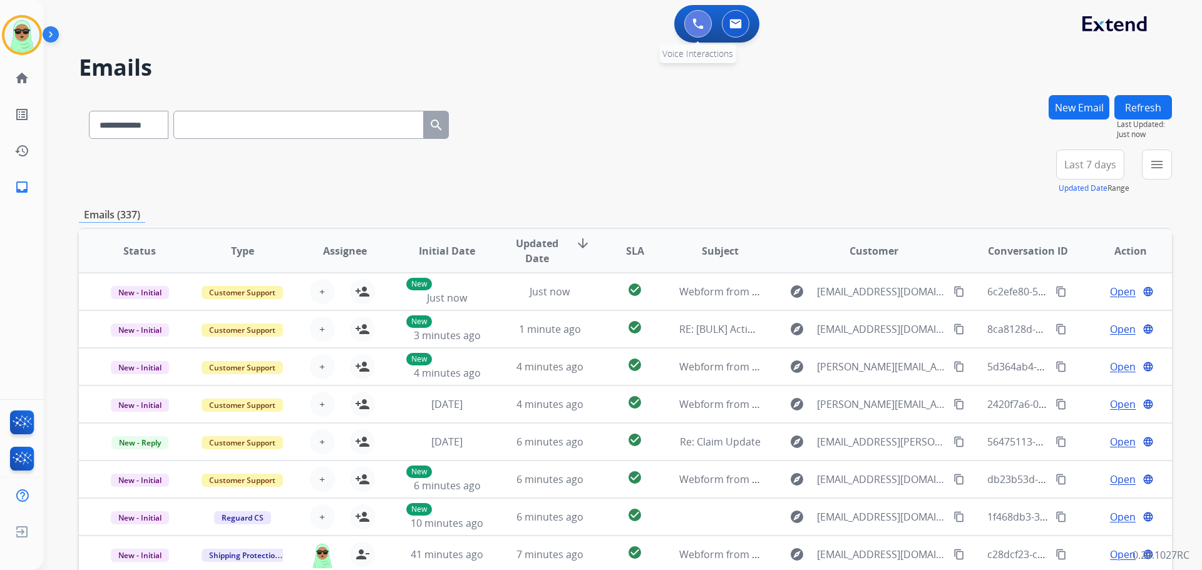
click at [698, 23] on img at bounding box center [697, 23] width 11 height 11
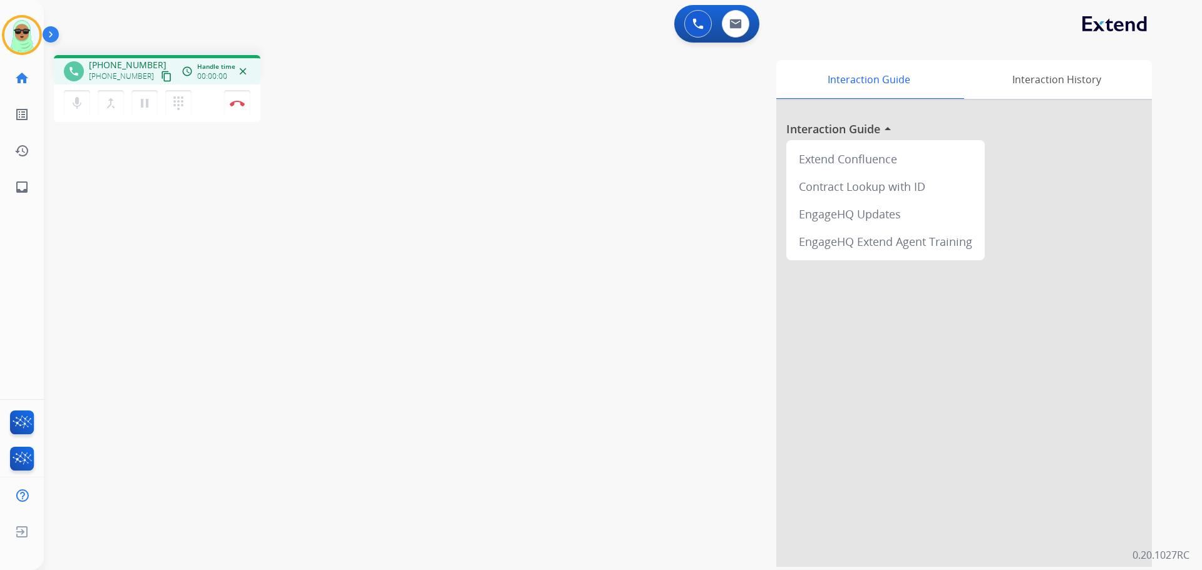
click at [161, 69] on div "phone +15416067778 +15416067778 content_copy access_time Call metrics Queue 00:…" at bounding box center [157, 71] width 187 height 11
click at [161, 72] on mat-icon "content_copy" at bounding box center [166, 76] width 11 height 11
click at [732, 29] on button at bounding box center [736, 24] width 28 height 28
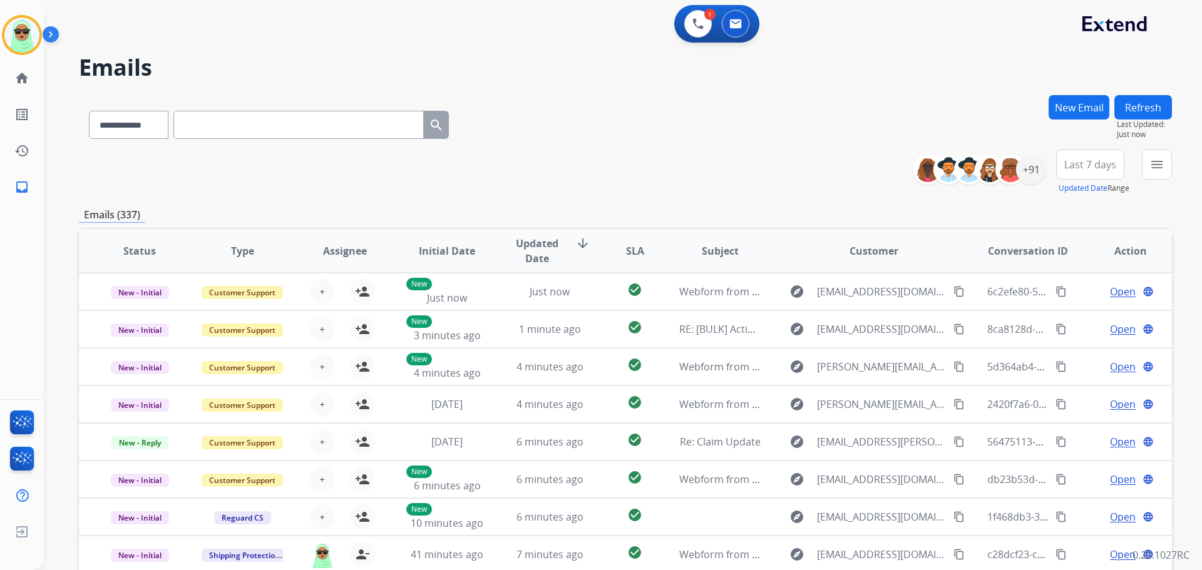
click at [707, 38] on div "1 Voice Interactions 0 Email Interactions" at bounding box center [716, 24] width 85 height 38
click at [690, 25] on button at bounding box center [698, 24] width 28 height 28
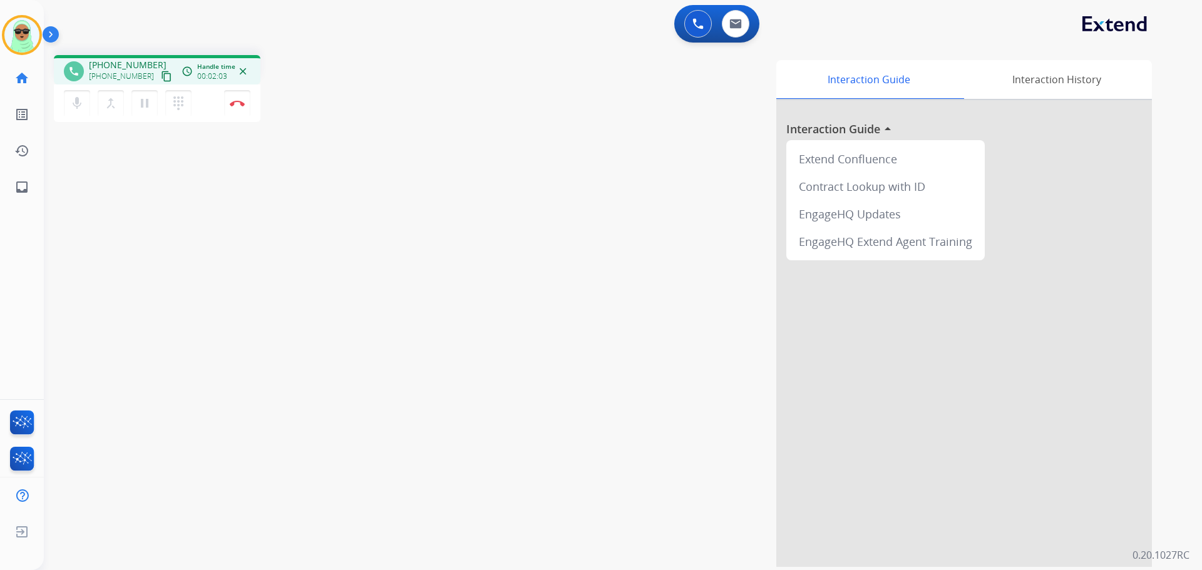
click at [223, 101] on div "mic Mute merge_type Bridge pause Hold dialpad Dialpad Disconnect" at bounding box center [157, 104] width 207 height 38
click at [221, 103] on div "mic Mute merge_type Bridge pause Hold dialpad Dialpad Disconnect" at bounding box center [157, 104] width 207 height 38
click at [228, 101] on button "Disconnect" at bounding box center [237, 103] width 26 height 26
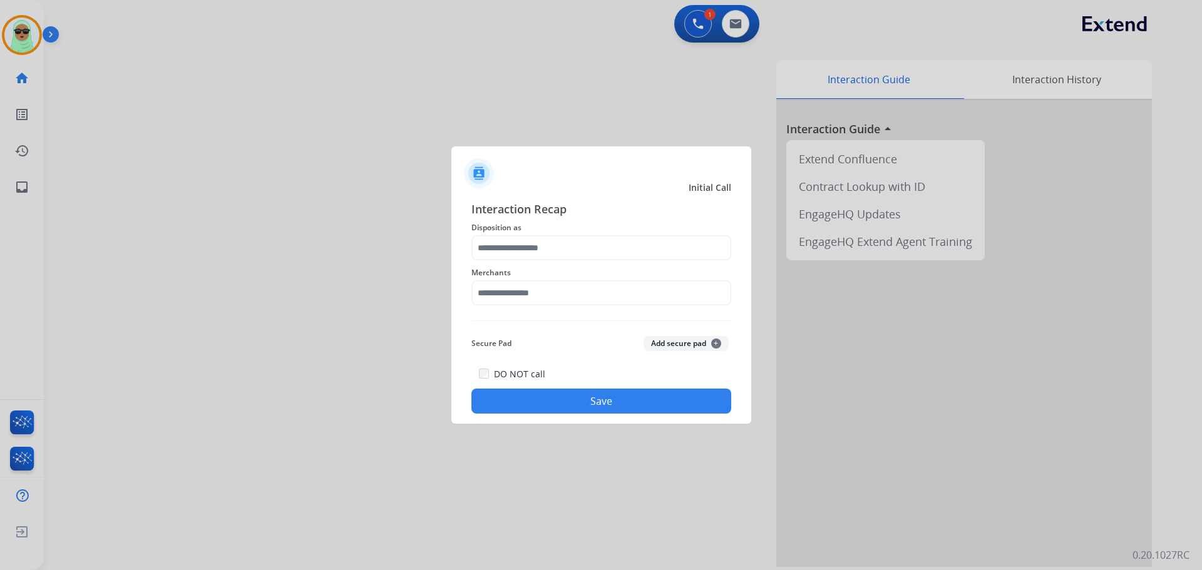
click at [578, 269] on span "Merchants" at bounding box center [601, 272] width 260 height 15
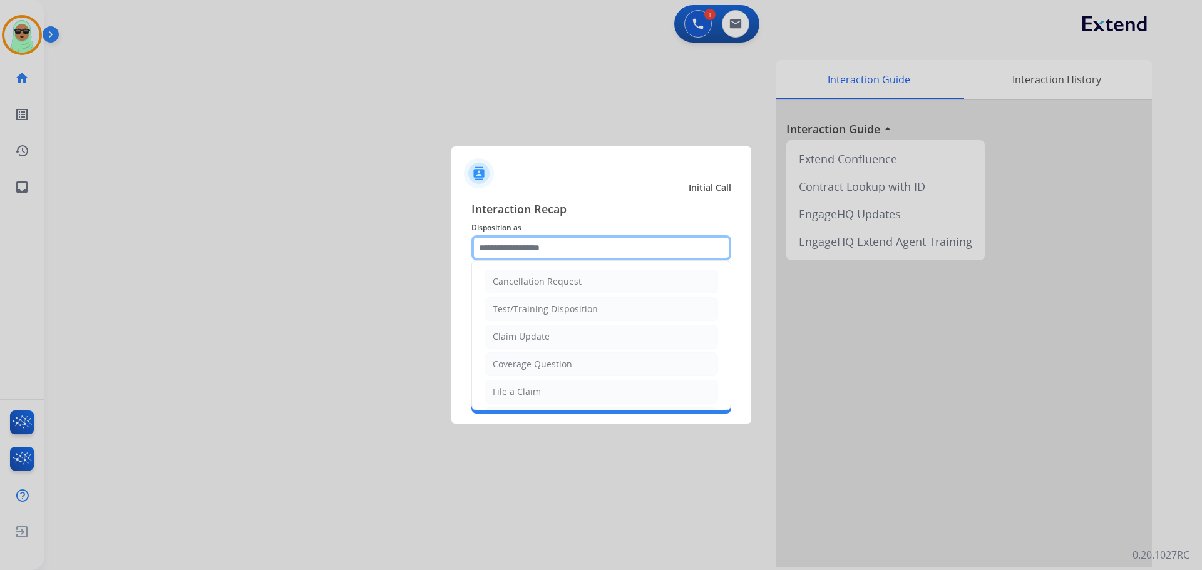
click at [573, 252] on input "text" at bounding box center [601, 247] width 260 height 25
click at [546, 334] on div "Claim Update" at bounding box center [521, 337] width 57 height 13
type input "**********"
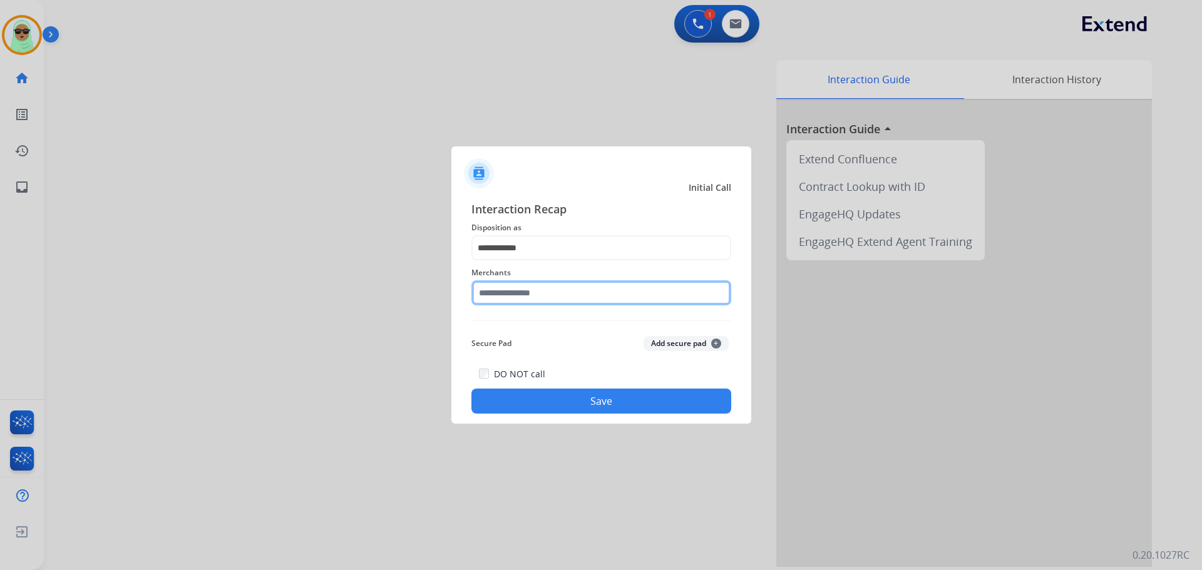
click at [535, 301] on input "text" at bounding box center [601, 292] width 260 height 25
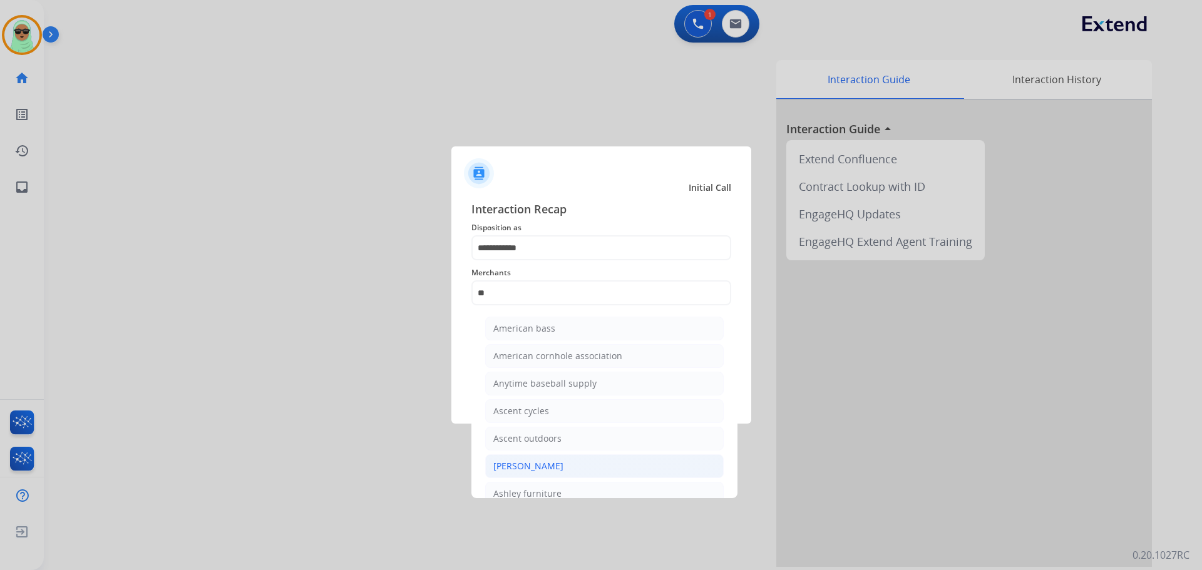
click at [614, 466] on li "Ashley - Reguard" at bounding box center [604, 466] width 238 height 24
type input "**********"
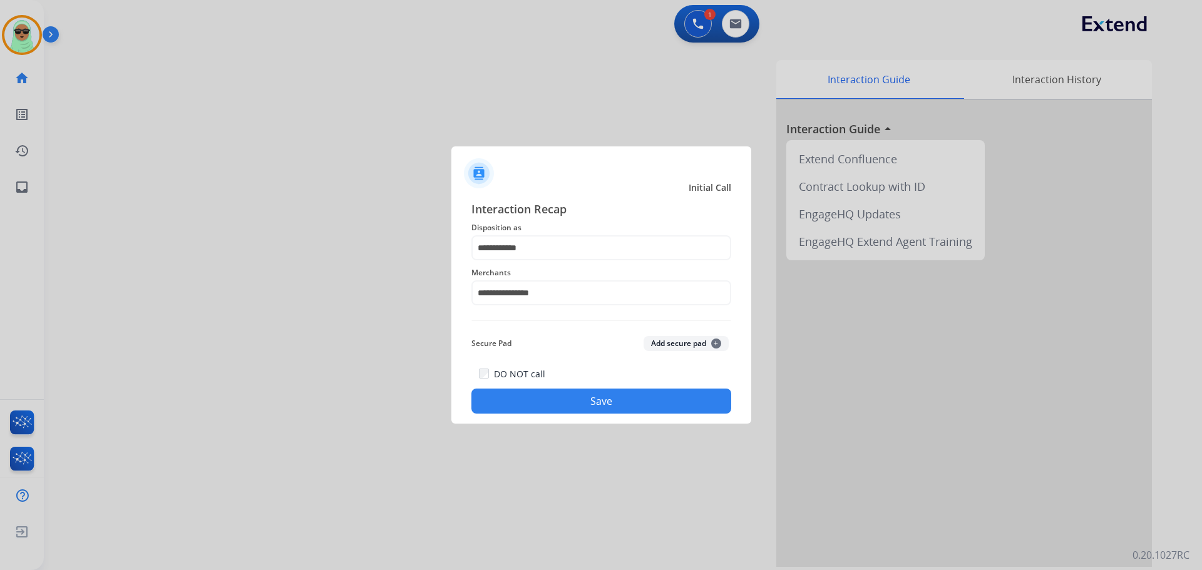
click at [597, 414] on div "**********" at bounding box center [601, 306] width 300 height 233
click at [616, 404] on button "Save" at bounding box center [601, 401] width 260 height 25
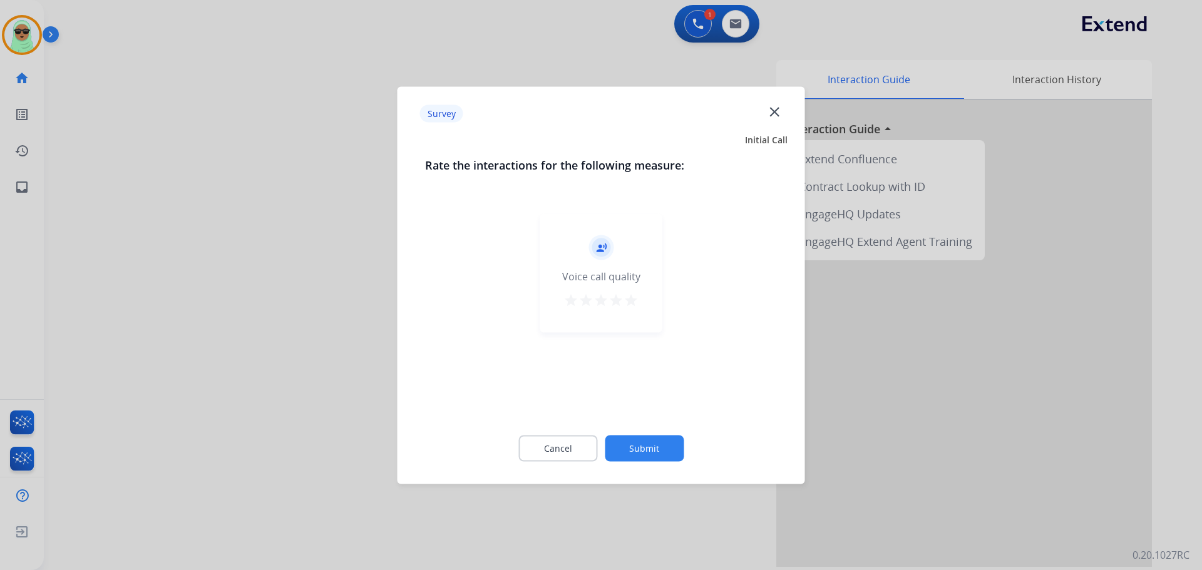
click at [657, 449] on button "Submit" at bounding box center [644, 448] width 79 height 26
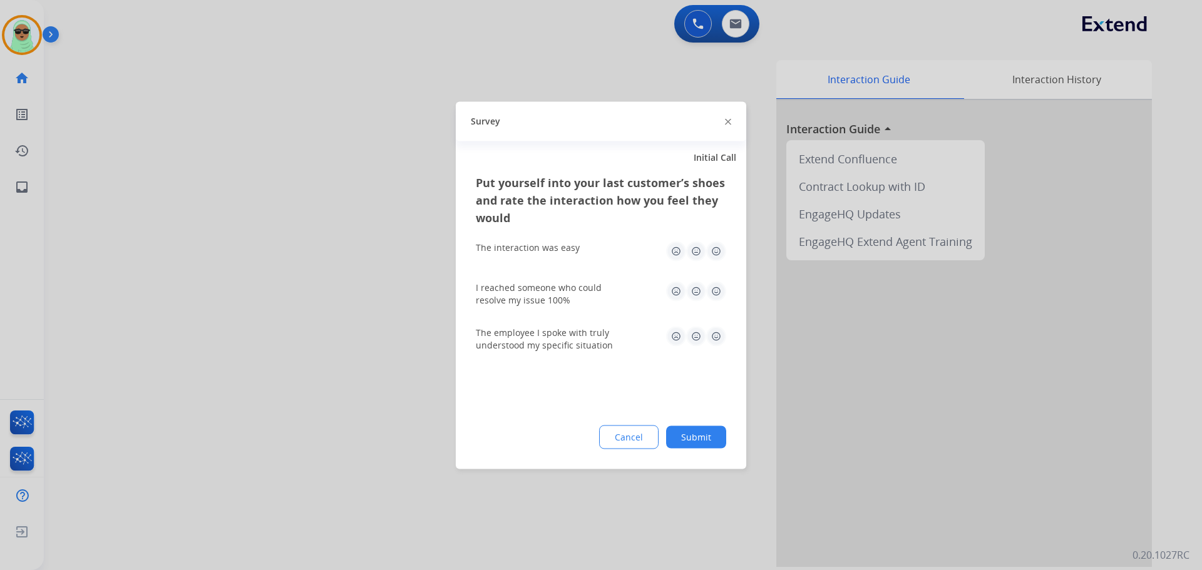
click at [699, 431] on button "Submit" at bounding box center [696, 437] width 60 height 23
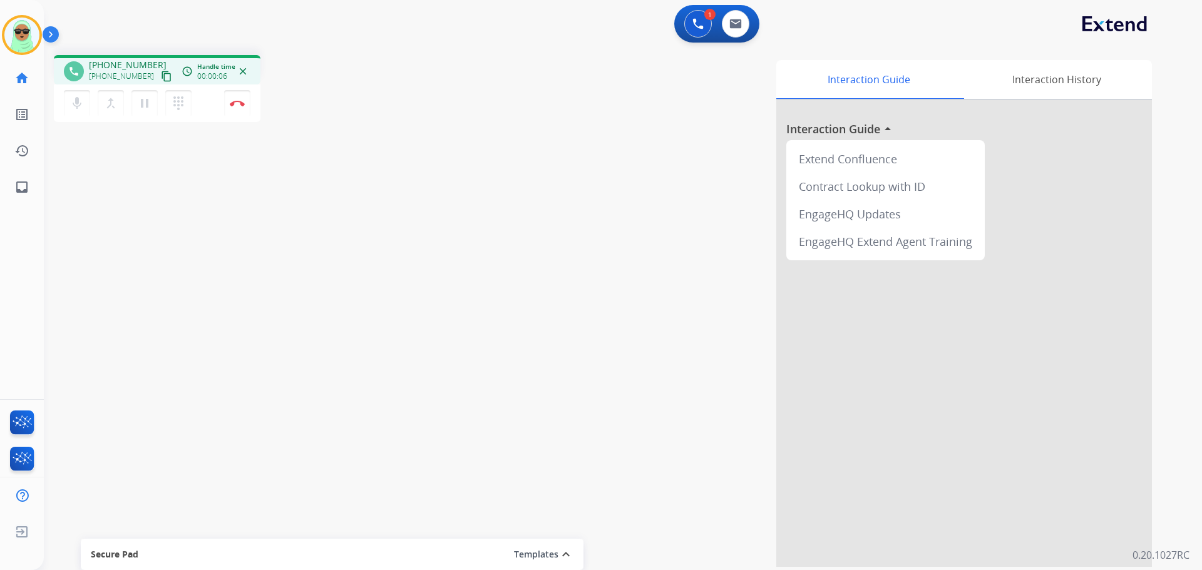
click at [161, 73] on mat-icon "content_copy" at bounding box center [166, 76] width 11 height 11
click at [555, 90] on div "Interaction Guide Interaction History Interaction Guide arrow_drop_up Extend Co…" at bounding box center [782, 313] width 737 height 507
click at [695, 15] on button at bounding box center [698, 24] width 28 height 28
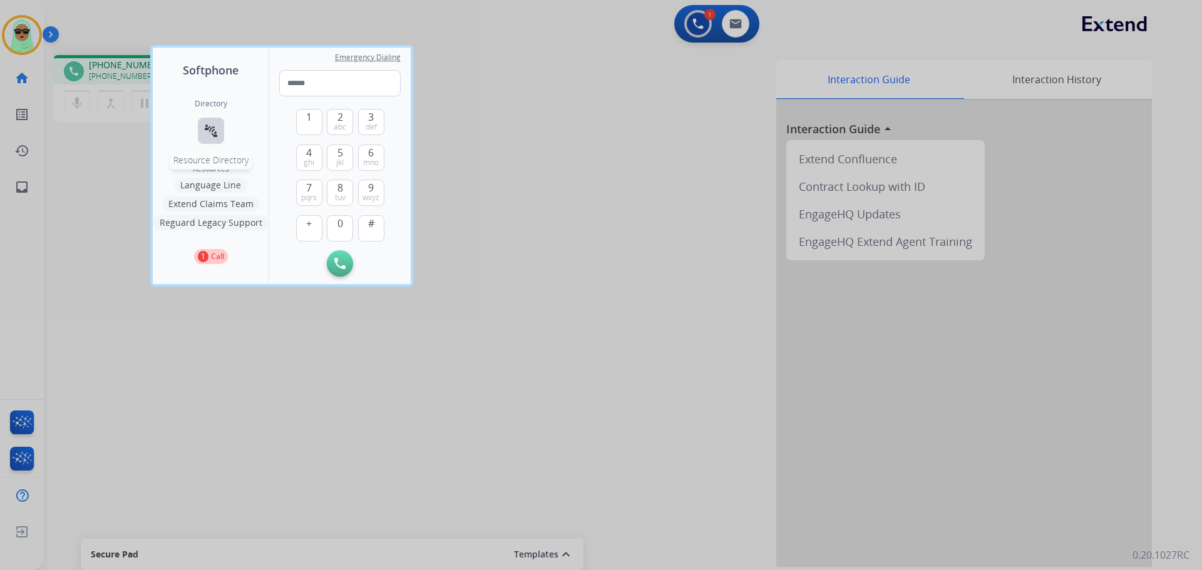
click at [215, 132] on mat-icon "connect_without_contact" at bounding box center [210, 130] width 15 height 15
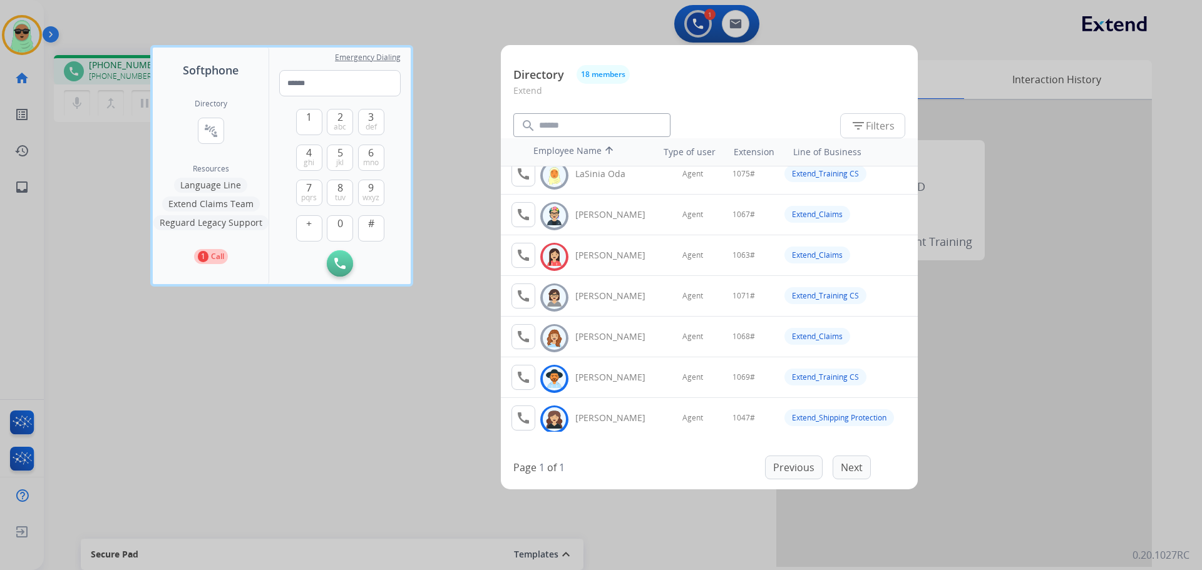
scroll to position [438, 0]
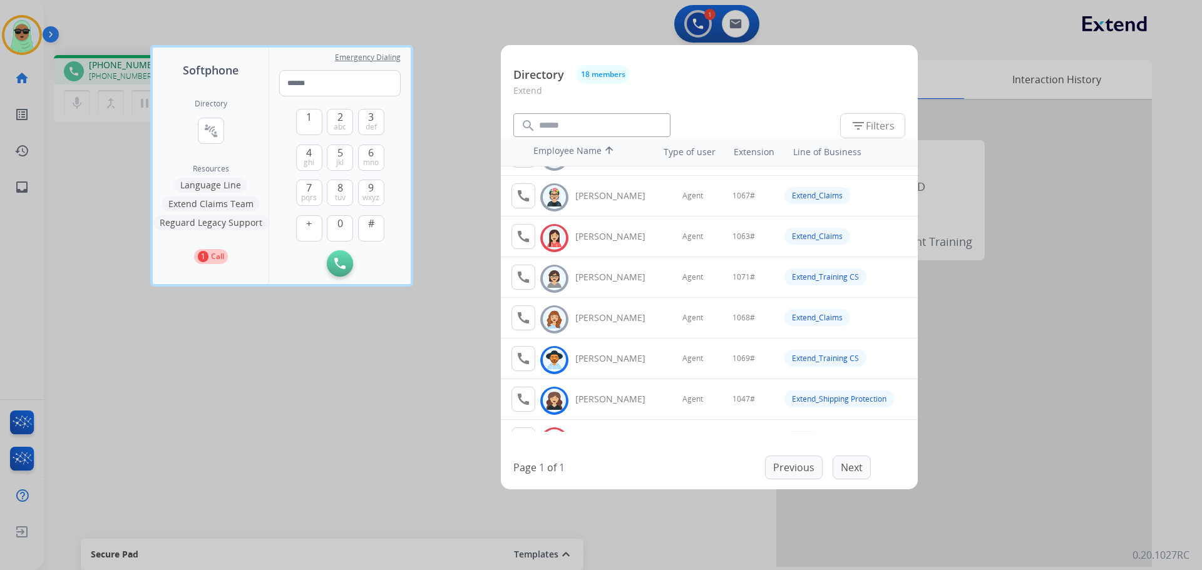
click at [221, 201] on button "Extend Claims Team" at bounding box center [211, 204] width 98 height 15
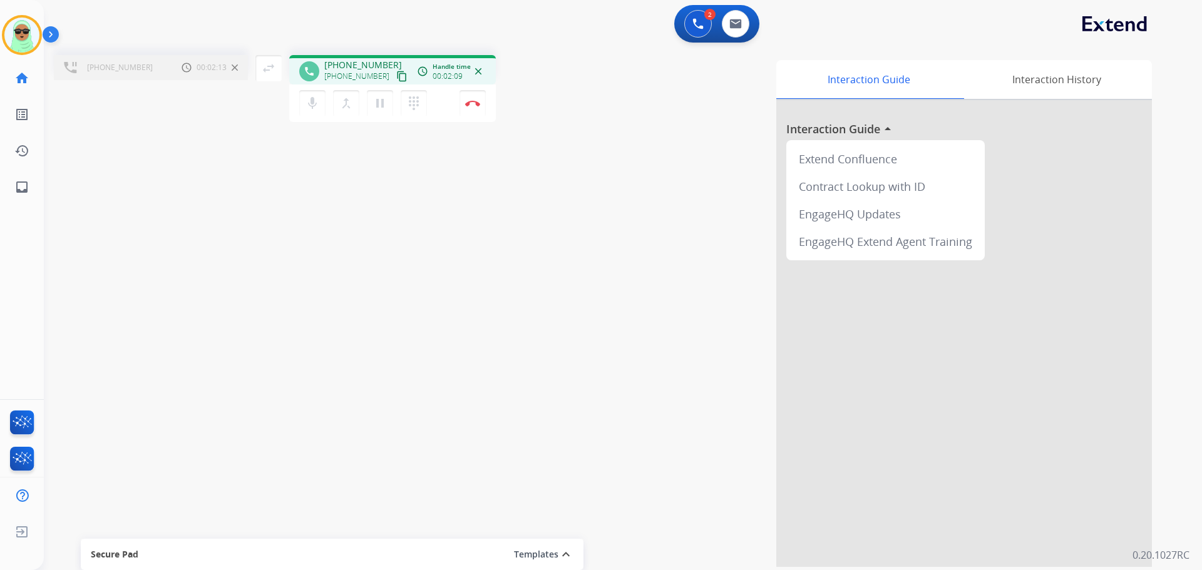
drag, startPoint x: 361, startPoint y: 285, endPoint x: 459, endPoint y: 190, distance: 136.8
click at [370, 275] on div "+15172308506 Call metrics Hold 00:02:13 00:02:13 swap_horiz Break voice bridge …" at bounding box center [608, 306] width 1128 height 522
click at [473, 92] on button "Disconnect" at bounding box center [472, 103] width 26 height 26
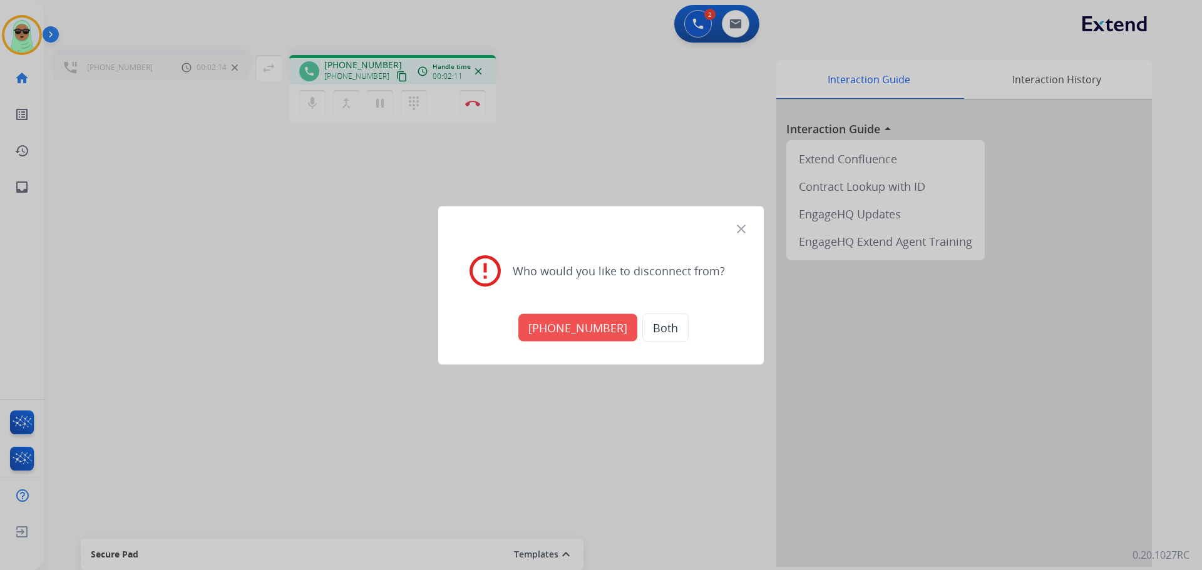
click at [598, 309] on div "+17134291060 Both" at bounding box center [600, 327] width 295 height 44
click at [598, 320] on button "+17134291060" at bounding box center [577, 328] width 119 height 28
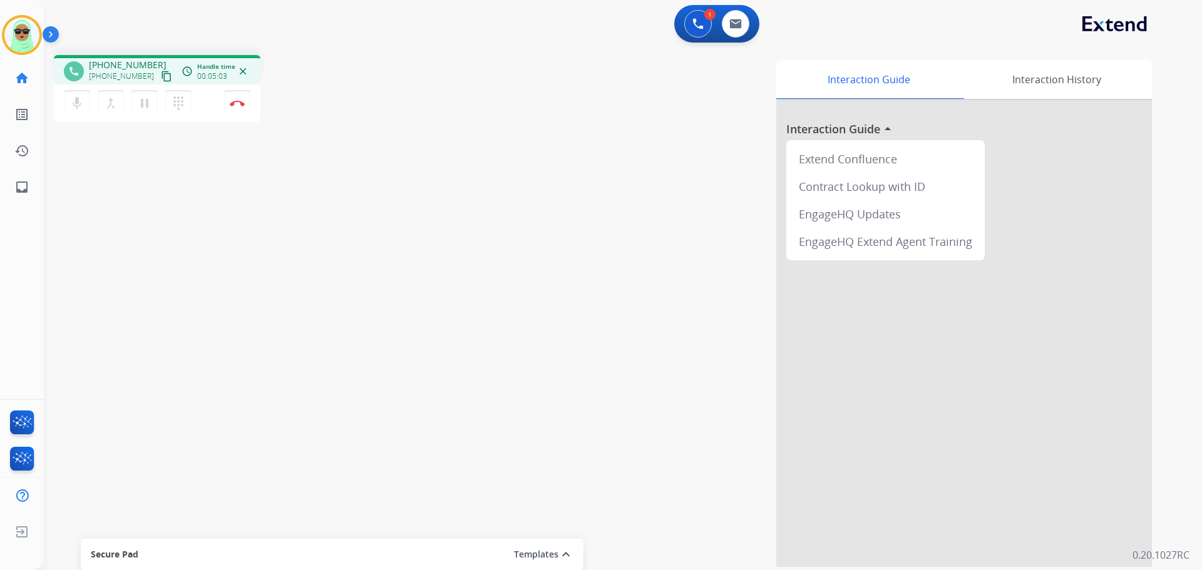
drag, startPoint x: 460, startPoint y: 221, endPoint x: 406, endPoint y: 202, distance: 57.8
click at [458, 221] on div "Interaction Guide Interaction History Interaction Guide arrow_drop_up Extend Co…" at bounding box center [782, 313] width 737 height 507
click at [237, 103] on img at bounding box center [237, 103] width 15 height 6
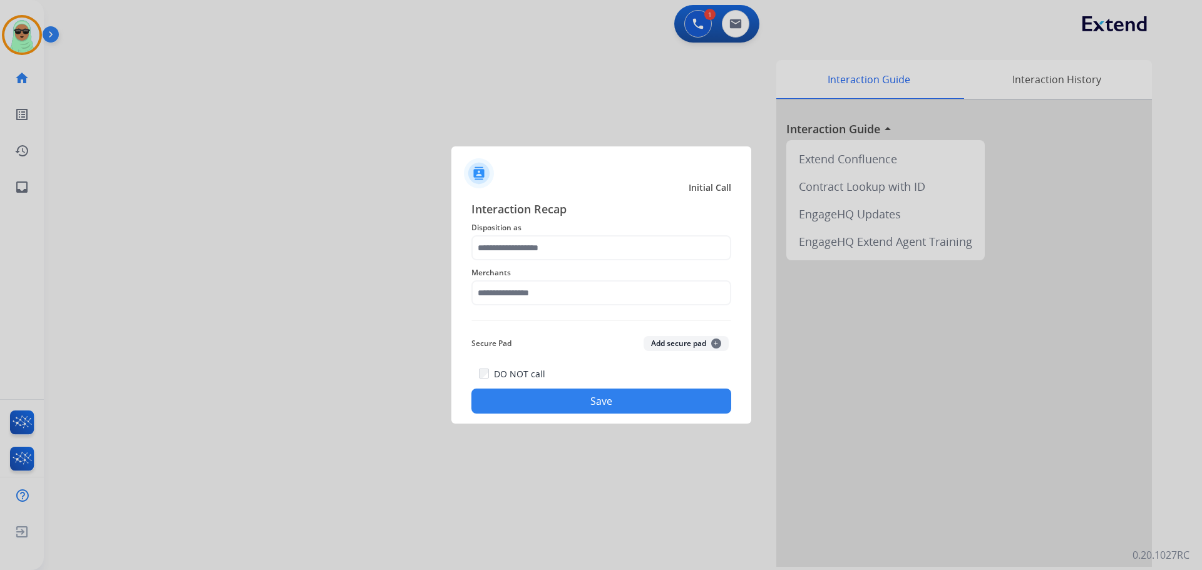
click at [590, 233] on span "Disposition as" at bounding box center [601, 227] width 260 height 15
click at [572, 246] on input "text" at bounding box center [601, 247] width 260 height 25
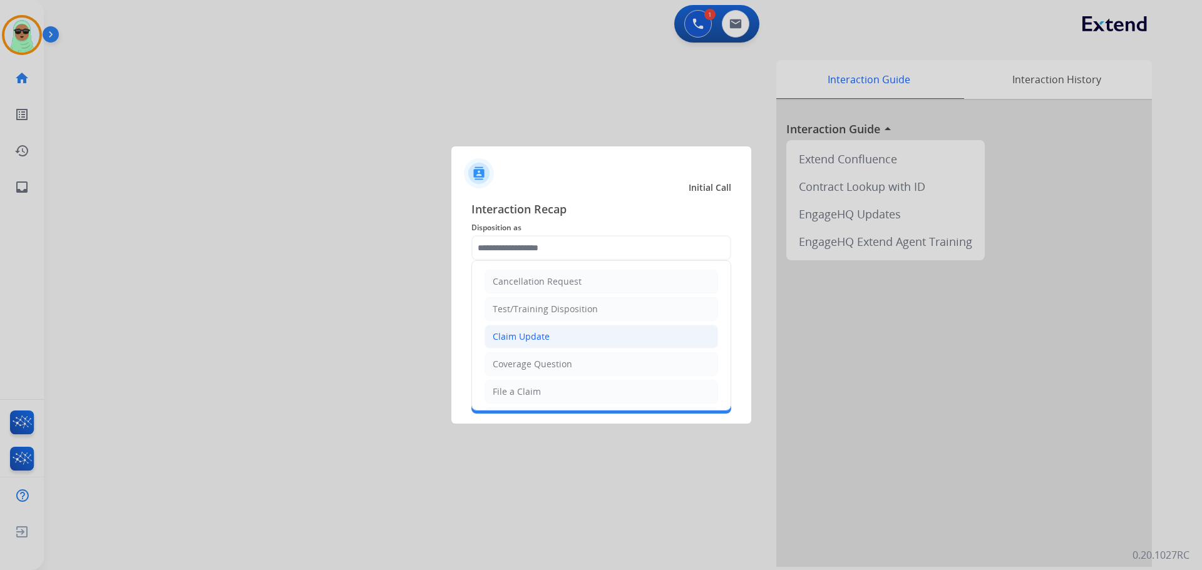
click at [540, 343] on div "Claim Update" at bounding box center [521, 337] width 57 height 13
type input "**********"
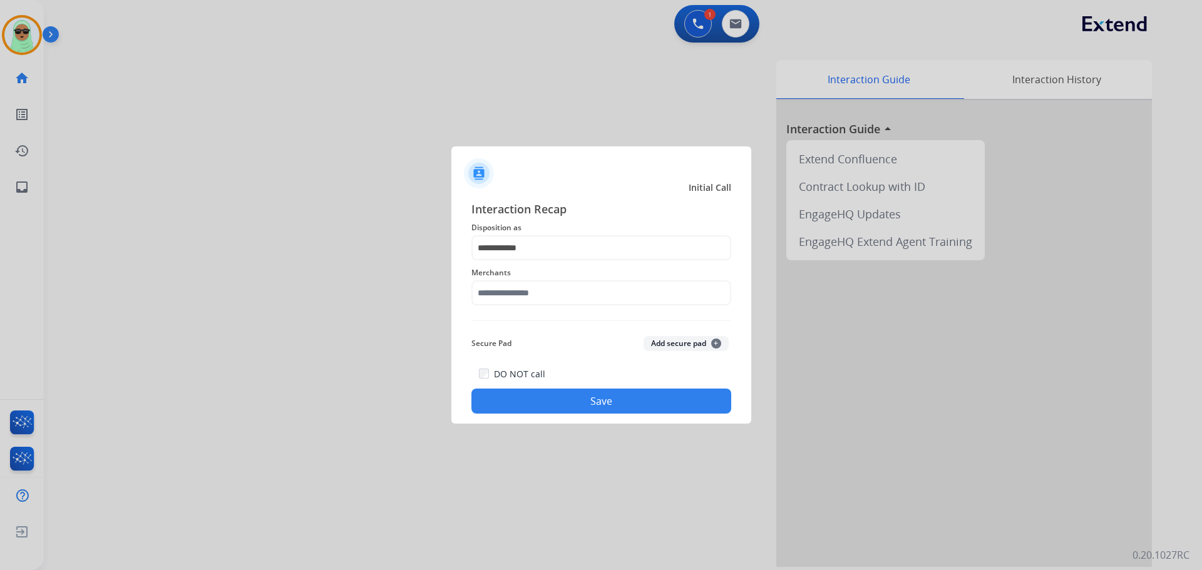
click at [541, 319] on div "**********" at bounding box center [601, 306] width 260 height 213
click at [550, 304] on input "text" at bounding box center [601, 292] width 260 height 25
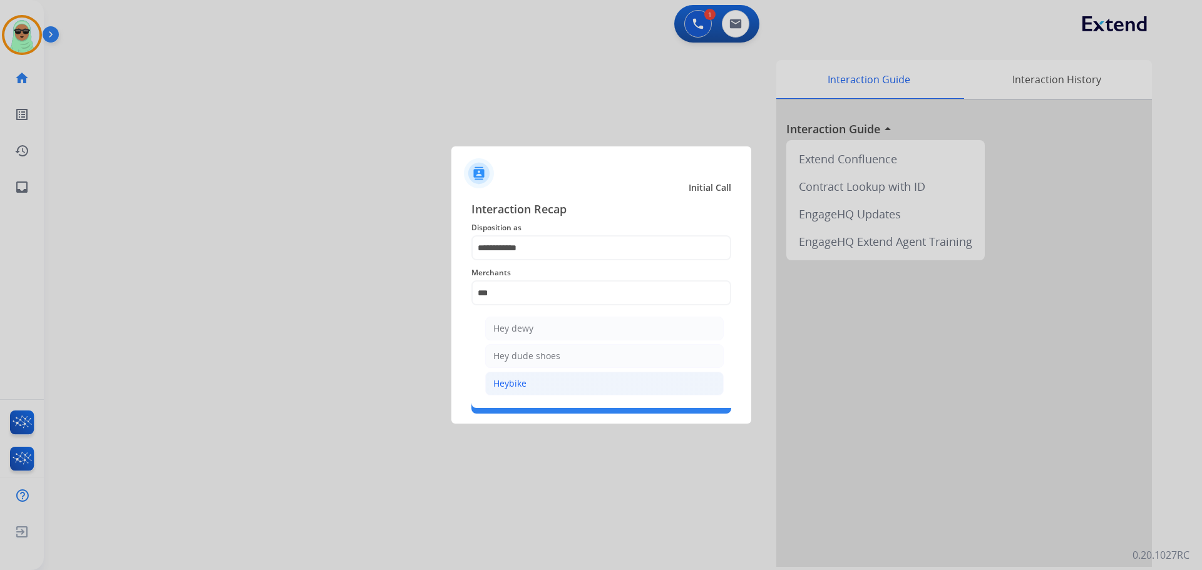
click at [542, 379] on li "Heybike" at bounding box center [604, 384] width 238 height 24
type input "*******"
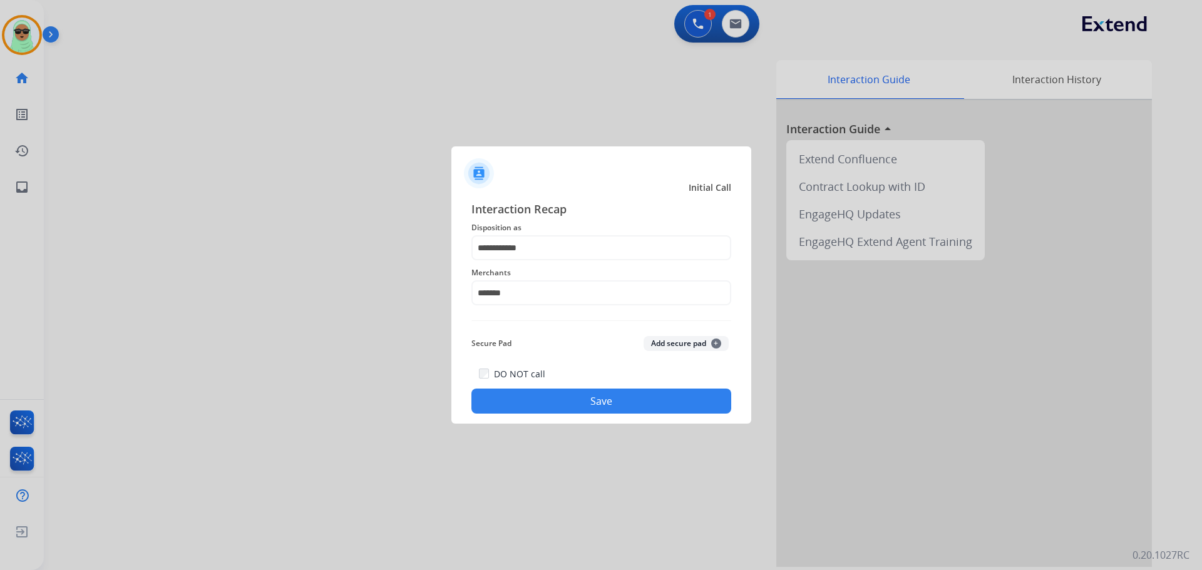
click at [520, 389] on button "Save" at bounding box center [601, 401] width 260 height 25
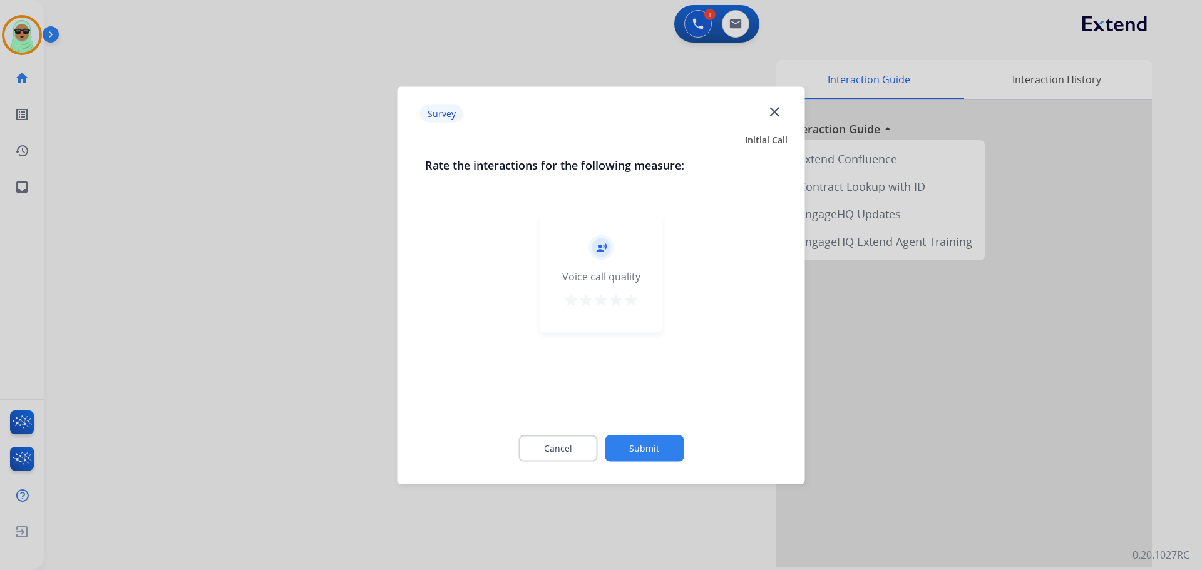
click at [631, 452] on button "Submit" at bounding box center [644, 448] width 79 height 26
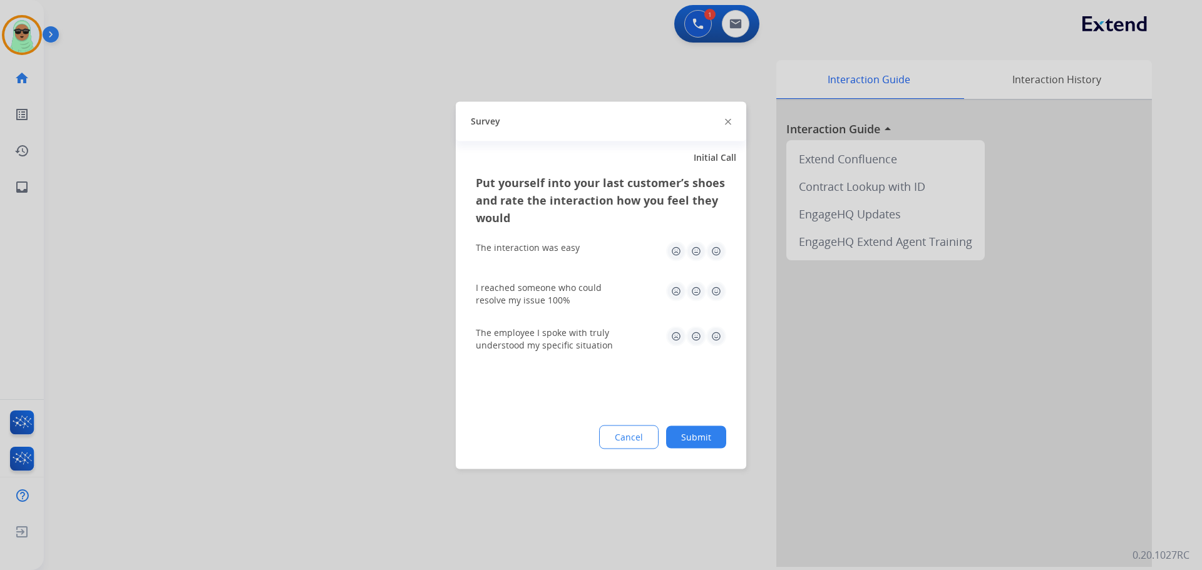
click at [696, 441] on button "Submit" at bounding box center [696, 437] width 60 height 23
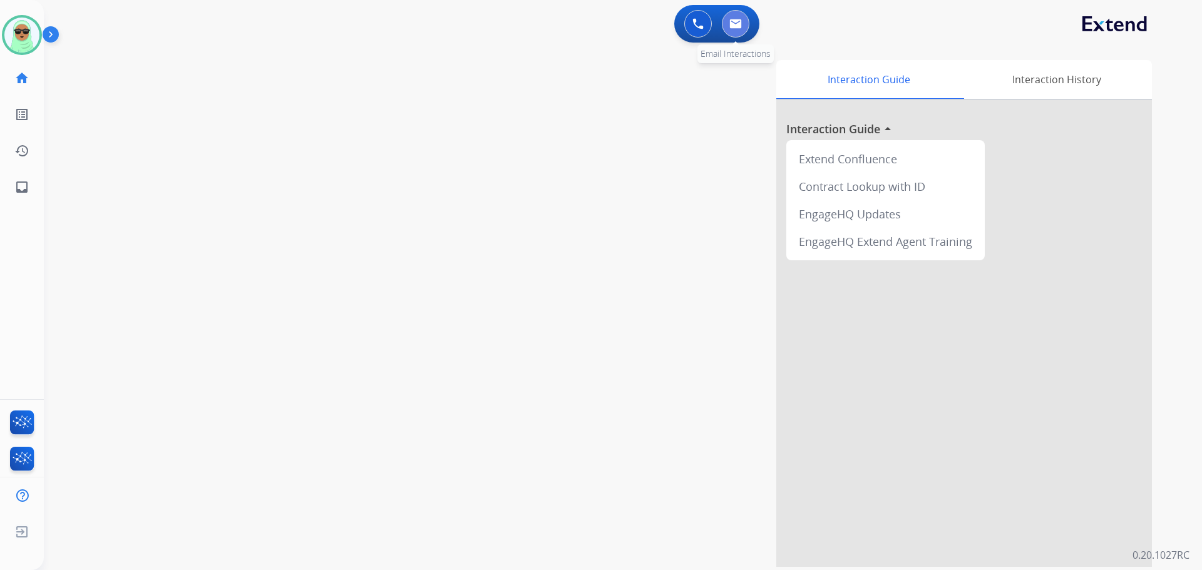
click at [736, 22] on img at bounding box center [735, 24] width 13 height 10
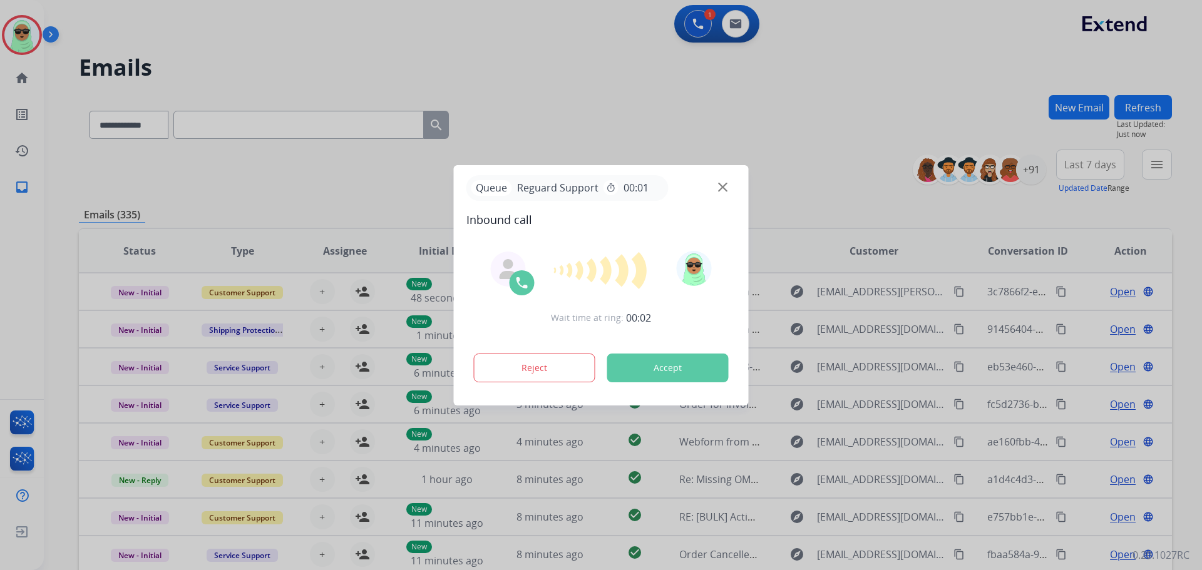
click at [732, 180] on div "Queue Reguard Support timer 00:01" at bounding box center [601, 188] width 270 height 26
click at [728, 182] on div "Queue Reguard Support timer 00:01" at bounding box center [601, 188] width 270 height 26
click at [724, 189] on img at bounding box center [722, 186] width 9 height 9
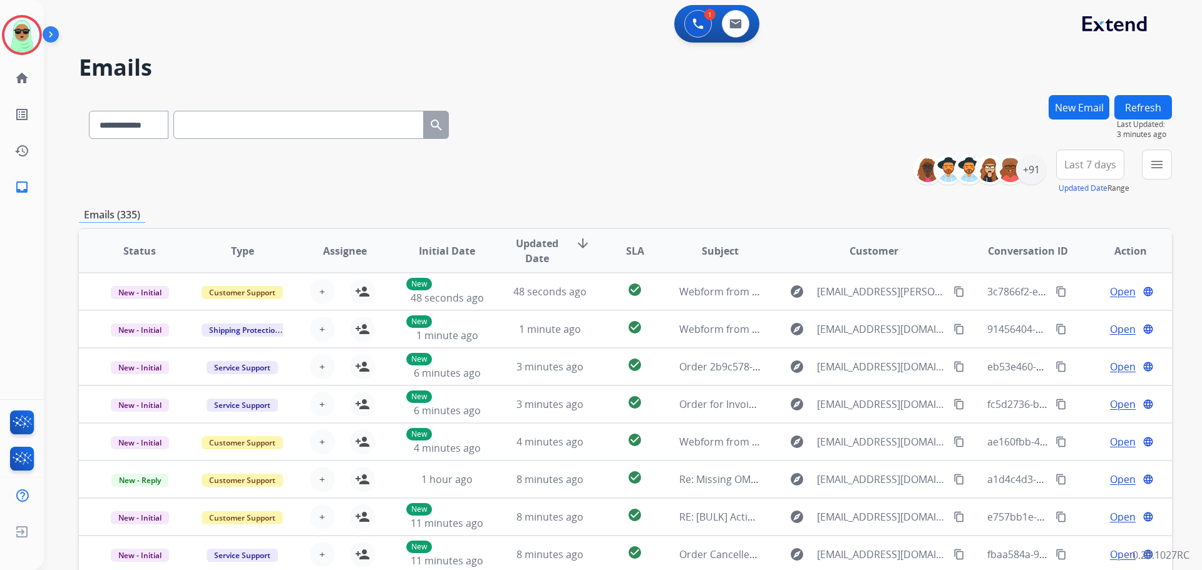
click at [478, 93] on div at bounding box center [601, 285] width 1202 height 570
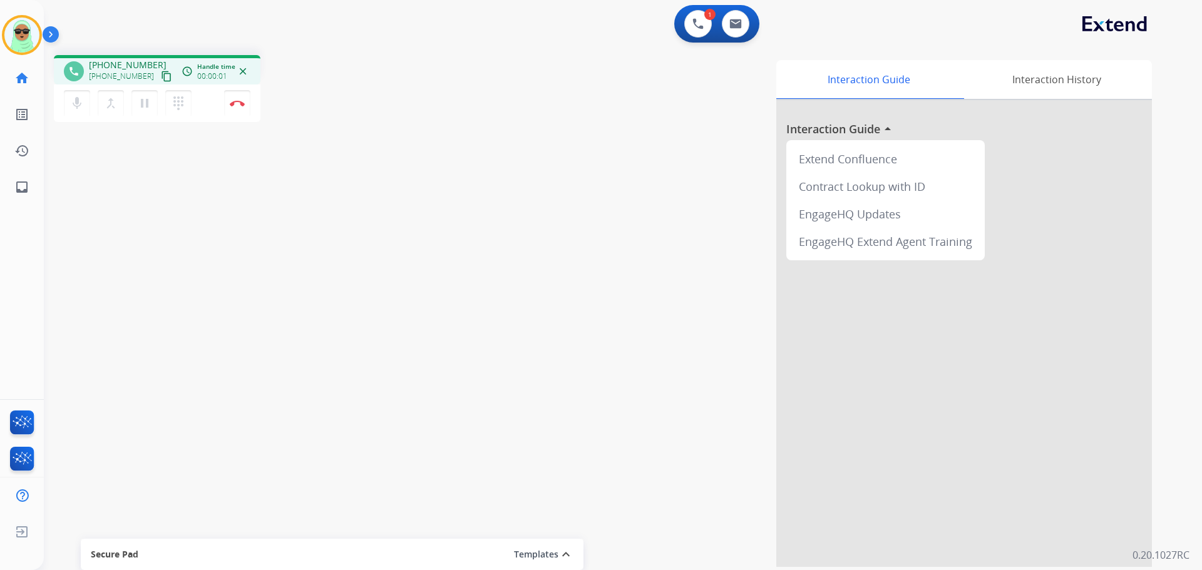
click at [161, 80] on mat-icon "content_copy" at bounding box center [166, 76] width 11 height 11
click at [249, 104] on button "Disconnect" at bounding box center [237, 103] width 26 height 26
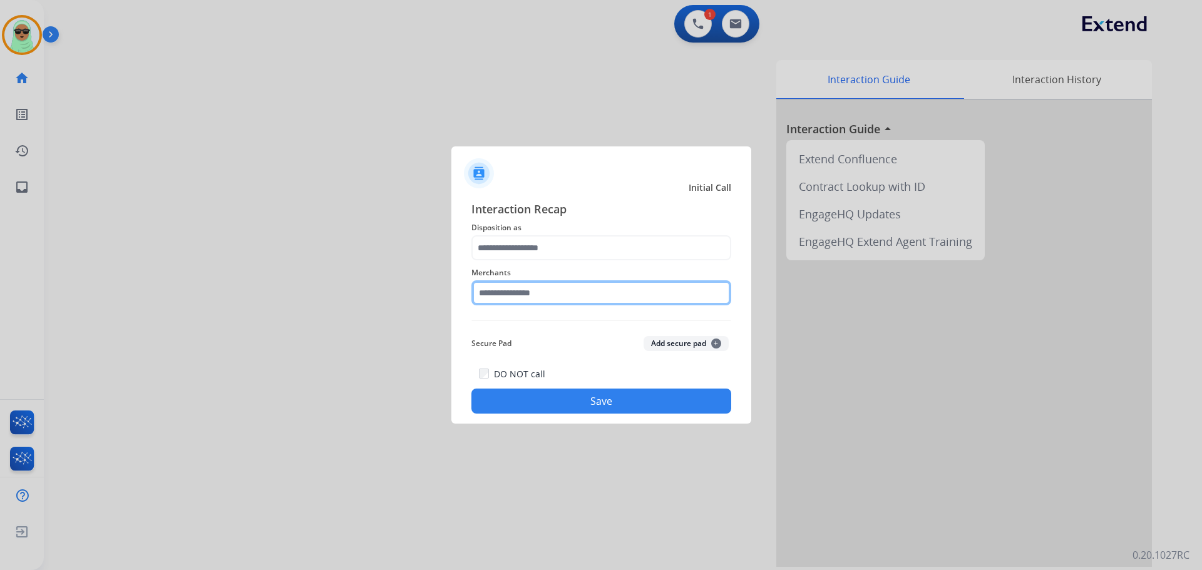
click at [590, 281] on input "text" at bounding box center [601, 292] width 260 height 25
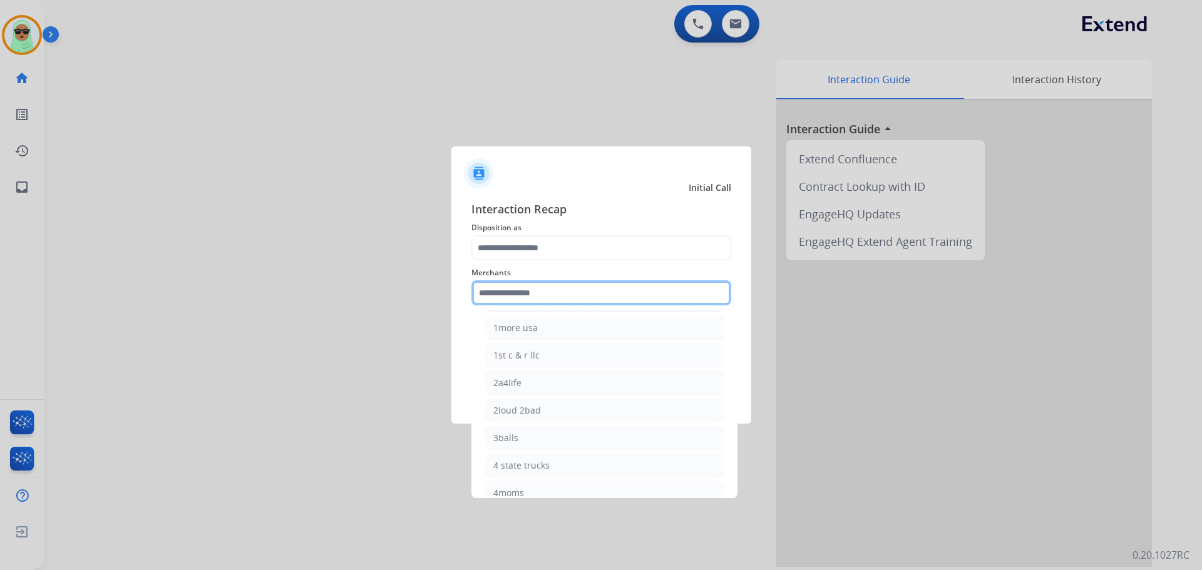
scroll to position [188, 0]
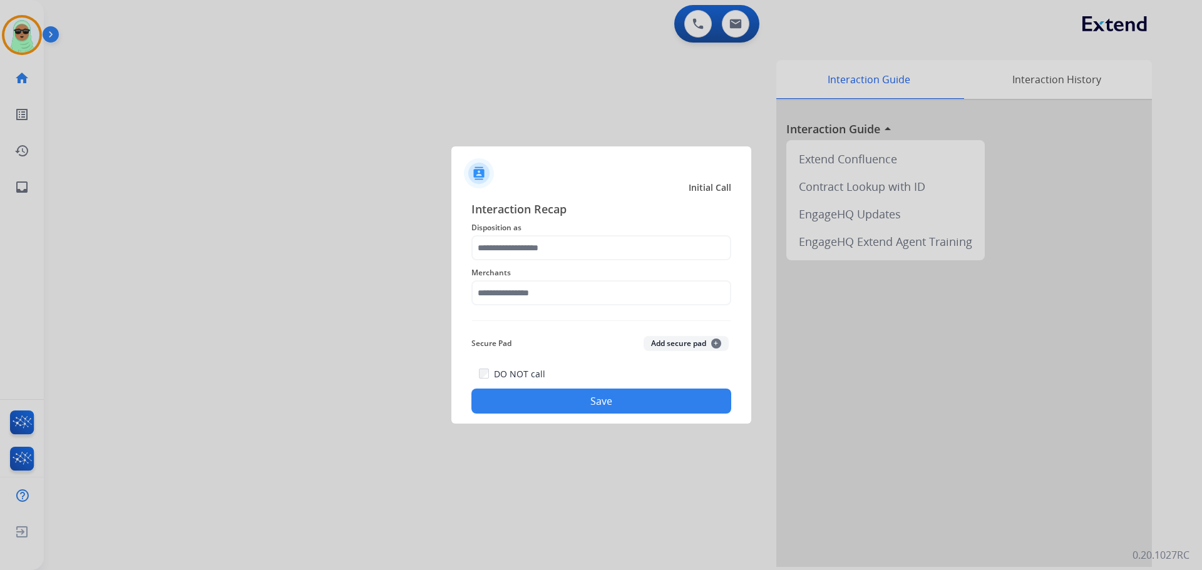
click at [653, 277] on span "Merchants" at bounding box center [601, 272] width 260 height 15
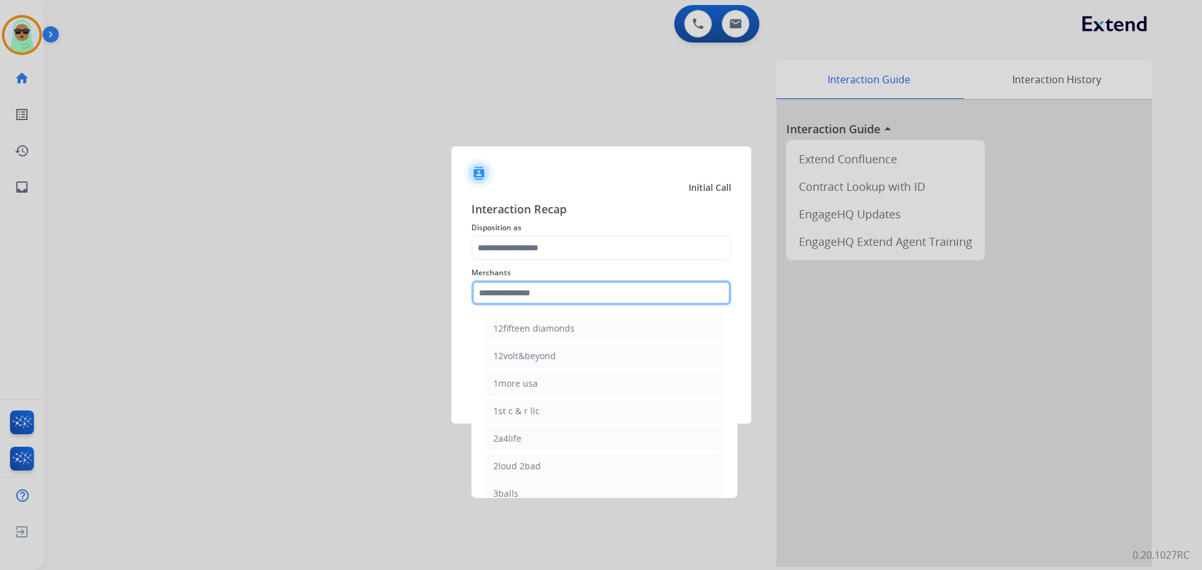
click at [633, 291] on input "text" at bounding box center [601, 292] width 260 height 25
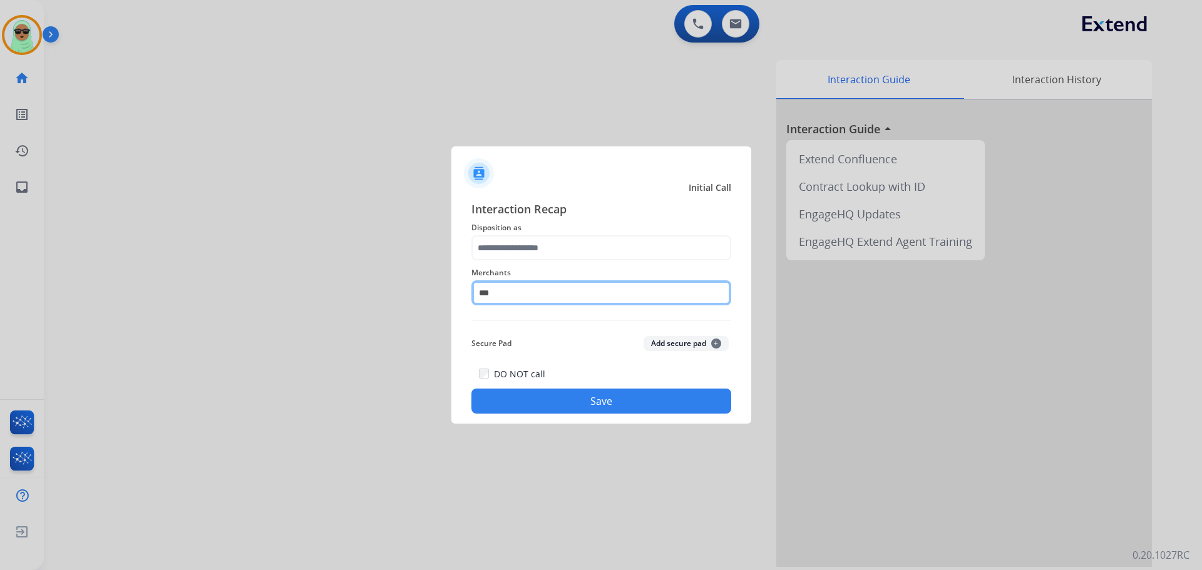
click at [524, 289] on input "***" at bounding box center [601, 292] width 260 height 25
type input "*"
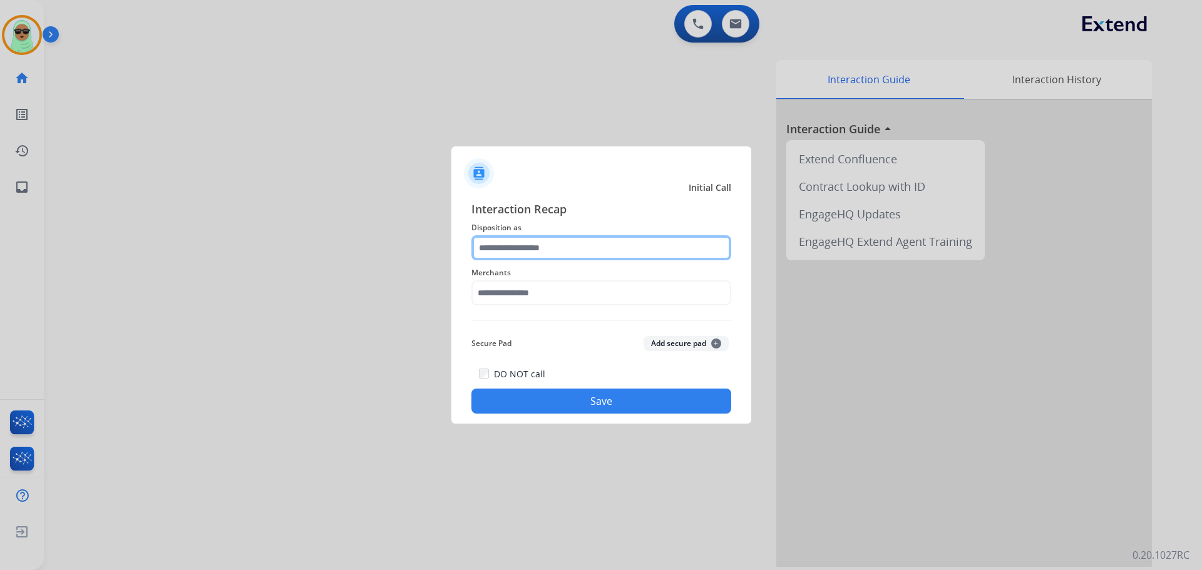
click at [540, 247] on input "text" at bounding box center [601, 247] width 260 height 25
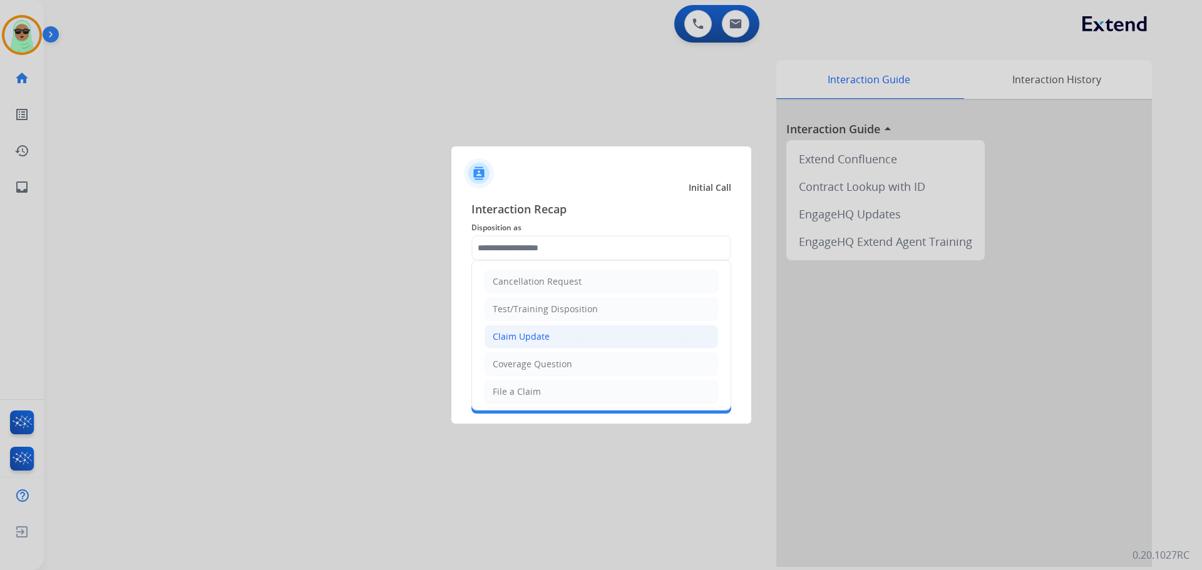
click at [548, 333] on li "Claim Update" at bounding box center [600, 337] width 233 height 24
type input "**********"
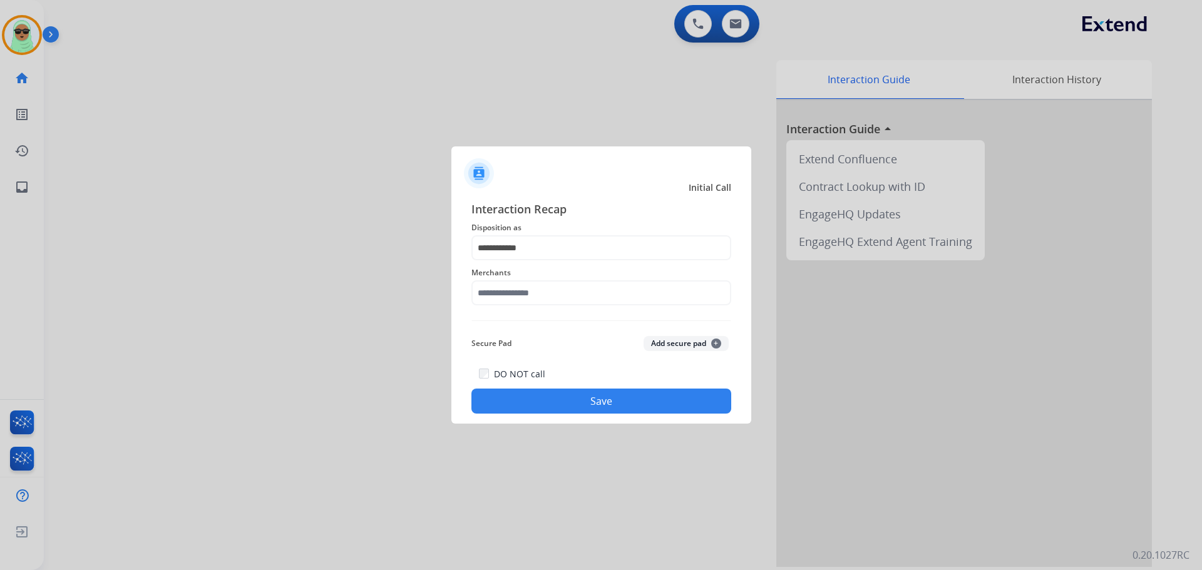
click at [558, 277] on span "Merchants" at bounding box center [601, 272] width 260 height 15
click at [545, 302] on input "text" at bounding box center [601, 292] width 260 height 25
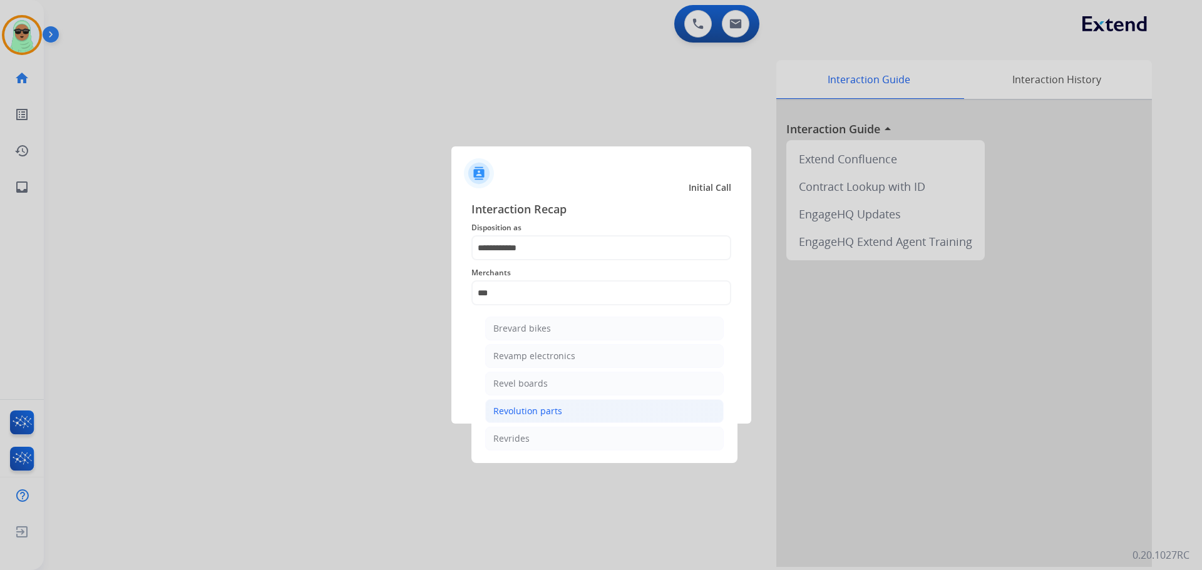
click at [587, 408] on li "Revolution parts" at bounding box center [604, 411] width 238 height 24
type input "**********"
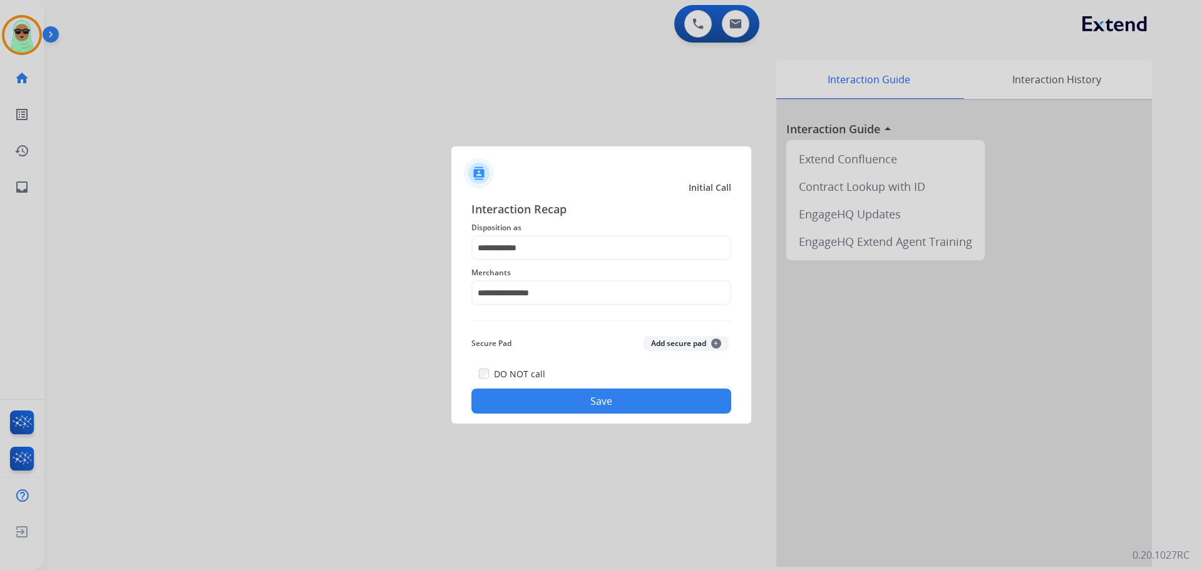
click at [653, 407] on button "Save" at bounding box center [601, 401] width 260 height 25
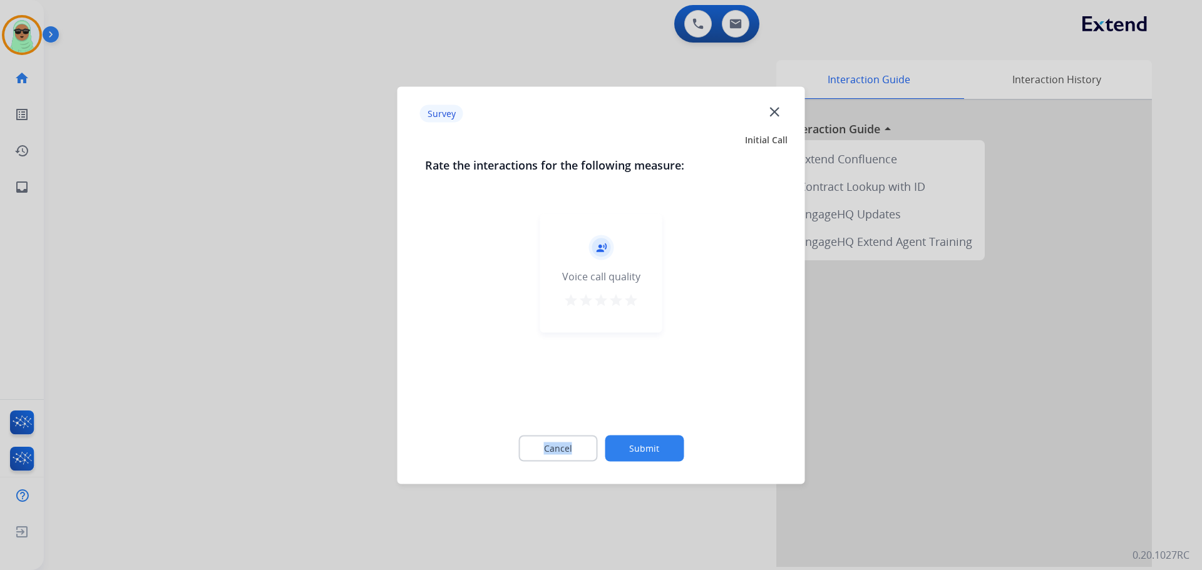
click at [653, 407] on div "record_voice_over Voice call quality star star star star star" at bounding box center [601, 311] width 352 height 217
click at [674, 459] on button "Submit" at bounding box center [644, 448] width 79 height 26
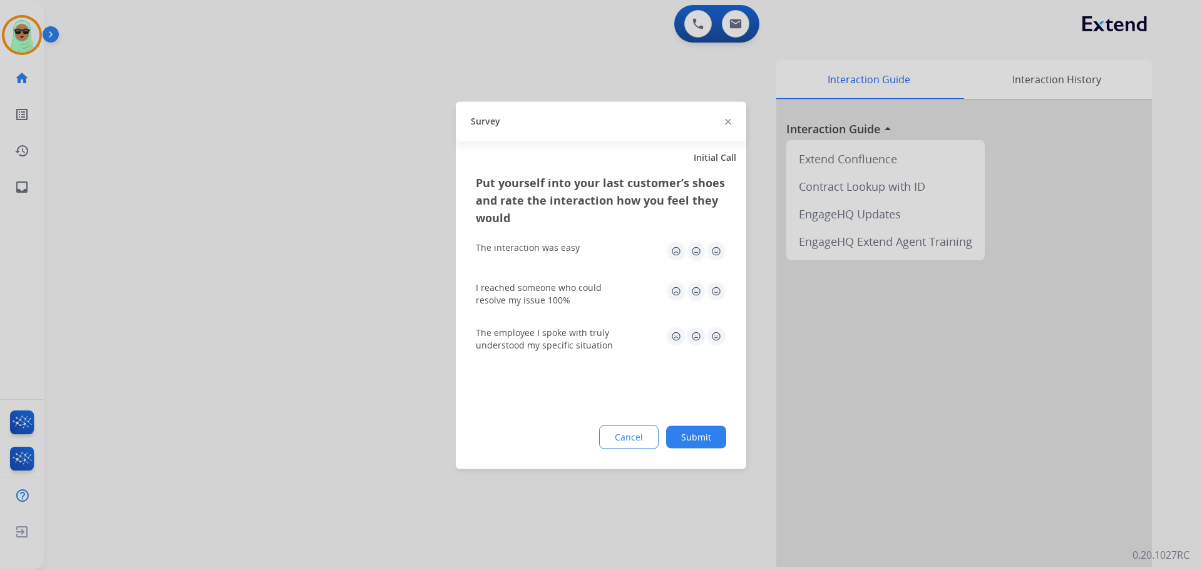
click at [669, 426] on div "Cancel Submit" at bounding box center [601, 437] width 250 height 24
click at [699, 448] on div "Cancel Submit" at bounding box center [601, 437] width 250 height 24
click at [700, 440] on button "Submit" at bounding box center [696, 437] width 60 height 23
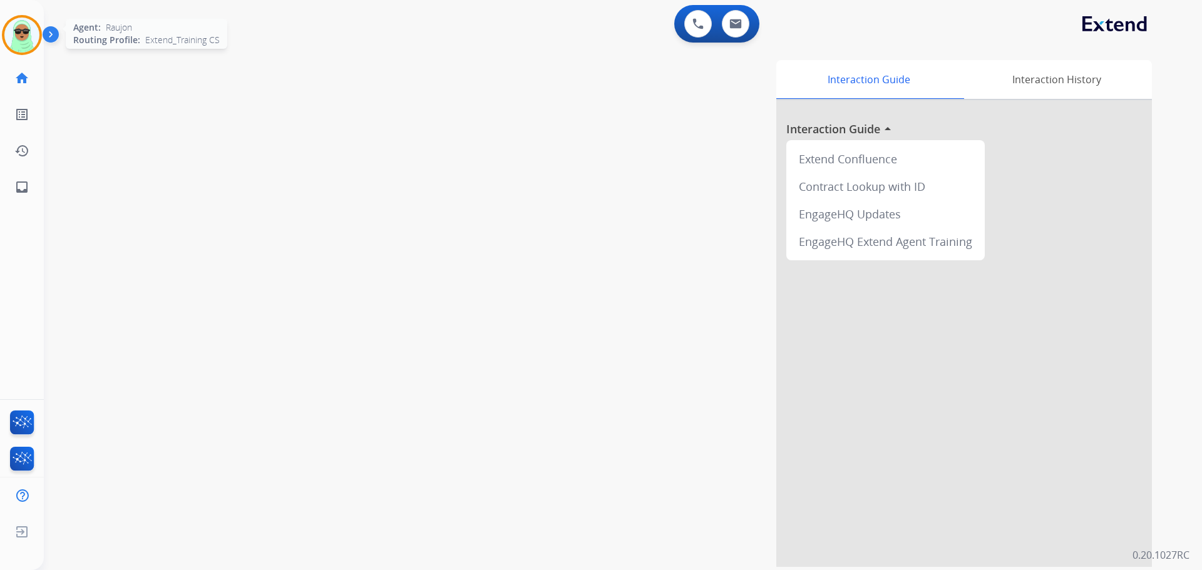
click at [26, 38] on img at bounding box center [21, 35] width 35 height 35
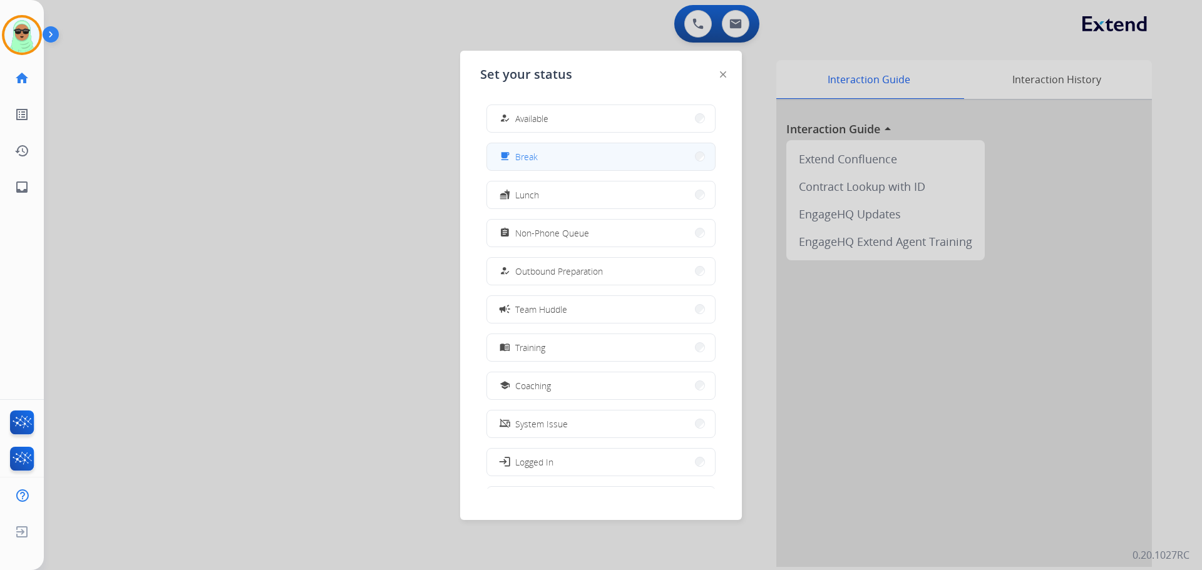
click at [559, 155] on button "free_breakfast Break" at bounding box center [601, 156] width 228 height 27
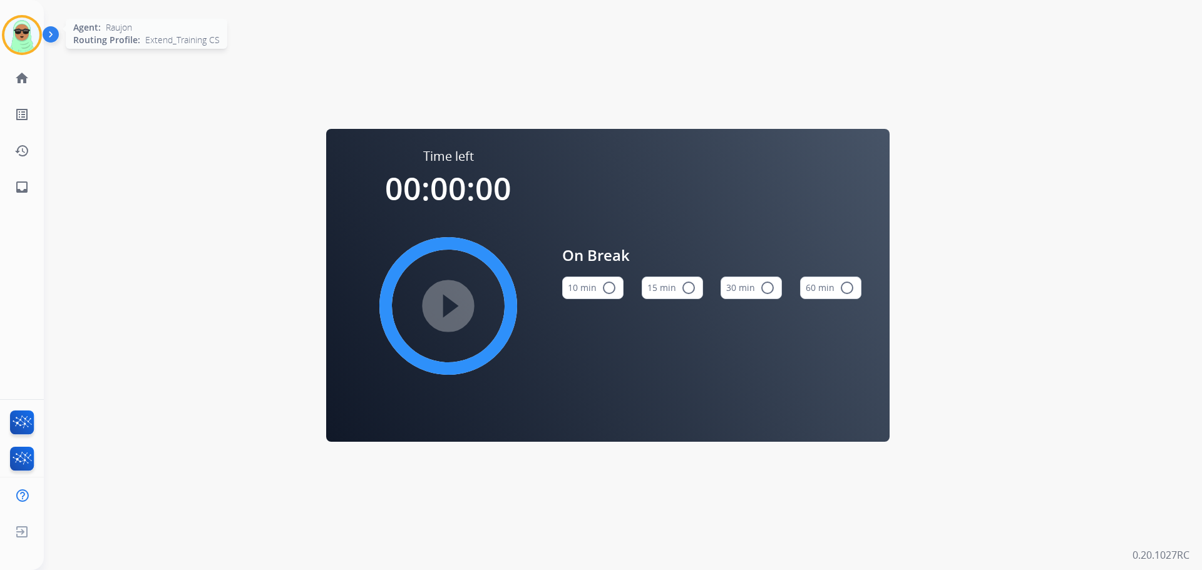
click at [29, 53] on div at bounding box center [22, 35] width 40 height 40
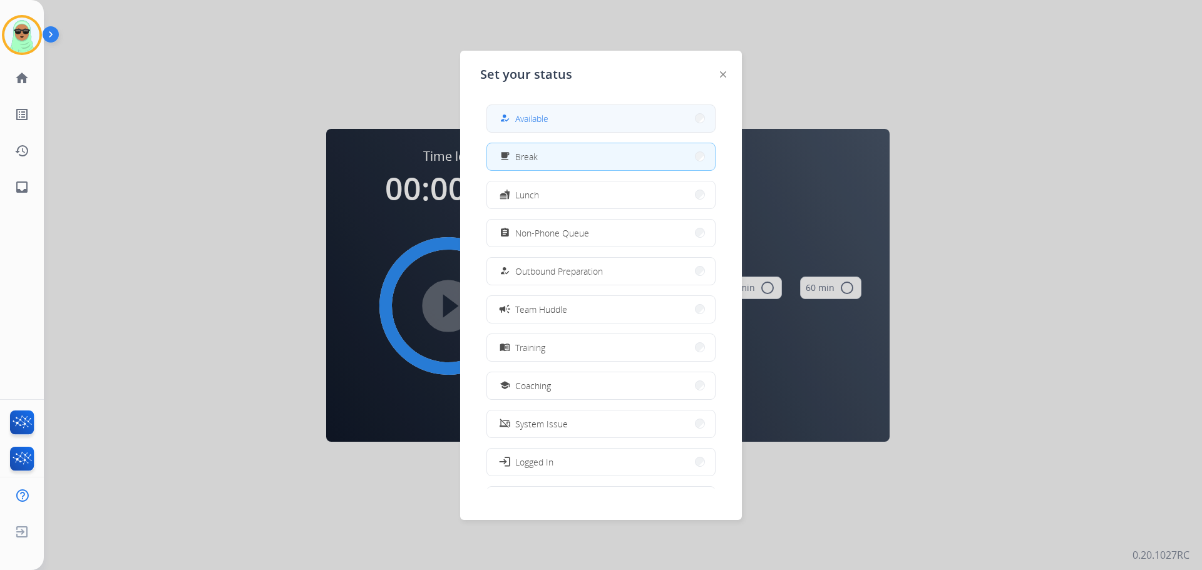
click at [570, 118] on button "how_to_reg Available" at bounding box center [601, 118] width 228 height 27
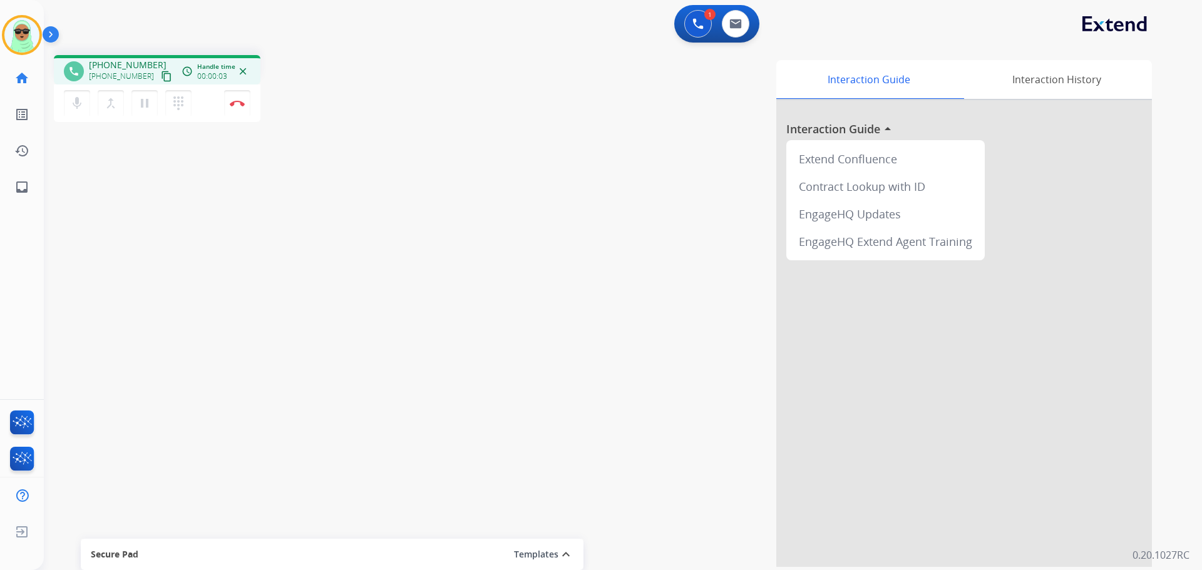
click at [161, 76] on mat-icon "content_copy" at bounding box center [166, 76] width 11 height 11
click at [698, 26] on img at bounding box center [697, 23] width 11 height 11
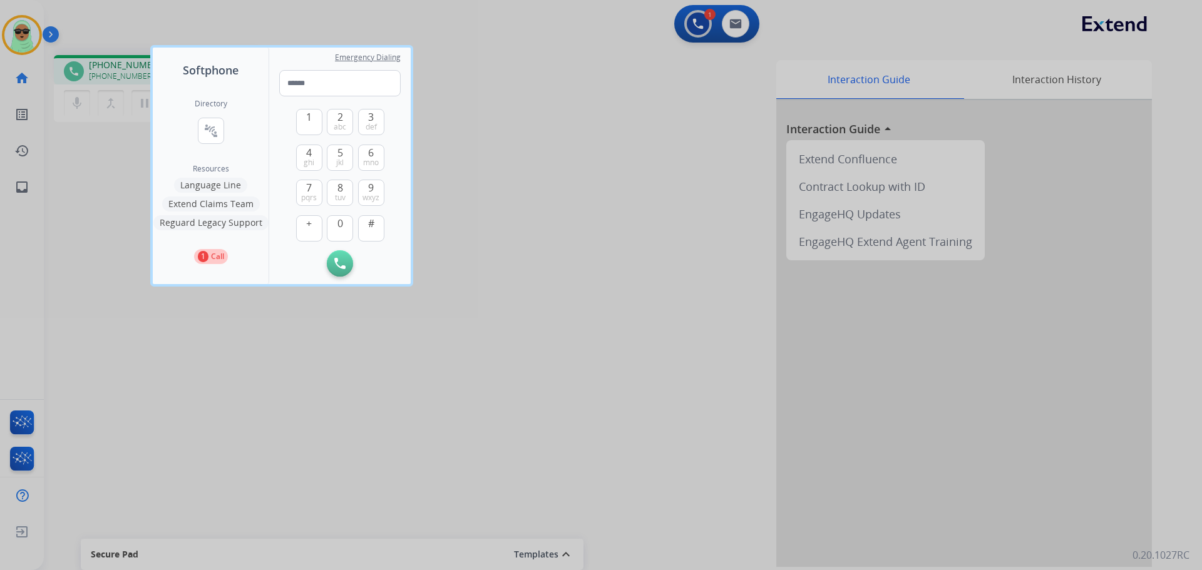
click at [235, 190] on button "Language Line" at bounding box center [210, 185] width 73 height 15
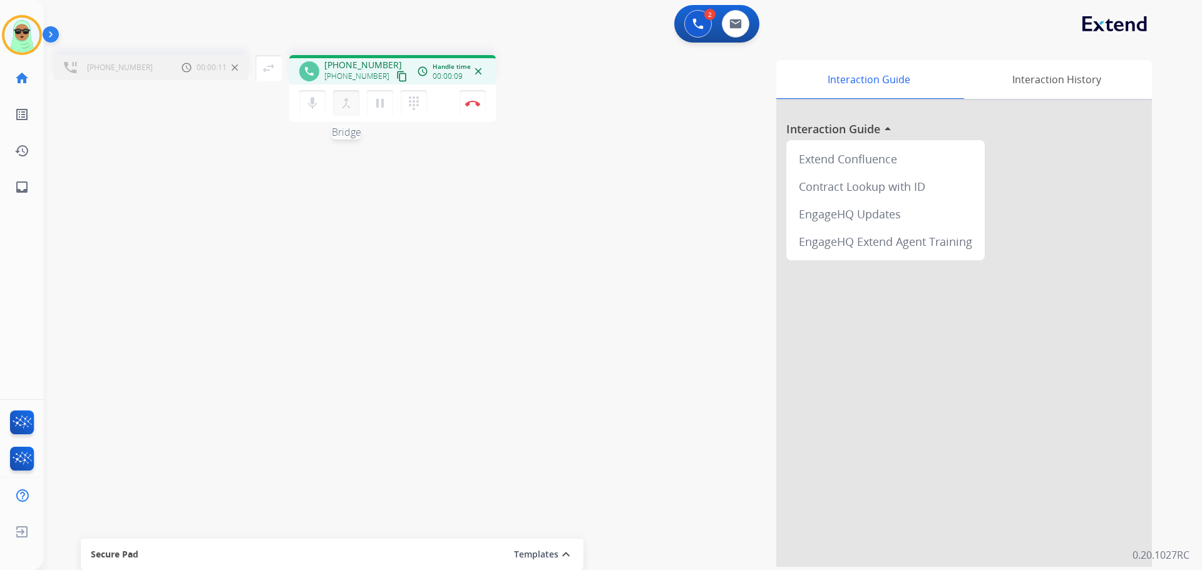
click at [349, 100] on mat-icon "merge_type" at bounding box center [346, 103] width 15 height 15
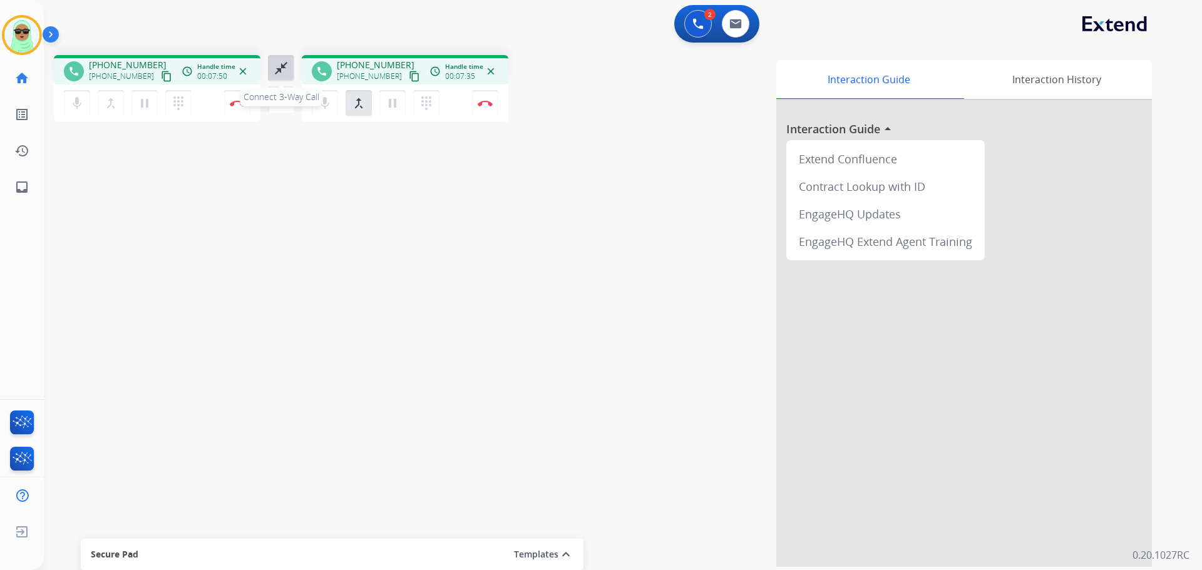
click at [274, 73] on mat-icon "close_fullscreen" at bounding box center [281, 68] width 15 height 15
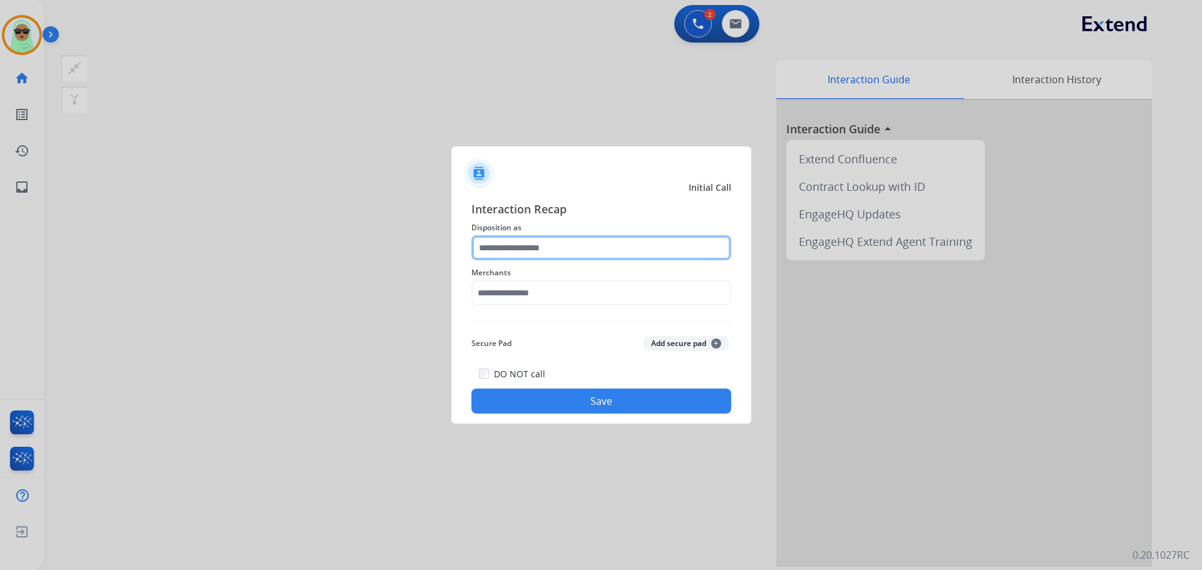
click at [533, 255] on input "text" at bounding box center [601, 247] width 260 height 25
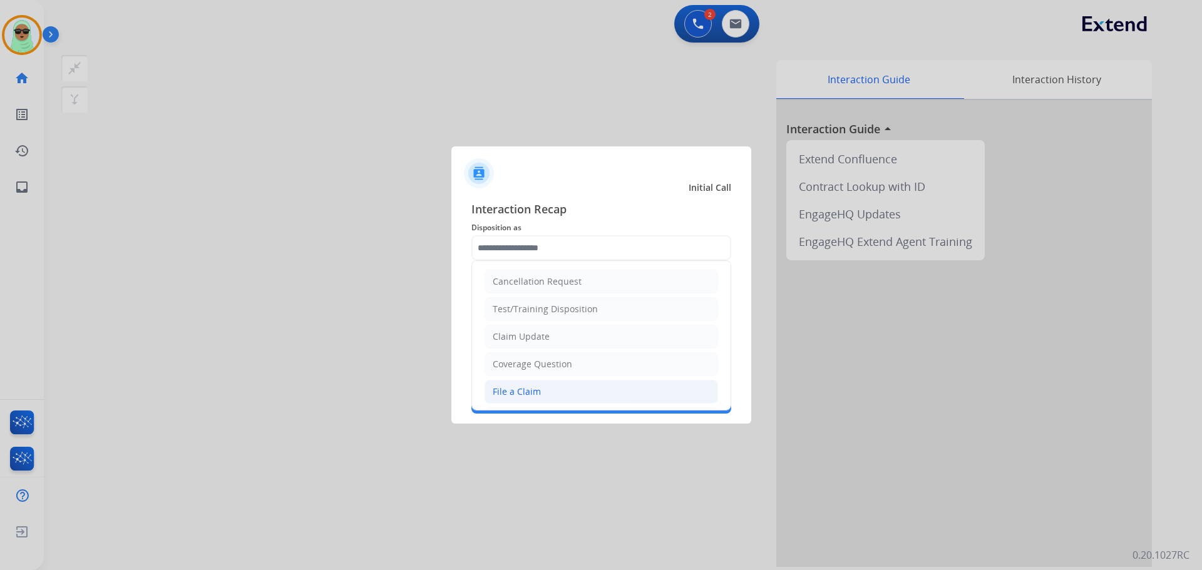
click at [549, 387] on li "File a Claim" at bounding box center [600, 392] width 233 height 24
type input "**********"
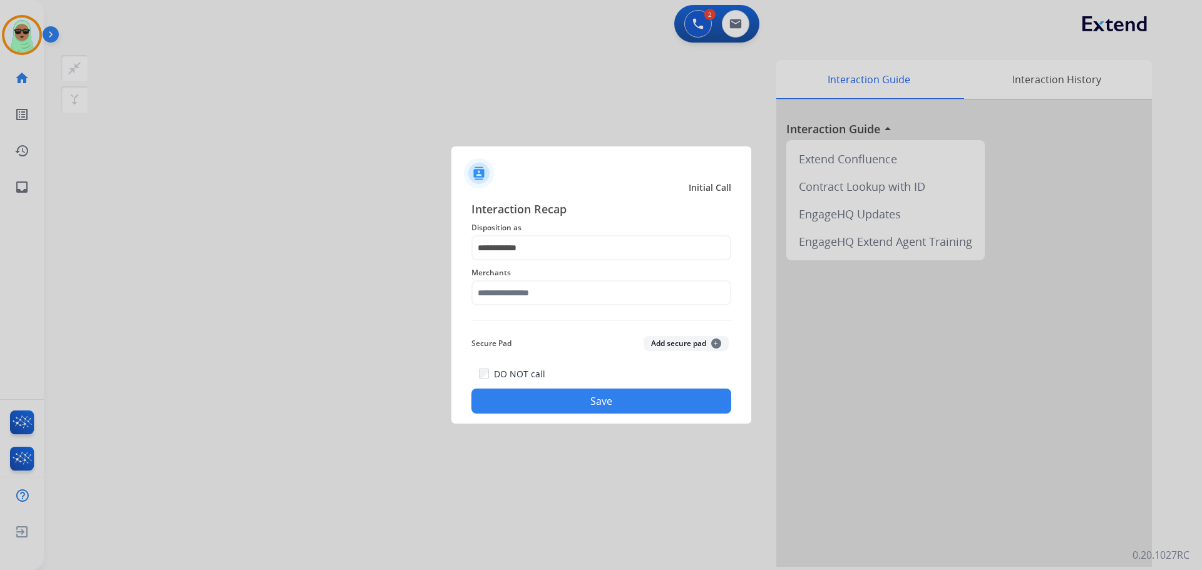
drag, startPoint x: 535, startPoint y: 306, endPoint x: 537, endPoint y: 279, distance: 27.0
click at [535, 301] on div "Merchants" at bounding box center [601, 285] width 260 height 50
click at [537, 279] on span "Merchants" at bounding box center [601, 272] width 260 height 15
click at [530, 286] on input "text" at bounding box center [601, 292] width 260 height 25
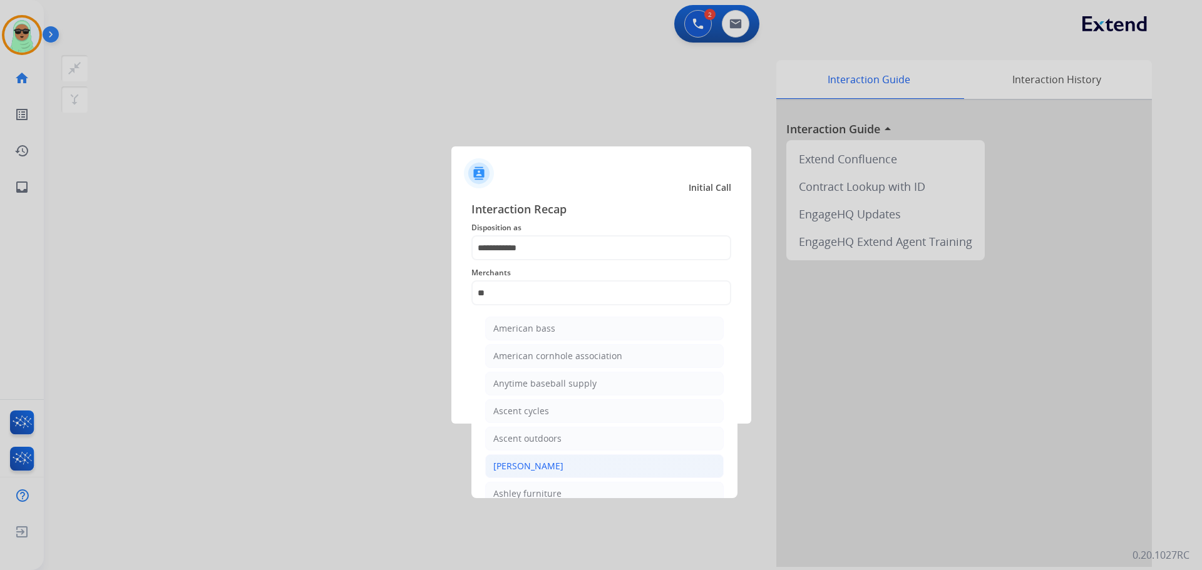
click at [590, 455] on li "Ashley - Reguard" at bounding box center [604, 466] width 238 height 24
type input "**********"
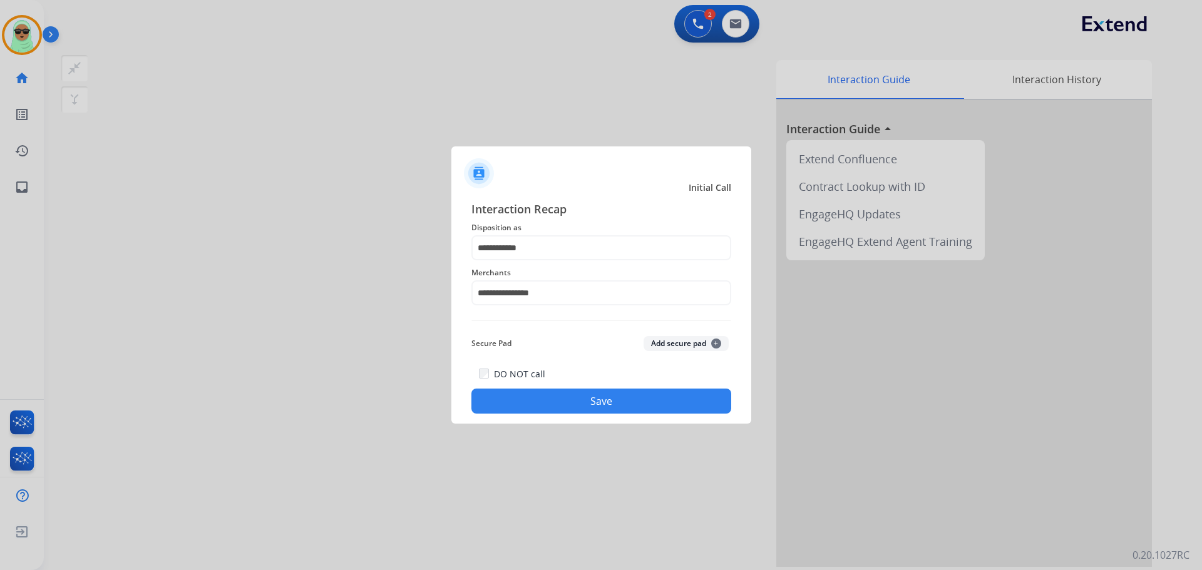
click at [605, 386] on div "DO NOT call Save" at bounding box center [601, 390] width 260 height 48
click at [601, 397] on button "Save" at bounding box center [601, 401] width 260 height 25
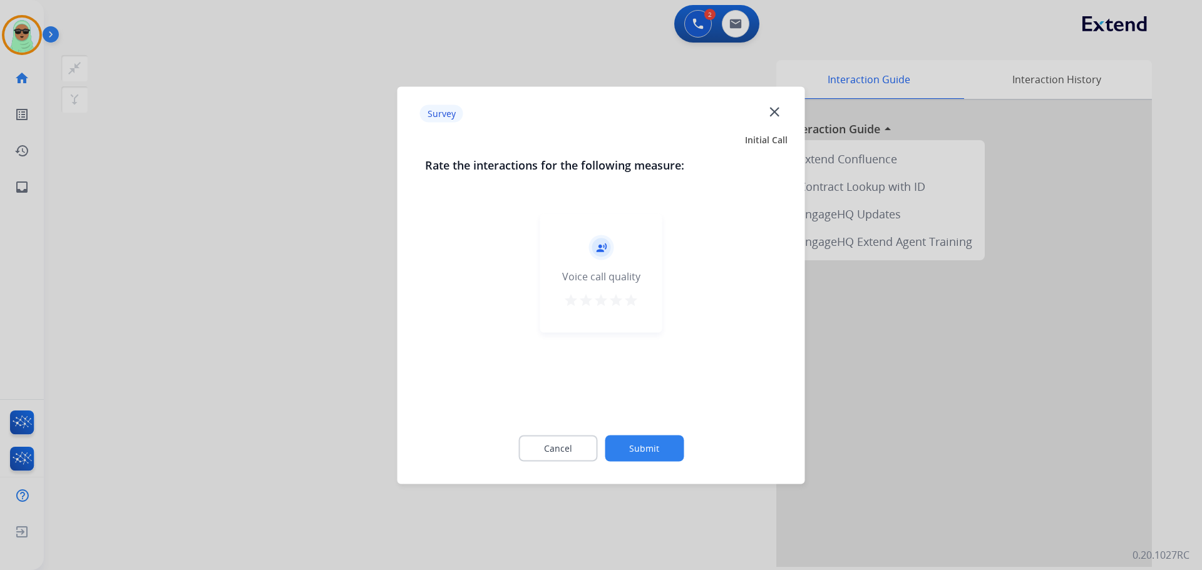
drag, startPoint x: 631, startPoint y: 417, endPoint x: 635, endPoint y: 438, distance: 21.1
click at [631, 418] on div "record_voice_over Voice call quality star star star star star" at bounding box center [601, 311] width 352 height 217
click at [636, 439] on button "Submit" at bounding box center [644, 448] width 79 height 26
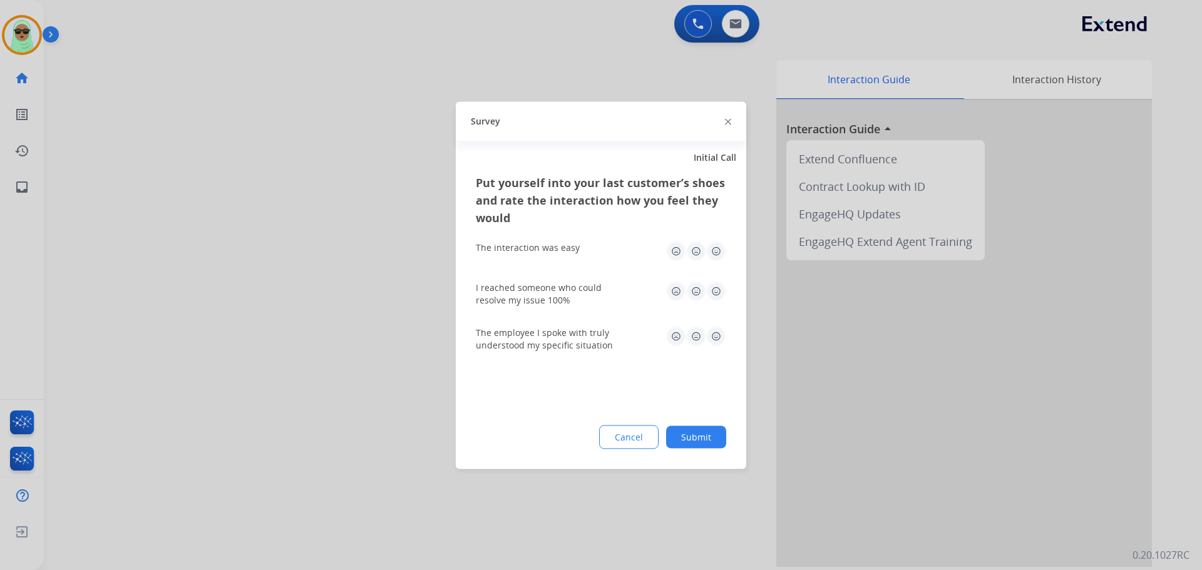
click at [673, 429] on button "Submit" at bounding box center [696, 437] width 60 height 23
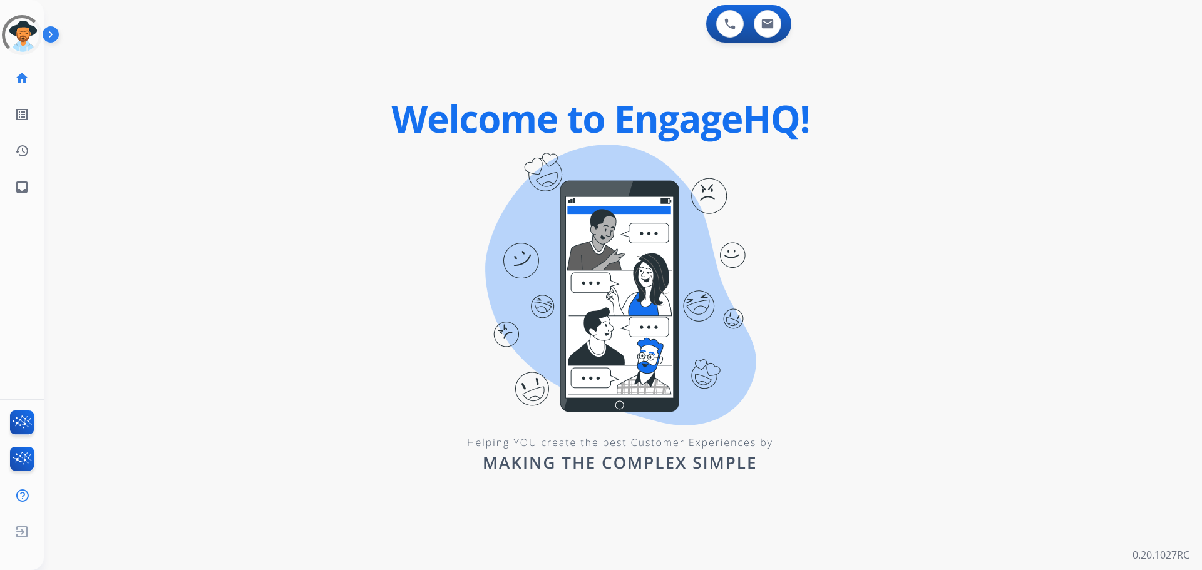
click at [417, 138] on div "0 Voice Interactions 0 Email Interactions swap_horiz Break voice bridge close_f…" at bounding box center [623, 285] width 1158 height 570
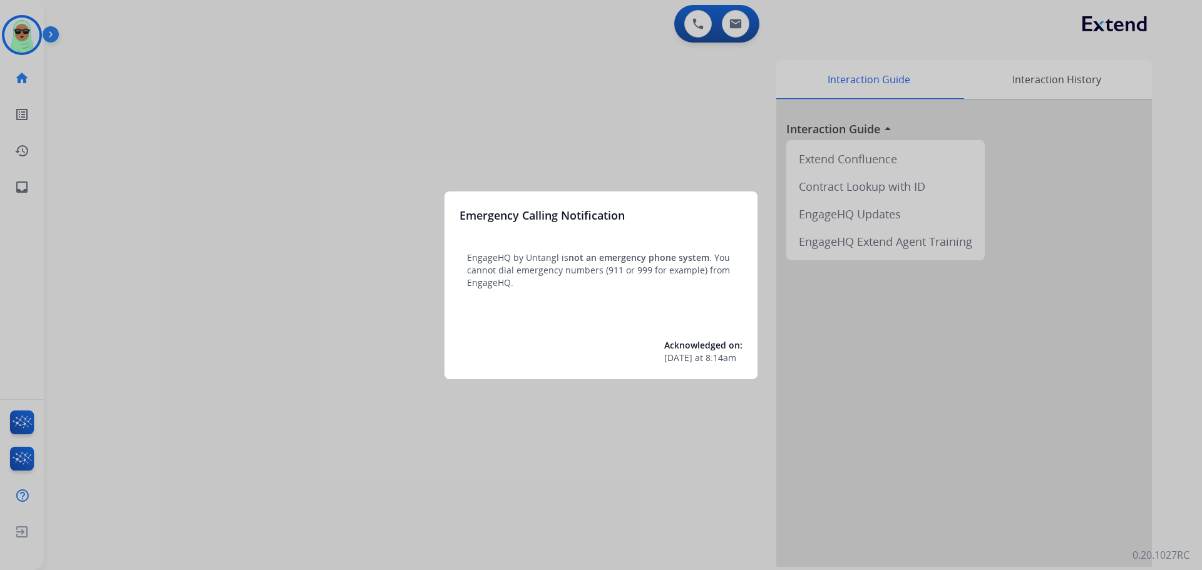
click at [29, 34] on div at bounding box center [601, 285] width 1202 height 570
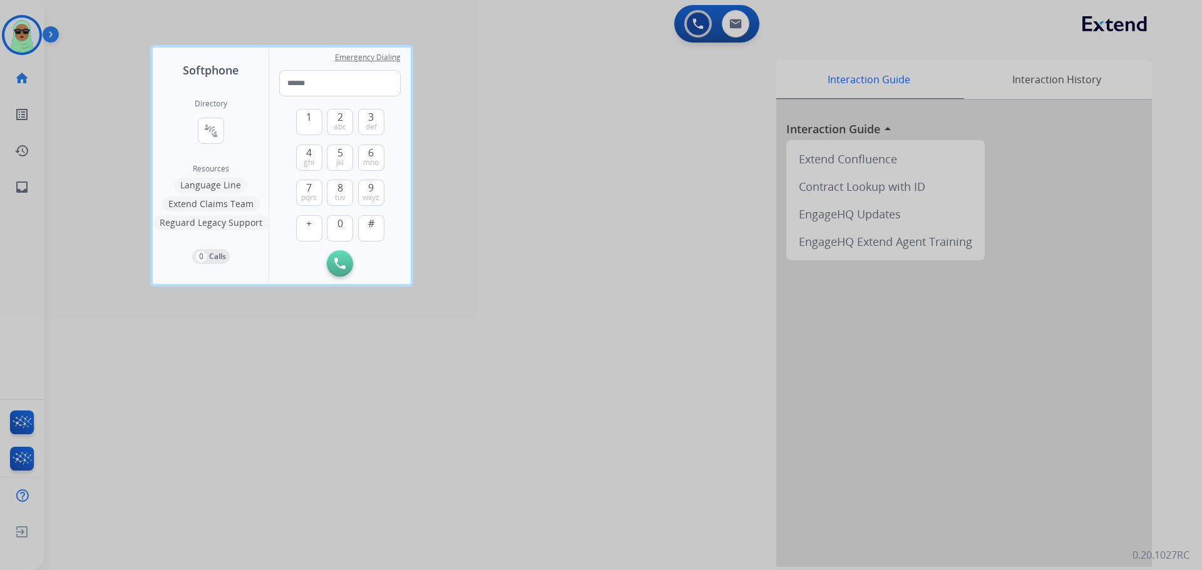
click at [29, 34] on div at bounding box center [601, 285] width 1202 height 570
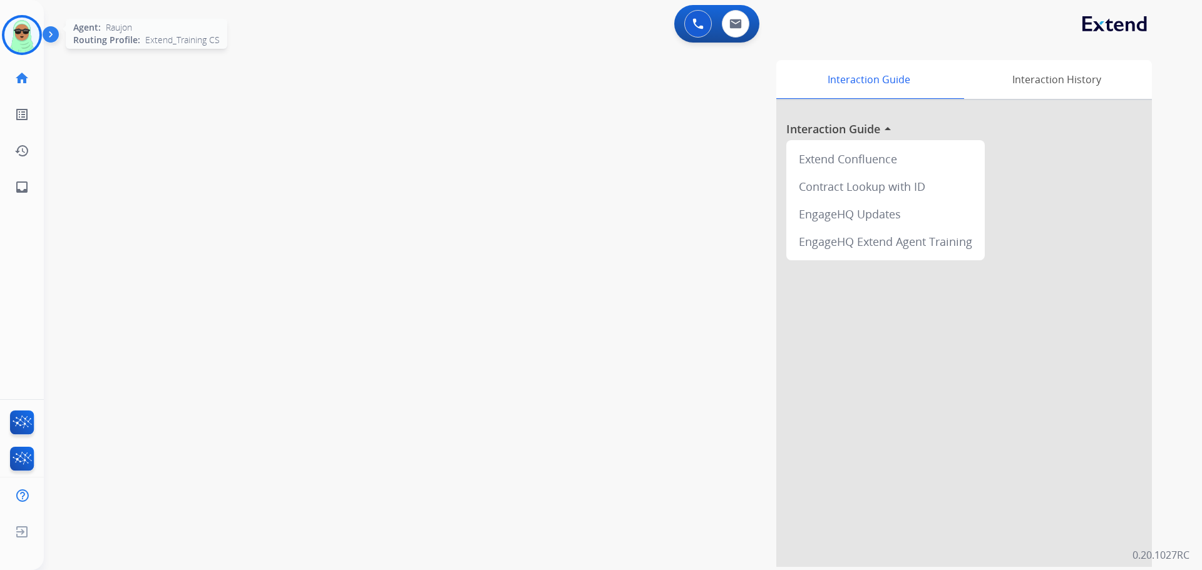
click at [14, 33] on img at bounding box center [21, 35] width 35 height 35
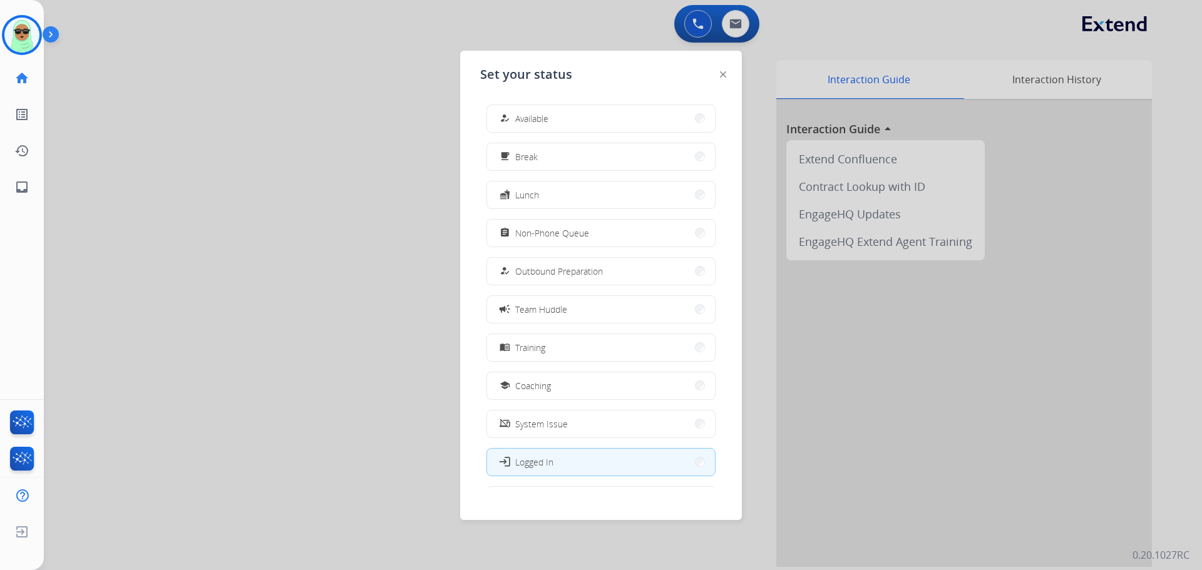
click at [545, 133] on div "how_to_reg Available free_breakfast Break fastfood Lunch assignment Non-Phone Q…" at bounding box center [601, 292] width 242 height 394
click at [555, 112] on button "how_to_reg Available" at bounding box center [601, 118] width 228 height 27
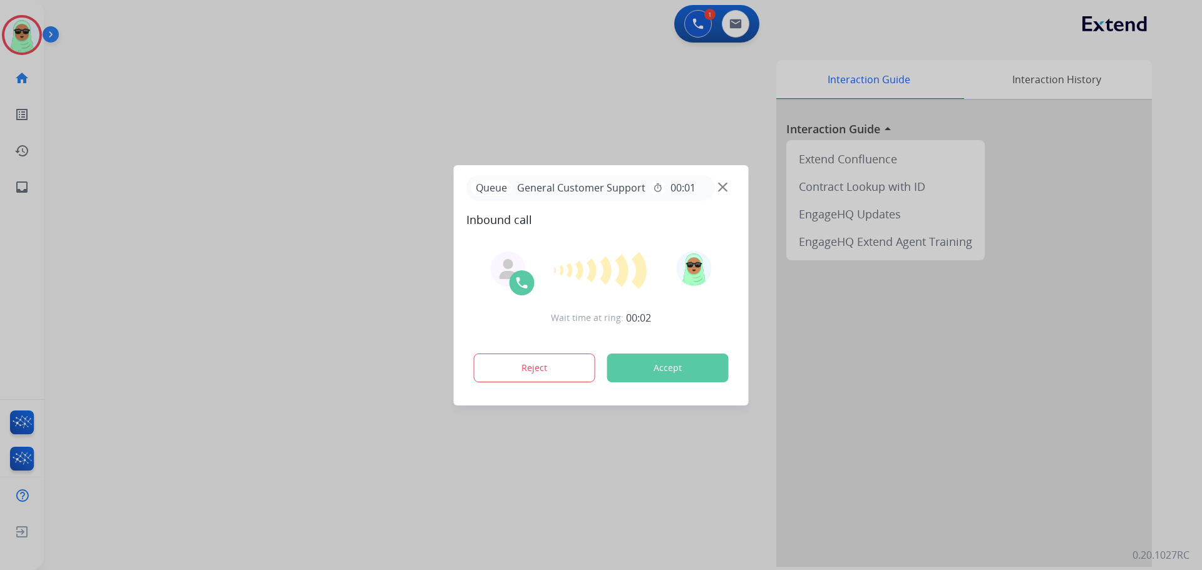
drag, startPoint x: 513, startPoint y: 515, endPoint x: 199, endPoint y: 501, distance: 313.9
click at [510, 515] on div at bounding box center [601, 285] width 1202 height 570
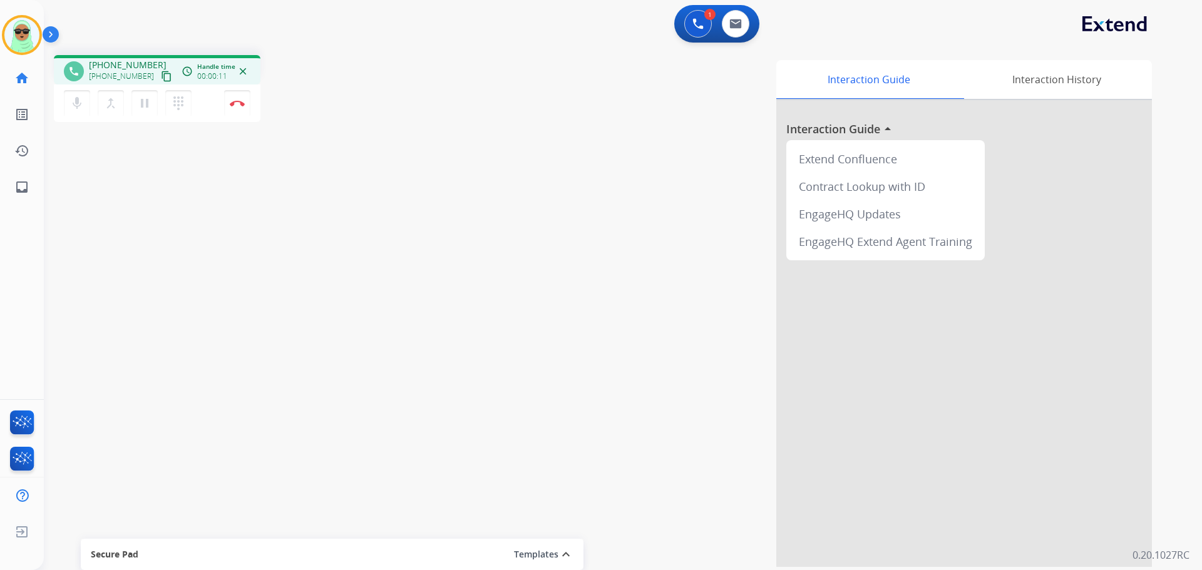
click at [161, 77] on mat-icon "content_copy" at bounding box center [166, 76] width 11 height 11
drag, startPoint x: 674, startPoint y: 19, endPoint x: 680, endPoint y: 18, distance: 6.4
click at [679, 18] on div "1 Voice Interactions 0 Email Interactions" at bounding box center [716, 24] width 85 height 38
click at [682, 17] on div "1 Voice Interactions" at bounding box center [698, 24] width 38 height 28
click at [691, 31] on button at bounding box center [698, 24] width 28 height 28
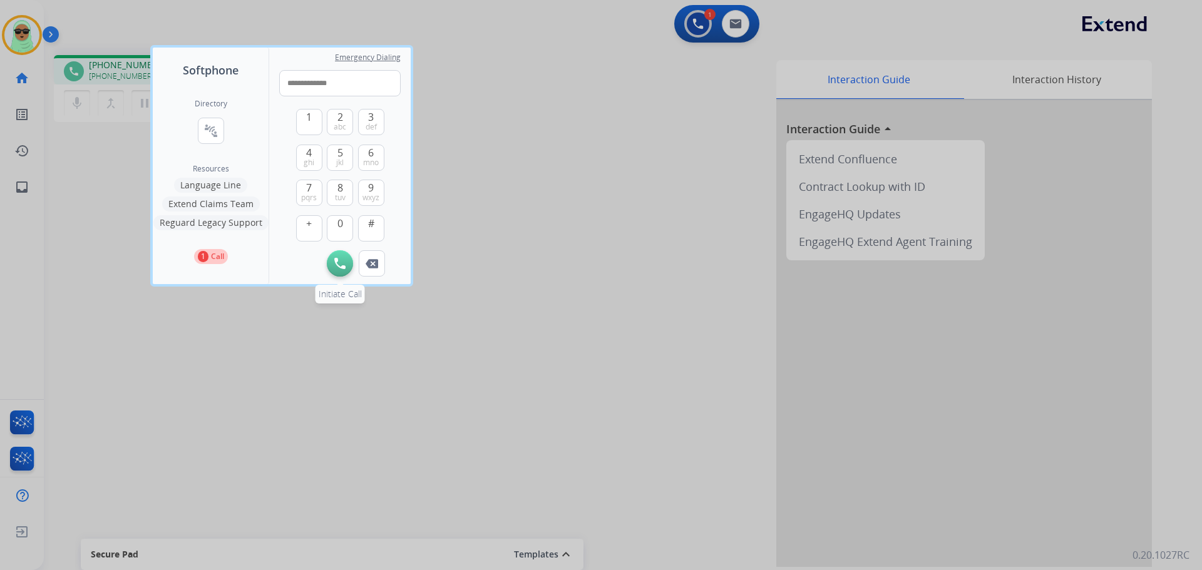
type input "**********"
click at [342, 271] on button "Initiate Call" at bounding box center [340, 263] width 26 height 26
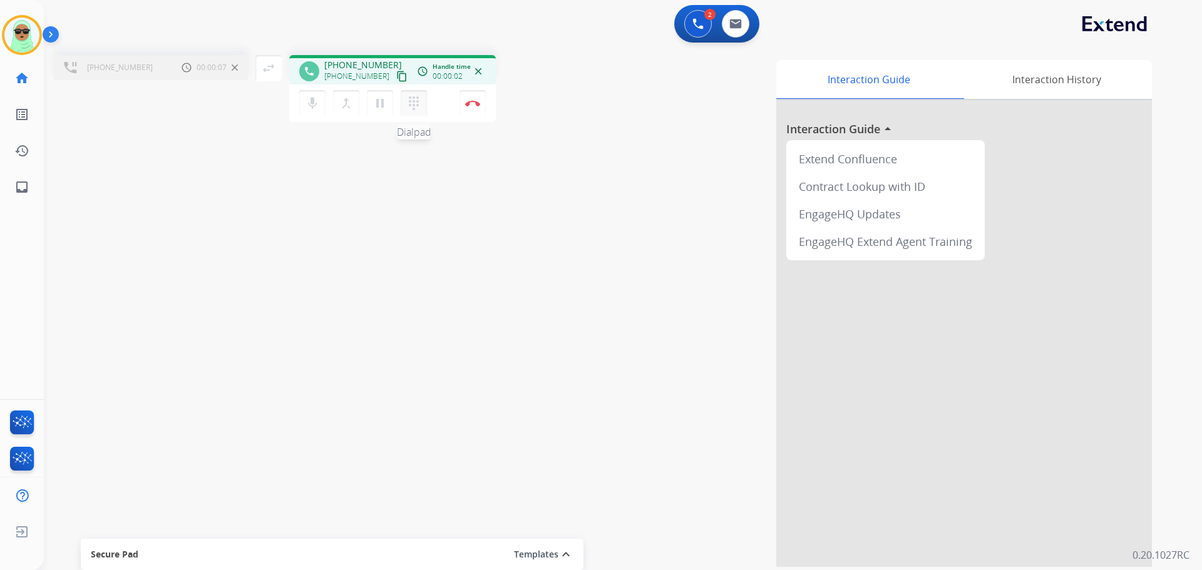
click at [416, 111] on button "dialpad Dialpad" at bounding box center [414, 103] width 26 height 26
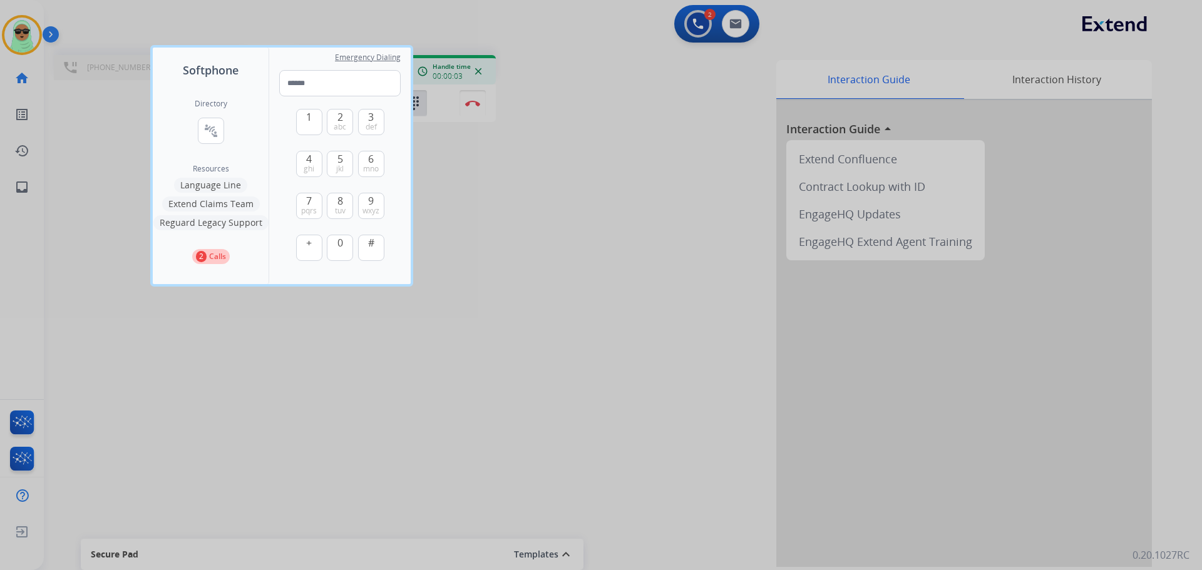
click at [385, 116] on div "1 2 abc 3 def 4 ghi 5 jkl 6 mno 7 pqrs 8 tuv 9 wxyz + 0 #" at bounding box center [339, 186] width 121 height 180
click at [379, 116] on button "3 def" at bounding box center [371, 122] width 26 height 26
type input "*"
click at [543, 230] on div at bounding box center [601, 285] width 1202 height 570
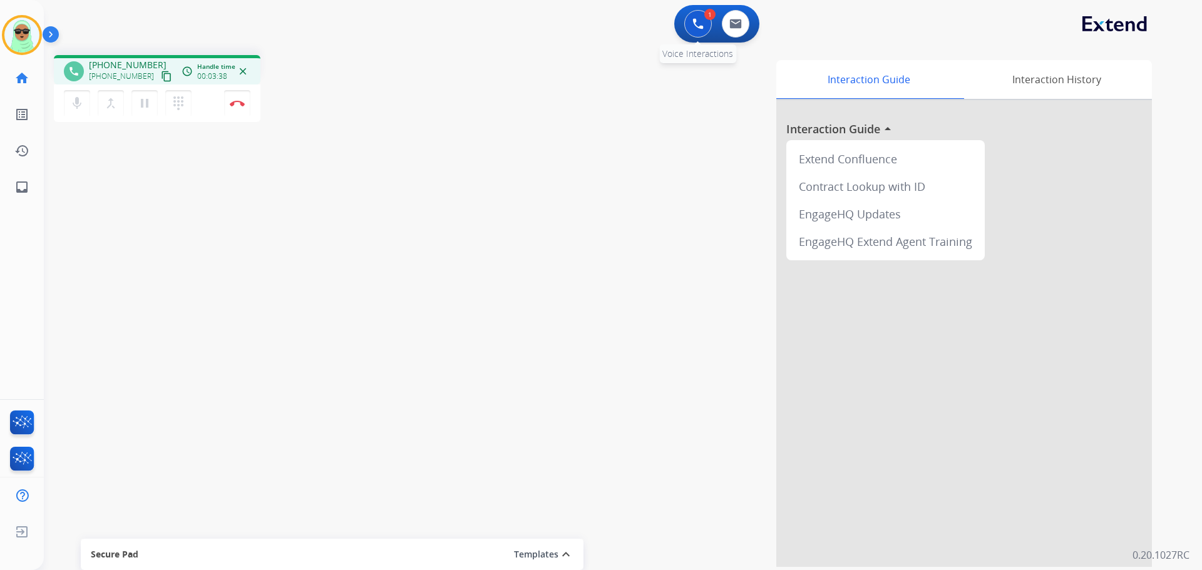
click at [695, 30] on button at bounding box center [698, 24] width 28 height 28
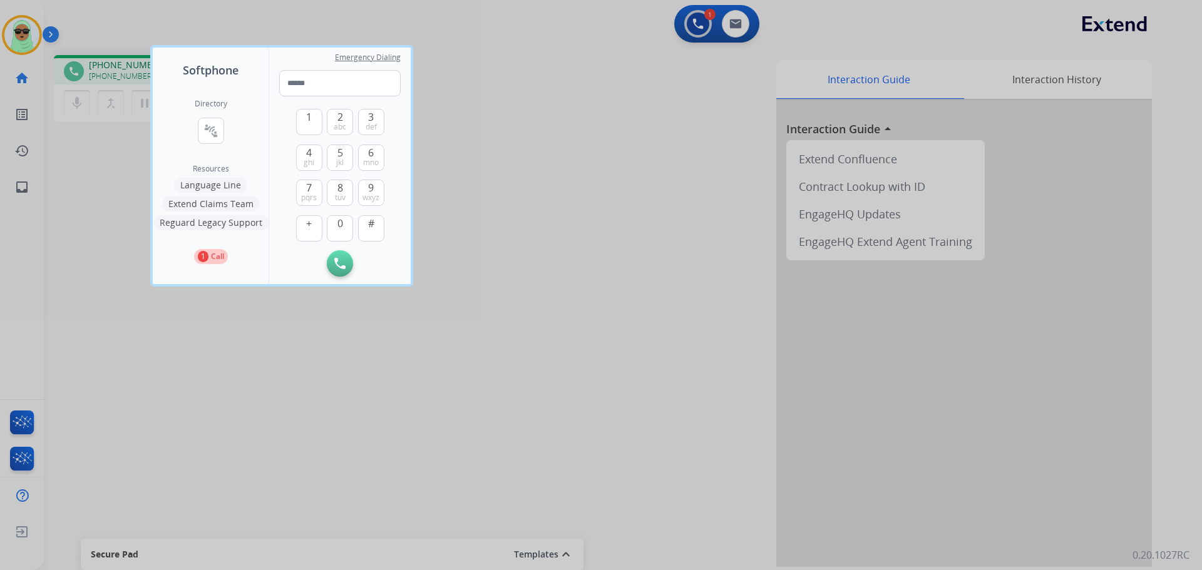
click at [446, 113] on div at bounding box center [601, 285] width 1202 height 570
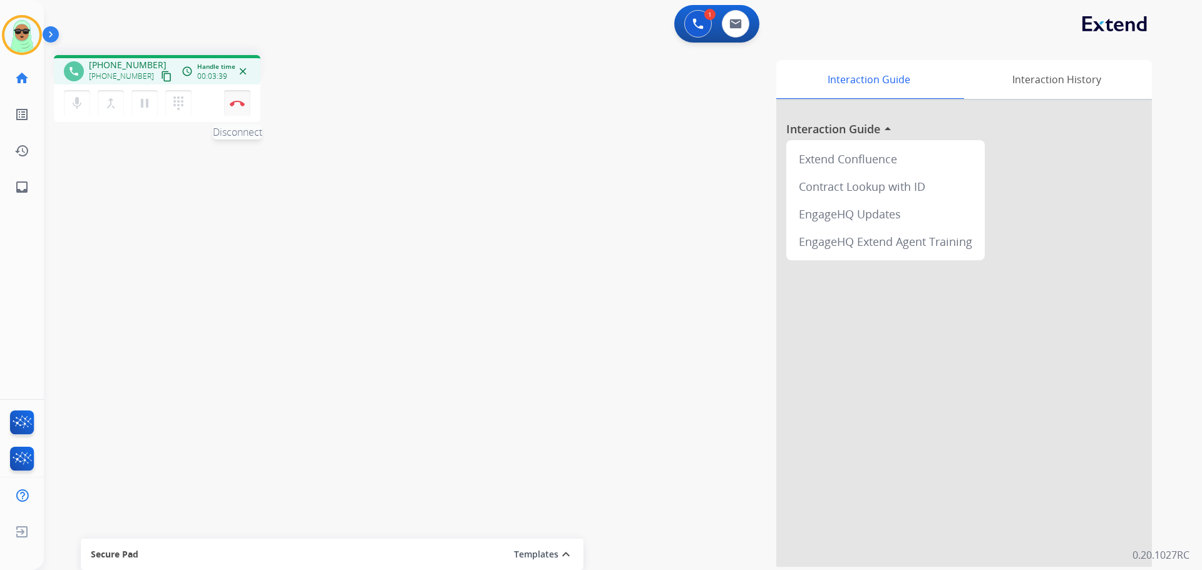
click at [238, 110] on button "Disconnect" at bounding box center [237, 103] width 26 height 26
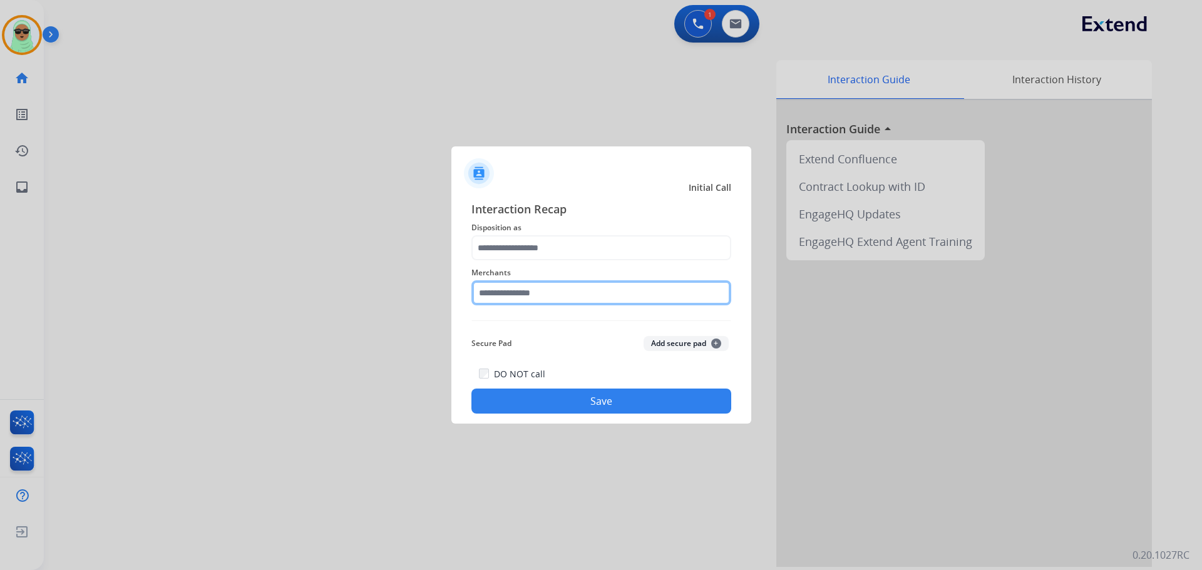
click at [569, 293] on input "text" at bounding box center [601, 292] width 260 height 25
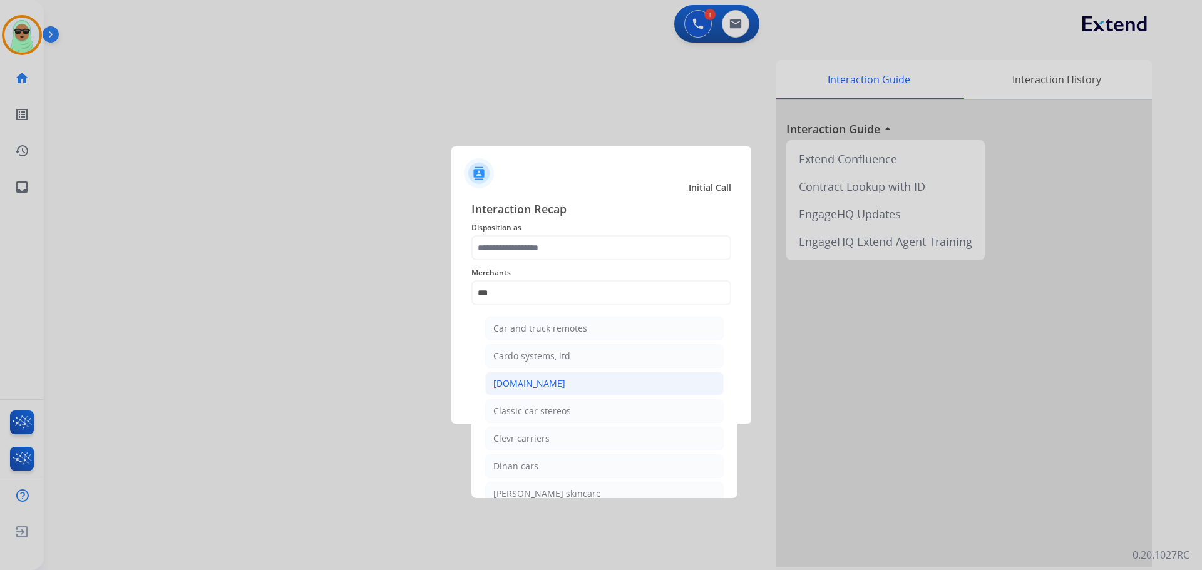
click at [532, 386] on div "[DOMAIN_NAME]" at bounding box center [529, 383] width 72 height 13
type input "**********"
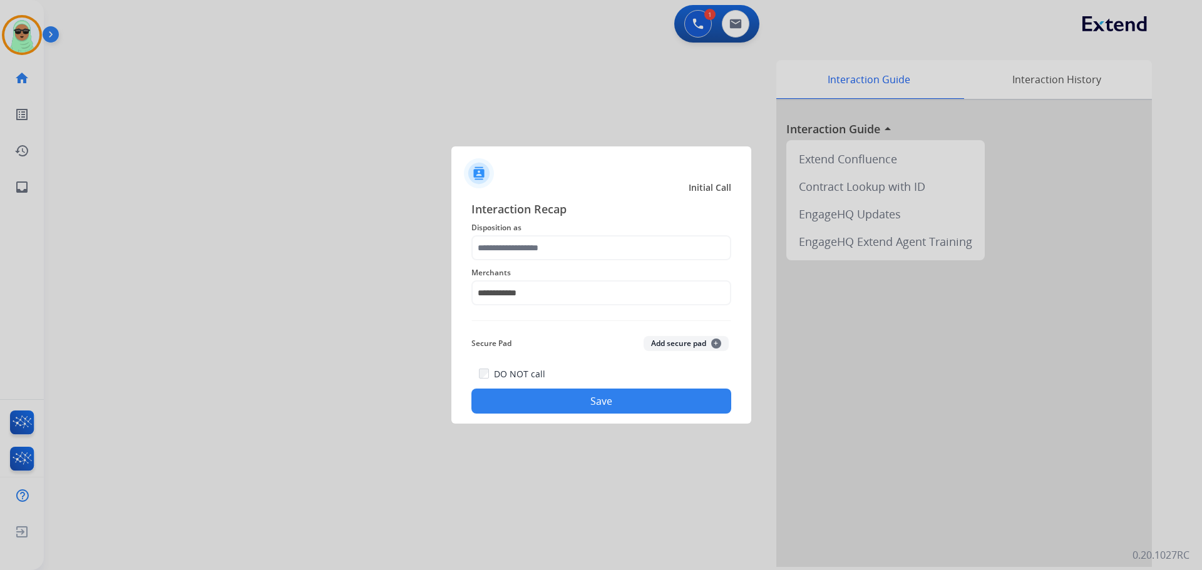
click at [541, 272] on span "Merchants" at bounding box center [601, 272] width 260 height 15
click at [541, 253] on input "text" at bounding box center [601, 247] width 260 height 25
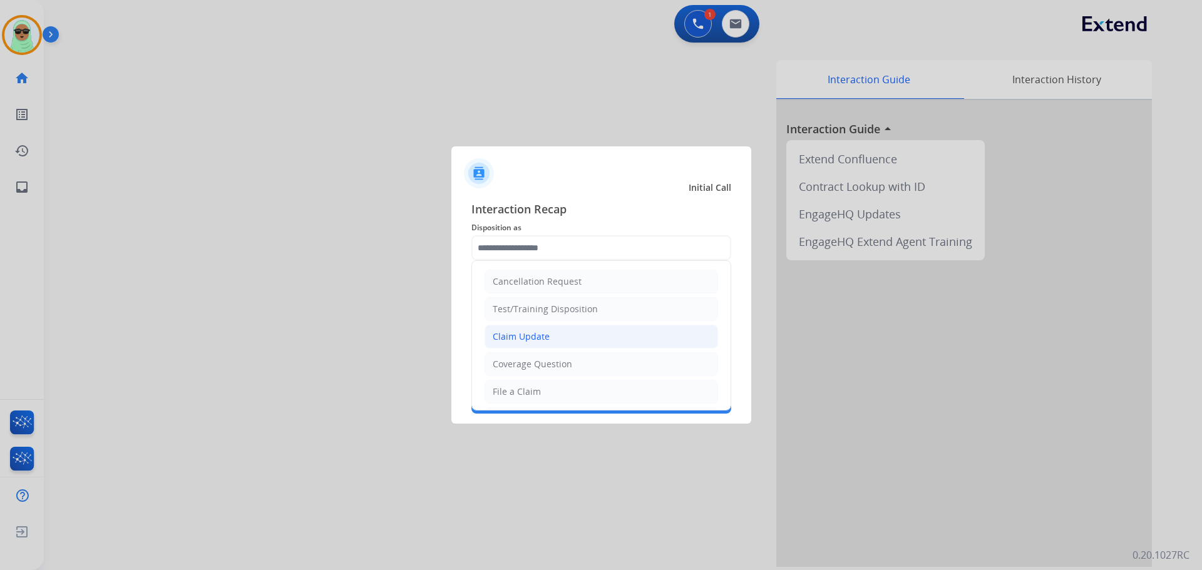
click at [535, 333] on div "Claim Update" at bounding box center [521, 337] width 57 height 13
type input "**********"
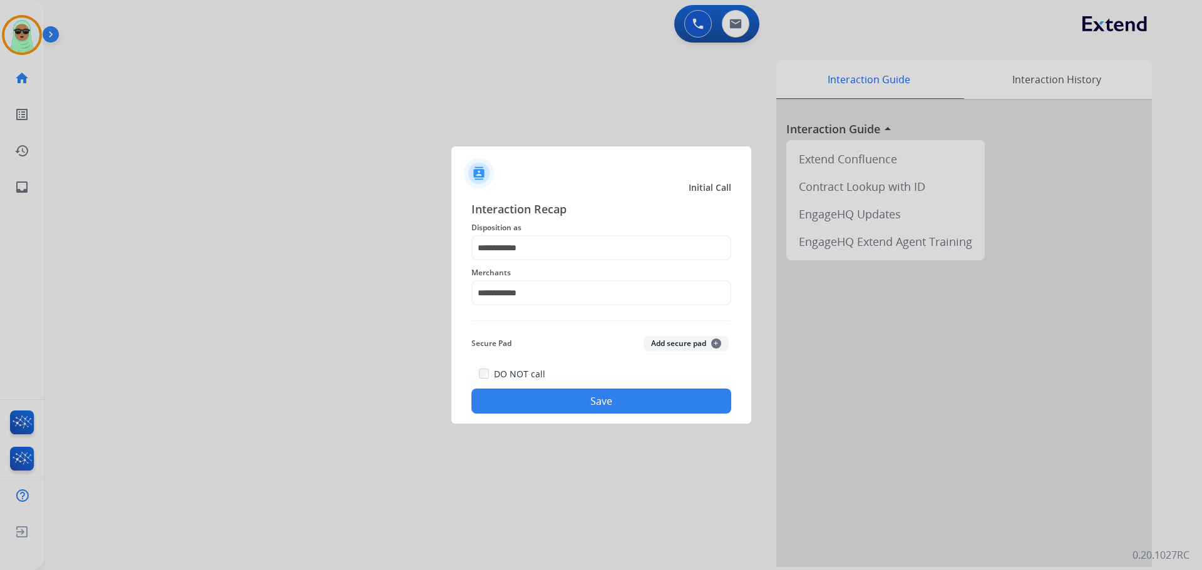
click at [548, 414] on div "**********" at bounding box center [601, 306] width 300 height 233
click at [561, 387] on div "DO NOT call Save" at bounding box center [601, 390] width 260 height 48
click at [550, 400] on button "Save" at bounding box center [601, 401] width 260 height 25
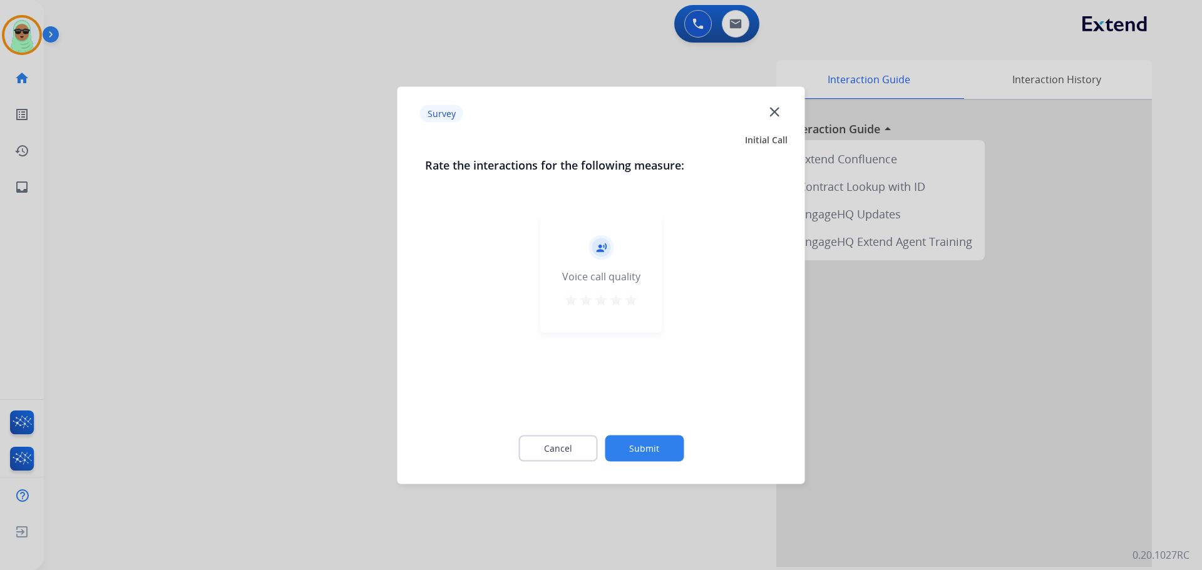
click at [553, 399] on div "record_voice_over Voice call quality star star star star star" at bounding box center [601, 311] width 352 height 217
click at [617, 444] on button "Submit" at bounding box center [644, 448] width 79 height 26
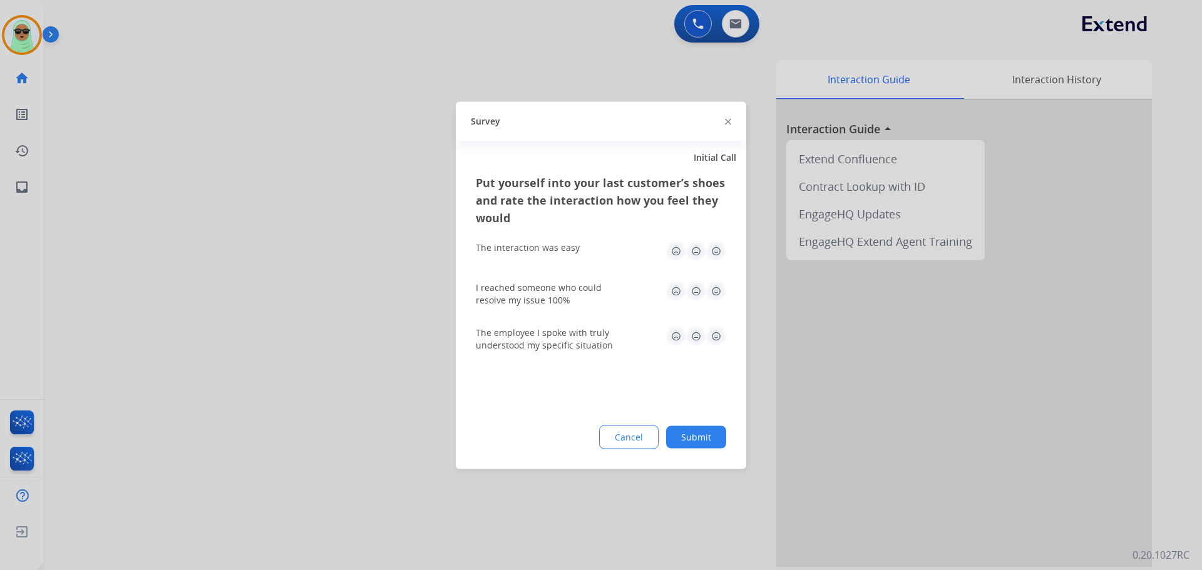
click at [638, 441] on button "Cancel" at bounding box center [628, 437] width 59 height 24
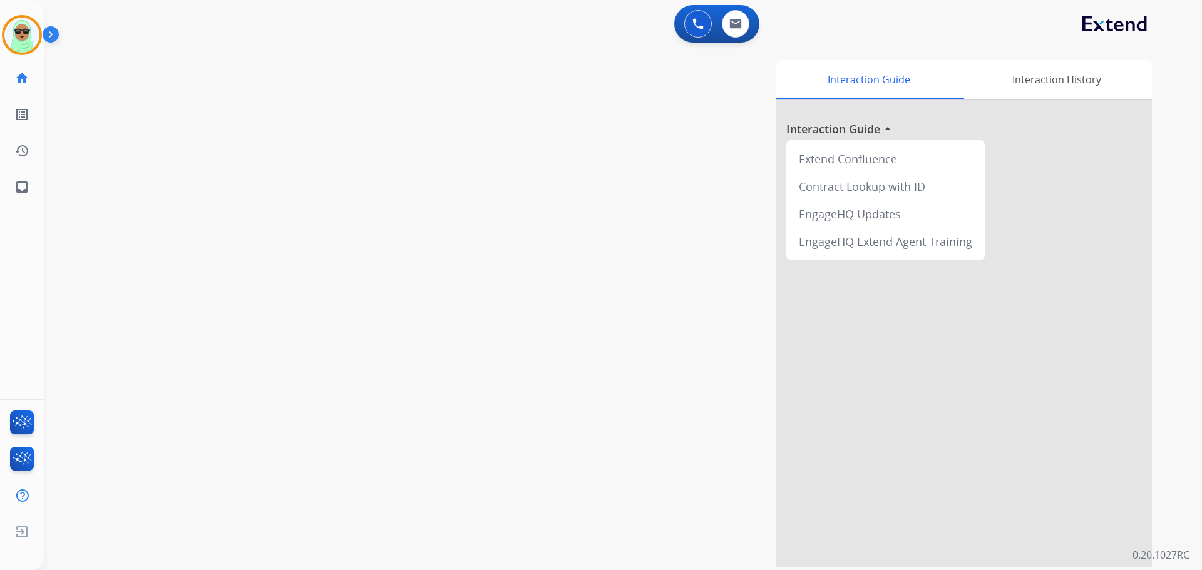
click at [637, 443] on div "Interaction Guide Interaction History Interaction Guide arrow_drop_up Extend Co…" at bounding box center [782, 313] width 737 height 507
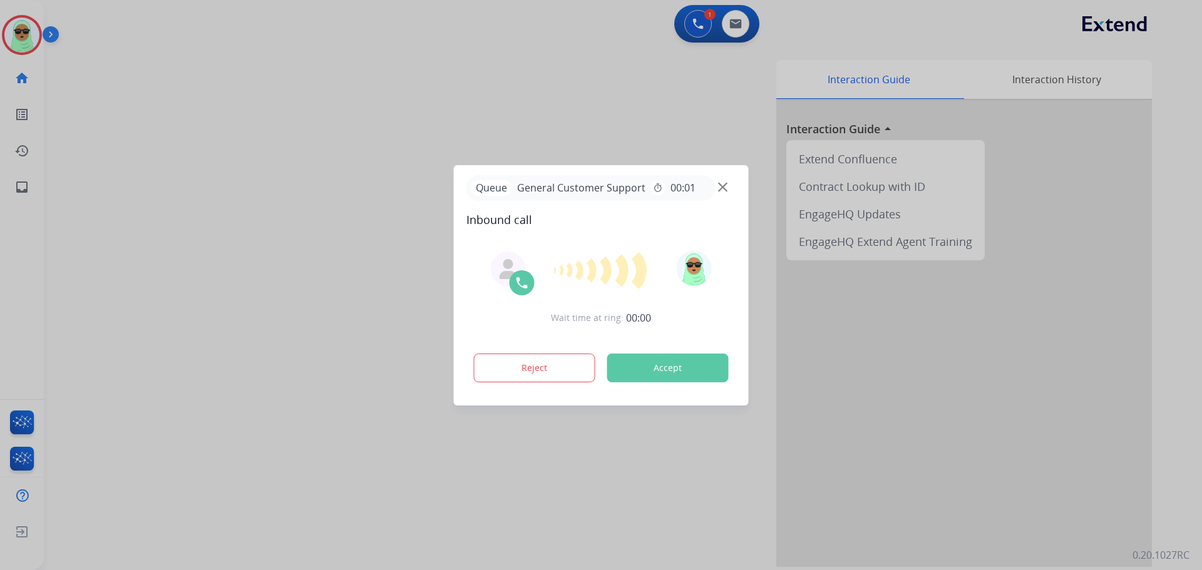
click at [766, 515] on div at bounding box center [601, 285] width 1202 height 570
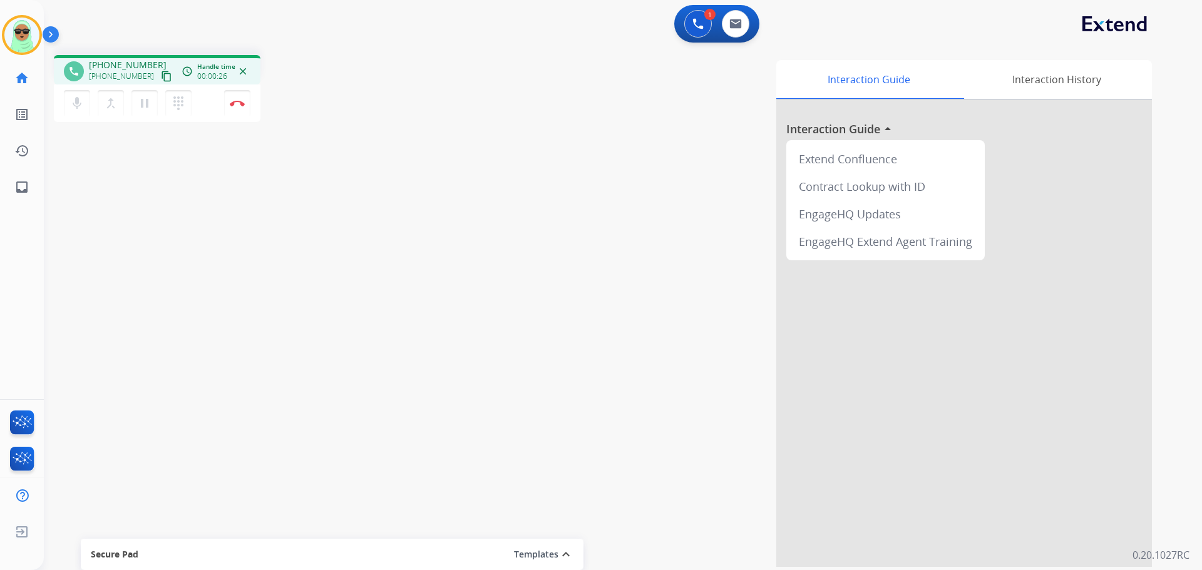
click at [151, 64] on div "+14072528259 +14072528259 content_copy" at bounding box center [131, 71] width 85 height 25
click at [161, 71] on mat-icon "content_copy" at bounding box center [166, 76] width 11 height 11
click at [67, 103] on button "mic Mute" at bounding box center [77, 103] width 26 height 26
click at [77, 110] on mat-icon "mic_off" at bounding box center [76, 103] width 15 height 15
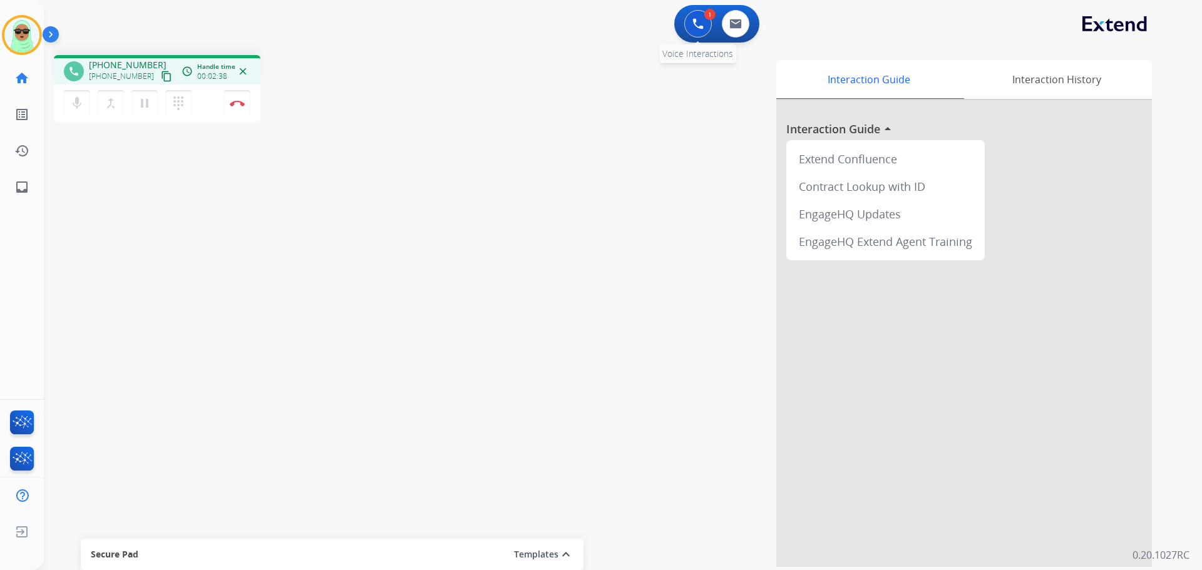
click at [685, 17] on div "1 Voice Interactions" at bounding box center [698, 24] width 38 height 28
click at [687, 20] on button at bounding box center [698, 24] width 28 height 28
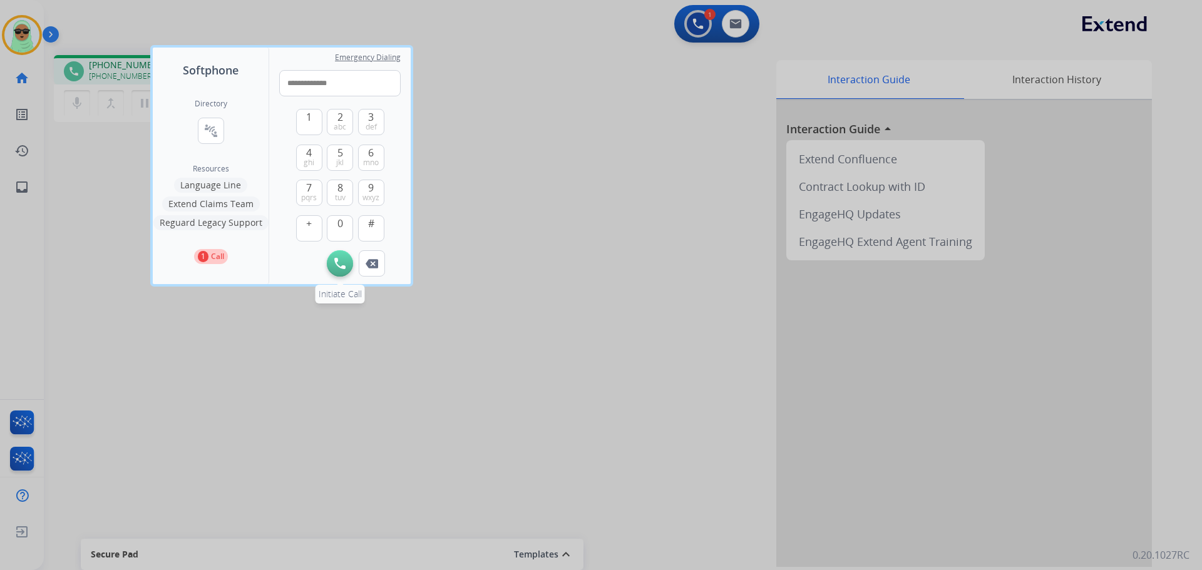
type input "**********"
click at [336, 260] on img at bounding box center [339, 263] width 11 height 11
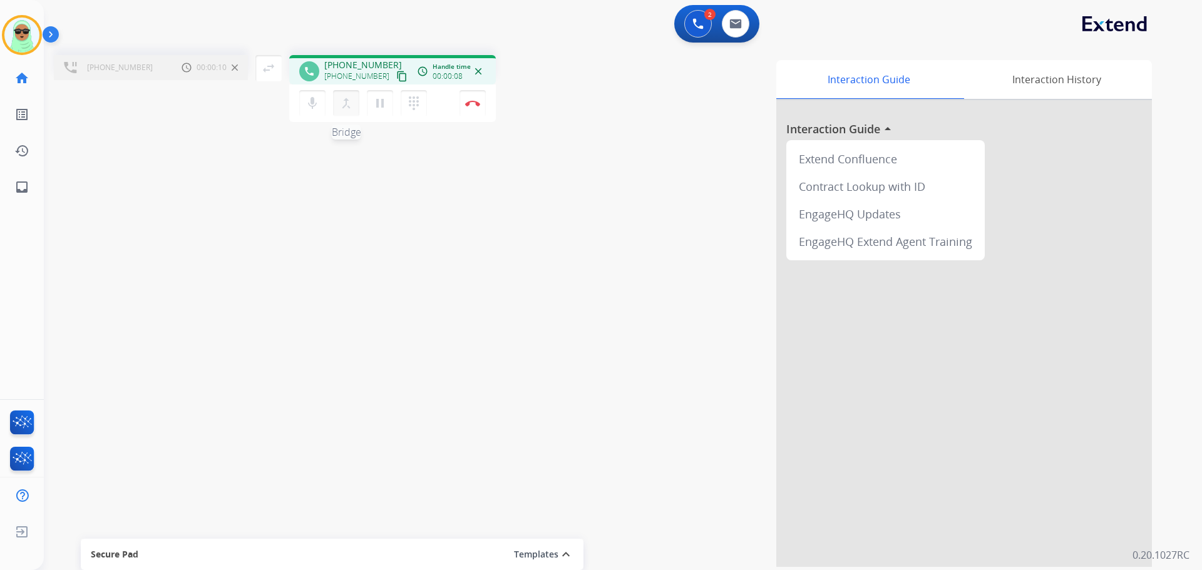
click at [351, 102] on mat-icon "merge_type" at bounding box center [346, 103] width 15 height 15
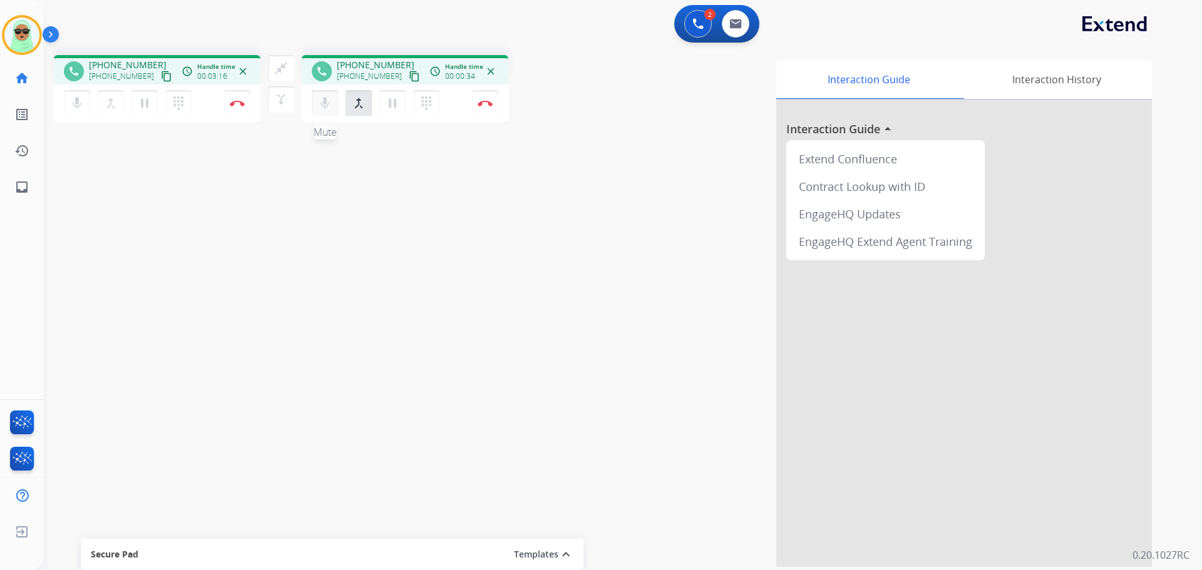
drag, startPoint x: 38, startPoint y: 174, endPoint x: 323, endPoint y: 106, distance: 293.5
click at [85, 106] on mat-icon "mic" at bounding box center [76, 103] width 15 height 15
click at [90, 95] on button "mic_off Mute" at bounding box center [77, 103] width 26 height 26
click at [85, 104] on mat-icon "mic" at bounding box center [76, 103] width 15 height 15
click at [90, 110] on button "mic_off Mute" at bounding box center [77, 103] width 26 height 26
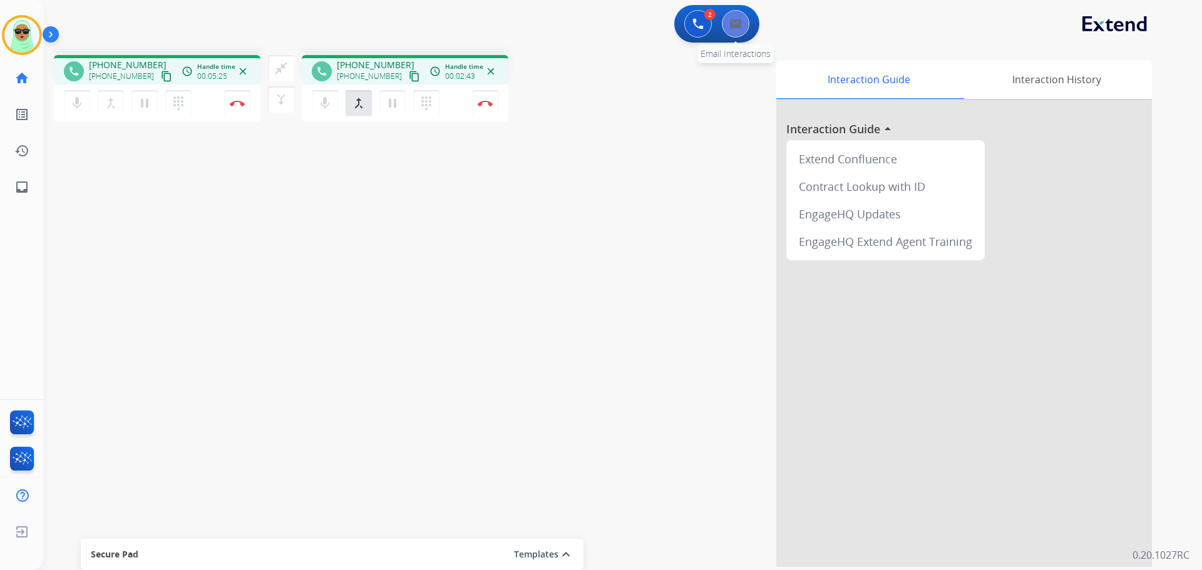
click at [736, 35] on button at bounding box center [736, 24] width 28 height 28
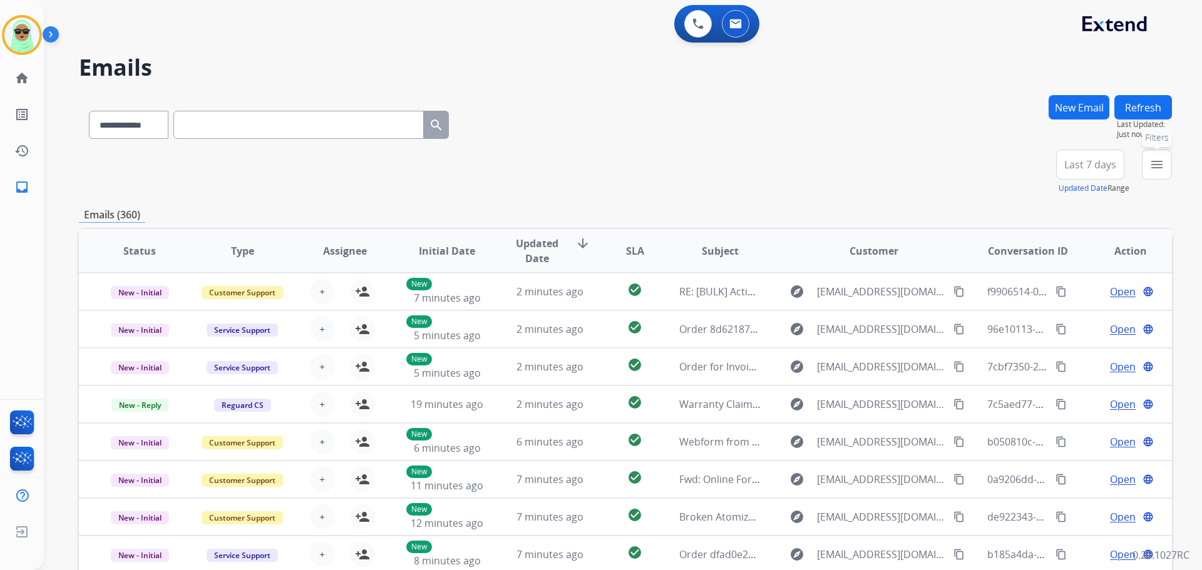
click at [1151, 177] on button "menu Filters" at bounding box center [1157, 165] width 30 height 30
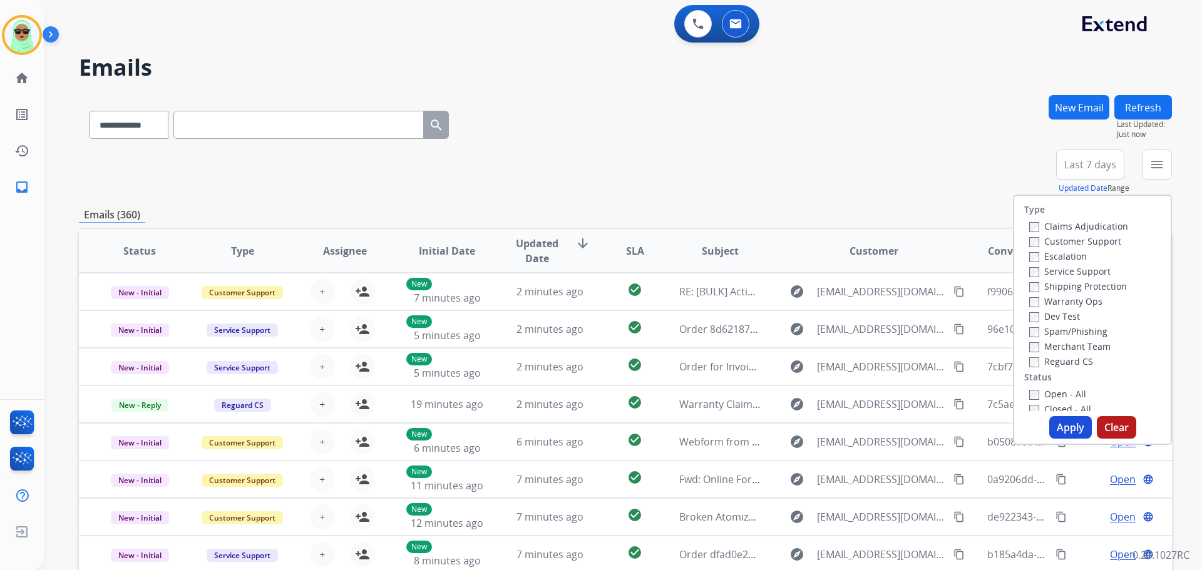
click at [1056, 241] on label "Customer Support" at bounding box center [1075, 241] width 92 height 12
click at [1049, 275] on label "Service Support" at bounding box center [1069, 271] width 81 height 12
drag, startPoint x: 1052, startPoint y: 292, endPoint x: 1053, endPoint y: 284, distance: 8.2
click at [1053, 292] on label "Shipping Protection" at bounding box center [1078, 286] width 98 height 12
click at [1052, 277] on div "Service Support" at bounding box center [1078, 271] width 99 height 15
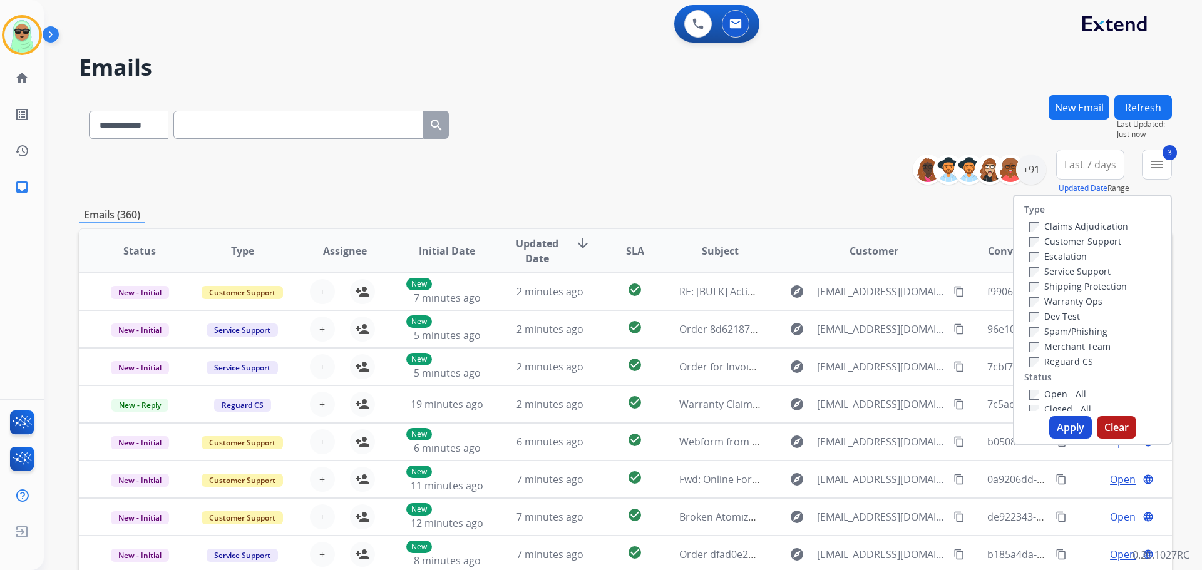
click at [1050, 277] on div "Service Support" at bounding box center [1078, 271] width 99 height 15
click at [1050, 279] on div "Shipping Protection" at bounding box center [1078, 286] width 99 height 15
click at [1053, 273] on label "Service Support" at bounding box center [1069, 271] width 81 height 12
click at [1061, 359] on label "Reguard CS" at bounding box center [1061, 362] width 64 height 12
click at [1065, 391] on label "Open - All" at bounding box center [1057, 394] width 57 height 12
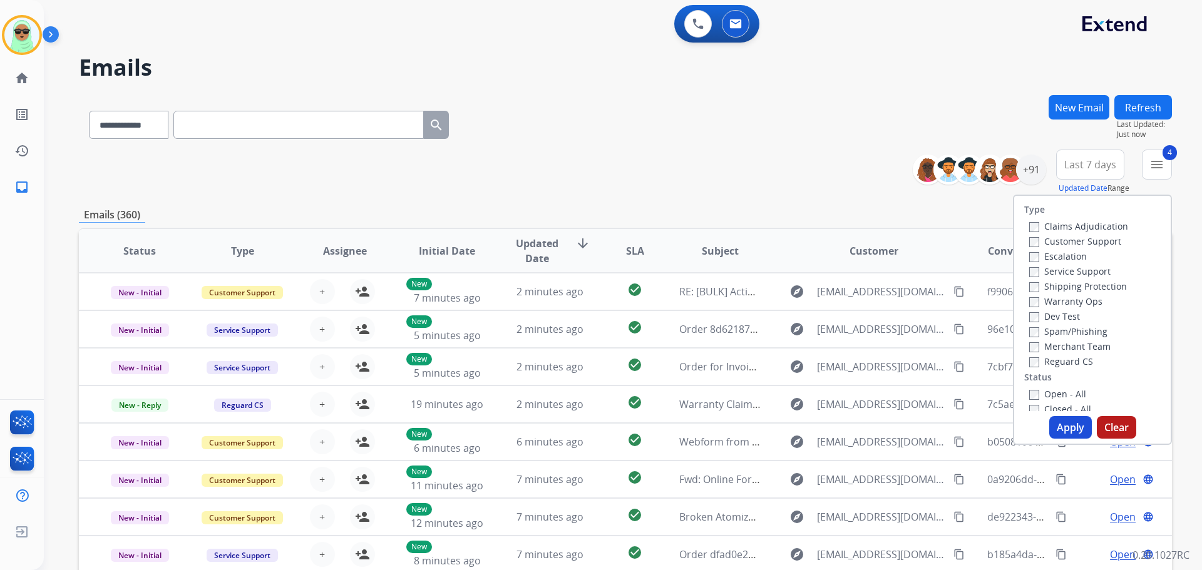
click at [1070, 415] on div "Type Claims Adjudication Customer Support Escalation Service Support Shipping P…" at bounding box center [1092, 320] width 159 height 250
click at [1070, 421] on button "Apply" at bounding box center [1070, 427] width 43 height 23
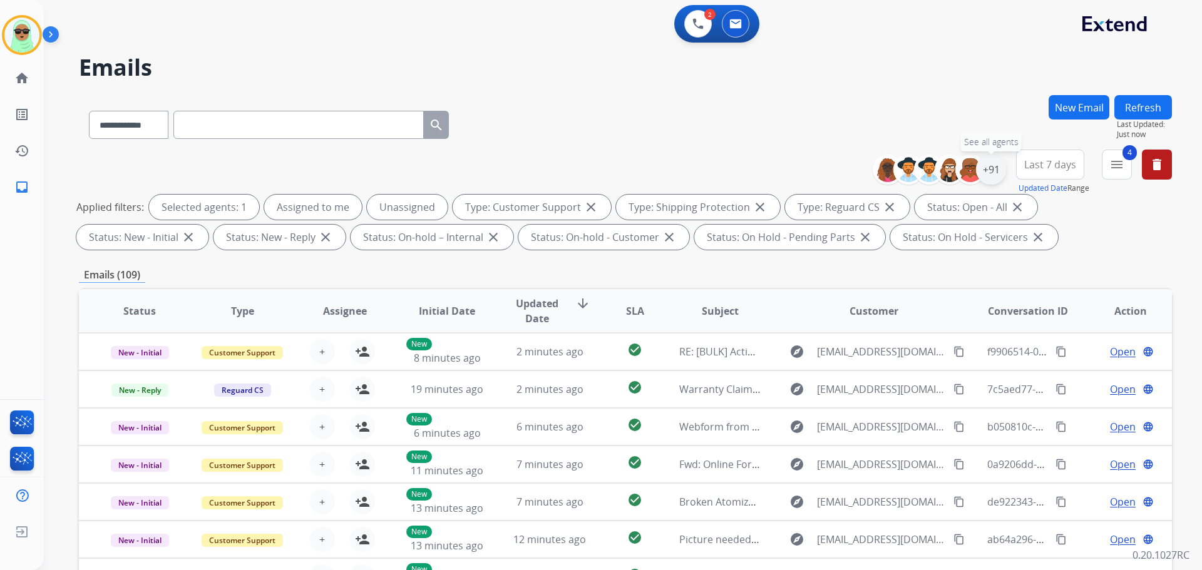
click at [985, 170] on div "+91" at bounding box center [991, 170] width 30 height 30
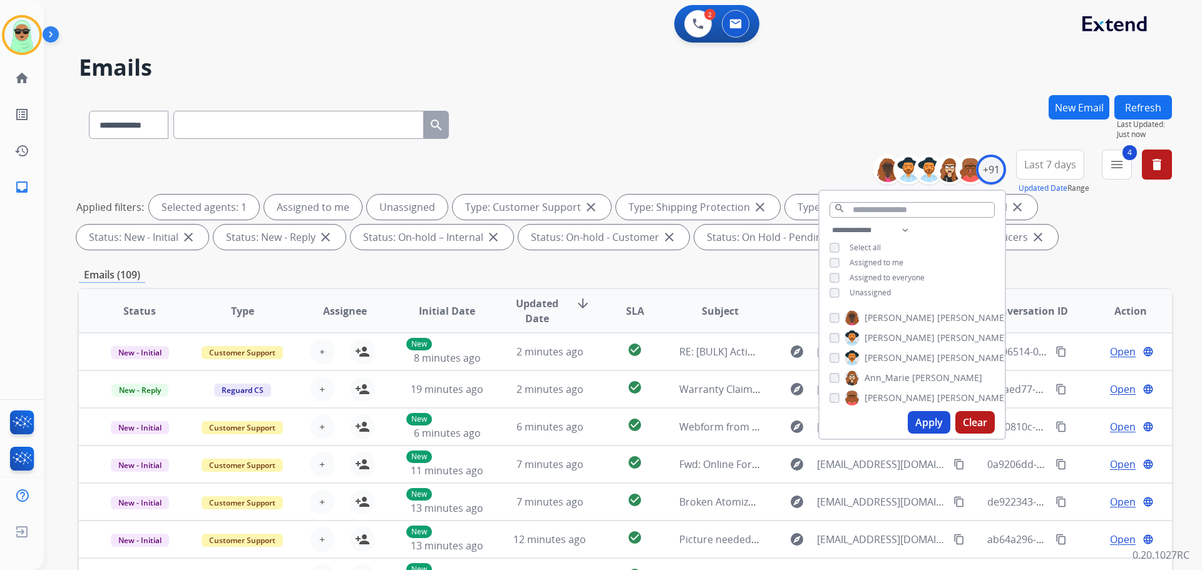
click at [866, 295] on span "Unassigned" at bounding box center [869, 292] width 41 height 11
click at [925, 421] on button "Apply" at bounding box center [929, 422] width 43 height 23
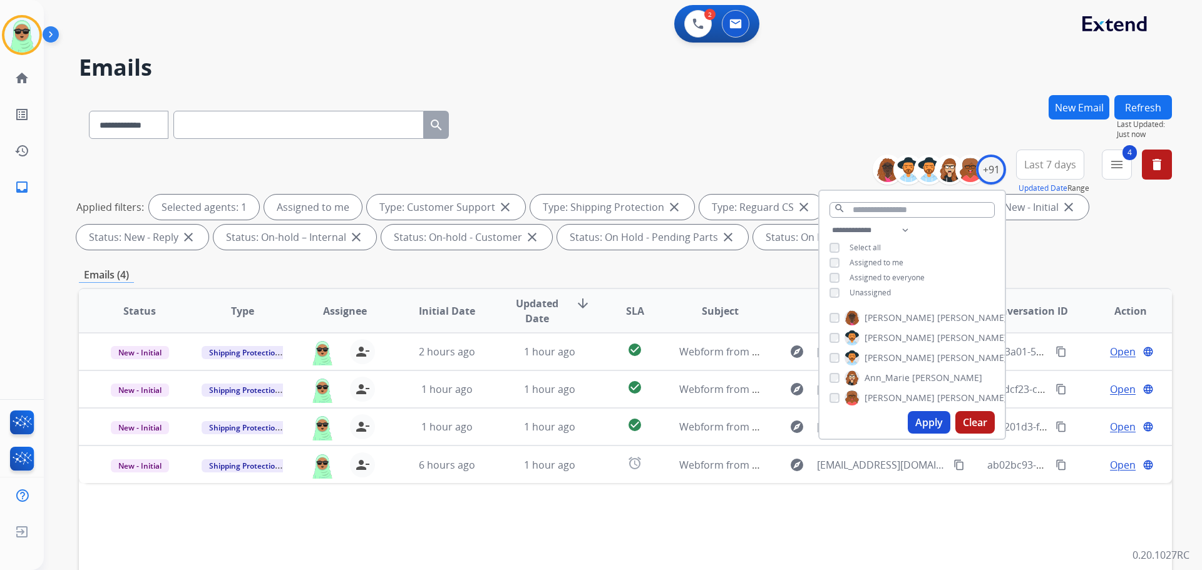
click at [531, 514] on div "Status Type Assignee Initial Date Updated Date arrow_downward SLA Subject Custo…" at bounding box center [625, 497] width 1093 height 419
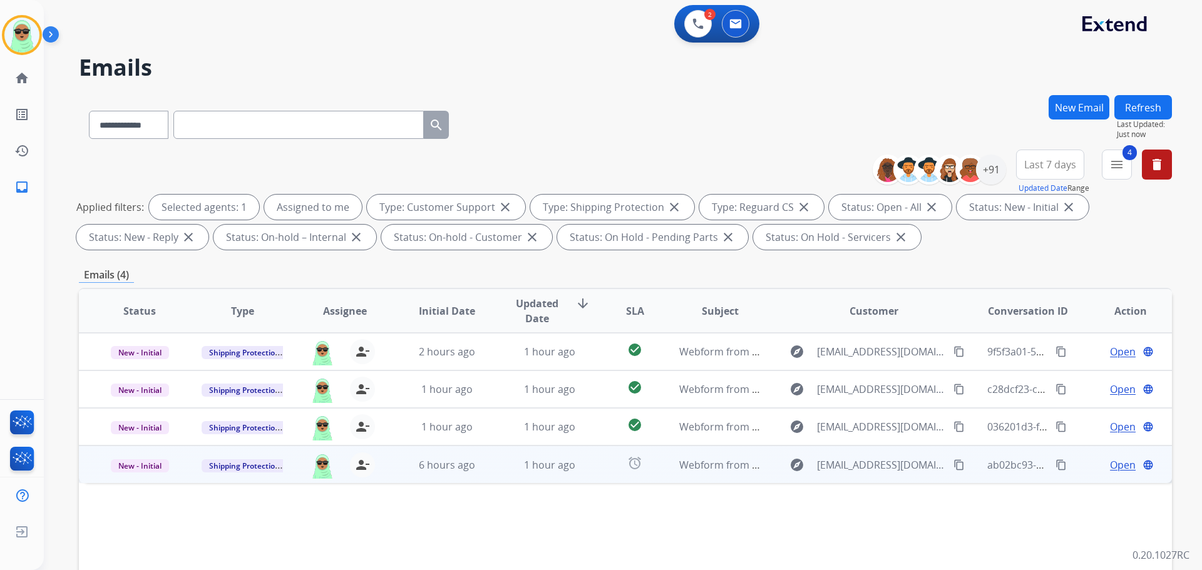
click at [1110, 468] on span "Open" at bounding box center [1123, 465] width 26 height 15
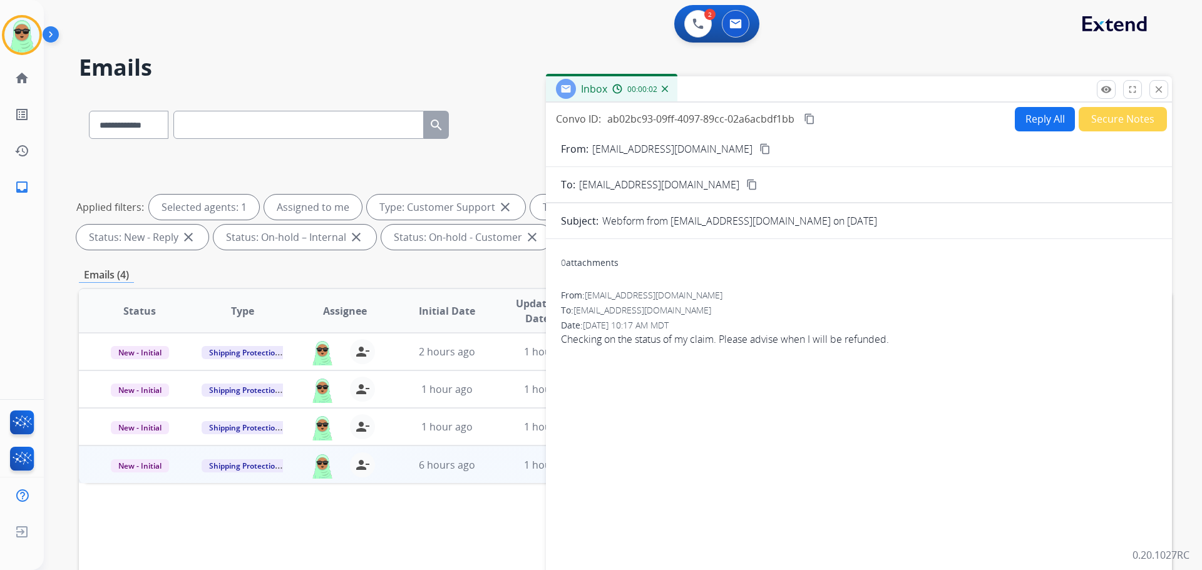
click at [757, 141] on button "content_copy" at bounding box center [764, 148] width 15 height 15
click at [1033, 124] on button "Reply All" at bounding box center [1045, 119] width 60 height 24
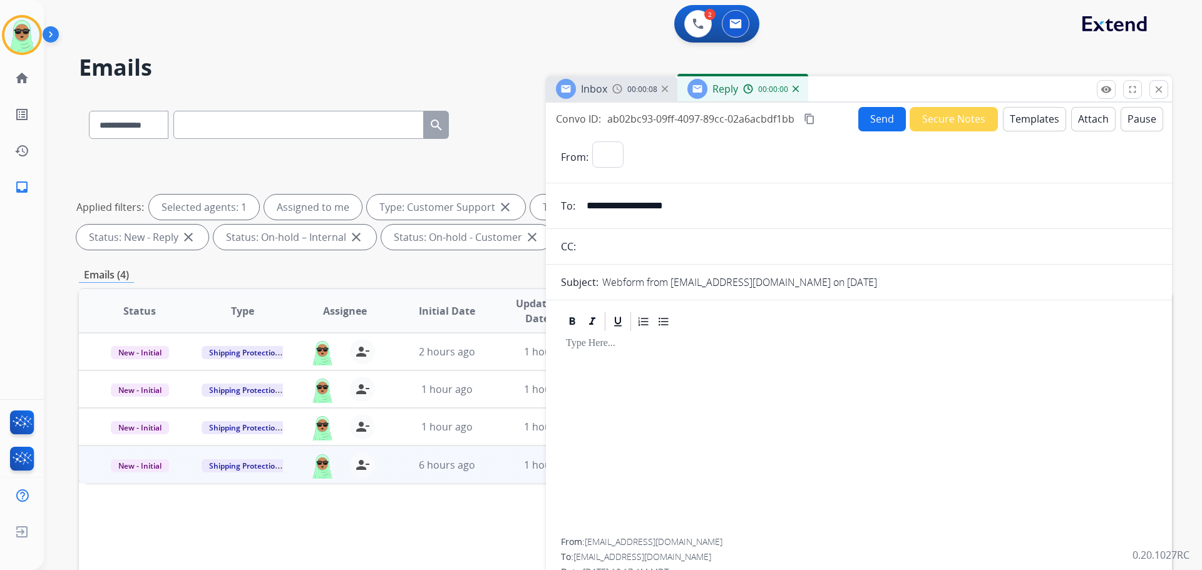
select select "**********"
click at [1039, 113] on button "Templates" at bounding box center [1034, 119] width 63 height 24
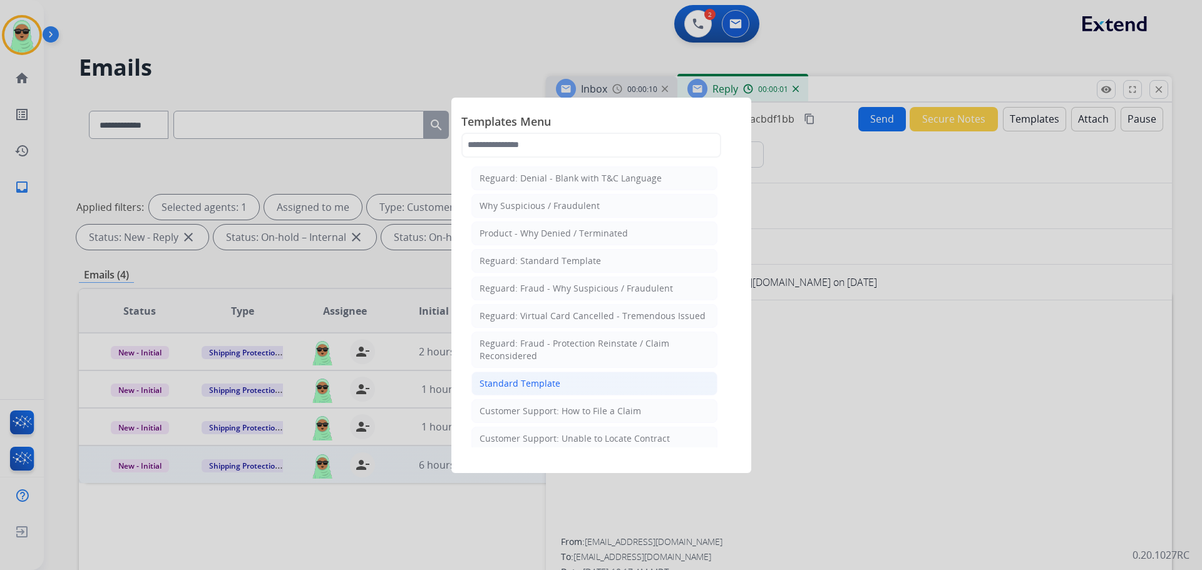
click at [588, 388] on li "Standard Template" at bounding box center [594, 384] width 246 height 24
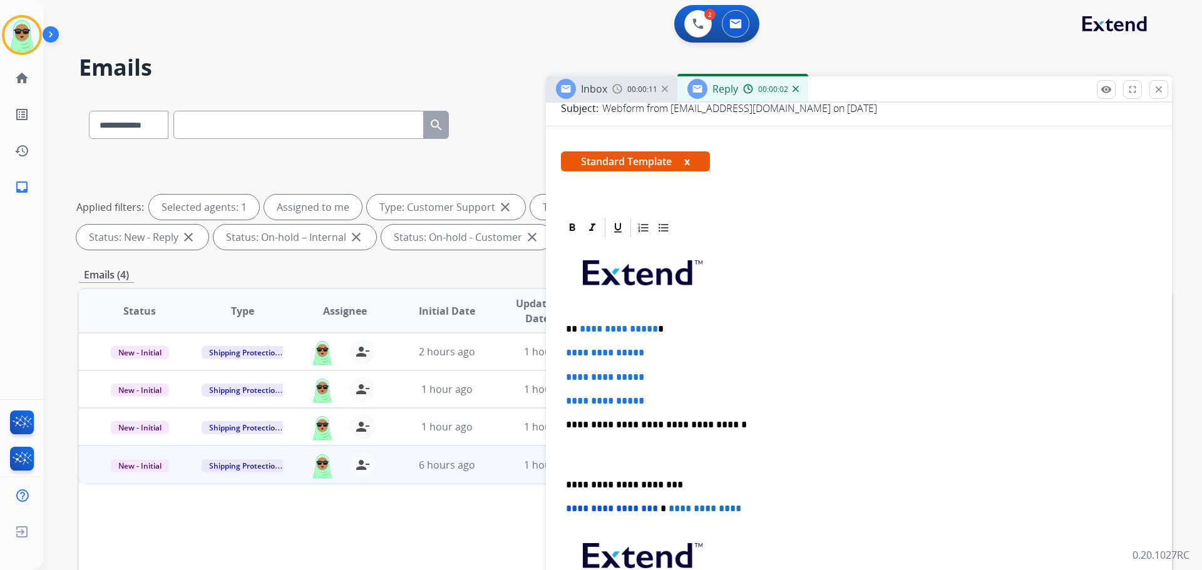
scroll to position [188, 0]
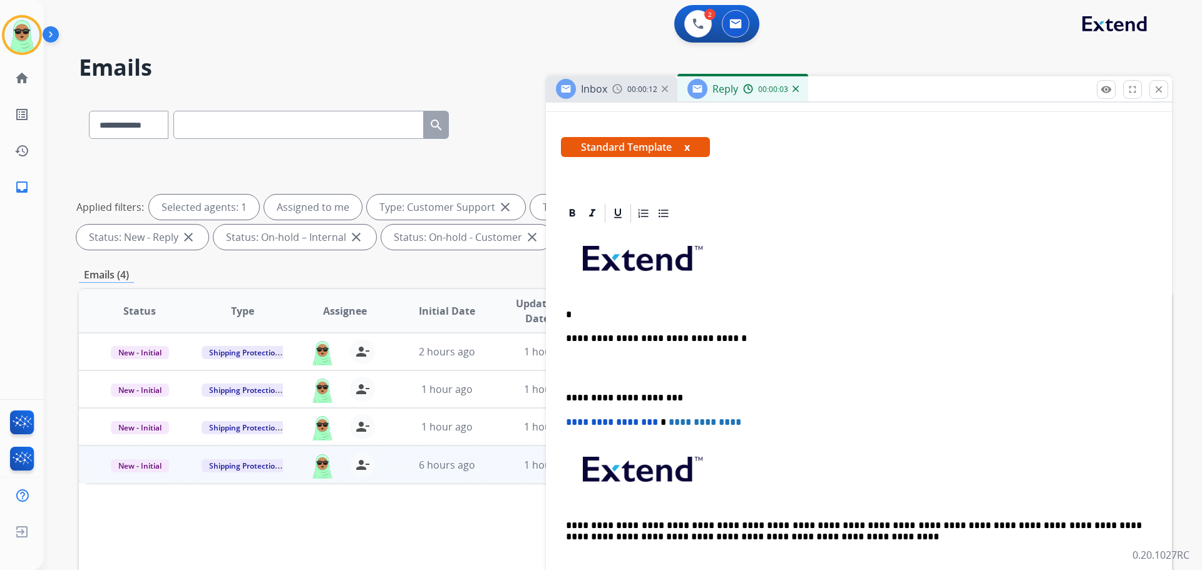
drag, startPoint x: 662, startPoint y: 381, endPoint x: 571, endPoint y: 310, distance: 115.1
click at [628, 309] on p "**********" at bounding box center [854, 314] width 576 height 11
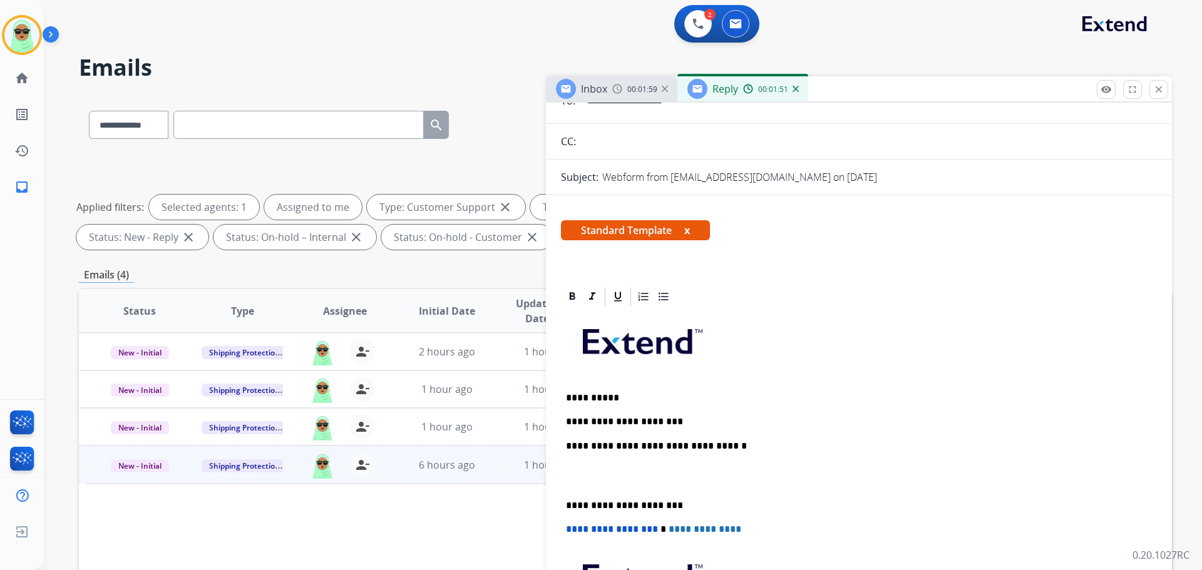
scroll to position [0, 0]
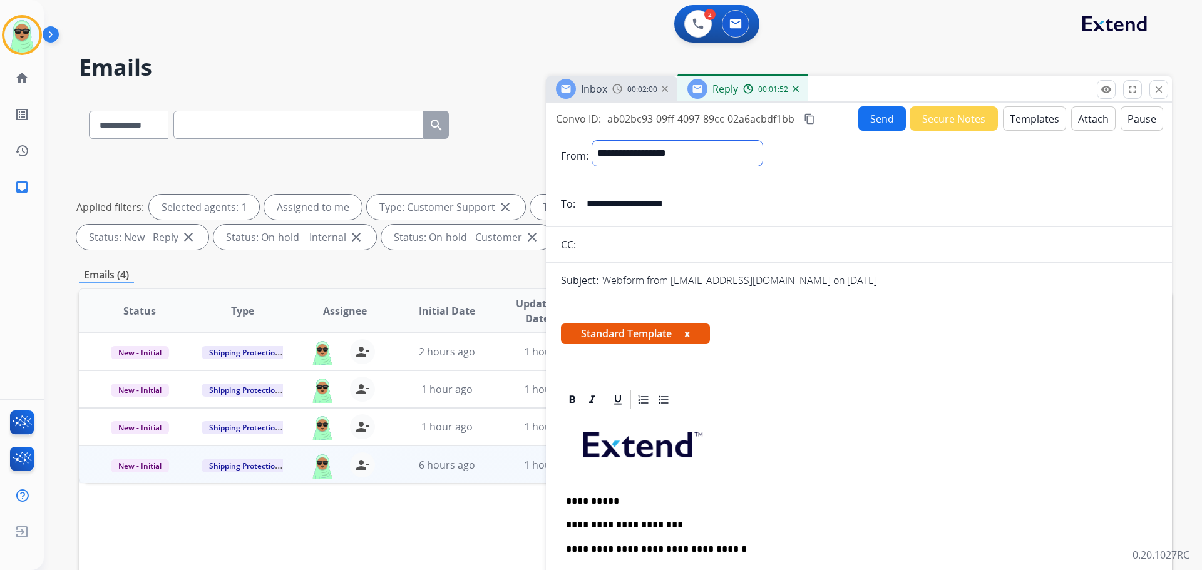
click at [701, 151] on select "**********" at bounding box center [677, 153] width 170 height 25
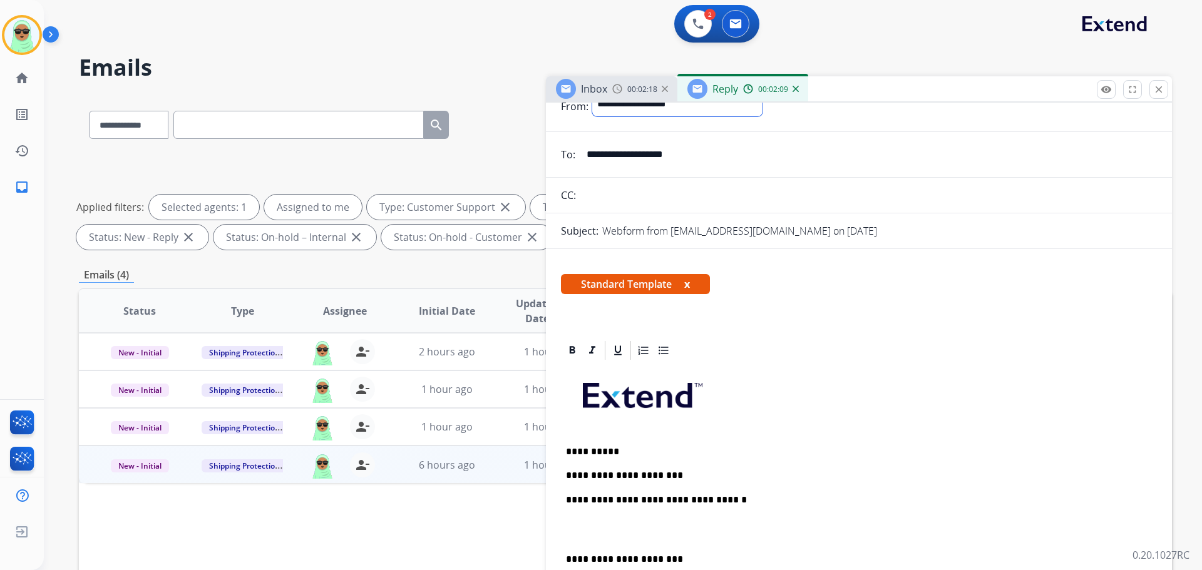
scroll to position [63, 0]
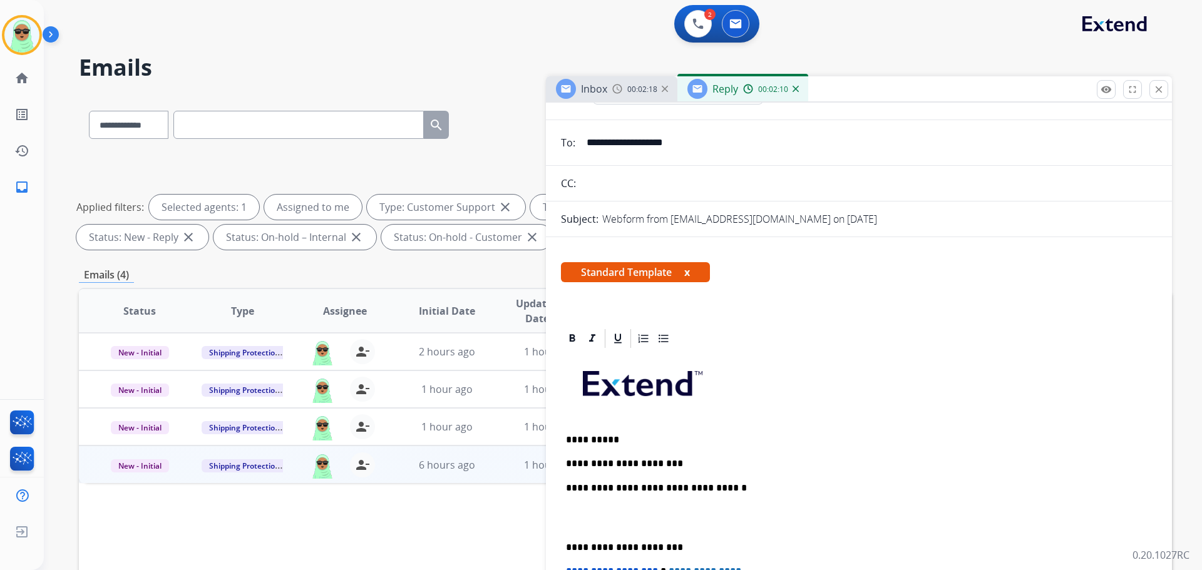
click at [724, 441] on p "**********" at bounding box center [854, 439] width 576 height 11
click at [720, 459] on p "**********" at bounding box center [854, 463] width 576 height 11
click at [695, 465] on p "**********" at bounding box center [854, 463] width 576 height 11
click at [673, 464] on p "**********" at bounding box center [854, 463] width 576 height 11
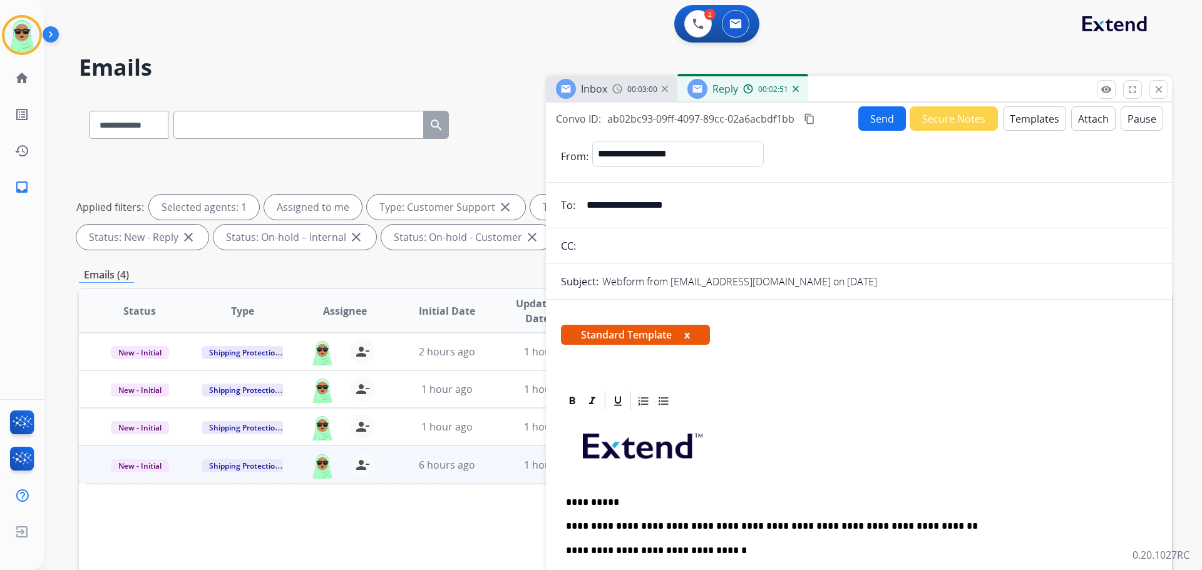
drag, startPoint x: 849, startPoint y: 131, endPoint x: 867, endPoint y: 125, distance: 18.8
click at [852, 130] on div "**********" at bounding box center [859, 358] width 626 height 511
click at [868, 124] on button "Send" at bounding box center [882, 118] width 48 height 24
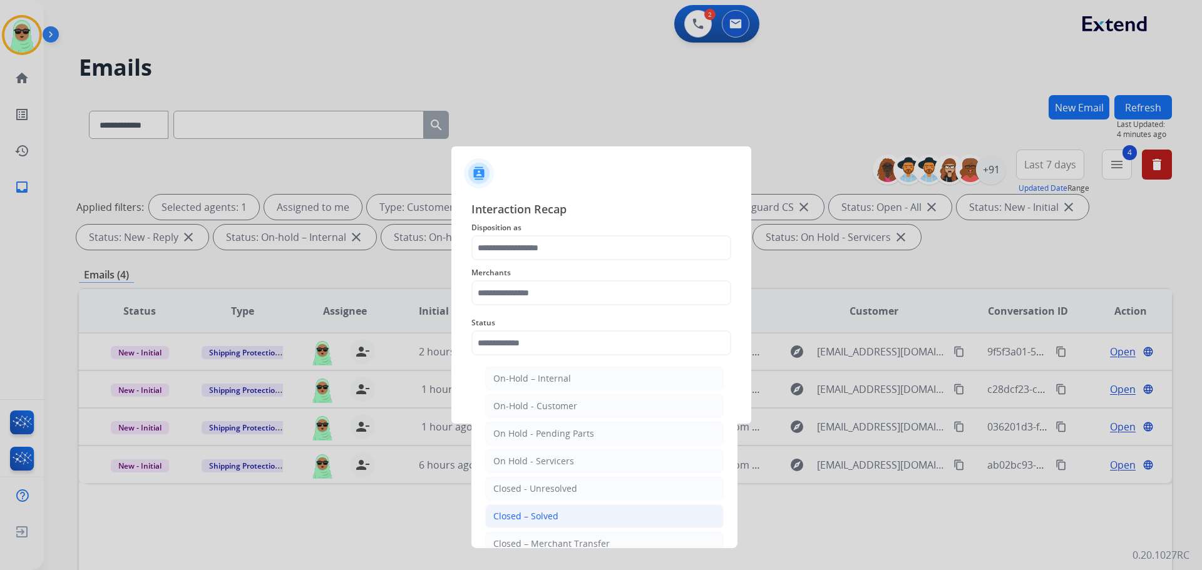
click at [551, 516] on div "Closed – Solved" at bounding box center [525, 516] width 65 height 13
type input "**********"
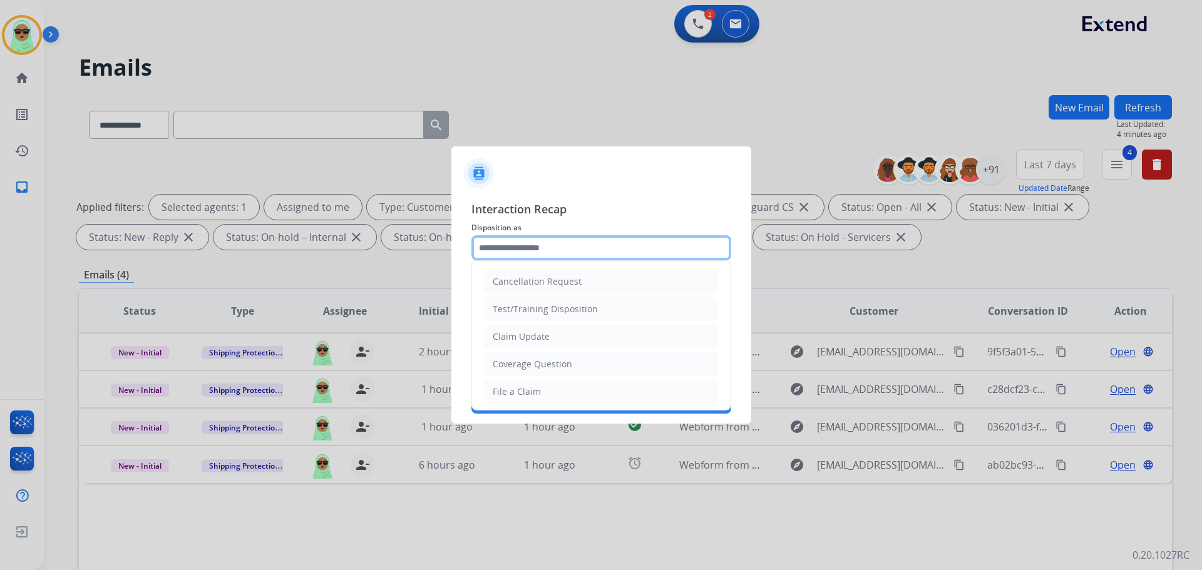
click at [566, 243] on input "text" at bounding box center [601, 247] width 260 height 25
click at [551, 344] on li "Claim Update" at bounding box center [600, 337] width 233 height 24
type input "**********"
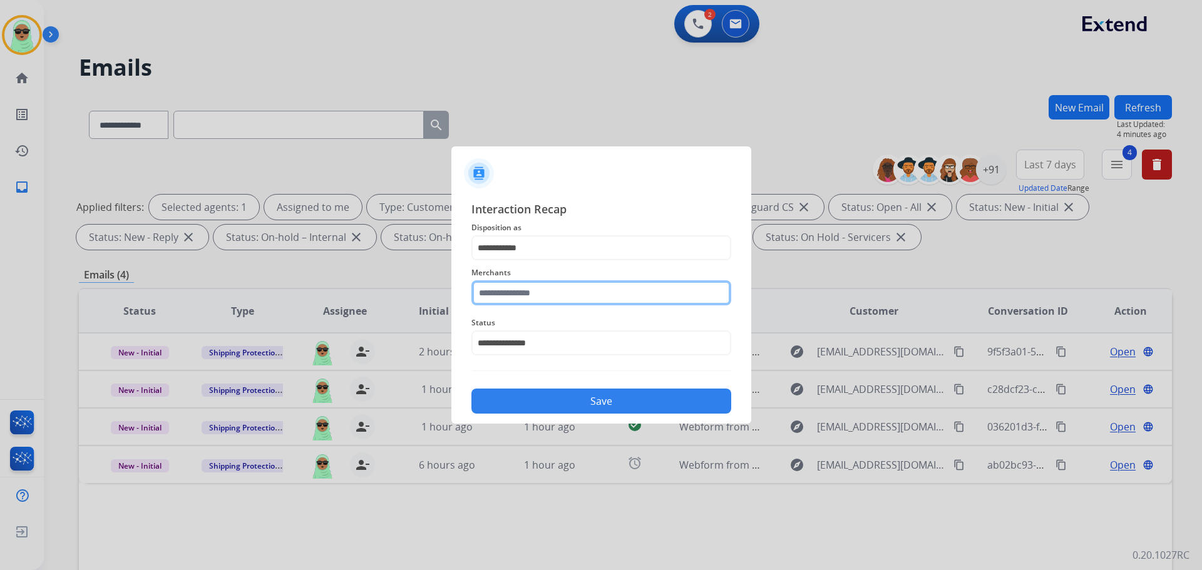
click at [506, 300] on input "text" at bounding box center [601, 292] width 260 height 25
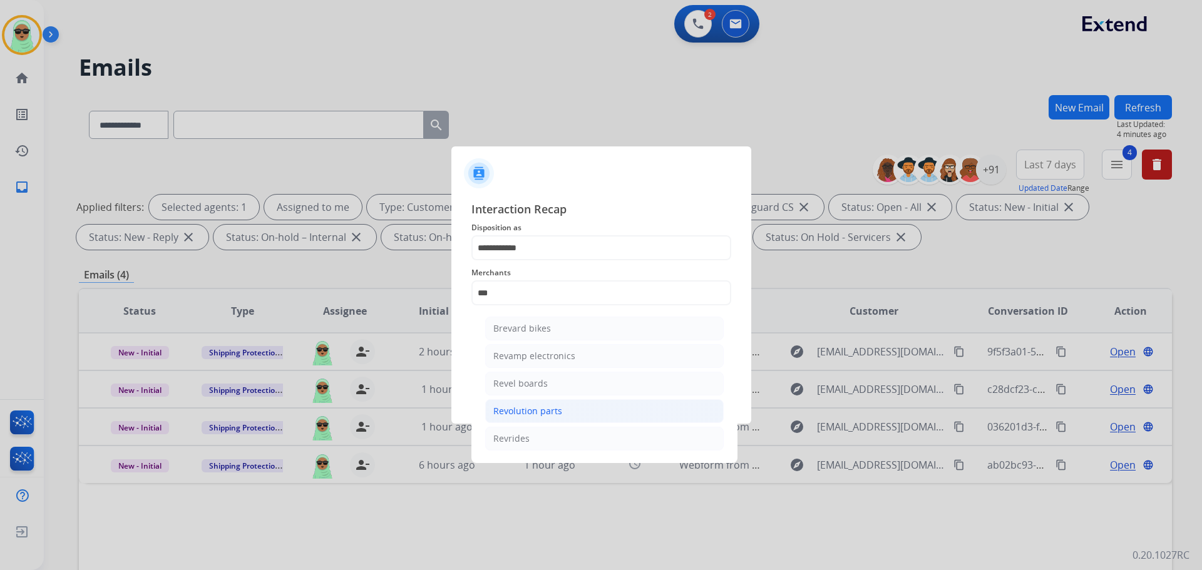
click at [560, 414] on li "Revolution parts" at bounding box center [604, 411] width 238 height 24
type input "**********"
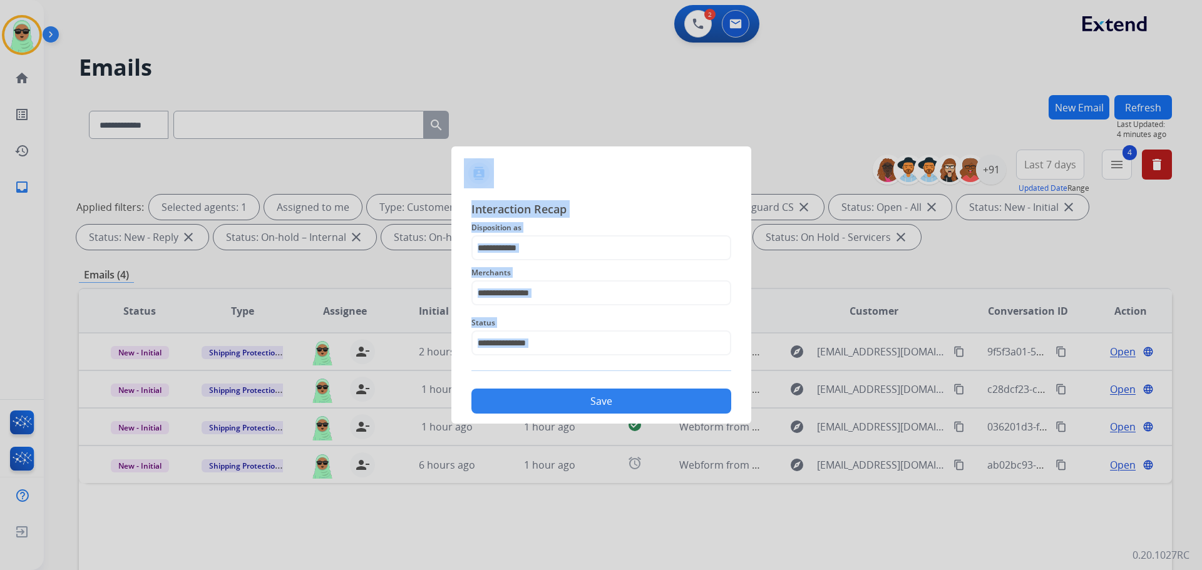
click at [0, 417] on app-contact-recap-modal "**********" at bounding box center [0, 285] width 0 height 570
click at [613, 401] on button "Save" at bounding box center [601, 401] width 260 height 25
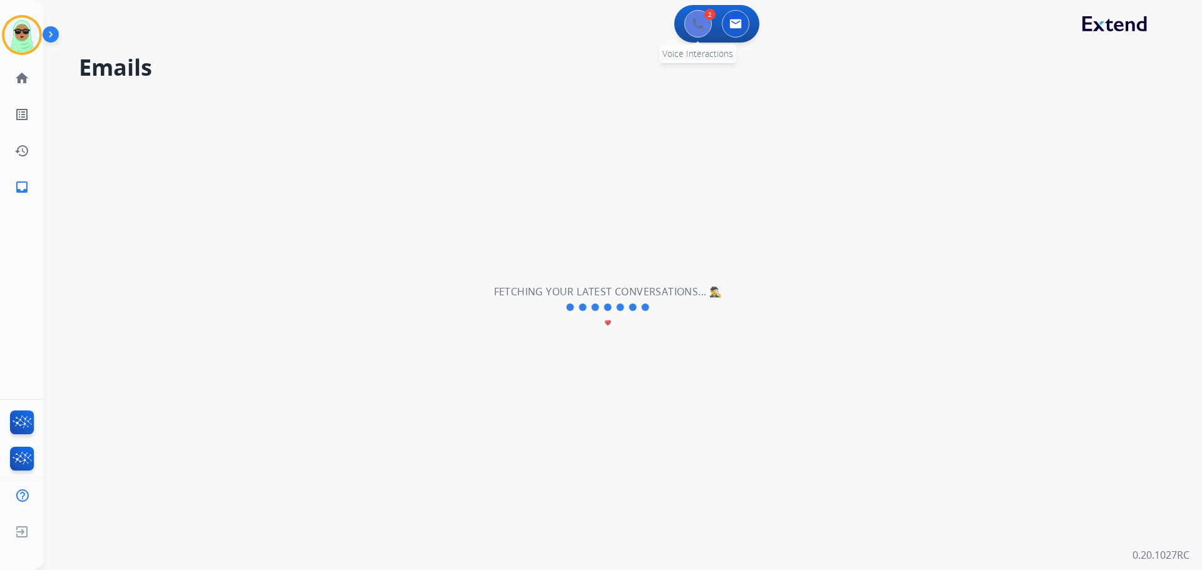
click at [698, 25] on img at bounding box center [697, 23] width 11 height 11
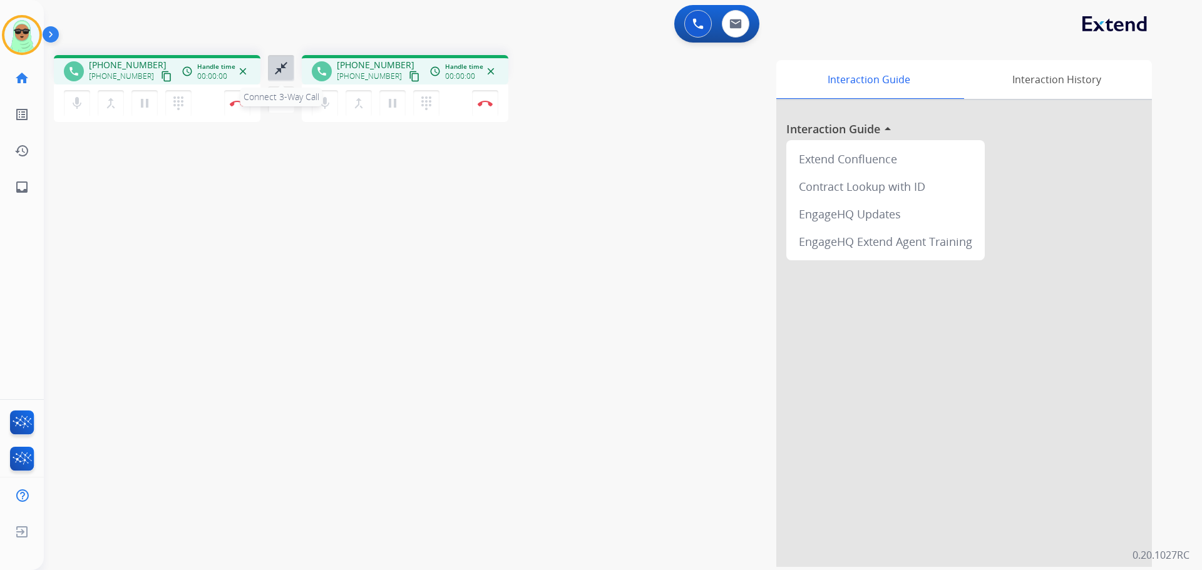
click at [276, 71] on mat-icon "close_fullscreen" at bounding box center [281, 68] width 15 height 15
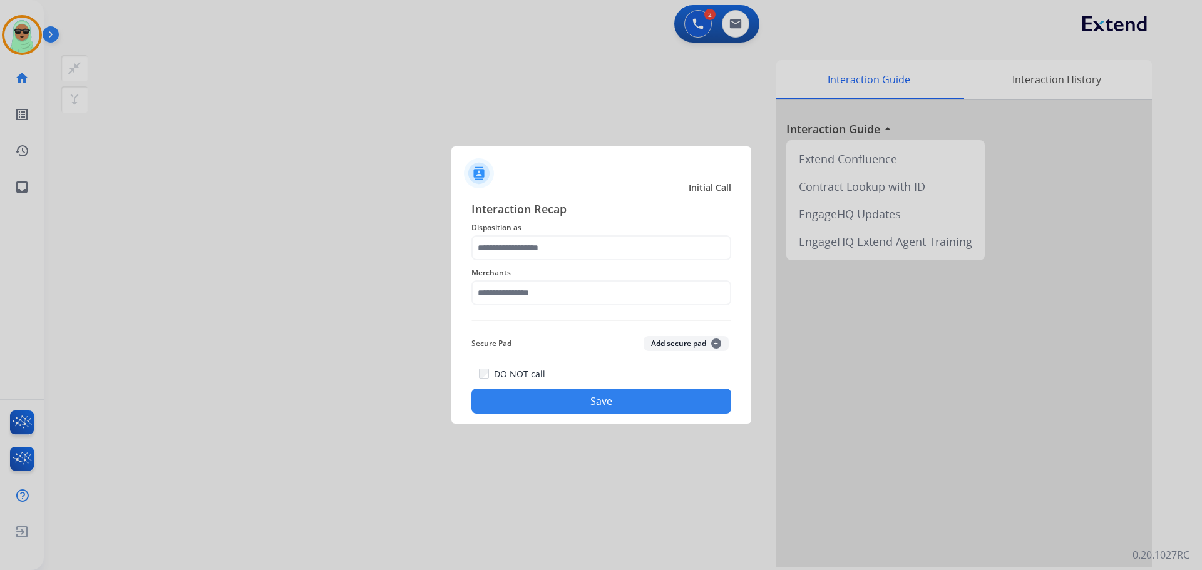
click at [620, 262] on div "Merchants" at bounding box center [601, 285] width 260 height 50
click at [594, 287] on input "text" at bounding box center [601, 292] width 260 height 25
click at [605, 328] on li "[PERSON_NAME]" at bounding box center [604, 329] width 238 height 24
type input "**********"
click at [559, 229] on span "Disposition as" at bounding box center [601, 227] width 260 height 15
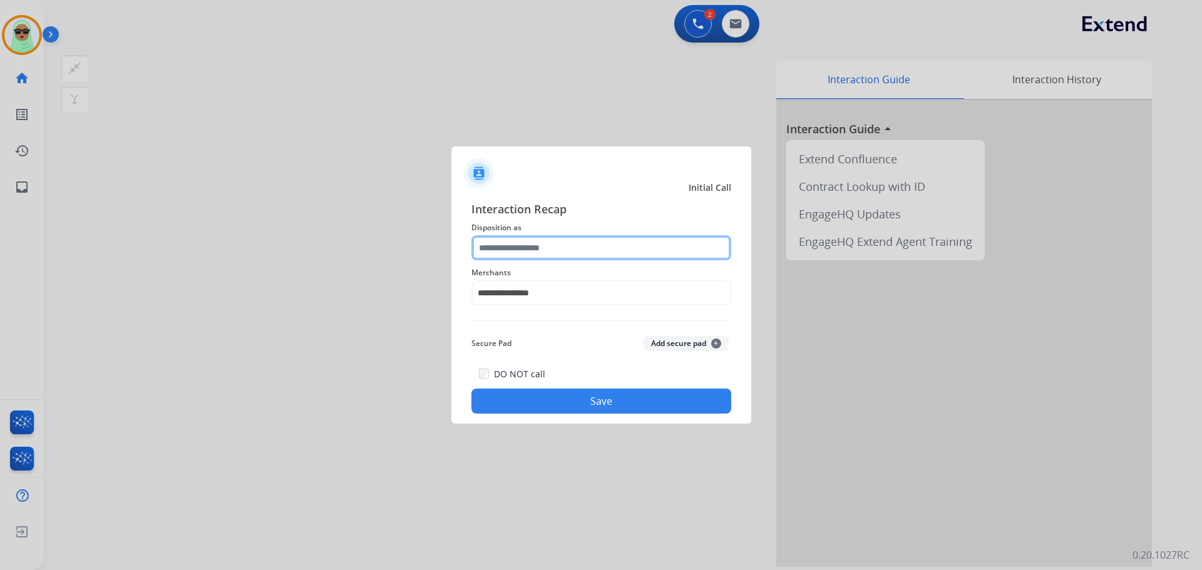
click at [555, 243] on input "text" at bounding box center [601, 247] width 260 height 25
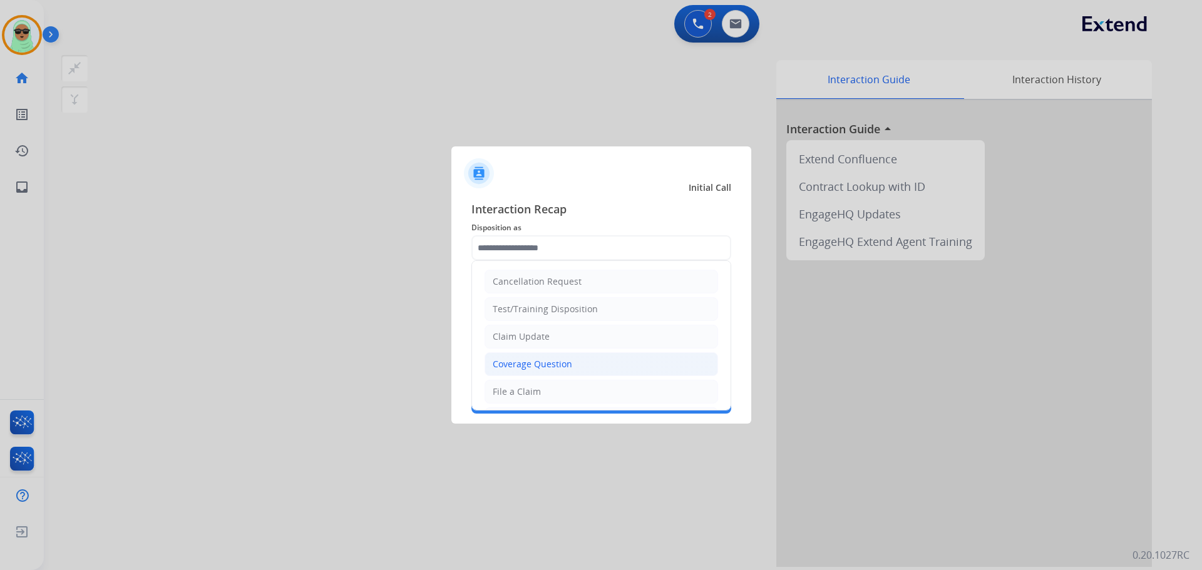
click at [571, 362] on li "Coverage Question" at bounding box center [600, 364] width 233 height 24
type input "**********"
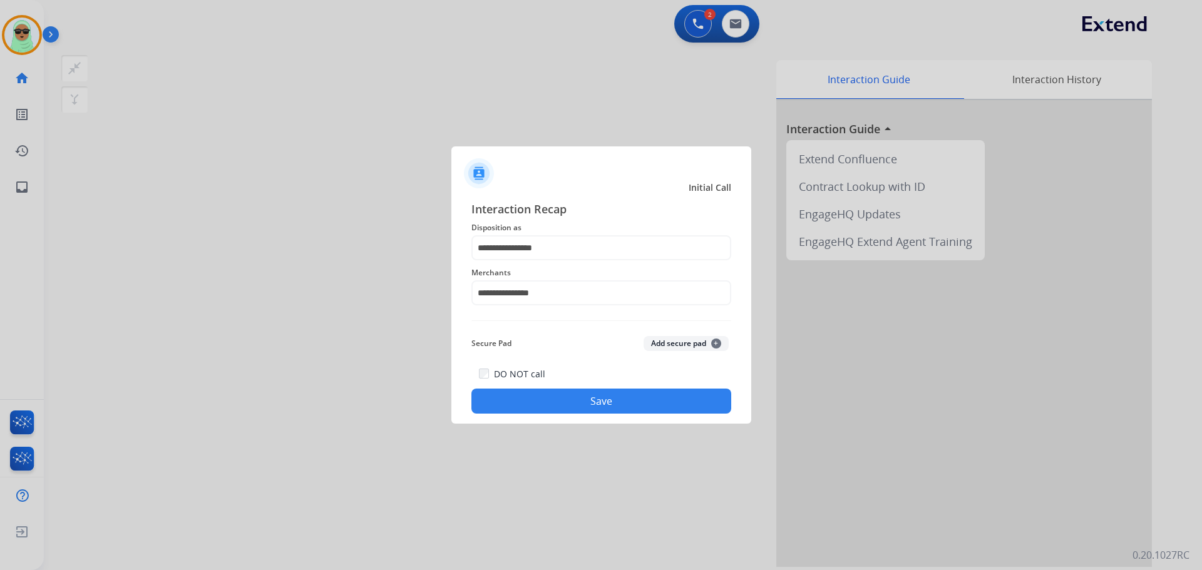
click at [645, 395] on button "Save" at bounding box center [601, 401] width 260 height 25
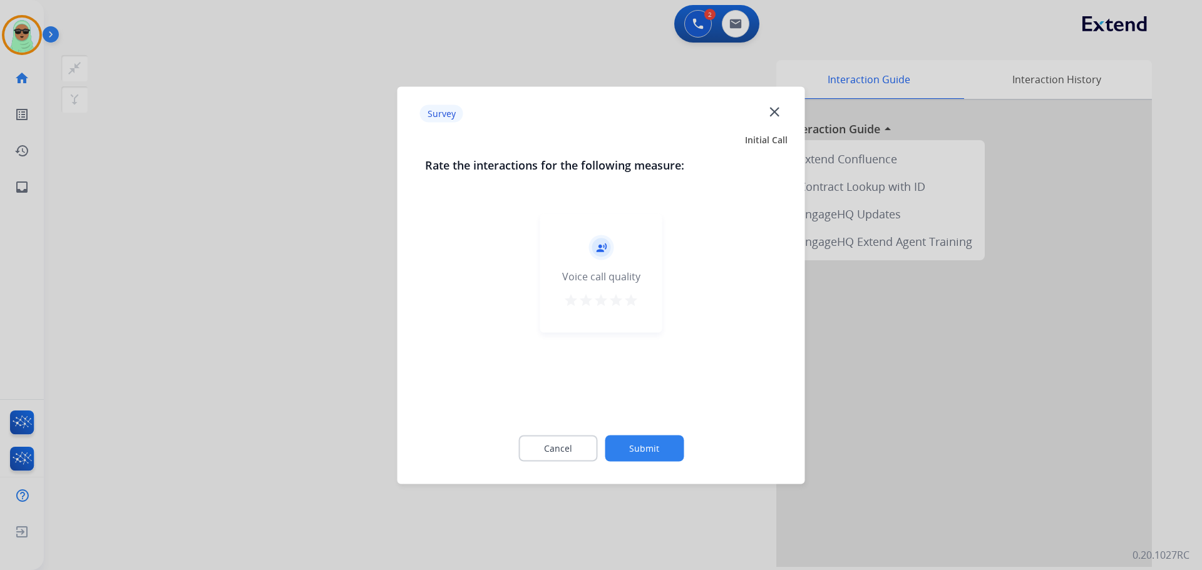
click at [662, 445] on button "Submit" at bounding box center [644, 448] width 79 height 26
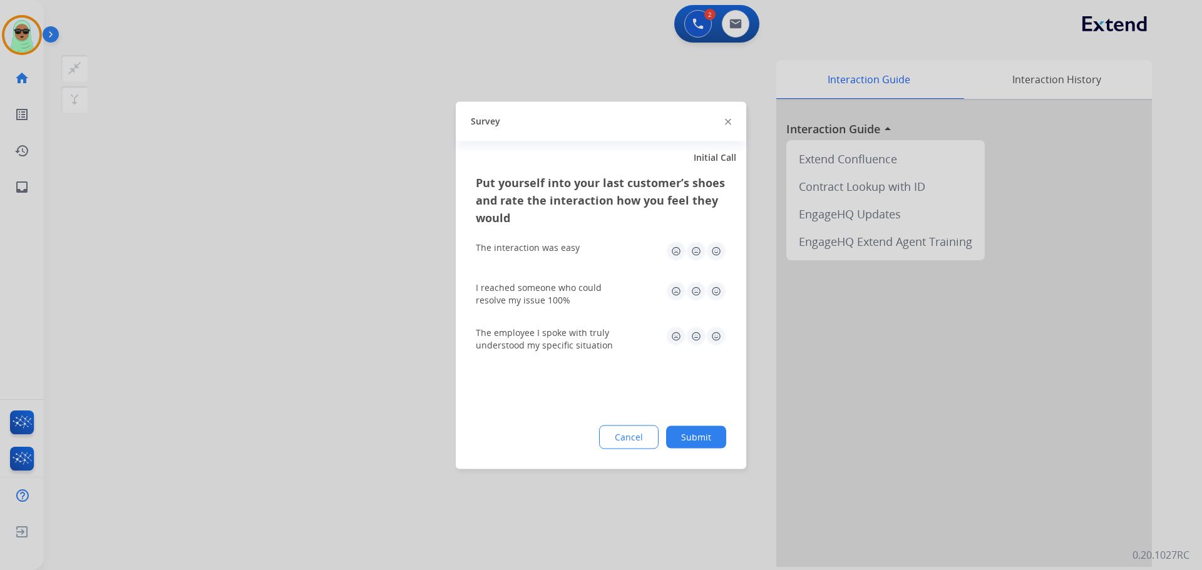
click at [685, 432] on button "Submit" at bounding box center [696, 437] width 60 height 23
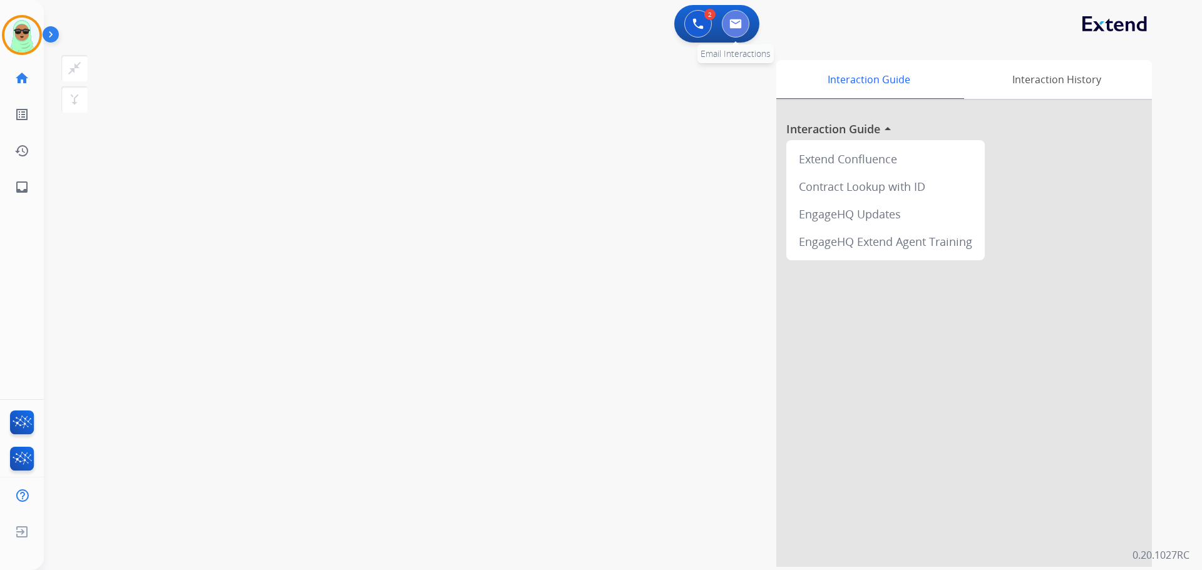
click at [744, 33] on button at bounding box center [736, 24] width 28 height 28
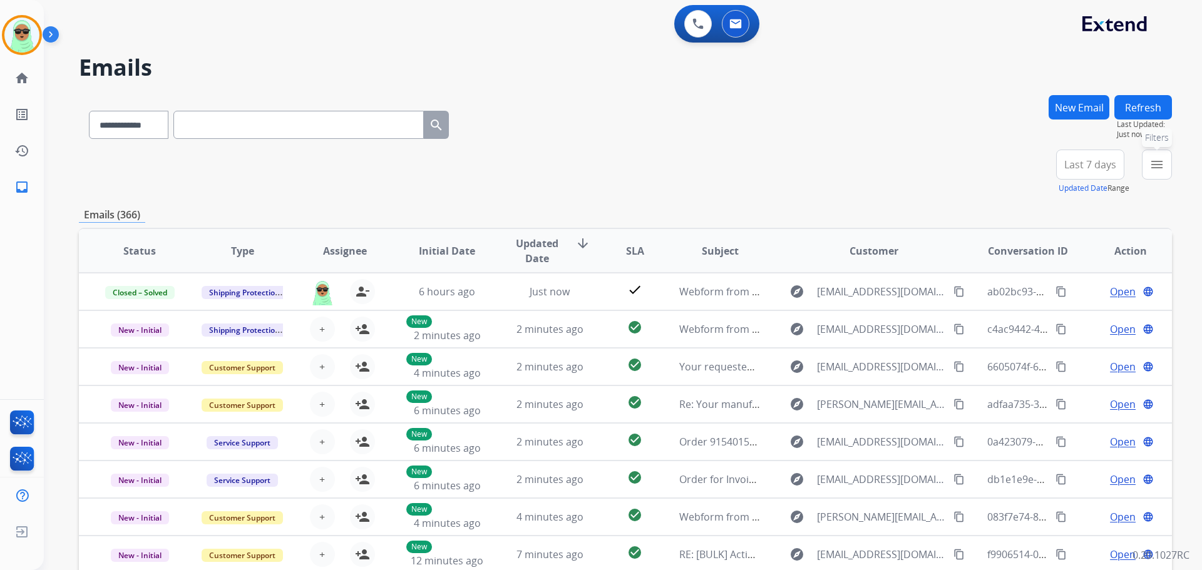
click at [1146, 166] on button "menu Filters" at bounding box center [1157, 165] width 30 height 30
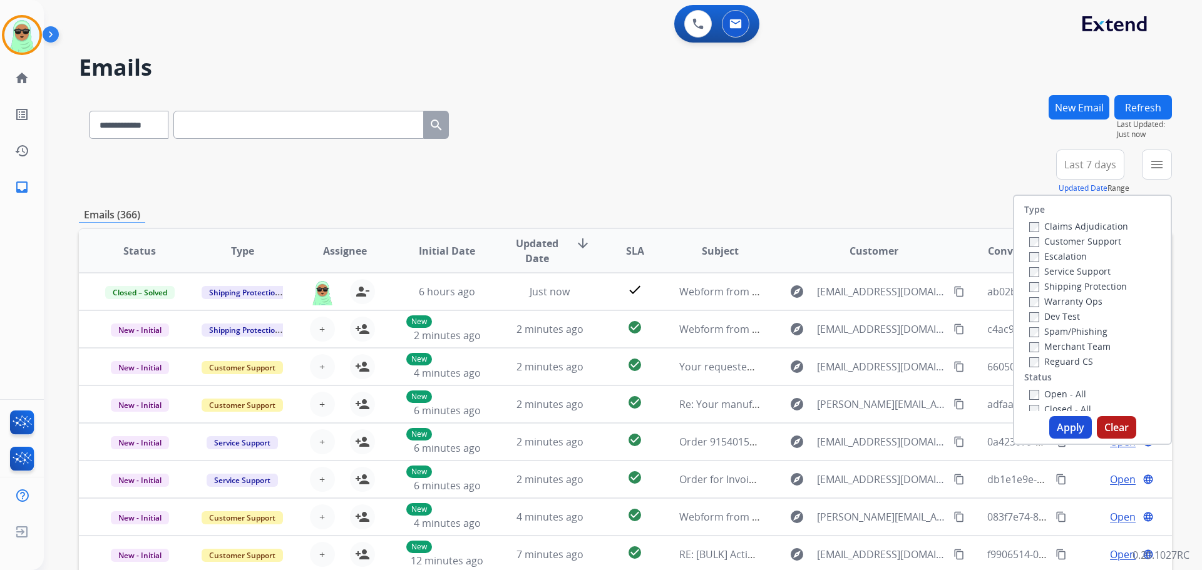
click at [1053, 239] on label "Customer Support" at bounding box center [1075, 241] width 92 height 12
click at [1070, 285] on label "Shipping Protection" at bounding box center [1078, 286] width 98 height 12
click at [1056, 362] on label "Reguard CS" at bounding box center [1061, 362] width 64 height 12
click at [1051, 394] on label "Open - All" at bounding box center [1057, 394] width 57 height 12
click at [1067, 426] on button "Apply" at bounding box center [1070, 427] width 43 height 23
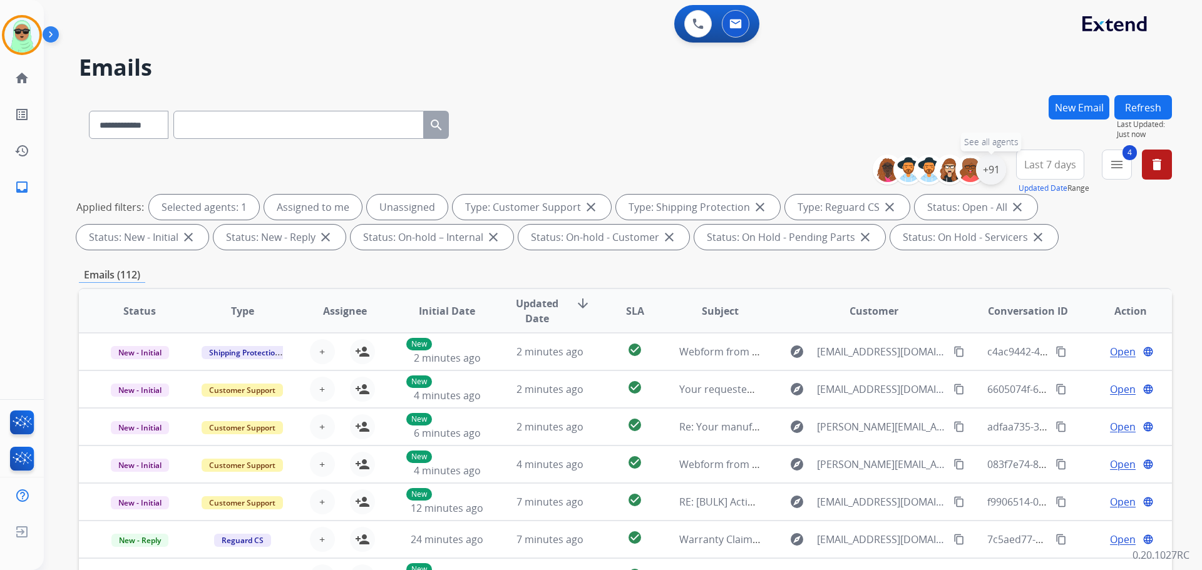
click at [994, 172] on div "+91" at bounding box center [991, 170] width 30 height 30
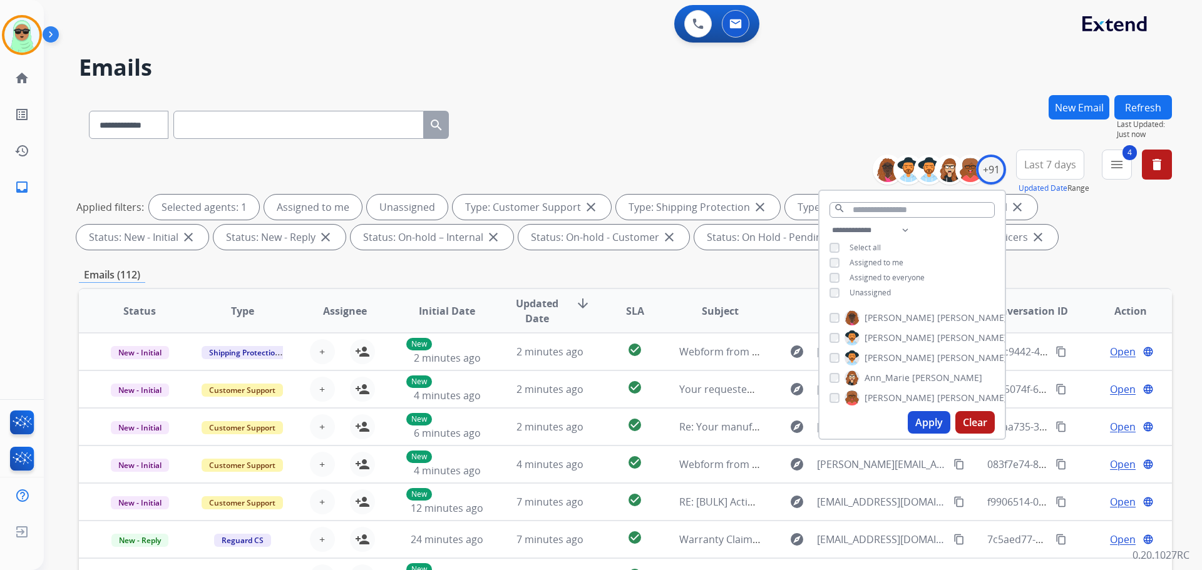
drag, startPoint x: 854, startPoint y: 292, endPoint x: 888, endPoint y: 332, distance: 53.3
click at [854, 292] on span "Unassigned" at bounding box center [869, 292] width 41 height 11
click at [918, 424] on button "Apply" at bounding box center [929, 422] width 43 height 23
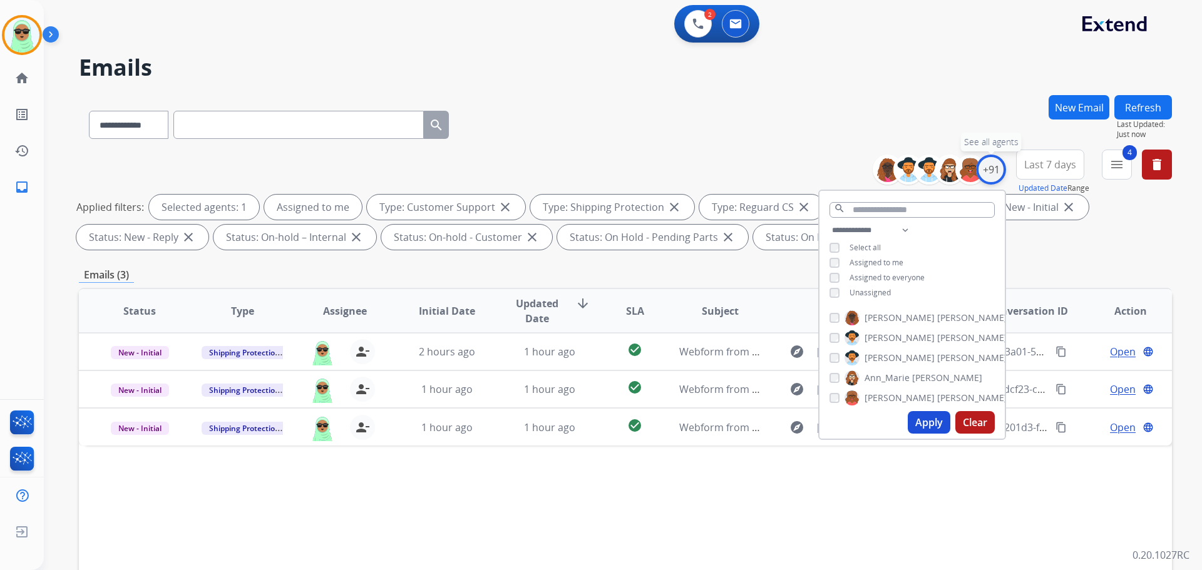
click at [994, 168] on div "+91" at bounding box center [991, 170] width 30 height 30
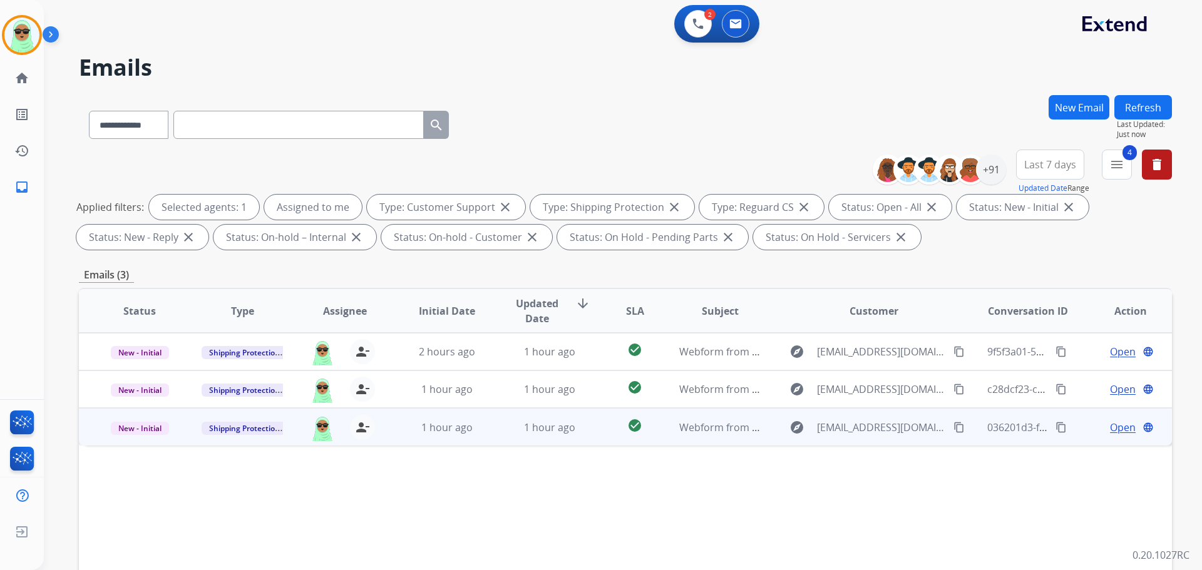
click at [1110, 426] on span "Open" at bounding box center [1123, 427] width 26 height 15
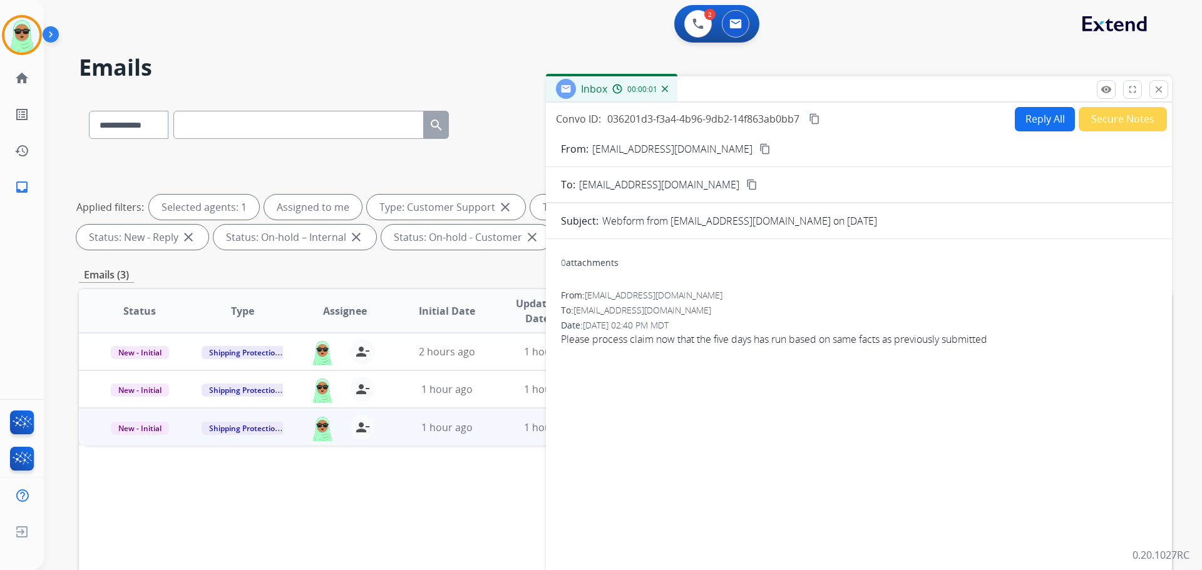
click at [759, 146] on mat-icon "content_copy" at bounding box center [764, 148] width 11 height 11
click at [1033, 123] on button "Reply All" at bounding box center [1045, 119] width 60 height 24
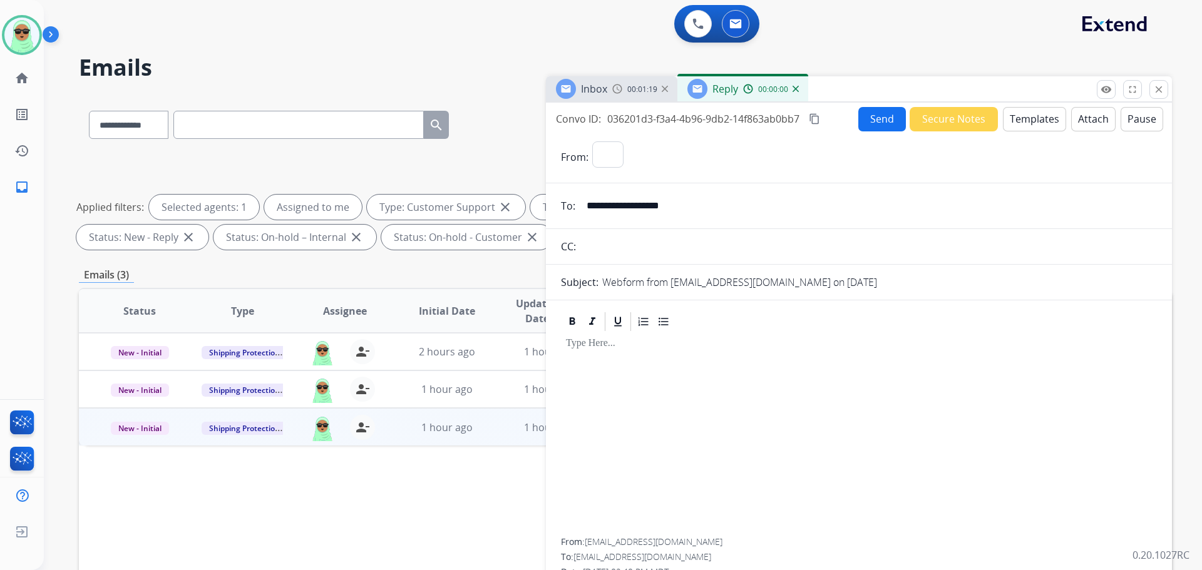
select select "**********"
click at [1033, 123] on button "Templates" at bounding box center [1034, 119] width 63 height 24
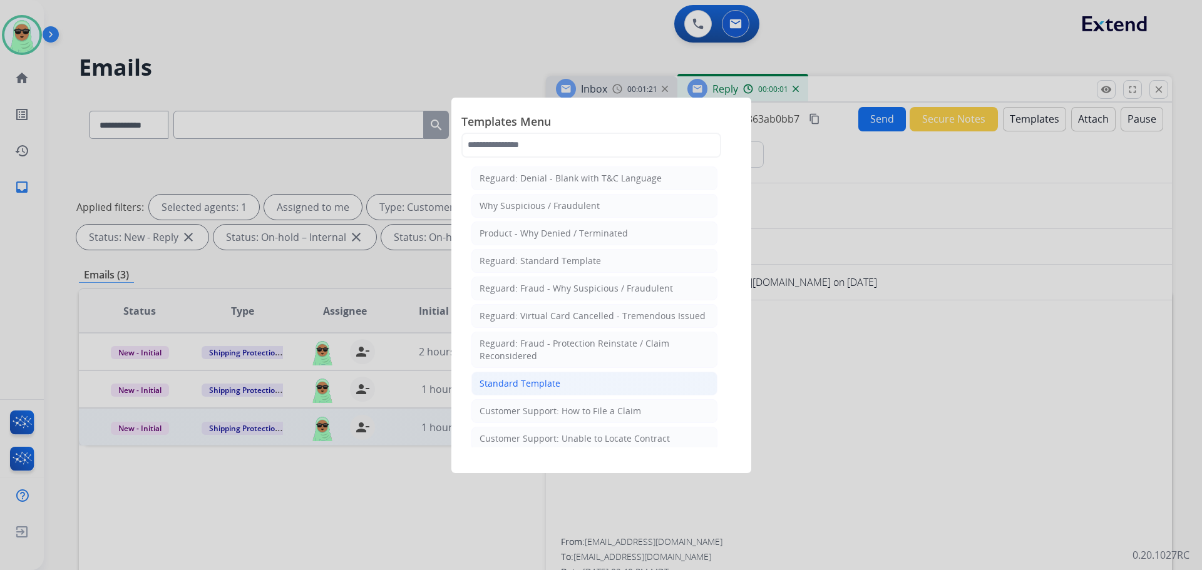
click at [664, 382] on li "Standard Template" at bounding box center [594, 384] width 246 height 24
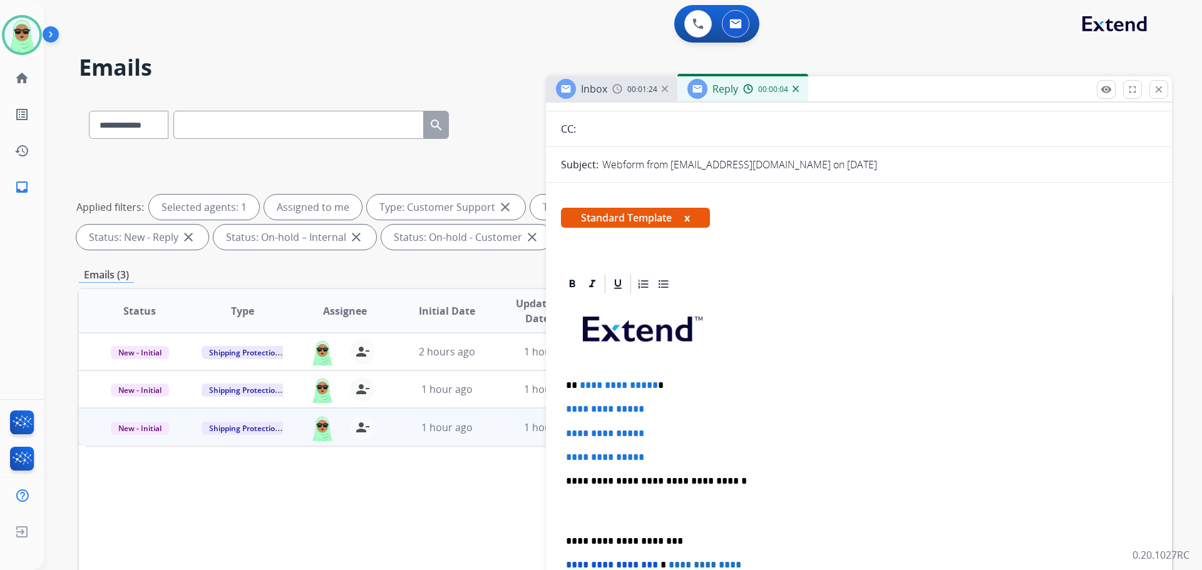
scroll to position [125, 0]
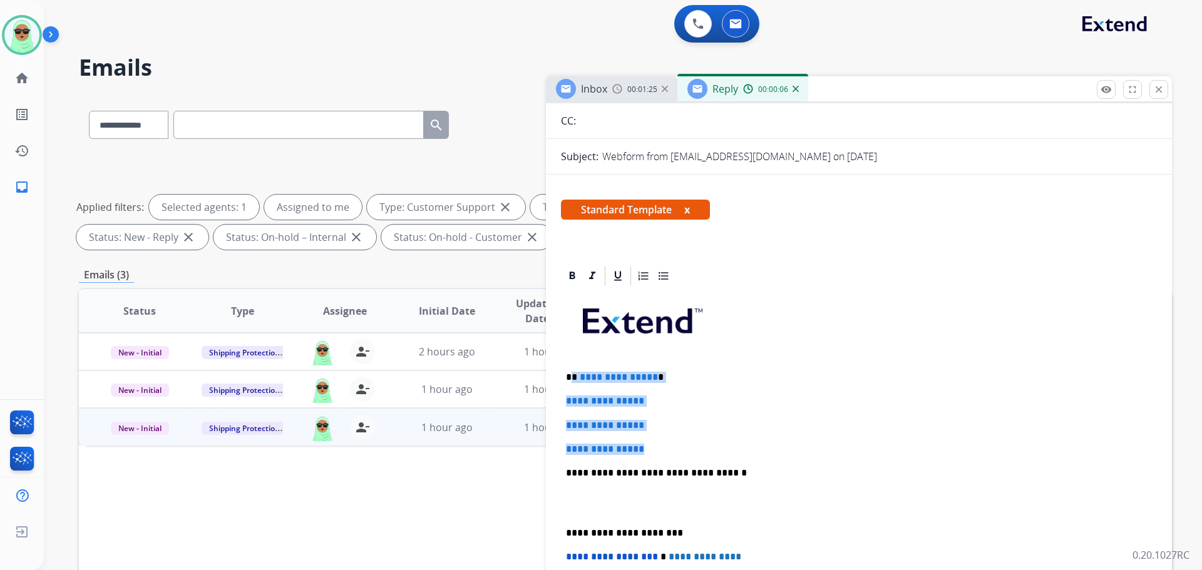
drag, startPoint x: 656, startPoint y: 443, endPoint x: 572, endPoint y: 372, distance: 109.7
click at [572, 372] on div "**********" at bounding box center [859, 502] width 596 height 431
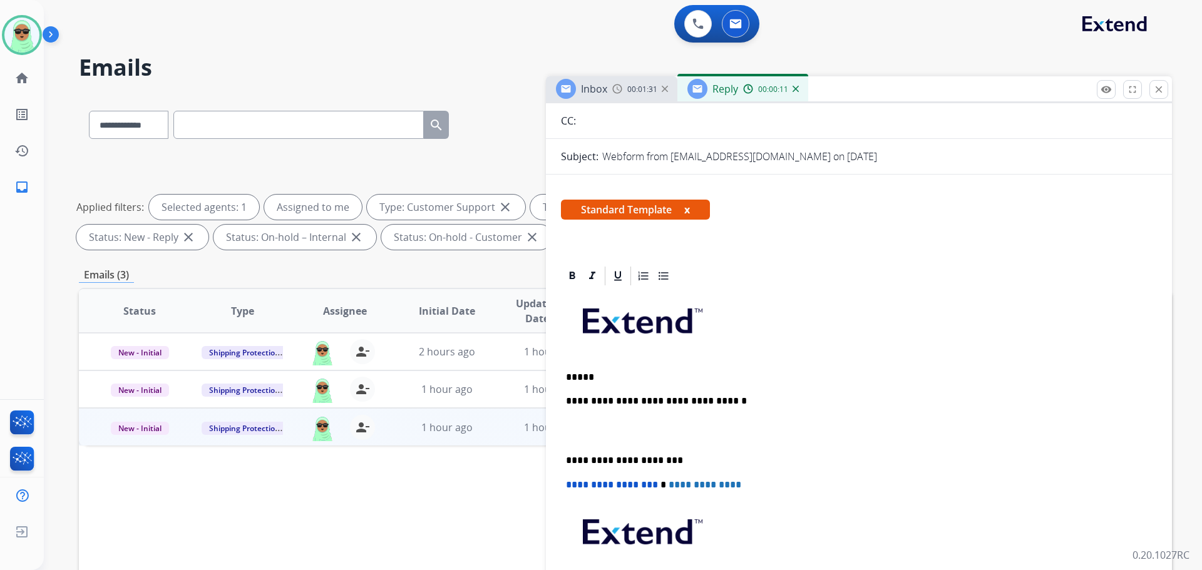
click at [642, 361] on div "**********" at bounding box center [859, 466] width 596 height 359
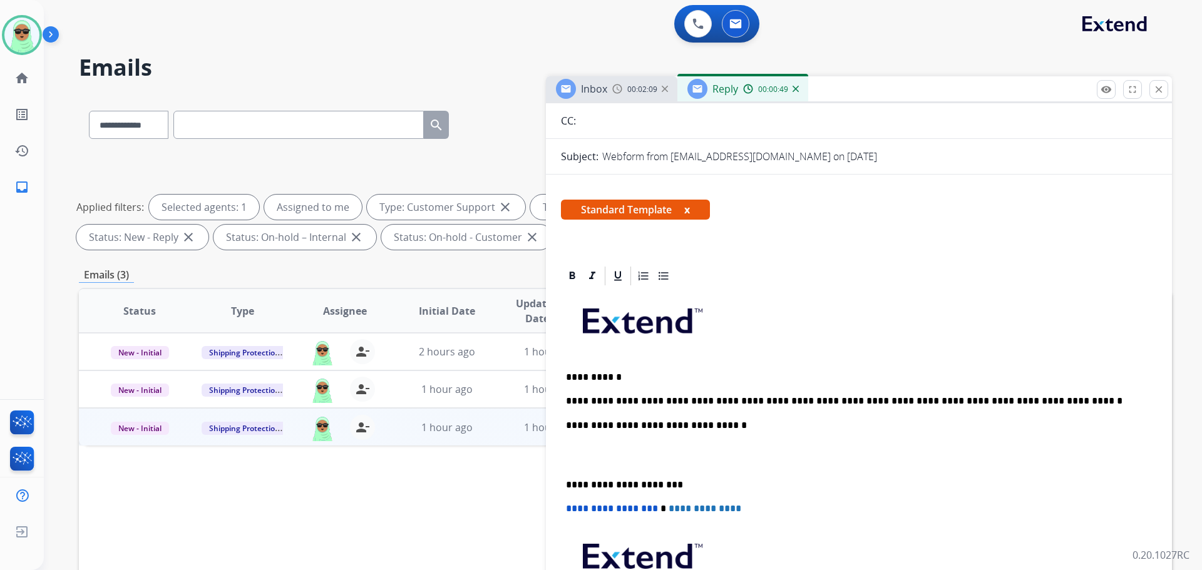
click at [1052, 396] on p "**********" at bounding box center [854, 401] width 576 height 11
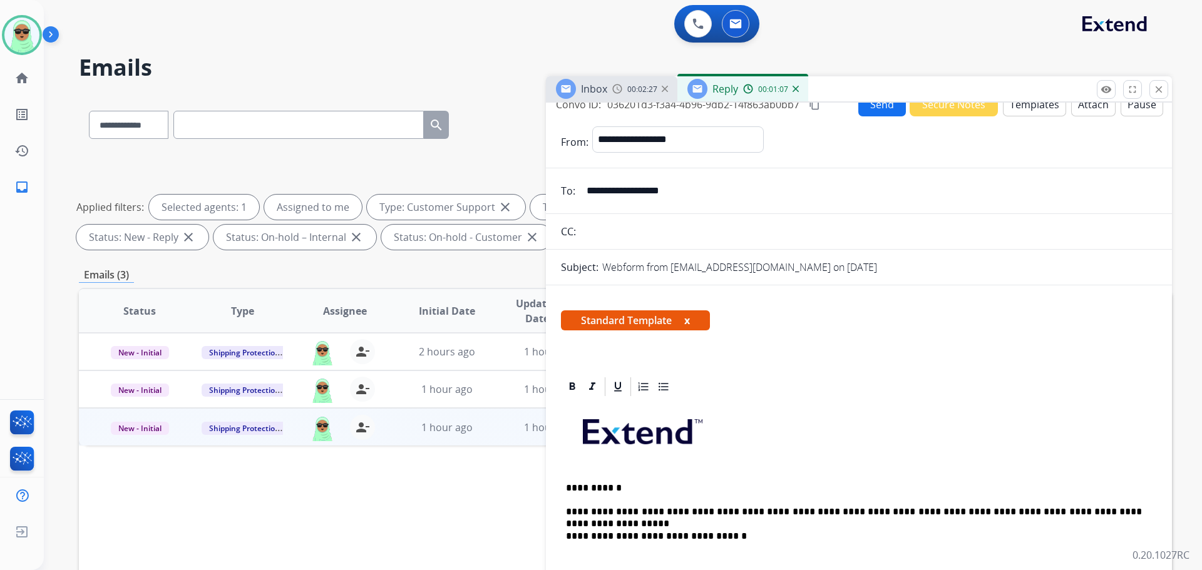
scroll to position [0, 0]
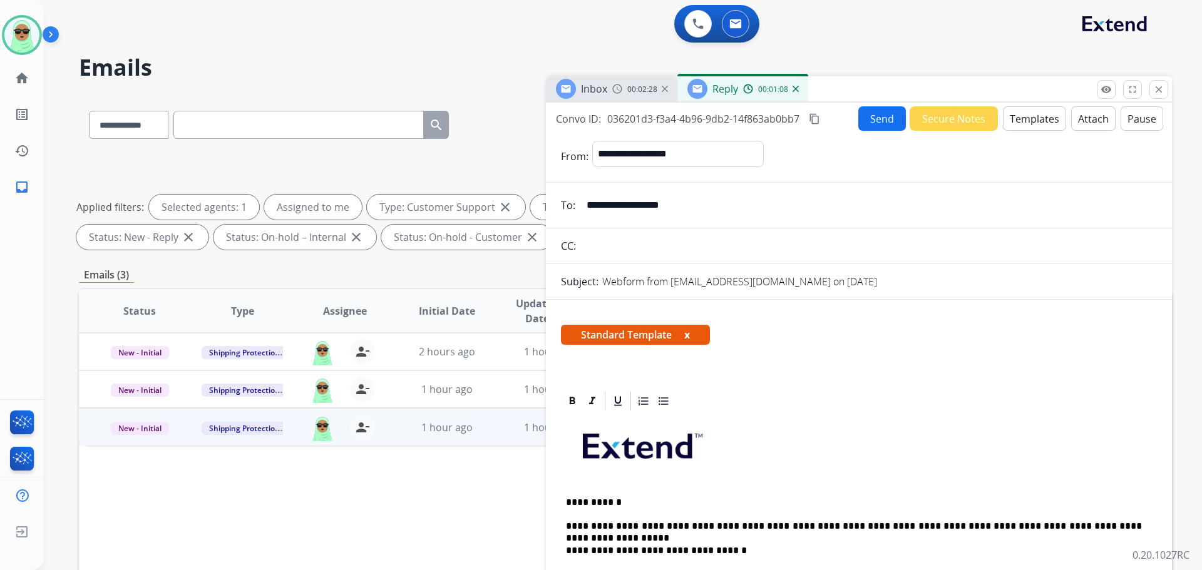
click at [865, 113] on button "Send" at bounding box center [882, 118] width 48 height 24
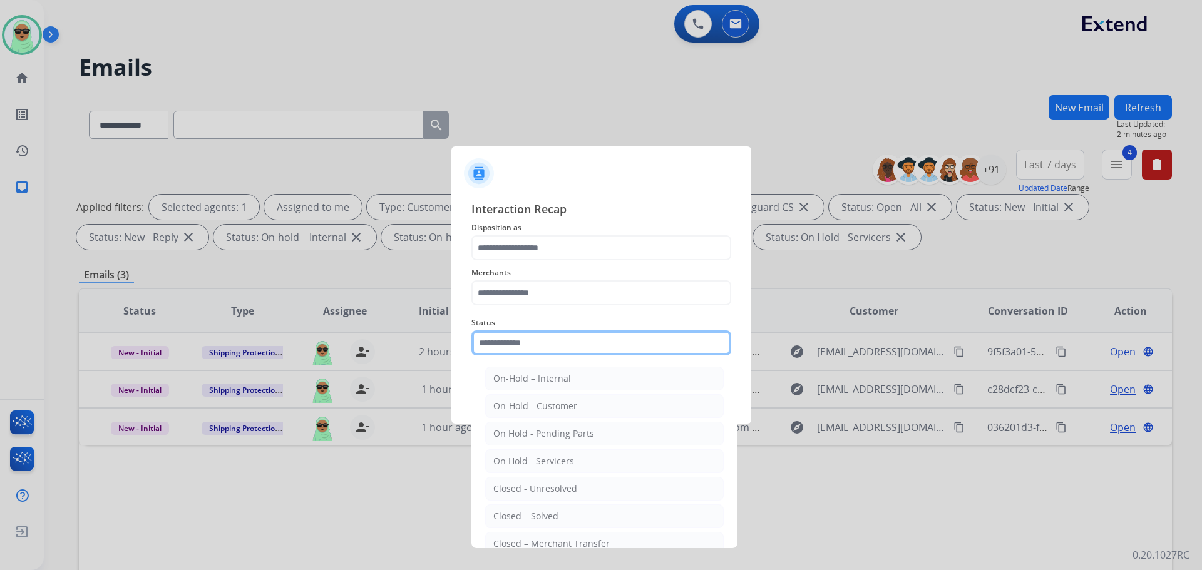
click at [525, 332] on input "text" at bounding box center [601, 343] width 260 height 25
click at [532, 506] on li "Closed – Solved" at bounding box center [604, 517] width 238 height 24
type input "**********"
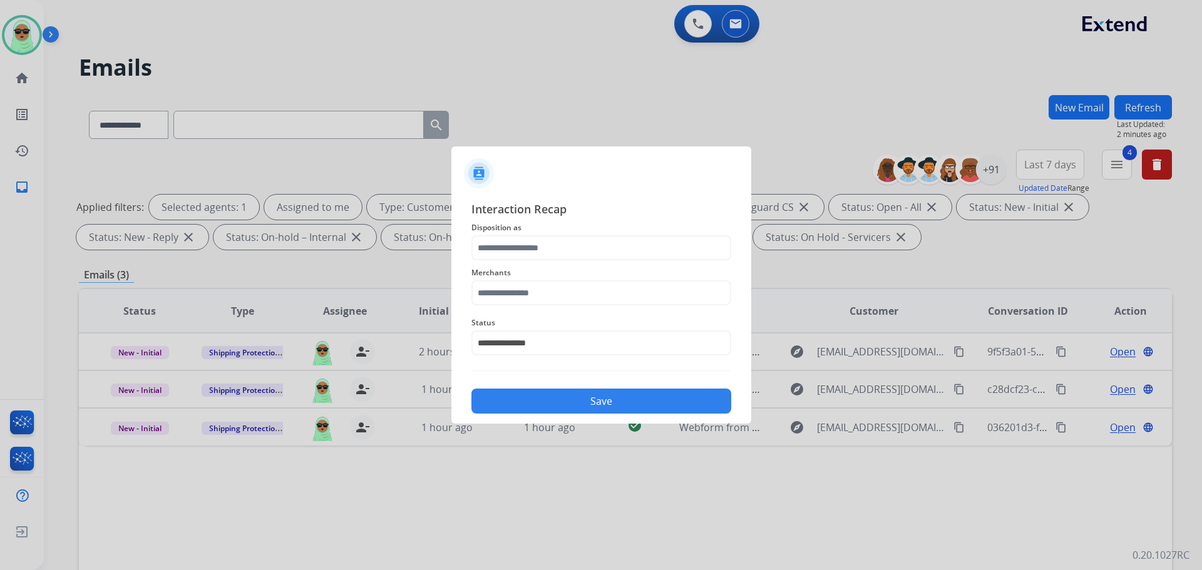
drag, startPoint x: 545, startPoint y: 229, endPoint x: 548, endPoint y: 252, distance: 22.8
click at [545, 230] on span "Disposition as" at bounding box center [601, 227] width 260 height 15
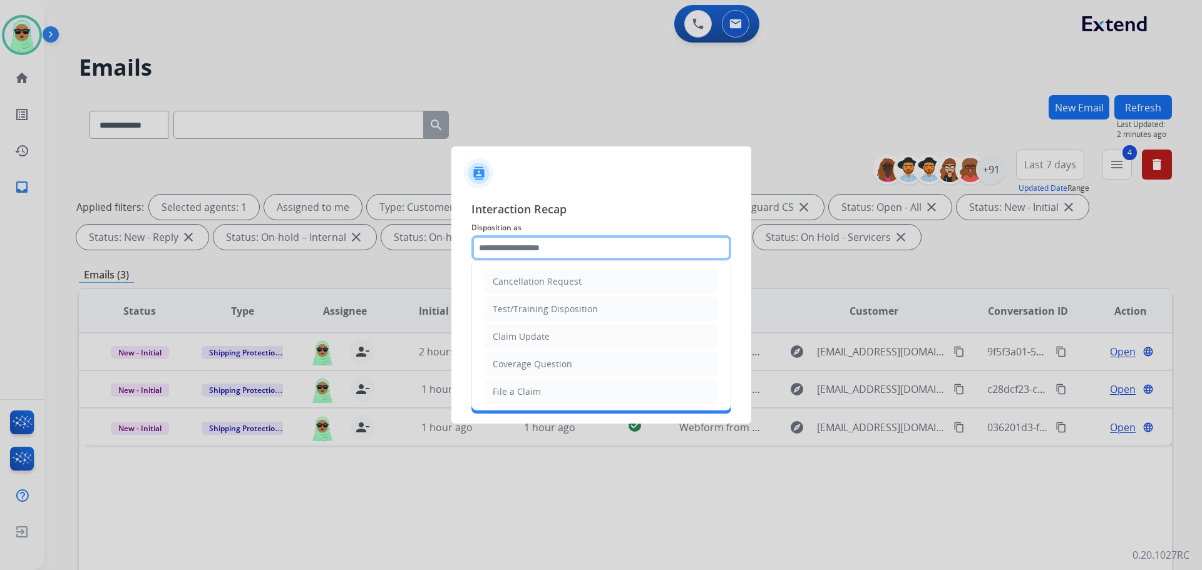
click at [548, 252] on input "text" at bounding box center [601, 247] width 260 height 25
click at [554, 351] on ul "Cancellation Request Test/Training Disposition Claim Update Coverage Question F…" at bounding box center [601, 433] width 259 height 344
click at [553, 338] on li "Claim Update" at bounding box center [600, 337] width 233 height 24
type input "**********"
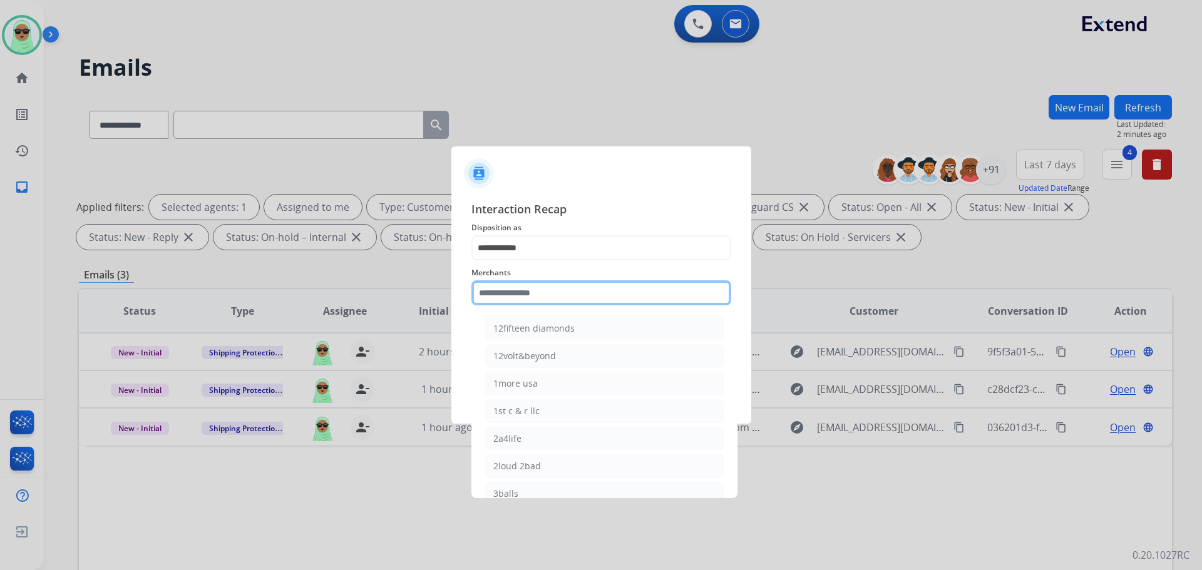
click at [553, 292] on input "text" at bounding box center [601, 292] width 260 height 25
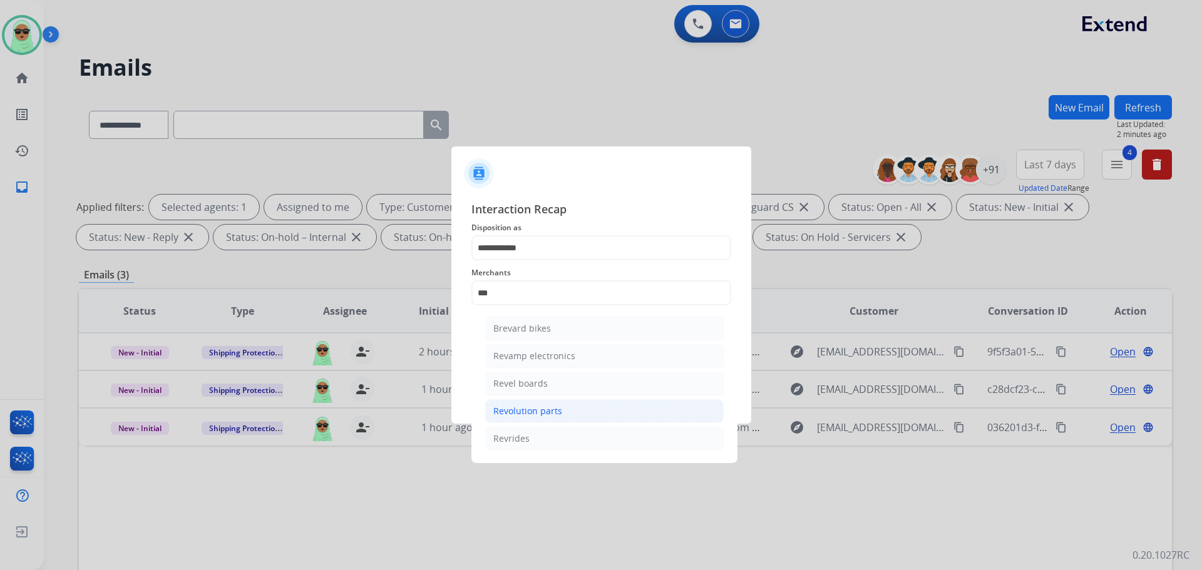
click at [551, 407] on div "Revolution parts" at bounding box center [527, 411] width 69 height 13
type input "**********"
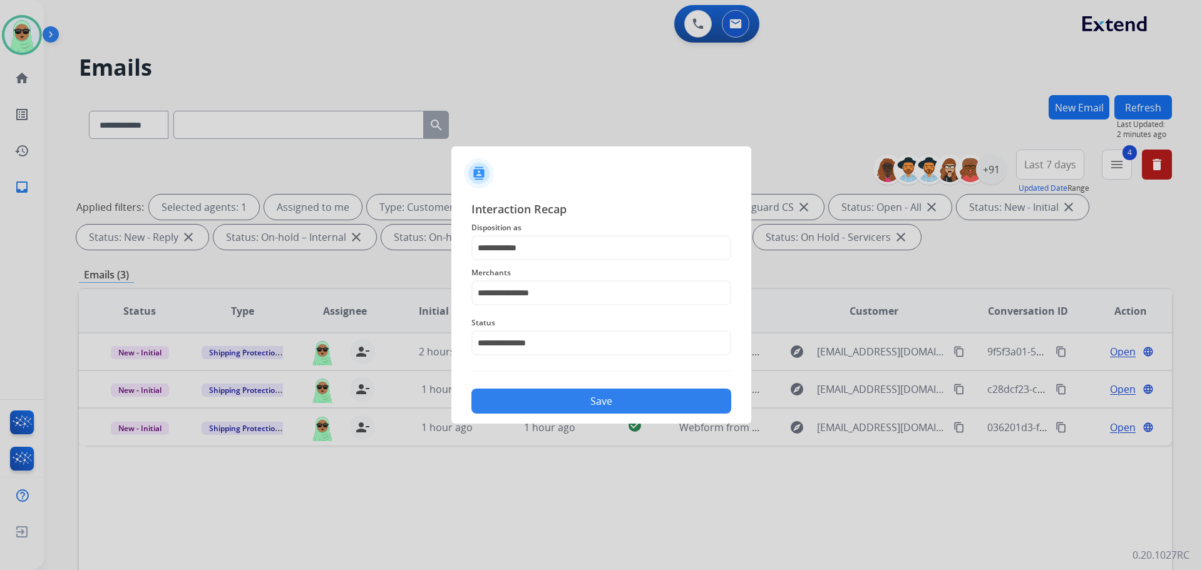
click at [586, 406] on button "Save" at bounding box center [601, 401] width 260 height 25
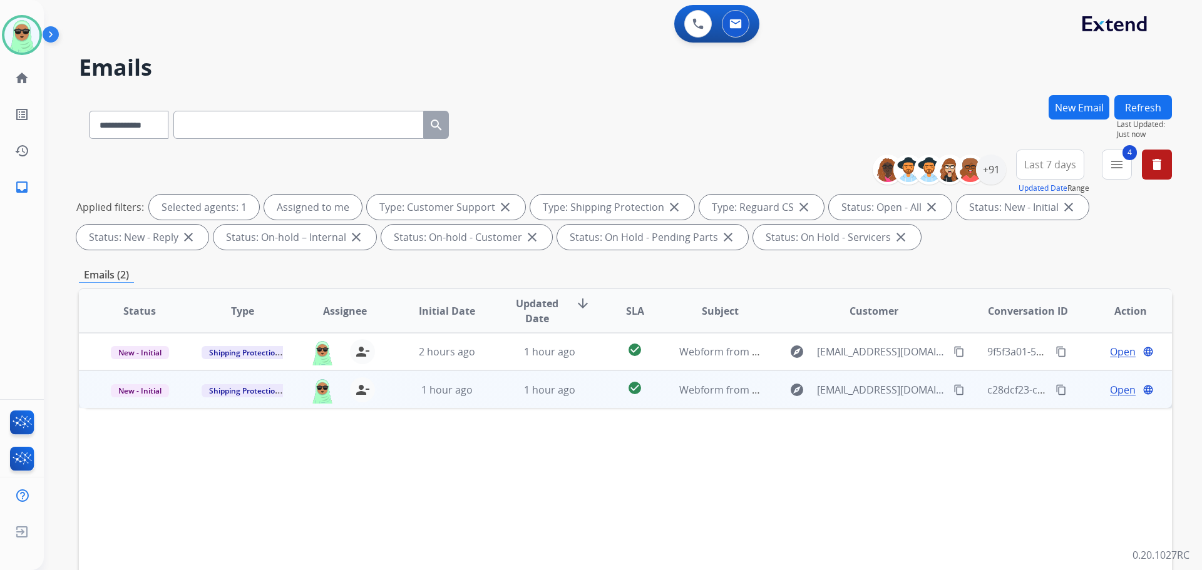
click at [953, 388] on mat-icon "content_copy" at bounding box center [958, 389] width 11 height 11
click at [1110, 383] on span "Open" at bounding box center [1123, 389] width 26 height 15
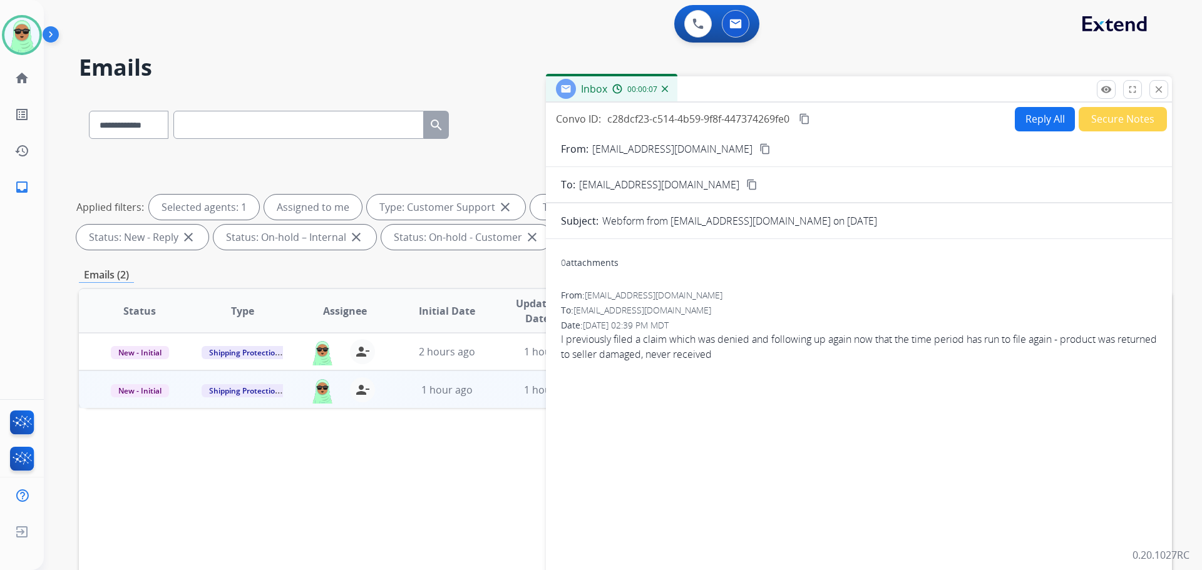
click at [1042, 131] on div "Convo ID: c28dcf23-c514-4b59-9f8f-447374269fe0 content_copy Reply All Secure No…" at bounding box center [859, 358] width 626 height 511
click at [1042, 118] on button "Reply All" at bounding box center [1045, 119] width 60 height 24
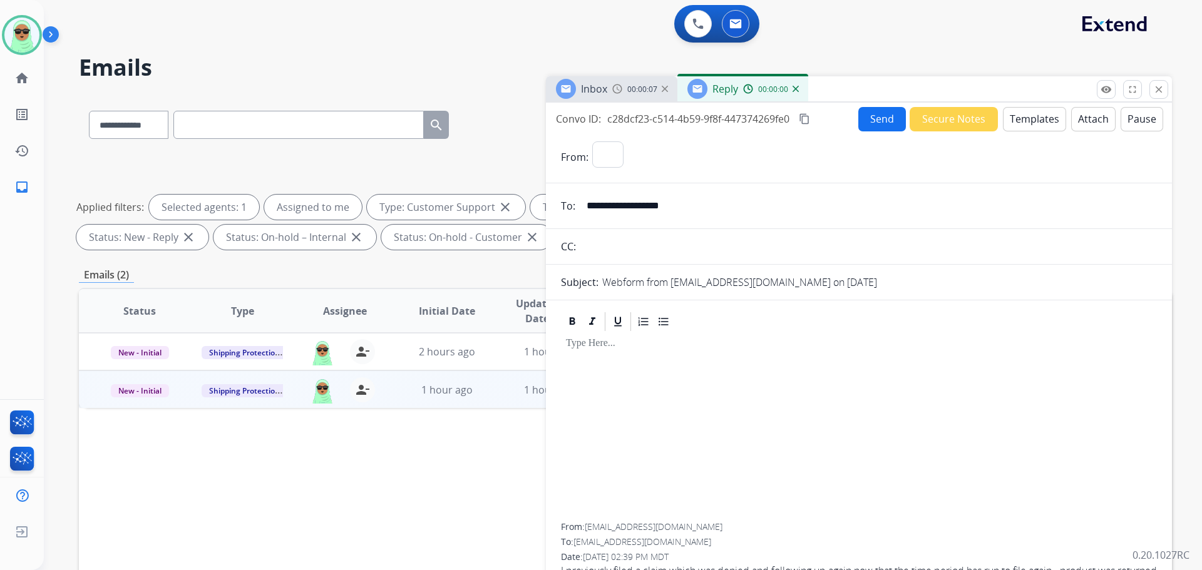
select select "**********"
click at [1042, 118] on button "Templates" at bounding box center [1034, 119] width 63 height 24
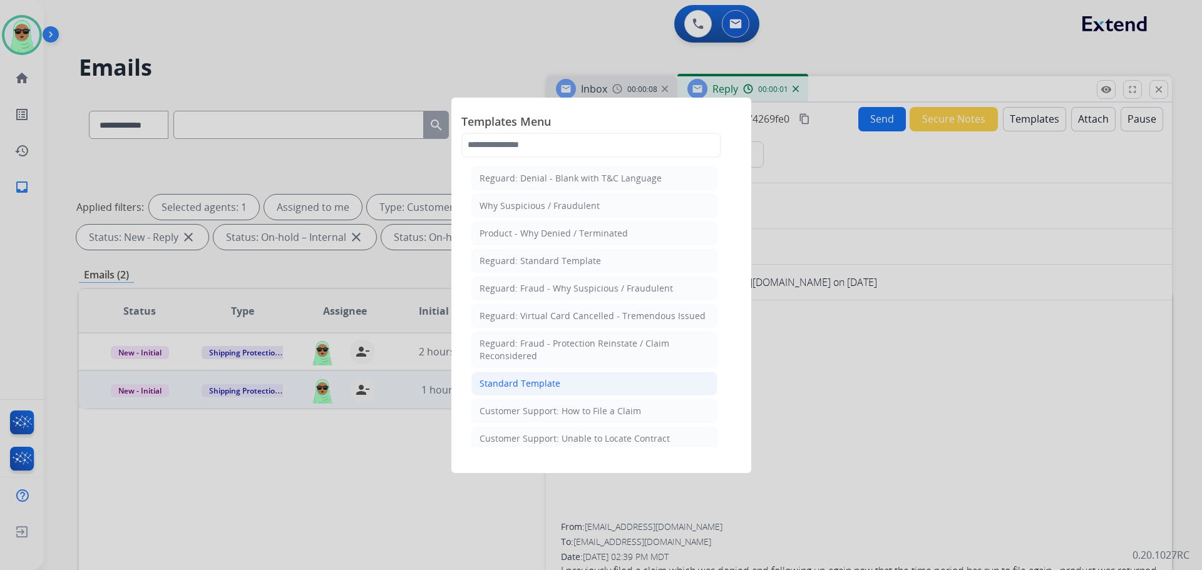
click at [531, 386] on div "Standard Template" at bounding box center [519, 383] width 81 height 13
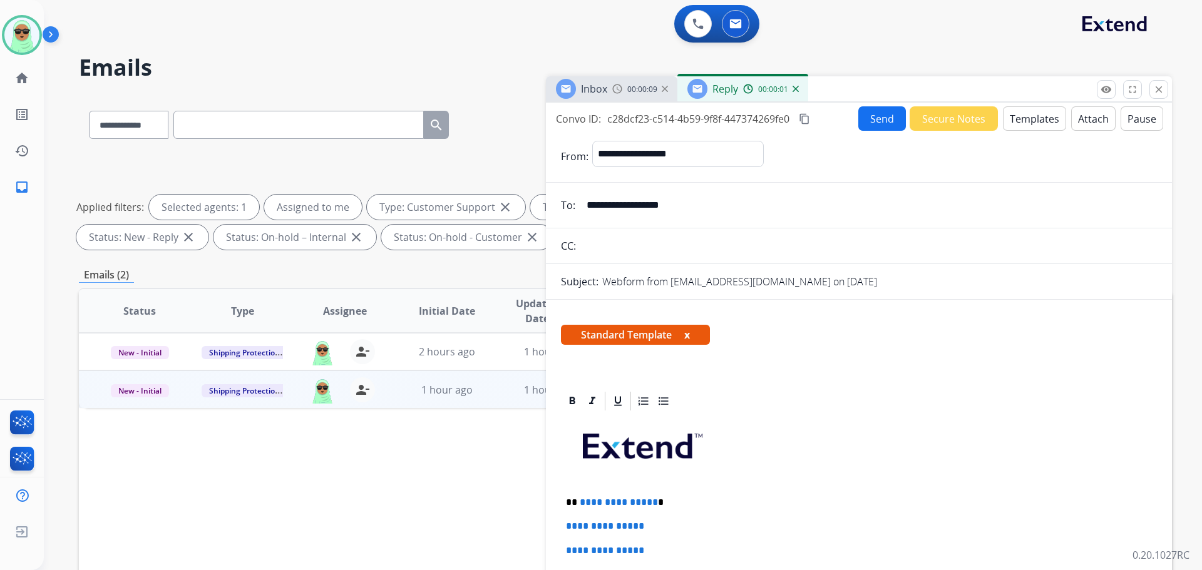
scroll to position [188, 0]
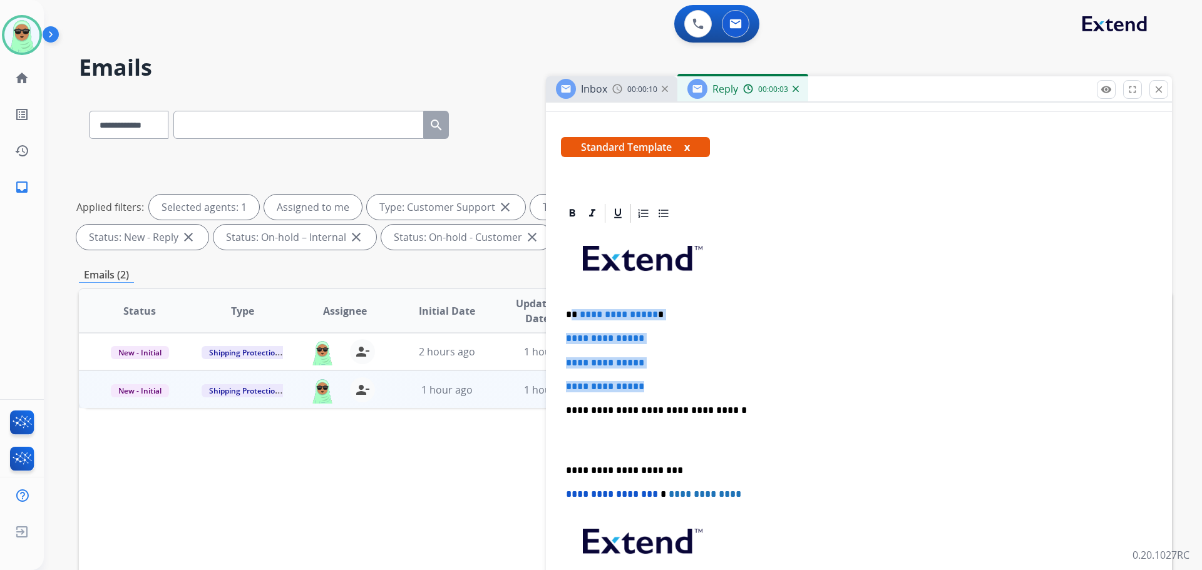
drag, startPoint x: 657, startPoint y: 386, endPoint x: 574, endPoint y: 310, distance: 112.5
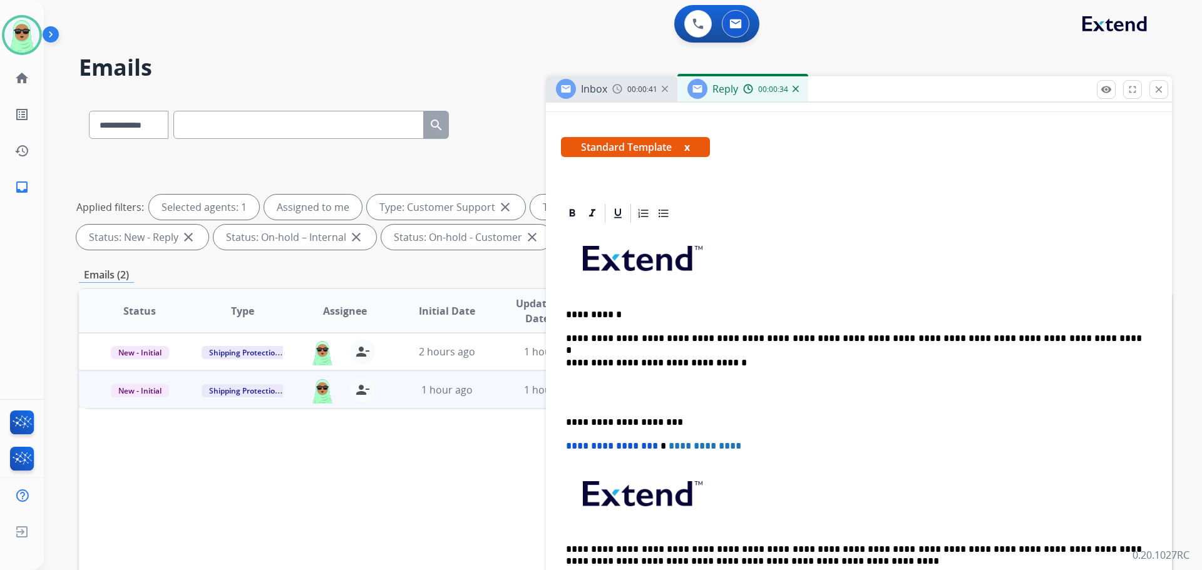
click at [938, 341] on p "**********" at bounding box center [854, 338] width 576 height 11
click at [940, 388] on p at bounding box center [859, 392] width 586 height 23
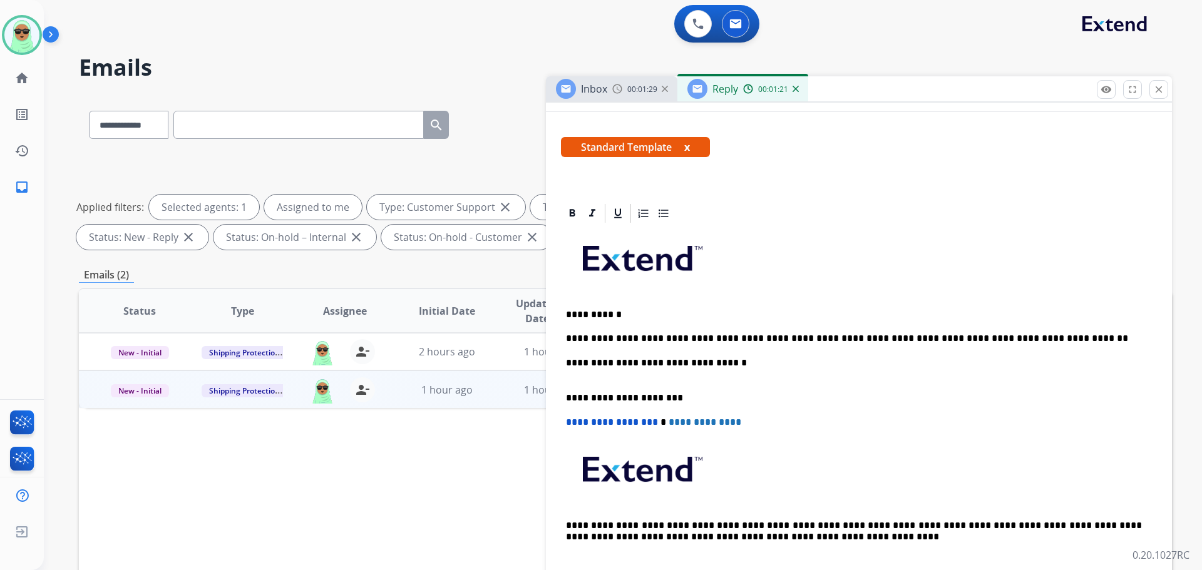
scroll to position [0, 0]
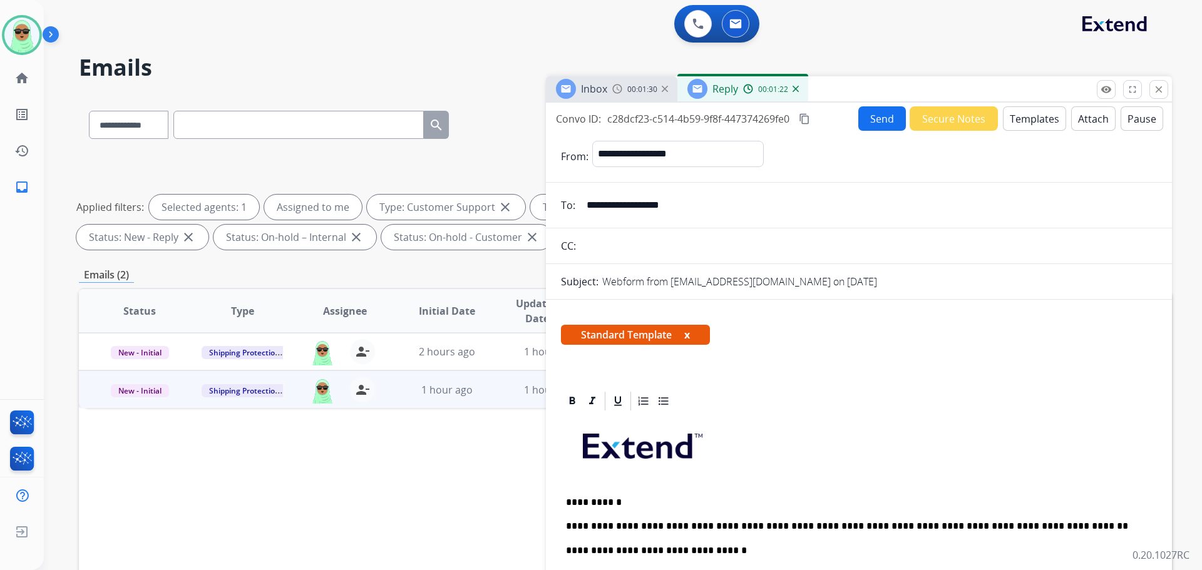
click at [859, 117] on button "Send" at bounding box center [882, 118] width 48 height 24
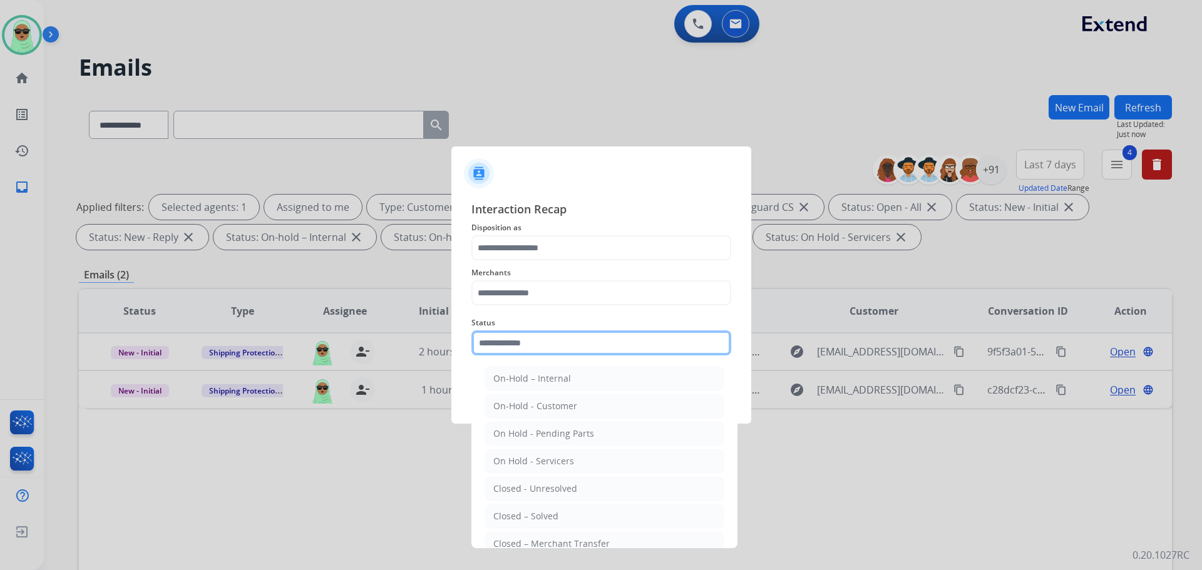
click at [596, 351] on input "text" at bounding box center [601, 343] width 260 height 25
click at [570, 516] on li "Closed – Solved" at bounding box center [604, 517] width 238 height 24
type input "**********"
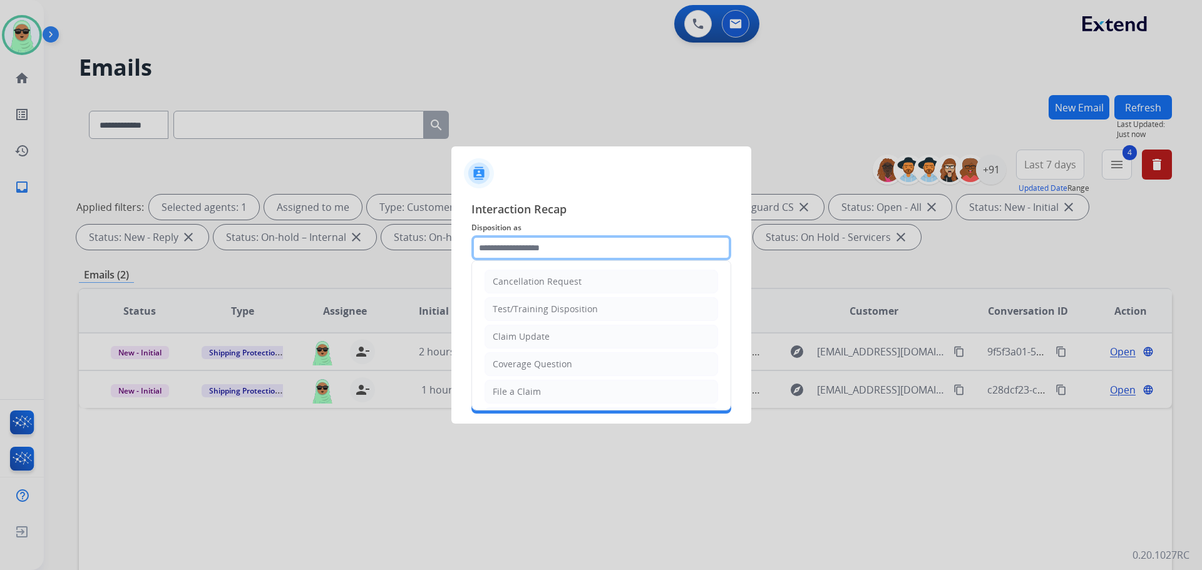
click at [568, 247] on input "text" at bounding box center [601, 247] width 260 height 25
click at [554, 344] on li "Claim Update" at bounding box center [600, 337] width 233 height 24
type input "**********"
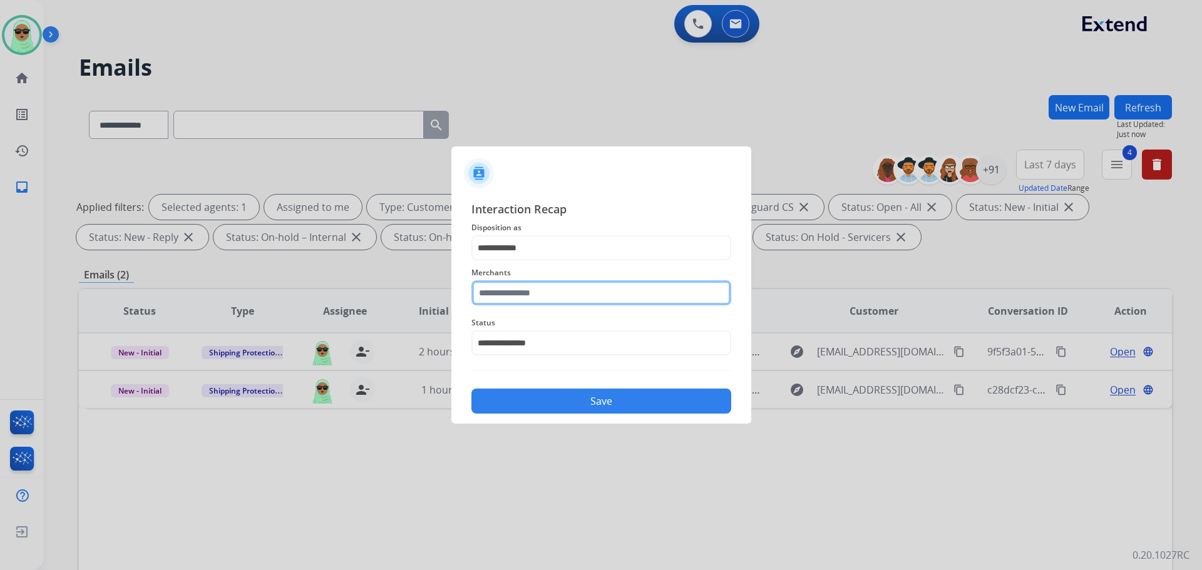
click at [548, 290] on input "text" at bounding box center [601, 292] width 260 height 25
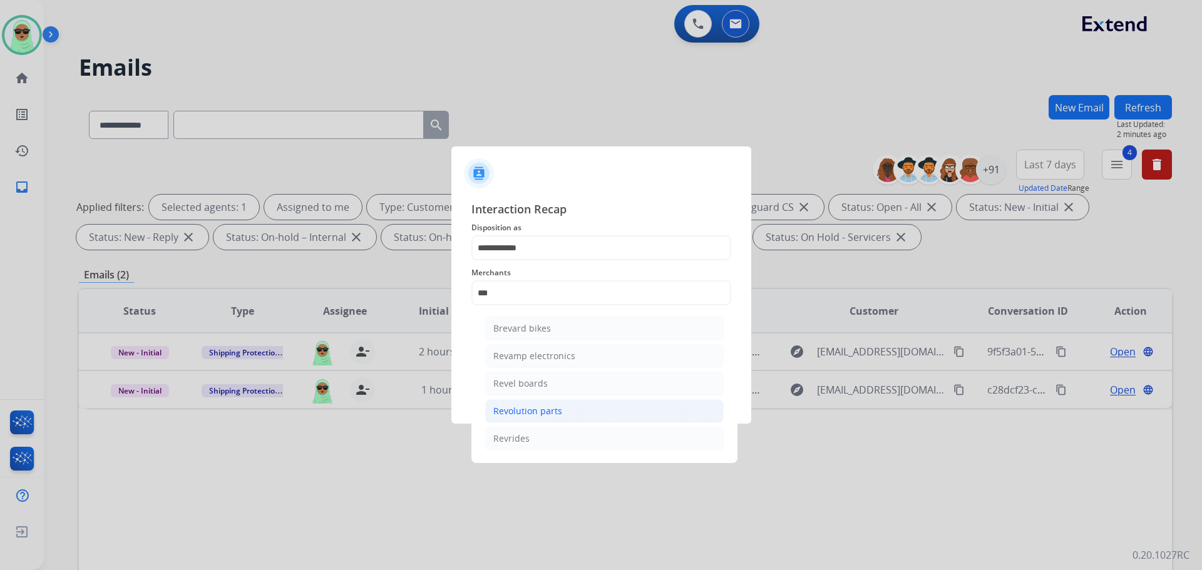
click at [565, 404] on li "Revolution parts" at bounding box center [604, 411] width 238 height 24
type input "**********"
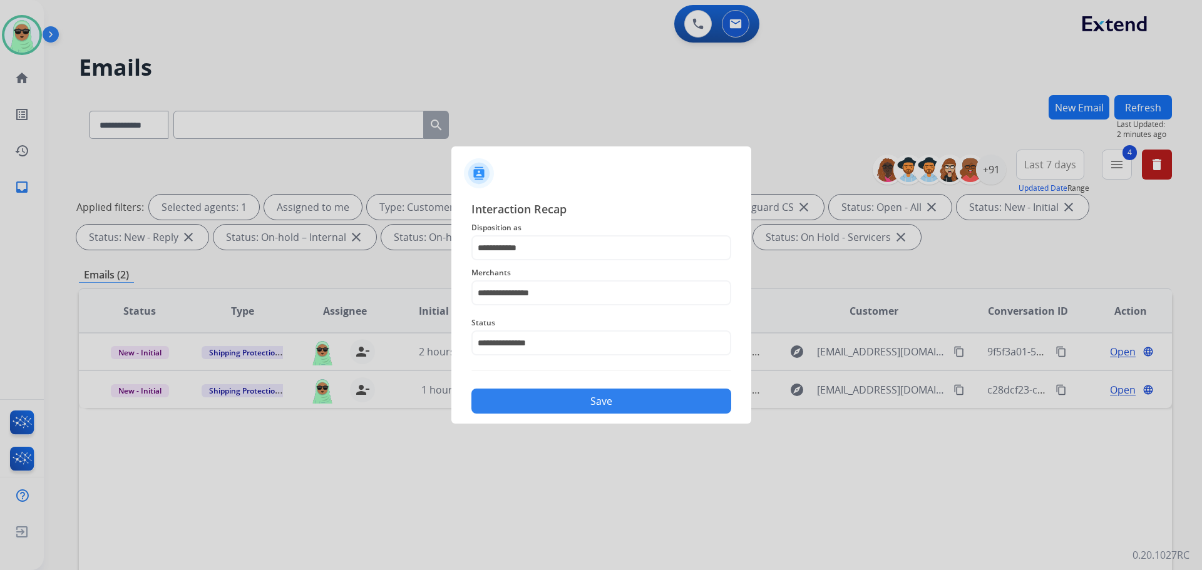
click at [578, 398] on button "Save" at bounding box center [601, 401] width 260 height 25
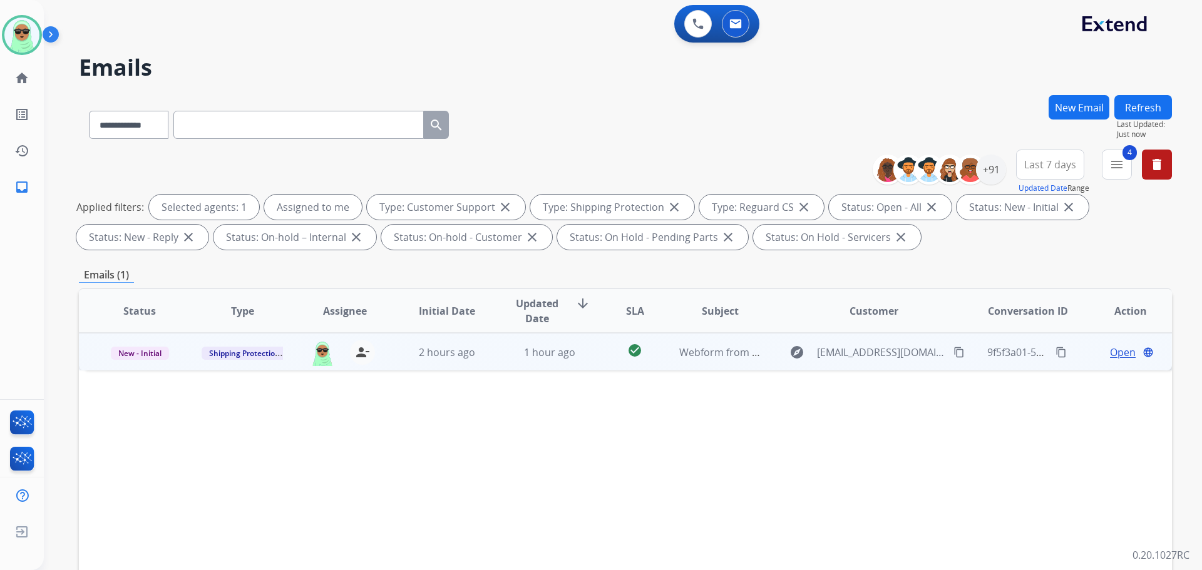
click at [951, 346] on button "content_copy" at bounding box center [958, 352] width 15 height 15
click at [1110, 350] on span "Open" at bounding box center [1123, 352] width 26 height 15
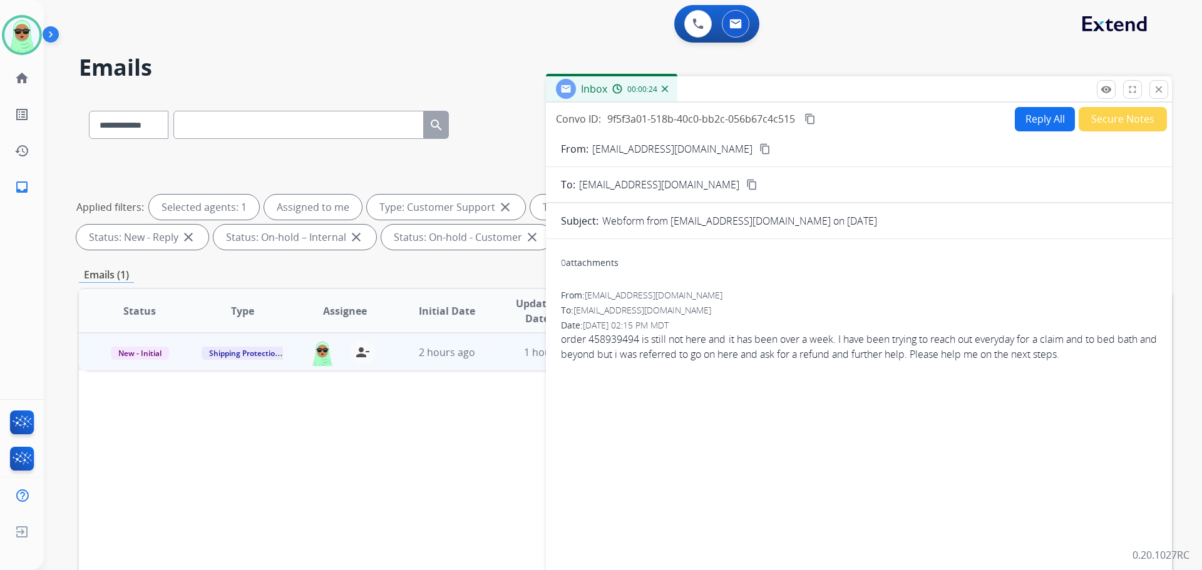
click at [1140, 120] on button "Secure Notes" at bounding box center [1123, 119] width 88 height 24
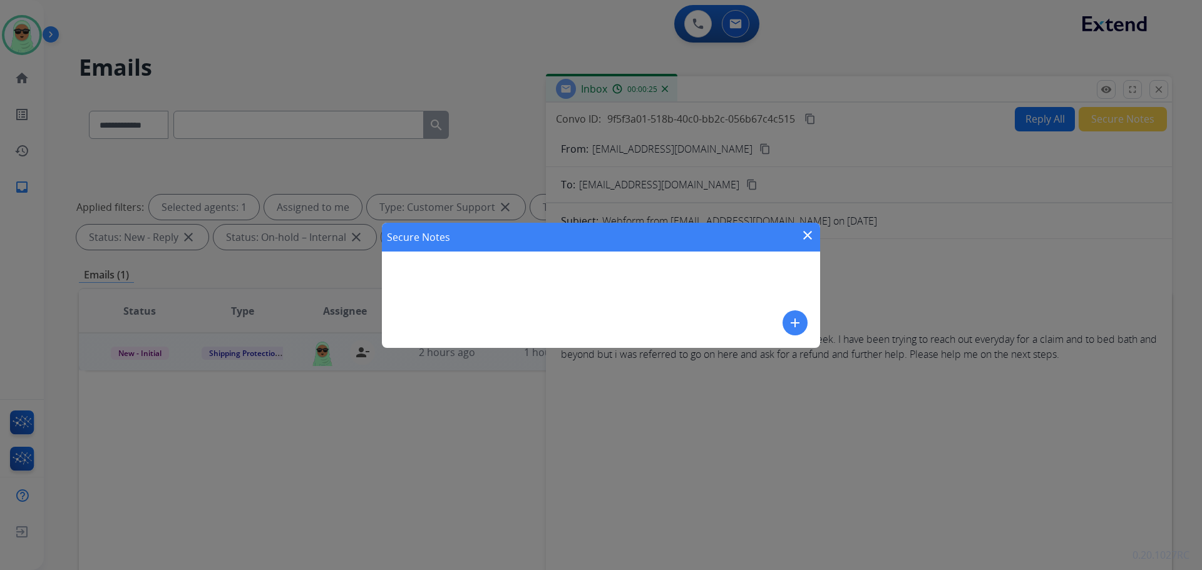
click at [791, 329] on button "add" at bounding box center [794, 322] width 25 height 25
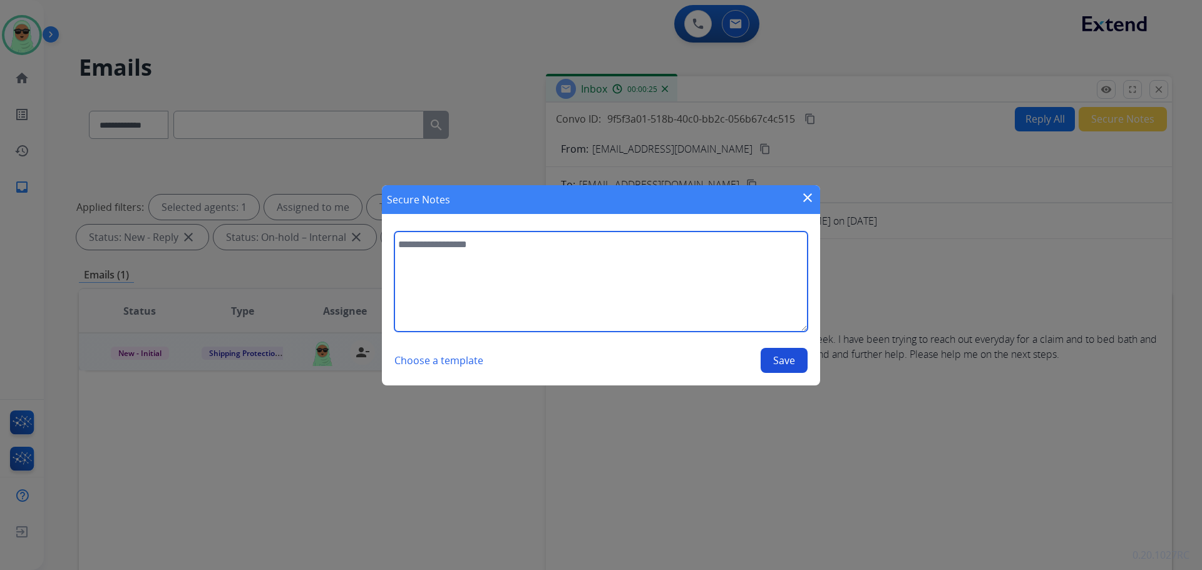
click at [712, 297] on textarea at bounding box center [600, 282] width 413 height 100
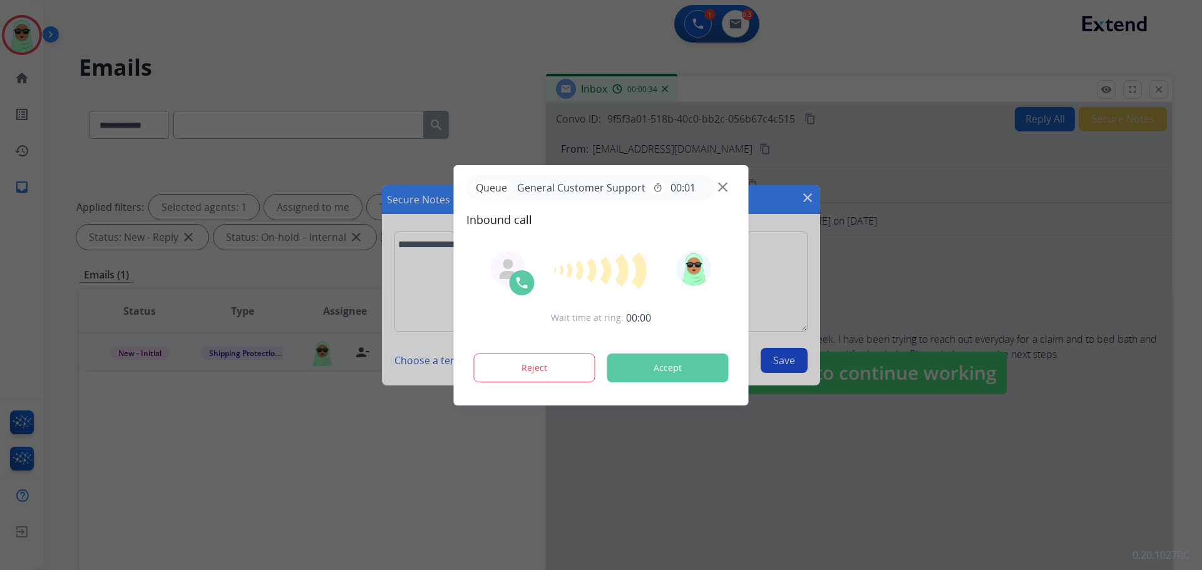
click at [766, 300] on div at bounding box center [601, 285] width 1202 height 570
click at [797, 359] on div at bounding box center [601, 285] width 1202 height 570
click at [722, 190] on img at bounding box center [722, 186] width 9 height 9
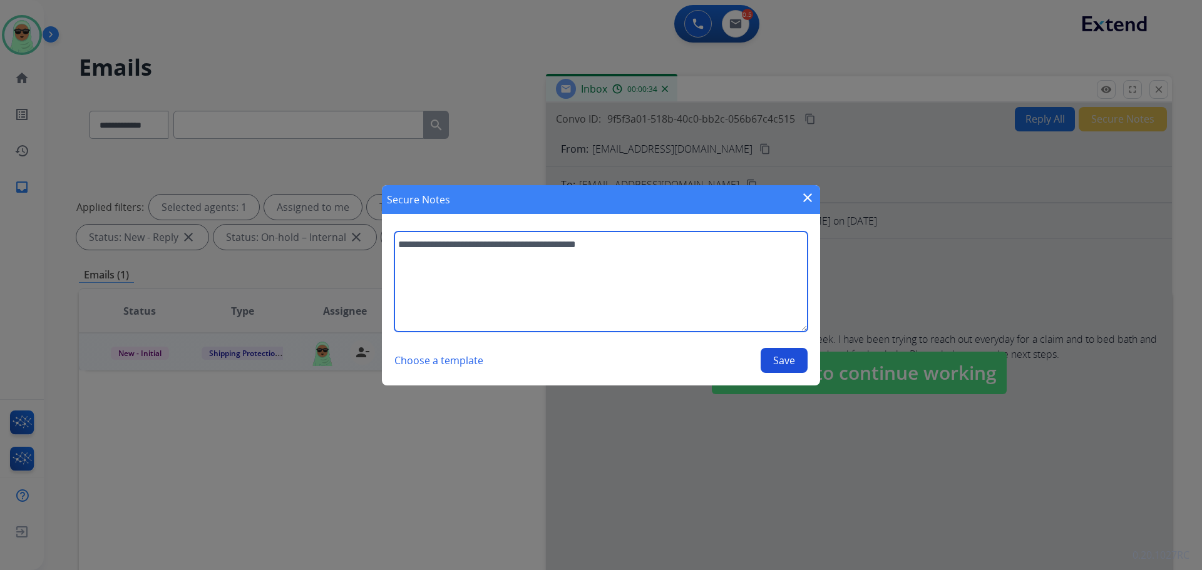
click at [759, 290] on textarea "**********" at bounding box center [600, 282] width 413 height 100
type textarea "**********"
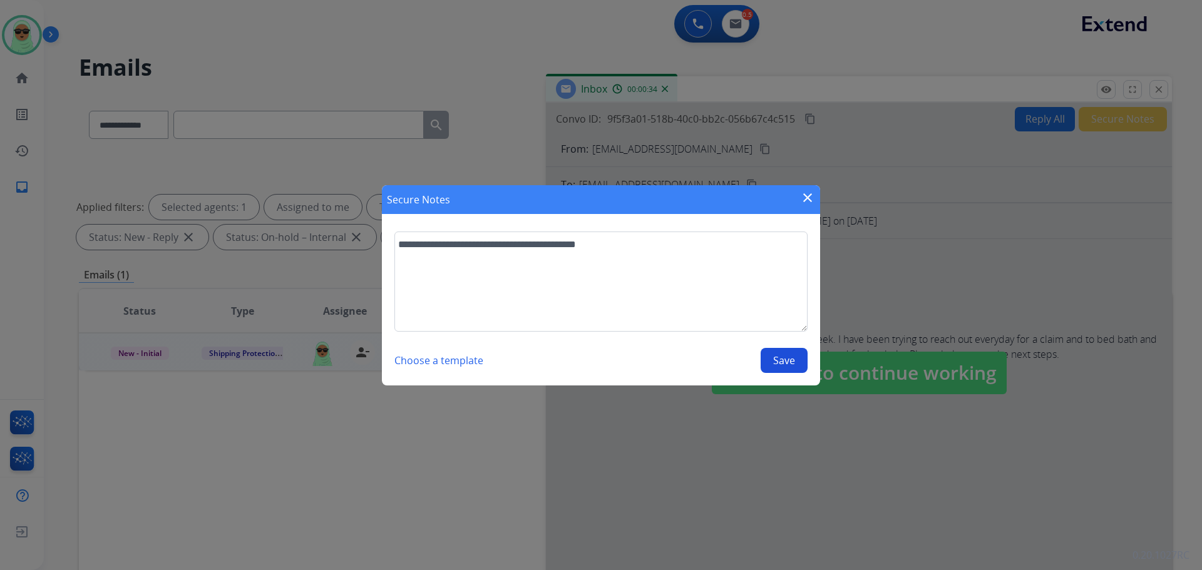
click at [785, 374] on section "**********" at bounding box center [601, 302] width 438 height 167
click at [786, 358] on button "Save" at bounding box center [784, 360] width 47 height 25
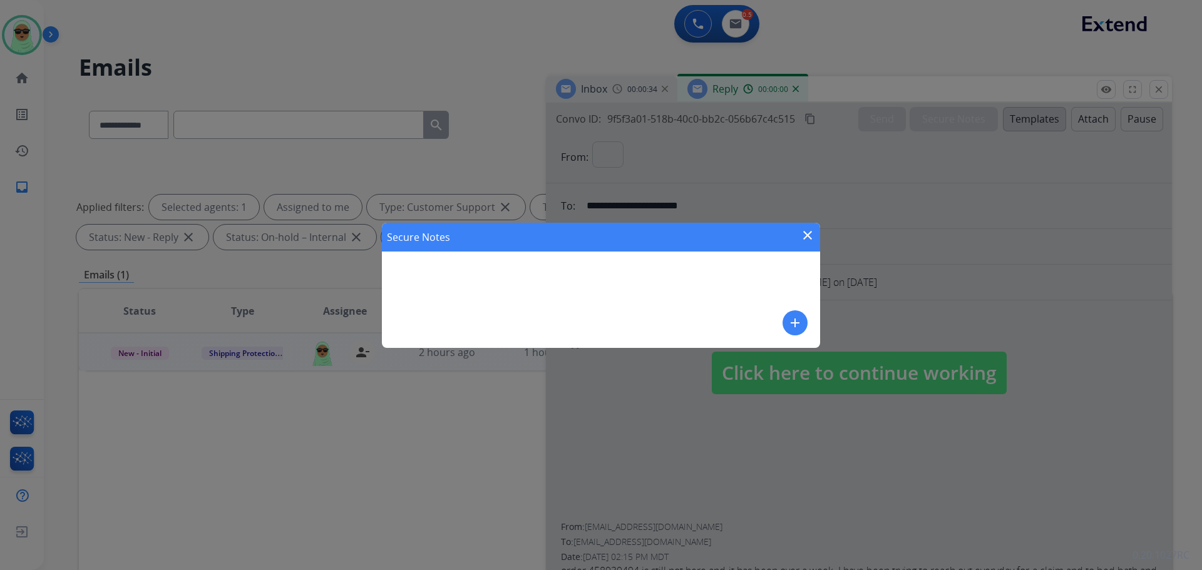
click at [786, 358] on div "Secure Notes close add" at bounding box center [601, 285] width 1202 height 570
select select "**********"
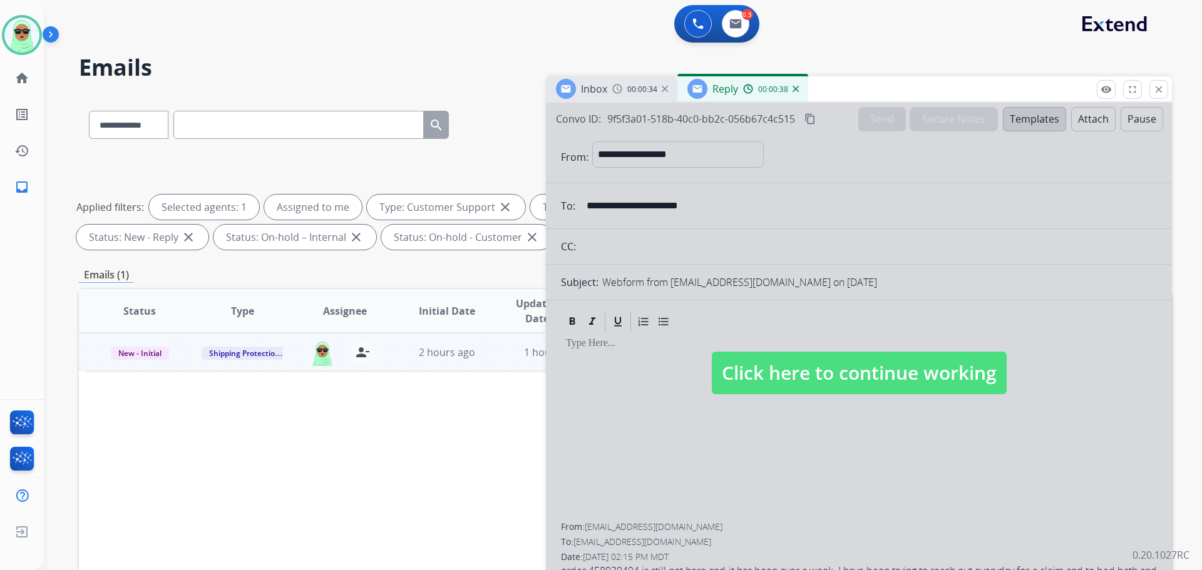
click at [707, 506] on div at bounding box center [859, 361] width 626 height 516
select select
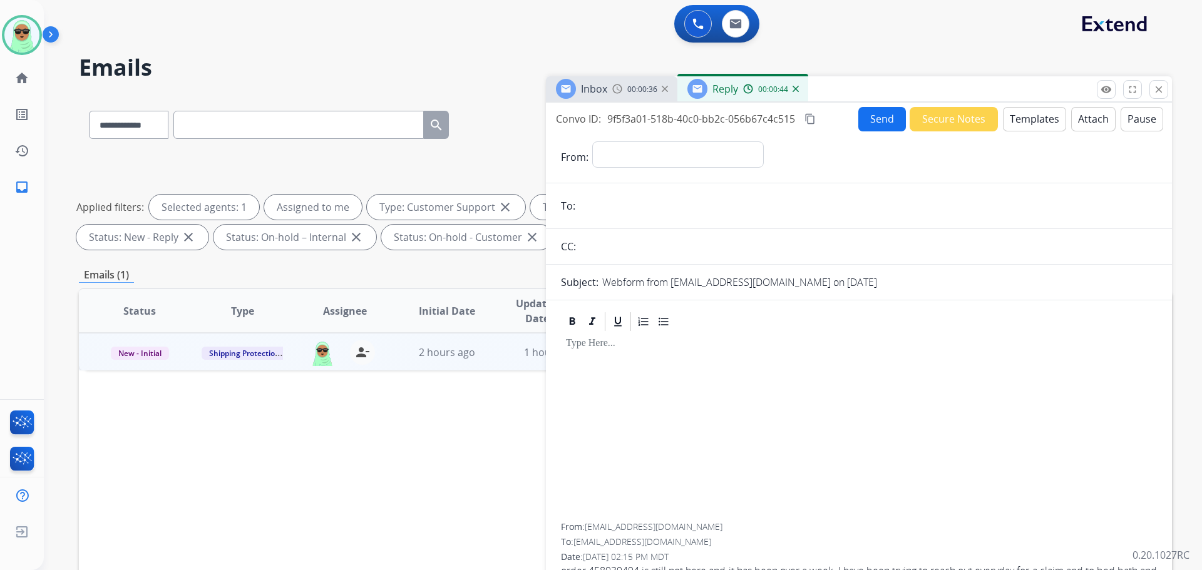
click at [791, 93] on div "00:00:44" at bounding box center [770, 88] width 55 height 11
click at [793, 91] on img at bounding box center [795, 89] width 6 height 6
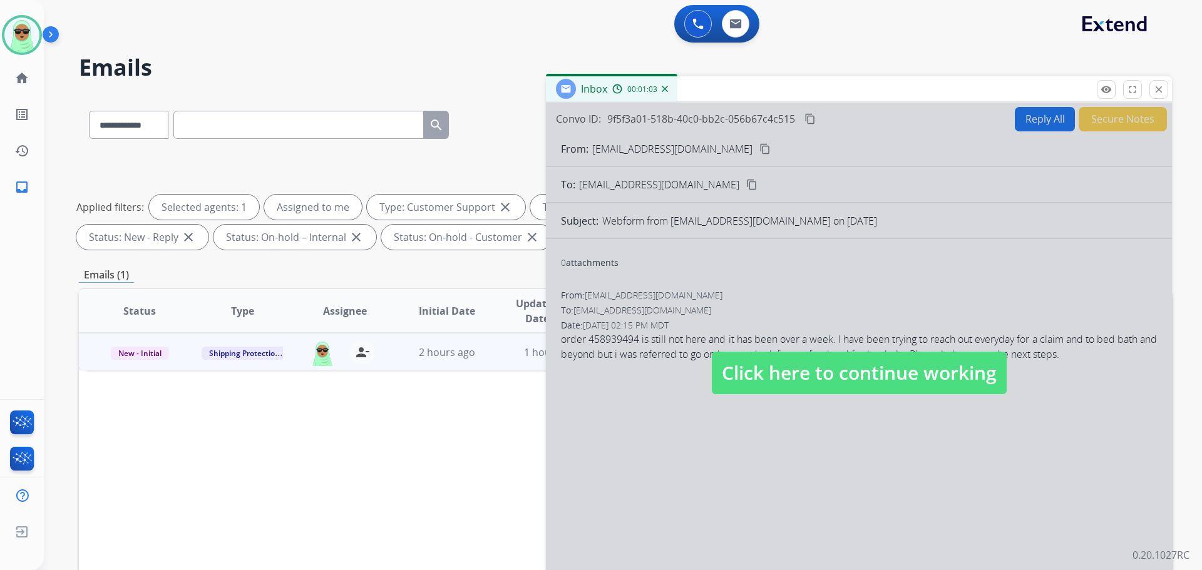
click at [834, 382] on span "Click here to continue working" at bounding box center [859, 373] width 295 height 43
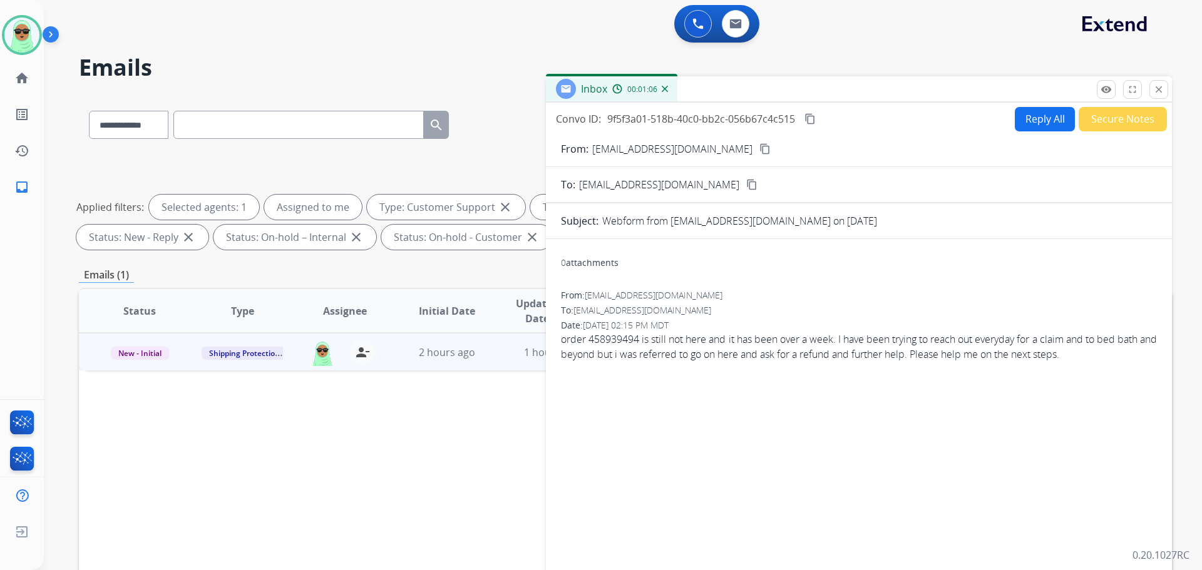
click at [1112, 120] on button "Secure Notes" at bounding box center [1123, 119] width 88 height 24
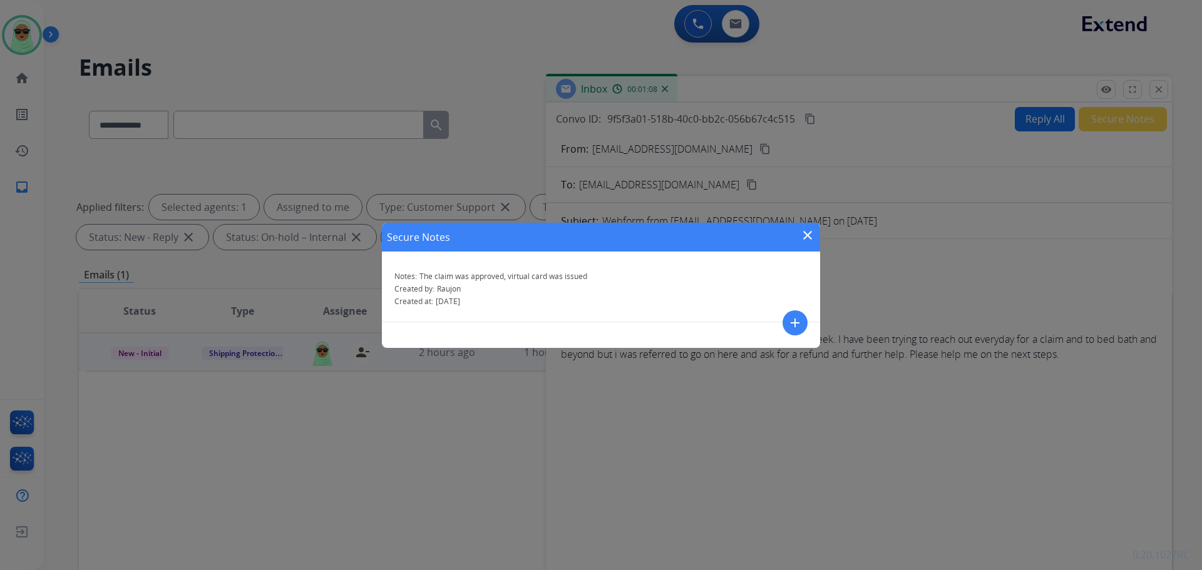
drag, startPoint x: 812, startPoint y: 232, endPoint x: 983, endPoint y: 142, distance: 192.4
click at [813, 228] on mat-icon "close" at bounding box center [807, 235] width 15 height 15
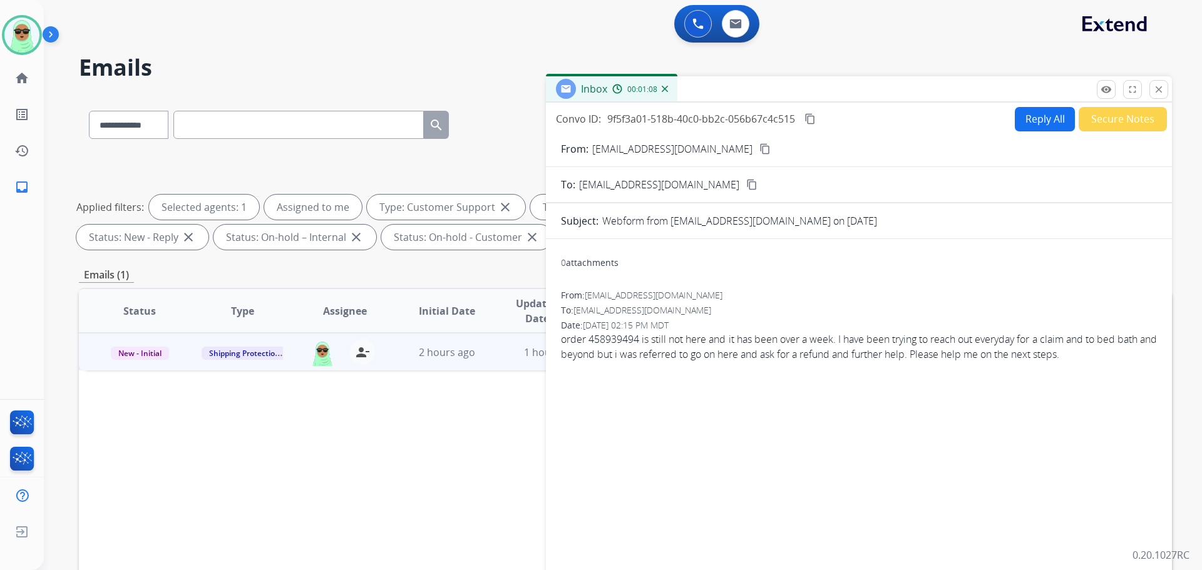
drag, startPoint x: 1159, startPoint y: 89, endPoint x: 1153, endPoint y: 92, distance: 6.4
click at [1159, 90] on mat-icon "close" at bounding box center [1158, 89] width 11 height 11
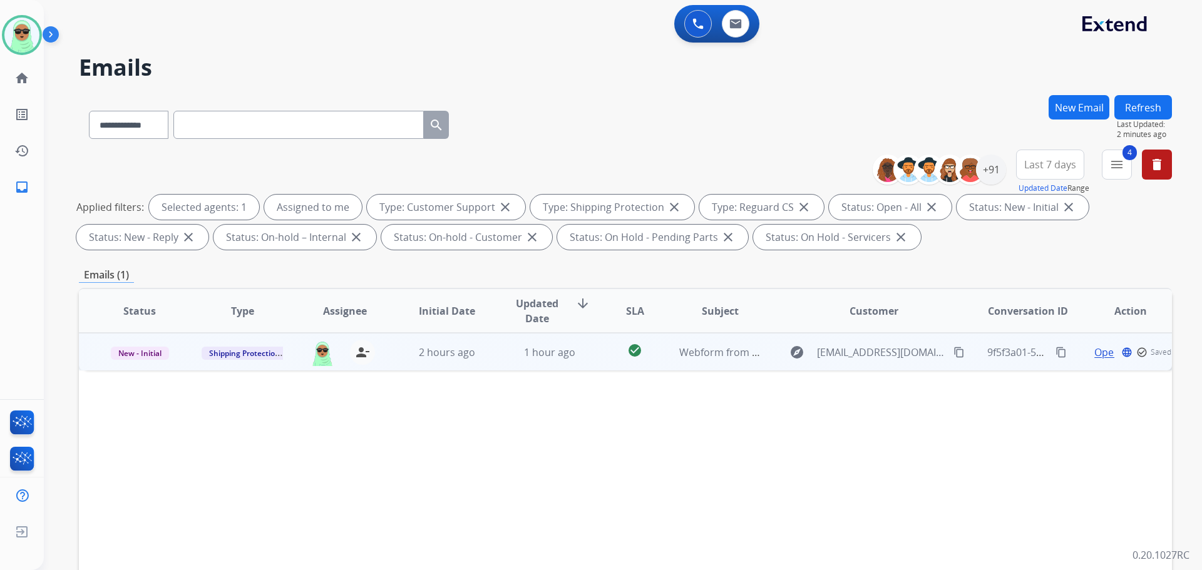
click at [142, 361] on td "New - Initial" at bounding box center [130, 352] width 103 height 38
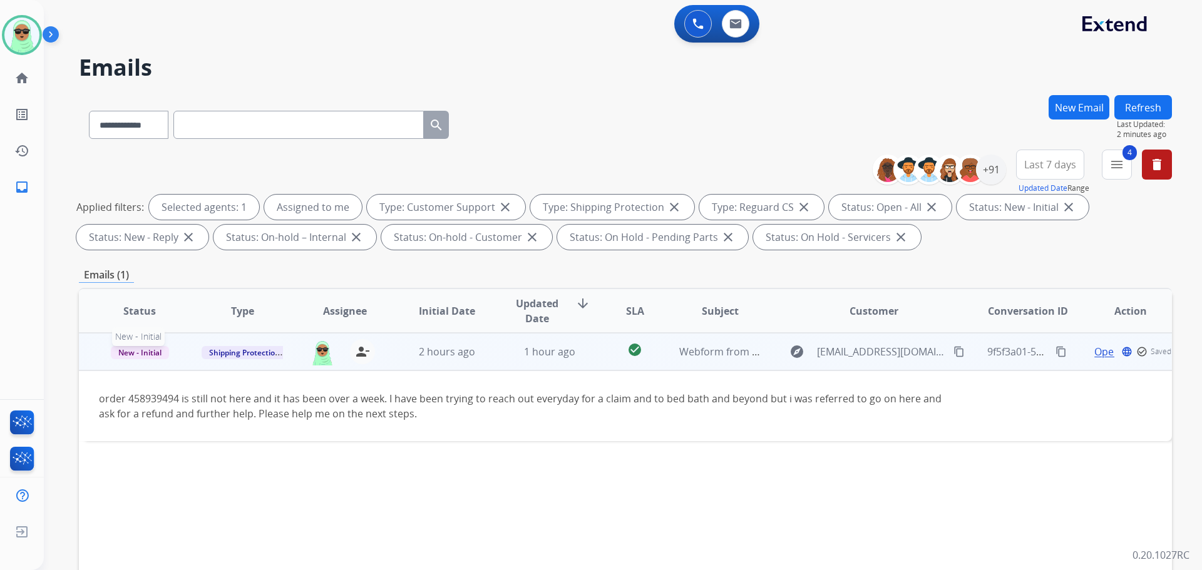
click at [138, 351] on span "New - Initial" at bounding box center [140, 352] width 58 height 13
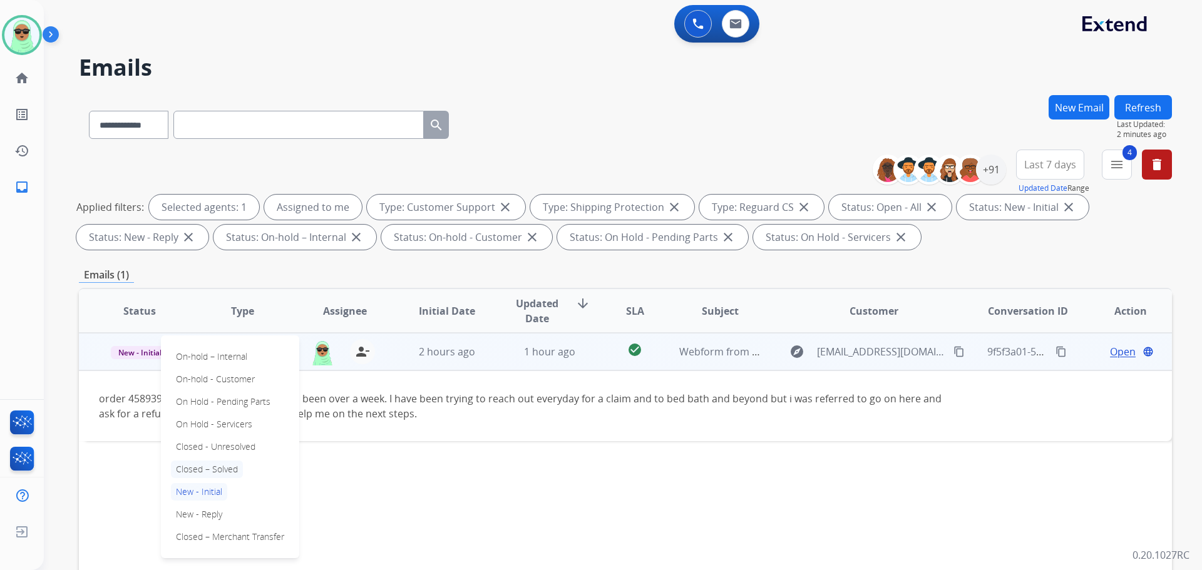
click at [230, 466] on p "Closed – Solved" at bounding box center [207, 470] width 72 height 18
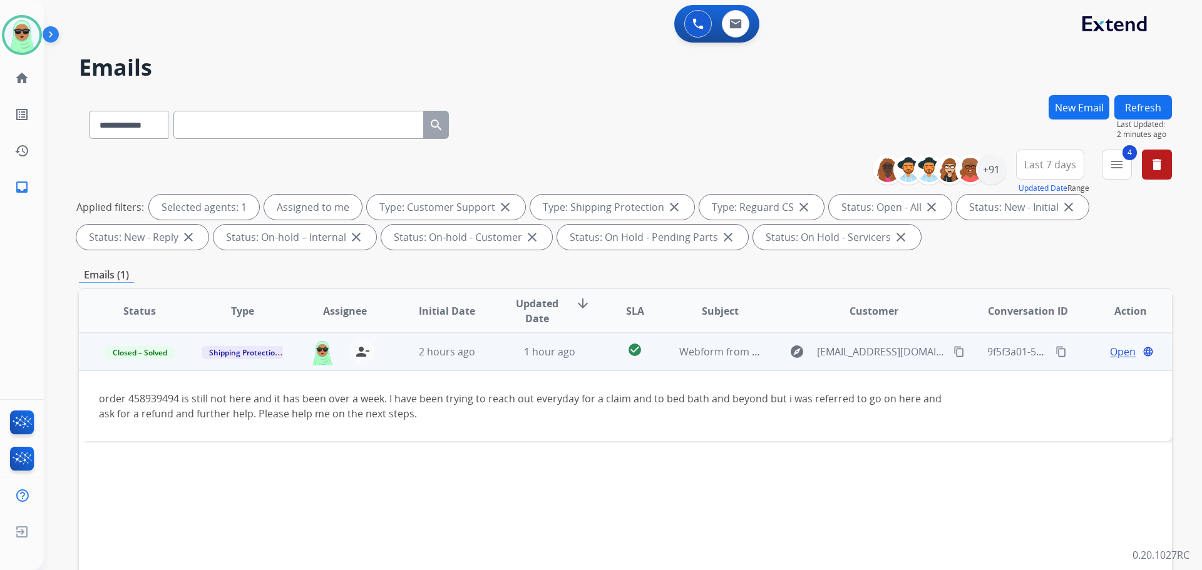
click at [1135, 104] on button "Refresh" at bounding box center [1143, 107] width 58 height 24
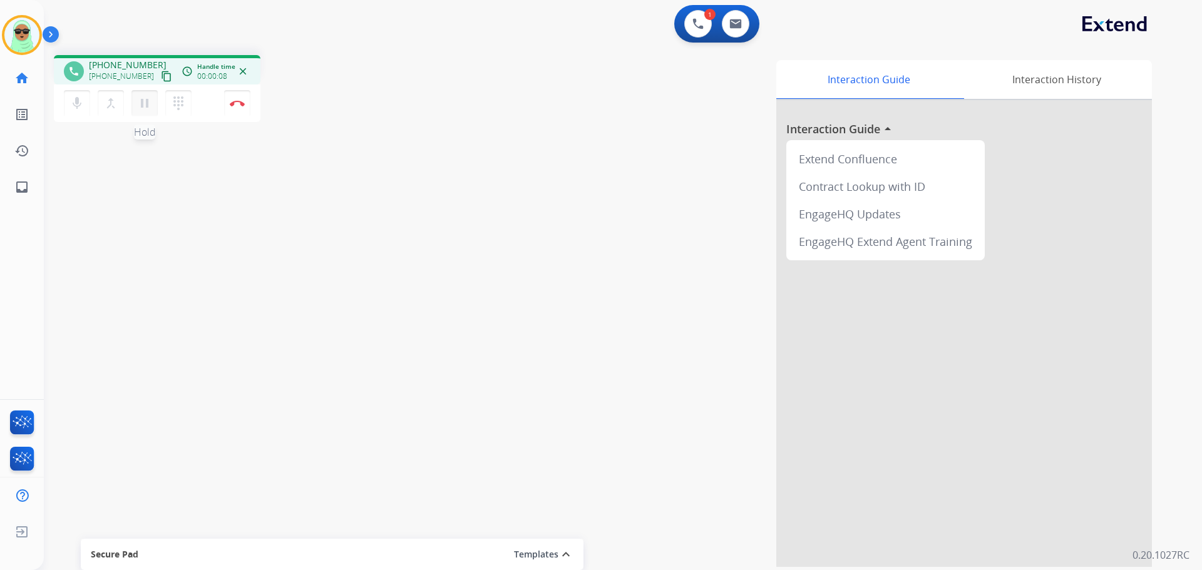
drag, startPoint x: 102, startPoint y: 124, endPoint x: 143, endPoint y: 99, distance: 47.8
click at [110, 118] on div "phone +19255978052 +19255978052 content_copy access_time Call metrics Queue 00:…" at bounding box center [157, 90] width 207 height 71
click at [161, 78] on mat-icon "content_copy" at bounding box center [166, 76] width 11 height 11
click at [683, 20] on div "1 Voice Interactions" at bounding box center [698, 24] width 38 height 28
click at [685, 21] on button at bounding box center [698, 24] width 28 height 28
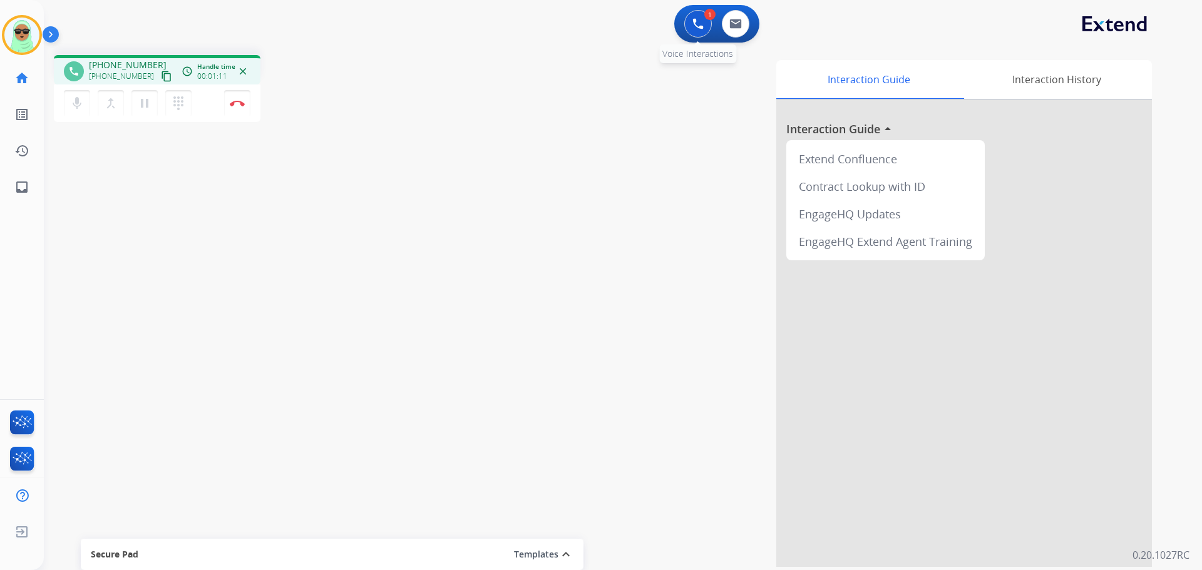
click at [700, 14] on button at bounding box center [698, 24] width 28 height 28
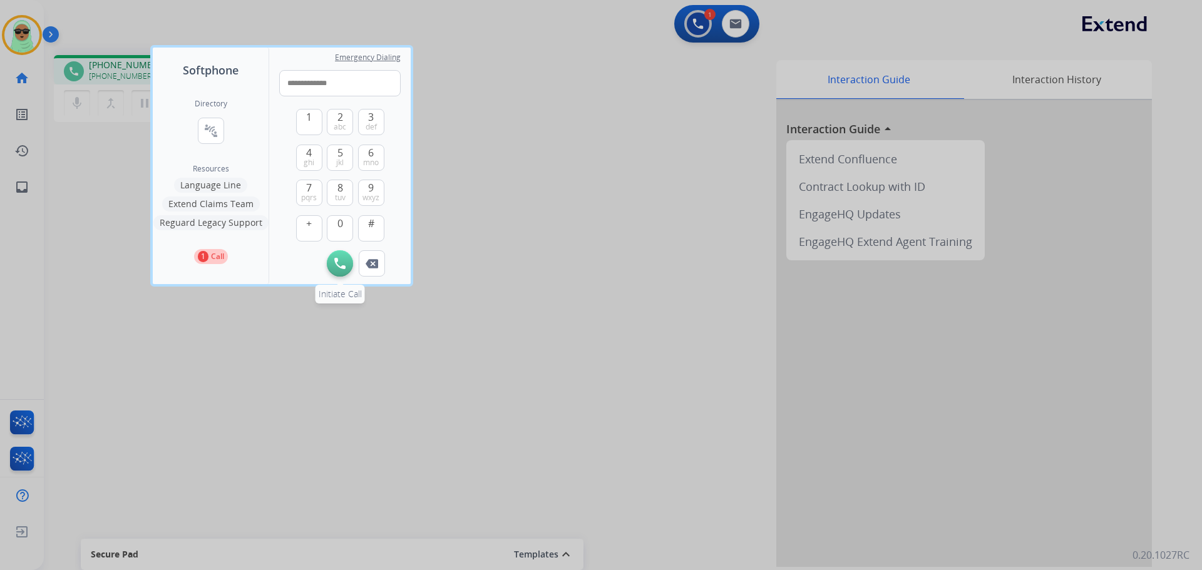
type input "**********"
click at [337, 257] on button "Initiate Call" at bounding box center [340, 263] width 26 height 26
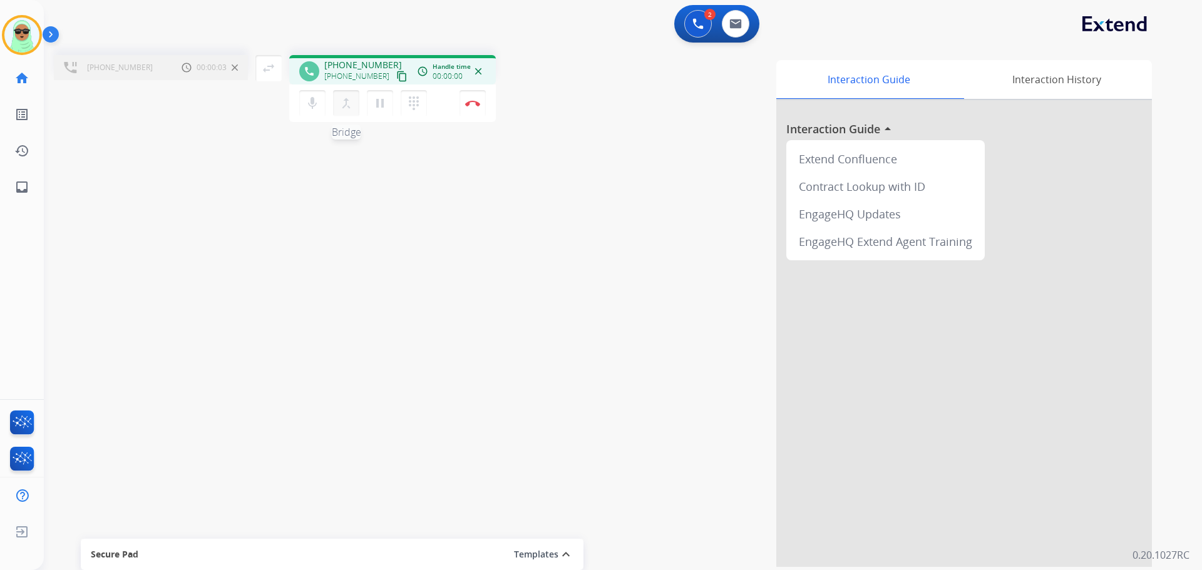
drag, startPoint x: 347, startPoint y: 106, endPoint x: 277, endPoint y: 78, distance: 75.6
click at [346, 106] on mat-icon "merge_type" at bounding box center [346, 103] width 15 height 15
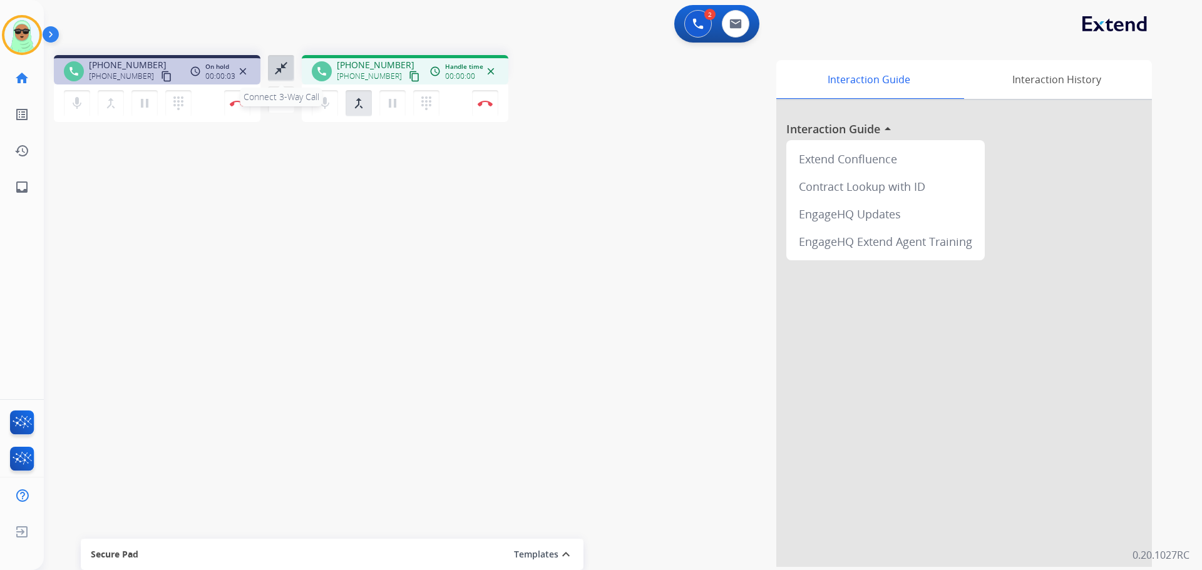
click at [268, 69] on div "close_fullscreen Connect 3-Way Call merge_type Separate 3-Way Call" at bounding box center [280, 84] width 41 height 58
click at [290, 72] on button "close_fullscreen Connect 3-Way Call" at bounding box center [281, 68] width 26 height 26
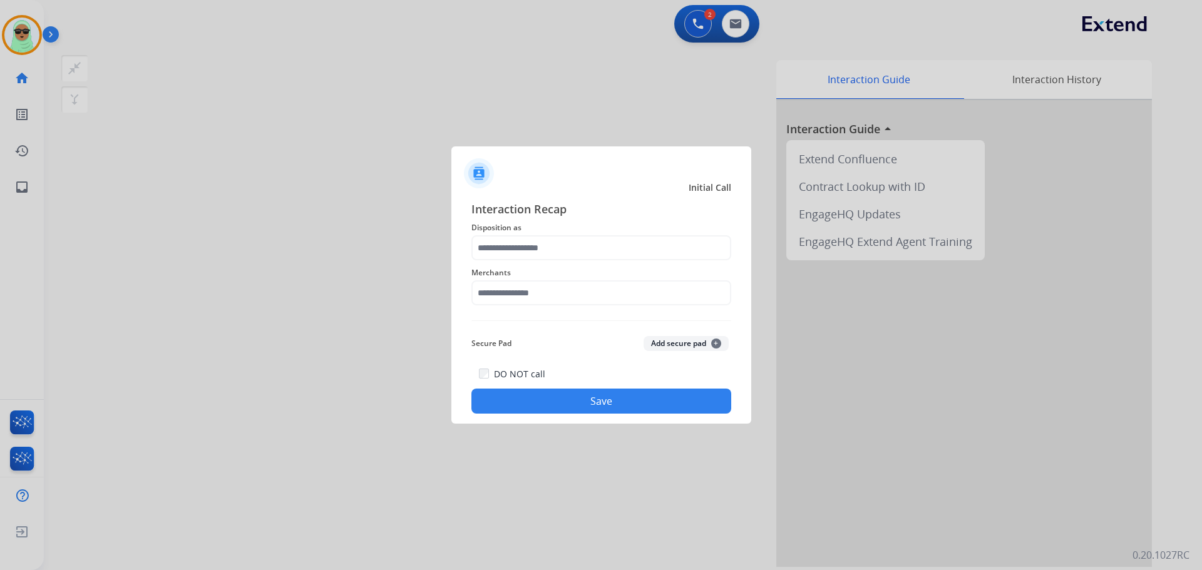
drag, startPoint x: 621, startPoint y: 268, endPoint x: 617, endPoint y: 252, distance: 16.7
click at [620, 259] on div "Interaction Recap Disposition as Merchants Secure Pad Add secure pad + DO NOT c…" at bounding box center [601, 306] width 260 height 213
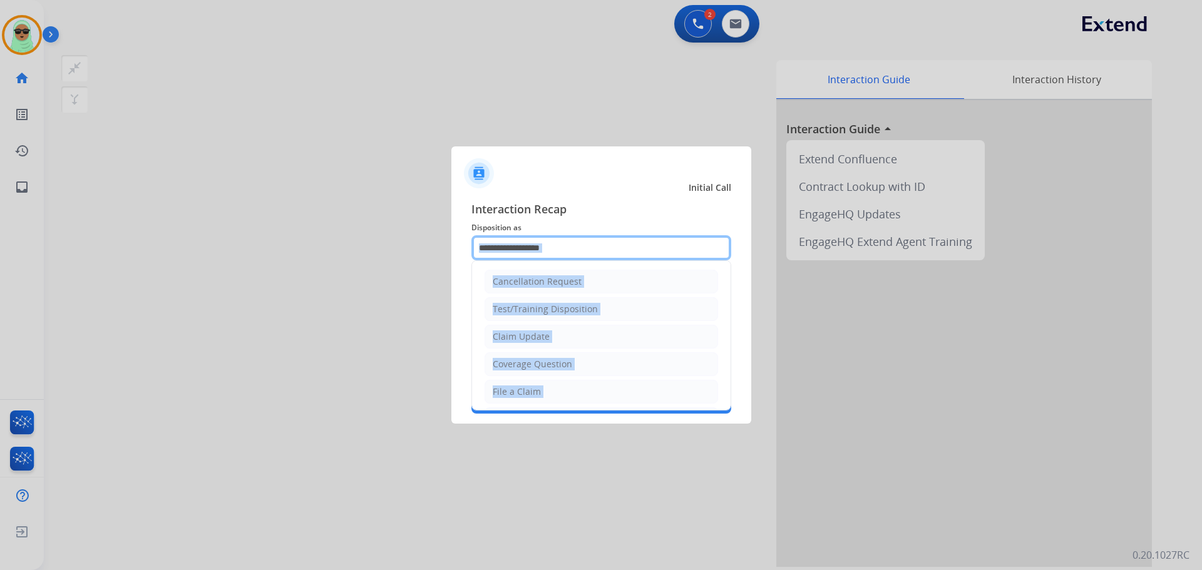
click at [617, 252] on input "text" at bounding box center [601, 247] width 260 height 25
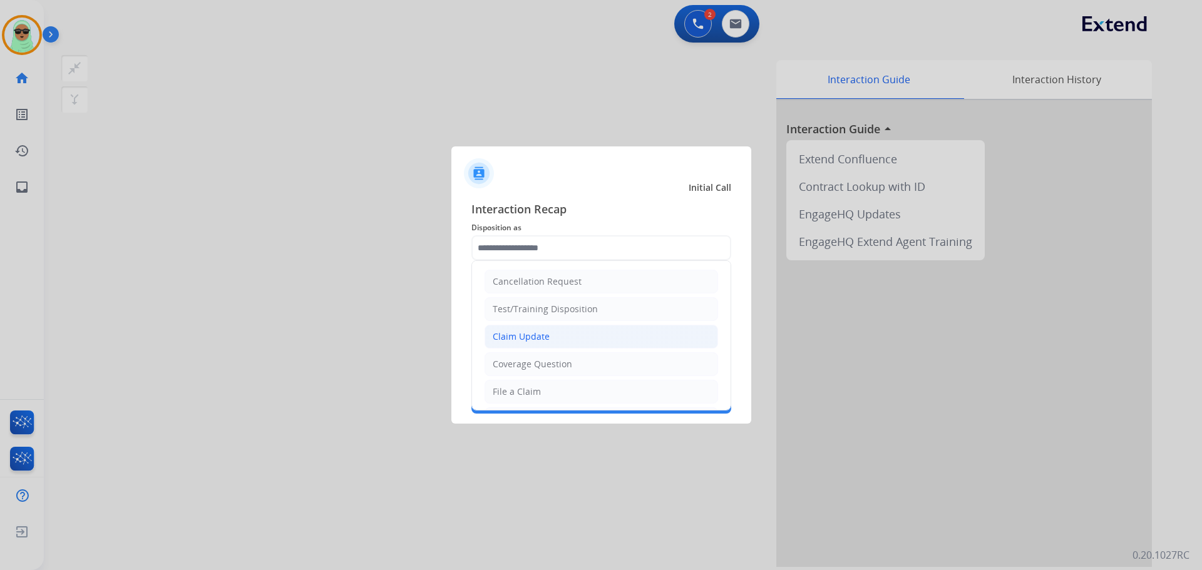
click at [600, 335] on li "Claim Update" at bounding box center [600, 337] width 233 height 24
type input "**********"
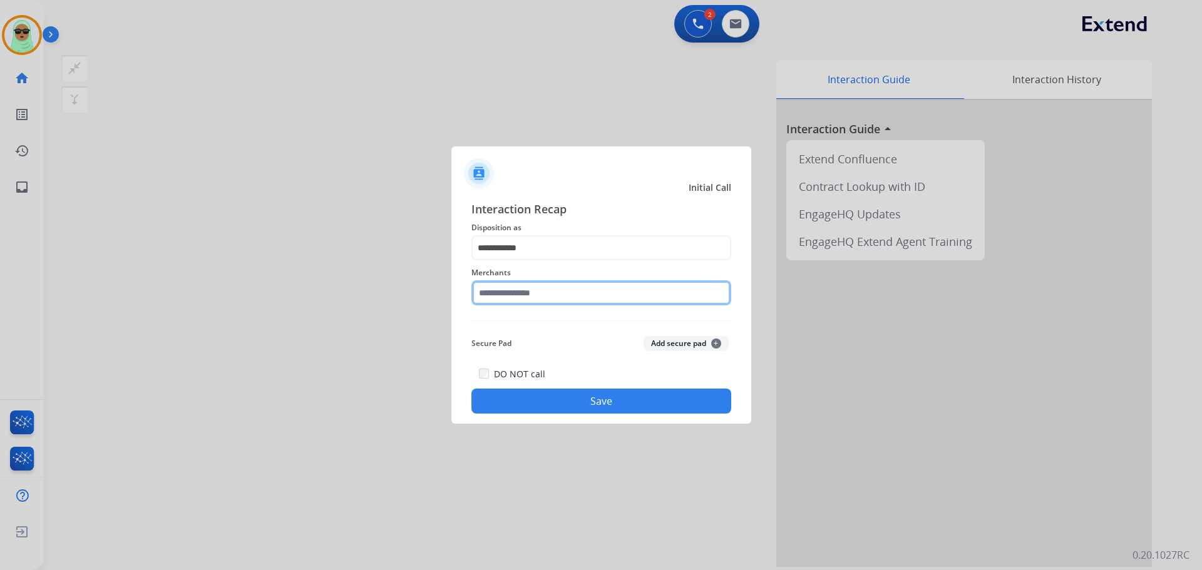
click at [577, 296] on input "text" at bounding box center [601, 292] width 260 height 25
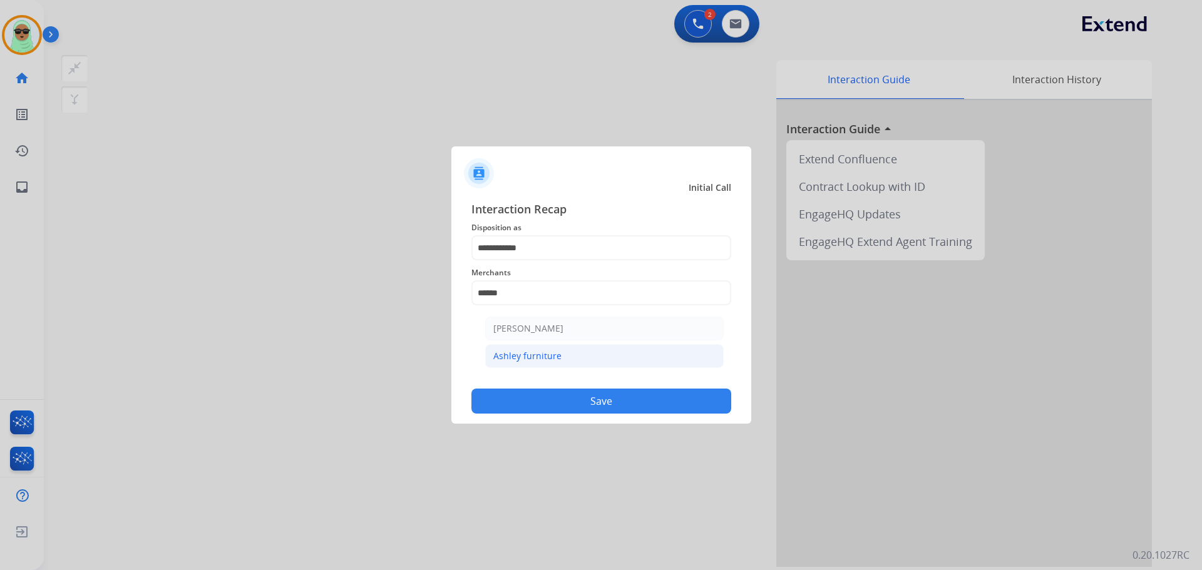
click at [571, 366] on li "Ashley furniture" at bounding box center [604, 356] width 238 height 24
type input "**********"
drag, startPoint x: 580, startPoint y: 381, endPoint x: 588, endPoint y: 418, distance: 38.6
click at [580, 381] on div "DO NOT call Save" at bounding box center [601, 390] width 260 height 48
click at [588, 418] on div "**********" at bounding box center [601, 306] width 300 height 233
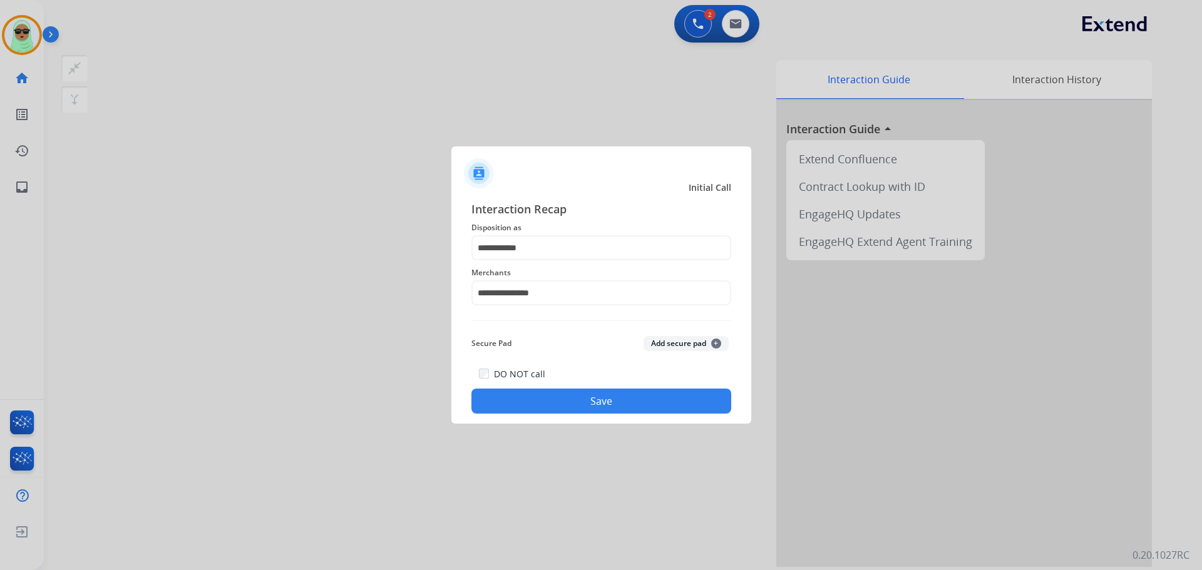
click at [616, 395] on button "Save" at bounding box center [601, 401] width 260 height 25
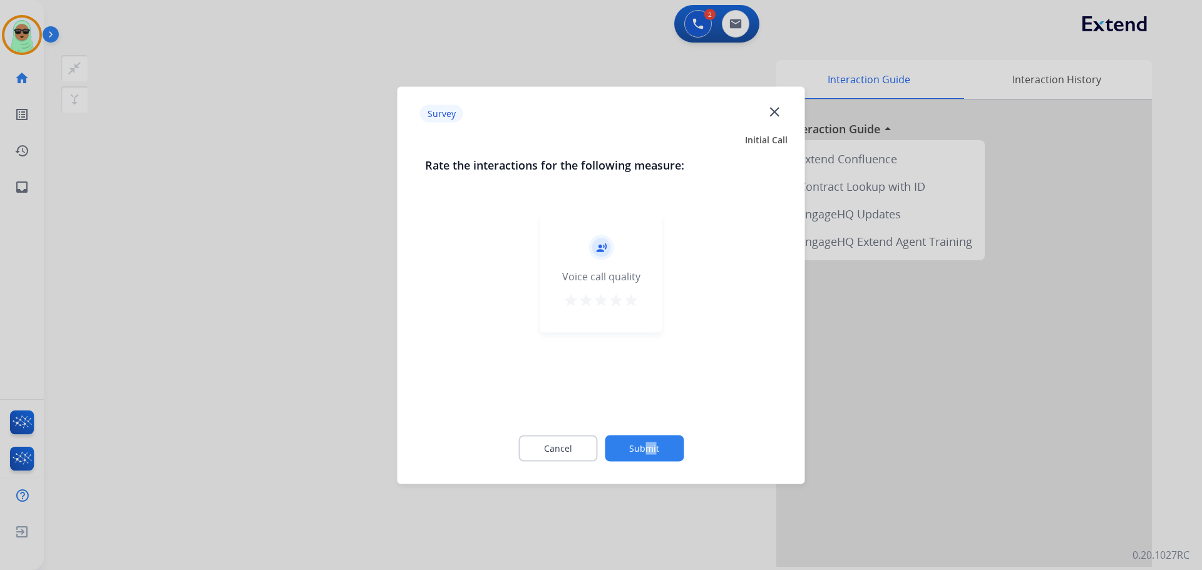
drag, startPoint x: 648, startPoint y: 420, endPoint x: 652, endPoint y: 458, distance: 37.7
click at [655, 433] on div "Cancel Submit" at bounding box center [601, 448] width 352 height 56
click at [652, 458] on button "Submit" at bounding box center [644, 448] width 79 height 26
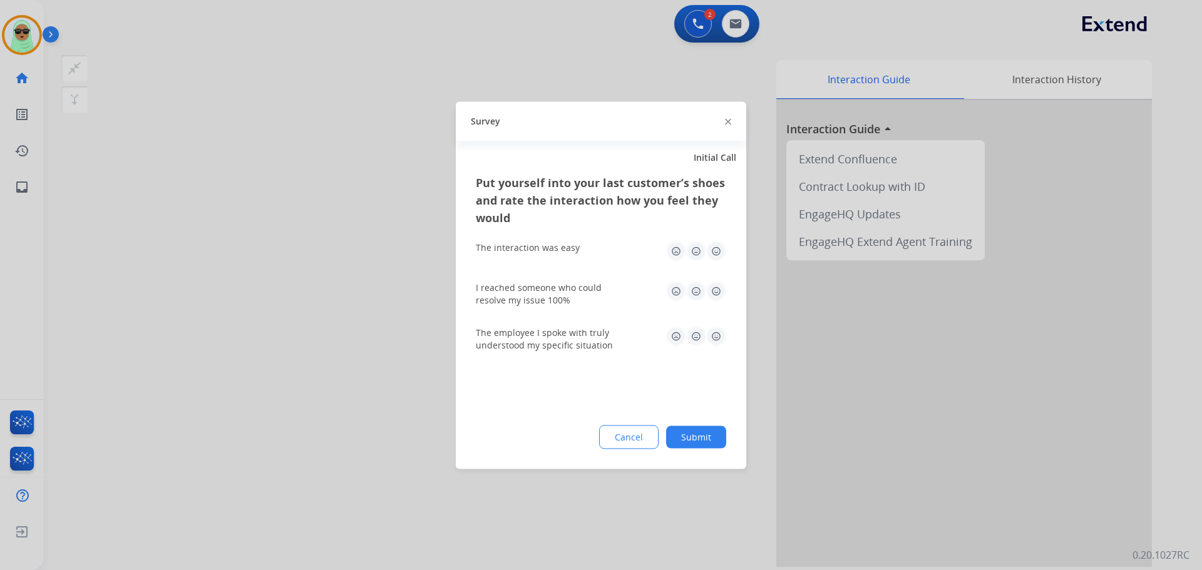
click at [669, 439] on div "Cancel Submit" at bounding box center [601, 437] width 250 height 24
click at [679, 437] on button "Submit" at bounding box center [696, 437] width 60 height 23
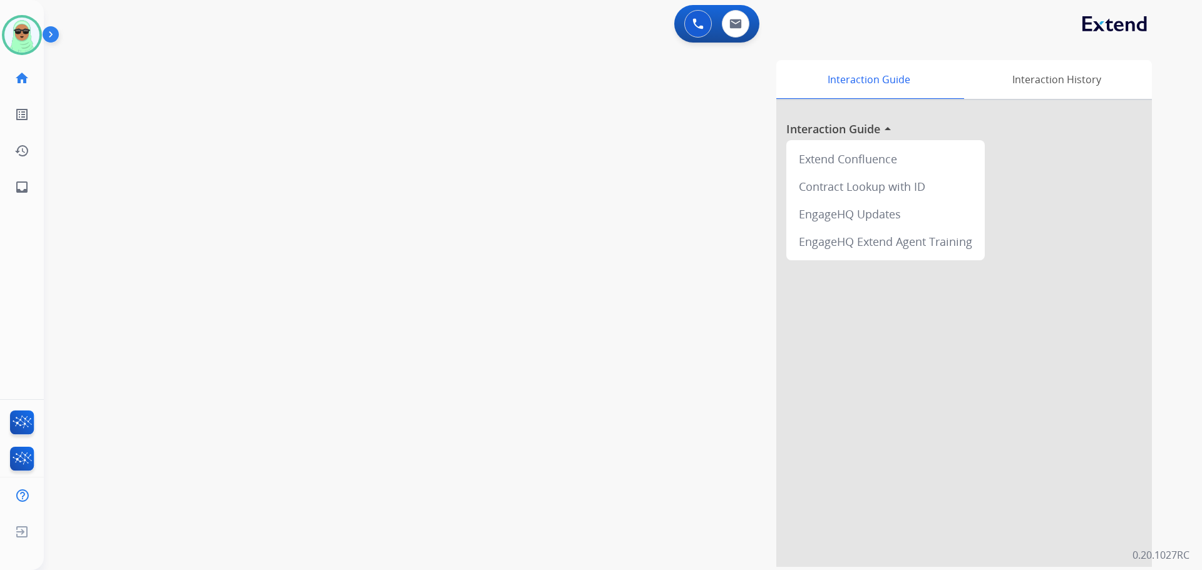
drag, startPoint x: 255, startPoint y: 449, endPoint x: 259, endPoint y: 429, distance: 19.7
click at [257, 438] on div "swap_horiz Break voice bridge close_fullscreen Connect 3-Way Call merge_type Se…" at bounding box center [608, 306] width 1128 height 522
click at [494, 510] on div "Interaction Guide Interaction History Interaction Guide arrow_drop_up Extend Co…" at bounding box center [782, 313] width 737 height 507
click at [730, 489] on div at bounding box center [601, 285] width 1202 height 570
click at [649, 366] on button "Accept" at bounding box center [667, 368] width 121 height 29
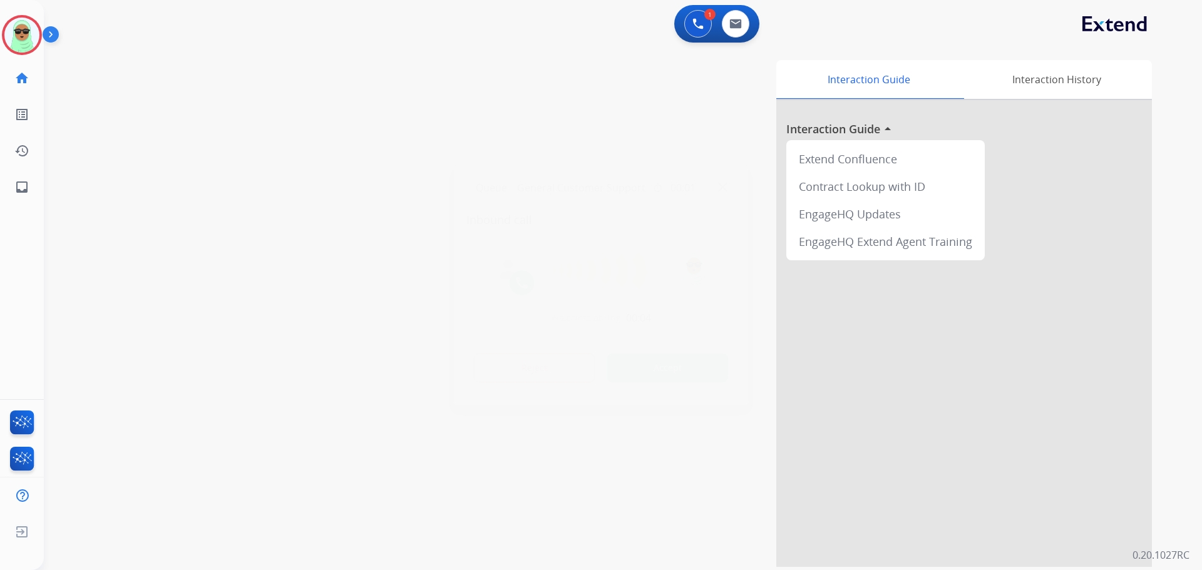
click at [725, 188] on img at bounding box center [722, 186] width 9 height 9
click at [19, 38] on img at bounding box center [21, 35] width 35 height 35
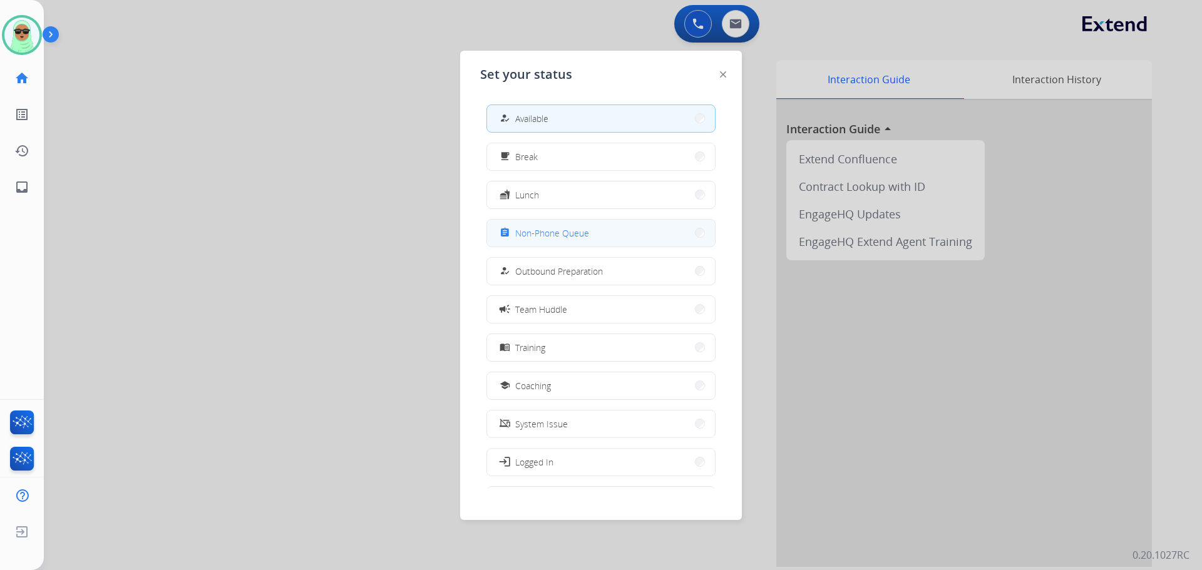
click at [582, 223] on button "assignment Non-Phone Queue" at bounding box center [601, 233] width 228 height 27
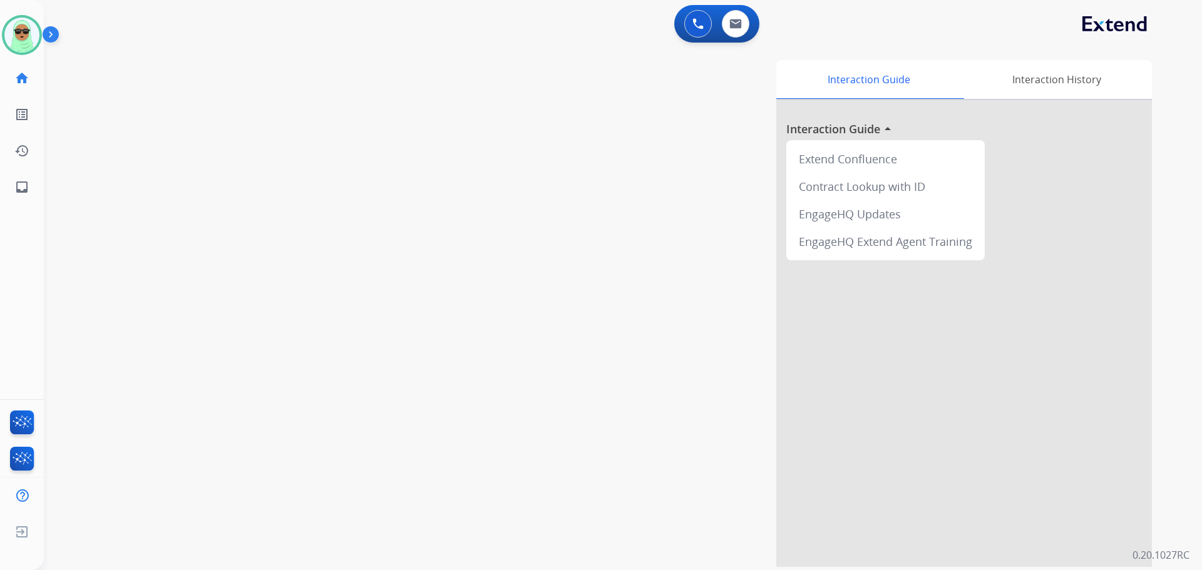
click at [355, 546] on div "swap_horiz Break voice bridge close_fullscreen Connect 3-Way Call merge_type Se…" at bounding box center [608, 306] width 1128 height 522
click at [732, 19] on img at bounding box center [735, 24] width 13 height 10
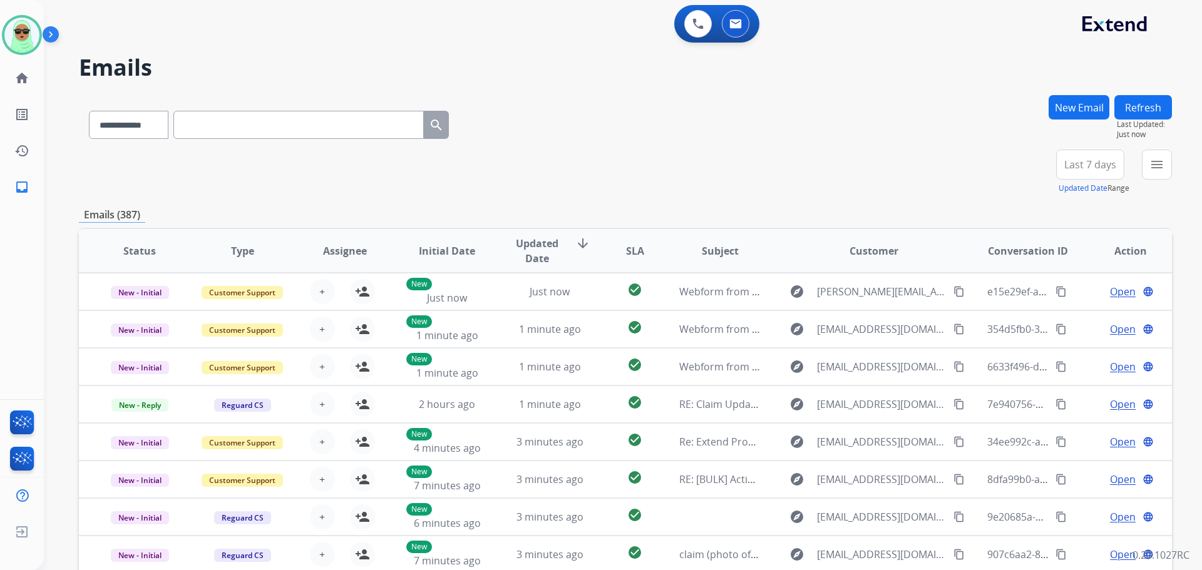
click at [1069, 102] on button "New Email" at bounding box center [1078, 107] width 61 height 24
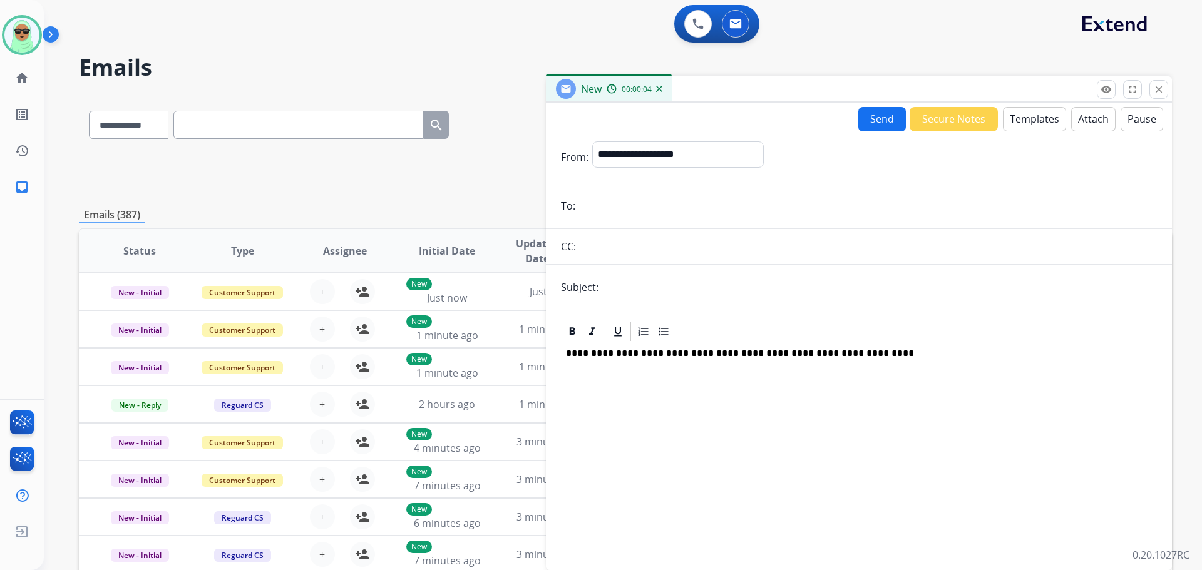
click at [921, 345] on div "**********" at bounding box center [859, 450] width 596 height 215
click at [893, 287] on input "text" at bounding box center [879, 287] width 555 height 25
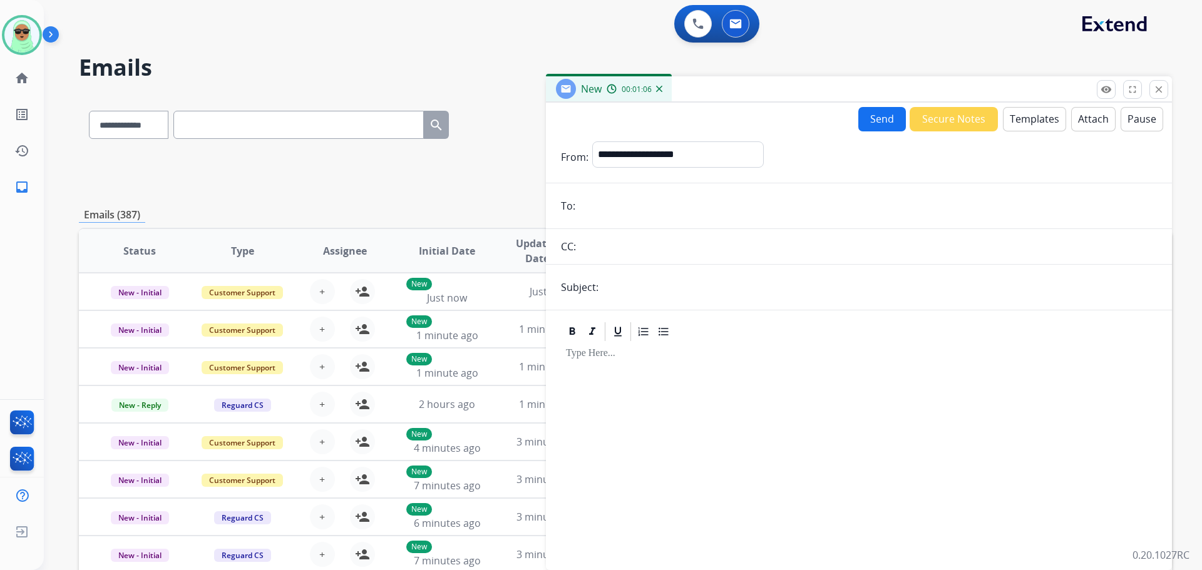
drag, startPoint x: 879, startPoint y: 124, endPoint x: 818, endPoint y: 133, distance: 61.4
click at [879, 124] on button "Send" at bounding box center [882, 119] width 48 height 24
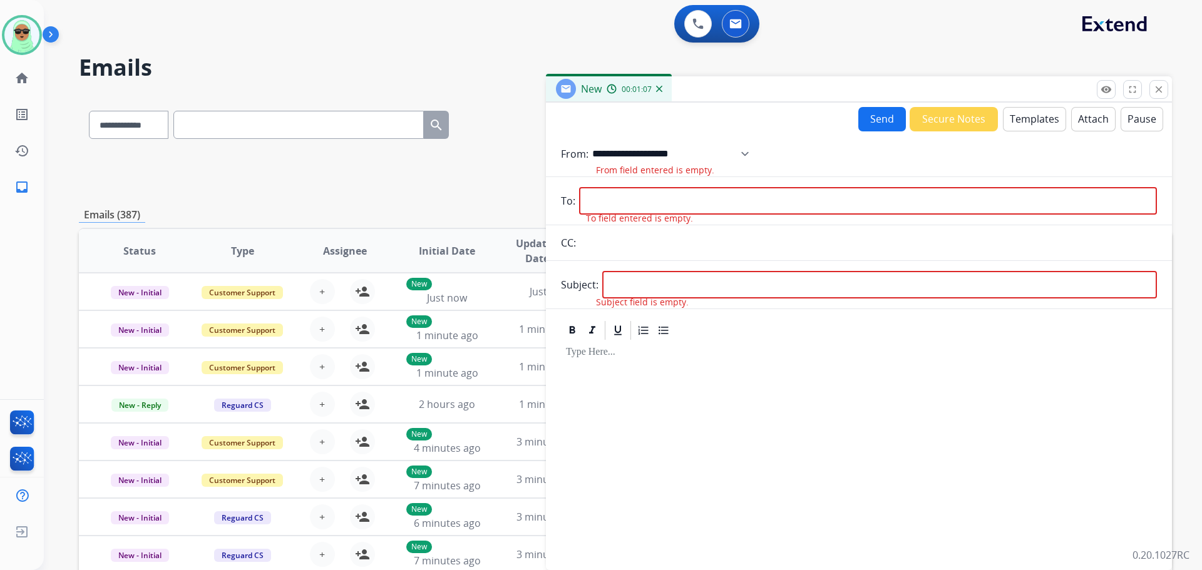
click at [729, 151] on select "**********" at bounding box center [674, 153] width 165 height 25
select select "**********"
click at [592, 141] on select "**********" at bounding box center [674, 153] width 165 height 25
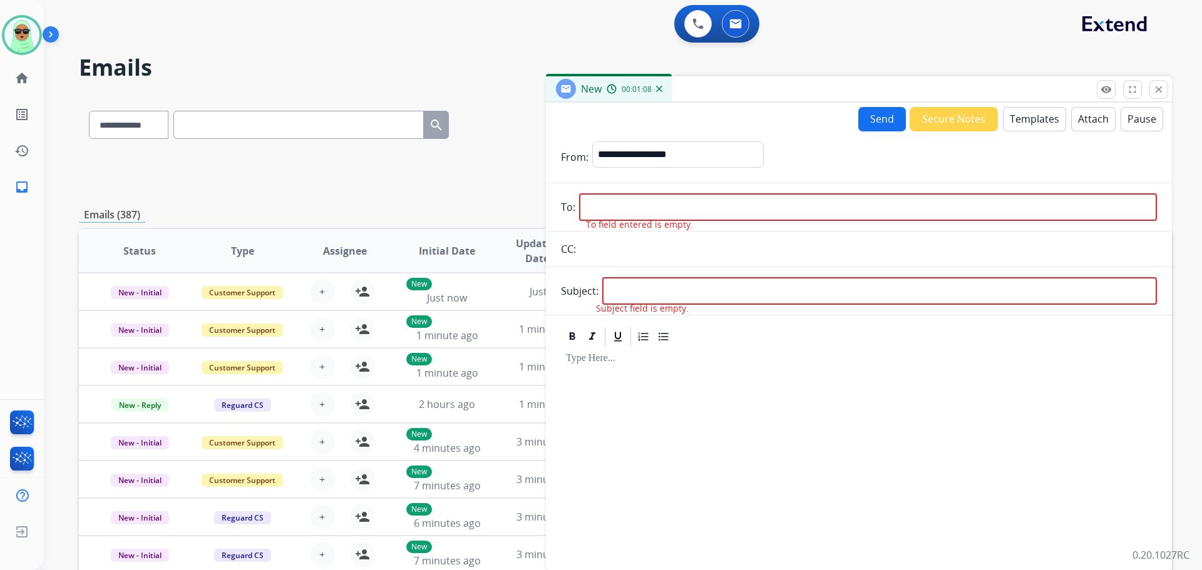
click at [662, 203] on input "email" at bounding box center [868, 207] width 578 height 28
click at [1023, 443] on div at bounding box center [859, 453] width 596 height 210
drag, startPoint x: 903, startPoint y: 258, endPoint x: 869, endPoint y: 201, distance: 66.6
click at [901, 254] on input "text" at bounding box center [868, 249] width 577 height 25
click at [866, 199] on input "email" at bounding box center [868, 207] width 578 height 28
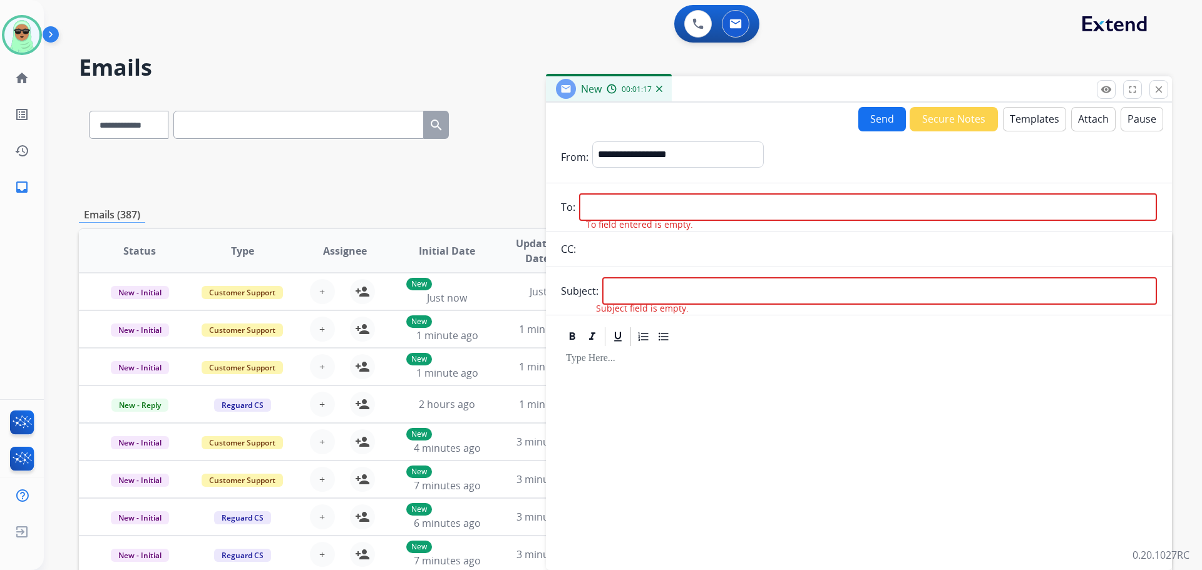
paste input "**********"
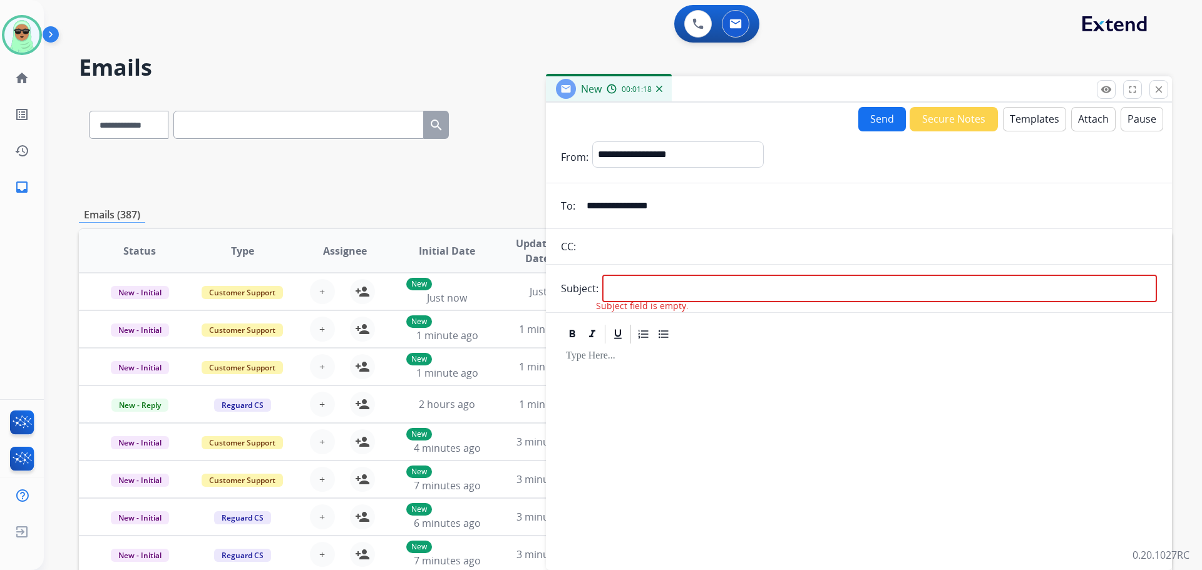
type input "**********"
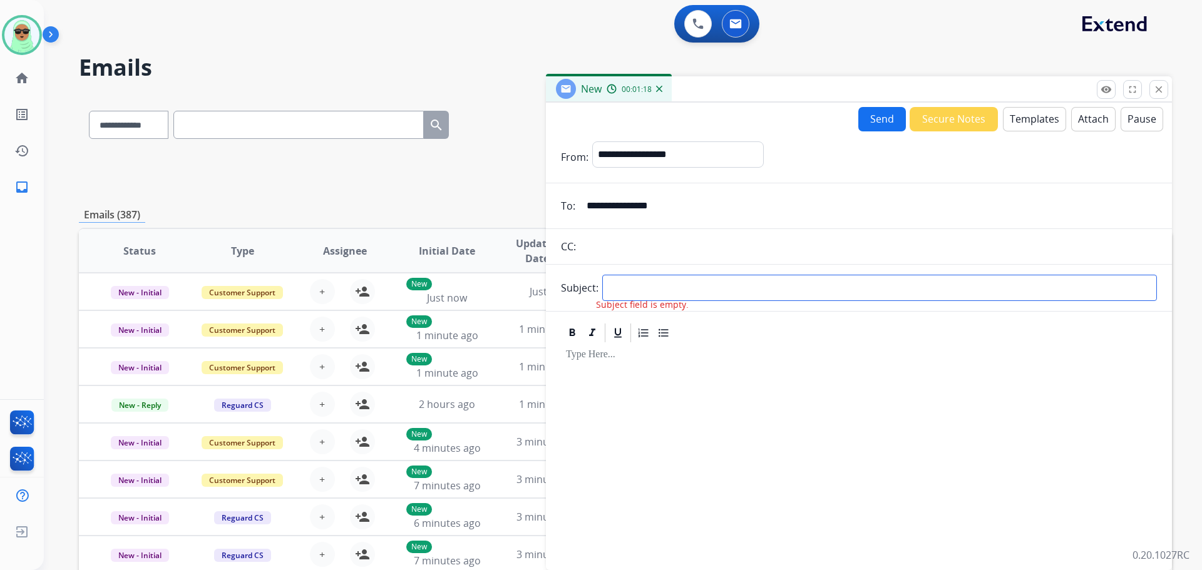
click at [809, 294] on input "text" at bounding box center [879, 288] width 555 height 26
type input "*****"
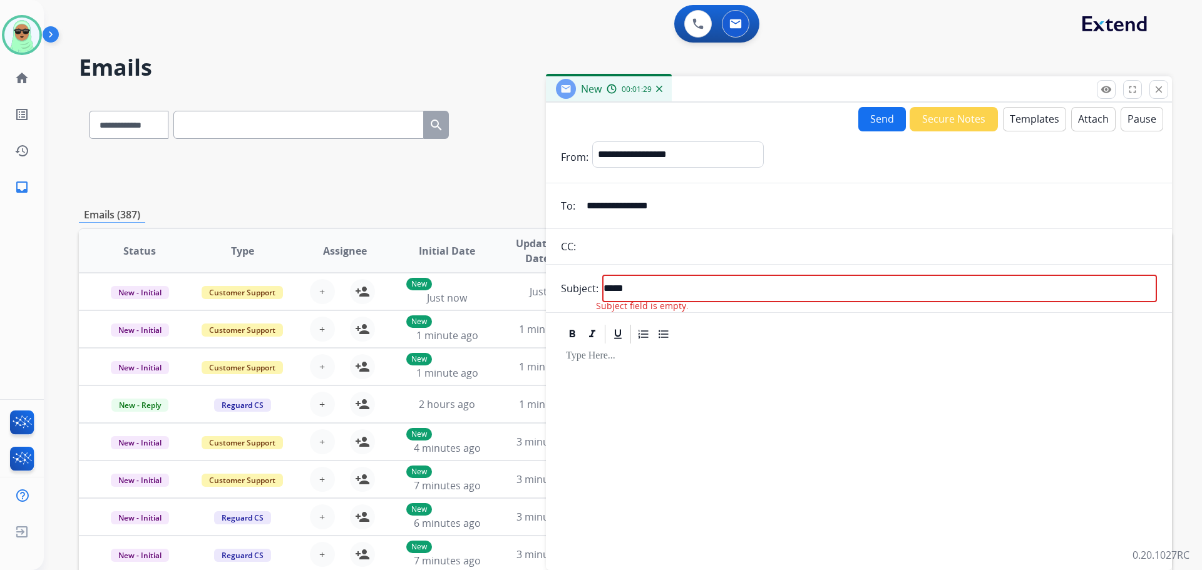
click at [1090, 116] on button "Attach" at bounding box center [1093, 119] width 44 height 24
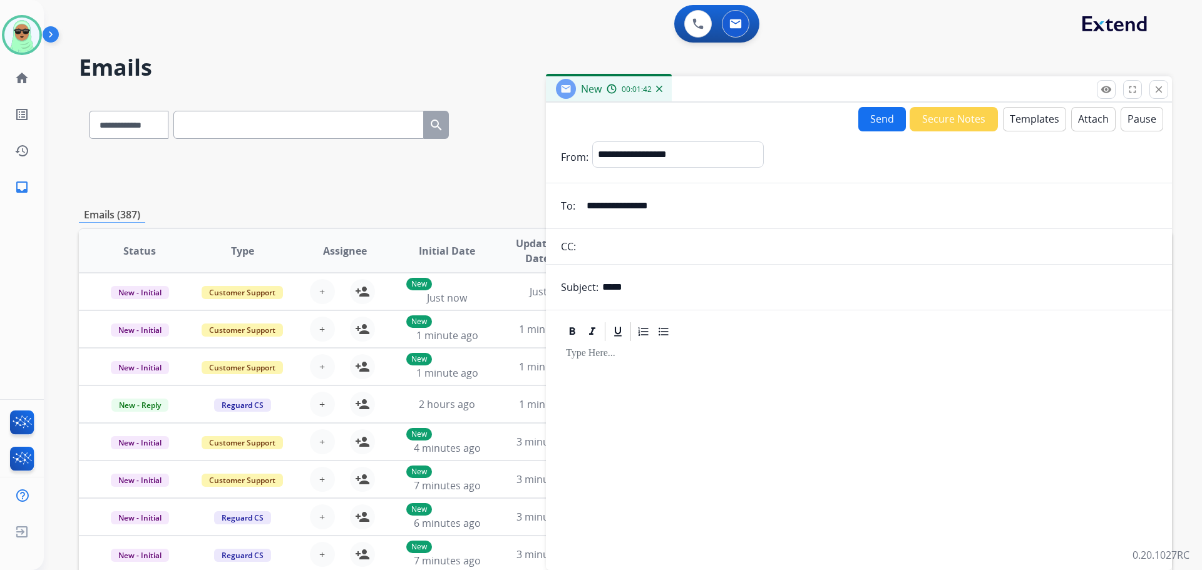
drag, startPoint x: 1013, startPoint y: 103, endPoint x: 1005, endPoint y: 121, distance: 19.9
click at [1012, 103] on div "**********" at bounding box center [859, 334] width 626 height 463
click at [1005, 125] on button "Templates" at bounding box center [1034, 119] width 63 height 24
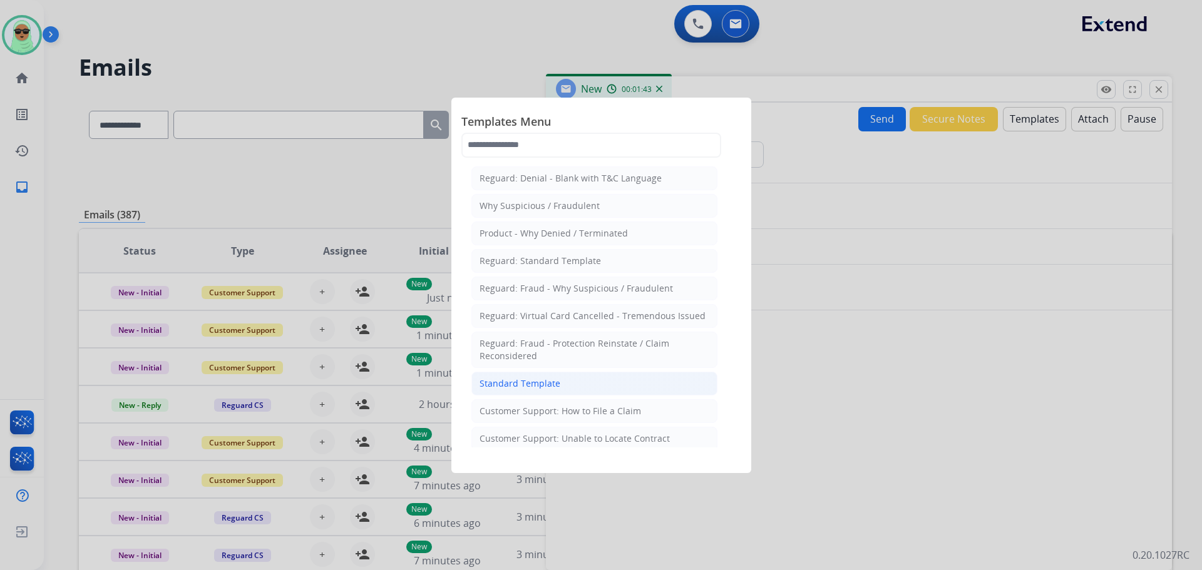
click at [499, 374] on li "Standard Template" at bounding box center [594, 384] width 246 height 24
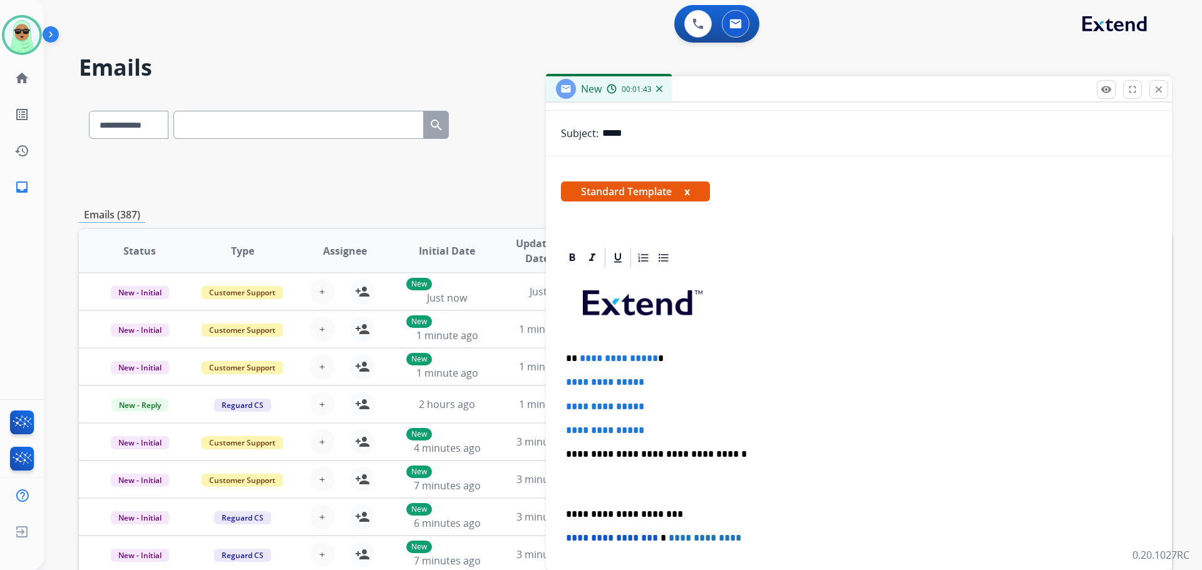
scroll to position [289, 0]
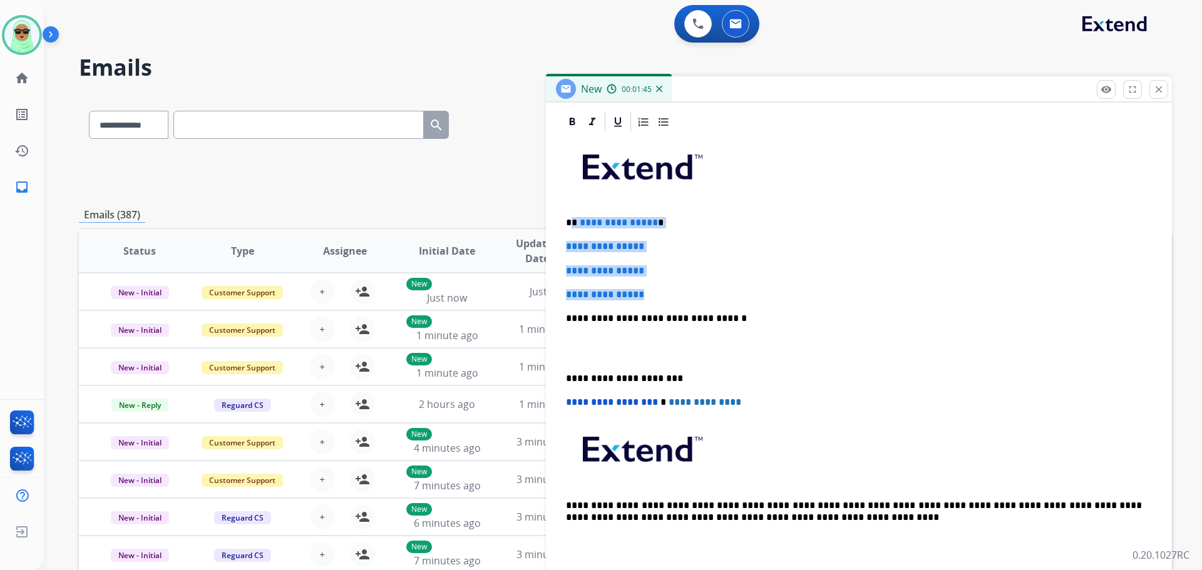
drag, startPoint x: 665, startPoint y: 290, endPoint x: 571, endPoint y: 212, distance: 122.6
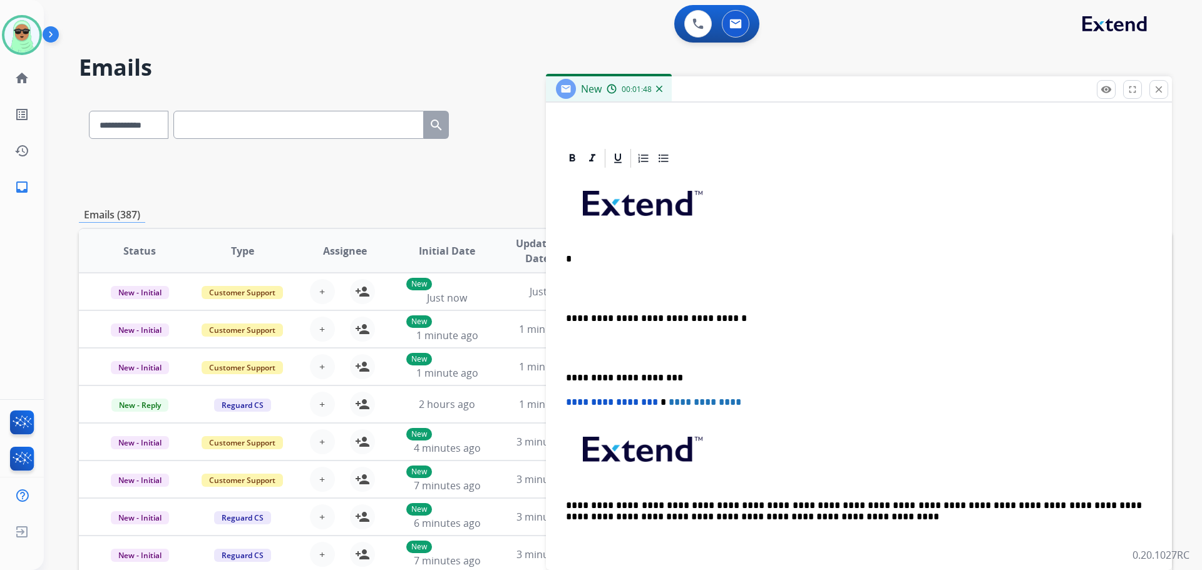
scroll to position [258, 0]
click at [594, 280] on img at bounding box center [596, 283] width 58 height 10
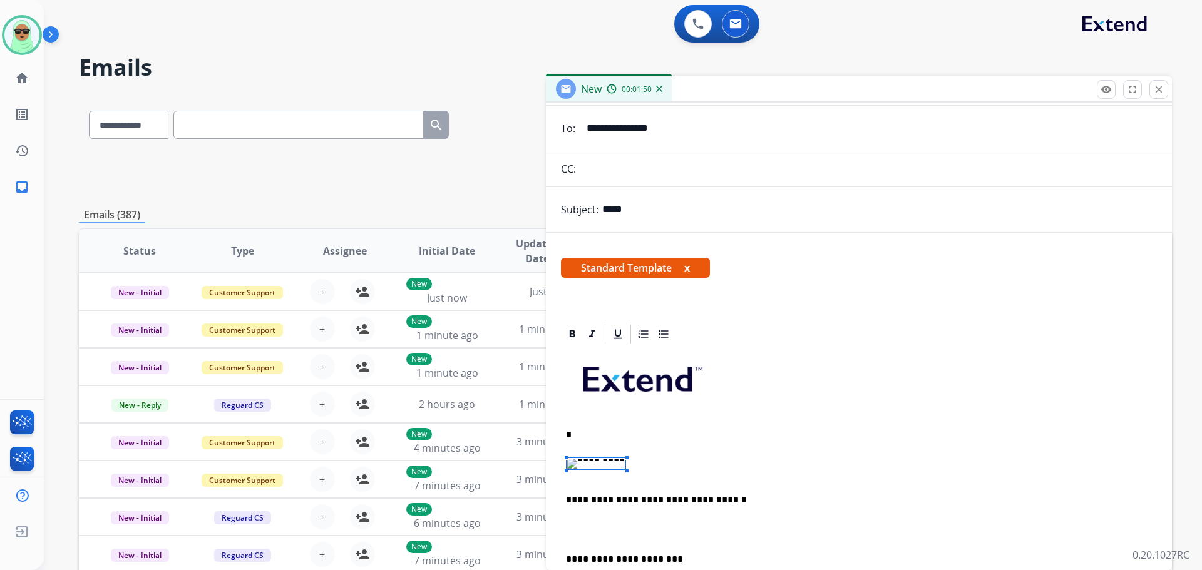
scroll to position [133, 0]
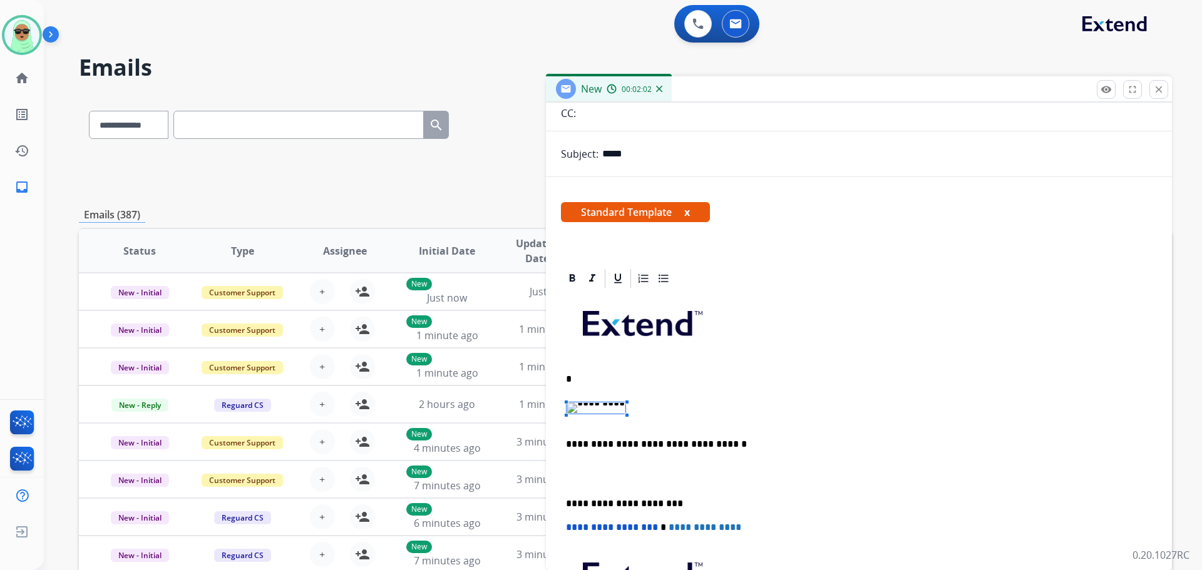
click at [891, 271] on div at bounding box center [859, 278] width 596 height 23
click at [647, 410] on p at bounding box center [859, 411] width 586 height 28
click at [647, 405] on p at bounding box center [859, 411] width 586 height 28
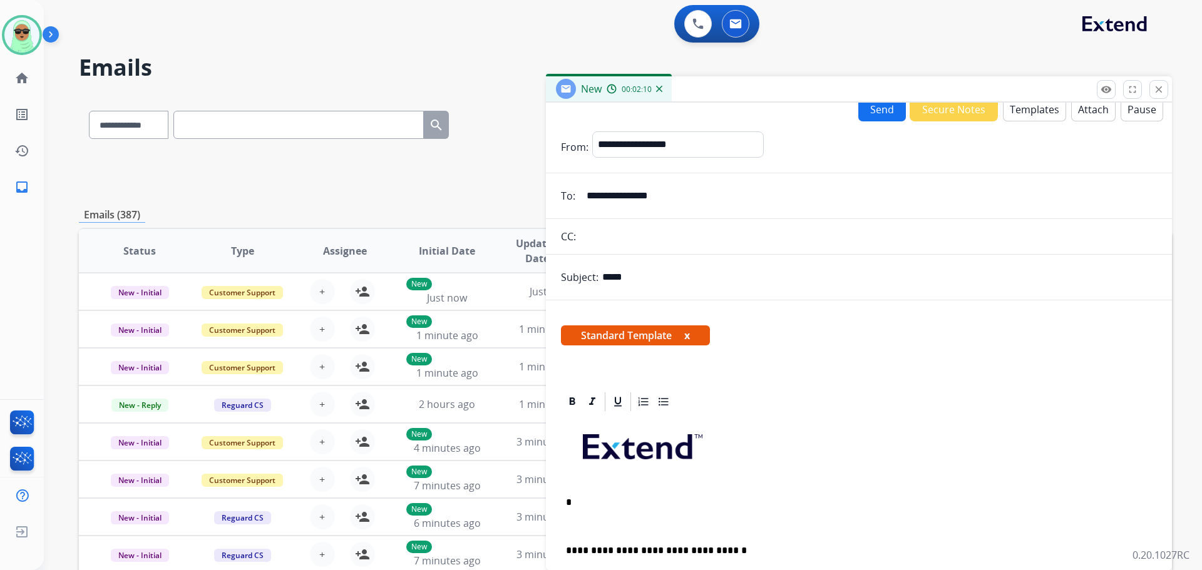
scroll to position [0, 0]
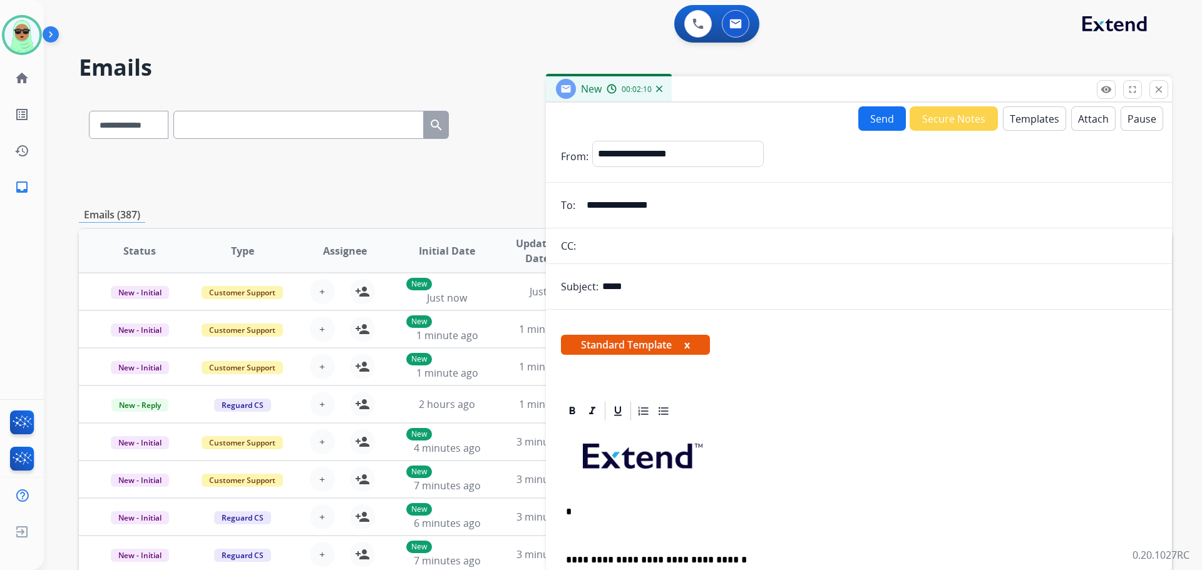
click at [1023, 129] on button "Templates" at bounding box center [1034, 118] width 63 height 24
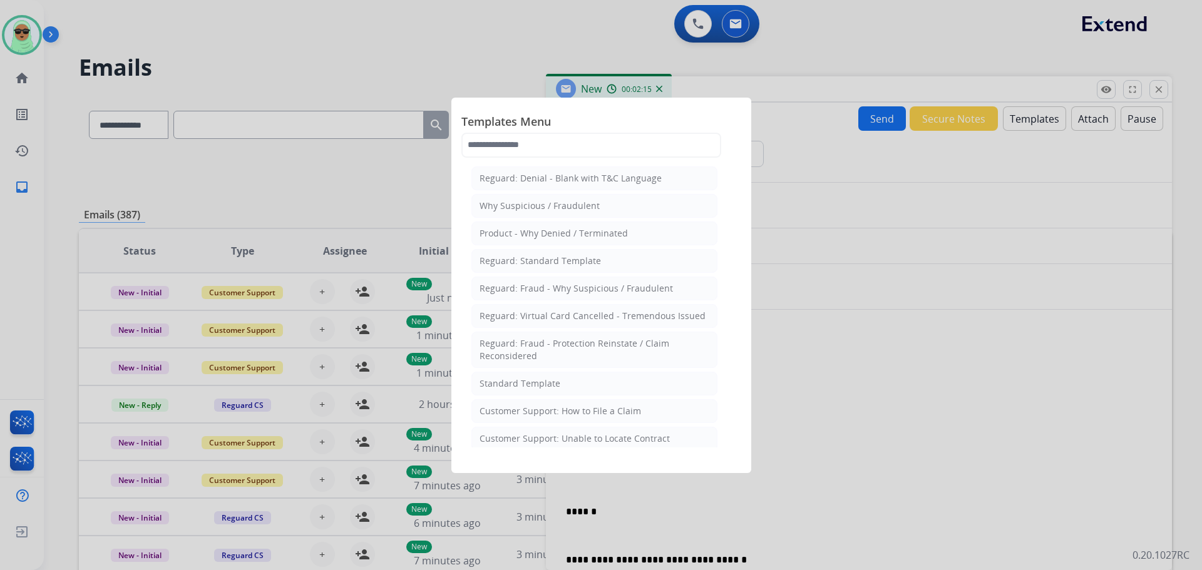
click at [935, 171] on div at bounding box center [601, 285] width 1202 height 570
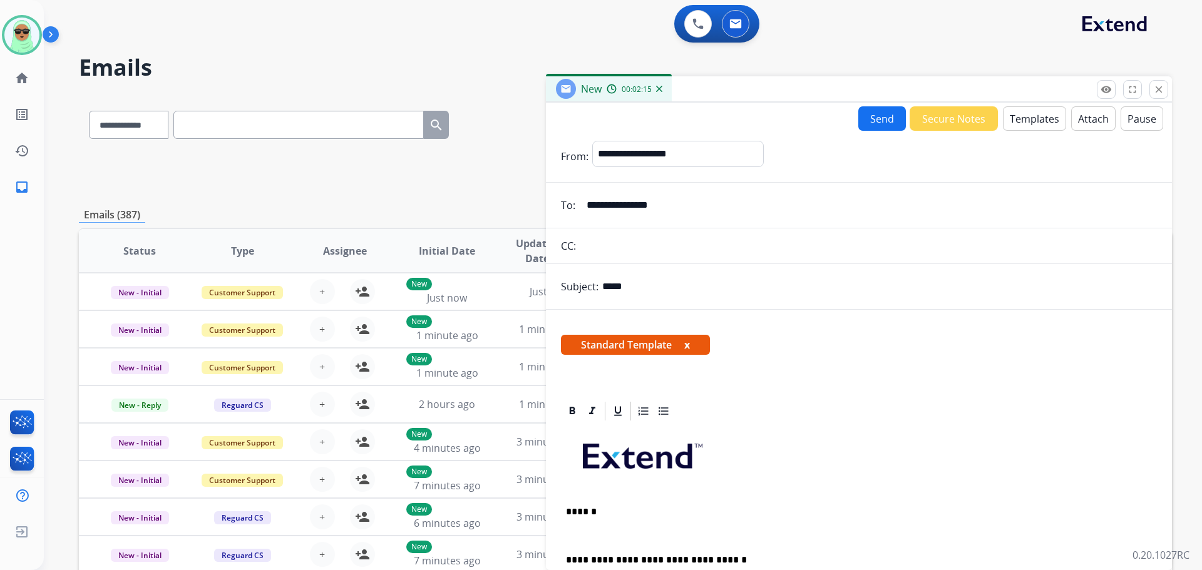
click at [1071, 121] on button "Attach" at bounding box center [1093, 118] width 44 height 24
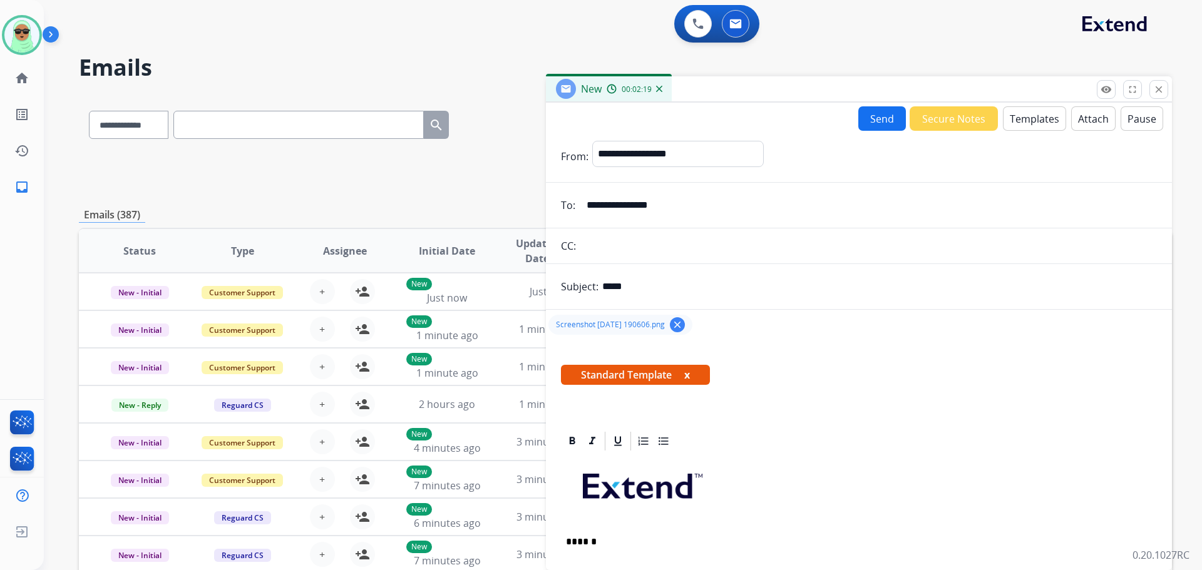
click at [874, 111] on button "Send" at bounding box center [882, 118] width 48 height 24
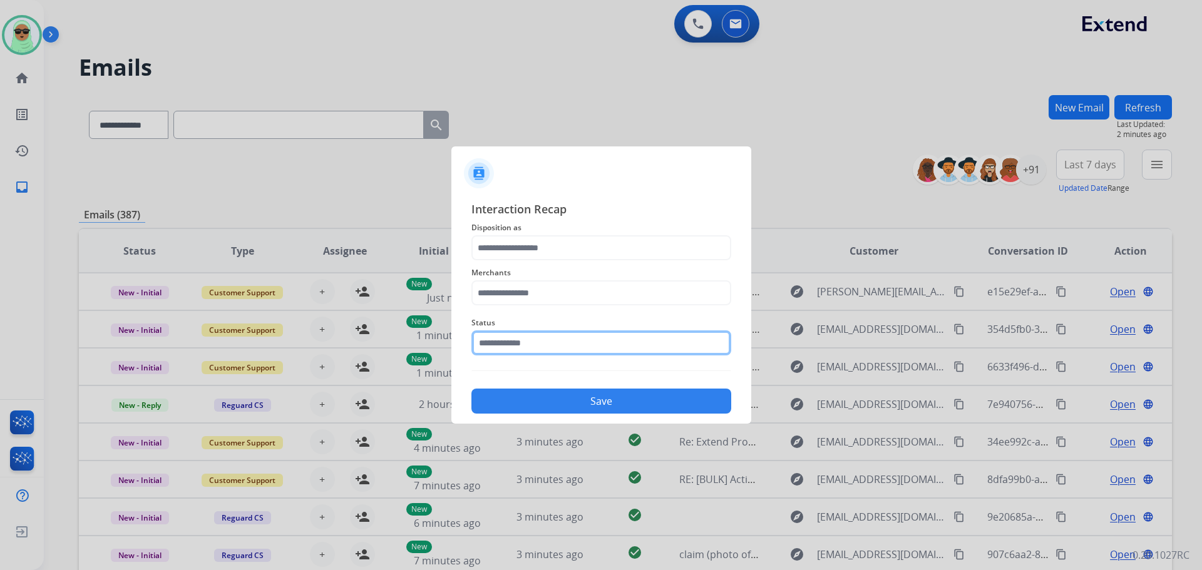
click at [604, 351] on input "text" at bounding box center [601, 343] width 260 height 25
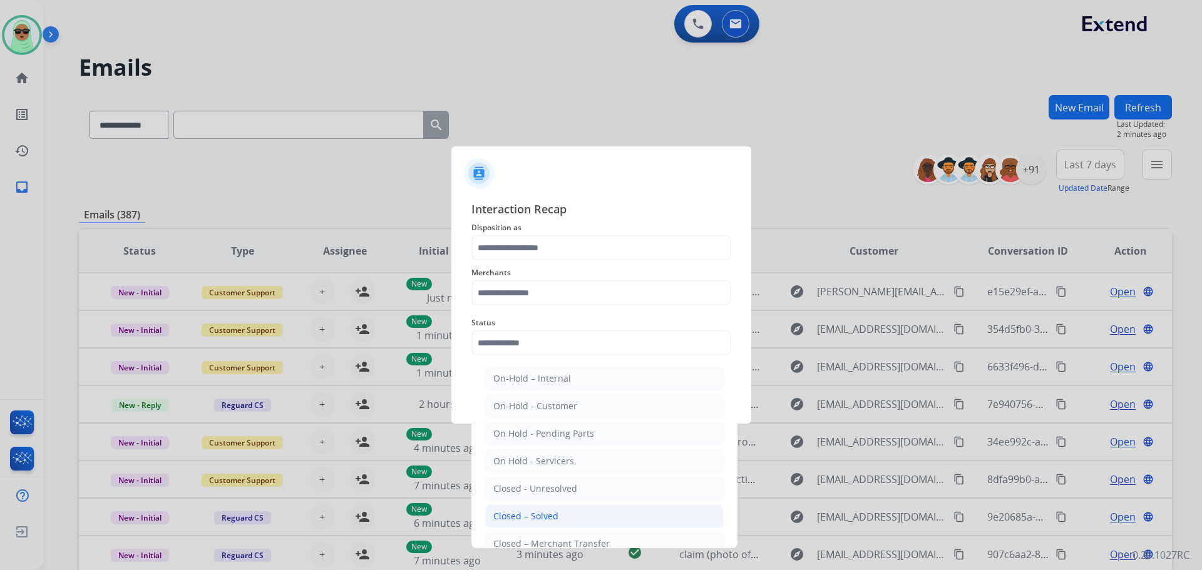
click at [580, 505] on li "Closed – Solved" at bounding box center [604, 517] width 238 height 24
type input "**********"
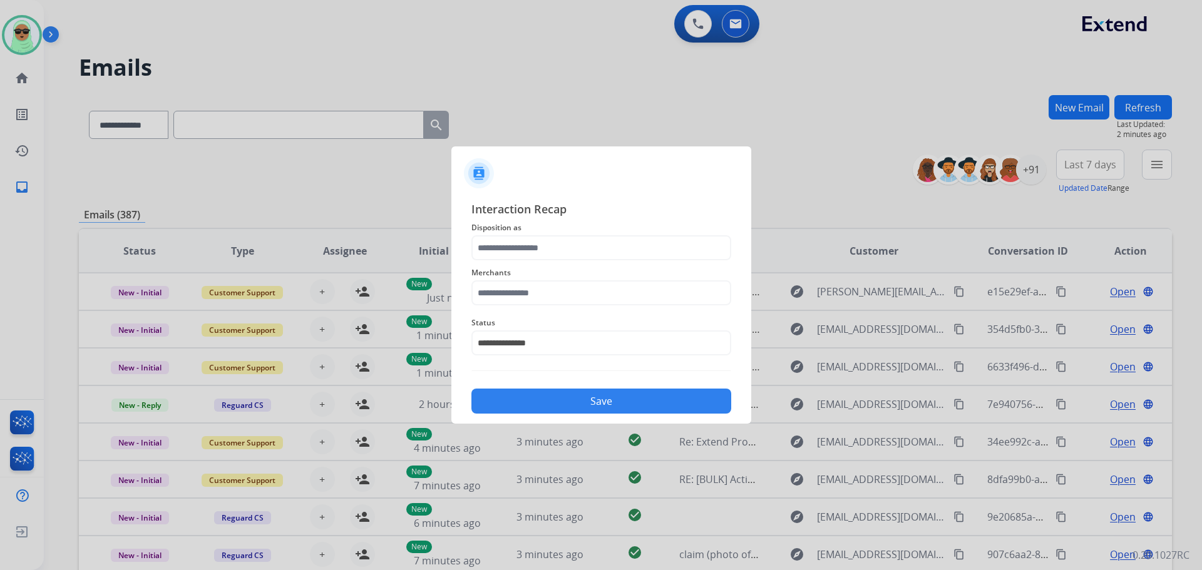
click at [517, 275] on span "Merchants" at bounding box center [601, 272] width 260 height 15
click at [506, 286] on input "text" at bounding box center [601, 292] width 260 height 25
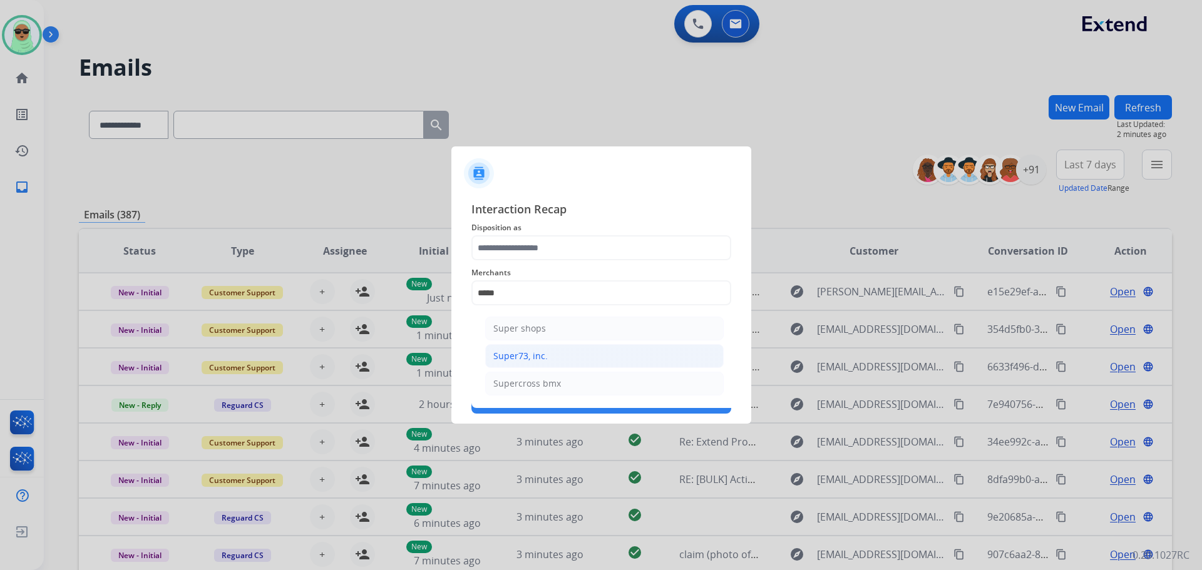
click at [532, 358] on div "Super73, inc." at bounding box center [520, 356] width 54 height 13
type input "**********"
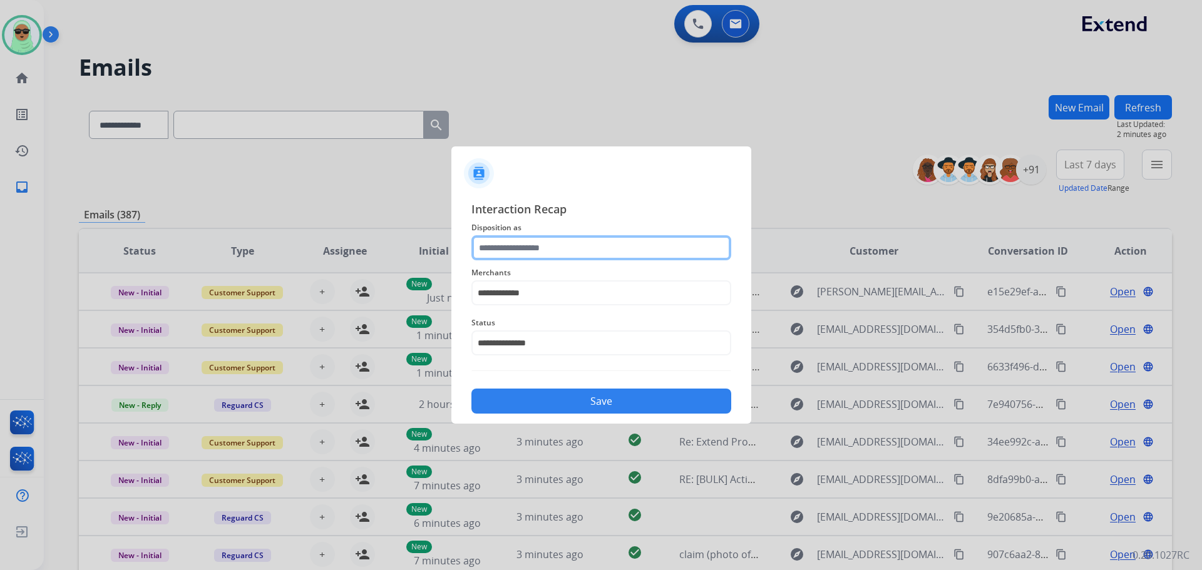
click at [565, 241] on input "text" at bounding box center [601, 247] width 260 height 25
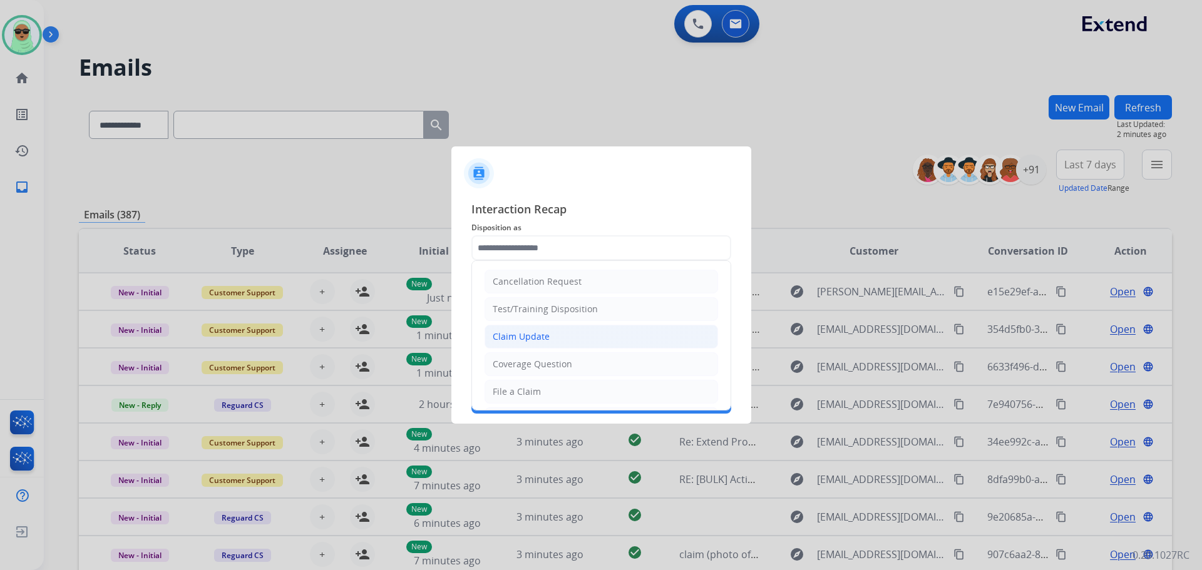
click at [580, 348] on li "Claim Update" at bounding box center [600, 337] width 233 height 24
type input "**********"
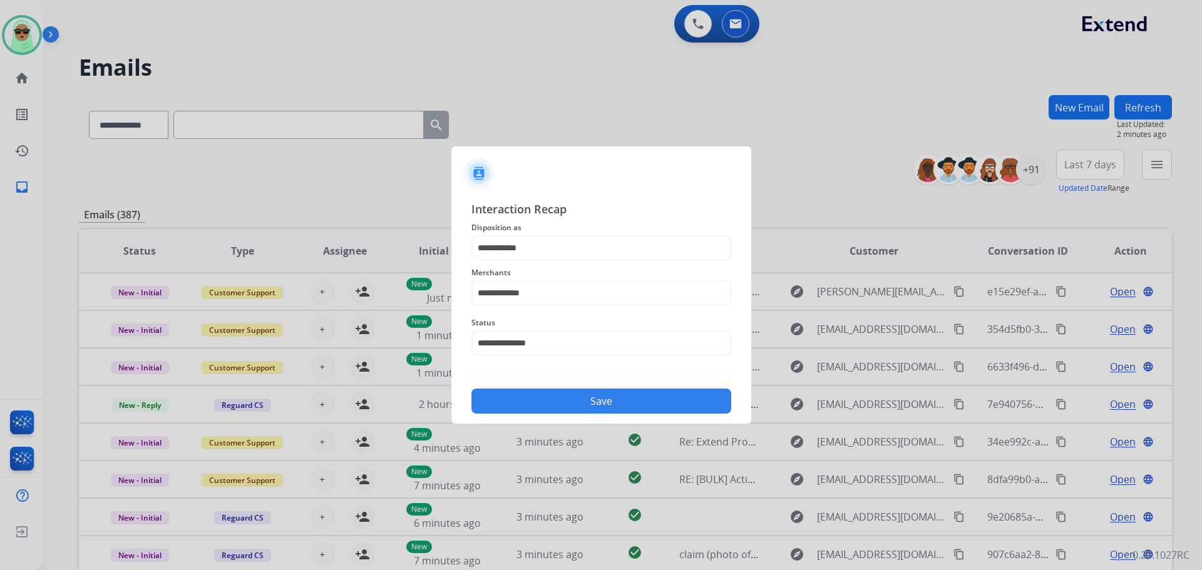
click at [575, 399] on button "Save" at bounding box center [601, 401] width 260 height 25
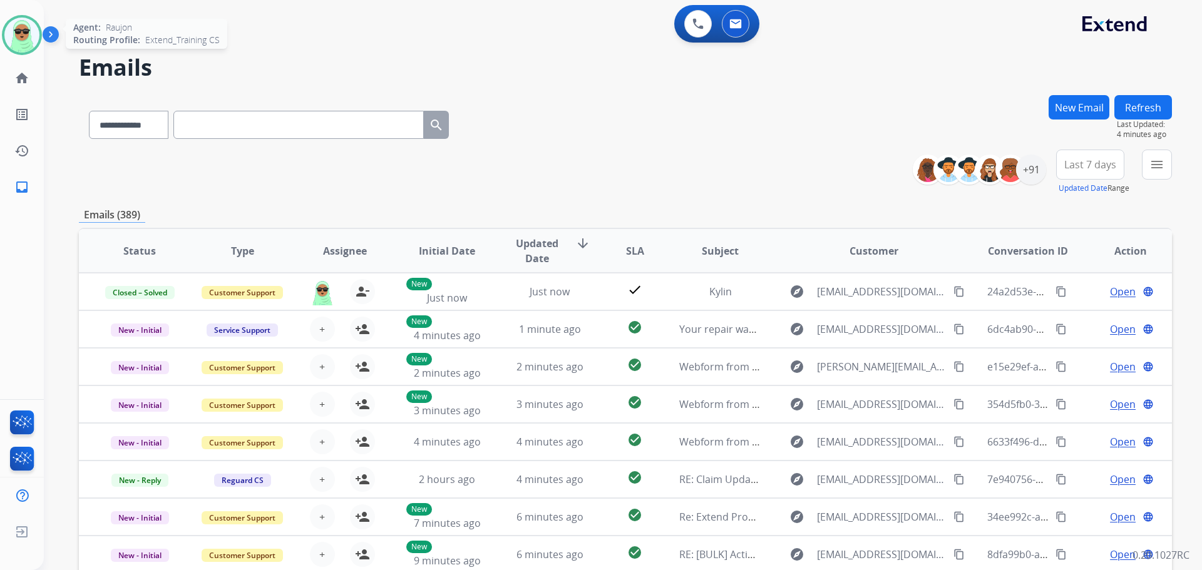
click at [4, 39] on img at bounding box center [21, 35] width 35 height 35
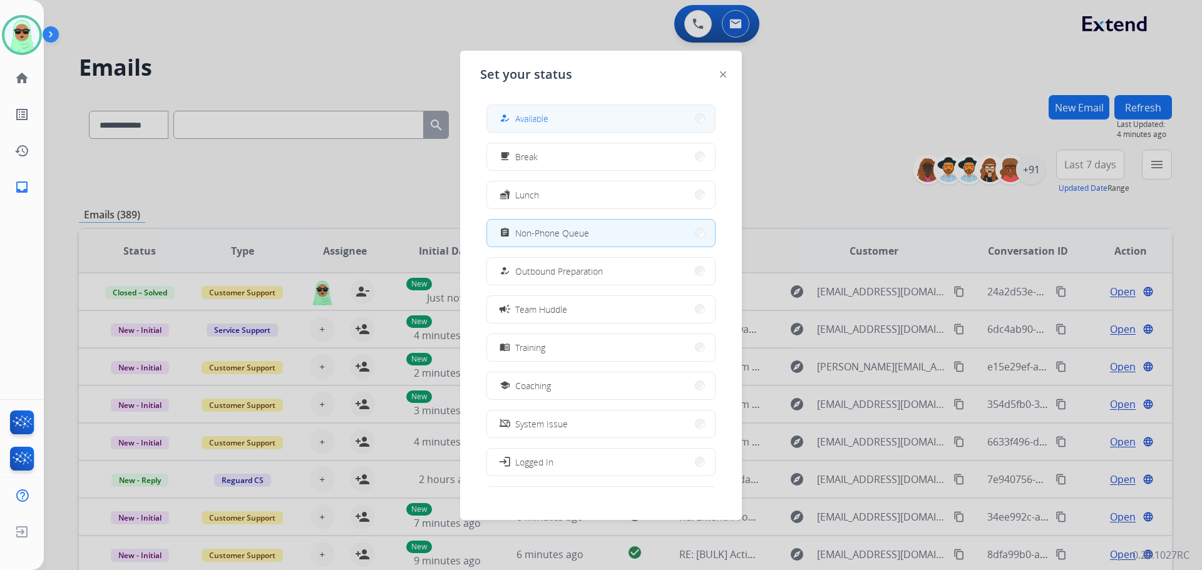
click at [563, 130] on button "how_to_reg Available" at bounding box center [601, 118] width 228 height 27
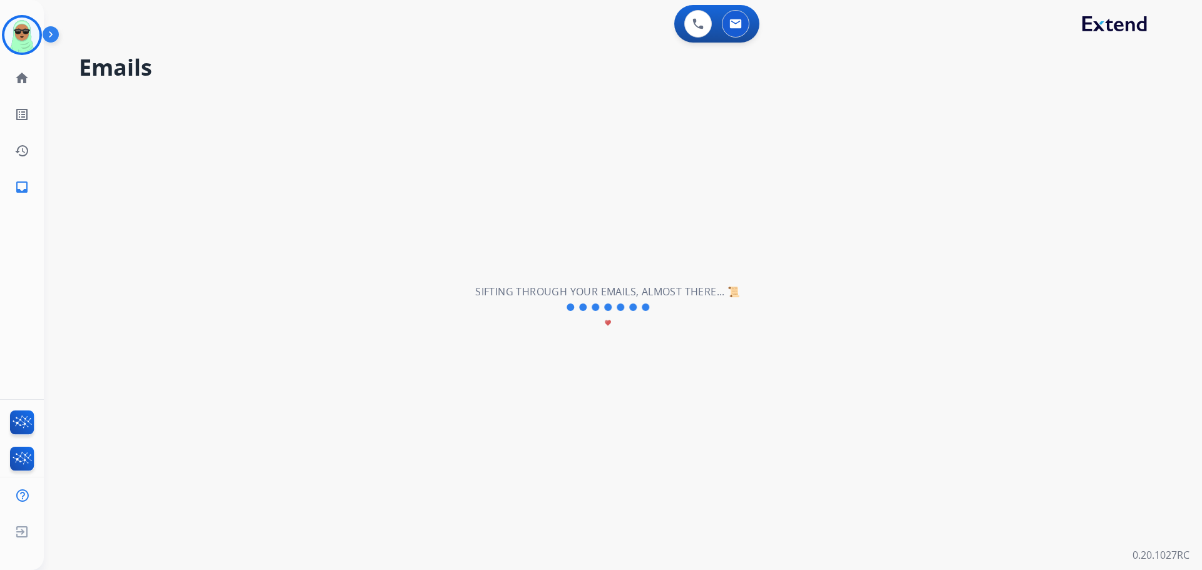
click at [30, 43] on img at bounding box center [21, 35] width 35 height 35
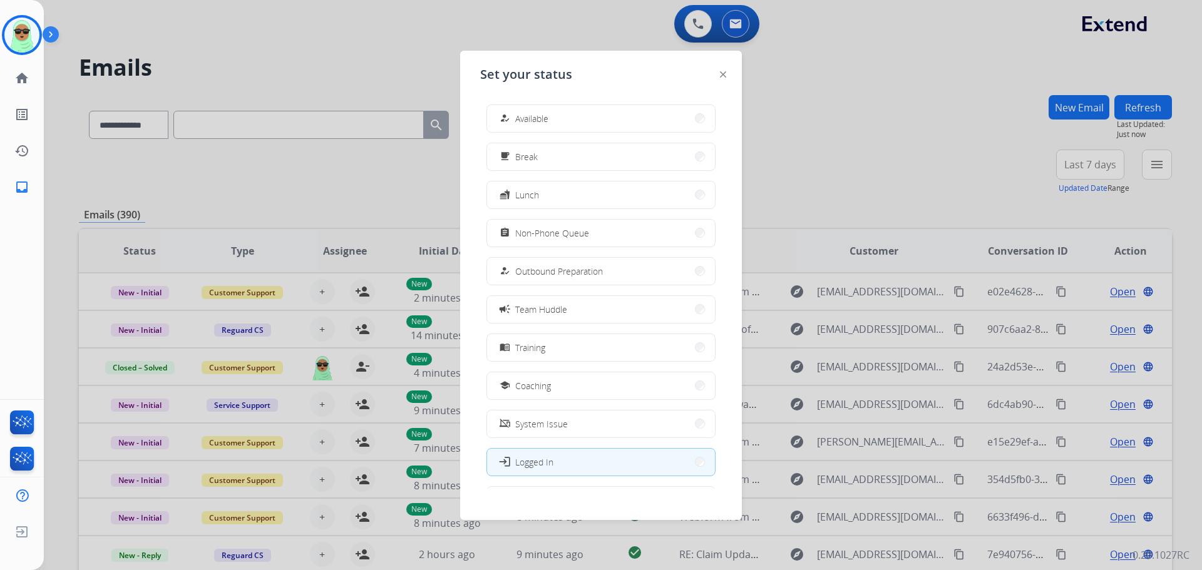
click at [593, 133] on div "how_to_reg Available free_breakfast Break fastfood Lunch assignment Non-Phone Q…" at bounding box center [601, 292] width 242 height 394
click at [595, 120] on button "how_to_reg Available" at bounding box center [601, 118] width 228 height 27
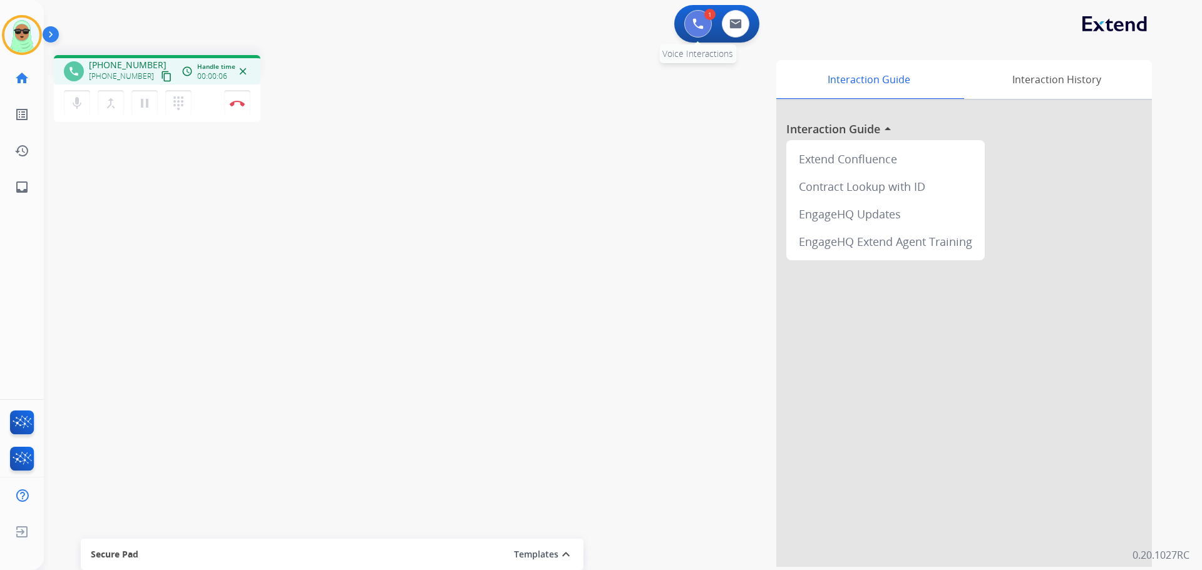
click at [694, 27] on img at bounding box center [697, 23] width 11 height 11
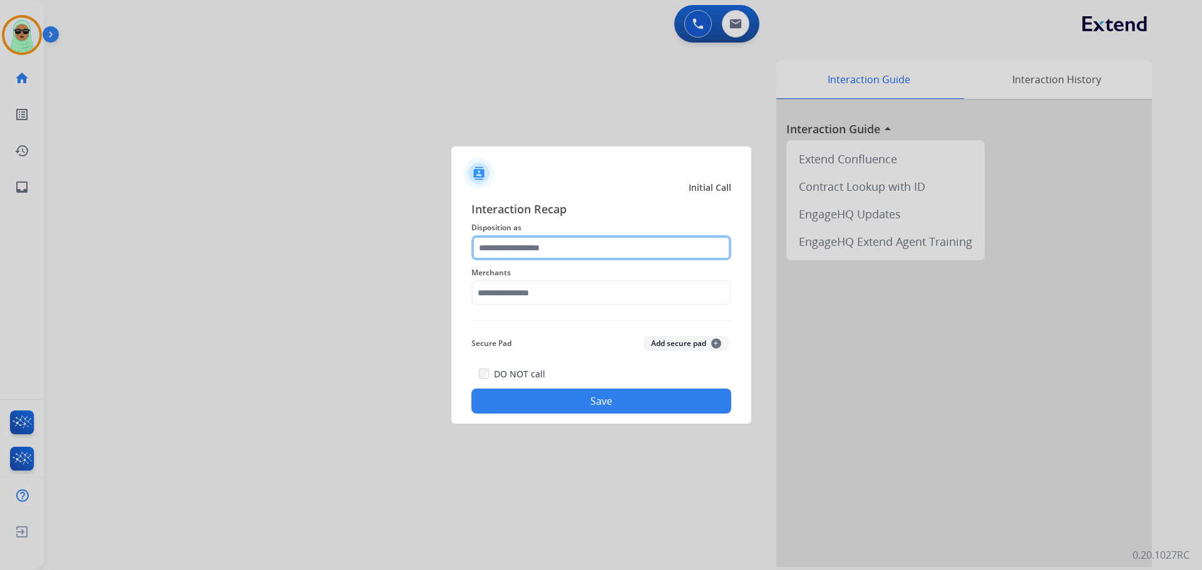
click at [565, 241] on input "text" at bounding box center [601, 247] width 260 height 25
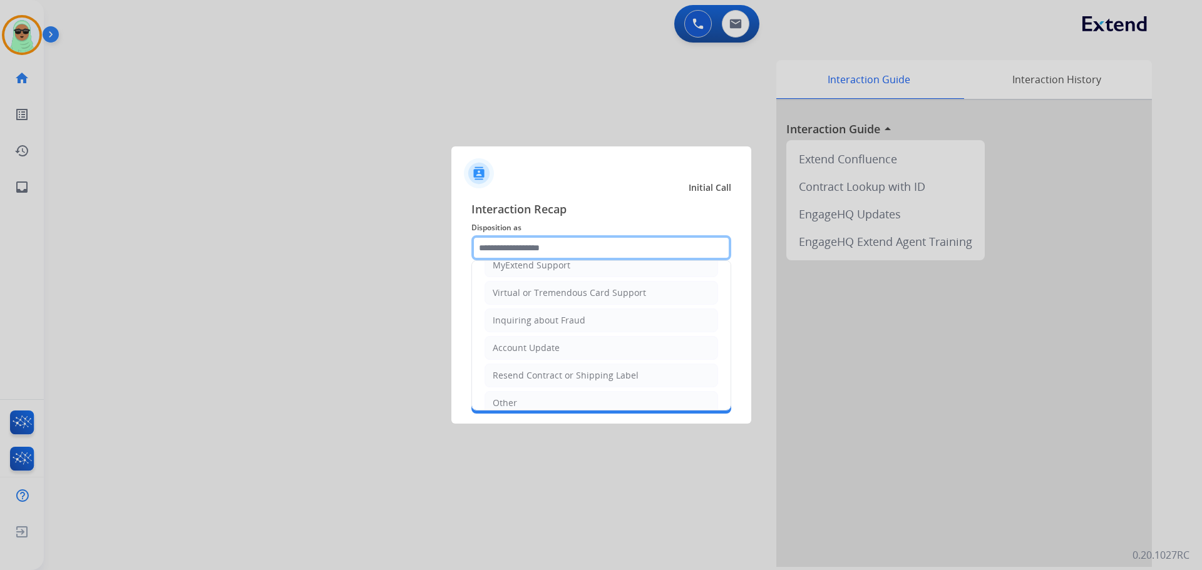
scroll to position [188, 0]
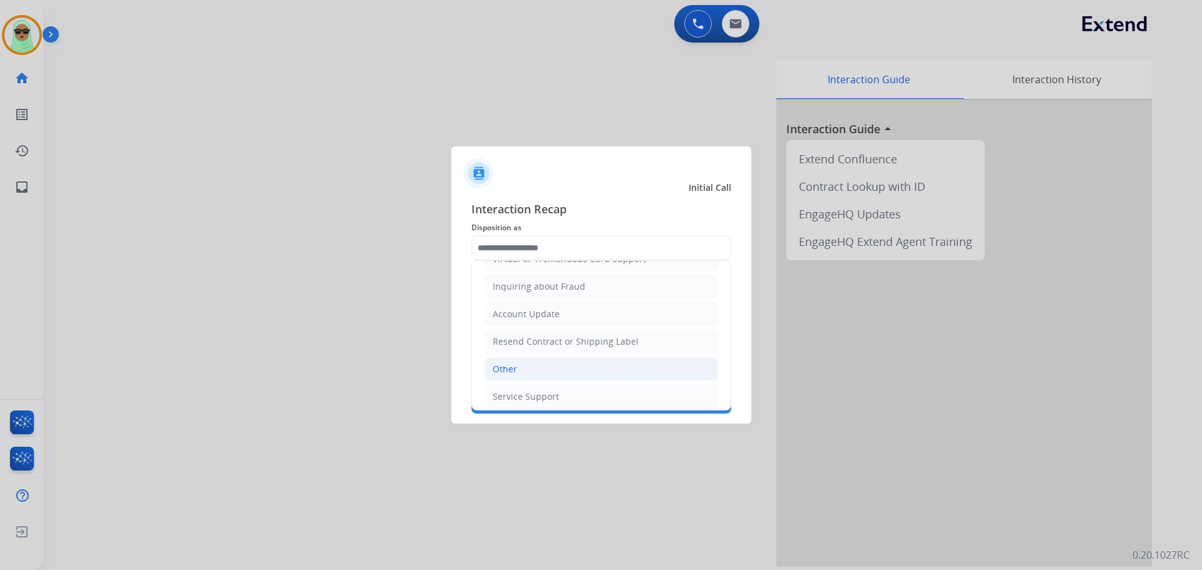
click at [538, 372] on li "Other" at bounding box center [600, 369] width 233 height 24
type input "*****"
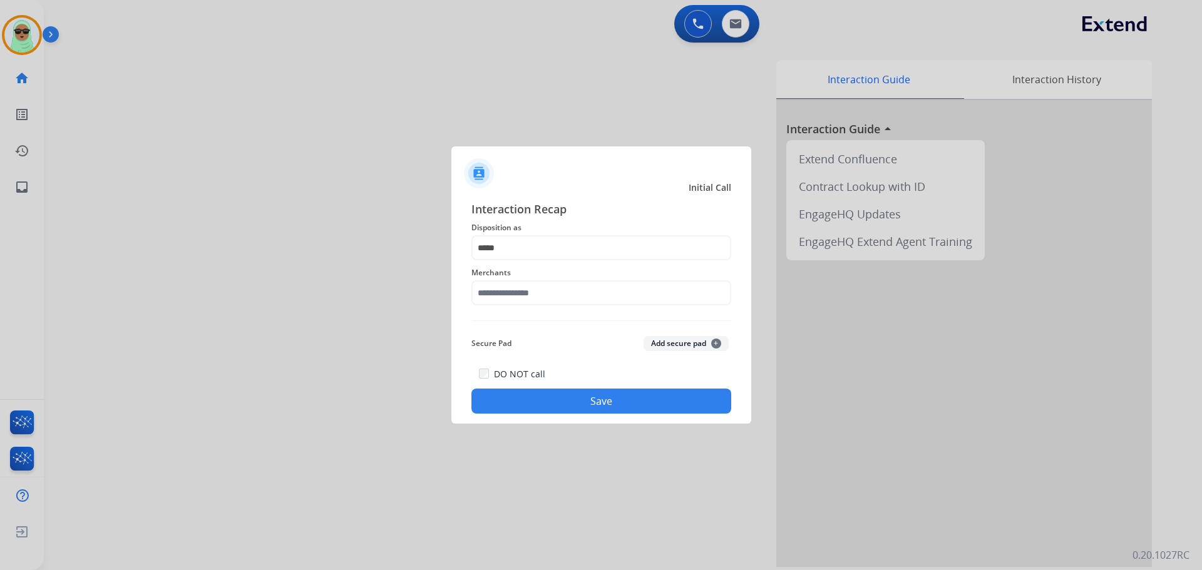
drag, startPoint x: 531, startPoint y: 264, endPoint x: 526, endPoint y: 270, distance: 8.0
click at [528, 265] on div "Merchants" at bounding box center [601, 285] width 260 height 50
click at [531, 296] on input "text" at bounding box center [601, 292] width 260 height 25
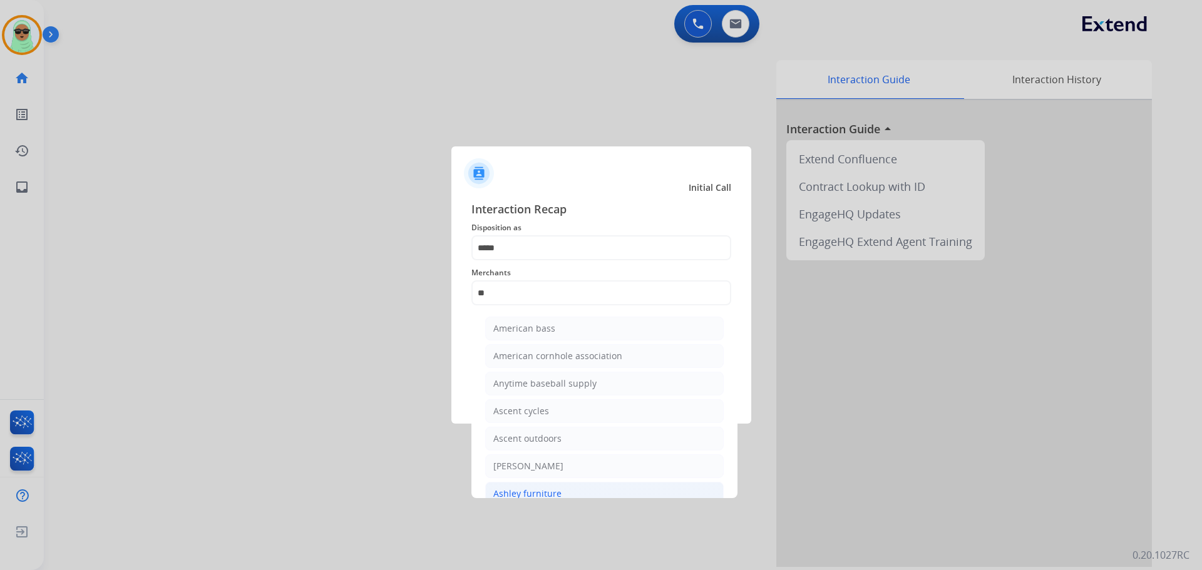
click at [580, 490] on li "Ashley furniture" at bounding box center [604, 494] width 238 height 24
type input "**********"
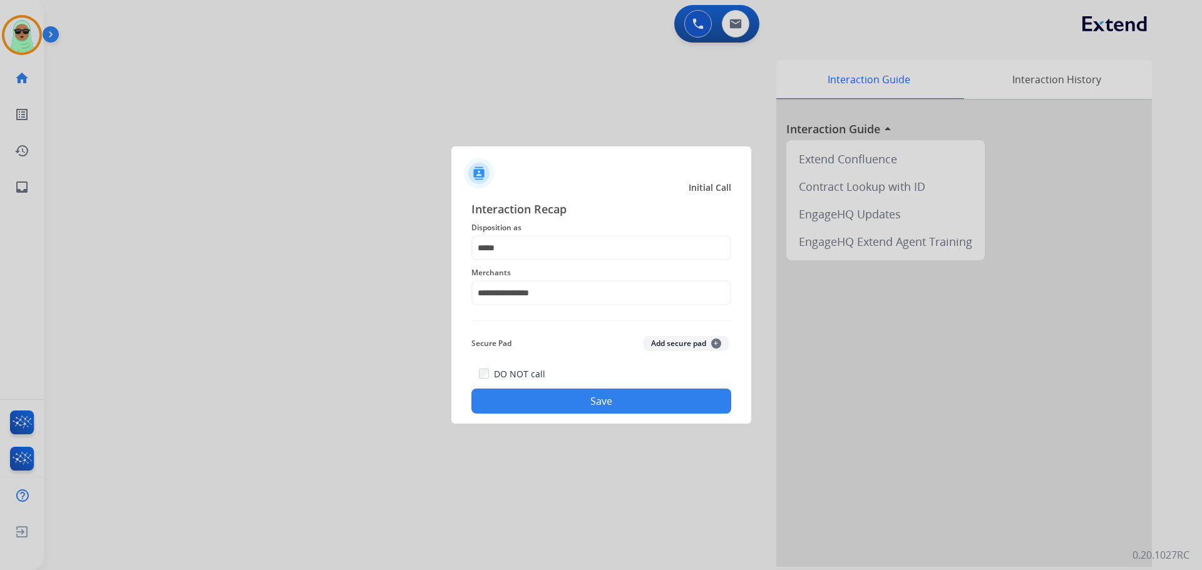
click at [606, 427] on div at bounding box center [601, 285] width 1202 height 570
click at [607, 390] on button "Save" at bounding box center [601, 401] width 260 height 25
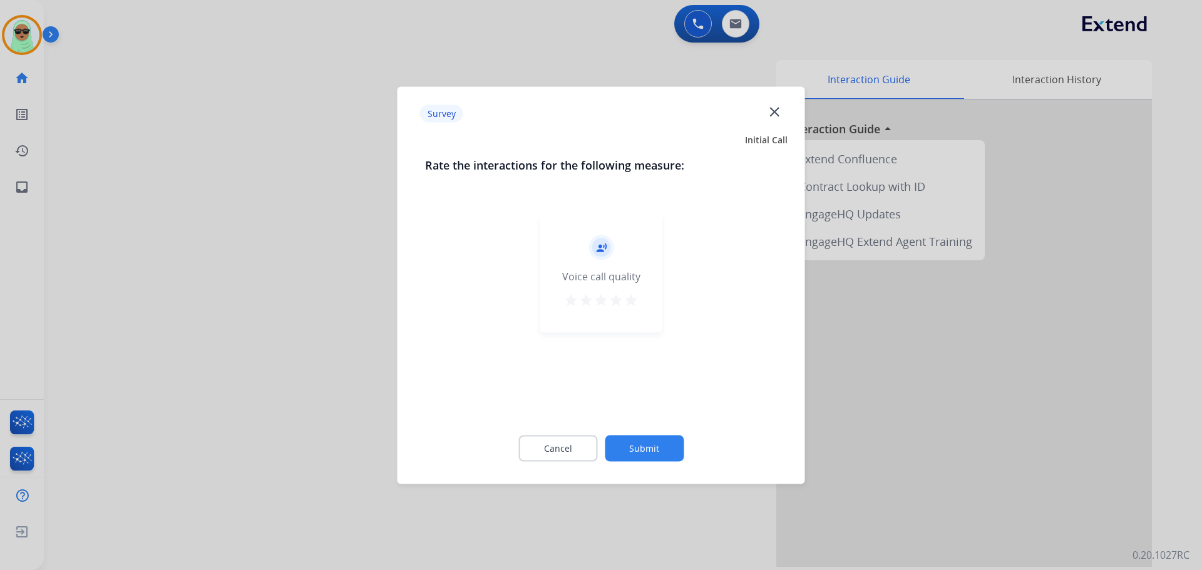
click at [642, 434] on div "Cancel Submit" at bounding box center [601, 448] width 352 height 56
click at [647, 442] on button "Submit" at bounding box center [644, 448] width 79 height 26
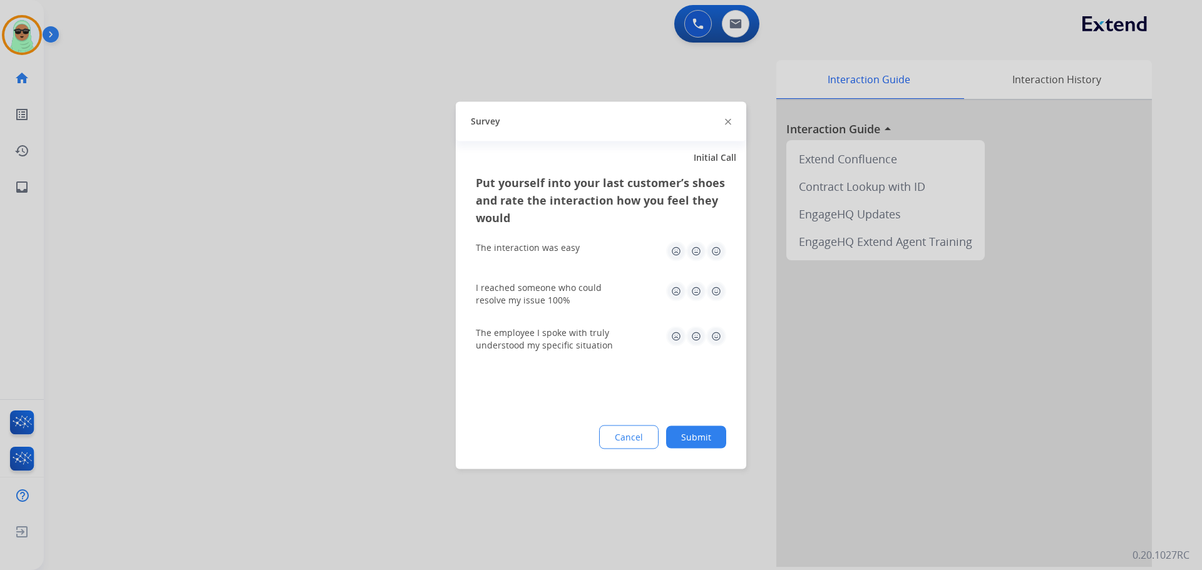
click at [685, 436] on button "Submit" at bounding box center [696, 437] width 60 height 23
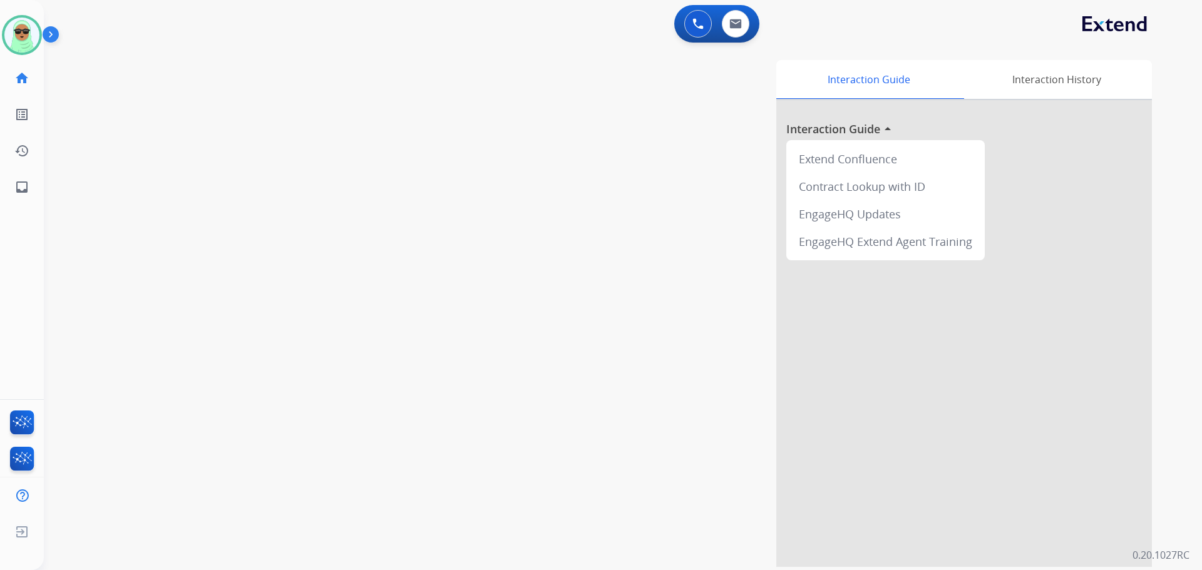
click at [575, 405] on div "Interaction Guide Interaction History Interaction Guide arrow_drop_up Extend Co…" at bounding box center [782, 313] width 737 height 507
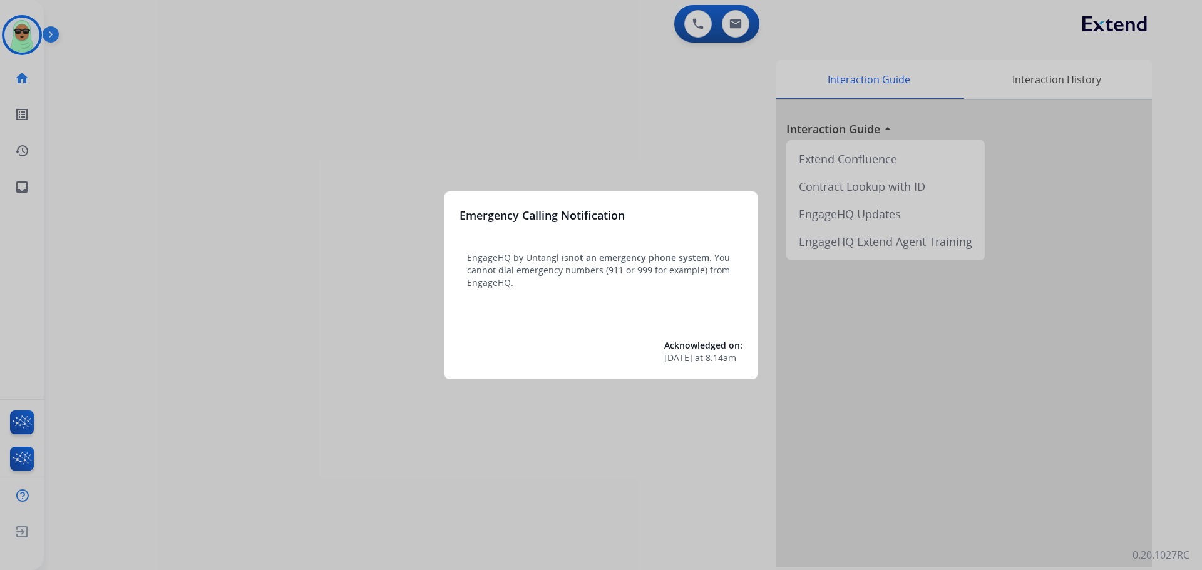
click at [23, 38] on div at bounding box center [601, 285] width 1202 height 570
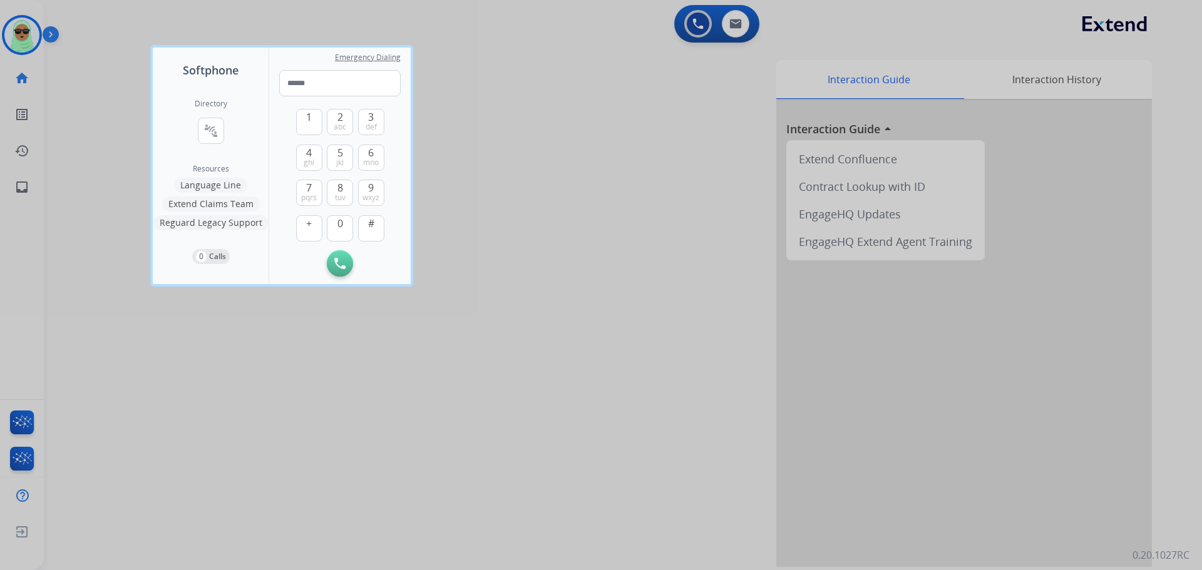
click at [23, 38] on div at bounding box center [601, 285] width 1202 height 570
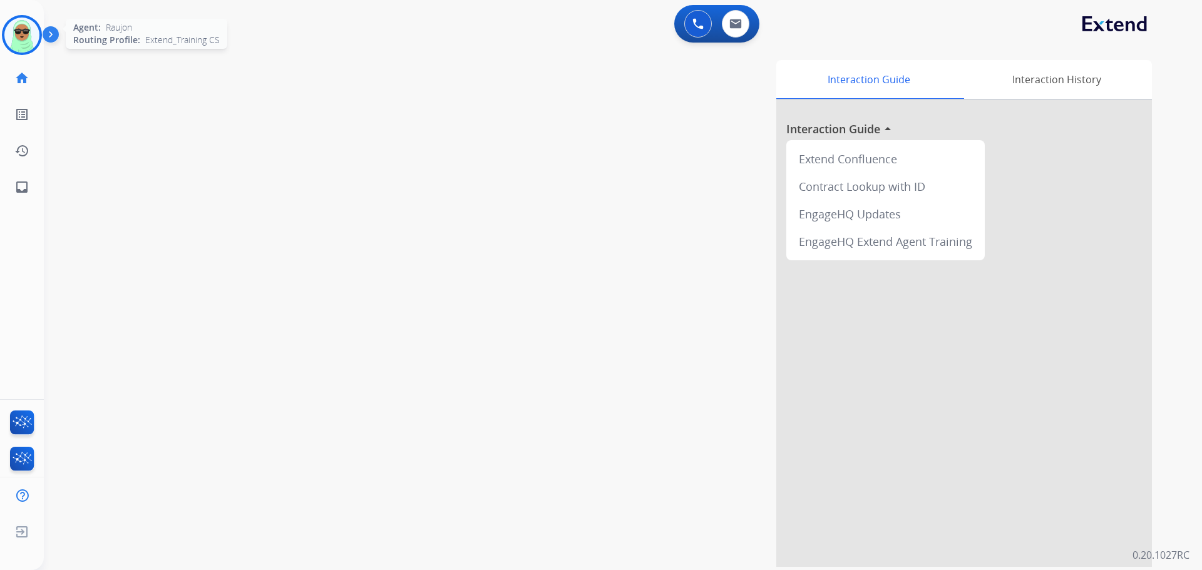
click at [14, 36] on img at bounding box center [21, 35] width 35 height 35
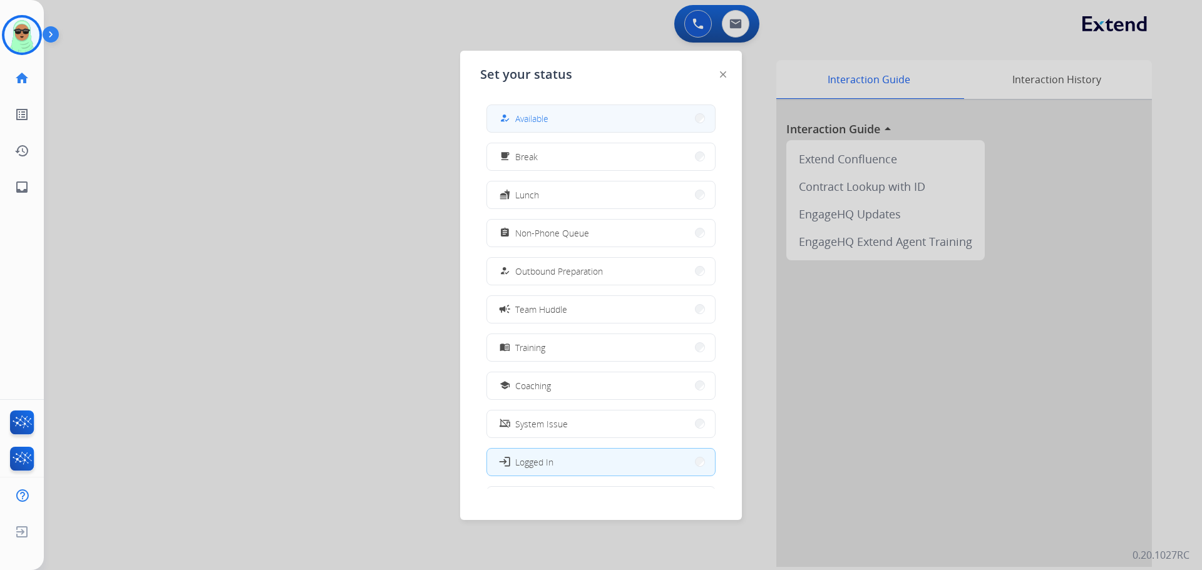
click at [545, 112] on span "Available" at bounding box center [531, 118] width 33 height 13
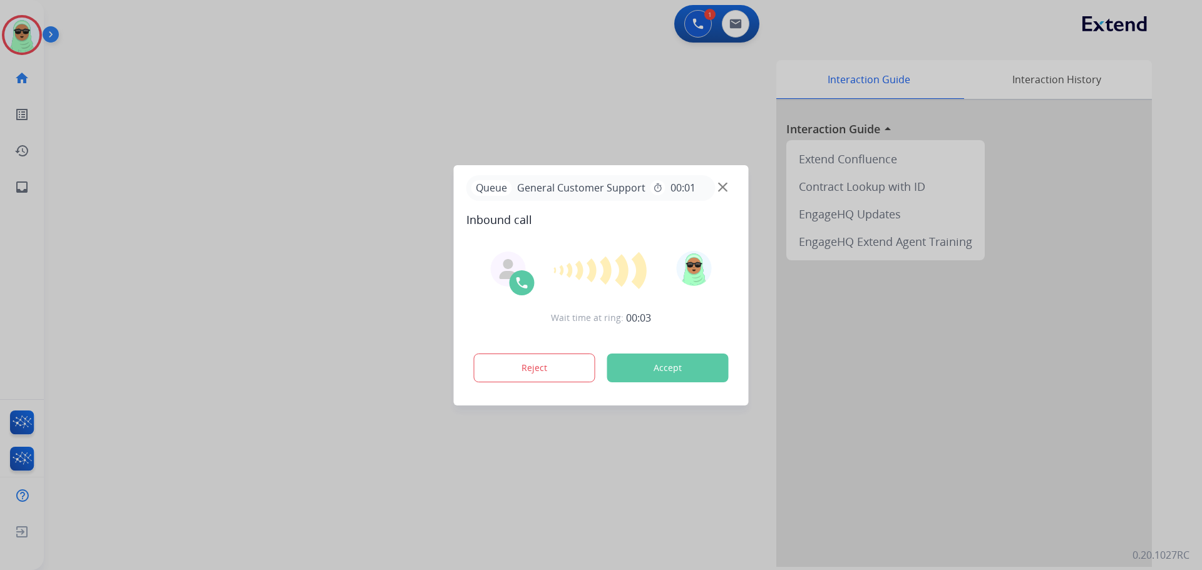
click at [386, 520] on div at bounding box center [601, 285] width 1202 height 570
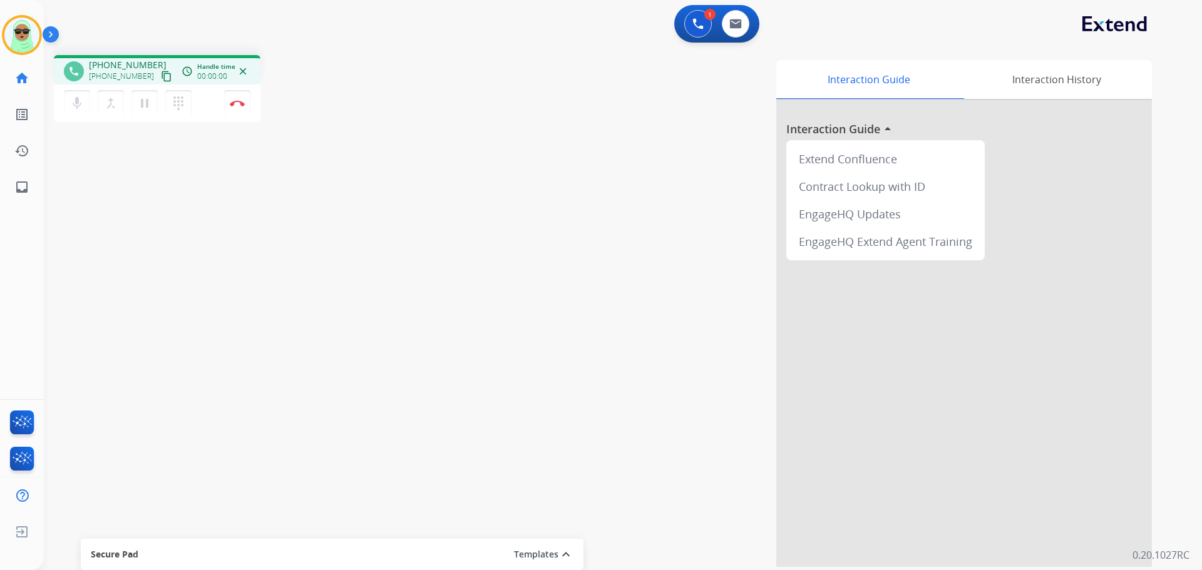
click at [161, 75] on mat-icon "content_copy" at bounding box center [166, 76] width 11 height 11
click at [732, 26] on img at bounding box center [735, 24] width 13 height 10
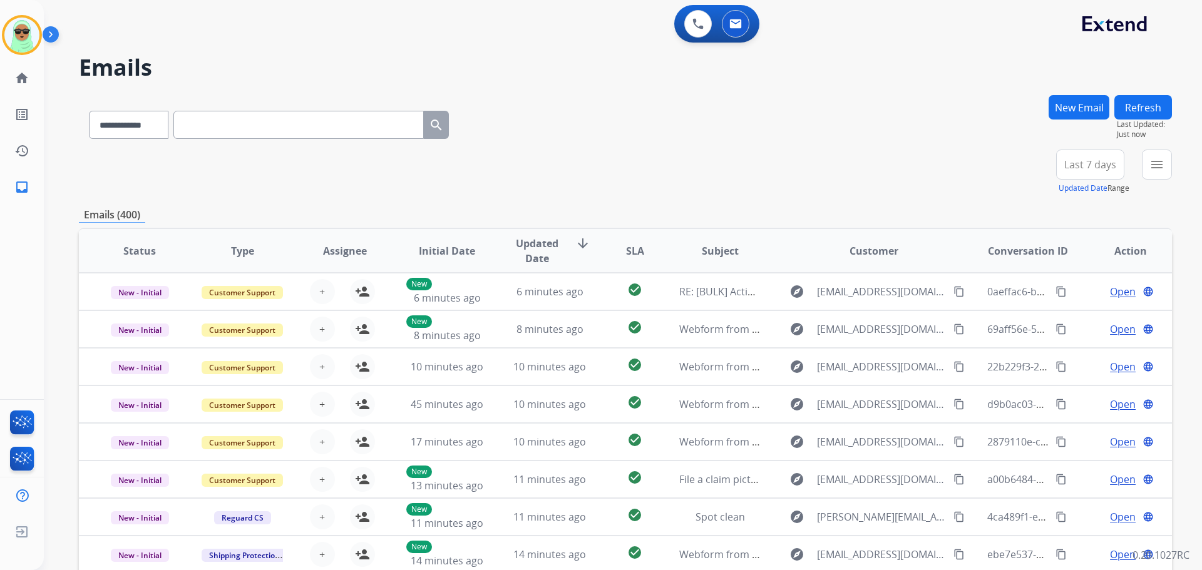
drag, startPoint x: 337, startPoint y: 127, endPoint x: 267, endPoint y: 126, distance: 70.1
click at [336, 126] on input "text" at bounding box center [298, 125] width 250 height 28
click at [262, 117] on input "text" at bounding box center [298, 125] width 250 height 28
paste input "**********"
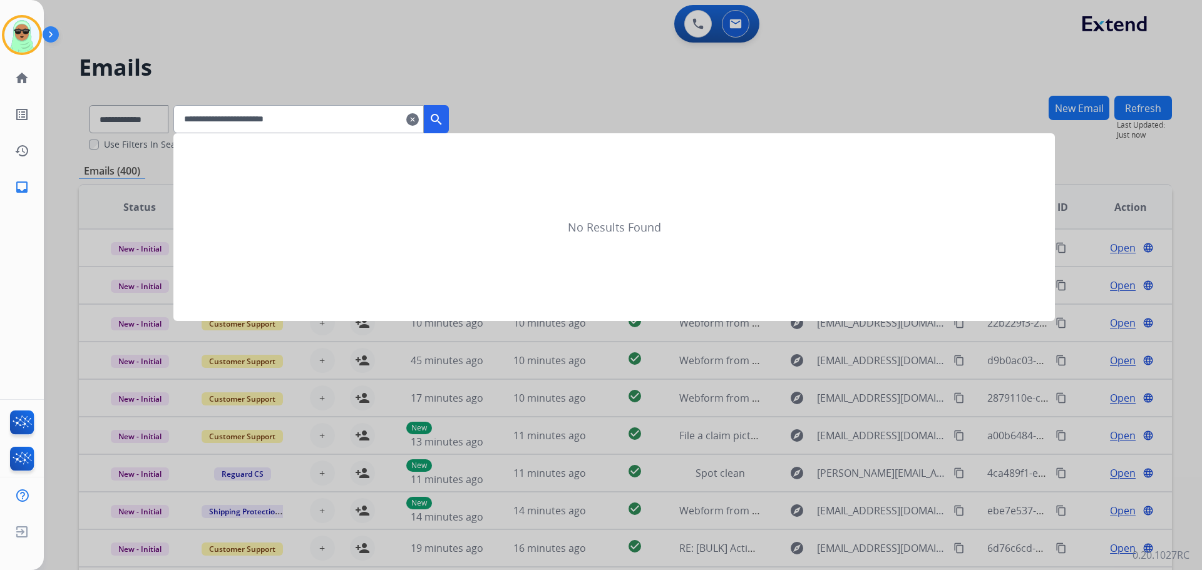
type input "**********"
click at [449, 107] on button "search" at bounding box center [436, 119] width 25 height 28
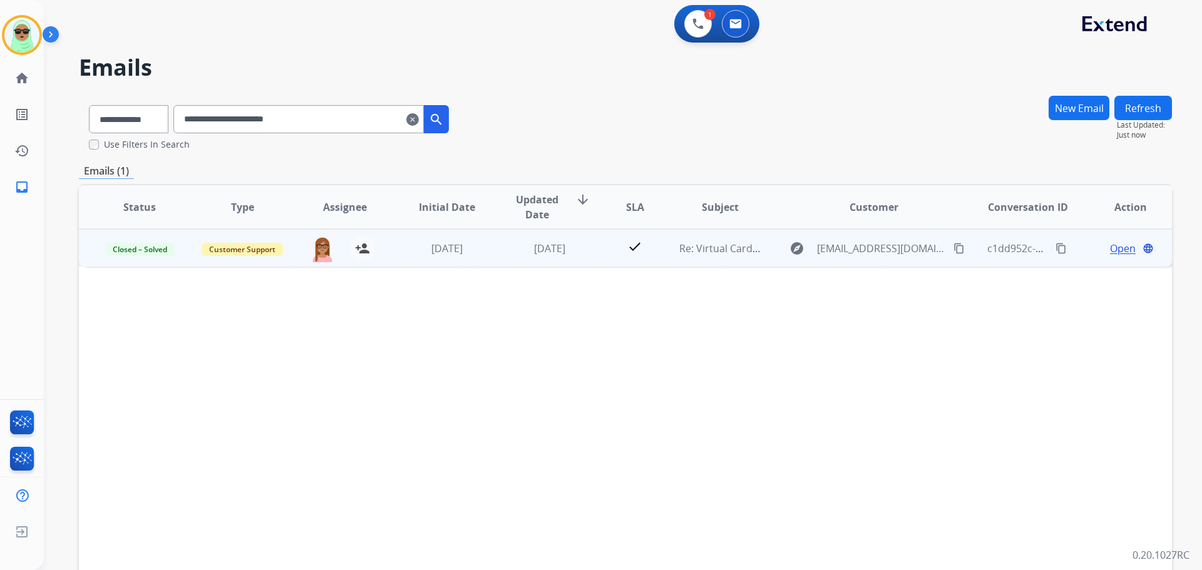
click at [1099, 245] on div "Open language" at bounding box center [1130, 248] width 82 height 15
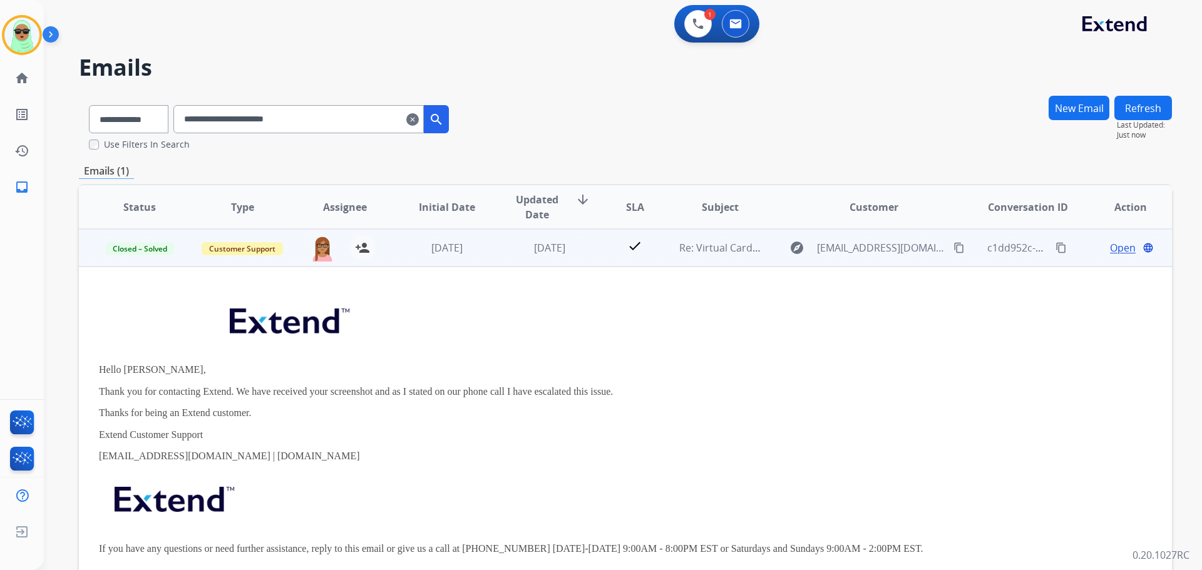
click at [1110, 249] on span "Open" at bounding box center [1123, 247] width 26 height 15
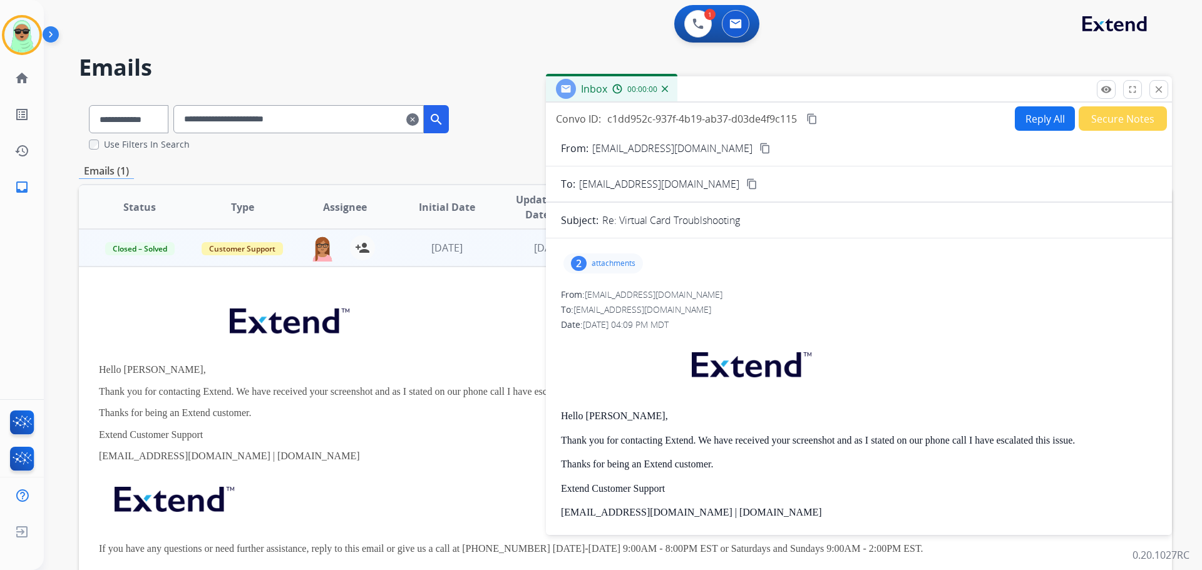
click at [632, 256] on div "2 attachments" at bounding box center [602, 264] width 79 height 20
click at [605, 307] on div at bounding box center [604, 296] width 63 height 44
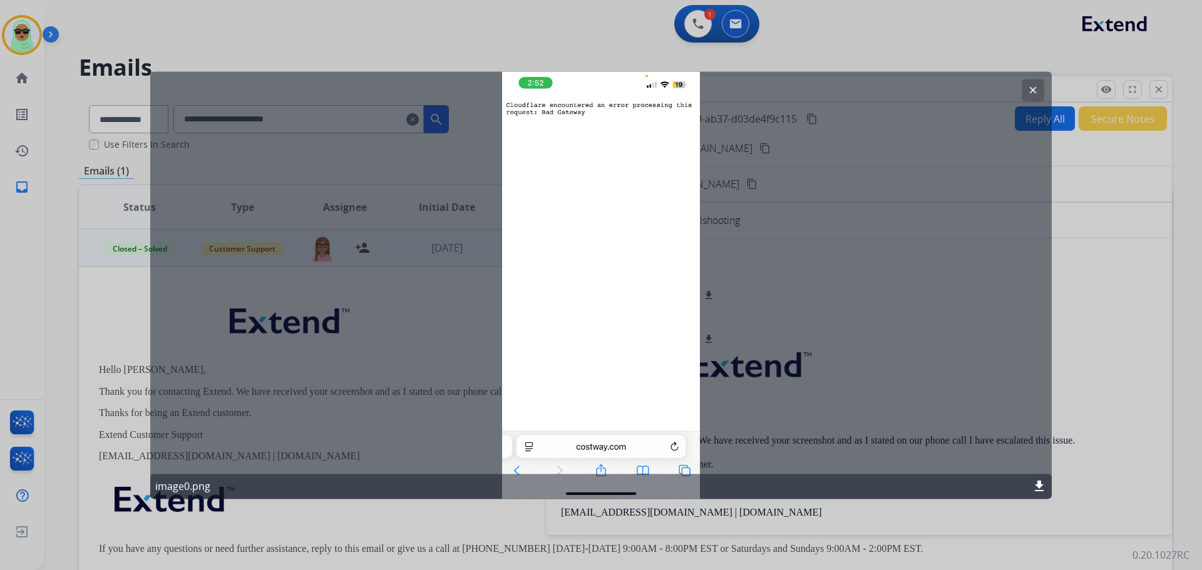
click at [1028, 95] on mat-icon "clear" at bounding box center [1032, 90] width 11 height 11
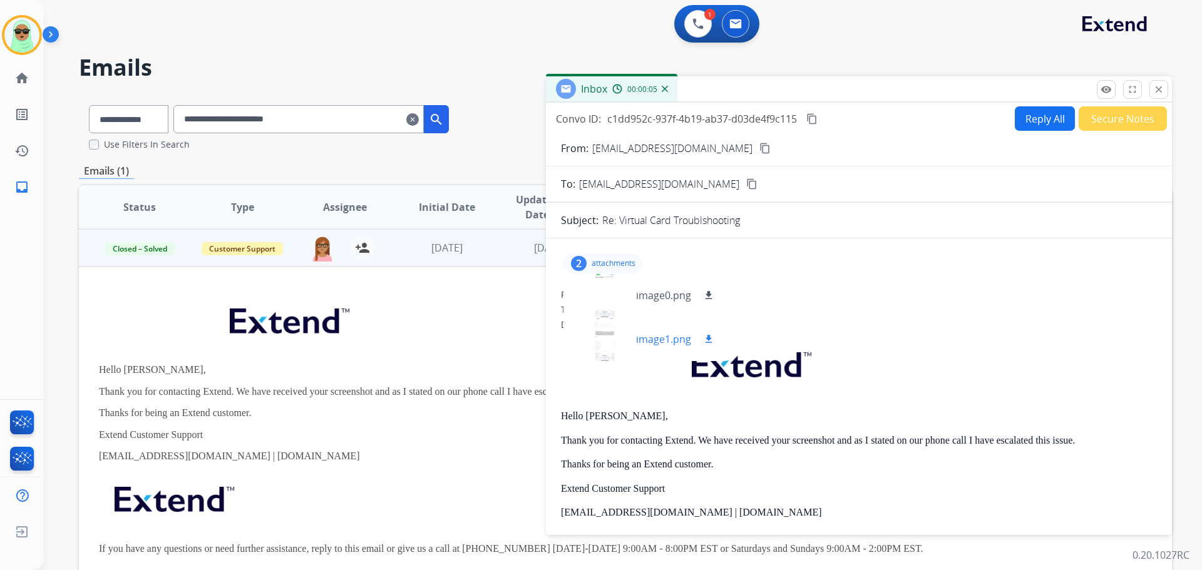
click at [613, 322] on div at bounding box center [604, 339] width 63 height 44
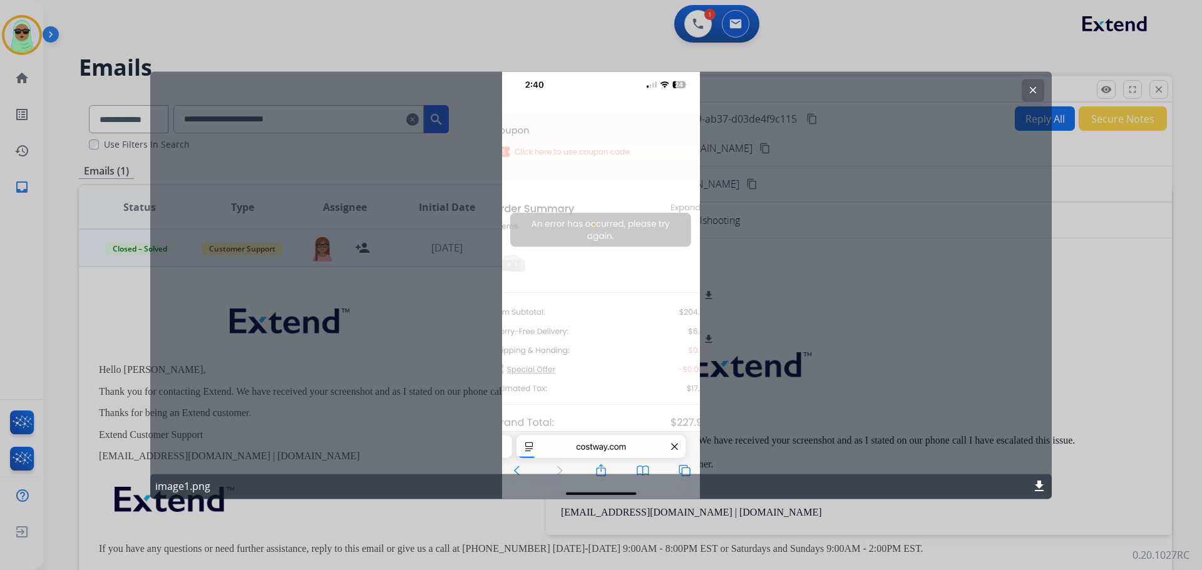
click at [1037, 87] on mat-icon "clear" at bounding box center [1032, 90] width 11 height 11
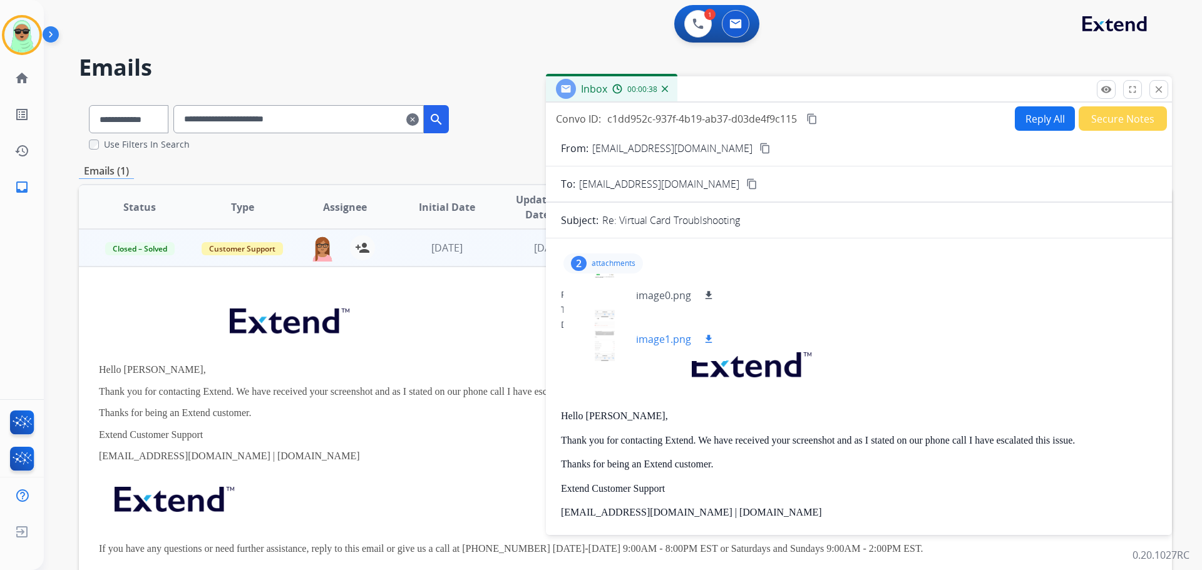
click at [602, 328] on div at bounding box center [604, 339] width 63 height 44
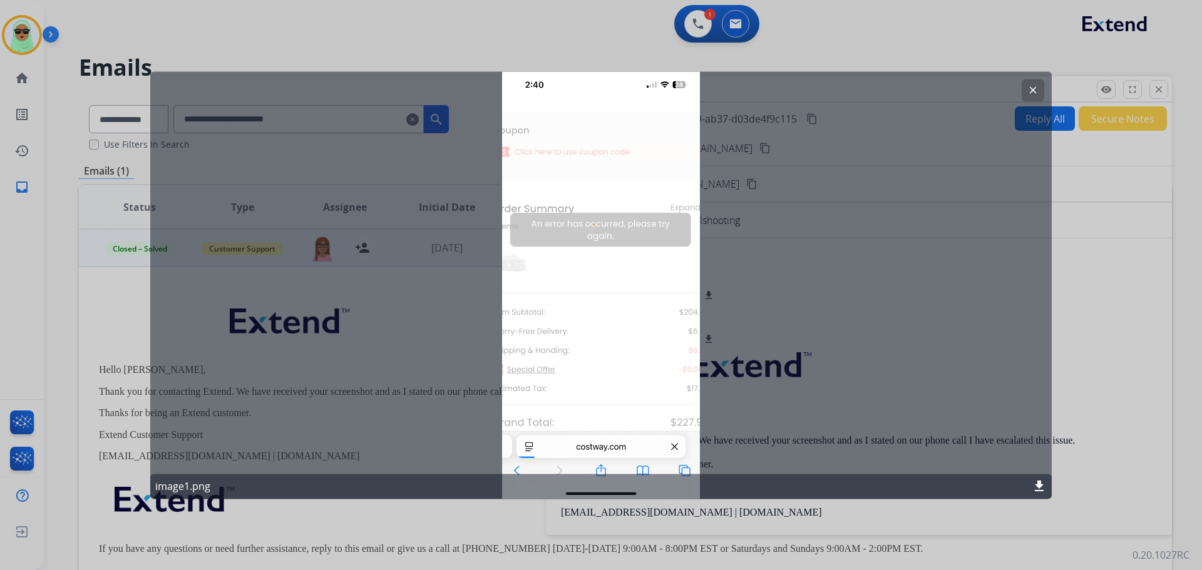
click at [1027, 83] on button "clear" at bounding box center [1033, 90] width 23 height 23
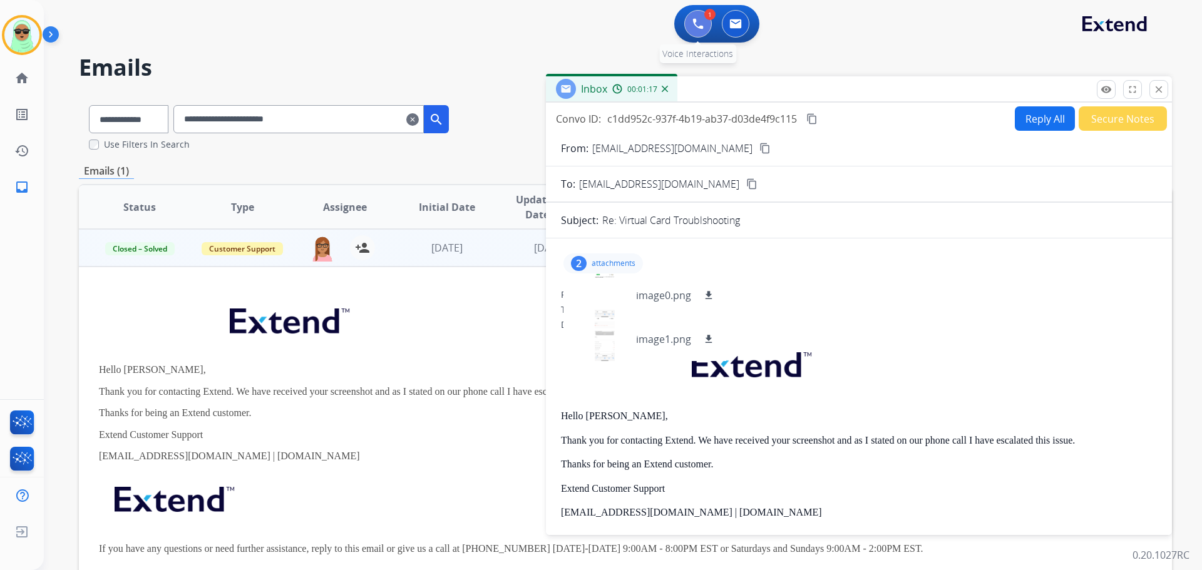
click at [685, 24] on button at bounding box center [698, 24] width 28 height 28
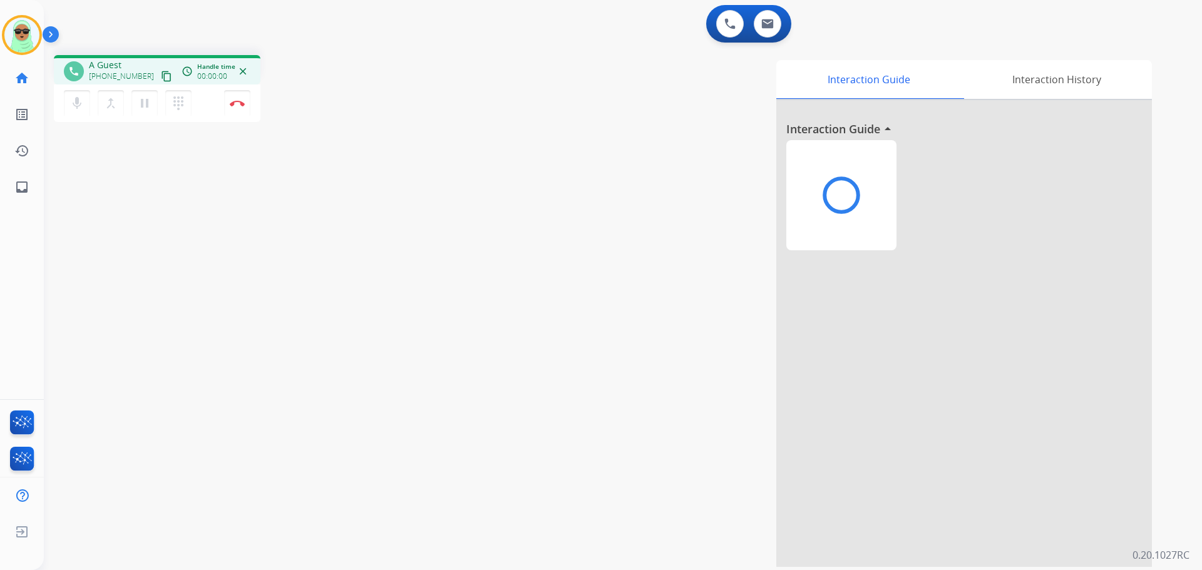
click at [716, 23] on button at bounding box center [730, 24] width 28 height 28
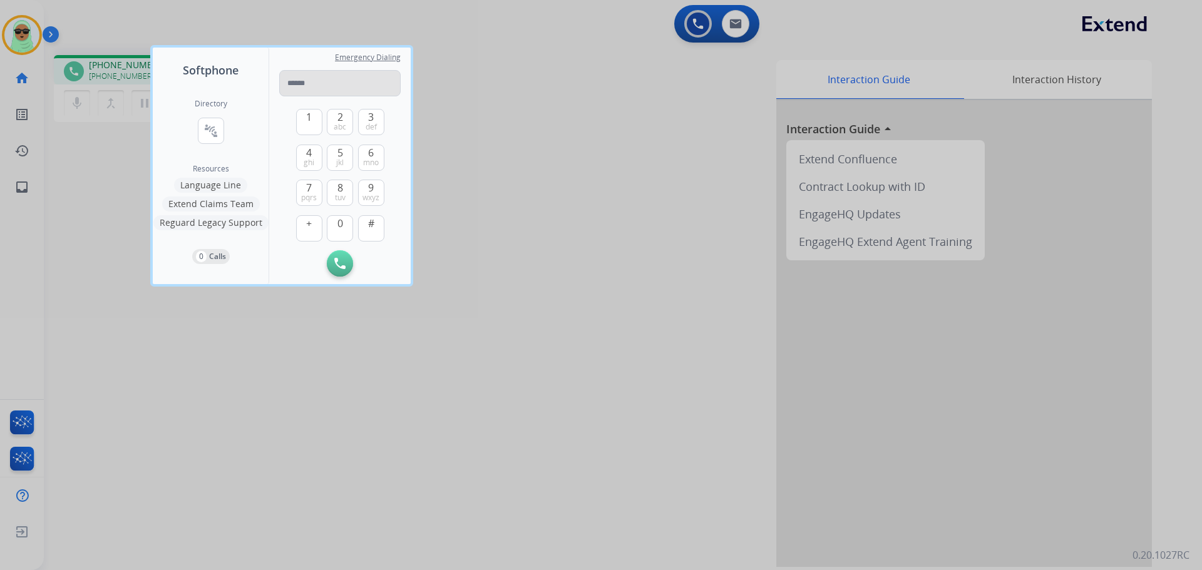
click at [334, 84] on input "tel" at bounding box center [339, 83] width 121 height 26
type input "*"
paste input "**********"
type input "**********"
click at [334, 257] on button "Initiate Call" at bounding box center [340, 263] width 26 height 26
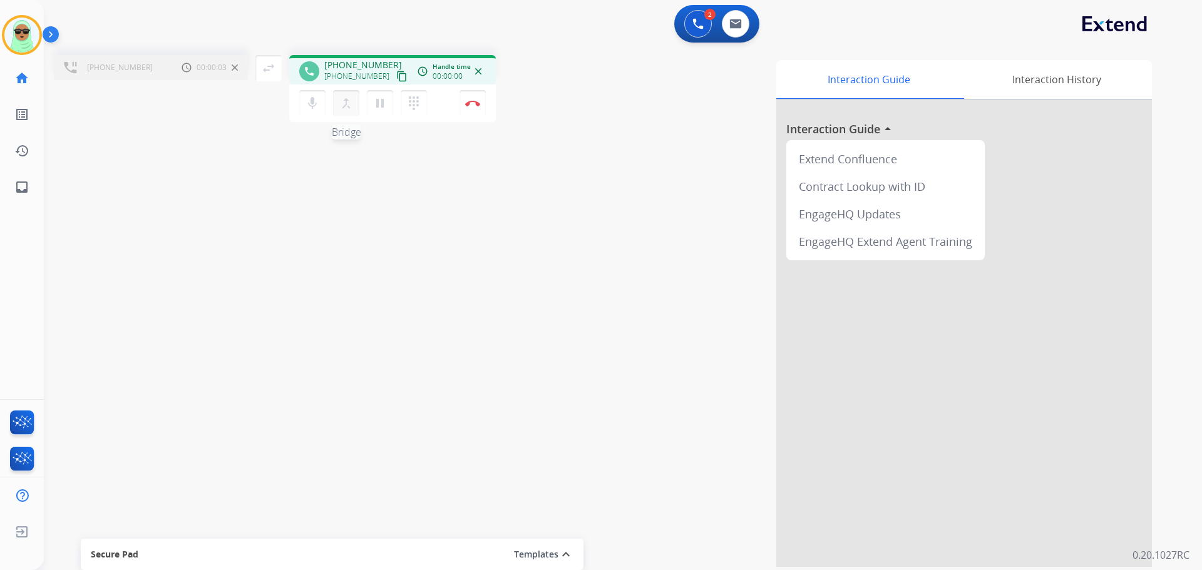
click at [344, 101] on mat-icon "merge_type" at bounding box center [346, 103] width 15 height 15
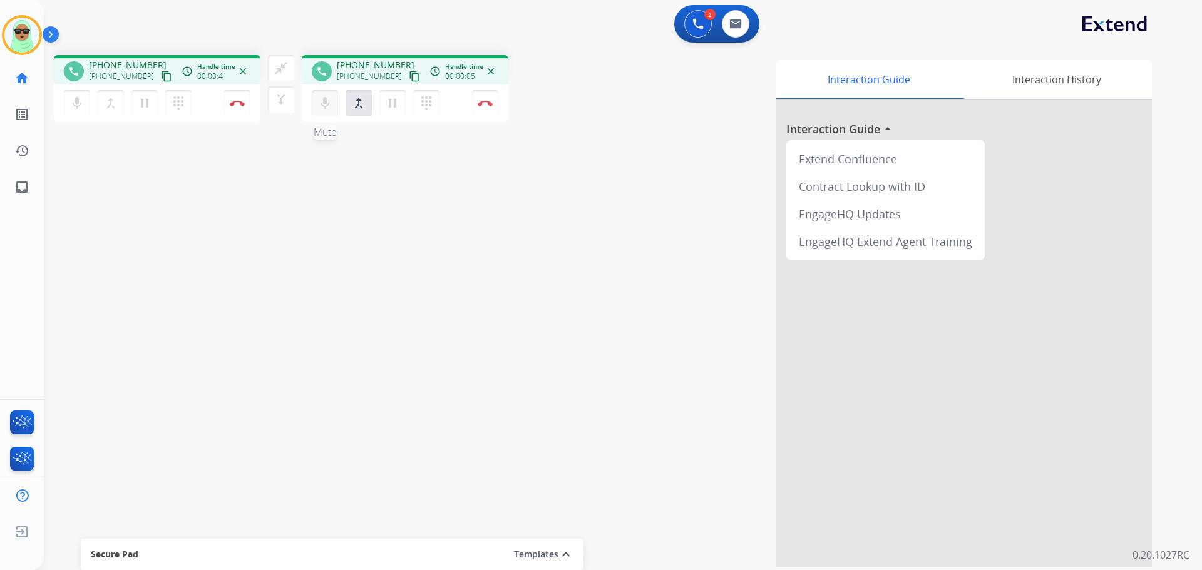
click at [85, 102] on mat-icon "mic" at bounding box center [76, 103] width 15 height 15
click at [694, 20] on img at bounding box center [697, 23] width 11 height 11
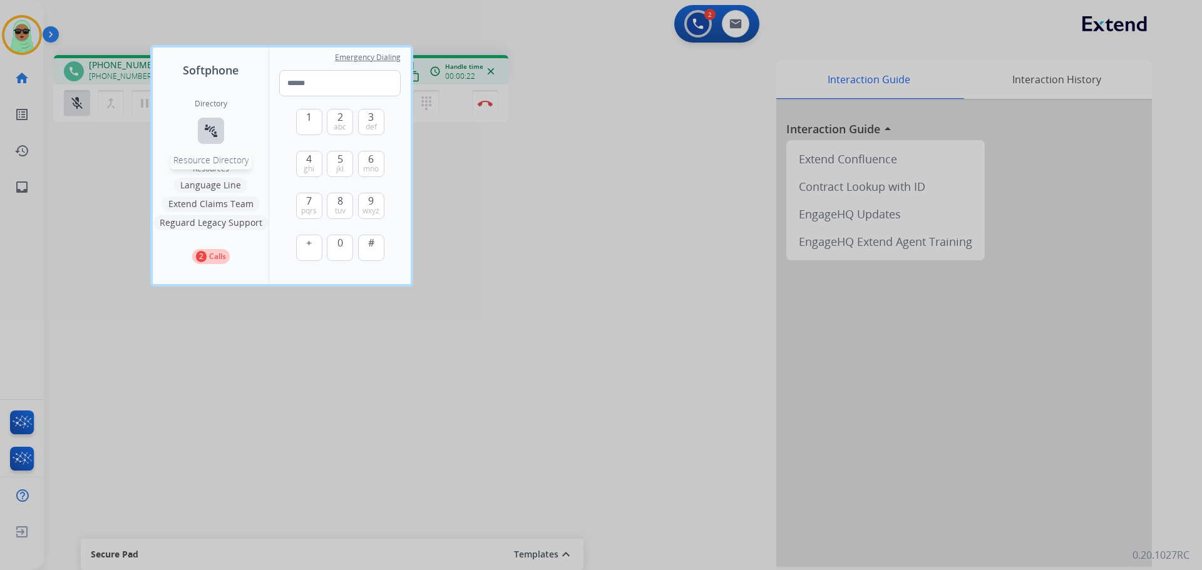
click at [215, 121] on button "connect_without_contact Resource Directory" at bounding box center [211, 131] width 26 height 26
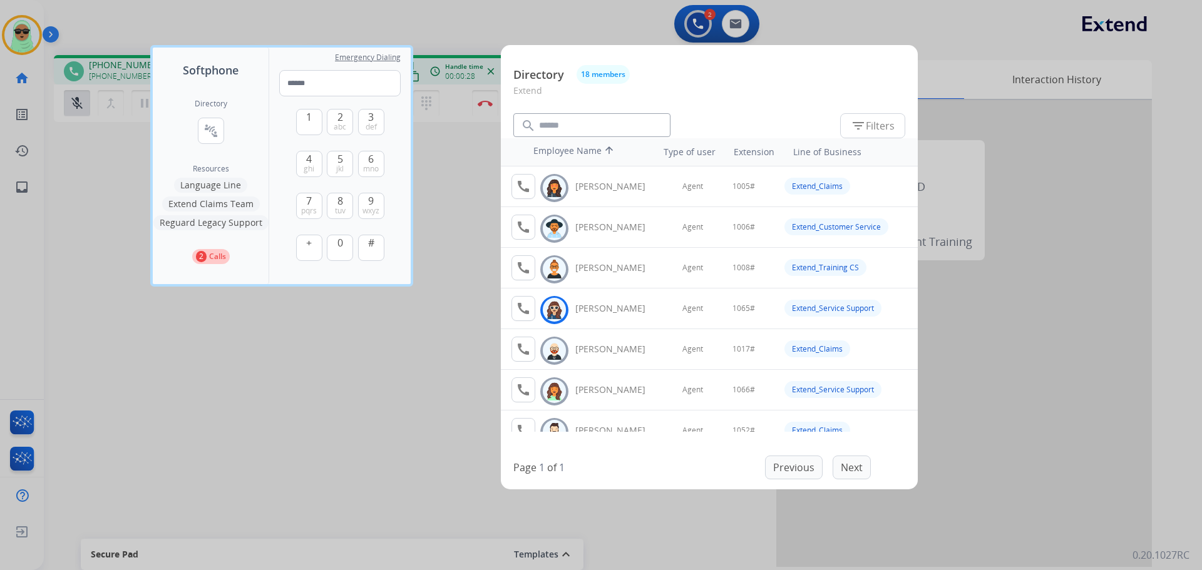
click at [925, 25] on div at bounding box center [601, 285] width 1202 height 570
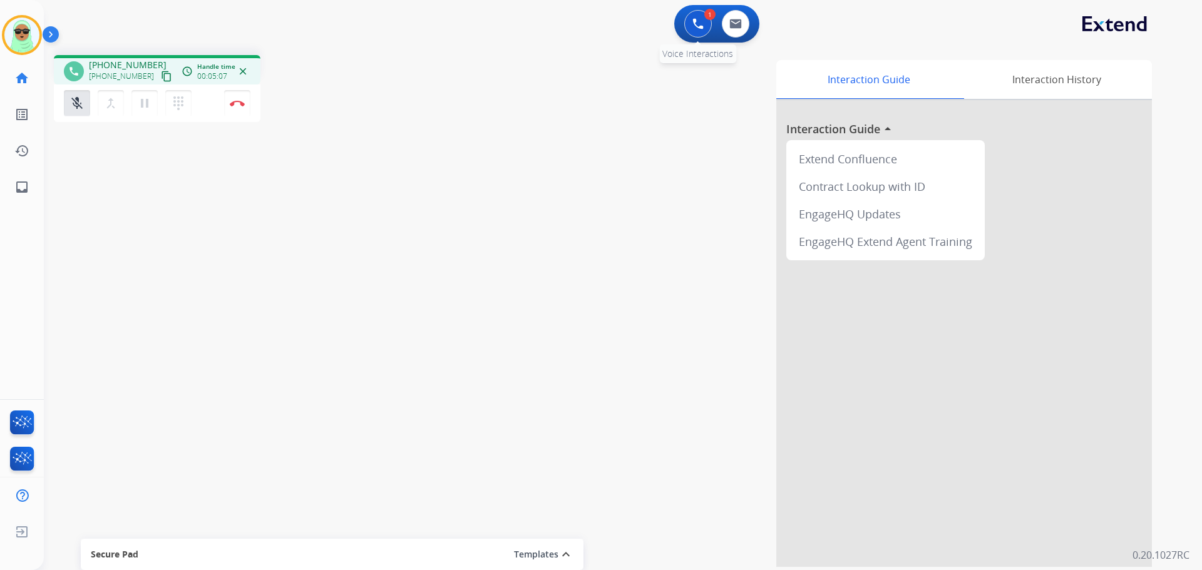
click at [680, 24] on div "1 Voice Interactions" at bounding box center [698, 24] width 38 height 28
click at [690, 22] on button at bounding box center [698, 24] width 28 height 28
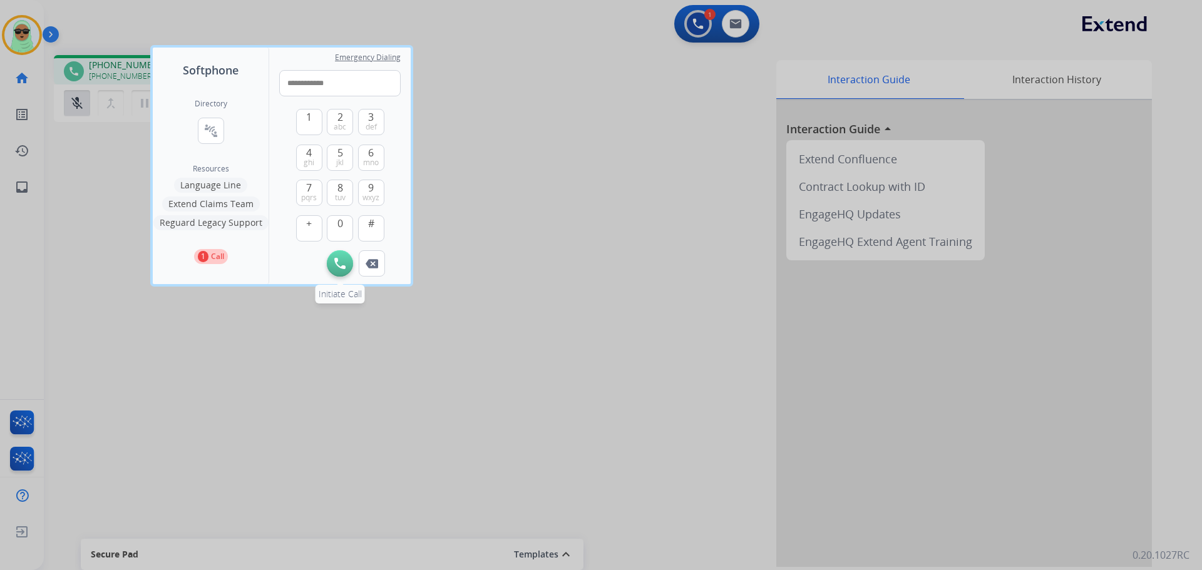
type input "**********"
click at [347, 272] on button "Initiate Call" at bounding box center [340, 263] width 26 height 26
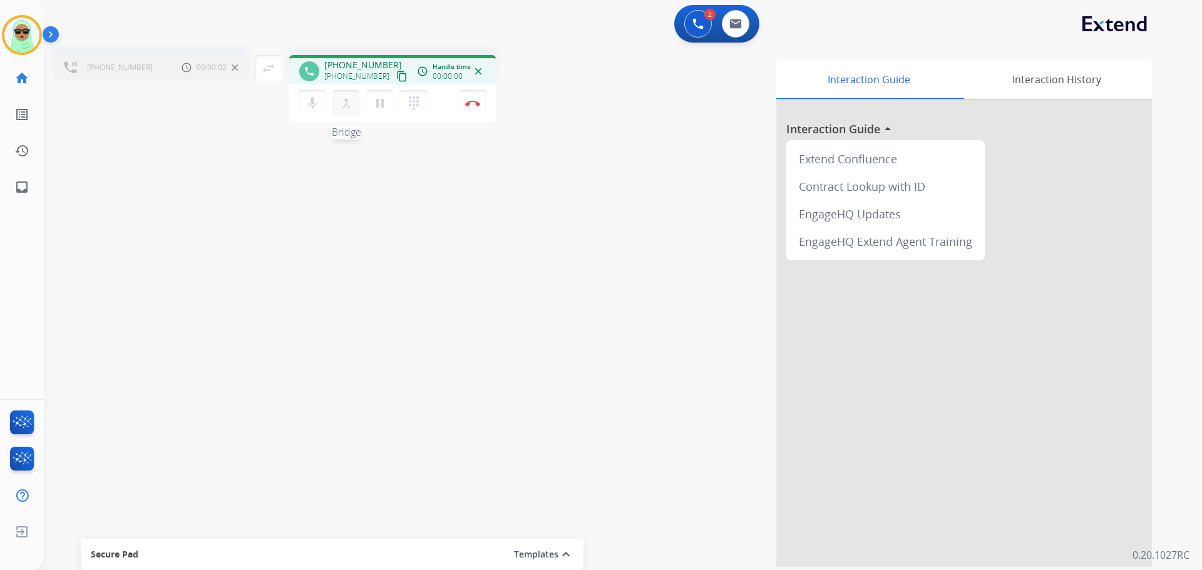
click at [357, 111] on button "merge_type Bridge" at bounding box center [346, 103] width 26 height 26
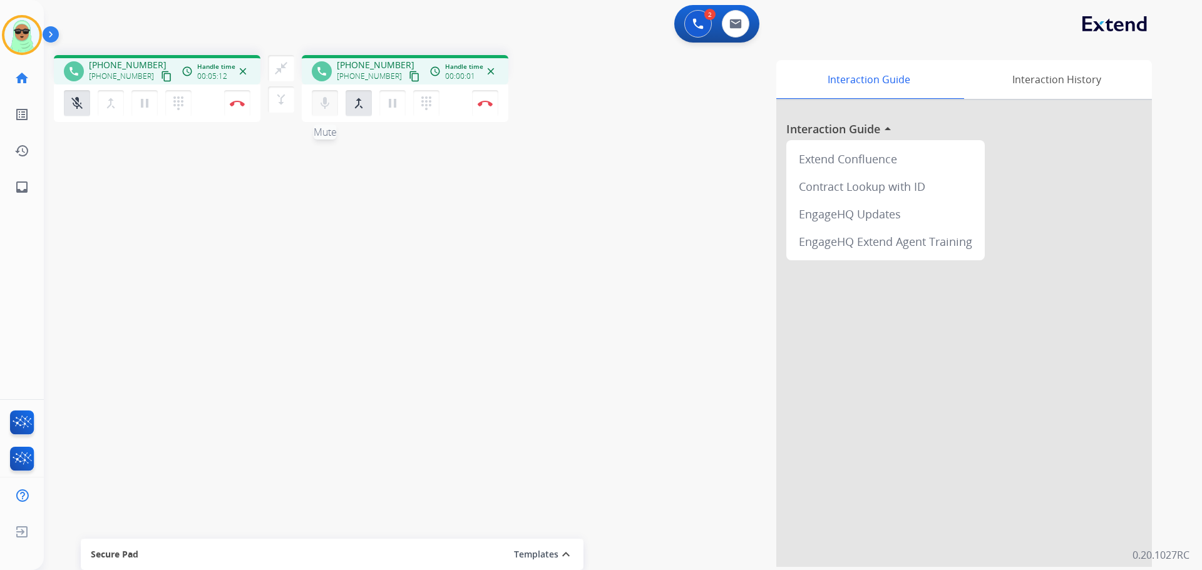
click at [316, 107] on button "mic Mute" at bounding box center [325, 103] width 26 height 26
click at [186, 100] on mat-icon "dialpad" at bounding box center [178, 103] width 15 height 15
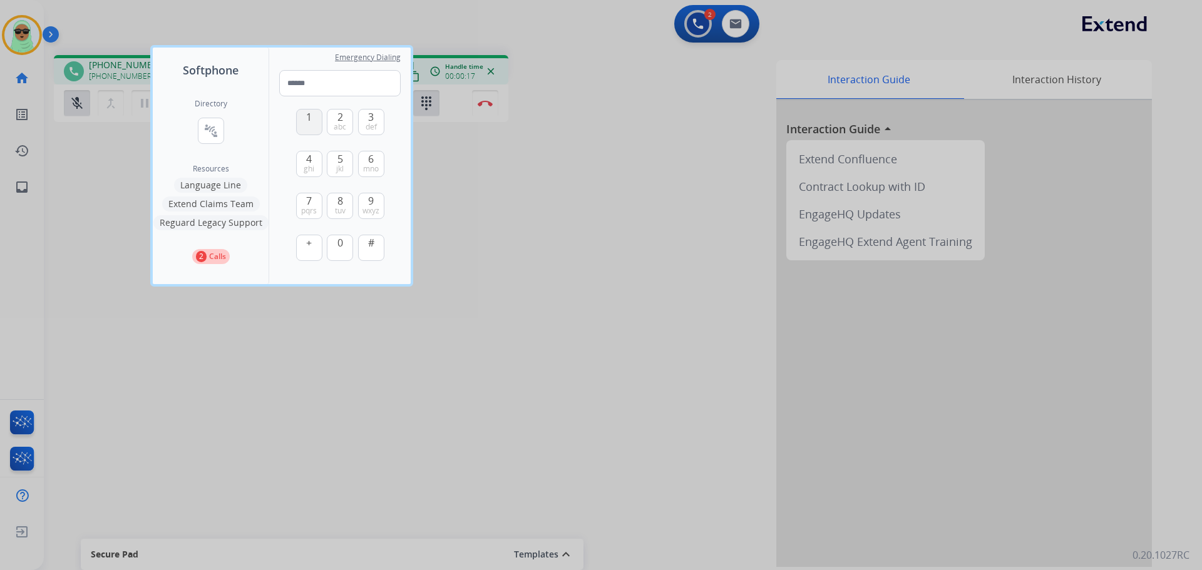
click at [317, 126] on button "1" at bounding box center [309, 122] width 26 height 26
type input "*"
click at [735, 207] on div at bounding box center [601, 285] width 1202 height 570
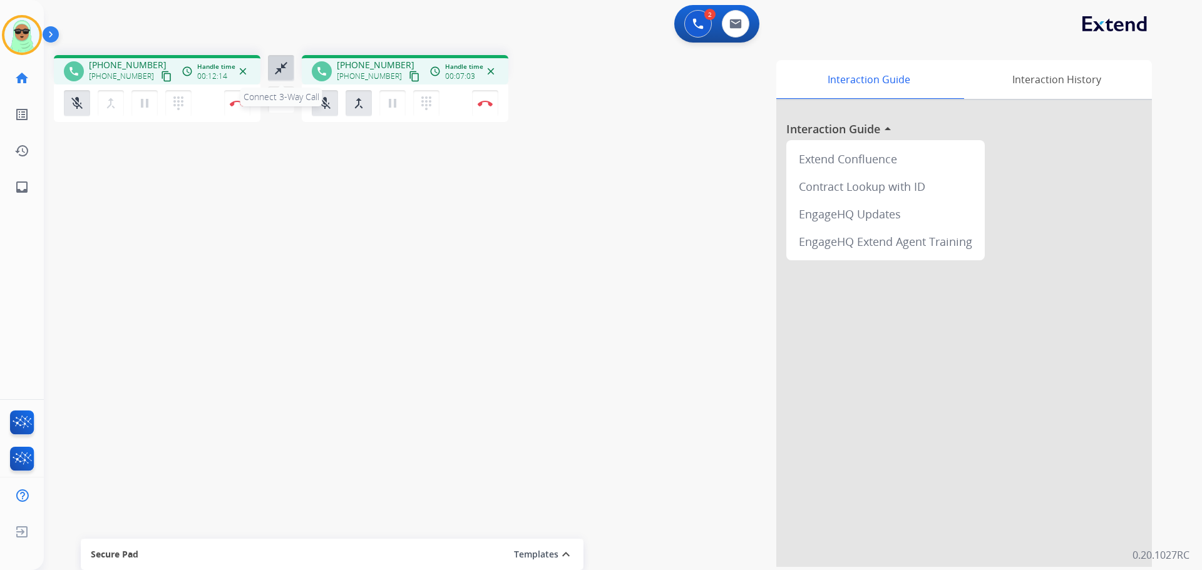
click at [281, 73] on mat-icon "close_fullscreen" at bounding box center [281, 68] width 15 height 15
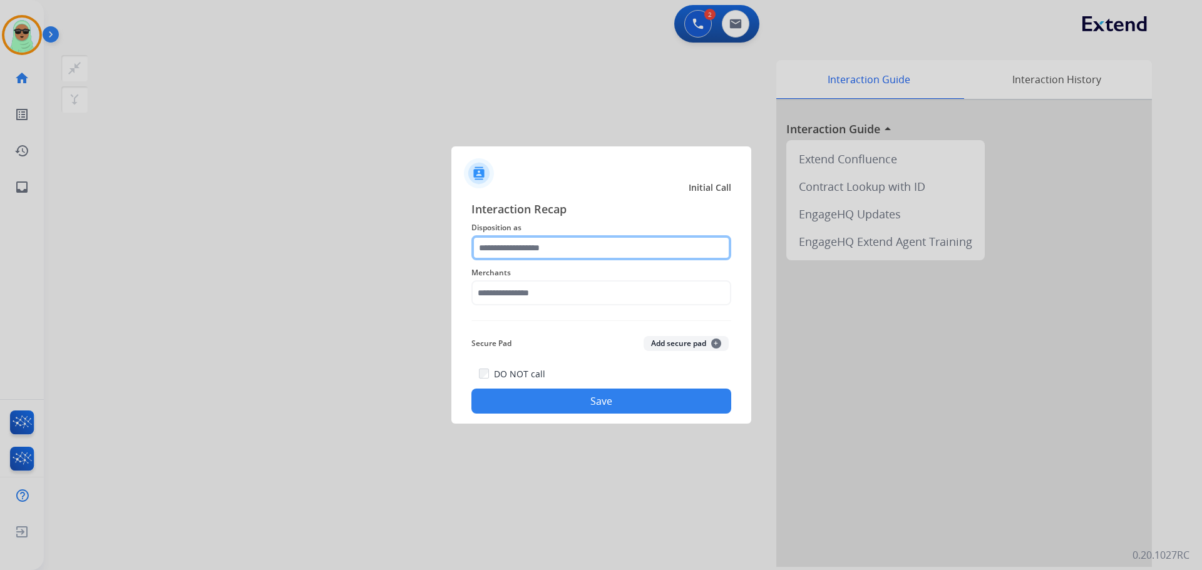
click at [561, 254] on input "text" at bounding box center [601, 247] width 260 height 25
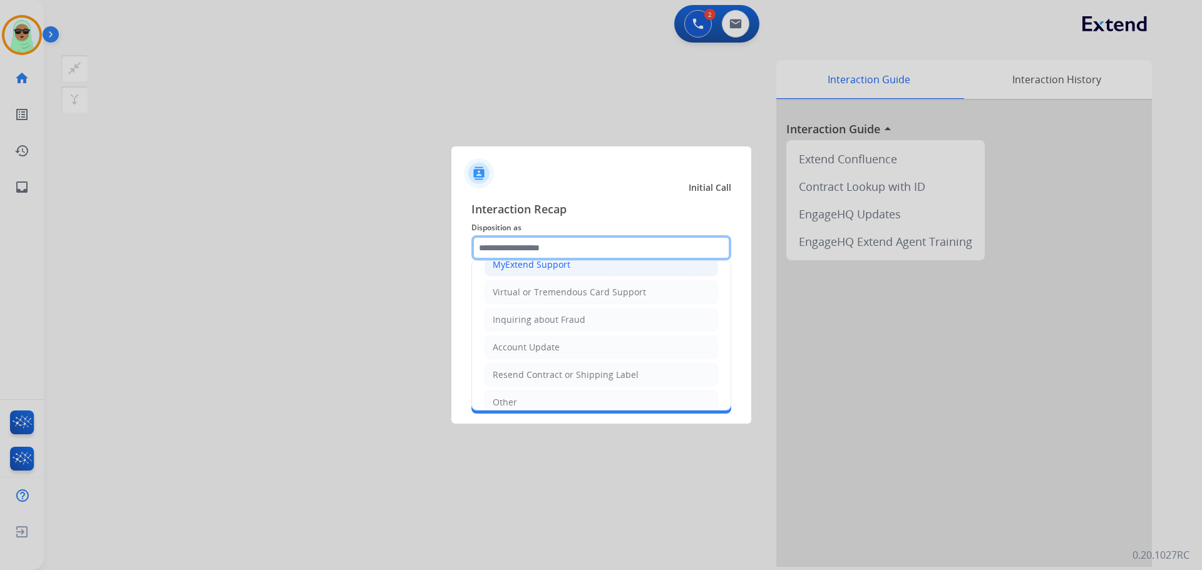
scroll to position [133, 0]
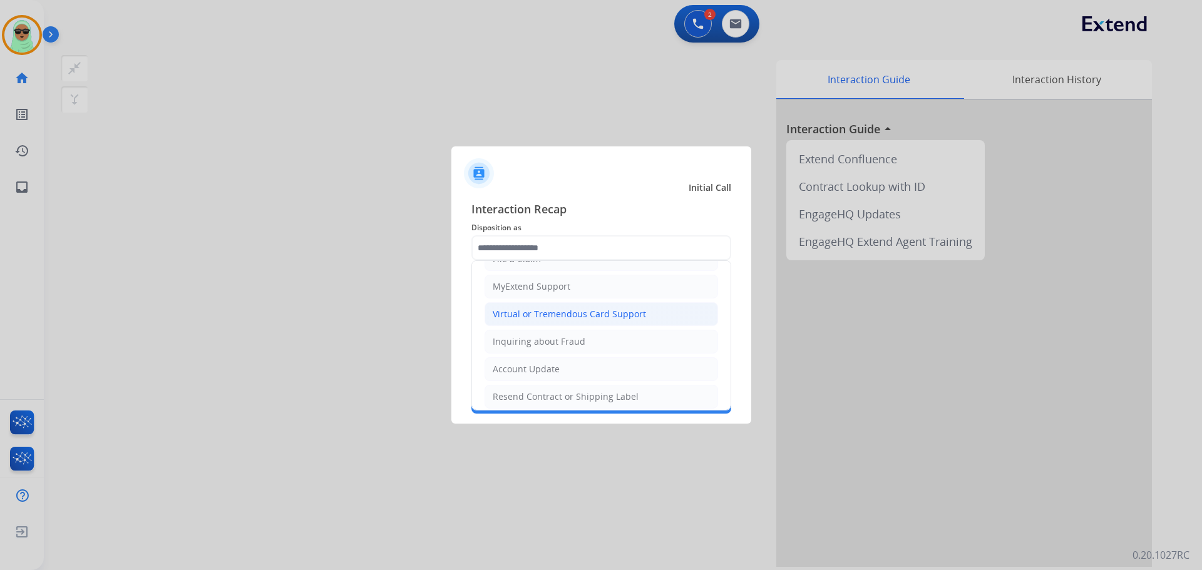
click at [551, 307] on li "Virtual or Tremendous Card Support" at bounding box center [600, 314] width 233 height 24
type input "**********"
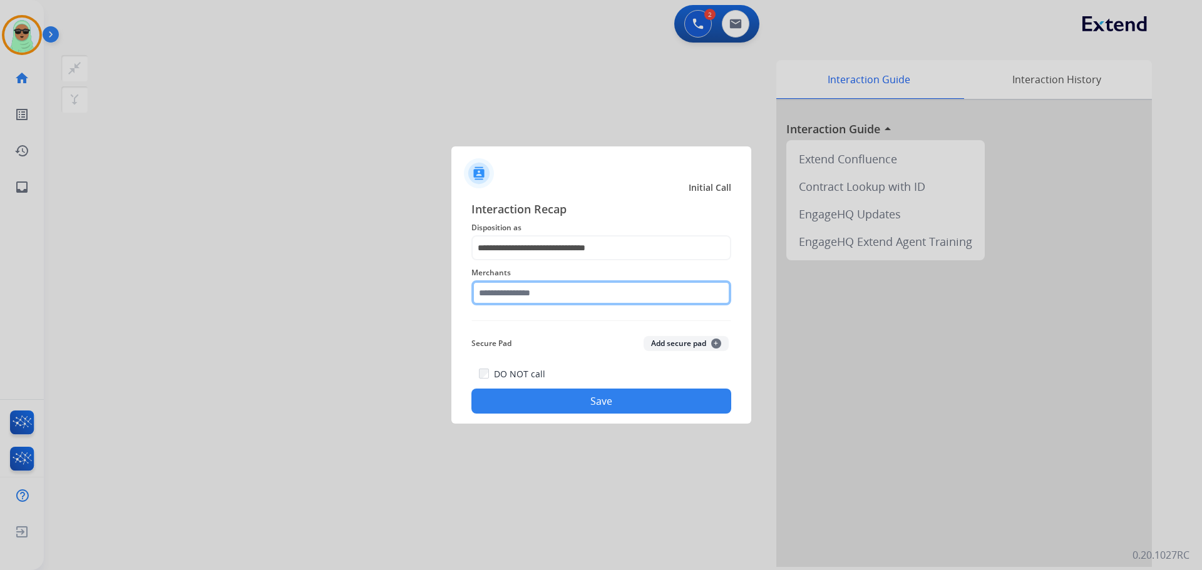
click at [516, 287] on input "text" at bounding box center [601, 292] width 260 height 25
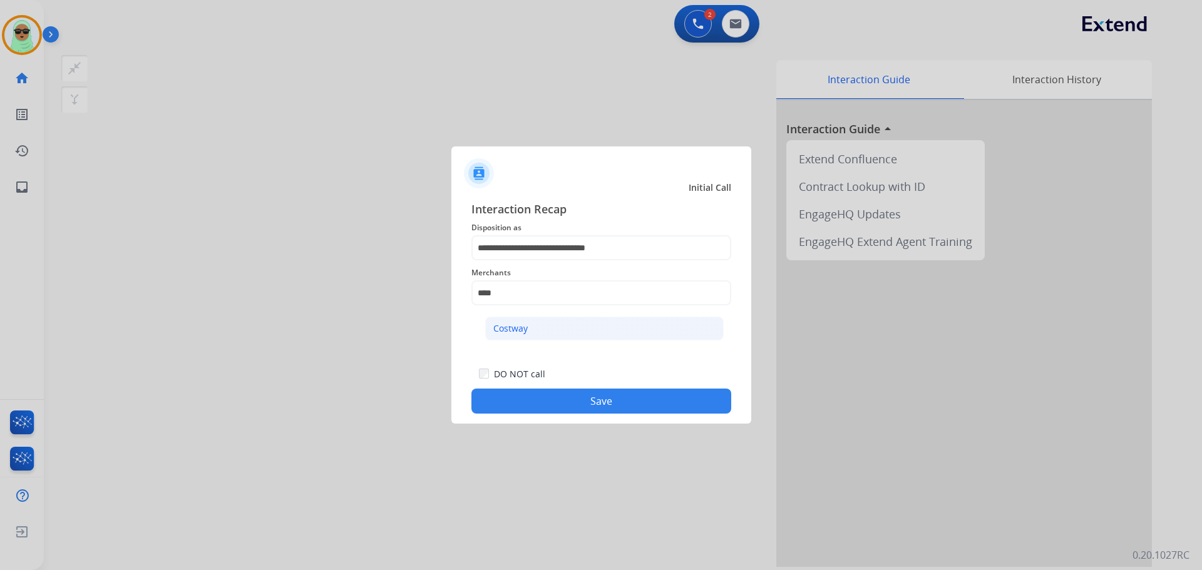
click at [508, 331] on div "Costway" at bounding box center [510, 328] width 34 height 13
type input "*******"
click at [575, 396] on button "Save" at bounding box center [601, 401] width 260 height 25
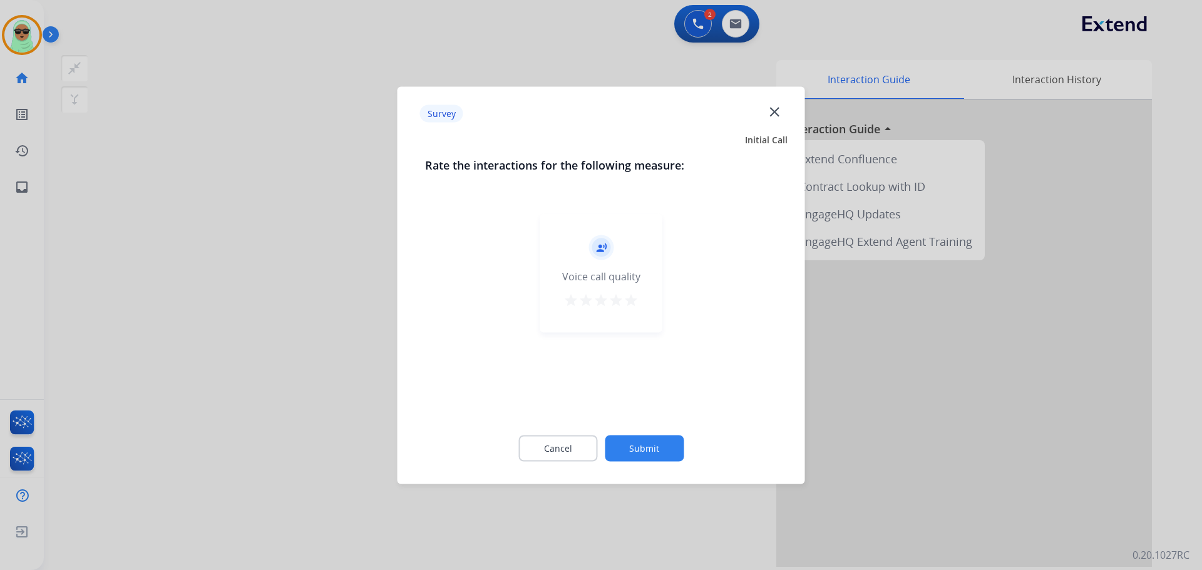
click at [611, 440] on button "Submit" at bounding box center [644, 448] width 79 height 26
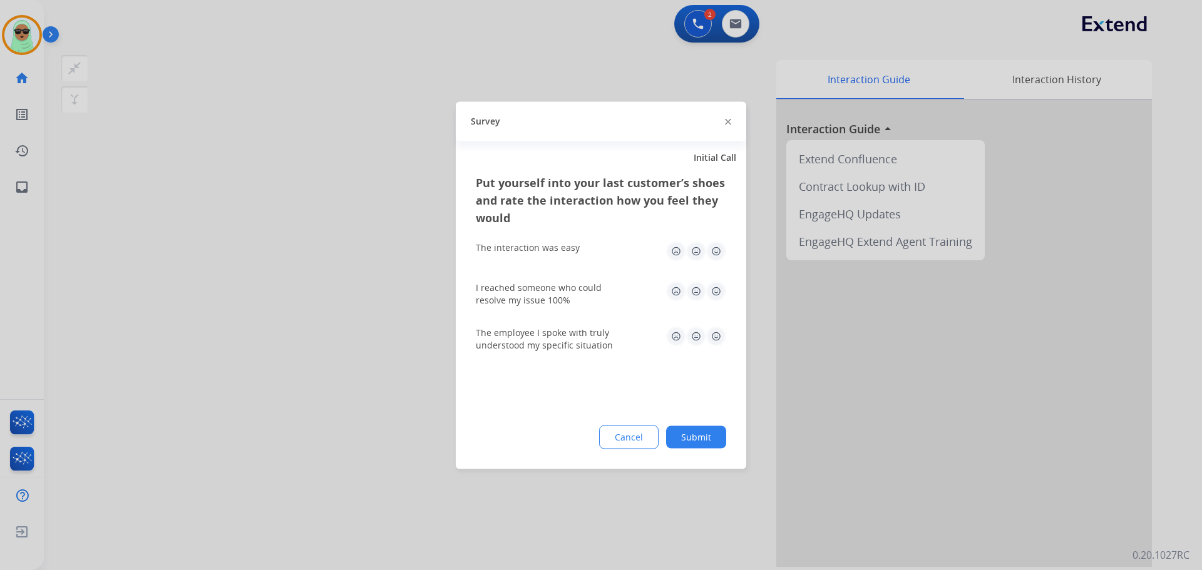
click at [647, 441] on button "Cancel" at bounding box center [628, 437] width 59 height 24
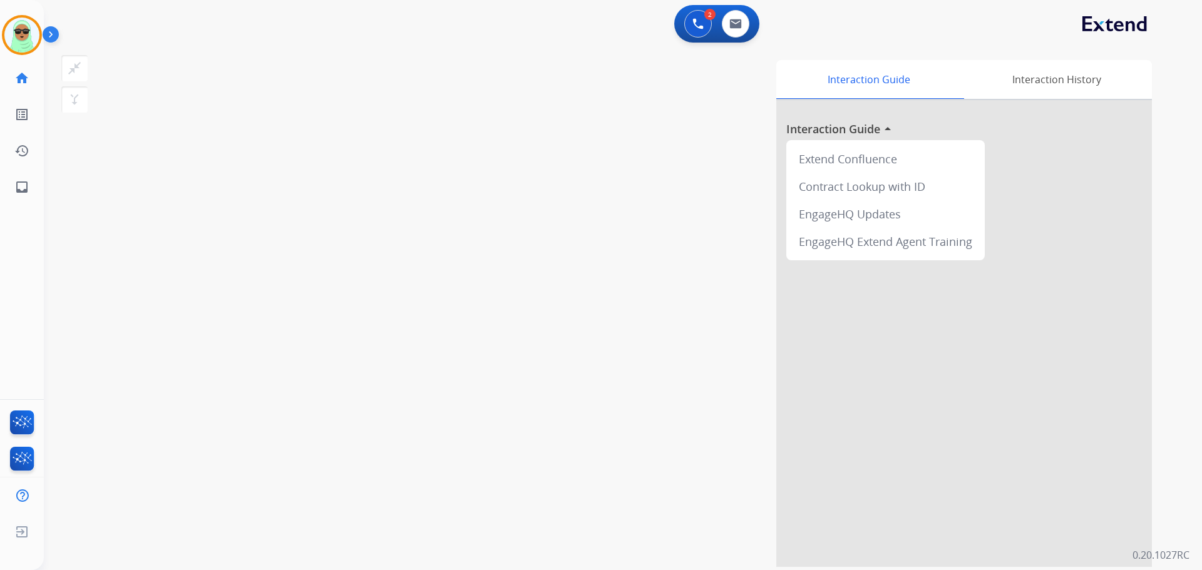
click at [147, 28] on div "2 Voice Interactions 0 Email Interactions" at bounding box center [615, 25] width 1113 height 40
click at [124, 81] on div "swap_horiz Break voice bridge close_fullscreen Connect 3-Way Call merge_type Se…" at bounding box center [608, 306] width 1128 height 522
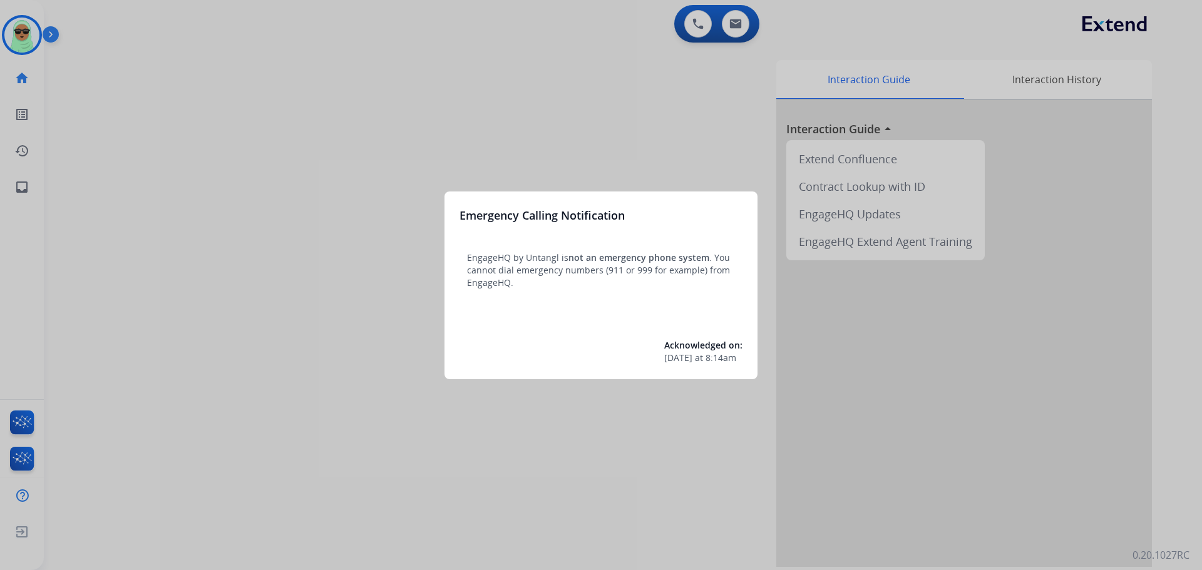
click at [34, 31] on div at bounding box center [601, 285] width 1202 height 570
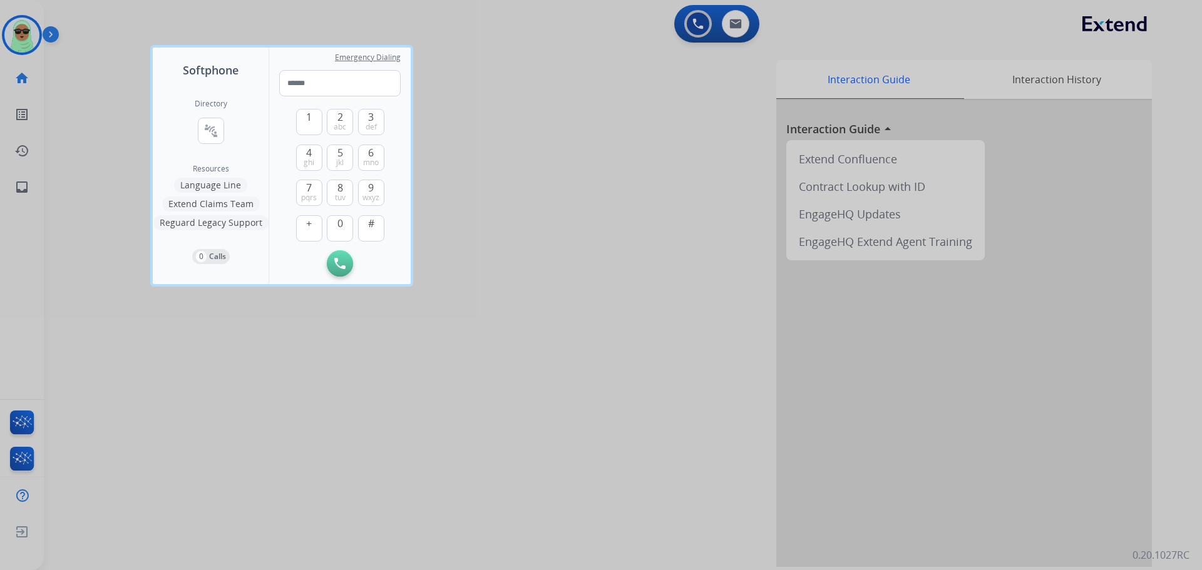
click at [34, 31] on div at bounding box center [601, 285] width 1202 height 570
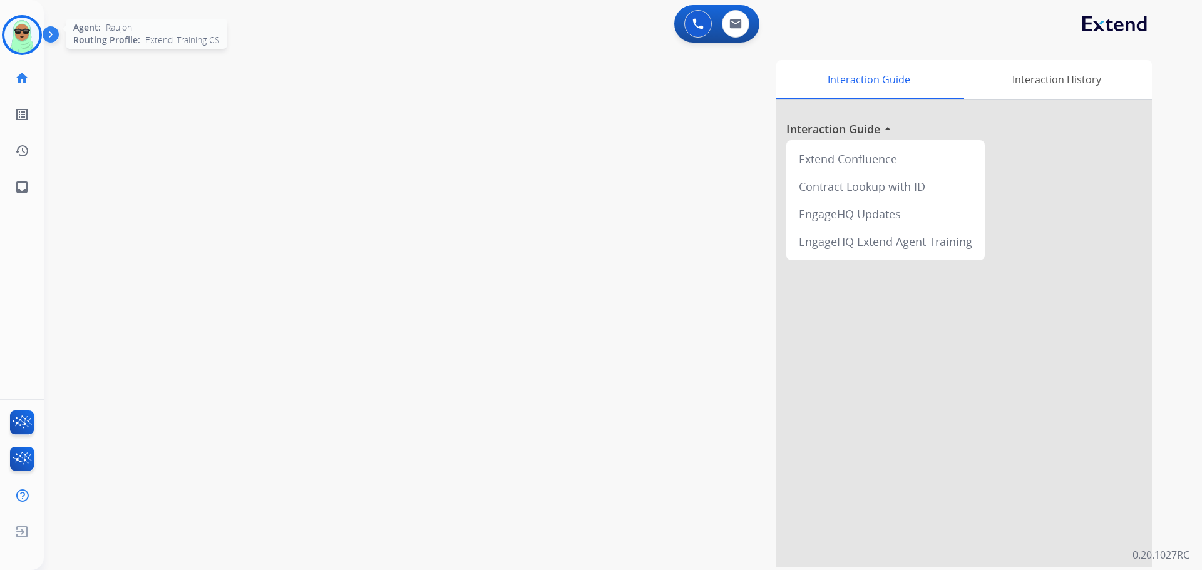
click at [29, 44] on img at bounding box center [21, 35] width 35 height 35
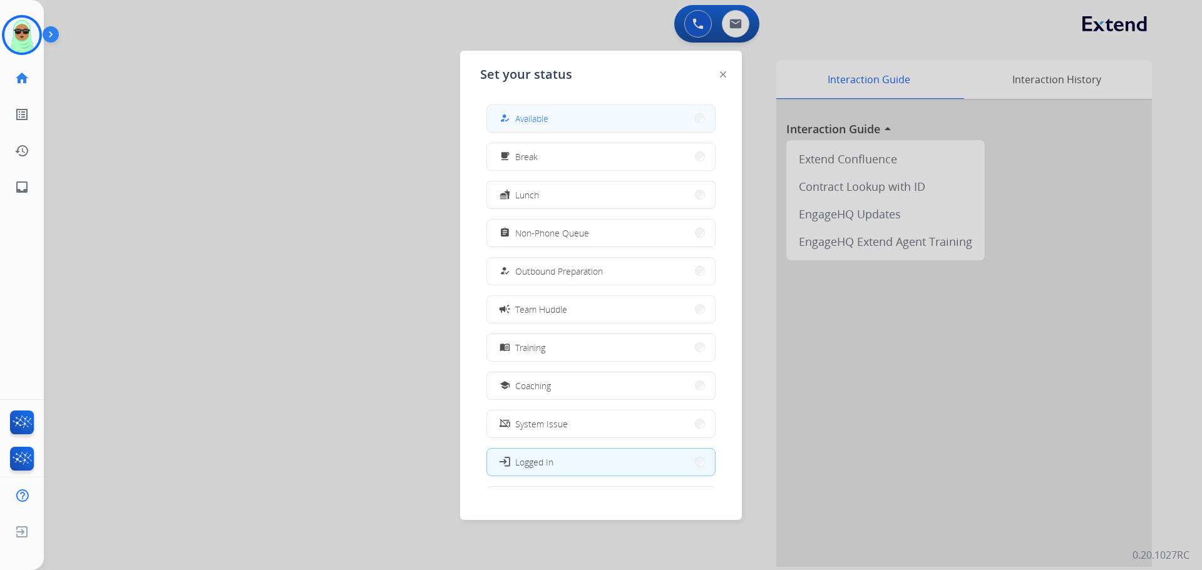
click at [583, 105] on div "how_to_reg Available" at bounding box center [600, 119] width 229 height 28
click at [581, 112] on button "how_to_reg Available" at bounding box center [601, 118] width 228 height 27
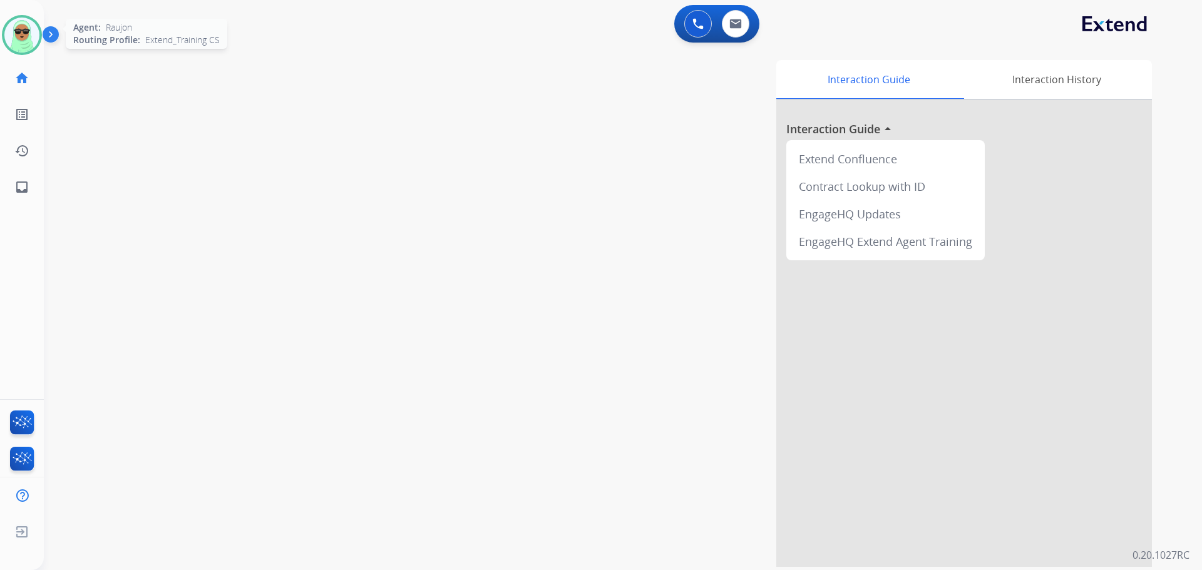
click at [18, 38] on img at bounding box center [21, 35] width 35 height 35
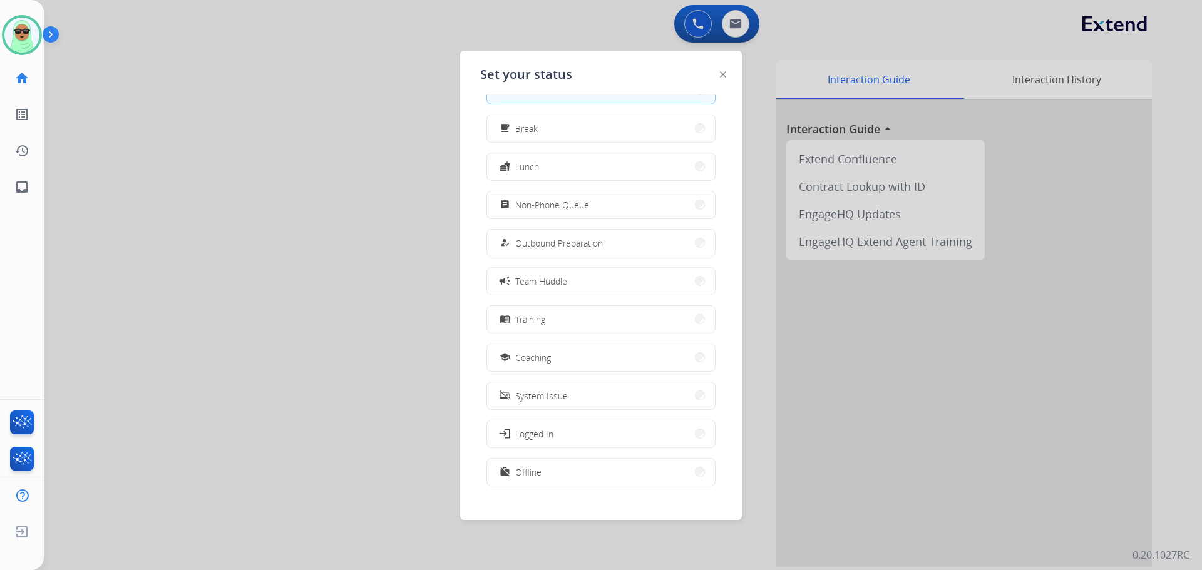
scroll to position [42, 0]
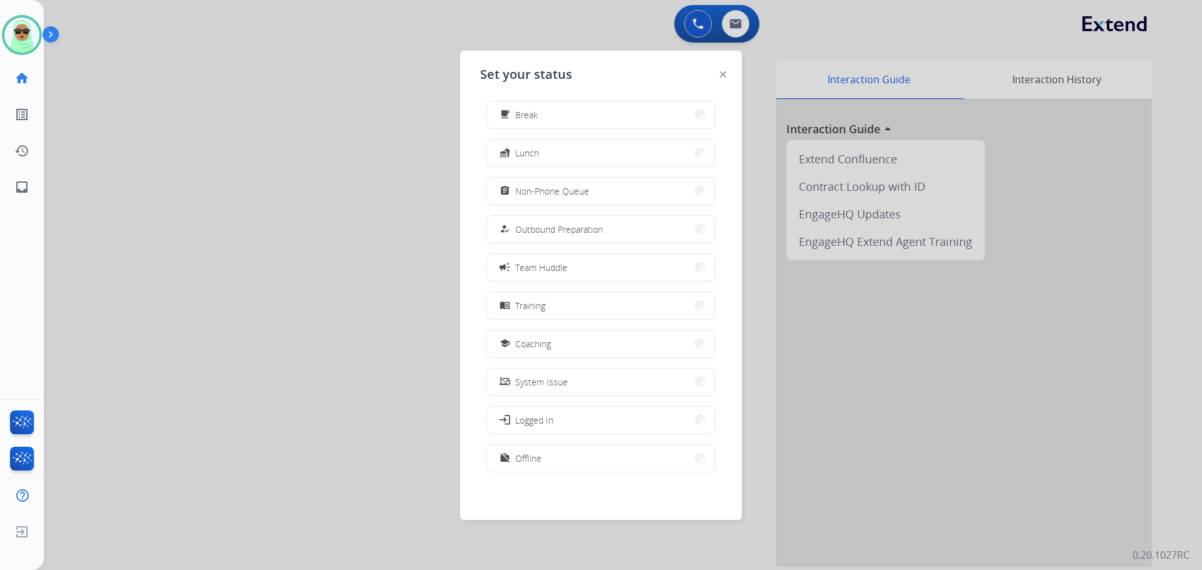
click at [544, 484] on div "how_to_reg Available free_breakfast Break fastfood Lunch assignment Non-Phone Q…" at bounding box center [601, 292] width 242 height 394
click at [545, 469] on button "work_off Offline" at bounding box center [601, 458] width 228 height 27
